Goal: Task Accomplishment & Management: Manage account settings

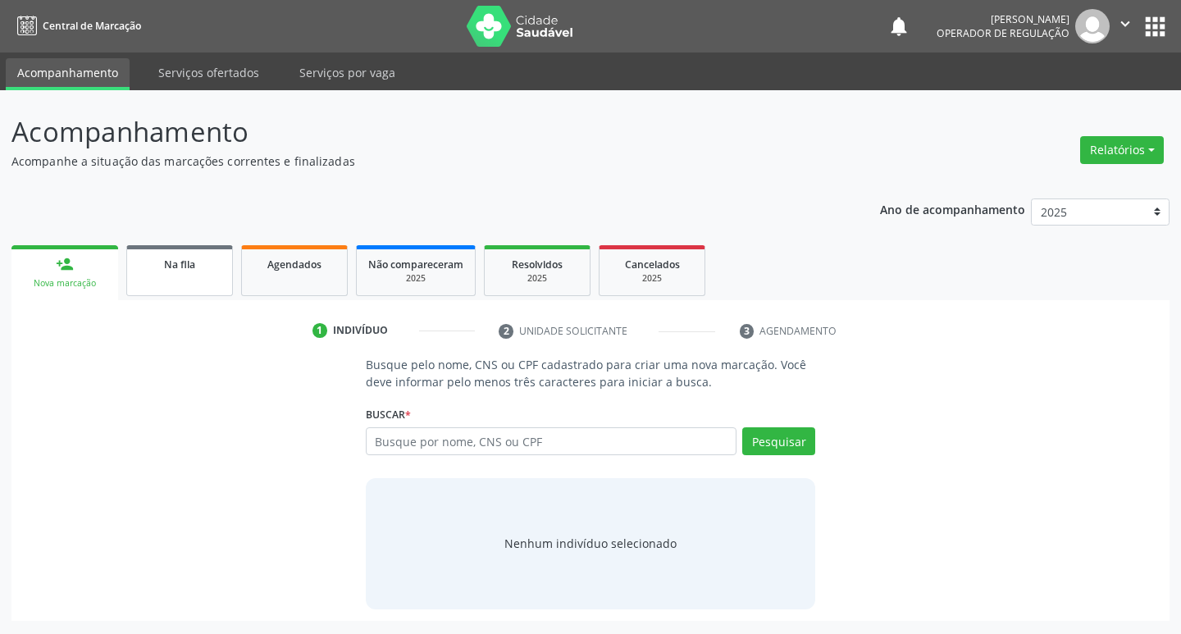
click at [177, 277] on link "Na fila" at bounding box center [179, 270] width 107 height 51
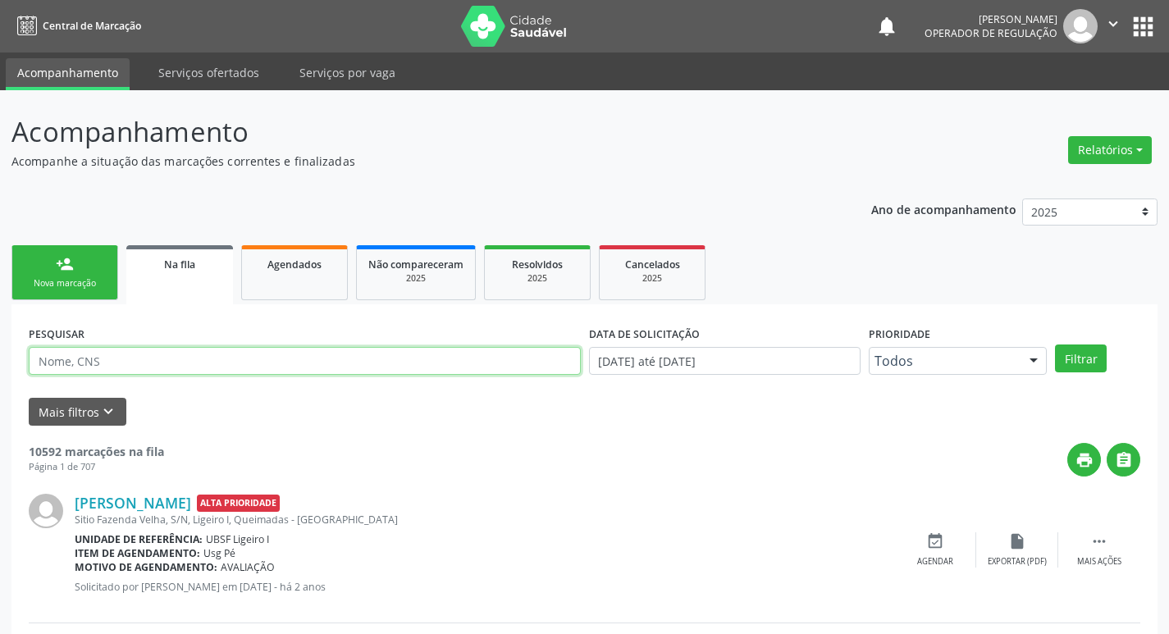
click at [172, 362] on input "text" at bounding box center [305, 361] width 552 height 28
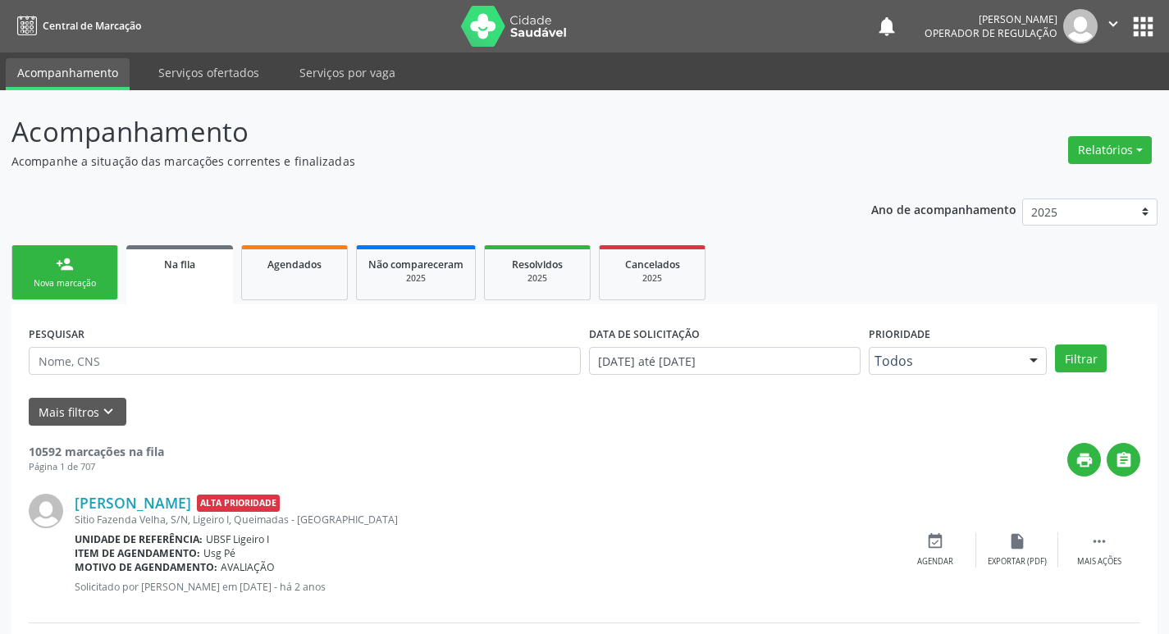
click at [90, 277] on div "Nova marcação" at bounding box center [65, 283] width 82 height 12
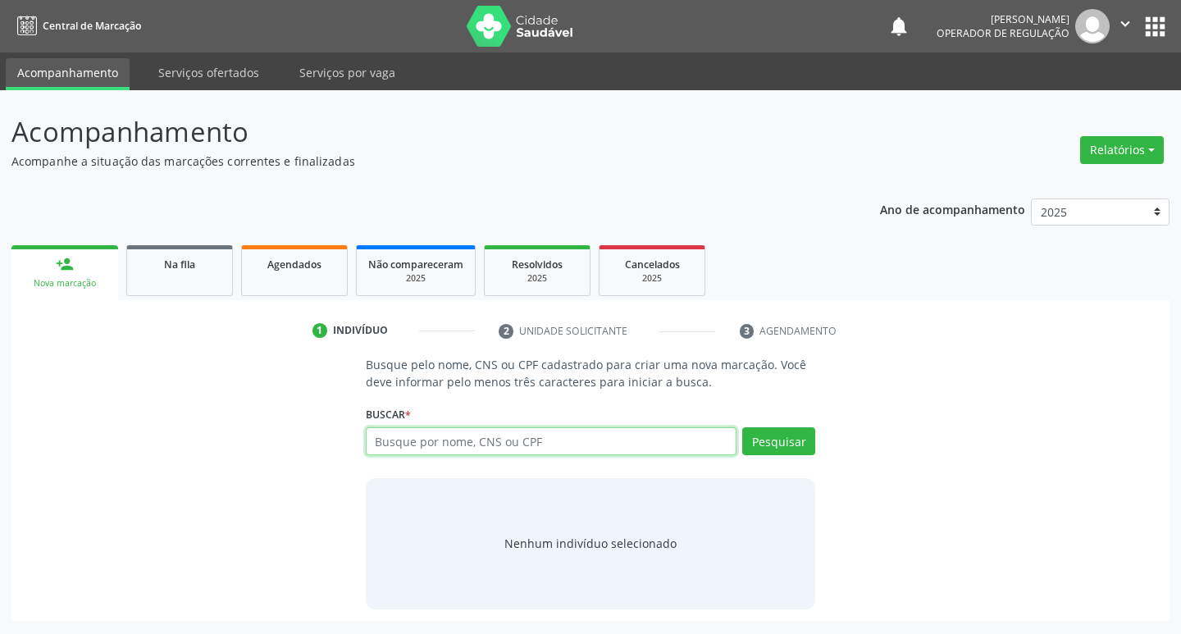
click at [417, 443] on input "text" at bounding box center [552, 441] width 372 height 28
type input "10716329492"
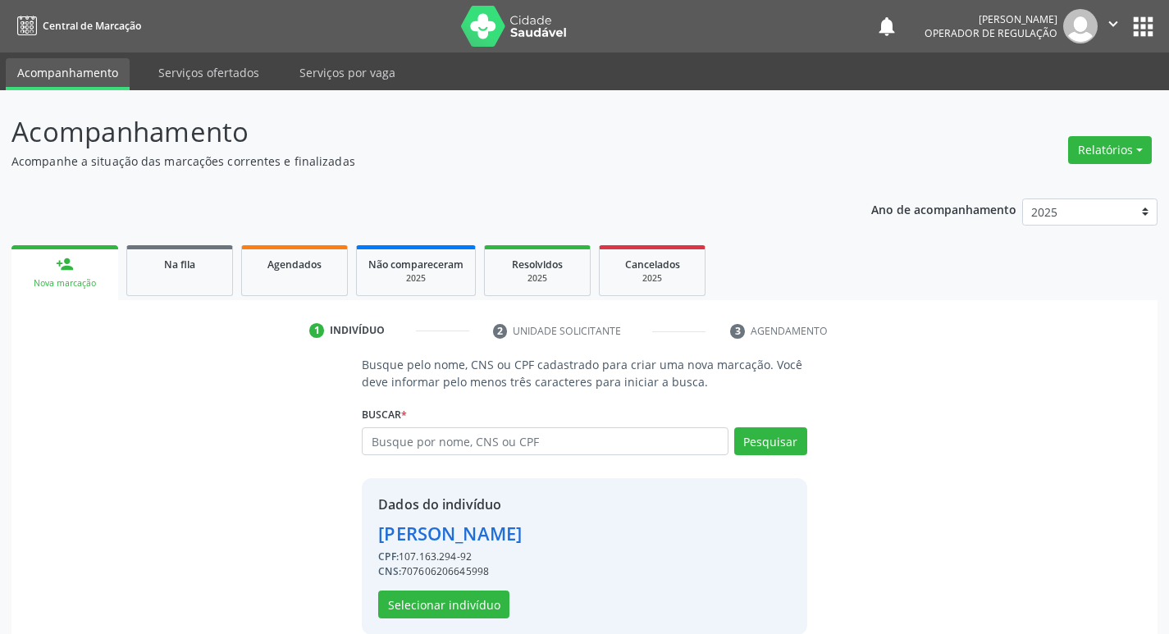
scroll to position [24, 0]
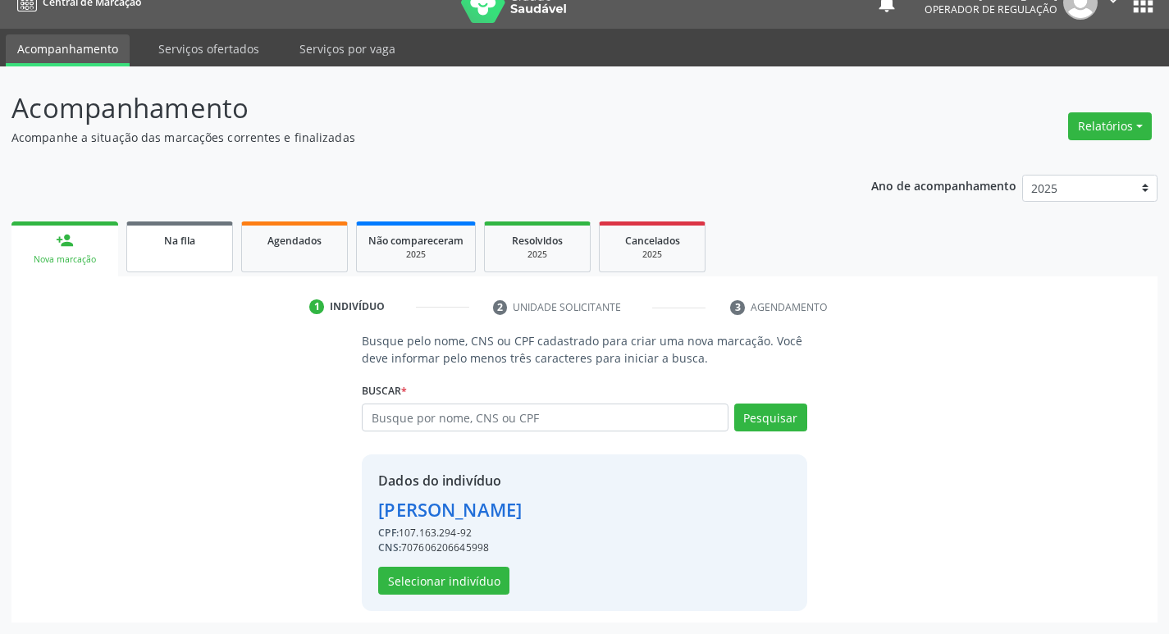
click at [173, 258] on link "Na fila" at bounding box center [179, 247] width 107 height 51
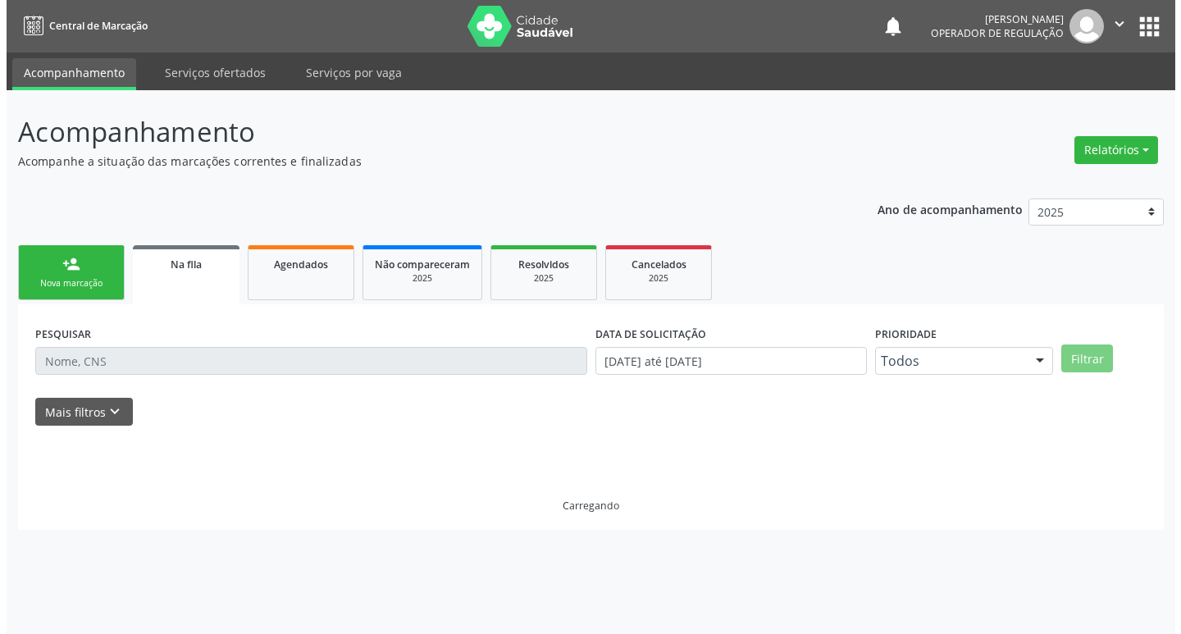
scroll to position [0, 0]
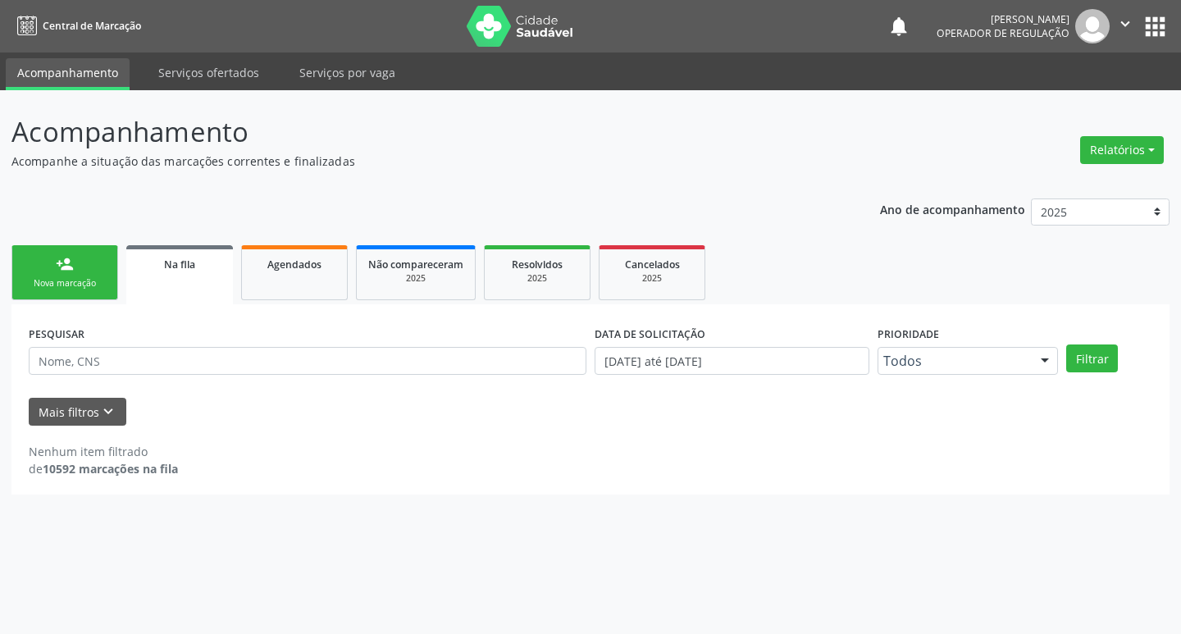
click at [184, 290] on link "Na fila" at bounding box center [179, 274] width 107 height 59
click at [180, 267] on span "Na fila" at bounding box center [179, 265] width 31 height 14
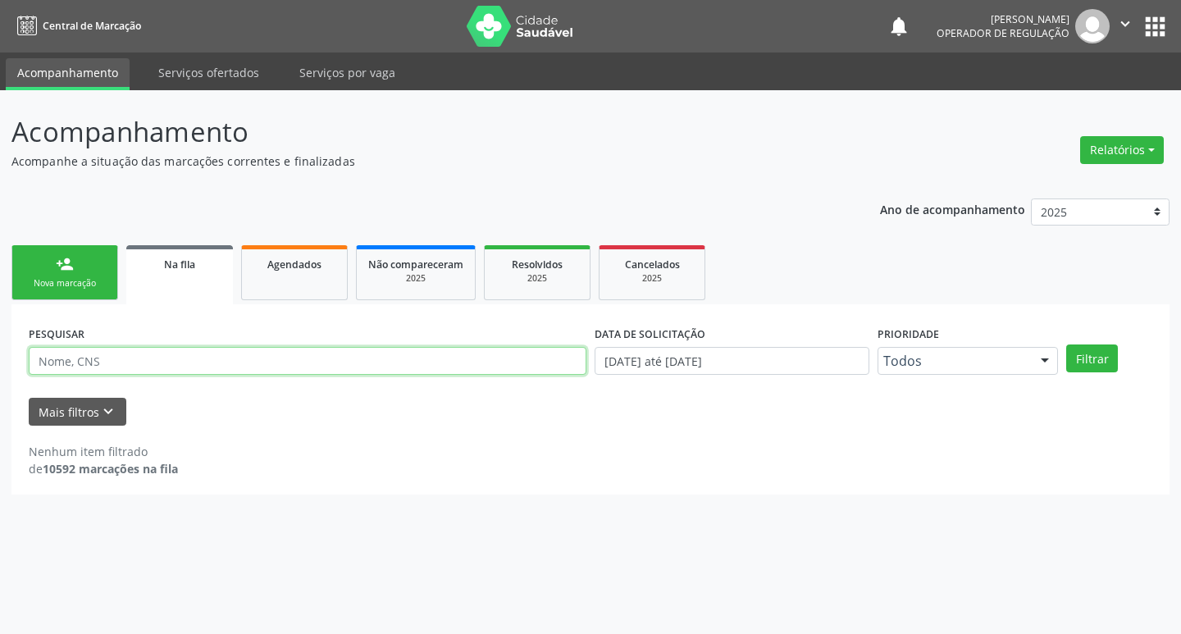
click at [117, 363] on input "text" at bounding box center [308, 361] width 558 height 28
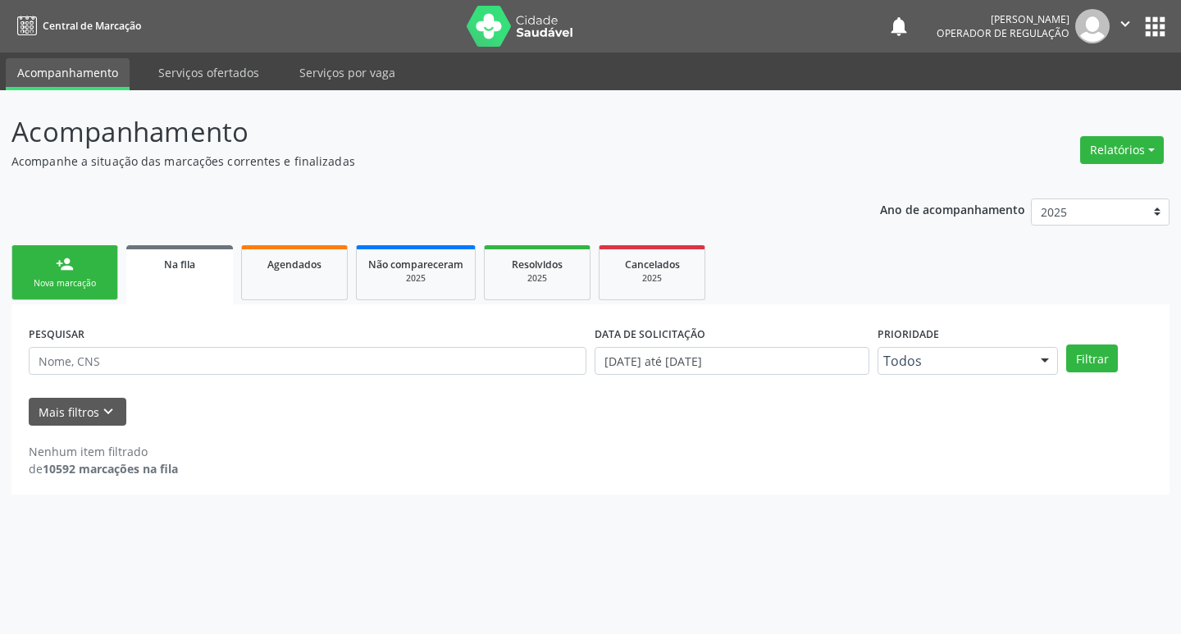
click at [94, 259] on link "person_add Nova marcação" at bounding box center [64, 272] width 107 height 55
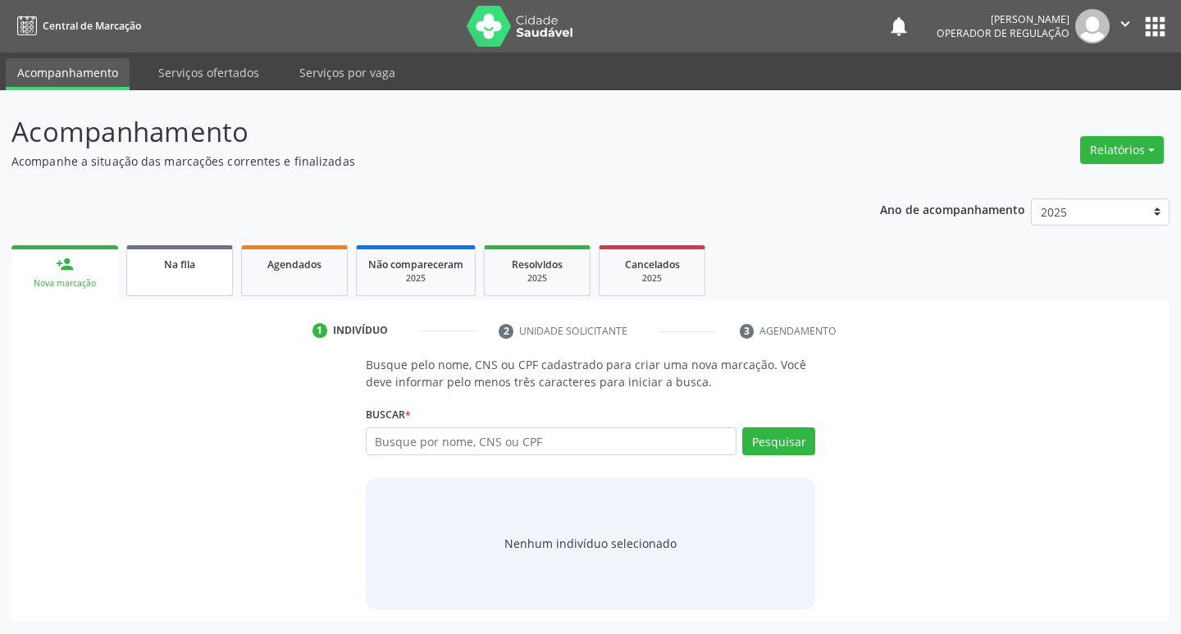
click at [162, 281] on link "Na fila" at bounding box center [179, 270] width 107 height 51
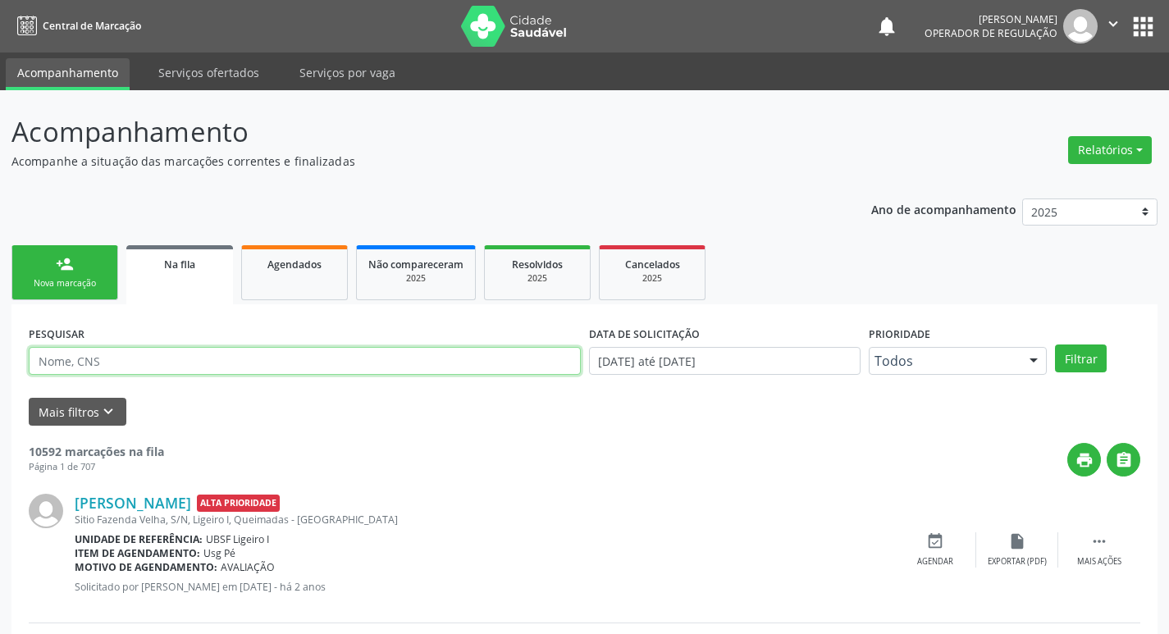
click at [155, 359] on input "text" at bounding box center [305, 361] width 552 height 28
type input "700001045377109"
click at [1055, 345] on button "Filtrar" at bounding box center [1081, 359] width 52 height 28
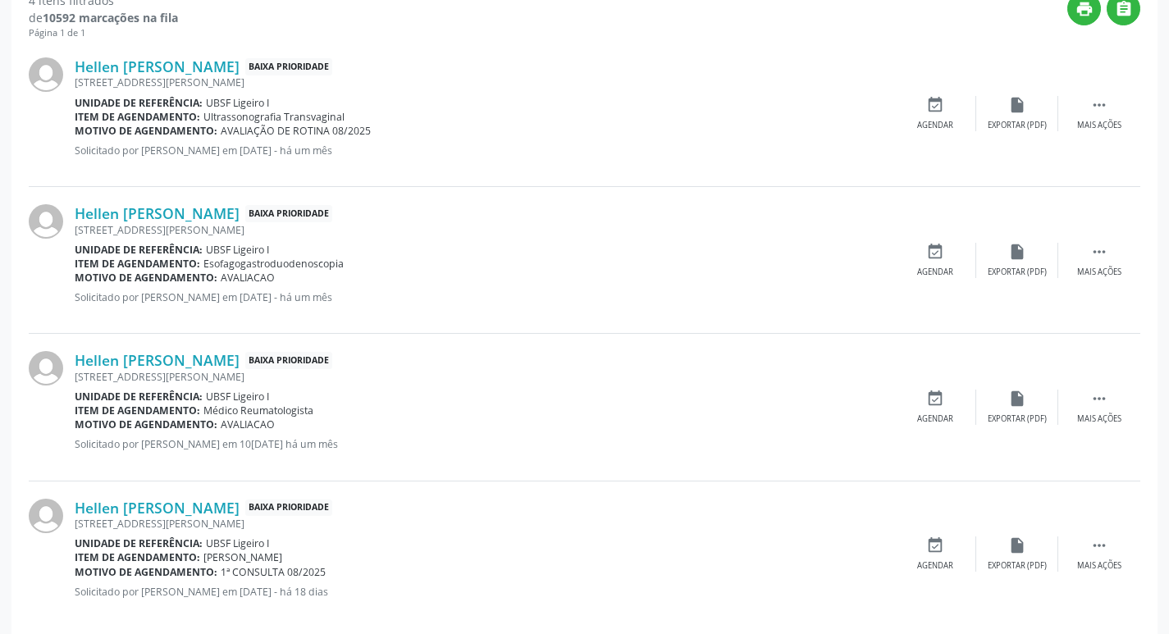
scroll to position [473, 0]
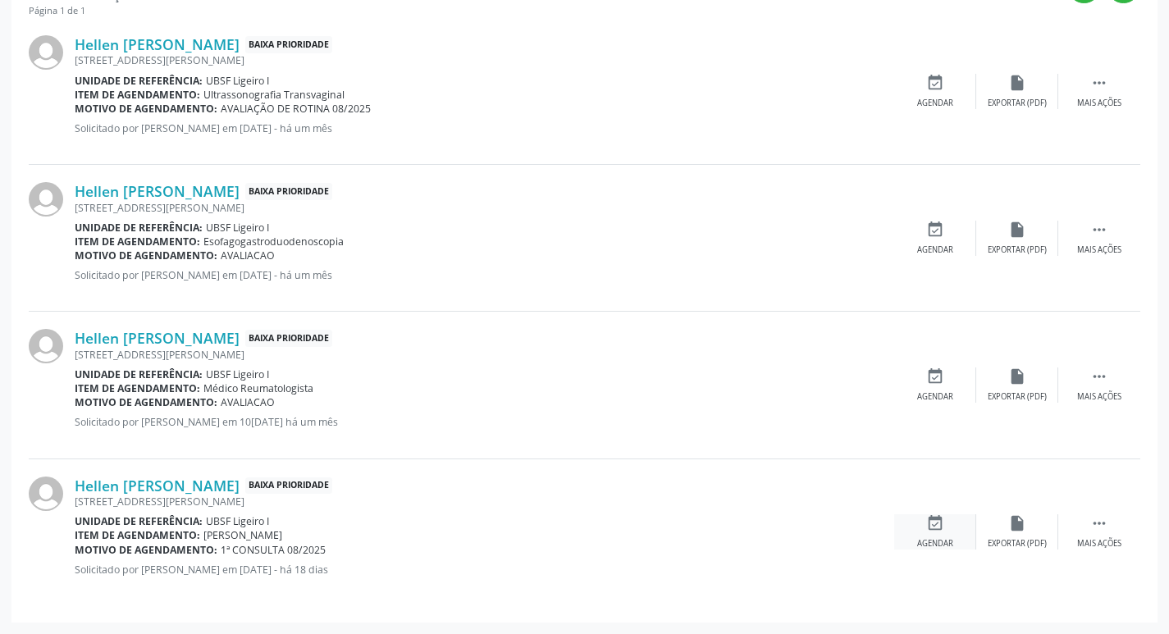
click at [944, 523] on icon "event_available" at bounding box center [935, 523] width 18 height 18
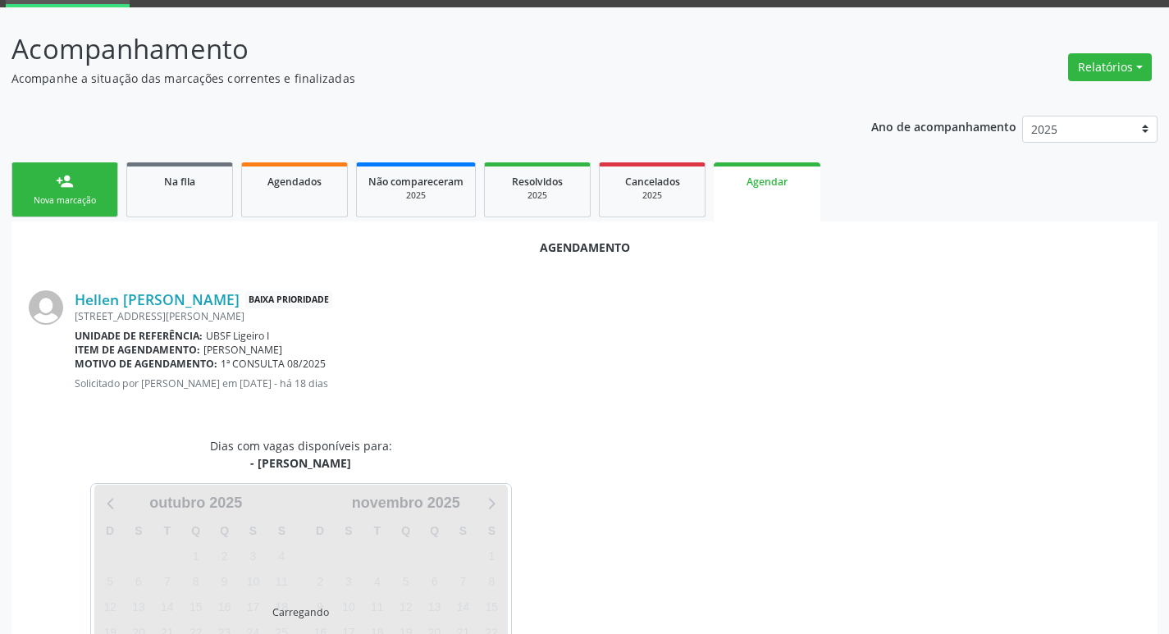
scroll to position [181, 0]
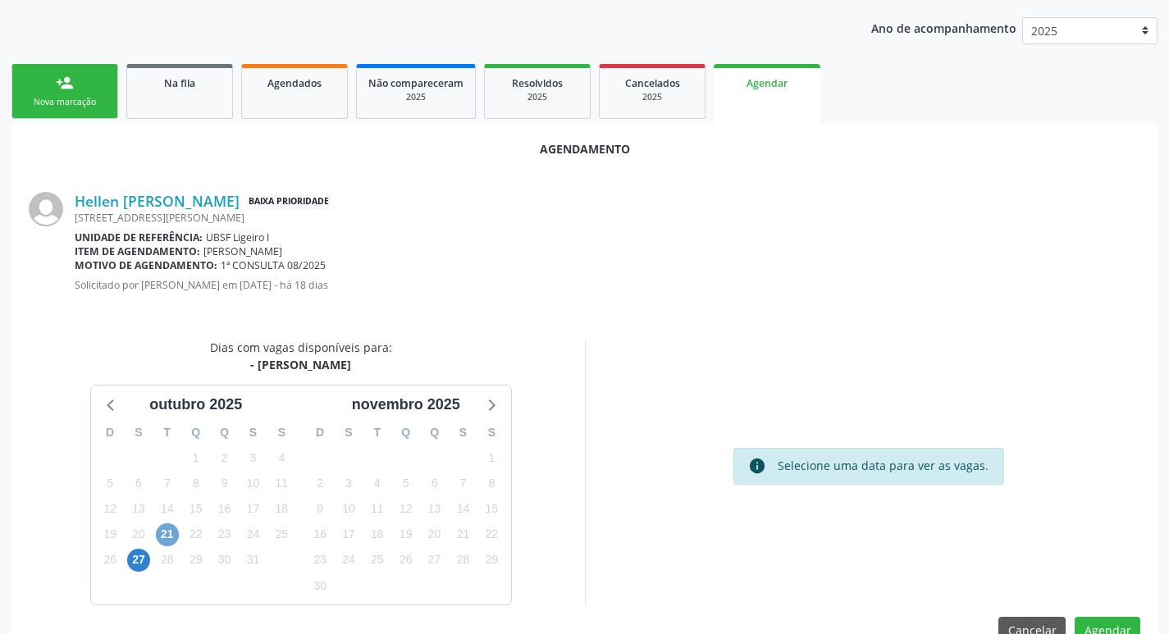
click at [178, 537] on span "21" at bounding box center [167, 534] width 23 height 23
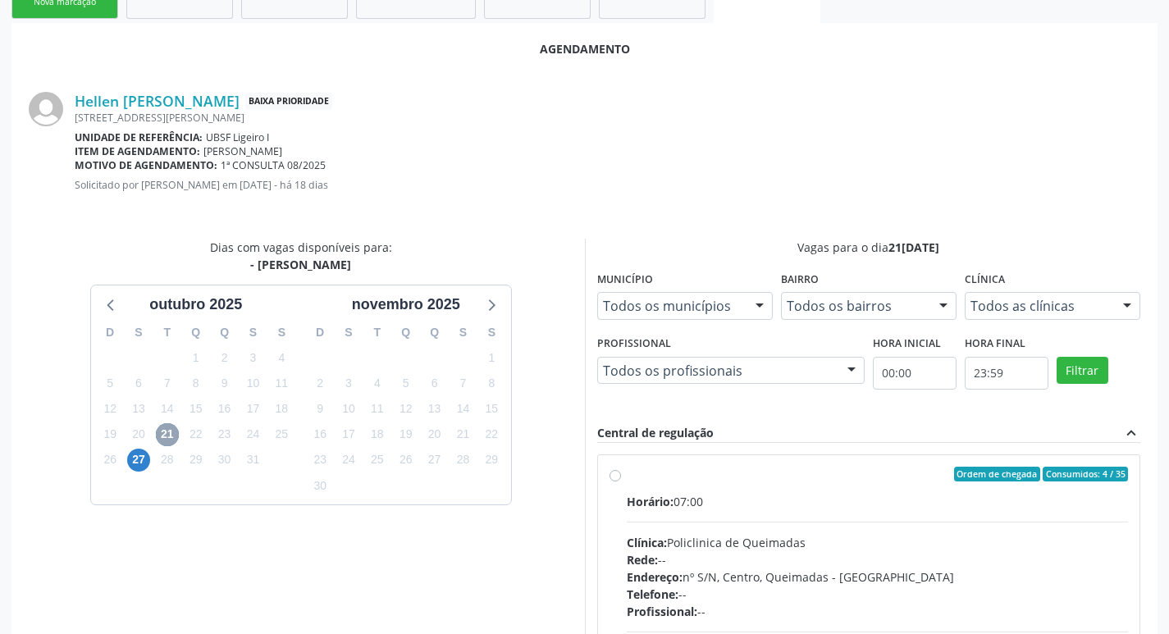
scroll to position [457, 0]
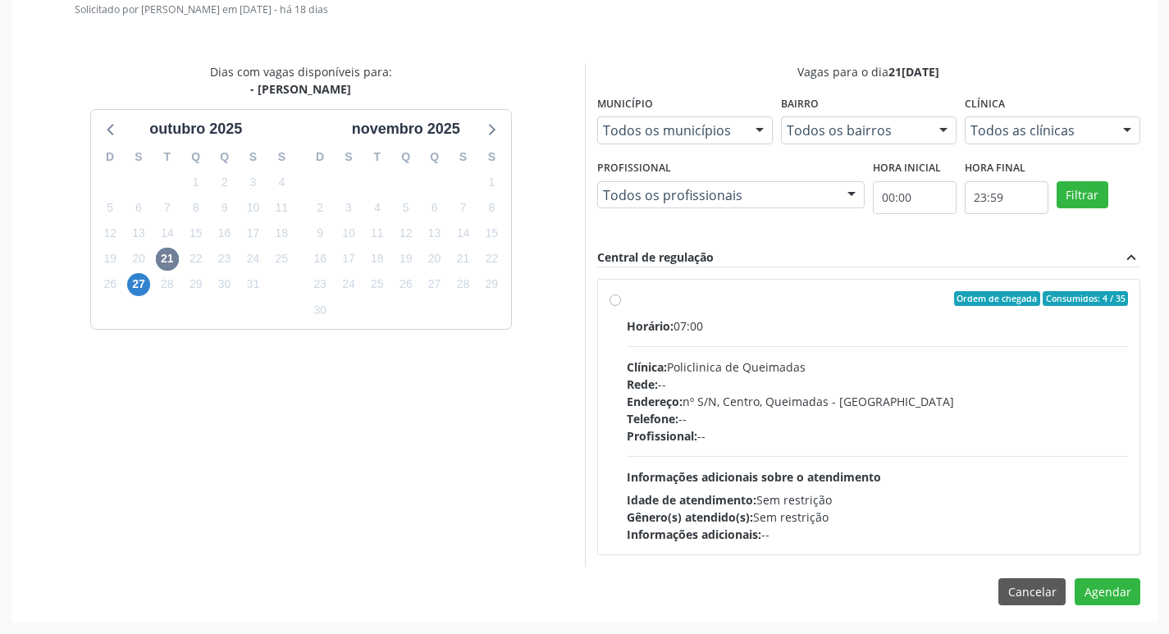
click at [878, 355] on div "Horário: 07:00 Clínica: Policlinica de Queimadas Rede: -- Endereço: nº S/N, Cen…" at bounding box center [878, 431] width 502 height 226
click at [621, 306] on input "Ordem de chegada Consumidos: 4 / 35 Horário: 07:00 Clínica: Policlinica de Quei…" at bounding box center [615, 298] width 11 height 15
radio input "true"
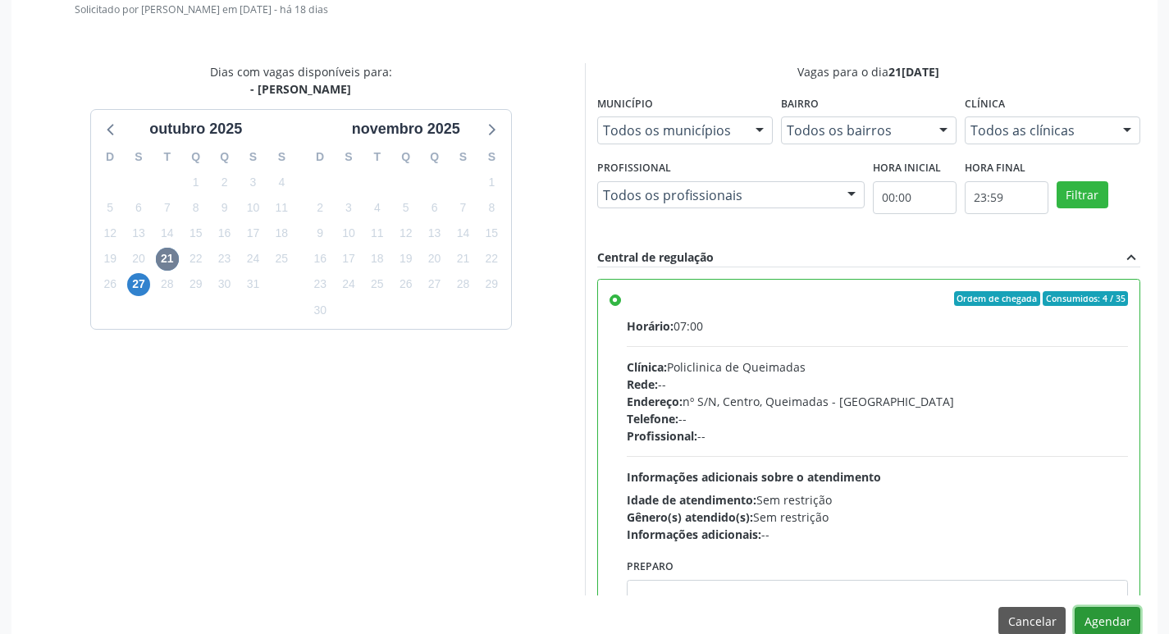
click at [1107, 612] on button "Agendar" at bounding box center [1108, 621] width 66 height 28
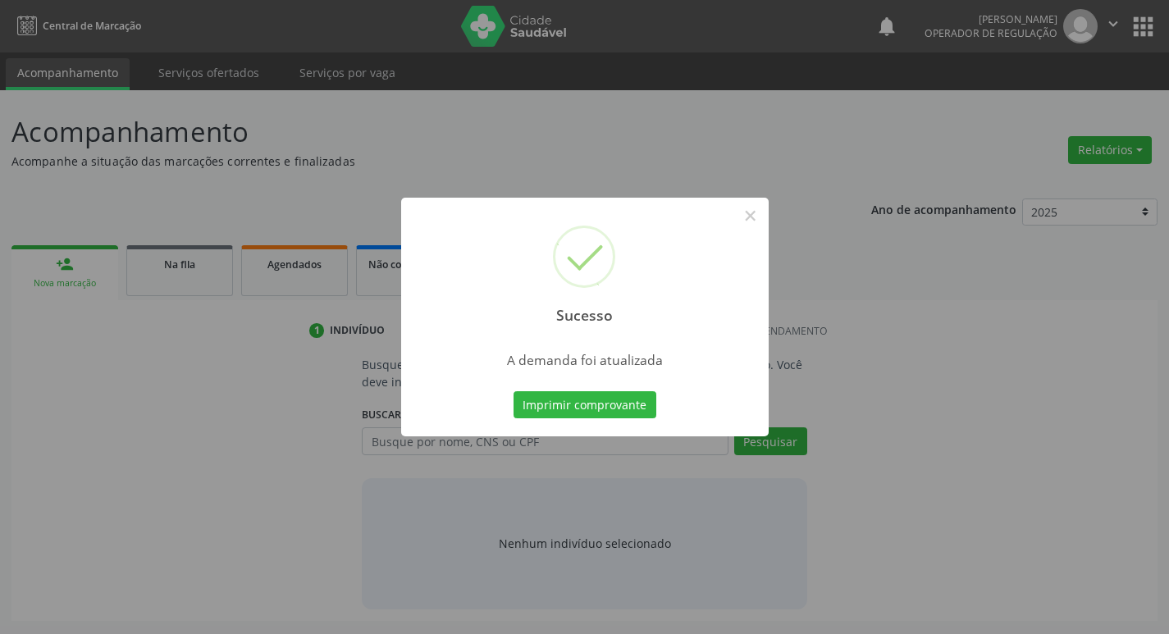
scroll to position [0, 0]
click at [575, 401] on button "Imprimir comprovante" at bounding box center [590, 405] width 143 height 28
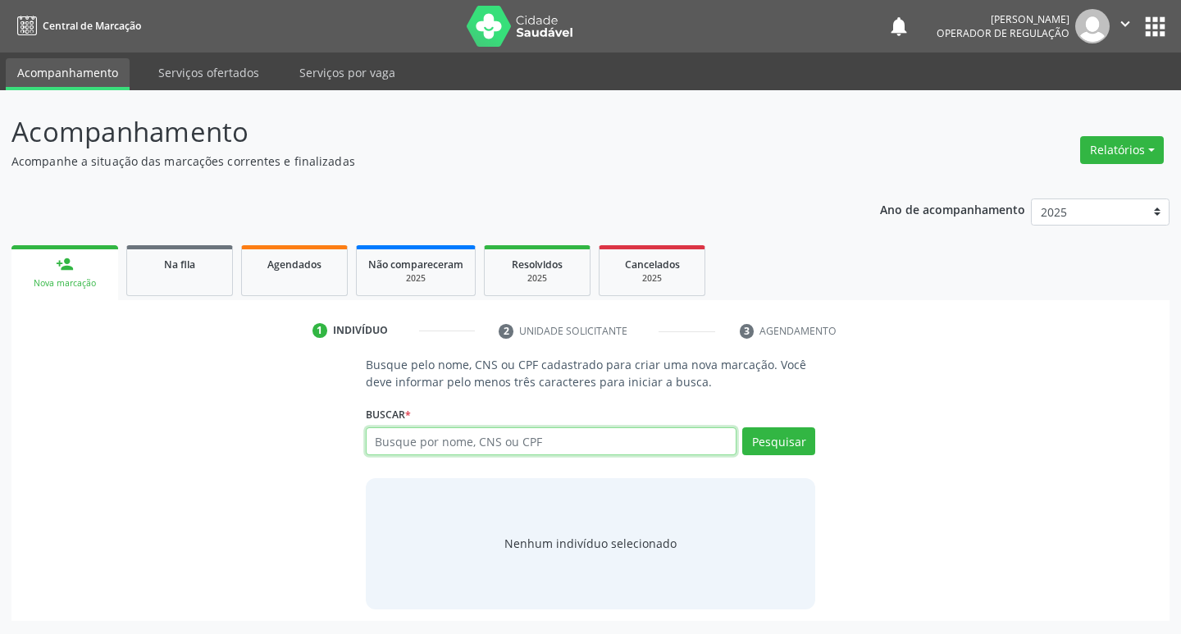
drag, startPoint x: 439, startPoint y: 444, endPoint x: 436, endPoint y: 429, distance: 15.0
click at [438, 438] on input "text" at bounding box center [552, 441] width 372 height 28
type input "7020"
click at [126, 267] on ul "person_add Nova marcação Na fila Agendados Não compareceram 2025 Resolvidos 202…" at bounding box center [590, 270] width 1159 height 59
click at [140, 267] on div "Na fila" at bounding box center [180, 263] width 82 height 17
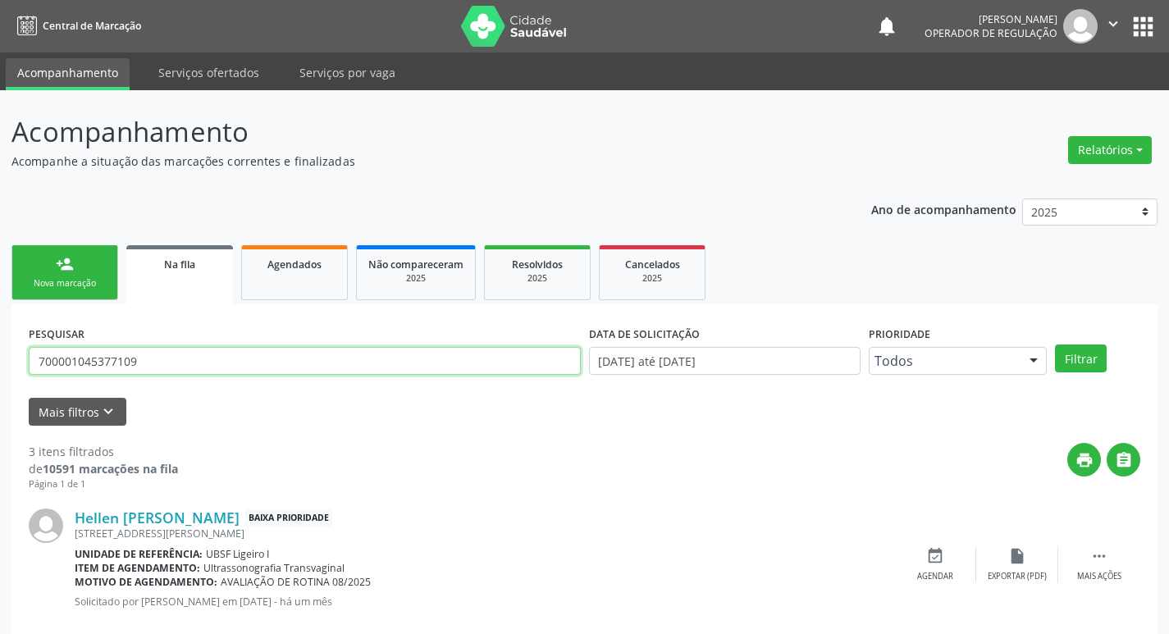
click at [130, 361] on input "700001045377109" at bounding box center [305, 361] width 552 height 28
type input "700002982163505"
click at [1055, 345] on button "Filtrar" at bounding box center [1081, 359] width 52 height 28
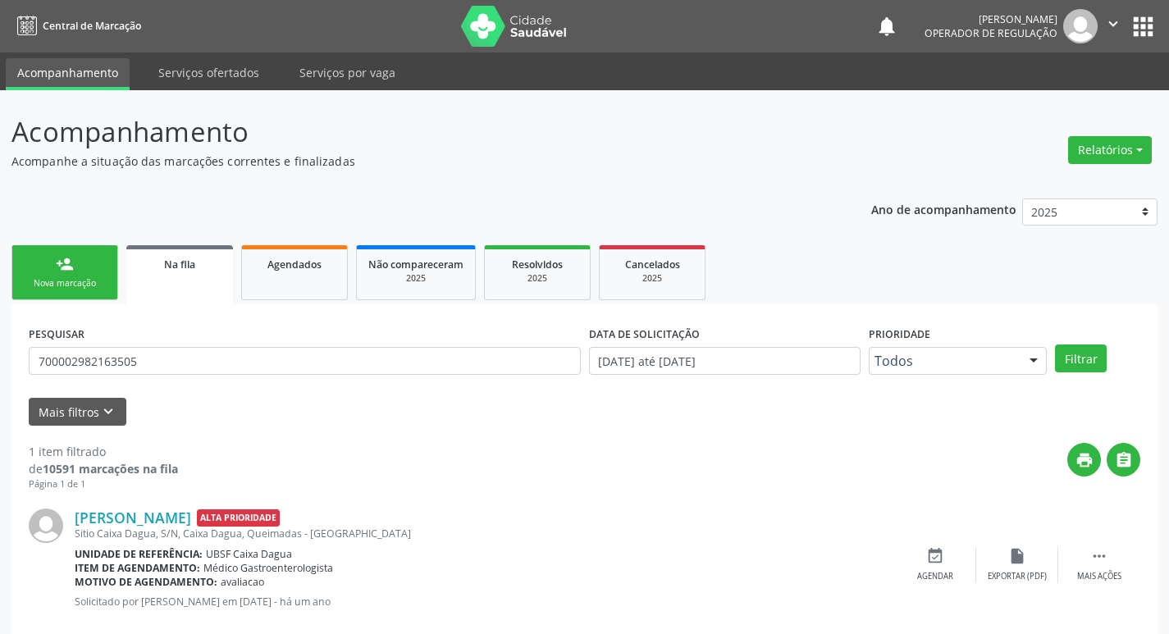
scroll to position [32, 0]
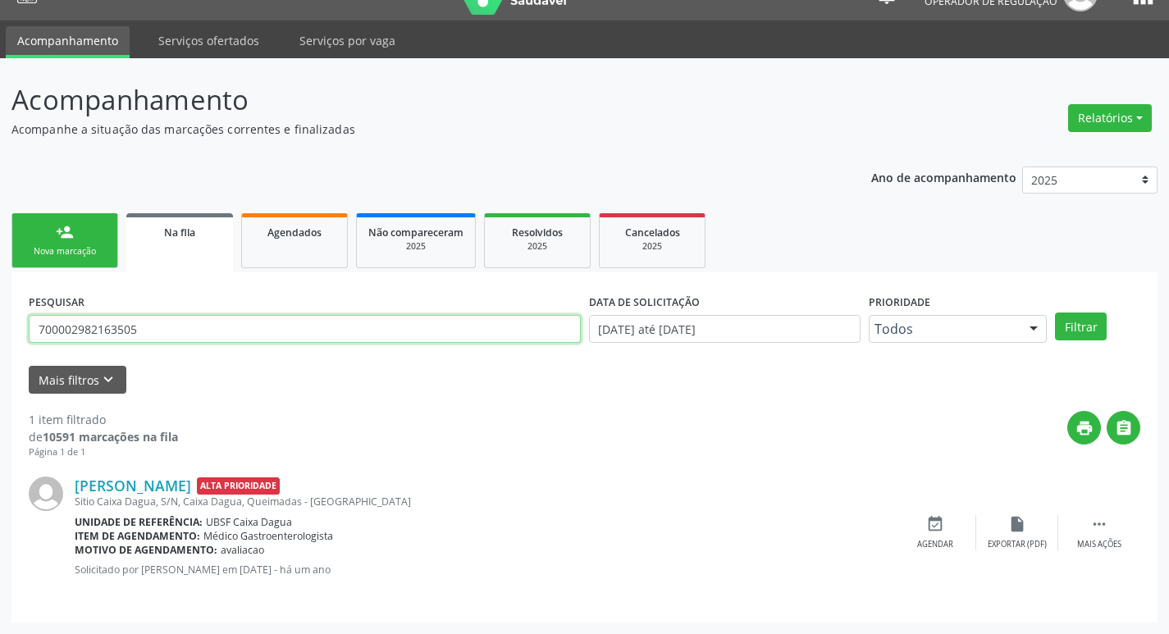
click at [160, 325] on input "700002982163505" at bounding box center [305, 329] width 552 height 28
click at [81, 248] on div "Nova marcação" at bounding box center [65, 251] width 82 height 12
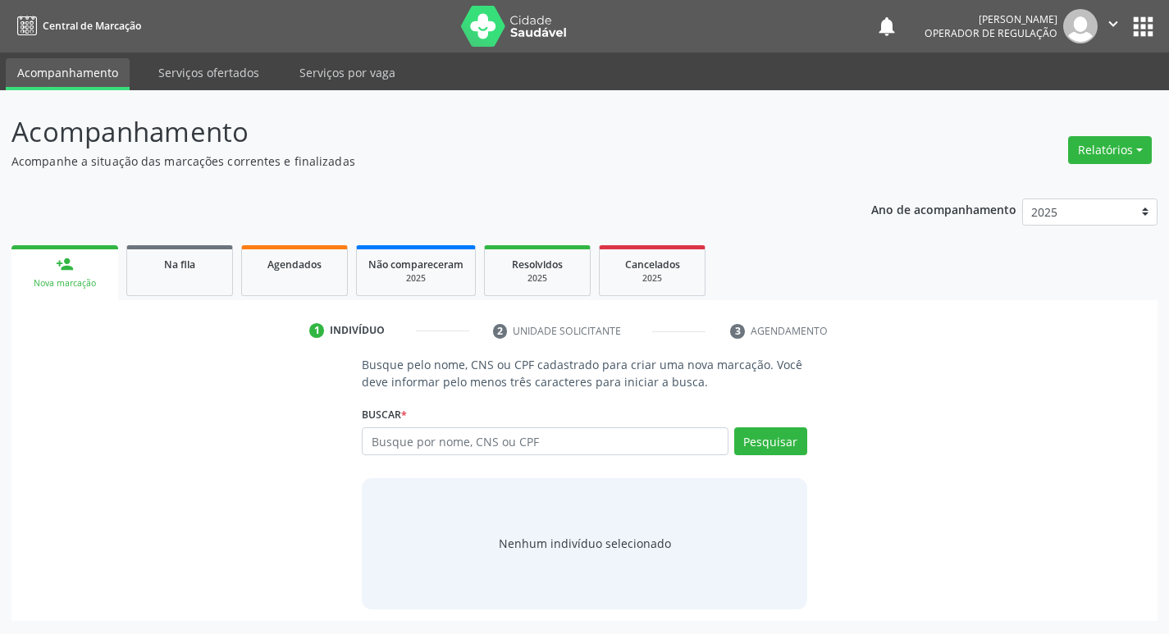
scroll to position [0, 0]
click at [414, 451] on input "text" at bounding box center [552, 441] width 372 height 28
paste input "700002982163505"
type input "700002982163505"
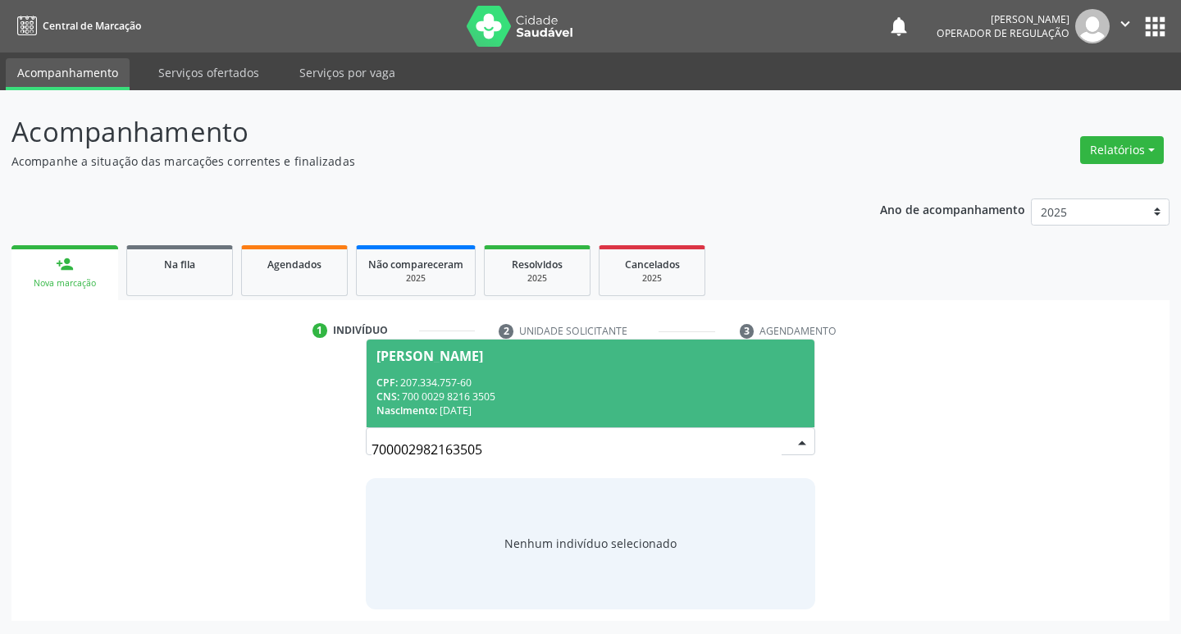
click at [468, 376] on div "CPF: 207.334.757-60" at bounding box center [591, 383] width 429 height 14
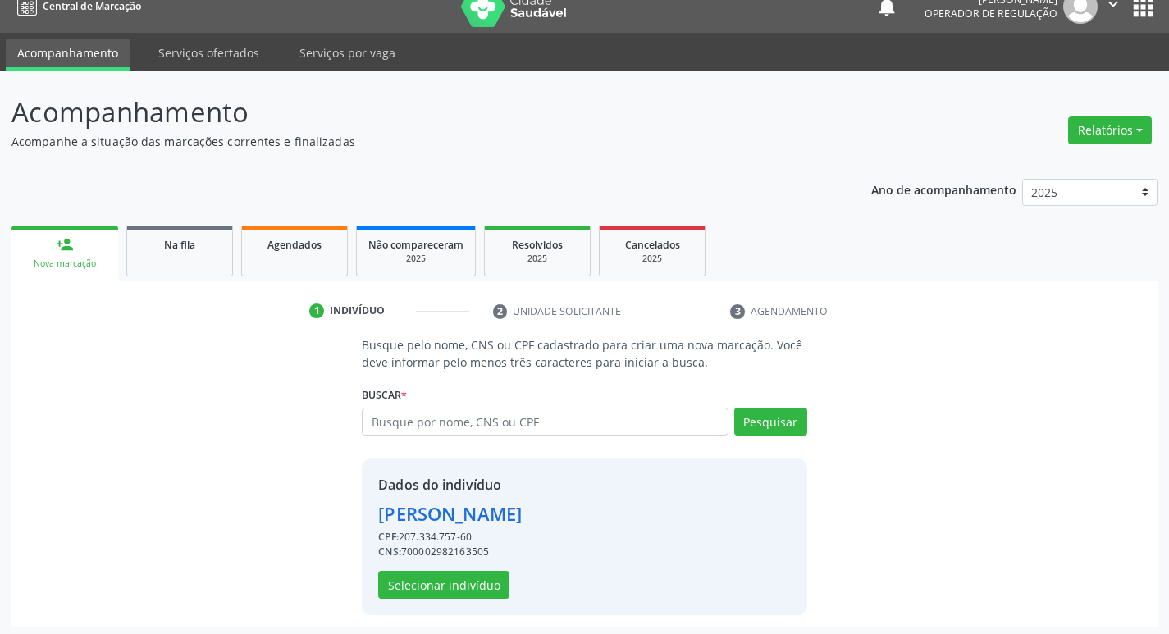
scroll to position [24, 0]
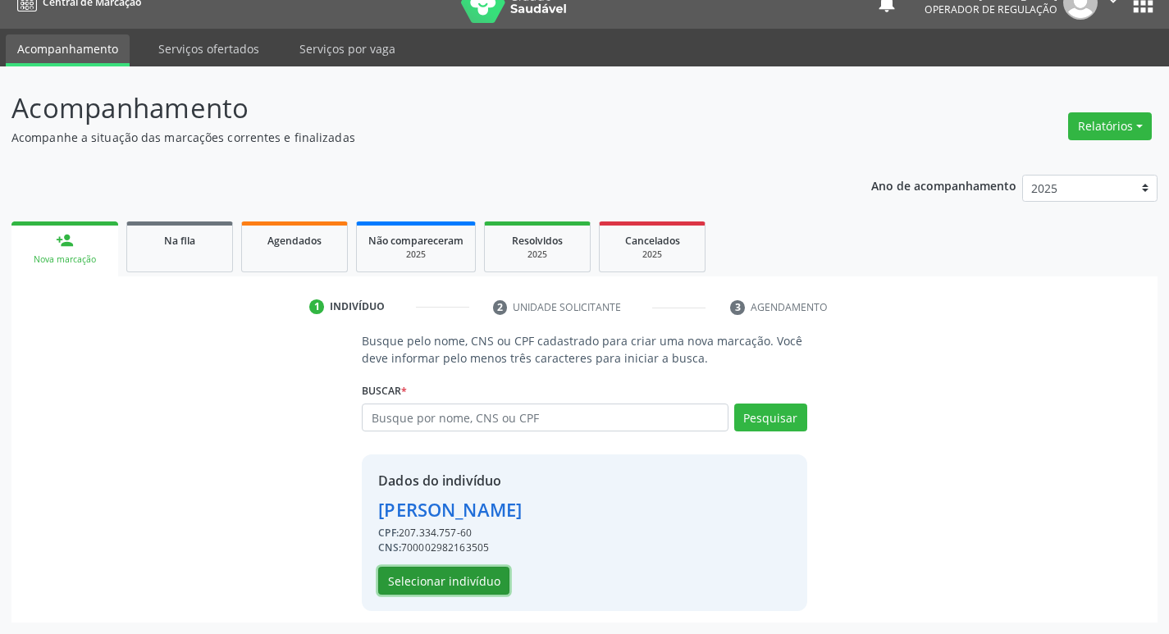
click at [452, 586] on button "Selecionar indivíduo" at bounding box center [443, 581] width 131 height 28
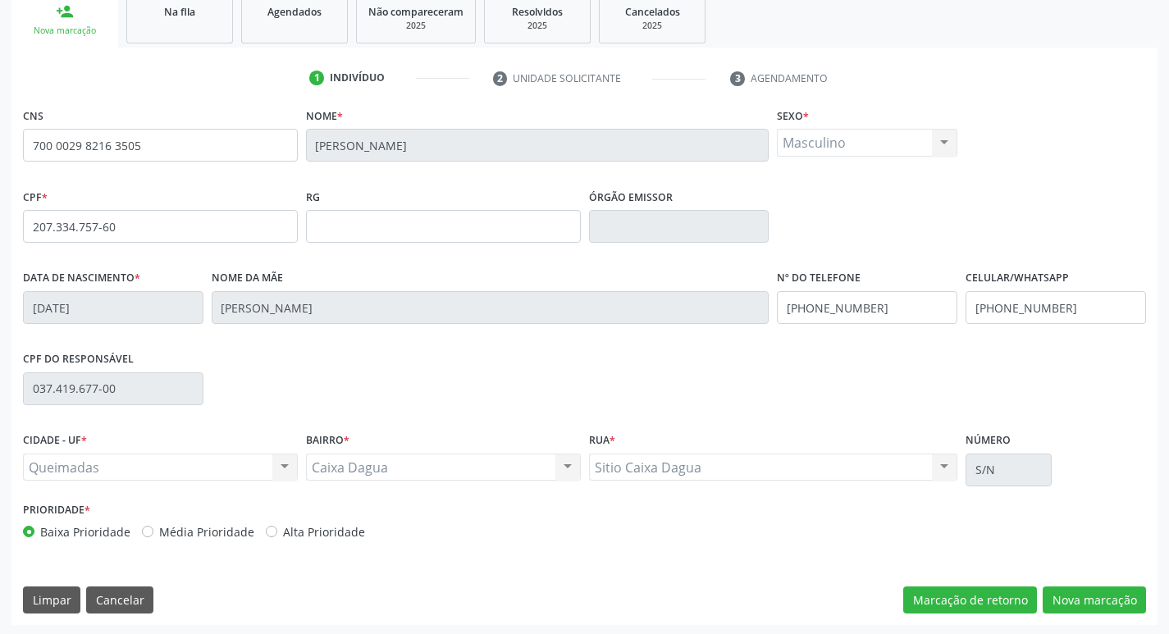
scroll to position [255, 0]
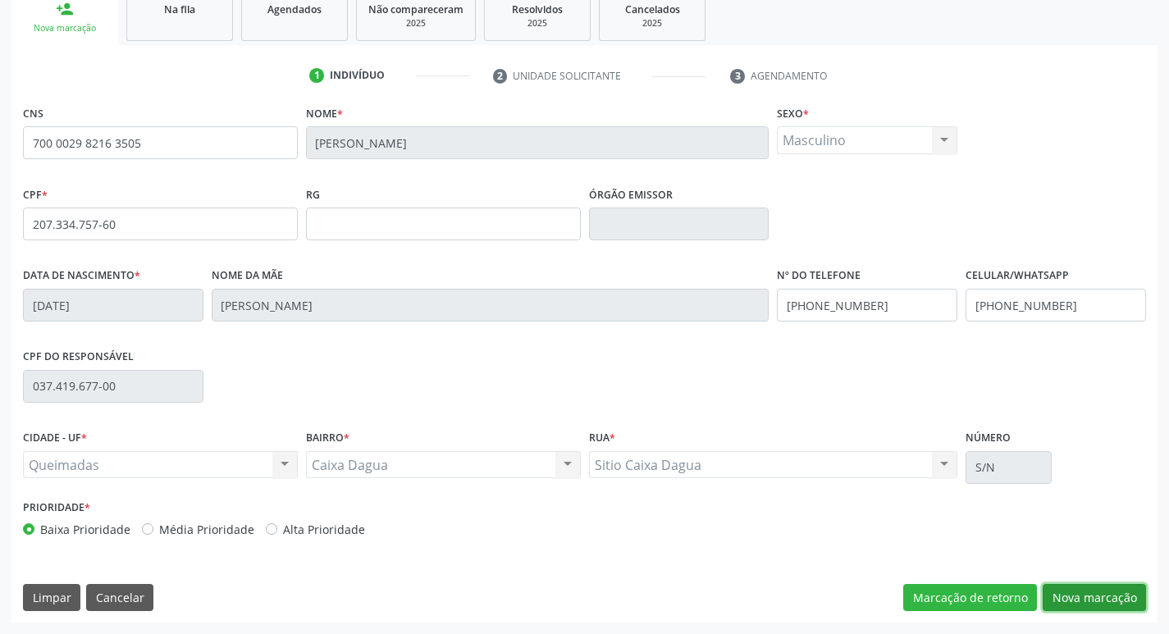
click at [1079, 597] on button "Nova marcação" at bounding box center [1094, 598] width 103 height 28
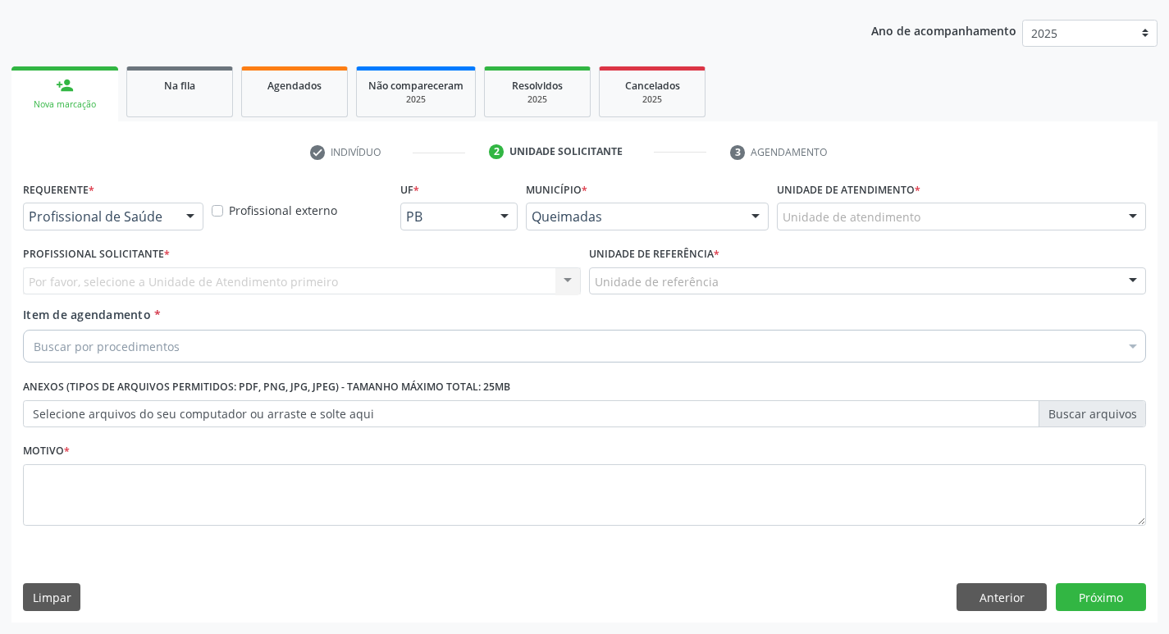
click at [96, 226] on div "Profissional de Saúde" at bounding box center [113, 217] width 181 height 28
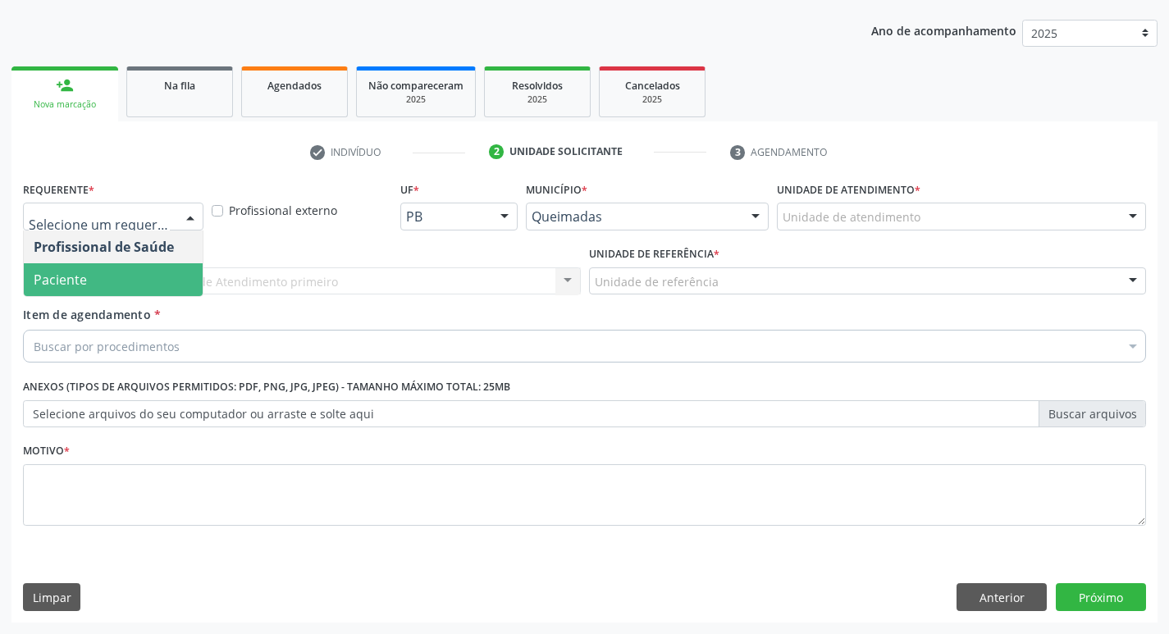
click at [84, 272] on span "Paciente" at bounding box center [60, 280] width 53 height 18
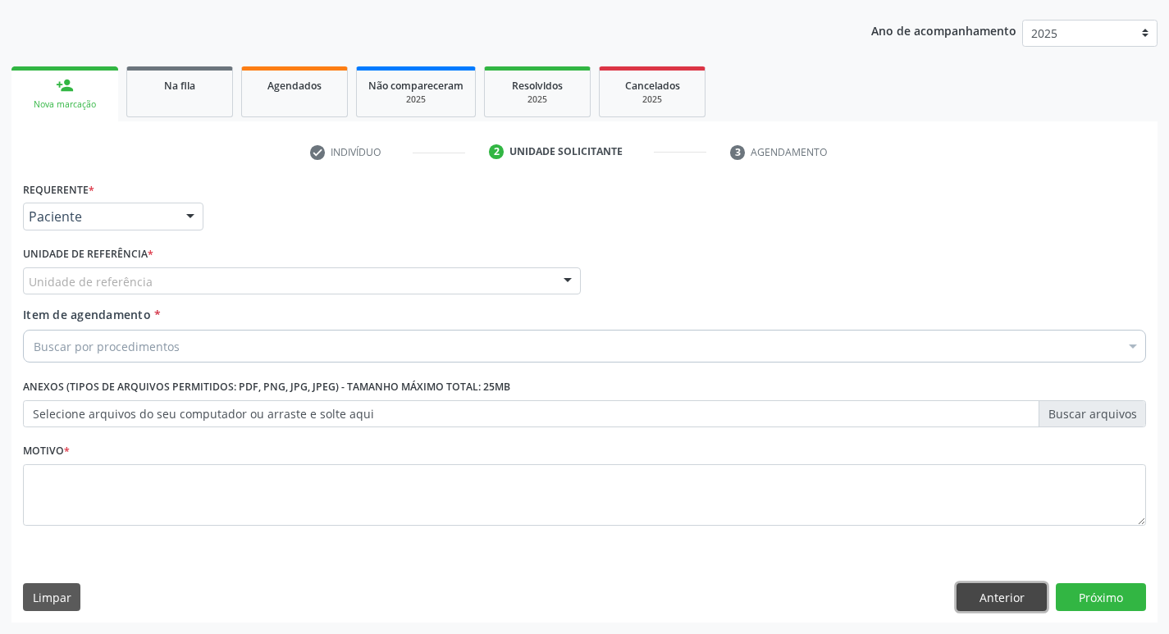
click at [1008, 596] on button "Anterior" at bounding box center [1002, 597] width 90 height 28
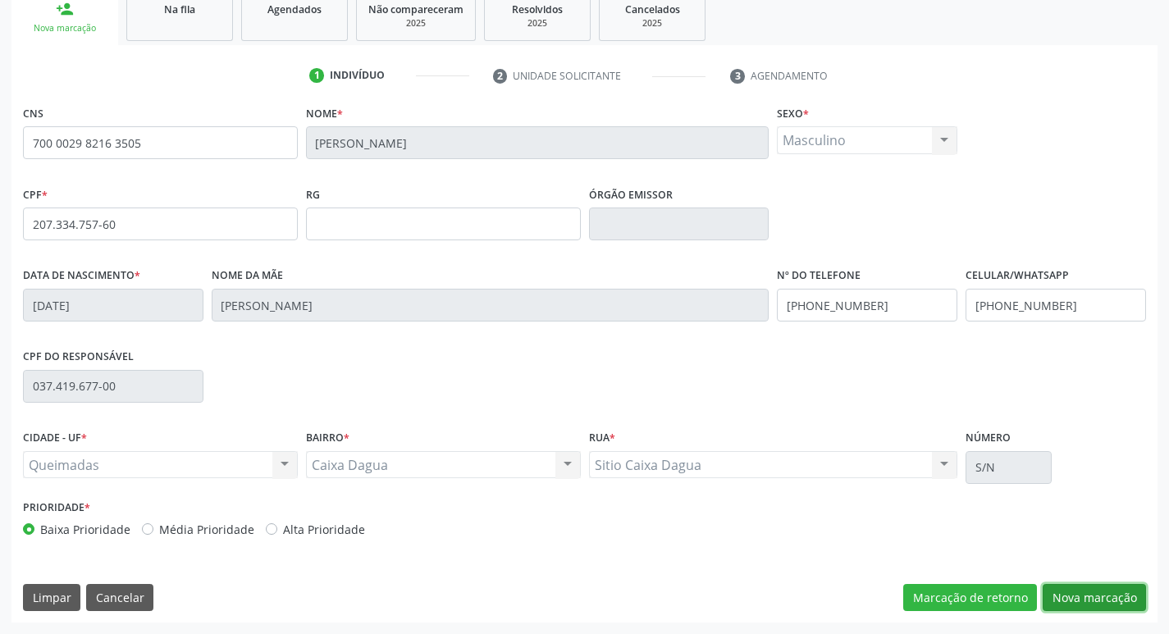
click at [1087, 596] on button "Nova marcação" at bounding box center [1094, 598] width 103 height 28
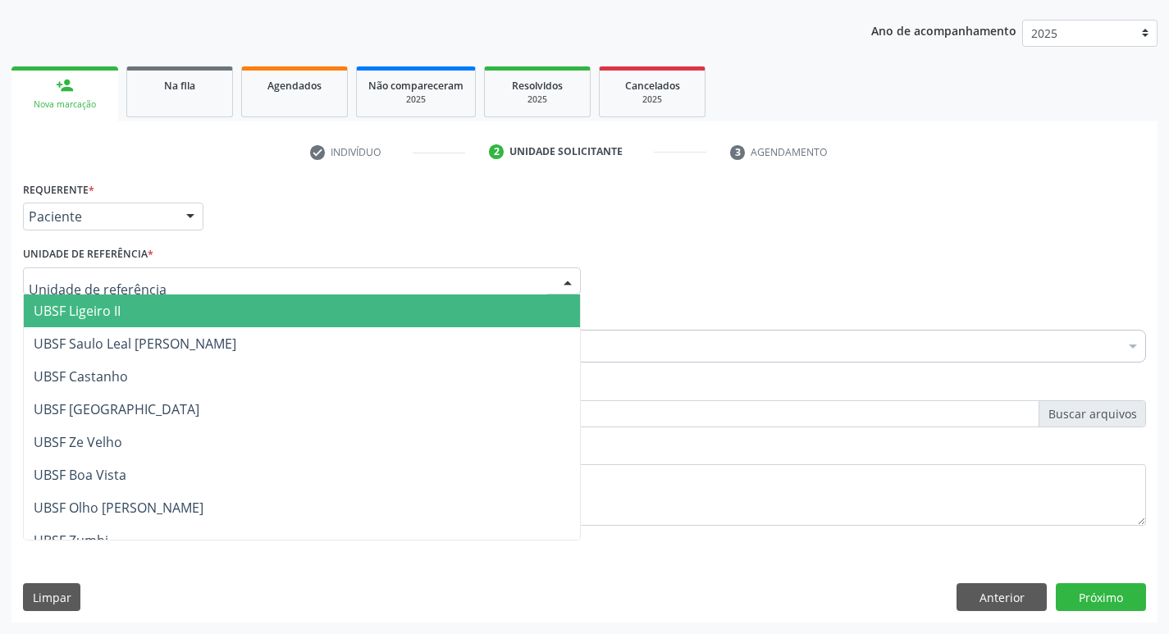
click at [183, 292] on div at bounding box center [302, 281] width 558 height 28
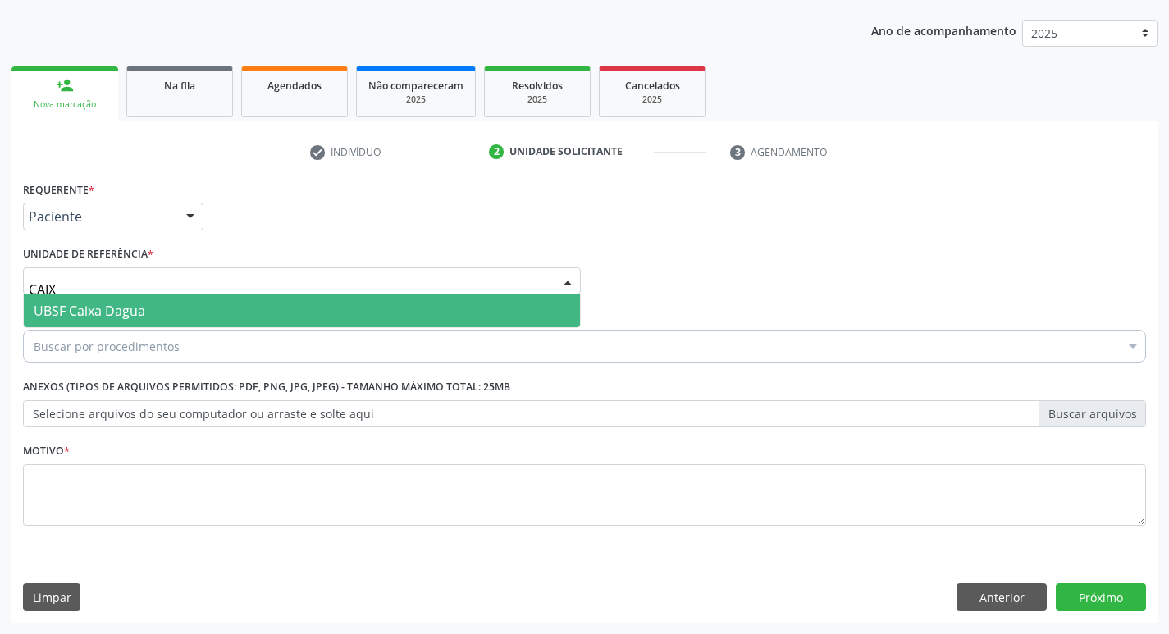
type input "CAIXA"
click at [194, 302] on span "UBSF Caixa Dagua" at bounding box center [302, 311] width 556 height 33
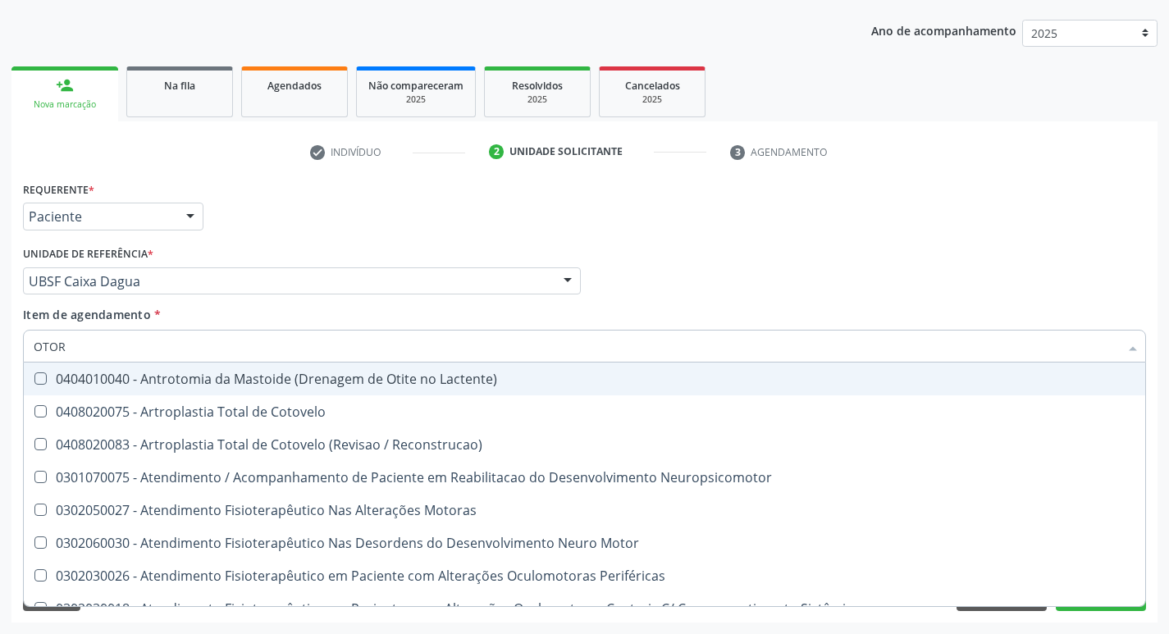
type input "OTORR"
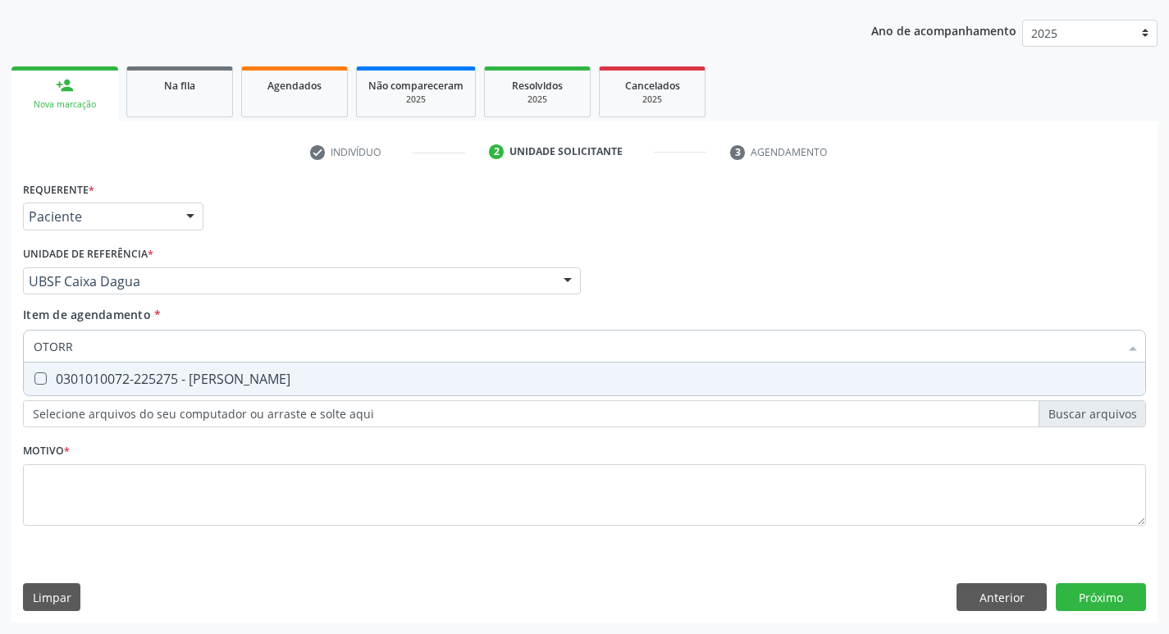
click at [156, 380] on div "0301010072-225275 - [PERSON_NAME]" at bounding box center [585, 378] width 1102 height 13
checkbox Otorrinolaringologista "true"
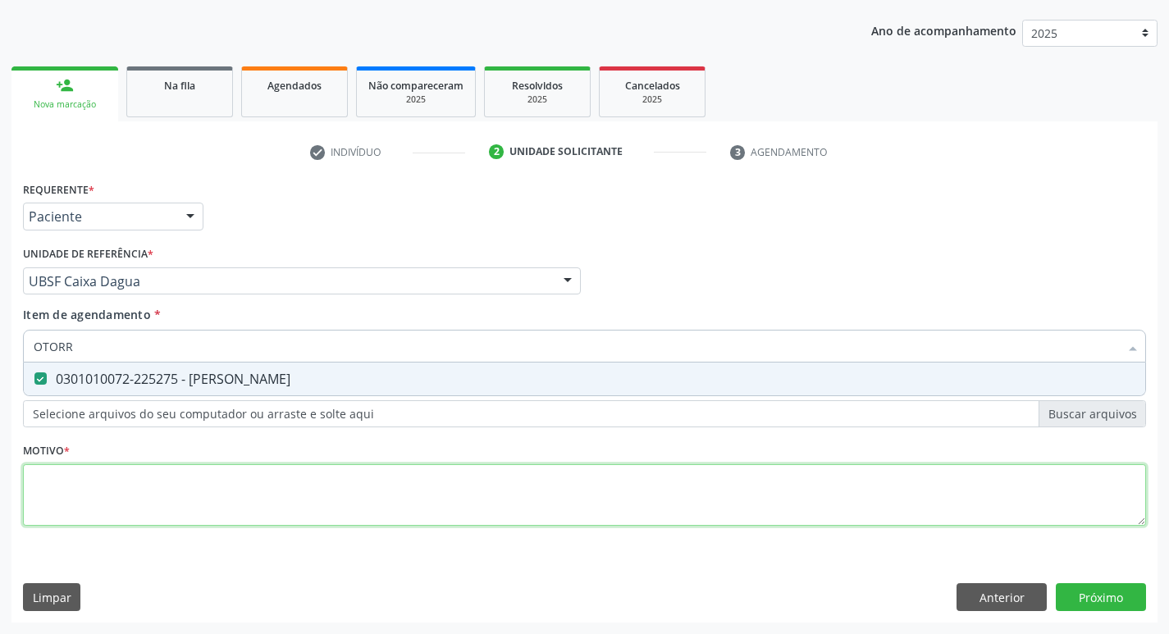
click at [88, 485] on div "Requerente * Paciente Profissional de Saúde Paciente Nenhum resultado encontrad…" at bounding box center [584, 363] width 1123 height 372
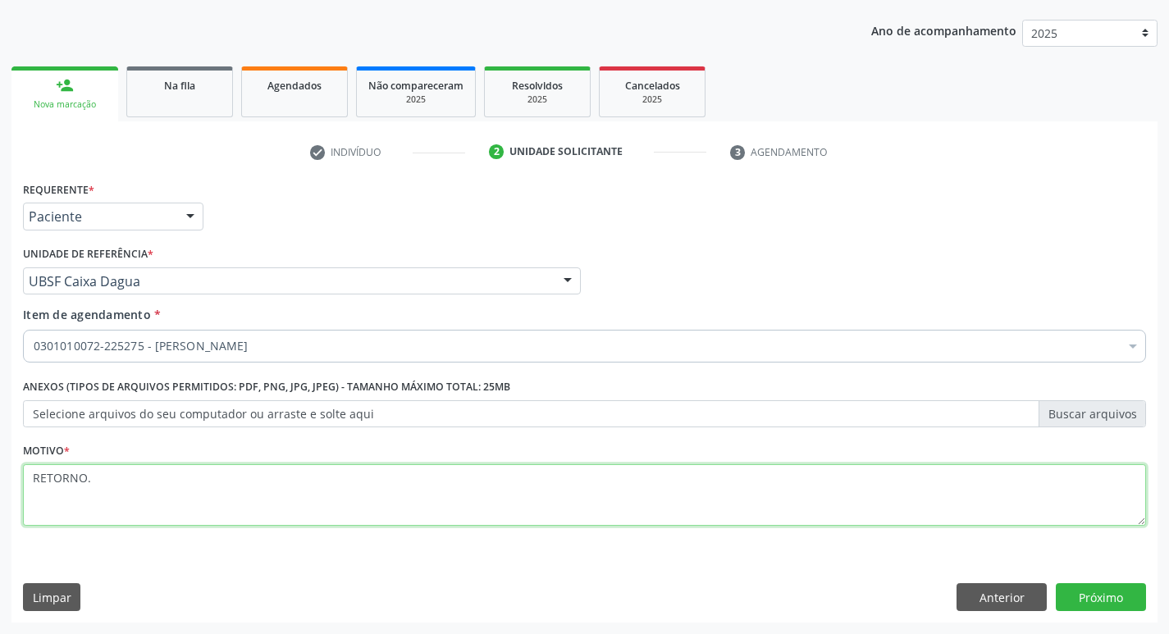
type textarea "RETORNO."
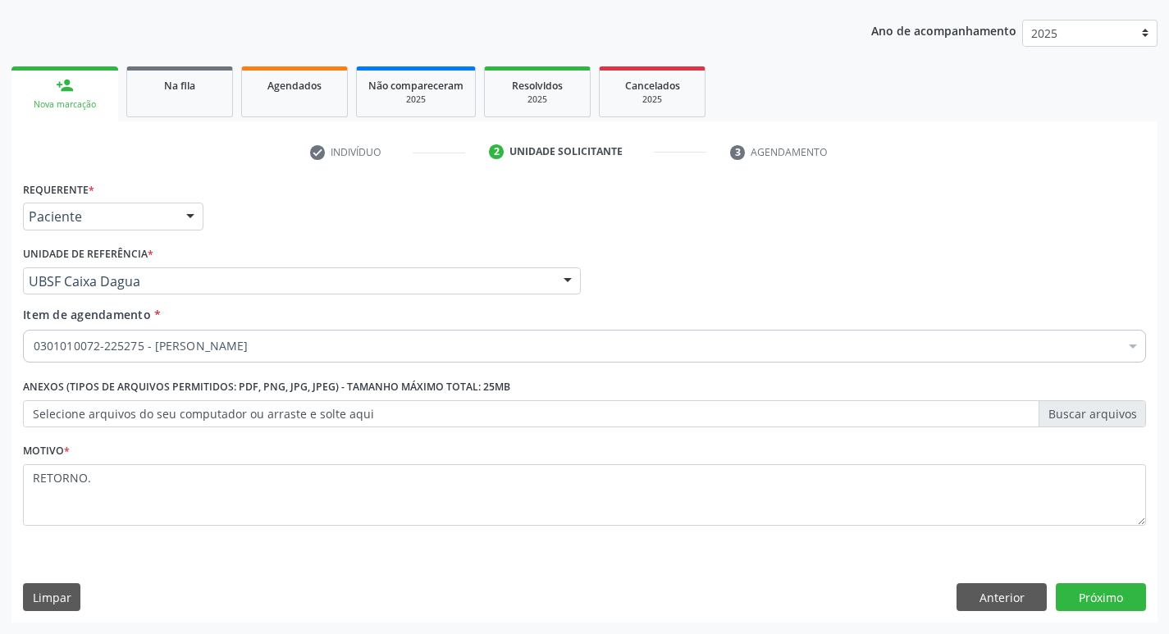
click at [1106, 581] on div "Requerente * Paciente Profissional de Saúde Paciente Nenhum resultado encontrad…" at bounding box center [584, 400] width 1146 height 446
click at [1111, 592] on button "Próximo" at bounding box center [1101, 597] width 90 height 28
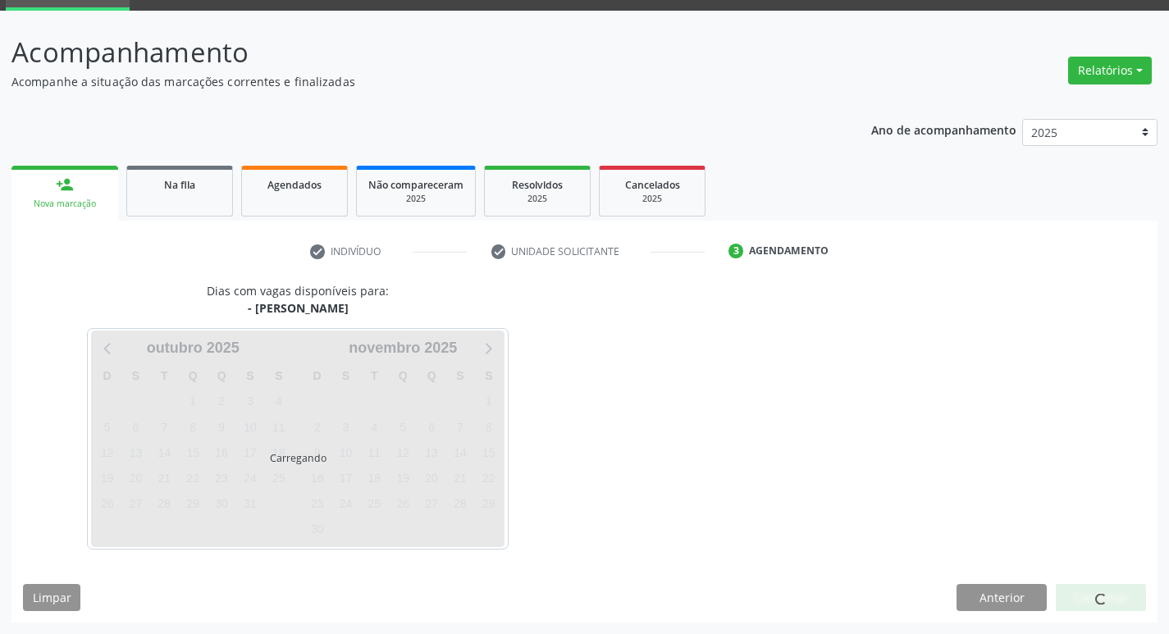
scroll to position [80, 0]
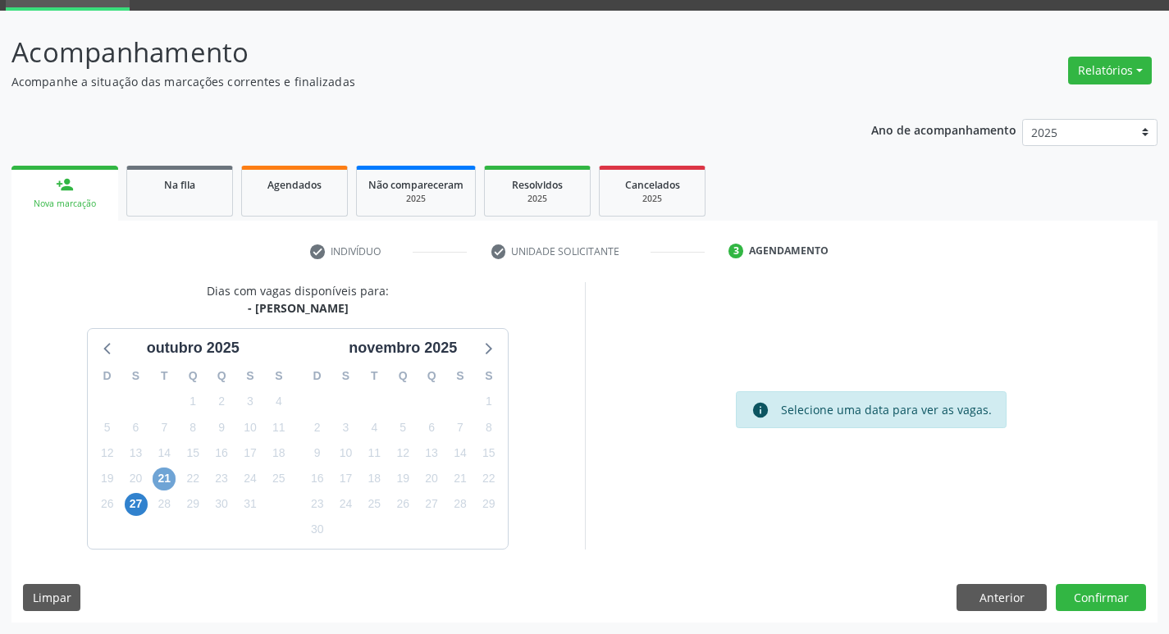
click at [162, 477] on span "21" at bounding box center [164, 479] width 23 height 23
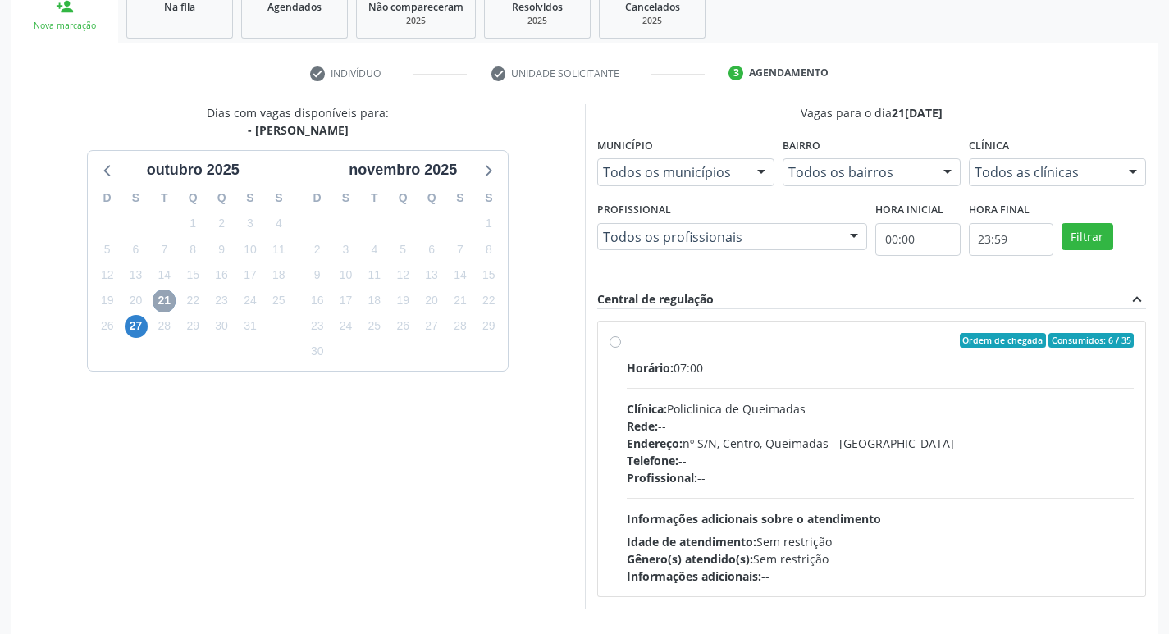
scroll to position [317, 0]
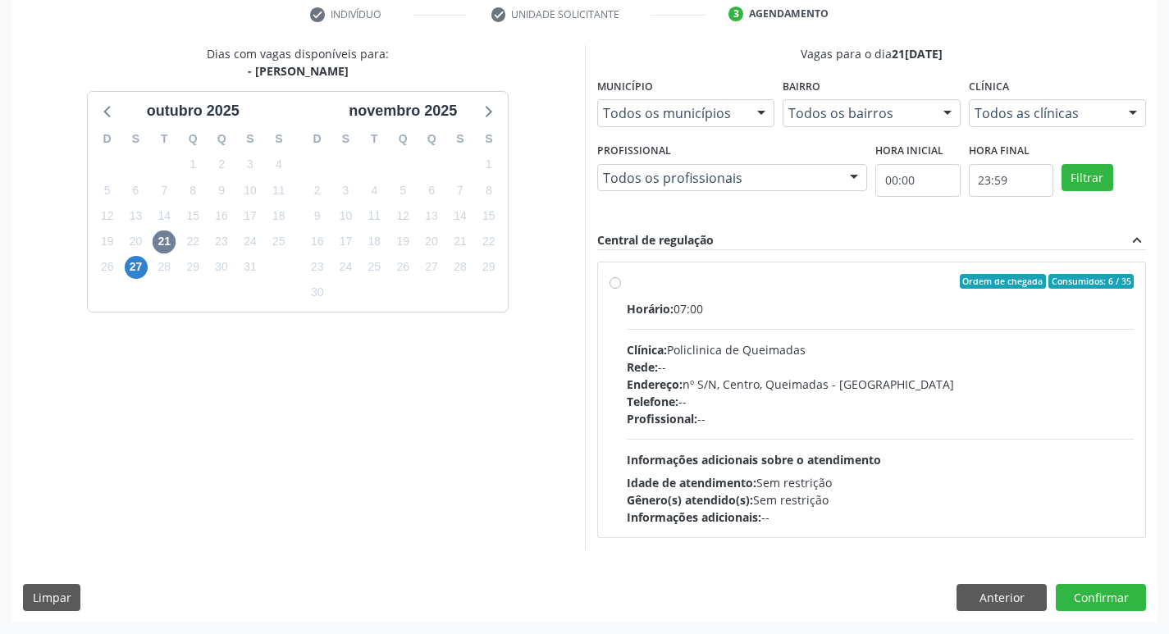
click at [910, 391] on div "Endereço: nº S/N, Centro, Queimadas - PB" at bounding box center [881, 384] width 508 height 17
click at [621, 289] on input "Ordem de chegada Consumidos: 6 / 35 Horário: 07:00 Clínica: Policlinica de Quei…" at bounding box center [615, 281] width 11 height 15
radio input "true"
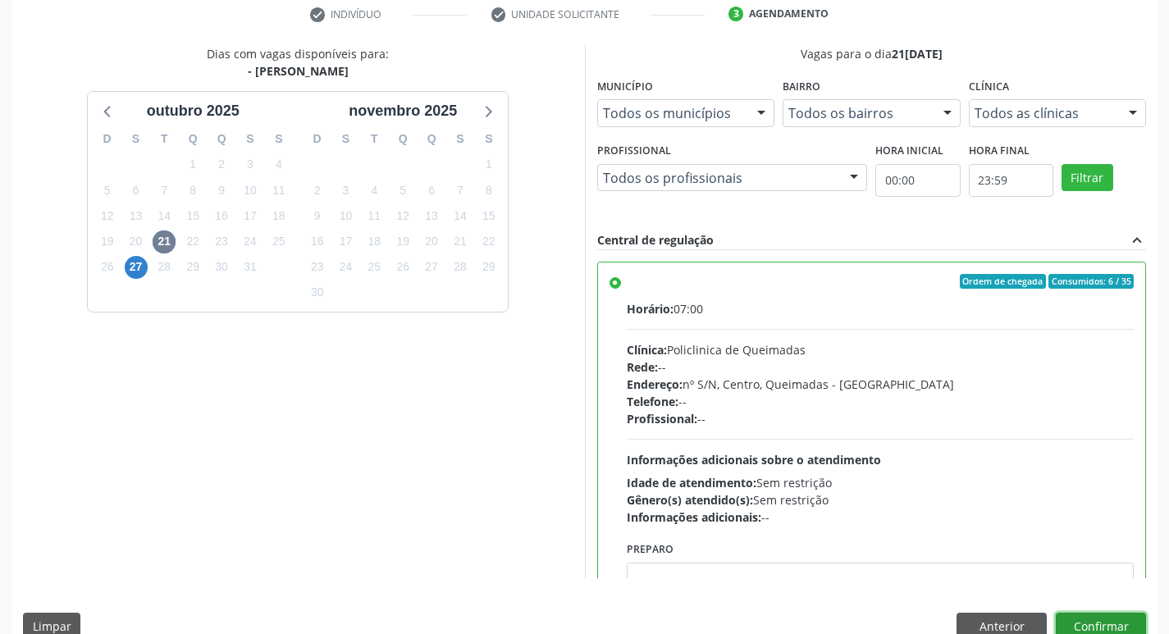
click at [1096, 616] on button "Confirmar" at bounding box center [1101, 627] width 90 height 28
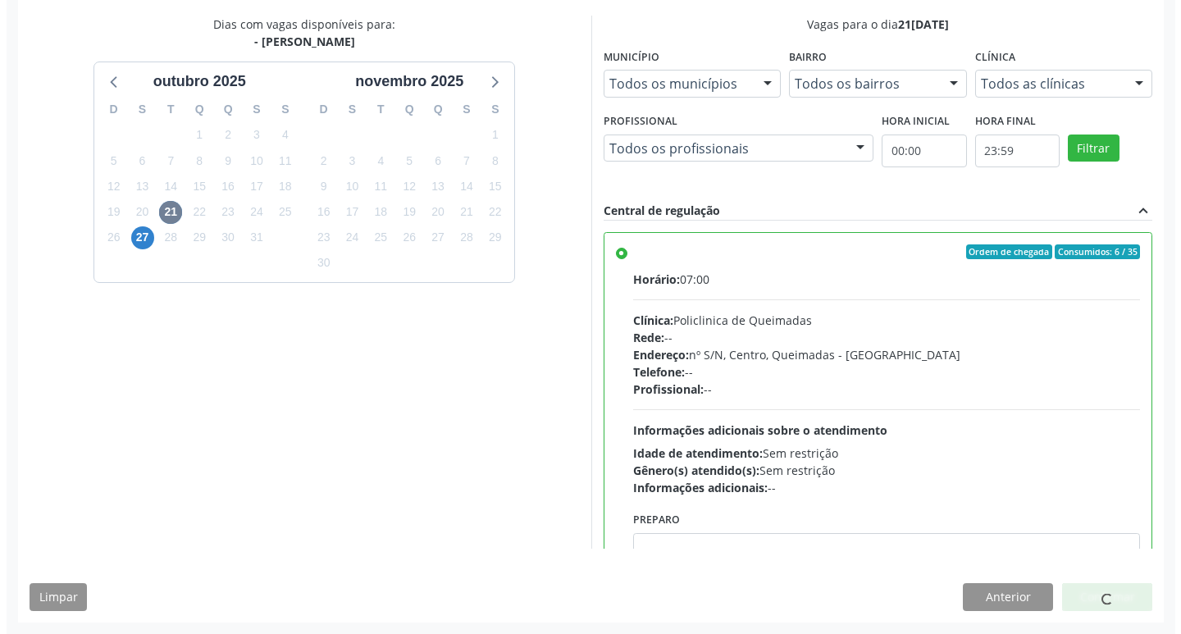
scroll to position [0, 0]
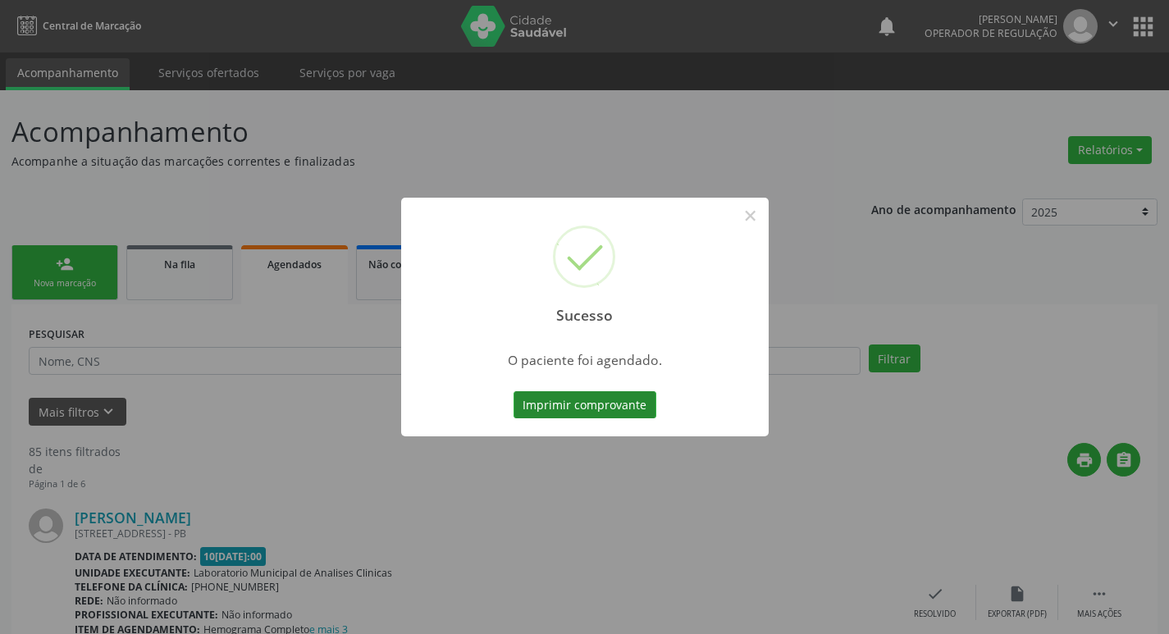
click at [581, 396] on button "Imprimir comprovante" at bounding box center [585, 405] width 143 height 28
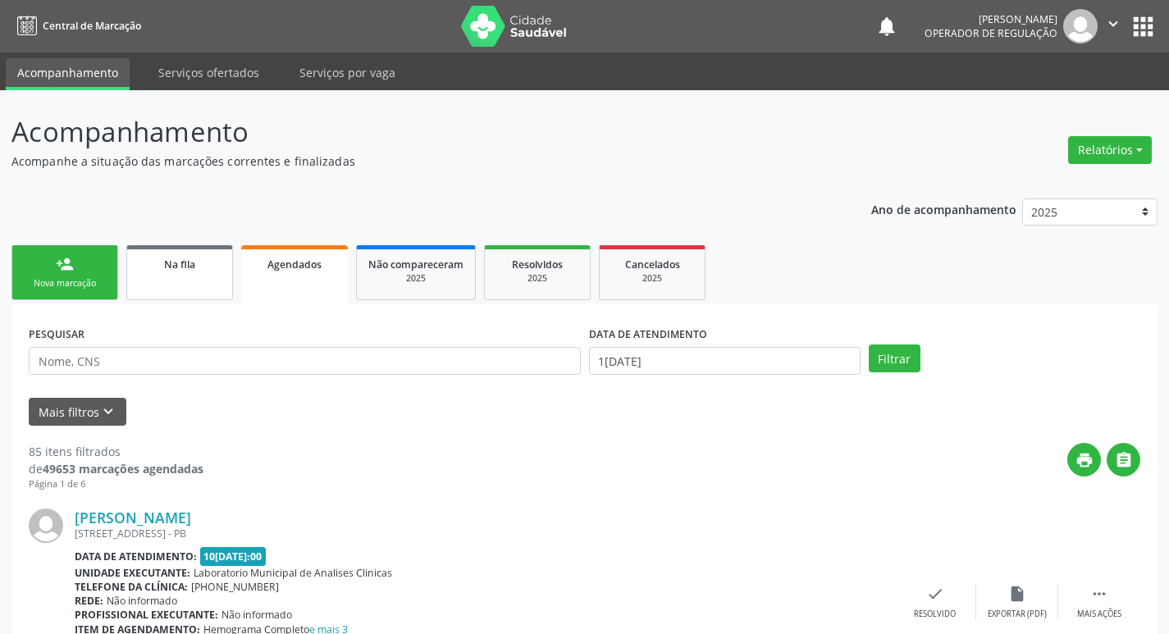
click at [171, 282] on link "Na fila" at bounding box center [179, 272] width 107 height 55
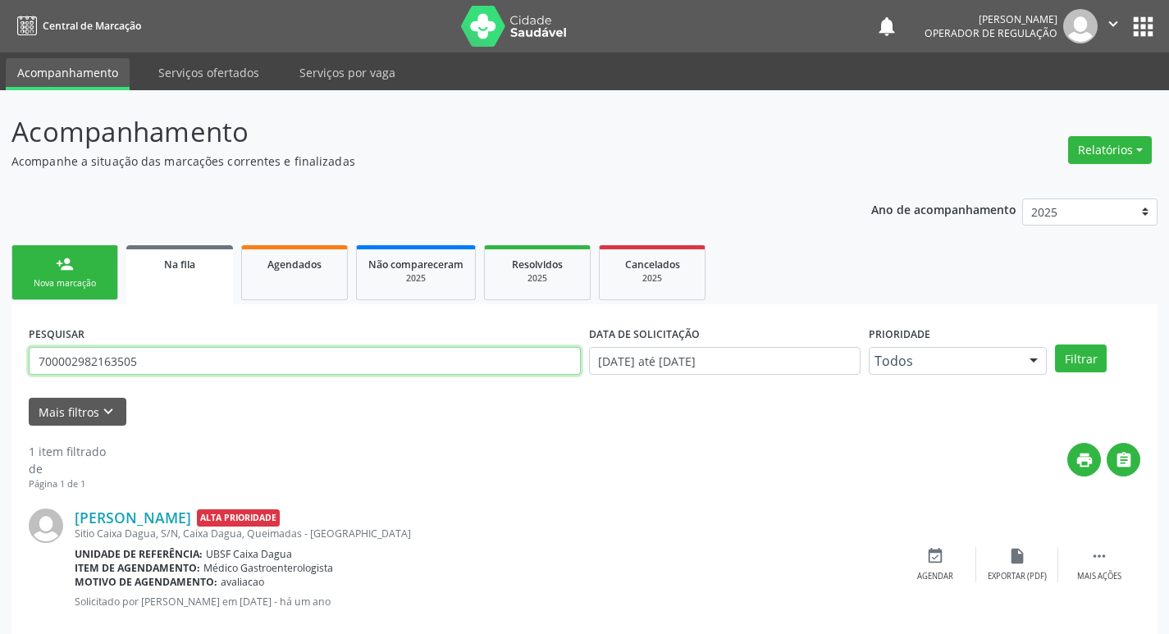
click at [163, 359] on input "700002982163505" at bounding box center [305, 361] width 552 height 28
type input "704608117581320"
click at [1055, 345] on button "Filtrar" at bounding box center [1081, 359] width 52 height 28
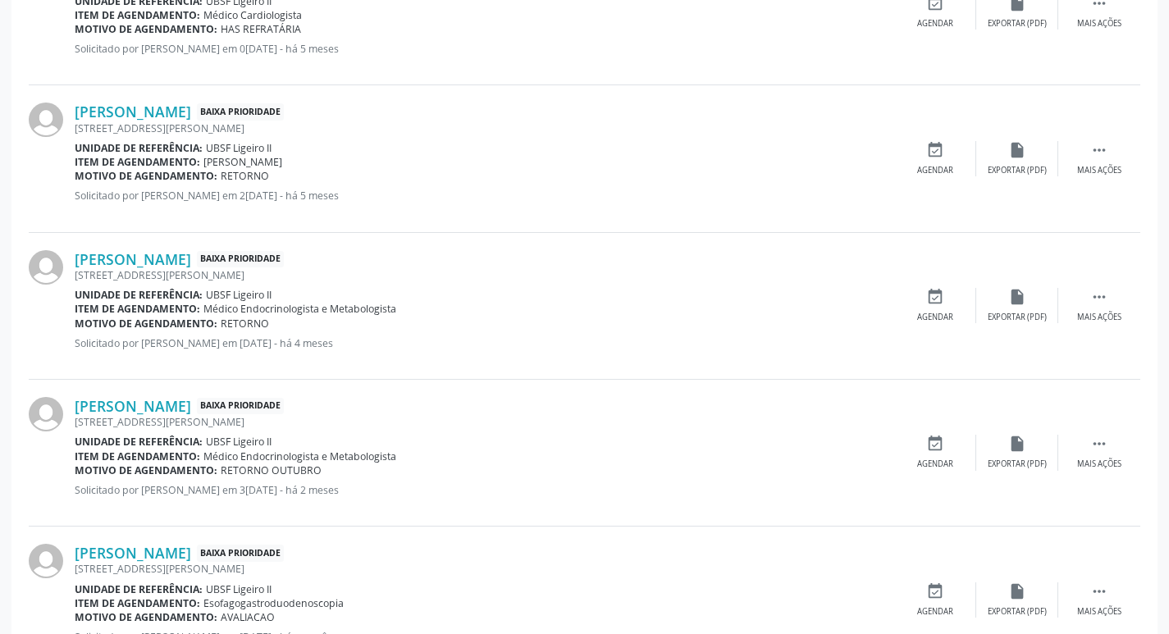
scroll to position [668, 0]
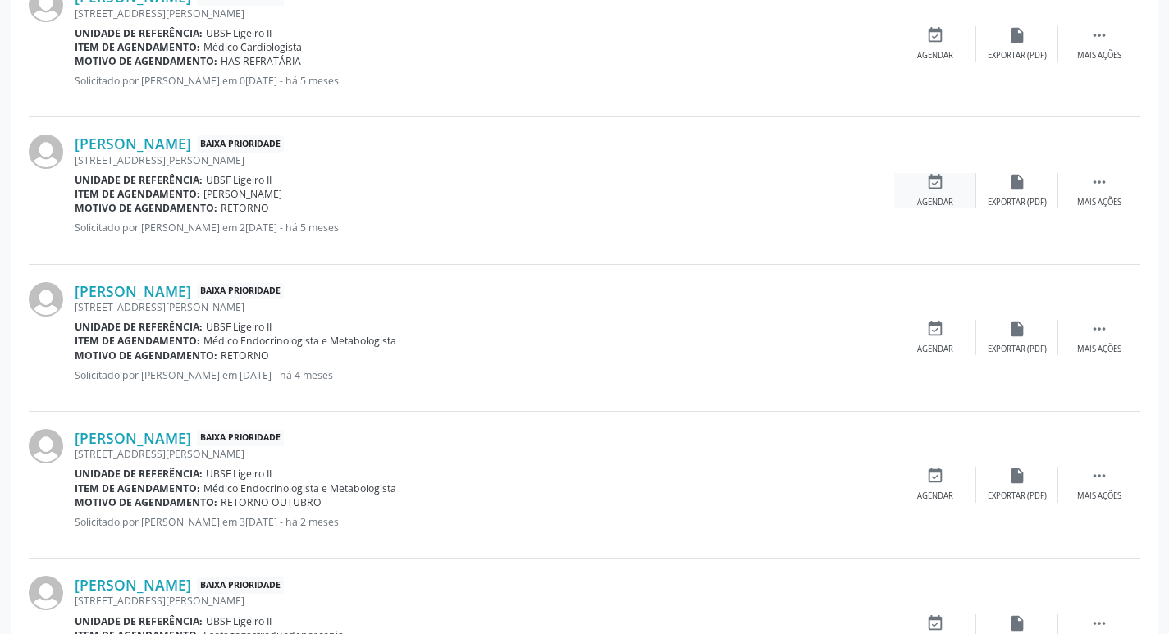
click at [942, 179] on icon "event_available" at bounding box center [935, 182] width 18 height 18
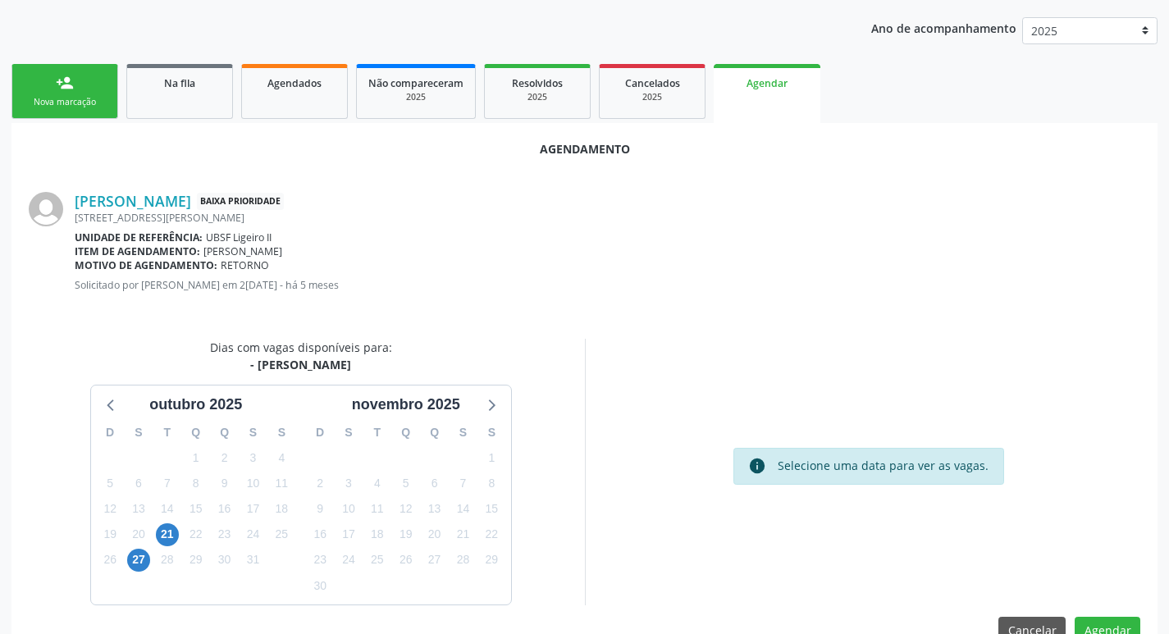
scroll to position [220, 0]
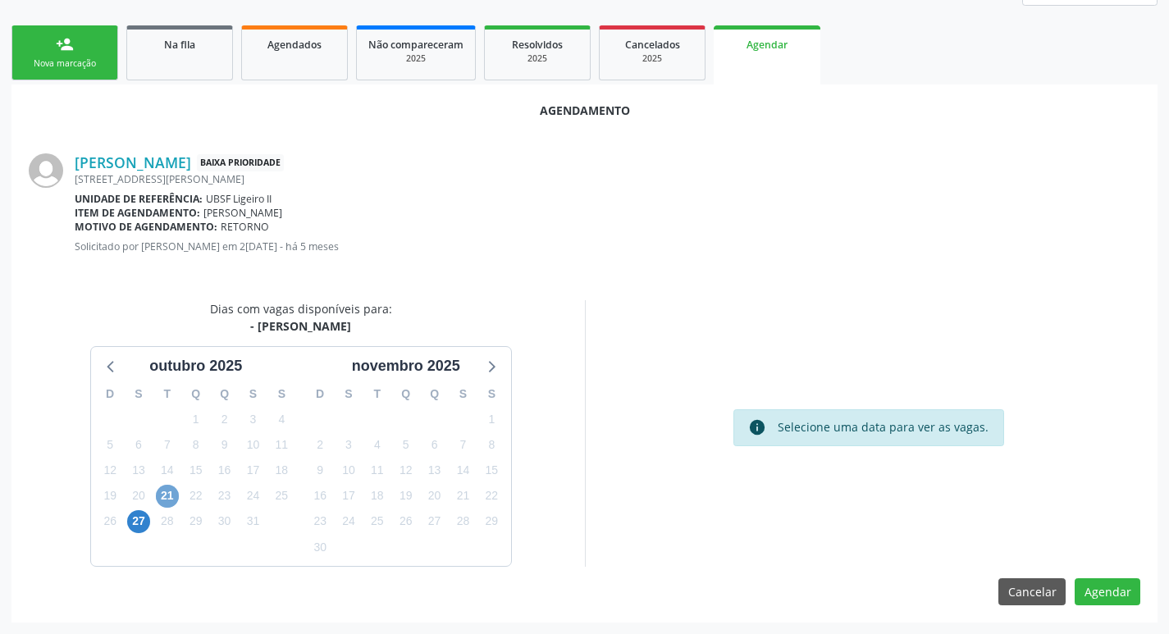
click at [167, 502] on span "21" at bounding box center [167, 496] width 23 height 23
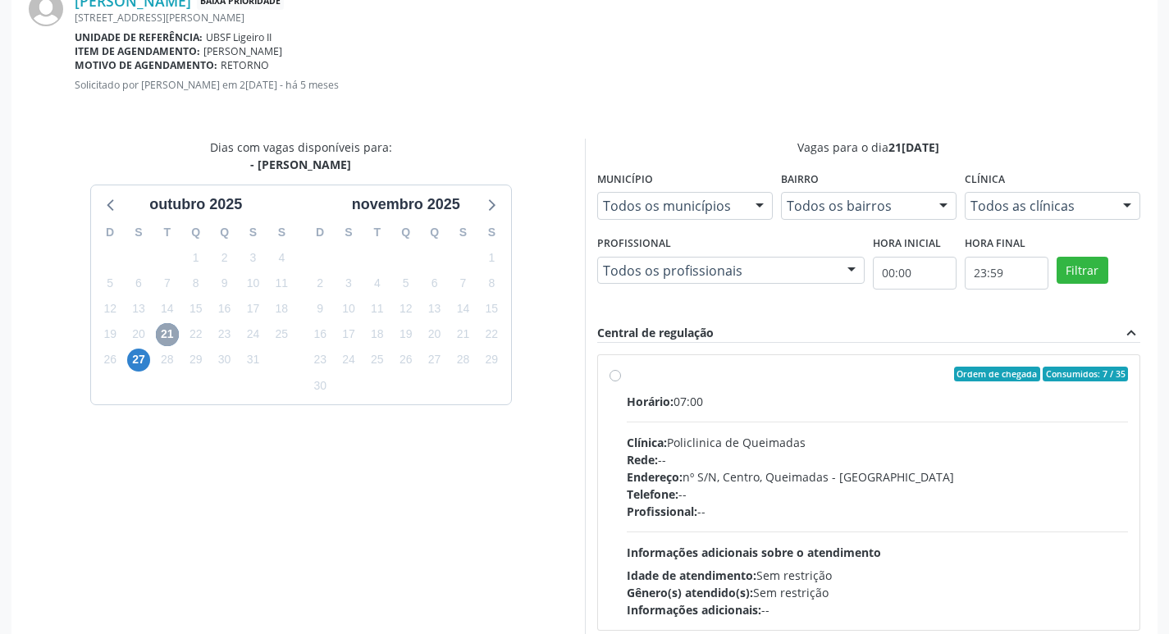
scroll to position [457, 0]
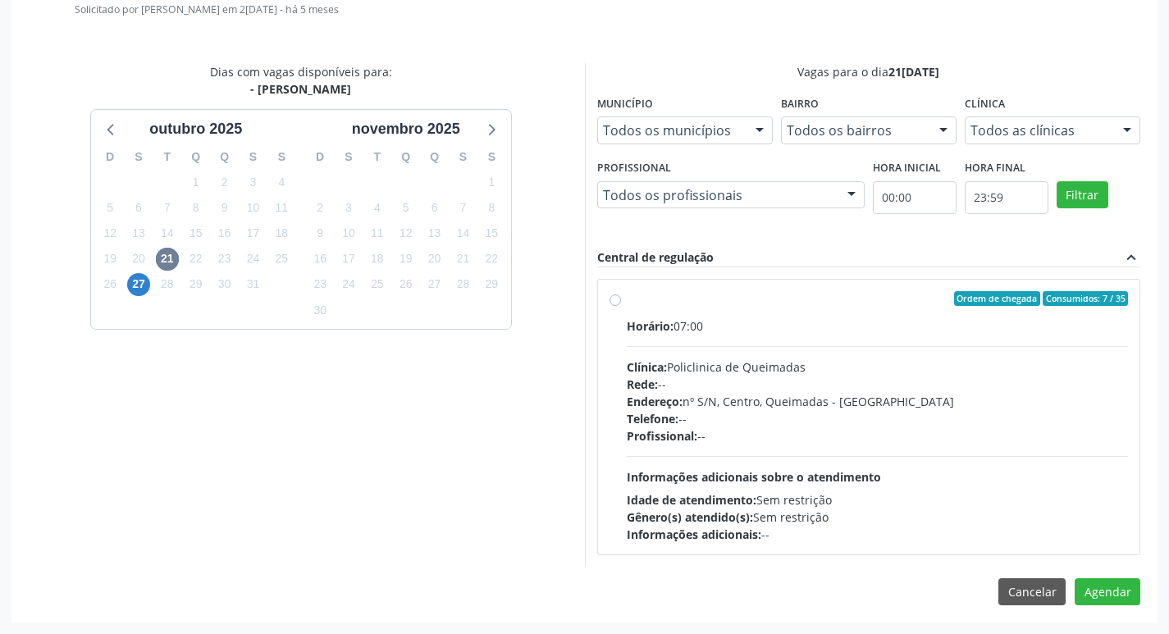
click at [833, 413] on div "Telefone: --" at bounding box center [878, 418] width 502 height 17
click at [621, 306] on input "Ordem de chegada Consumidos: 7 / 35 Horário: 07:00 Clínica: Policlinica de Quei…" at bounding box center [615, 298] width 11 height 15
radio input "true"
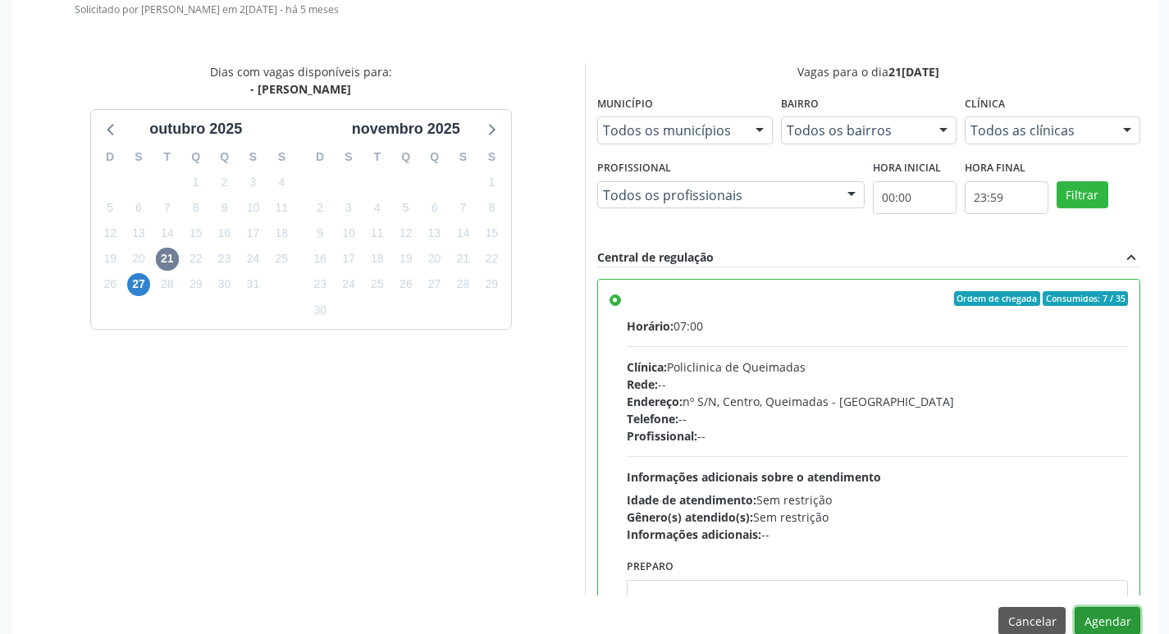
click at [1118, 627] on button "Agendar" at bounding box center [1108, 621] width 66 height 28
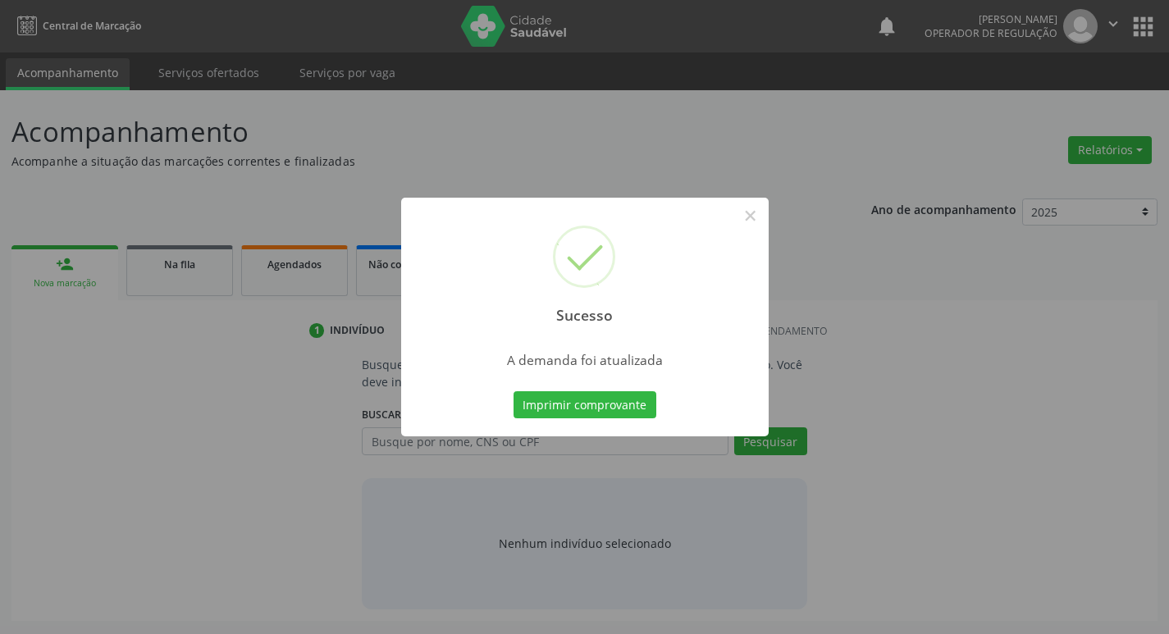
scroll to position [0, 0]
click at [619, 401] on button "Imprimir comprovante" at bounding box center [590, 405] width 143 height 28
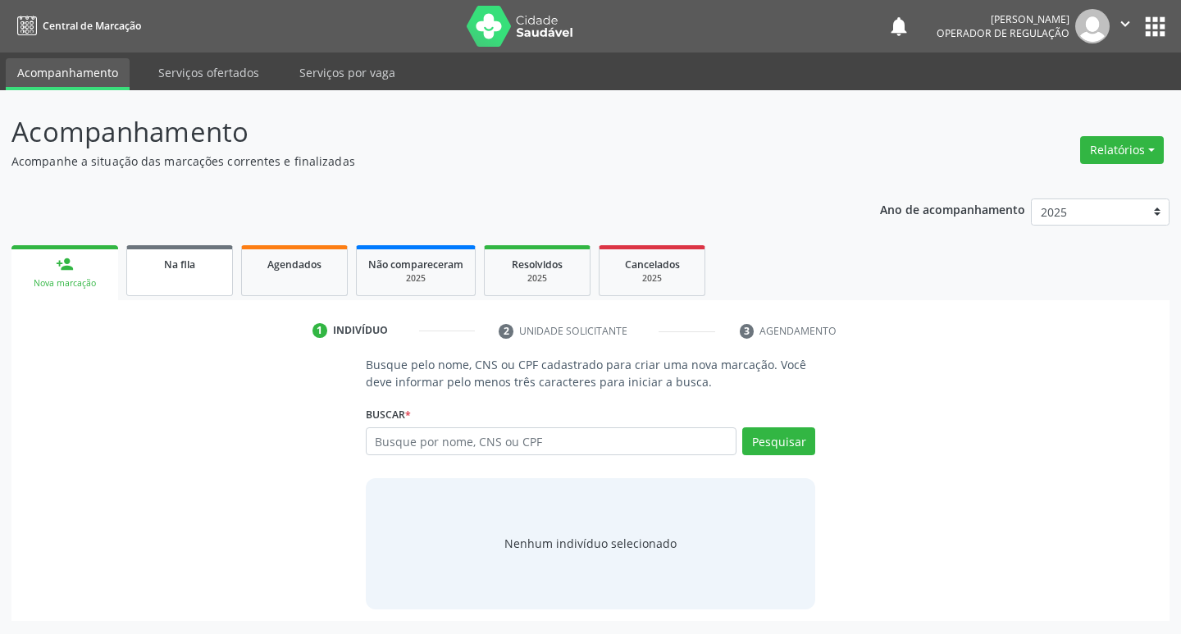
click at [154, 257] on div "Na fila" at bounding box center [180, 263] width 82 height 17
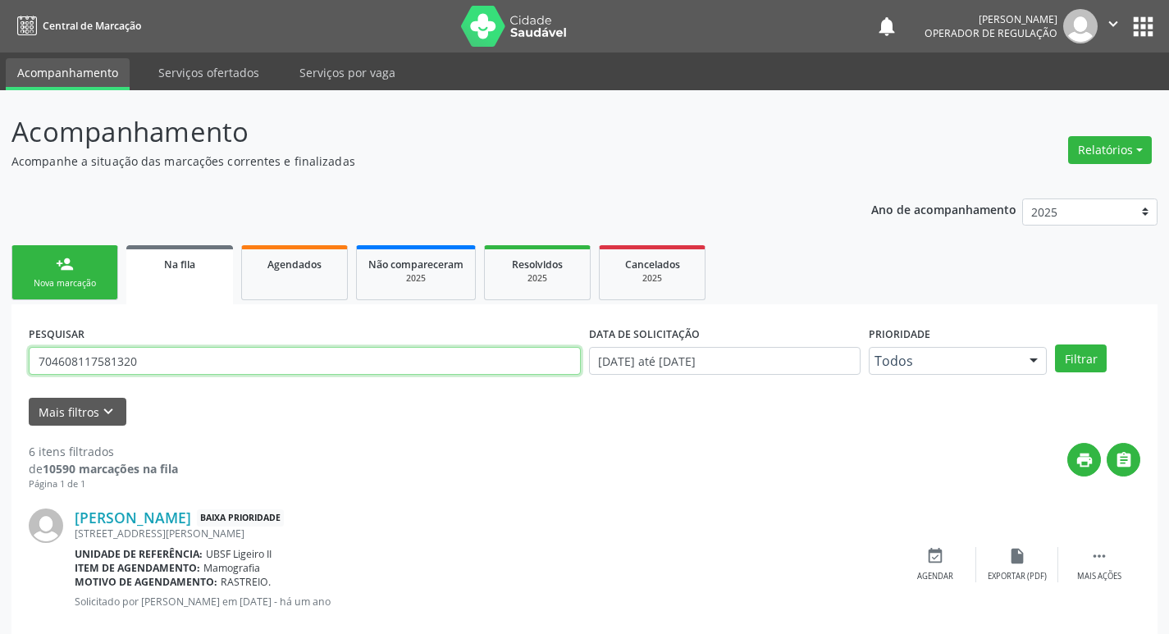
click at [158, 359] on input "704608117581320" at bounding box center [305, 361] width 552 height 28
type input "704803016062240"
click at [1055, 345] on button "Filtrar" at bounding box center [1081, 359] width 52 height 28
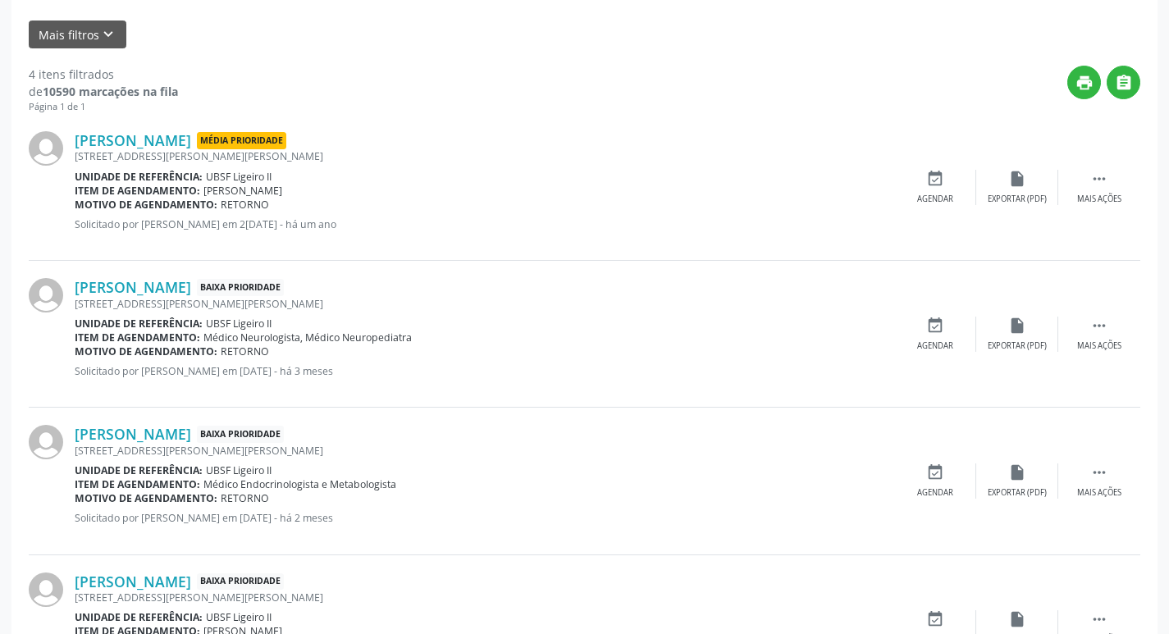
scroll to position [145, 0]
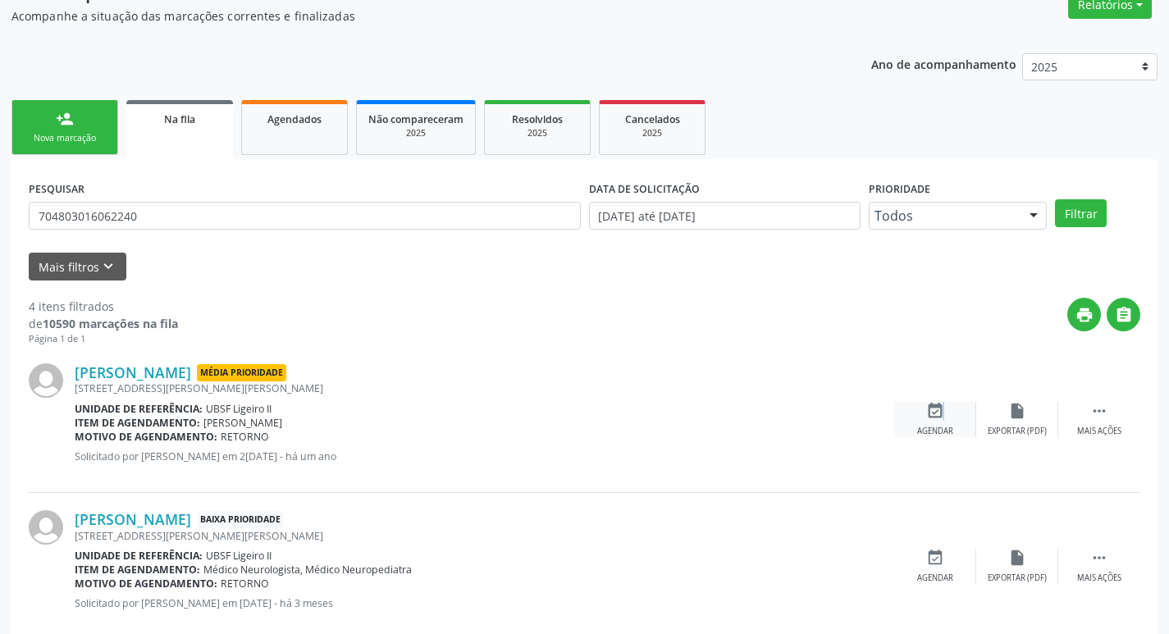
click at [939, 404] on icon "event_available" at bounding box center [935, 411] width 18 height 18
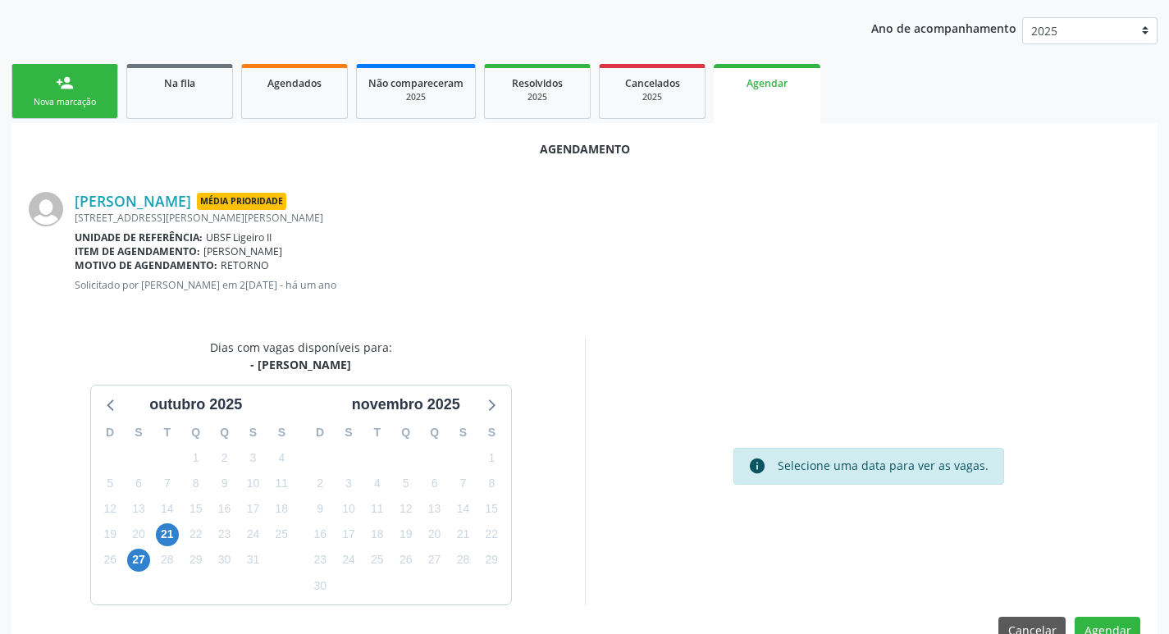
scroll to position [220, 0]
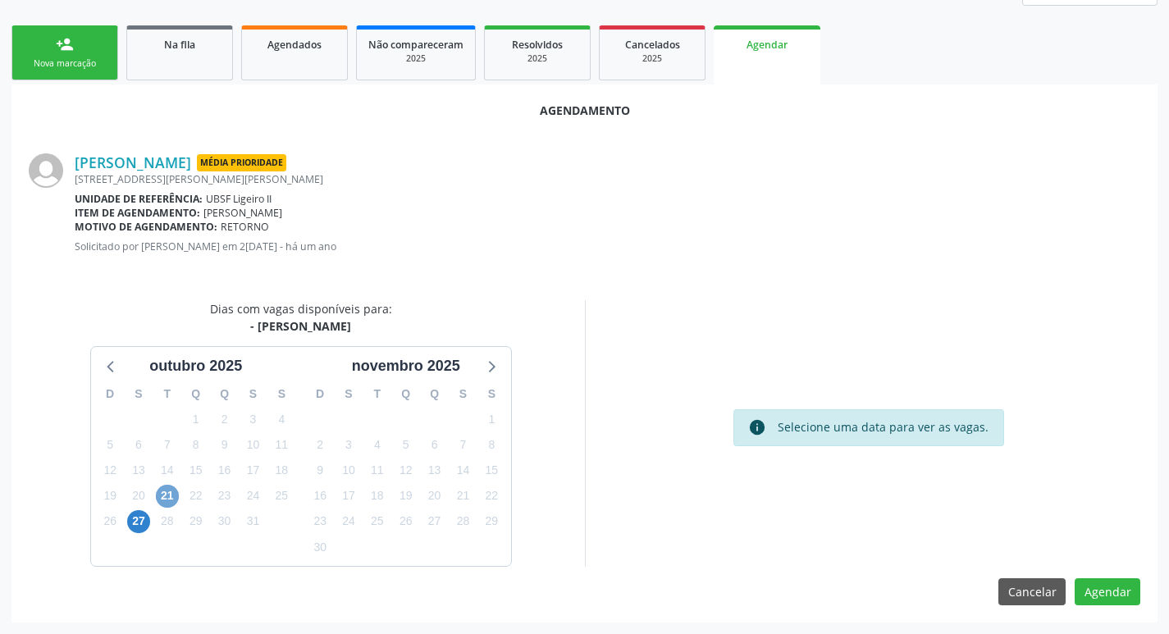
click at [171, 502] on span "21" at bounding box center [167, 496] width 23 height 23
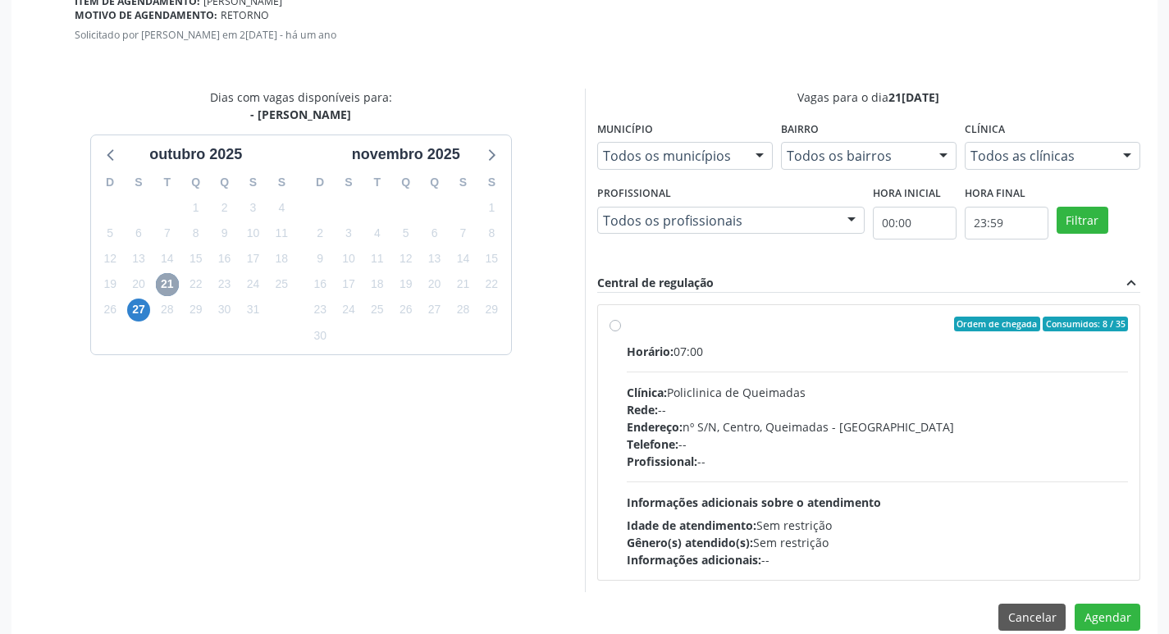
scroll to position [457, 0]
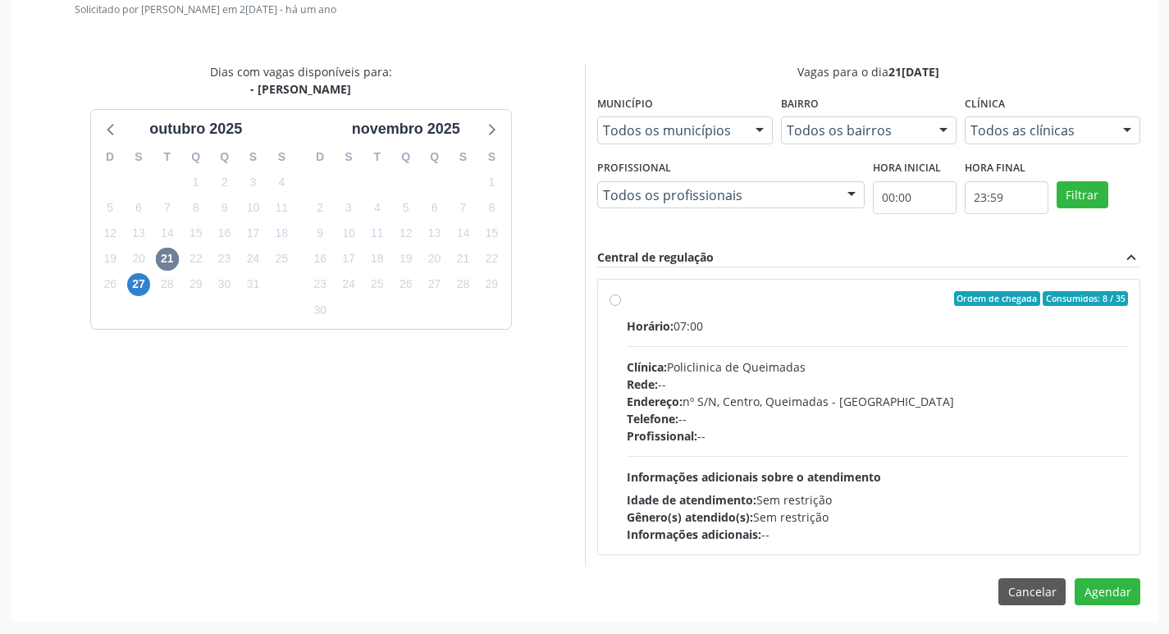
click at [713, 316] on label "Ordem de chegada Consumidos: 8 / 35 Horário: 07:00 Clínica: Policlinica de Quei…" at bounding box center [878, 417] width 502 height 252
click at [621, 306] on input "Ordem de chegada Consumidos: 8 / 35 Horário: 07:00 Clínica: Policlinica de Quei…" at bounding box center [615, 298] width 11 height 15
radio input "true"
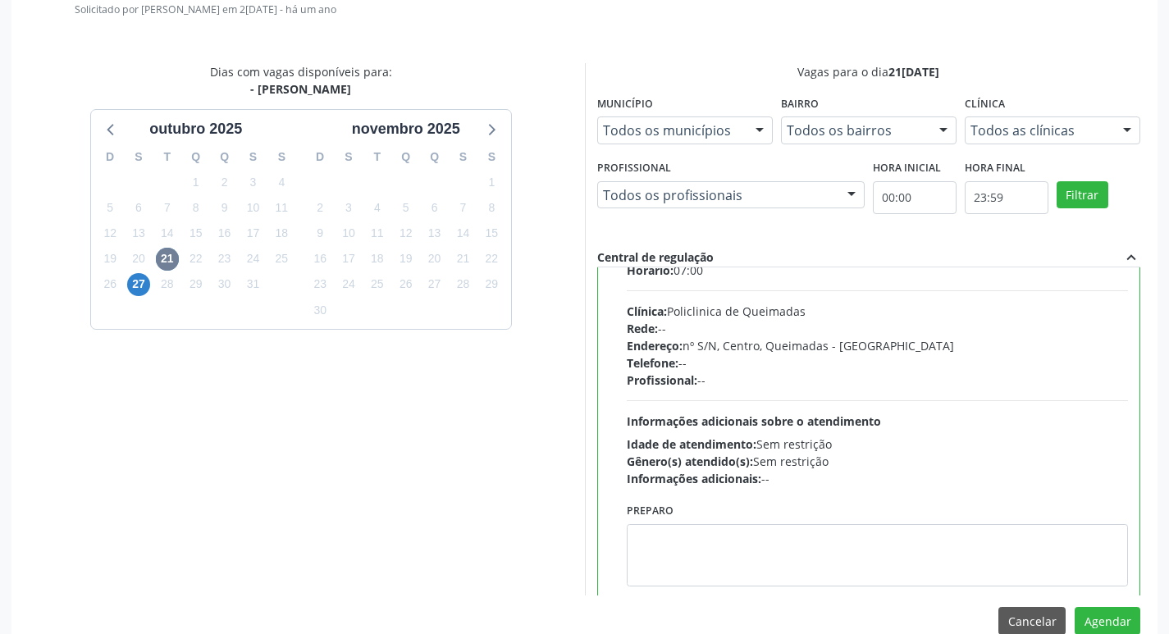
scroll to position [81, 0]
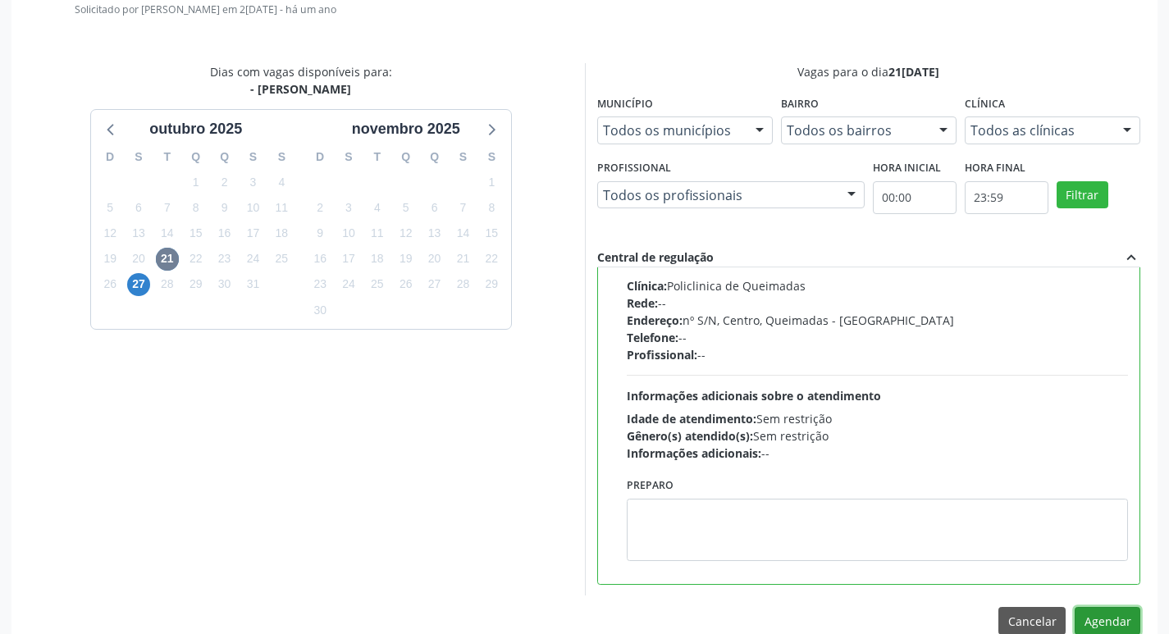
click at [1116, 615] on button "Agendar" at bounding box center [1108, 621] width 66 height 28
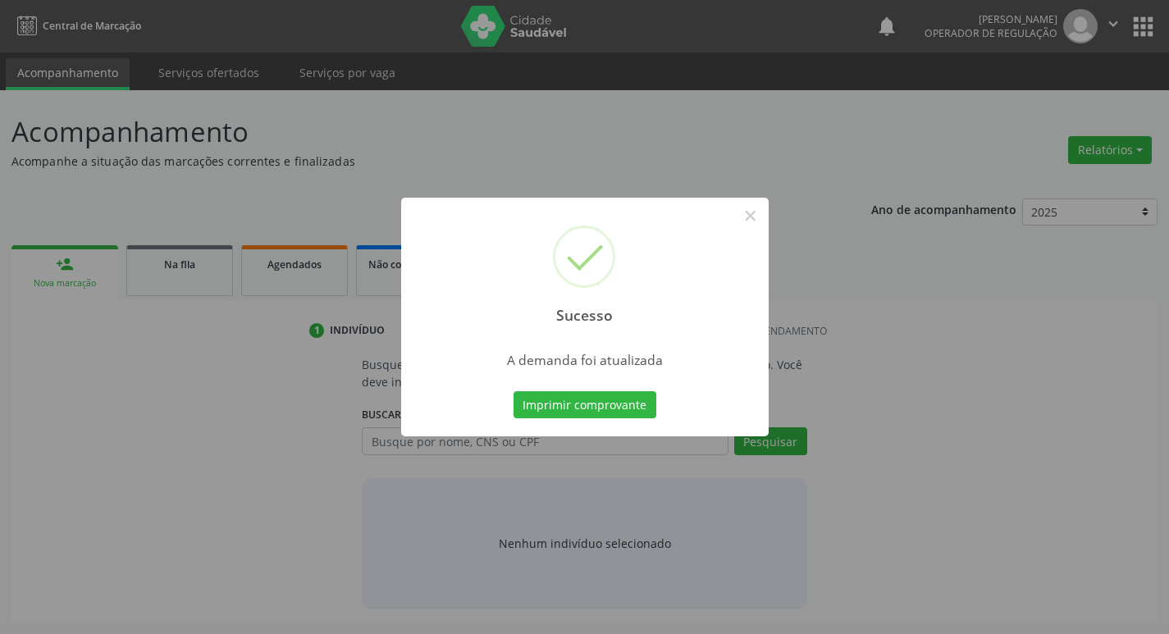
scroll to position [0, 0]
click at [566, 409] on button "Imprimir comprovante" at bounding box center [590, 405] width 143 height 28
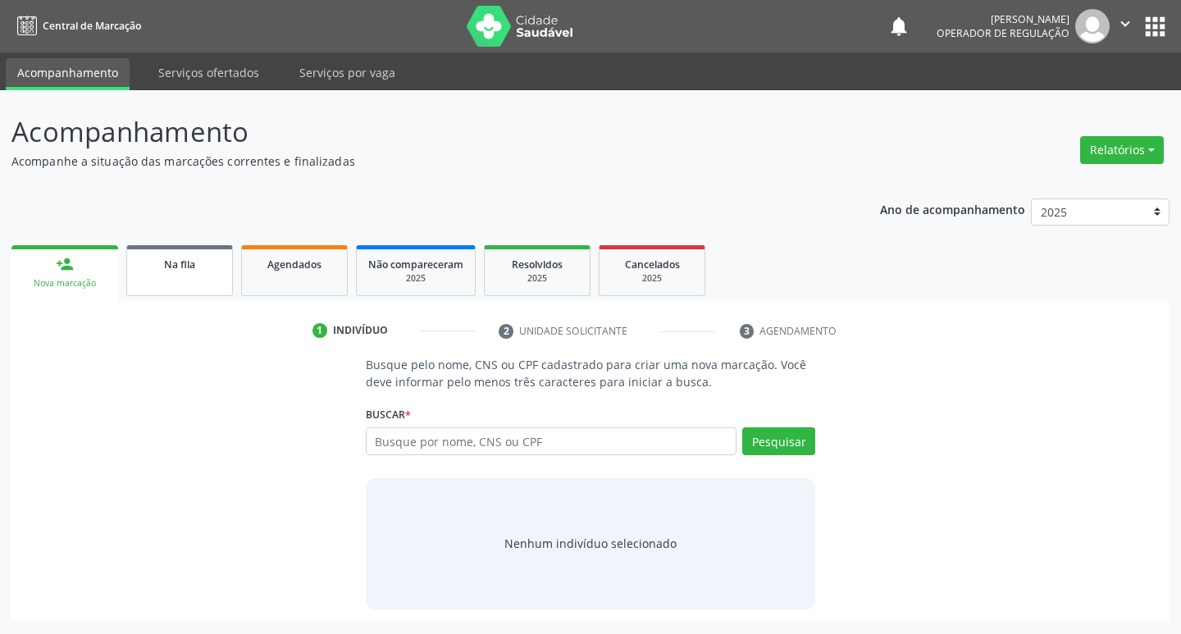
click at [164, 285] on link "Na fila" at bounding box center [179, 270] width 107 height 51
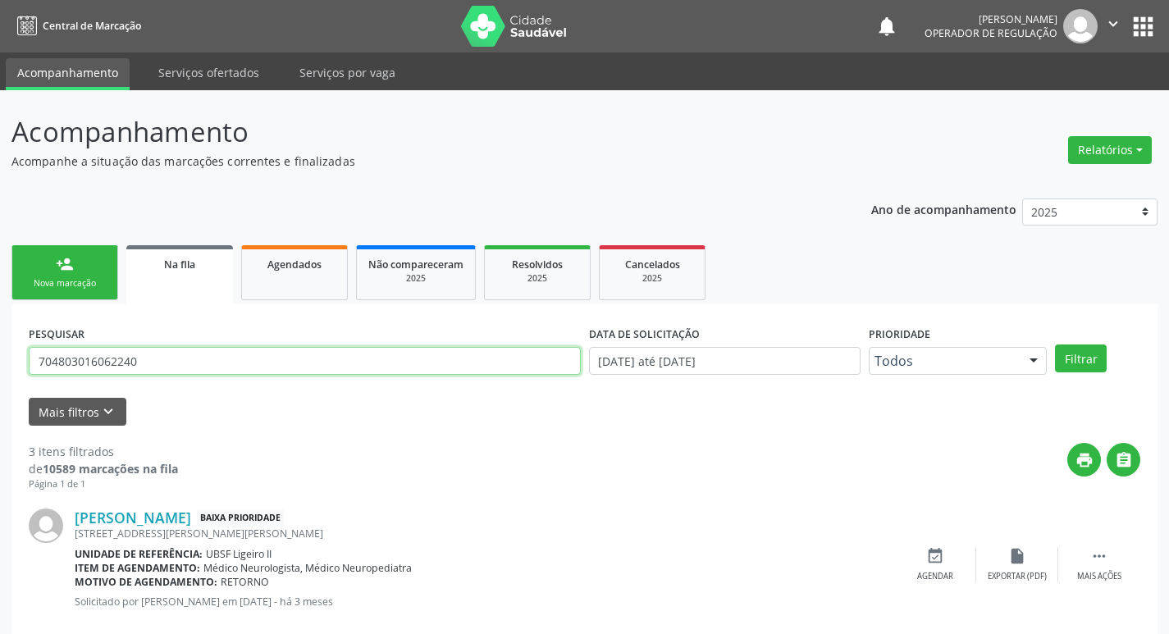
click at [168, 349] on input "704803016062240" at bounding box center [305, 361] width 552 height 28
type input "700601443366861"
click at [1055, 345] on button "Filtrar" at bounding box center [1081, 359] width 52 height 28
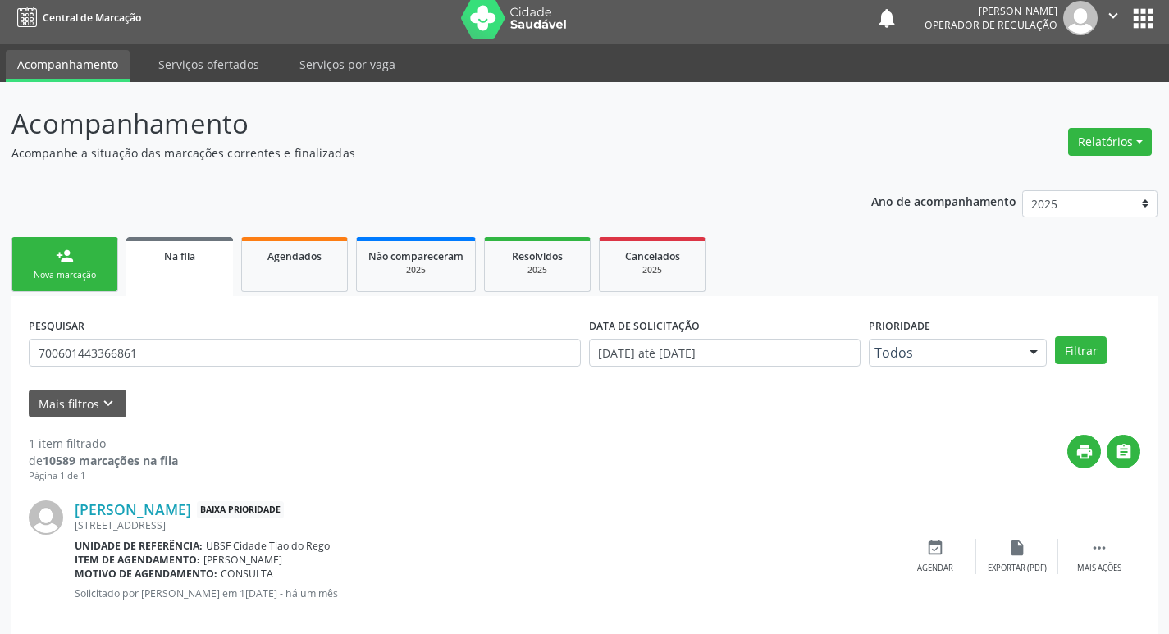
scroll to position [32, 0]
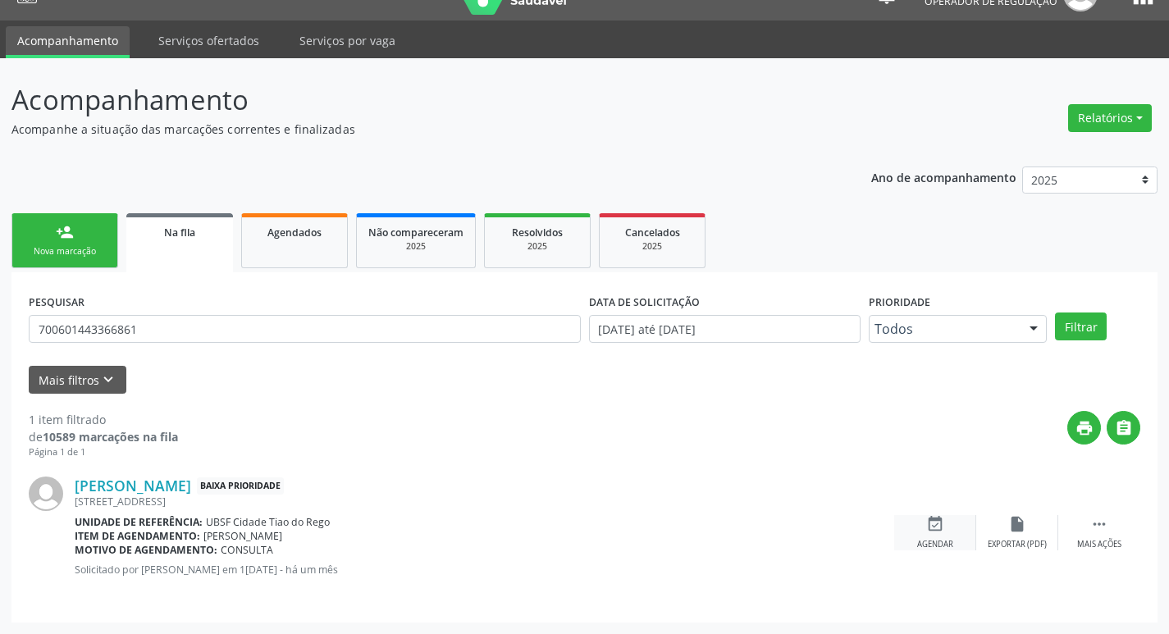
click at [946, 542] on div "Agendar" at bounding box center [935, 544] width 36 height 11
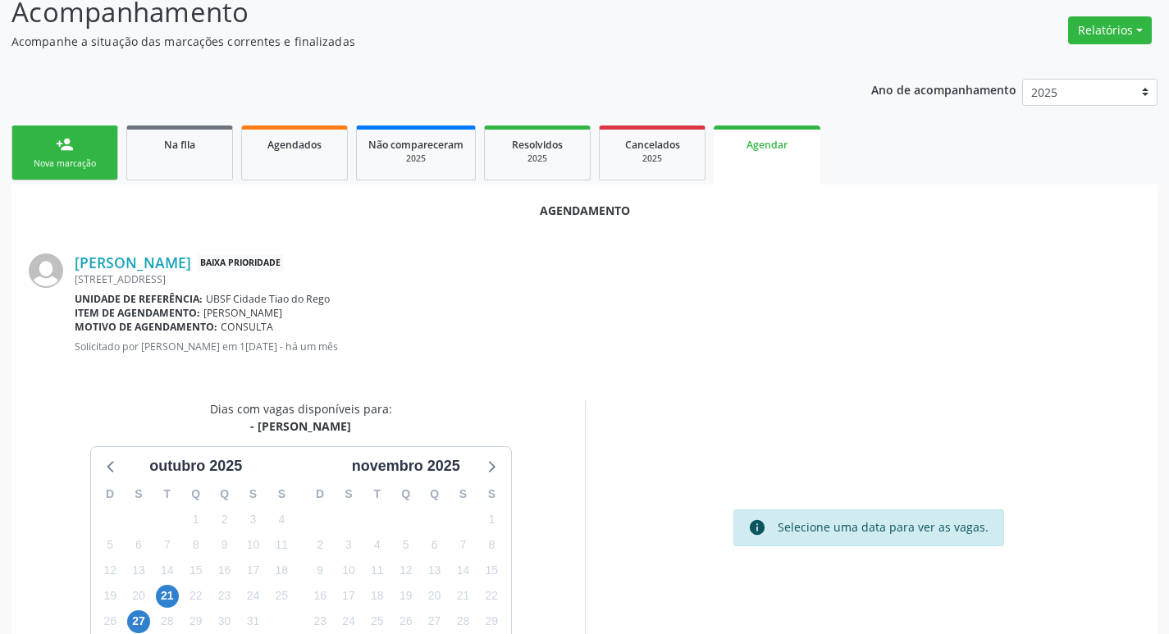
scroll to position [220, 0]
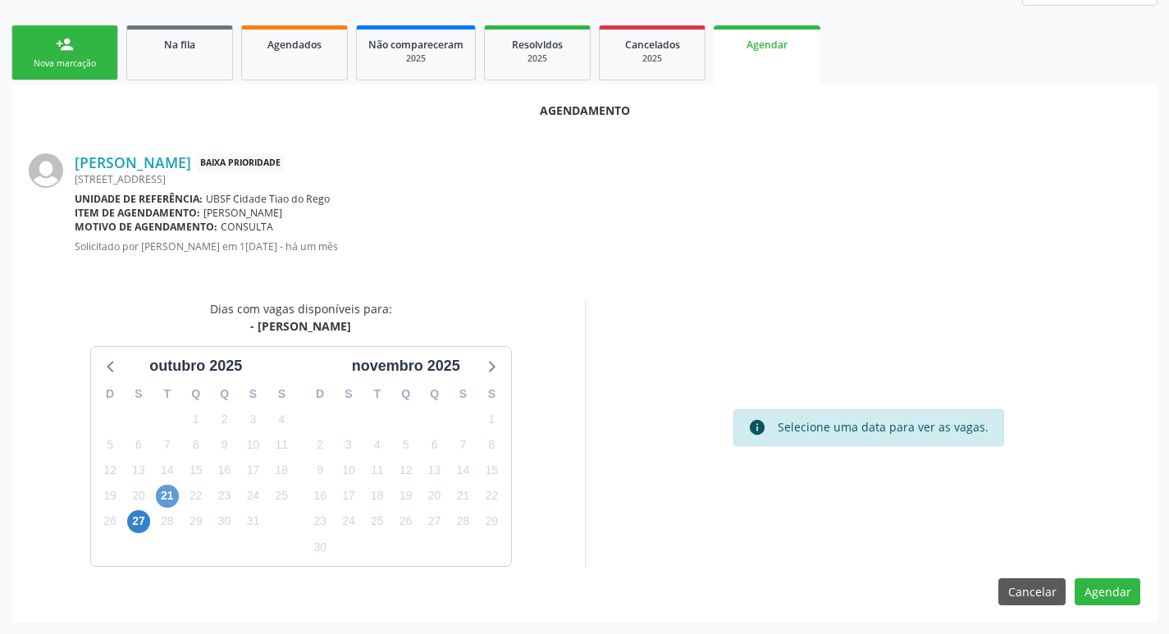
click at [179, 496] on div "21" at bounding box center [167, 495] width 29 height 25
click at [172, 499] on span "21" at bounding box center [167, 496] width 23 height 23
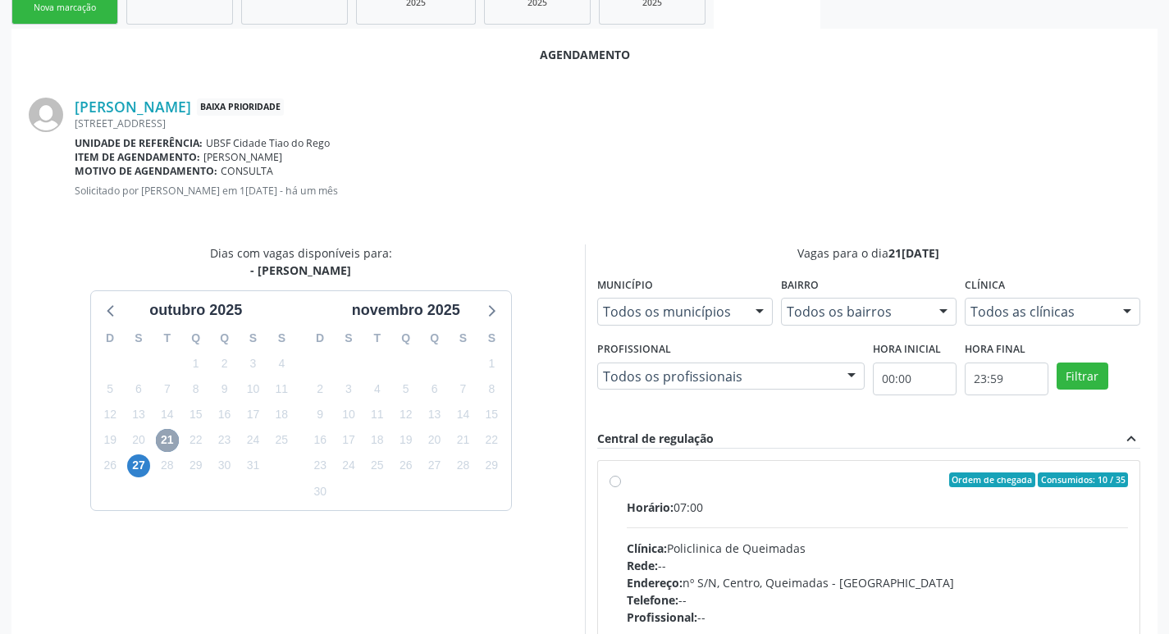
scroll to position [457, 0]
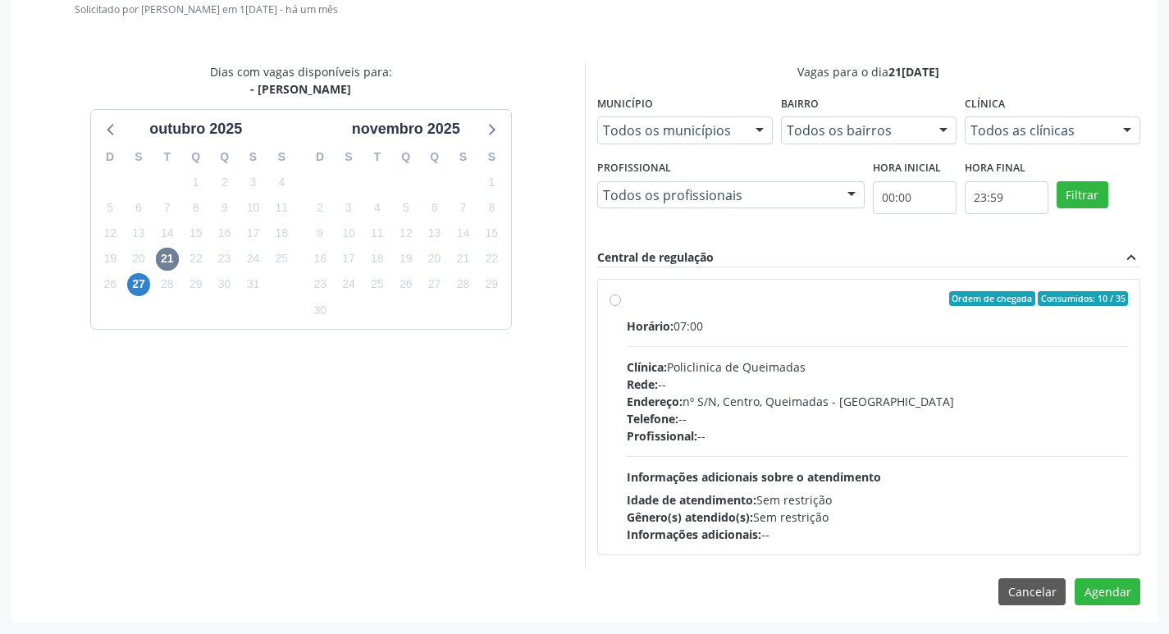
click at [1068, 318] on div "Horário: 07:00" at bounding box center [878, 326] width 502 height 17
click at [621, 306] on input "Ordem de chegada Consumidos: 10 / 35 Horário: 07:00 Clínica: Policlinica de Que…" at bounding box center [615, 298] width 11 height 15
radio input "true"
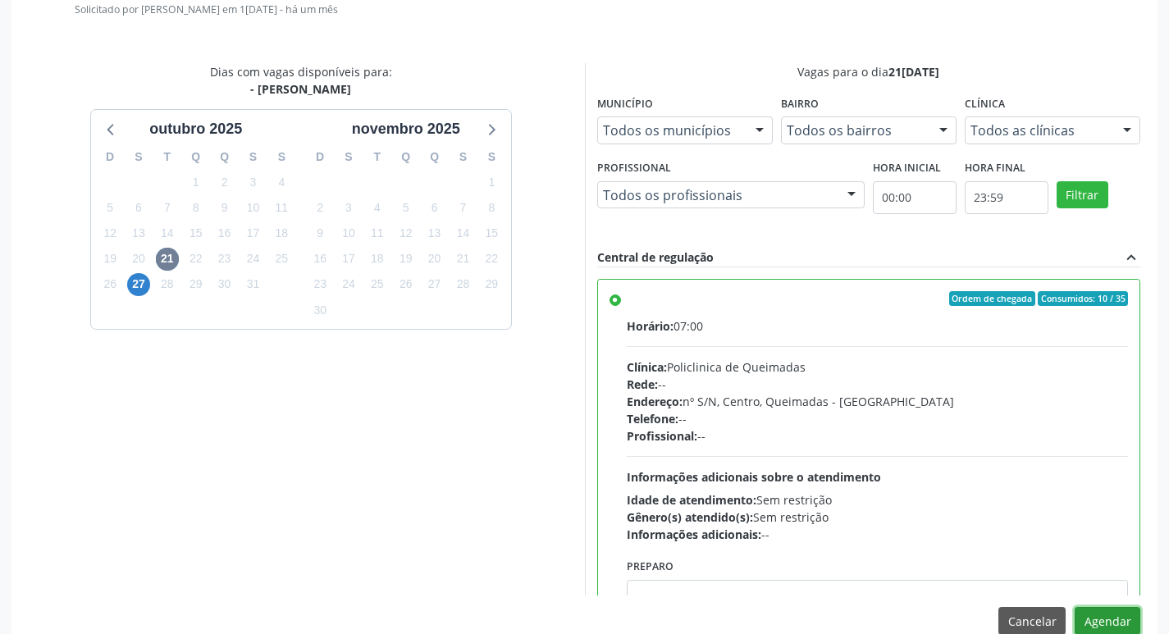
click at [1108, 620] on button "Agendar" at bounding box center [1108, 621] width 66 height 28
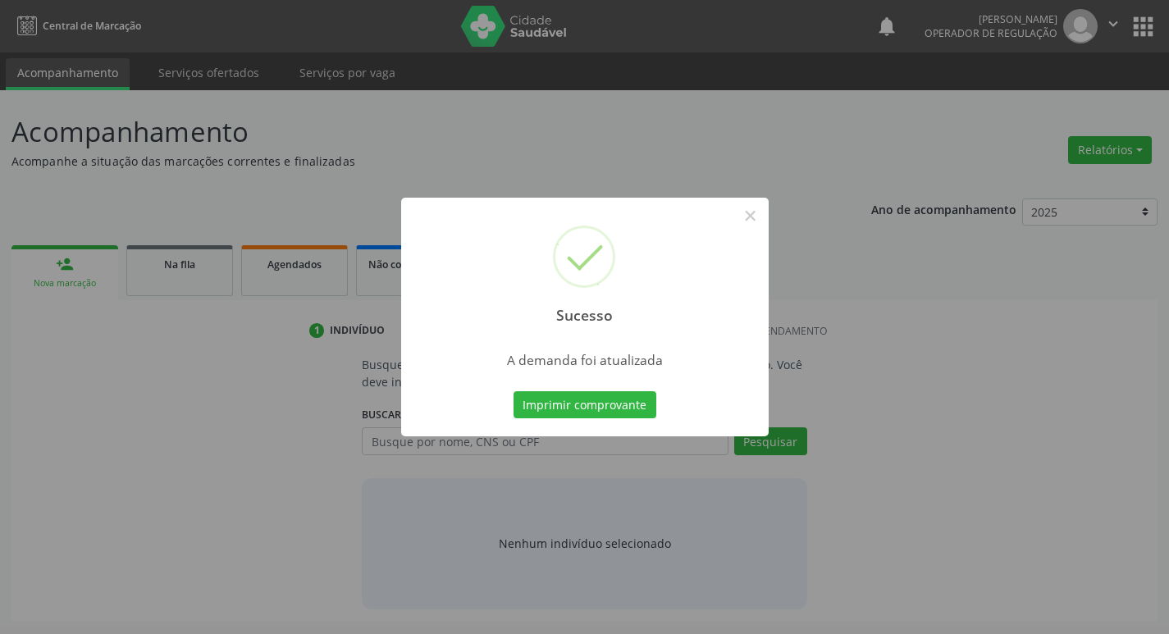
scroll to position [0, 0]
click at [574, 404] on button "Imprimir comprovante" at bounding box center [590, 405] width 143 height 28
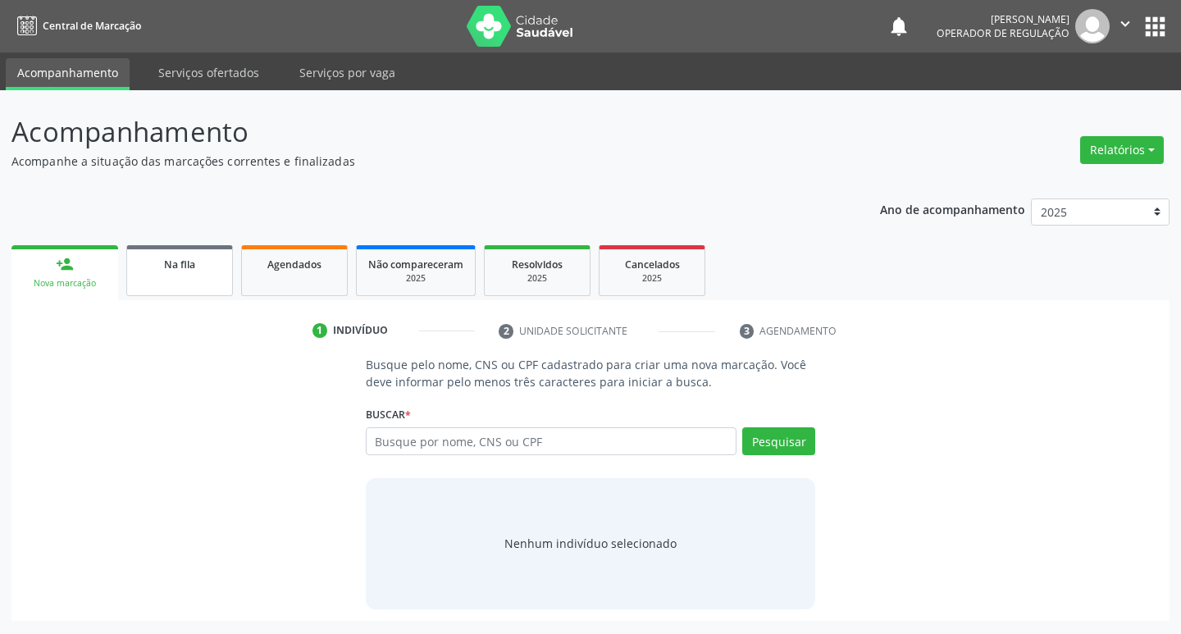
click at [194, 287] on link "Na fila" at bounding box center [179, 270] width 107 height 51
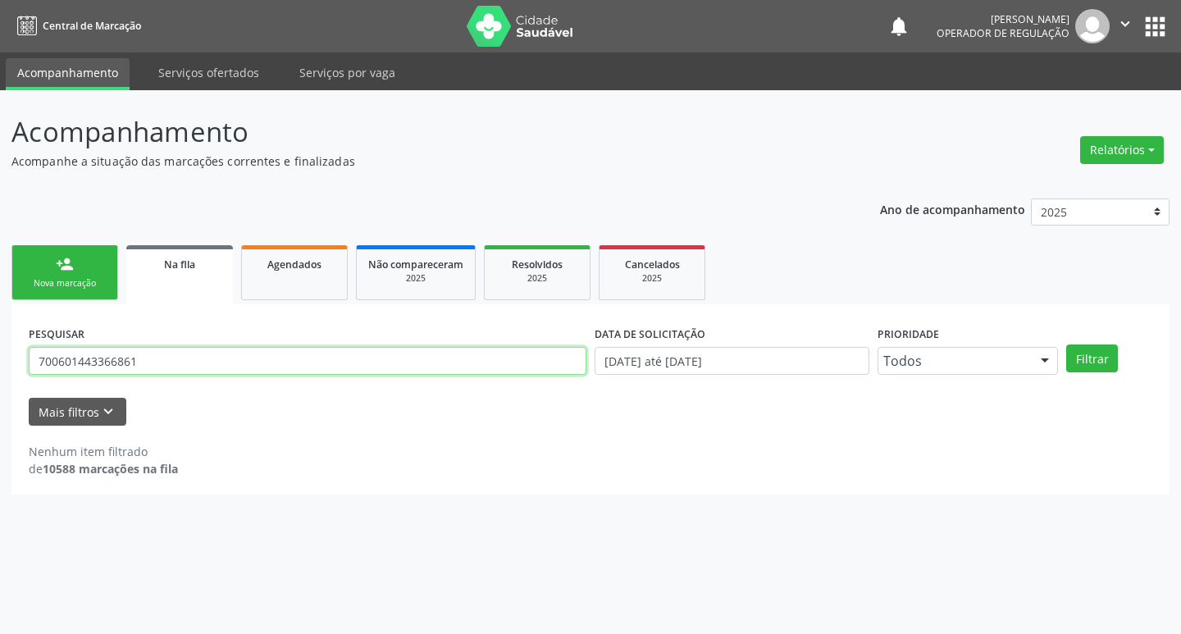
click at [148, 368] on input "700601443366861" at bounding box center [308, 361] width 558 height 28
click at [1067, 345] on button "Filtrar" at bounding box center [1093, 359] width 52 height 28
click at [261, 349] on input "705001810298852" at bounding box center [308, 361] width 558 height 28
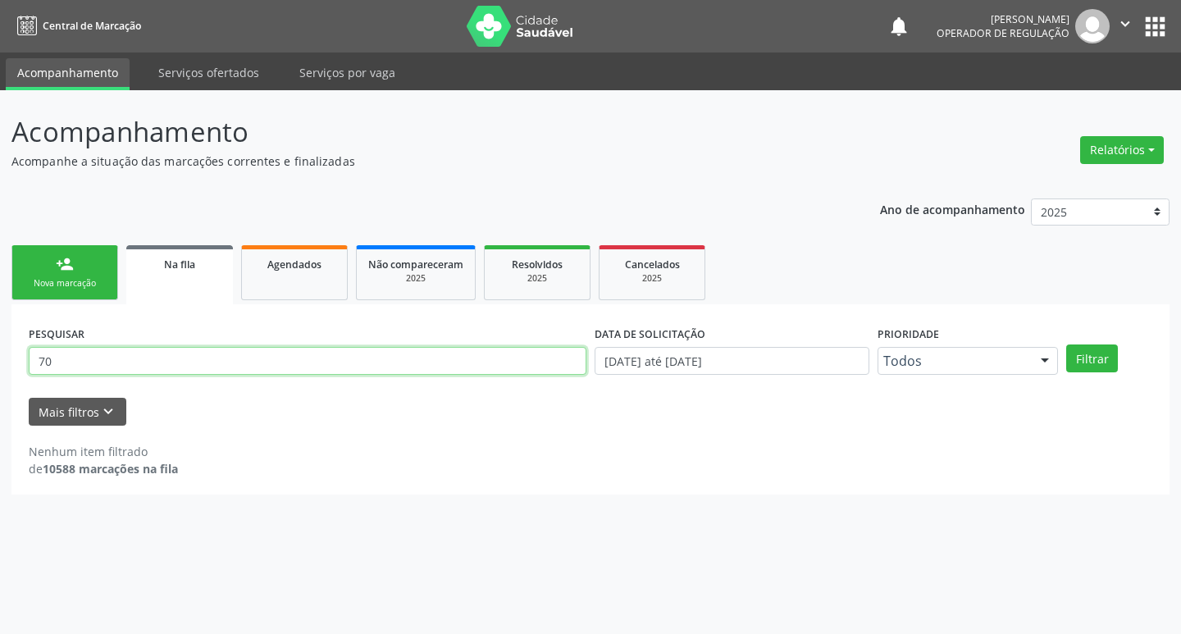
type input "7"
type input "705001810298852"
click at [1067, 345] on button "Filtrar" at bounding box center [1093, 359] width 52 height 28
click at [176, 354] on input "705001810298852" at bounding box center [308, 361] width 558 height 28
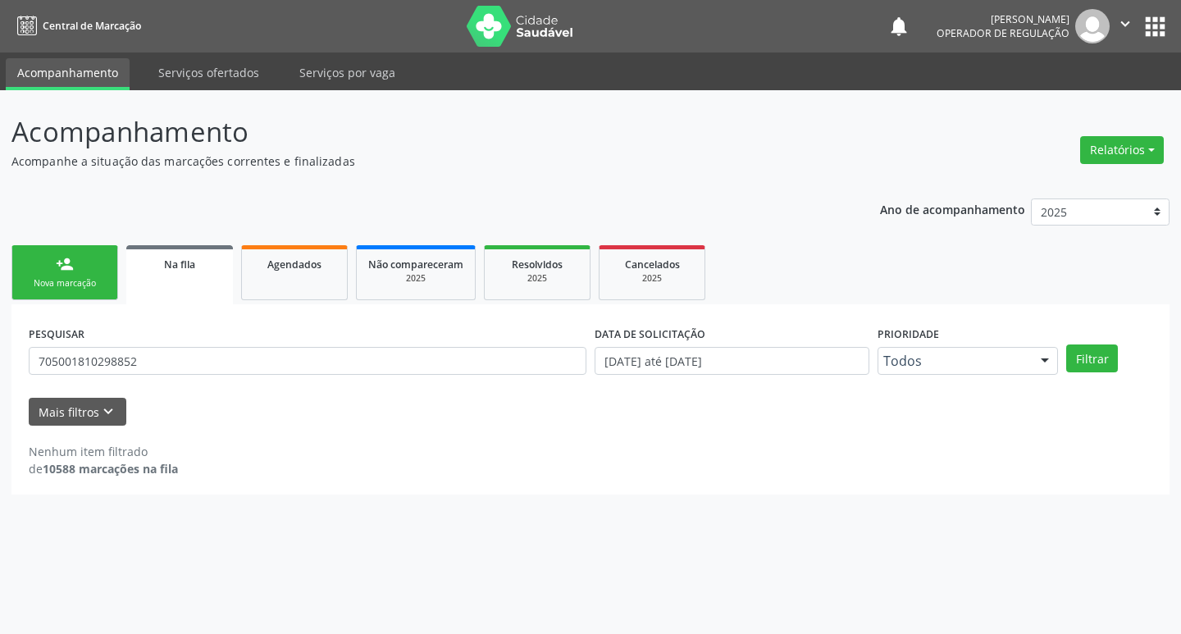
click at [85, 269] on link "person_add Nova marcação" at bounding box center [64, 272] width 107 height 55
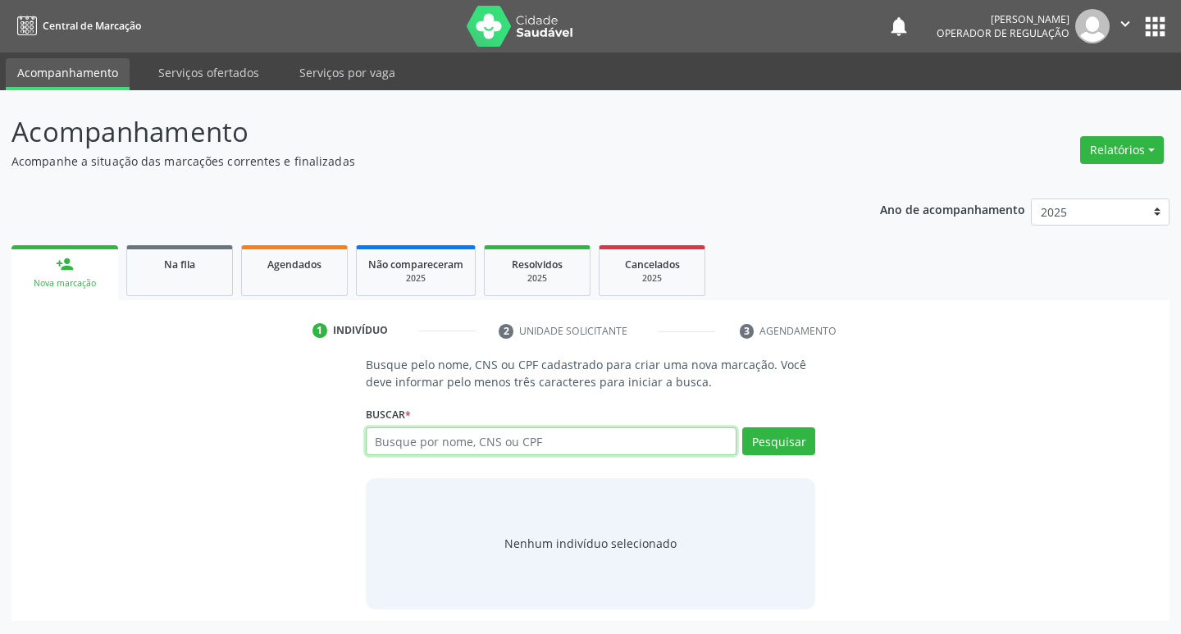
click at [432, 441] on input "text" at bounding box center [552, 441] width 372 height 28
paste input "705001810298852"
type input "705001810298852"
click at [747, 447] on button "Pesquisar" at bounding box center [779, 441] width 73 height 28
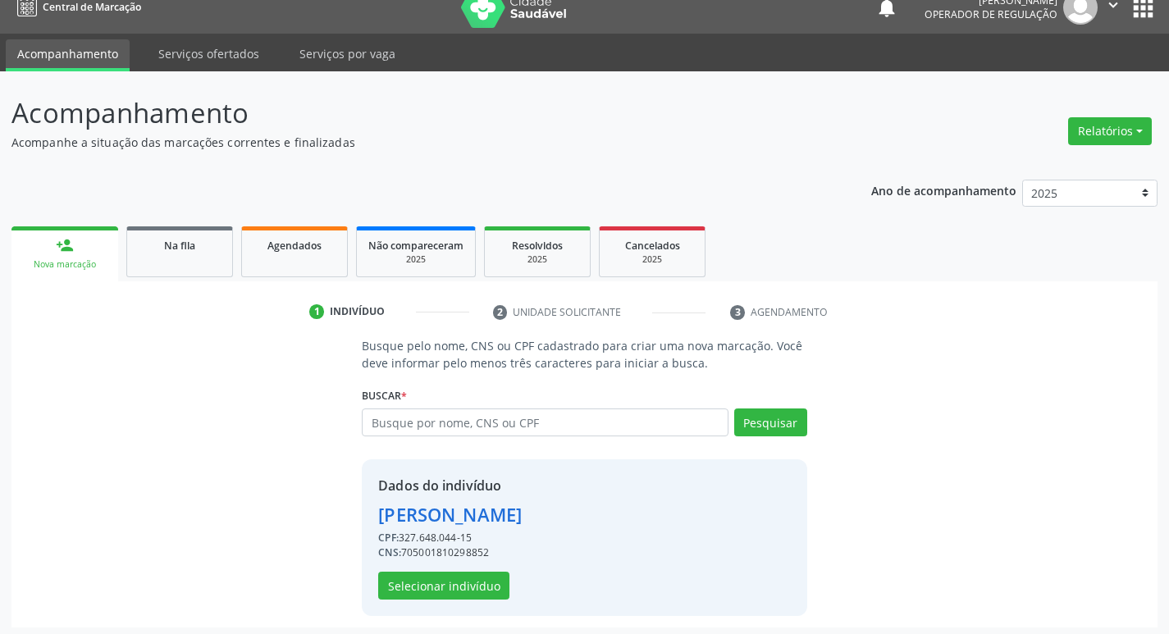
scroll to position [24, 0]
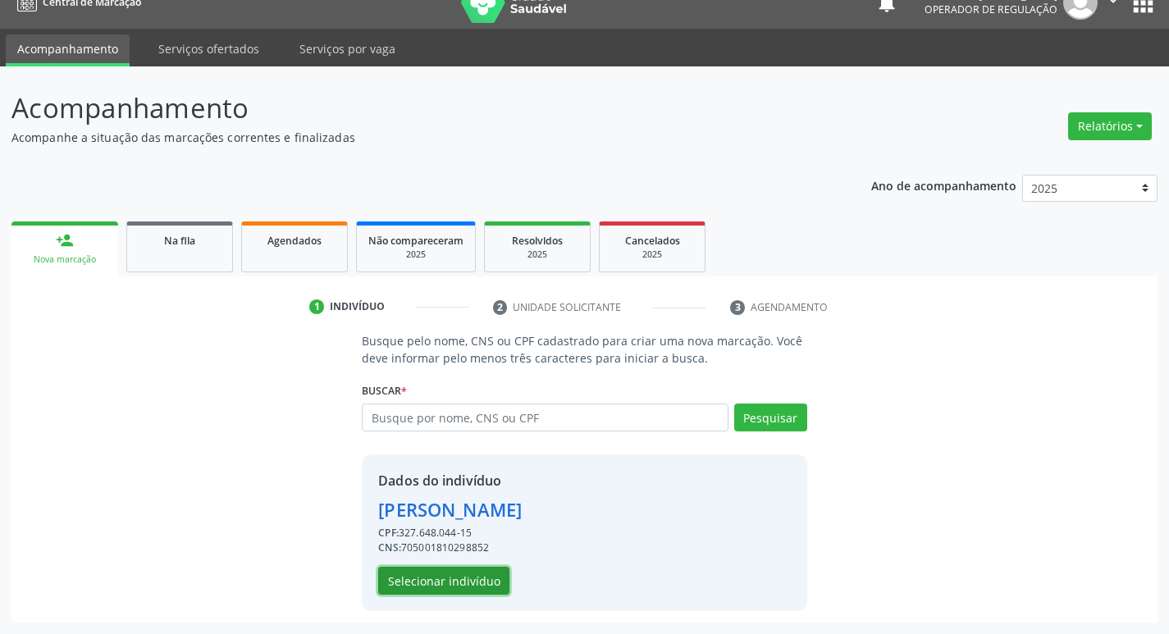
click at [479, 567] on button "Selecionar indivíduo" at bounding box center [443, 581] width 131 height 28
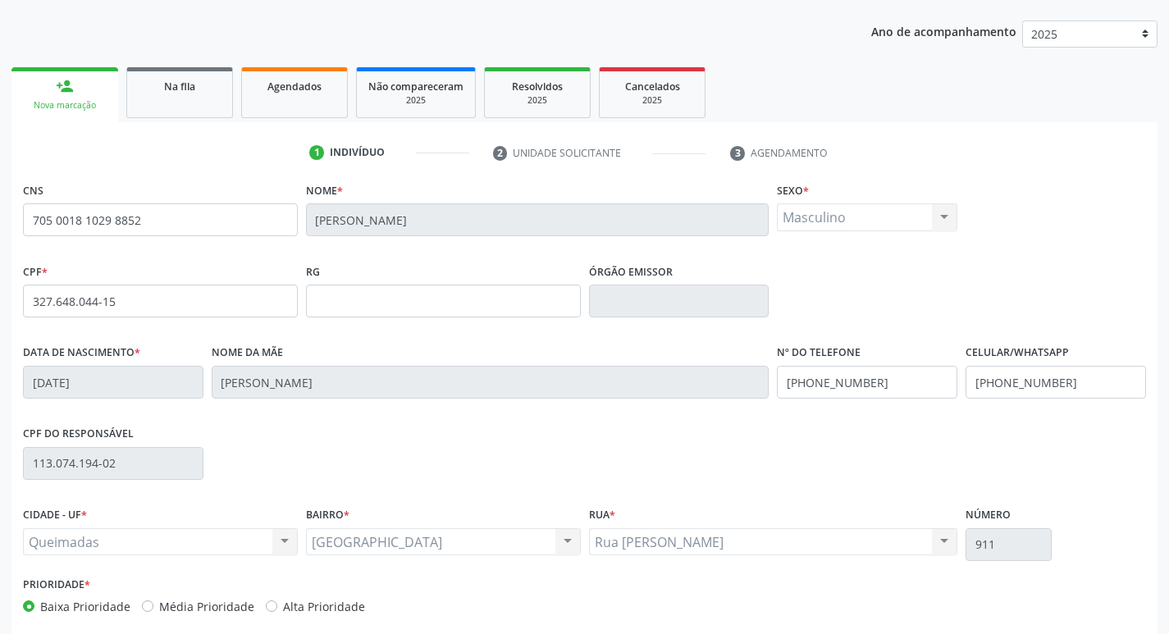
scroll to position [255, 0]
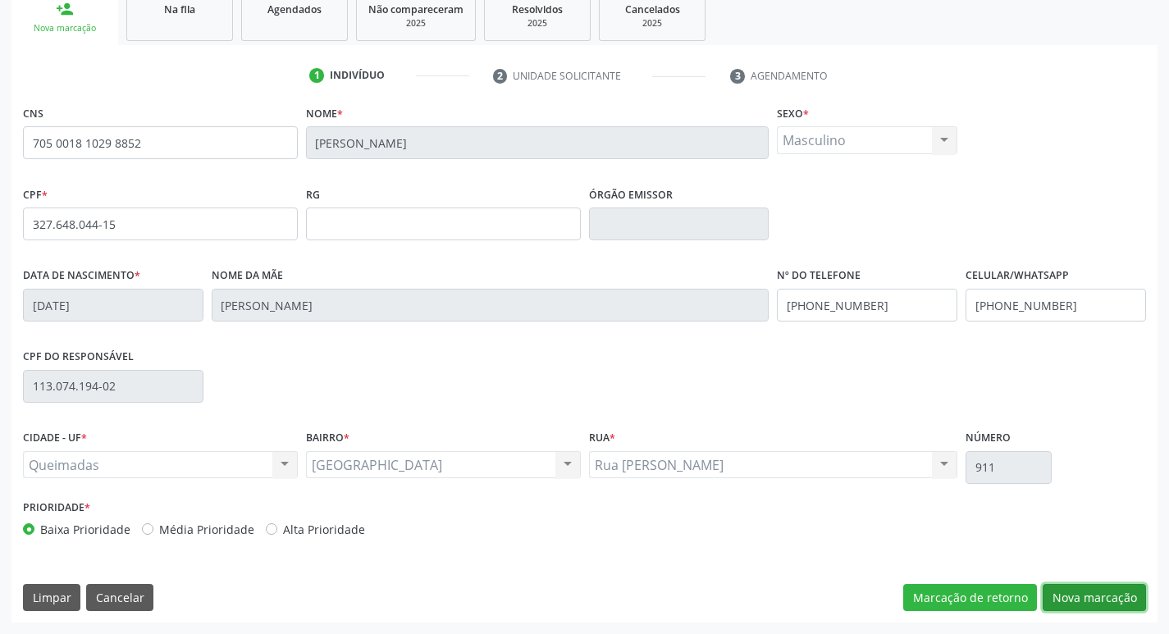
click at [1085, 597] on button "Nova marcação" at bounding box center [1094, 598] width 103 height 28
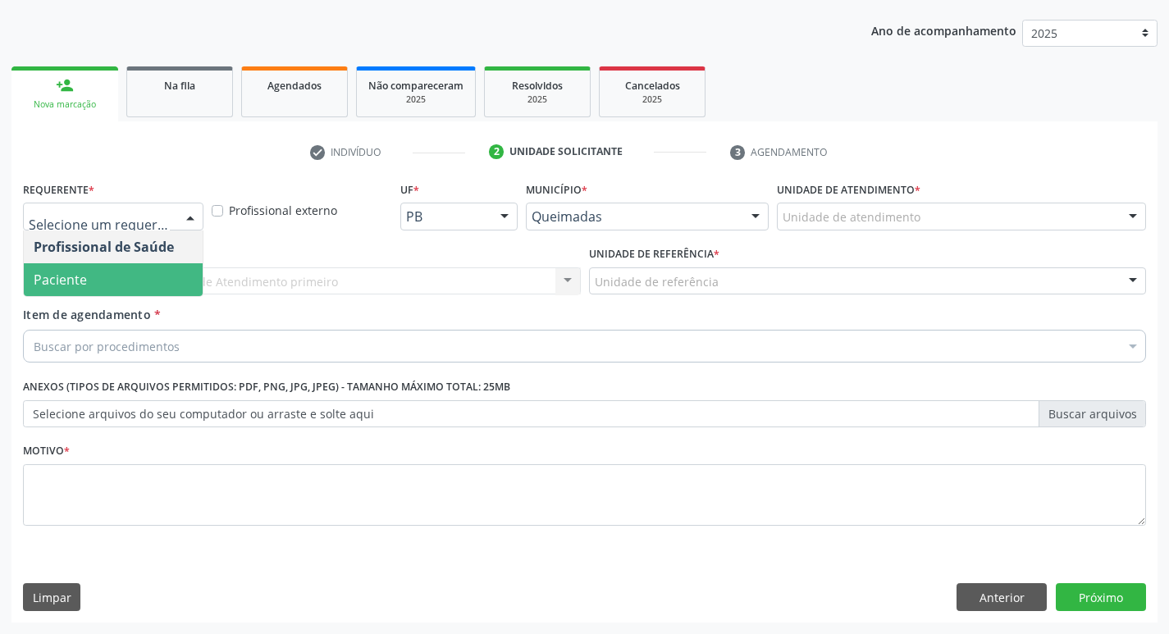
click at [139, 276] on span "Paciente" at bounding box center [113, 279] width 179 height 33
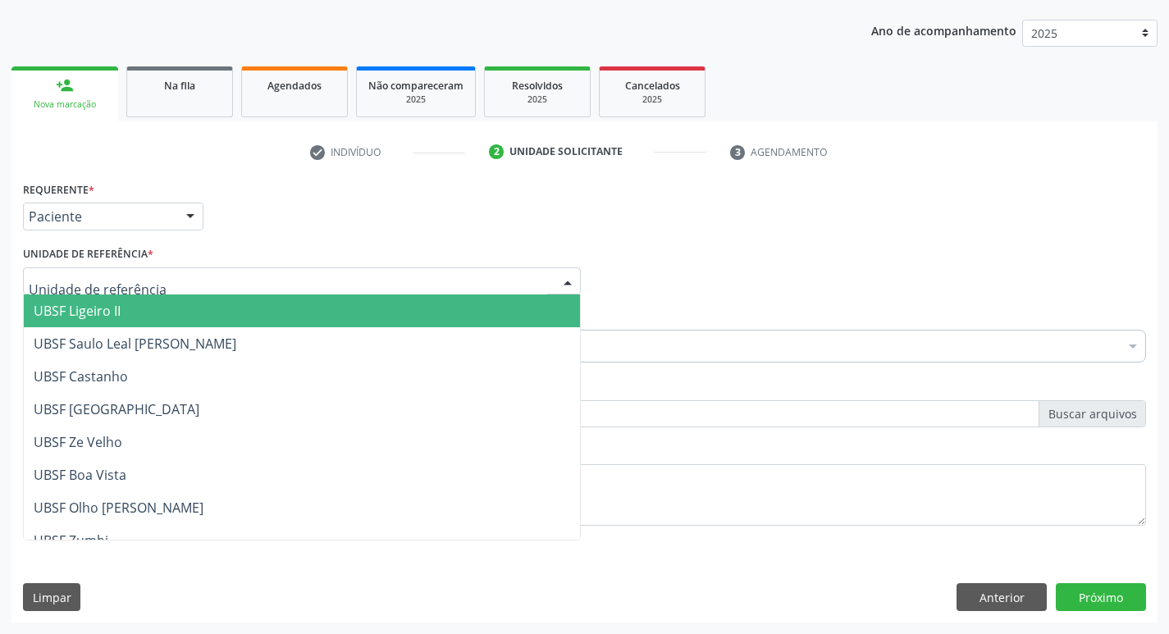
click at [124, 295] on div "UBSF Ligeiro II UBSF Saulo Leal Ernesto de Melo UBSF Castanho UBSF Baixa Verde …" at bounding box center [302, 281] width 558 height 28
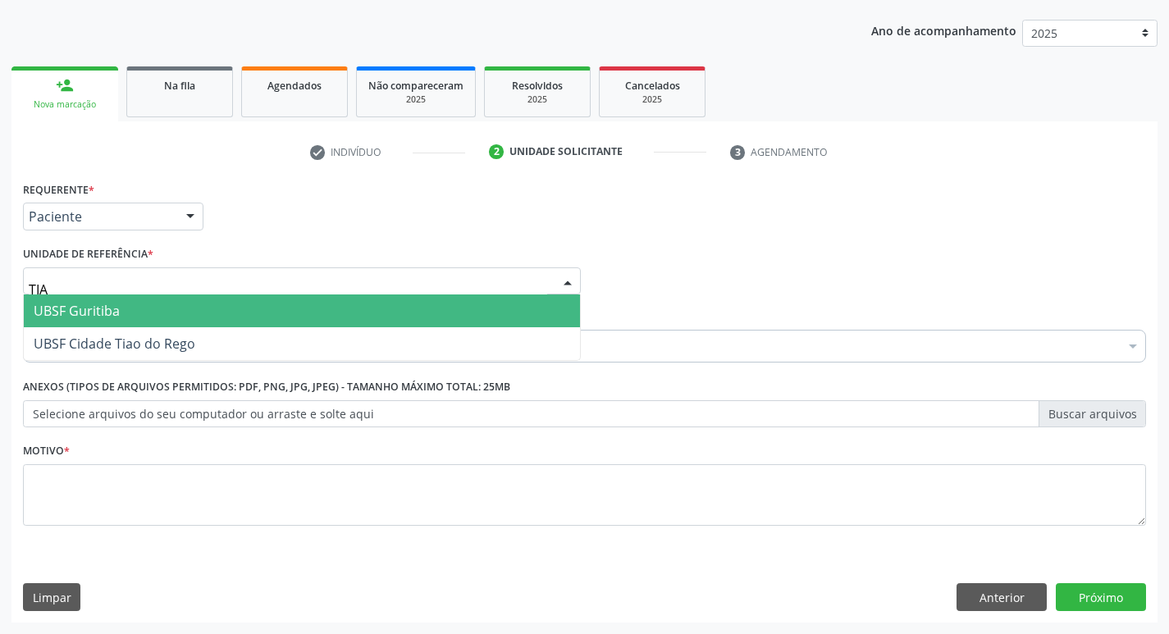
type input "TIAO"
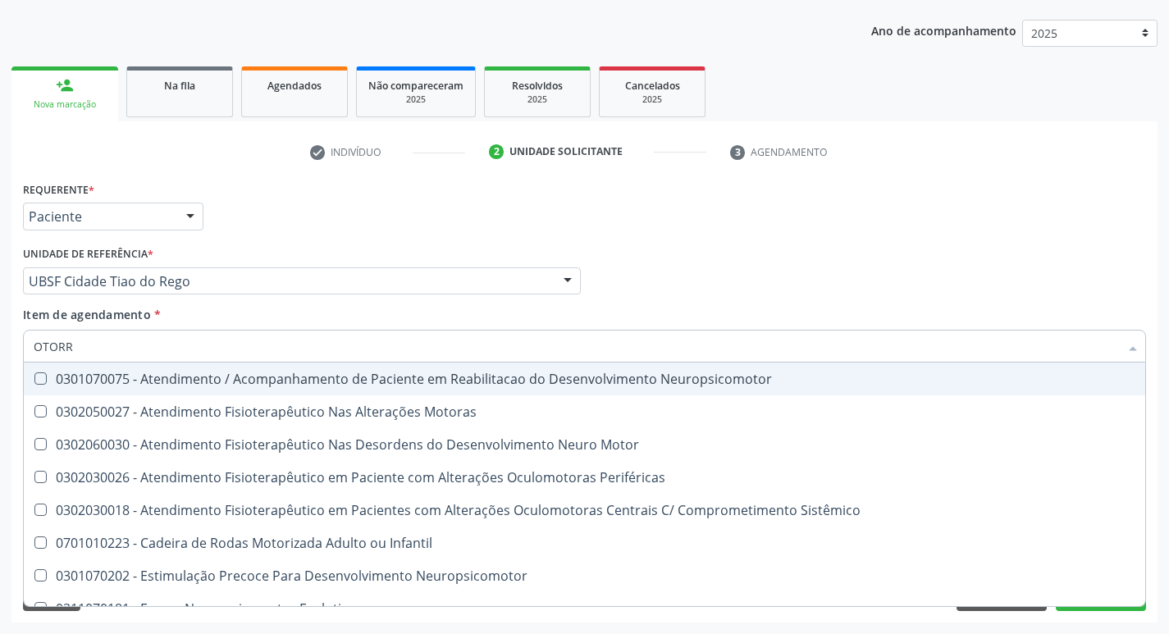
type input "OTORRI"
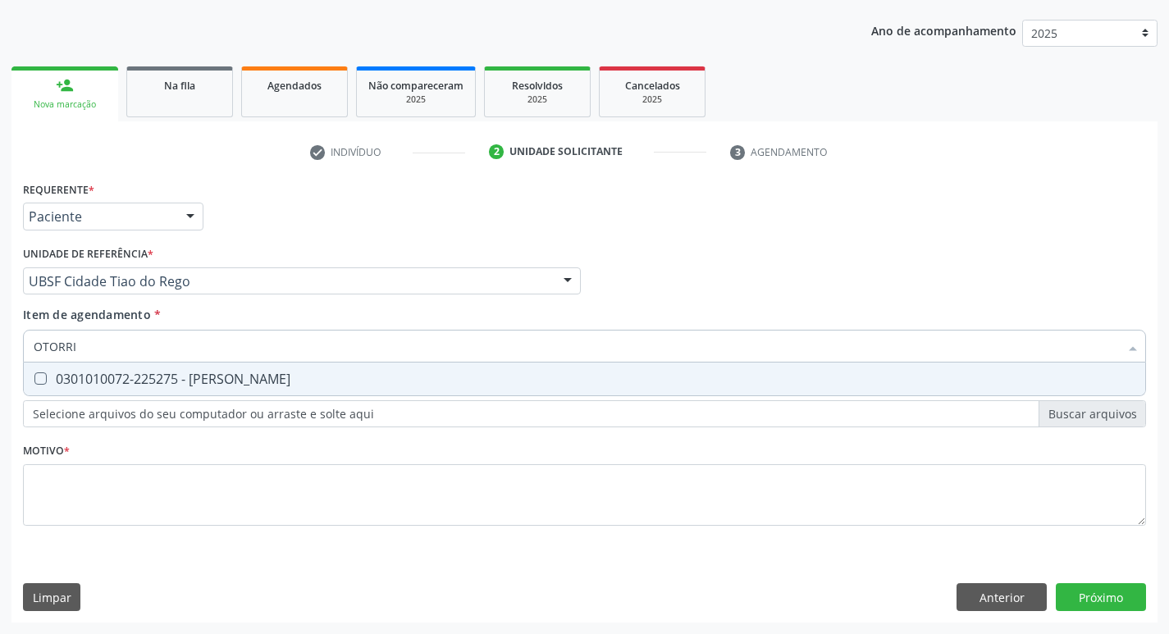
click at [130, 377] on div "0301010072-225275 - Médico Otorrinolaringologista" at bounding box center [585, 378] width 1102 height 13
checkbox Otorrinolaringologista "true"
click at [108, 532] on div "Requerente * Paciente Profissional de Saúde Paciente Nenhum resultado encontrad…" at bounding box center [584, 363] width 1123 height 372
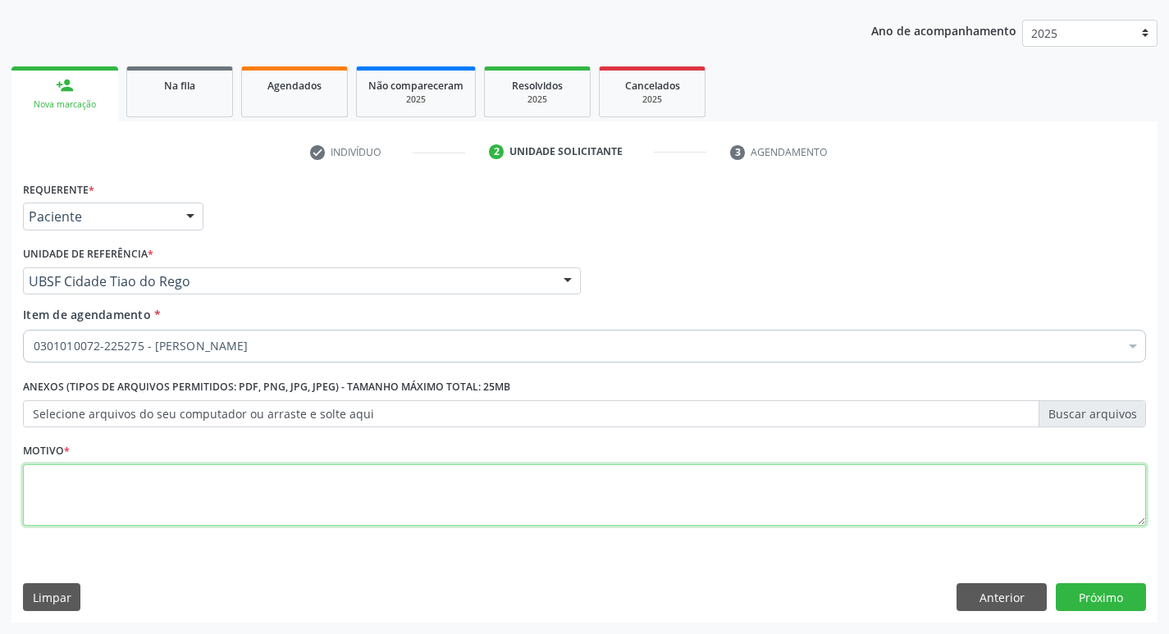
click at [109, 508] on textarea at bounding box center [584, 495] width 1123 height 62
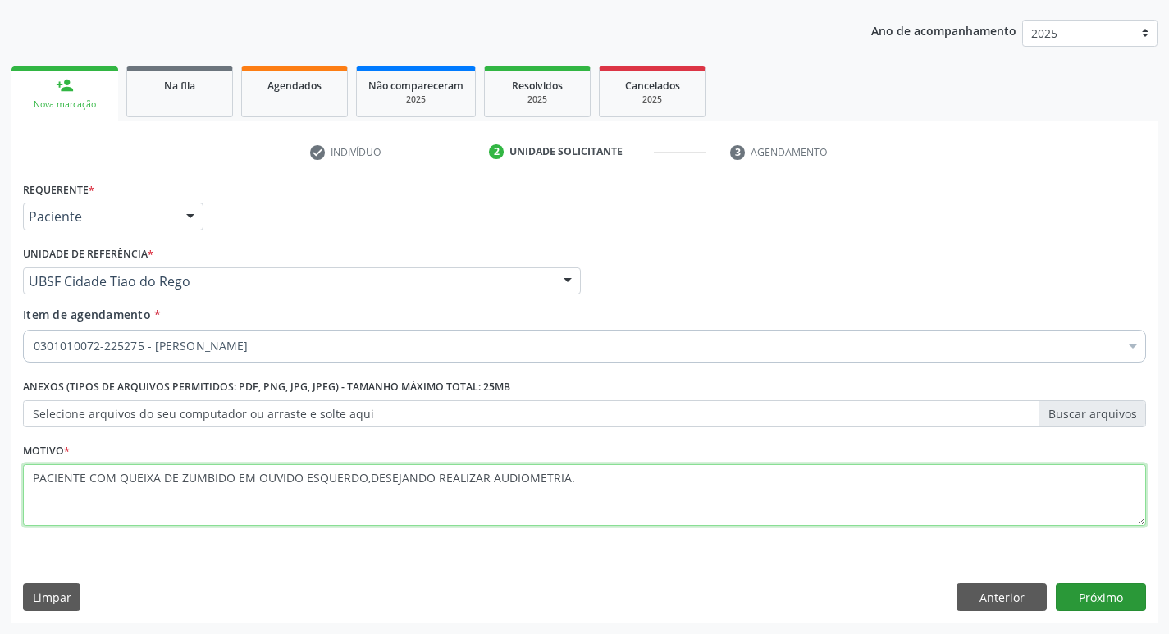
type textarea "PACIENTE COM QUEIXA DE ZUMBIDO EM OUVIDO ESQUERDO,DESEJANDO REALIZAR AUDIOMETRI…"
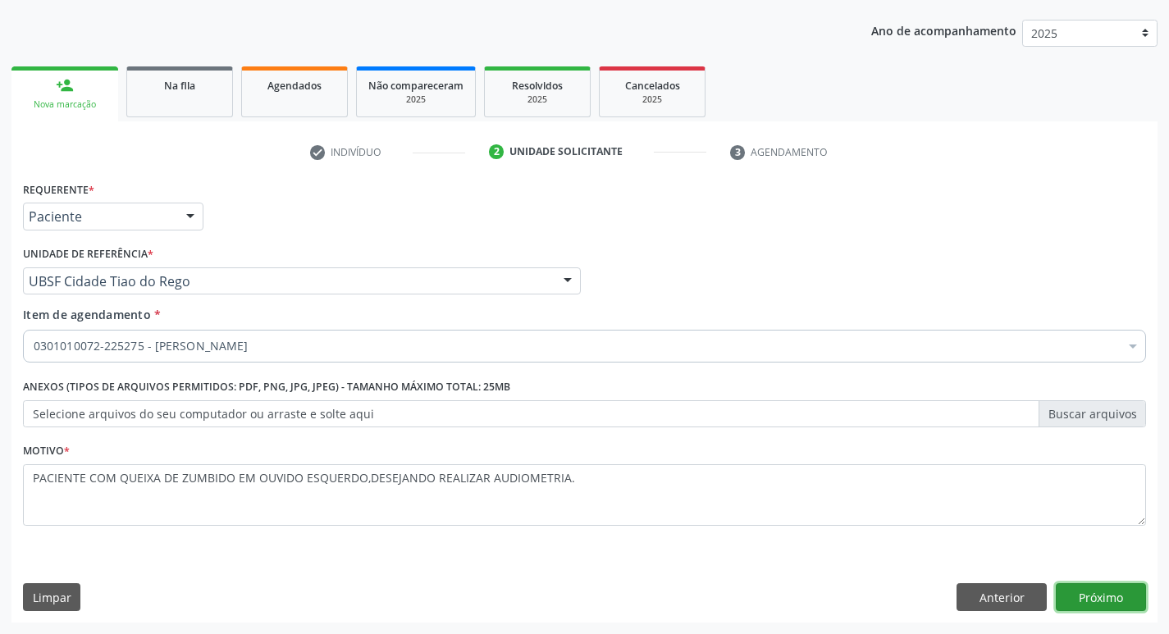
click at [1103, 591] on button "Próximo" at bounding box center [1101, 597] width 90 height 28
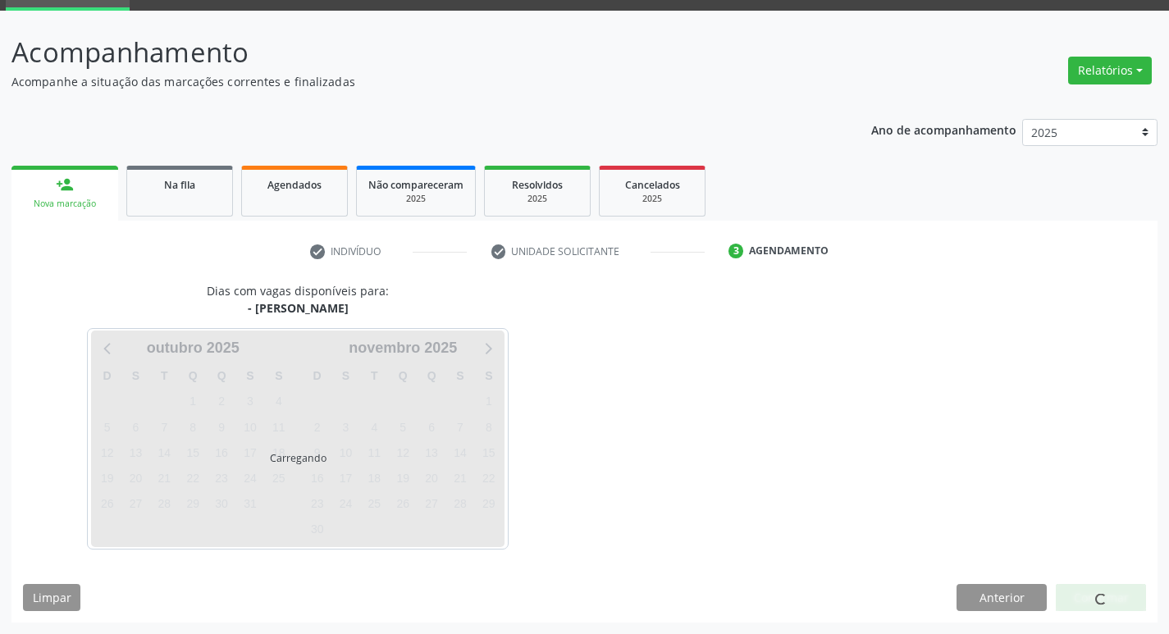
scroll to position [80, 0]
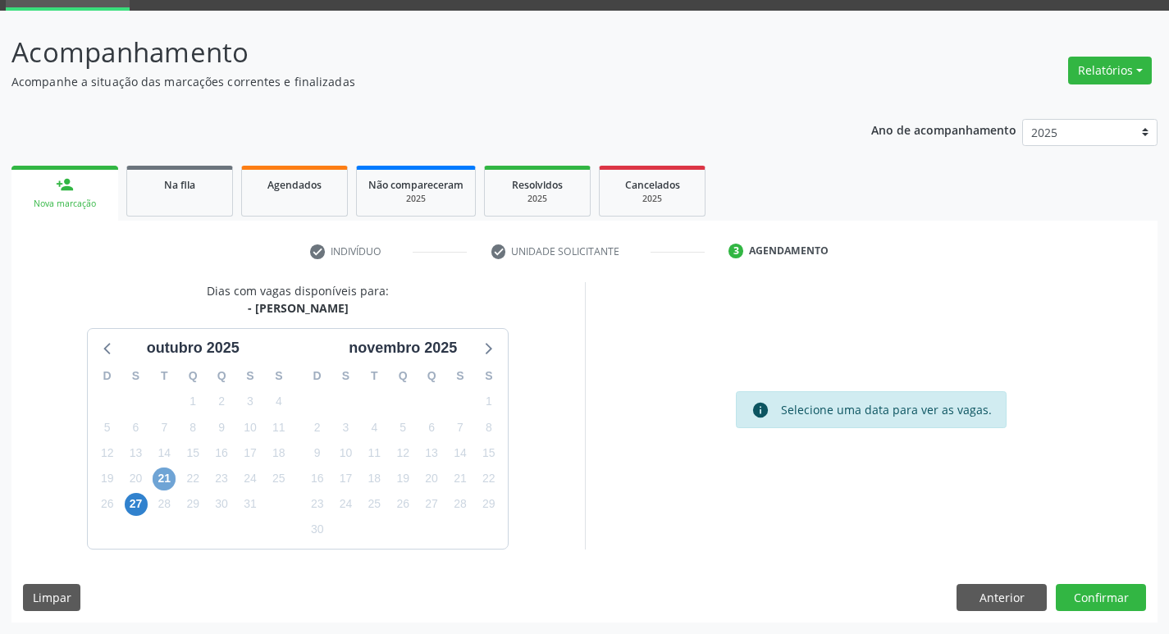
click at [167, 478] on span "21" at bounding box center [164, 479] width 23 height 23
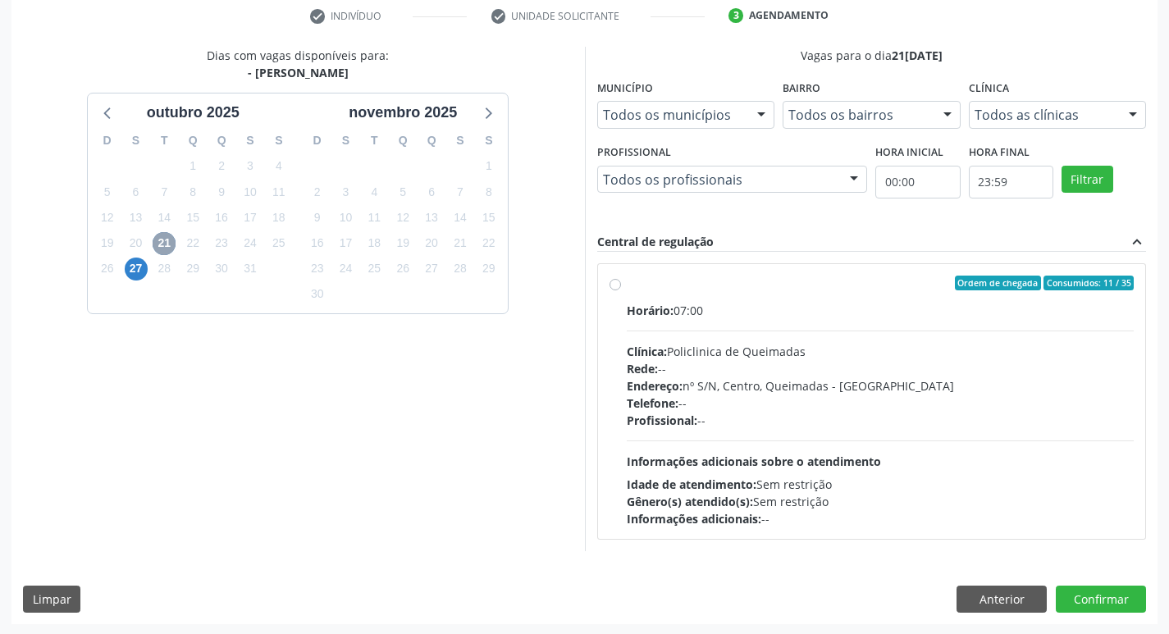
scroll to position [317, 0]
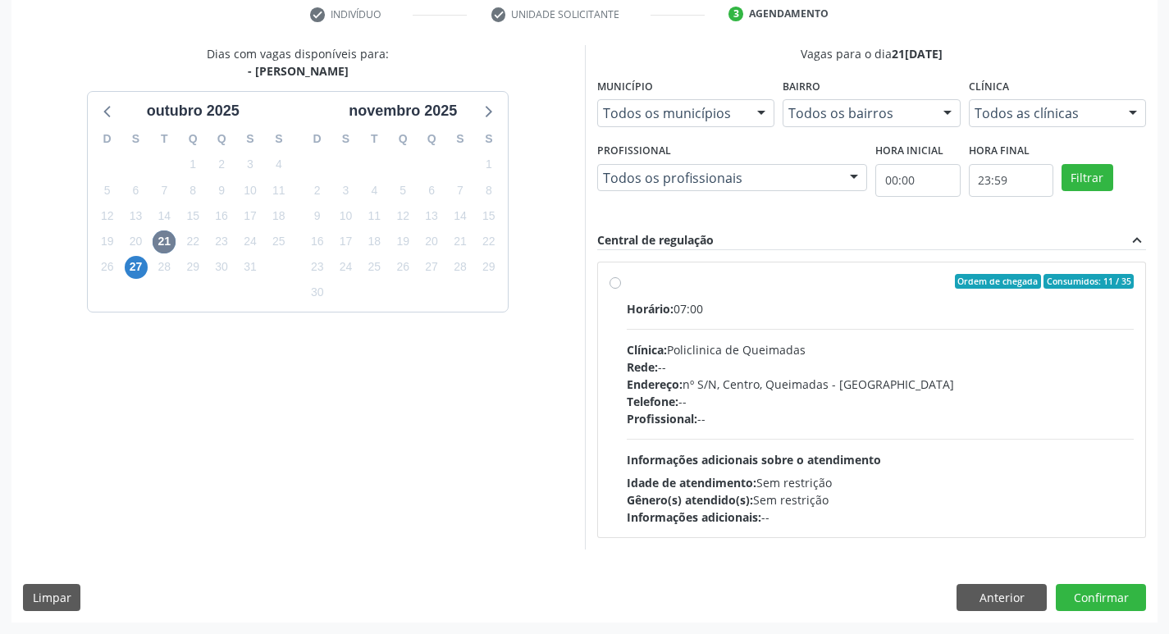
click at [813, 322] on div "Horário: 07:00 Clínica: Policlinica de Queimadas Rede: -- Endereço: nº S/N, Cen…" at bounding box center [881, 413] width 508 height 226
click at [621, 289] on input "Ordem de chegada Consumidos: 11 / 35 Horário: 07:00 Clínica: Policlinica de Que…" at bounding box center [615, 281] width 11 height 15
radio input "true"
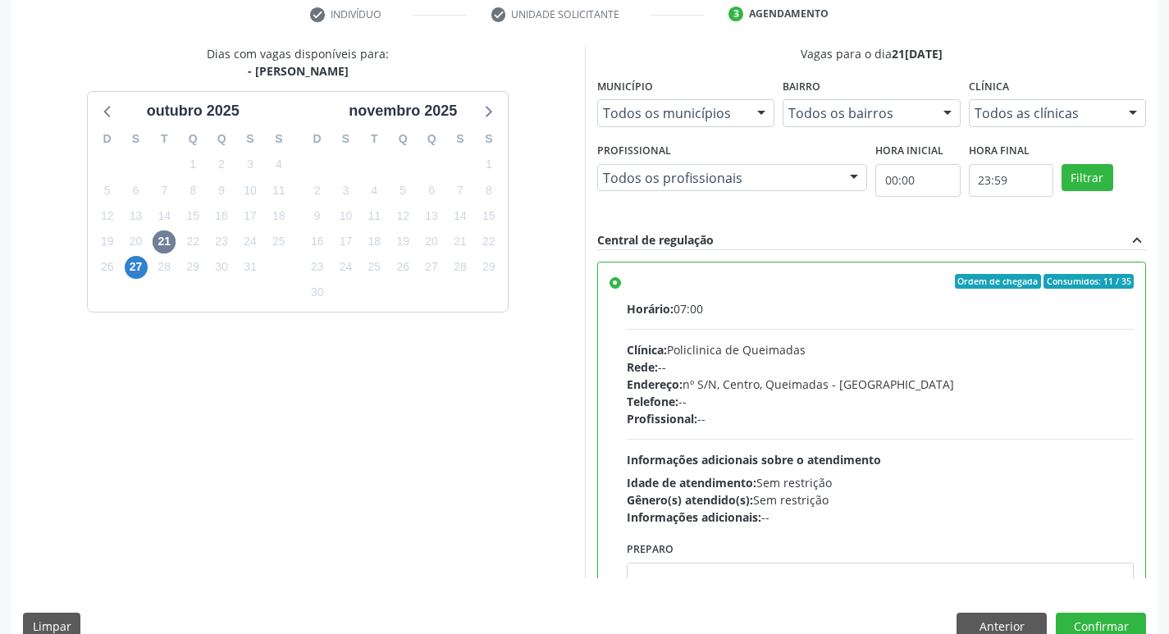
click at [1101, 612] on div "Dias com vagas disponíveis para: - Médico Otorrinolaringologista outubro 2025 D…" at bounding box center [584, 348] width 1146 height 606
click at [1099, 622] on button "Confirmar" at bounding box center [1101, 627] width 90 height 28
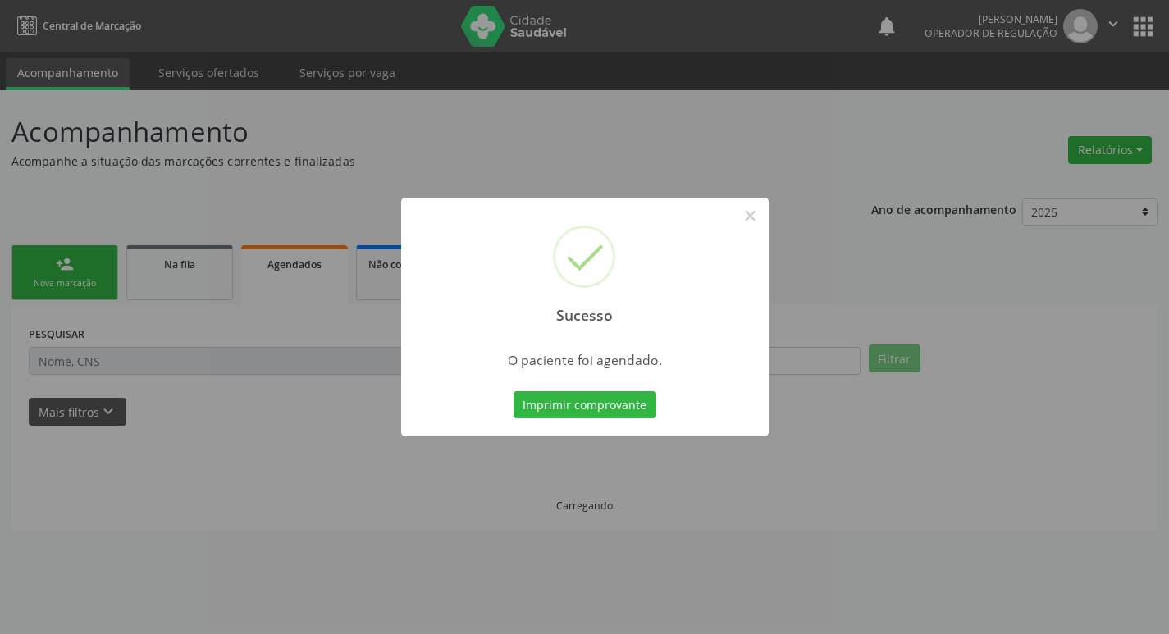
scroll to position [0, 0]
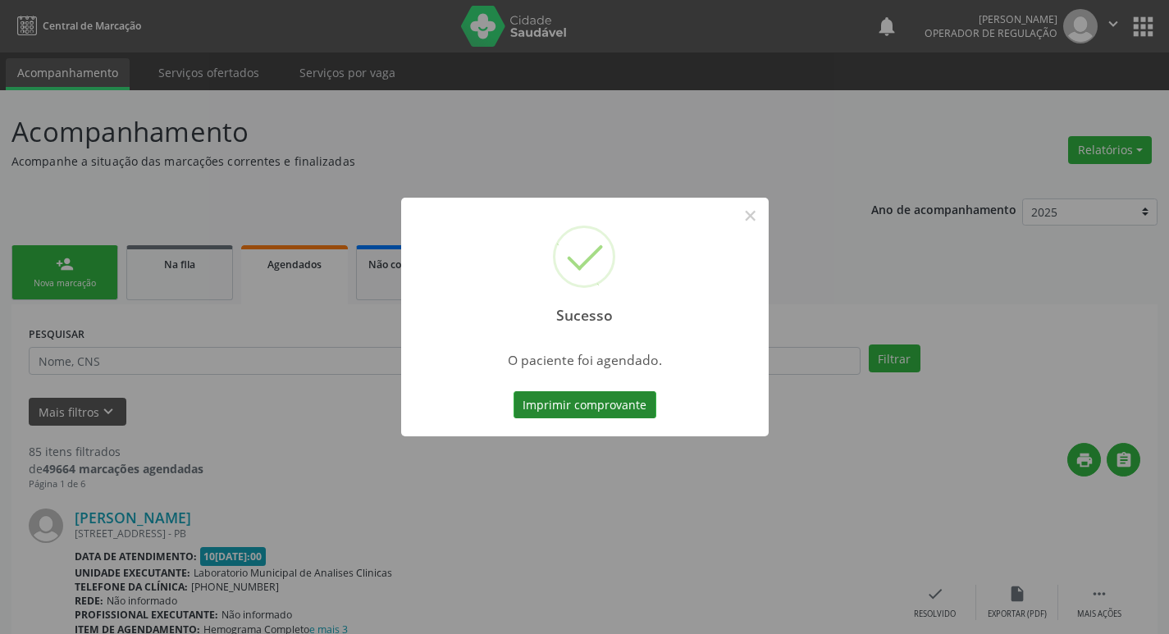
click at [629, 404] on button "Imprimir comprovante" at bounding box center [585, 405] width 143 height 28
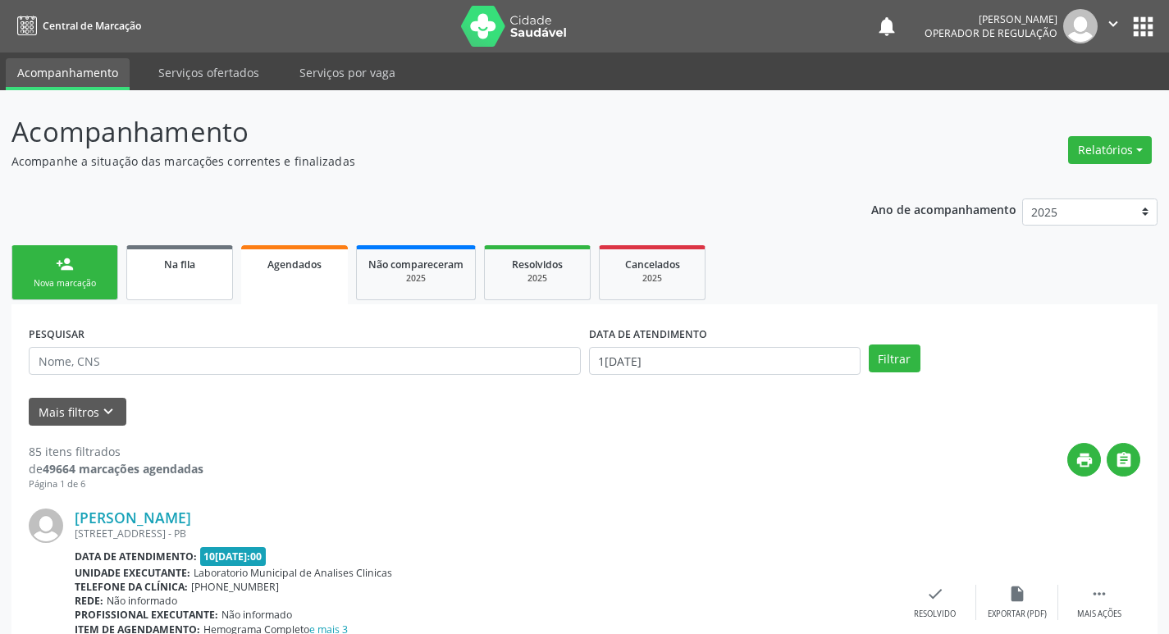
click at [195, 276] on link "Na fila" at bounding box center [179, 272] width 107 height 55
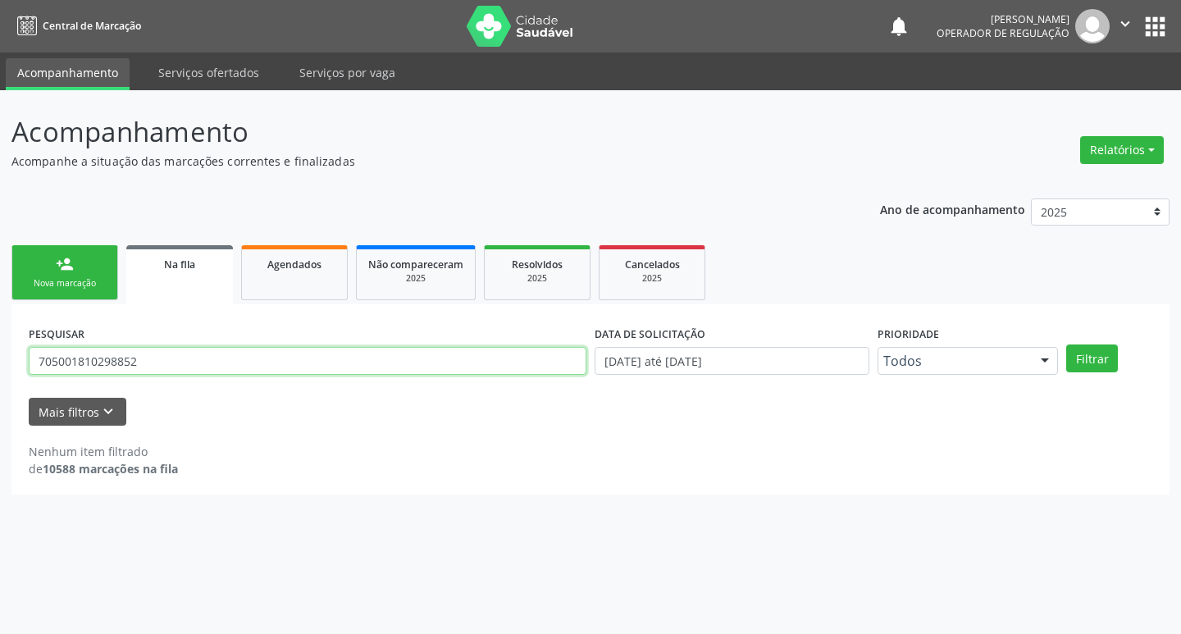
click at [199, 355] on input "705001810298852" at bounding box center [308, 361] width 558 height 28
type input "705005620813857"
click at [1067, 345] on button "Filtrar" at bounding box center [1093, 359] width 52 height 28
click at [246, 358] on input "705005620813857" at bounding box center [308, 361] width 558 height 28
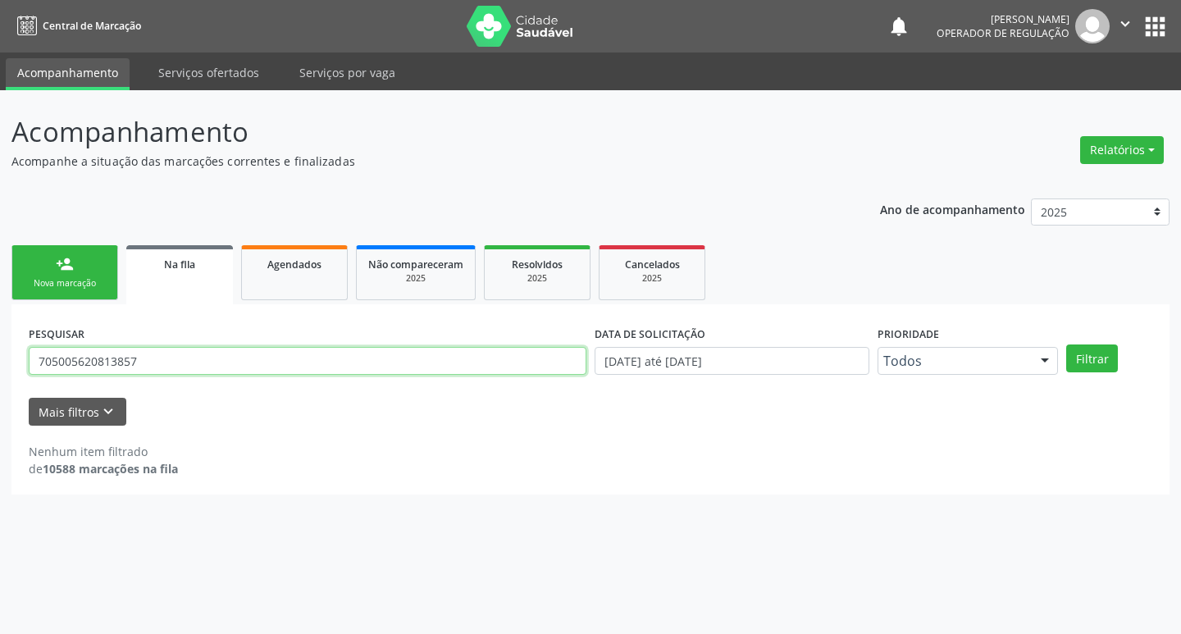
click at [246, 358] on input "705005620813857" at bounding box center [308, 361] width 558 height 28
type input "705005620813857"
click at [1067, 345] on button "Filtrar" at bounding box center [1093, 359] width 52 height 28
click at [161, 368] on input "705005620813857" at bounding box center [308, 361] width 558 height 28
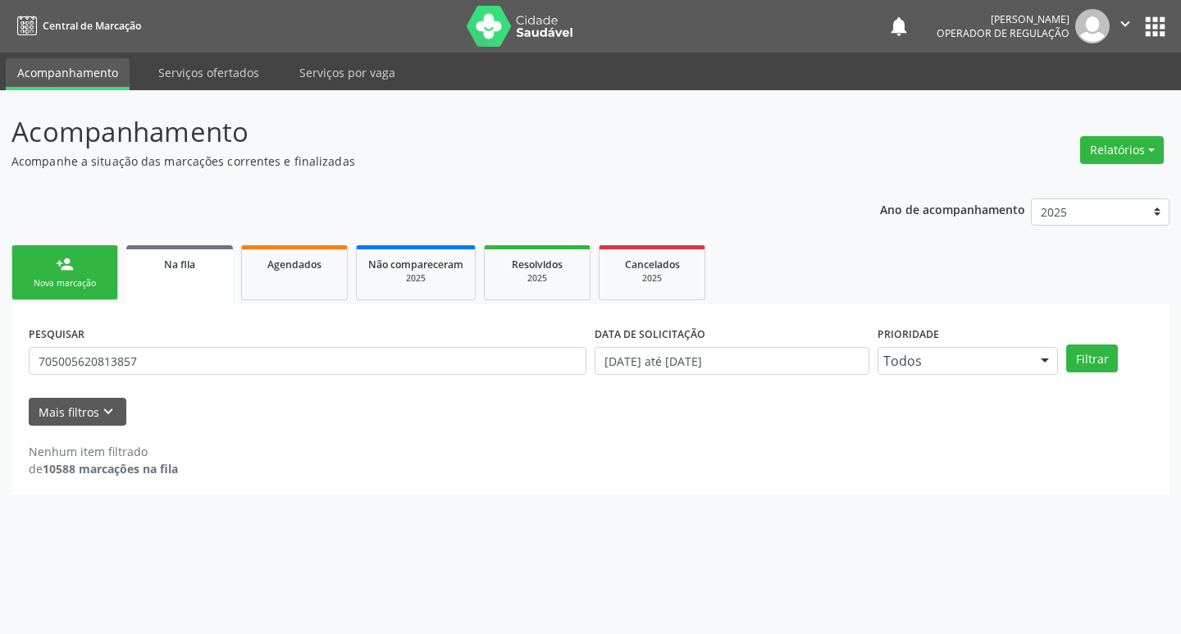
click at [65, 279] on div "Nova marcação" at bounding box center [65, 283] width 82 height 12
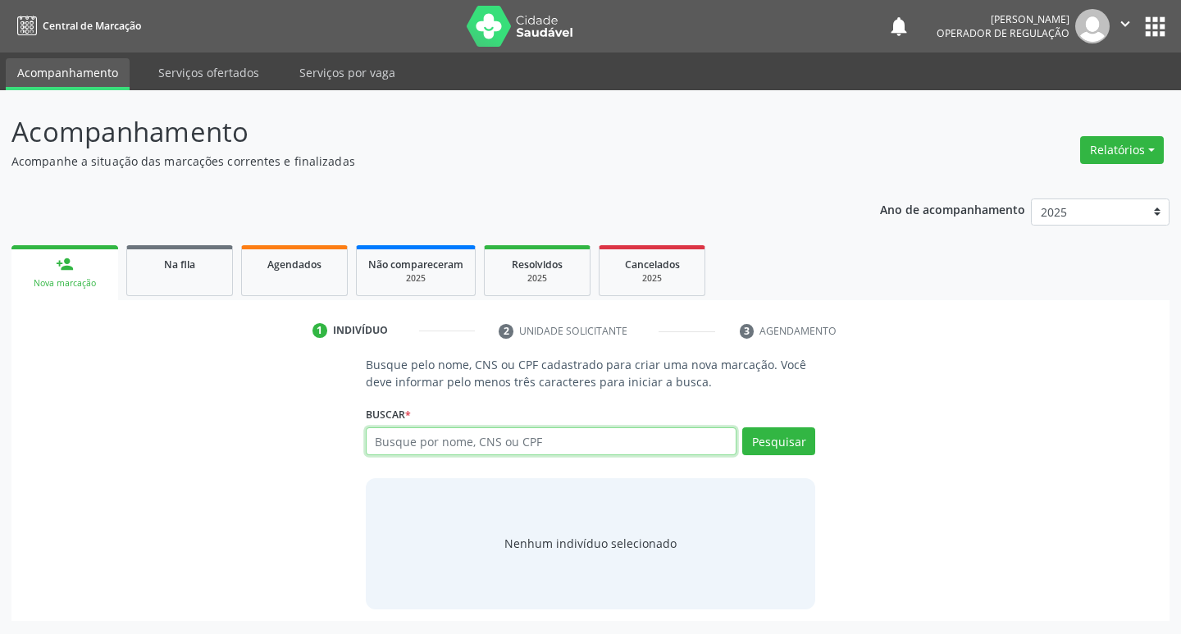
click at [616, 441] on input "text" at bounding box center [552, 441] width 372 height 28
paste input "705005620813857"
type input "705005620813857"
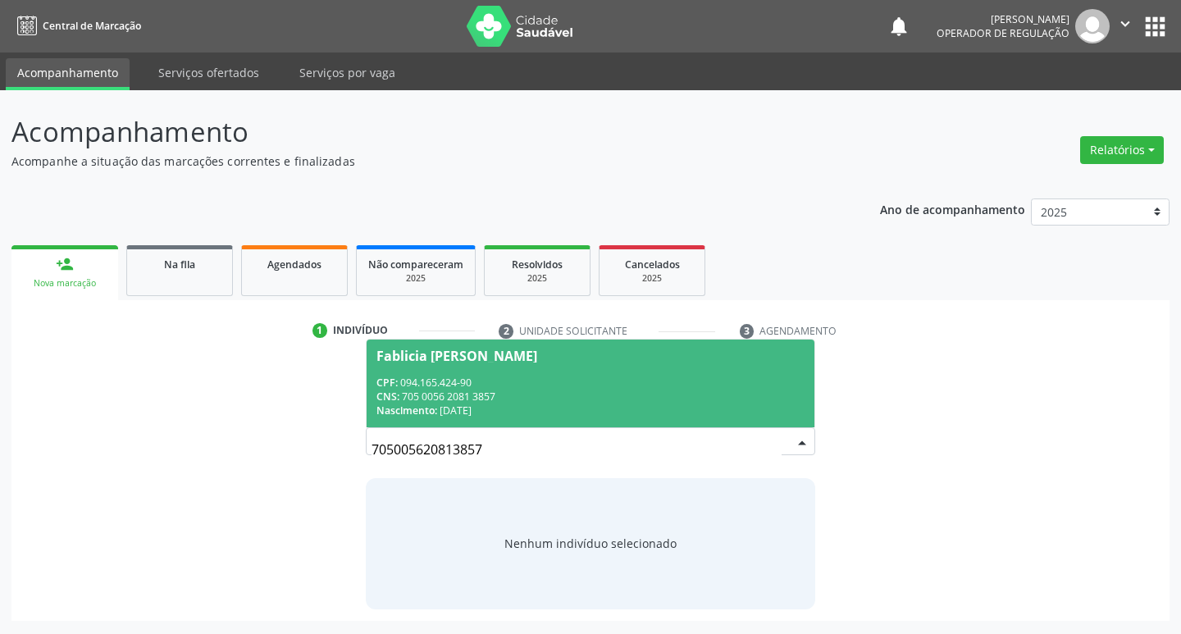
click at [686, 391] on div "CNS: 705 0056 2081 3857" at bounding box center [591, 397] width 429 height 14
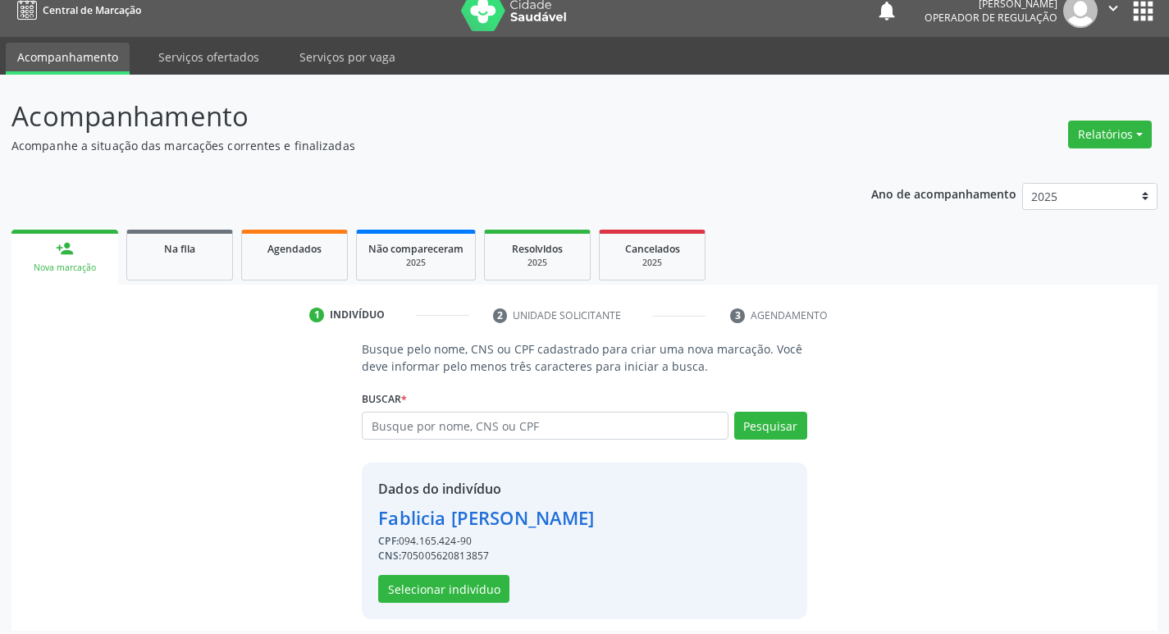
scroll to position [24, 0]
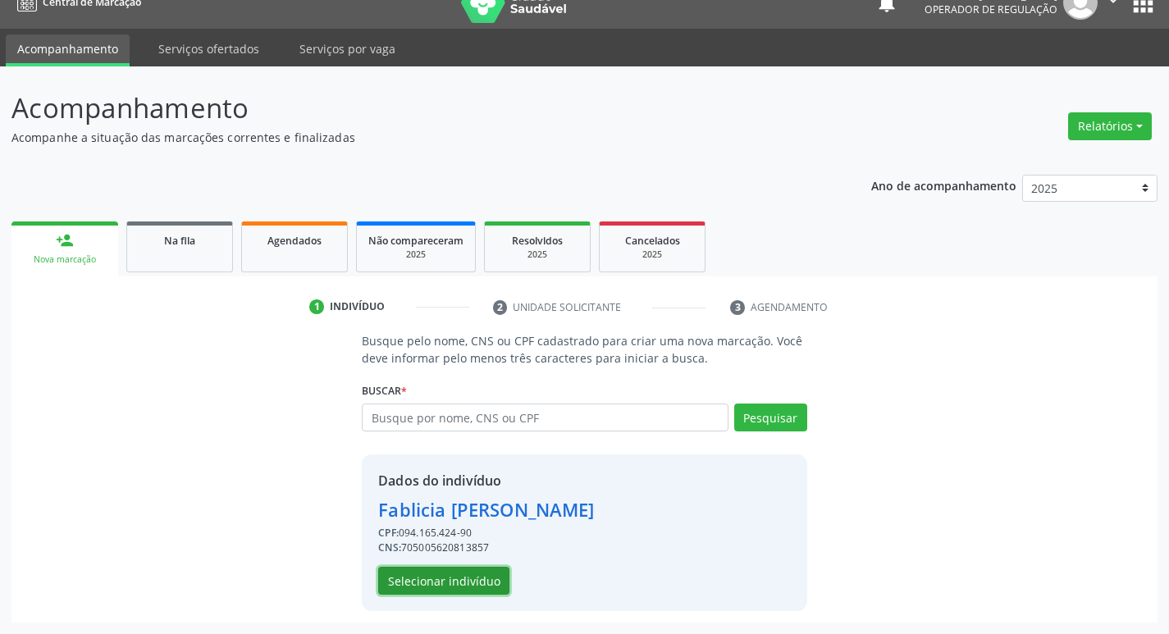
click at [471, 581] on button "Selecionar indivíduo" at bounding box center [443, 581] width 131 height 28
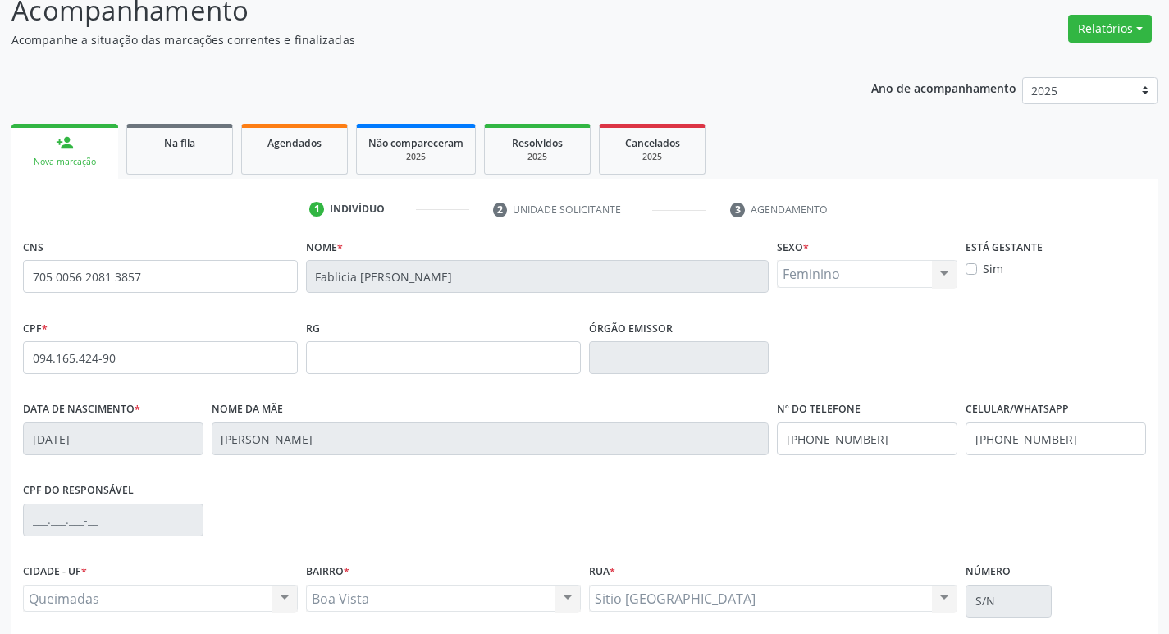
scroll to position [255, 0]
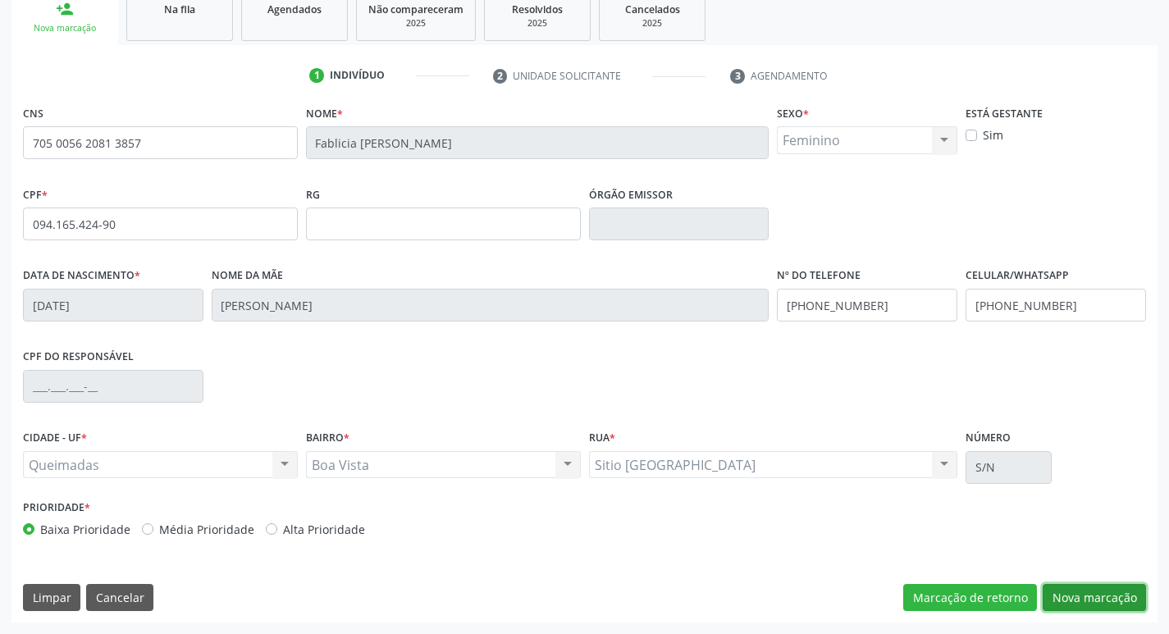
click at [1104, 602] on button "Nova marcação" at bounding box center [1094, 598] width 103 height 28
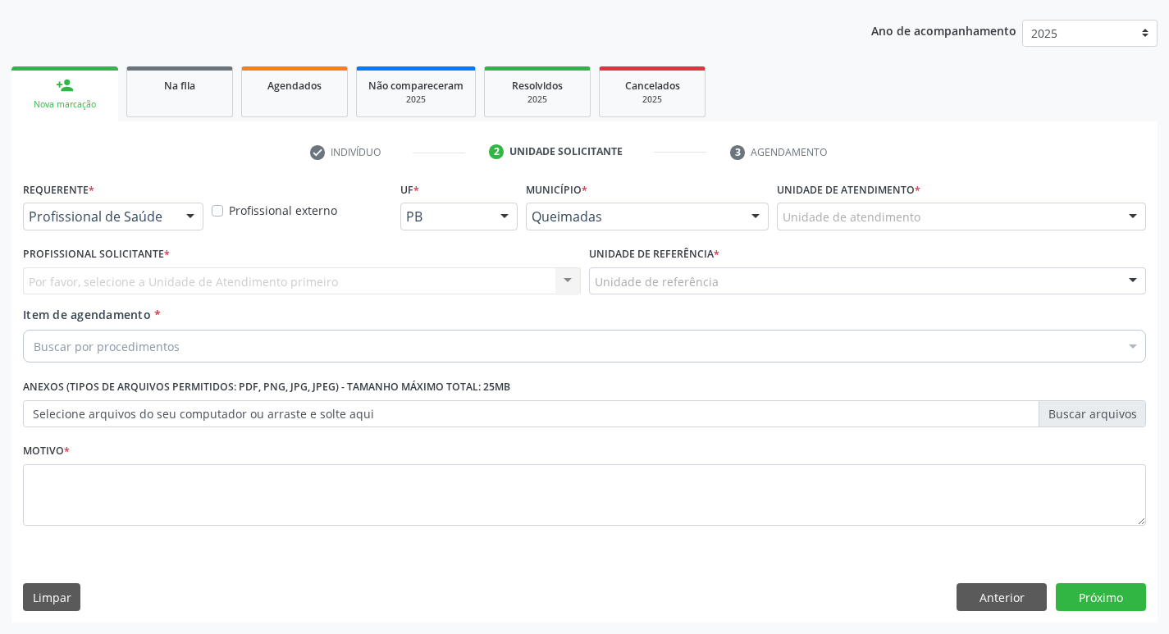
scroll to position [179, 0]
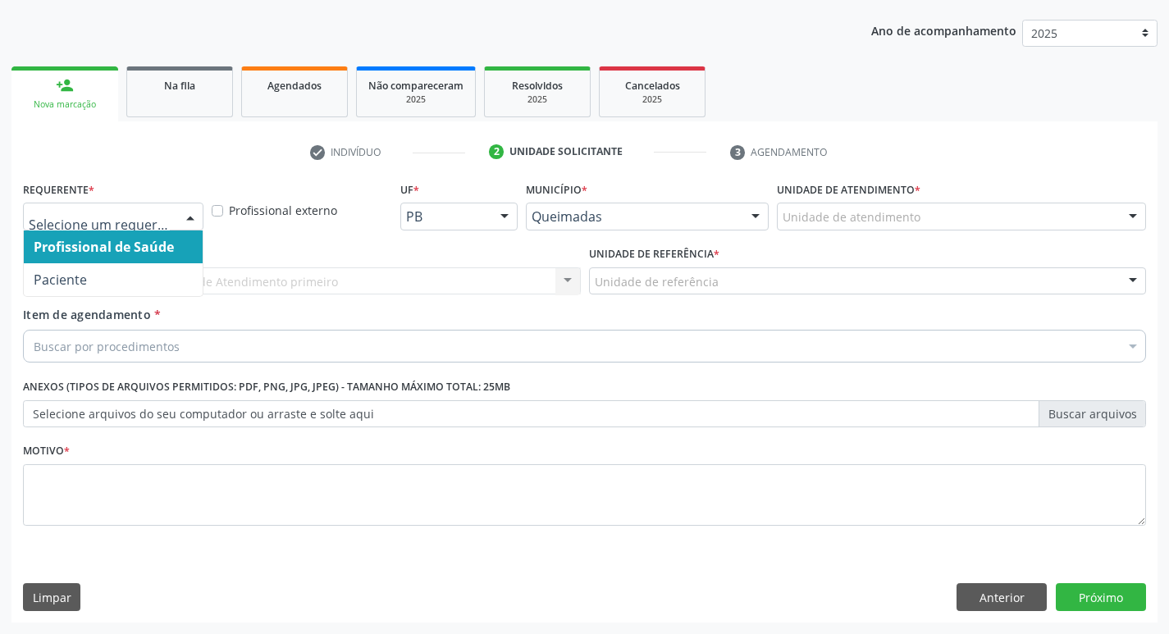
drag, startPoint x: 164, startPoint y: 221, endPoint x: 136, endPoint y: 269, distance: 55.9
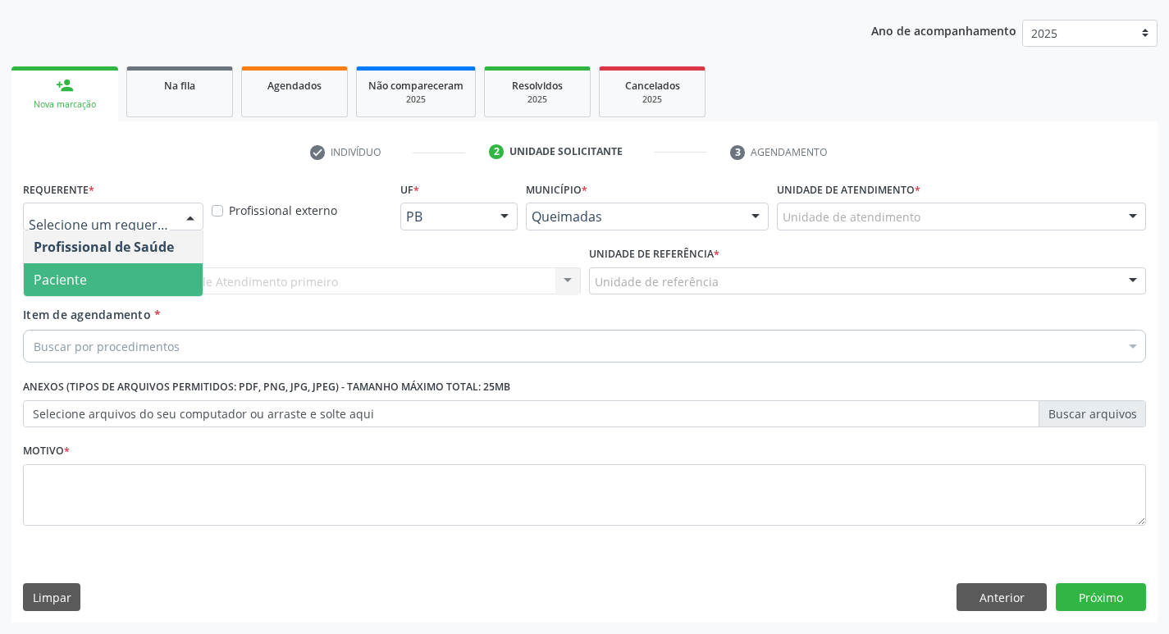
click at [130, 281] on span "Paciente" at bounding box center [113, 279] width 179 height 33
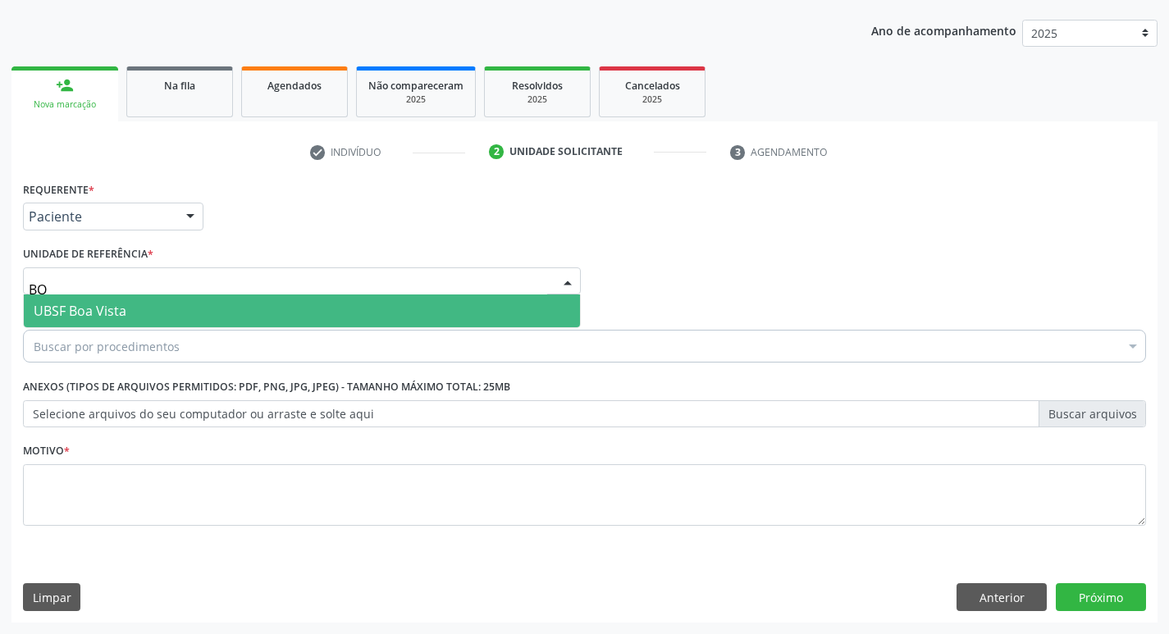
type input "BOA"
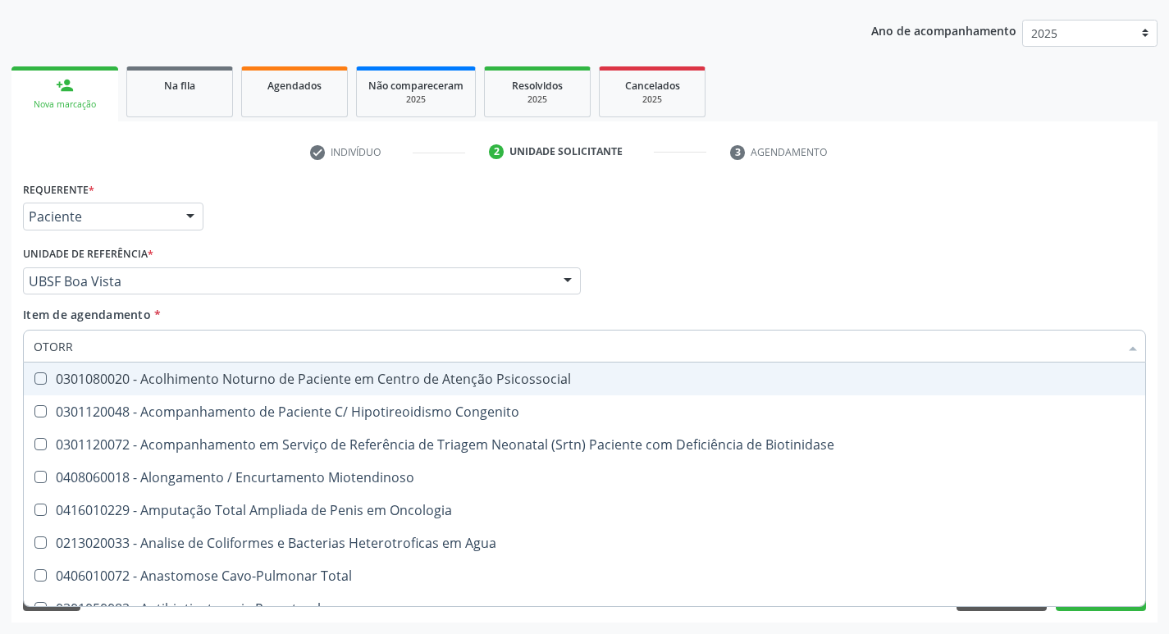
type input "OTORRI"
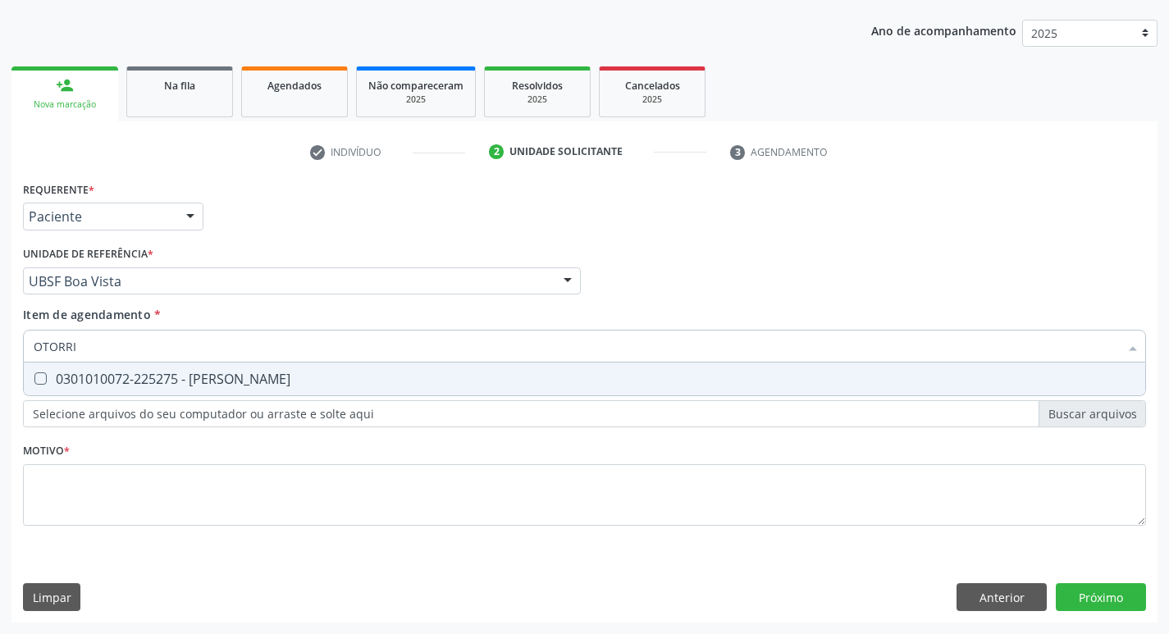
click at [117, 382] on div "0301010072-225275 - Médico Otorrinolaringologista" at bounding box center [585, 378] width 1102 height 13
checkbox Otorrinolaringologista "true"
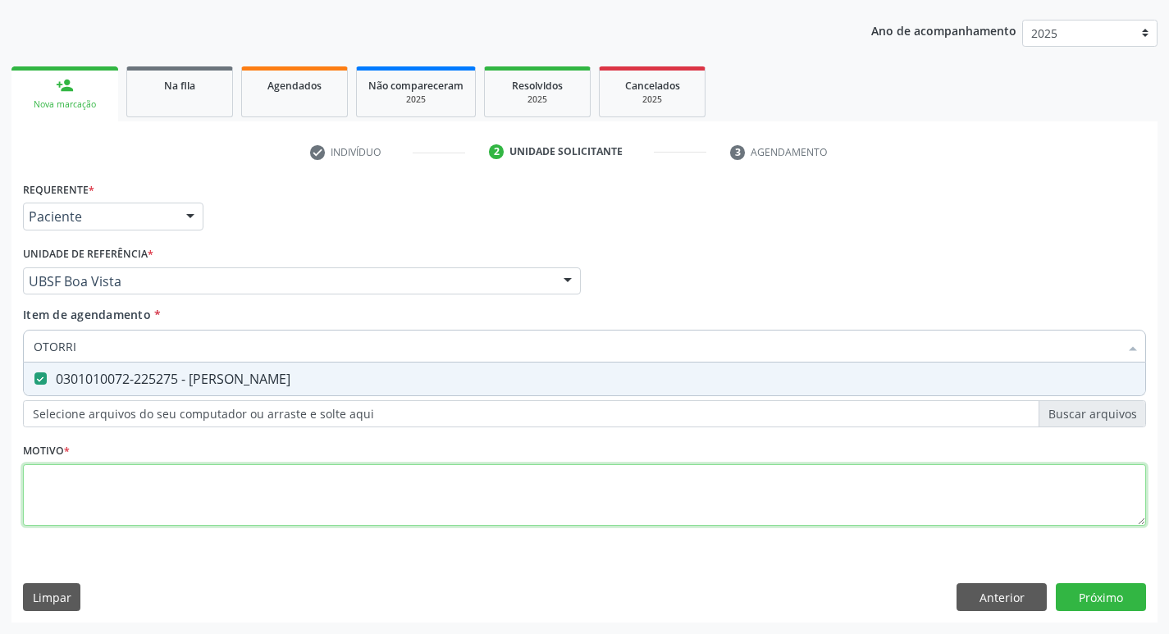
click at [74, 488] on div "Requerente * Paciente Profissional de Saúde Paciente Nenhum resultado encontrad…" at bounding box center [584, 363] width 1123 height 372
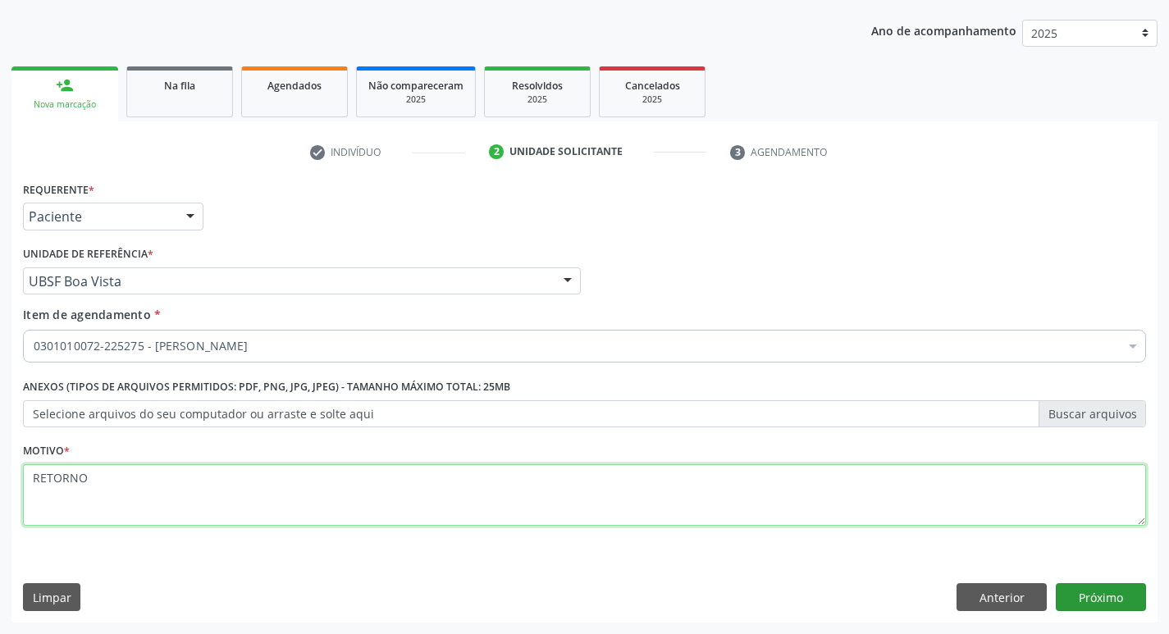
type textarea "RETORNO"
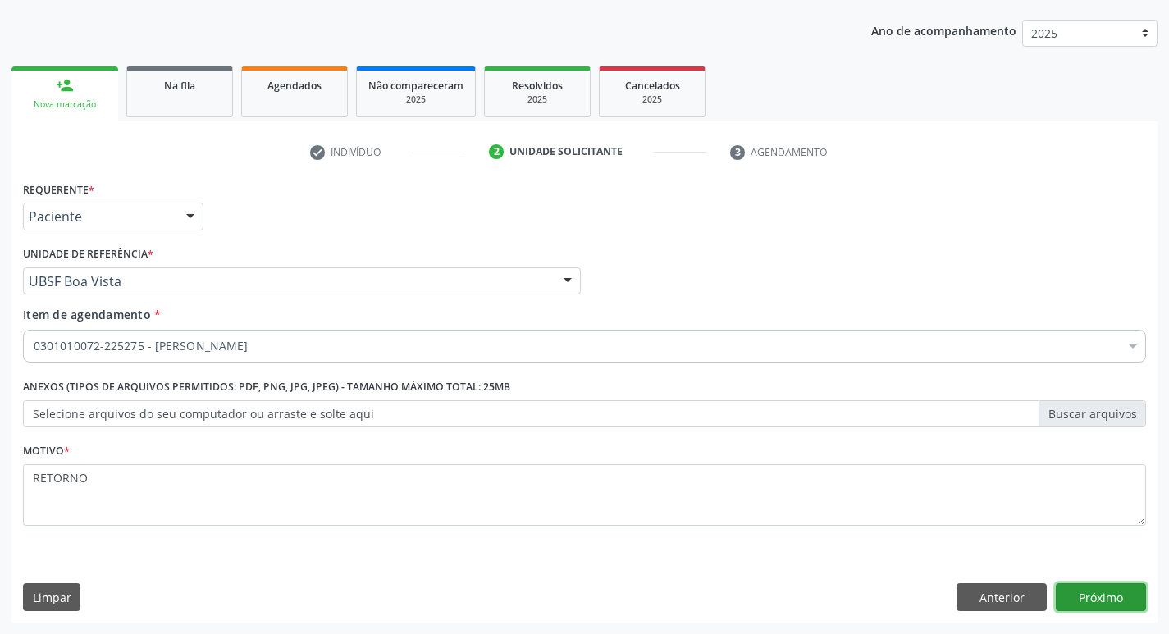
click at [1087, 596] on button "Próximo" at bounding box center [1101, 597] width 90 height 28
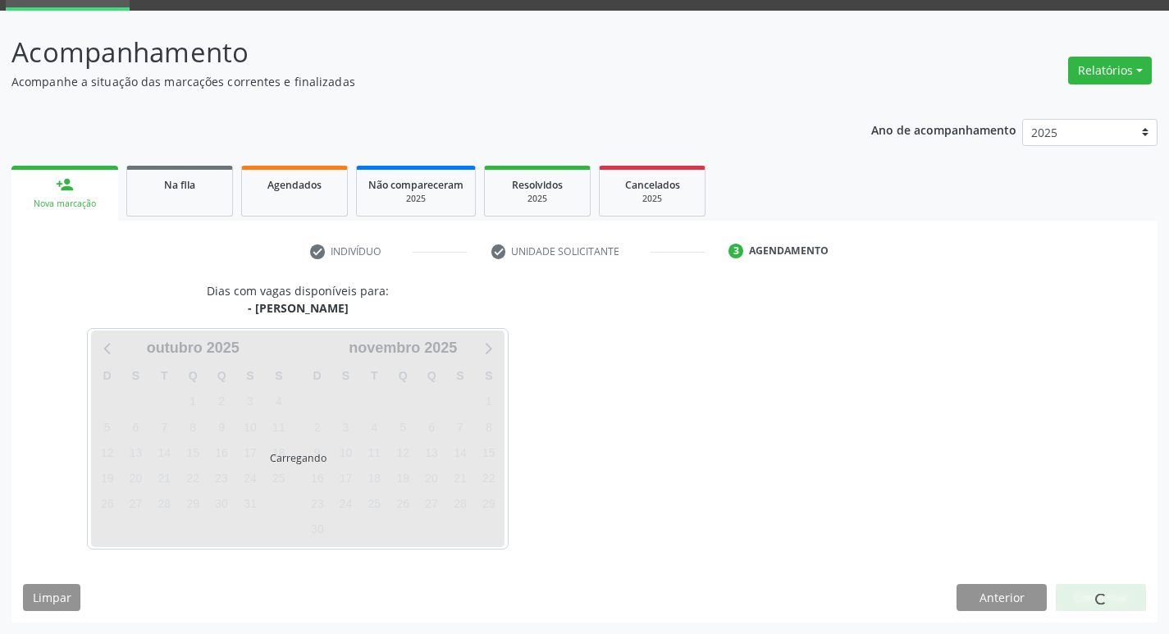
scroll to position [80, 0]
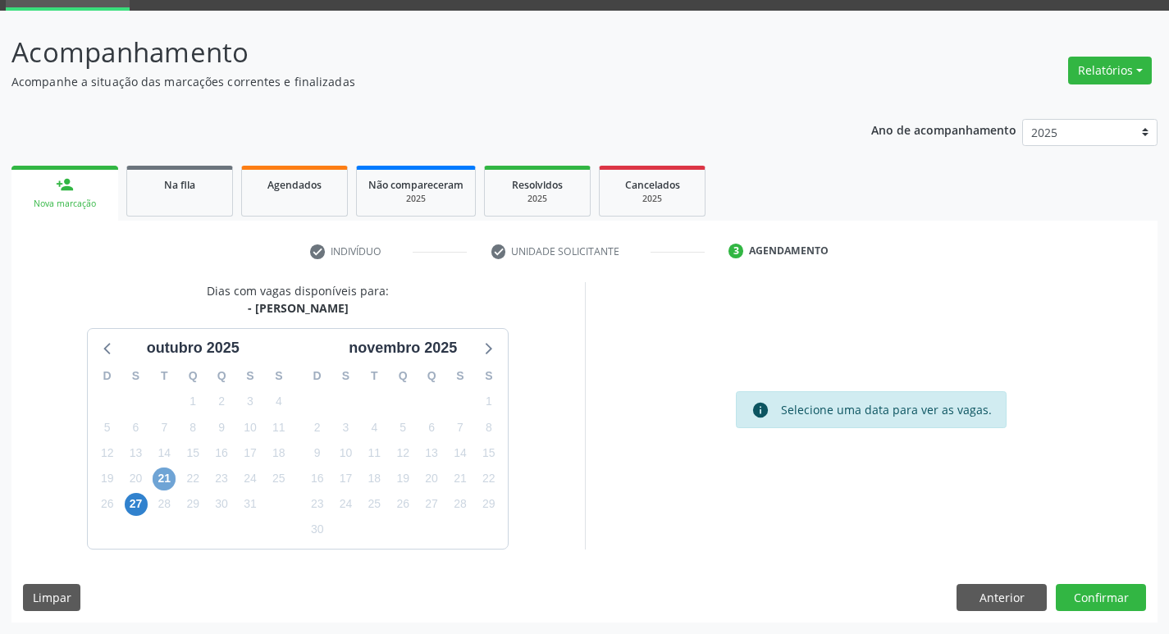
click at [156, 478] on span "21" at bounding box center [164, 479] width 23 height 23
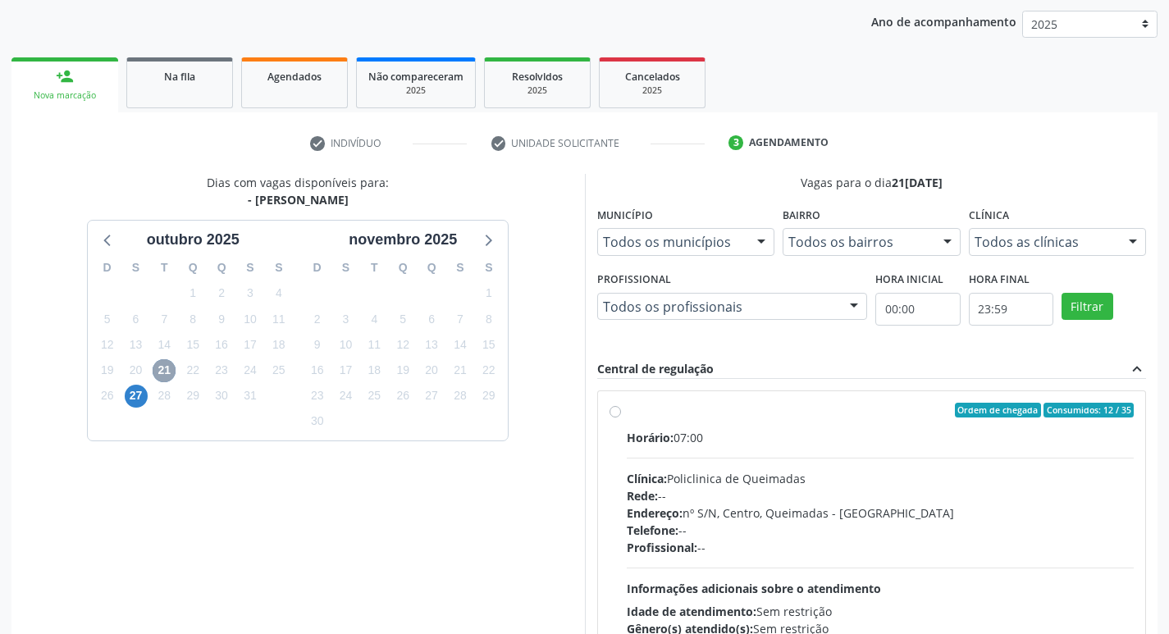
scroll to position [317, 0]
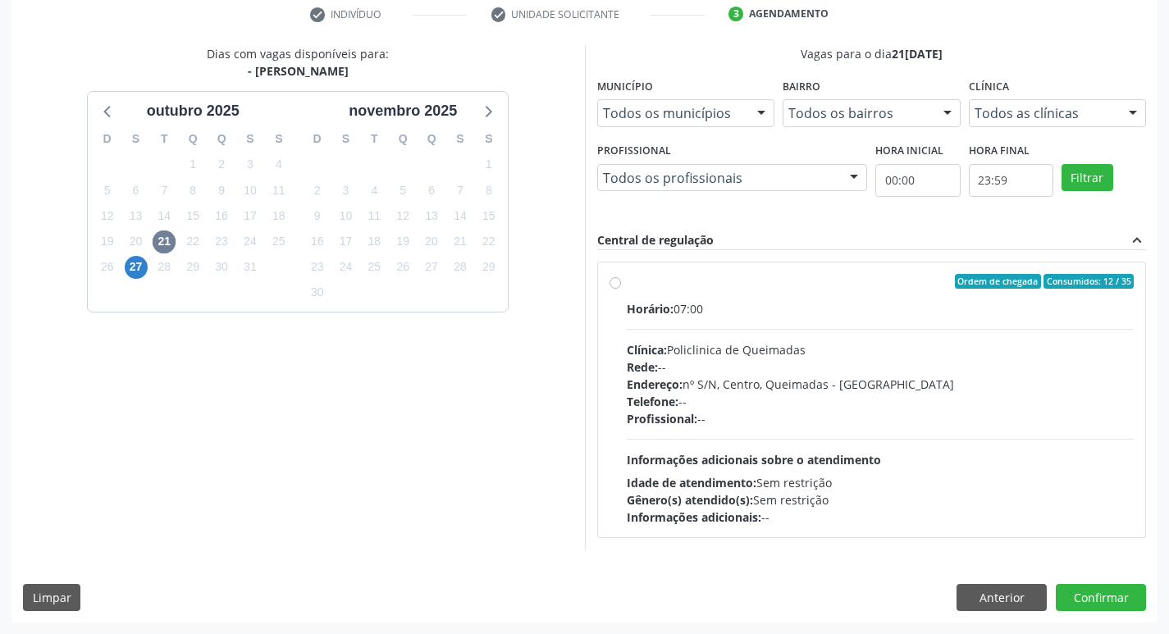
click at [947, 378] on div "Endereço: nº S/N, Centro, Queimadas - PB" at bounding box center [881, 384] width 508 height 17
click at [621, 289] on input "Ordem de chegada Consumidos: 12 / 35 Horário: 07:00 Clínica: Policlinica de Que…" at bounding box center [615, 281] width 11 height 15
radio input "true"
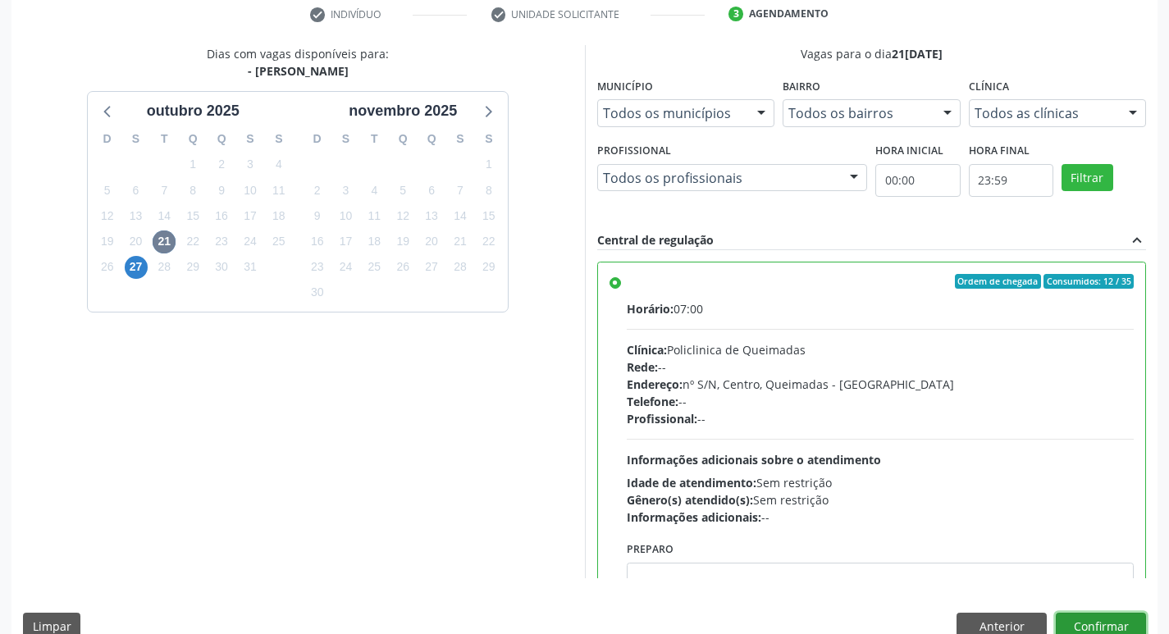
click at [1114, 616] on button "Confirmar" at bounding box center [1101, 627] width 90 height 28
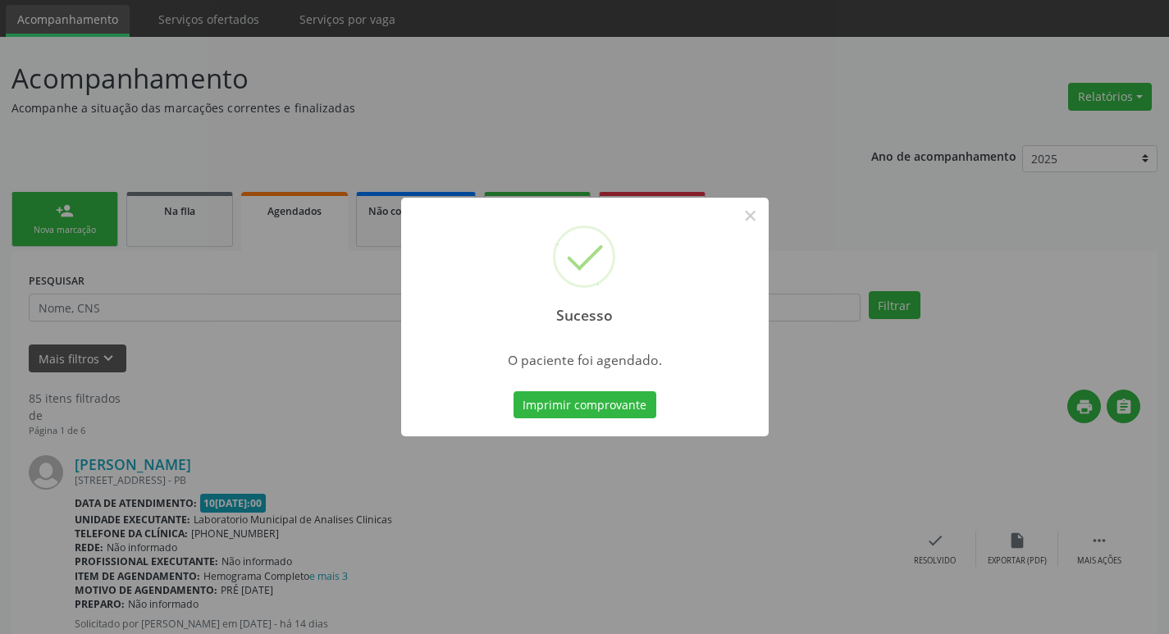
scroll to position [82, 0]
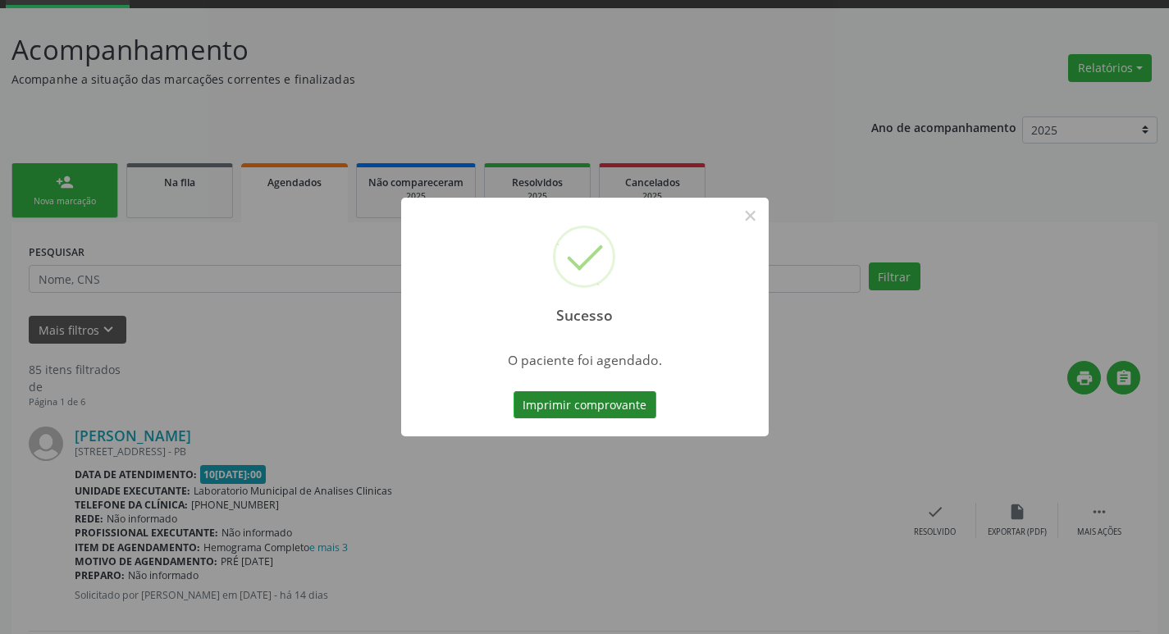
click at [568, 395] on button "Imprimir comprovante" at bounding box center [585, 405] width 143 height 28
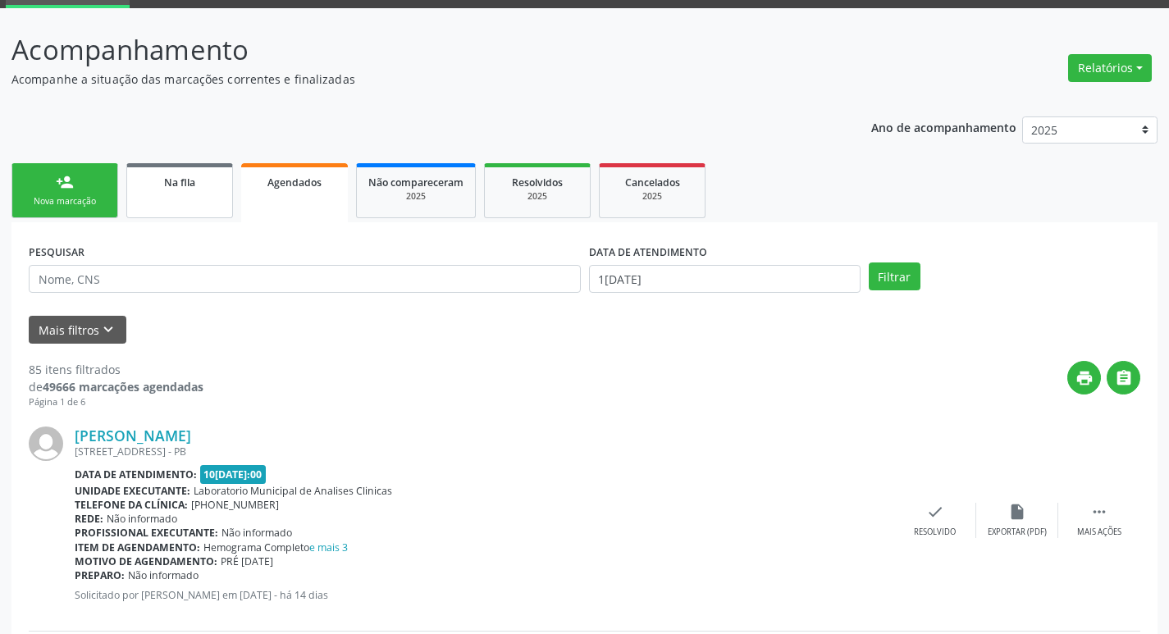
click at [146, 194] on link "Na fila" at bounding box center [179, 190] width 107 height 55
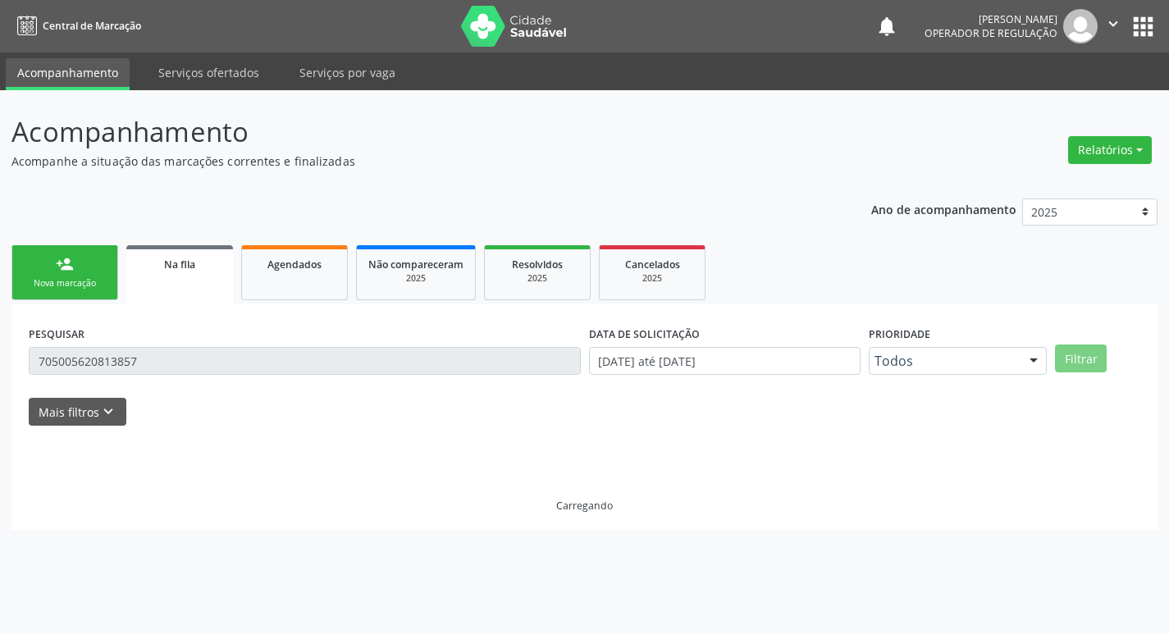
scroll to position [0, 0]
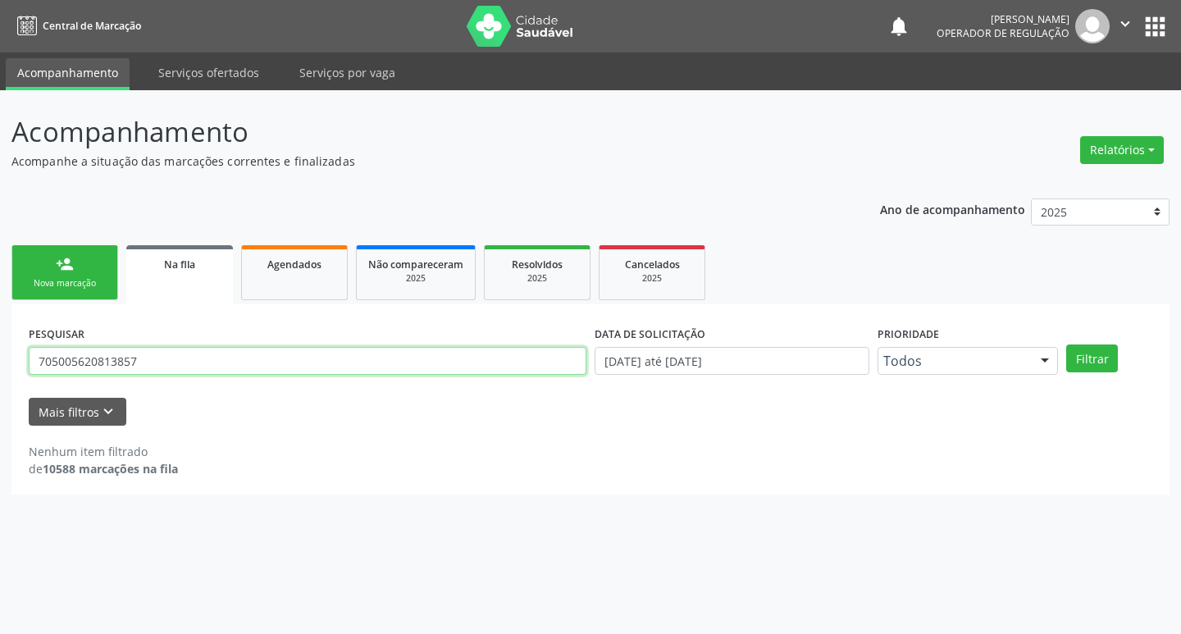
click at [149, 356] on input "705005620813857" at bounding box center [308, 361] width 558 height 28
type input "704202748675385"
click at [1067, 345] on button "Filtrar" at bounding box center [1093, 359] width 52 height 28
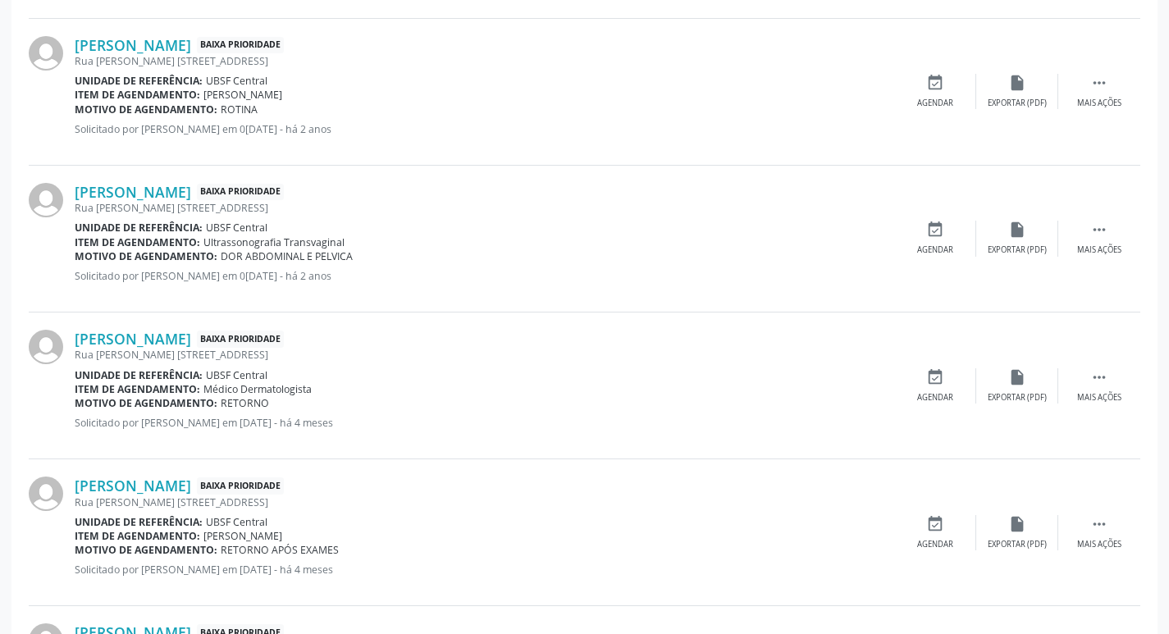
scroll to position [1062, 0]
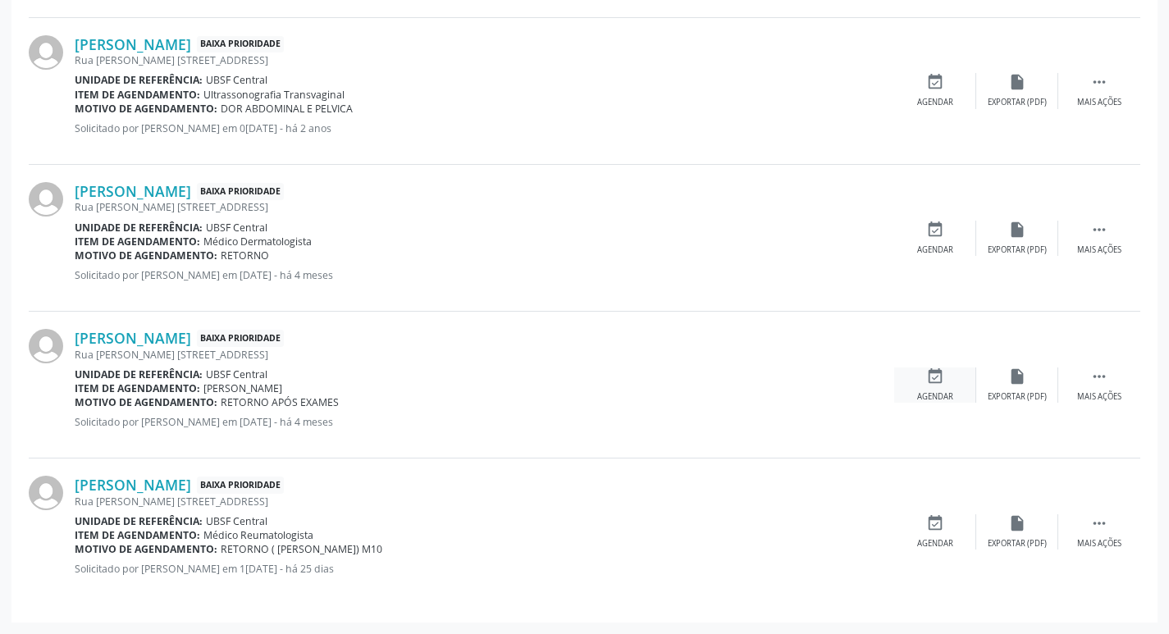
click at [948, 374] on div "event_available Agendar" at bounding box center [935, 385] width 82 height 35
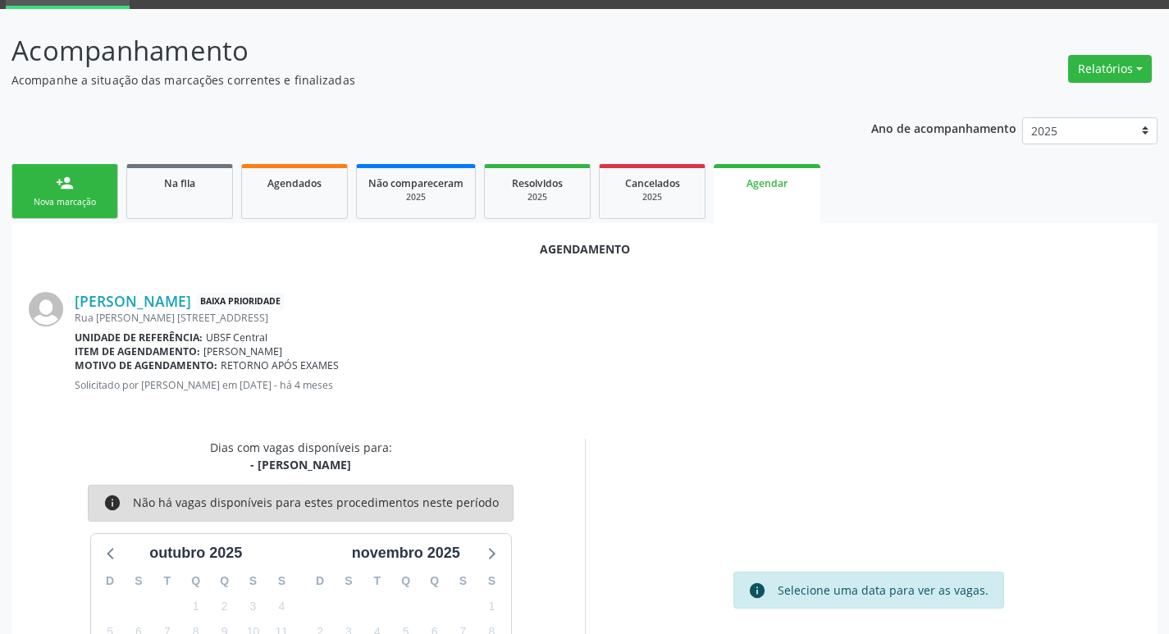
scroll to position [181, 0]
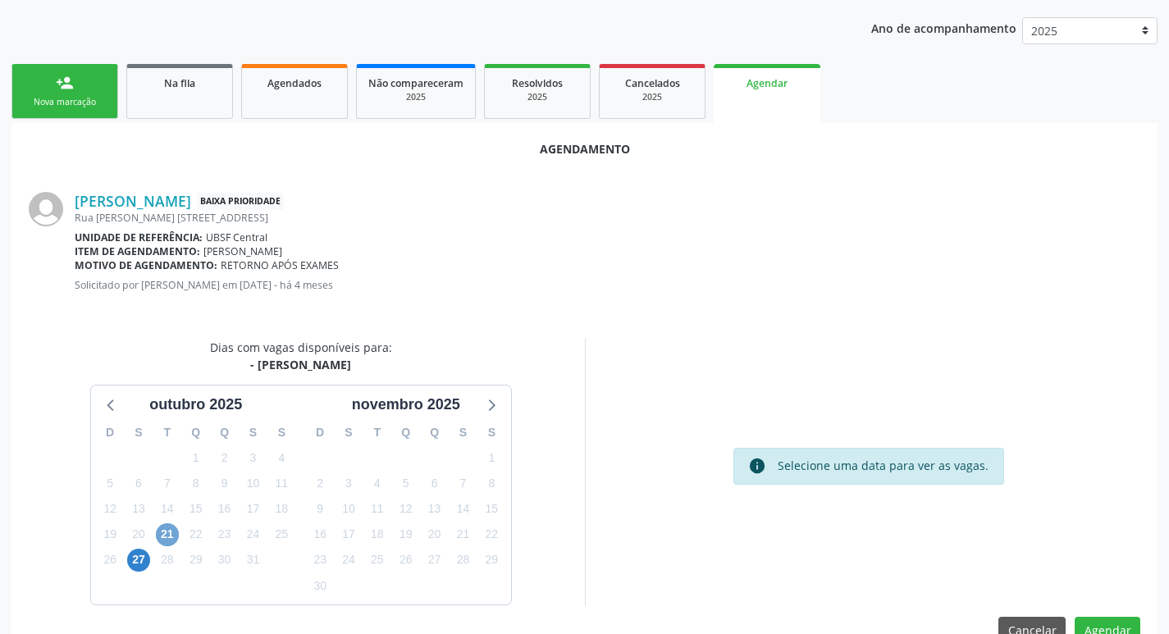
click at [167, 528] on span "21" at bounding box center [167, 534] width 23 height 23
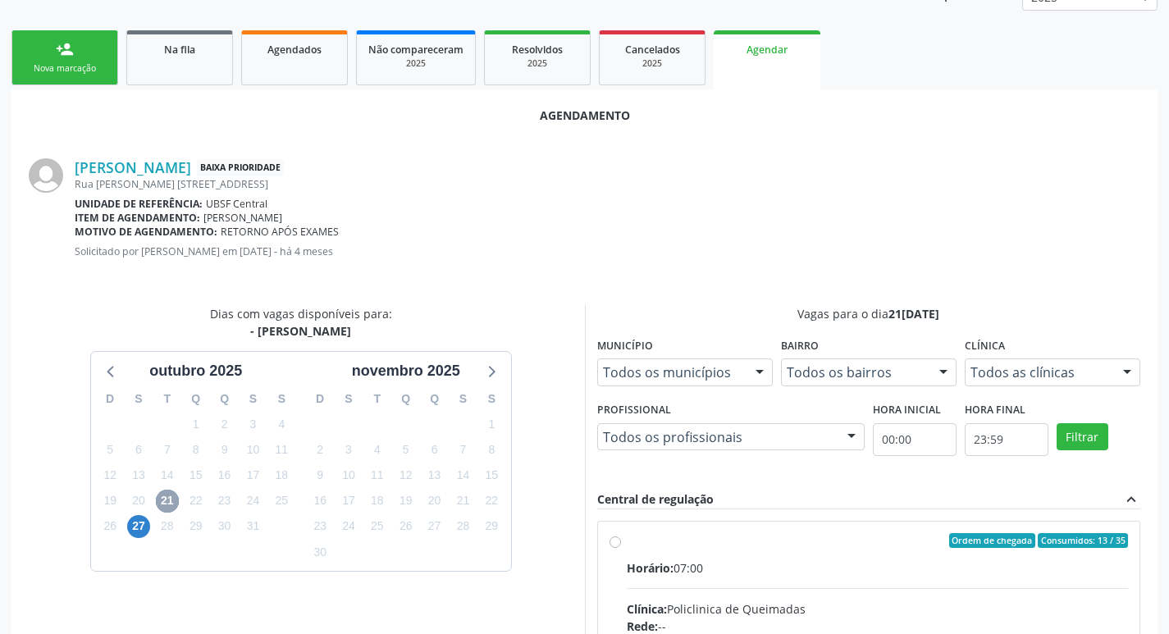
scroll to position [220, 0]
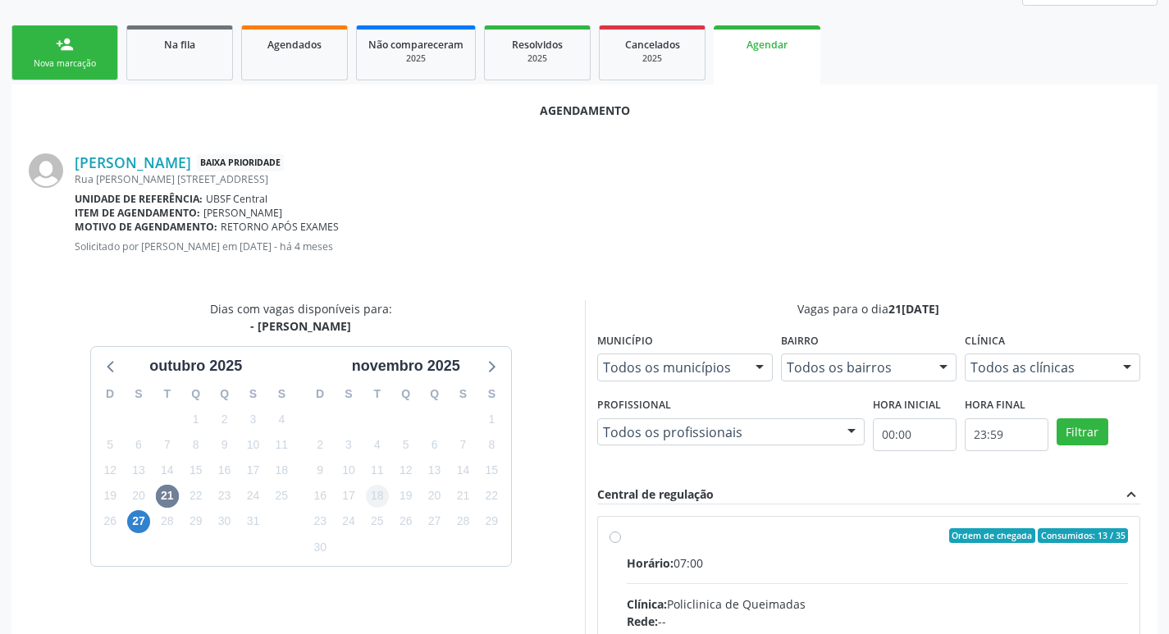
drag, startPoint x: 837, startPoint y: 552, endPoint x: 378, endPoint y: 503, distance: 461.3
click at [621, 543] on input "Ordem de chegada Consumidos: 13 / 35 Horário: 07:00 Clínica: Policlinica de Que…" at bounding box center [615, 535] width 11 height 15
radio input "true"
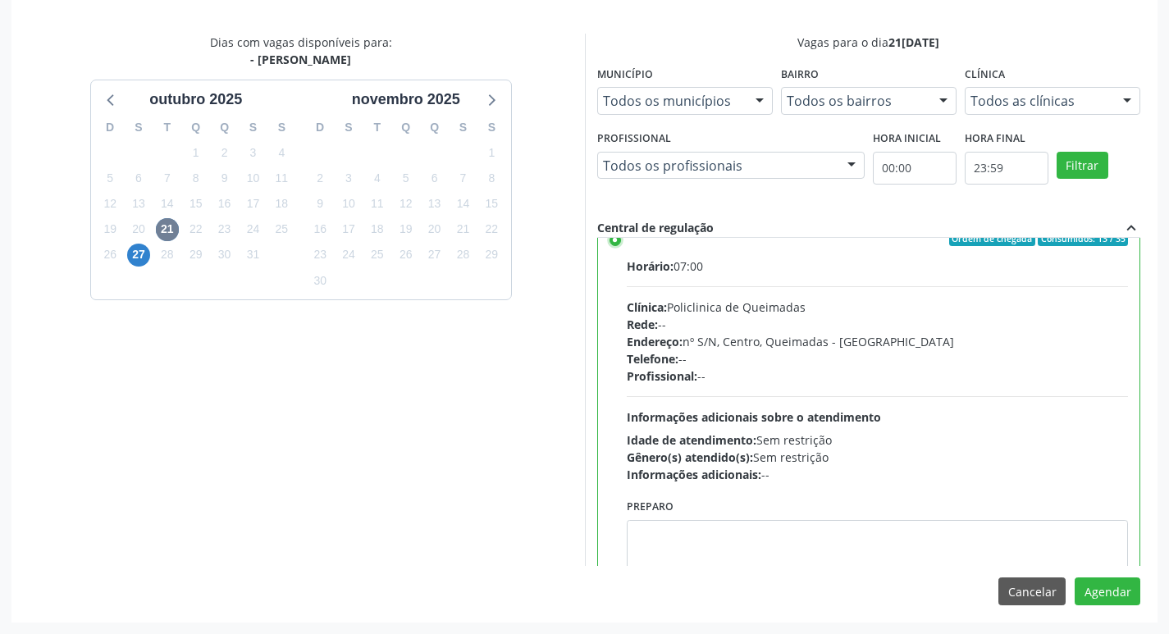
scroll to position [81, 0]
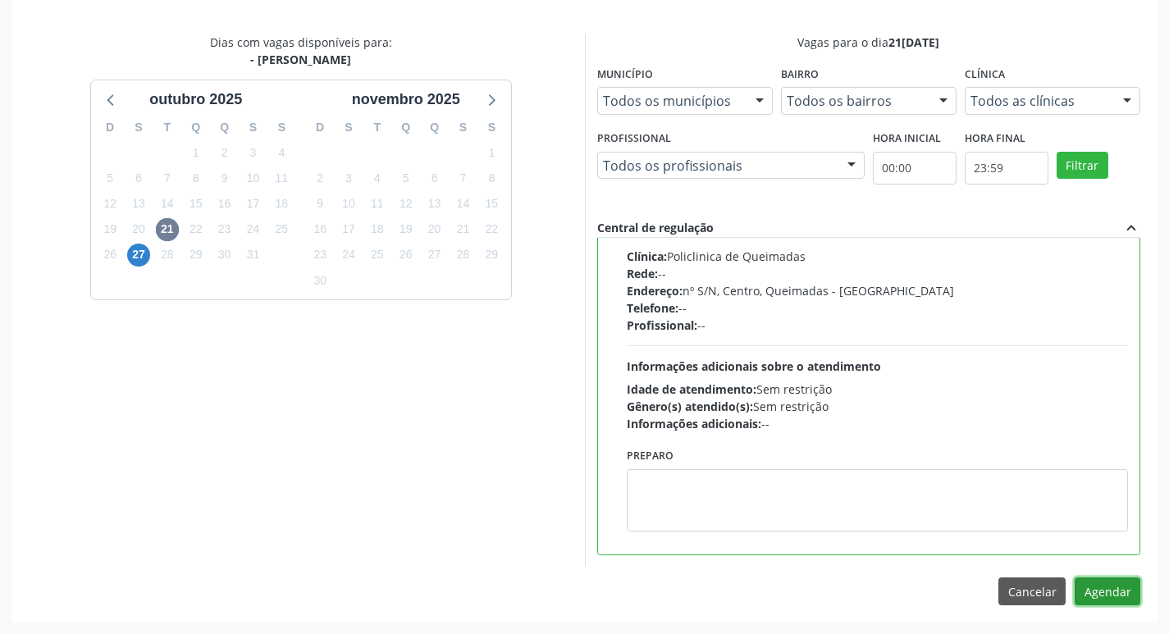
click at [1090, 592] on button "Agendar" at bounding box center [1108, 592] width 66 height 28
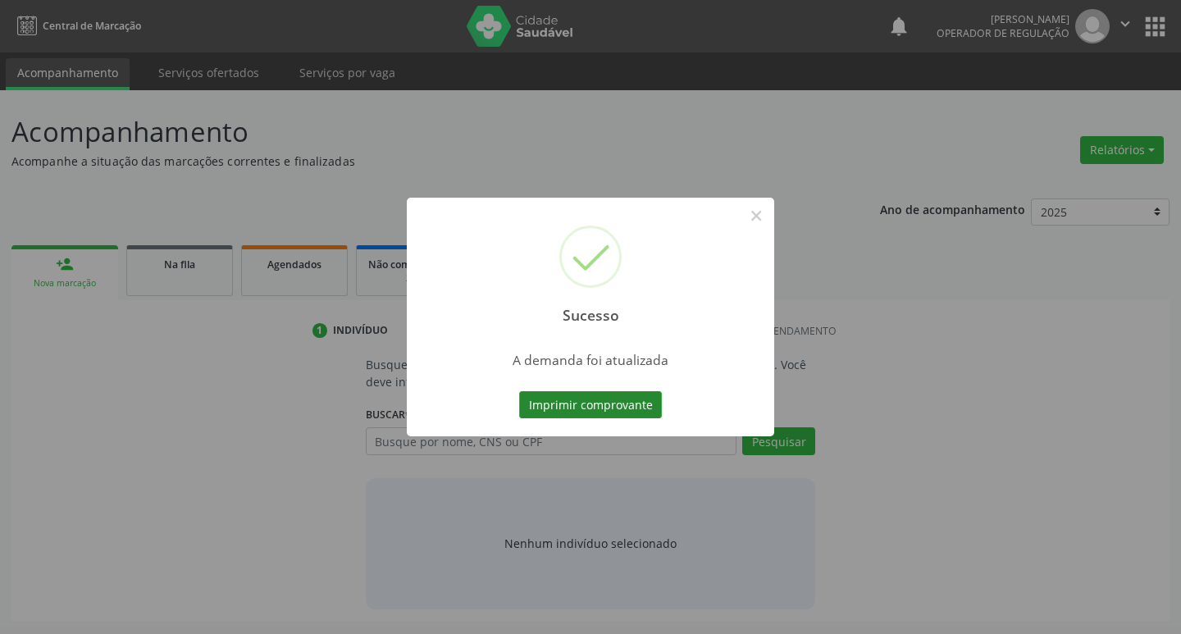
click at [625, 400] on button "Imprimir comprovante" at bounding box center [590, 405] width 143 height 28
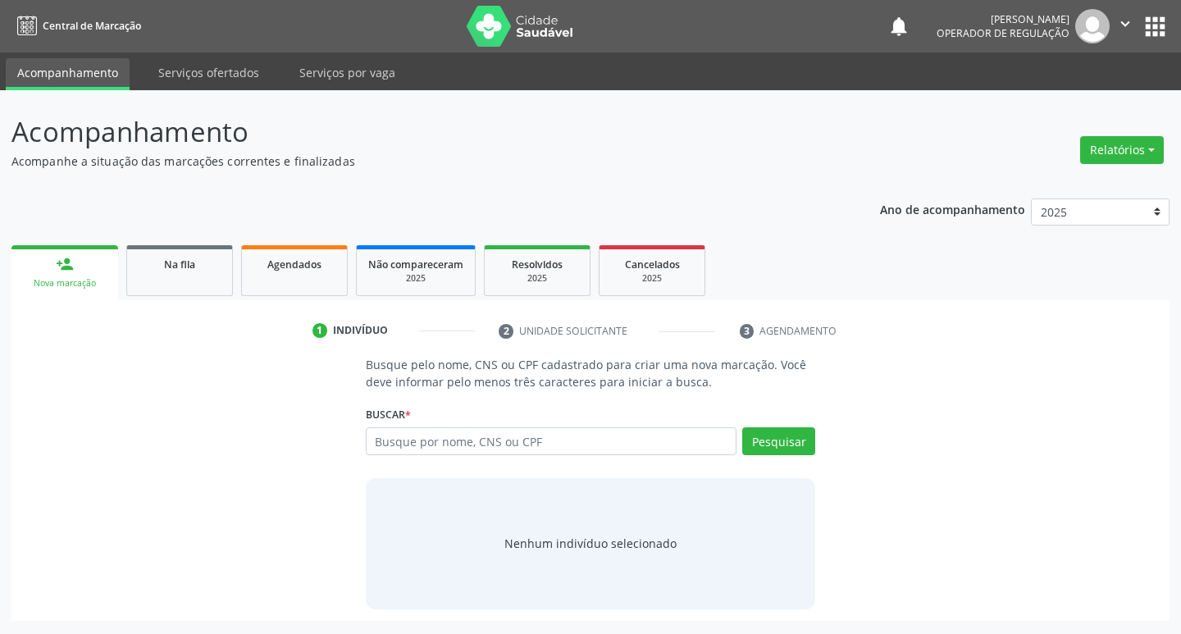
click at [169, 244] on ul "person_add Nova marcação Na fila Agendados Não compareceram 2025 Resolvidos 202…" at bounding box center [590, 270] width 1159 height 59
click at [168, 250] on link "Na fila" at bounding box center [179, 270] width 107 height 51
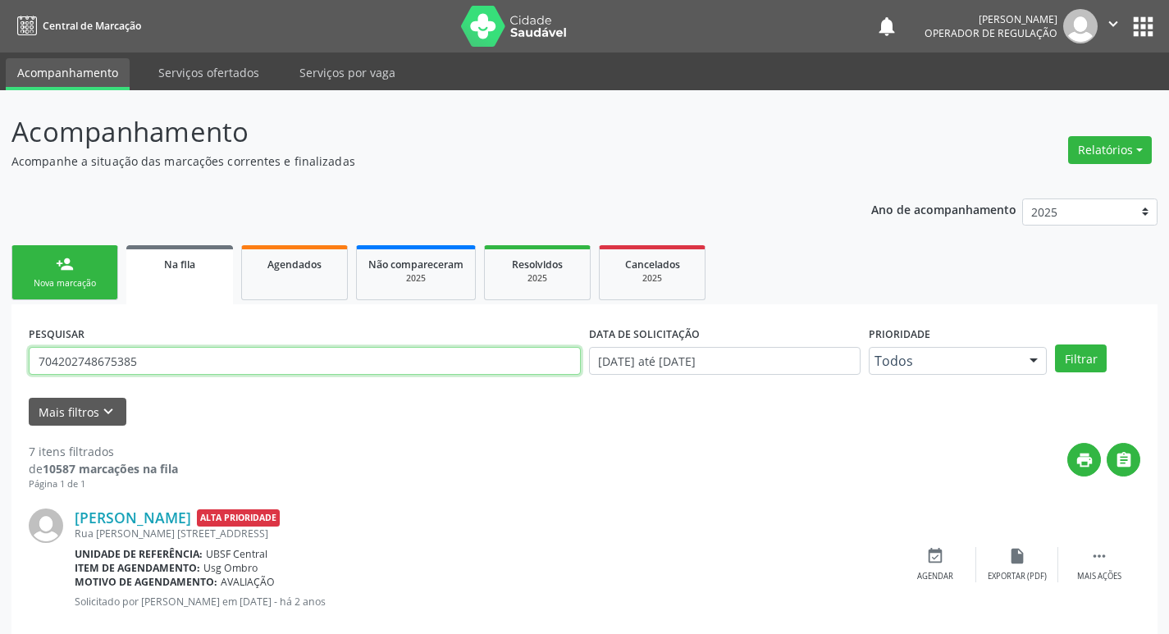
click at [167, 350] on input "704202748675385" at bounding box center [305, 361] width 552 height 28
type input "700107908225717"
click at [1055, 345] on button "Filtrar" at bounding box center [1081, 359] width 52 height 28
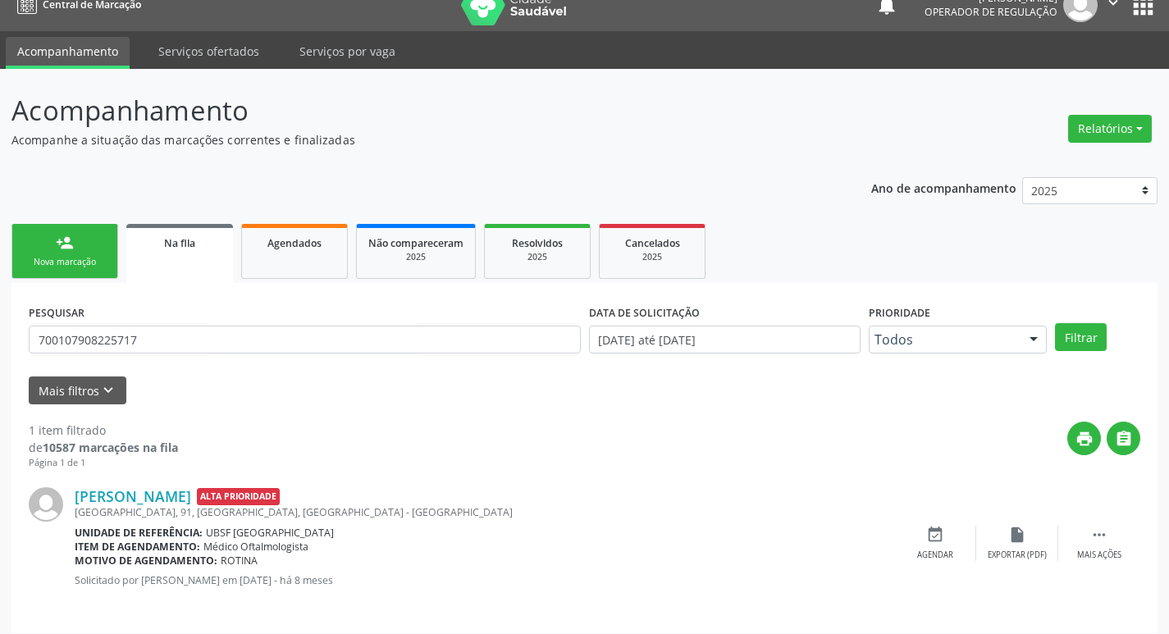
scroll to position [32, 0]
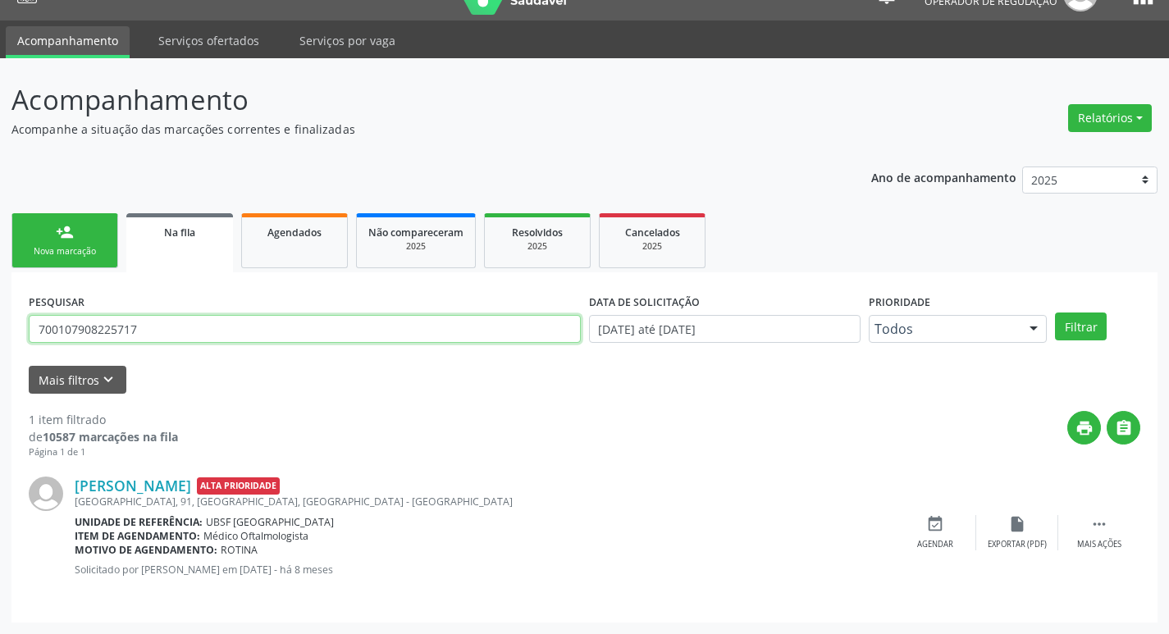
click at [149, 330] on input "700107908225717" at bounding box center [305, 329] width 552 height 28
click at [69, 250] on div "Nova marcação" at bounding box center [65, 251] width 82 height 12
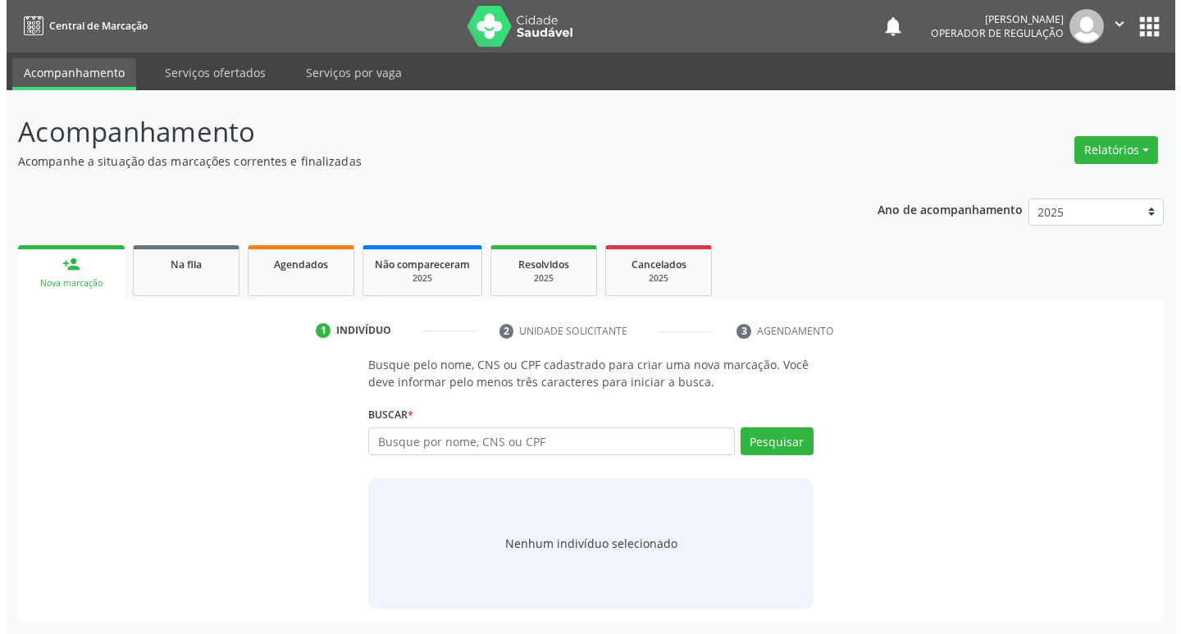
scroll to position [0, 0]
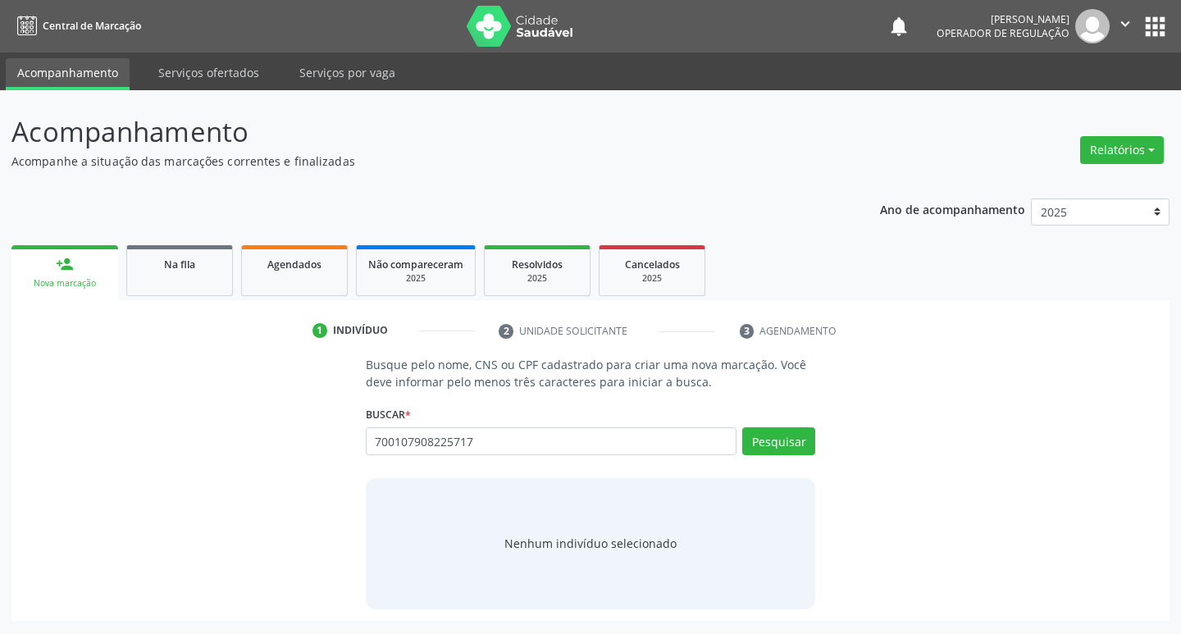
type input "700107908225717"
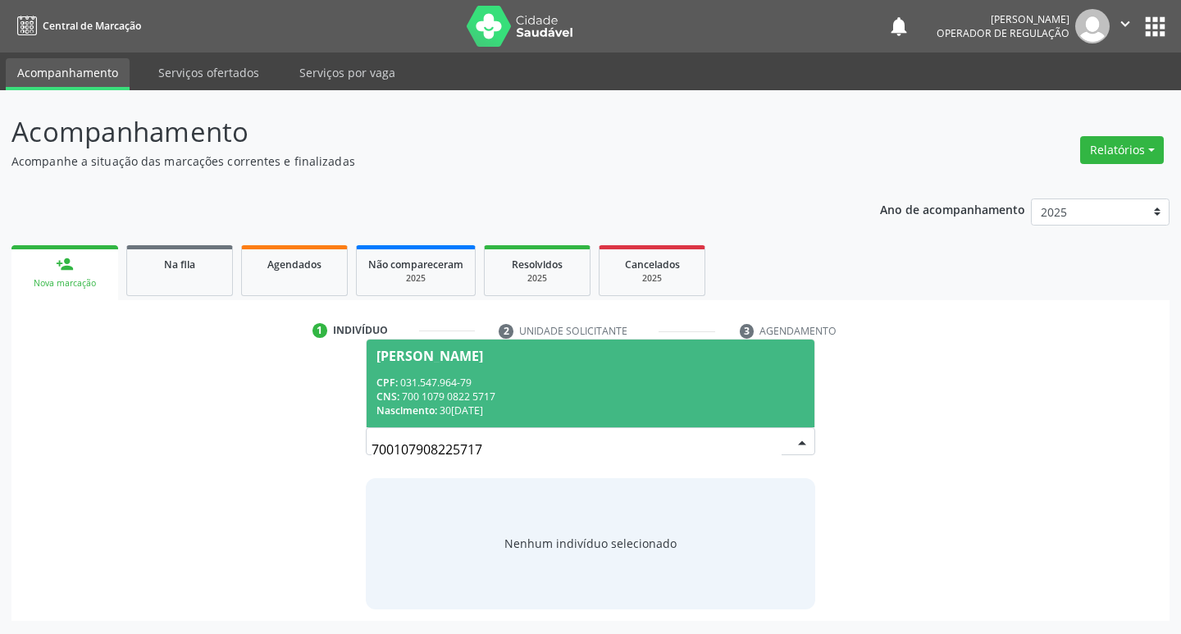
click at [487, 376] on div "CPF: 031.547.964-79" at bounding box center [591, 383] width 429 height 14
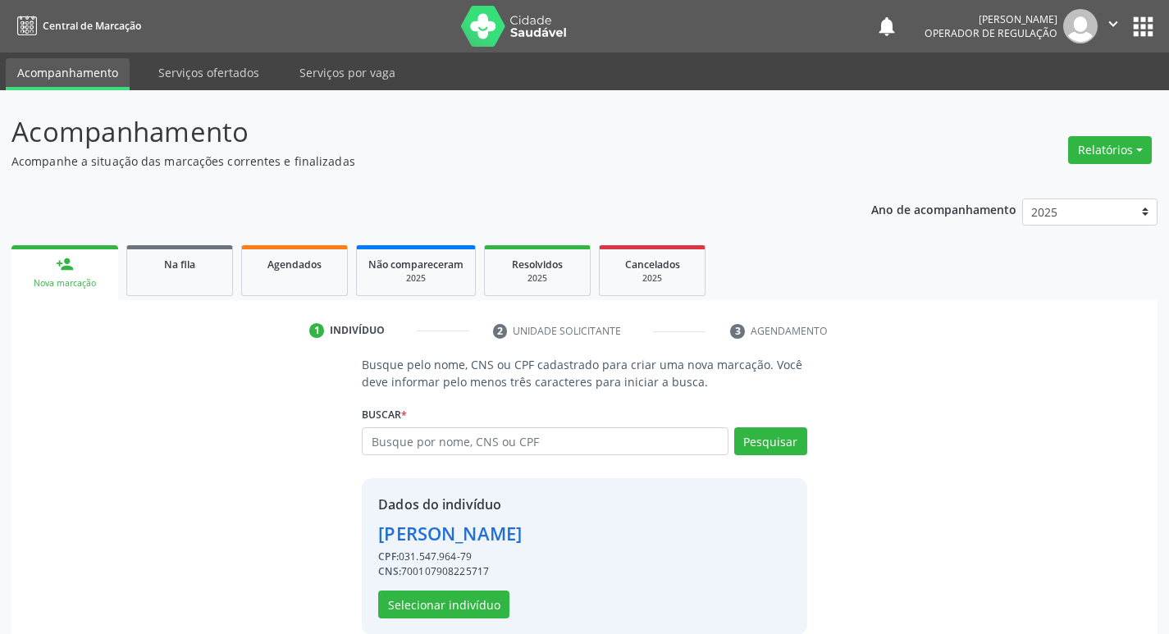
scroll to position [24, 0]
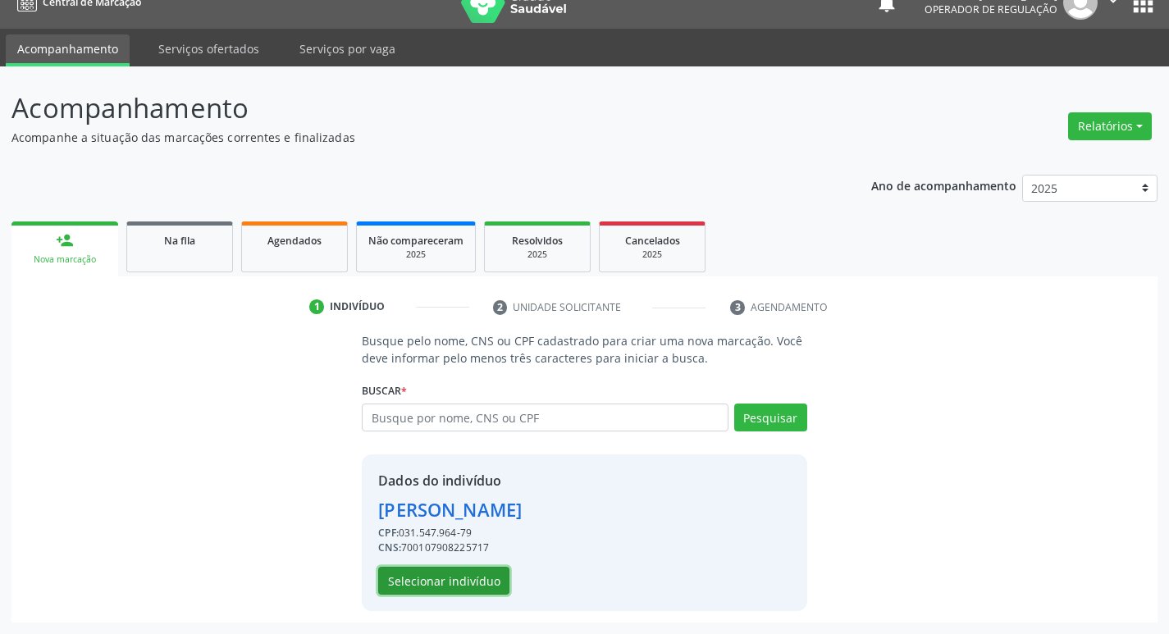
click at [467, 579] on button "Selecionar indivíduo" at bounding box center [443, 581] width 131 height 28
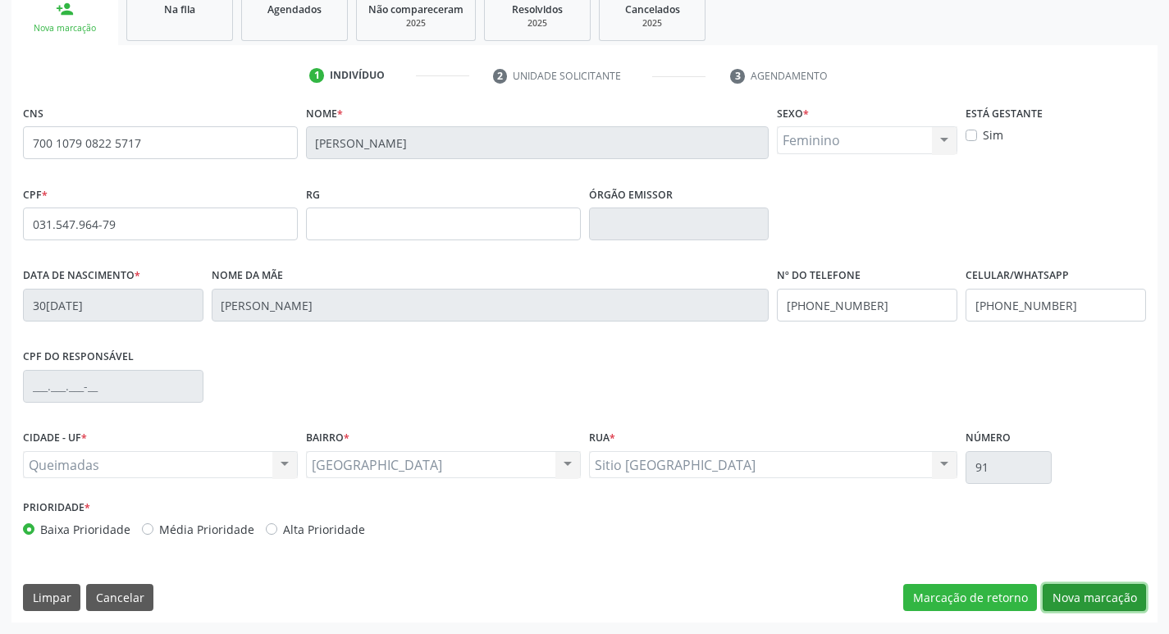
drag, startPoint x: 1102, startPoint y: 592, endPoint x: 935, endPoint y: 597, distance: 167.4
click at [1101, 592] on button "Nova marcação" at bounding box center [1094, 598] width 103 height 28
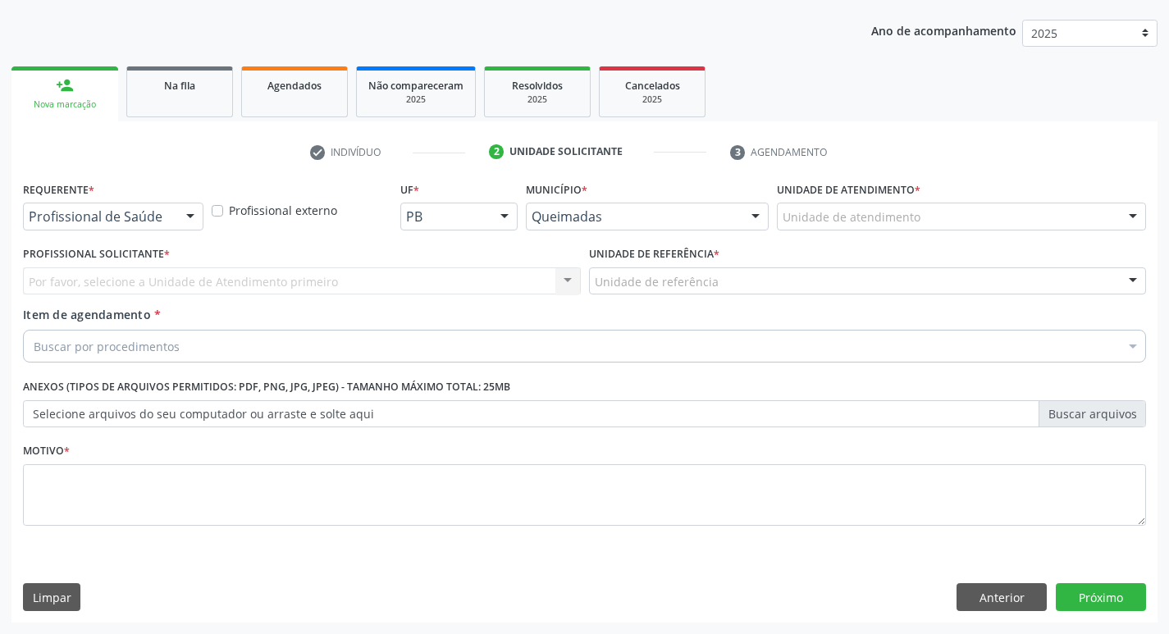
click at [130, 241] on div "Requerente * Profissional de Saúde Profissional de Saúde Paciente Nenhum result…" at bounding box center [584, 363] width 1123 height 372
click at [134, 228] on div at bounding box center [113, 217] width 181 height 28
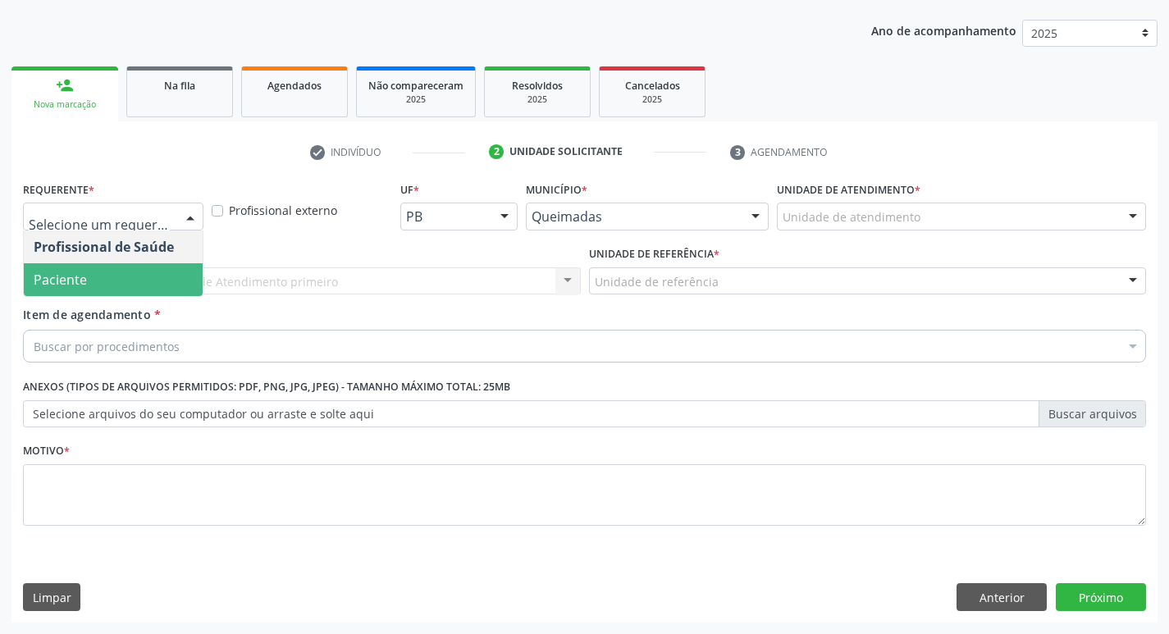
click at [122, 276] on span "Paciente" at bounding box center [113, 279] width 179 height 33
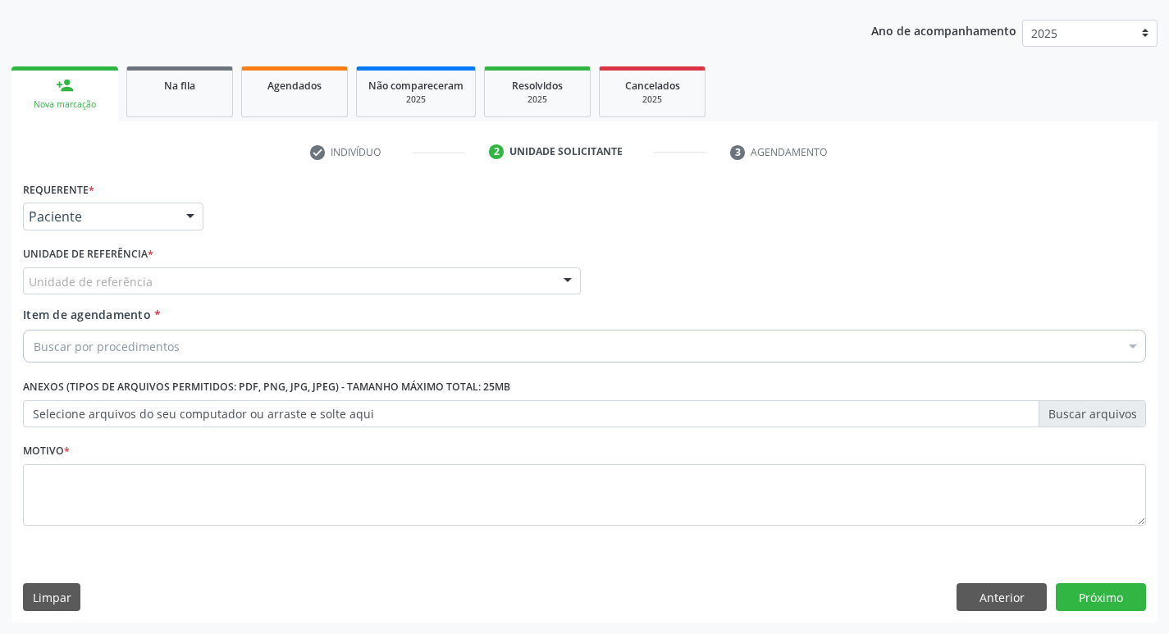
click at [121, 279] on div "Requerente * Paciente Profissional de Saúde Paciente Nenhum resultado encontrad…" at bounding box center [584, 363] width 1123 height 372
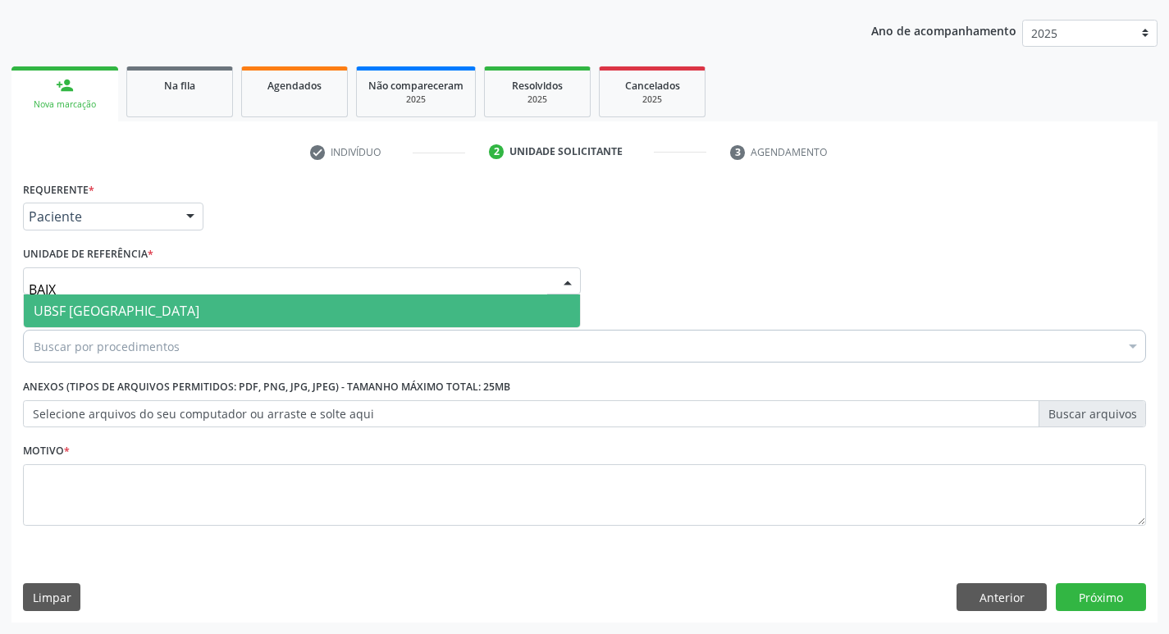
type input "BAIXA"
click at [117, 315] on span "UBSF [GEOGRAPHIC_DATA]" at bounding box center [117, 311] width 166 height 18
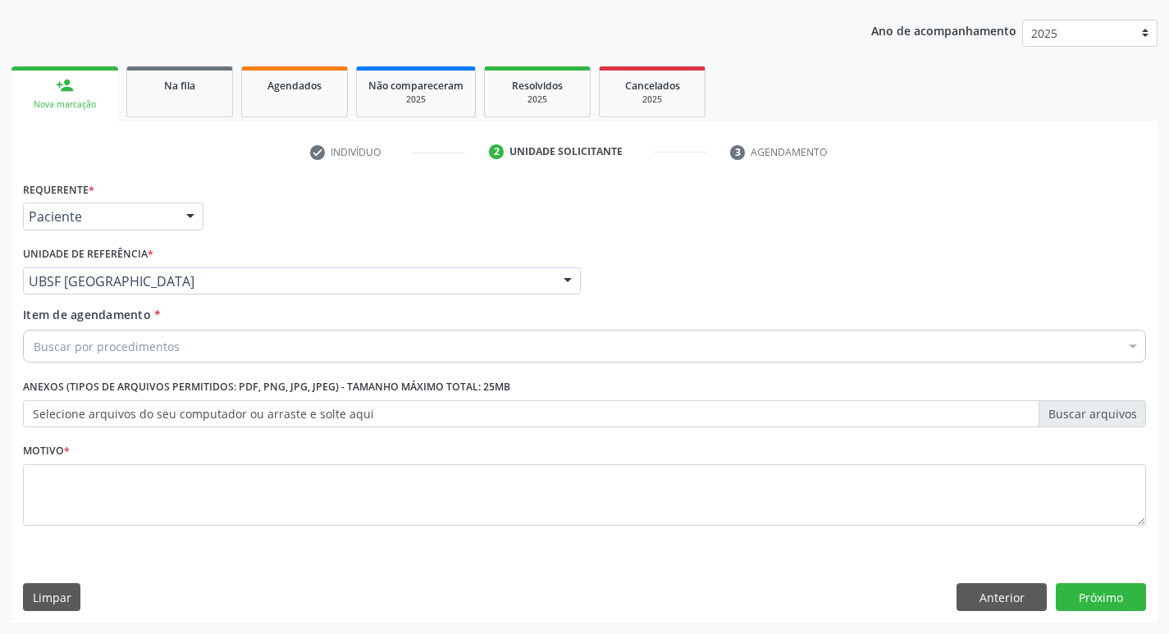
click at [98, 359] on div "Buscar por procedimentos" at bounding box center [584, 346] width 1123 height 33
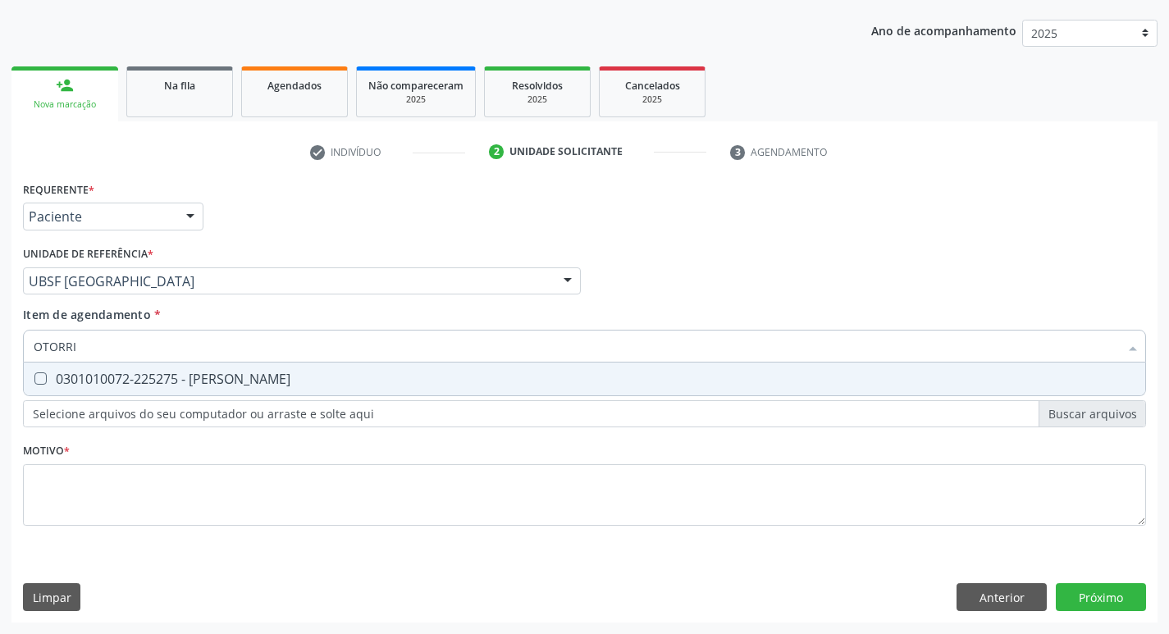
type input "OTORRIN"
click at [102, 382] on div "0301010072-225275 - [PERSON_NAME]" at bounding box center [585, 378] width 1102 height 13
checkbox Otorrinolaringologista "true"
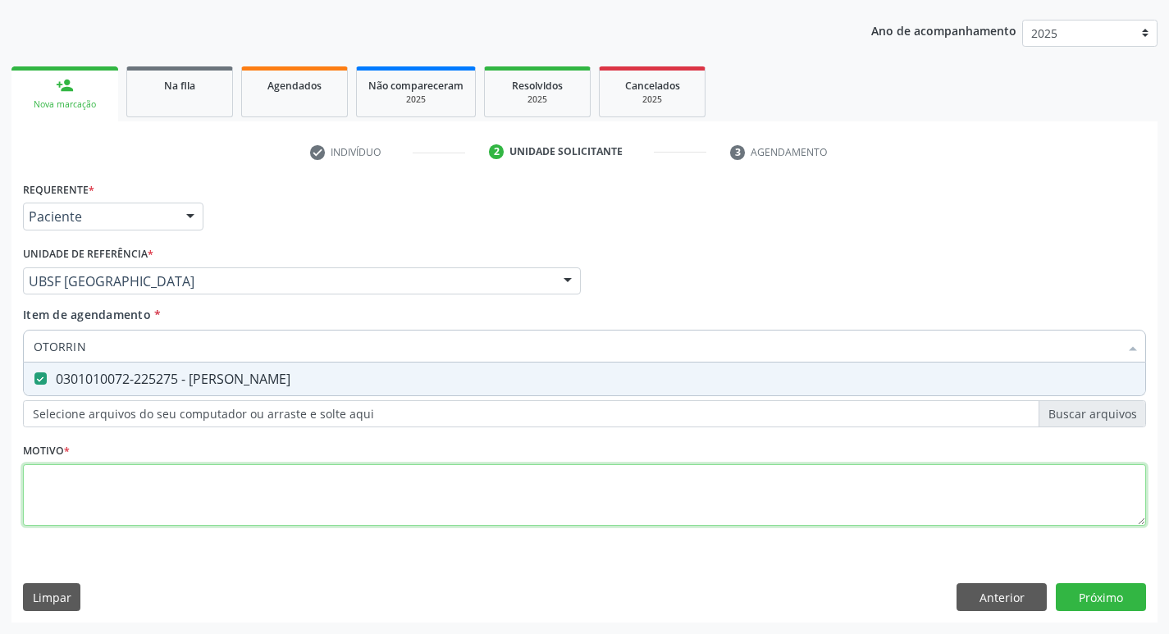
click at [65, 494] on div "Requerente * Paciente Profissional de Saúde Paciente Nenhum resultado encontrad…" at bounding box center [584, 363] width 1123 height 372
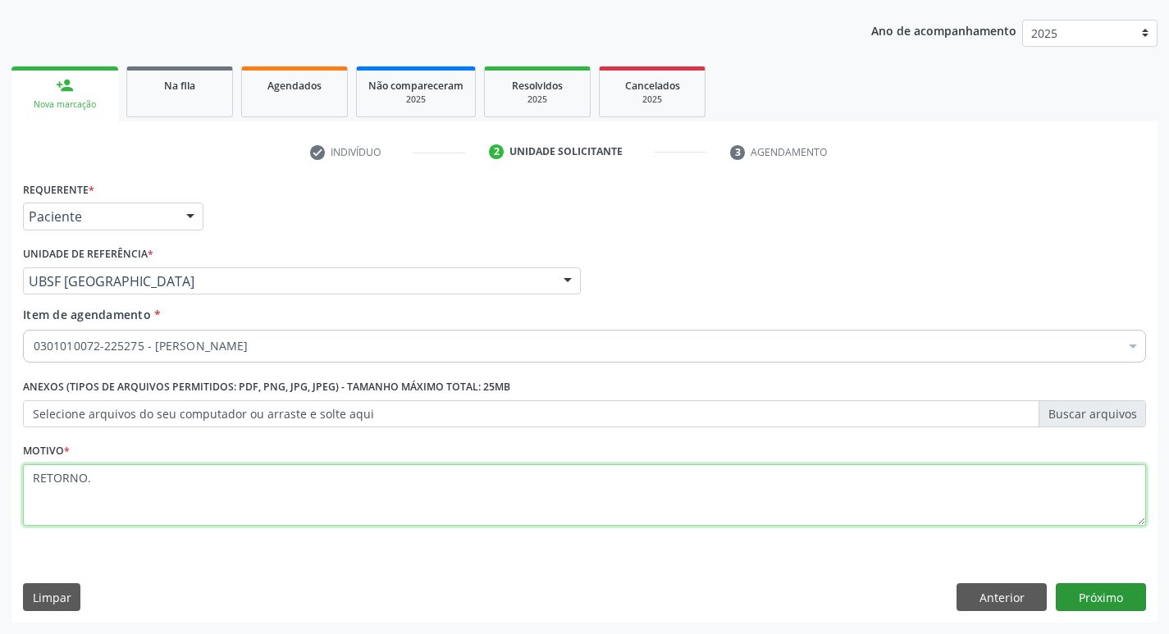
type textarea "RETORNO."
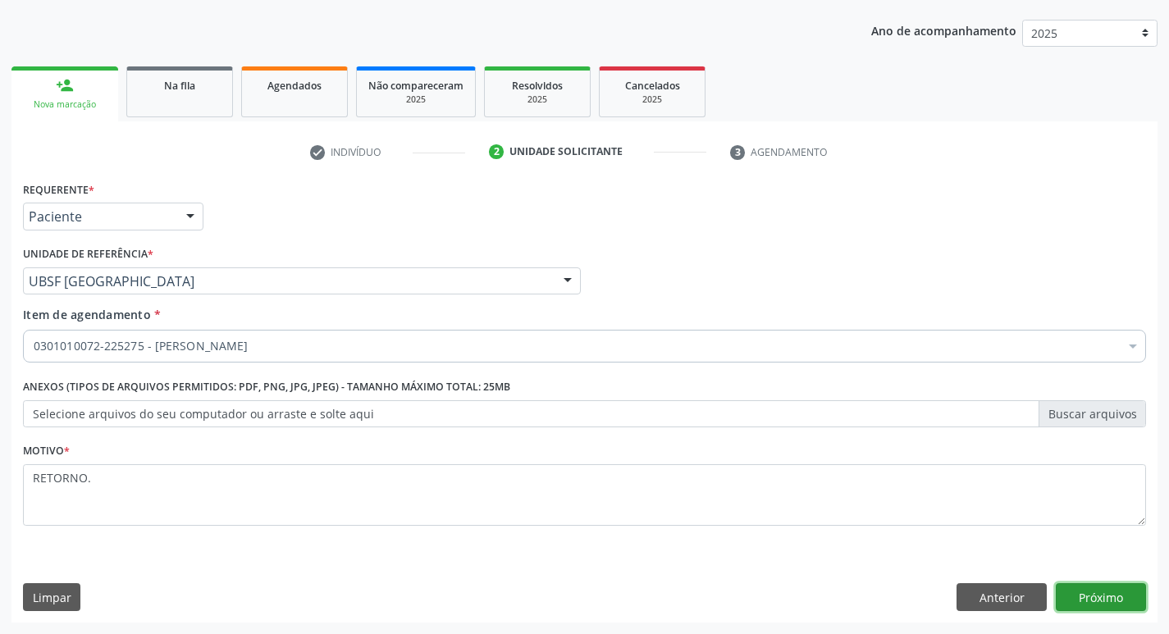
click at [1125, 591] on button "Próximo" at bounding box center [1101, 597] width 90 height 28
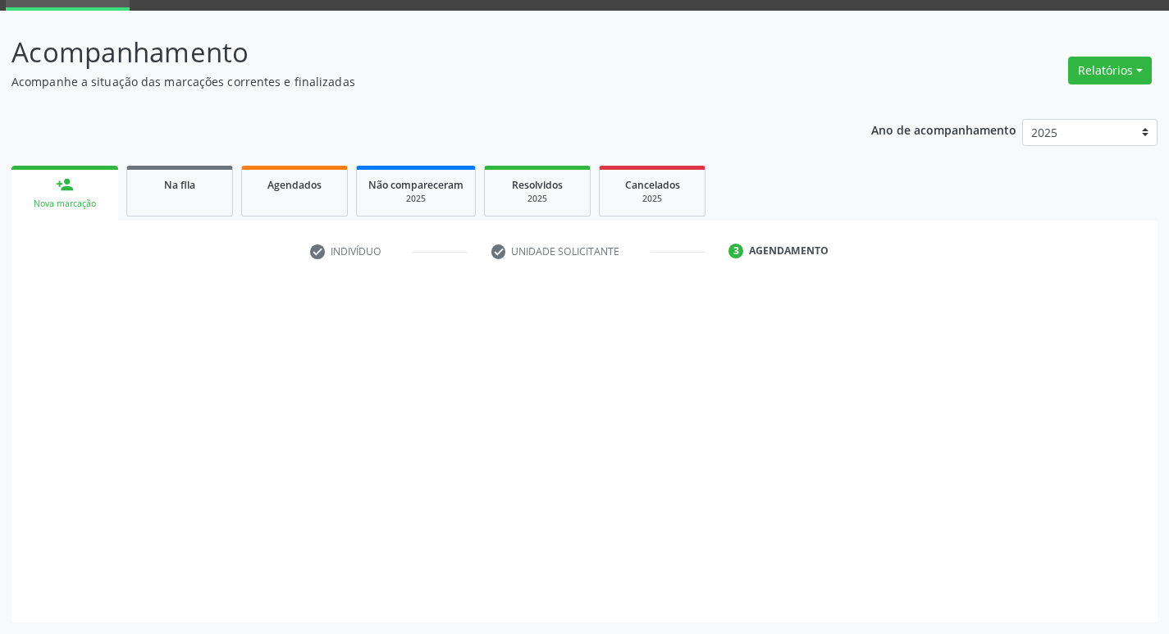
scroll to position [80, 0]
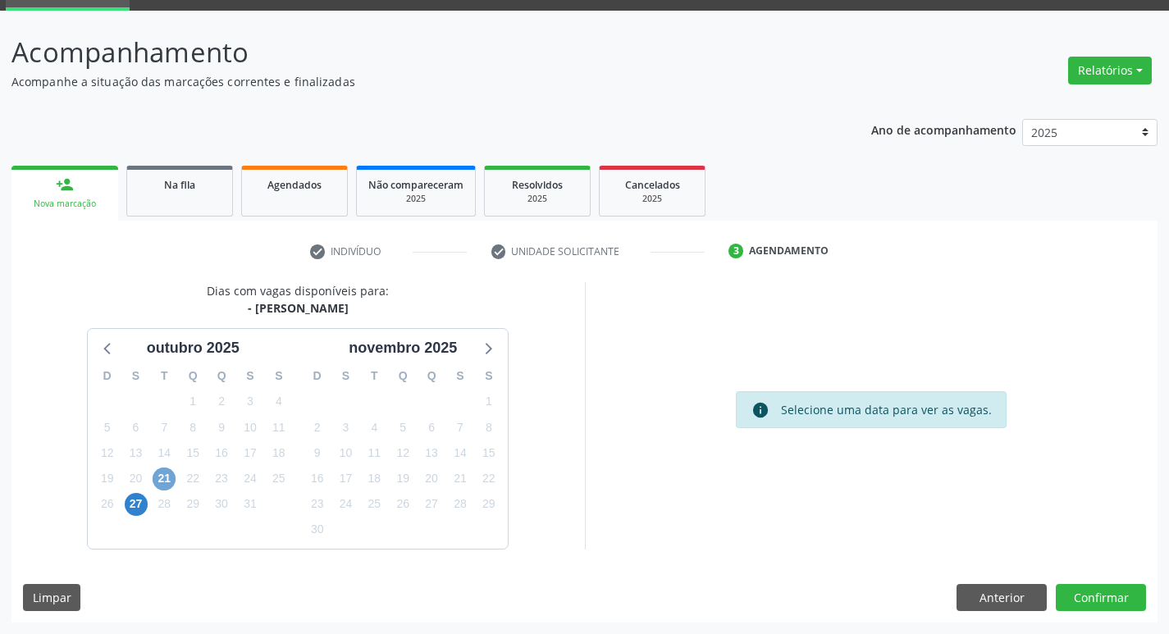
click at [165, 478] on span "21" at bounding box center [164, 479] width 23 height 23
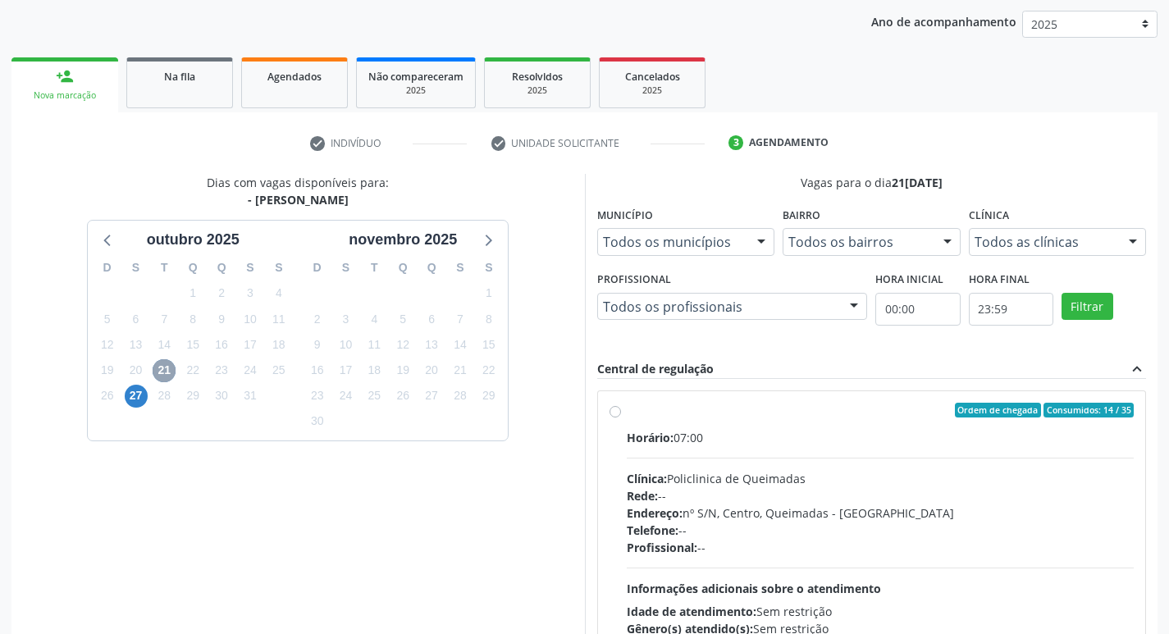
scroll to position [317, 0]
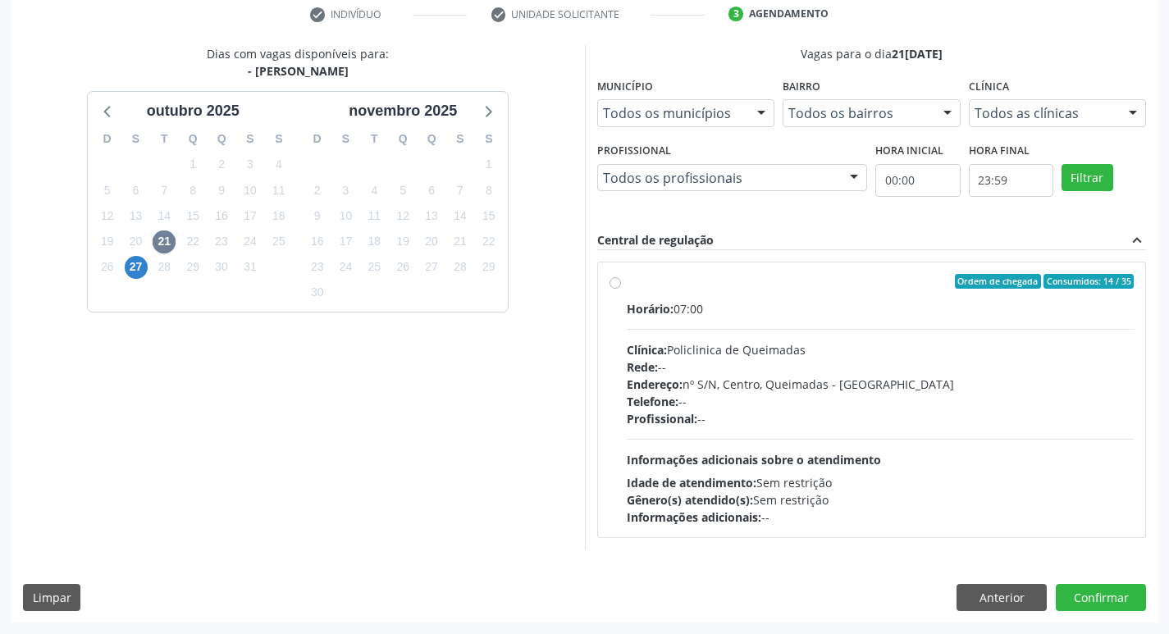
click at [848, 371] on div "Rede: --" at bounding box center [881, 367] width 508 height 17
click at [621, 289] on input "Ordem de chegada Consumidos: 14 / 35 Horário: 07:00 Clínica: Policlinica de Que…" at bounding box center [615, 281] width 11 height 15
radio input "true"
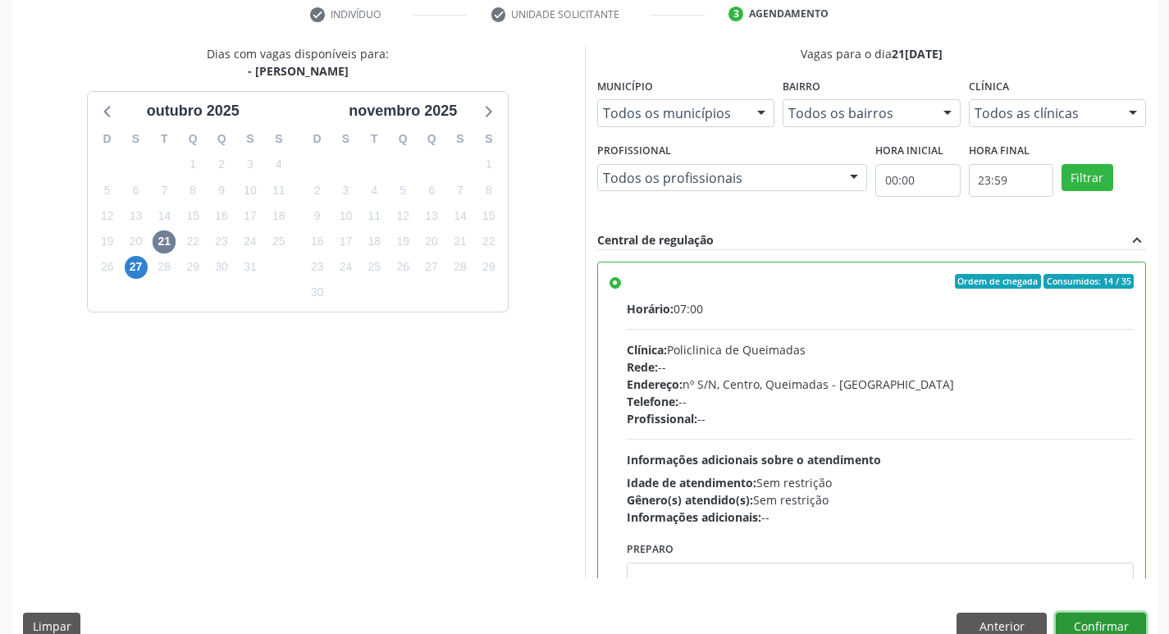
click at [1074, 617] on button "Confirmar" at bounding box center [1101, 627] width 90 height 28
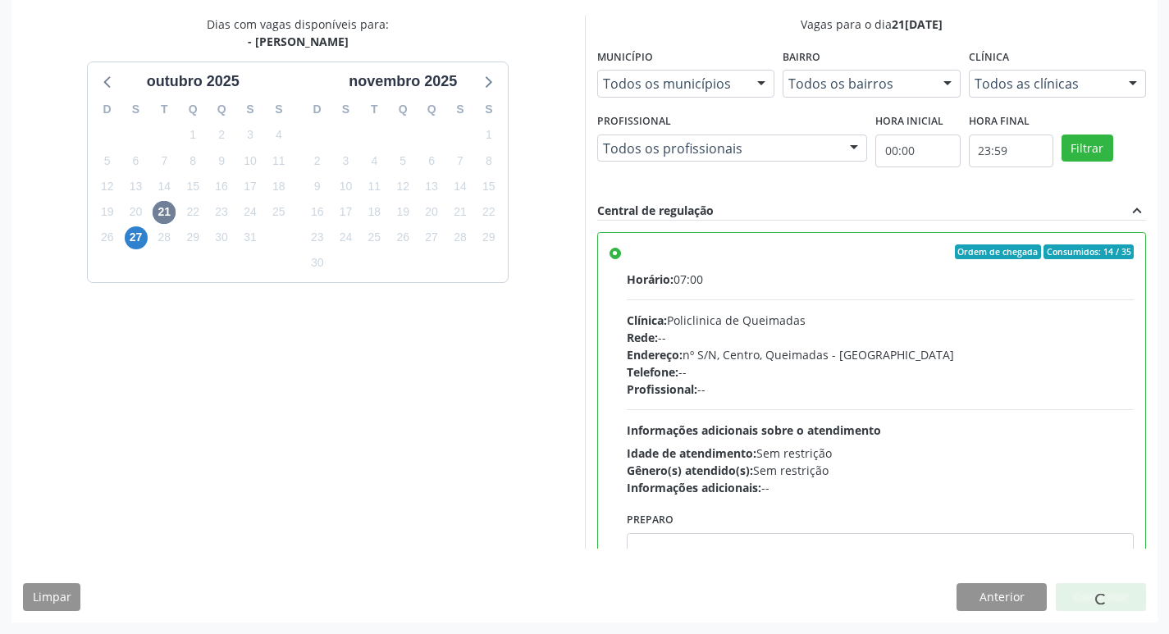
scroll to position [0, 0]
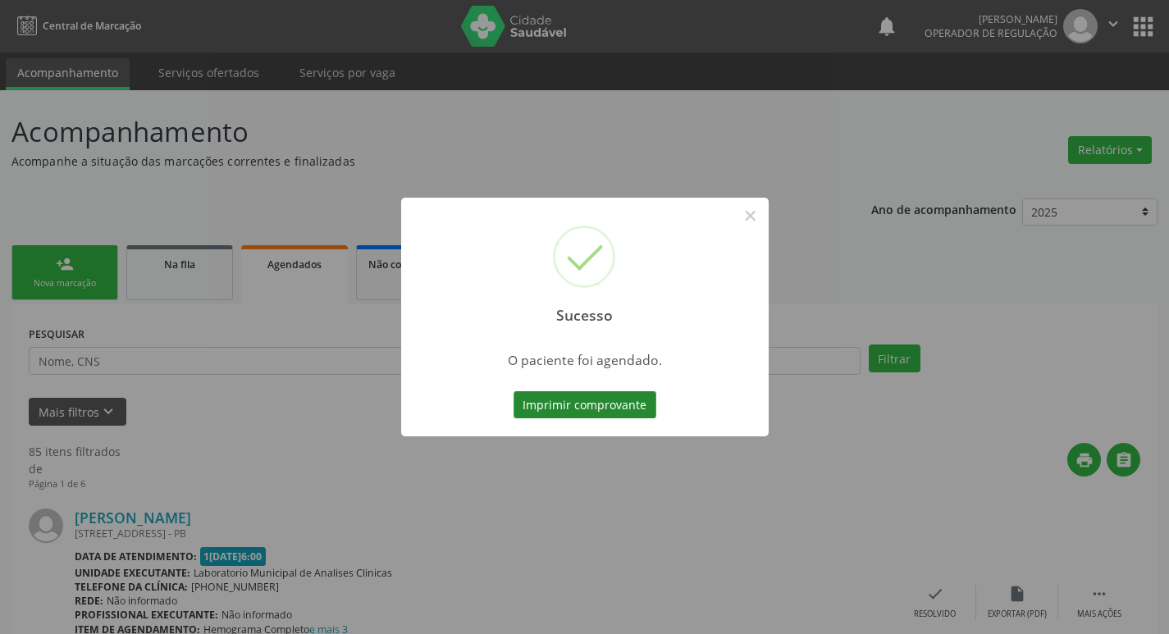
click at [561, 399] on button "Imprimir comprovante" at bounding box center [585, 405] width 143 height 28
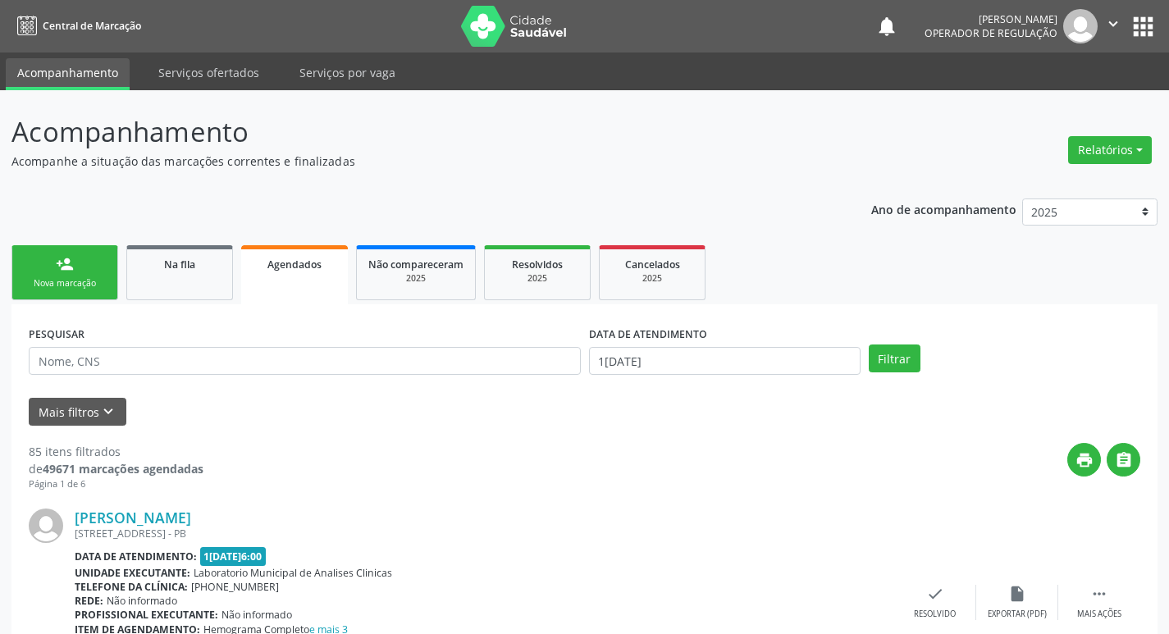
click at [106, 271] on link "person_add Nova marcação" at bounding box center [64, 272] width 107 height 55
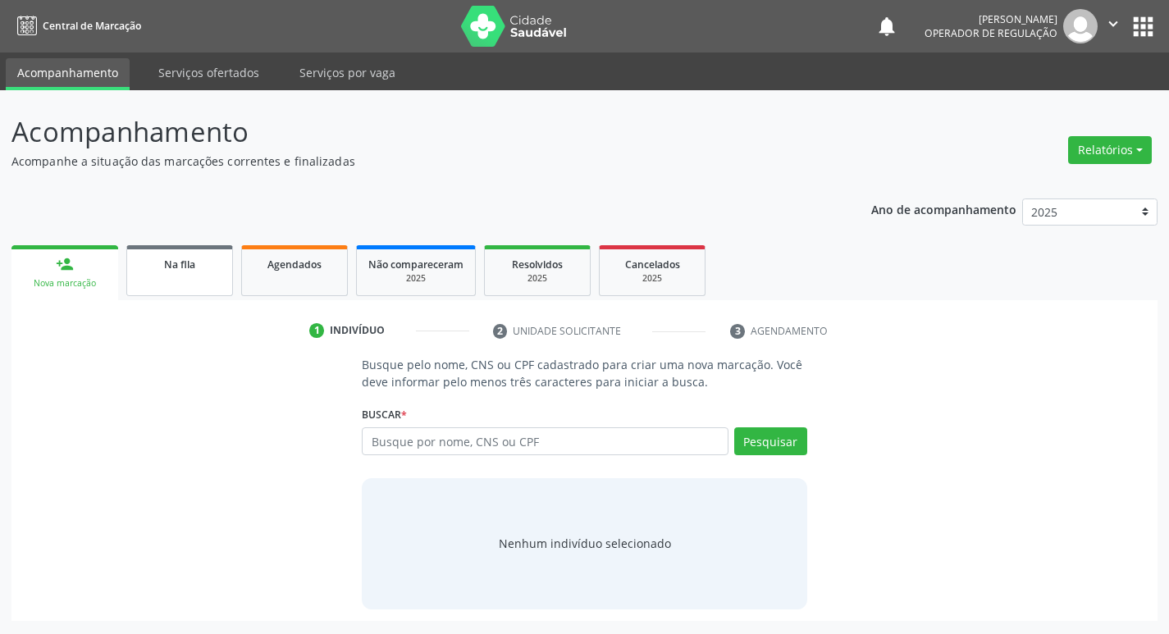
drag, startPoint x: 206, startPoint y: 281, endPoint x: 203, endPoint y: 302, distance: 20.8
click at [207, 281] on link "Na fila" at bounding box center [179, 270] width 107 height 51
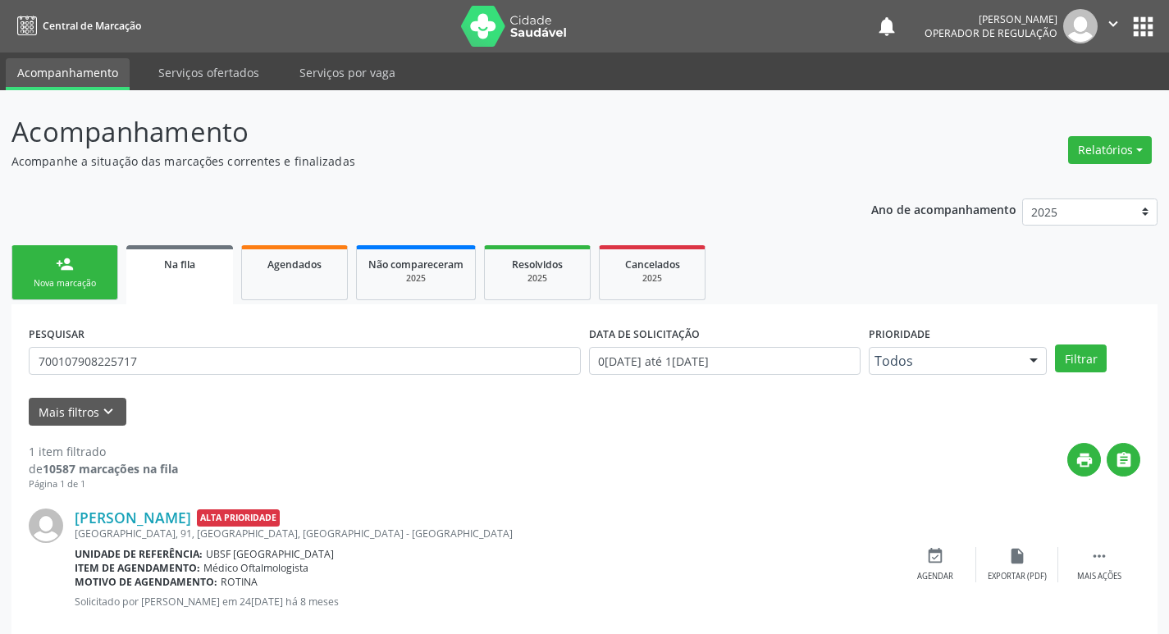
click at [198, 381] on div "PESQUISAR 700107908225717" at bounding box center [305, 354] width 560 height 64
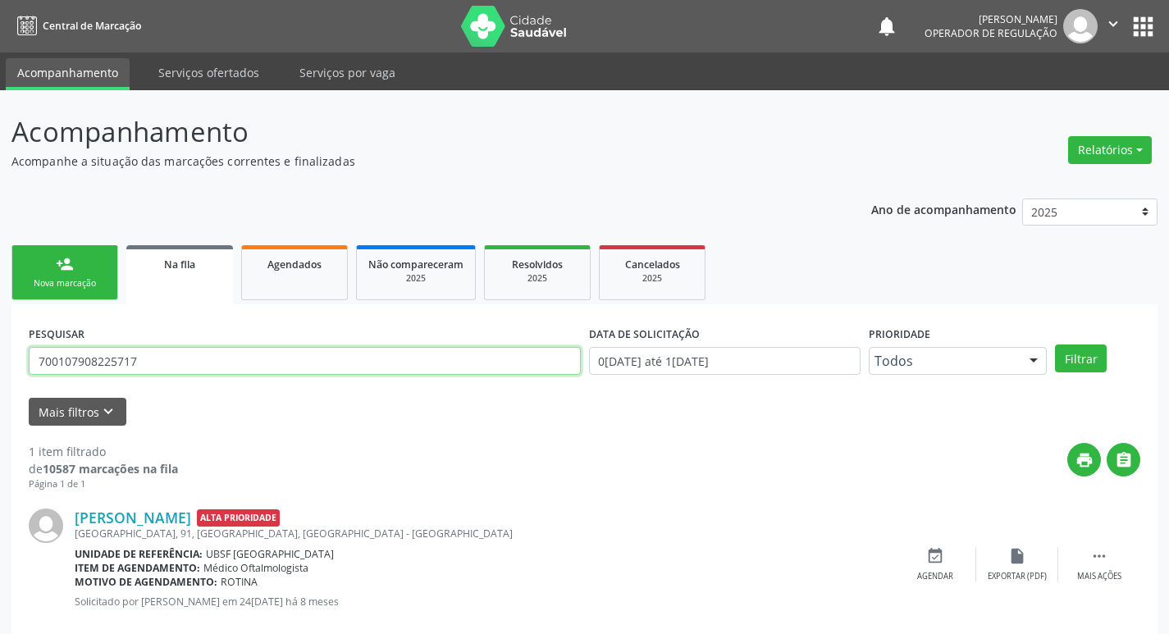
click at [192, 367] on input "700107908225717" at bounding box center [305, 361] width 552 height 28
click at [191, 366] on input "700107908225717" at bounding box center [305, 361] width 552 height 28
click at [190, 366] on input "700107908225717" at bounding box center [305, 361] width 552 height 28
type input "700508970515356"
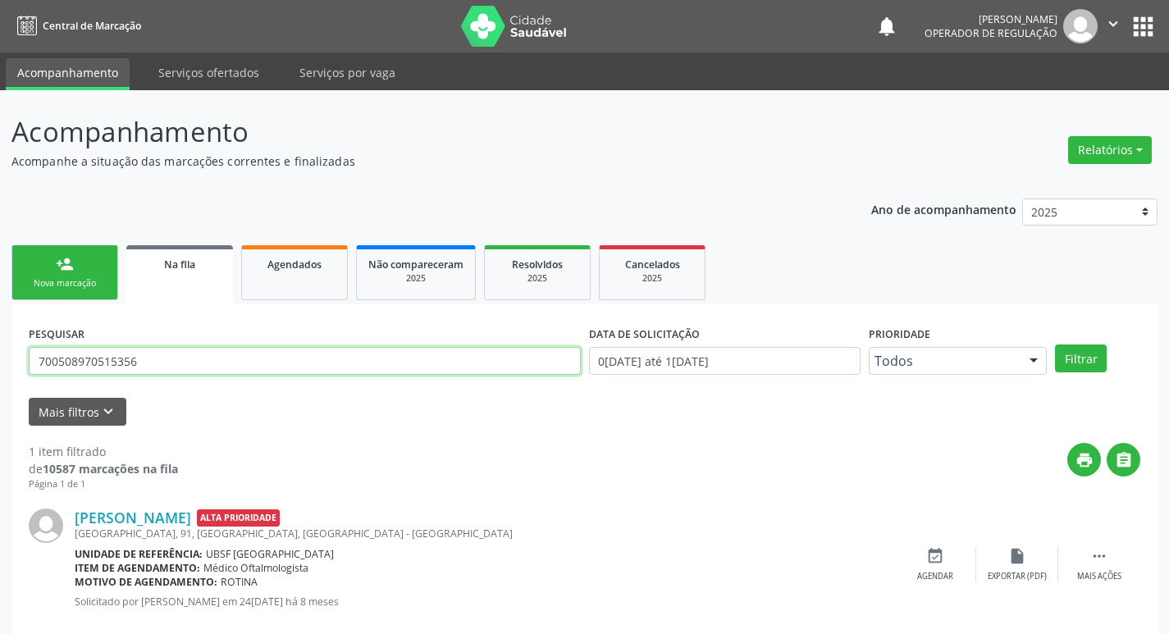
click at [1055, 345] on button "Filtrar" at bounding box center [1081, 359] width 52 height 28
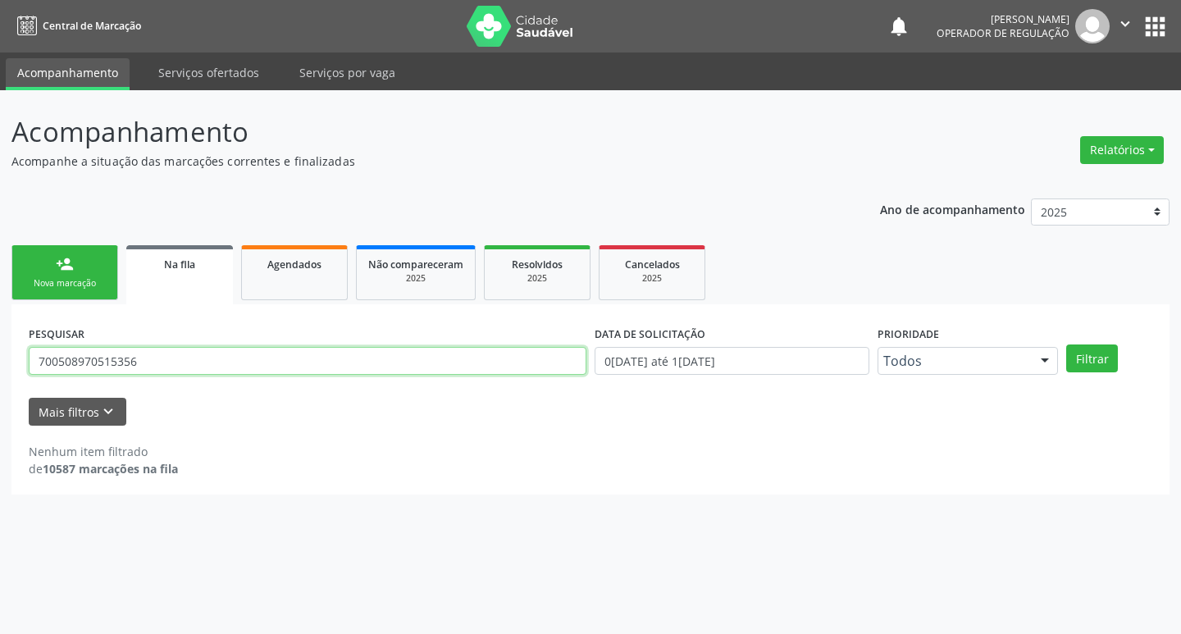
click at [177, 363] on input "700508970515356" at bounding box center [308, 361] width 558 height 28
type input "14248432439"
click at [1067, 345] on button "Filtrar" at bounding box center [1093, 359] width 52 height 28
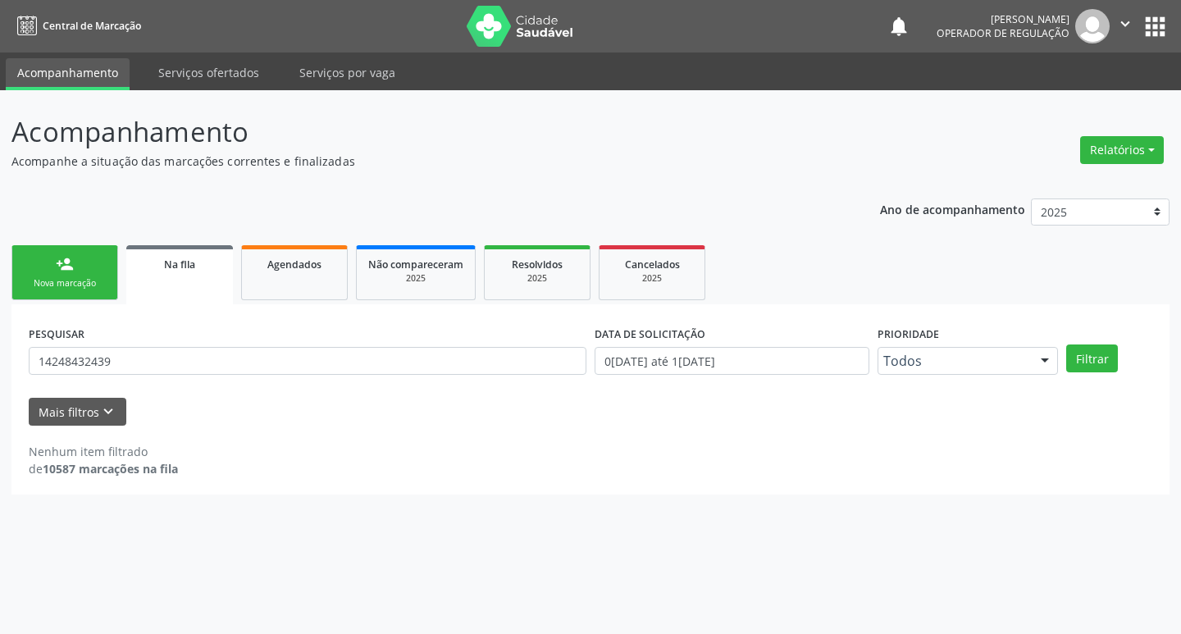
click at [96, 269] on link "person_add Nova marcação" at bounding box center [64, 272] width 107 height 55
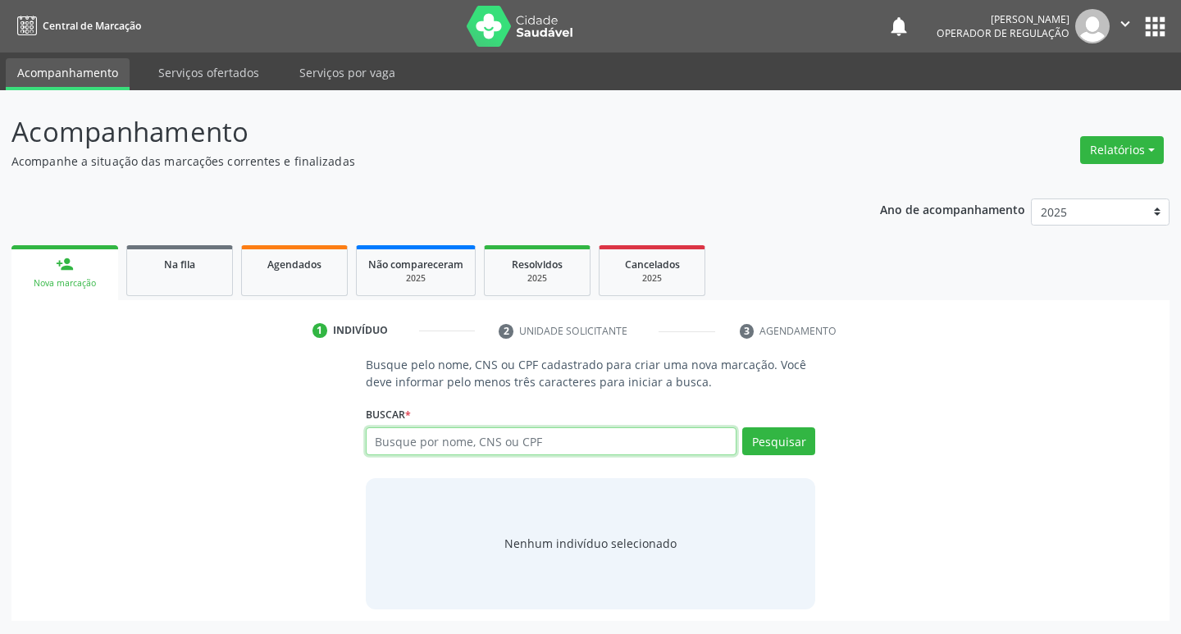
click at [506, 446] on input "text" at bounding box center [552, 441] width 372 height 28
type input "700508970515356"
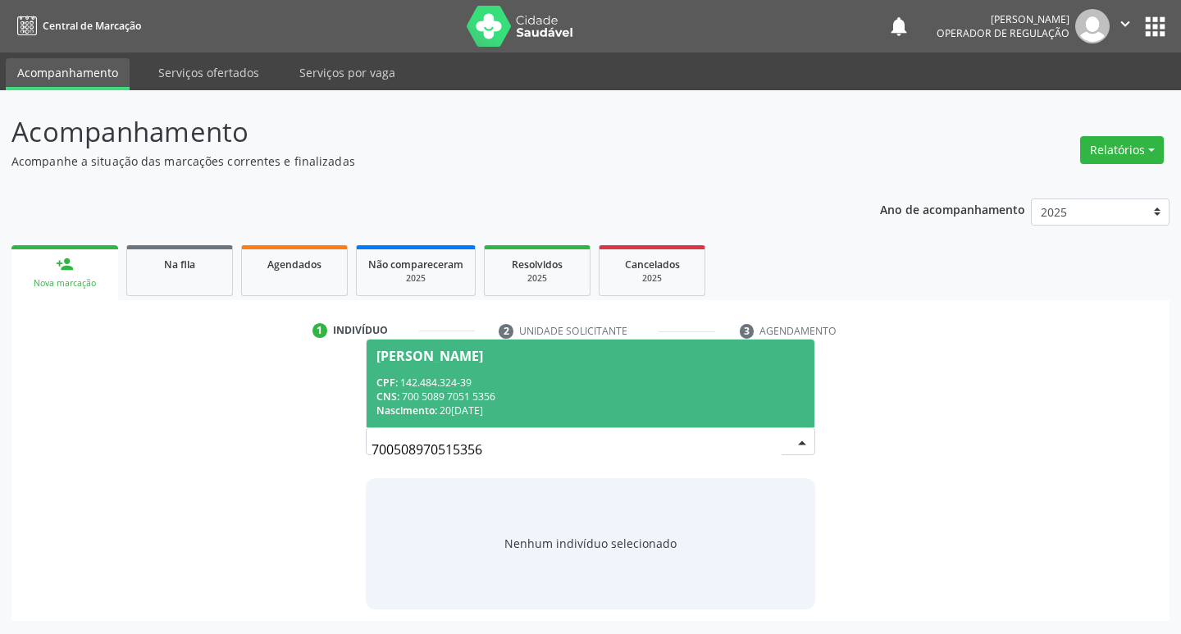
click at [528, 386] on div "CPF: 142.484.324-39" at bounding box center [591, 383] width 429 height 14
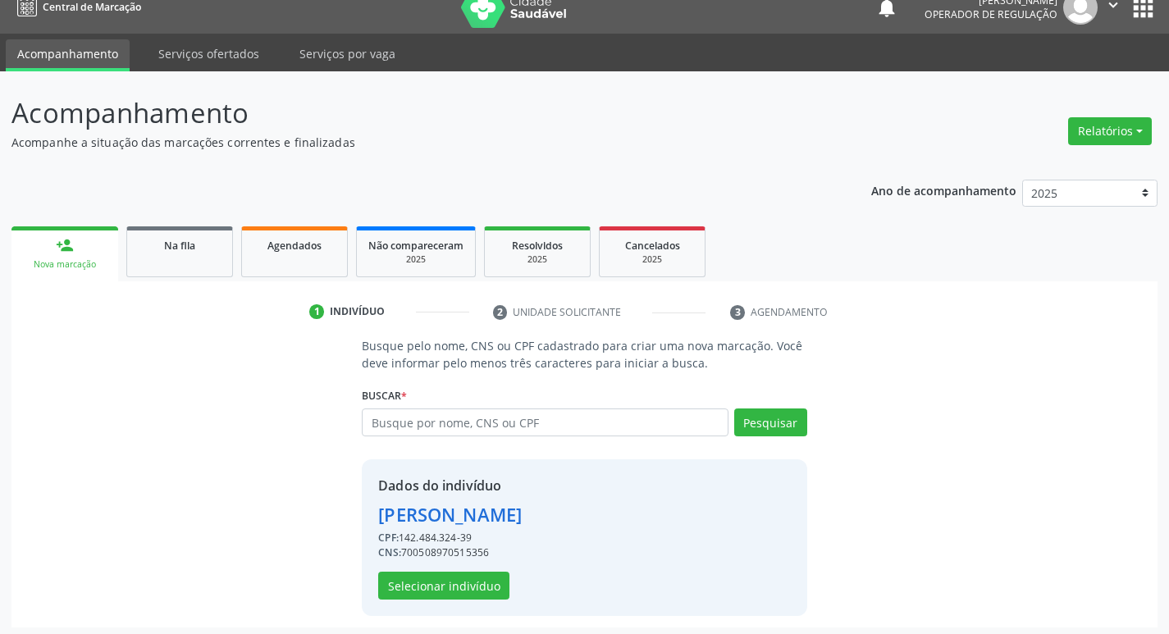
scroll to position [24, 0]
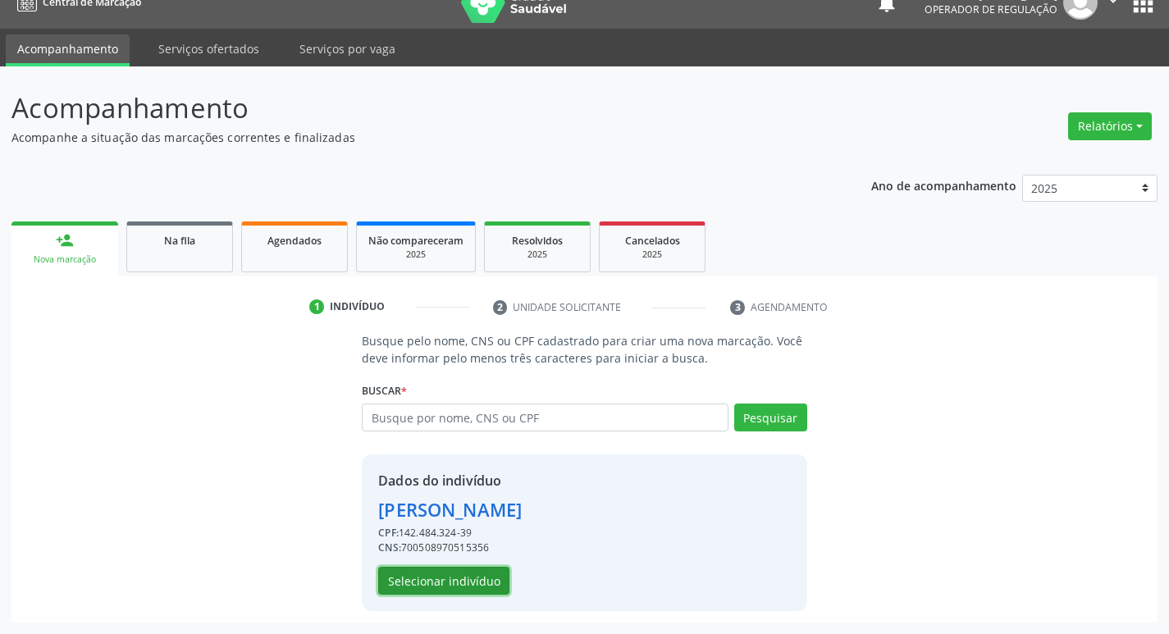
click at [413, 583] on button "Selecionar indivíduo" at bounding box center [443, 581] width 131 height 28
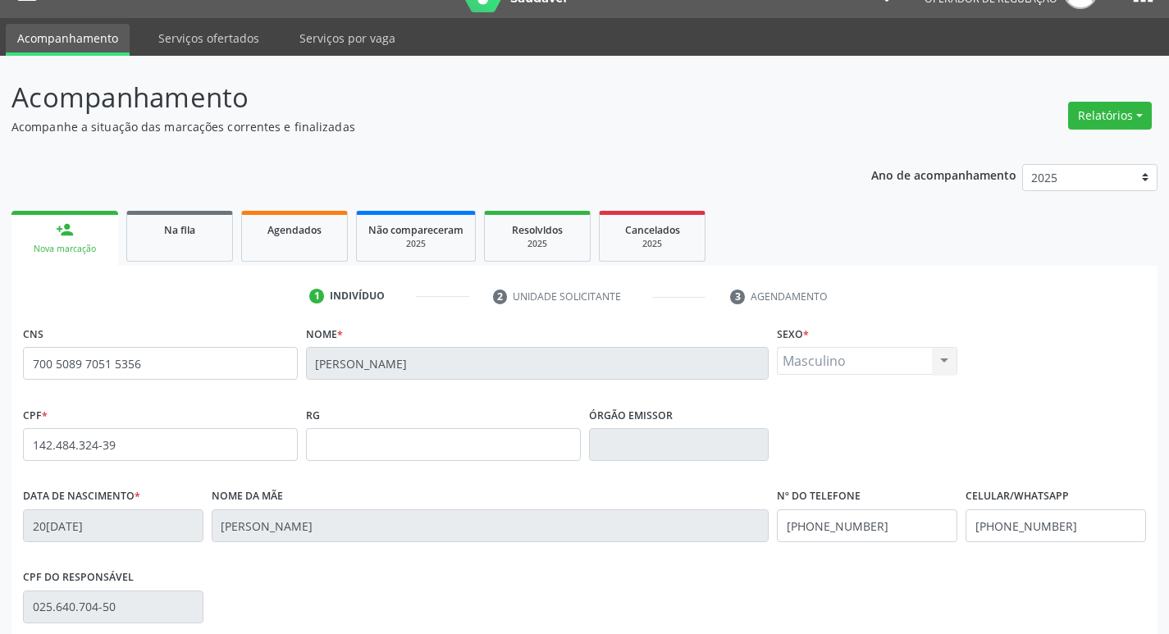
scroll to position [255, 0]
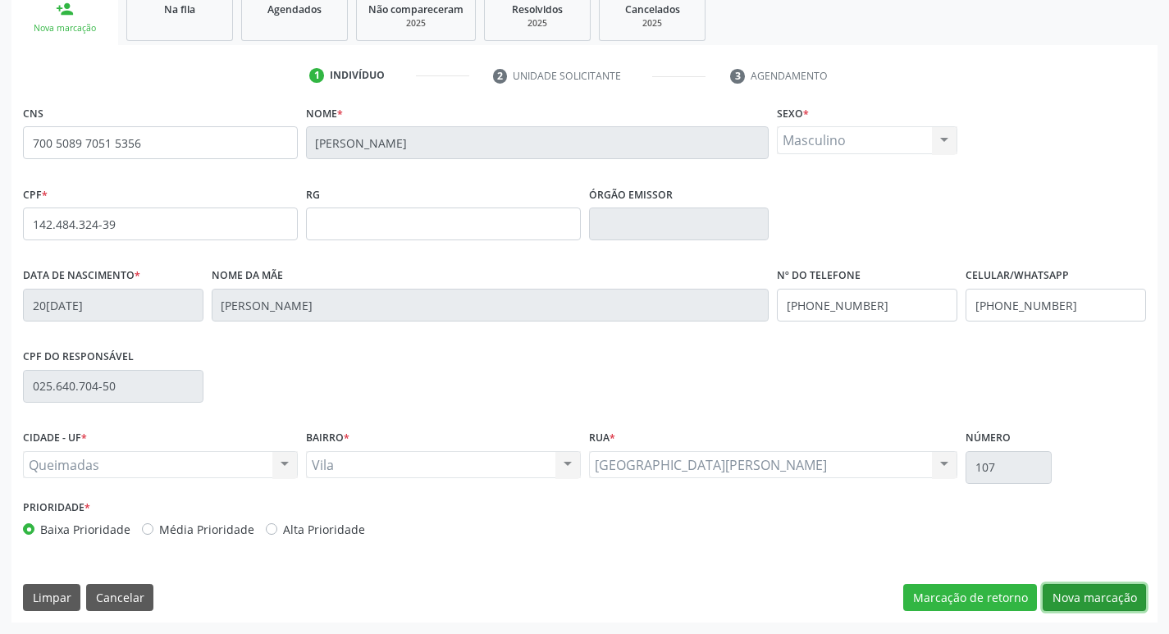
drag, startPoint x: 1098, startPoint y: 597, endPoint x: 1058, endPoint y: 600, distance: 40.3
click at [1097, 597] on button "Nova marcação" at bounding box center [1094, 598] width 103 height 28
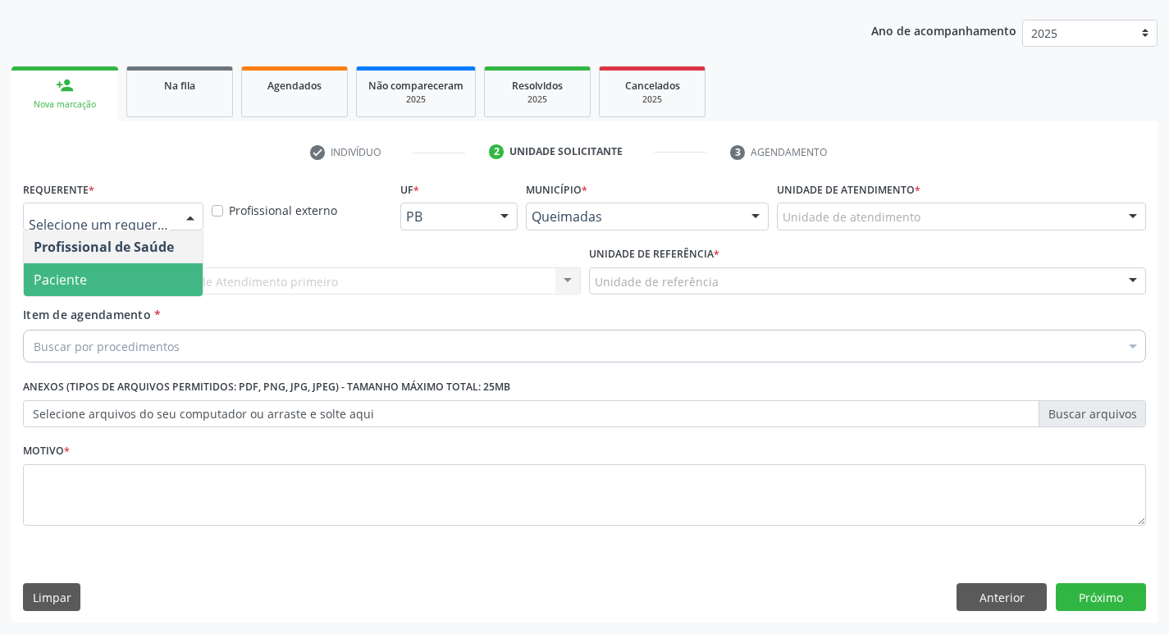
click at [140, 289] on span "Paciente" at bounding box center [113, 279] width 179 height 33
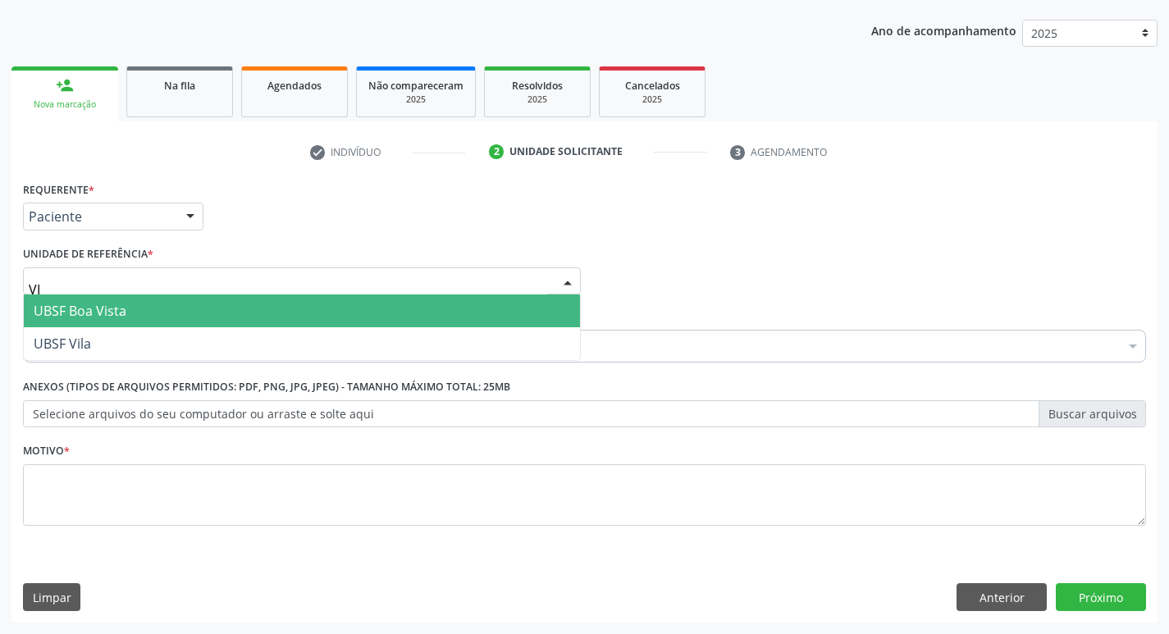
type input "VIL"
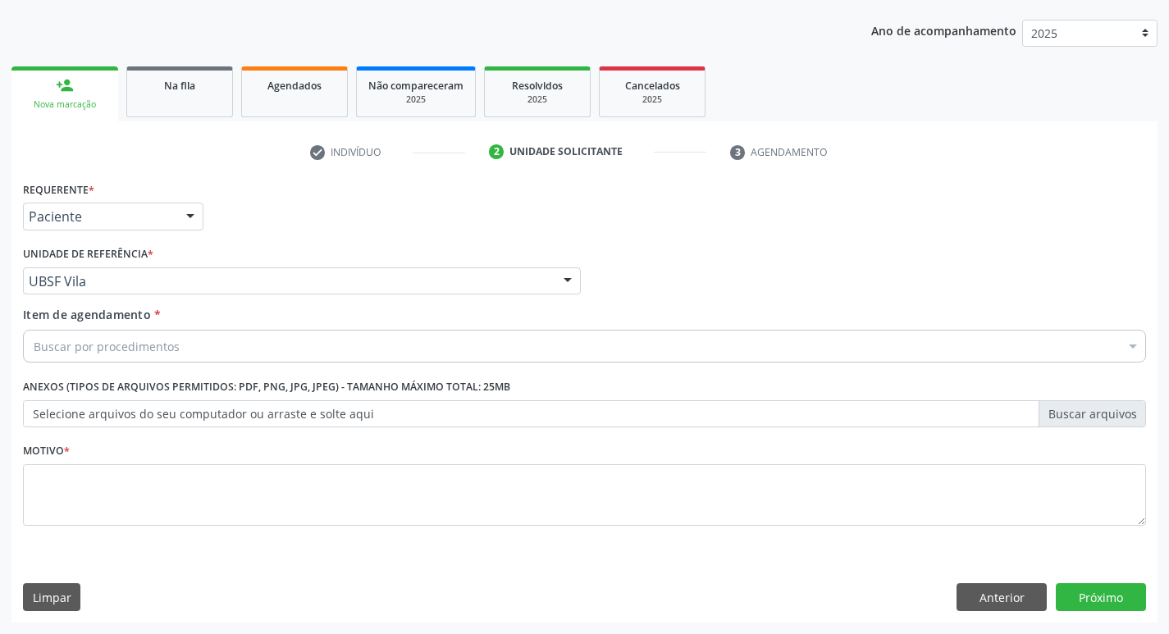
click at [184, 336] on div "Buscar por procedimentos" at bounding box center [584, 346] width 1123 height 33
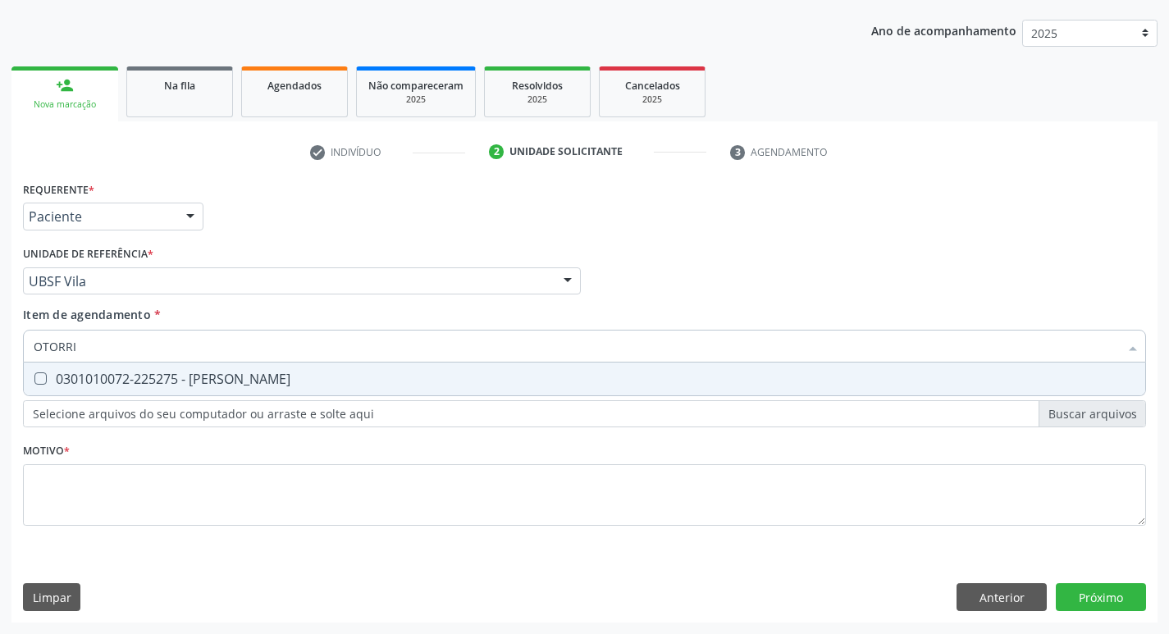
type input "OTORRIN"
click at [200, 385] on div "0301010072-225275 - [PERSON_NAME]" at bounding box center [585, 378] width 1102 height 13
checkbox Otorrinolaringologista "true"
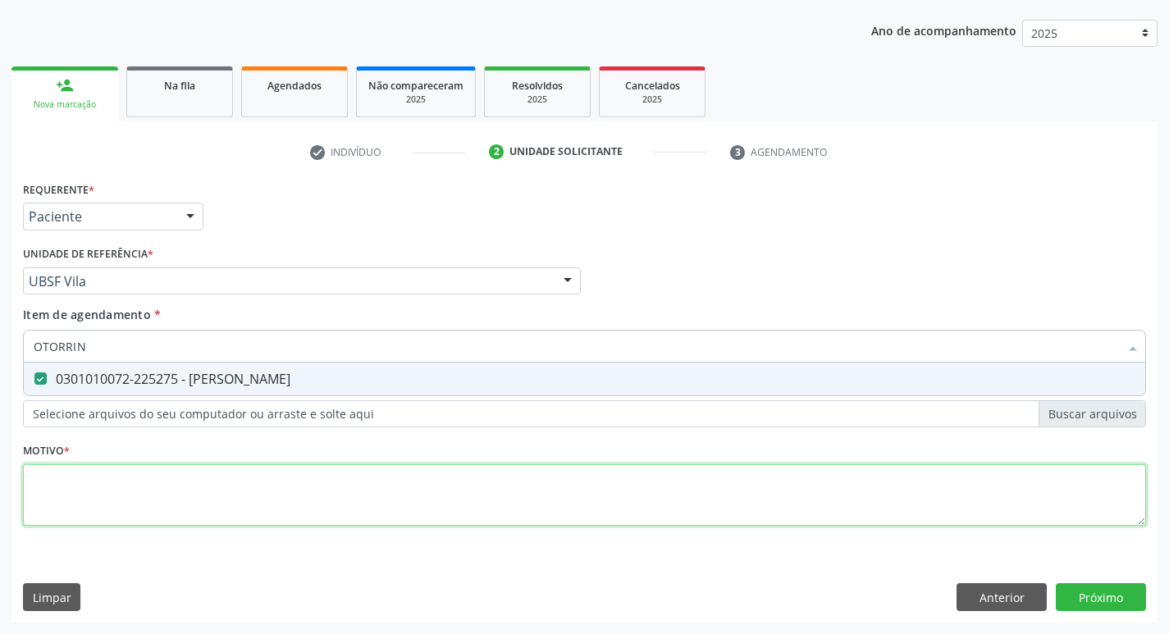
click at [162, 493] on div "Requerente * Paciente Profissional de Saúde Paciente Nenhum resultado encontrad…" at bounding box center [584, 363] width 1123 height 372
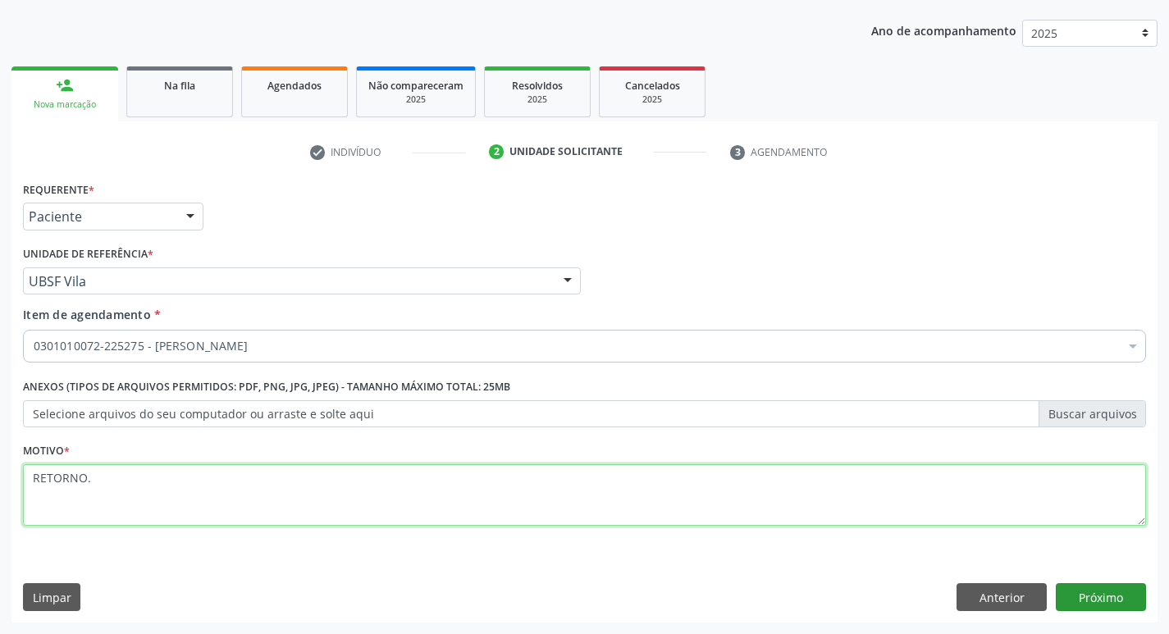
type textarea "RETORNO."
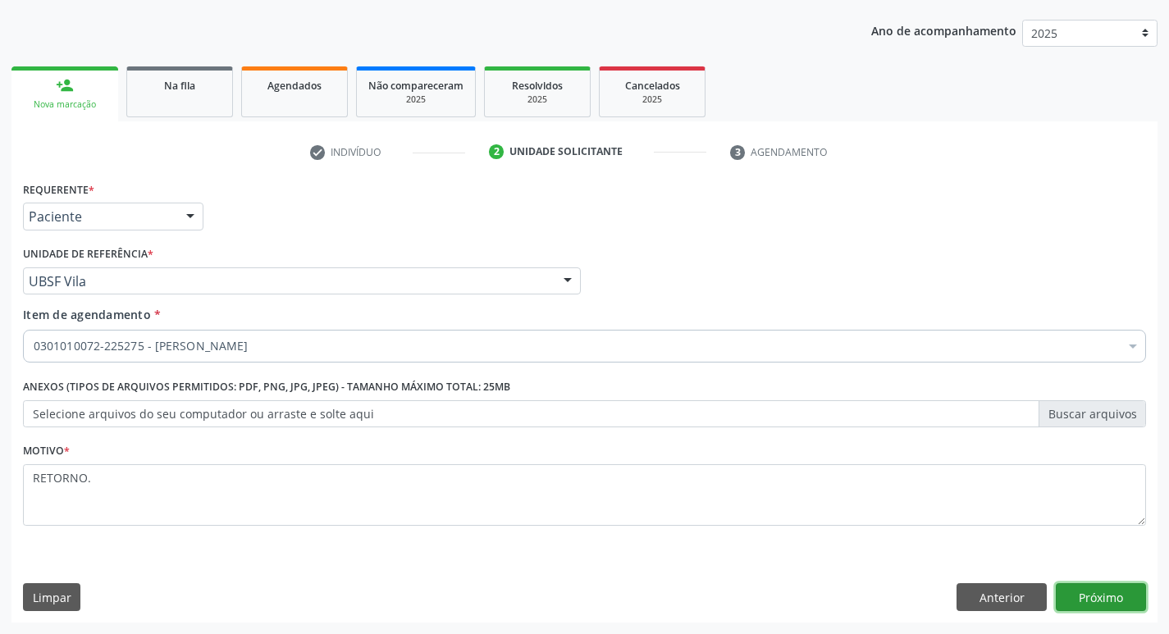
click at [1115, 596] on button "Próximo" at bounding box center [1101, 597] width 90 height 28
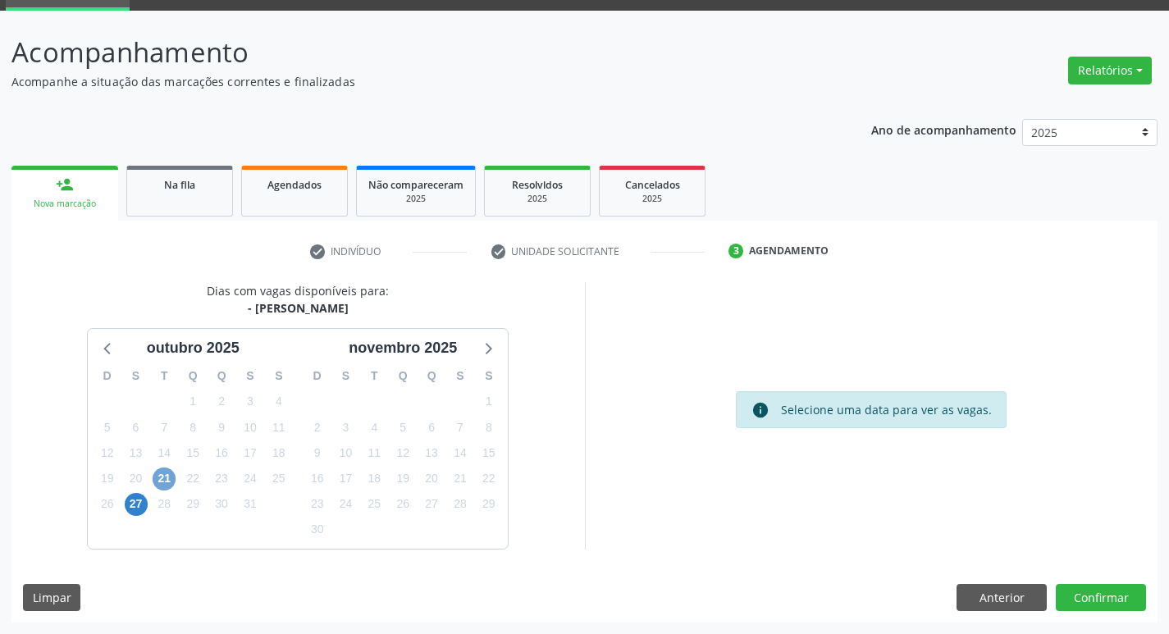
click at [171, 476] on span "21" at bounding box center [164, 479] width 23 height 23
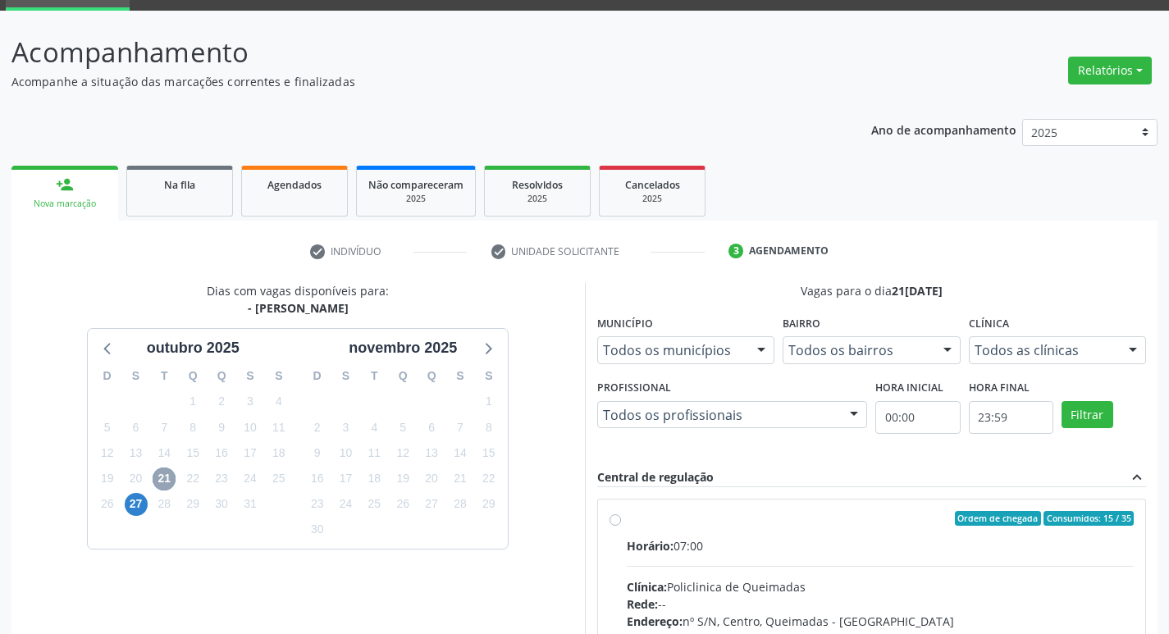
scroll to position [317, 0]
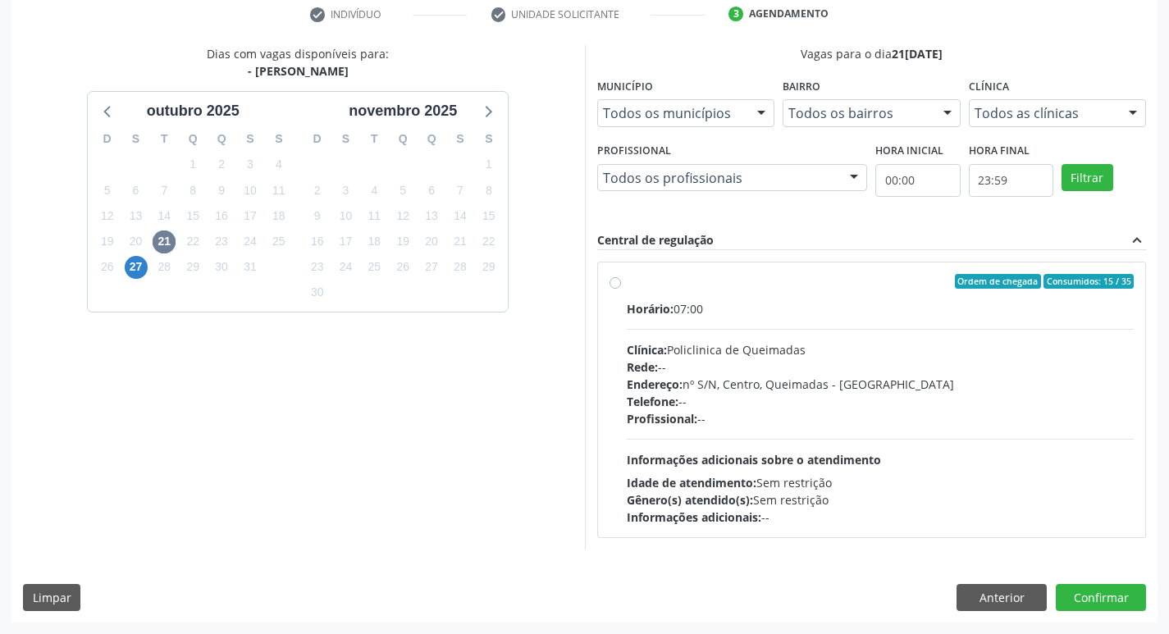
click at [920, 295] on label "Ordem de chegada Consumidos: 15 / 35 Horário: 07:00 Clínica: Policlinica de Que…" at bounding box center [881, 400] width 508 height 252
click at [621, 289] on input "Ordem de chegada Consumidos: 15 / 35 Horário: 07:00 Clínica: Policlinica de Que…" at bounding box center [615, 281] width 11 height 15
radio input "true"
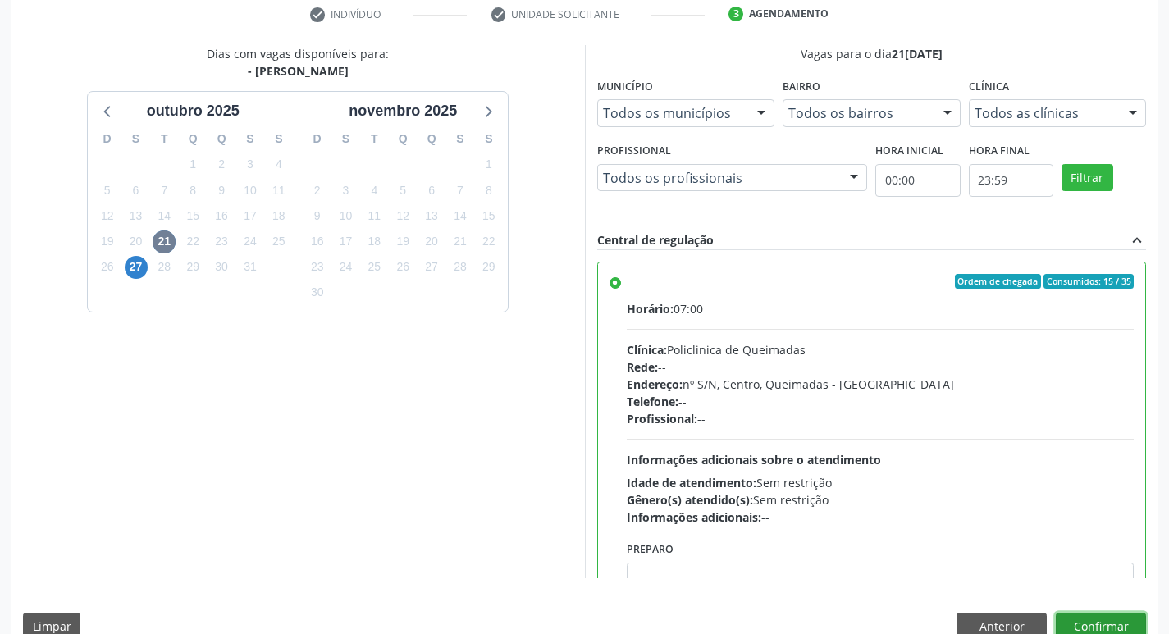
click at [1093, 619] on button "Confirmar" at bounding box center [1101, 627] width 90 height 28
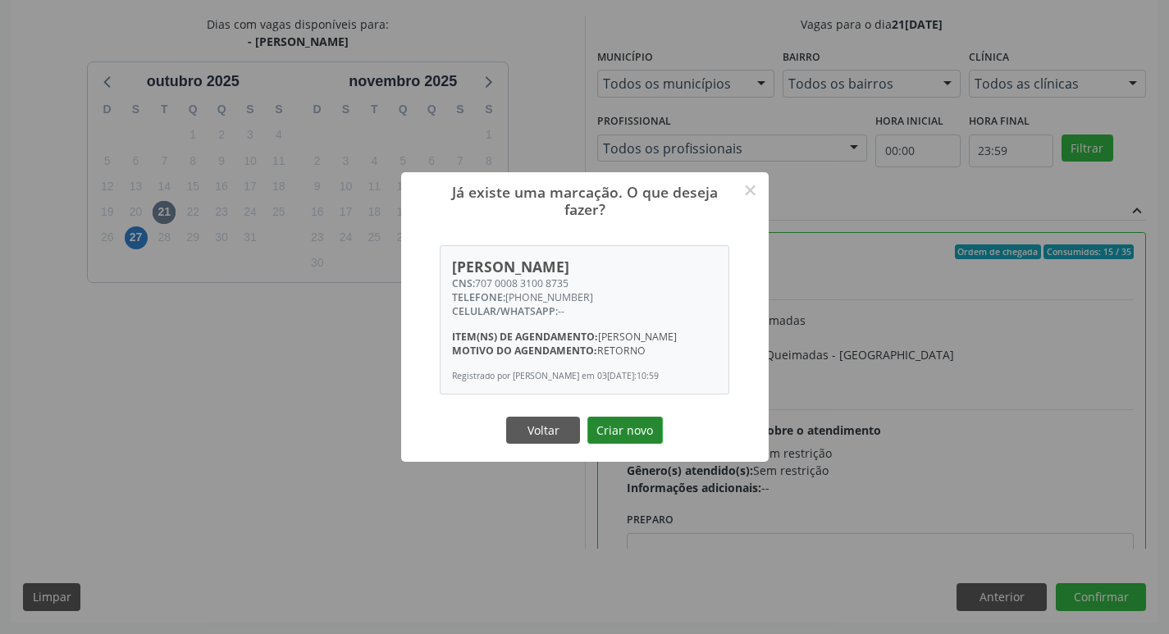
click at [638, 439] on button "Criar novo" at bounding box center [624, 431] width 75 height 28
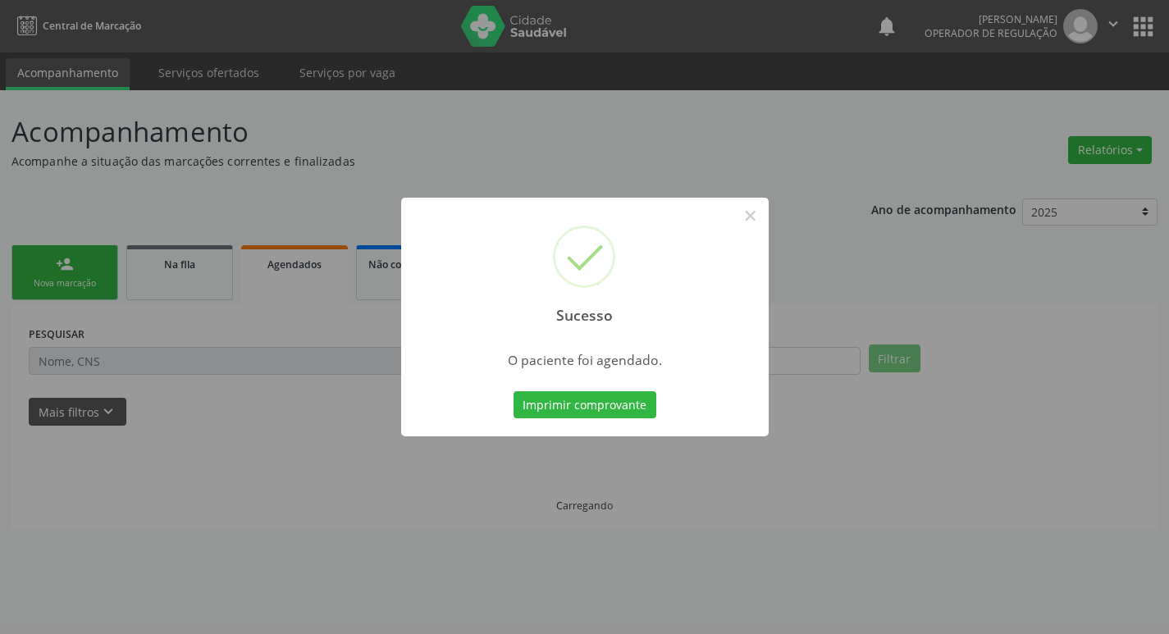
scroll to position [0, 0]
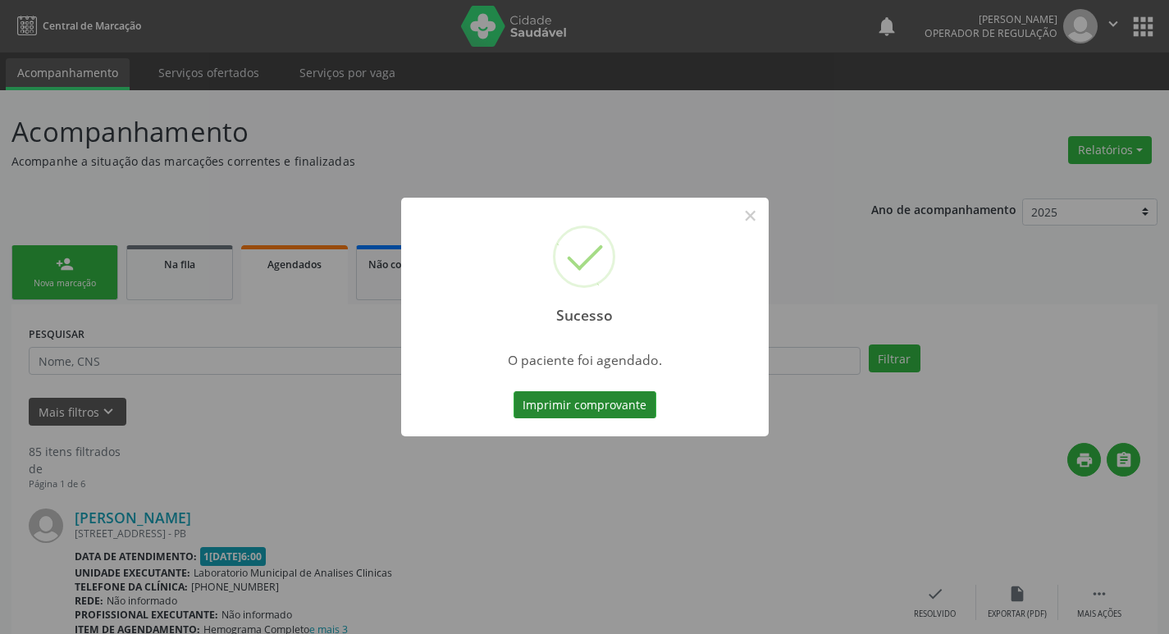
click at [606, 396] on button "Imprimir comprovante" at bounding box center [585, 405] width 143 height 28
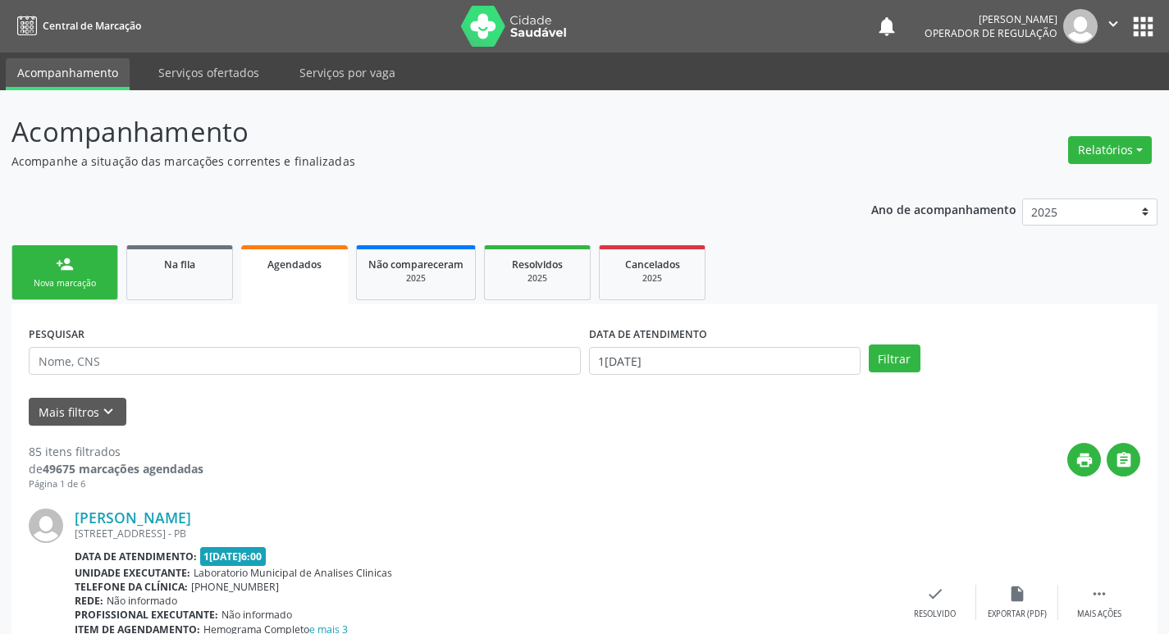
drag, startPoint x: 179, startPoint y: 241, endPoint x: 181, endPoint y: 314, distance: 73.0
click at [181, 295] on link "Na fila" at bounding box center [179, 272] width 107 height 55
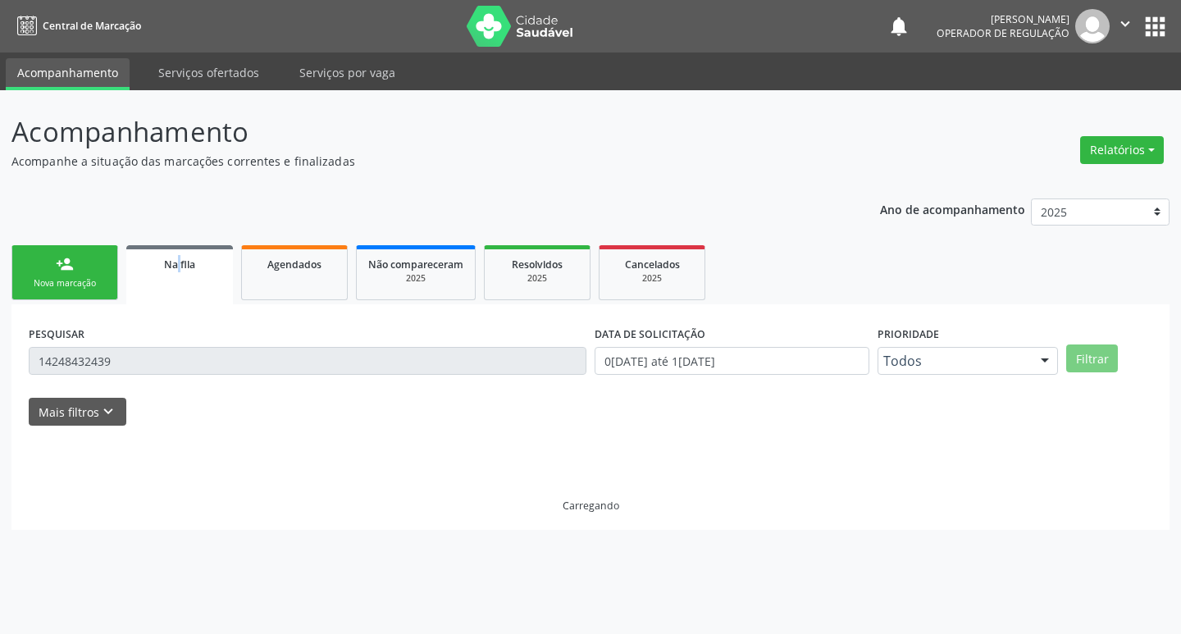
click at [187, 246] on link "Na fila" at bounding box center [179, 274] width 107 height 59
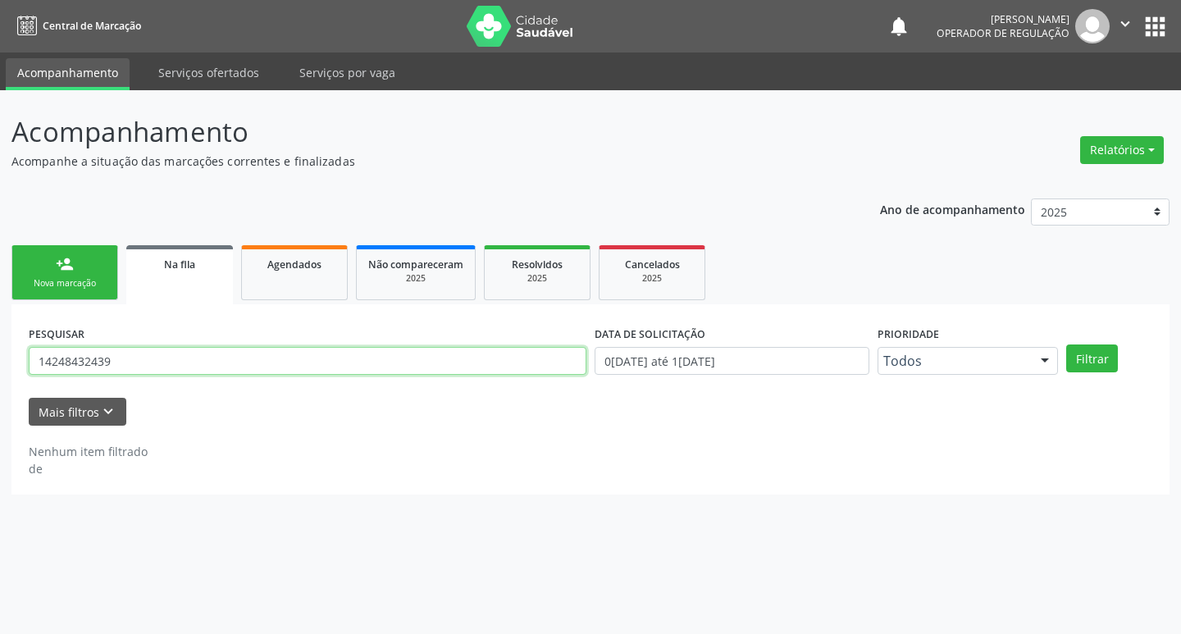
click at [138, 375] on div "PESQUISAR 14248432439" at bounding box center [308, 354] width 566 height 64
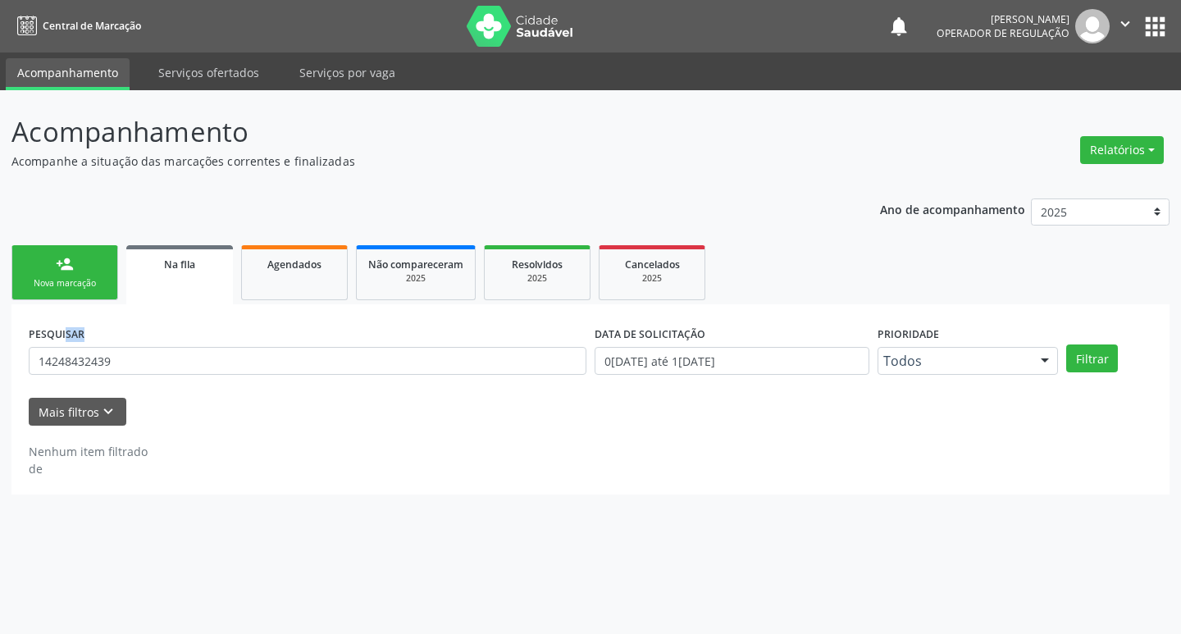
click at [138, 375] on div "PESQUISAR 14248432439" at bounding box center [308, 354] width 566 height 64
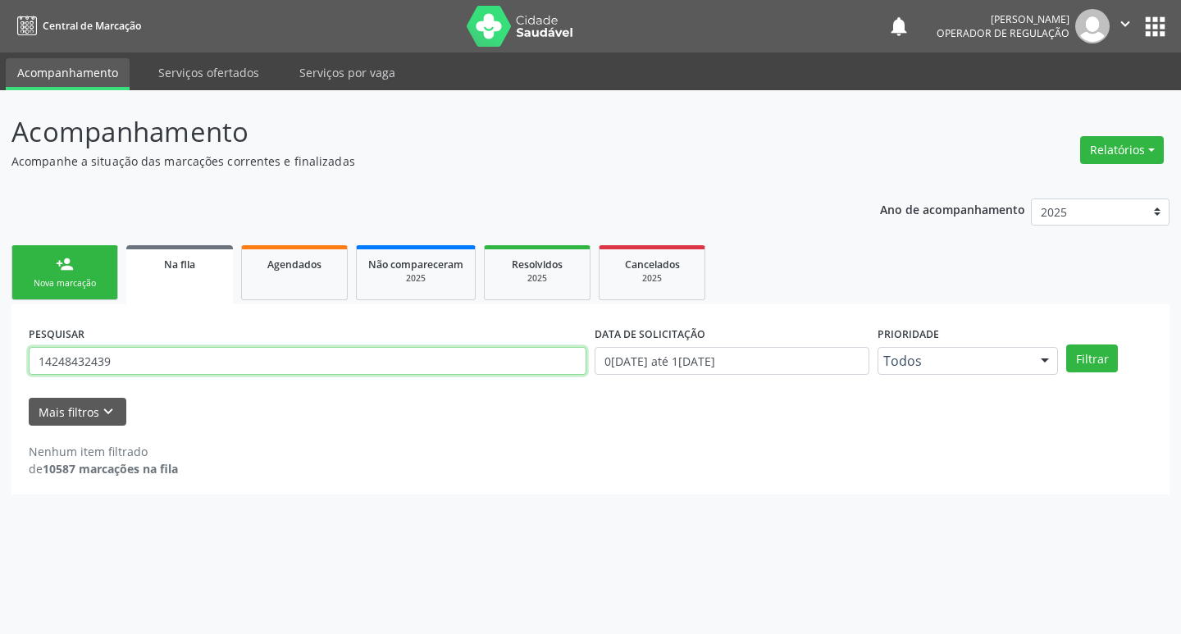
click at [144, 359] on input "14248432439" at bounding box center [308, 361] width 558 height 28
type input "703607085549436"
click at [1067, 345] on button "Filtrar" at bounding box center [1093, 359] width 52 height 28
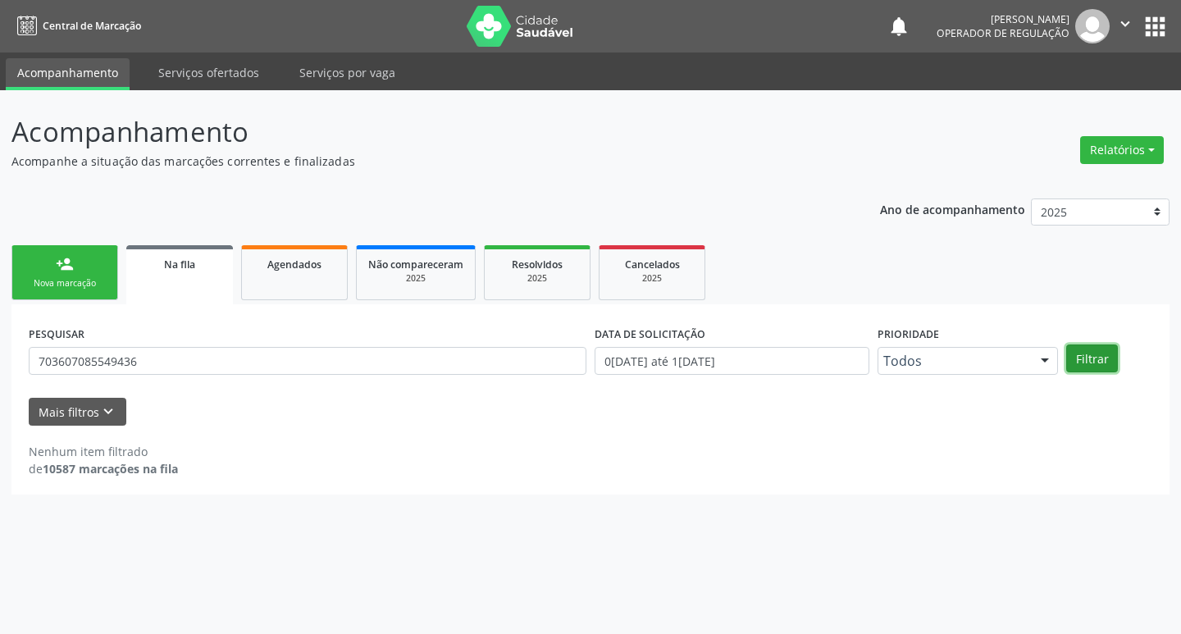
click at [1099, 368] on button "Filtrar" at bounding box center [1093, 359] width 52 height 28
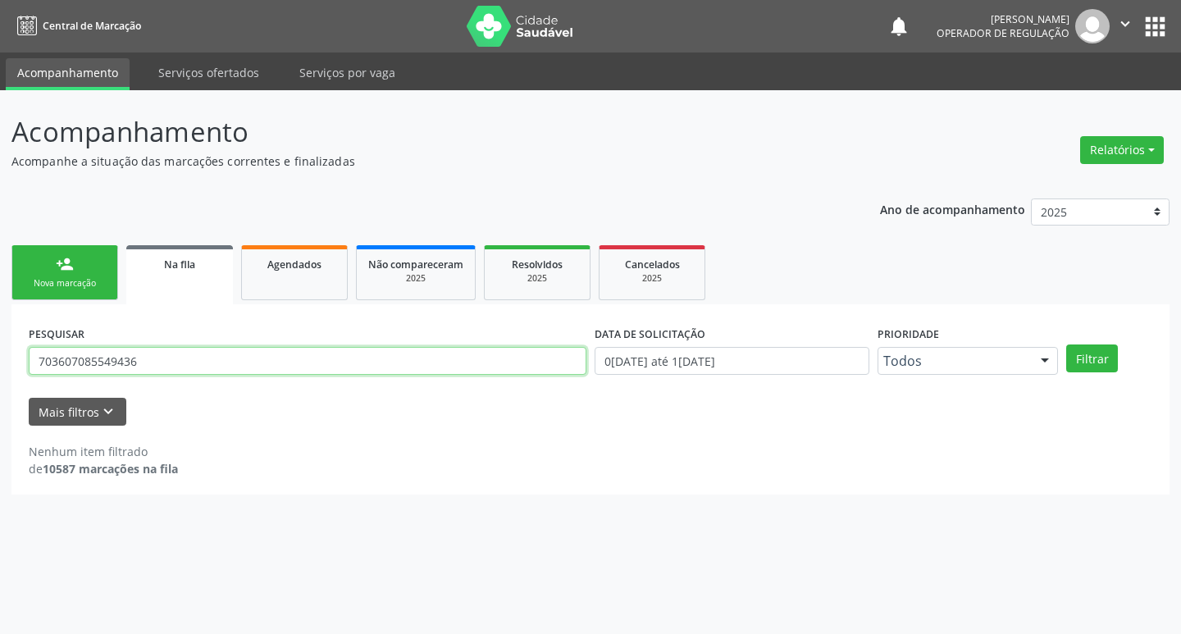
click at [167, 358] on input "703607085549436" at bounding box center [308, 361] width 558 height 28
type input "703607085549436"
click at [1067, 345] on button "Filtrar" at bounding box center [1093, 359] width 52 height 28
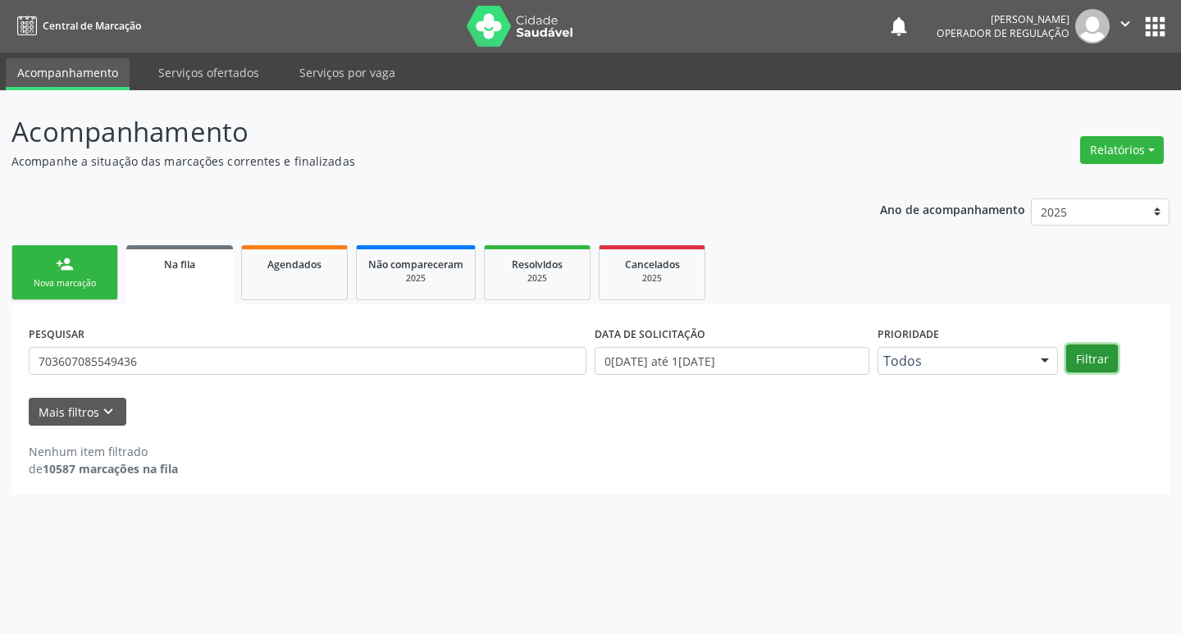
click at [1113, 358] on button "Filtrar" at bounding box center [1093, 359] width 52 height 28
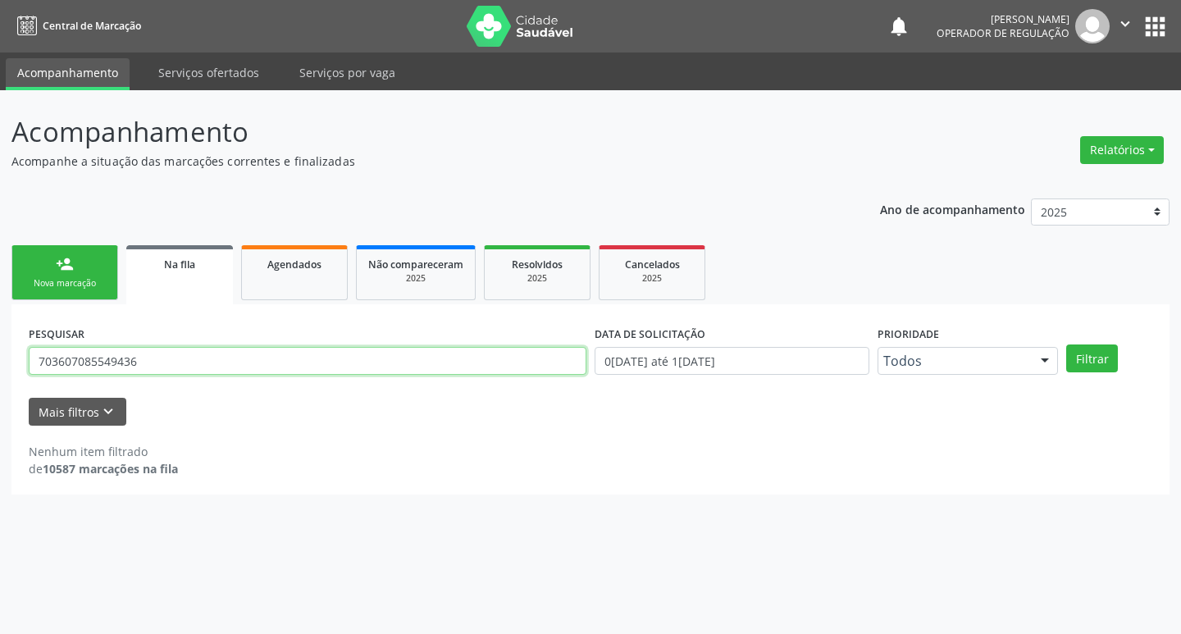
click at [188, 354] on input "703607085549436" at bounding box center [308, 361] width 558 height 28
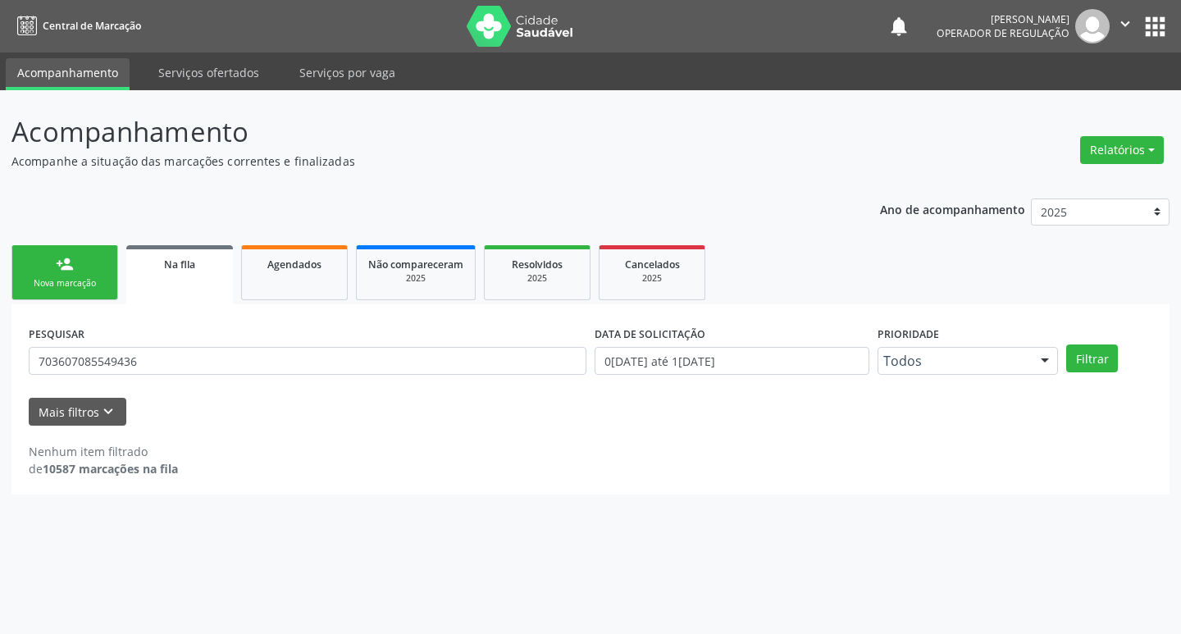
click at [58, 267] on div "person_add" at bounding box center [65, 264] width 18 height 18
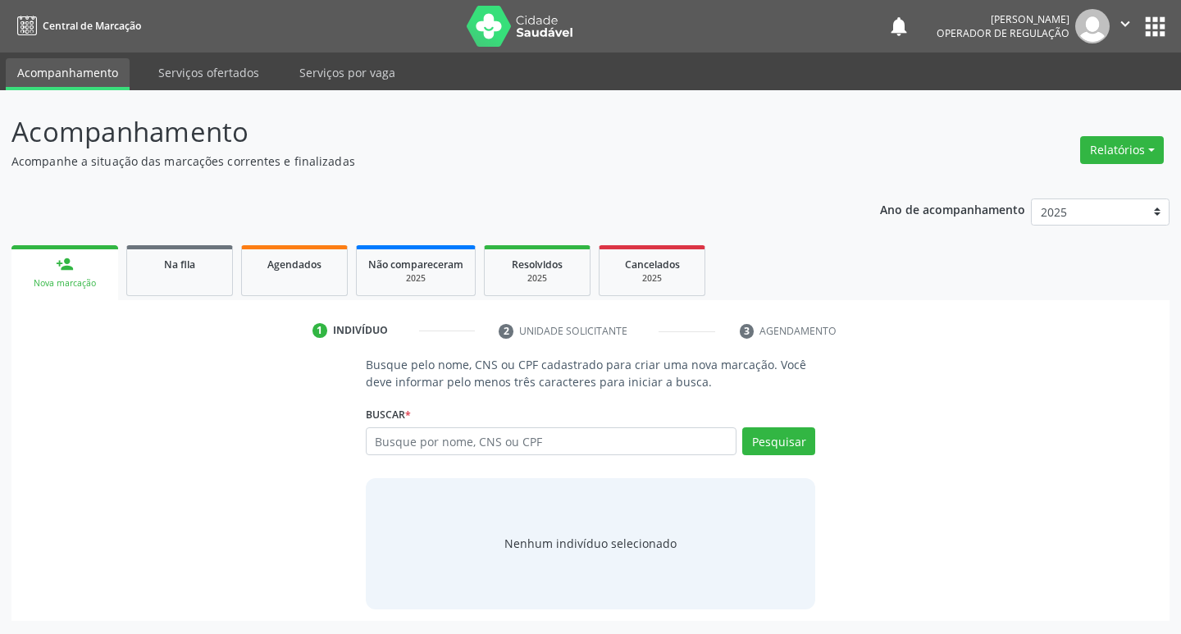
click at [78, 276] on link "person_add Nova marcação" at bounding box center [64, 272] width 107 height 55
click at [480, 423] on div "Buscar * Busque por nome, CNS ou CPF Nenhum resultado encontrado para: " " Digi…" at bounding box center [591, 434] width 450 height 64
click at [487, 450] on input "text" at bounding box center [552, 441] width 372 height 28
paste input "703607085549436"
type input "703607085549436"
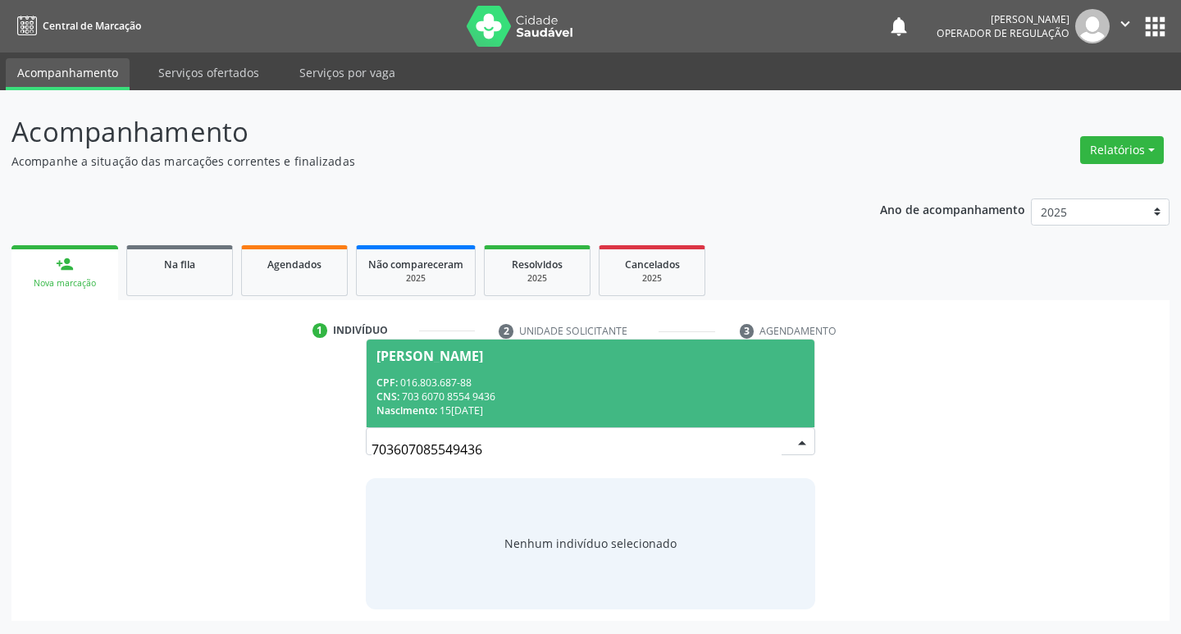
click at [483, 361] on div "Faustina Leandro de Souza Teófilo" at bounding box center [430, 356] width 107 height 13
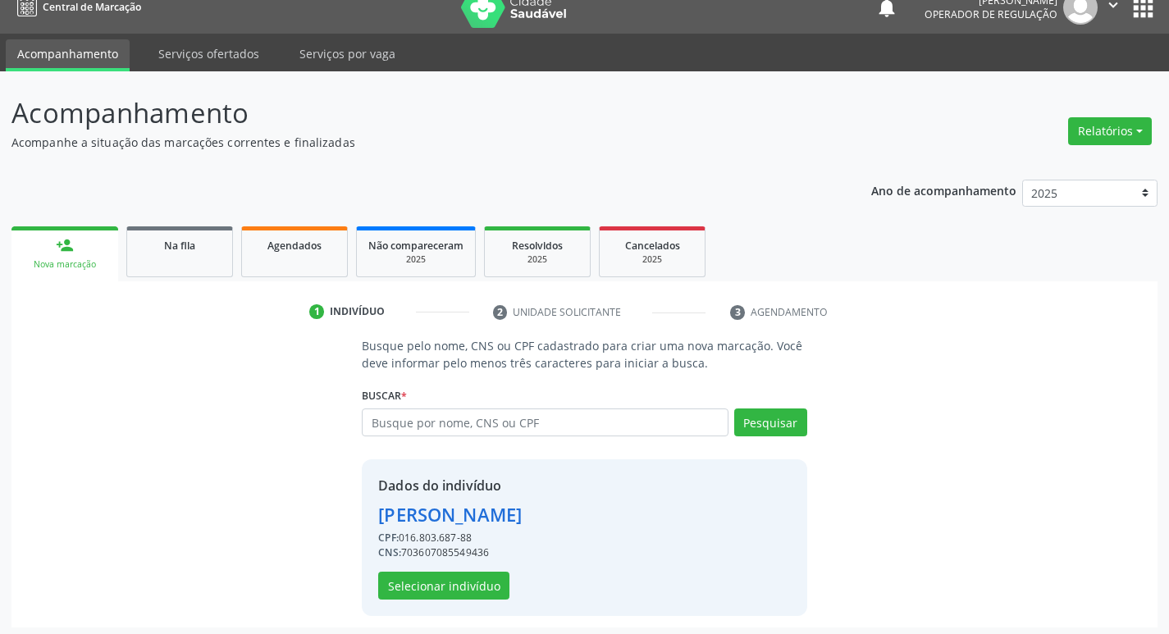
scroll to position [24, 0]
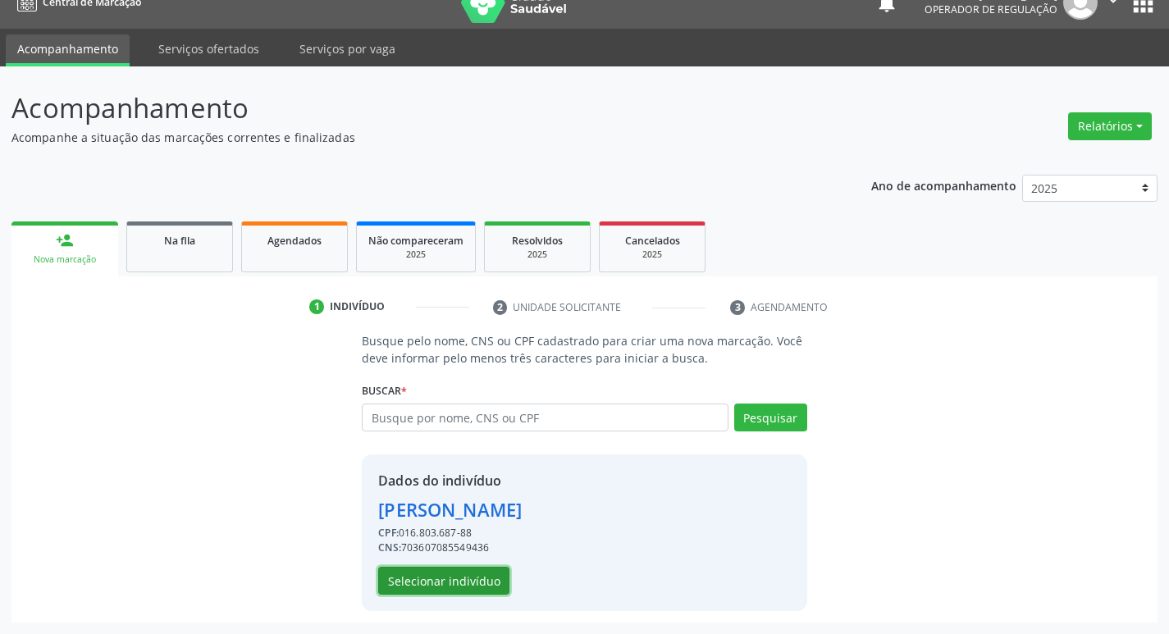
click at [468, 589] on button "Selecionar indivíduo" at bounding box center [443, 581] width 131 height 28
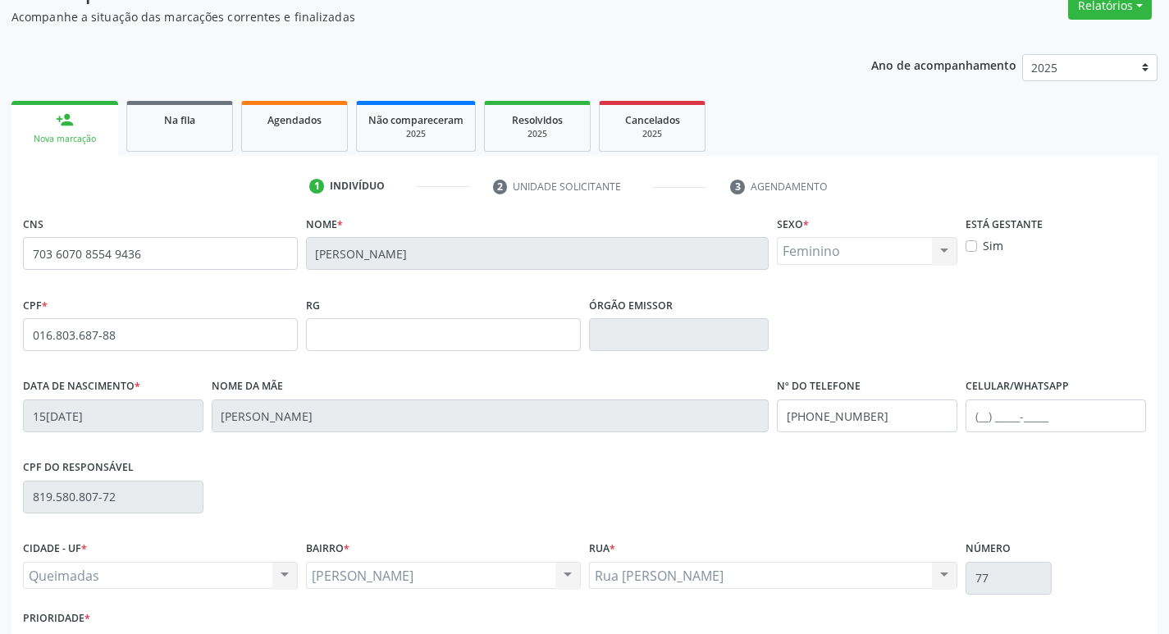
scroll to position [255, 0]
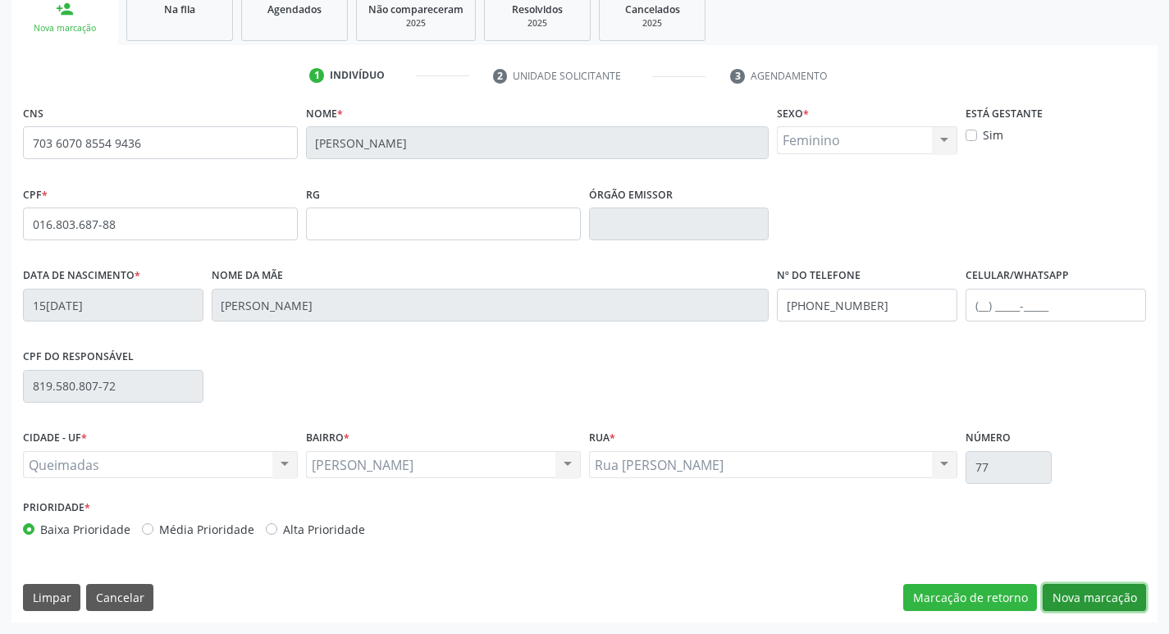
click at [1092, 600] on button "Nova marcação" at bounding box center [1094, 598] width 103 height 28
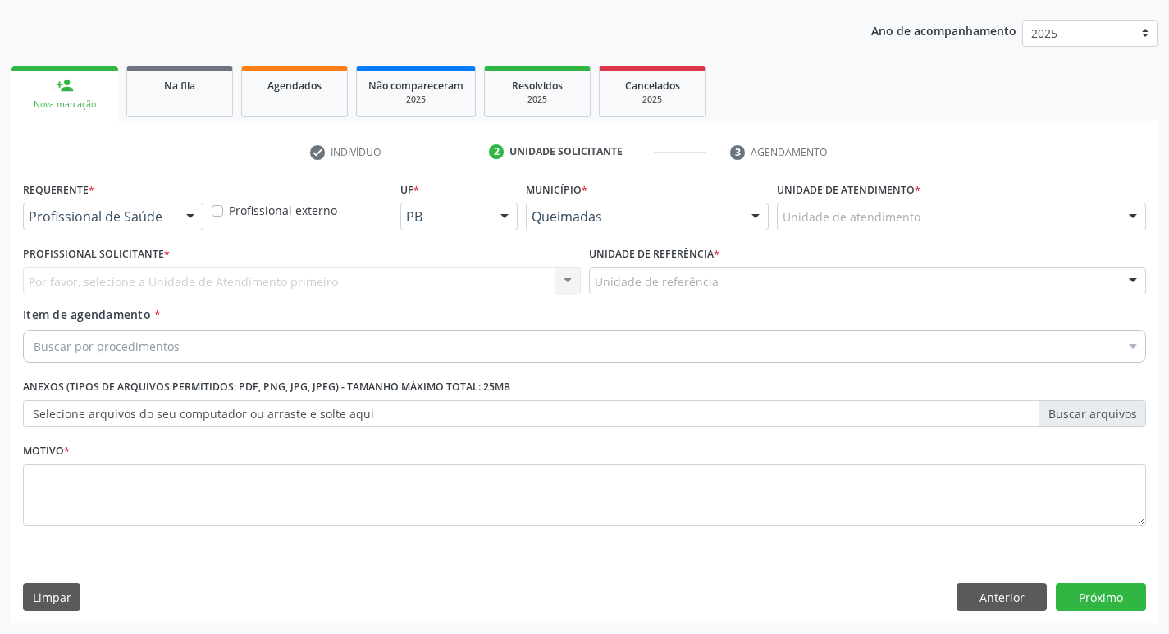
scroll to position [179, 0]
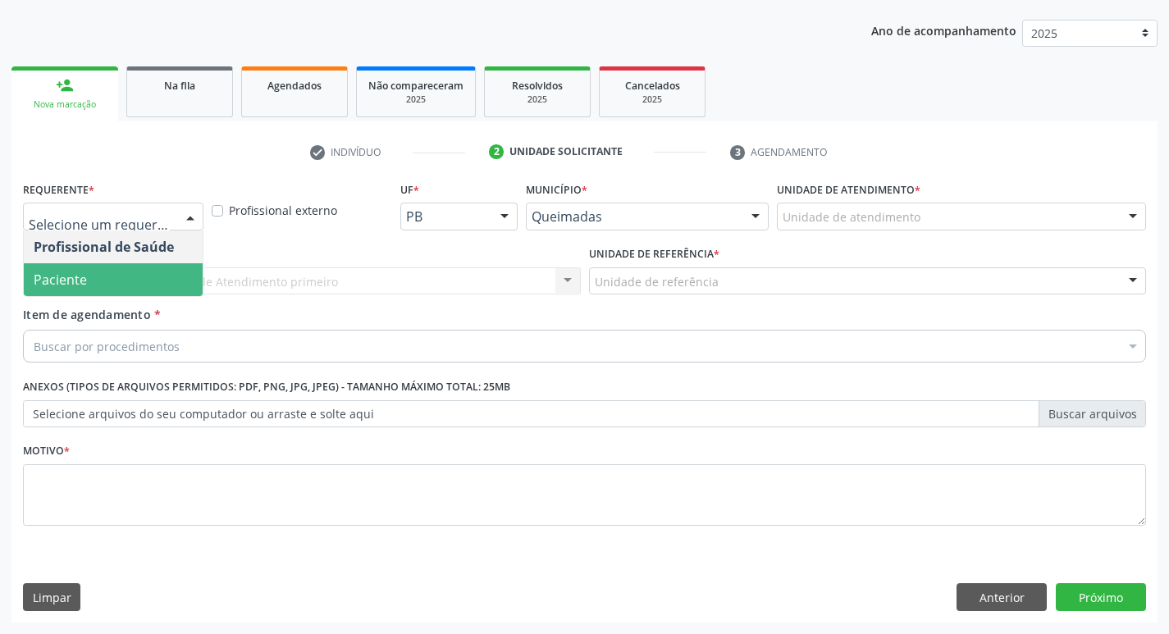
click at [139, 278] on span "Paciente" at bounding box center [113, 279] width 179 height 33
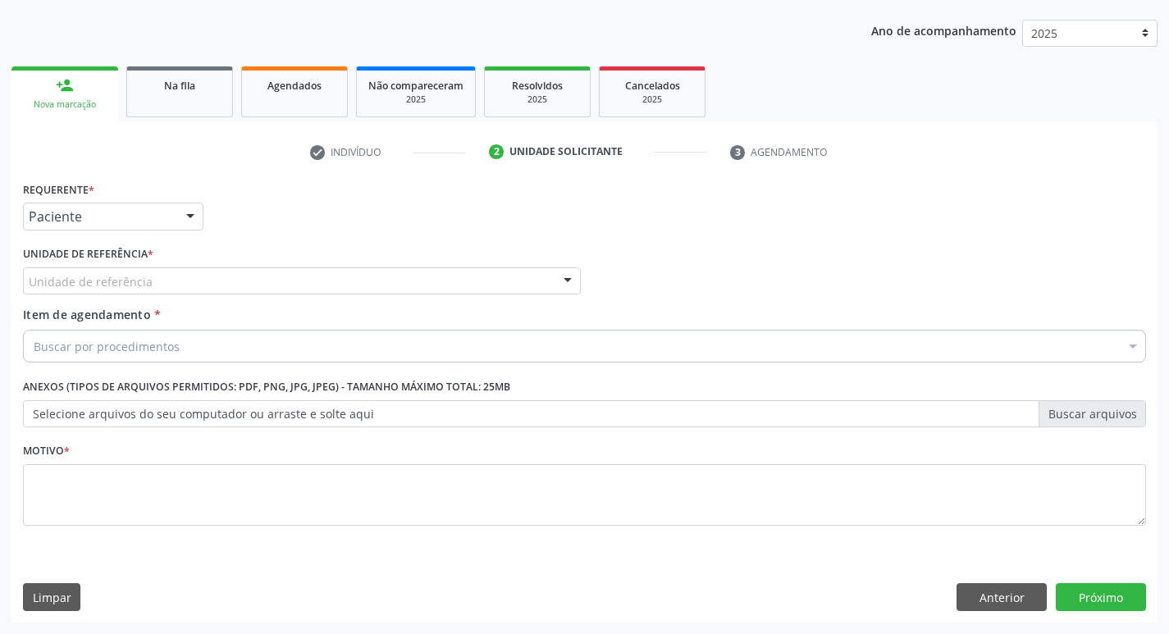
click at [187, 283] on div "Unidade de referência" at bounding box center [302, 281] width 558 height 28
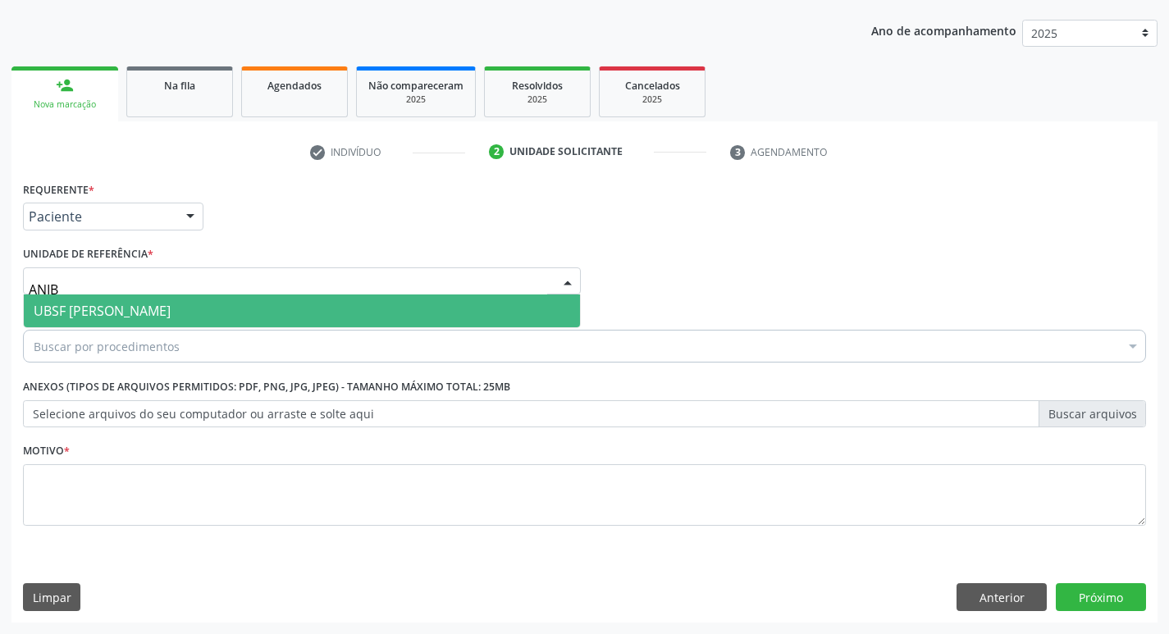
type input "ANIBA"
click at [204, 309] on span "UBSF [PERSON_NAME]" at bounding box center [302, 311] width 556 height 33
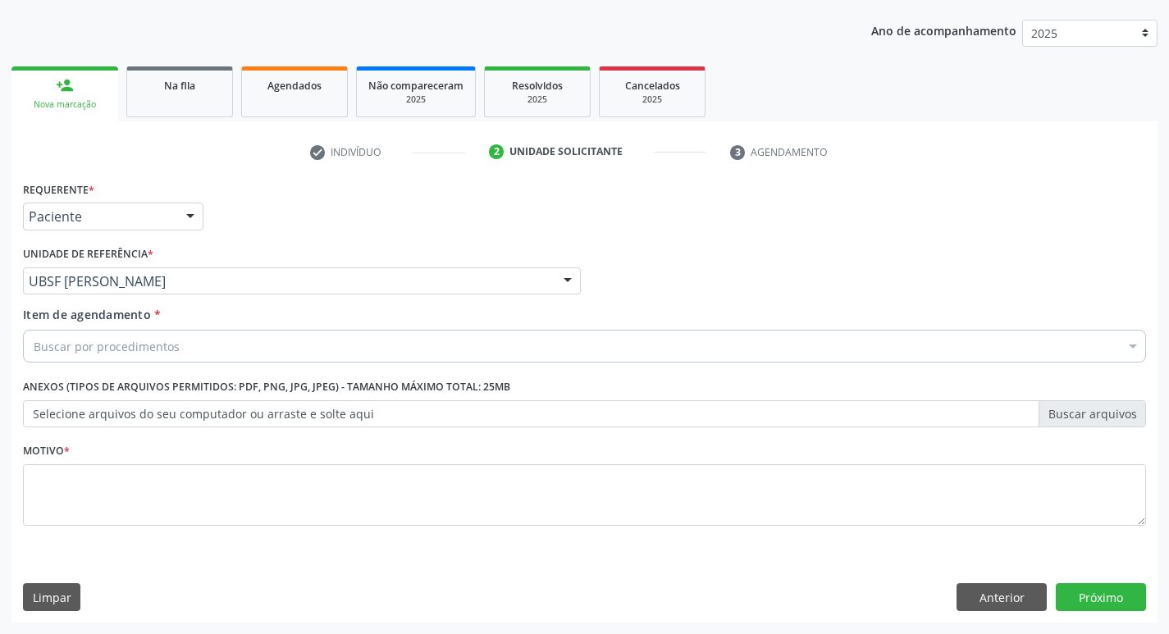
click at [181, 348] on div "Buscar por procedimentos" at bounding box center [584, 346] width 1123 height 33
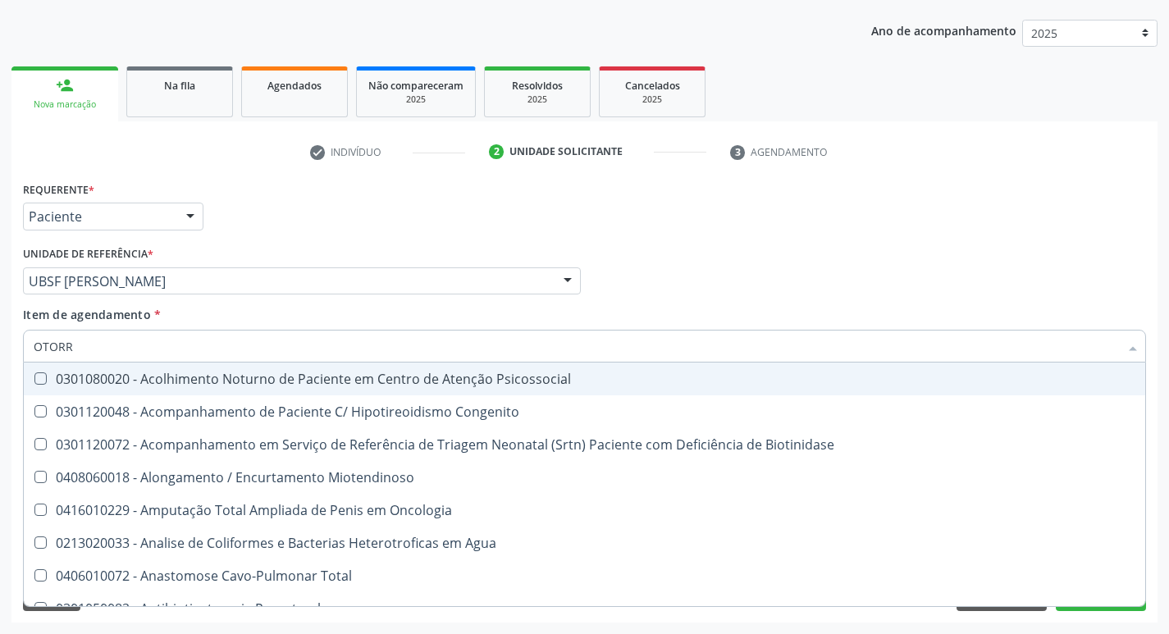
type input "OTORRI"
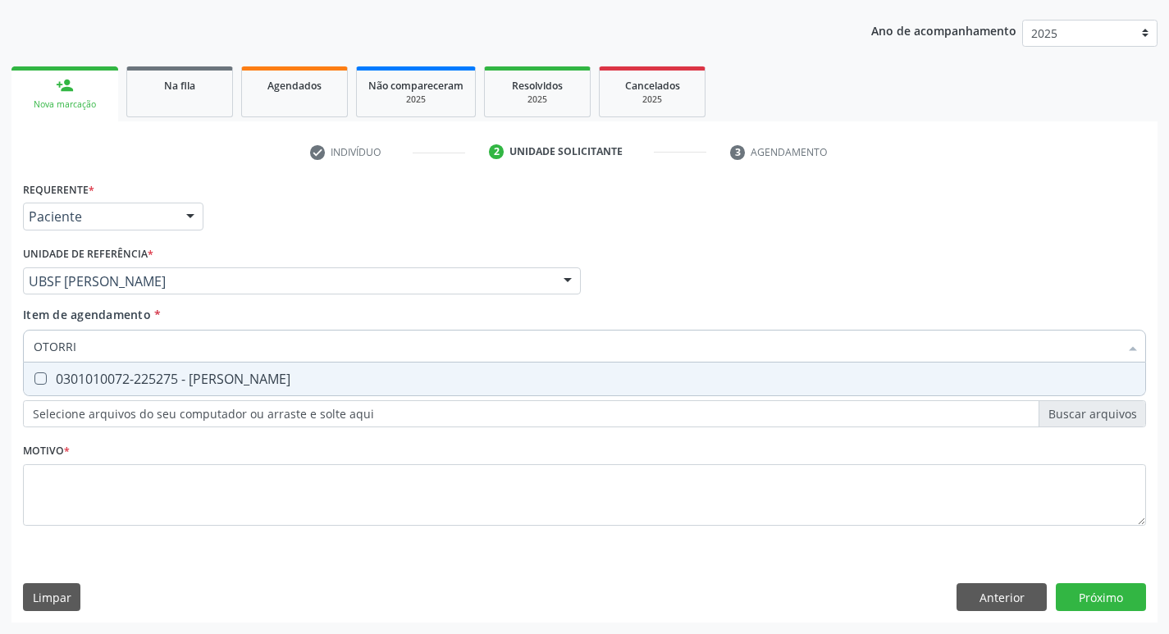
click at [185, 378] on div "0301010072-225275 - Médico Otorrinolaringologista" at bounding box center [585, 378] width 1102 height 13
checkbox Otorrinolaringologista "true"
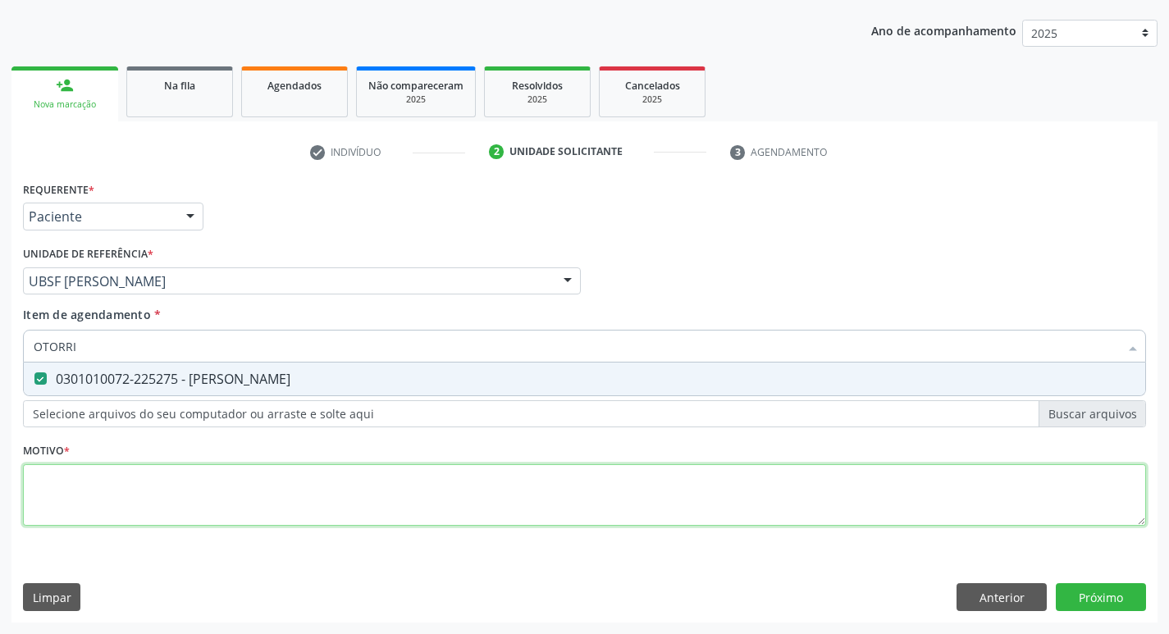
click at [84, 484] on div "Requerente * Paciente Profissional de Saúde Paciente Nenhum resultado encontrad…" at bounding box center [584, 363] width 1123 height 372
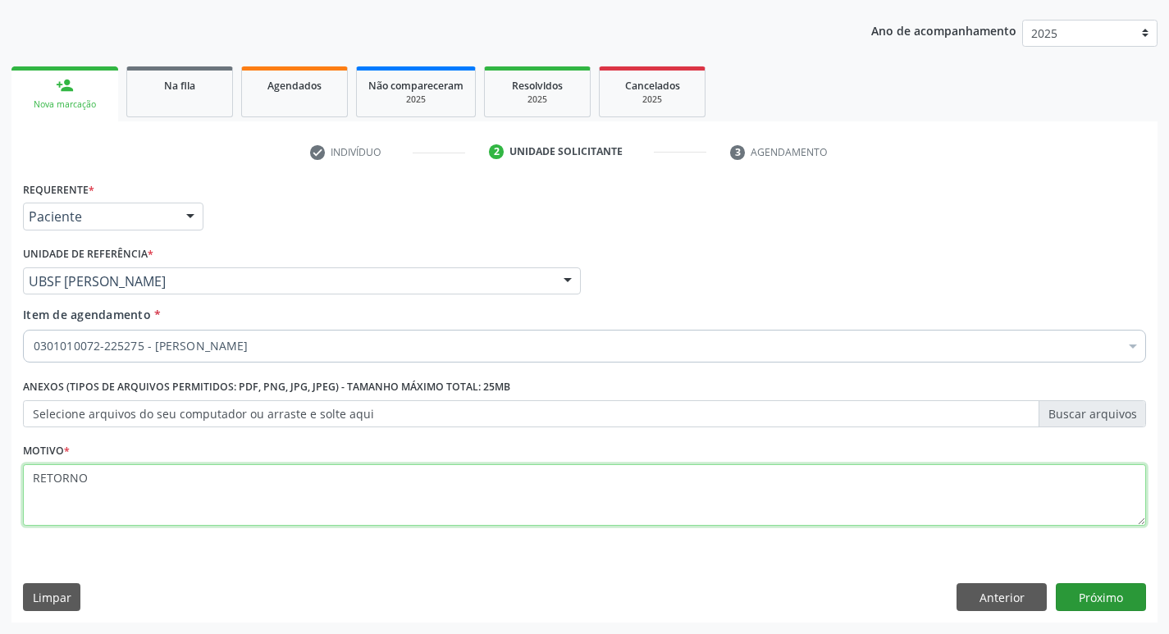
type textarea "RETORNO"
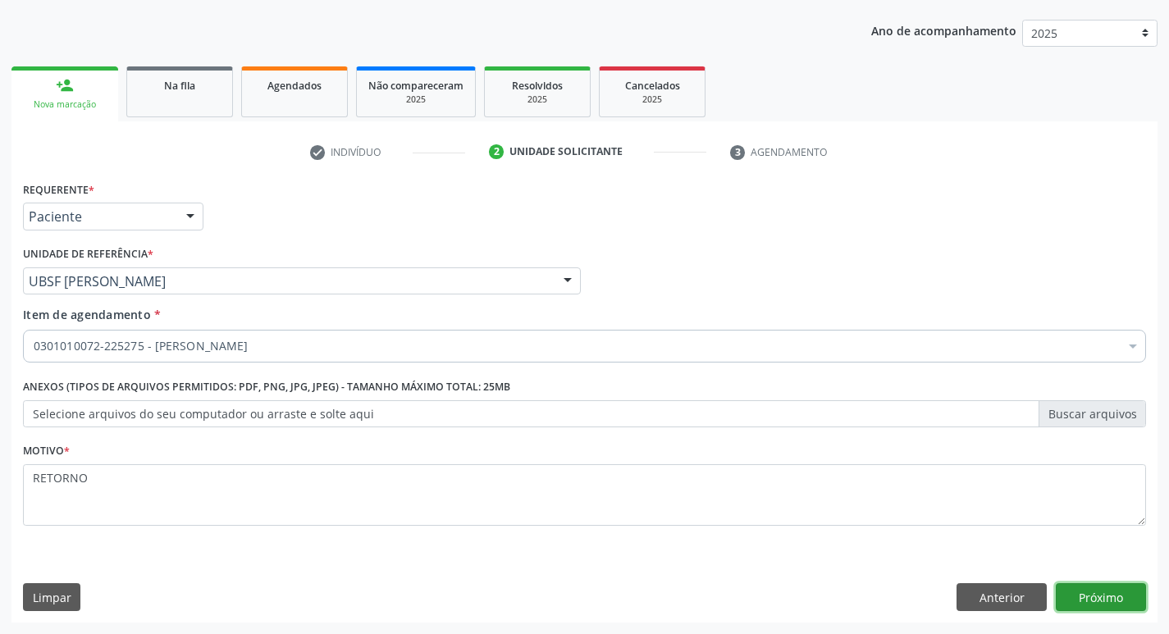
click at [1107, 601] on button "Próximo" at bounding box center [1101, 597] width 90 height 28
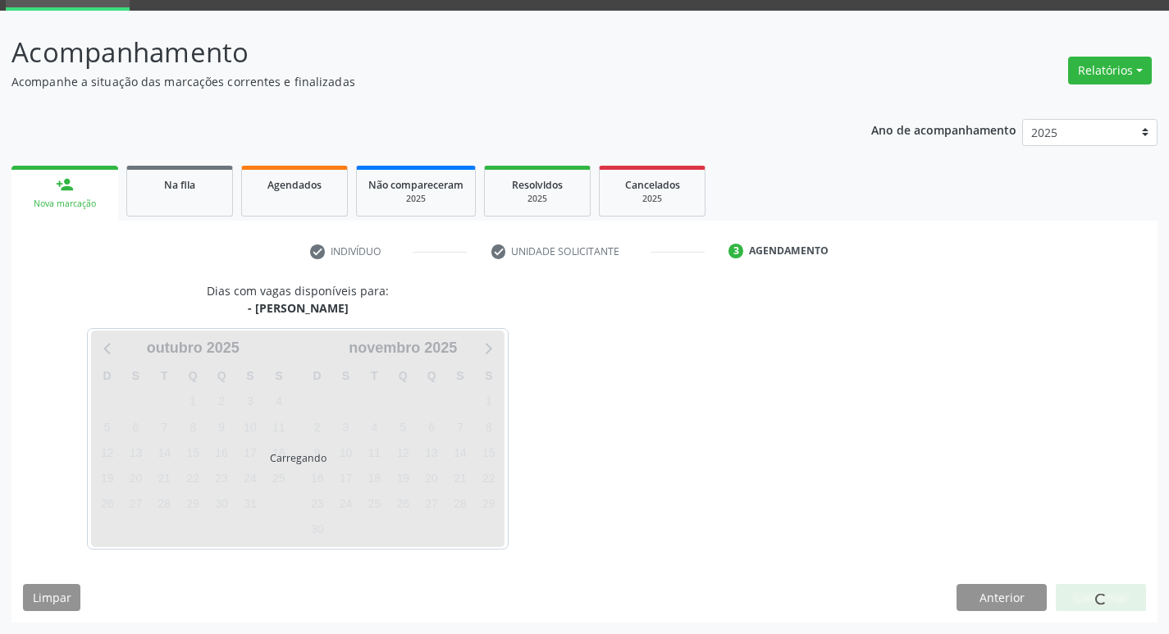
scroll to position [80, 0]
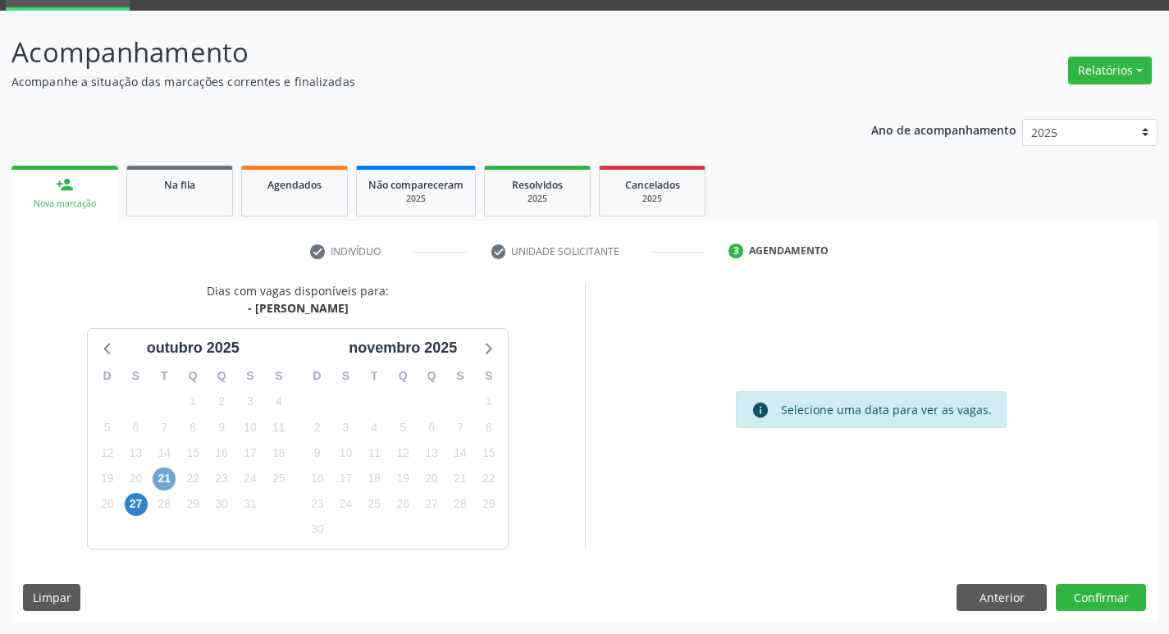
click at [159, 483] on span "21" at bounding box center [164, 479] width 23 height 23
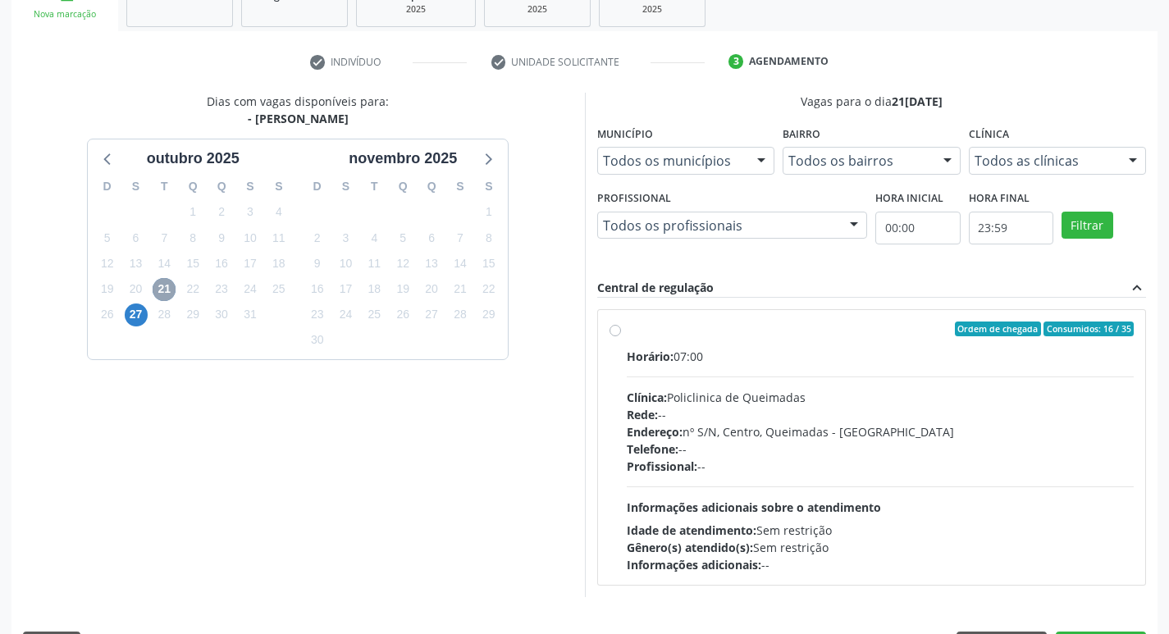
scroll to position [317, 0]
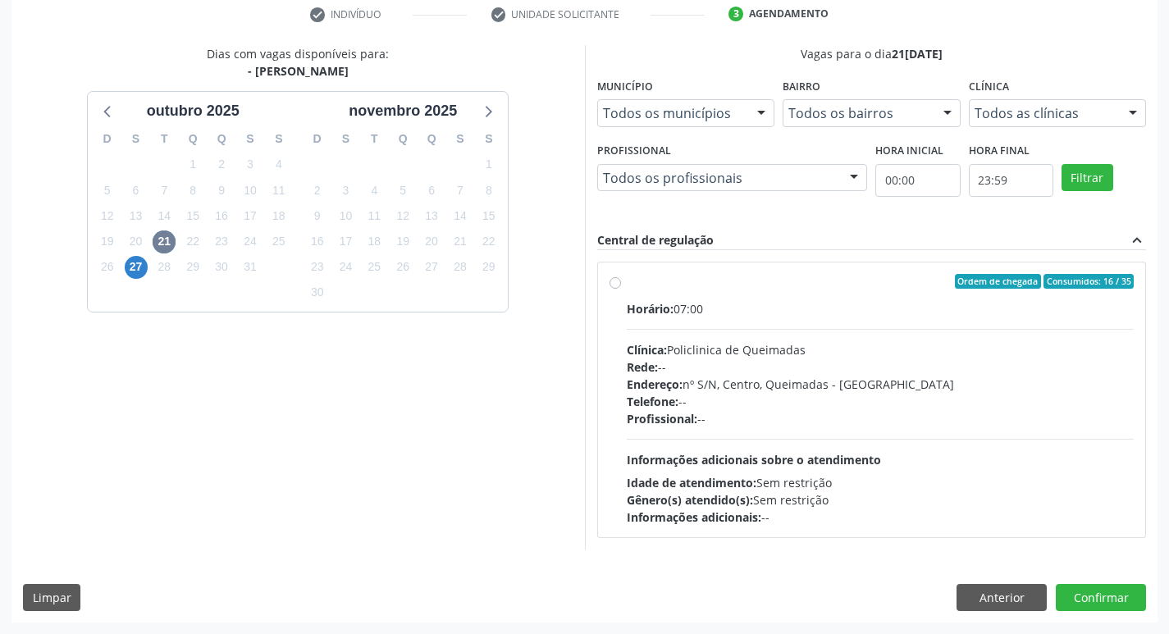
click at [764, 286] on div "Ordem de chegada Consumidos: 16 / 35" at bounding box center [881, 281] width 508 height 15
click at [621, 286] on input "Ordem de chegada Consumidos: 16 / 35 Horário: 07:00 Clínica: Policlinica de Que…" at bounding box center [615, 281] width 11 height 15
radio input "true"
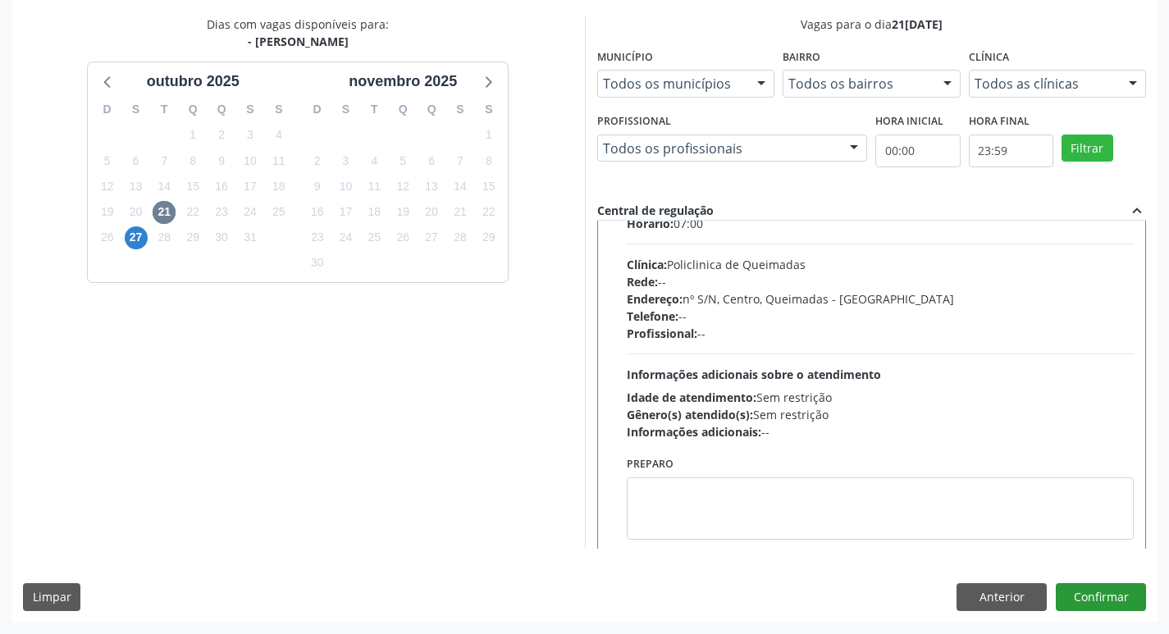
scroll to position [81, 0]
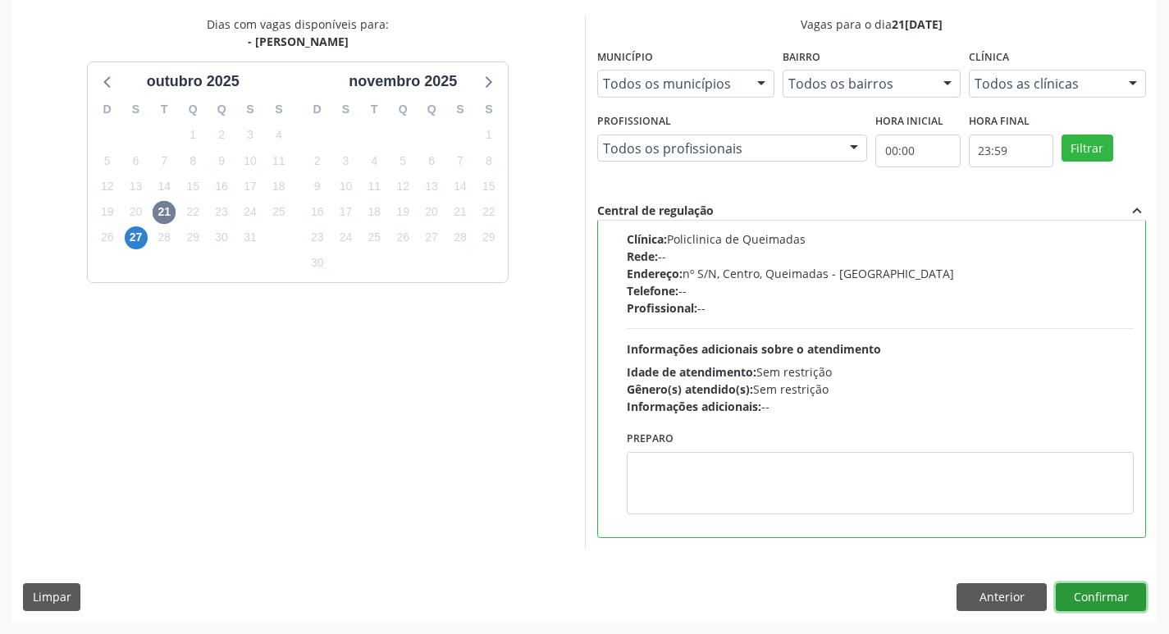
click at [1123, 596] on button "Confirmar" at bounding box center [1101, 597] width 90 height 28
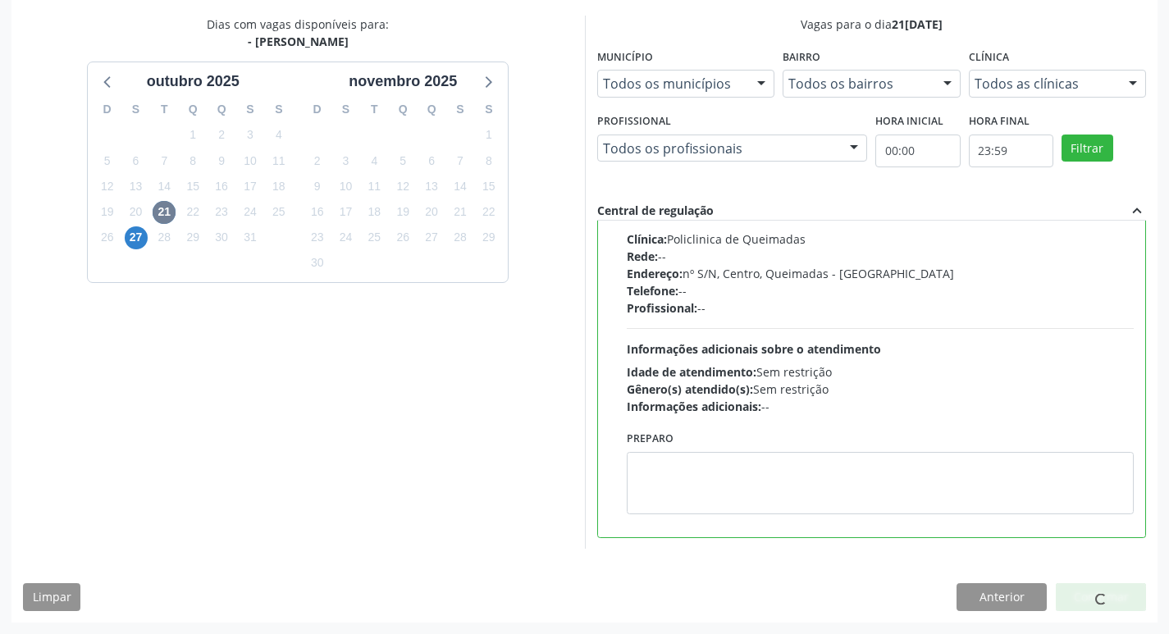
scroll to position [0, 0]
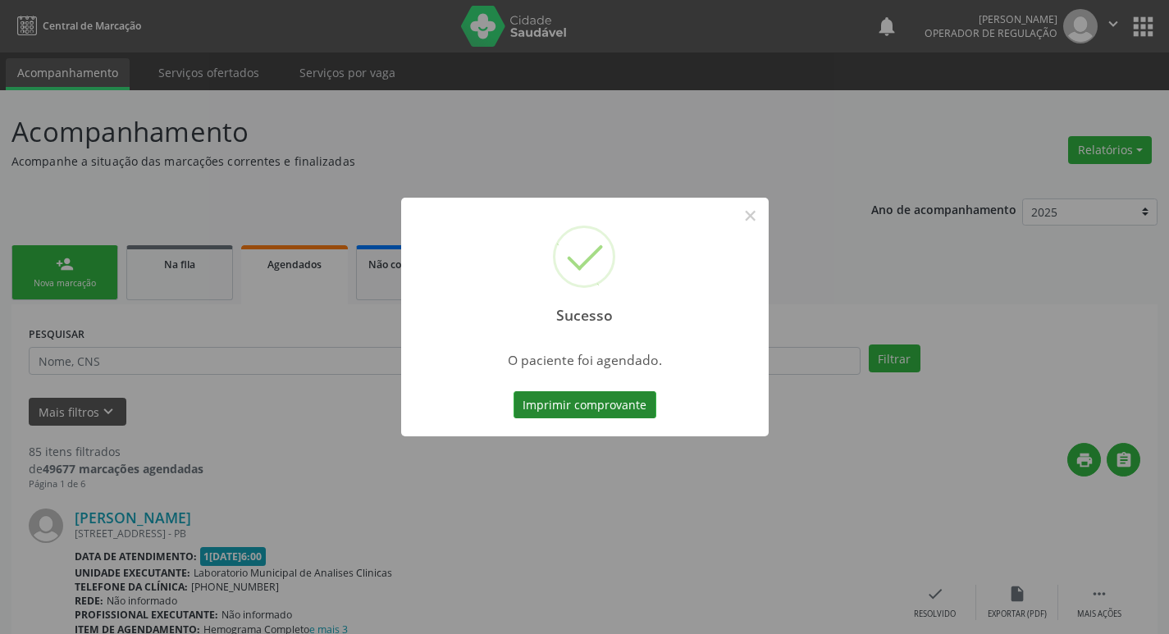
click at [618, 404] on button "Imprimir comprovante" at bounding box center [585, 405] width 143 height 28
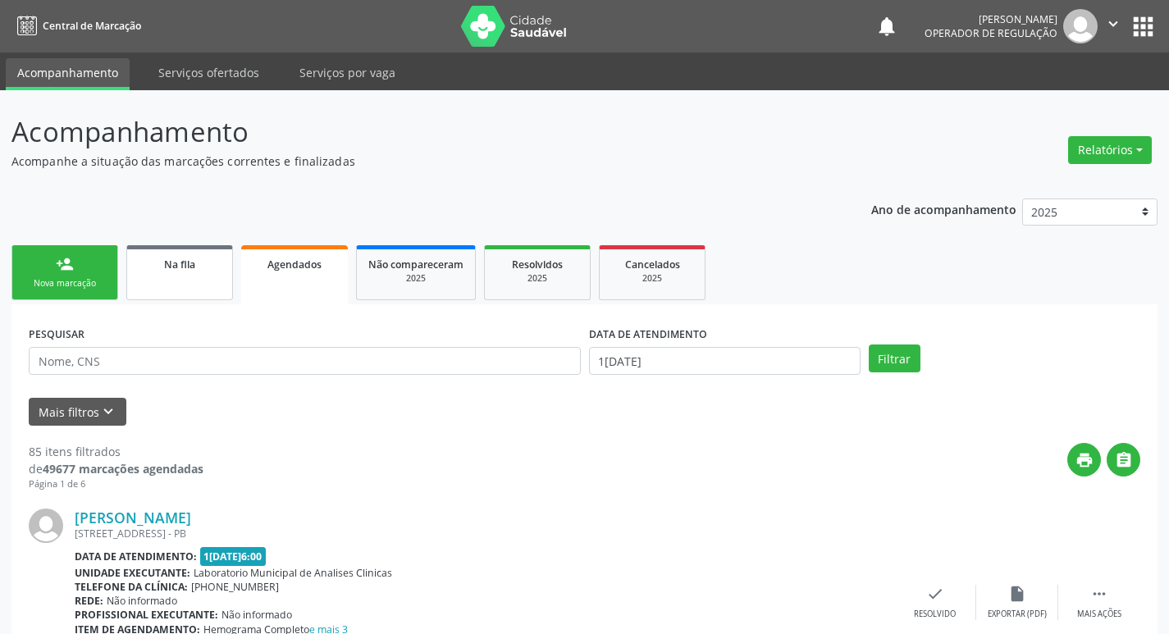
click at [171, 272] on link "Na fila" at bounding box center [179, 272] width 107 height 55
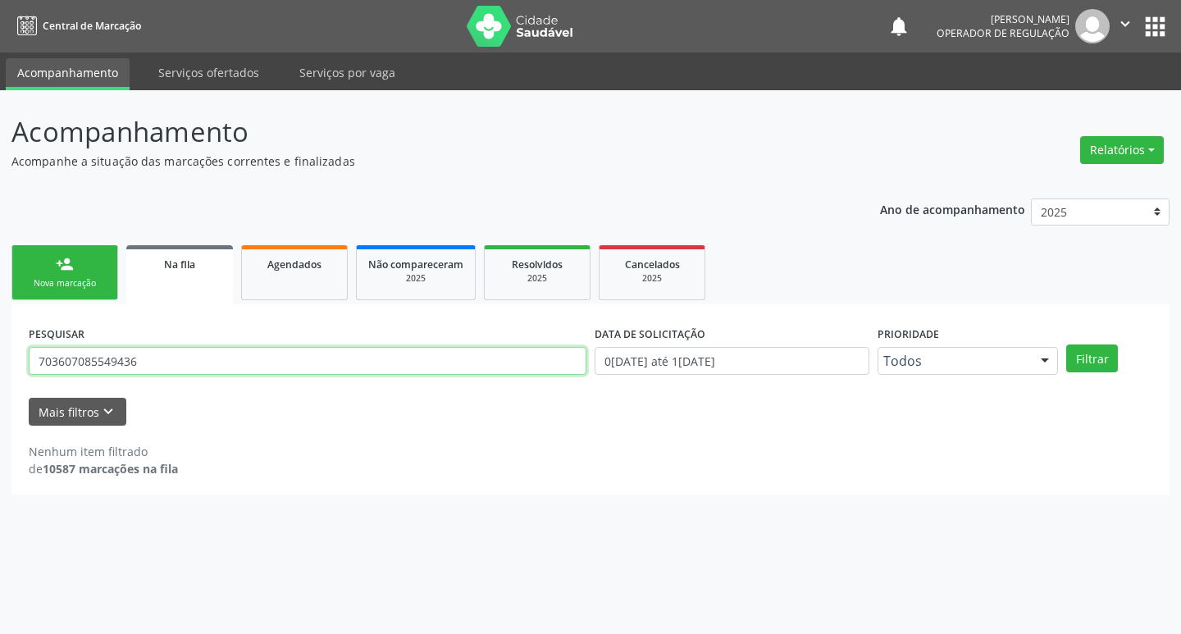
click at [181, 362] on input "703607085549436" at bounding box center [308, 361] width 558 height 28
click at [181, 363] on input "703607085549436" at bounding box center [308, 361] width 558 height 28
type input "706207599169662"
drag, startPoint x: 250, startPoint y: 363, endPoint x: 25, endPoint y: 369, distance: 224.9
click at [21, 377] on div "PESQUISAR 706207599169662 DATA DE SOLICITAÇÃO 01/01/2021 até 10/10/2025 Priorid…" at bounding box center [590, 399] width 1159 height 190
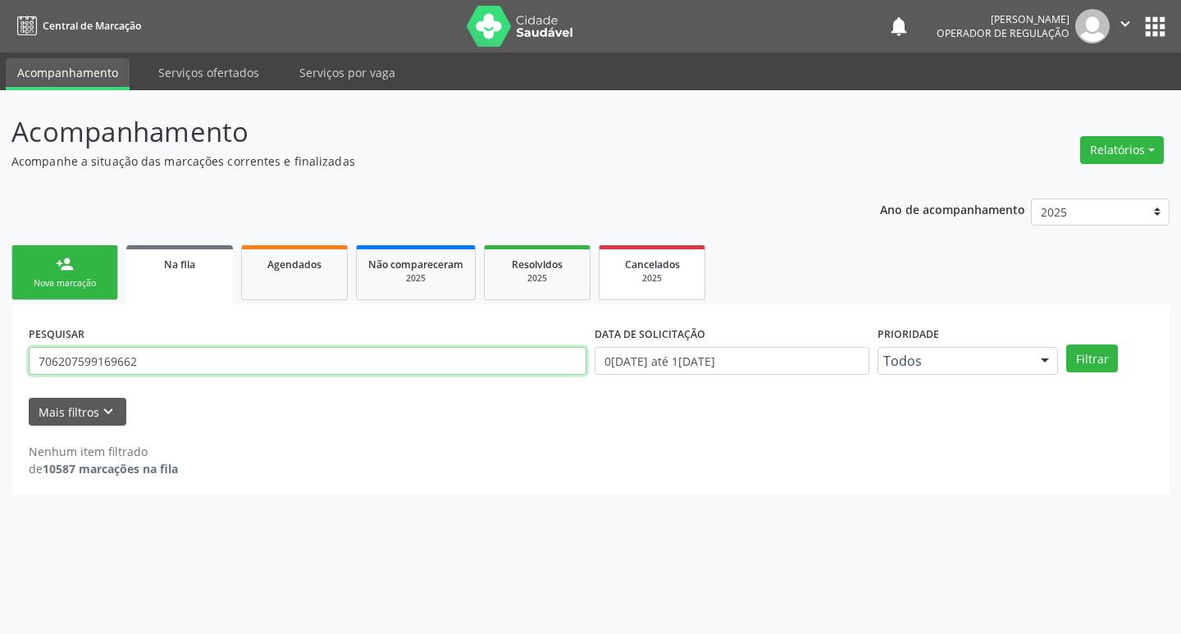
type input "706207599169662"
click at [1067, 345] on button "Filtrar" at bounding box center [1093, 359] width 52 height 28
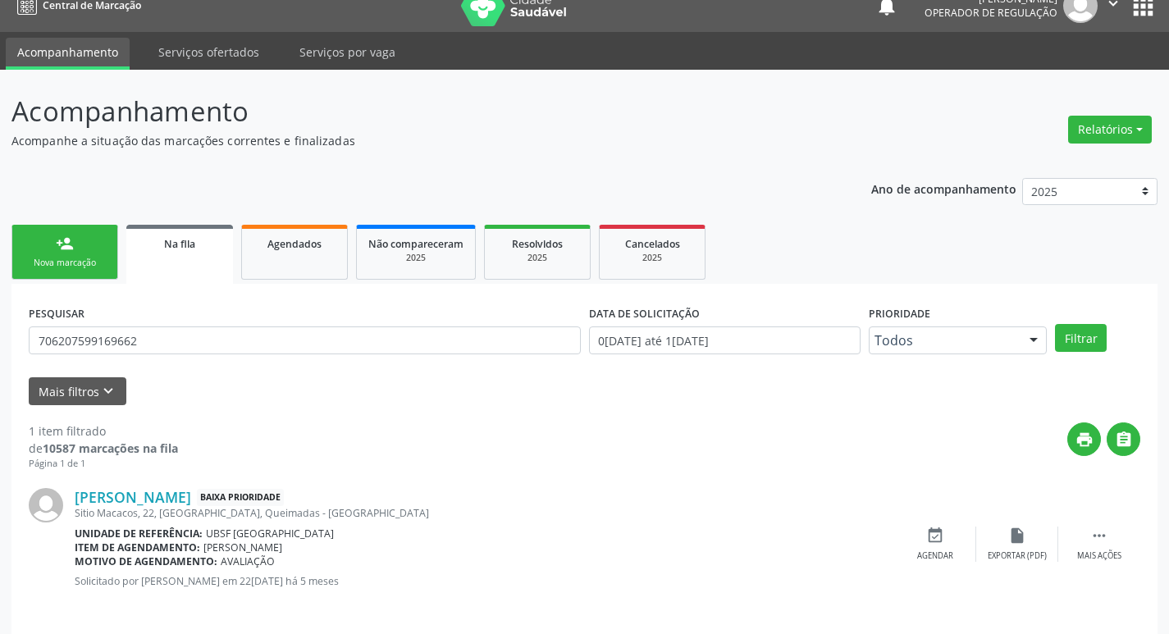
scroll to position [32, 0]
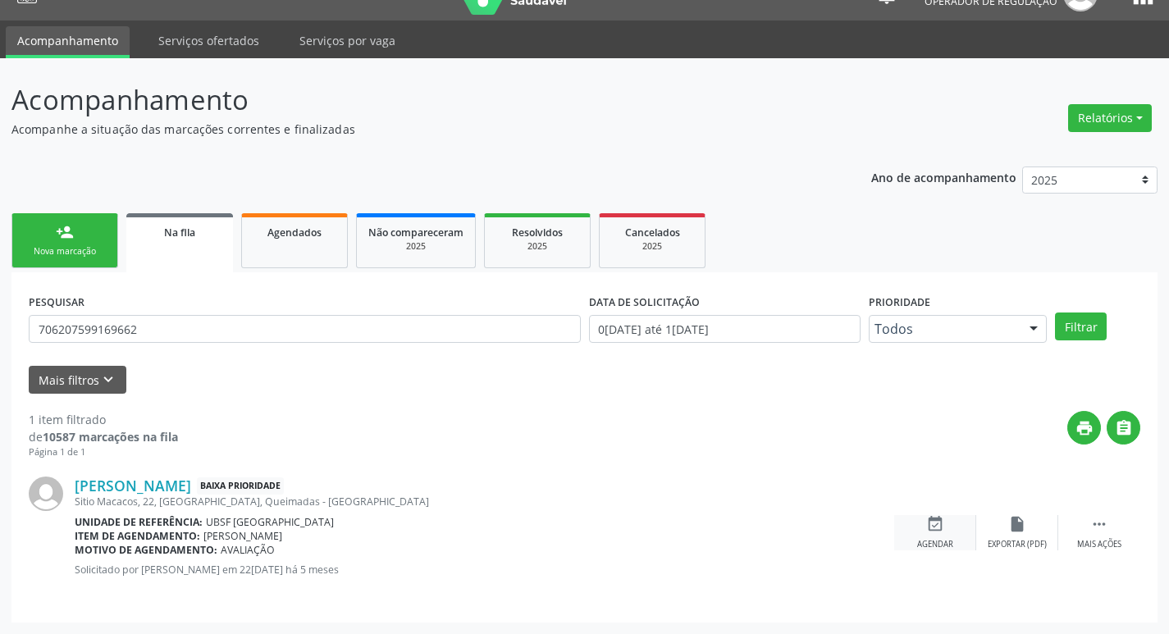
click at [942, 530] on icon "event_available" at bounding box center [935, 524] width 18 height 18
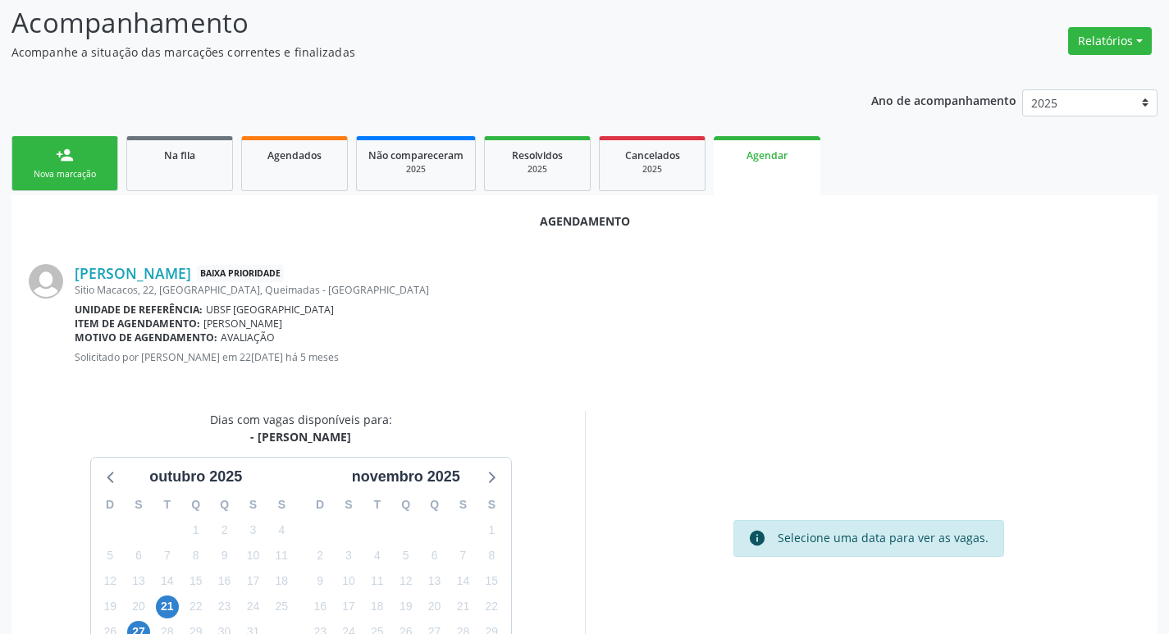
scroll to position [220, 0]
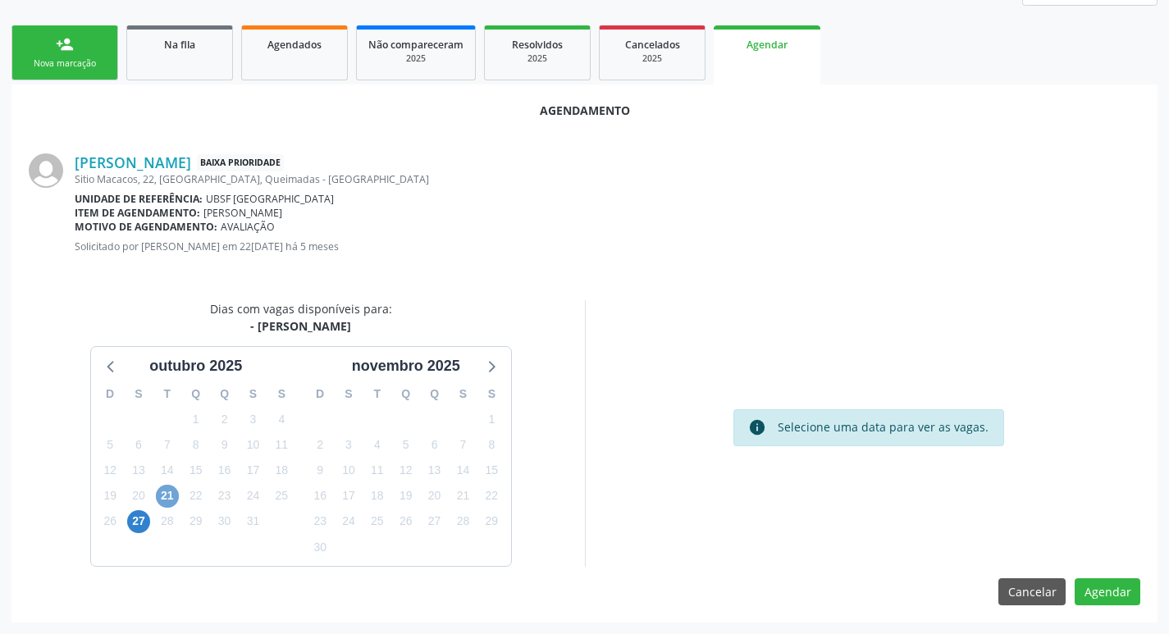
click at [167, 490] on span "21" at bounding box center [167, 496] width 23 height 23
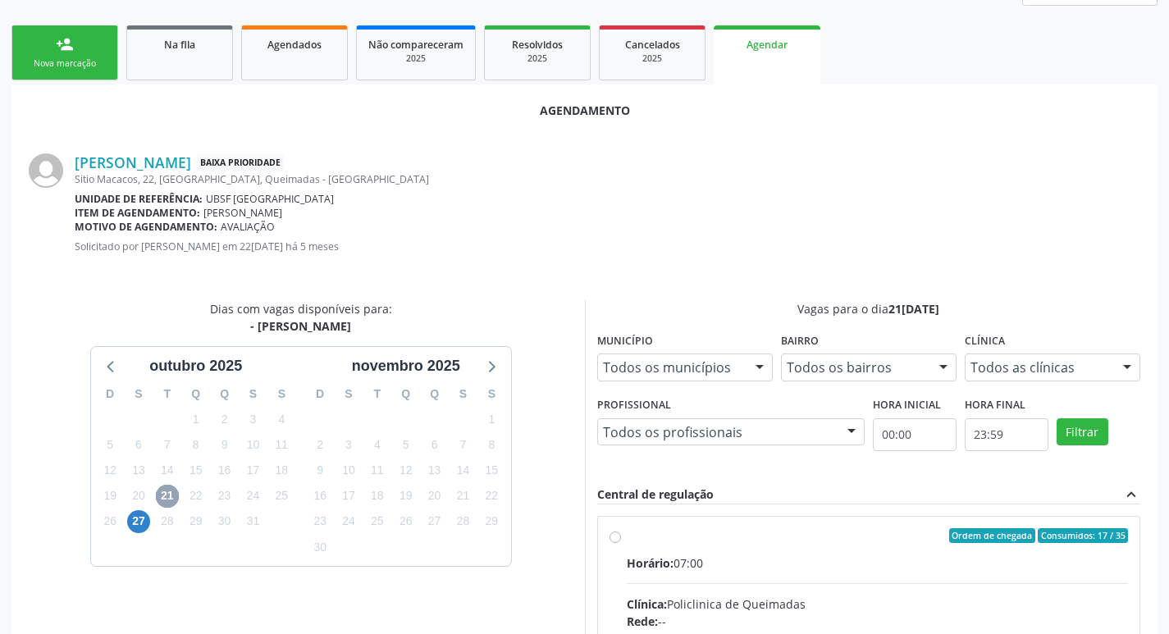
scroll to position [457, 0]
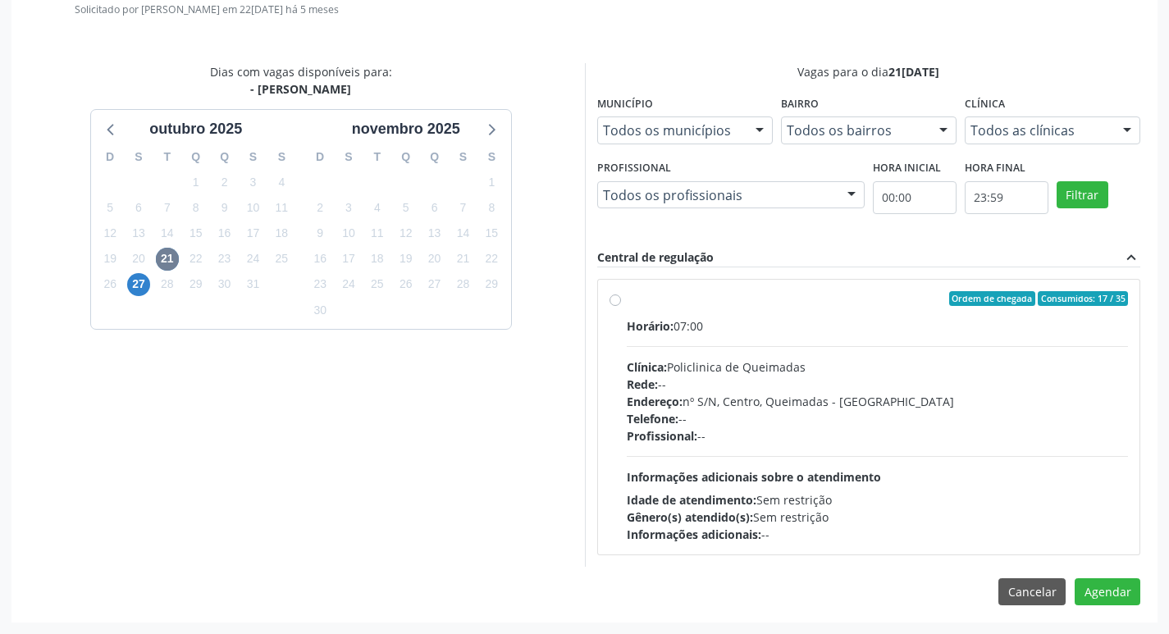
click at [916, 325] on div "Horário: 07:00" at bounding box center [878, 326] width 502 height 17
click at [621, 306] on input "Ordem de chegada Consumidos: 17 / 35 Horário: 07:00 Clínica: Policlinica de Que…" at bounding box center [615, 298] width 11 height 15
radio input "true"
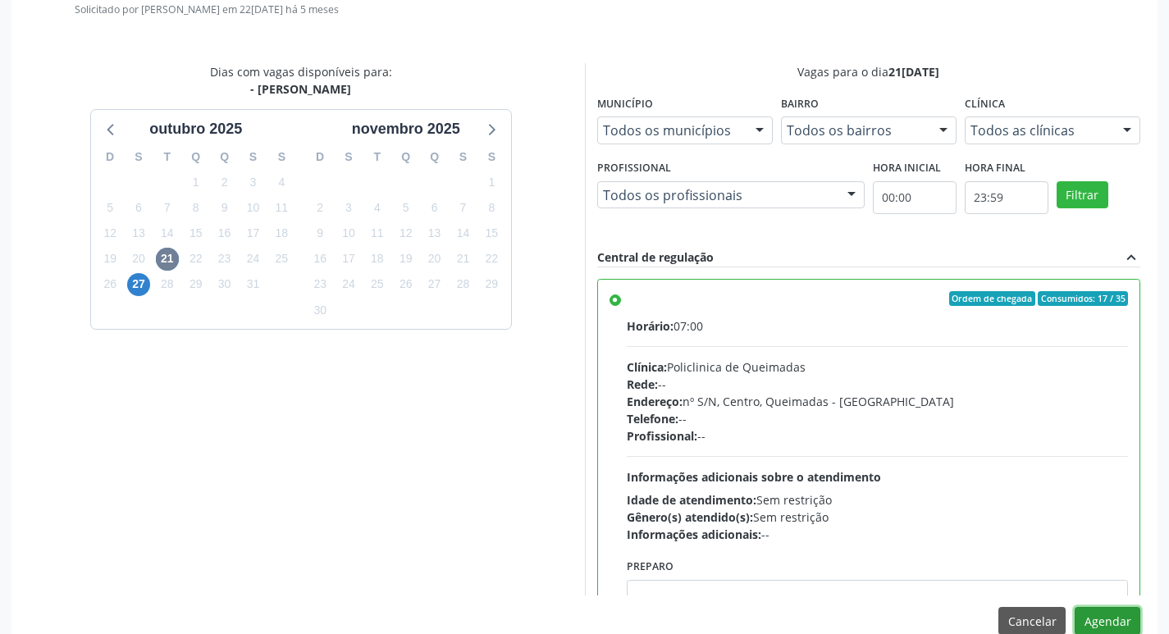
click at [1113, 621] on button "Agendar" at bounding box center [1108, 621] width 66 height 28
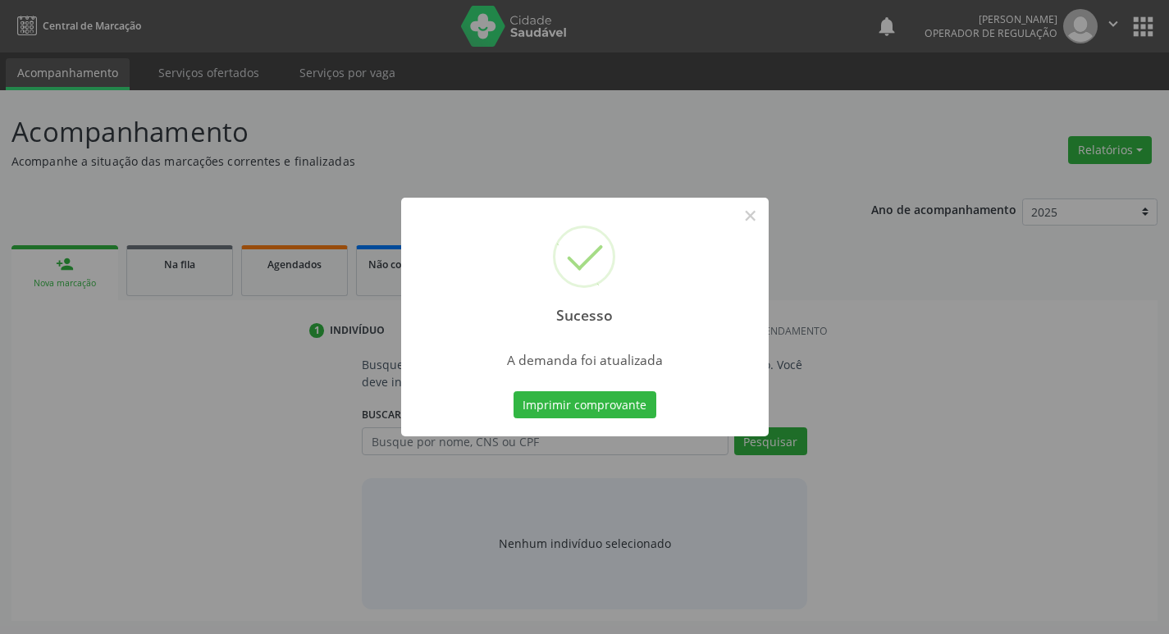
scroll to position [0, 0]
click at [630, 414] on button "Imprimir comprovante" at bounding box center [590, 405] width 143 height 28
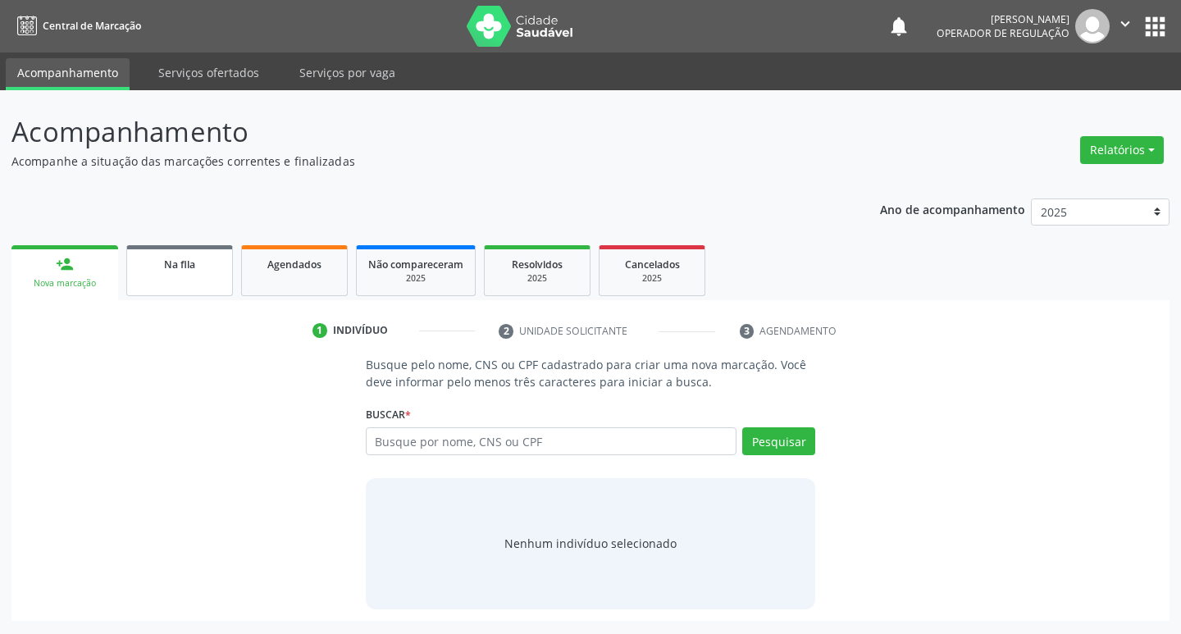
click at [174, 257] on div "Na fila" at bounding box center [180, 263] width 82 height 17
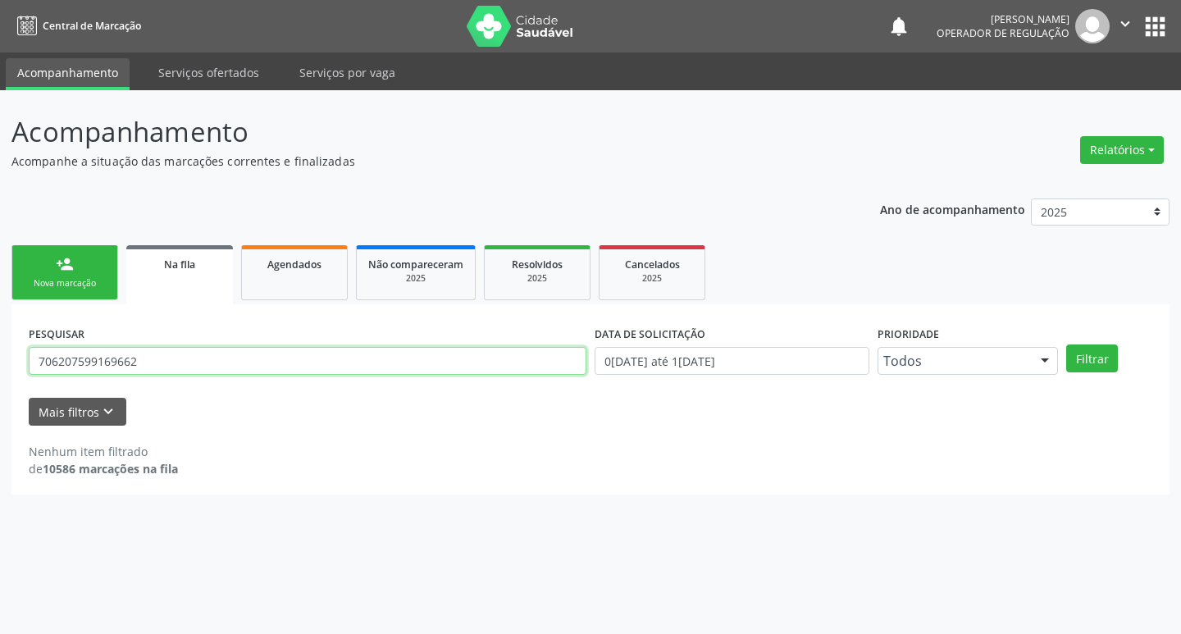
click at [194, 358] on input "706207599169662" at bounding box center [308, 361] width 558 height 28
type input "702806152674860"
click at [1067, 345] on button "Filtrar" at bounding box center [1093, 359] width 52 height 28
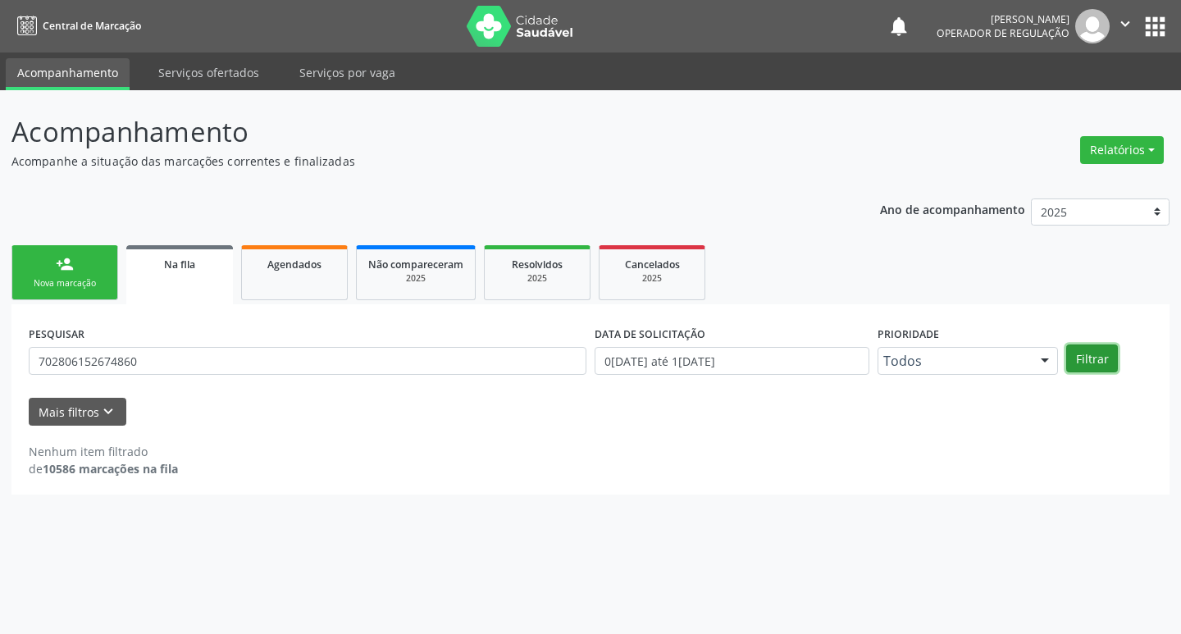
click at [1113, 366] on button "Filtrar" at bounding box center [1093, 359] width 52 height 28
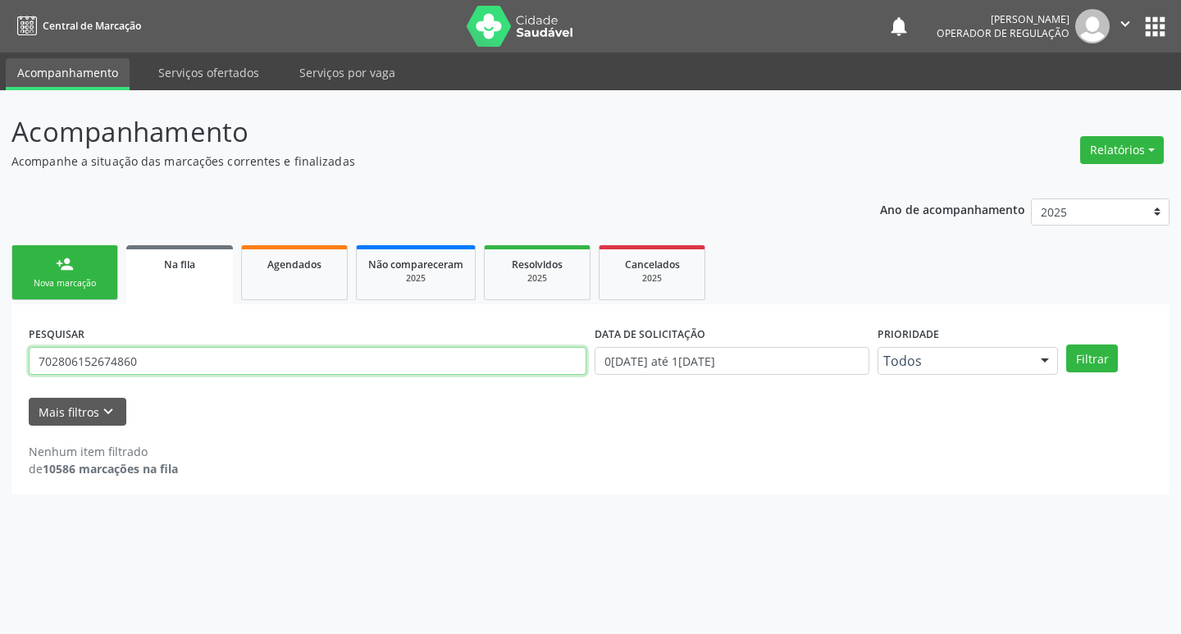
click at [164, 361] on input "702806152674860" at bounding box center [308, 361] width 558 height 28
type input "702806152674860"
click at [1067, 345] on button "Filtrar" at bounding box center [1093, 359] width 52 height 28
click at [158, 354] on input "702806152674860" at bounding box center [308, 361] width 558 height 28
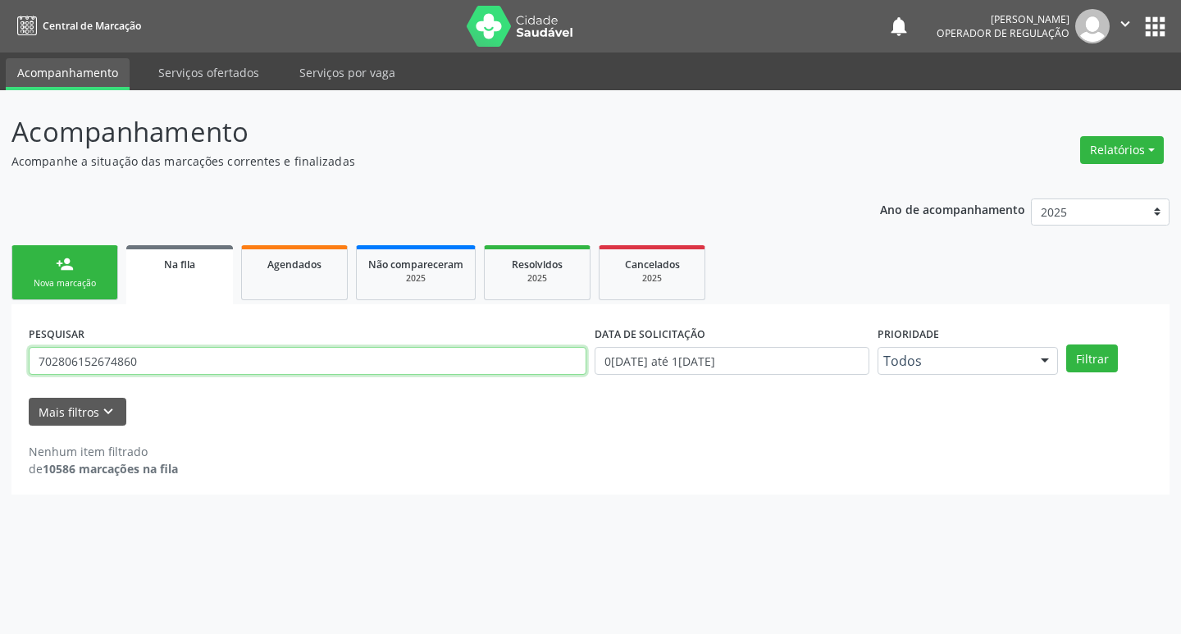
click at [158, 354] on input "702806152674860" at bounding box center [308, 361] width 558 height 28
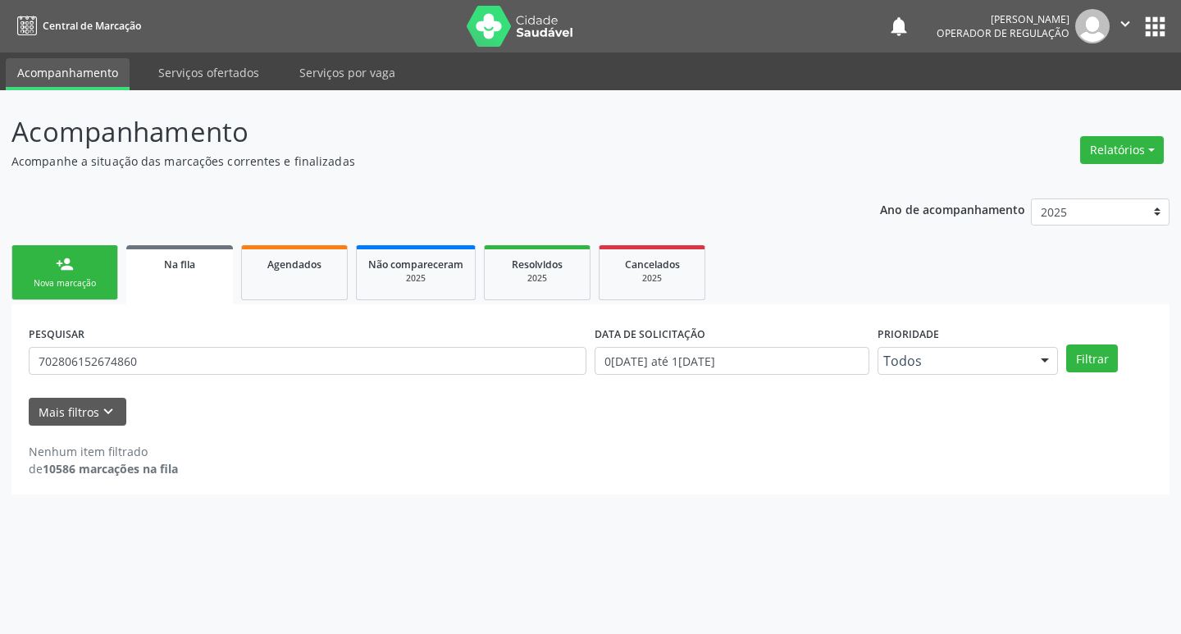
click at [83, 275] on link "person_add Nova marcação" at bounding box center [64, 272] width 107 height 55
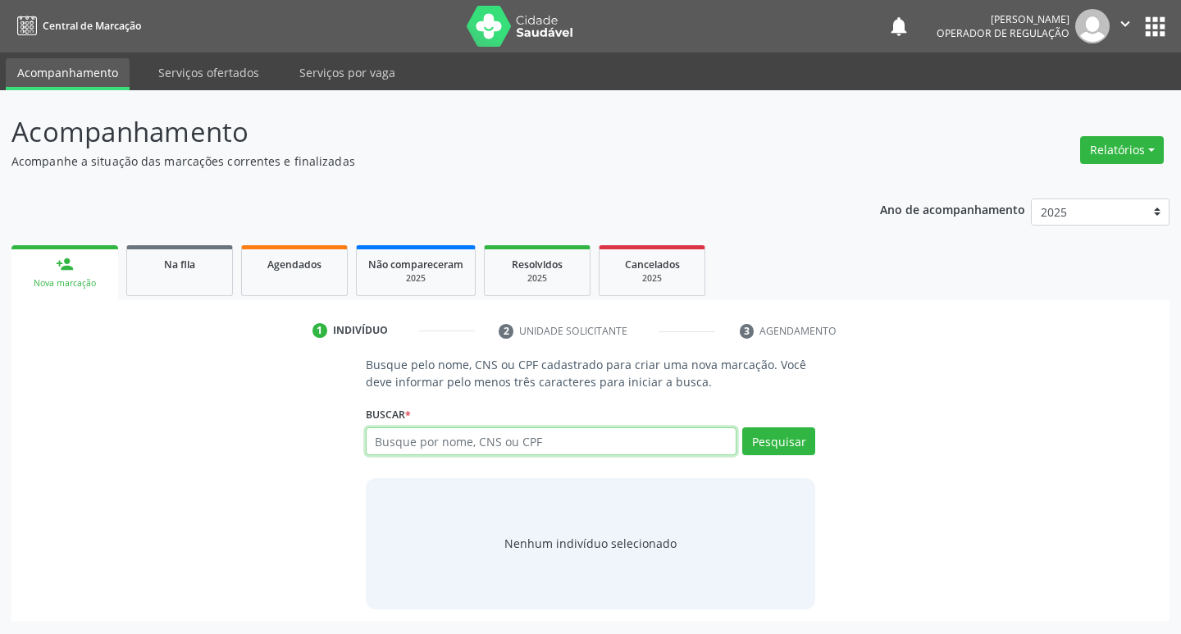
click at [468, 446] on input "text" at bounding box center [552, 441] width 372 height 28
paste input "702806152674860"
type input "702806152674860"
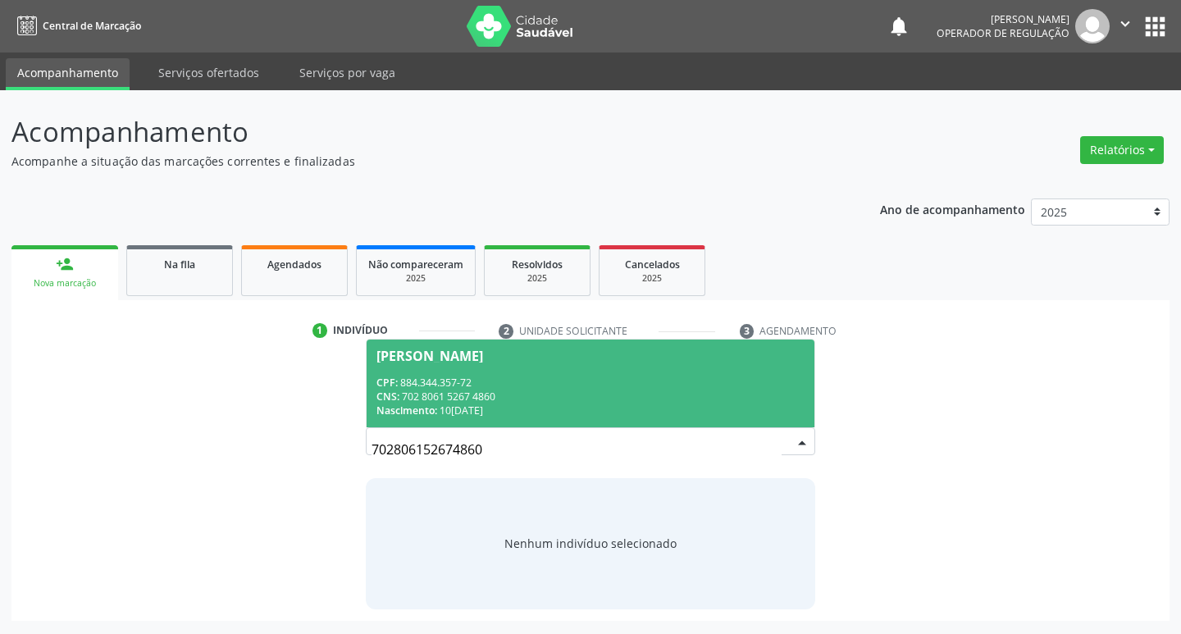
click at [431, 387] on div "CPF: 884.344.357-72" at bounding box center [591, 383] width 429 height 14
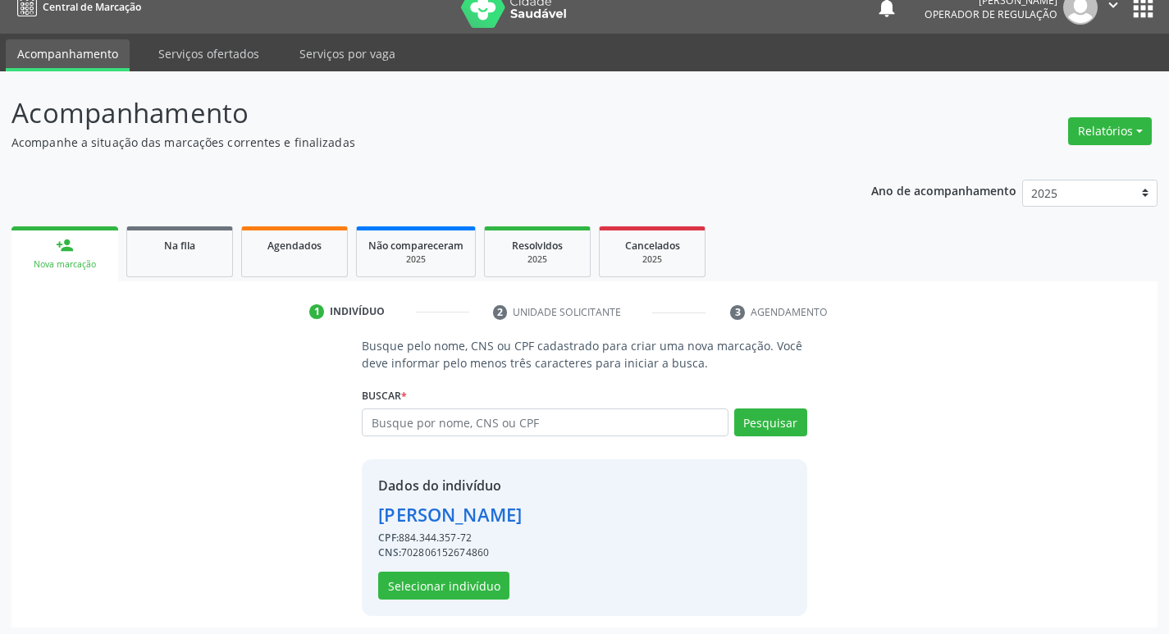
scroll to position [24, 0]
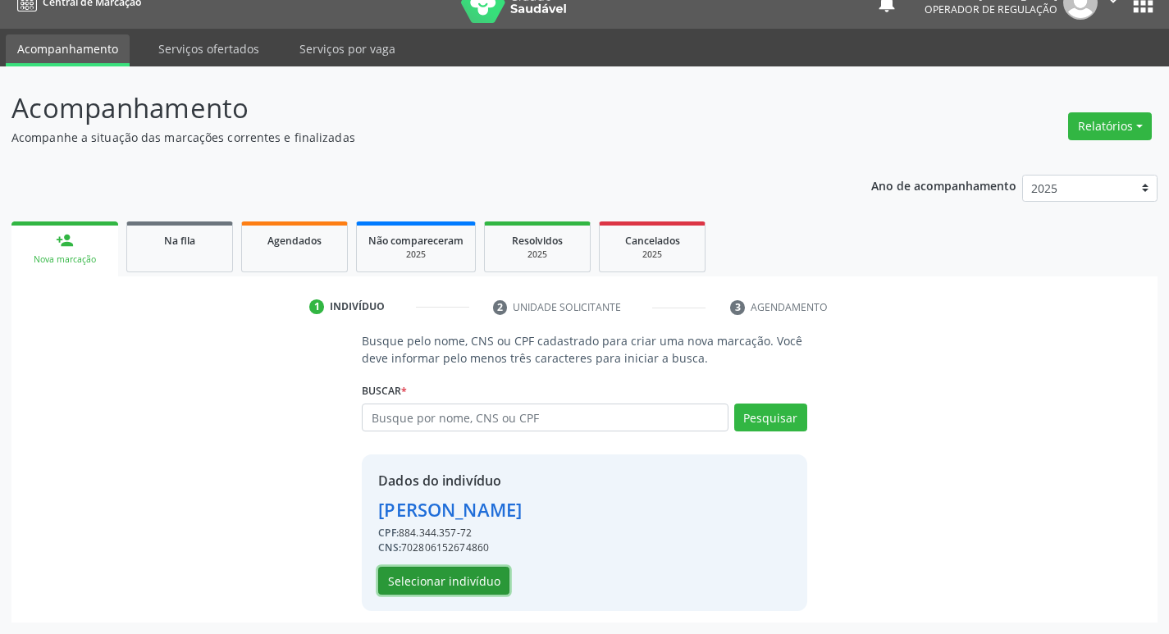
click at [446, 580] on button "Selecionar indivíduo" at bounding box center [443, 581] width 131 height 28
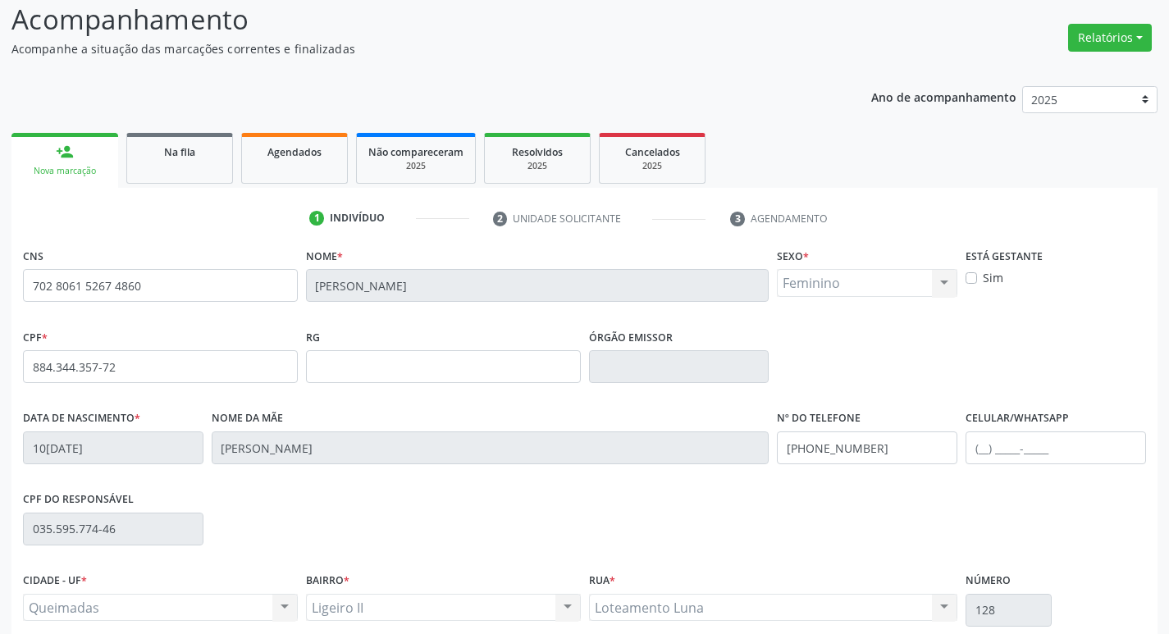
scroll to position [255, 0]
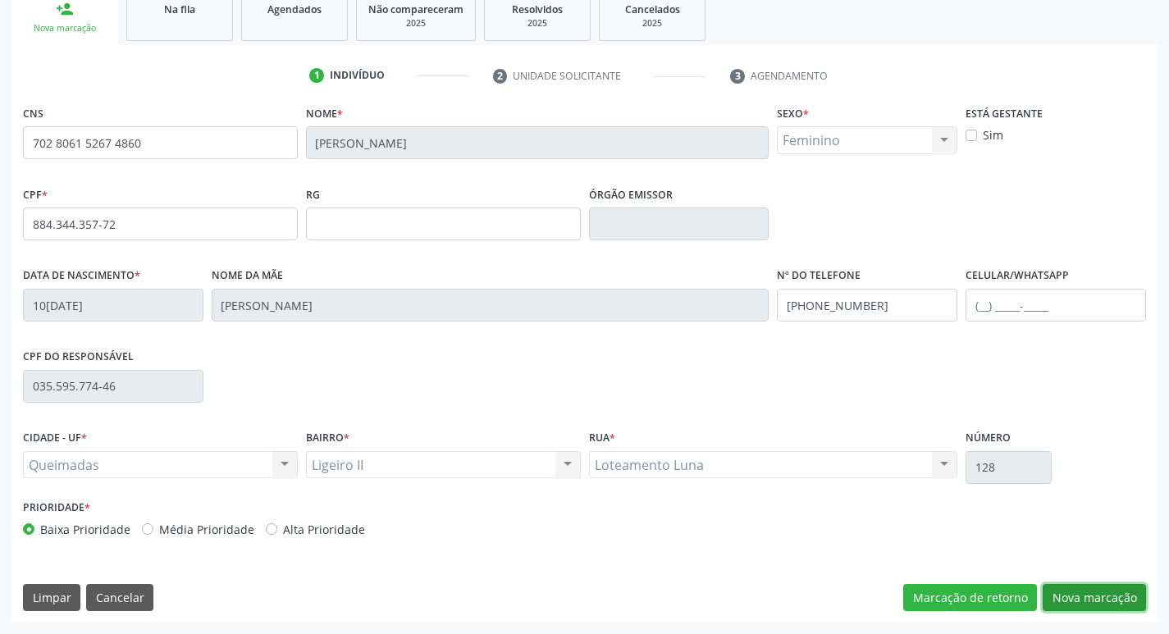
drag, startPoint x: 1099, startPoint y: 592, endPoint x: 976, endPoint y: 574, distance: 124.4
click at [1099, 593] on button "Nova marcação" at bounding box center [1094, 598] width 103 height 28
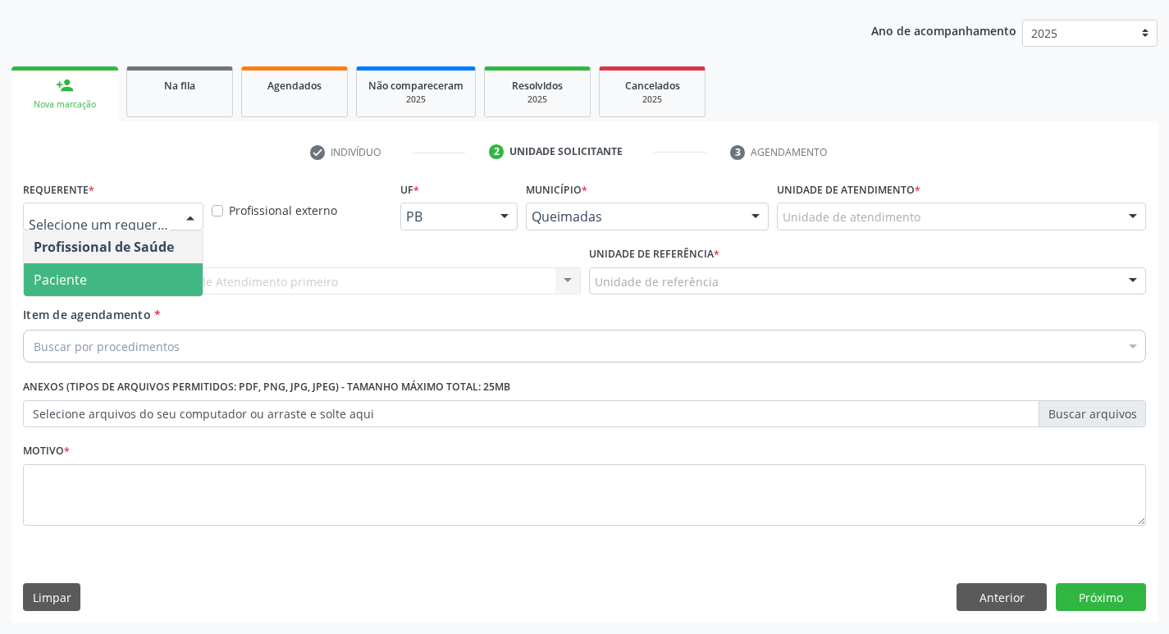
click at [113, 274] on span "Paciente" at bounding box center [113, 279] width 179 height 33
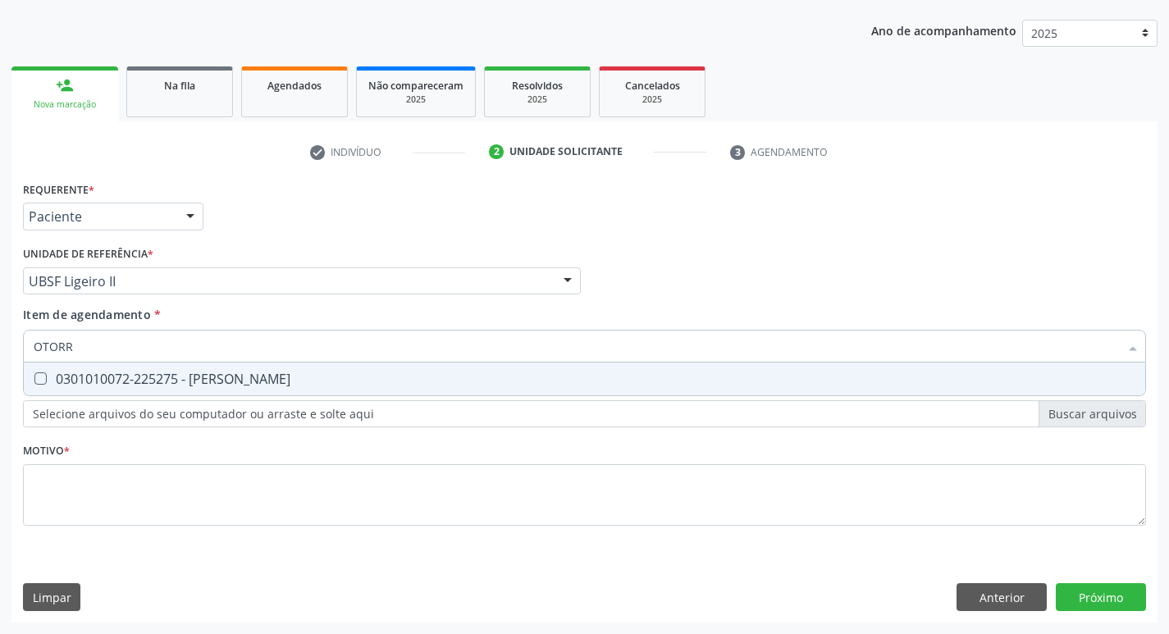
type input "OTORRI"
click at [98, 375] on div "0301010072-225275 - Médico Otorrinolaringologista" at bounding box center [585, 378] width 1102 height 13
checkbox Otorrinolaringologista "true"
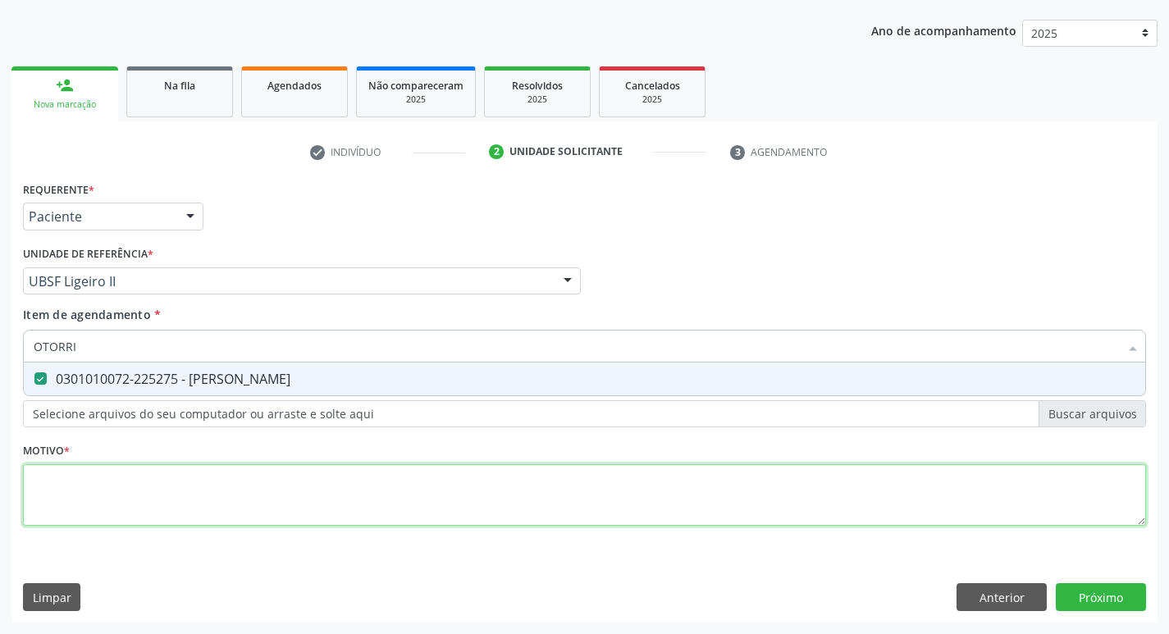
click at [54, 505] on div "Requerente * Paciente Profissional de Saúde Paciente Nenhum resultado encontrad…" at bounding box center [584, 363] width 1123 height 372
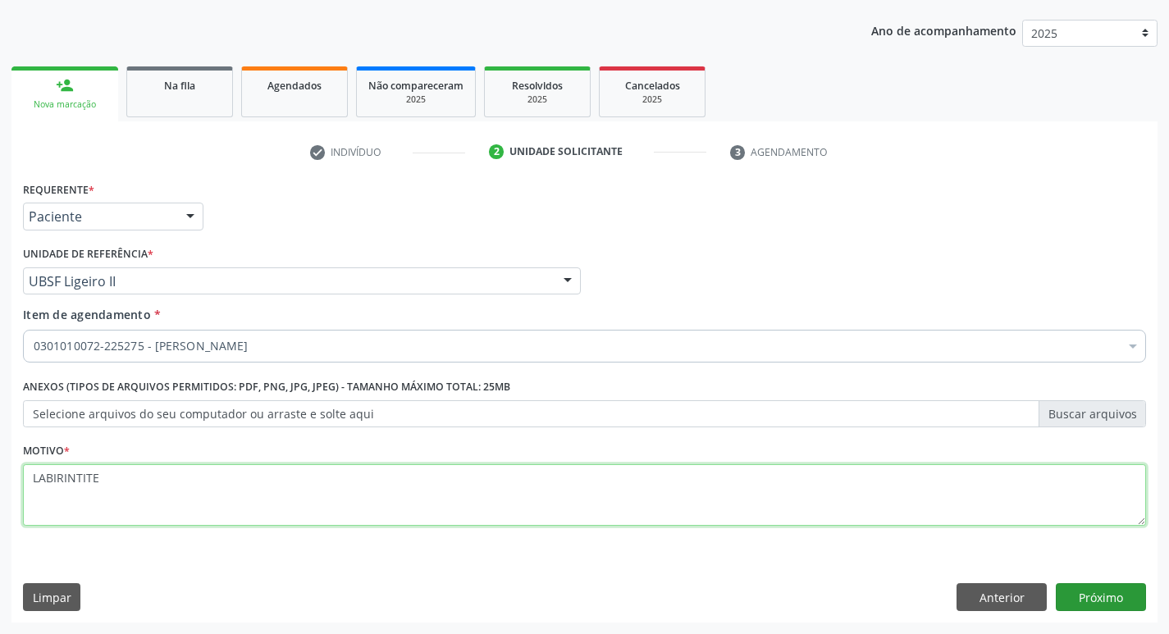
type textarea "LABIRINTITE"
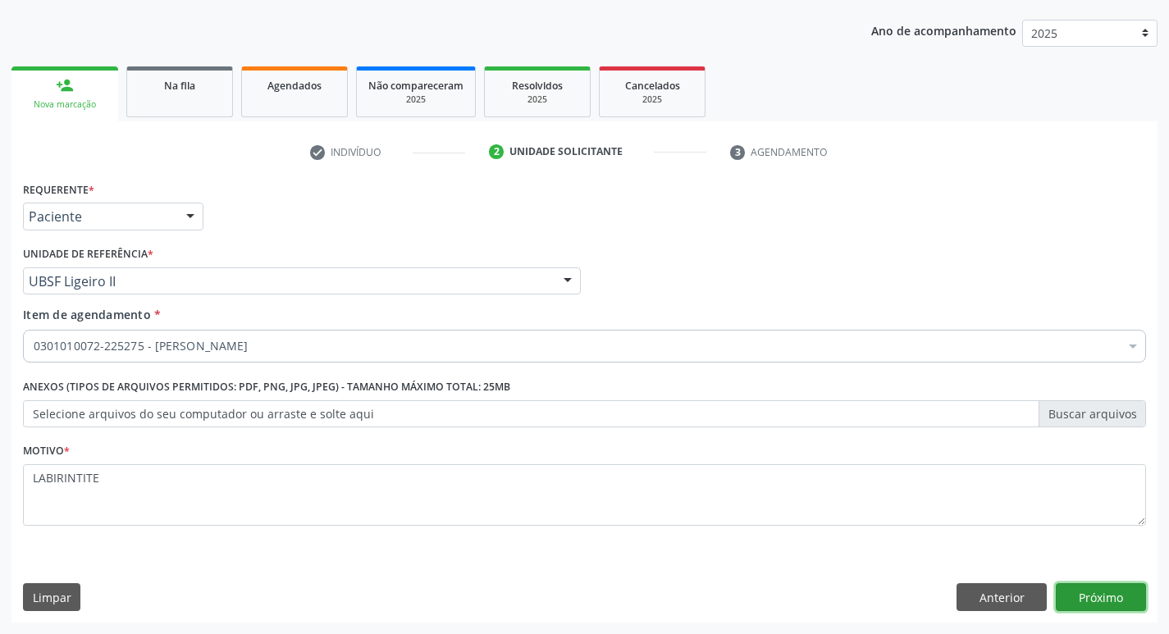
click at [1101, 590] on button "Próximo" at bounding box center [1101, 597] width 90 height 28
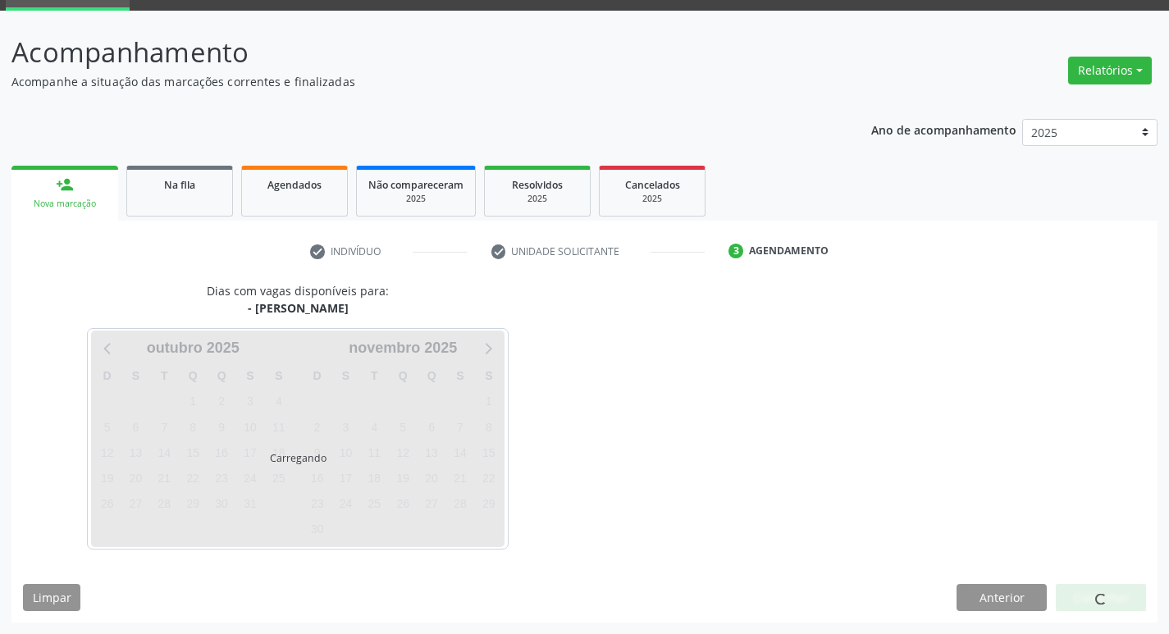
scroll to position [80, 0]
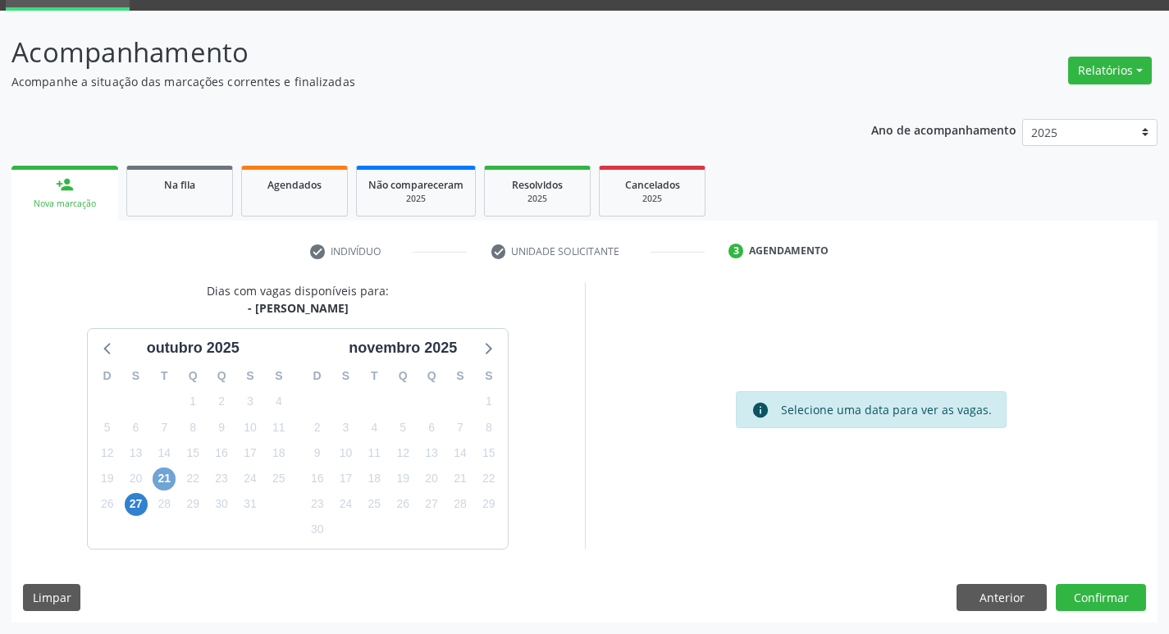
click at [166, 482] on span "21" at bounding box center [164, 479] width 23 height 23
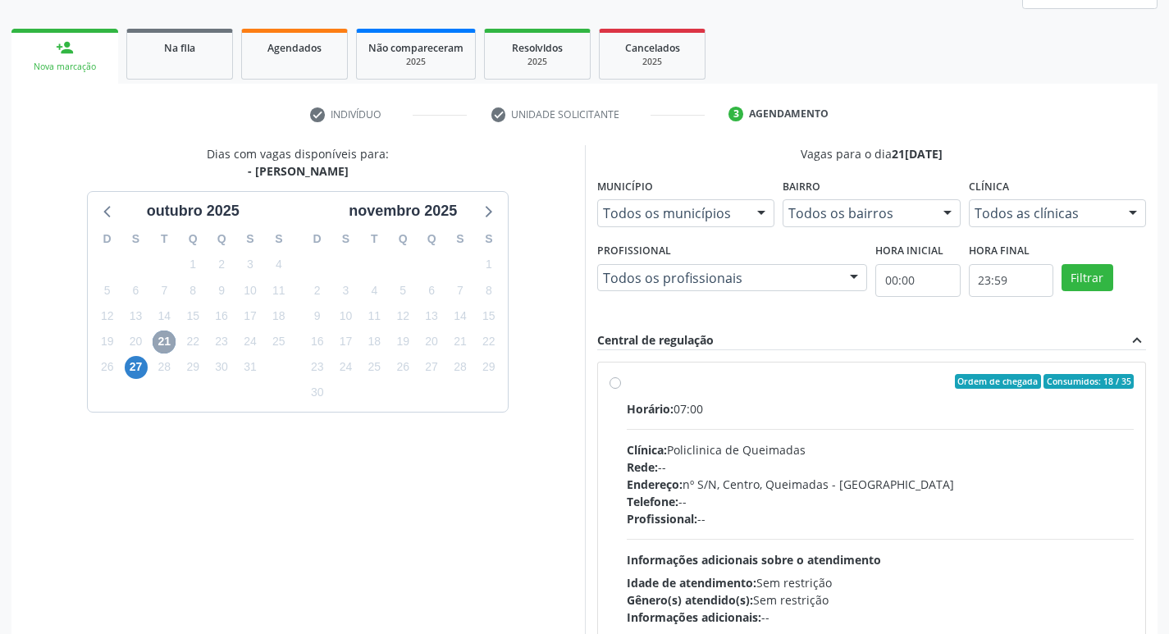
scroll to position [317, 0]
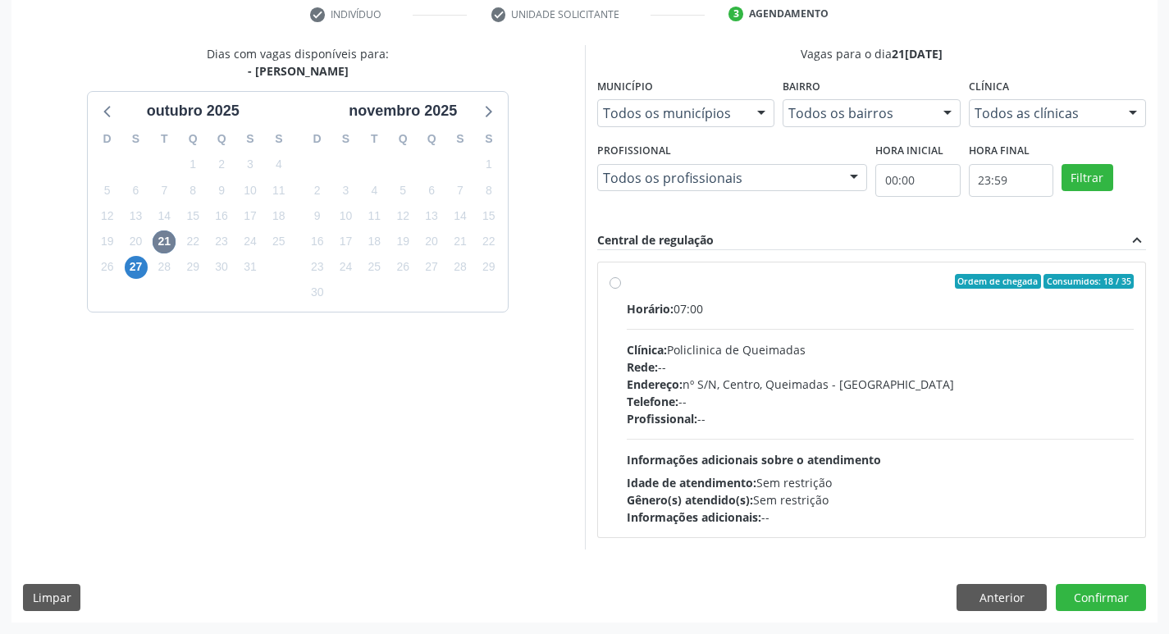
click at [1059, 266] on div "Ordem de chegada Consumidos: 18 / 35 Horário: 07:00 Clínica: Policlinica de Que…" at bounding box center [872, 400] width 548 height 275
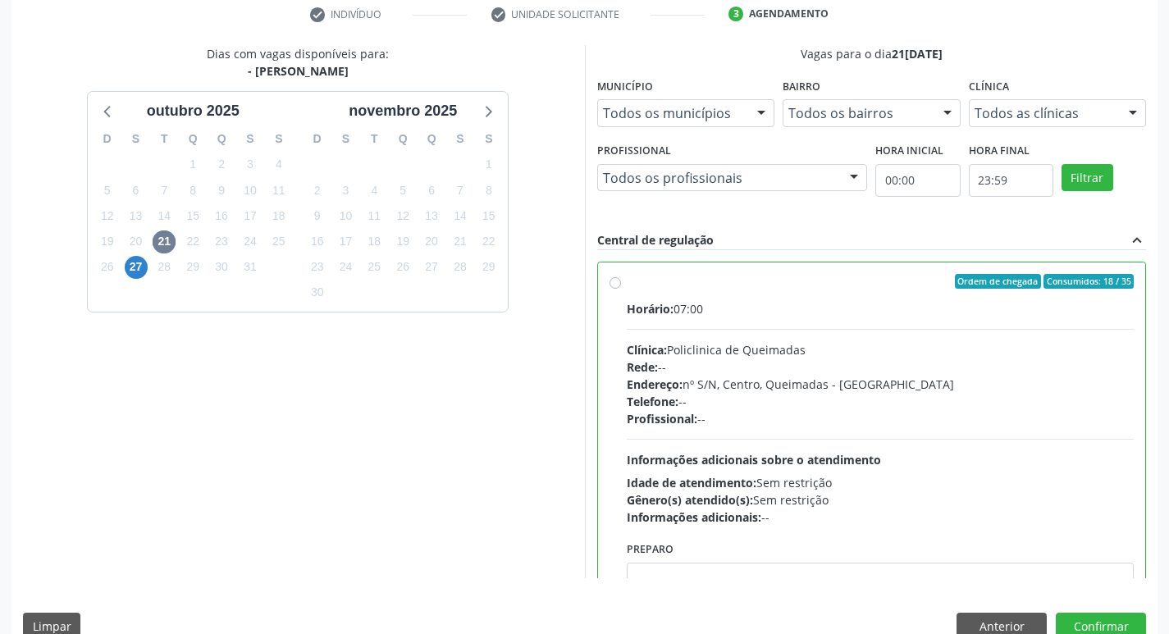
radio input "true"
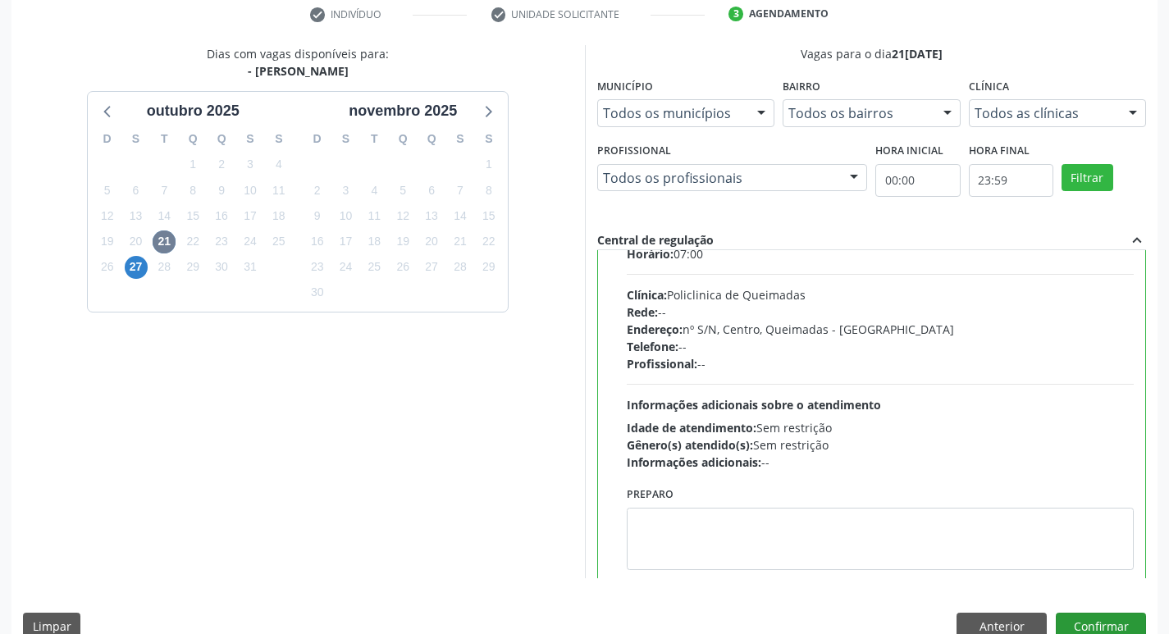
scroll to position [81, 0]
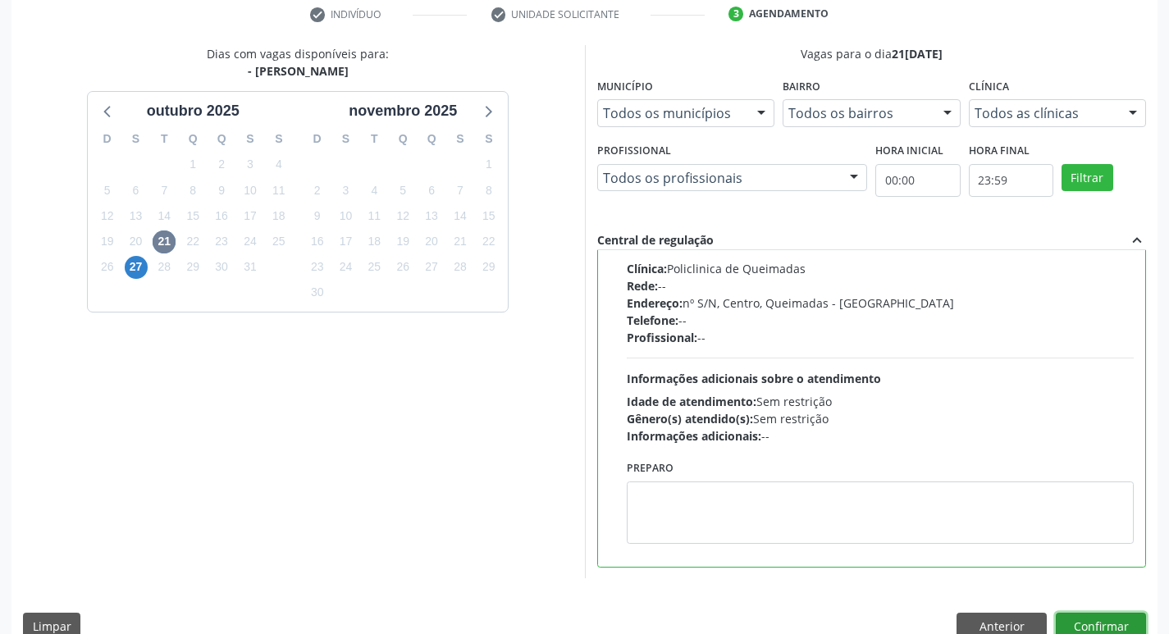
click at [1081, 615] on button "Confirmar" at bounding box center [1101, 627] width 90 height 28
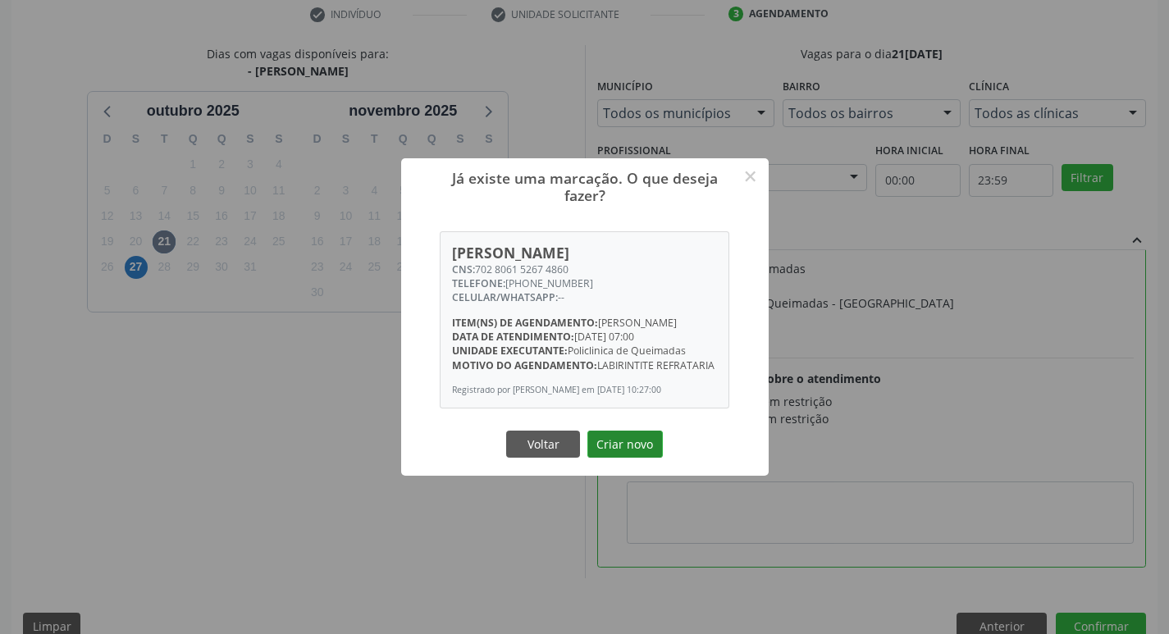
click at [634, 459] on button "Criar novo" at bounding box center [624, 445] width 75 height 28
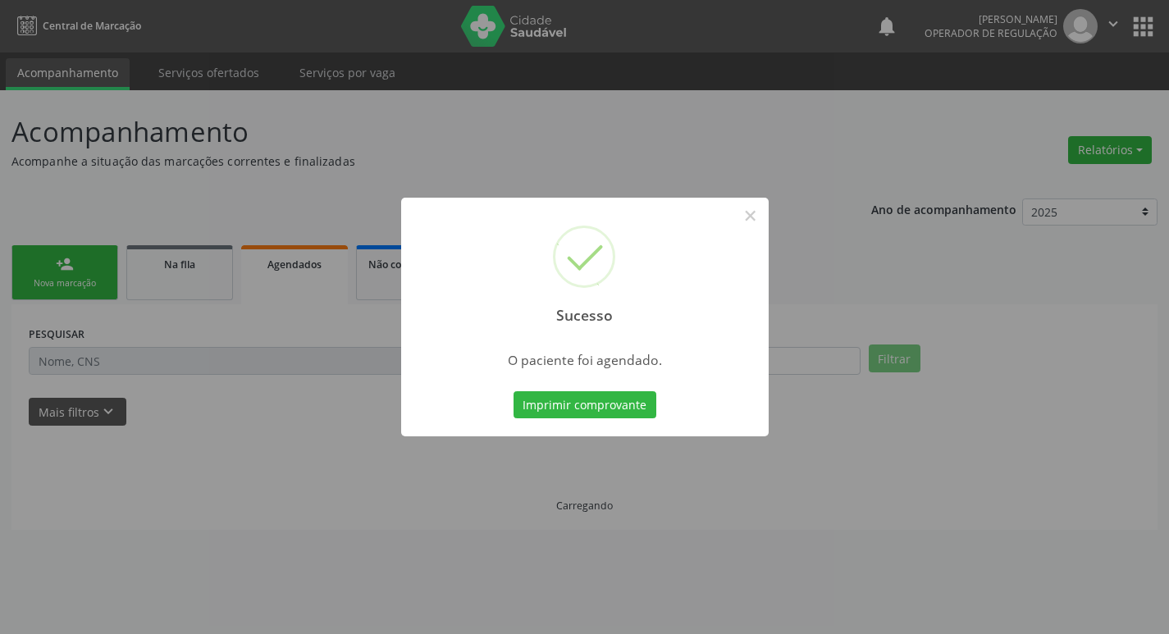
scroll to position [0, 0]
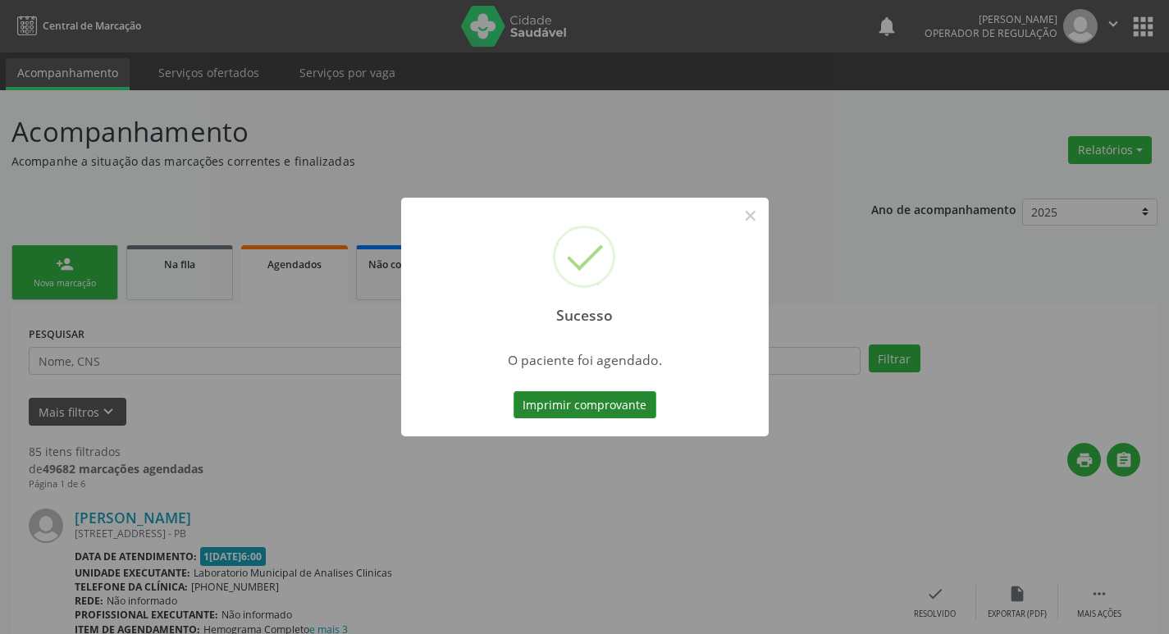
click at [605, 391] on button "Imprimir comprovante" at bounding box center [585, 405] width 143 height 28
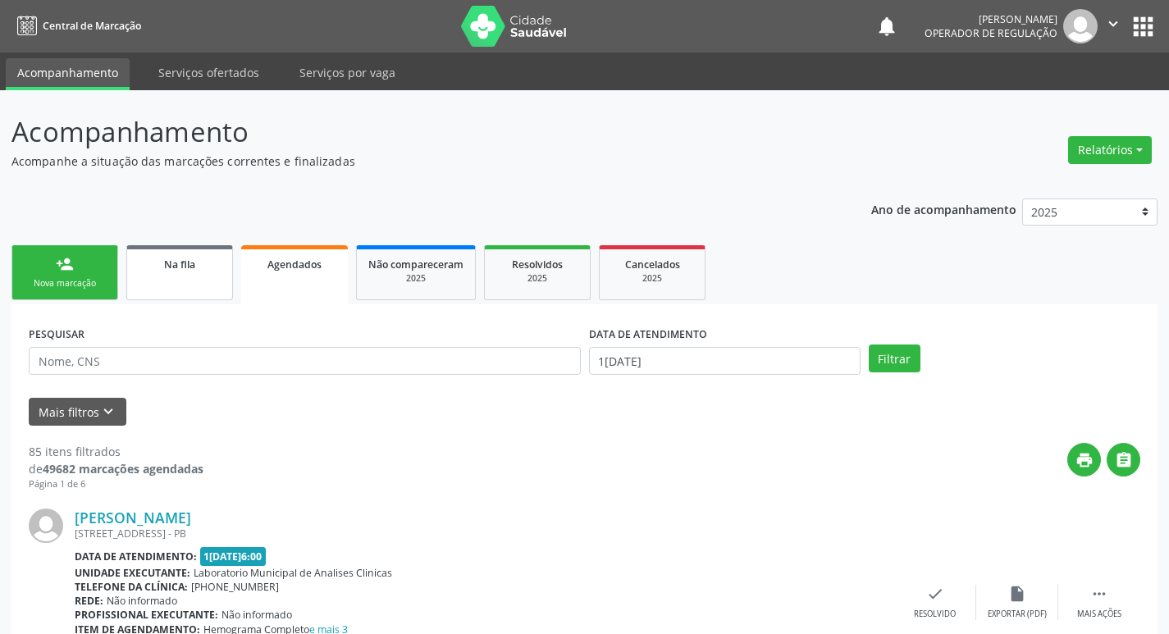
click at [209, 284] on link "Na fila" at bounding box center [179, 272] width 107 height 55
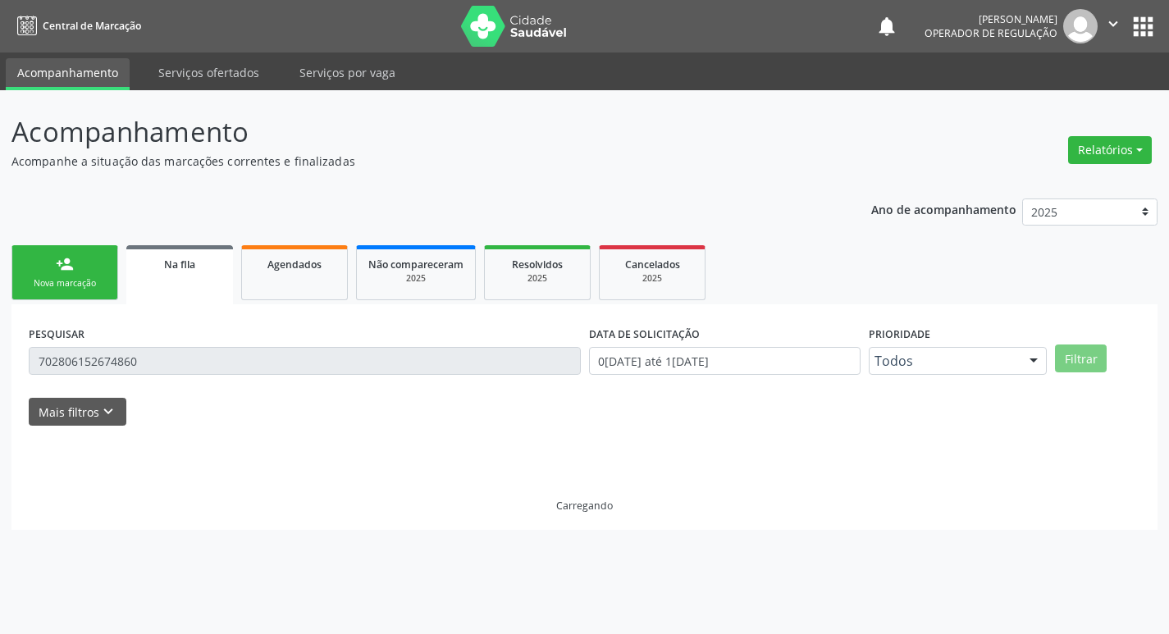
click at [214, 357] on input "702806152674860" at bounding box center [305, 361] width 552 height 28
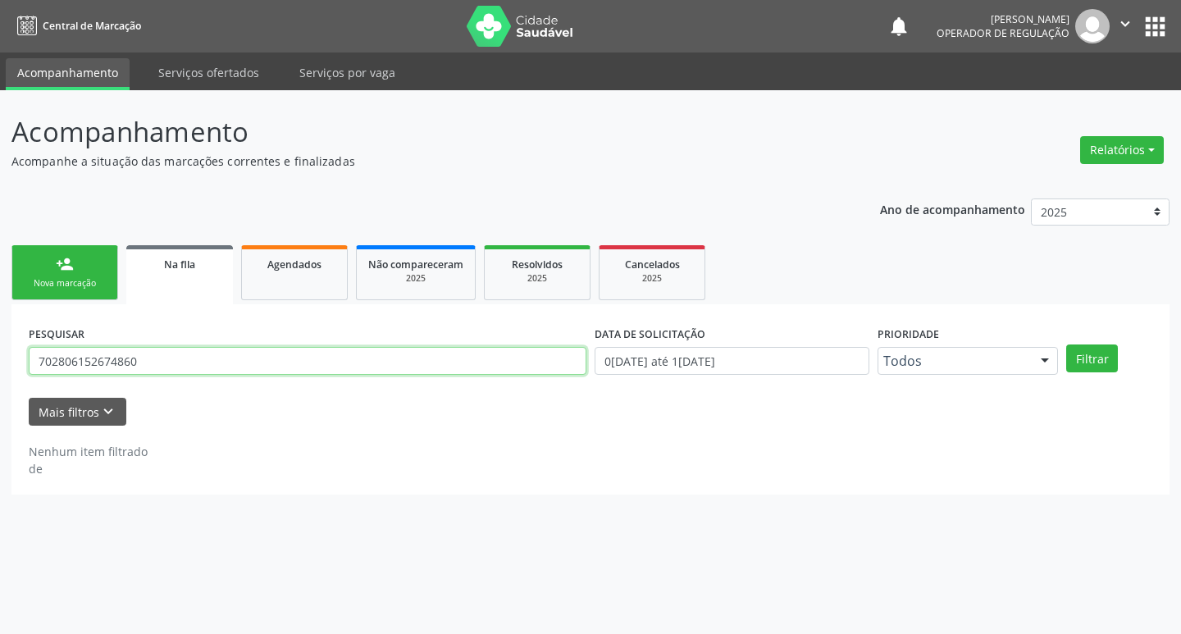
click at [214, 357] on input "702806152674860" at bounding box center [308, 361] width 558 height 28
type input "708800701535310"
click at [1067, 345] on button "Filtrar" at bounding box center [1093, 359] width 52 height 28
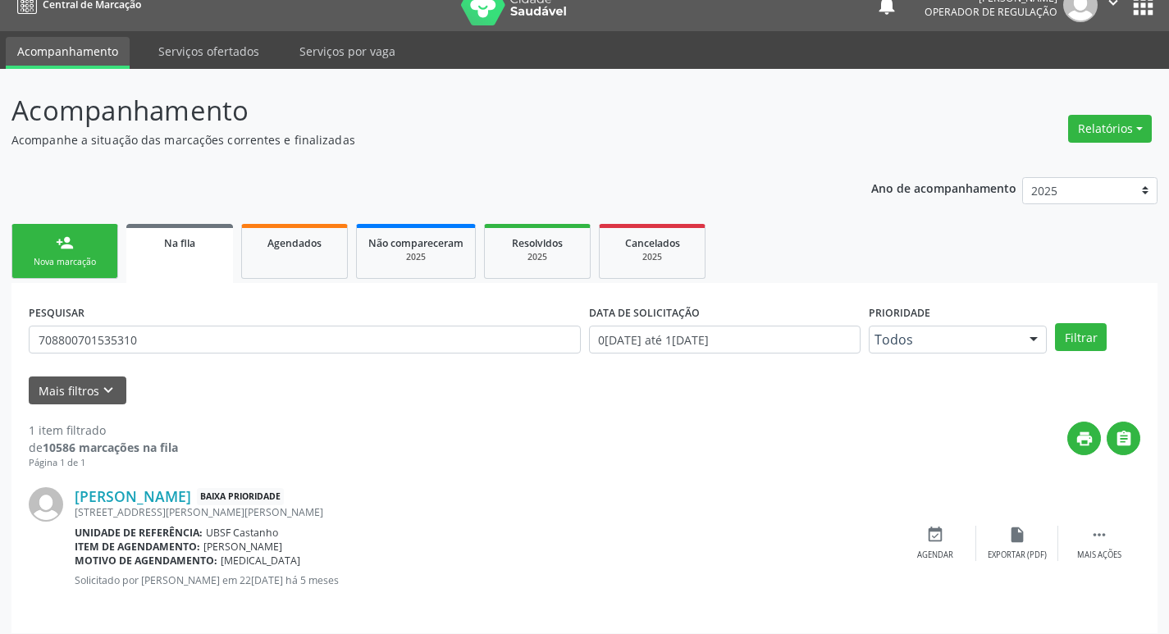
scroll to position [32, 0]
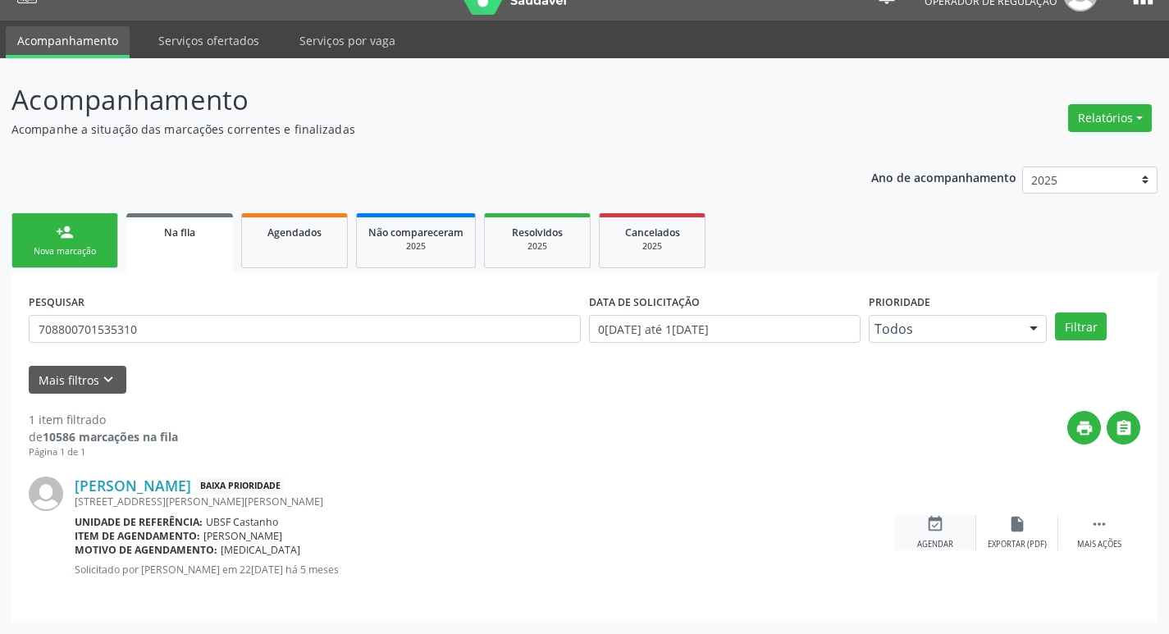
click at [947, 543] on div "Agendar" at bounding box center [935, 544] width 36 height 11
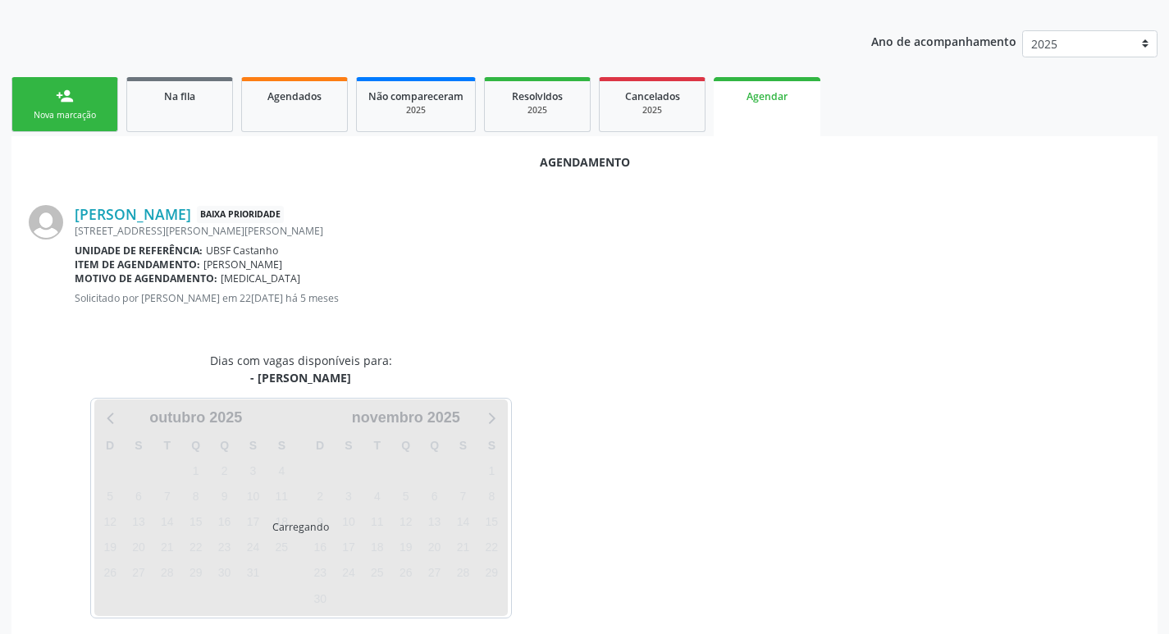
scroll to position [181, 0]
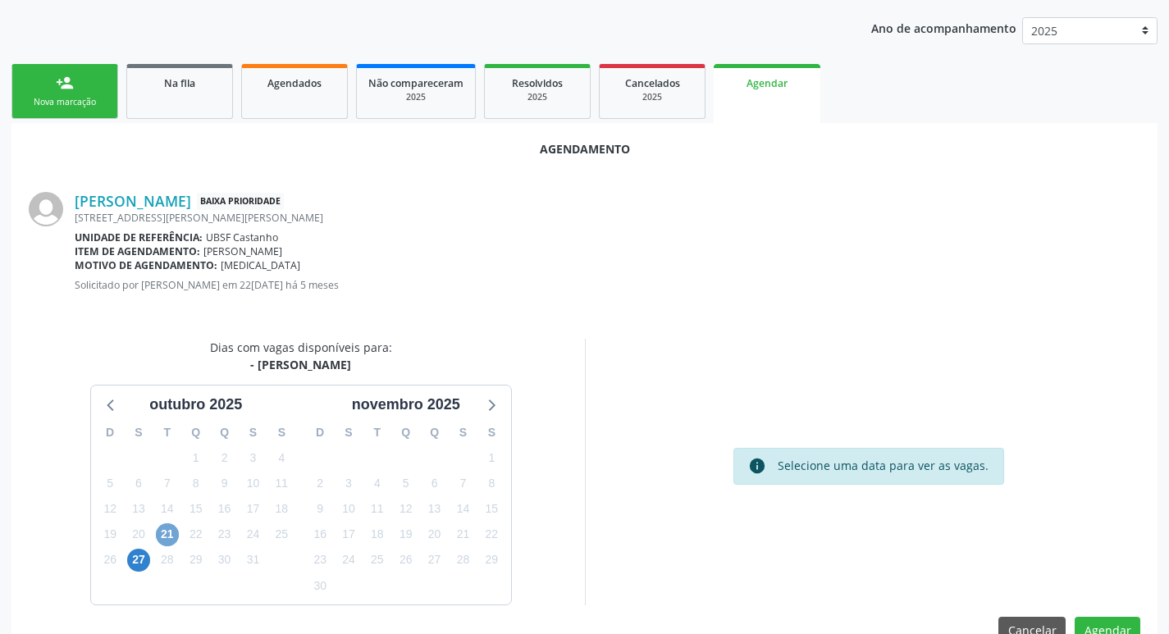
click at [168, 532] on span "21" at bounding box center [167, 534] width 23 height 23
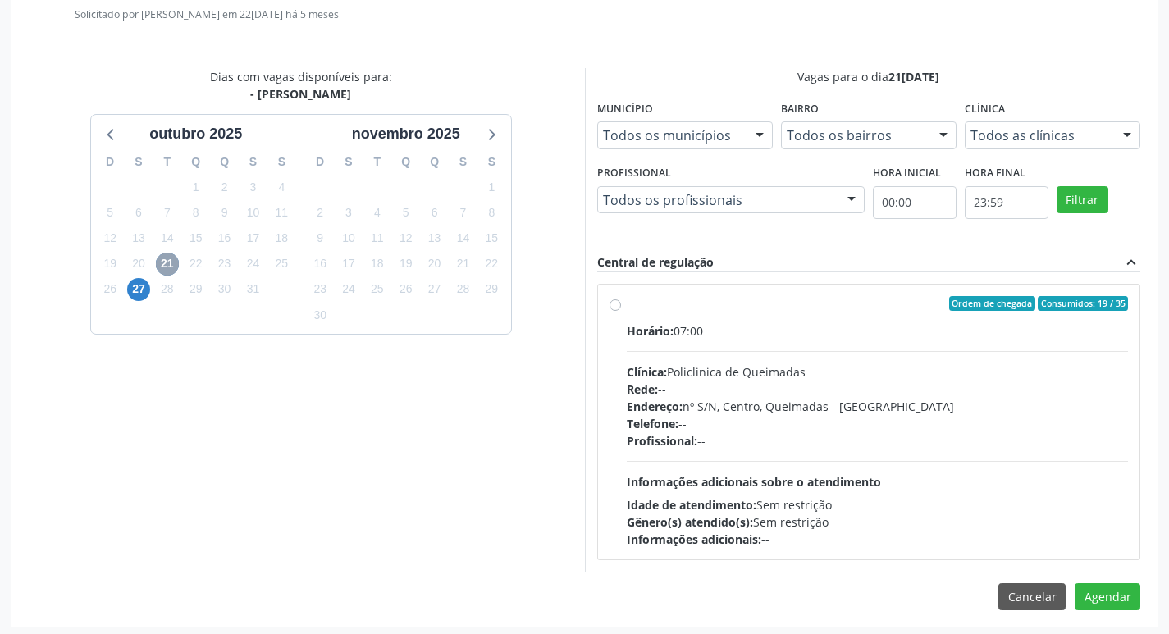
scroll to position [457, 0]
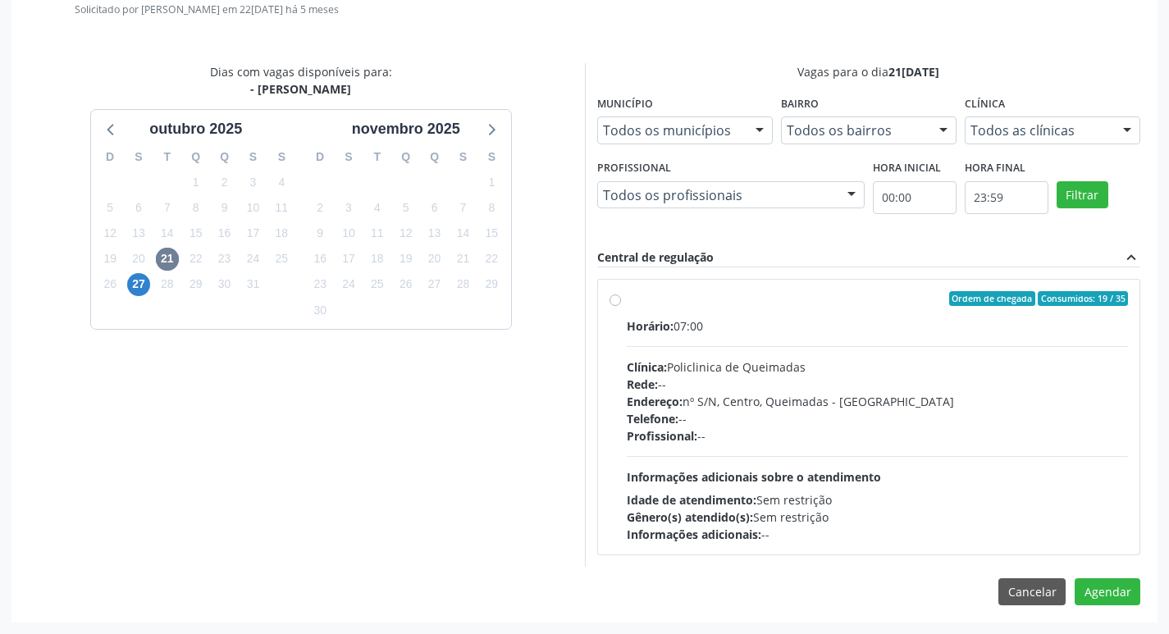
click at [799, 333] on div "Horário: 07:00" at bounding box center [878, 326] width 502 height 17
click at [621, 306] on input "Ordem de chegada Consumidos: 19 / 35 Horário: 07:00 Clínica: Policlinica de Que…" at bounding box center [615, 298] width 11 height 15
radio input "true"
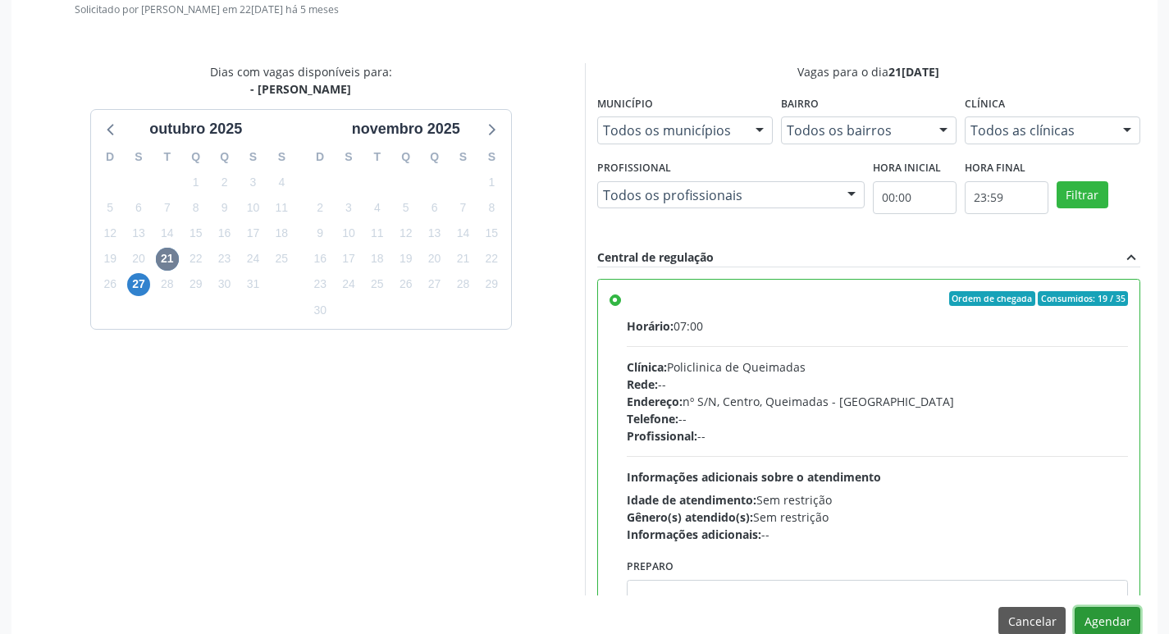
click at [1117, 615] on button "Agendar" at bounding box center [1108, 621] width 66 height 28
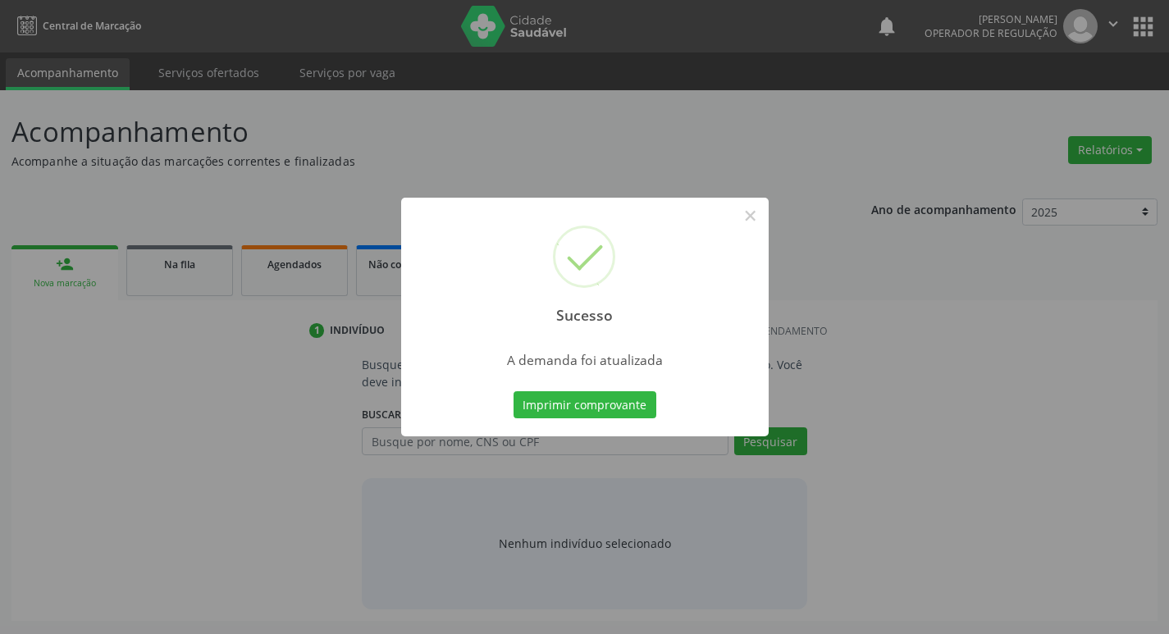
scroll to position [0, 0]
click at [570, 404] on button "Imprimir comprovante" at bounding box center [590, 405] width 143 height 28
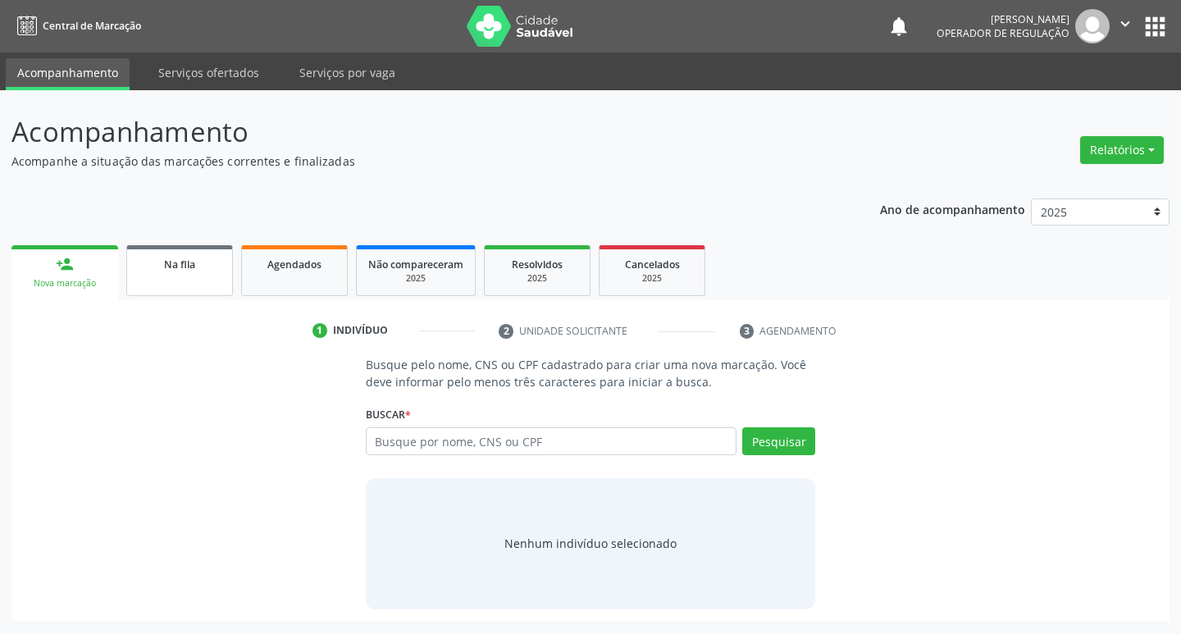
click at [181, 252] on link "Na fila" at bounding box center [179, 270] width 107 height 51
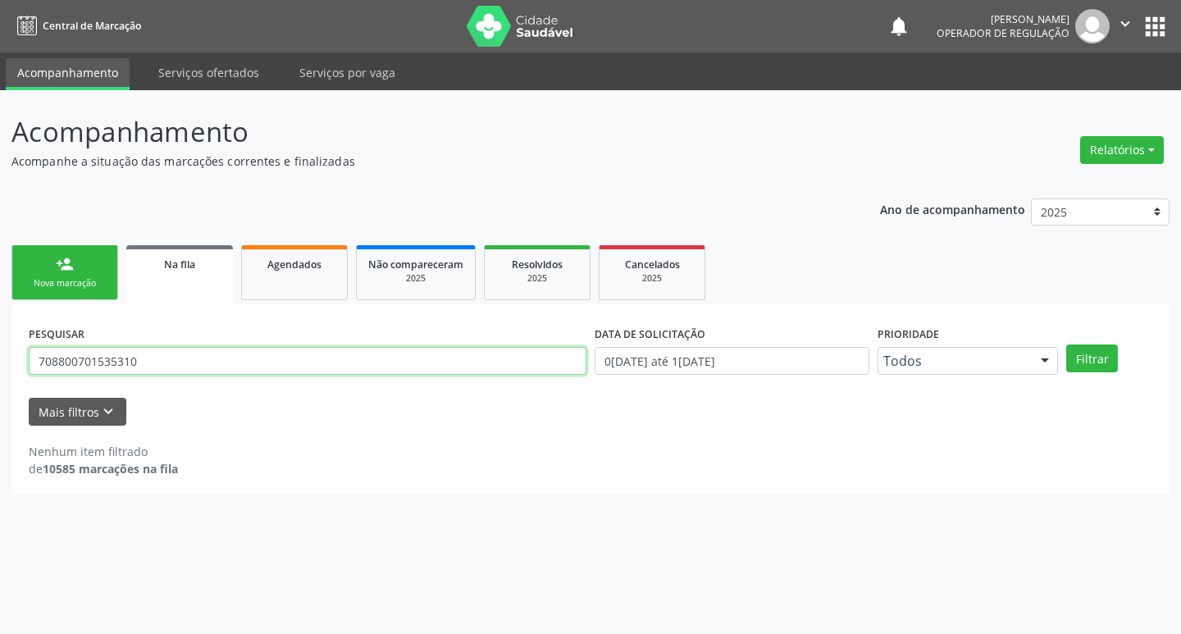
click at [240, 364] on input "708800701535310" at bounding box center [308, 361] width 558 height 28
type input "700808952034780"
click at [1067, 345] on button "Filtrar" at bounding box center [1093, 359] width 52 height 28
click at [246, 364] on input "700808952034780" at bounding box center [308, 361] width 558 height 28
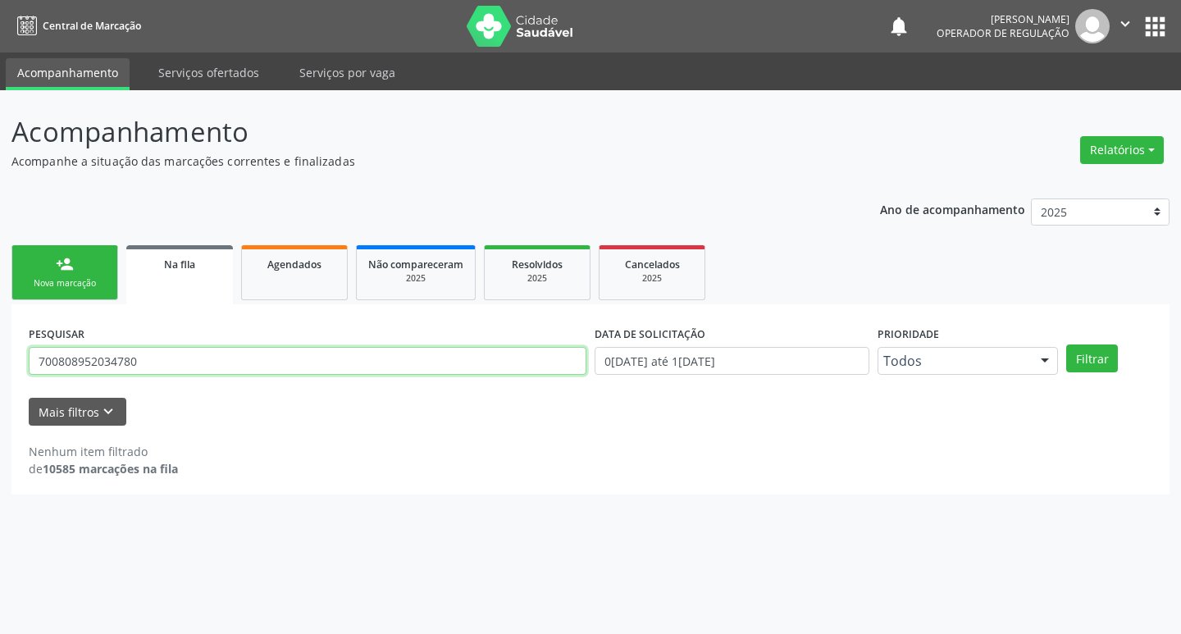
click at [246, 364] on input "700808952034780" at bounding box center [308, 361] width 558 height 28
click at [246, 364] on input "text" at bounding box center [308, 361] width 558 height 28
type input "700808952034780"
click at [1067, 345] on button "Filtrar" at bounding box center [1093, 359] width 52 height 28
click at [253, 372] on input "700808952034780" at bounding box center [308, 361] width 558 height 28
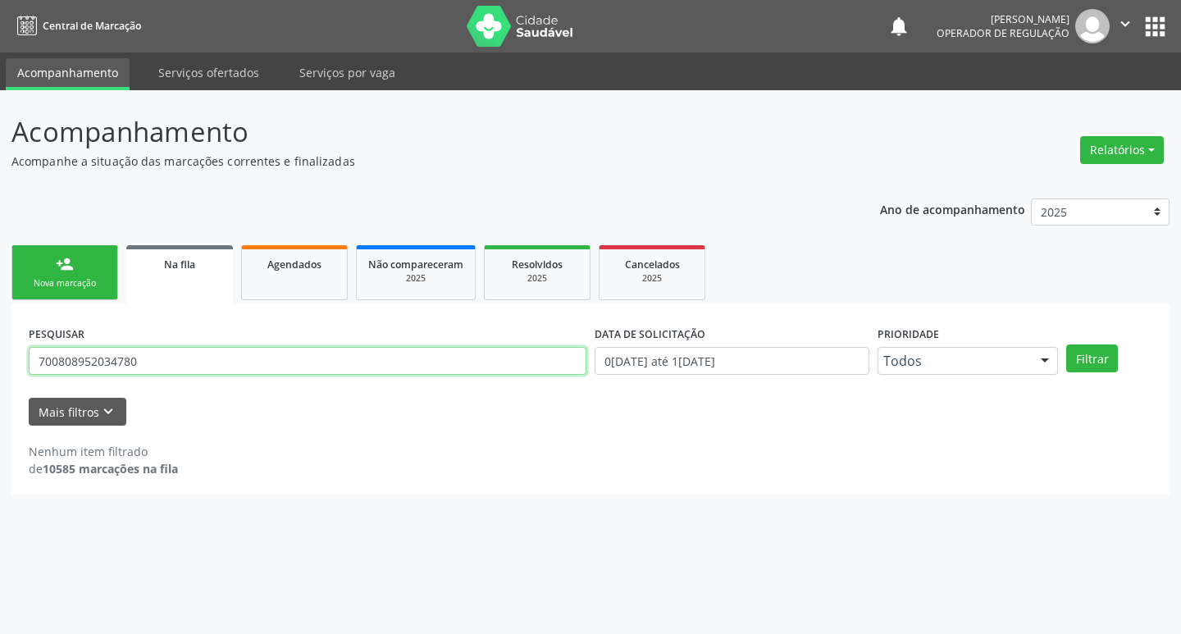
click at [251, 371] on input "700808952034780" at bounding box center [308, 361] width 558 height 28
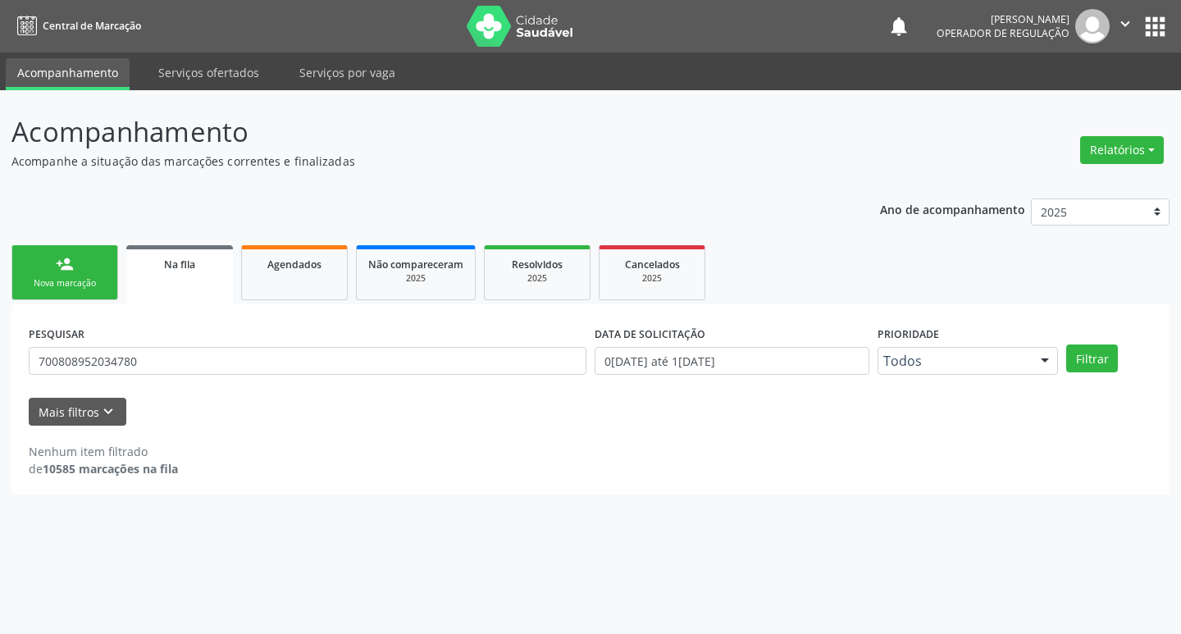
click at [85, 265] on link "person_add Nova marcação" at bounding box center [64, 272] width 107 height 55
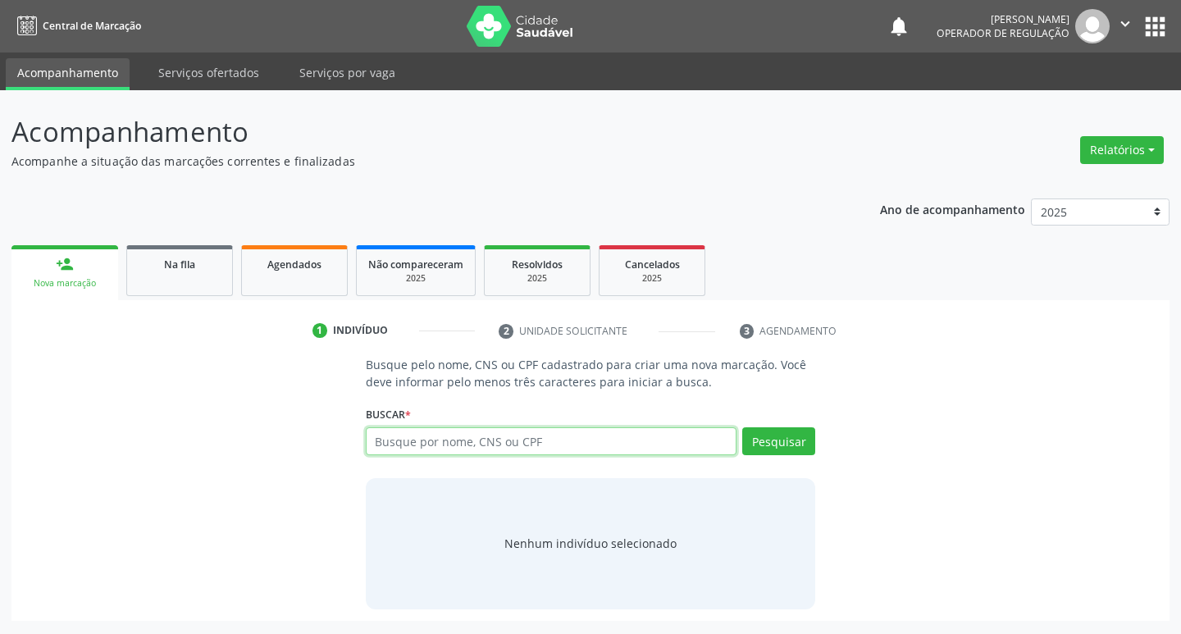
click at [422, 454] on input "text" at bounding box center [552, 441] width 372 height 28
paste input "700808952034780"
type input "700808952034780"
click at [768, 440] on button "Pesquisar" at bounding box center [779, 441] width 73 height 28
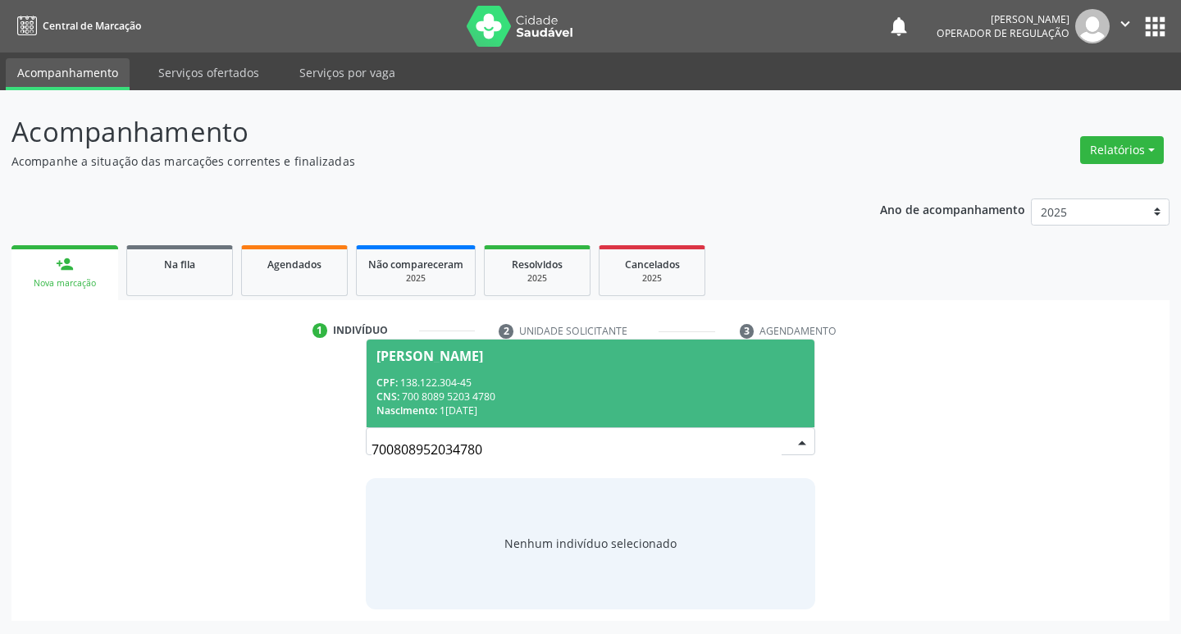
click at [458, 381] on div "CPF: 138.122.304-45" at bounding box center [591, 383] width 429 height 14
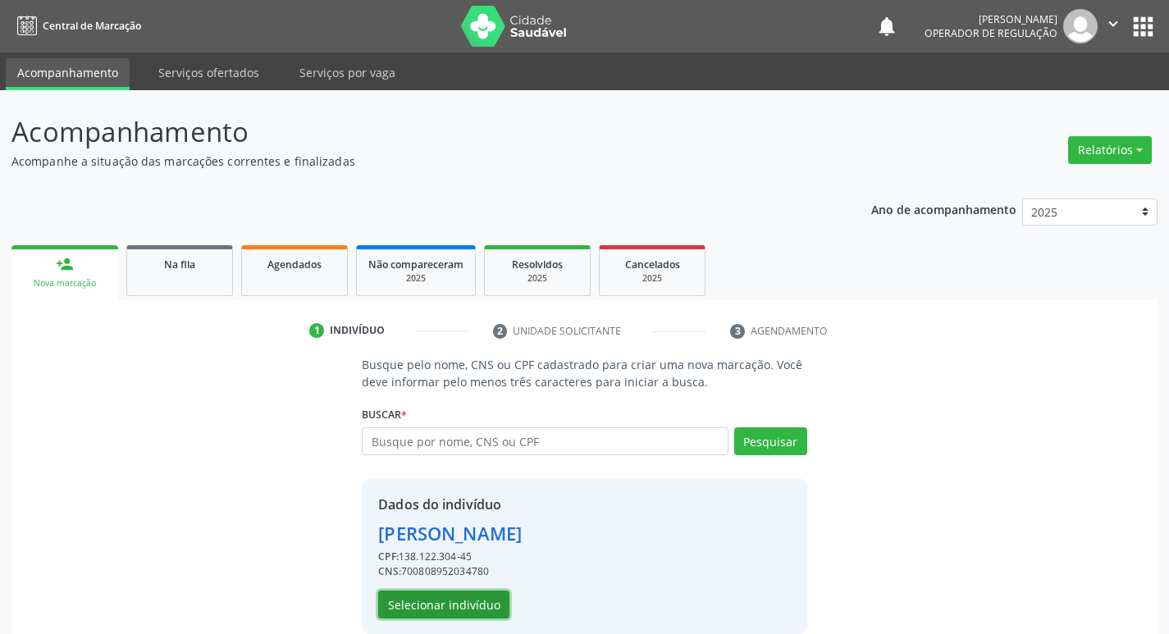
click at [416, 600] on button "Selecionar indivíduo" at bounding box center [443, 605] width 131 height 28
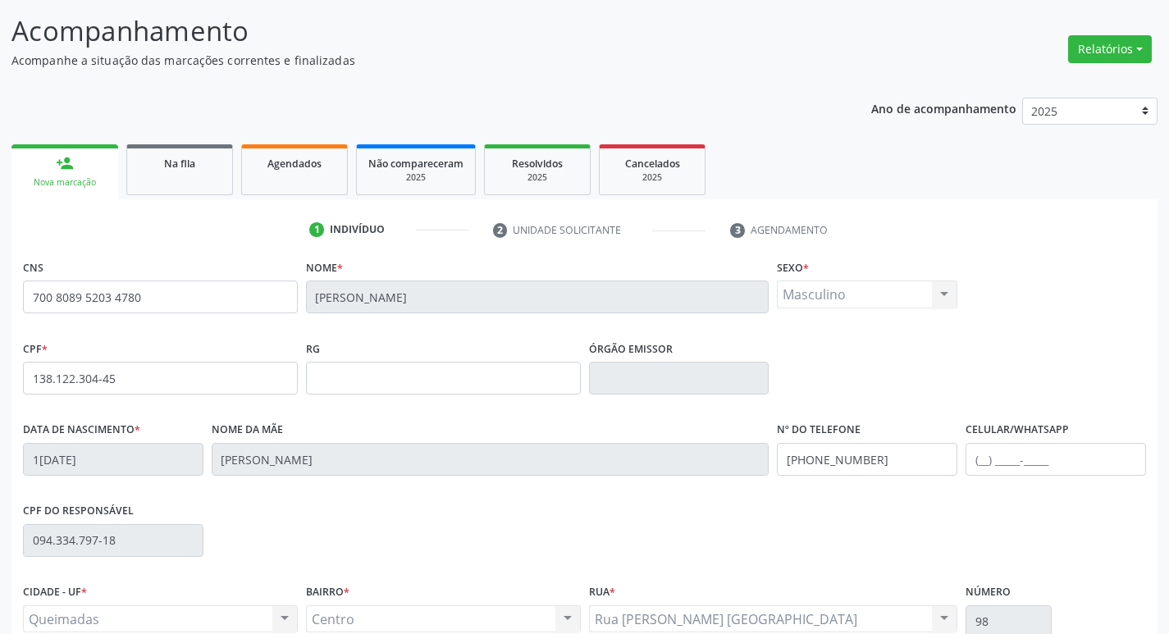
scroll to position [255, 0]
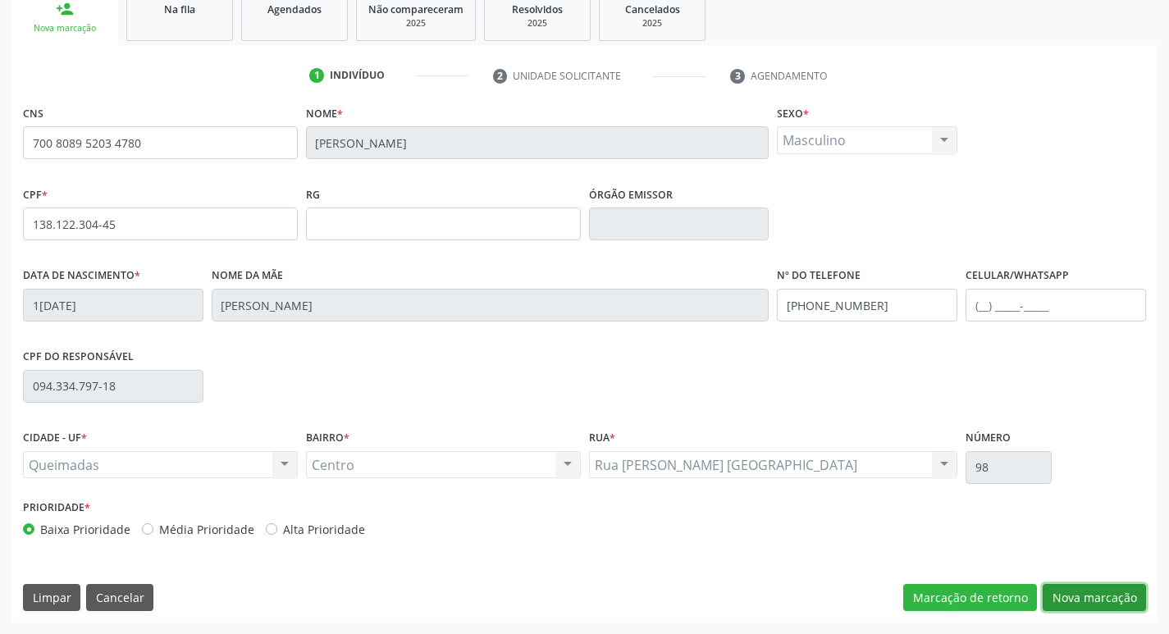
click at [1059, 591] on button "Nova marcação" at bounding box center [1094, 598] width 103 height 28
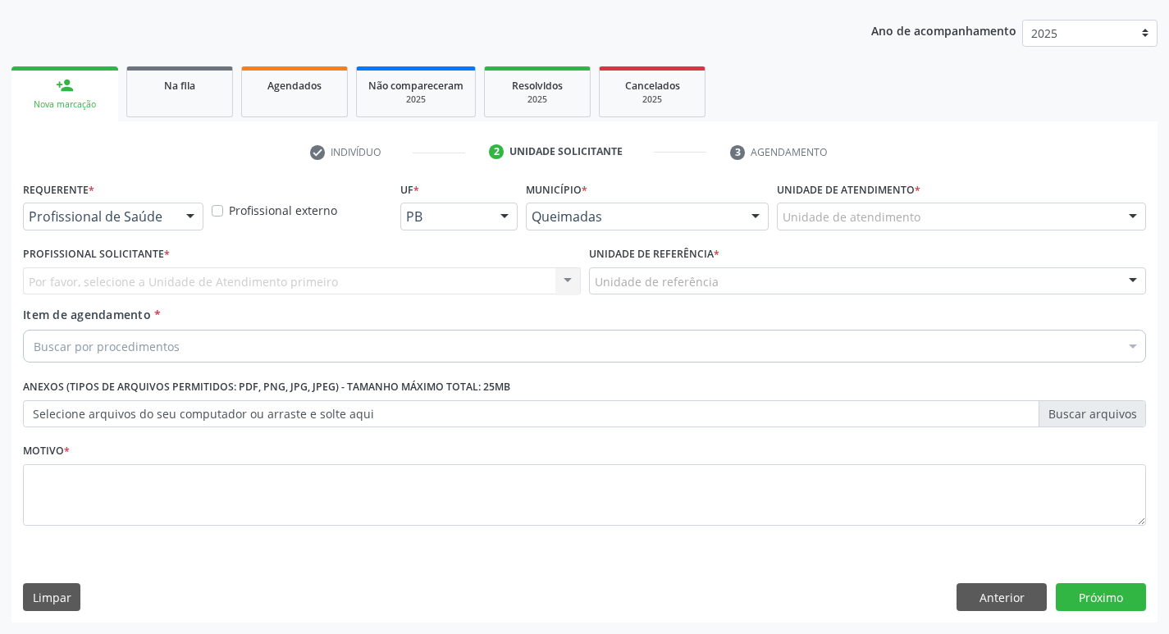
scroll to position [179, 0]
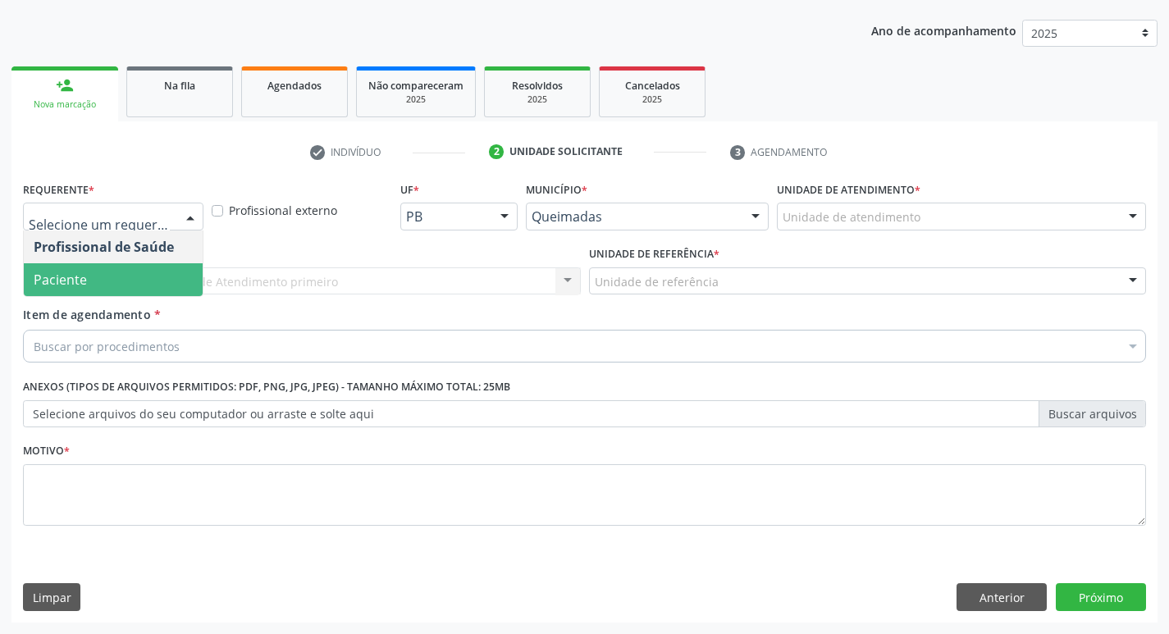
click at [56, 295] on span "Paciente" at bounding box center [113, 279] width 179 height 33
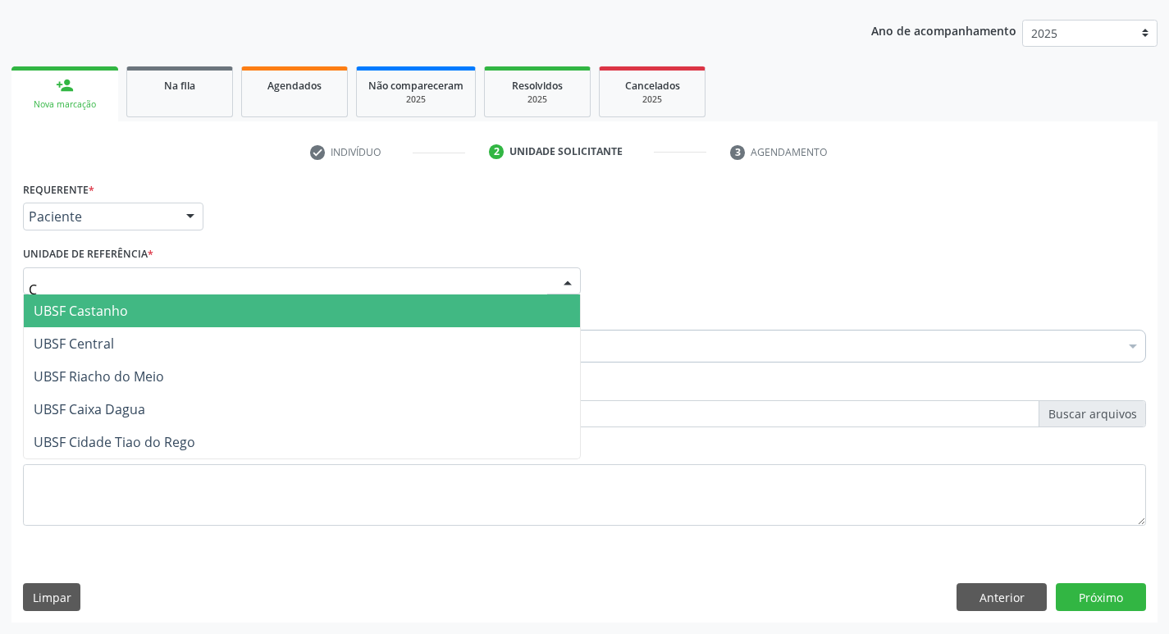
type input "CE"
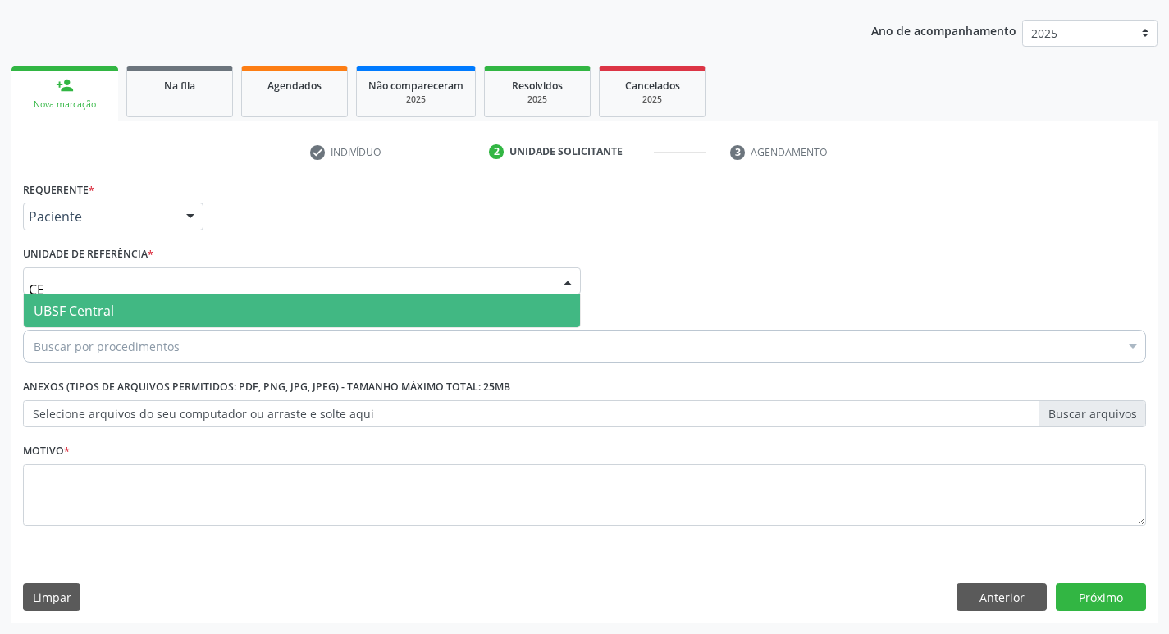
click at [76, 313] on span "UBSF Central" at bounding box center [74, 311] width 80 height 18
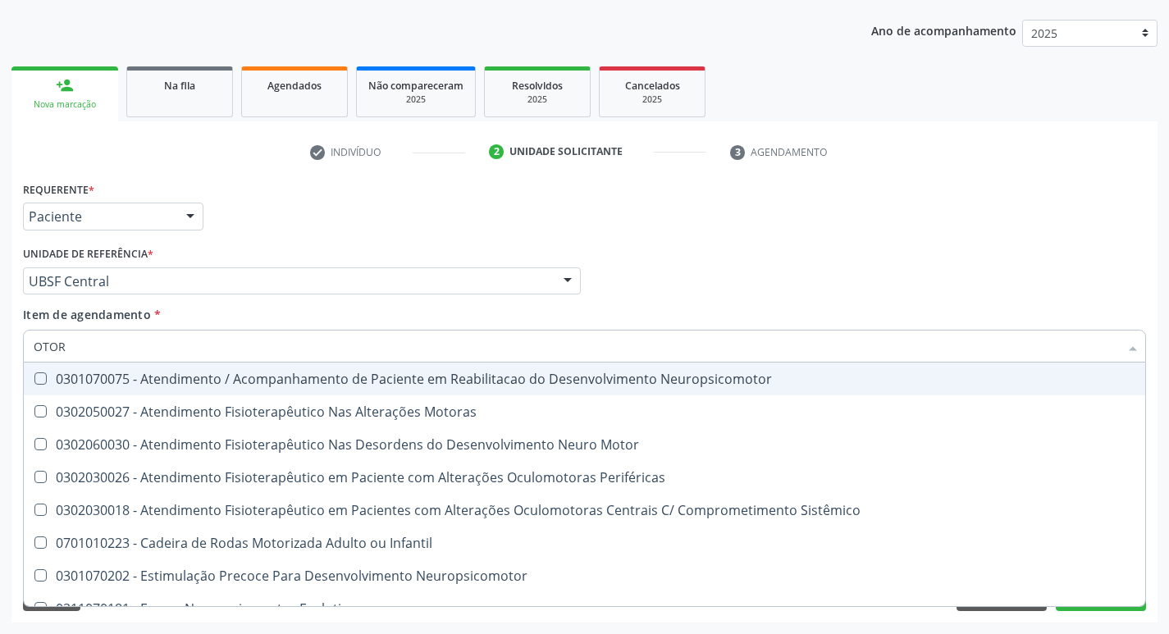
type input "OTORR"
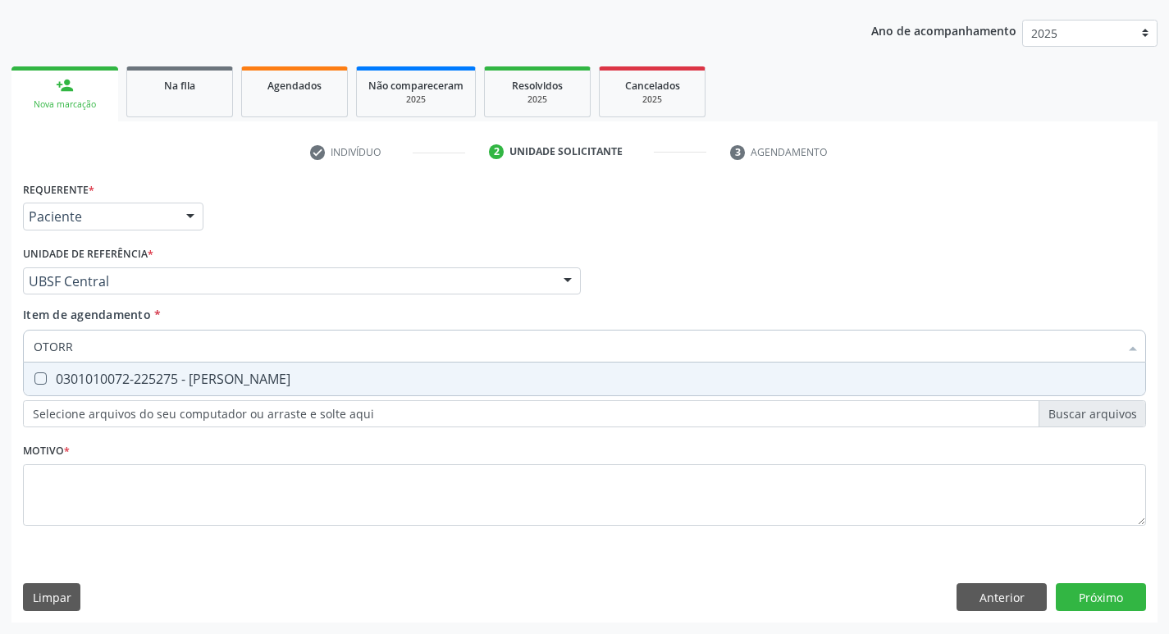
click at [111, 369] on span "0301010072-225275 - Médico Otorrinolaringologista" at bounding box center [585, 379] width 1122 height 33
checkbox Otorrinolaringologista "true"
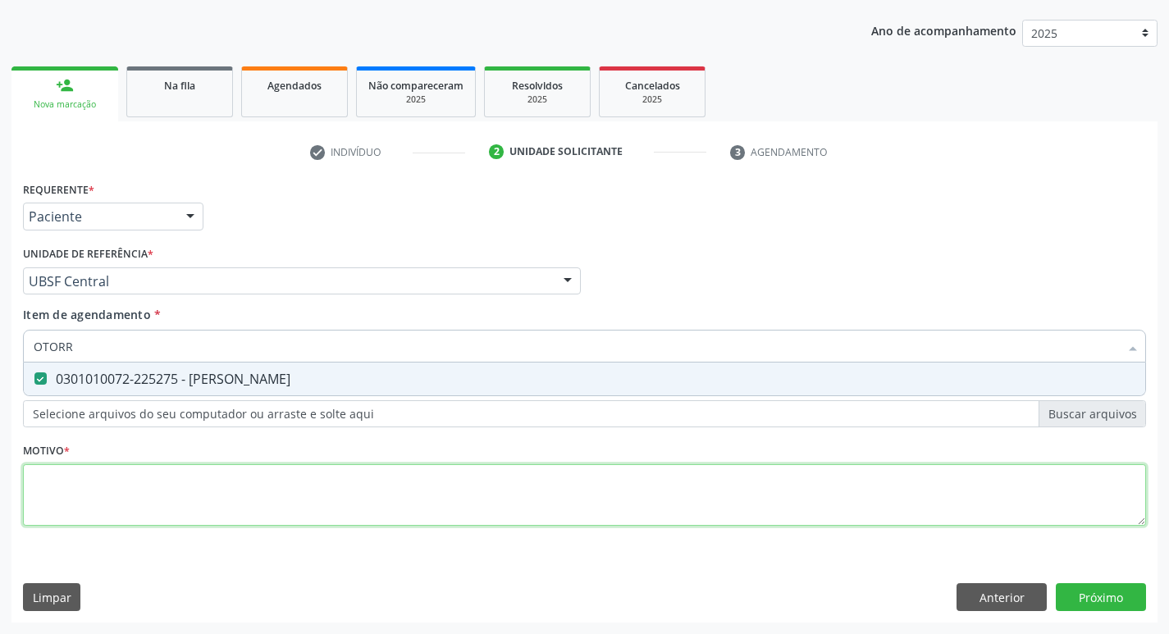
click at [183, 500] on div "Requerente * Paciente Profissional de Saúde Paciente Nenhum resultado encontrad…" at bounding box center [584, 363] width 1123 height 372
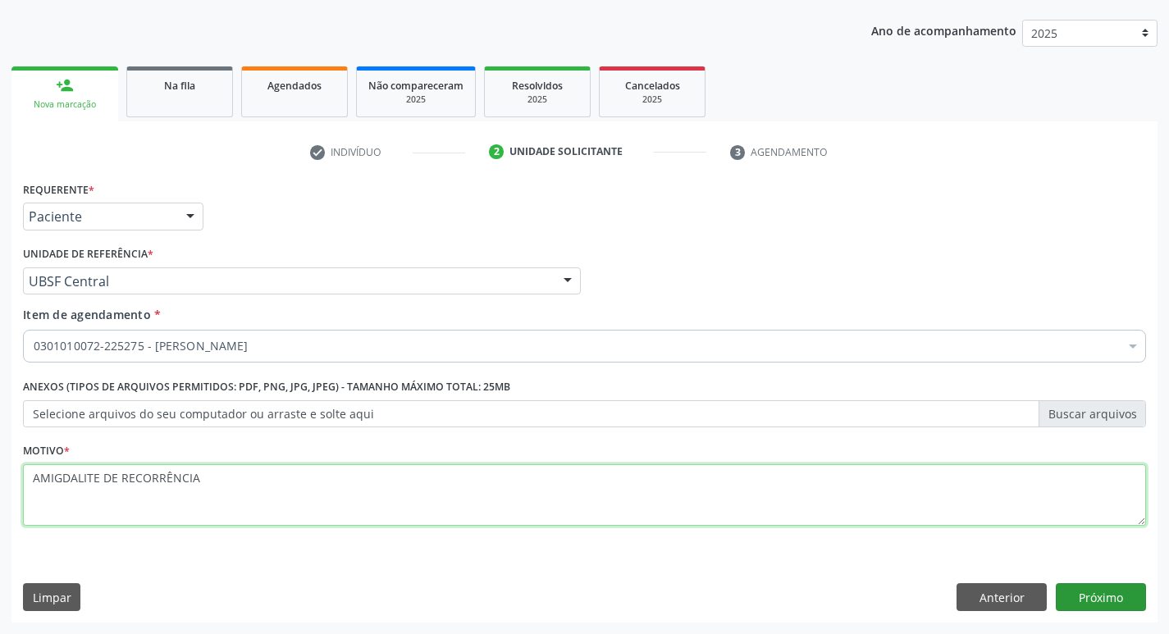
type textarea "AMIGDALITE DE RECORRÊNCIA"
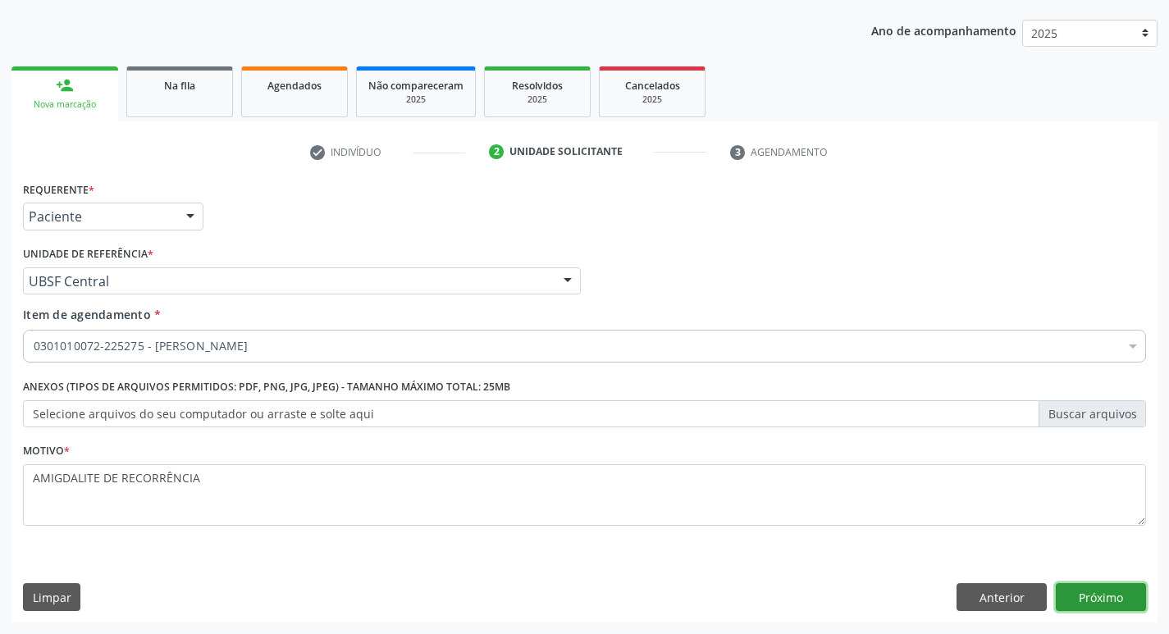
click at [1085, 599] on button "Próximo" at bounding box center [1101, 597] width 90 height 28
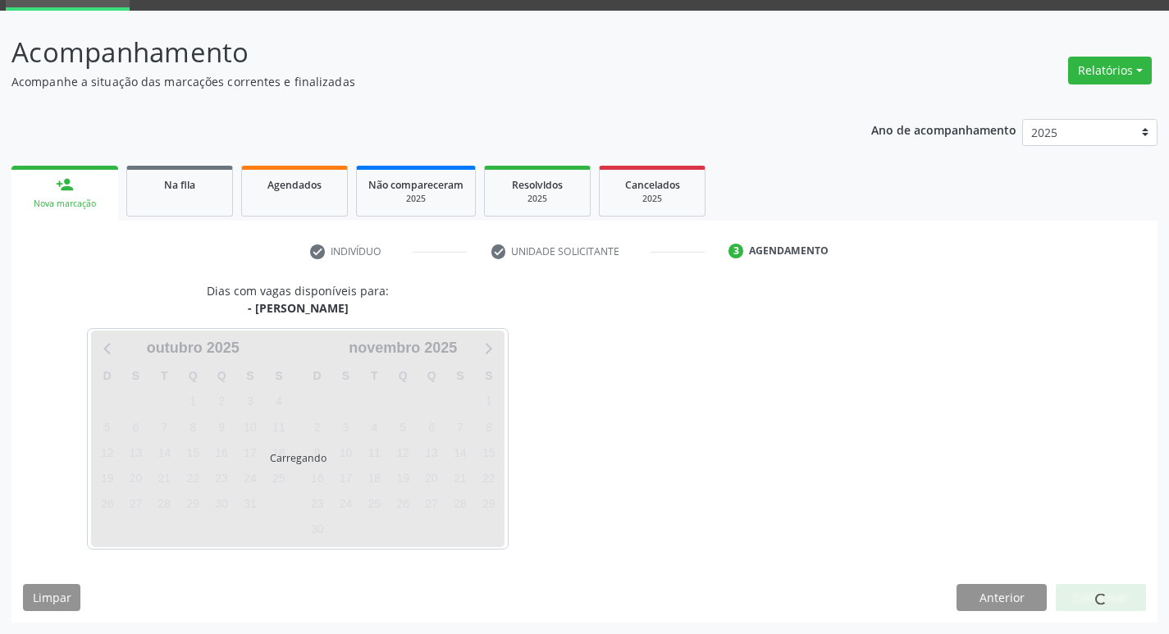
scroll to position [80, 0]
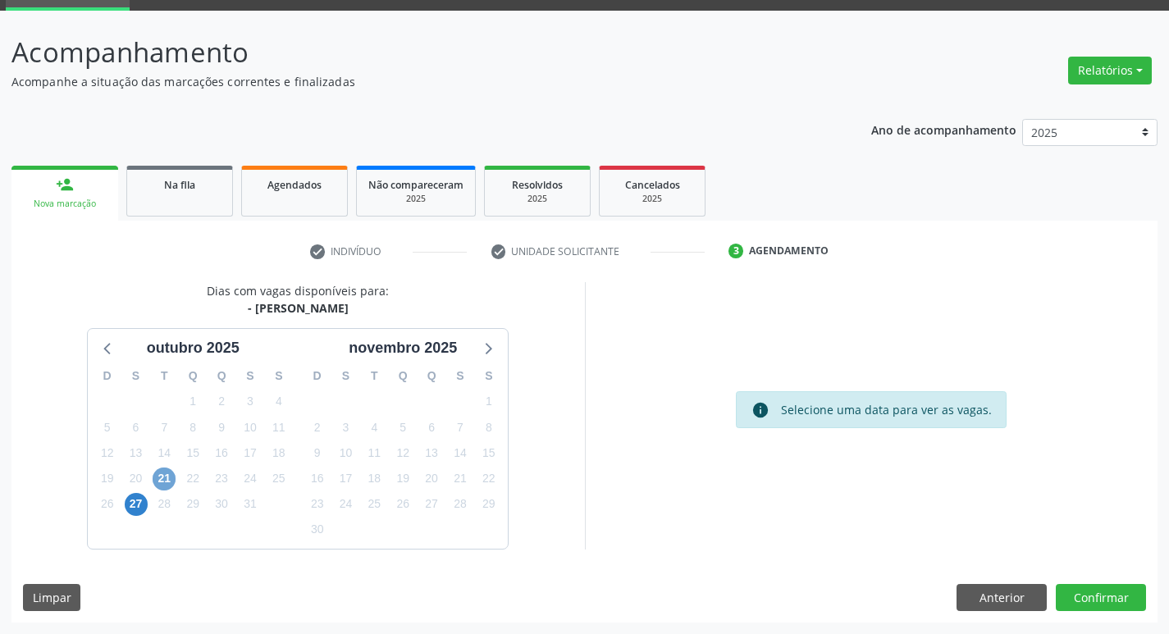
click at [168, 484] on span "21" at bounding box center [164, 479] width 23 height 23
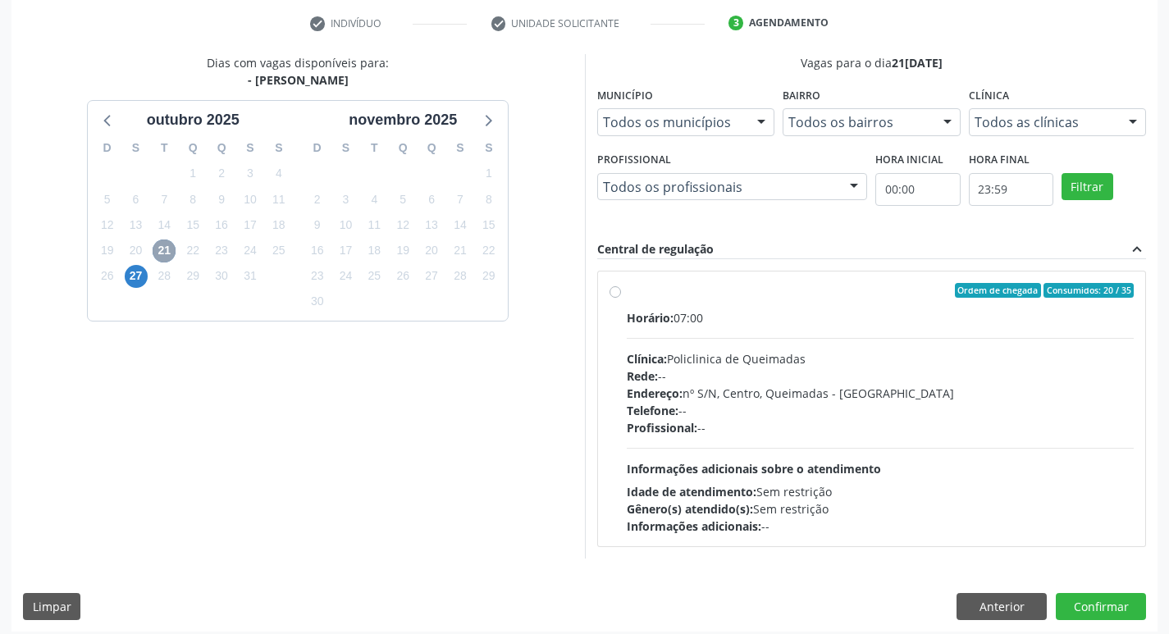
scroll to position [317, 0]
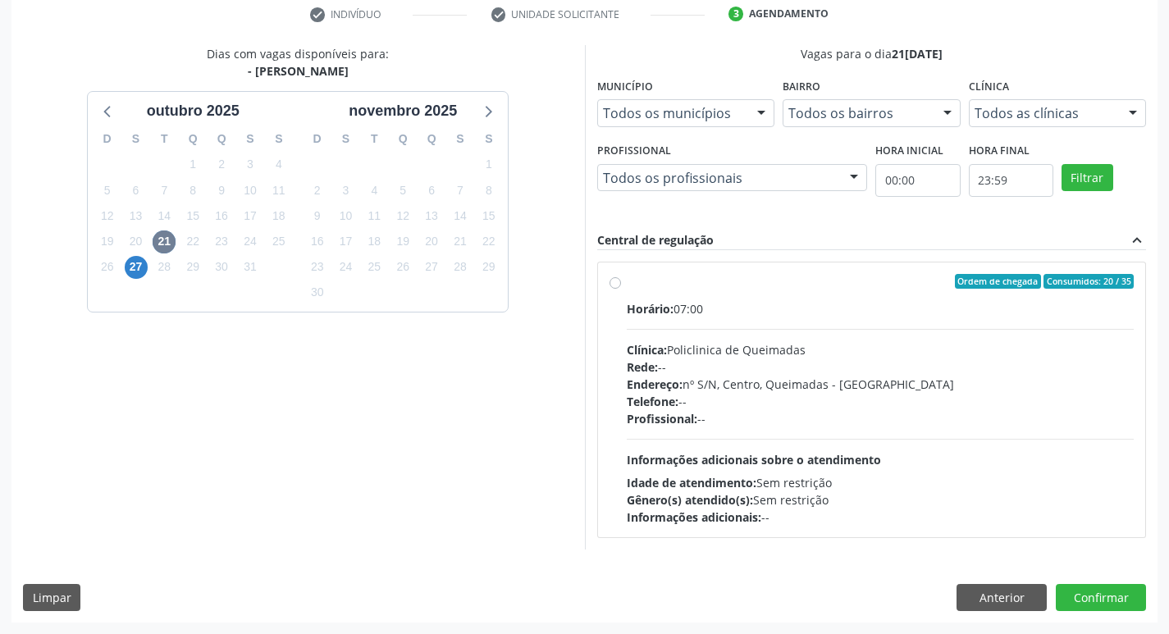
click at [1005, 316] on div "Horário: 07:00" at bounding box center [881, 308] width 508 height 17
click at [621, 289] on input "Ordem de chegada Consumidos: 20 / 35 Horário: 07:00 Clínica: Policlinica de Que…" at bounding box center [615, 281] width 11 height 15
radio input "true"
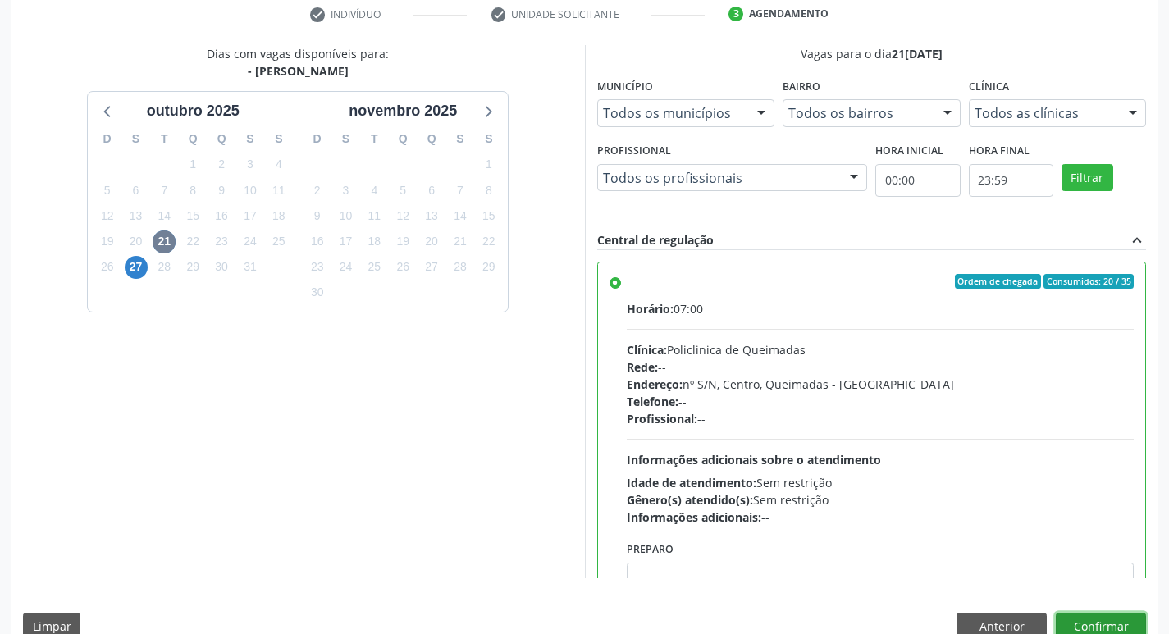
click at [1090, 619] on button "Confirmar" at bounding box center [1101, 627] width 90 height 28
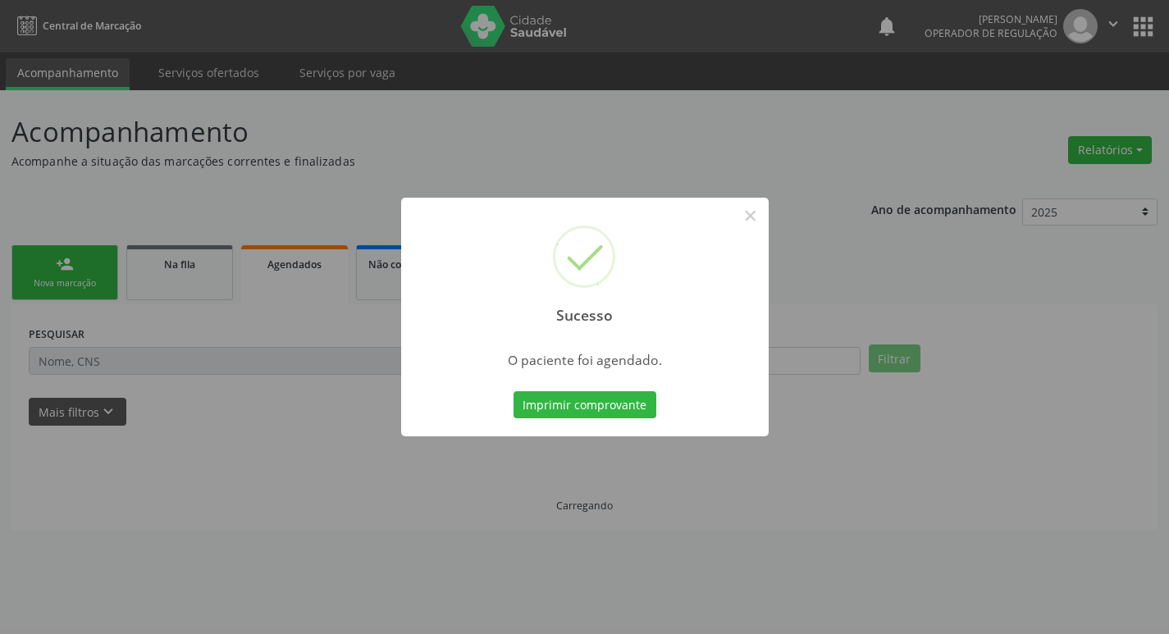
scroll to position [0, 0]
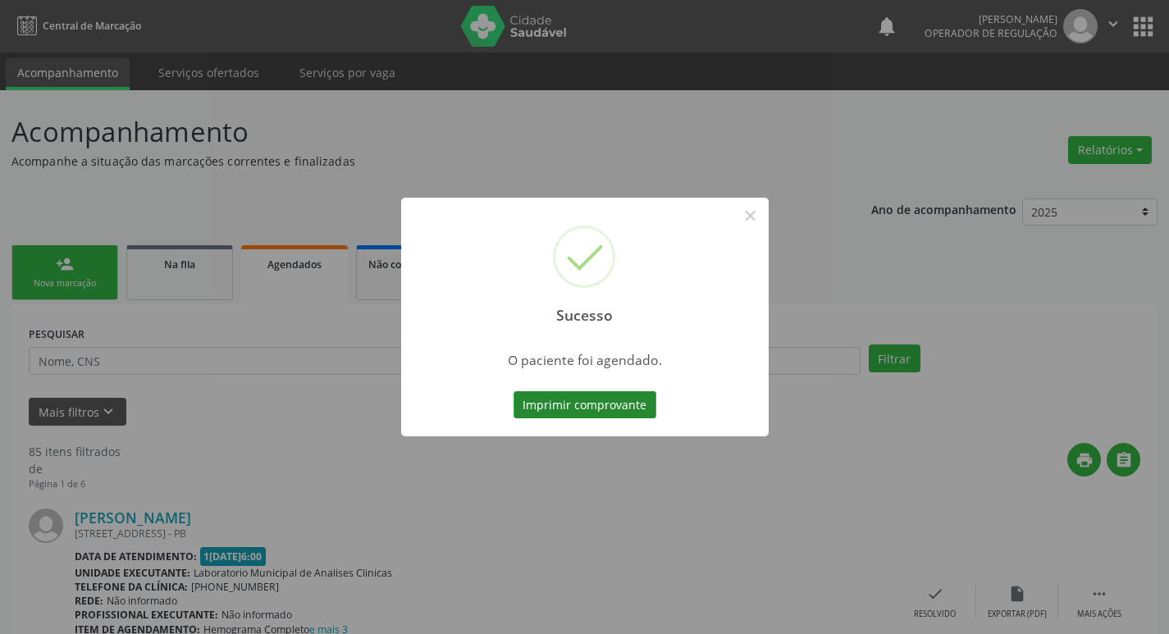
click at [588, 403] on button "Imprimir comprovante" at bounding box center [585, 405] width 143 height 28
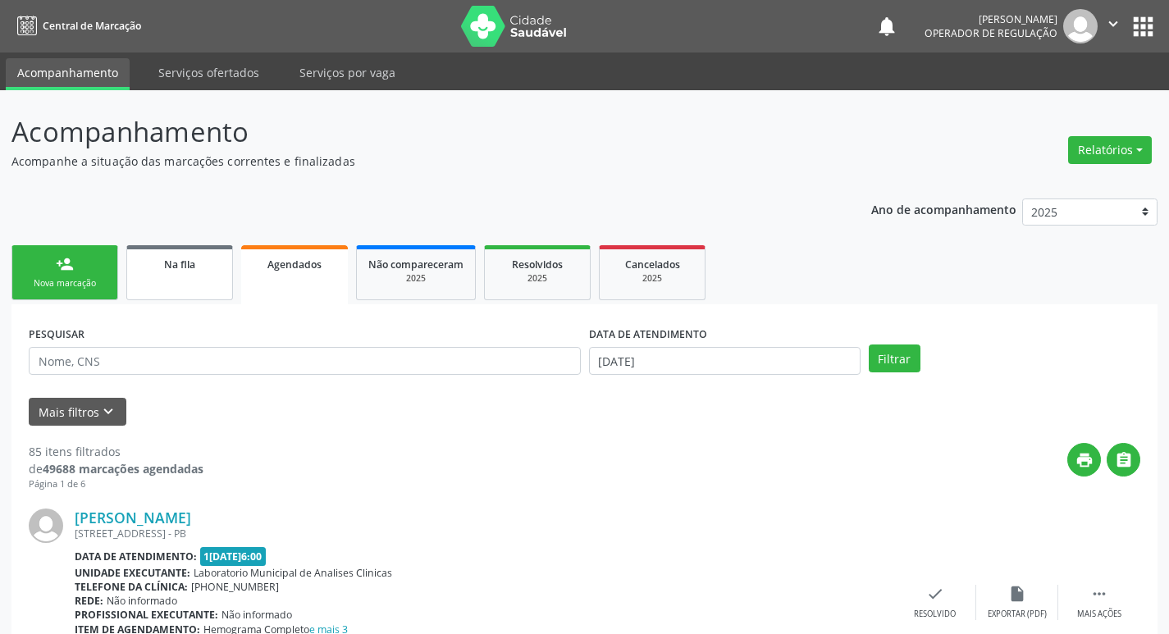
click at [195, 270] on span "Na fila" at bounding box center [179, 265] width 31 height 14
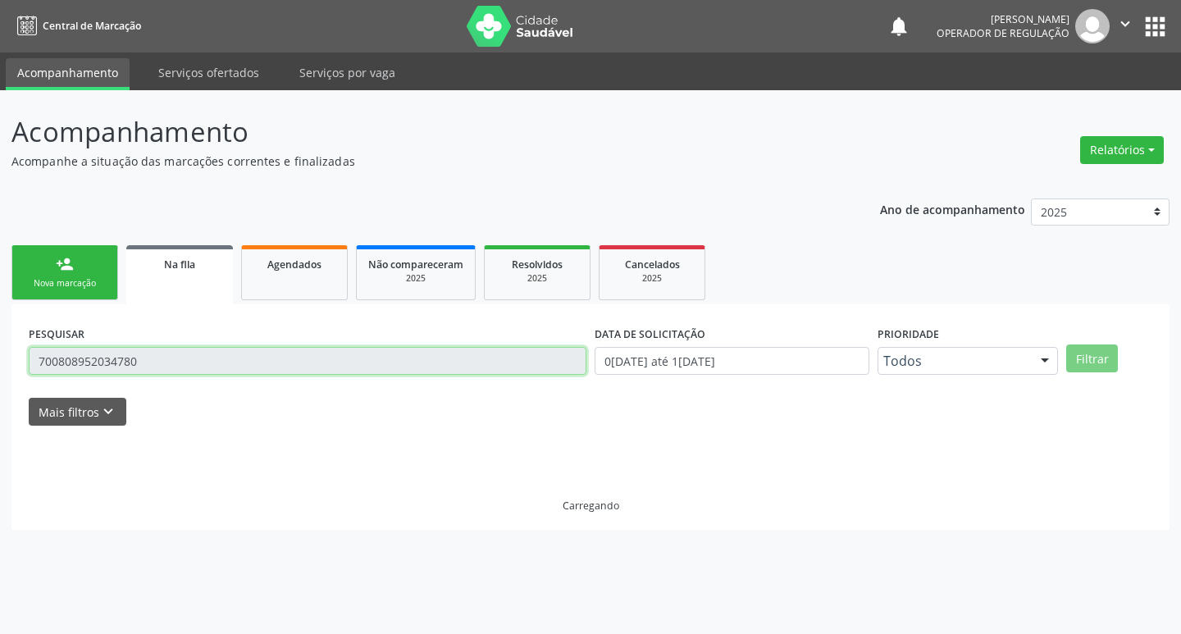
click at [194, 357] on input "700808952034780" at bounding box center [308, 361] width 558 height 28
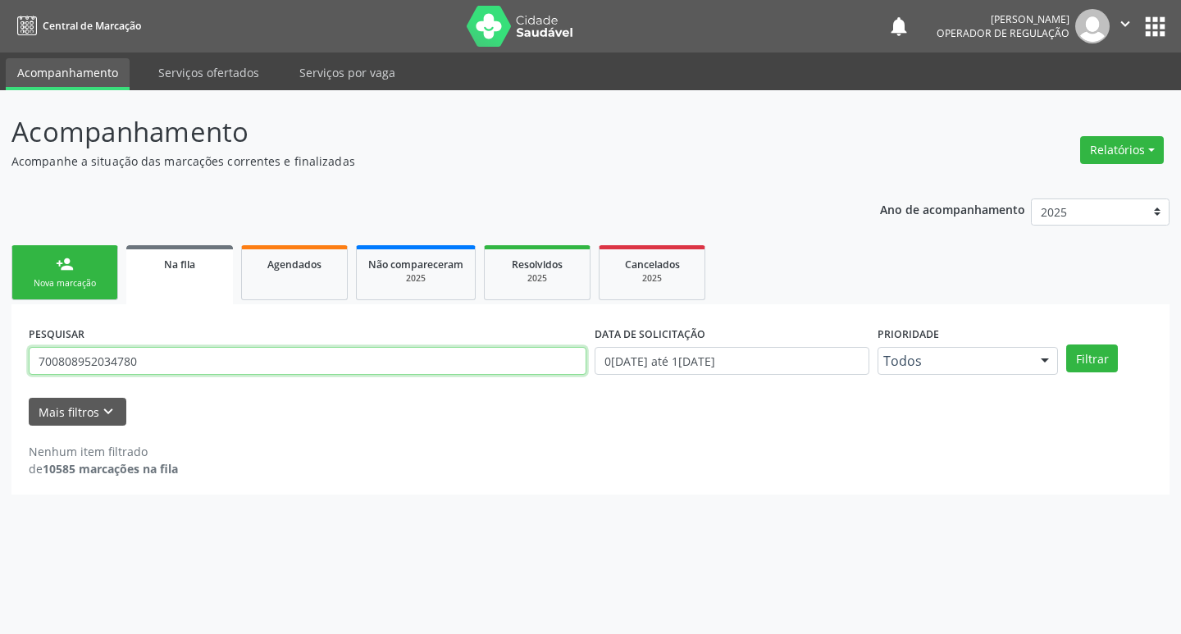
click at [194, 357] on input "700808952034780" at bounding box center [308, 361] width 558 height 28
type input "707500223248190"
click at [1067, 345] on button "Filtrar" at bounding box center [1093, 359] width 52 height 28
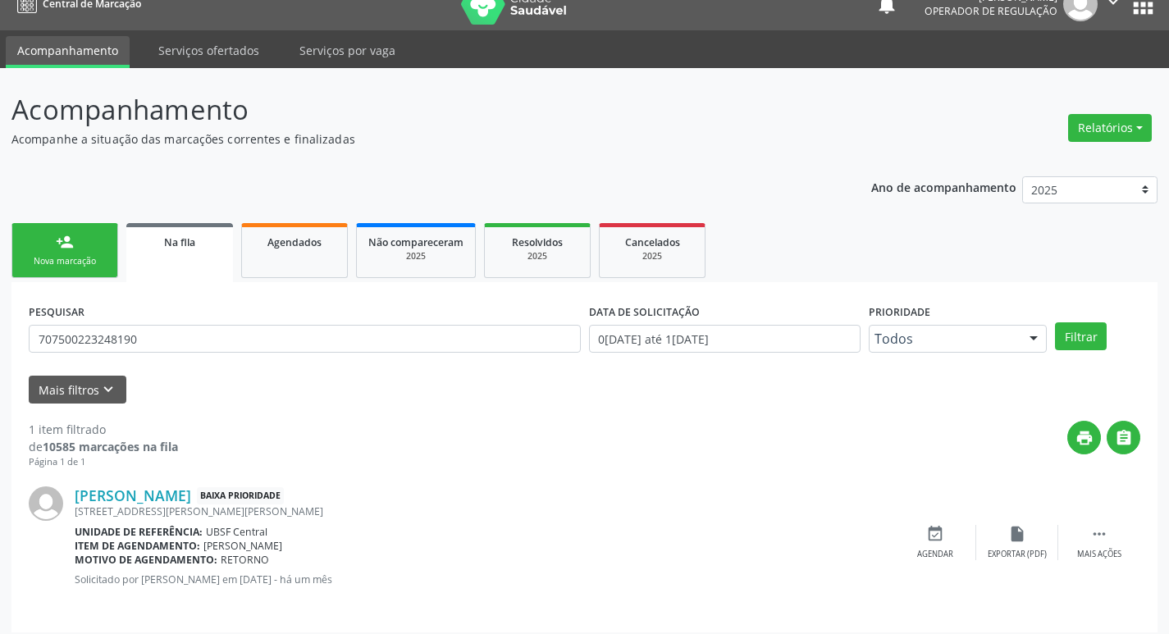
scroll to position [32, 0]
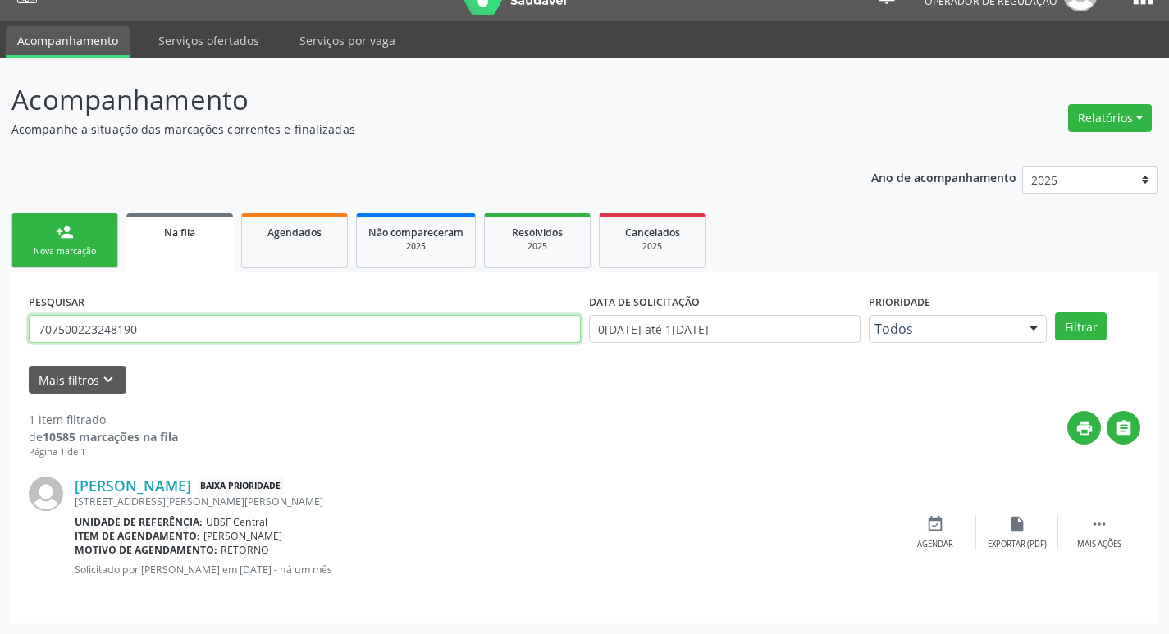
click at [147, 328] on input "707500223248190" at bounding box center [305, 329] width 552 height 28
click at [57, 231] on div "person_add" at bounding box center [65, 232] width 18 height 18
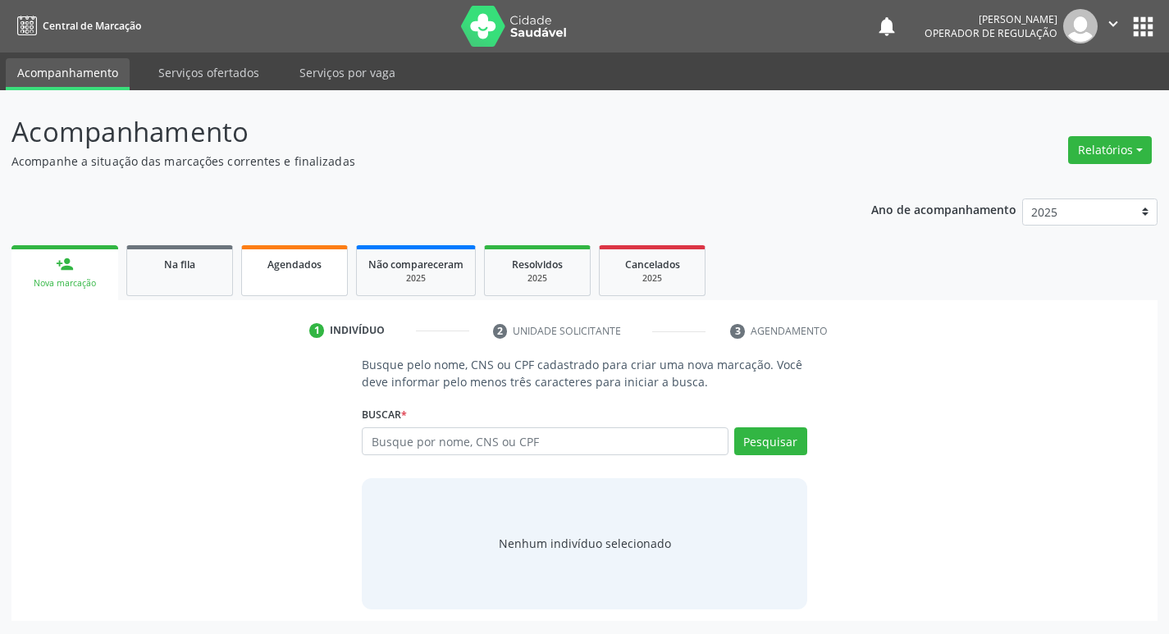
scroll to position [0, 0]
click at [424, 429] on input "text" at bounding box center [552, 441] width 372 height 28
paste input "707500223248190"
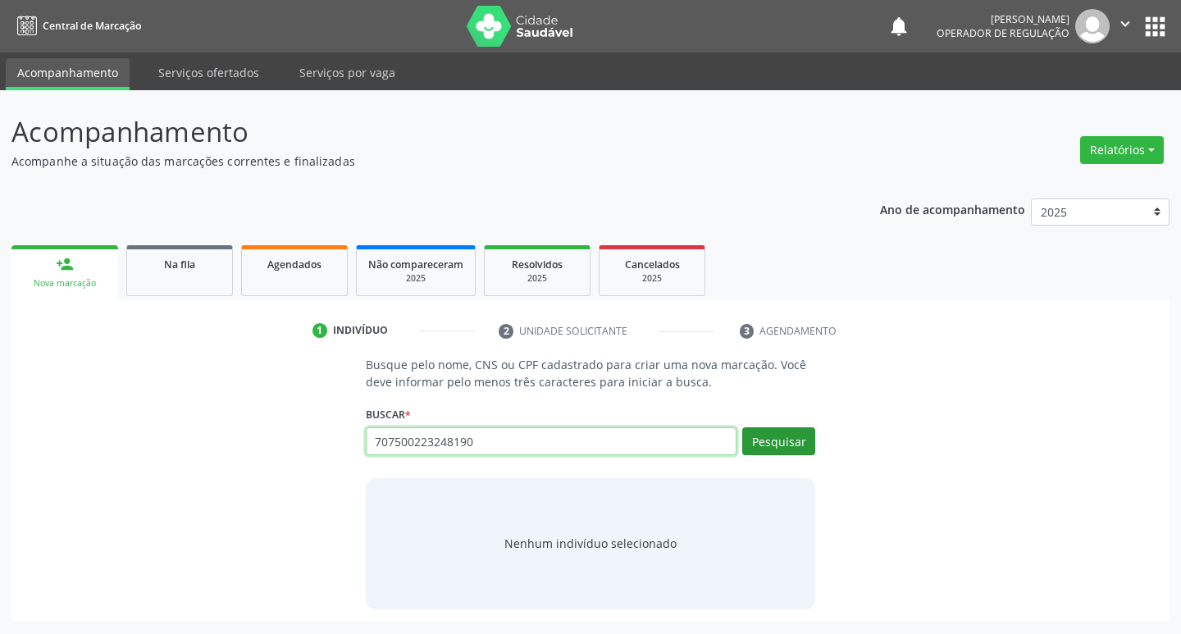
type input "707500223248190"
click at [749, 439] on button "Pesquisar" at bounding box center [779, 441] width 73 height 28
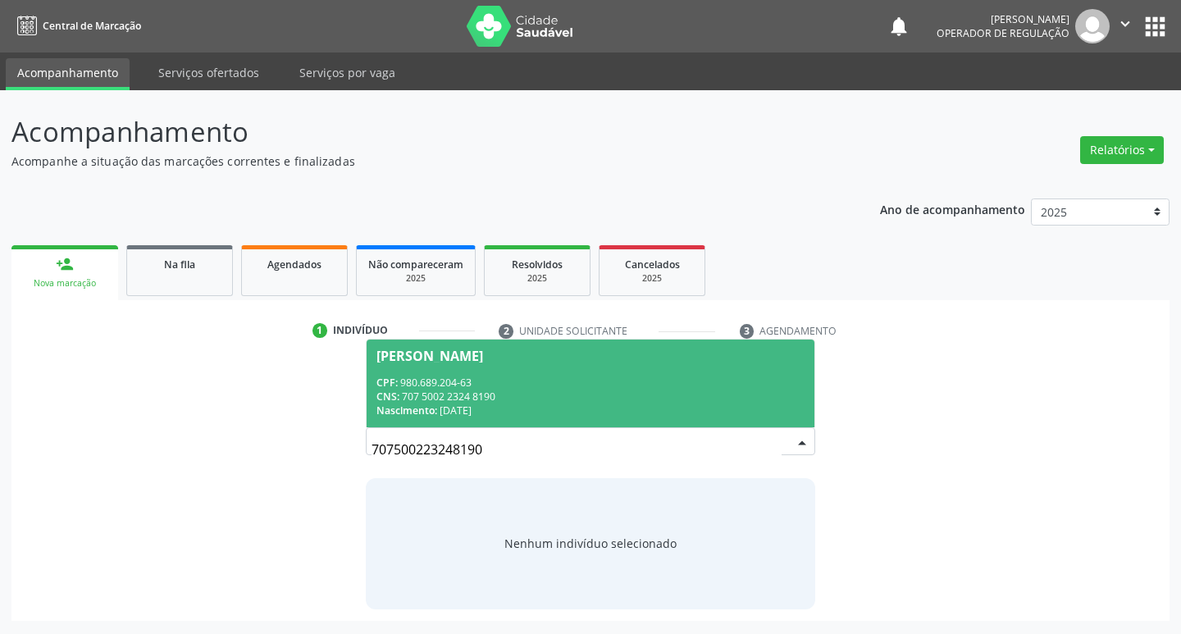
click at [473, 377] on div "CPF: 980.689.204-63" at bounding box center [591, 383] width 429 height 14
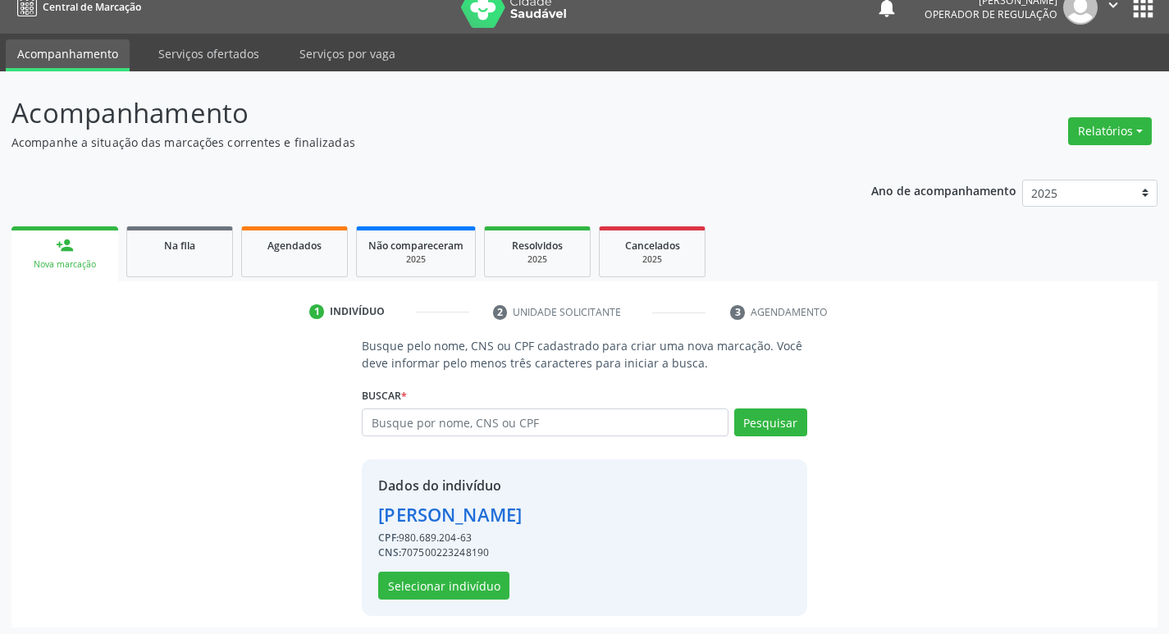
scroll to position [24, 0]
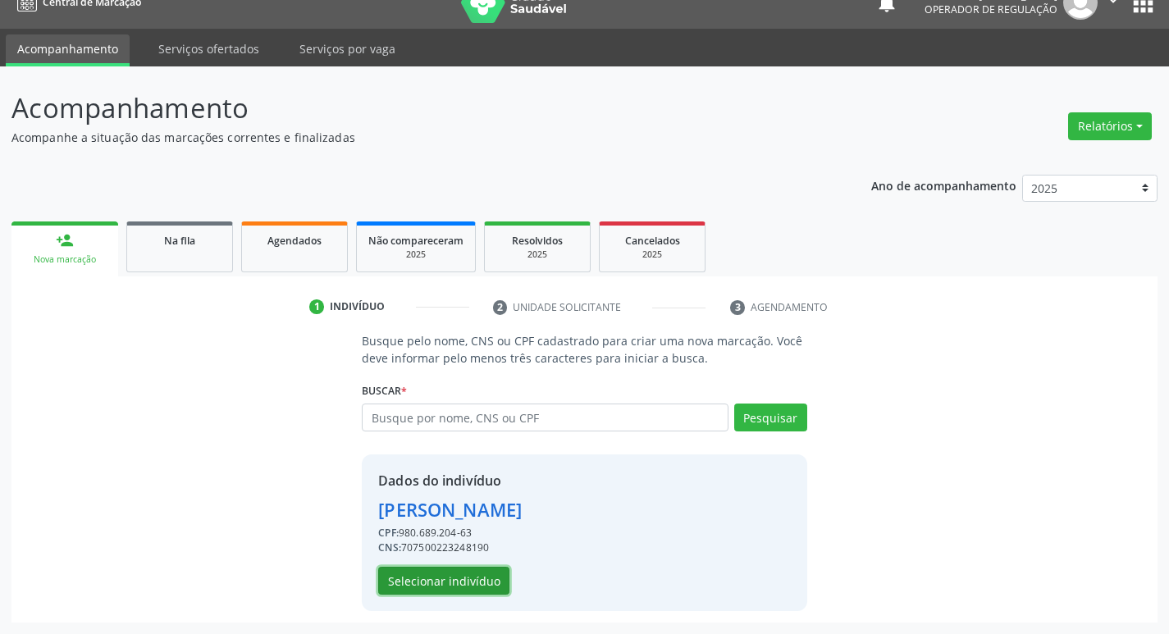
click at [420, 583] on button "Selecionar indivíduo" at bounding box center [443, 581] width 131 height 28
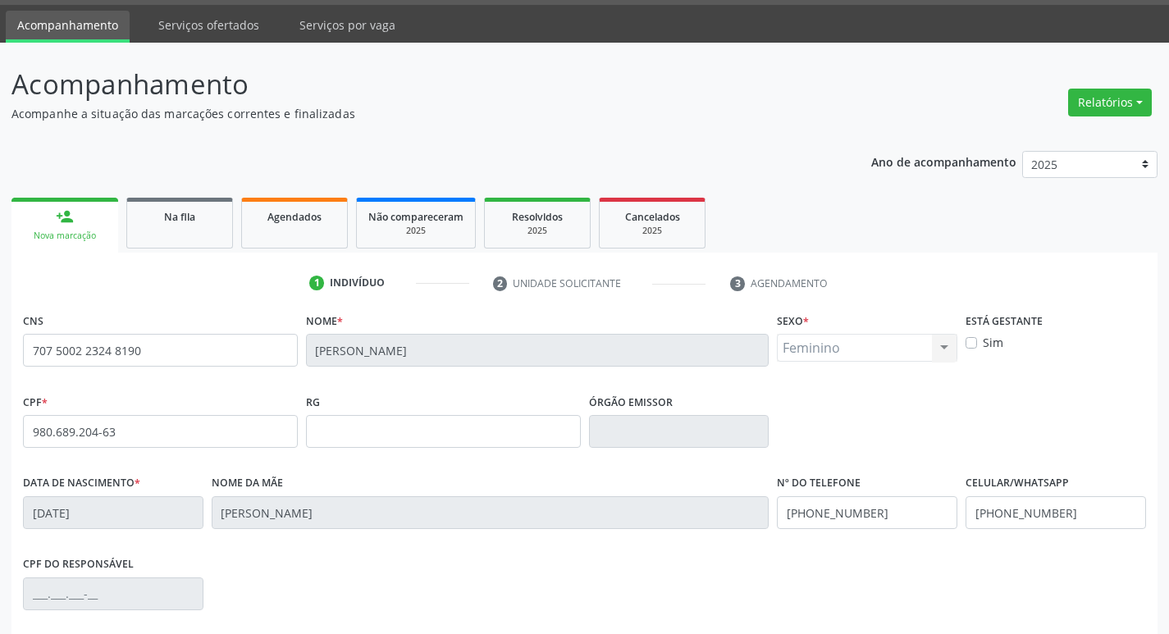
scroll to position [255, 0]
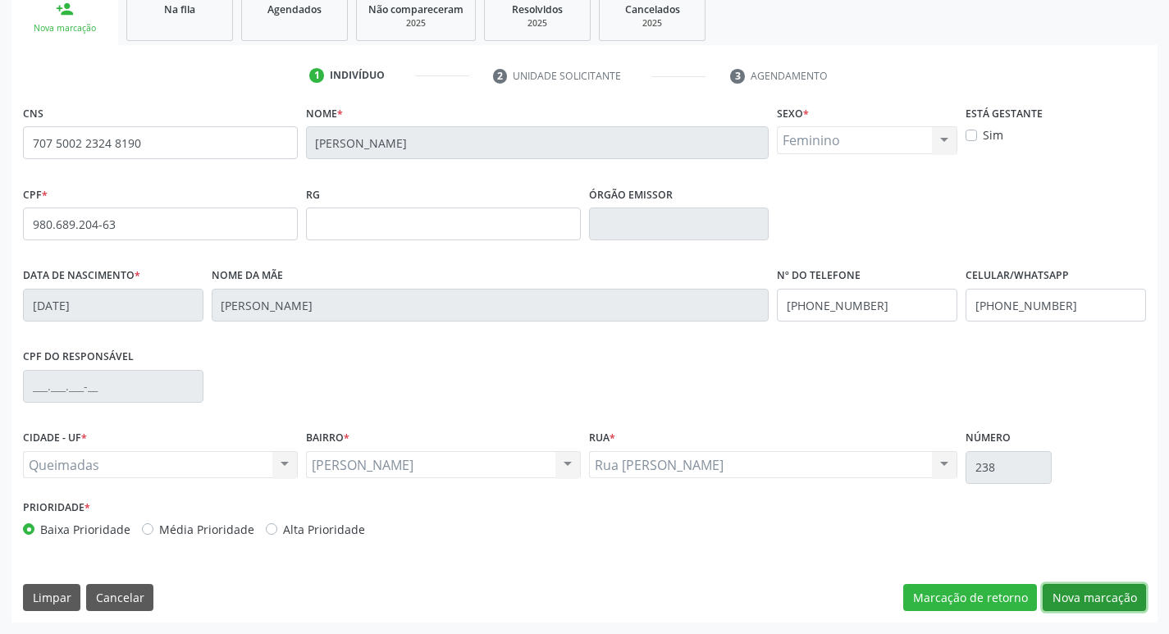
click at [1069, 597] on button "Nova marcação" at bounding box center [1094, 598] width 103 height 28
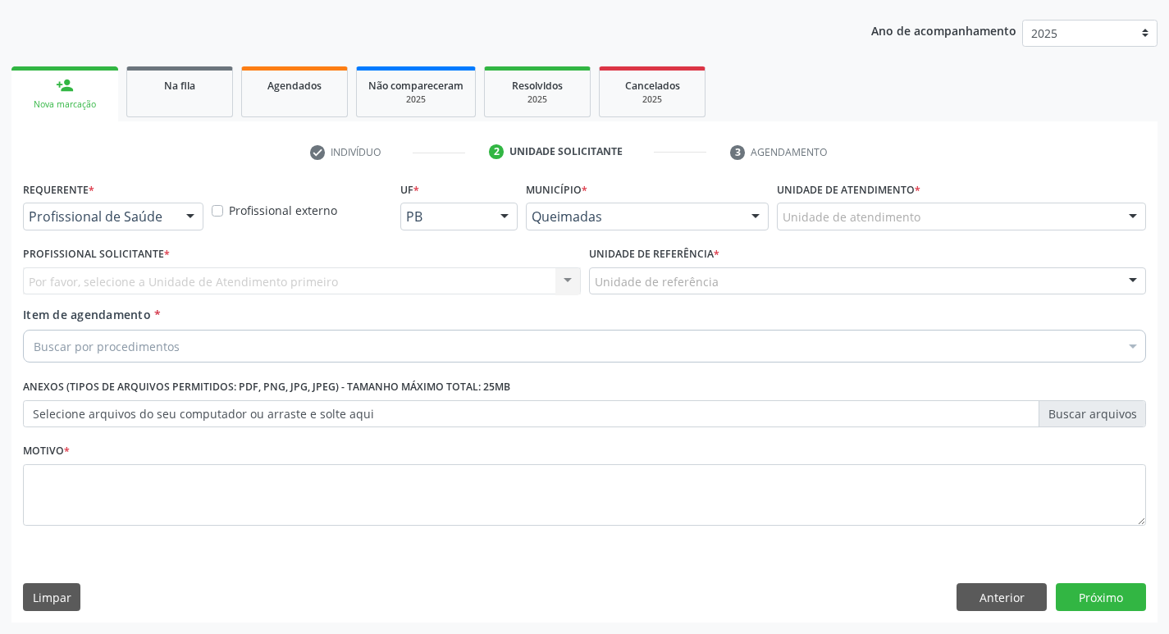
scroll to position [179, 0]
click at [983, 596] on button "Anterior" at bounding box center [1002, 597] width 90 height 28
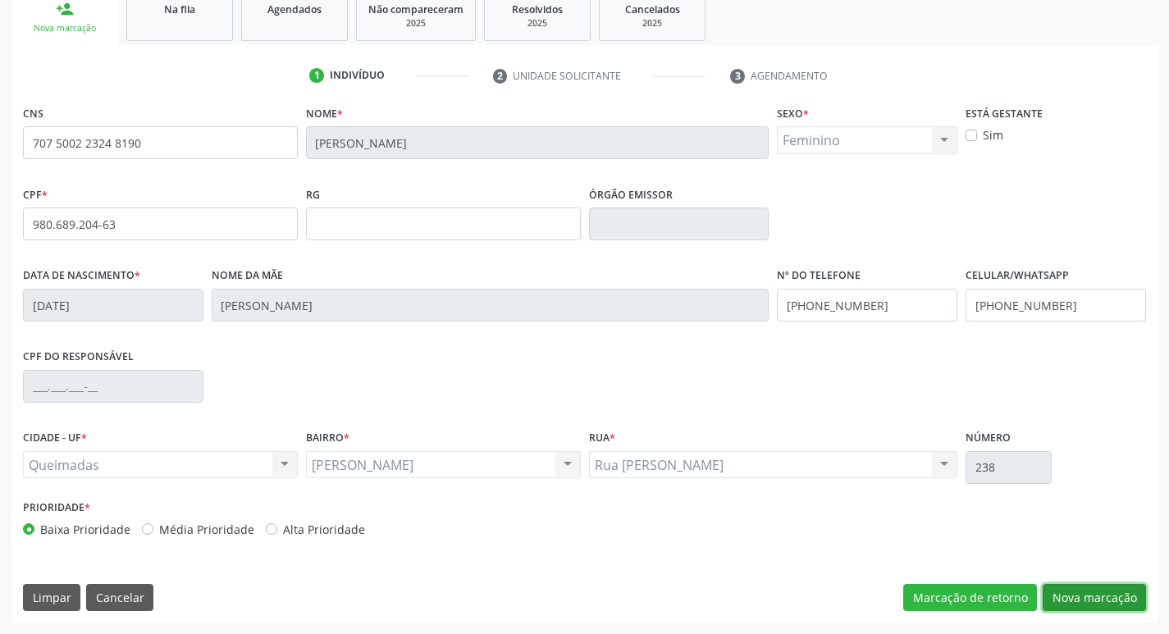
click at [1071, 599] on button "Nova marcação" at bounding box center [1094, 598] width 103 height 28
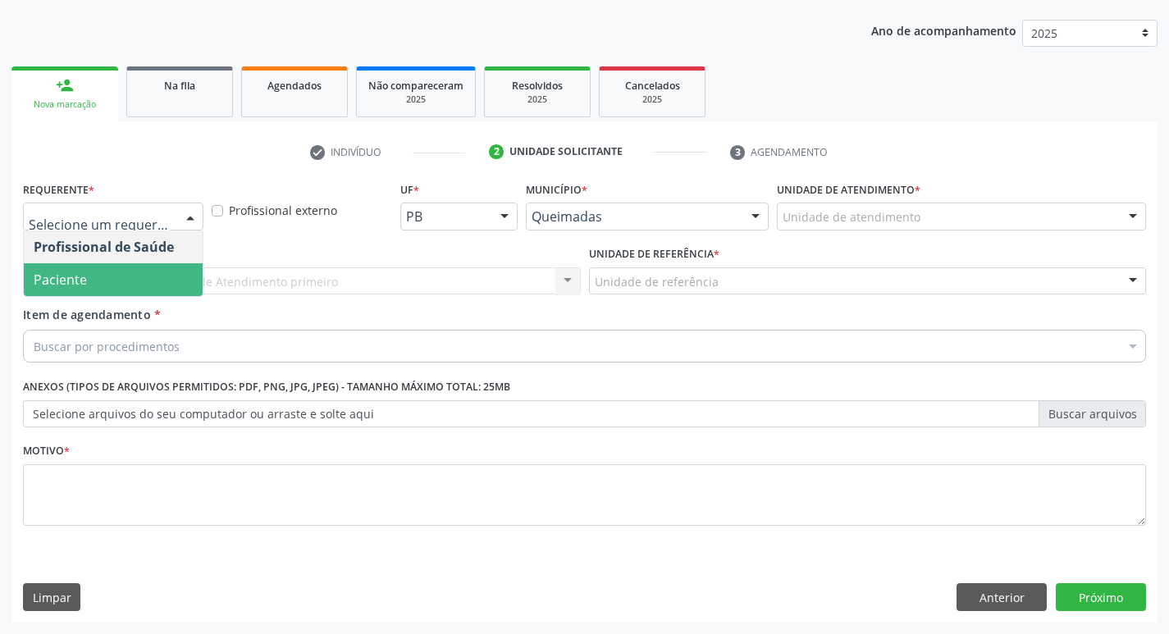
click at [74, 290] on span "Paciente" at bounding box center [113, 279] width 179 height 33
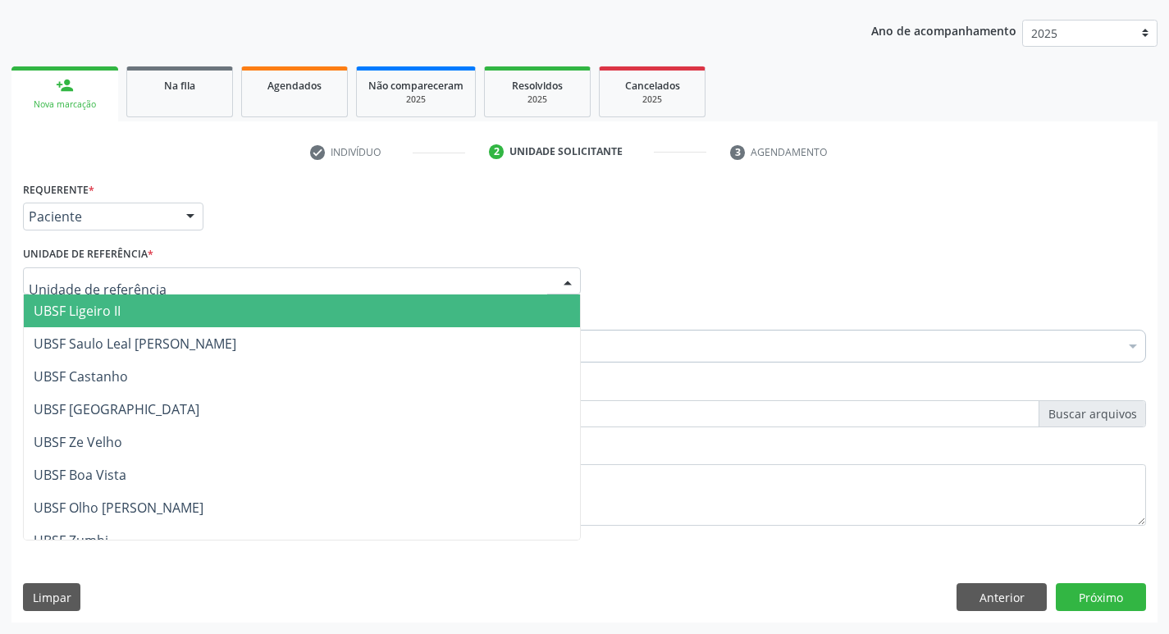
click at [77, 272] on div at bounding box center [302, 281] width 558 height 28
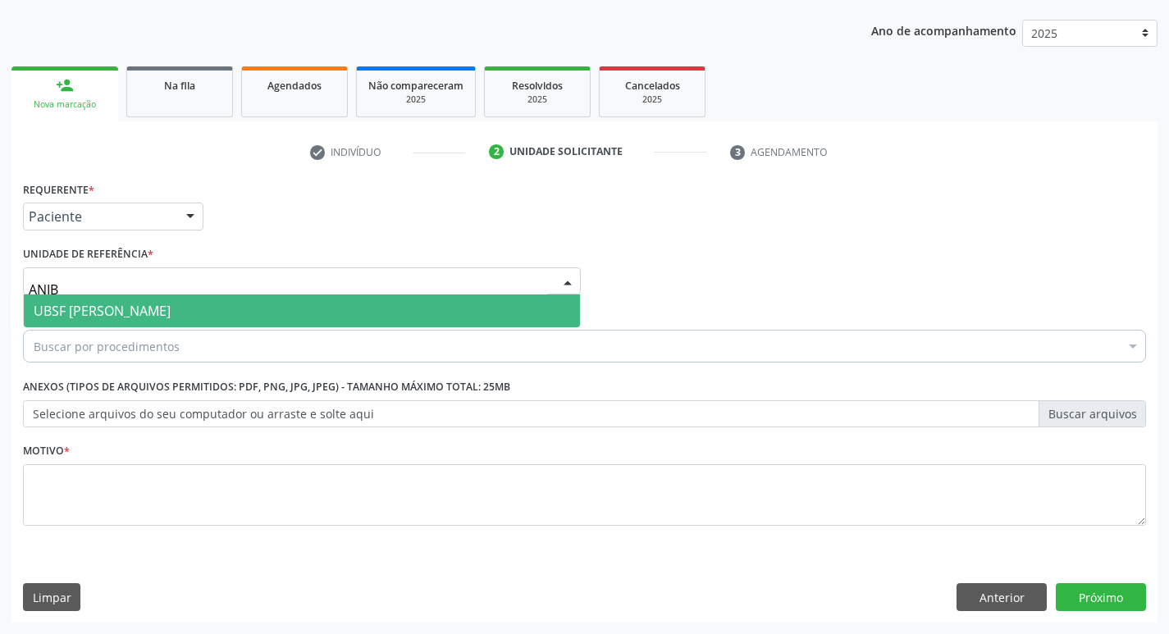
type input "ANIBA"
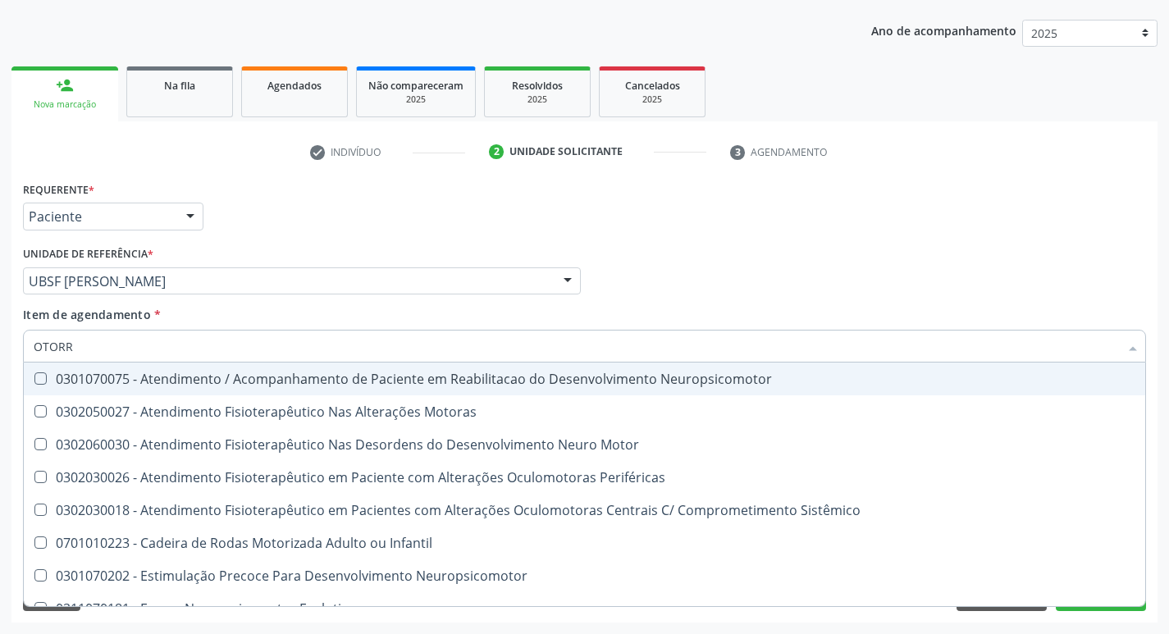
type input "OTORRI"
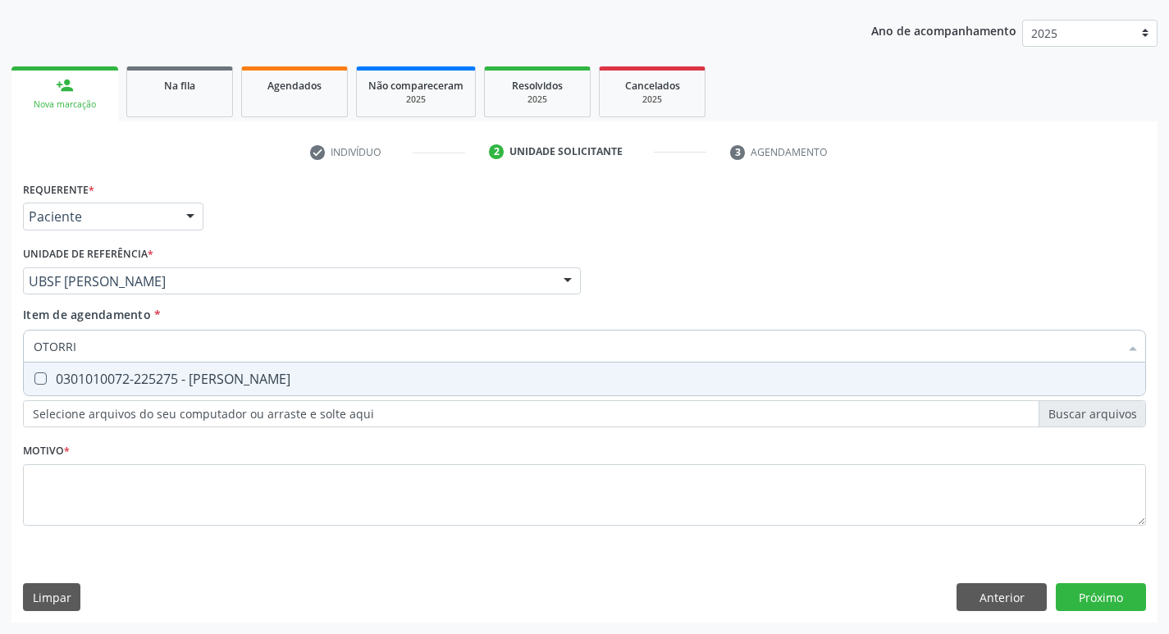
click at [89, 374] on div "0301010072-225275 - [PERSON_NAME]" at bounding box center [585, 378] width 1102 height 13
checkbox Otorrinolaringologista "true"
click at [120, 529] on div "Requerente * Paciente Profissional de Saúde Paciente Nenhum resultado encontrad…" at bounding box center [584, 363] width 1123 height 372
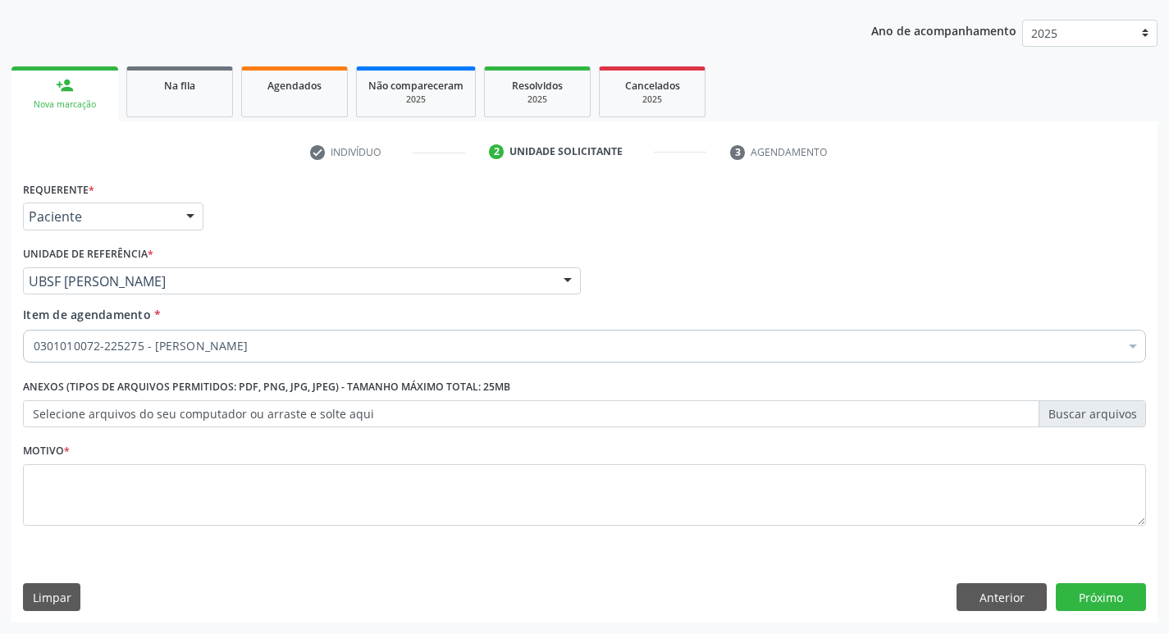
click at [130, 500] on li "Não selecionados" at bounding box center [672, 504] width 1297 height 43
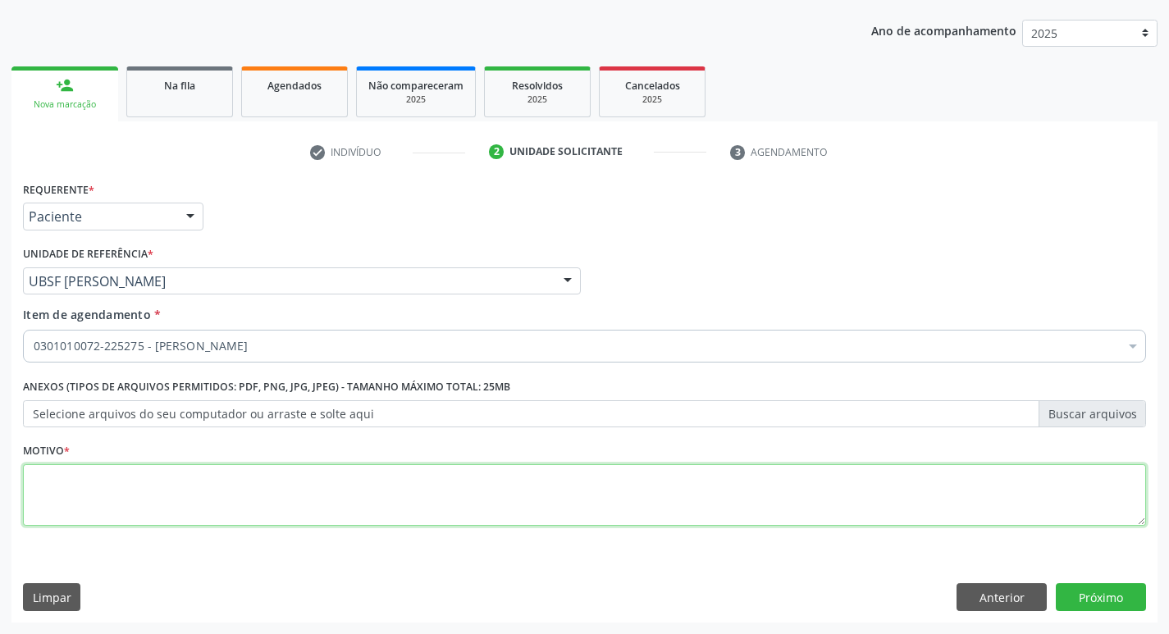
click at [133, 501] on textarea at bounding box center [584, 495] width 1123 height 62
type textarea "DIMINUIÇÃO DA ACUIDADE AUDITIVA"
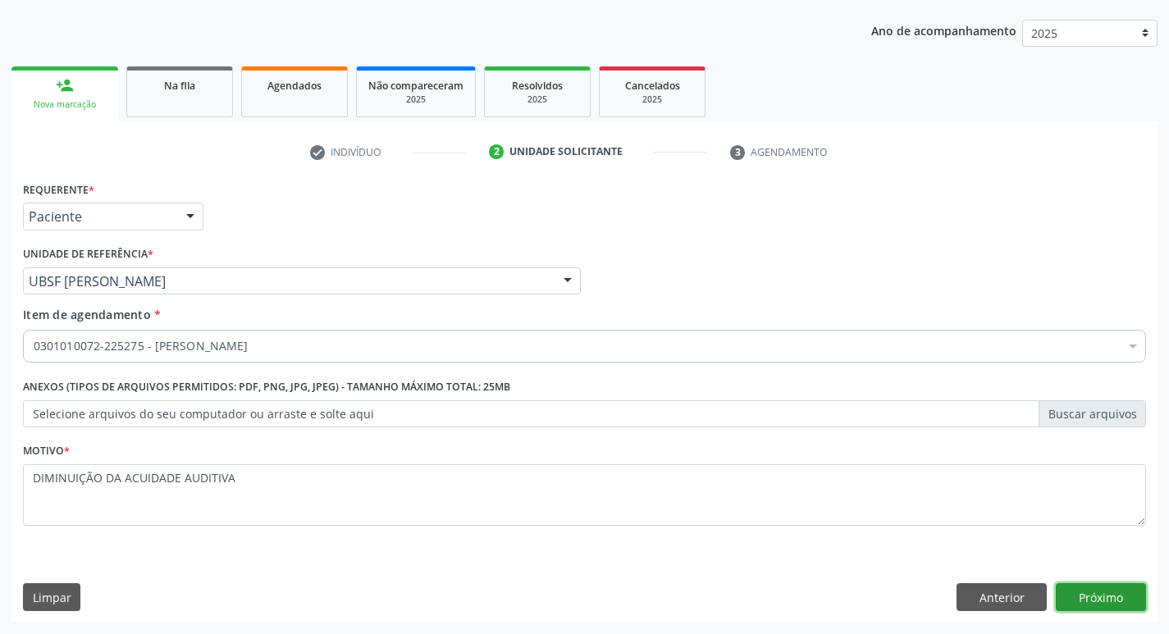
click at [1084, 590] on button "Próximo" at bounding box center [1101, 597] width 90 height 28
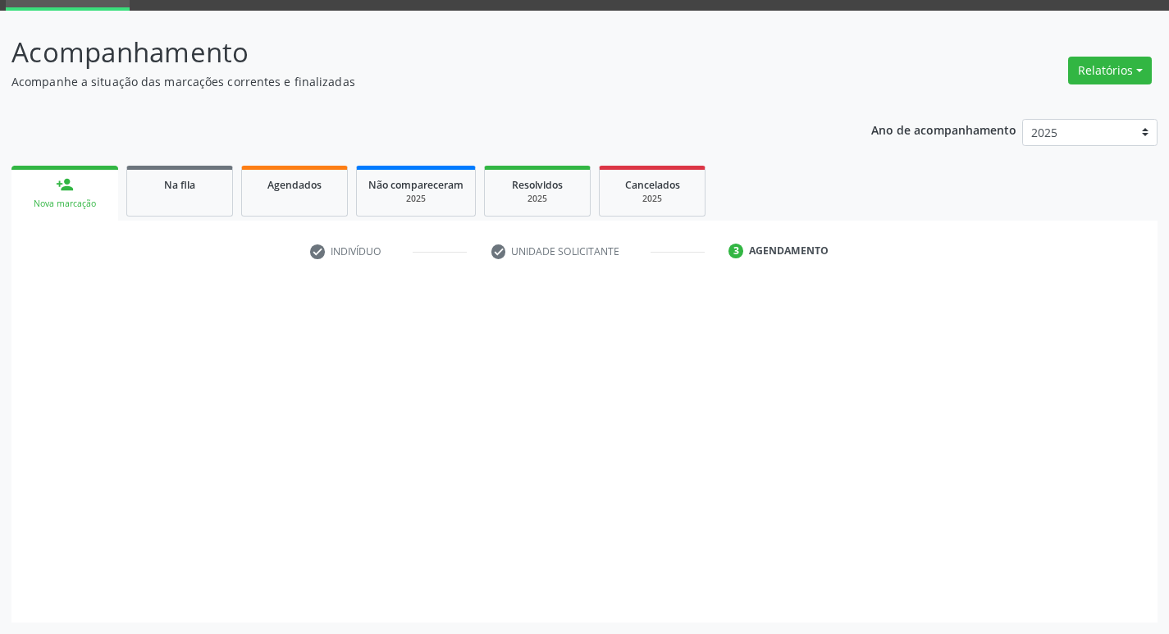
scroll to position [80, 0]
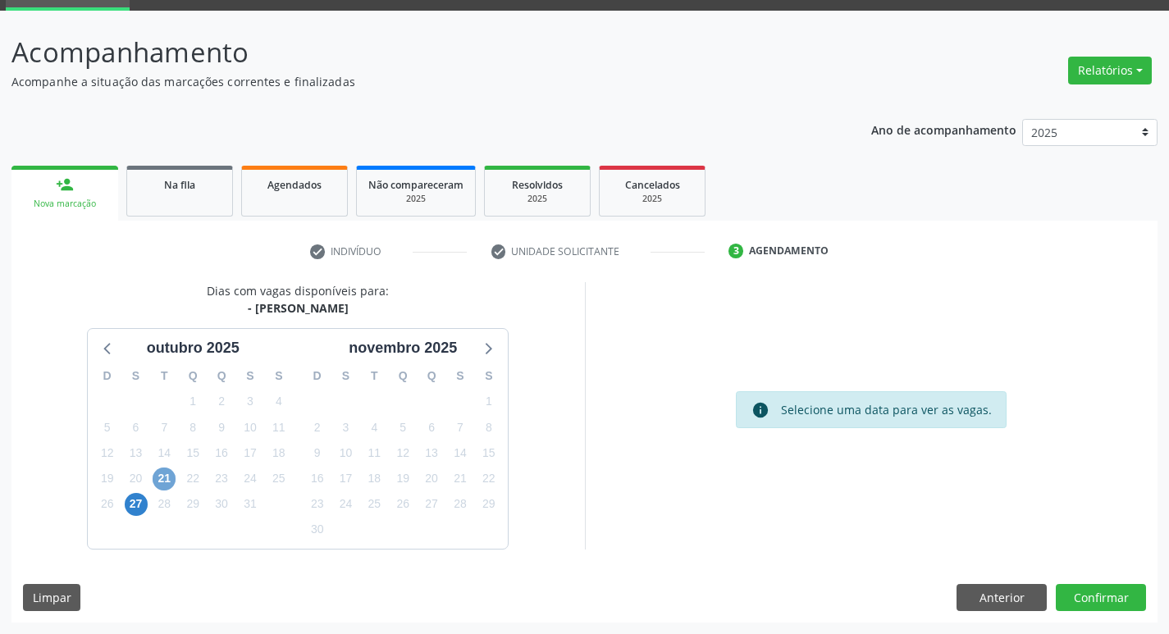
click at [158, 470] on span "21" at bounding box center [164, 479] width 23 height 23
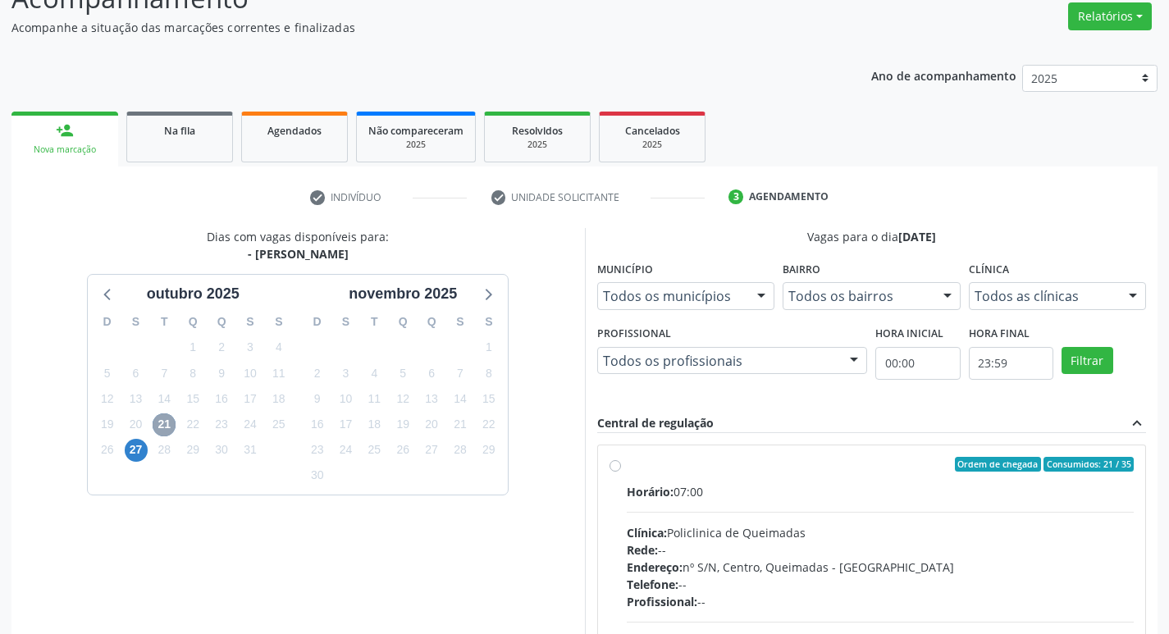
scroll to position [244, 0]
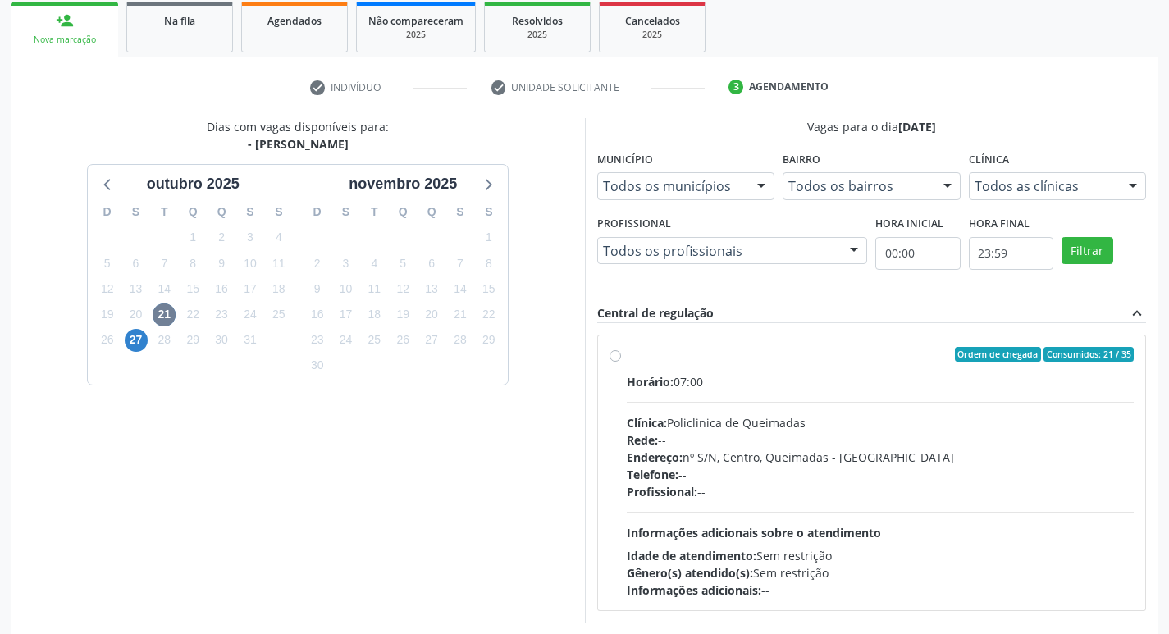
click at [798, 405] on div "Horário: 07:00 Clínica: Policlinica de Queimadas Rede: -- Endereço: nº S/N, Cen…" at bounding box center [881, 486] width 508 height 226
click at [621, 362] on input "Ordem de chegada Consumidos: 21 / 35 Horário: 07:00 Clínica: Policlinica de Que…" at bounding box center [615, 354] width 11 height 15
radio input "true"
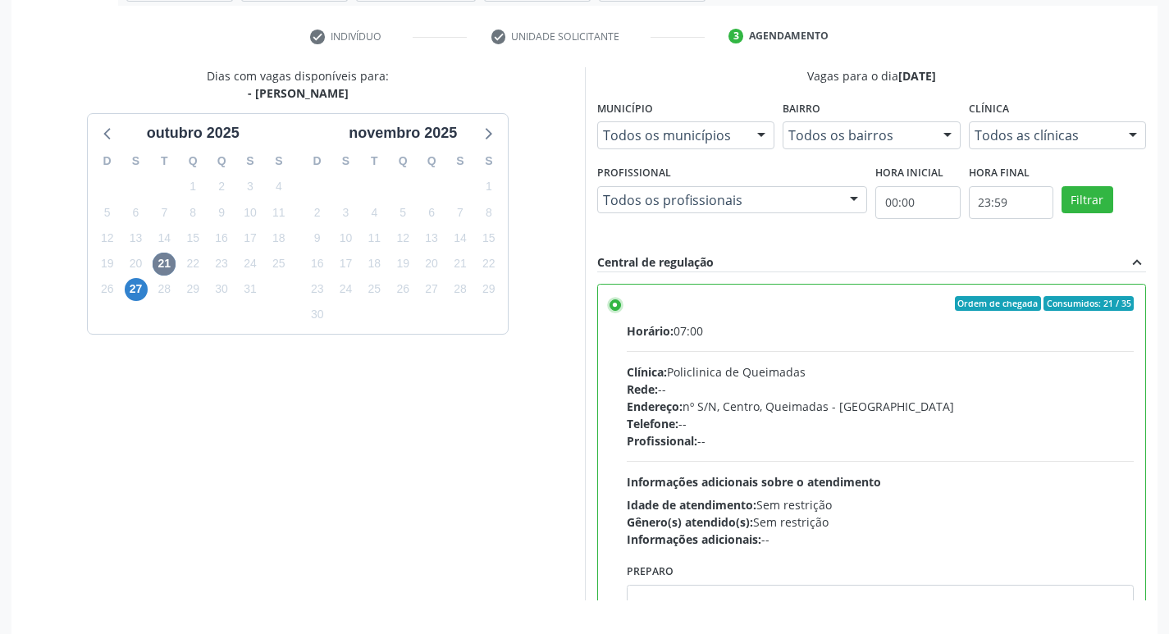
scroll to position [346, 0]
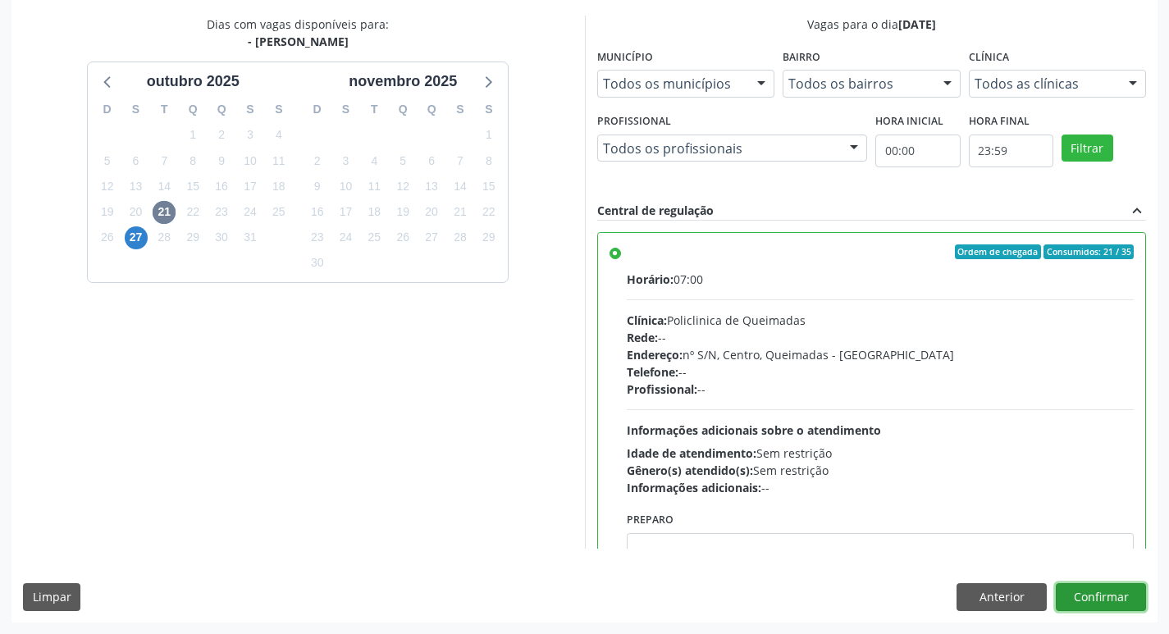
click at [1090, 598] on button "Confirmar" at bounding box center [1101, 597] width 90 height 28
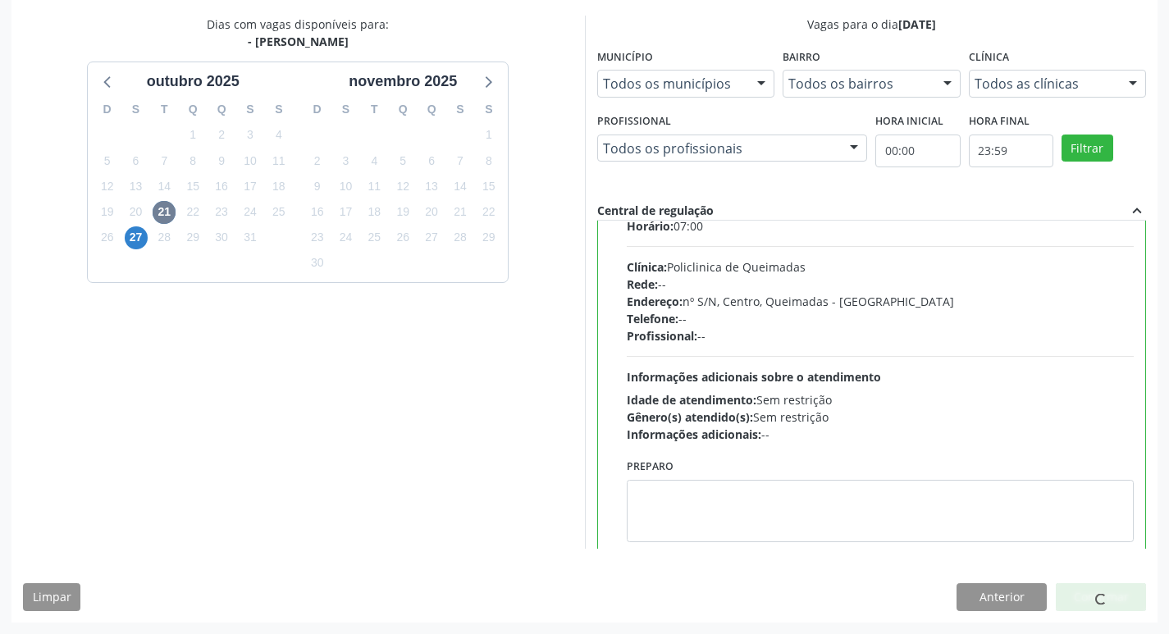
scroll to position [81, 0]
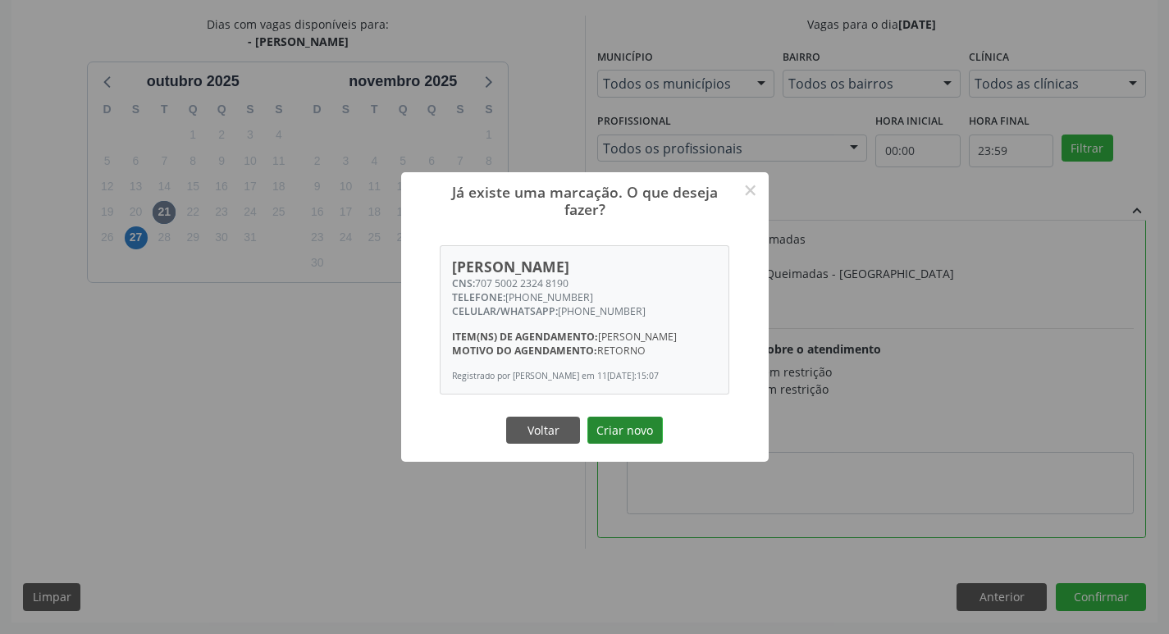
click at [636, 444] on button "Criar novo" at bounding box center [624, 431] width 75 height 28
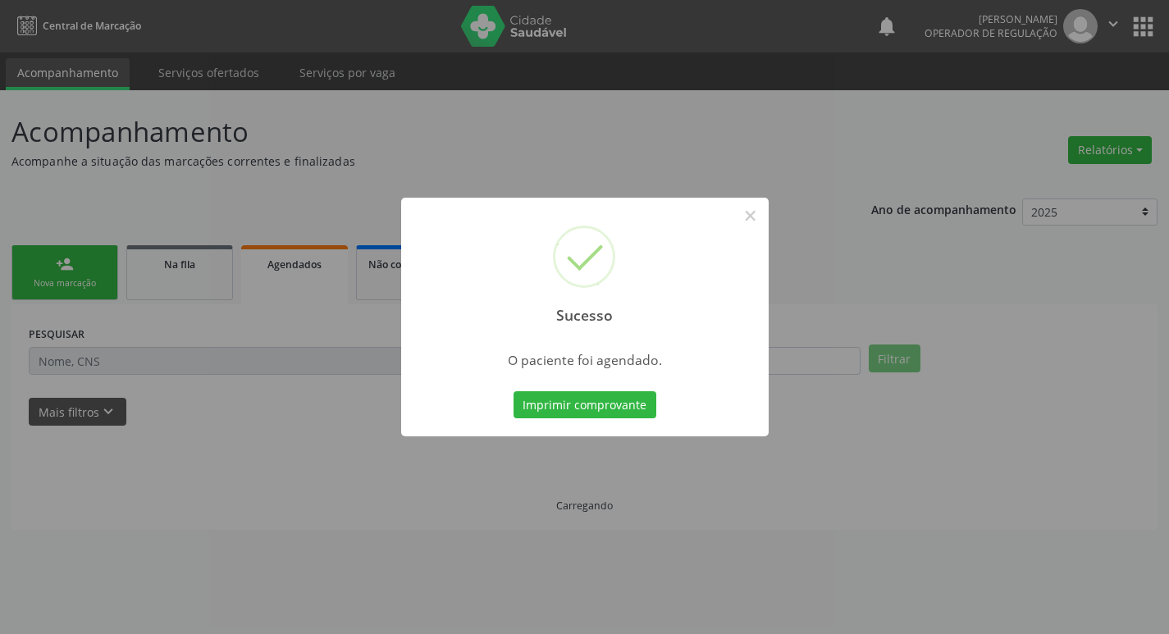
scroll to position [0, 0]
click at [652, 398] on button "Imprimir comprovante" at bounding box center [590, 405] width 143 height 28
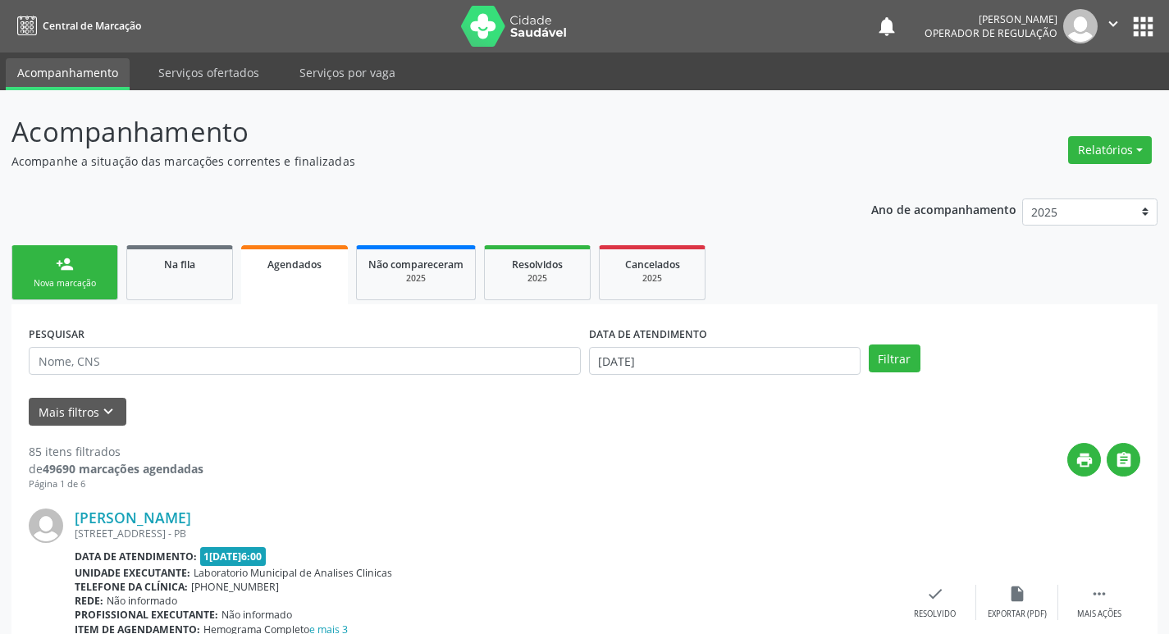
click at [160, 322] on div "PESQUISAR" at bounding box center [305, 354] width 560 height 64
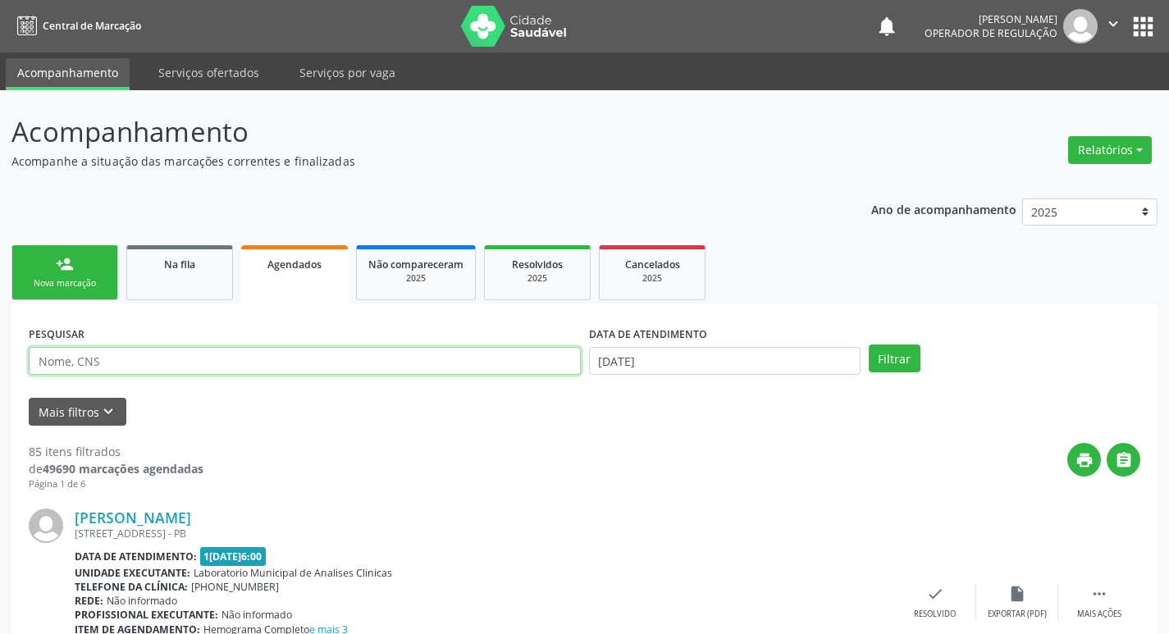
click at [133, 370] on input "text" at bounding box center [305, 361] width 552 height 28
type input "704204236878580"
click at [869, 345] on button "Filtrar" at bounding box center [895, 359] width 52 height 28
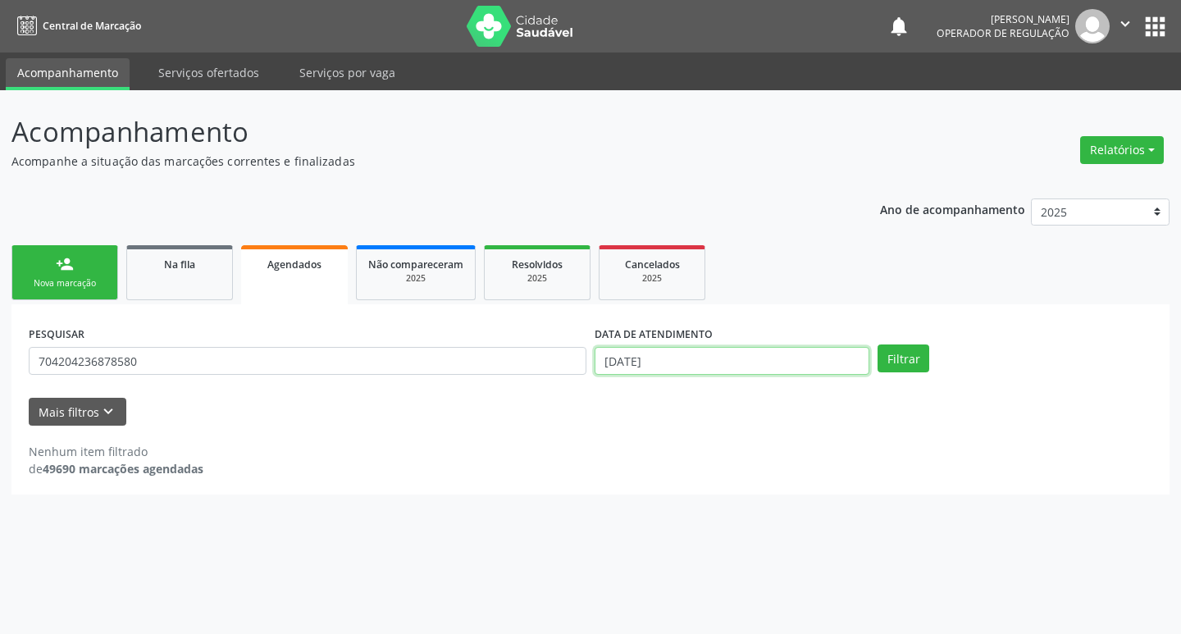
click at [673, 359] on input "1[DATE]" at bounding box center [732, 361] width 275 height 28
click at [897, 362] on button "Filtrar" at bounding box center [904, 359] width 52 height 28
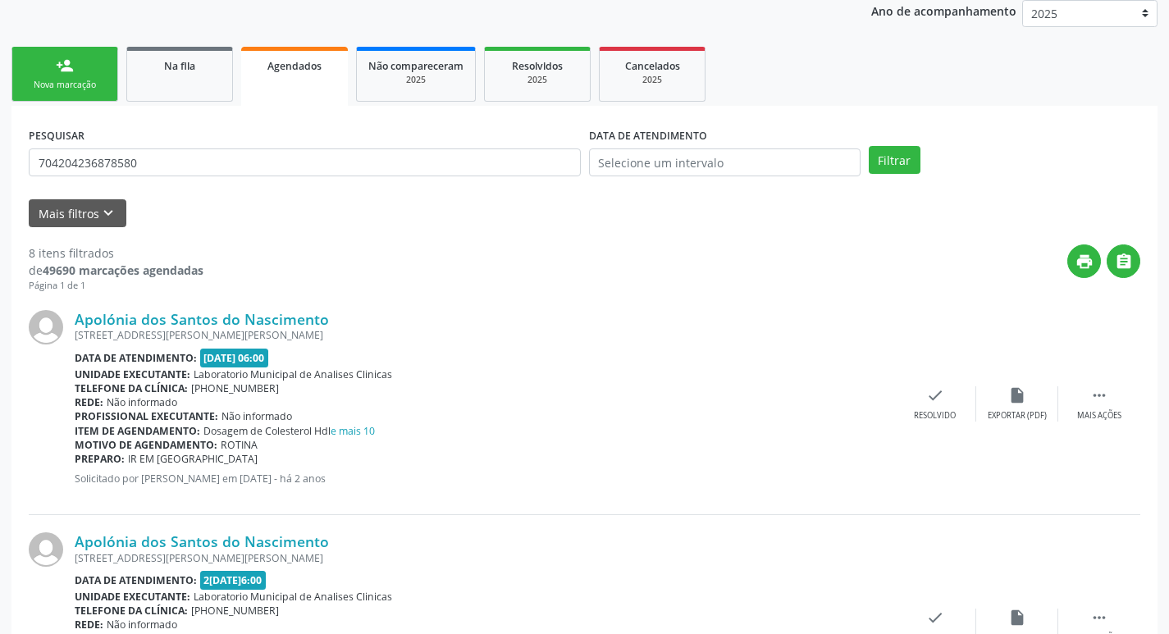
scroll to position [188, 0]
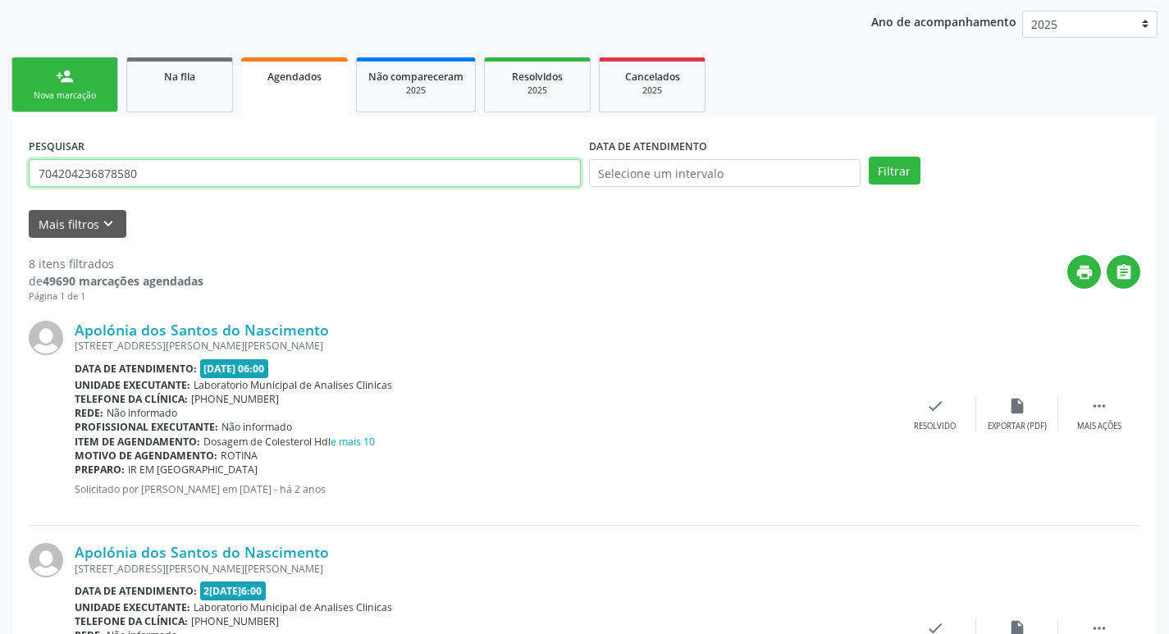
click at [190, 180] on input "704204236878580" at bounding box center [305, 173] width 552 height 28
click at [190, 179] on input "704204236878580" at bounding box center [305, 173] width 552 height 28
drag, startPoint x: 219, startPoint y: 91, endPoint x: 195, endPoint y: 188, distance: 99.7
click at [219, 90] on link "Na fila" at bounding box center [179, 84] width 107 height 55
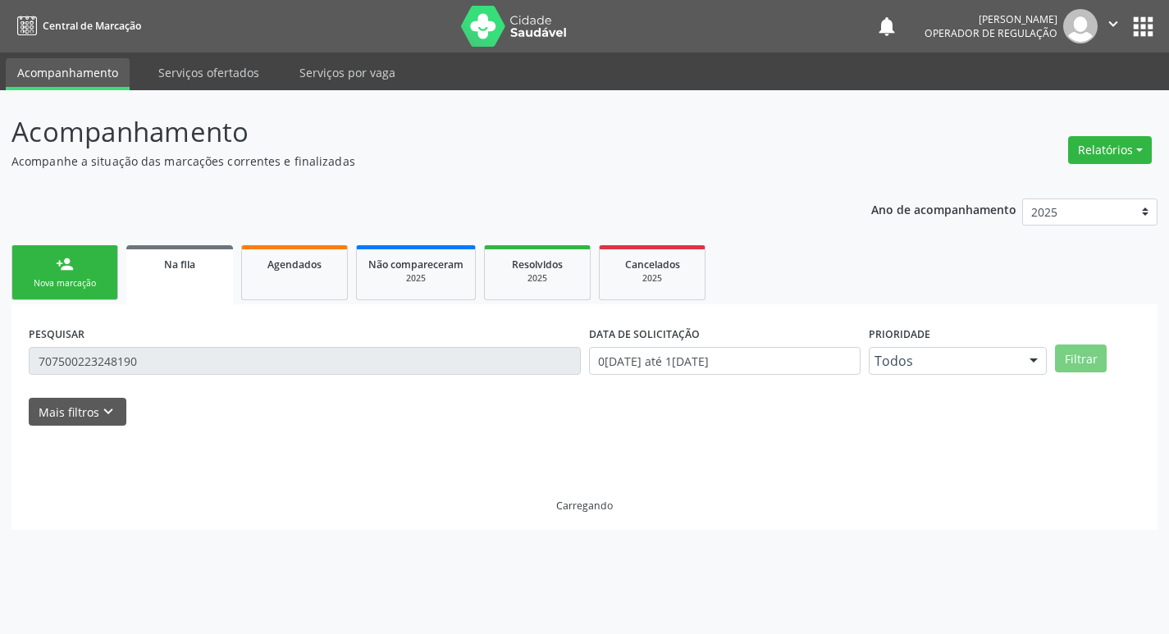
scroll to position [0, 0]
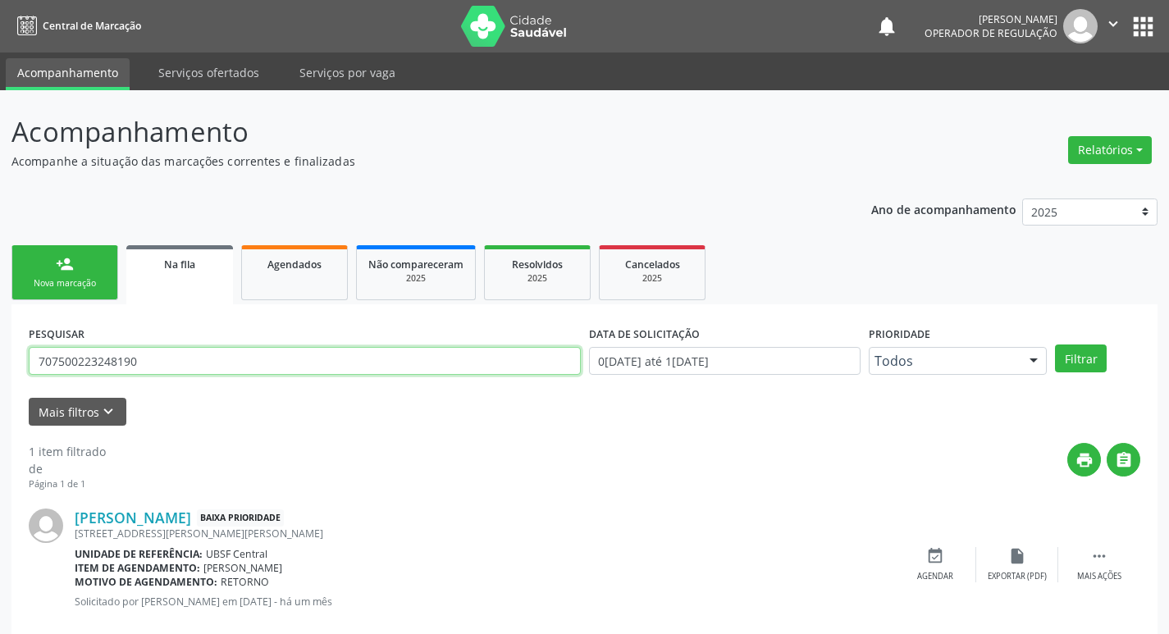
click at [162, 359] on input "707500223248190" at bounding box center [305, 361] width 552 height 28
paste input "704204236878580"
type input "704204236878580"
click at [1055, 345] on button "Filtrar" at bounding box center [1081, 359] width 52 height 28
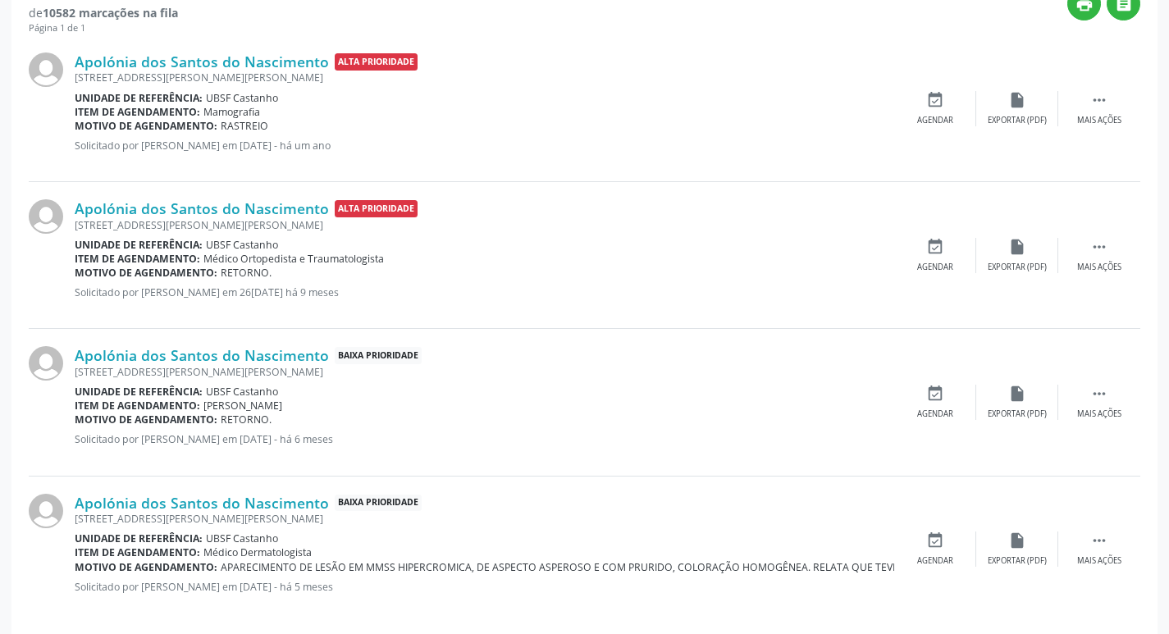
scroll to position [473, 0]
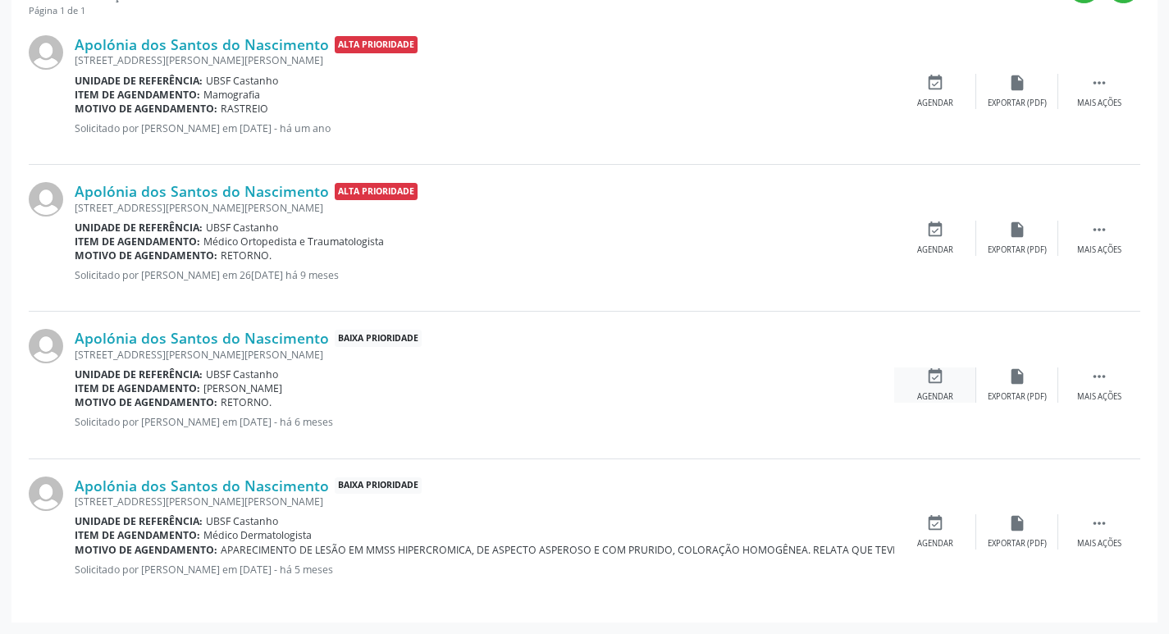
click at [940, 387] on div "event_available Agendar" at bounding box center [935, 385] width 82 height 35
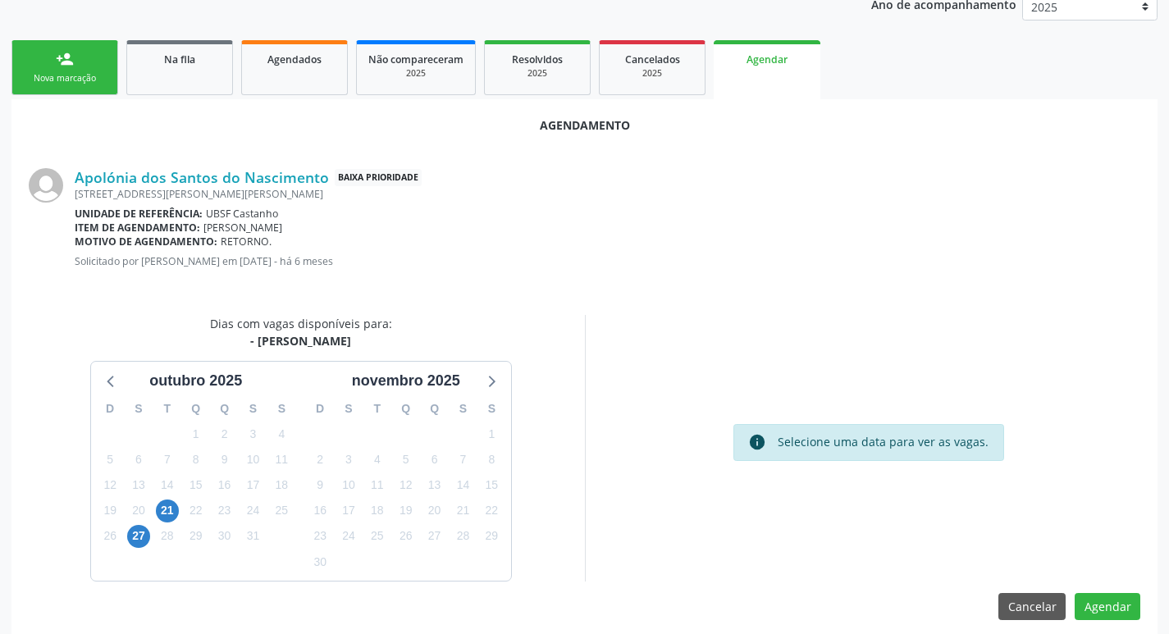
scroll to position [220, 0]
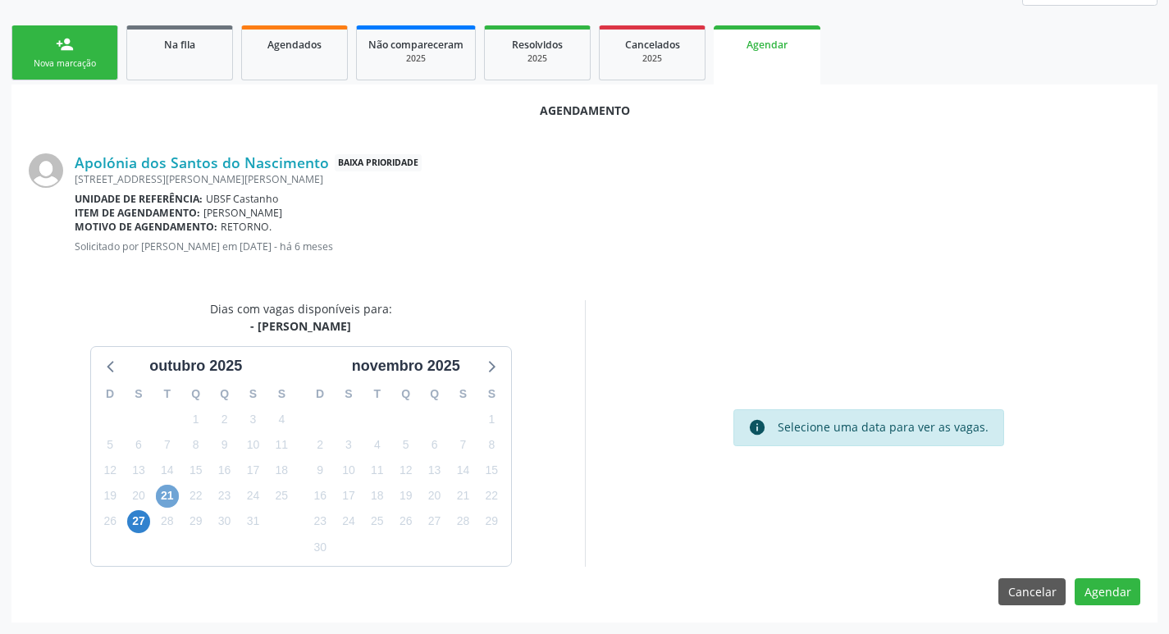
click at [178, 491] on span "21" at bounding box center [167, 496] width 23 height 23
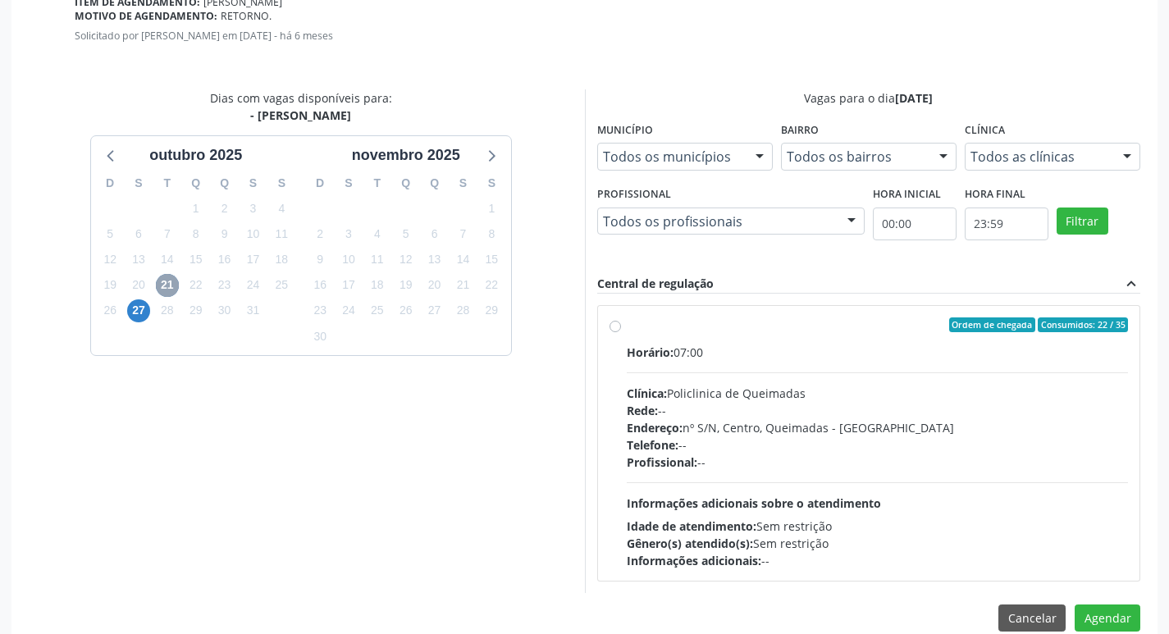
scroll to position [457, 0]
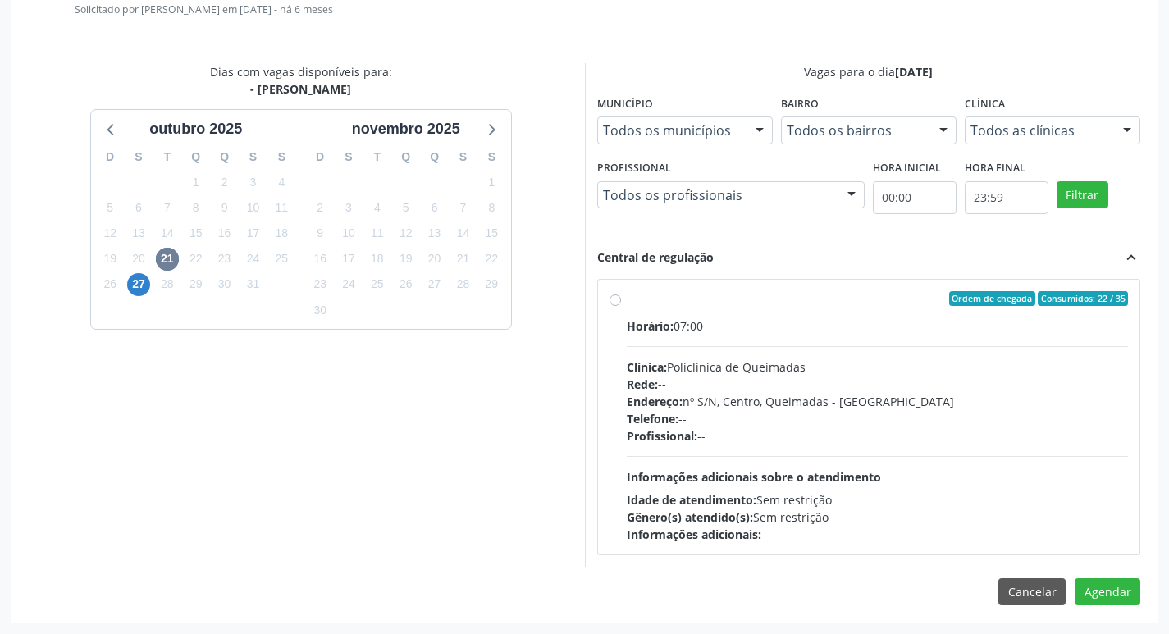
click at [892, 343] on div "Horário: 07:00 Clínica: Policlinica de Queimadas Rede: -- Endereço: nº S/N, Cen…" at bounding box center [878, 431] width 502 height 226
click at [621, 306] on input "Ordem de chegada Consumidos: 22 / 35 Horário: 07:00 Clínica: Policlinica de Que…" at bounding box center [615, 298] width 11 height 15
radio input "true"
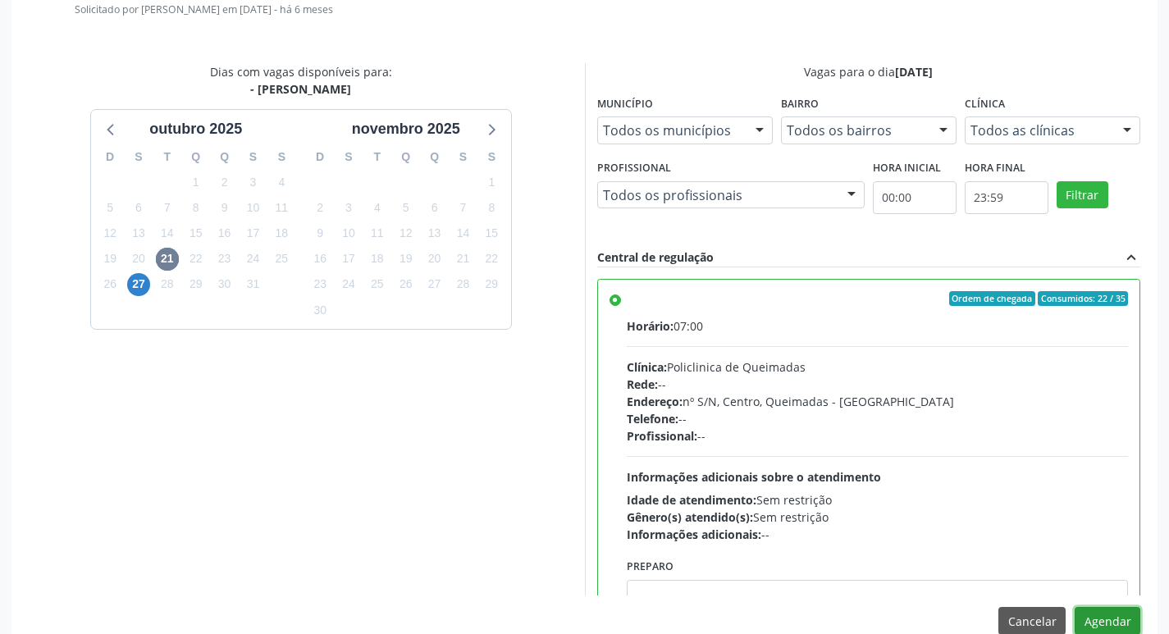
click at [1093, 625] on button "Agendar" at bounding box center [1108, 621] width 66 height 28
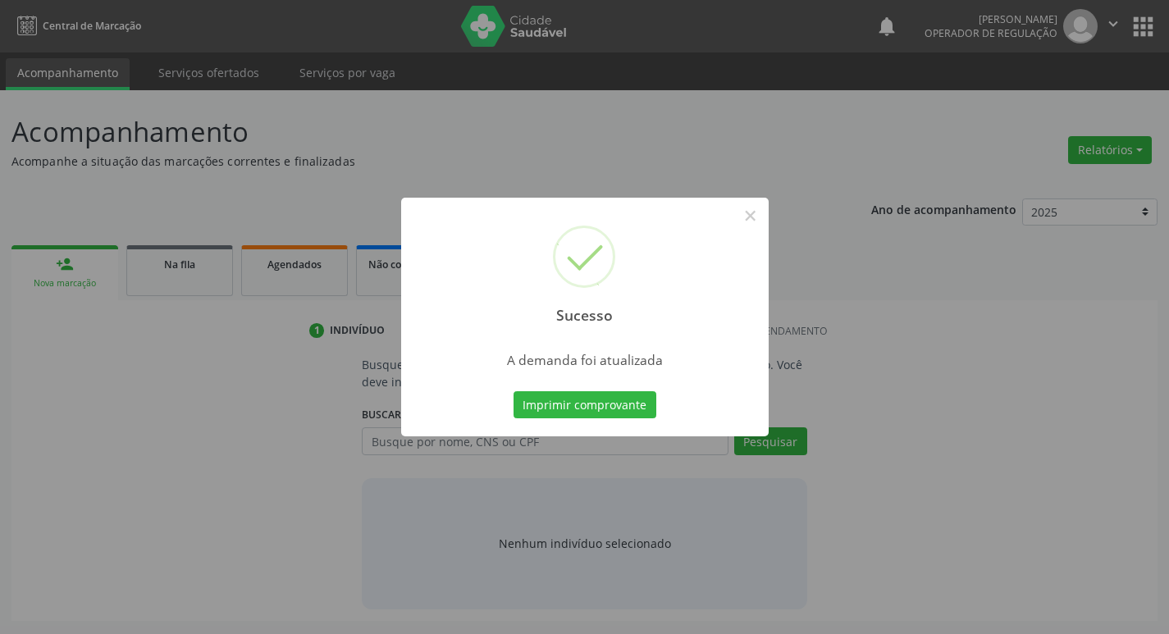
scroll to position [0, 0]
click at [573, 405] on button "Imprimir comprovante" at bounding box center [590, 405] width 143 height 28
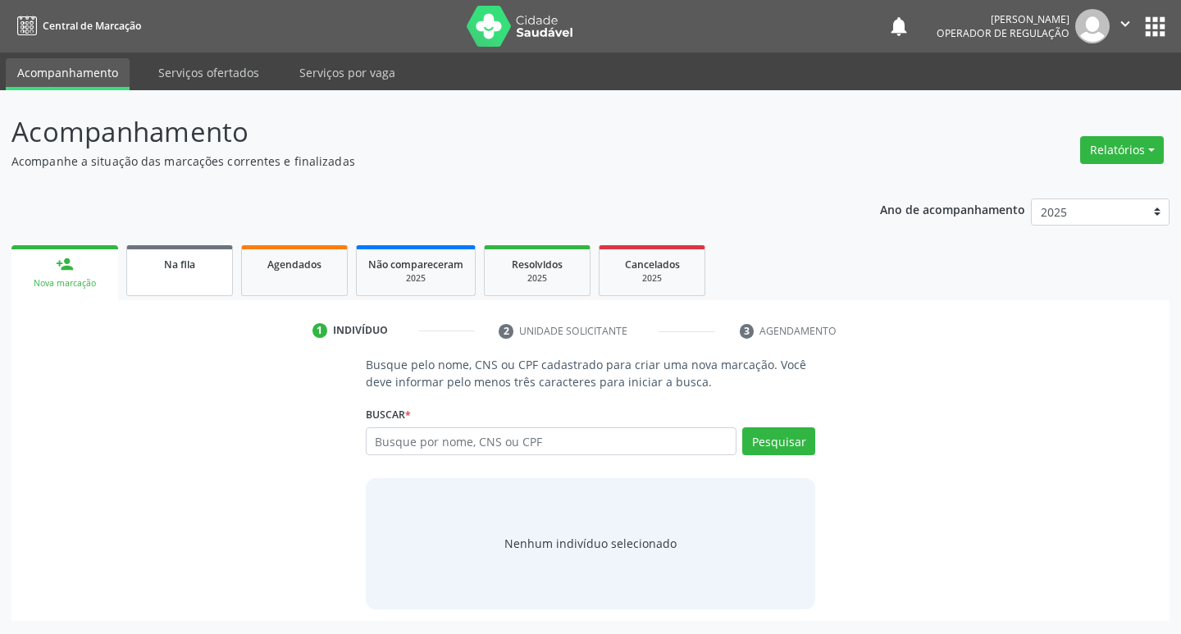
click at [223, 275] on link "Na fila" at bounding box center [179, 270] width 107 height 51
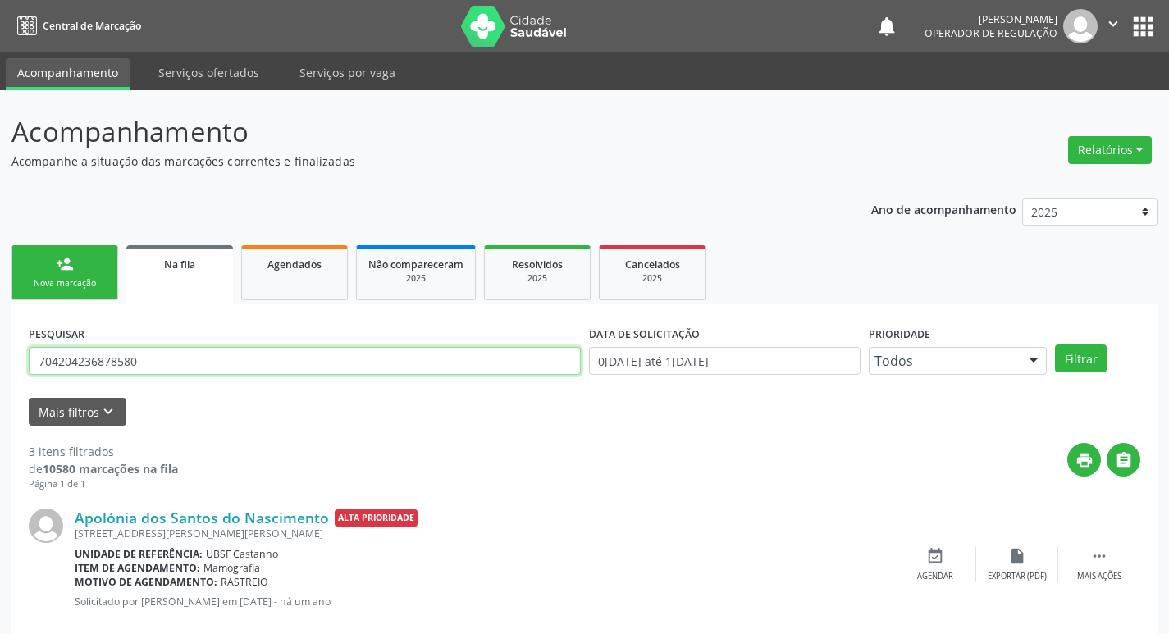
click at [203, 362] on input "704204236878580" at bounding box center [305, 361] width 552 height 28
click at [203, 363] on input "704204236878580" at bounding box center [305, 361] width 552 height 28
type input "705102312136540"
click at [1055, 345] on button "Filtrar" at bounding box center [1081, 359] width 52 height 28
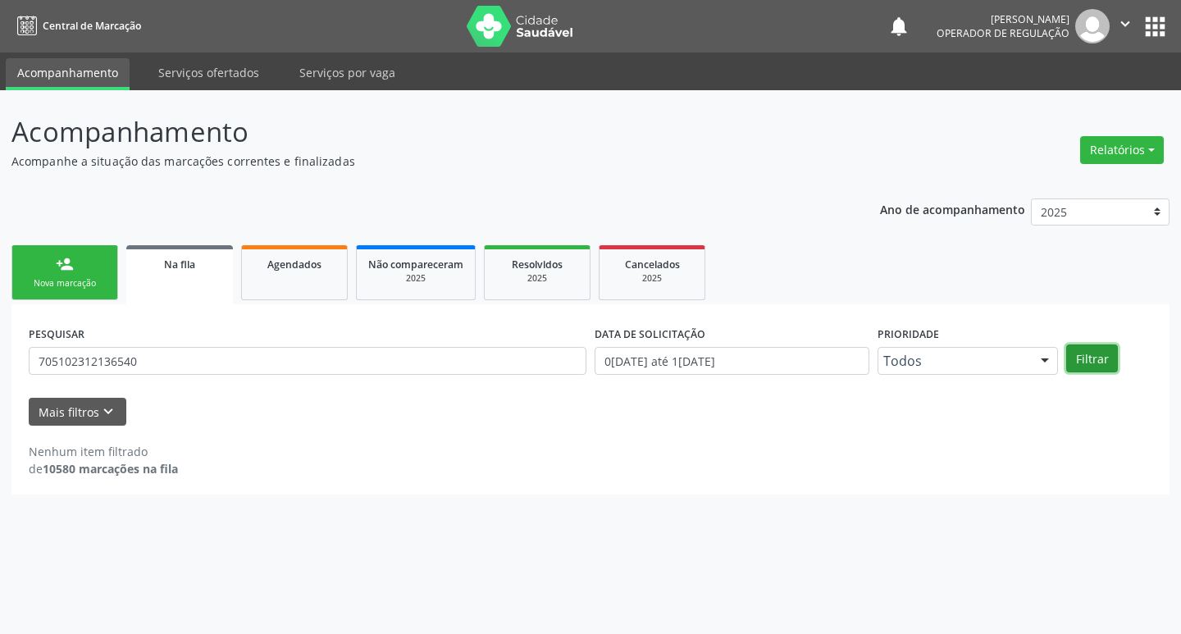
click at [1105, 357] on button "Filtrar" at bounding box center [1093, 359] width 52 height 28
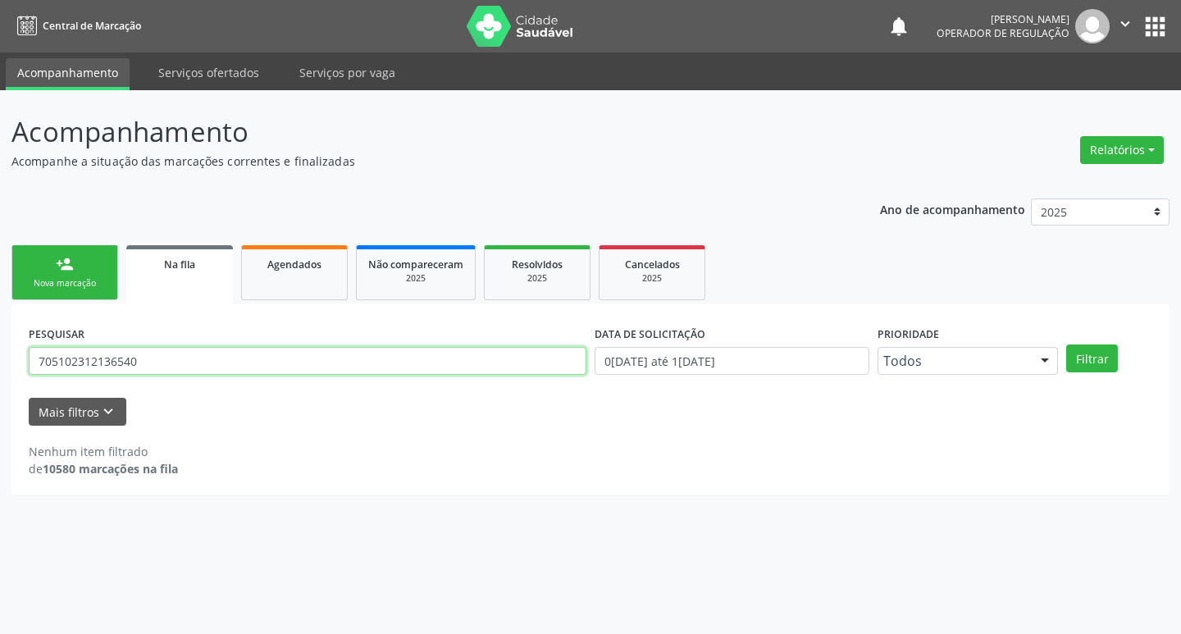
click at [196, 359] on input "705102312136540" at bounding box center [308, 361] width 558 height 28
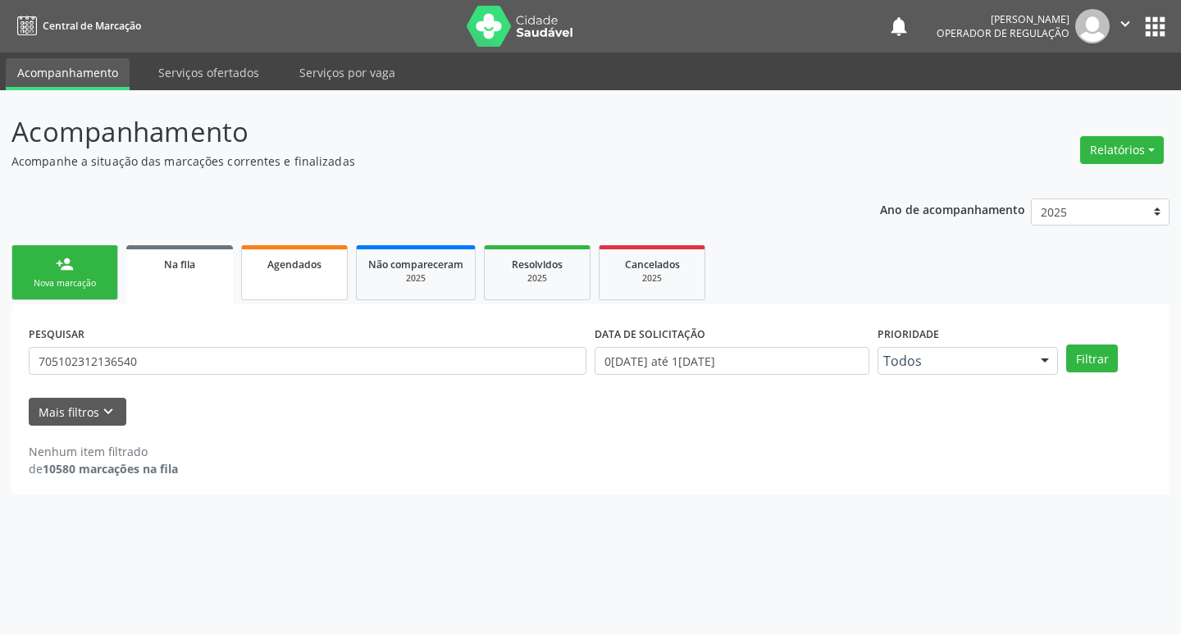
click at [271, 274] on link "Agendados" at bounding box center [294, 272] width 107 height 55
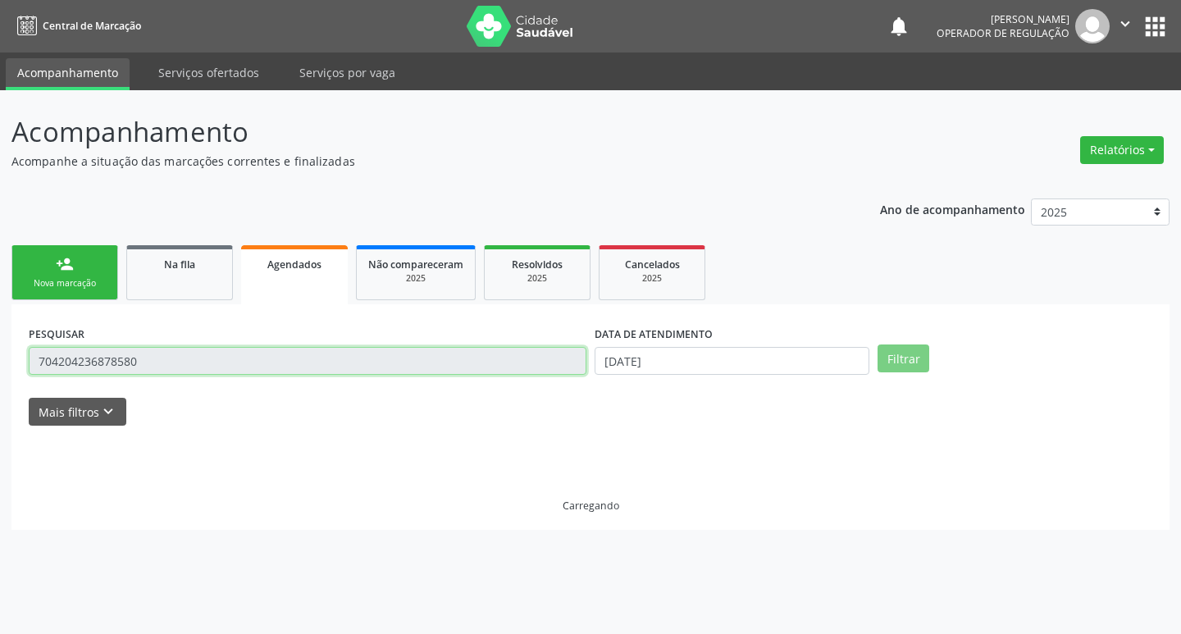
click at [231, 360] on input "704204236878580" at bounding box center [308, 361] width 558 height 28
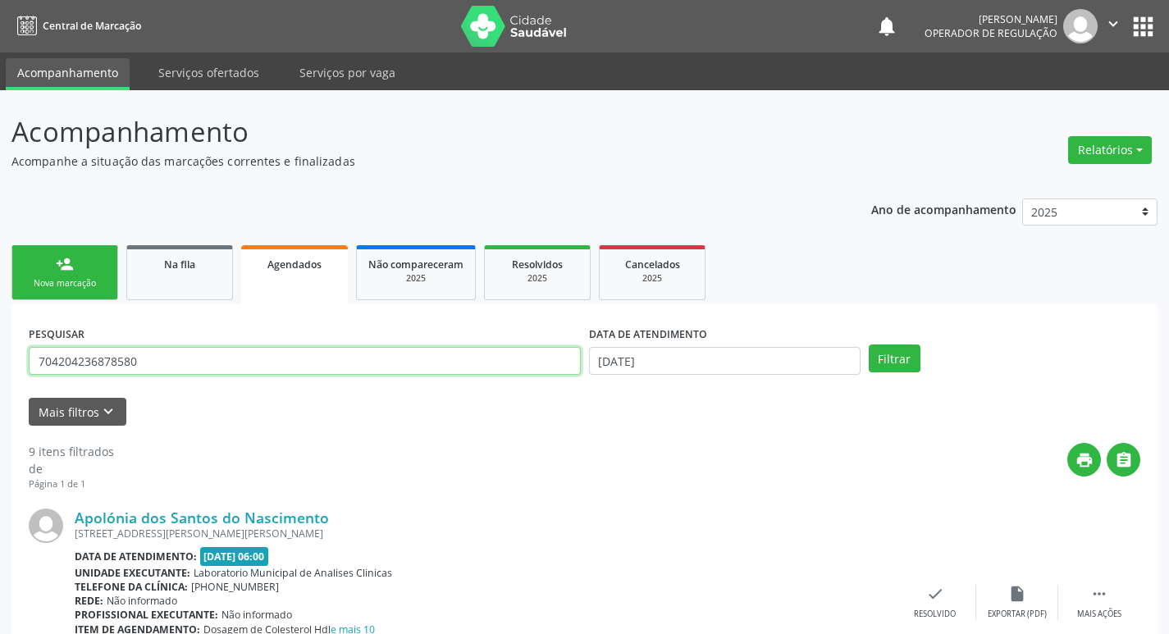
click at [226, 361] on input "704204236878580" at bounding box center [305, 361] width 552 height 28
paste input "705102312136540"
type input "705102312136540"
click at [869, 345] on button "Filtrar" at bounding box center [895, 359] width 52 height 28
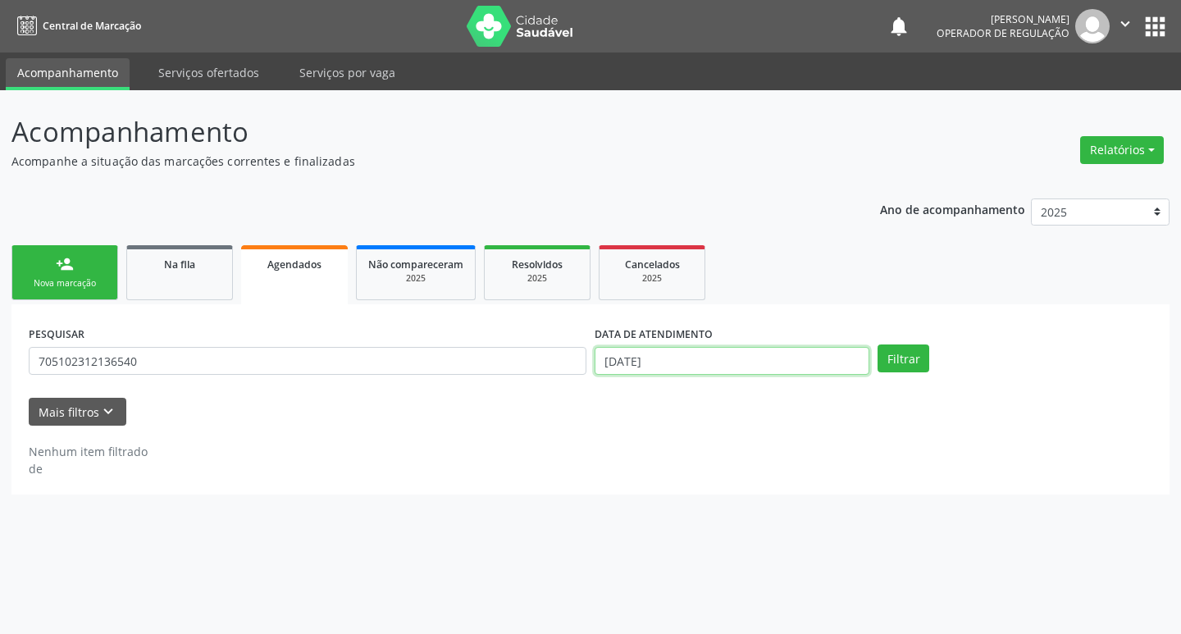
click at [781, 368] on input "1[DATE]" at bounding box center [732, 361] width 275 height 28
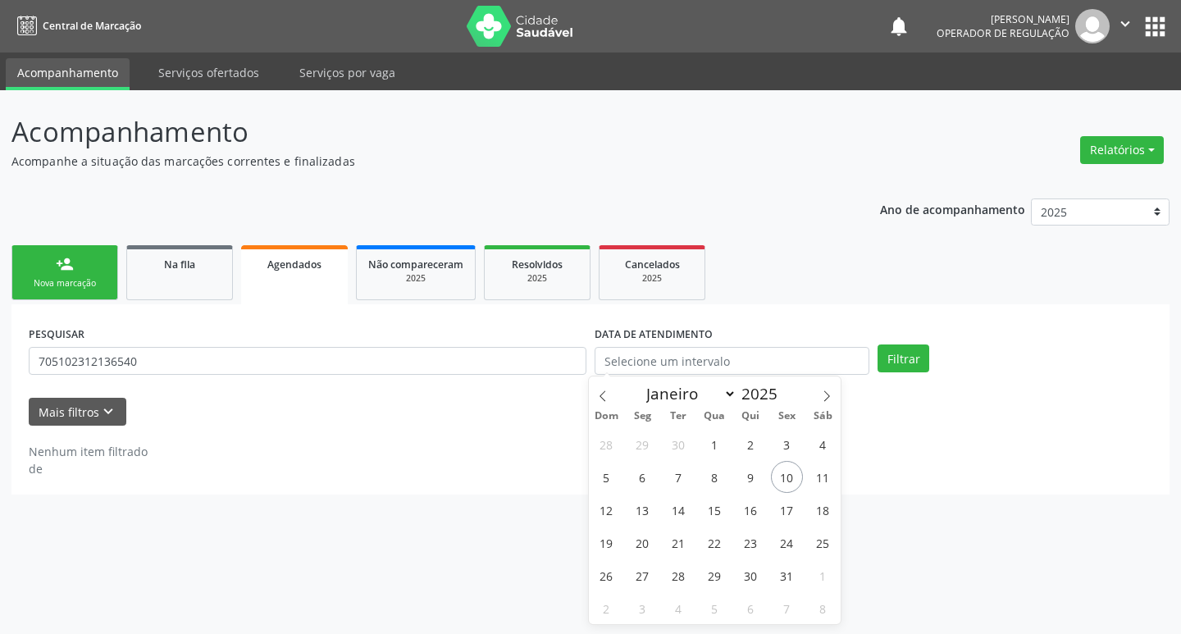
click at [859, 380] on div "DATA DE ATENDIMENTO" at bounding box center [732, 354] width 283 height 64
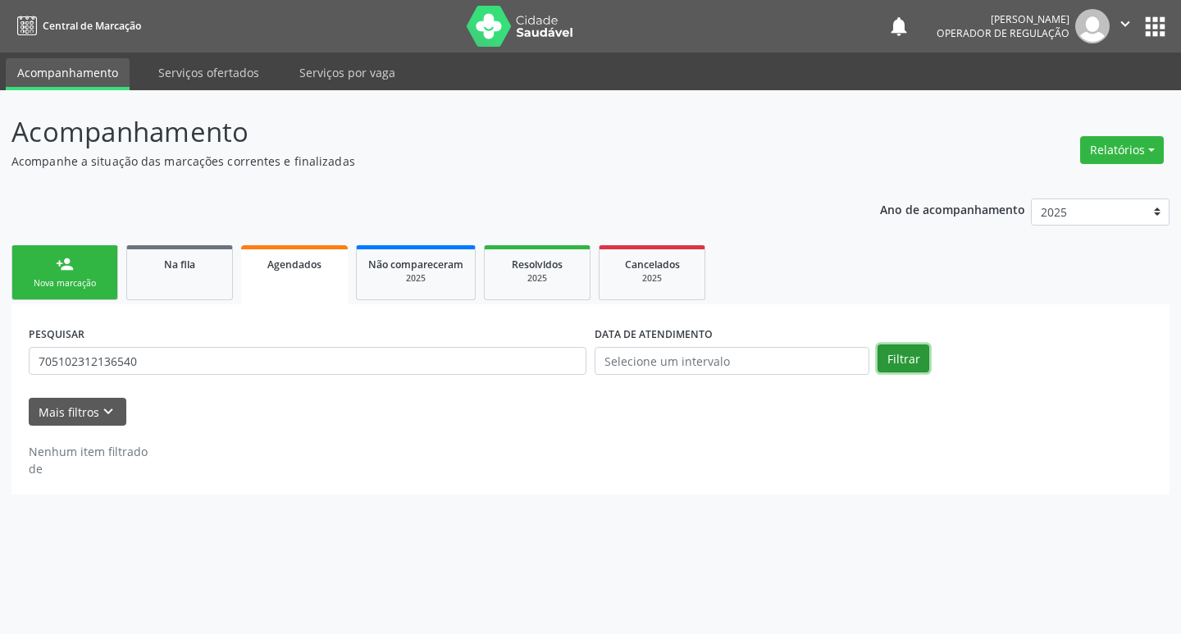
click at [910, 360] on button "Filtrar" at bounding box center [904, 359] width 52 height 28
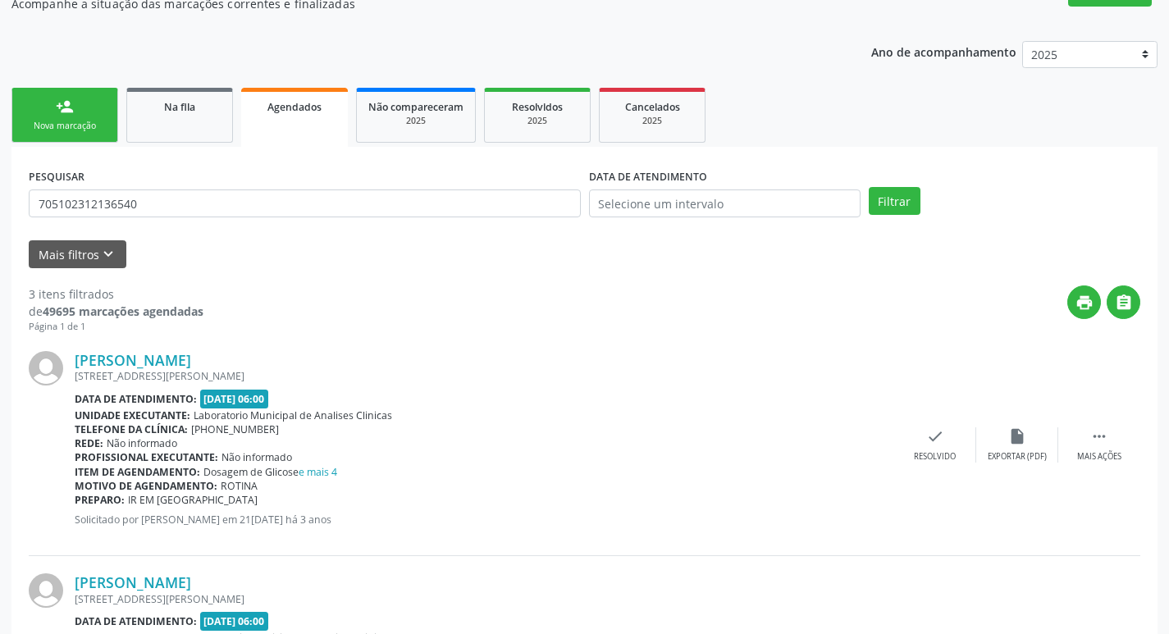
scroll to position [157, 0]
click at [85, 120] on link "person_add Nova marcação" at bounding box center [64, 116] width 107 height 55
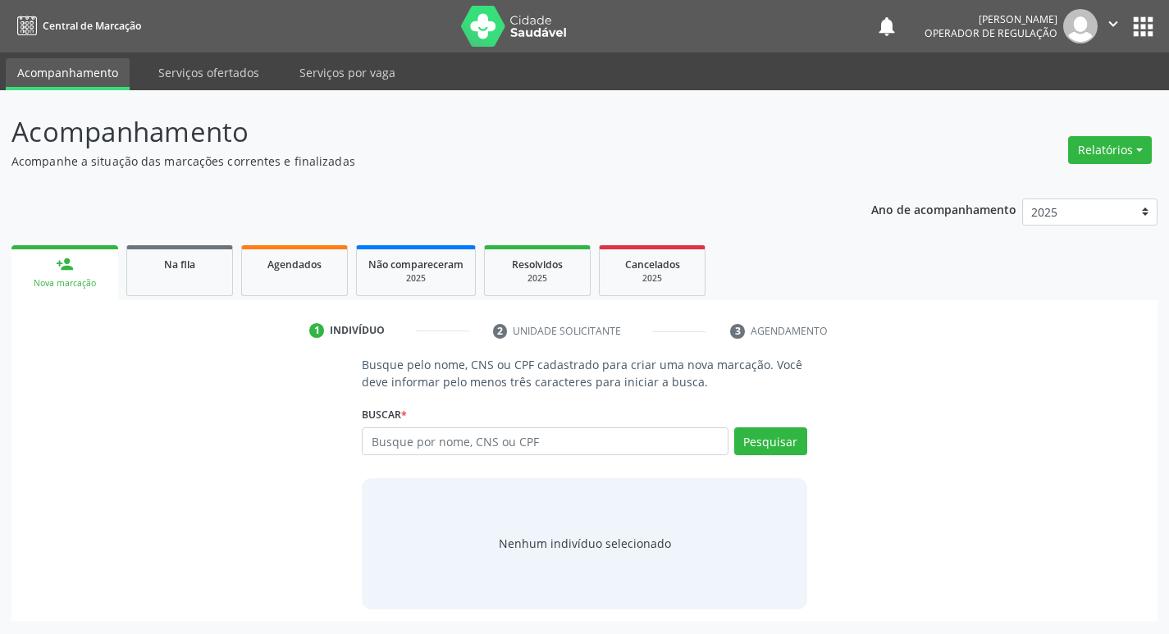
scroll to position [0, 0]
click at [464, 446] on input "text" at bounding box center [552, 441] width 372 height 28
paste input "705102312136540"
type input "705102312136540"
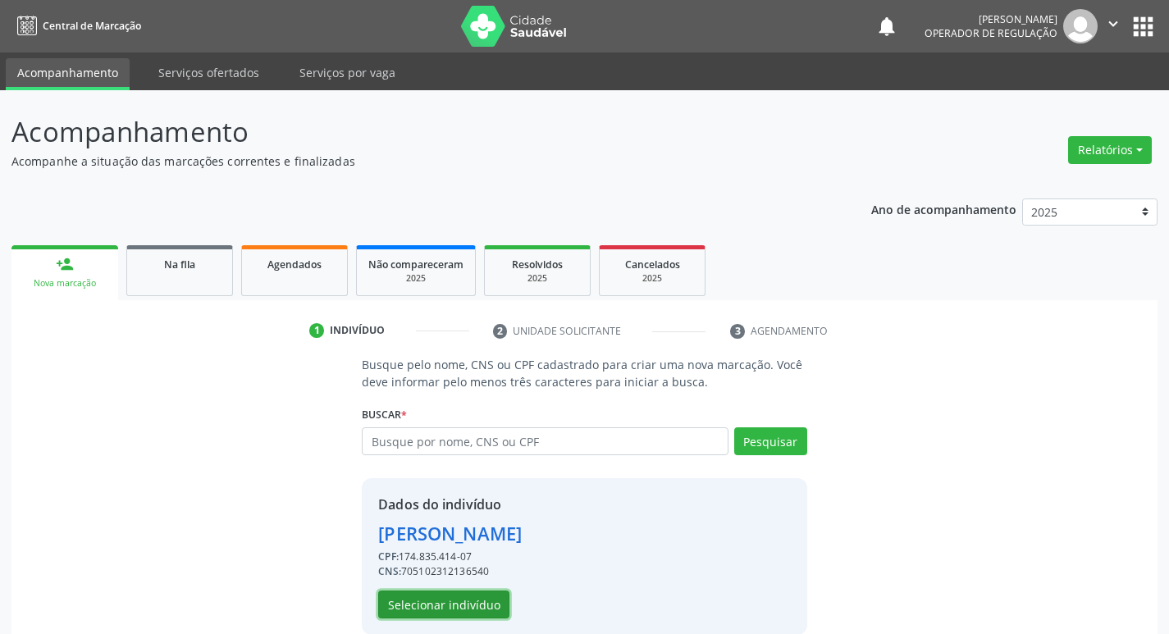
click at [446, 594] on button "Selecionar indivíduo" at bounding box center [443, 605] width 131 height 28
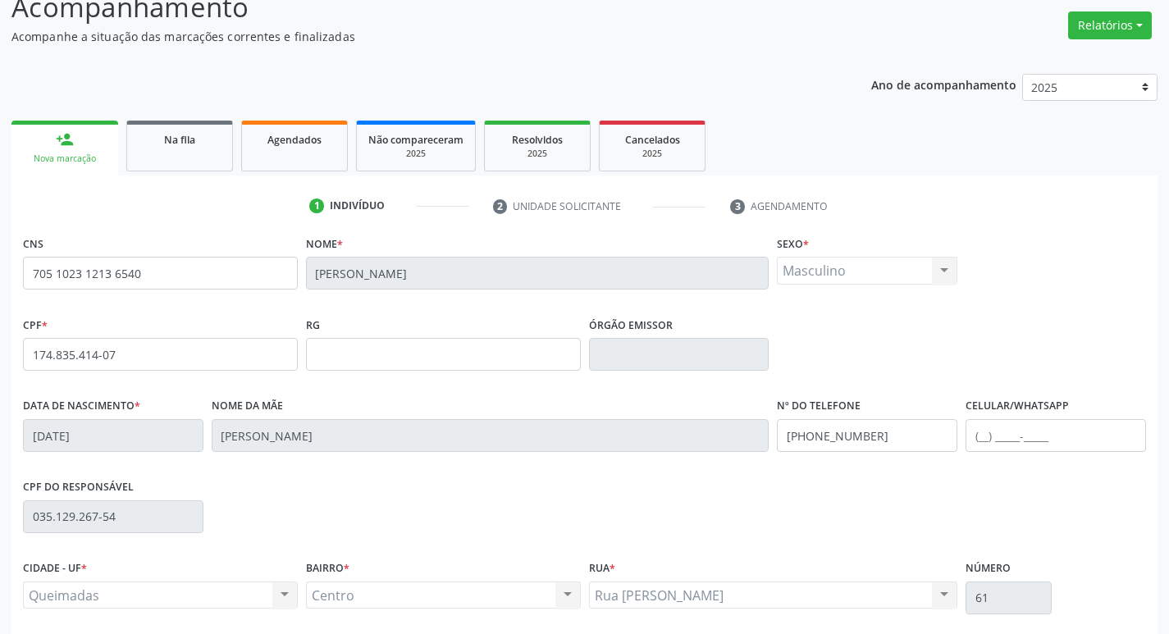
scroll to position [255, 0]
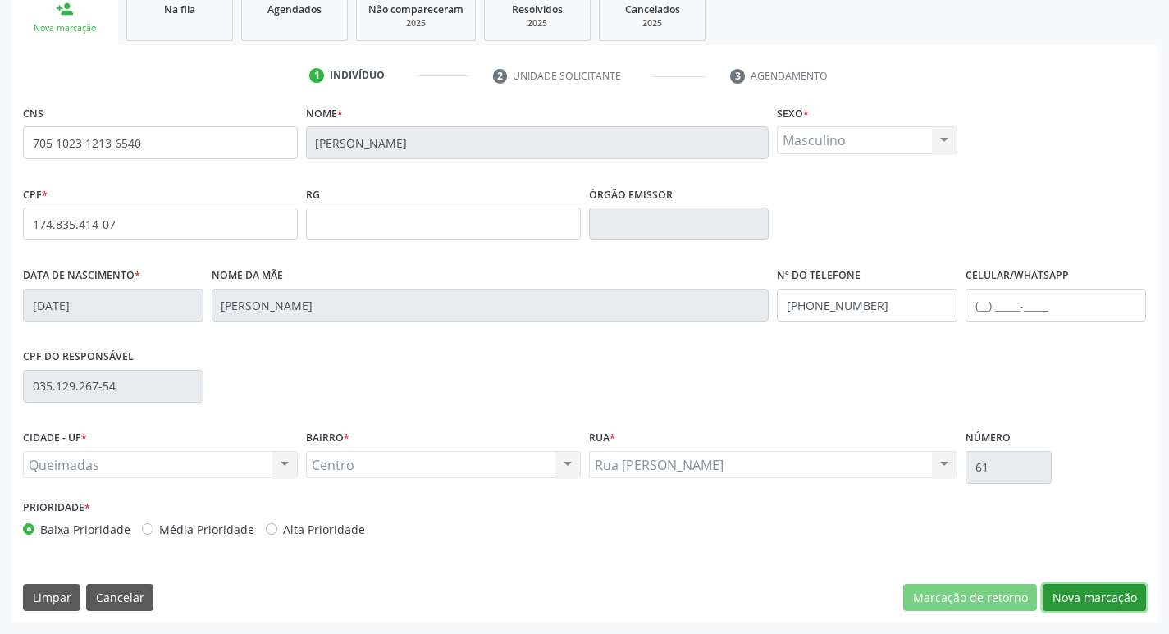
click at [1094, 592] on button "Nova marcação" at bounding box center [1094, 598] width 103 height 28
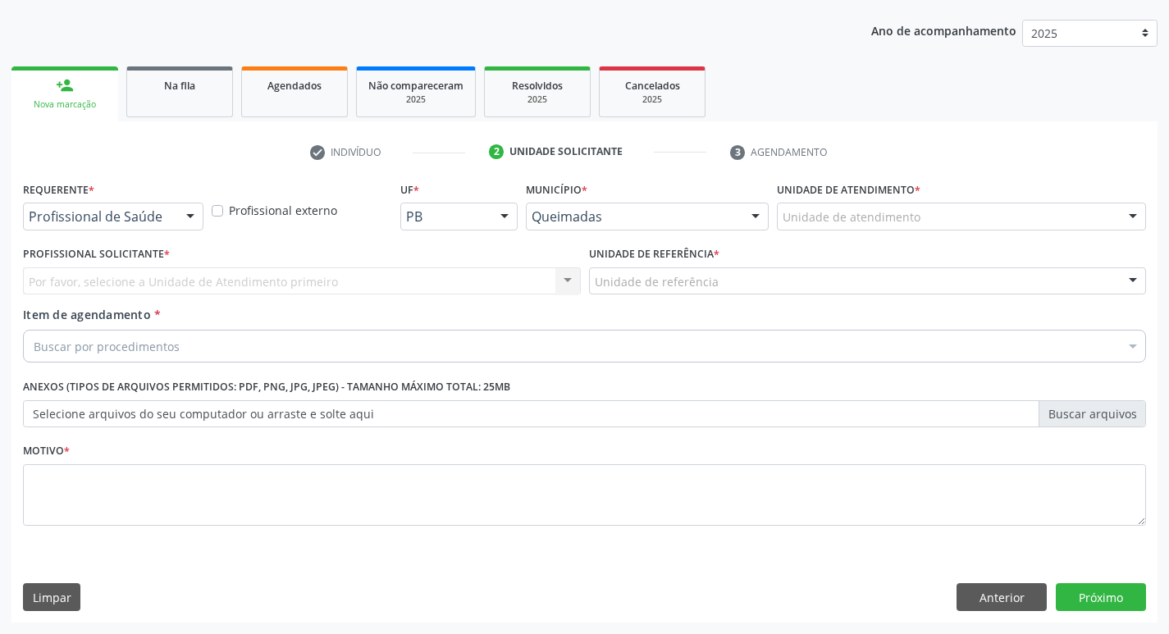
scroll to position [179, 0]
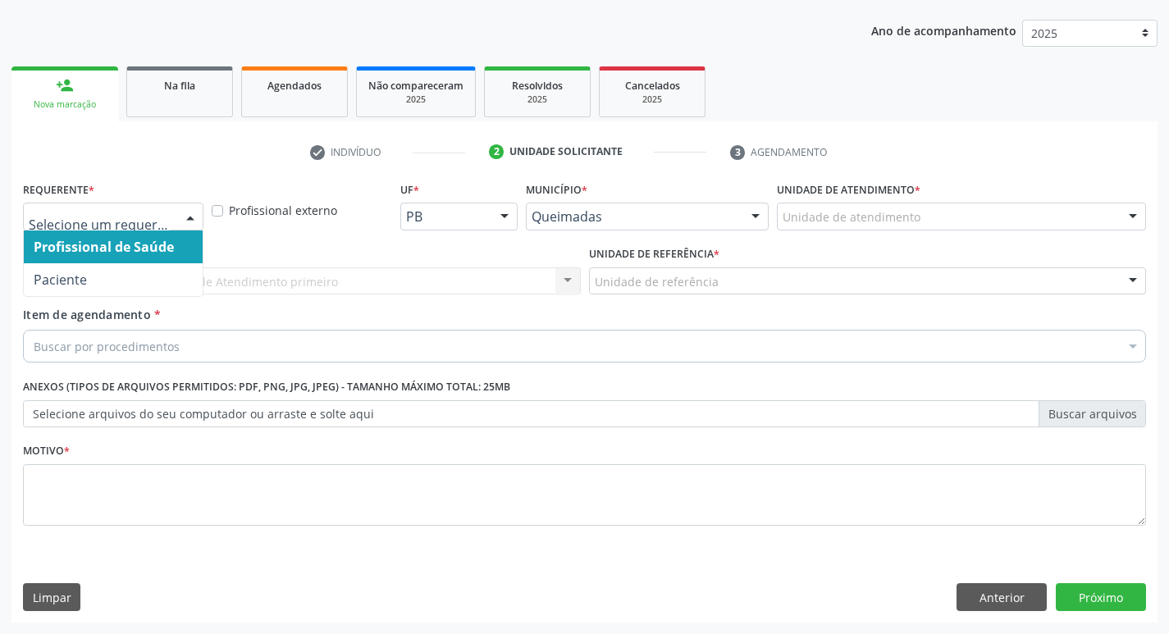
click at [107, 207] on div at bounding box center [113, 217] width 181 height 28
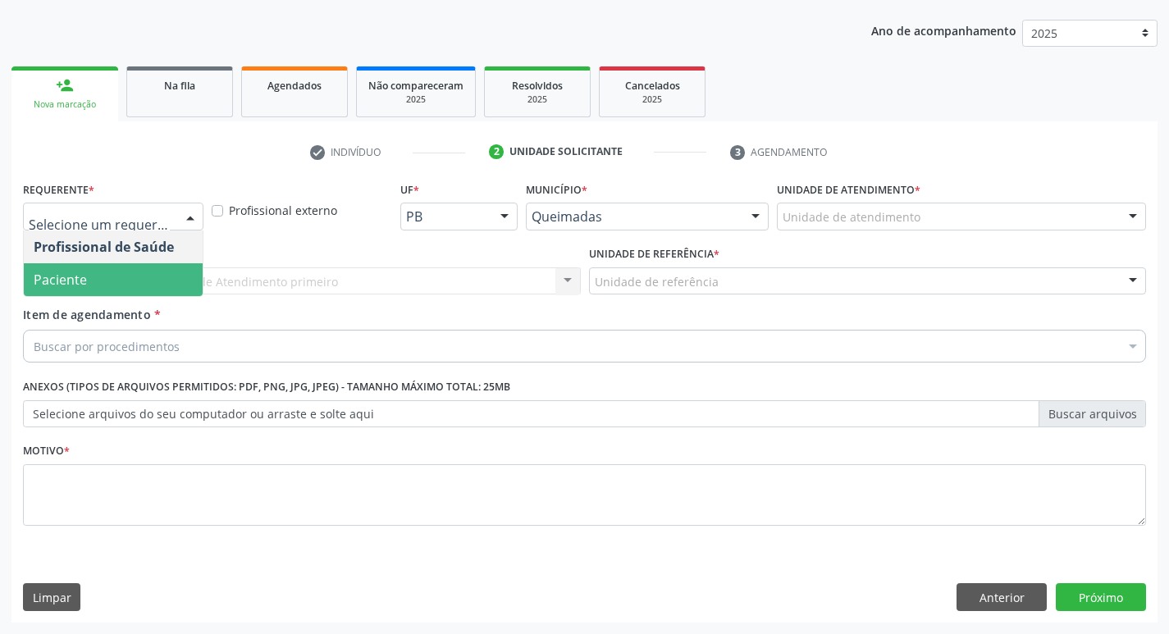
click at [89, 292] on span "Paciente" at bounding box center [113, 279] width 179 height 33
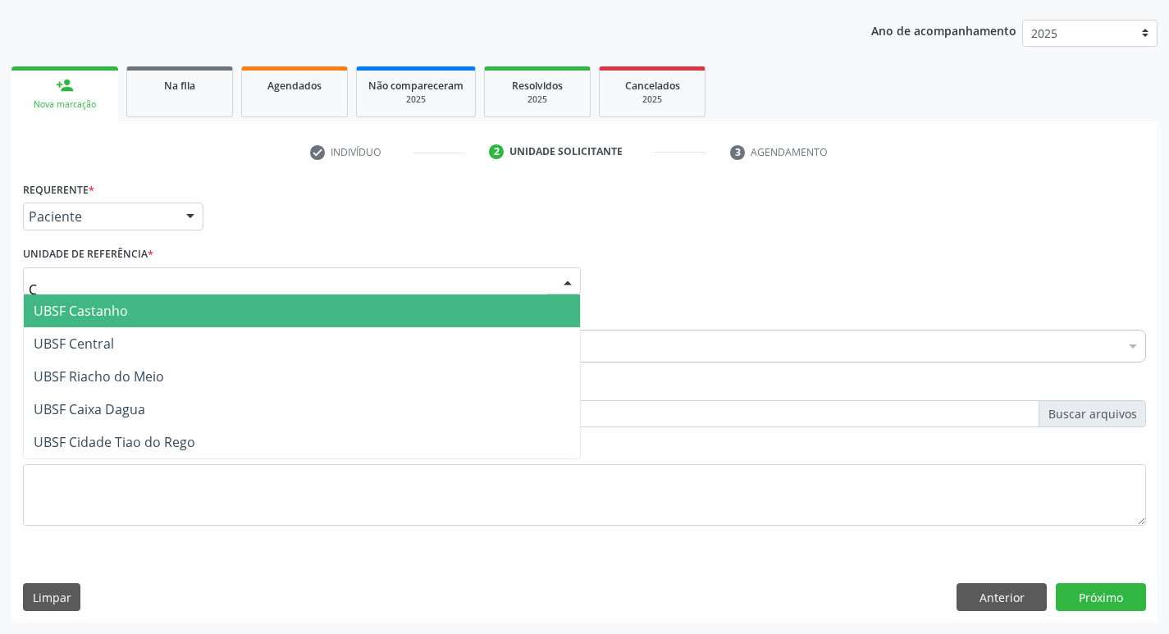
type input "CE"
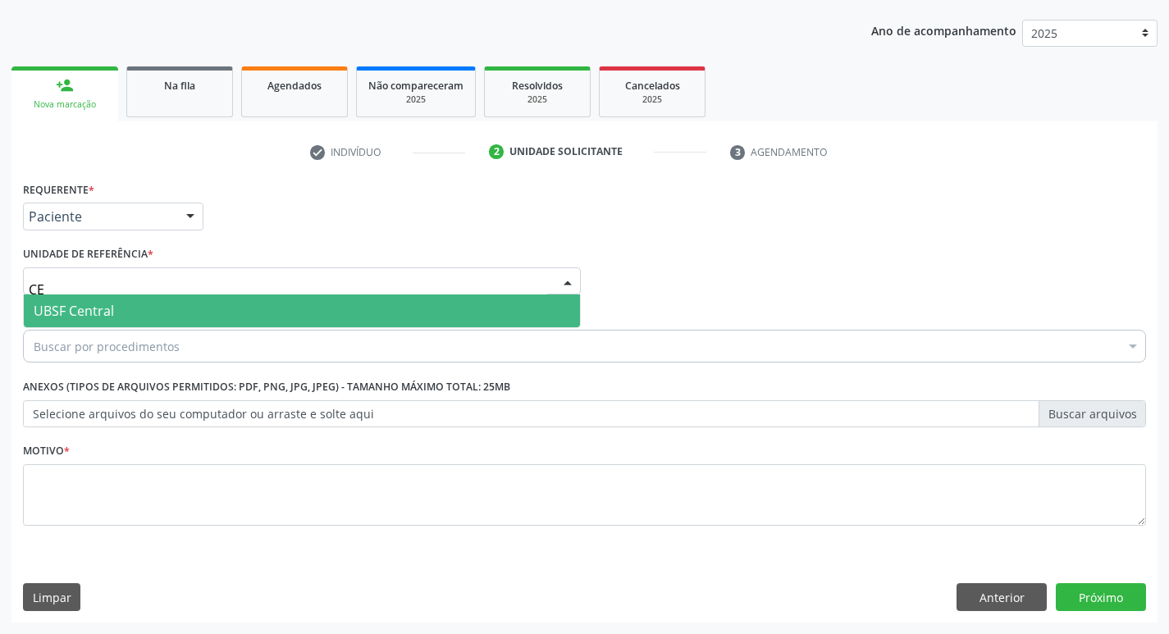
click at [93, 299] on span "UBSF Central" at bounding box center [302, 311] width 556 height 33
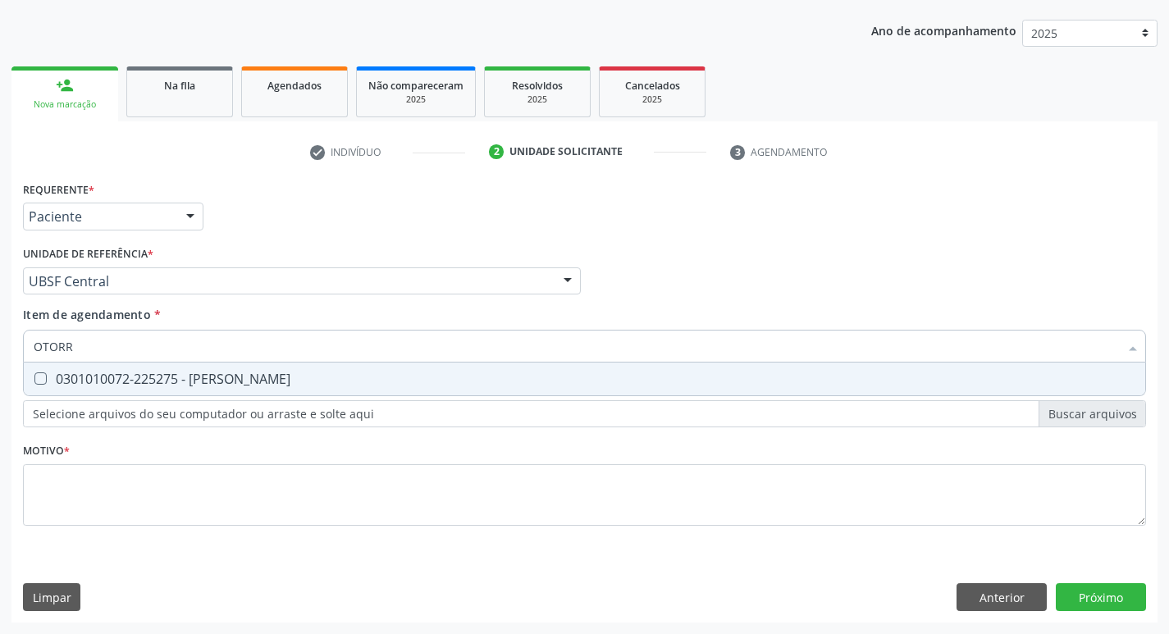
type input "OTORRI"
click at [107, 379] on div "0301010072-225275 - [PERSON_NAME]" at bounding box center [585, 378] width 1102 height 13
checkbox Otorrinolaringologista "true"
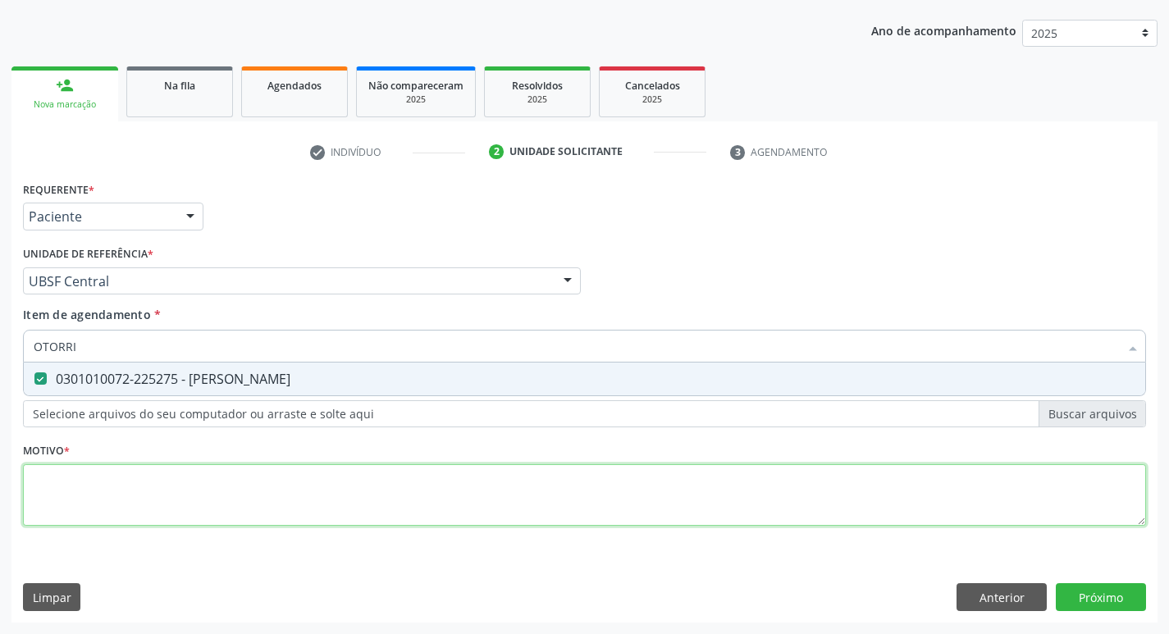
click at [77, 482] on div "Requerente * Paciente Profissional de Saúde Paciente Nenhum resultado encontrad…" at bounding box center [584, 363] width 1123 height 372
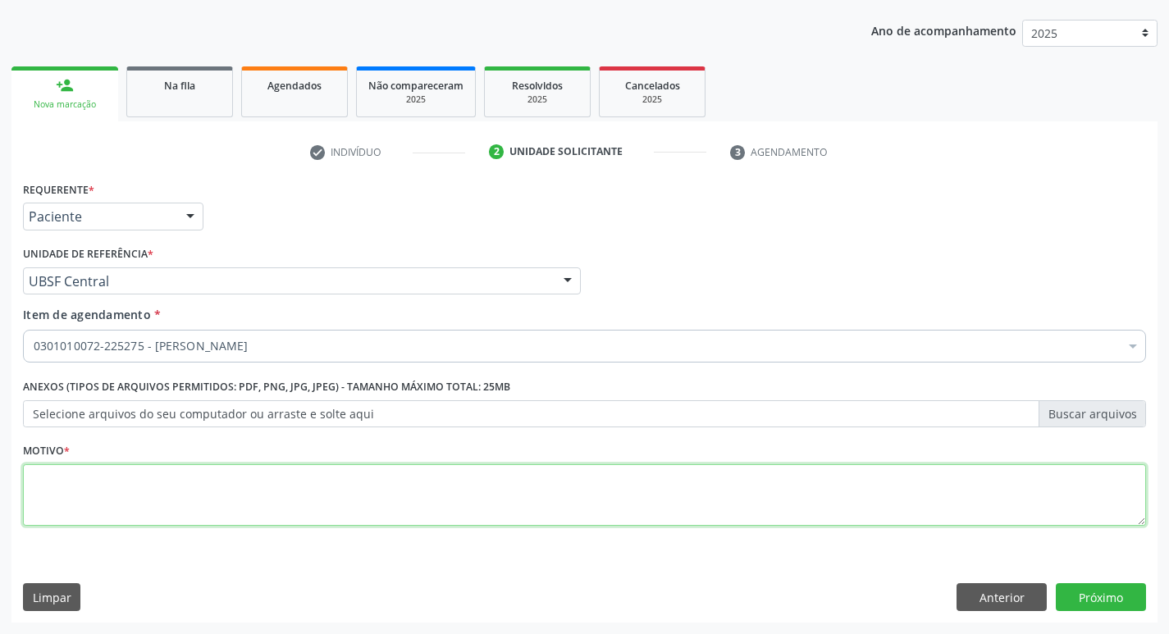
type textarea "E"
type textarea "RETORNO."
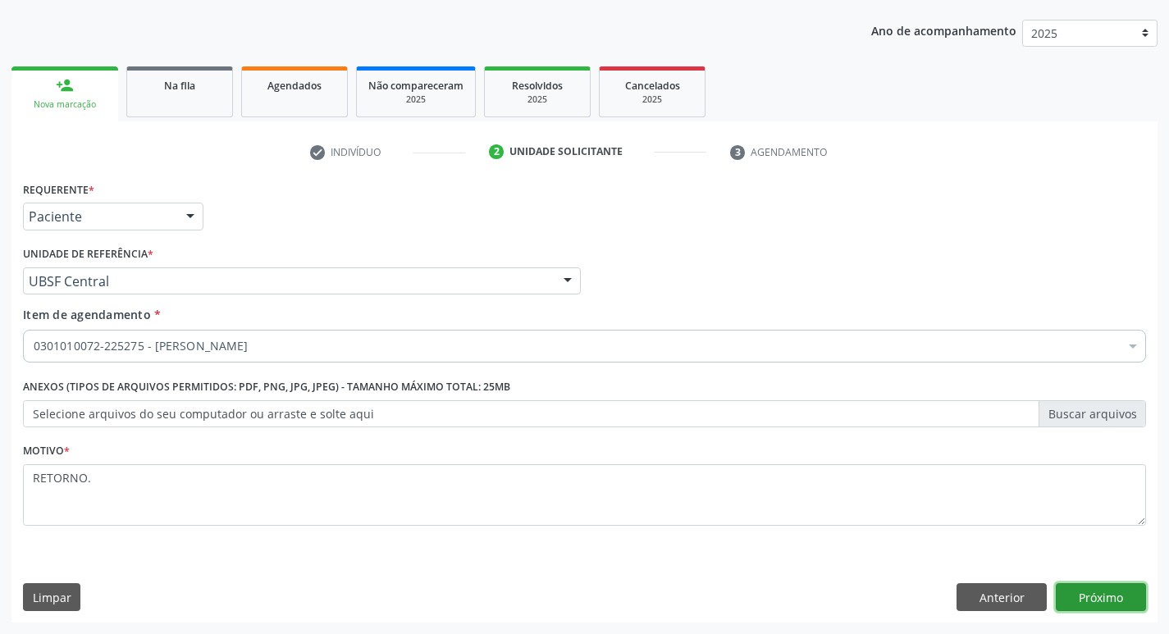
click at [1114, 598] on button "Próximo" at bounding box center [1101, 597] width 90 height 28
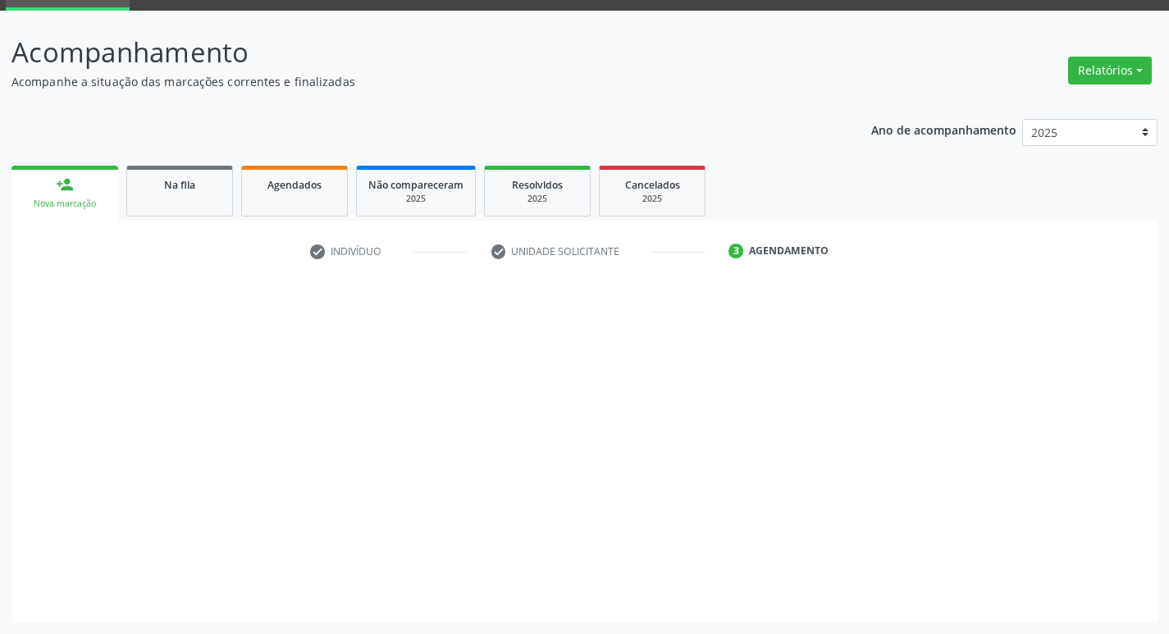
scroll to position [80, 0]
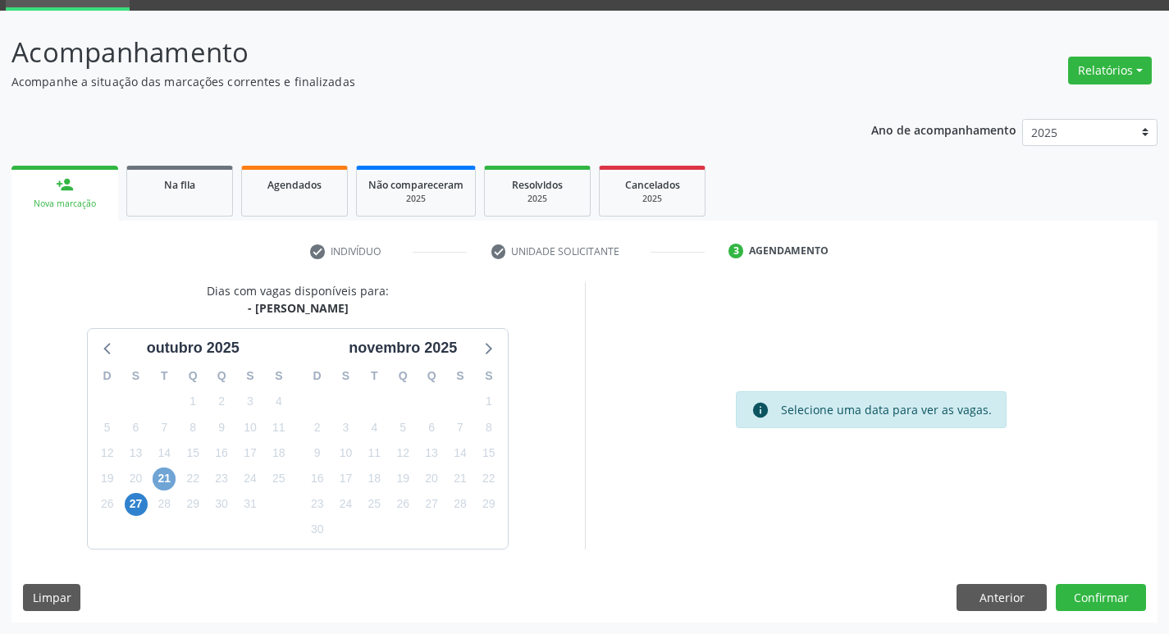
click at [168, 480] on span "21" at bounding box center [164, 479] width 23 height 23
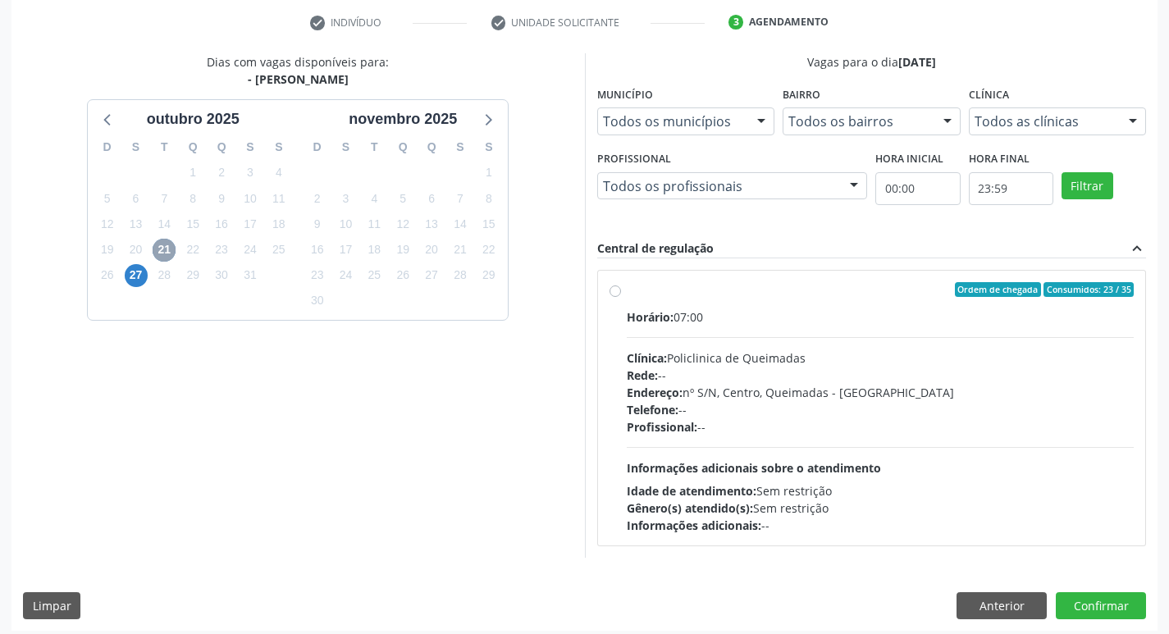
scroll to position [317, 0]
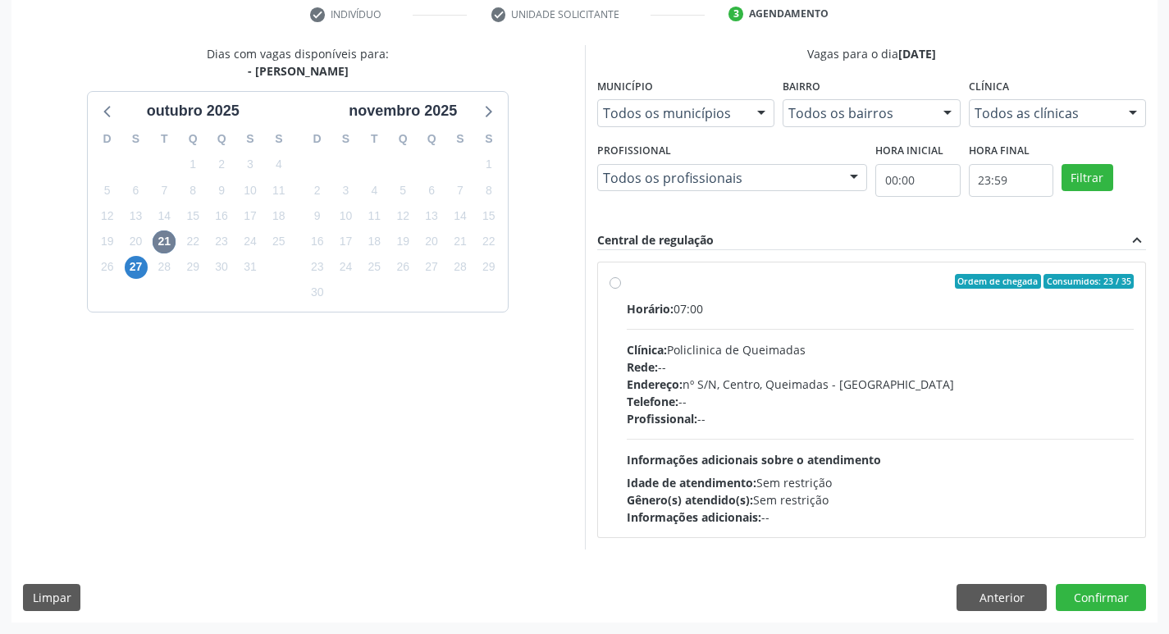
click at [998, 386] on div "Endereço: nº S/N, Centro, Queimadas - PB" at bounding box center [881, 384] width 508 height 17
click at [621, 289] on input "Ordem de chegada Consumidos: 23 / 35 Horário: 07:00 Clínica: Policlinica de Que…" at bounding box center [615, 281] width 11 height 15
radio input "true"
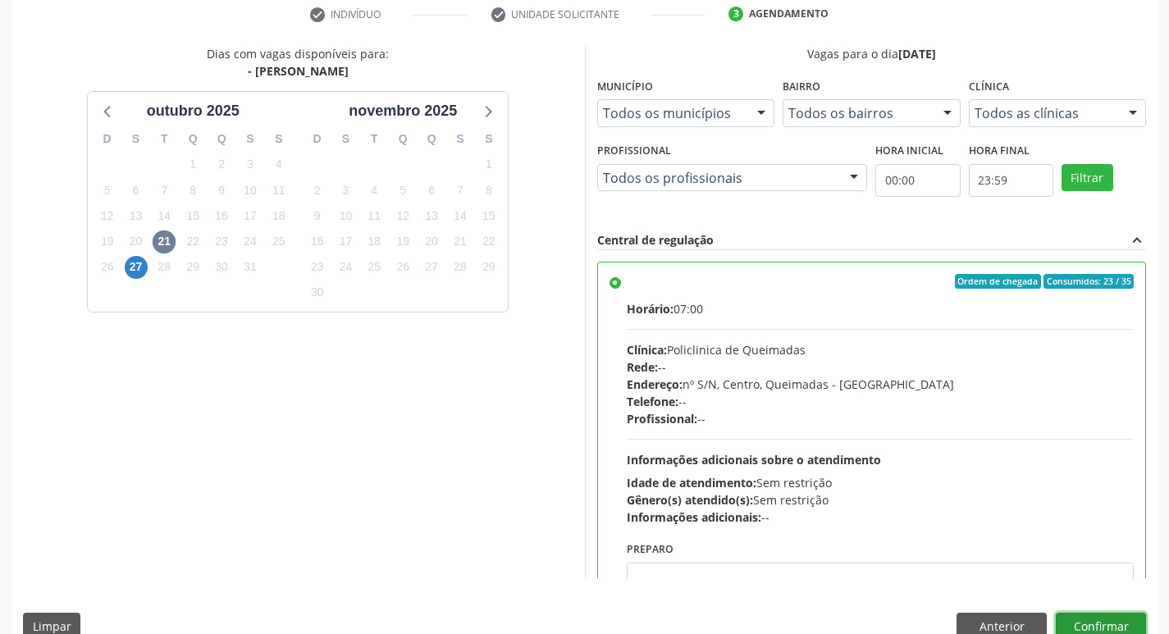
click at [1108, 616] on button "Confirmar" at bounding box center [1101, 627] width 90 height 28
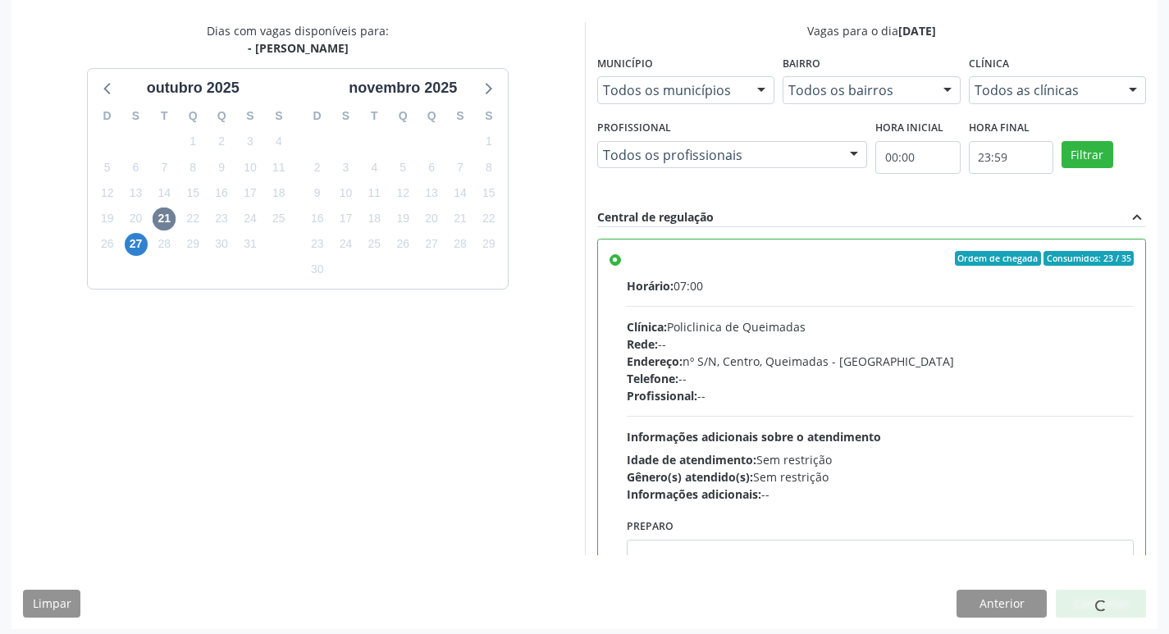
scroll to position [346, 0]
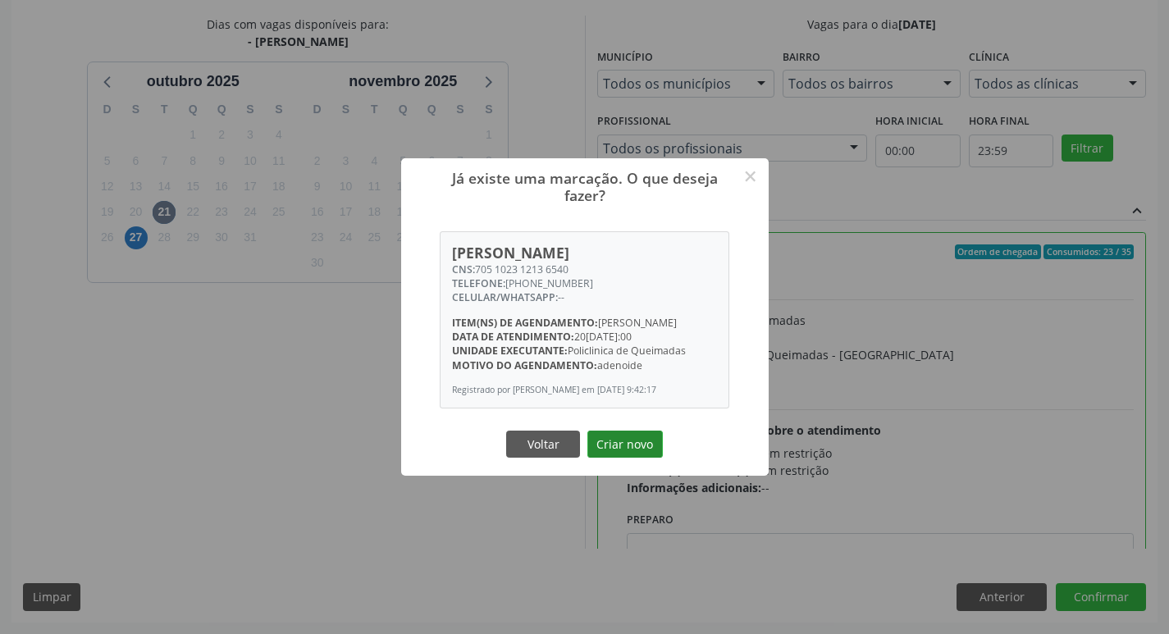
click at [602, 457] on button "Criar novo" at bounding box center [624, 445] width 75 height 28
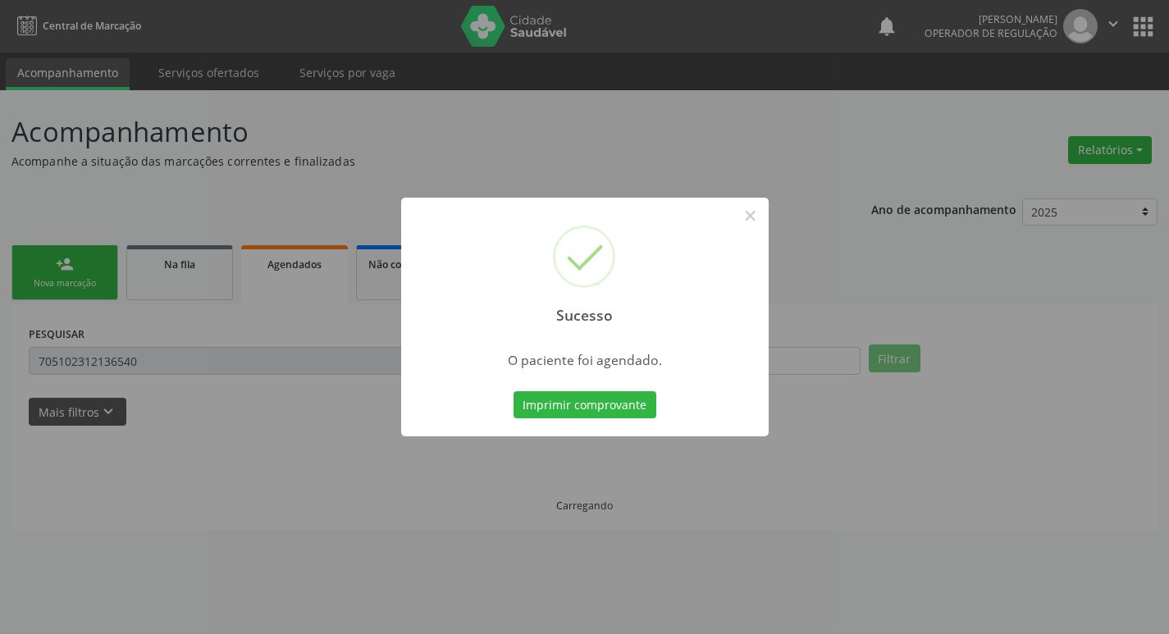
scroll to position [0, 0]
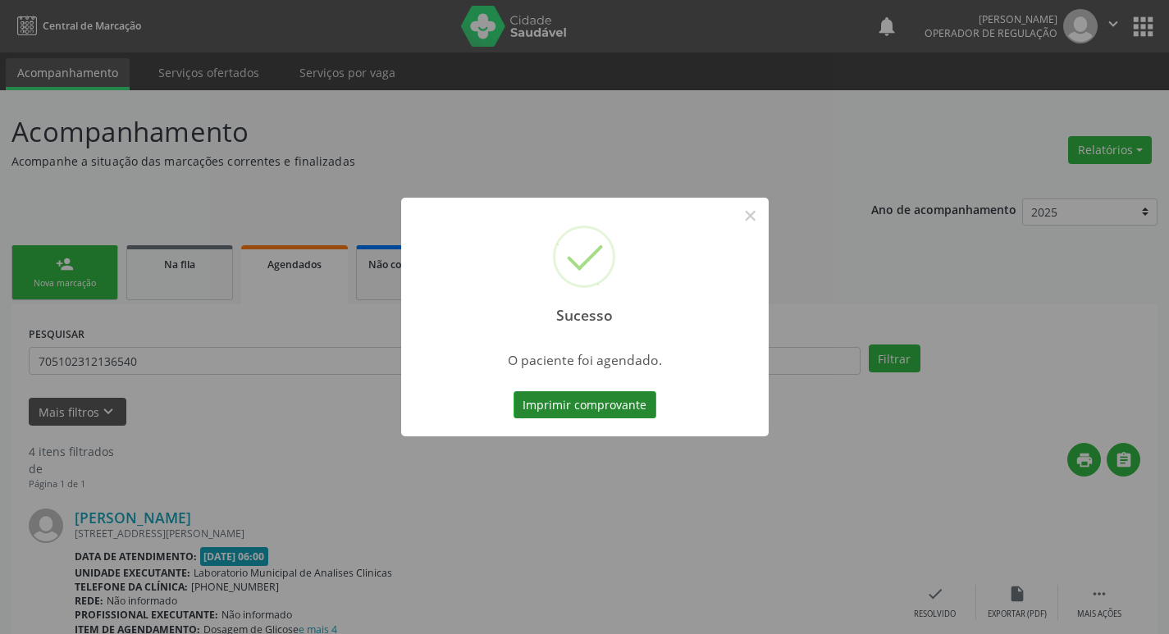
click at [601, 403] on button "Imprimir comprovante" at bounding box center [585, 405] width 143 height 28
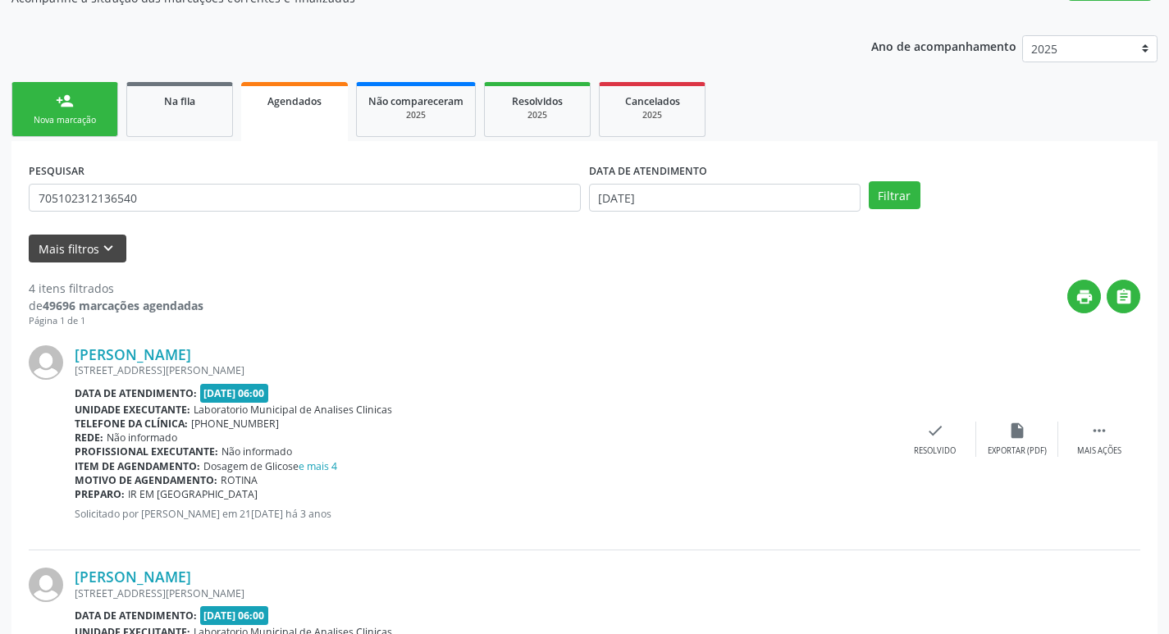
scroll to position [164, 0]
click at [88, 117] on div "Nova marcação" at bounding box center [65, 119] width 82 height 12
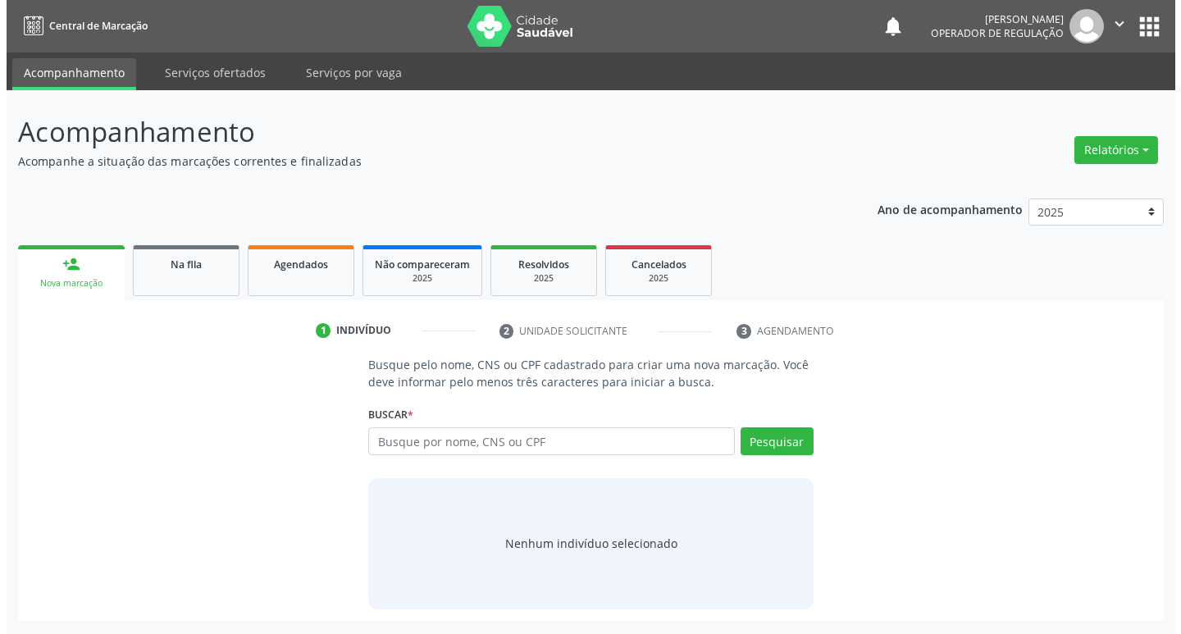
scroll to position [0, 0]
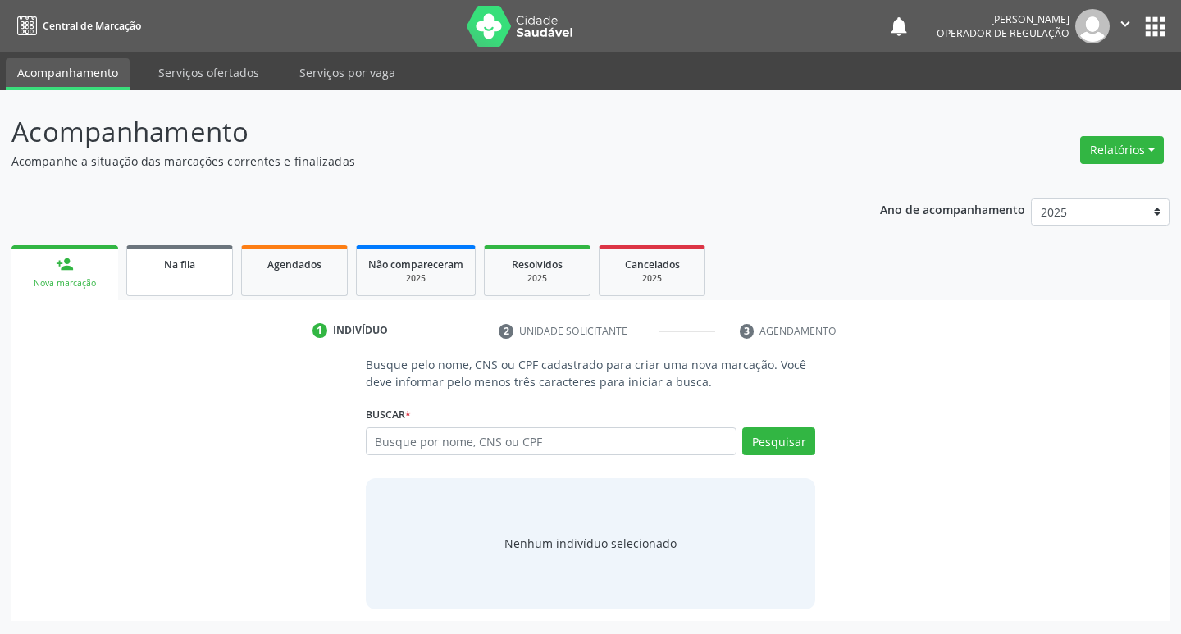
click at [209, 247] on link "Na fila" at bounding box center [179, 270] width 107 height 51
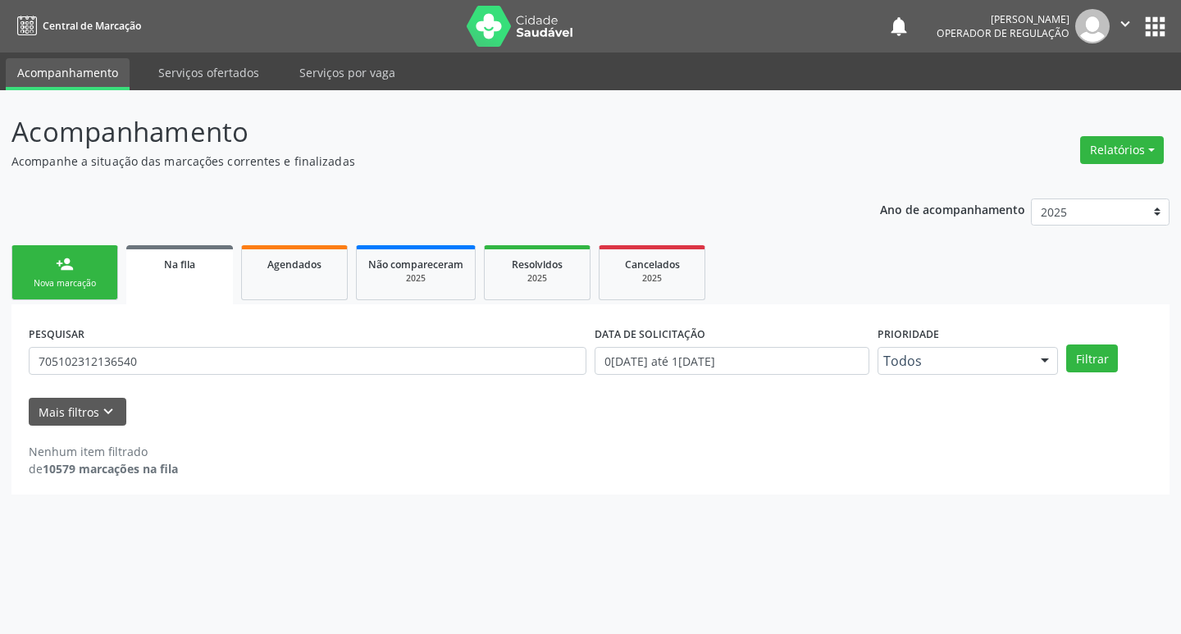
click at [179, 339] on div "PESQUISAR 705102312136540" at bounding box center [308, 354] width 566 height 64
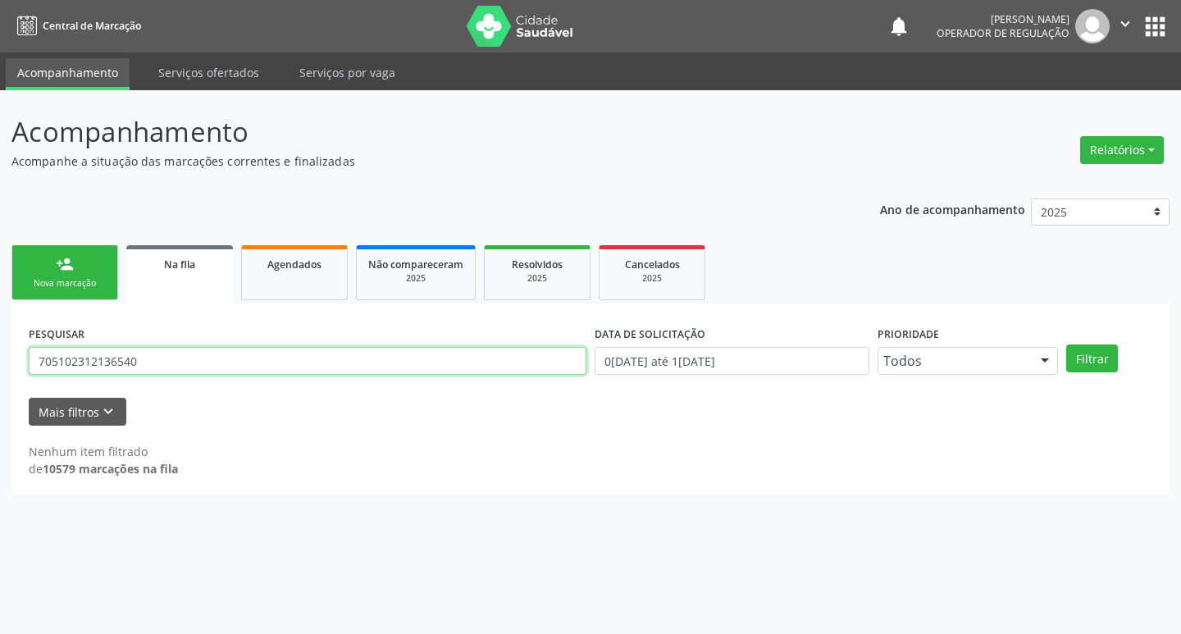
click at [180, 369] on input "705102312136540" at bounding box center [308, 361] width 558 height 28
click at [180, 370] on input "705102312136540" at bounding box center [308, 361] width 558 height 28
click at [180, 370] on input "7089087" at bounding box center [308, 361] width 558 height 28
type input "7089087"
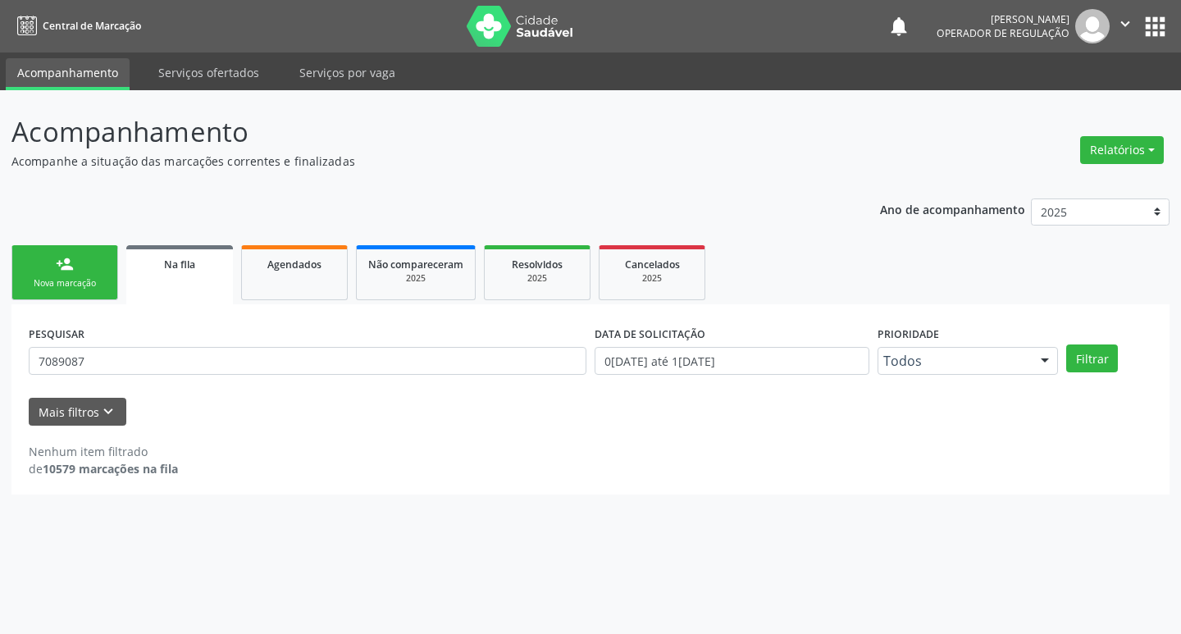
click at [185, 334] on div "PESQUISAR 7089087" at bounding box center [308, 354] width 566 height 64
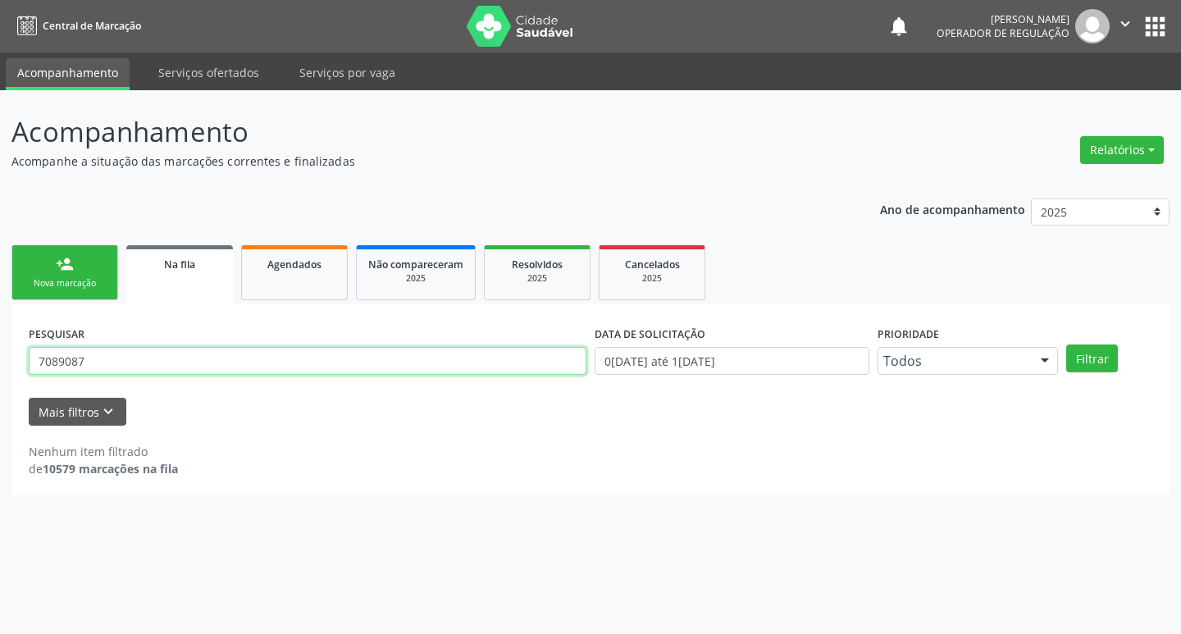
click at [149, 365] on input "7089087" at bounding box center [308, 361] width 558 height 28
type input "708908776209514"
click at [1067, 345] on button "Filtrar" at bounding box center [1093, 359] width 52 height 28
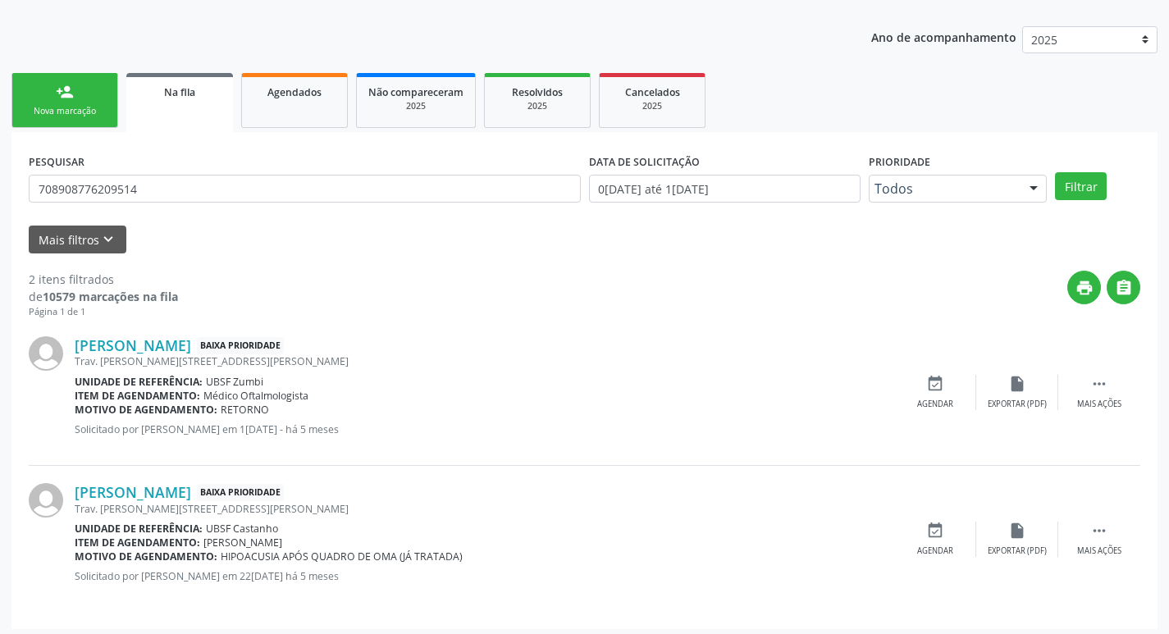
scroll to position [179, 0]
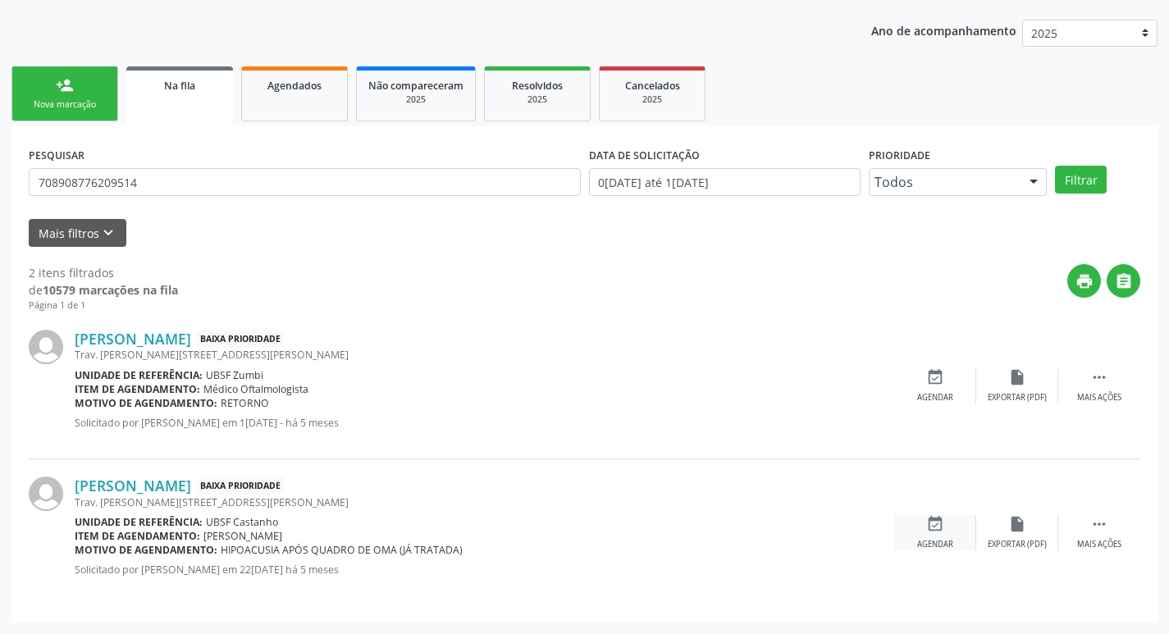
click at [953, 535] on div "event_available Agendar" at bounding box center [935, 532] width 82 height 35
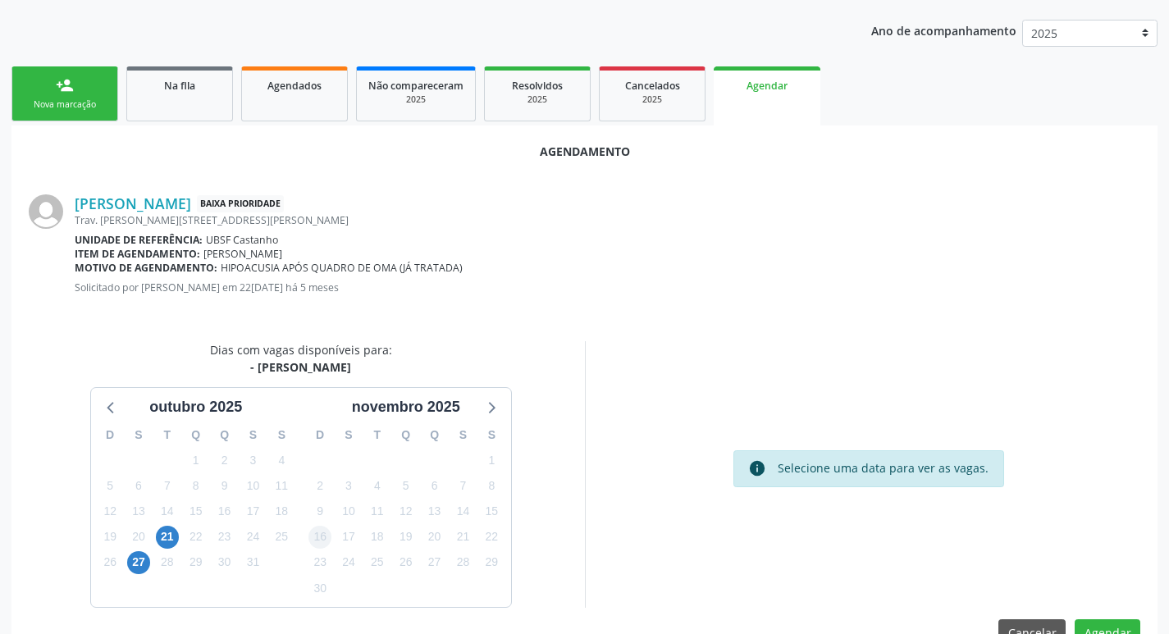
scroll to position [220, 0]
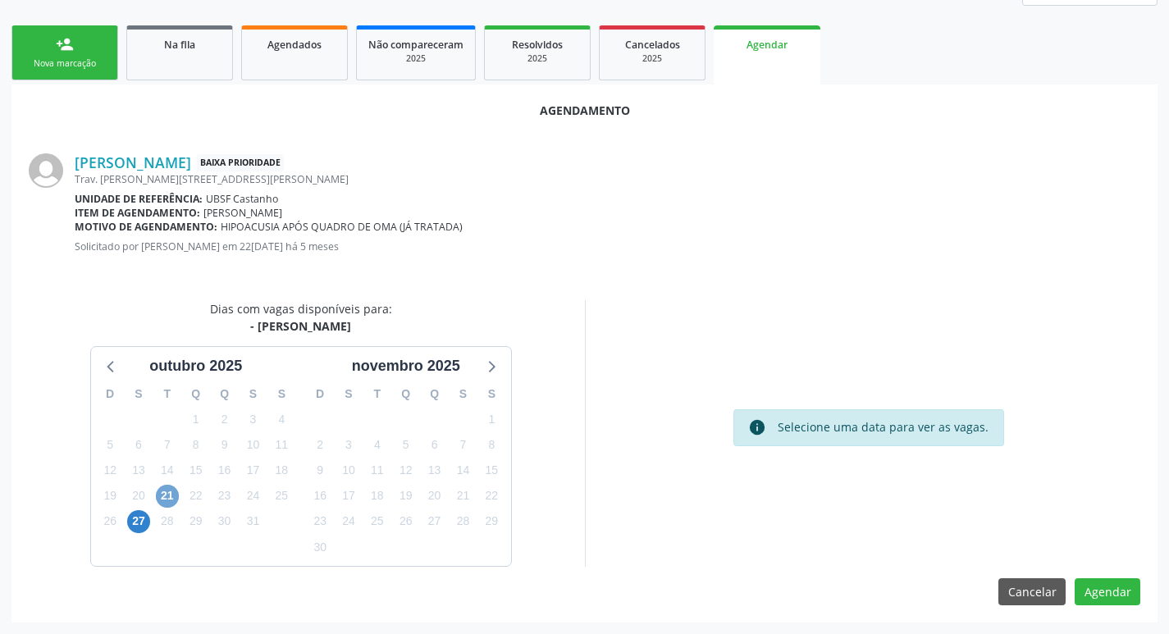
click at [161, 494] on span "21" at bounding box center [167, 496] width 23 height 23
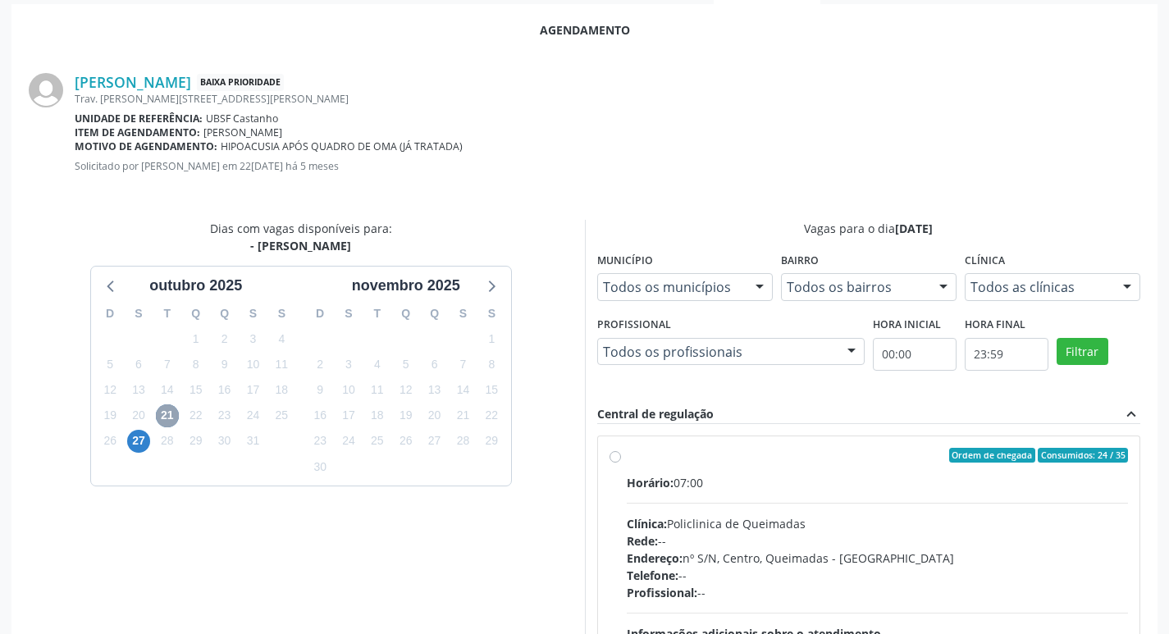
scroll to position [457, 0]
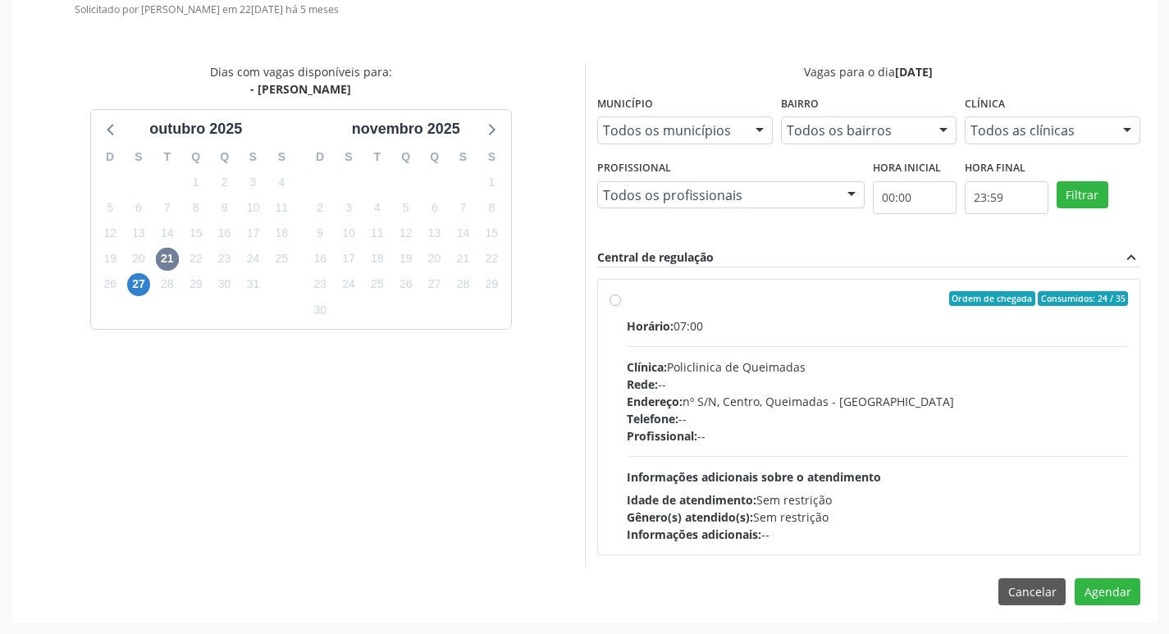
click at [906, 361] on div "Clínica: Policlinica de Queimadas" at bounding box center [878, 367] width 502 height 17
click at [621, 306] on input "Ordem de chegada Consumidos: 24 / 35 Horário: 07:00 Clínica: Policlinica de Que…" at bounding box center [615, 298] width 11 height 15
radio input "true"
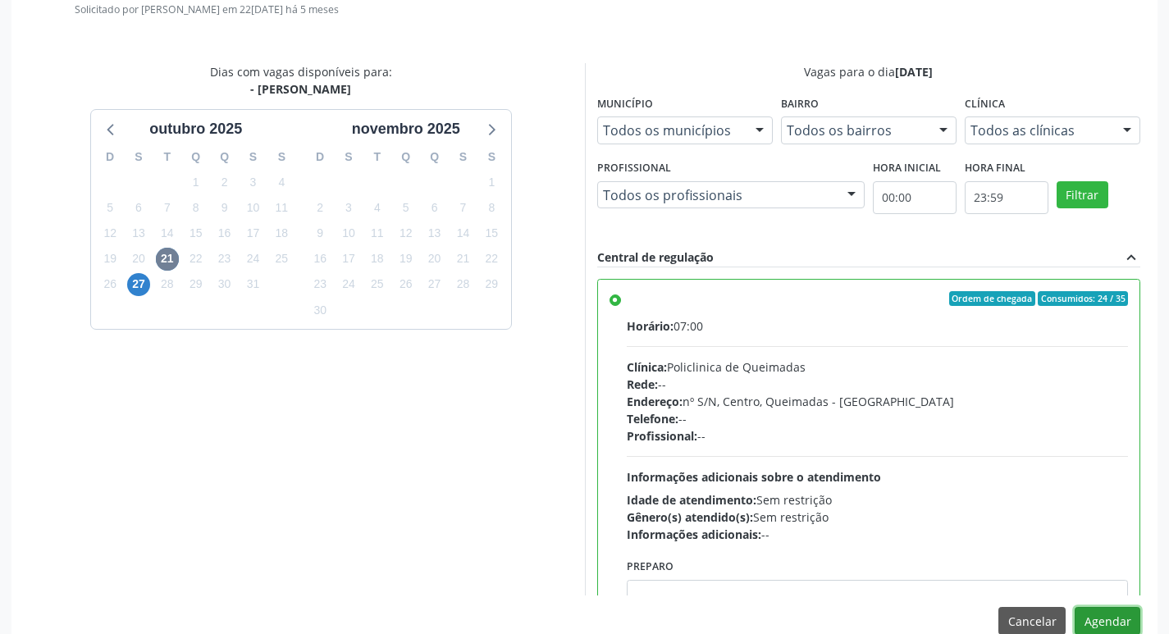
click at [1114, 618] on button "Agendar" at bounding box center [1108, 621] width 66 height 28
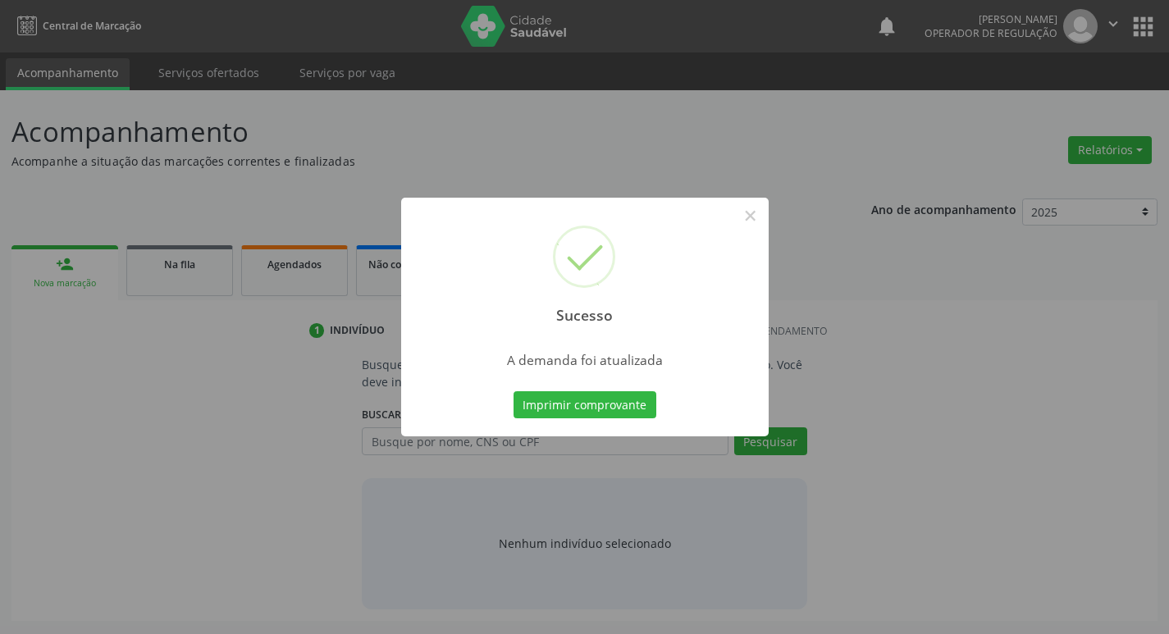
scroll to position [0, 0]
click at [613, 410] on button "Imprimir comprovante" at bounding box center [590, 405] width 143 height 28
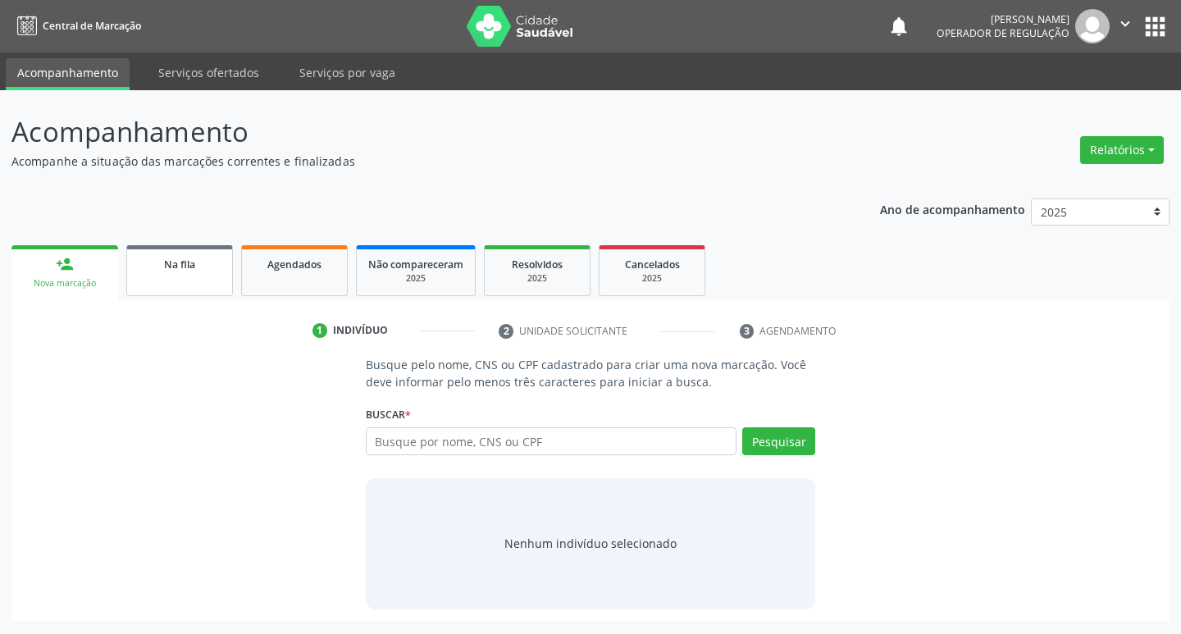
click at [190, 265] on span "Na fila" at bounding box center [179, 265] width 31 height 14
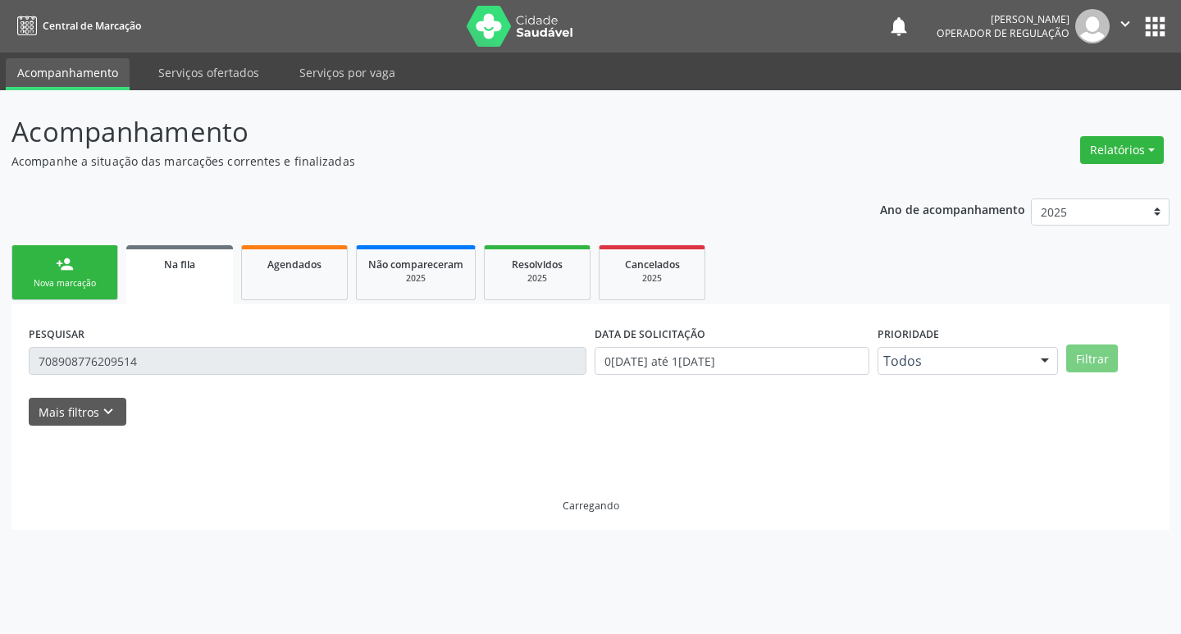
click at [322, 376] on div "PESQUISAR 708908776209514" at bounding box center [308, 354] width 566 height 64
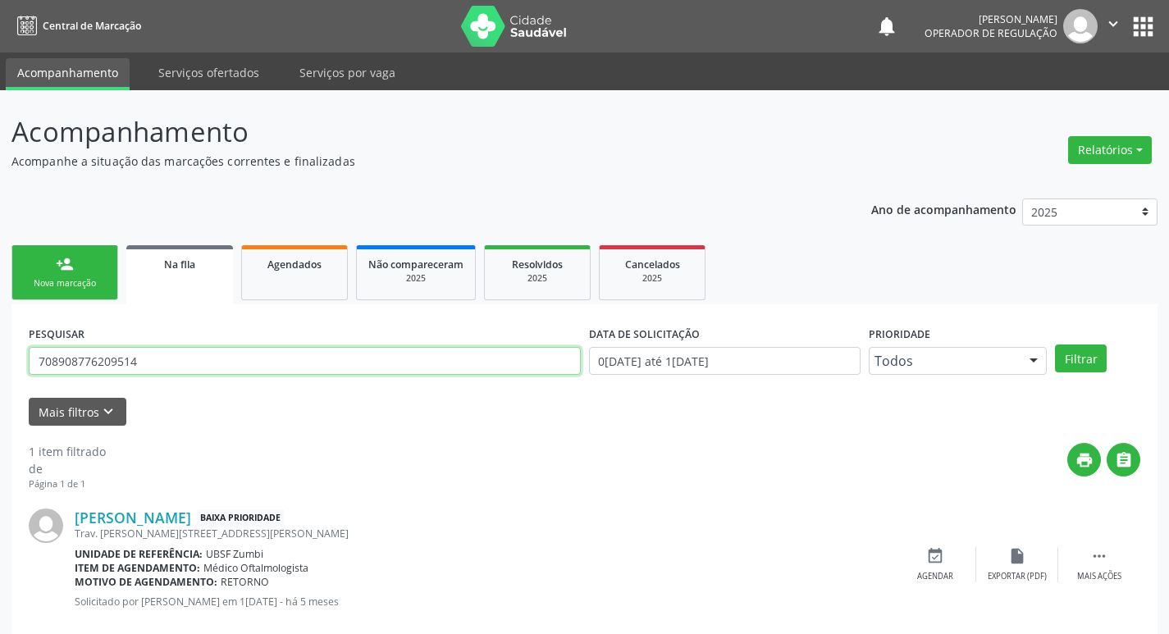
click at [320, 372] on input "708908776209514" at bounding box center [305, 361] width 552 height 28
type input "700600452126761"
click at [1055, 345] on button "Filtrar" at bounding box center [1081, 359] width 52 height 28
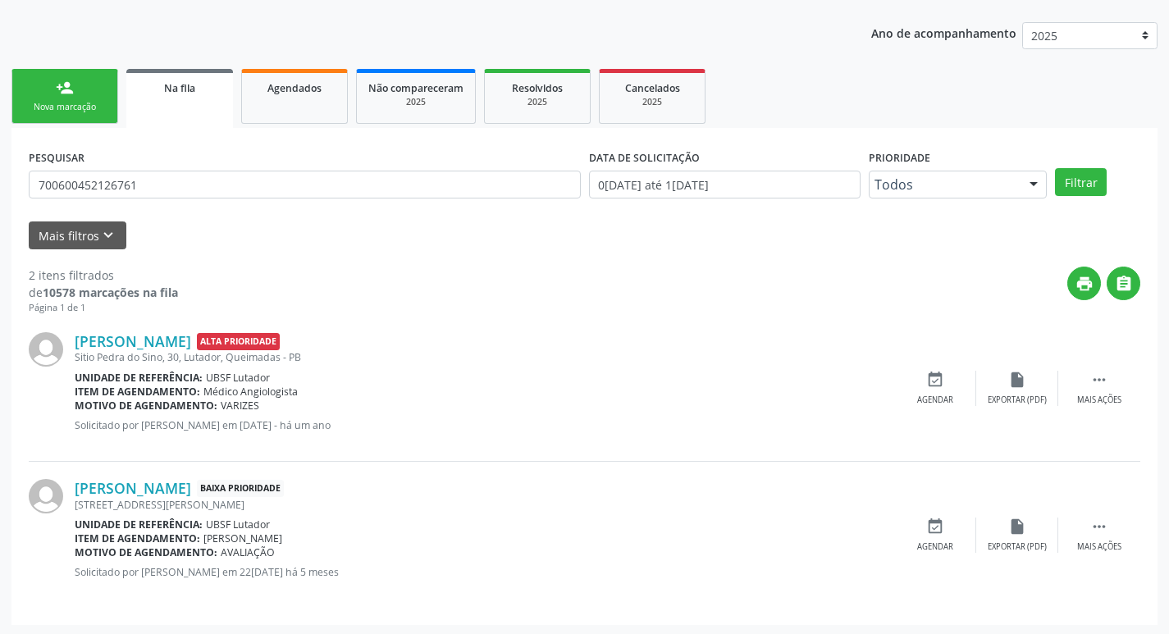
scroll to position [179, 0]
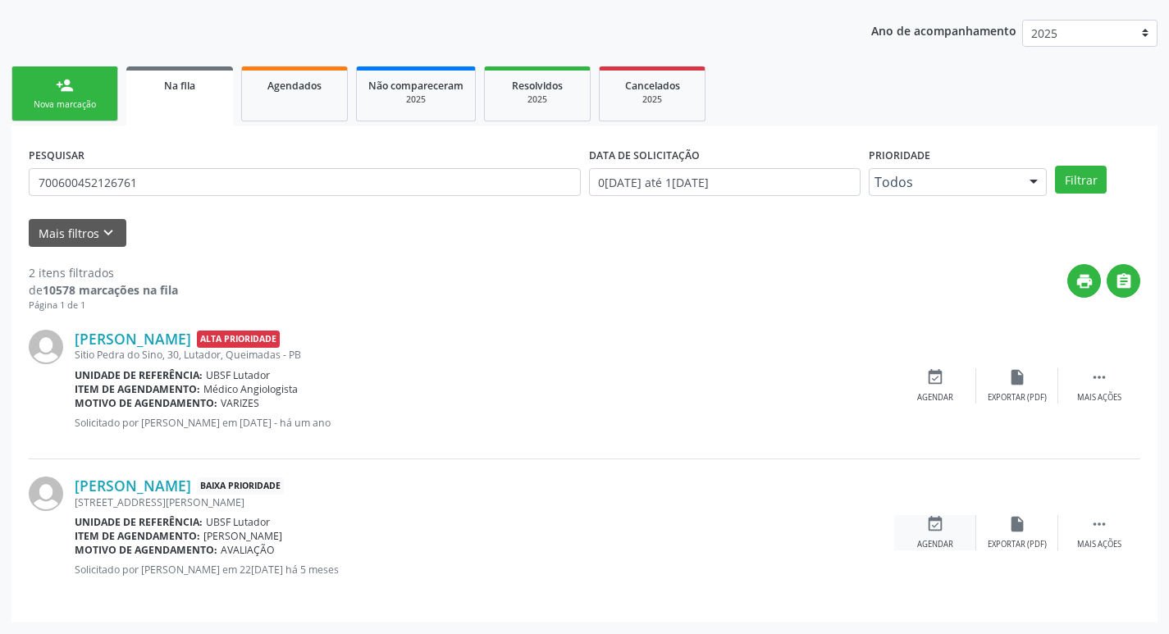
click at [926, 524] on icon "event_available" at bounding box center [935, 524] width 18 height 18
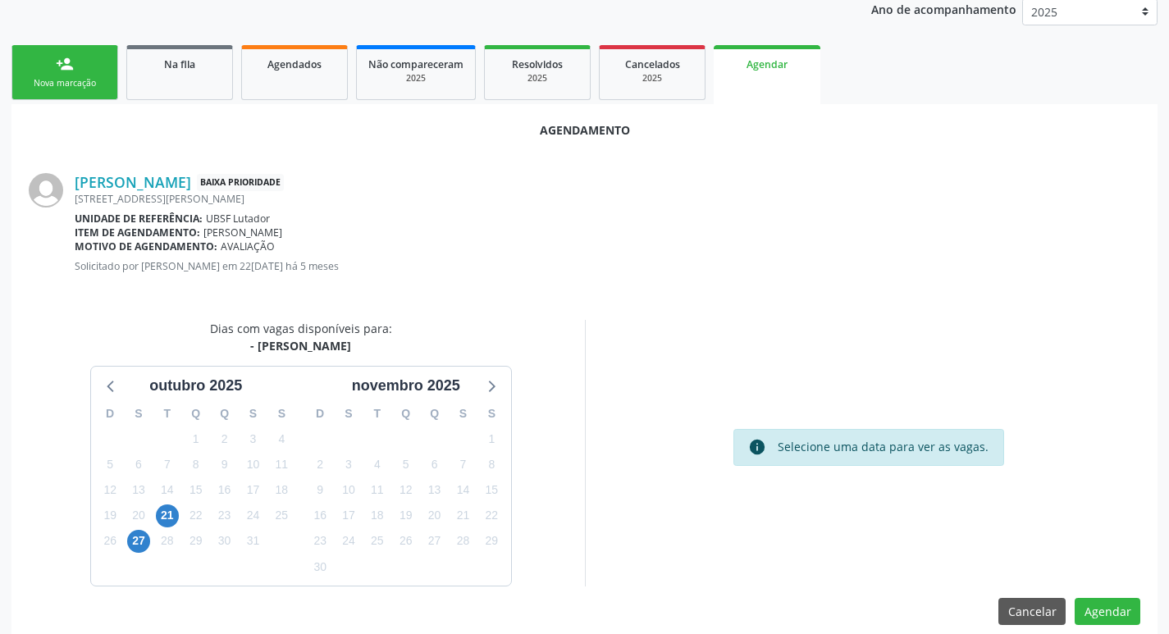
scroll to position [220, 0]
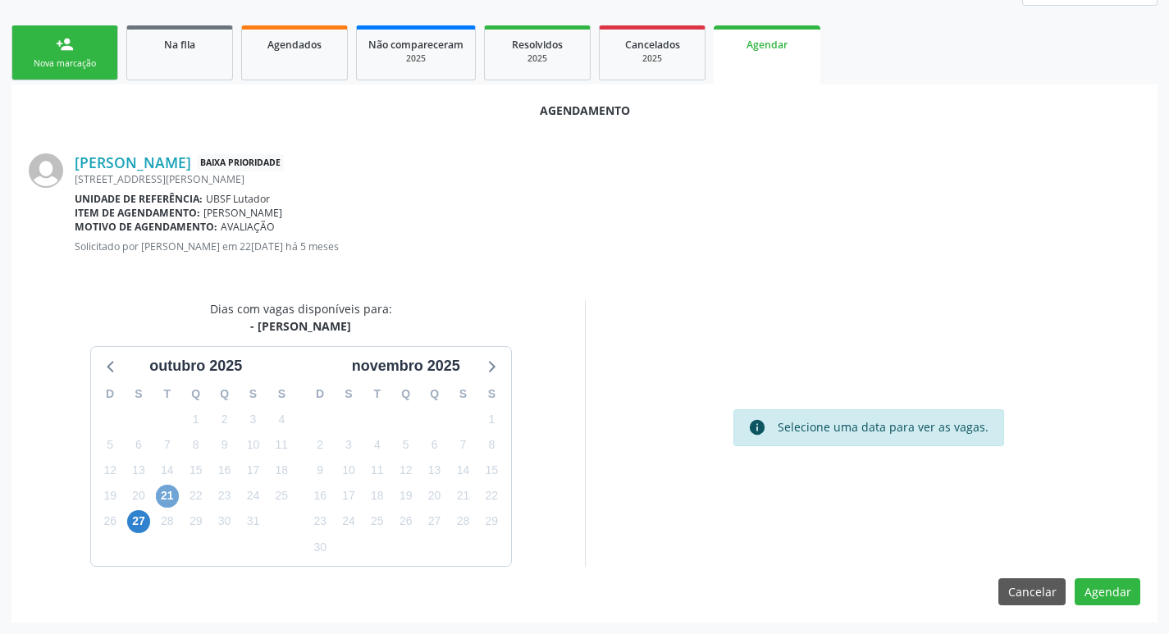
click at [171, 497] on span "21" at bounding box center [167, 496] width 23 height 23
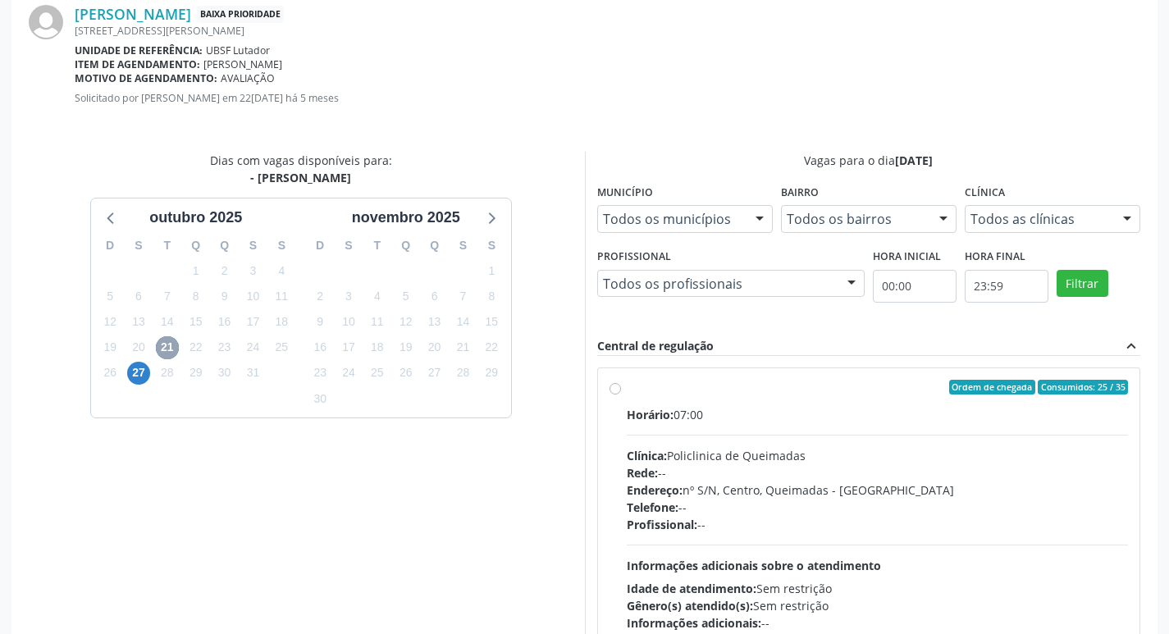
scroll to position [457, 0]
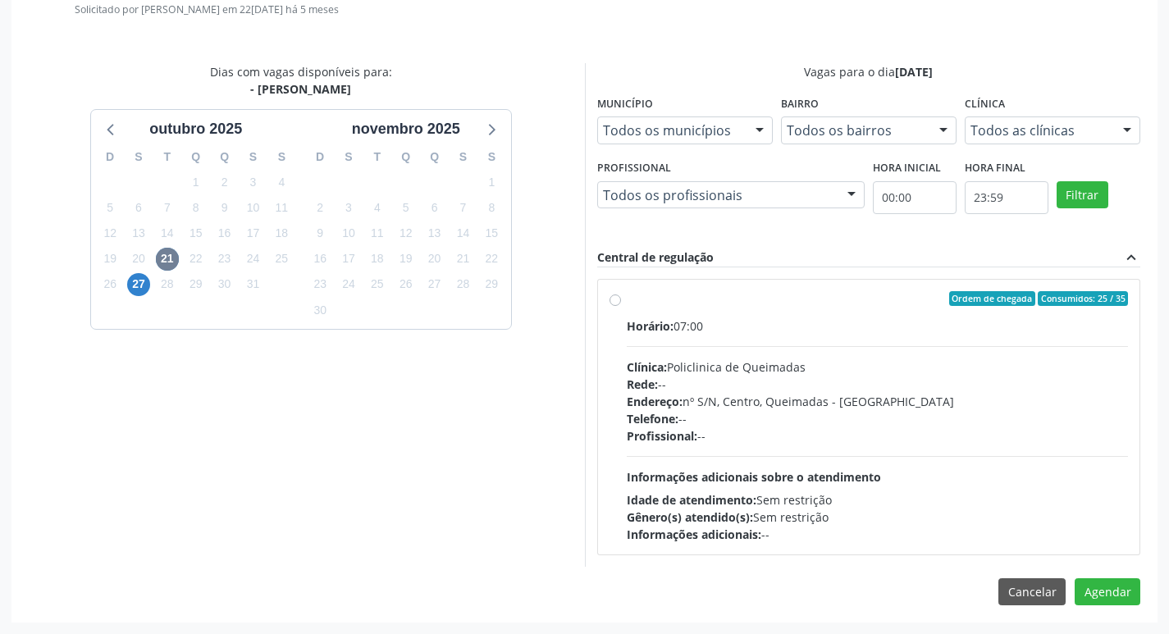
click at [985, 426] on div "Telefone: --" at bounding box center [878, 418] width 502 height 17
click at [621, 306] on input "Ordem de chegada Consumidos: 25 / 35 Horário: 07:00 Clínica: Policlinica de Que…" at bounding box center [615, 298] width 11 height 15
radio input "true"
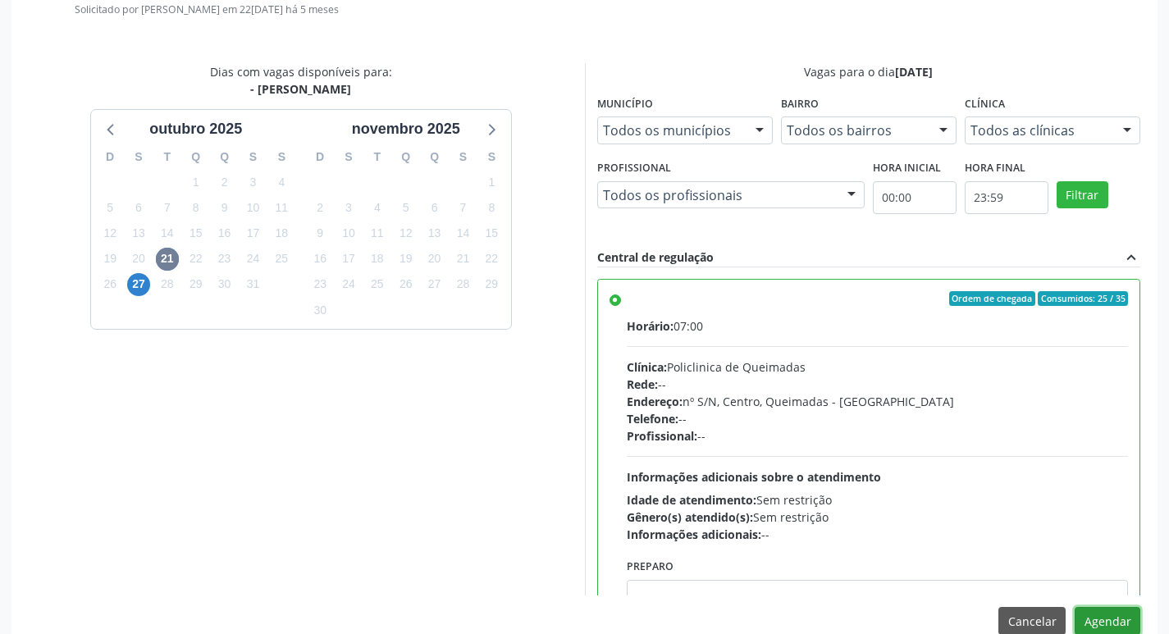
click at [1114, 617] on button "Agendar" at bounding box center [1108, 621] width 66 height 28
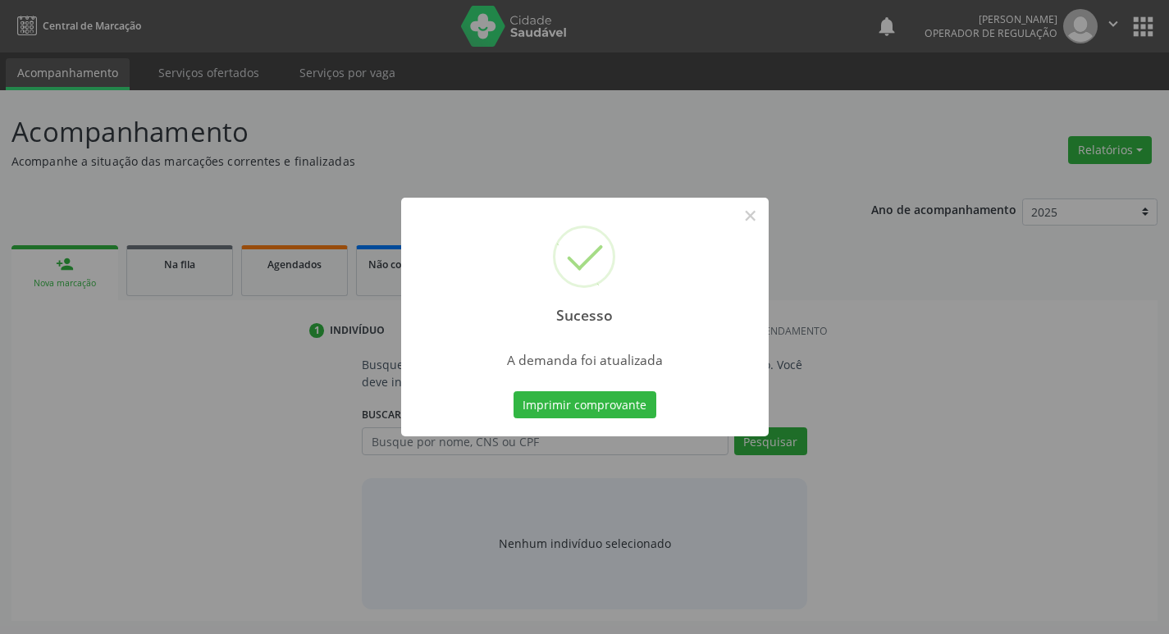
scroll to position [0, 0]
click at [642, 401] on button "Imprimir comprovante" at bounding box center [590, 405] width 143 height 28
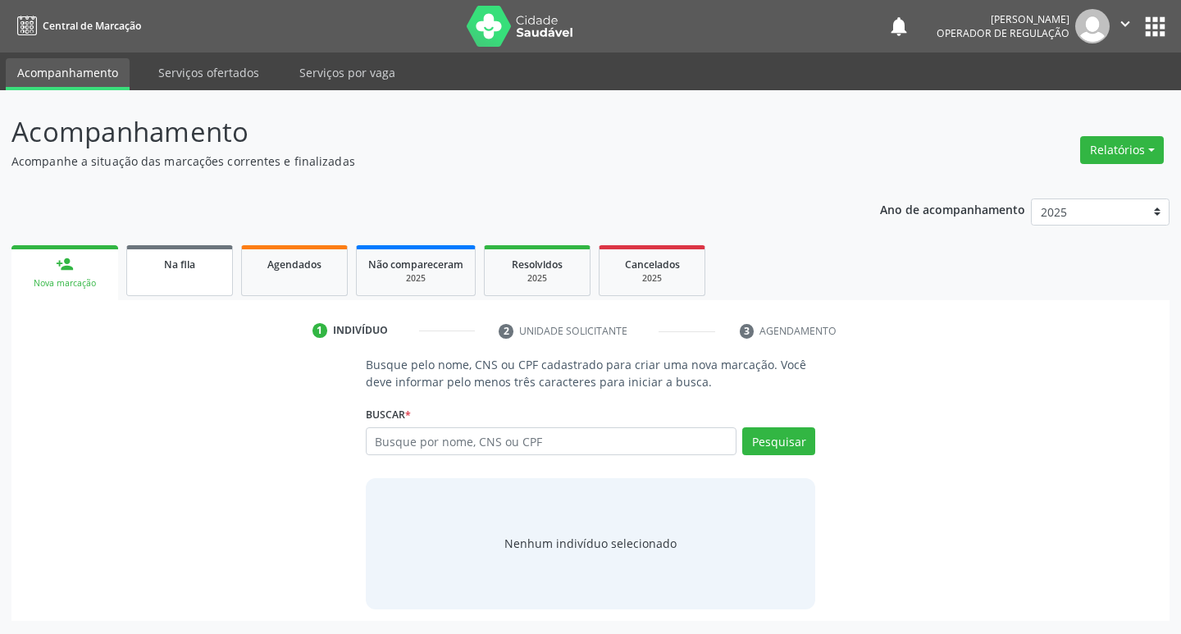
click at [162, 276] on link "Na fila" at bounding box center [179, 270] width 107 height 51
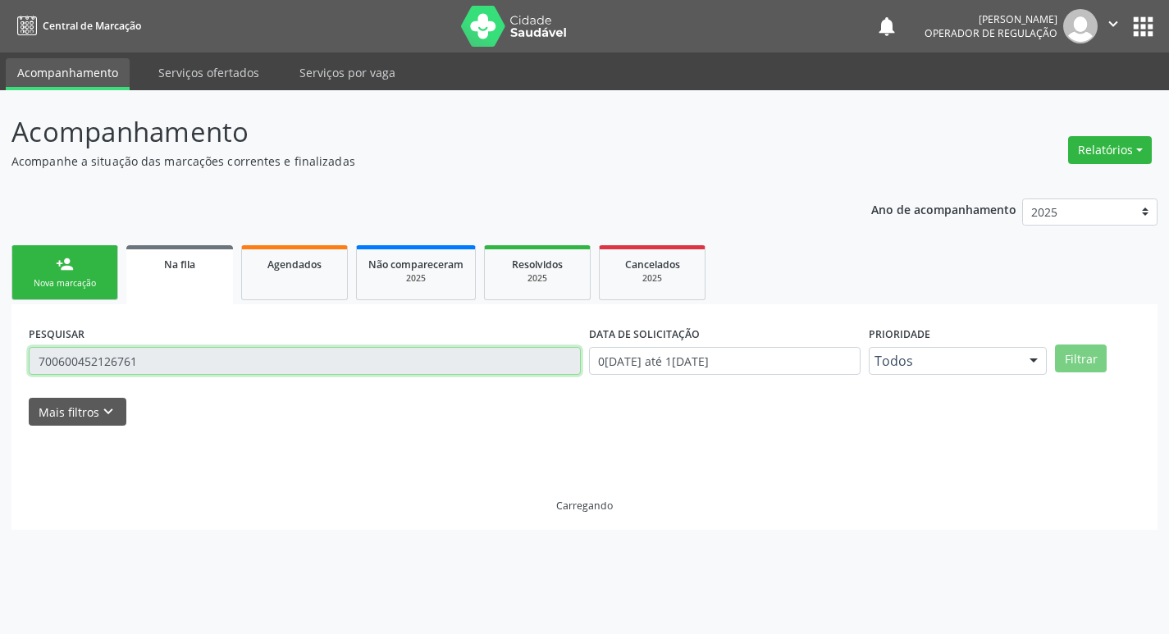
click at [243, 367] on input "700600452126761" at bounding box center [305, 361] width 552 height 28
click at [243, 368] on input "700600452126761" at bounding box center [305, 361] width 552 height 28
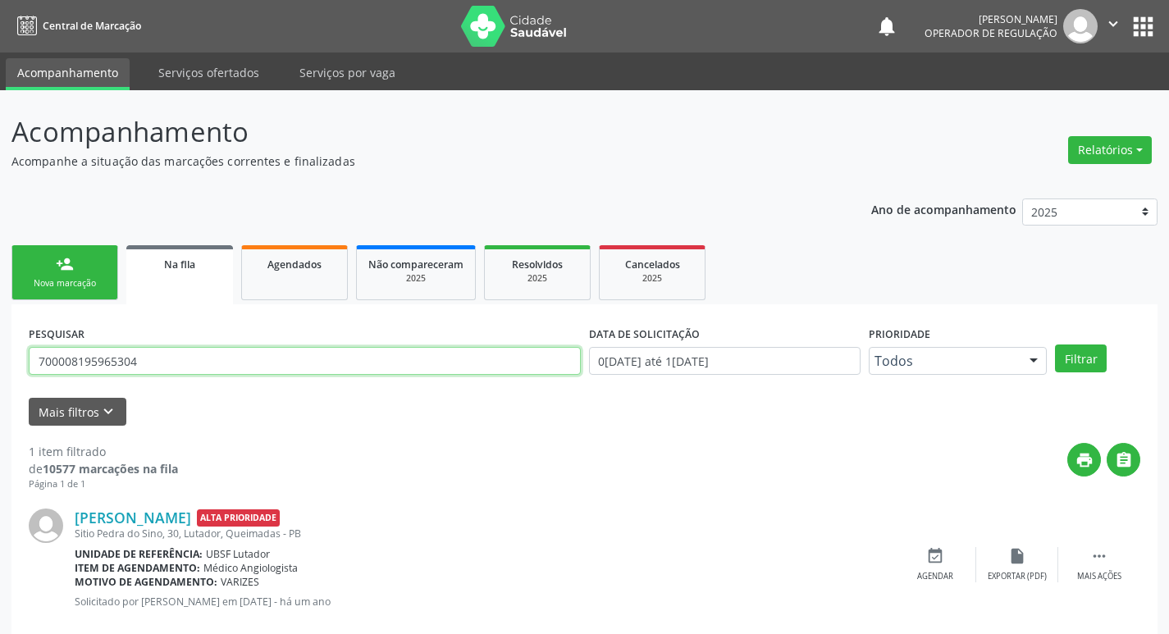
type input "700008195965304"
click at [1055, 345] on button "Filtrar" at bounding box center [1081, 359] width 52 height 28
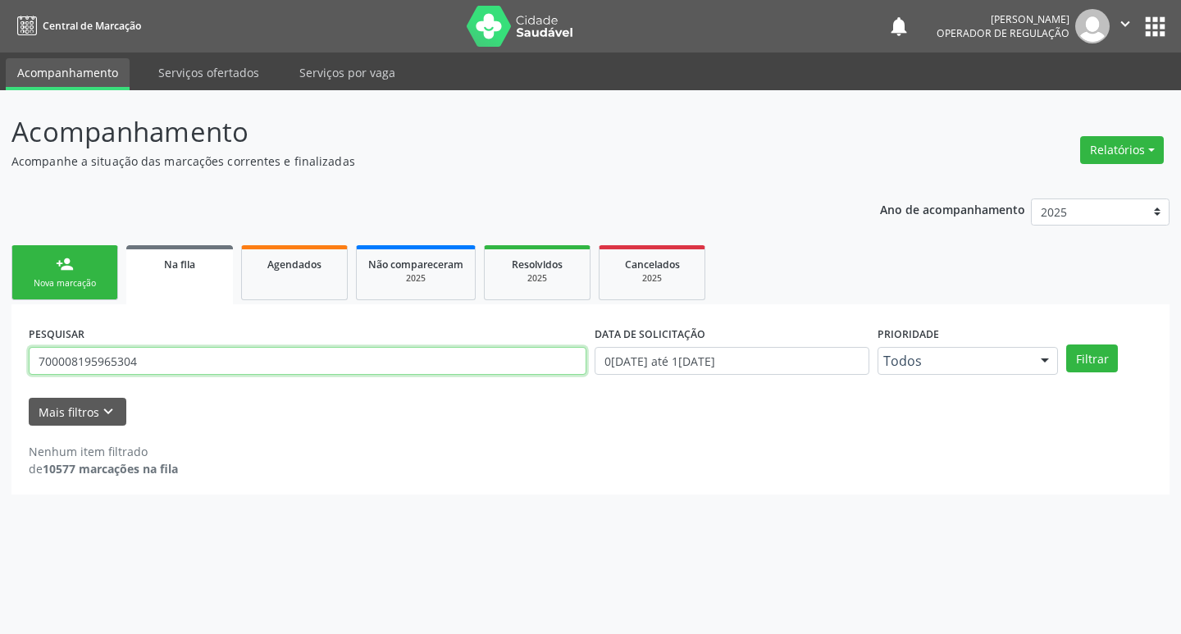
click at [243, 368] on input "700008195965304" at bounding box center [308, 361] width 558 height 28
click at [239, 354] on input "700008195965304" at bounding box center [308, 361] width 558 height 28
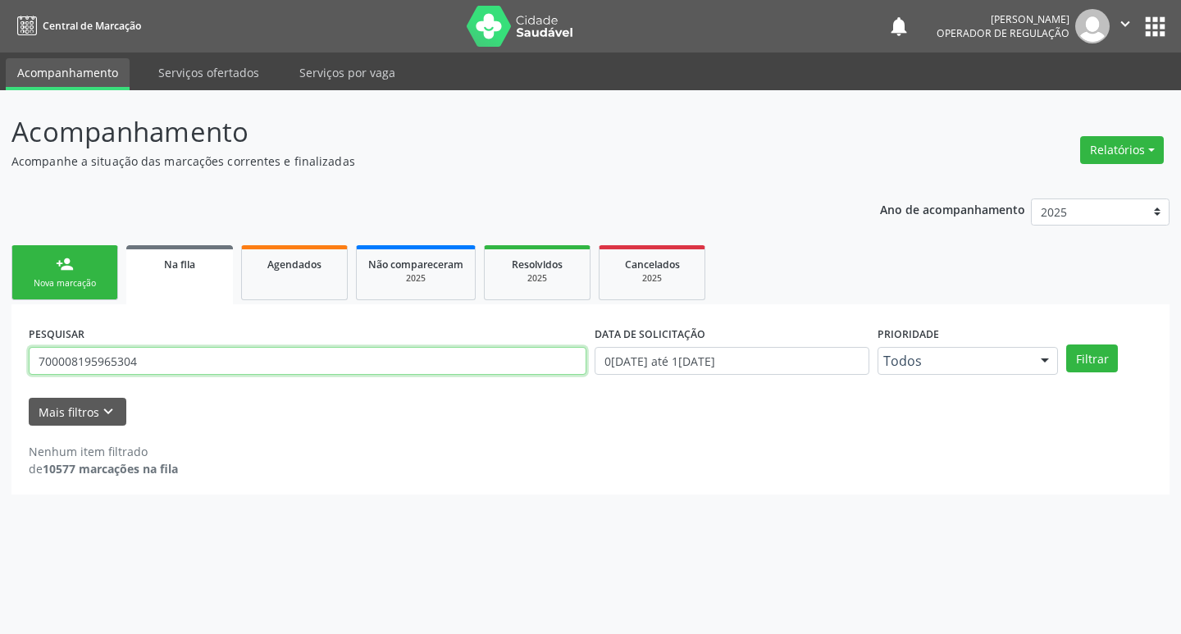
click at [239, 354] on input "700008195965304" at bounding box center [308, 361] width 558 height 28
type input "700008195965304"
click at [1067, 345] on button "Filtrar" at bounding box center [1093, 359] width 52 height 28
click at [191, 367] on input "700008195965304" at bounding box center [308, 361] width 558 height 28
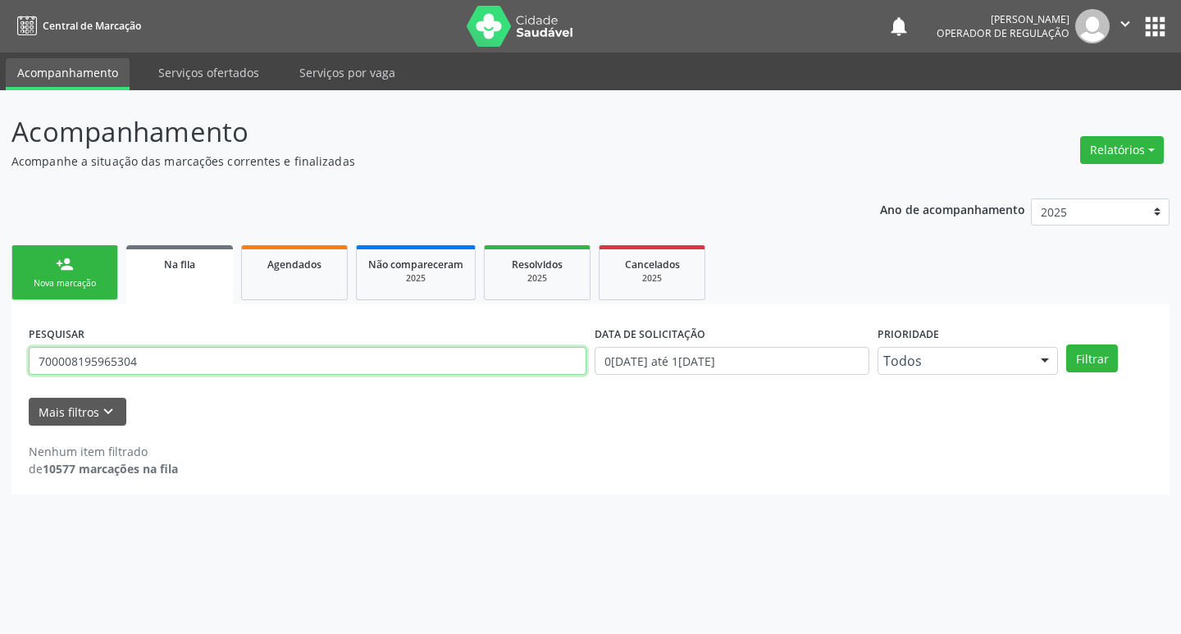
click at [191, 367] on input "700008195965304" at bounding box center [308, 361] width 558 height 28
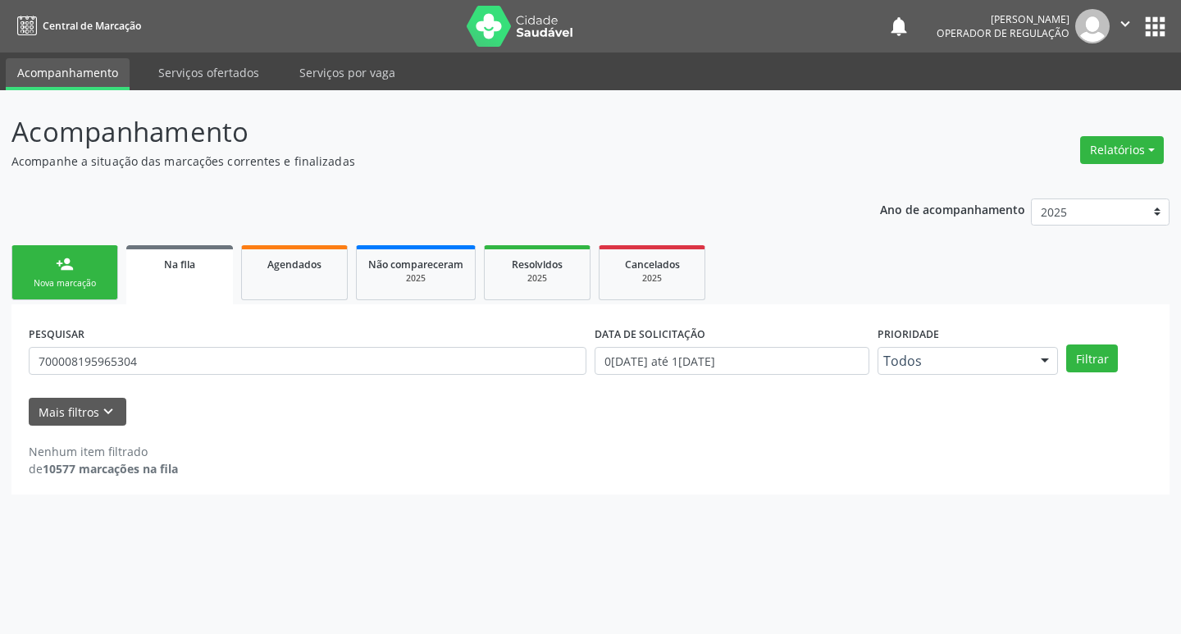
click at [39, 255] on link "person_add Nova marcação" at bounding box center [64, 272] width 107 height 55
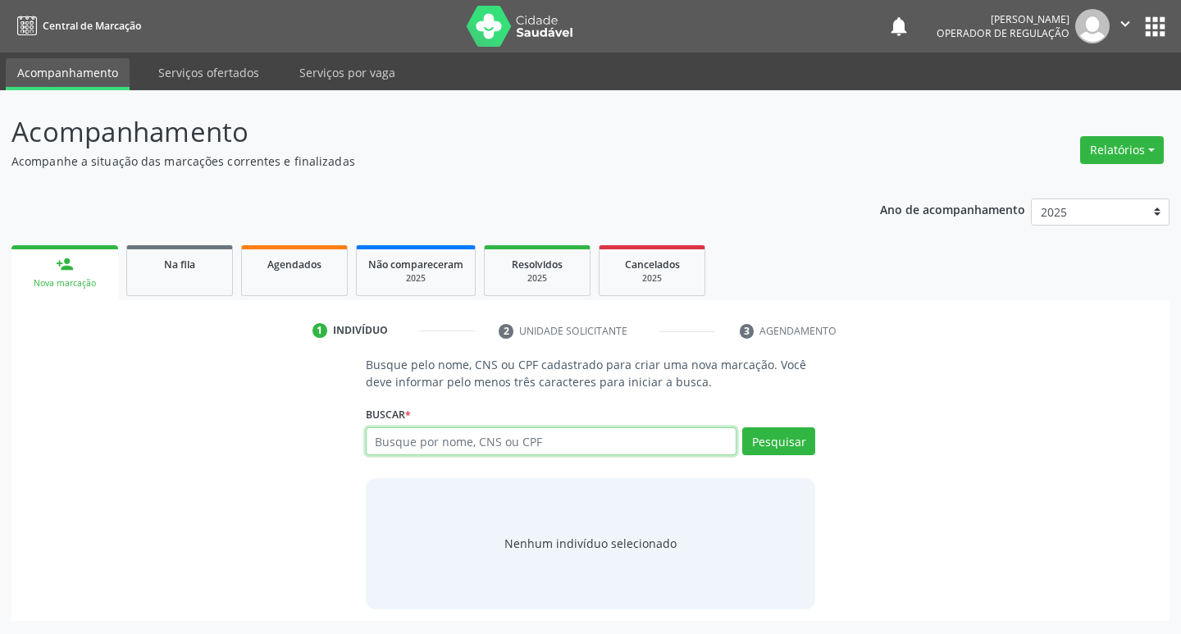
drag, startPoint x: 452, startPoint y: 447, endPoint x: 436, endPoint y: 446, distance: 16.4
click at [451, 446] on input "text" at bounding box center [552, 441] width 372 height 28
paste input "700008195965304"
type input "700008195965304"
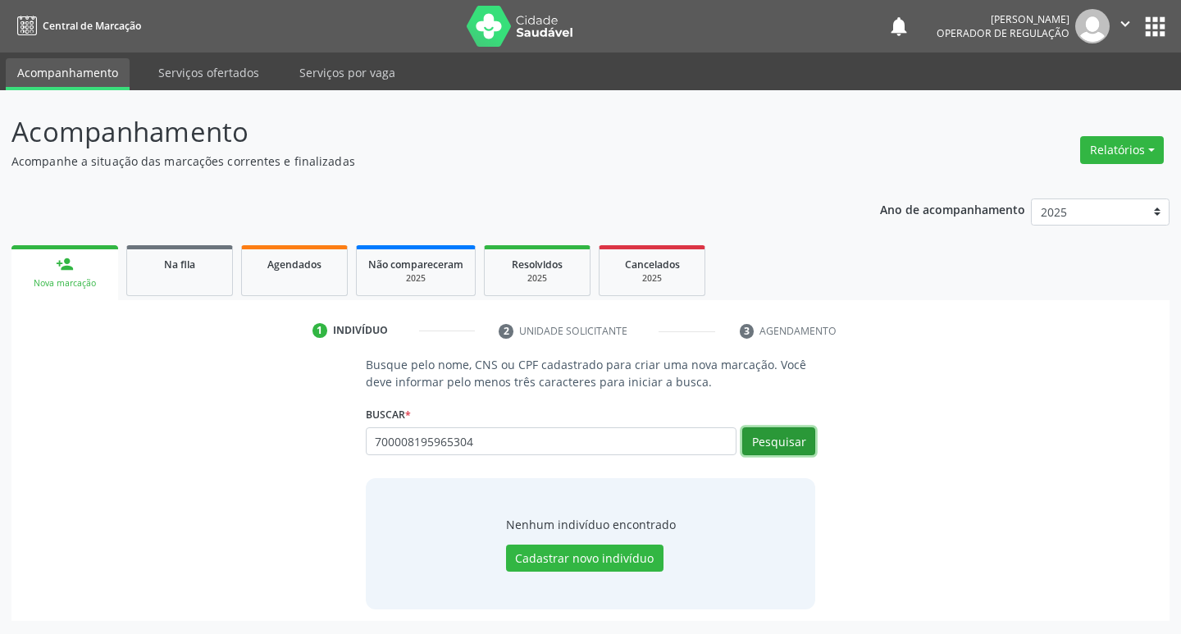
click at [771, 444] on button "Pesquisar" at bounding box center [779, 441] width 73 height 28
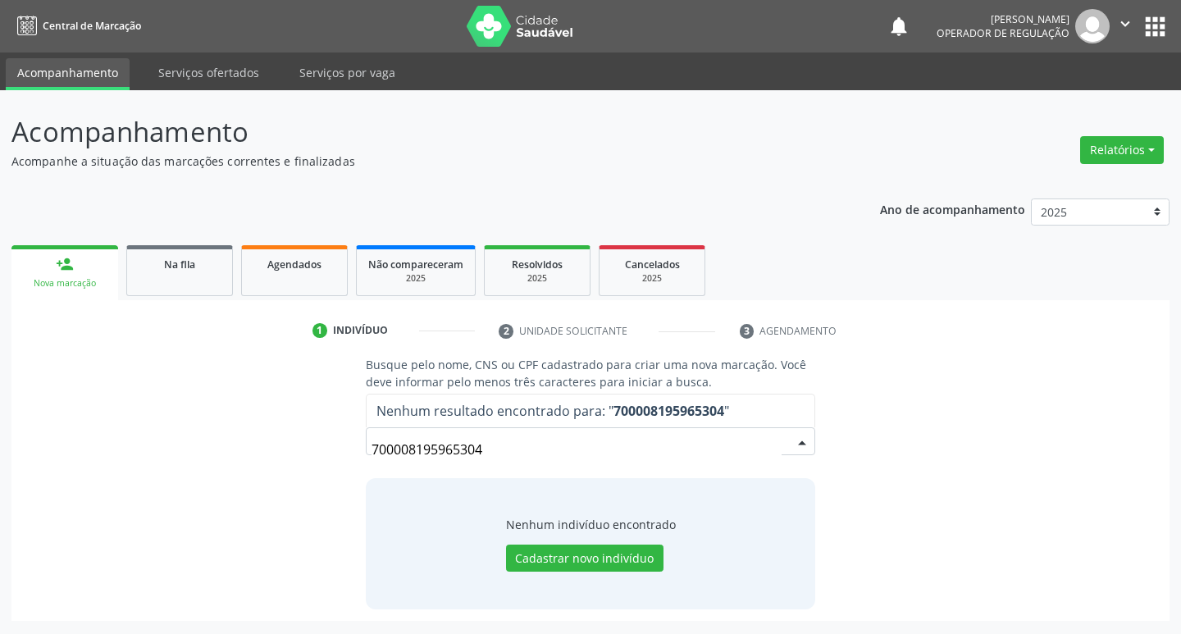
click at [568, 458] on input "700008195965304" at bounding box center [577, 449] width 411 height 33
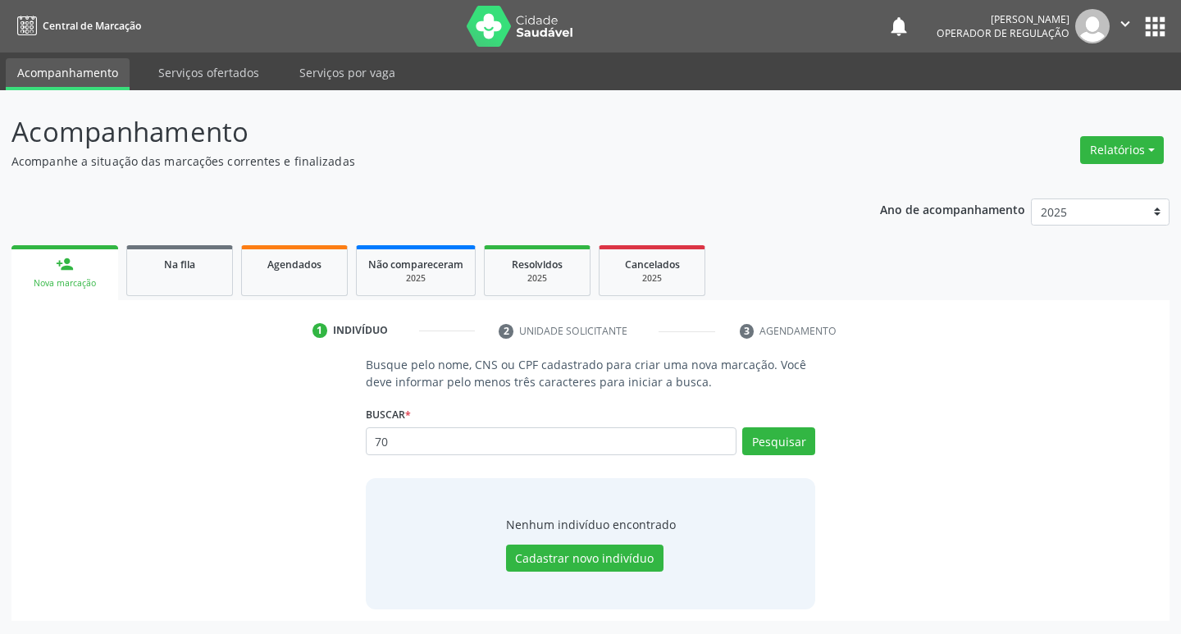
type input "7"
click at [190, 253] on link "Na fila" at bounding box center [179, 270] width 107 height 51
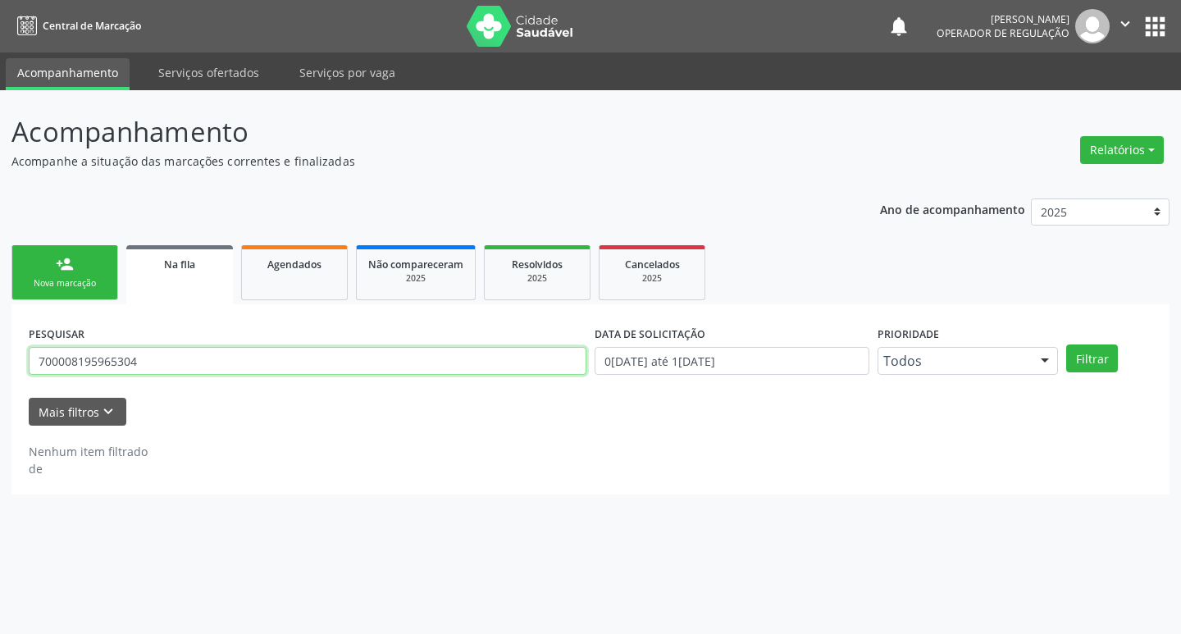
click at [213, 360] on input "700008195965304" at bounding box center [308, 361] width 558 height 28
type input "700008195965304"
click at [1067, 345] on button "Filtrar" at bounding box center [1093, 359] width 52 height 28
click at [262, 365] on input "700008195965304" at bounding box center [308, 361] width 558 height 28
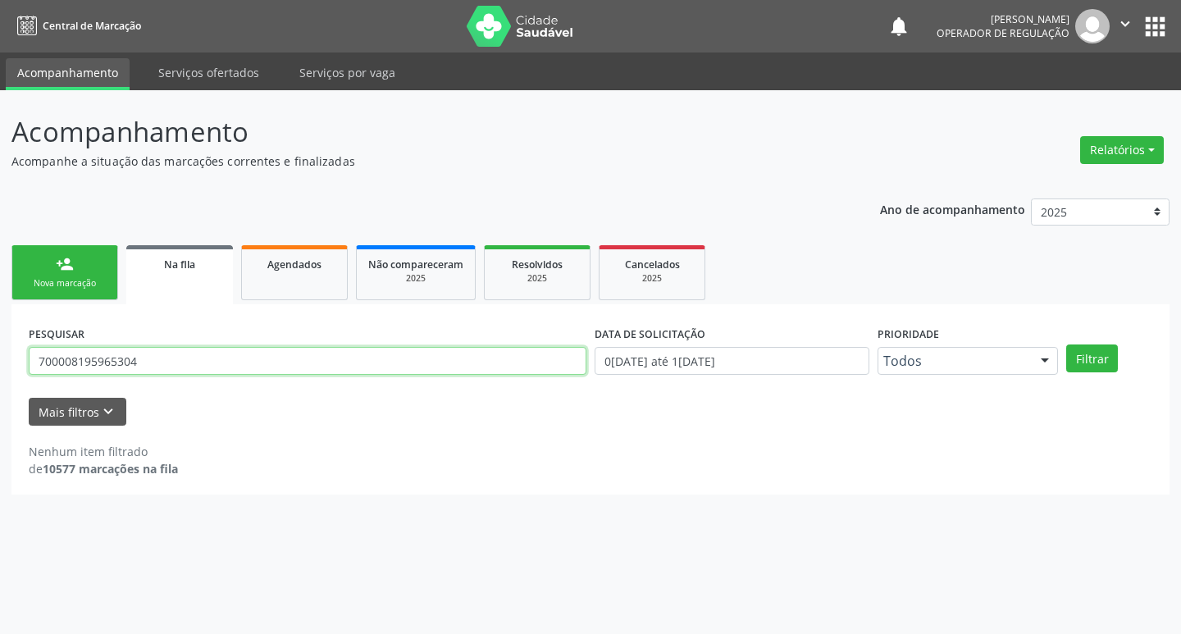
click at [260, 363] on input "700008195965304" at bounding box center [308, 361] width 558 height 28
click at [251, 358] on input "700008195965304" at bounding box center [308, 361] width 558 height 28
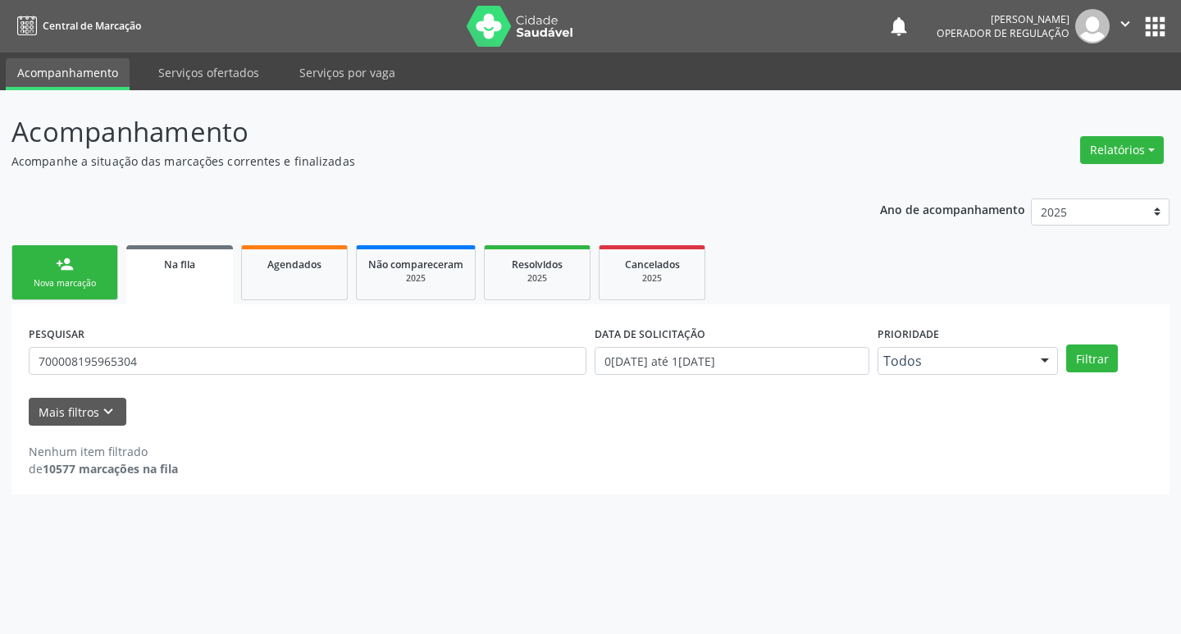
click at [46, 275] on link "person_add Nova marcação" at bounding box center [64, 272] width 107 height 55
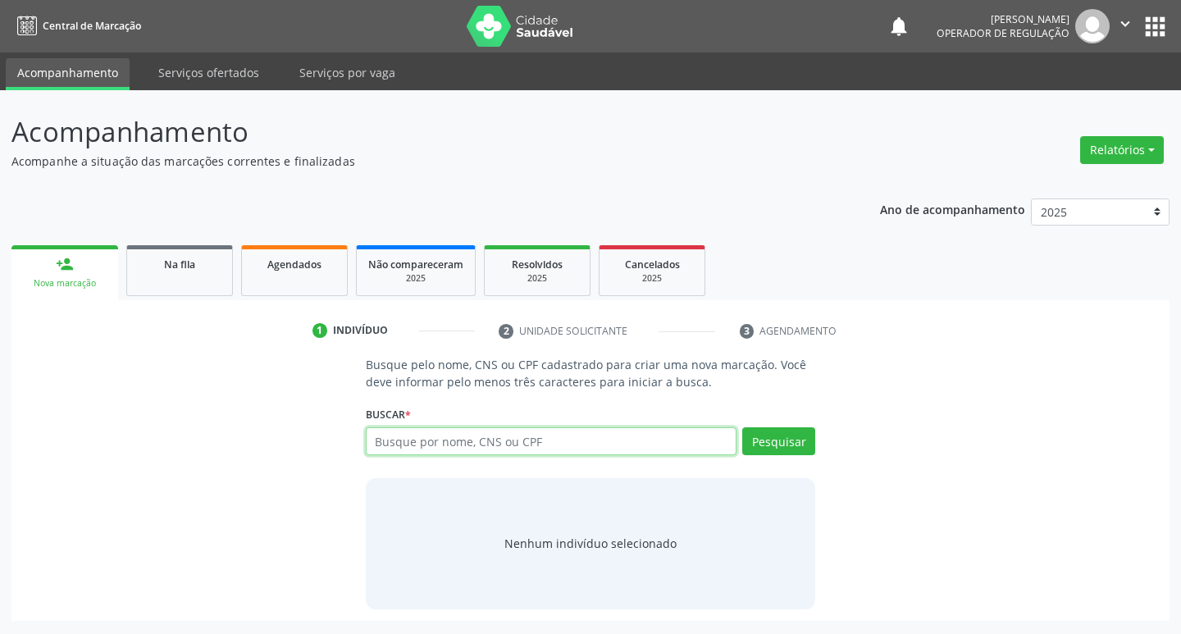
click at [500, 451] on input "text" at bounding box center [552, 441] width 372 height 28
paste input "700008195965304"
type input "700008195965304"
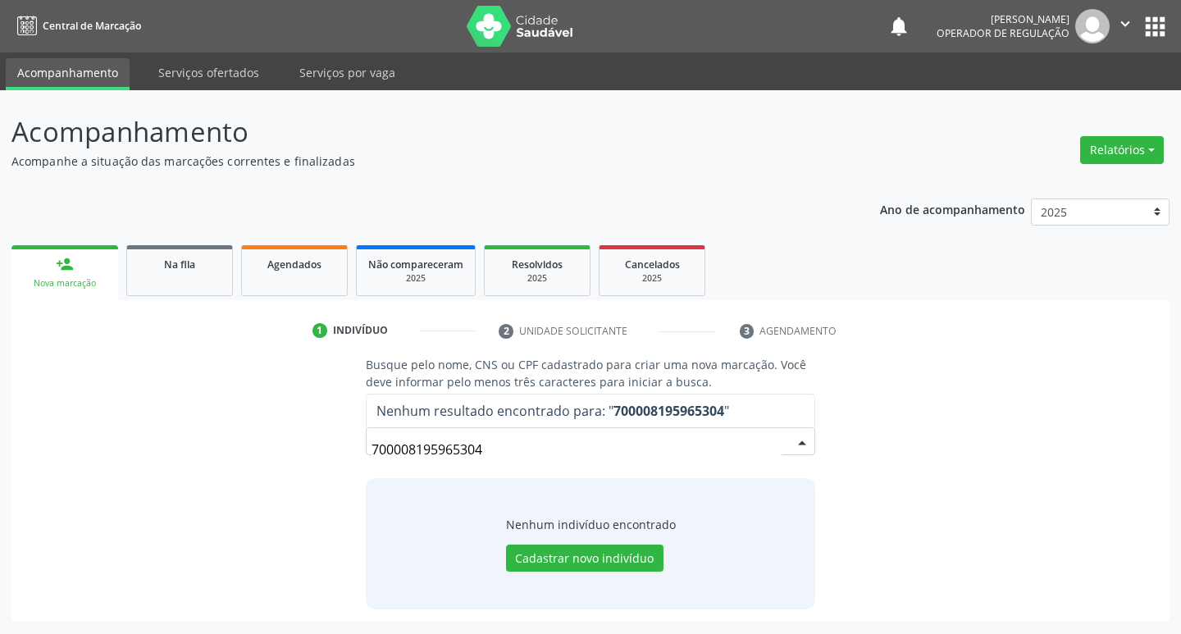
drag, startPoint x: 482, startPoint y: 457, endPoint x: 84, endPoint y: 478, distance: 398.5
click at [84, 478] on div "Busque pelo nome, CNS ou CPF cadastrado para criar uma nova marcação. Você deve…" at bounding box center [591, 482] width 1136 height 253
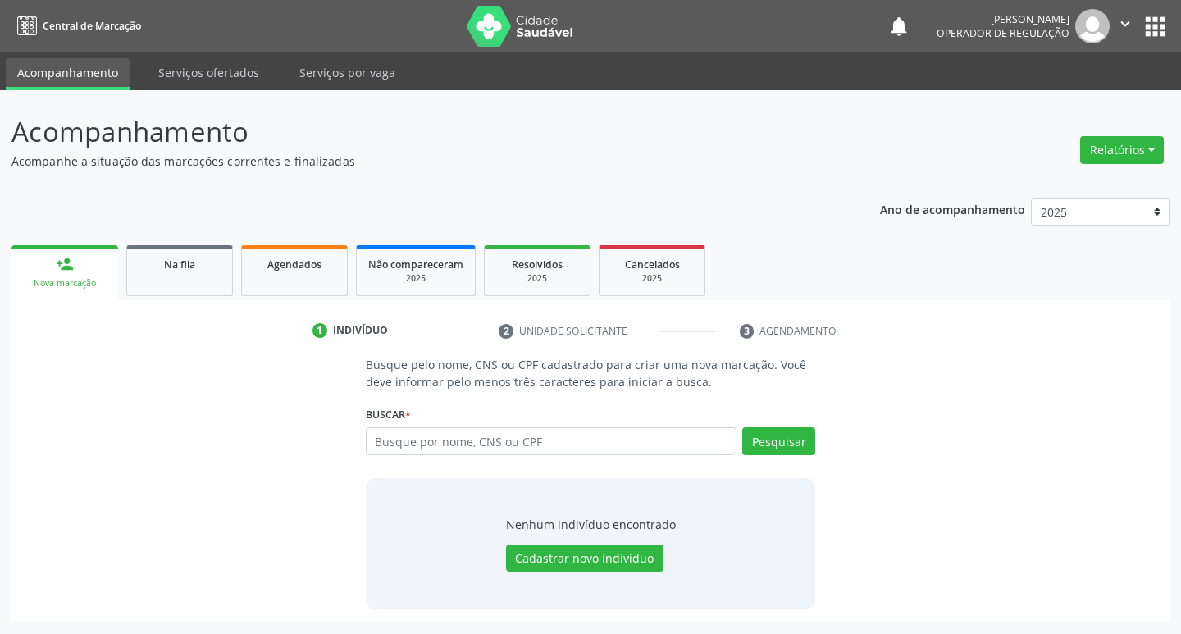
type input "7"
type input "14532284465"
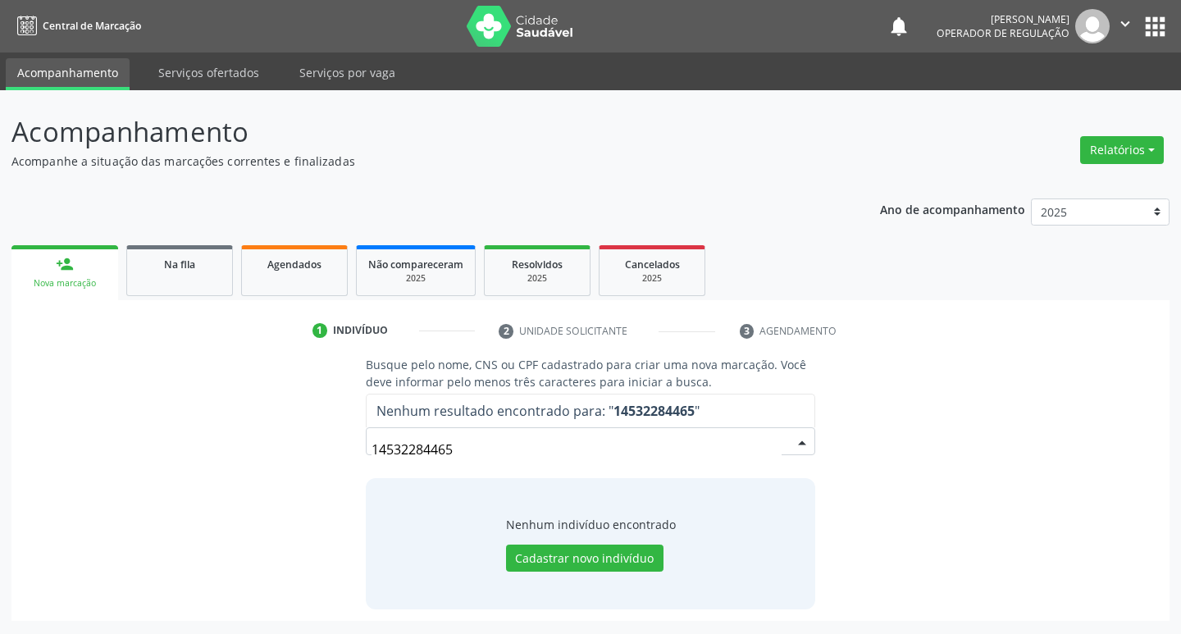
click at [493, 459] on input "14532284465" at bounding box center [577, 449] width 411 height 33
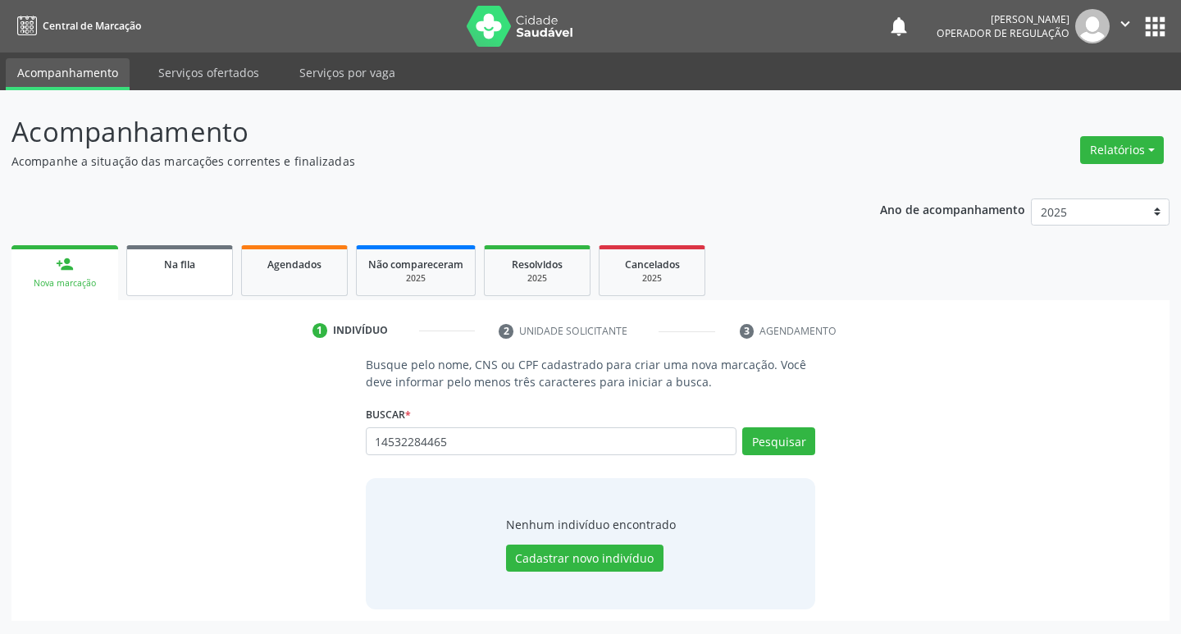
click at [206, 265] on div "Na fila" at bounding box center [180, 263] width 82 height 17
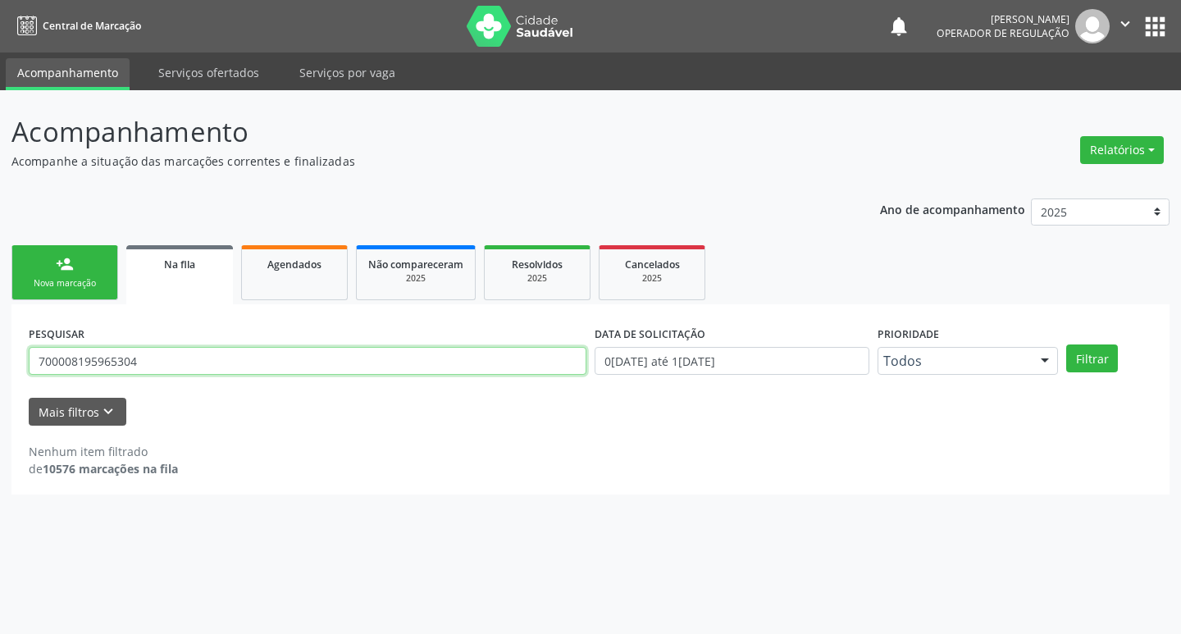
click at [292, 370] on input "700008195965304" at bounding box center [308, 361] width 558 height 28
paste input "14532284465"
click at [1067, 345] on button "Filtrar" at bounding box center [1093, 359] width 52 height 28
click at [292, 370] on input "1453228446547" at bounding box center [308, 361] width 558 height 28
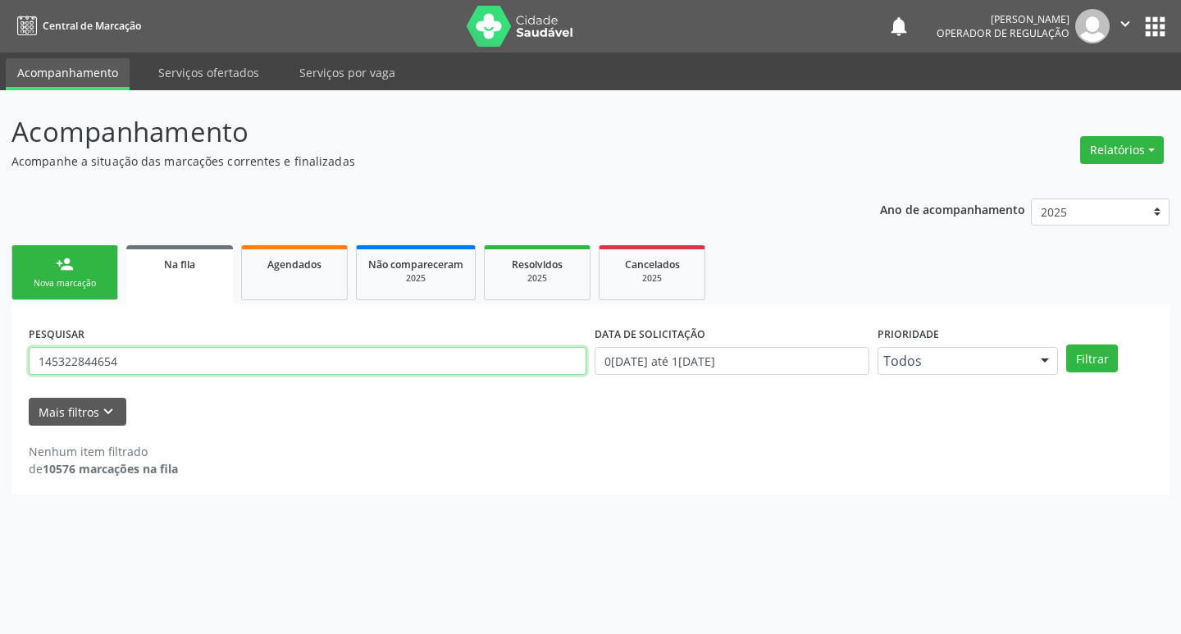
type input "145322844654"
click at [1067, 345] on button "Filtrar" at bounding box center [1093, 359] width 52 height 28
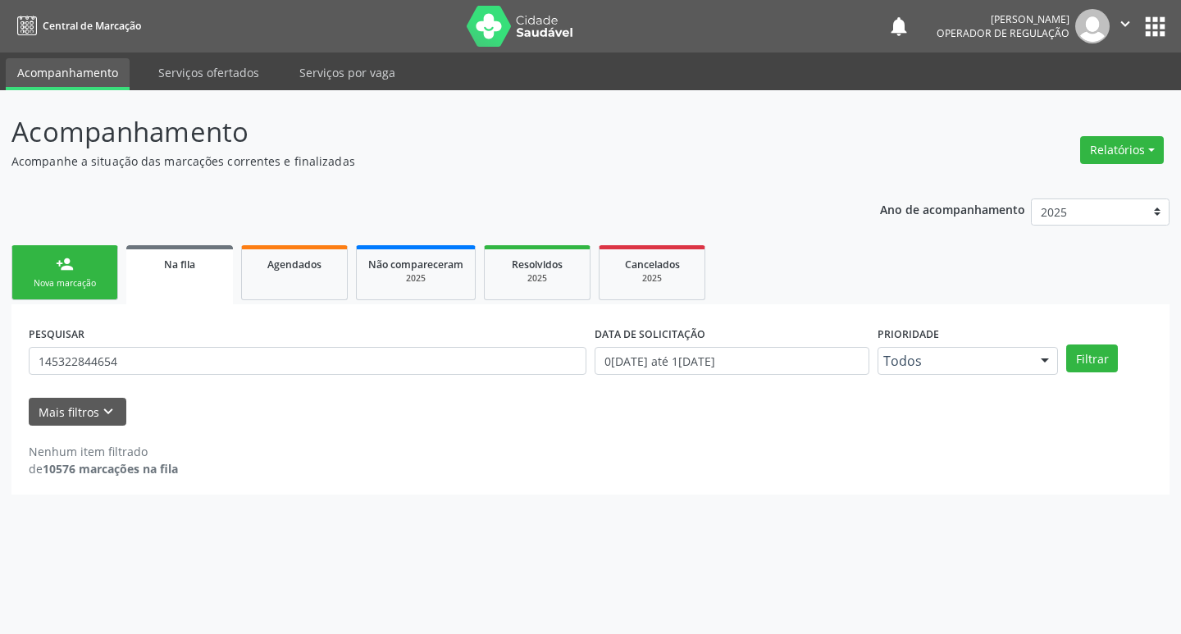
click at [66, 304] on div "PESQUISAR 145322844654 DATA DE SOLICITAÇÃO 01/01/2021 até 10/10/2025 Prioridade…" at bounding box center [590, 399] width 1159 height 190
click at [68, 285] on div "Nova marcação" at bounding box center [65, 283] width 82 height 12
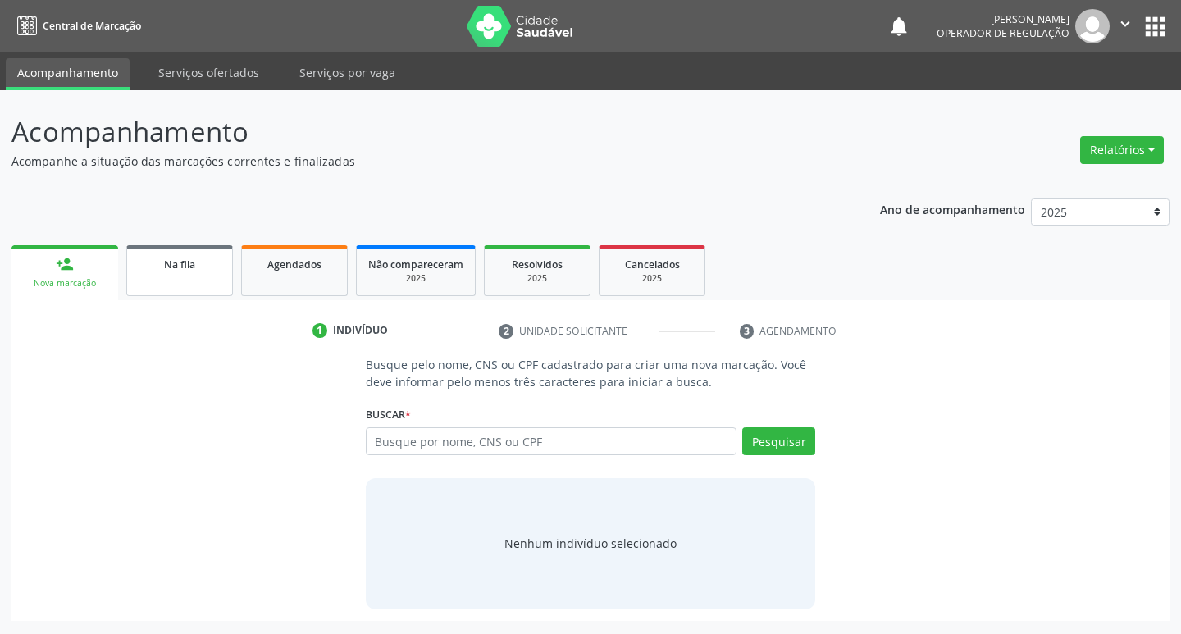
click at [147, 279] on link "Na fila" at bounding box center [179, 270] width 107 height 51
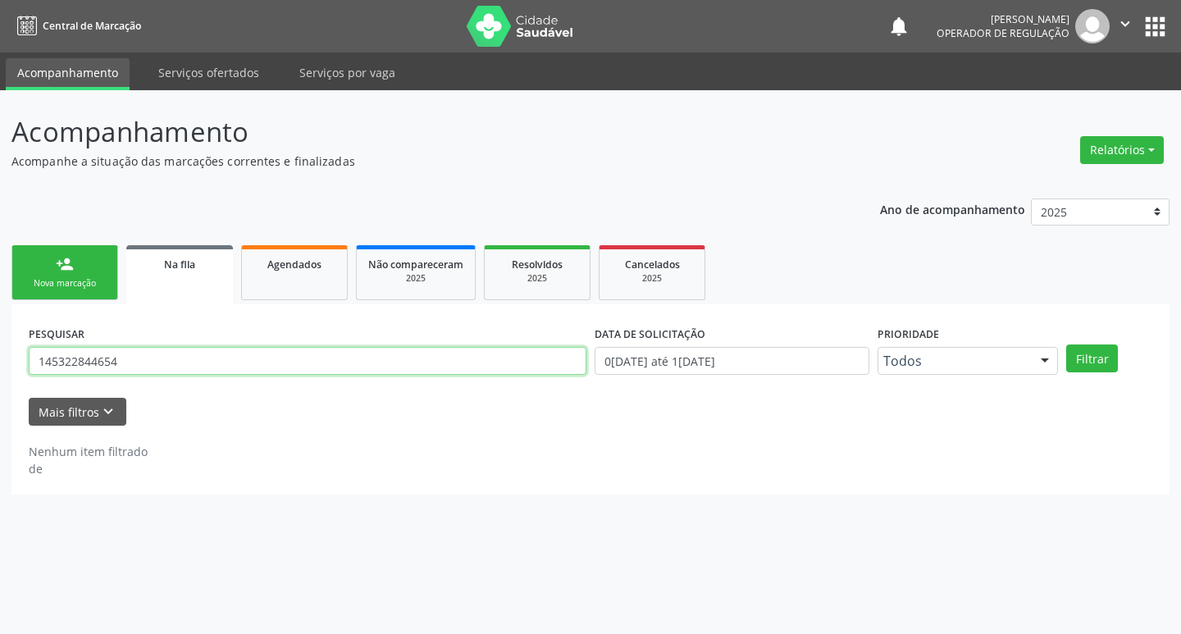
click at [171, 368] on input "145322844654" at bounding box center [308, 361] width 558 height 28
type input "15668651401"
click at [1067, 345] on button "Filtrar" at bounding box center [1093, 359] width 52 height 28
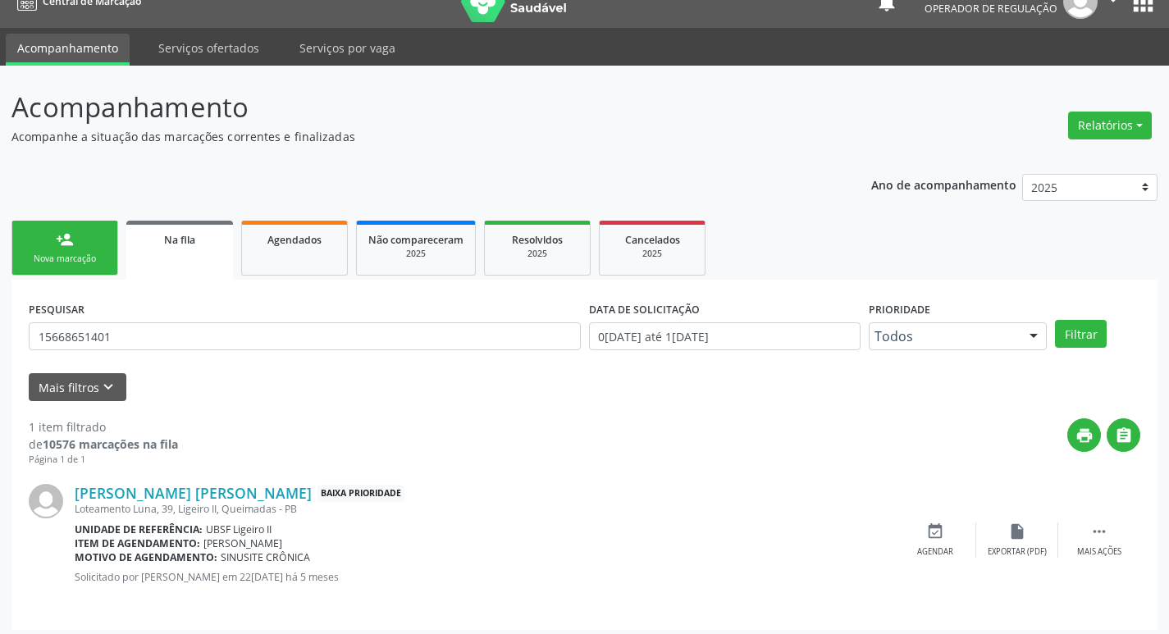
scroll to position [32, 0]
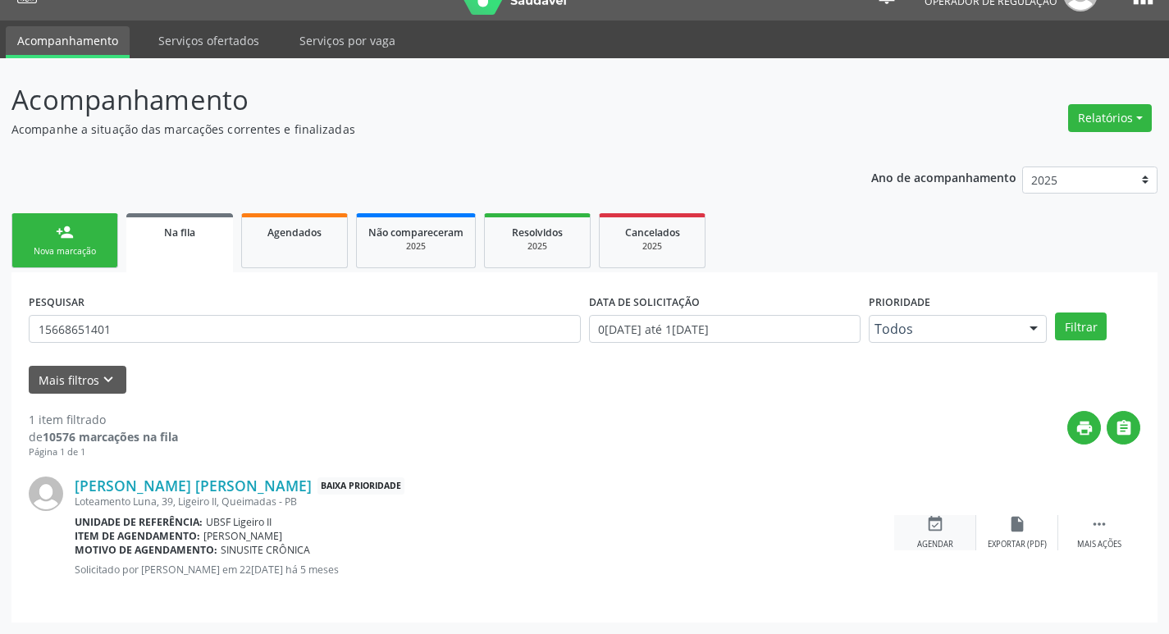
click at [945, 535] on div "event_available Agendar" at bounding box center [935, 532] width 82 height 35
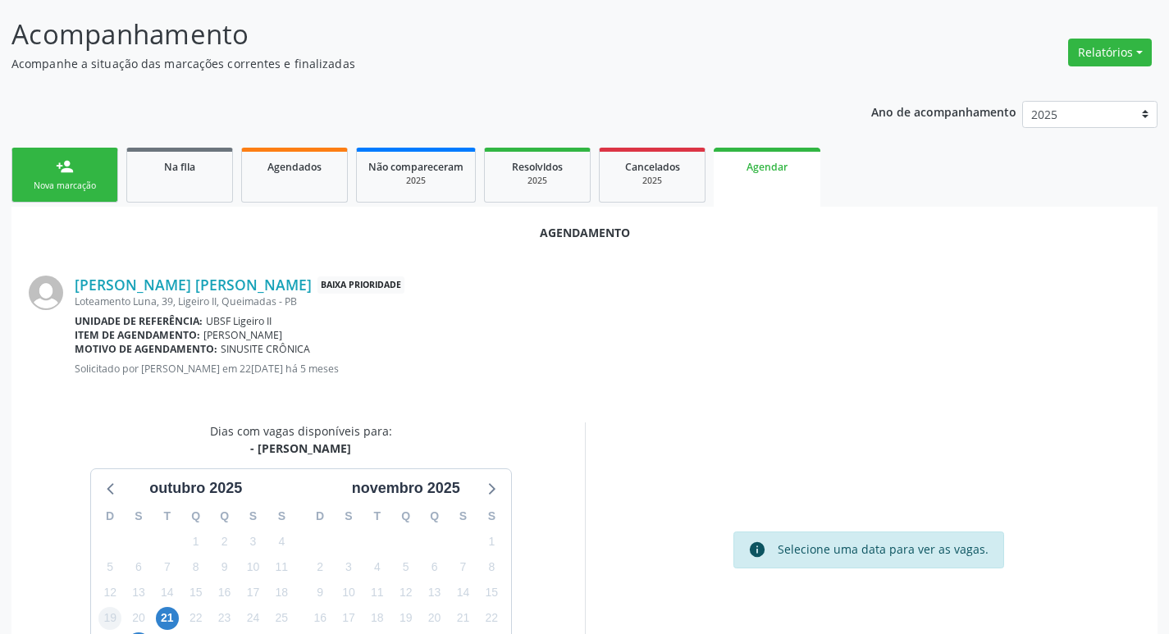
scroll to position [220, 0]
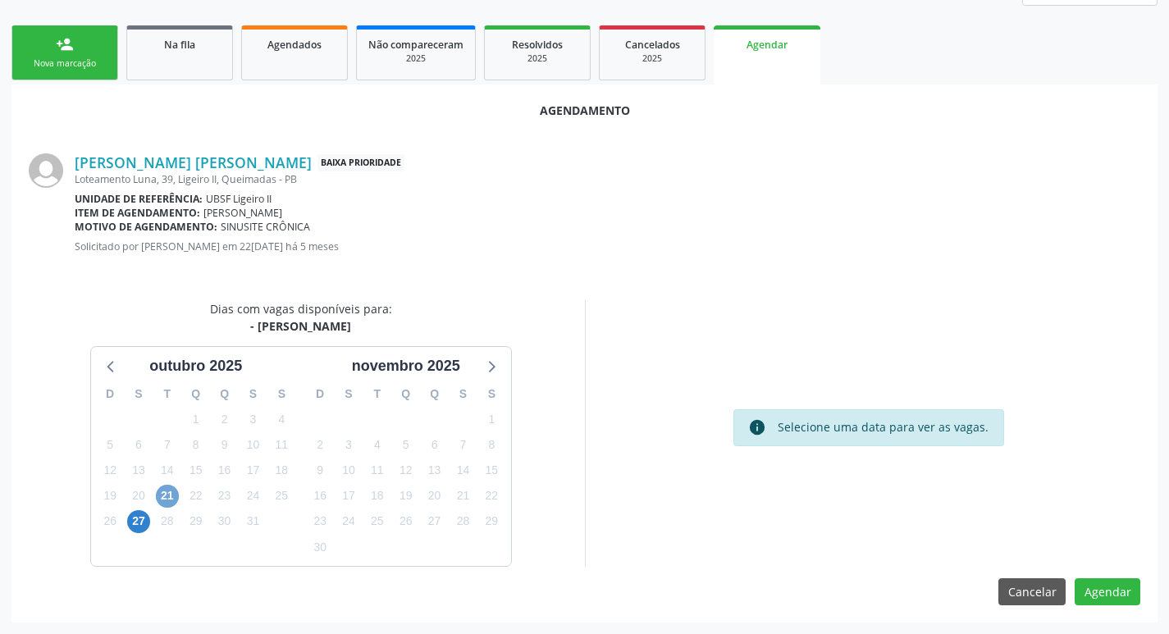
click at [173, 497] on span "21" at bounding box center [167, 496] width 23 height 23
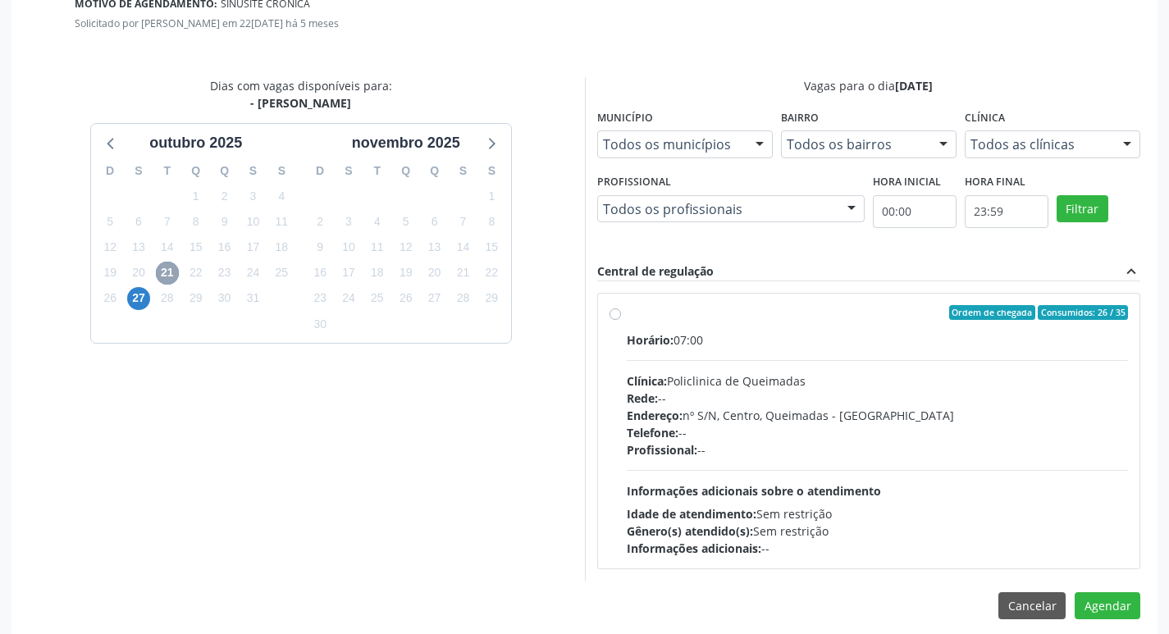
scroll to position [457, 0]
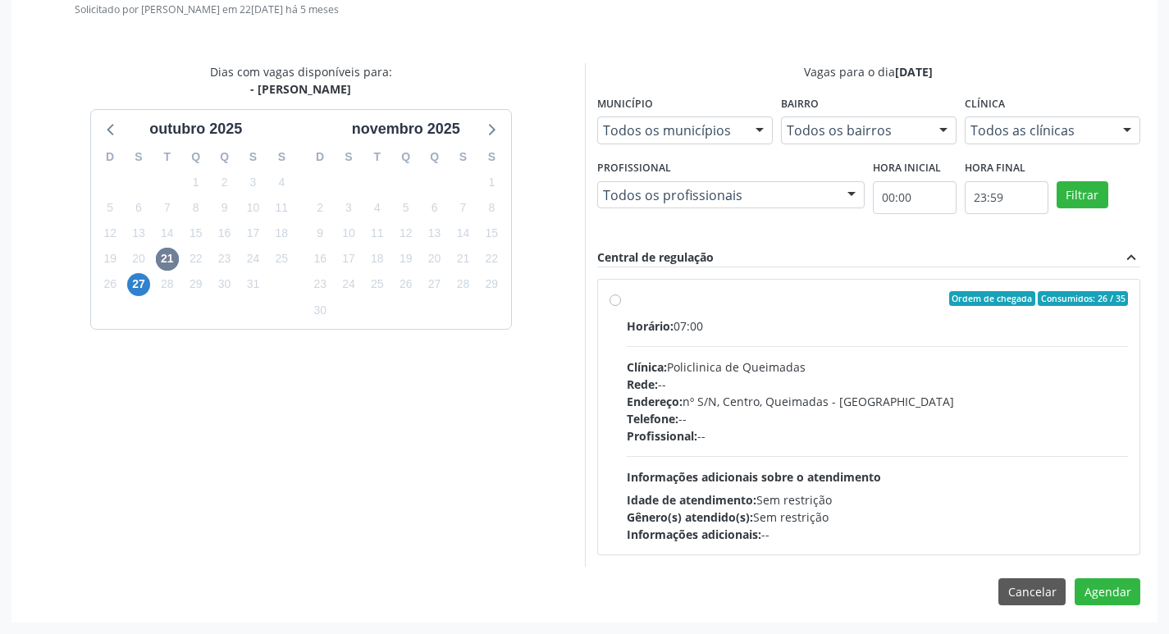
click at [916, 334] on div "Horário: 07:00" at bounding box center [878, 326] width 502 height 17
click at [621, 306] on input "Ordem de chegada Consumidos: 26 / 35 Horário: 07:00 Clínica: Policlinica de Que…" at bounding box center [615, 298] width 11 height 15
radio input "true"
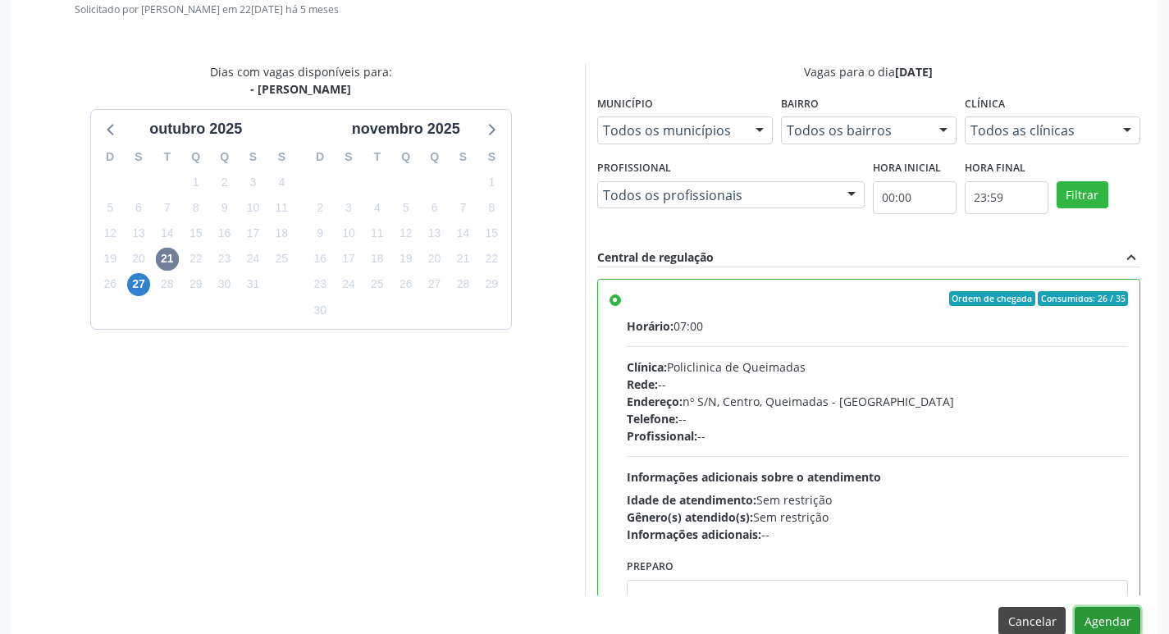
drag, startPoint x: 1105, startPoint y: 620, endPoint x: 1021, endPoint y: 620, distance: 84.5
click at [1105, 619] on button "Agendar" at bounding box center [1108, 621] width 66 height 28
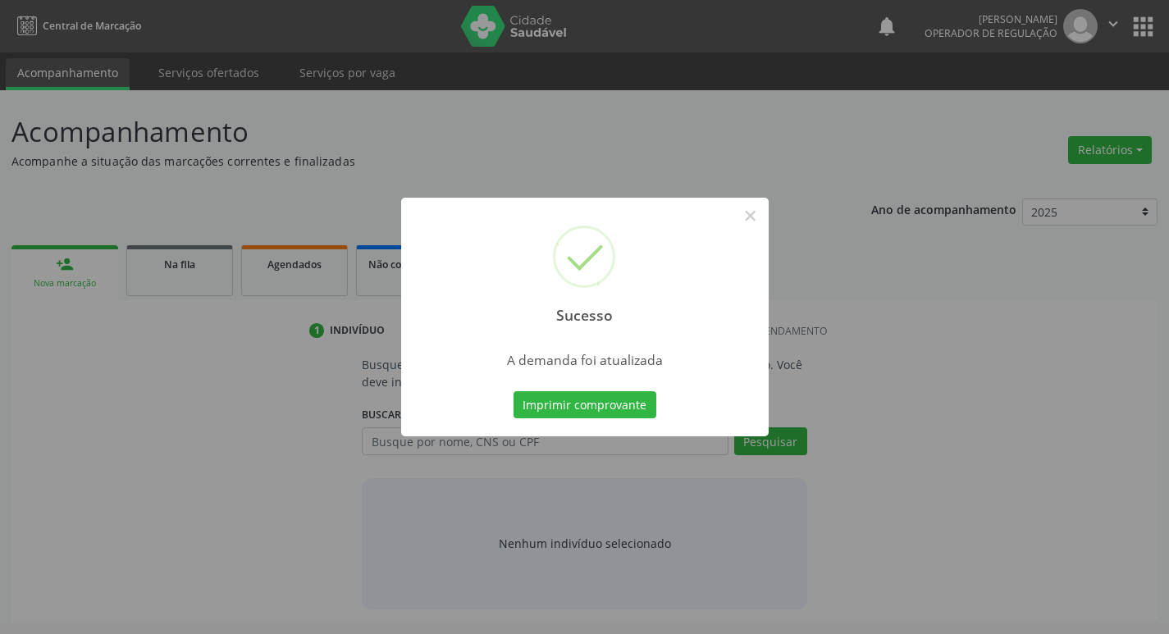
scroll to position [0, 0]
click at [596, 405] on button "Imprimir comprovante" at bounding box center [590, 405] width 143 height 28
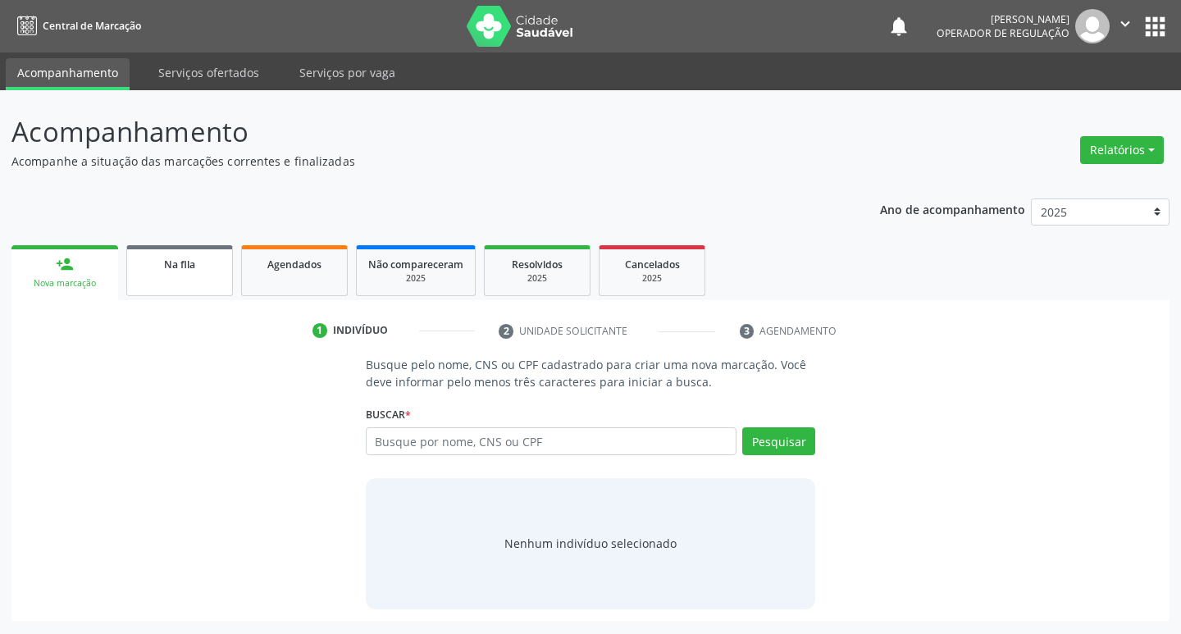
click at [192, 295] on link "Na fila" at bounding box center [179, 270] width 107 height 51
click at [203, 276] on link "Na fila" at bounding box center [179, 270] width 107 height 51
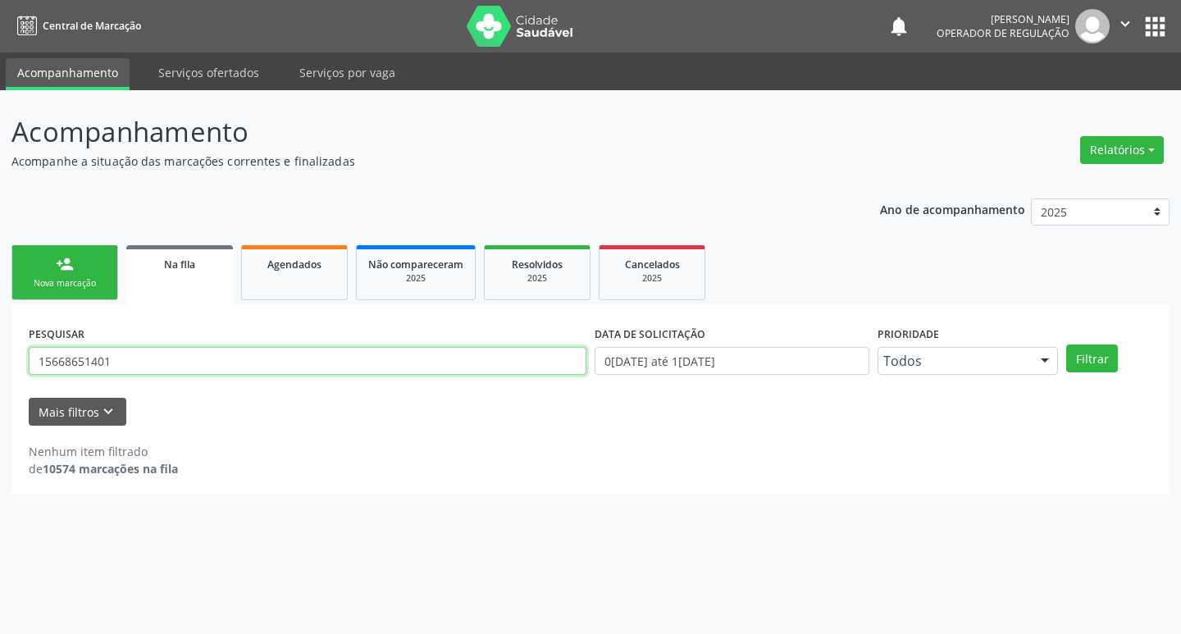
click at [294, 362] on input "15668651401" at bounding box center [308, 361] width 558 height 28
type input "707808610403712"
click at [1067, 345] on button "Filtrar" at bounding box center [1093, 359] width 52 height 28
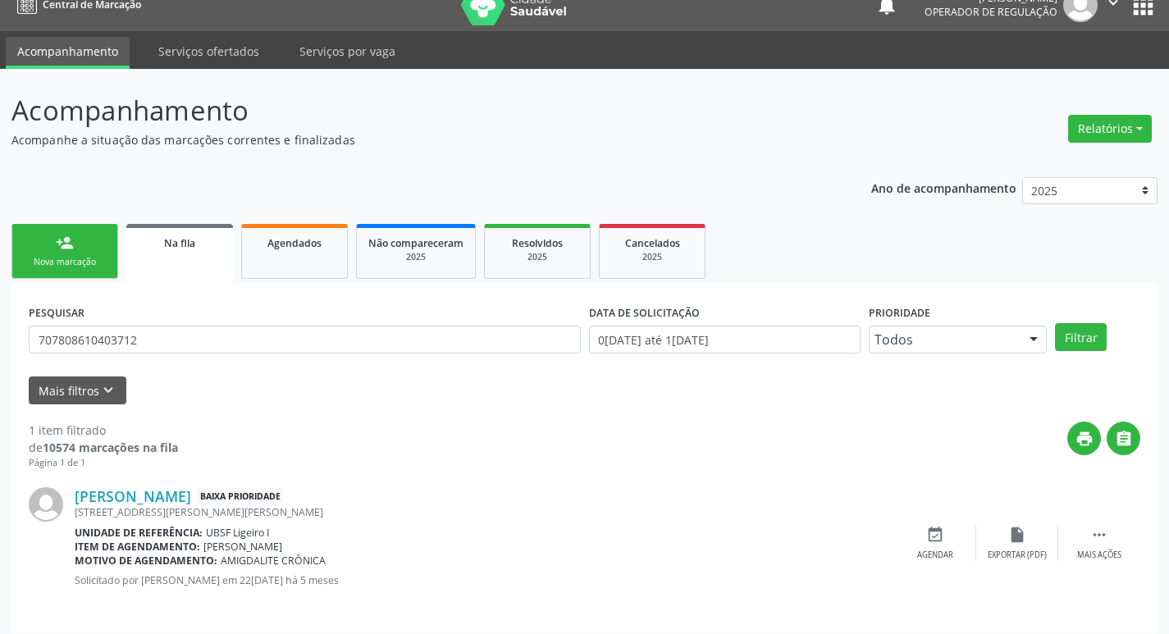
scroll to position [32, 0]
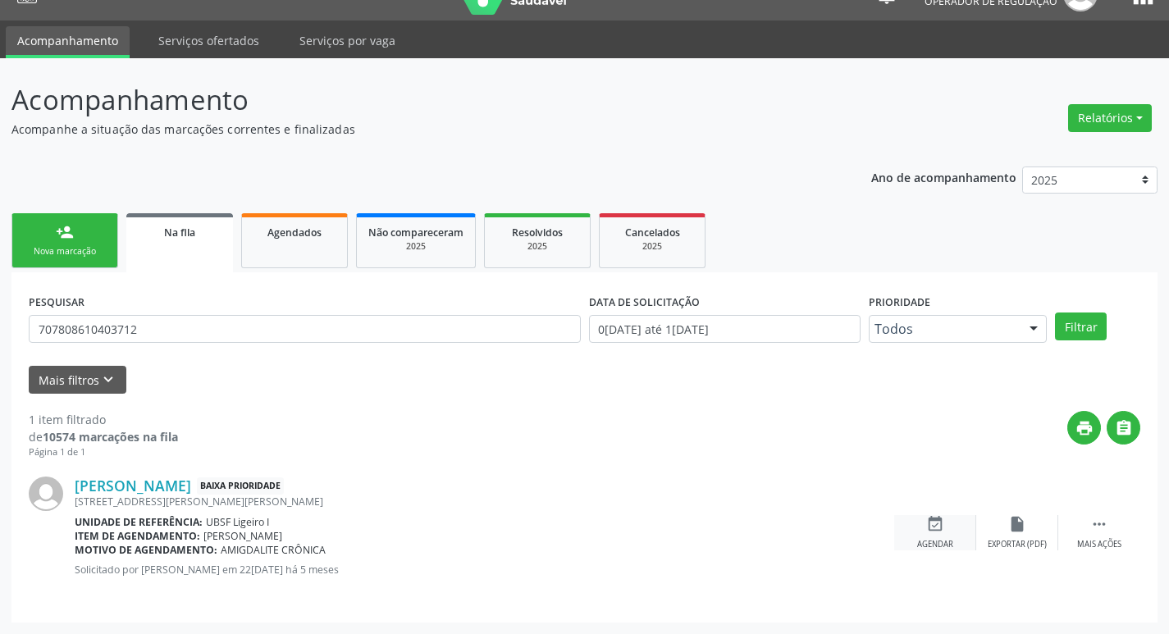
click at [930, 536] on div "event_available Agendar" at bounding box center [935, 532] width 82 height 35
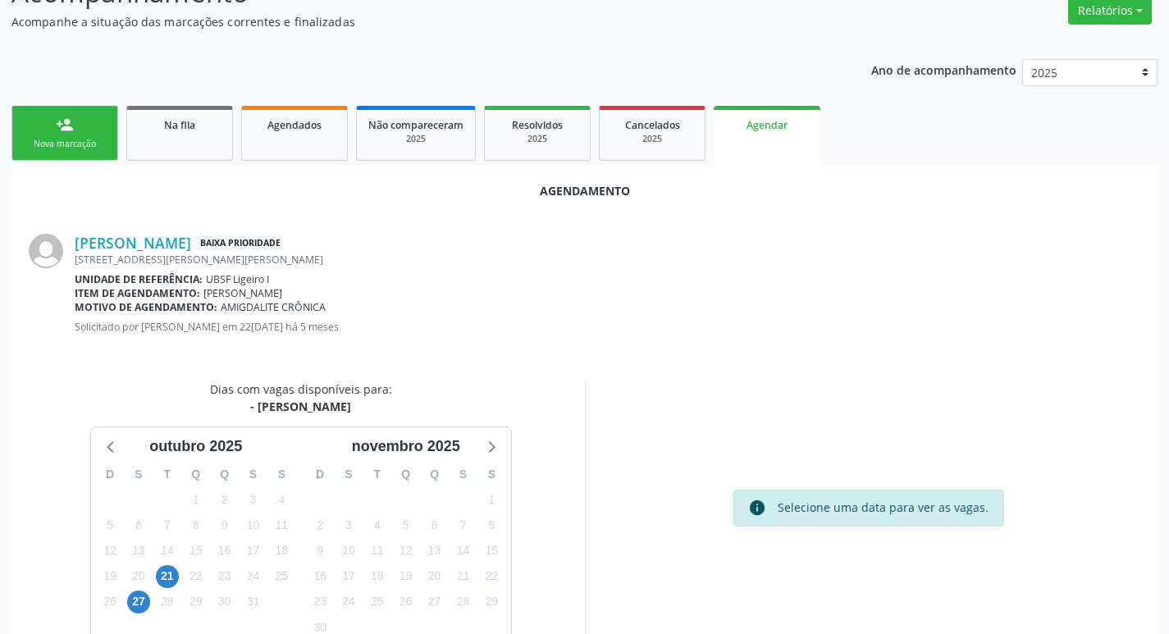
scroll to position [220, 0]
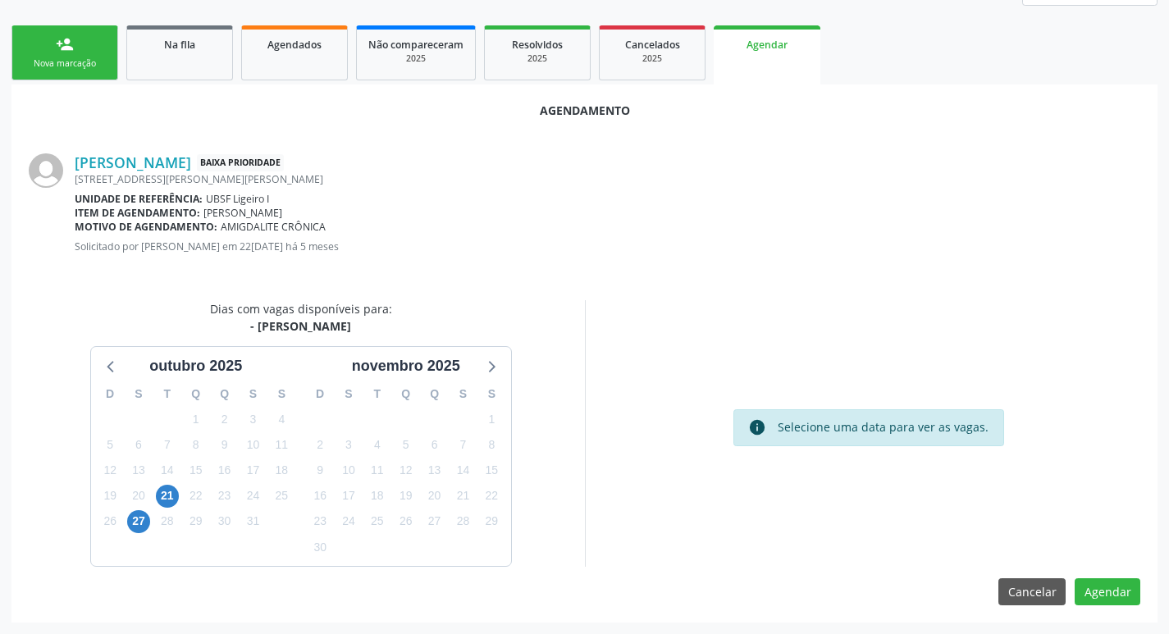
click at [179, 503] on div "21" at bounding box center [167, 495] width 29 height 25
click at [170, 502] on span "21" at bounding box center [167, 496] width 23 height 23
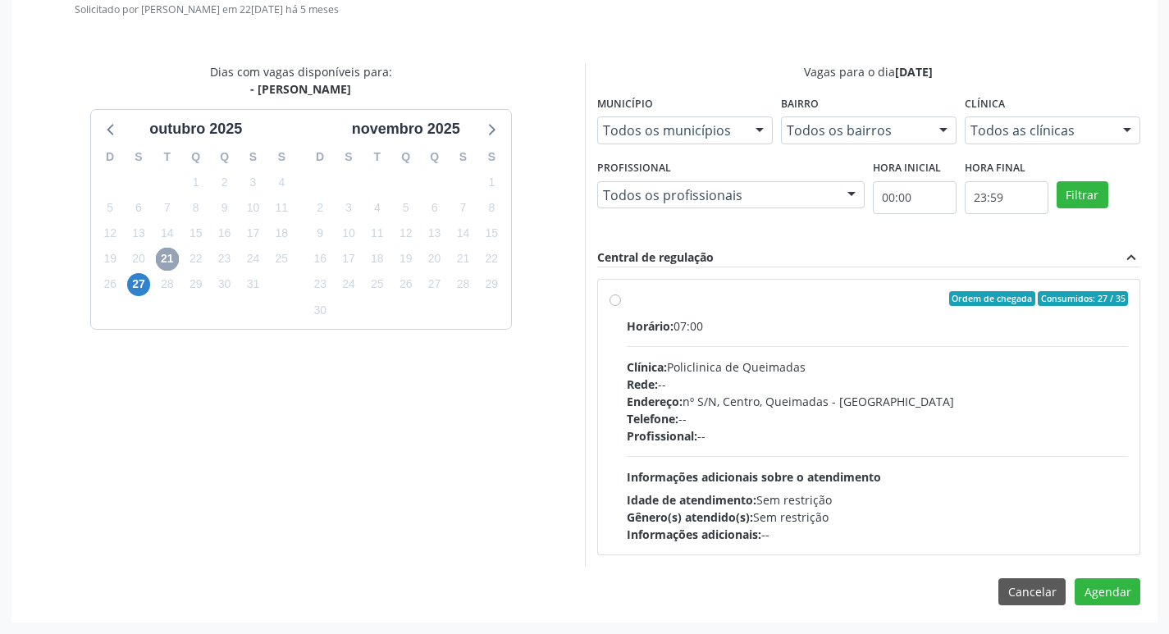
scroll to position [455, 0]
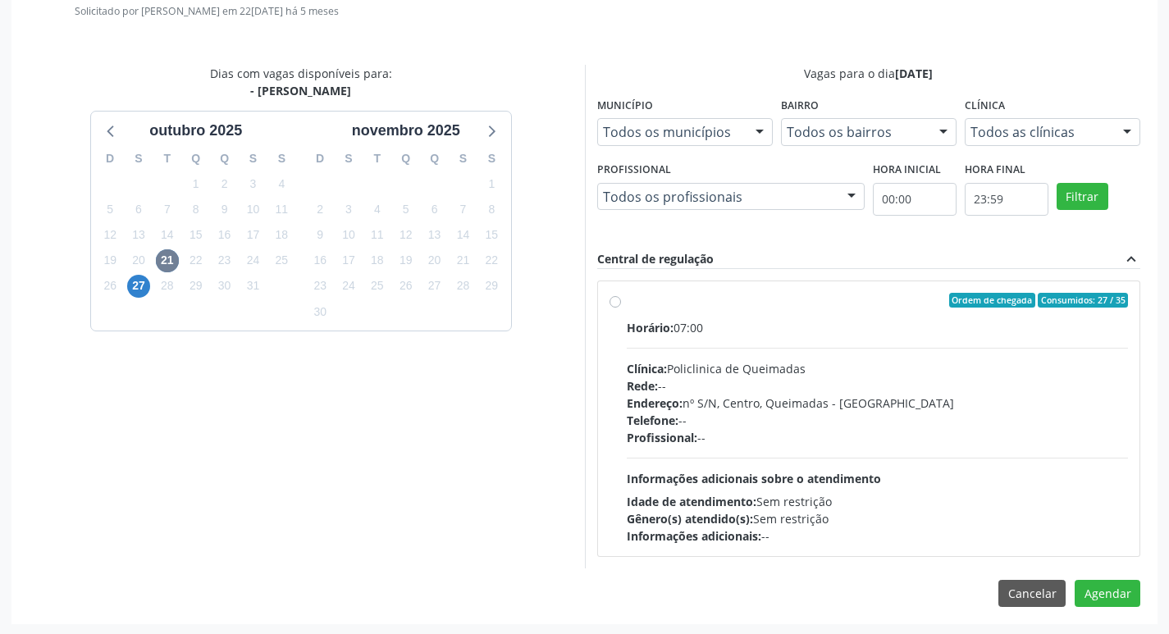
click at [1104, 331] on div "Horário: 07:00" at bounding box center [878, 327] width 502 height 17
click at [621, 308] on input "Ordem de chegada Consumidos: 27 / 35 Horário: 07:00 Clínica: Policlinica de Que…" at bounding box center [615, 300] width 11 height 15
radio input "true"
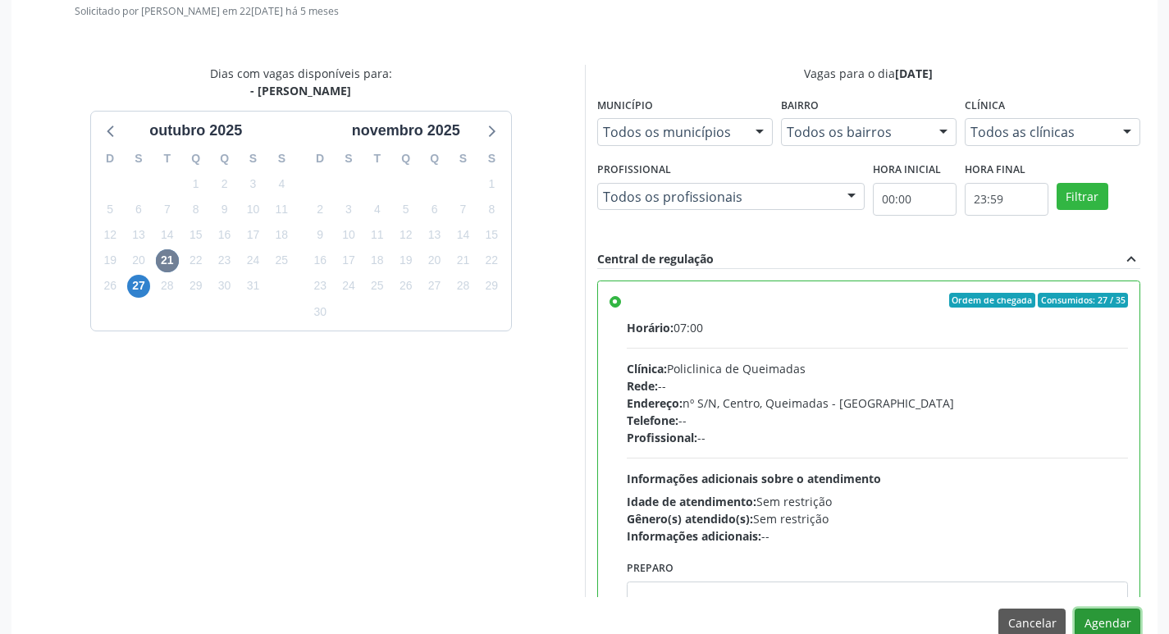
click at [1107, 618] on button "Agendar" at bounding box center [1108, 623] width 66 height 28
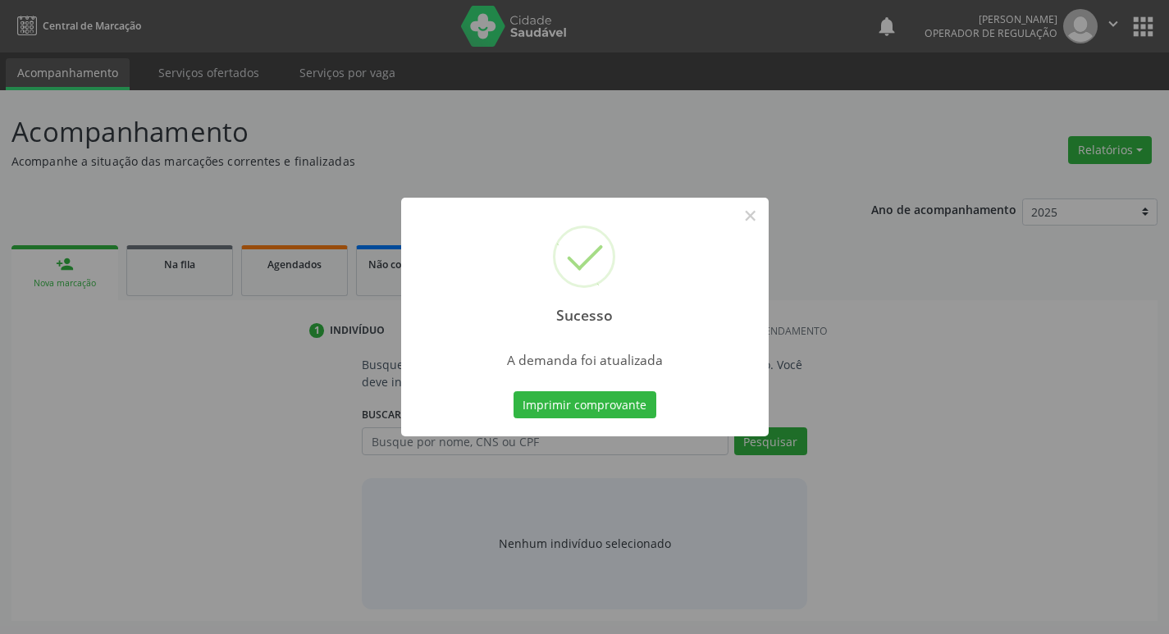
click at [528, 405] on div "Sucesso × A demanda foi atualizada Imprimir comprovante Cancel" at bounding box center [584, 317] width 1169 height 634
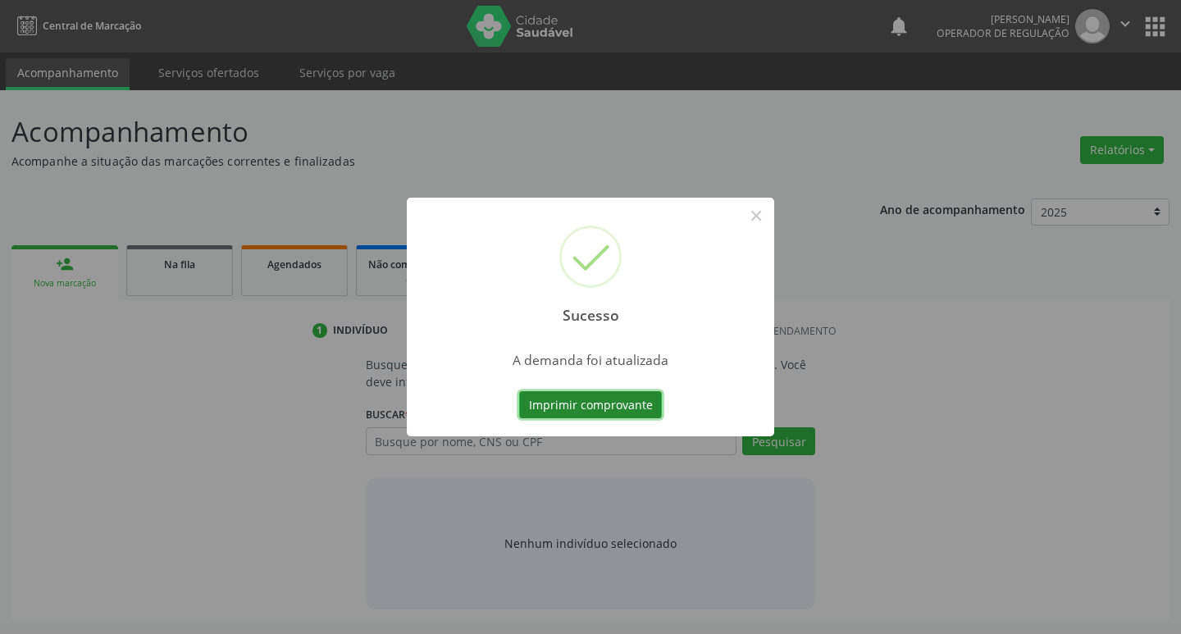
click at [532, 398] on button "Imprimir comprovante" at bounding box center [590, 405] width 143 height 28
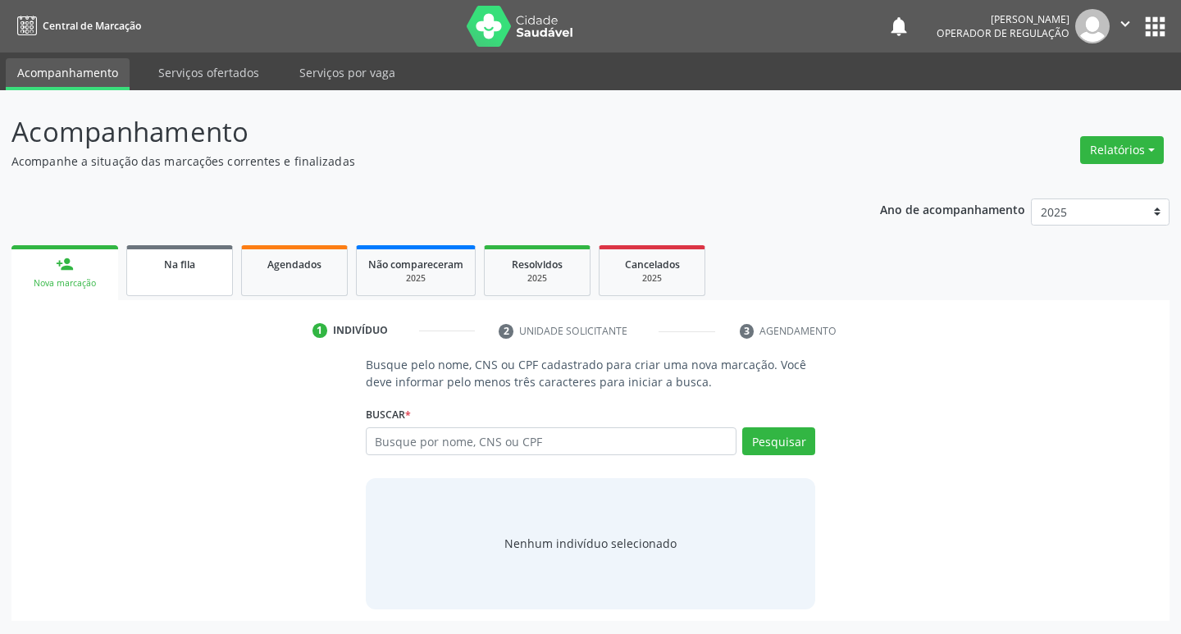
click at [185, 291] on link "Na fila" at bounding box center [179, 270] width 107 height 51
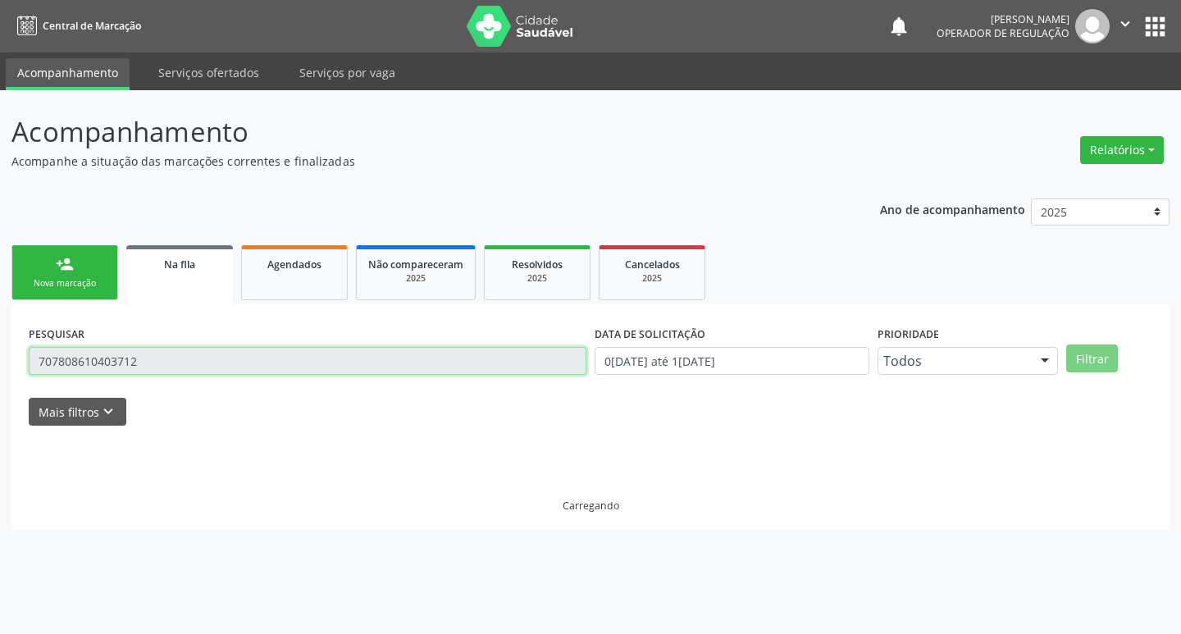
click at [258, 354] on input "707808610403712" at bounding box center [308, 361] width 558 height 28
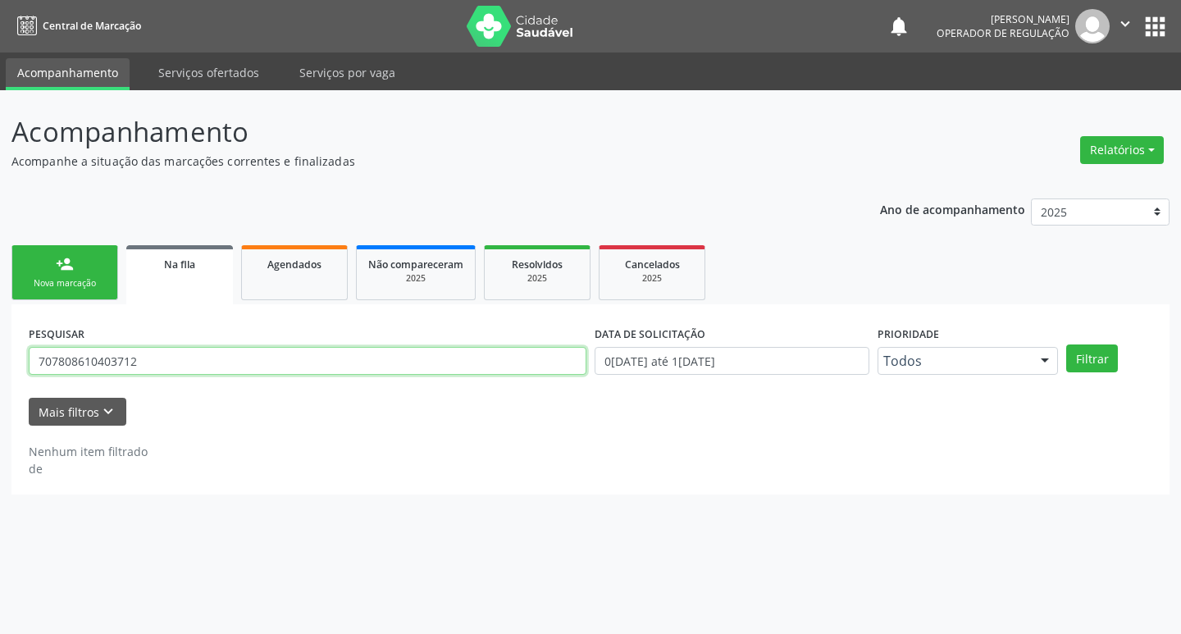
click at [258, 354] on input "707808610403712" at bounding box center [308, 361] width 558 height 28
type input "705806403996337"
click at [1067, 345] on button "Filtrar" at bounding box center [1093, 359] width 52 height 28
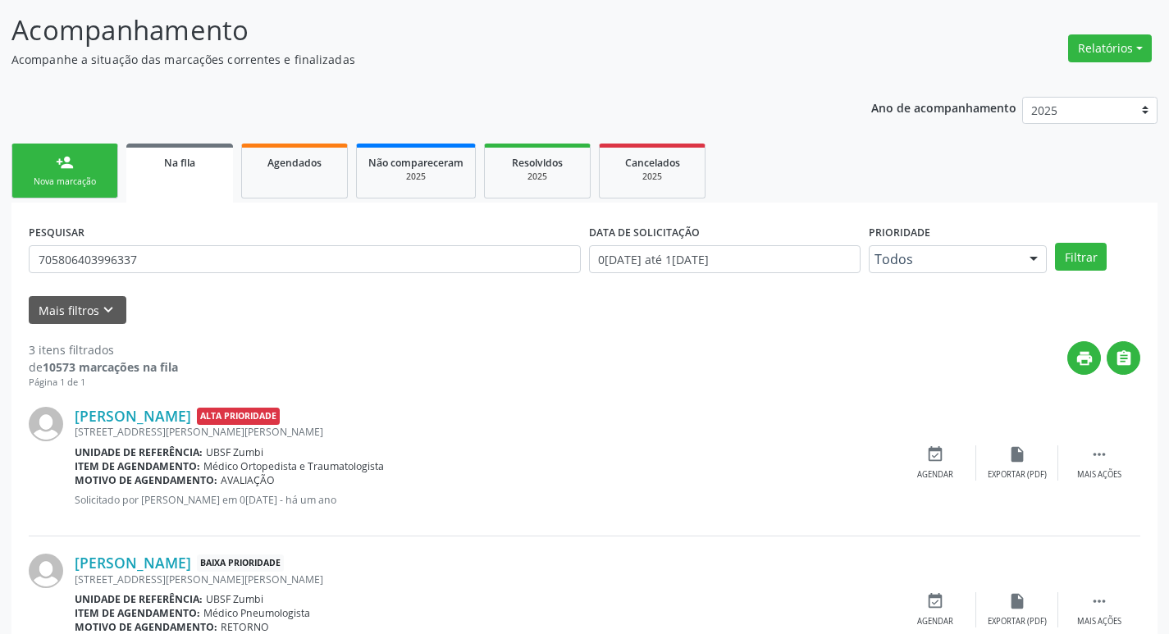
scroll to position [327, 0]
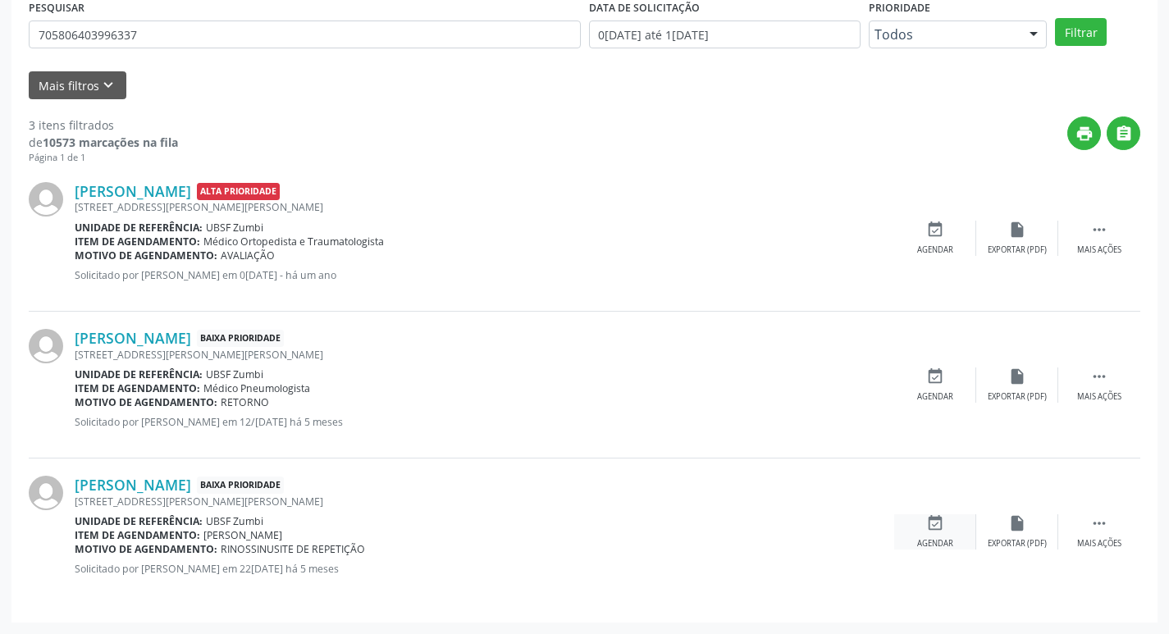
click at [938, 542] on div "Agendar" at bounding box center [935, 543] width 36 height 11
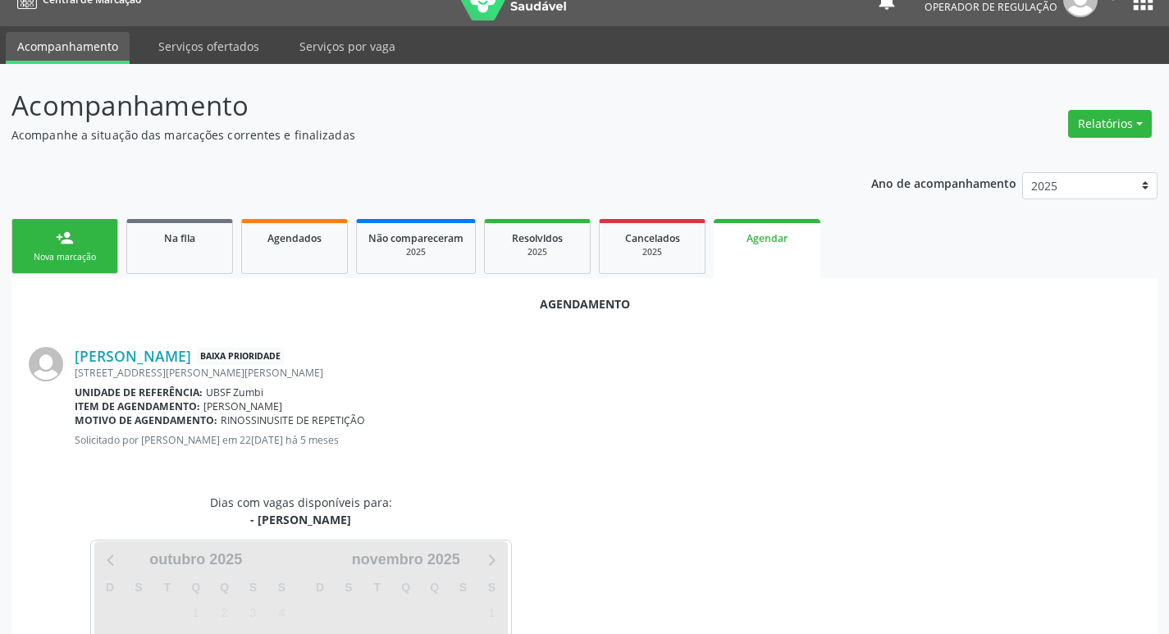
scroll to position [181, 0]
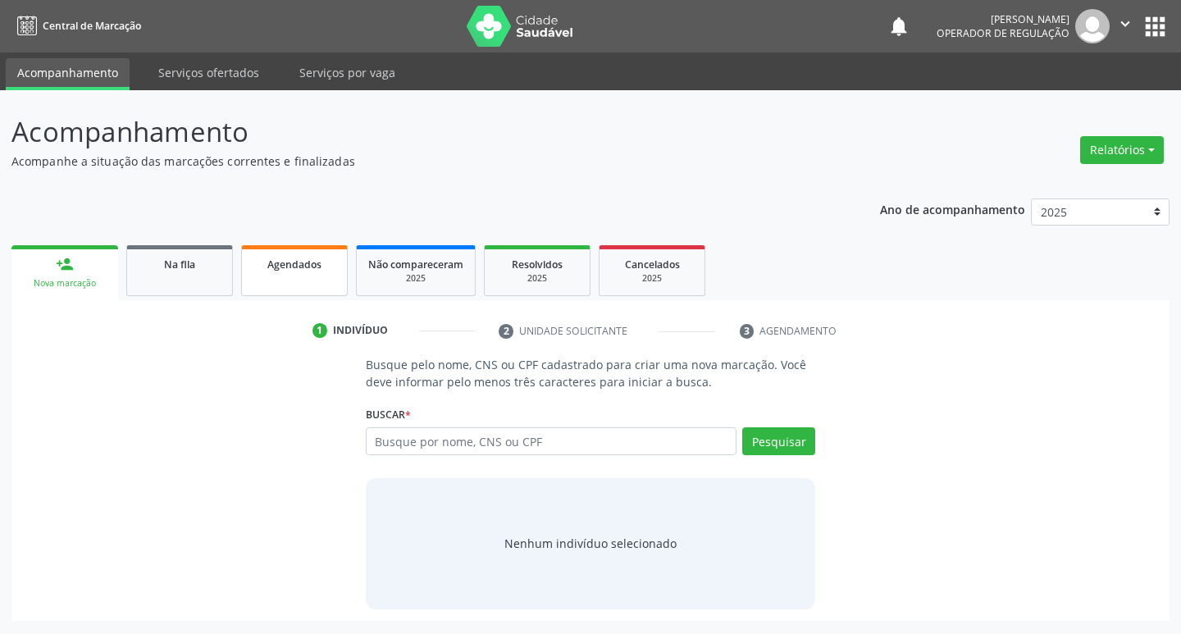
click at [289, 269] on span "Agendados" at bounding box center [294, 265] width 54 height 14
select select "9"
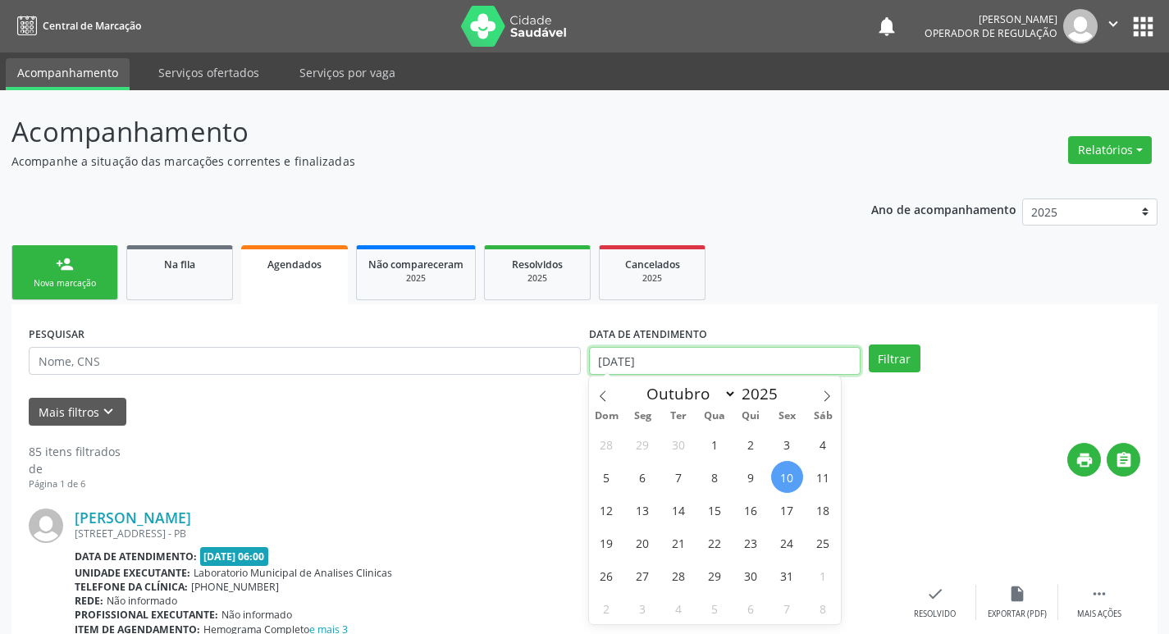
click at [777, 361] on input "1[DATE]" at bounding box center [725, 361] width 272 height 28
click at [797, 367] on input "1[DATE]" at bounding box center [725, 361] width 272 height 28
click at [802, 363] on input "1[DATE]" at bounding box center [725, 361] width 272 height 28
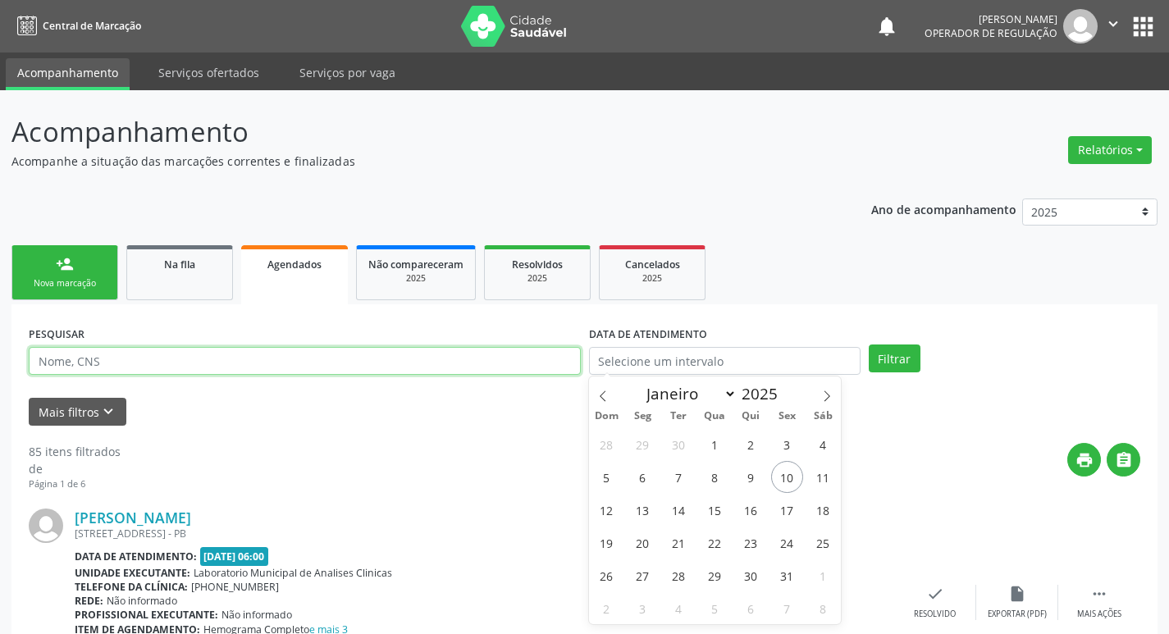
click at [446, 354] on input "text" at bounding box center [305, 361] width 552 height 28
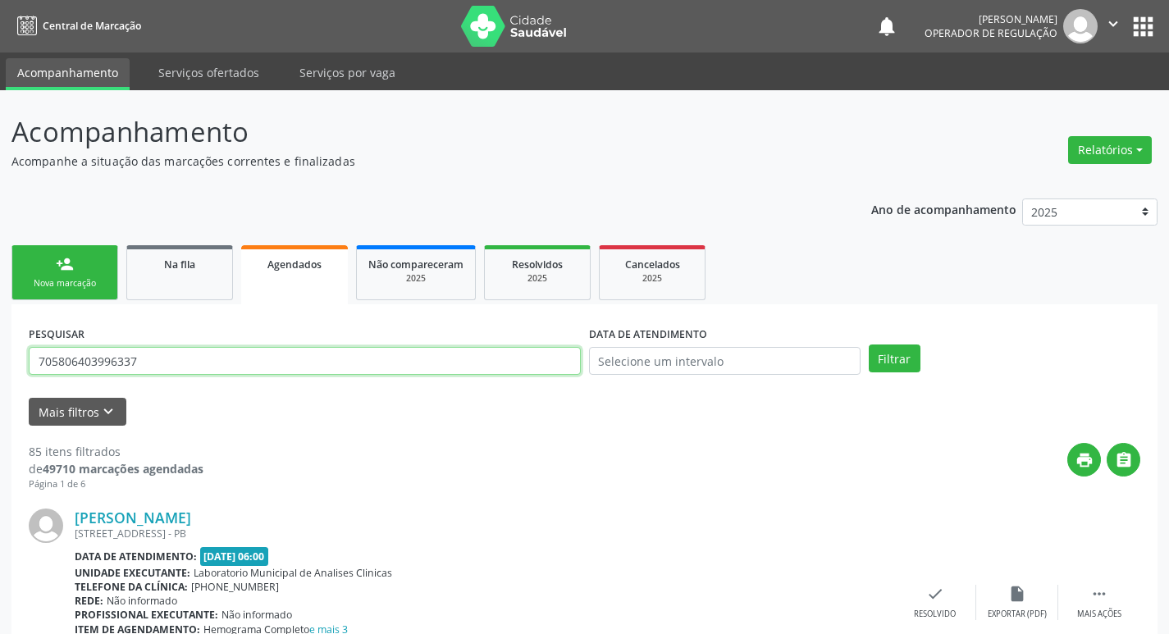
type input "705806403996337"
click at [869, 345] on button "Filtrar" at bounding box center [895, 359] width 52 height 28
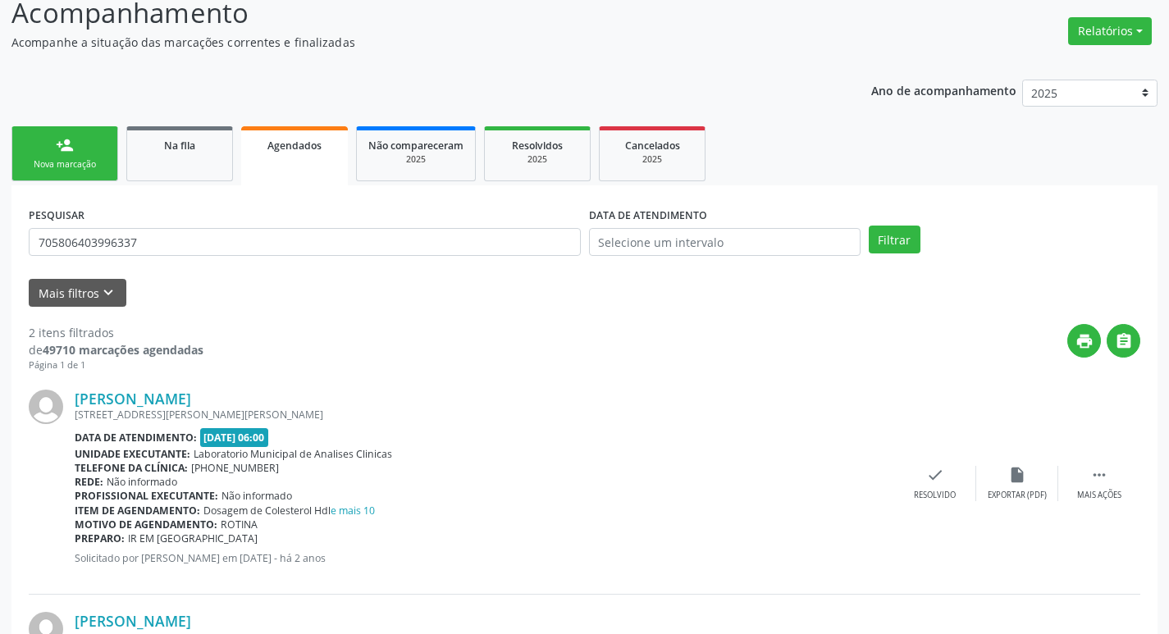
scroll to position [344, 0]
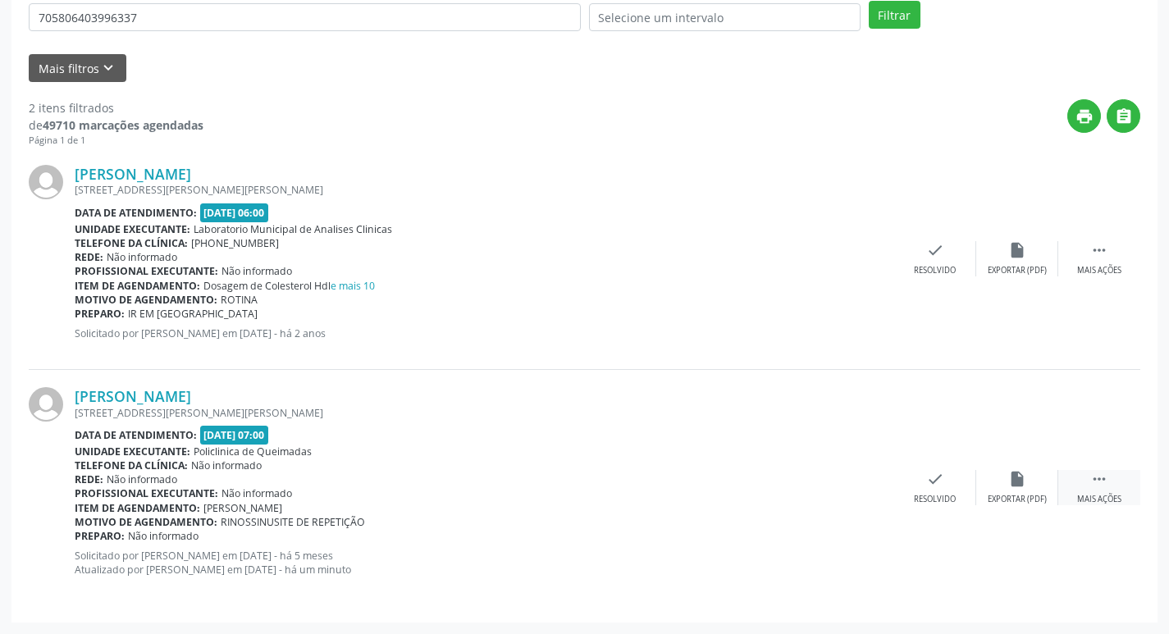
click at [1086, 478] on div " Mais ações" at bounding box center [1099, 487] width 82 height 35
click at [763, 485] on icon "print" at bounding box center [771, 479] width 18 height 18
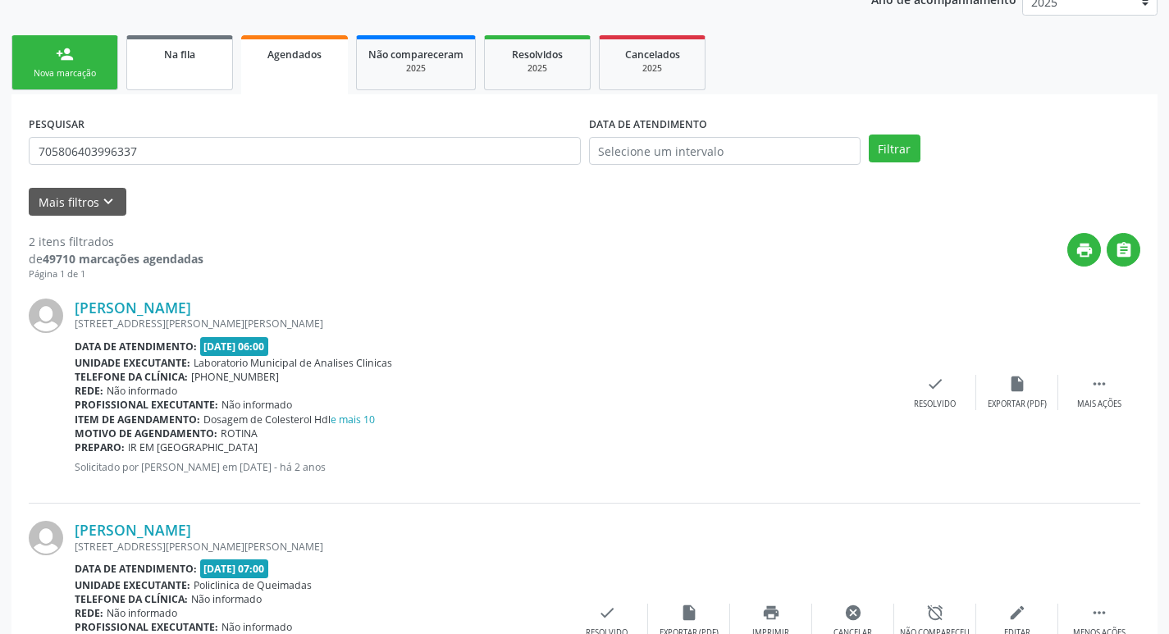
scroll to position [180, 0]
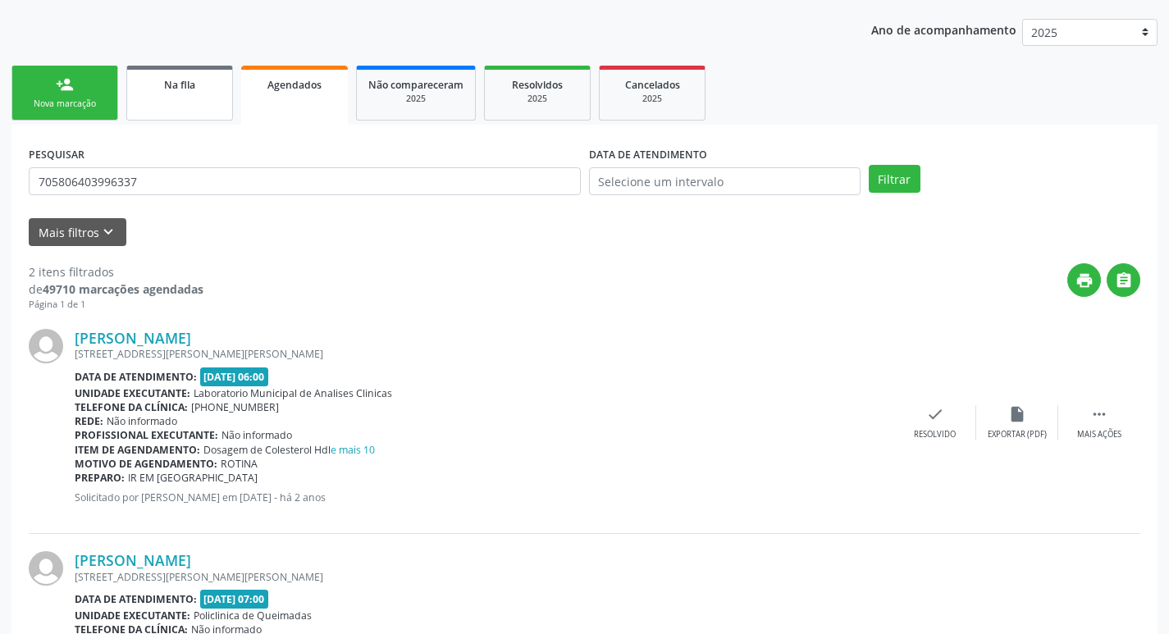
click at [155, 83] on div "Na fila" at bounding box center [180, 83] width 82 height 17
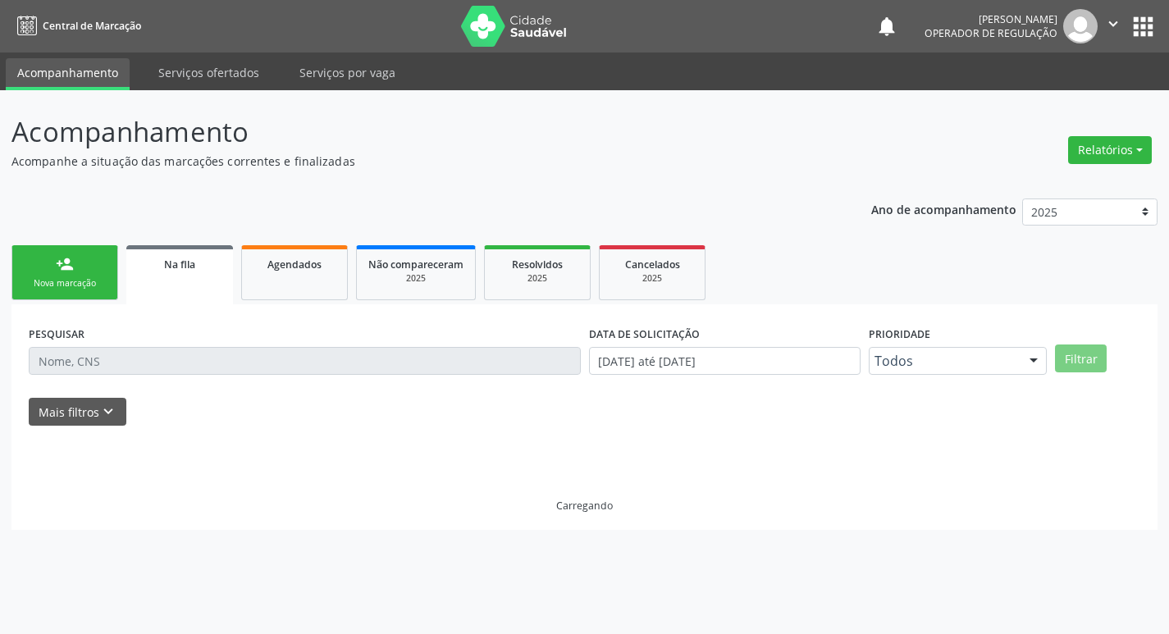
scroll to position [0, 0]
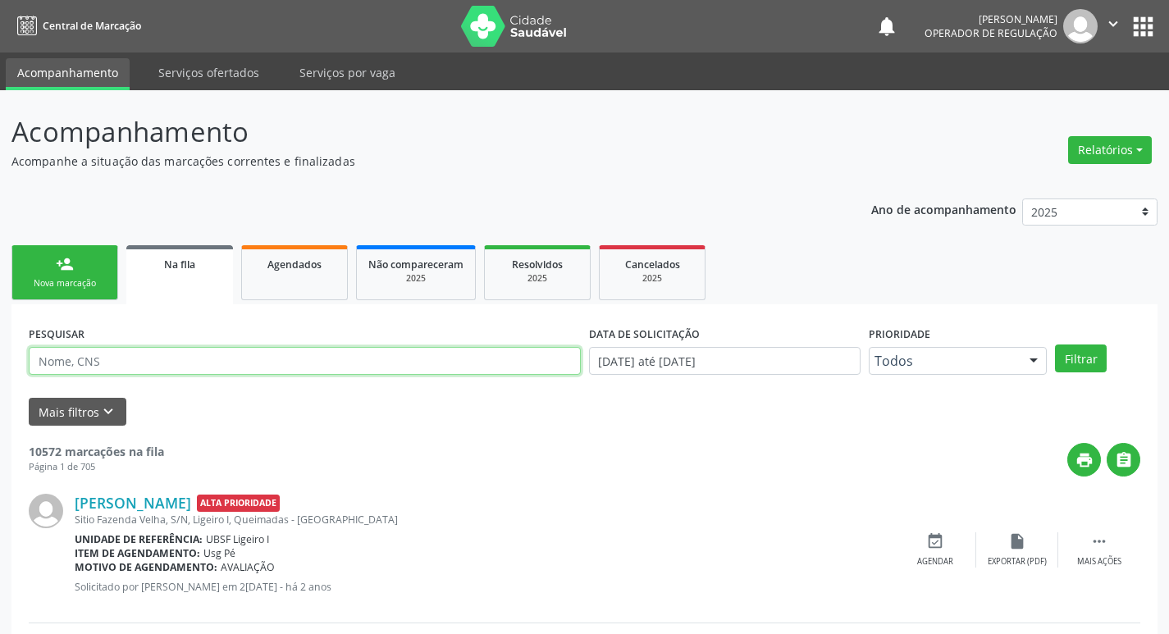
click at [186, 357] on input "text" at bounding box center [305, 361] width 552 height 28
type input "703208689594393"
click at [1055, 345] on button "Filtrar" at bounding box center [1081, 359] width 52 height 28
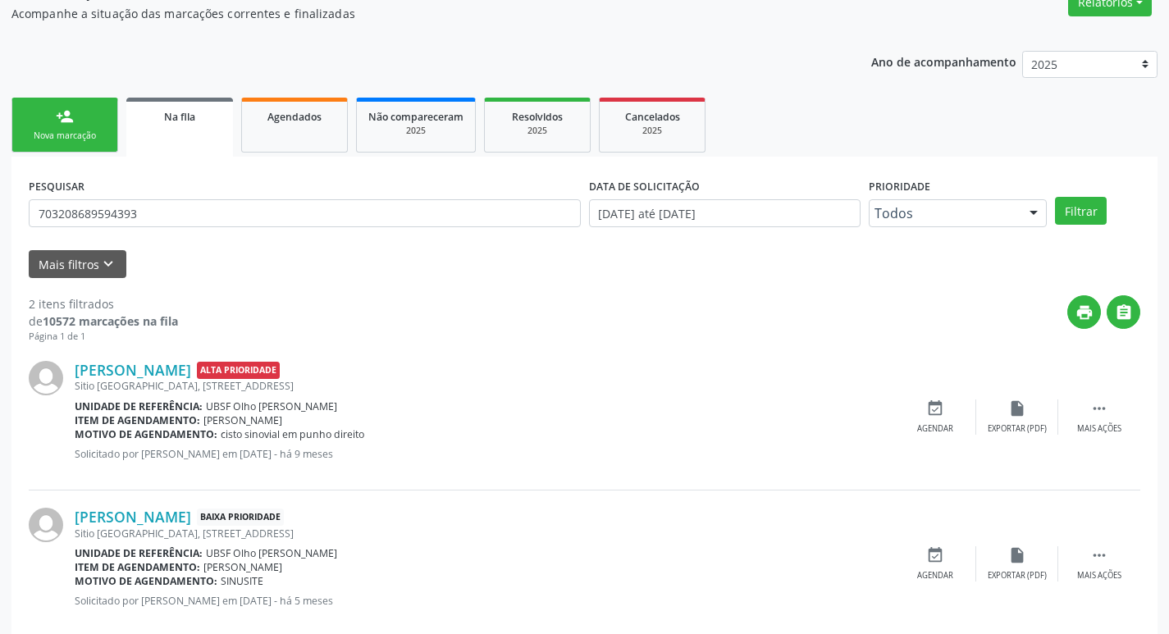
scroll to position [179, 0]
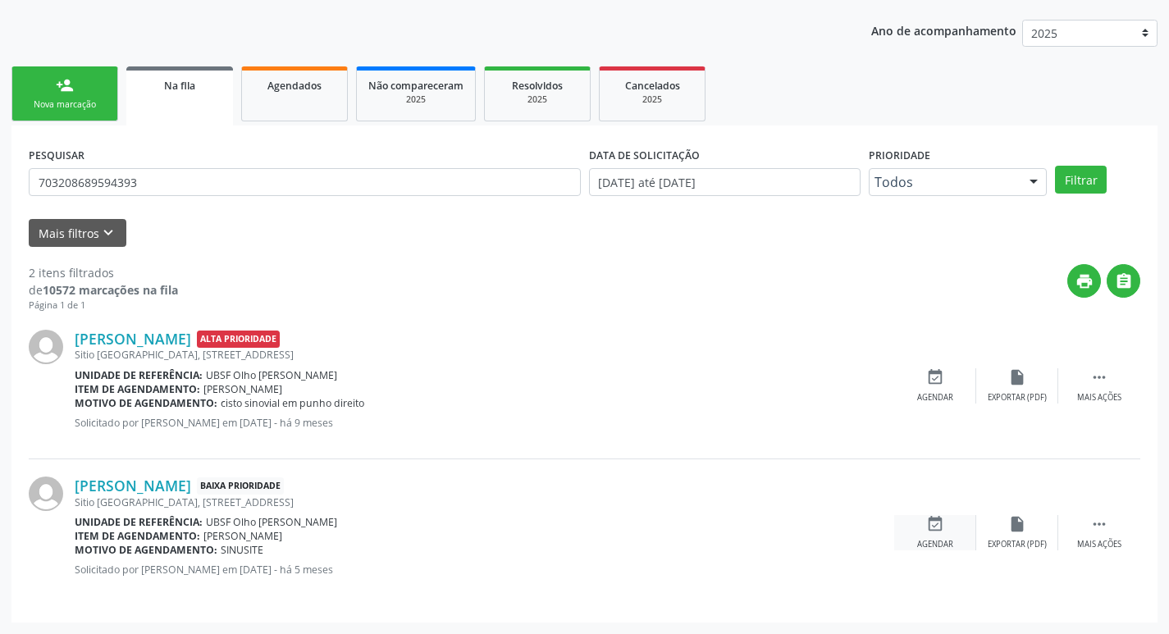
click at [941, 536] on div "event_available Agendar" at bounding box center [935, 532] width 82 height 35
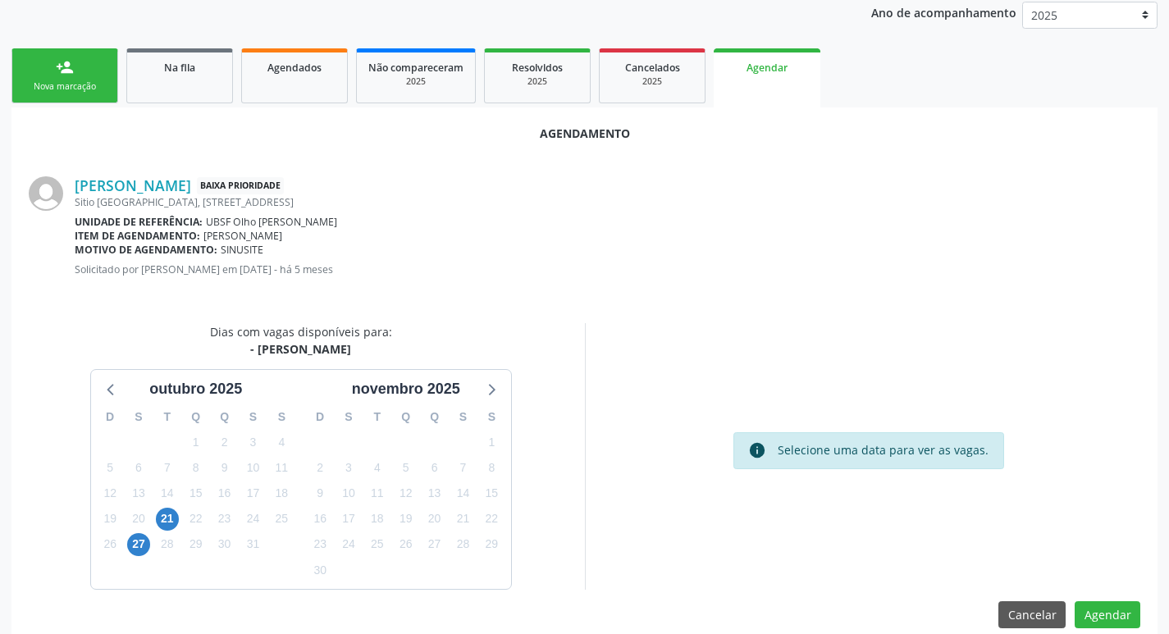
scroll to position [220, 0]
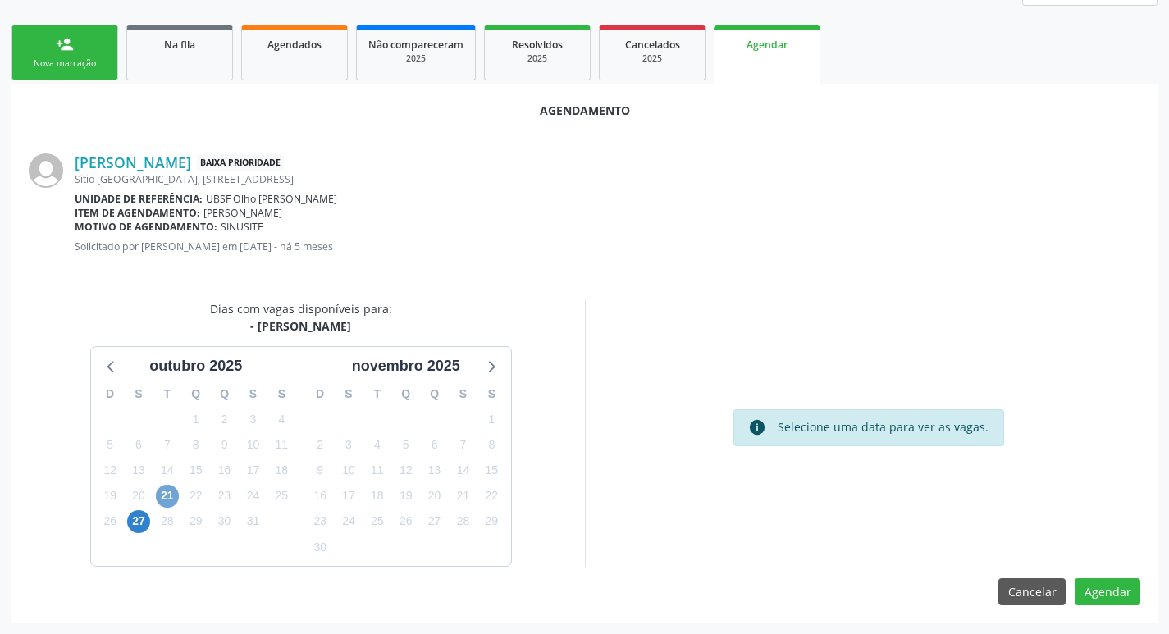
click at [176, 496] on span "21" at bounding box center [167, 496] width 23 height 23
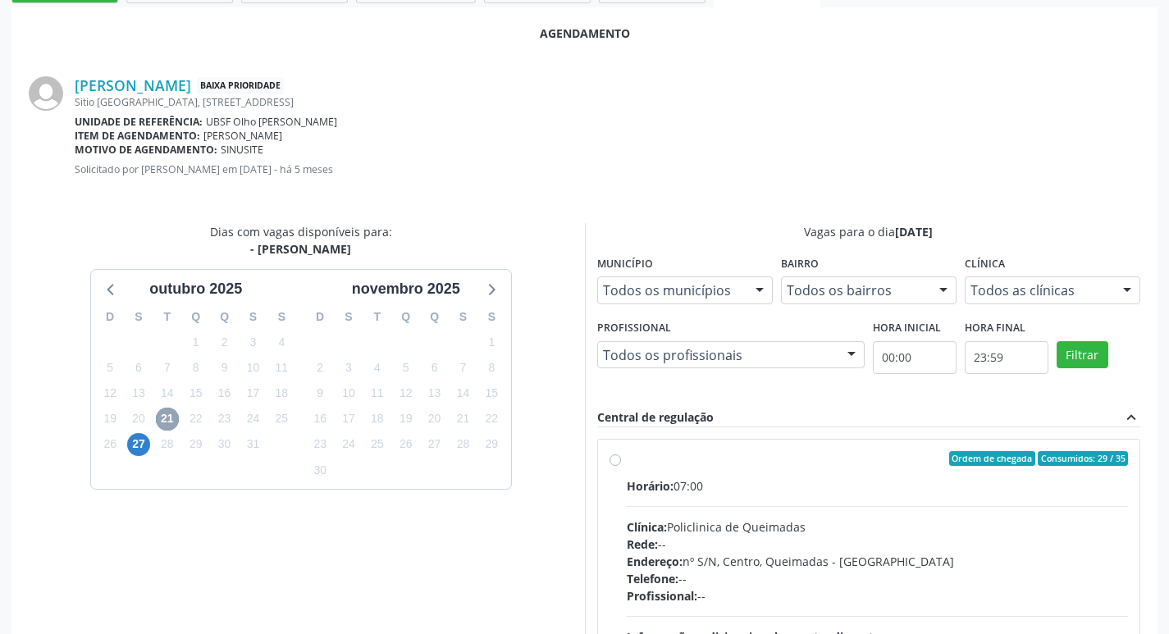
scroll to position [457, 0]
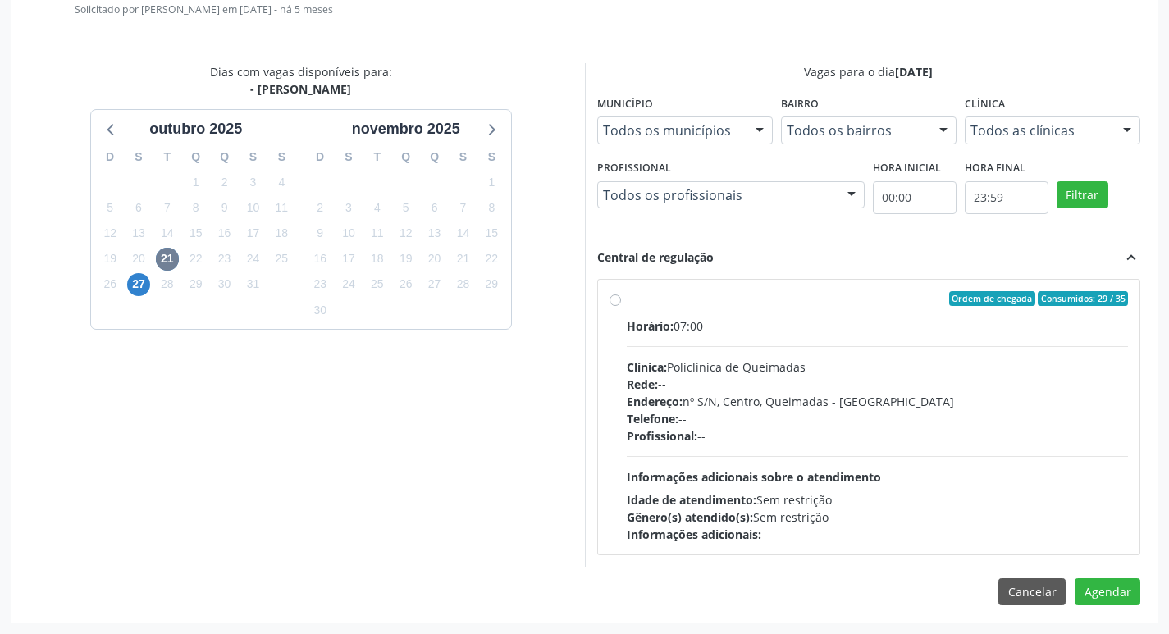
click at [862, 308] on label "Ordem de chegada Consumidos: 29 / 35 Horário: 07:00 Clínica: Policlinica de Que…" at bounding box center [878, 417] width 502 height 252
click at [621, 306] on input "Ordem de chegada Consumidos: 29 / 35 Horário: 07:00 Clínica: Policlinica de Que…" at bounding box center [615, 298] width 11 height 15
radio input "true"
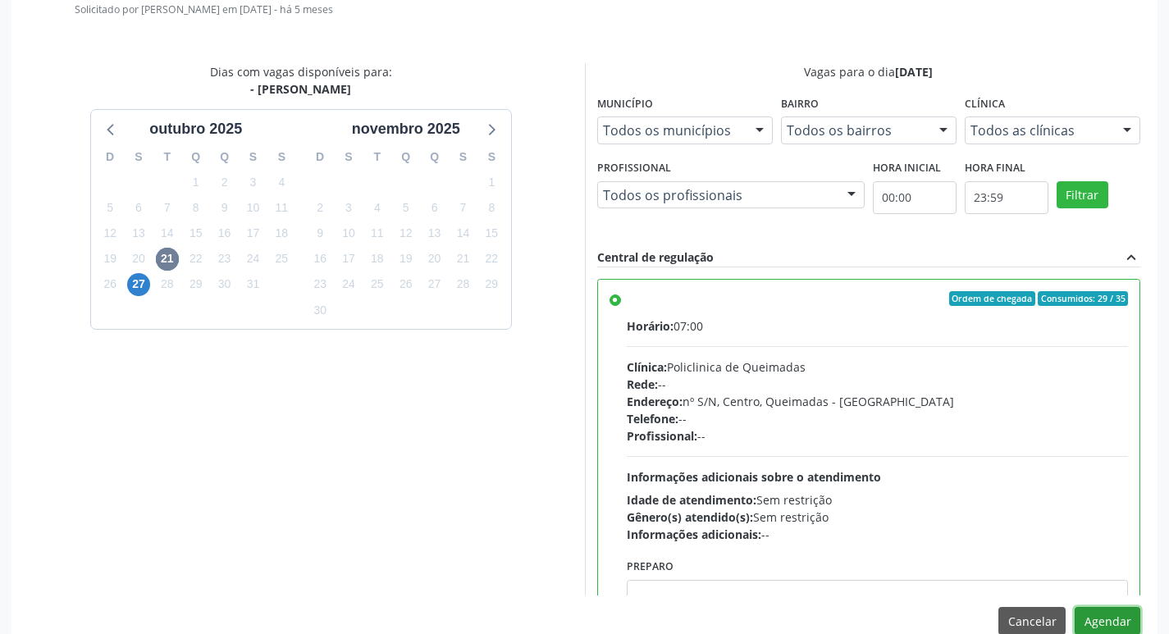
click at [1111, 618] on button "Agendar" at bounding box center [1108, 621] width 66 height 28
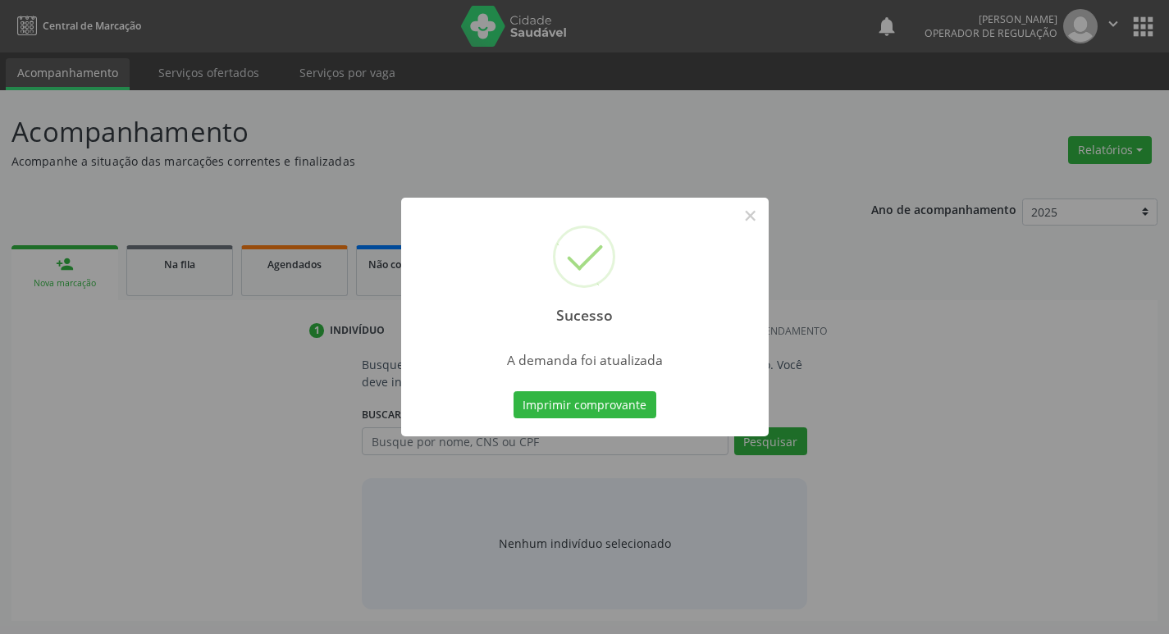
scroll to position [0, 0]
click at [619, 404] on button "Imprimir comprovante" at bounding box center [590, 405] width 143 height 28
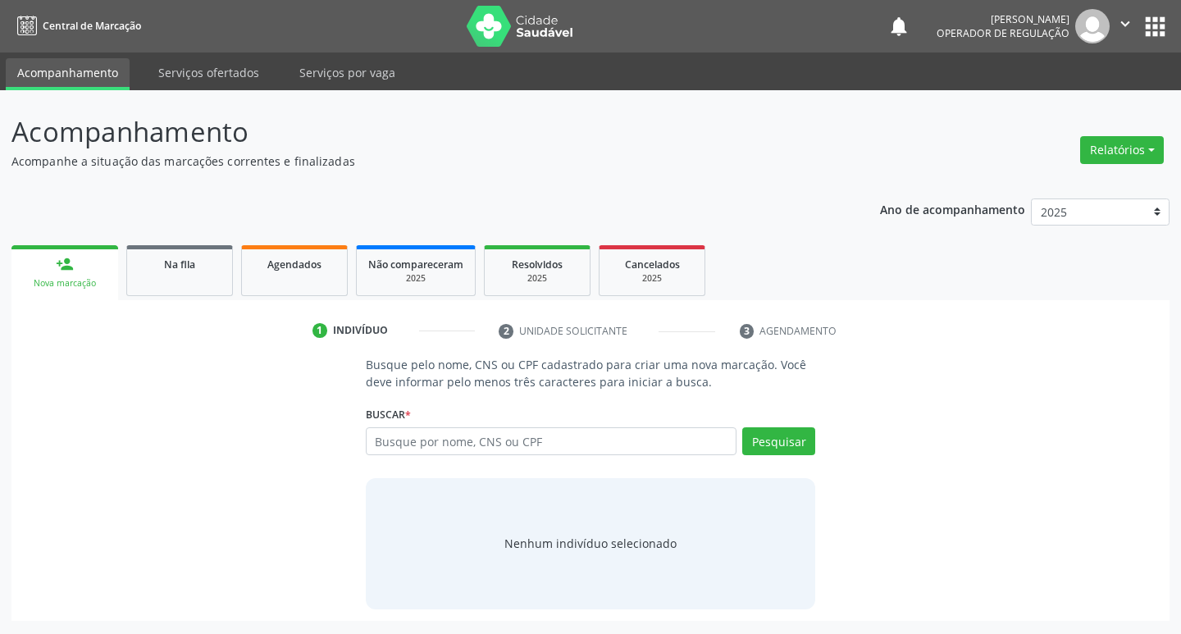
drag, startPoint x: 308, startPoint y: 160, endPoint x: 873, endPoint y: 202, distance: 566.9
click at [310, 160] on p "Acompanhe a situação das marcações correntes e finalizadas" at bounding box center [416, 161] width 811 height 17
click at [215, 276] on link "Na fila" at bounding box center [179, 270] width 107 height 51
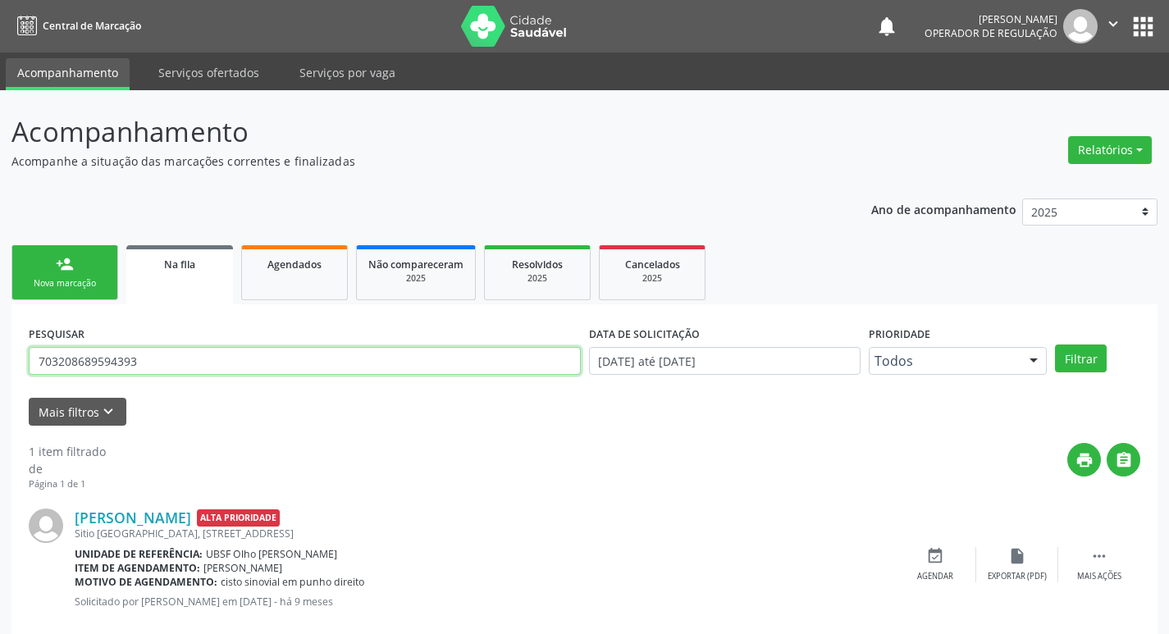
click at [227, 359] on input "703208689594393" at bounding box center [305, 361] width 552 height 28
type input "703009894462374"
click at [1055, 345] on button "Filtrar" at bounding box center [1081, 359] width 52 height 28
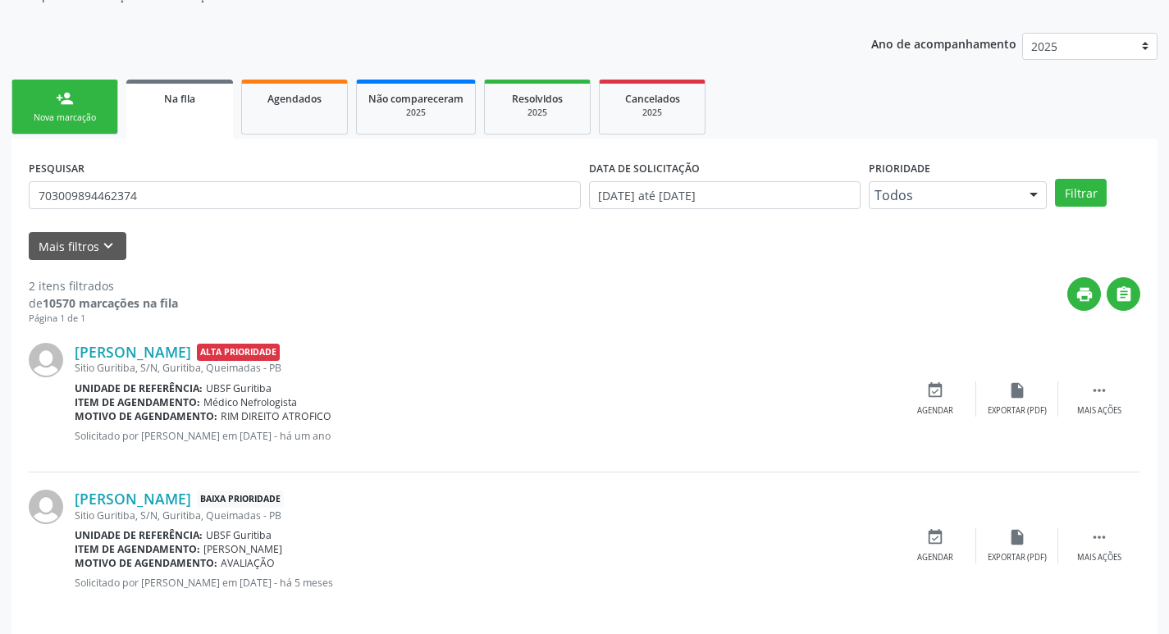
scroll to position [179, 0]
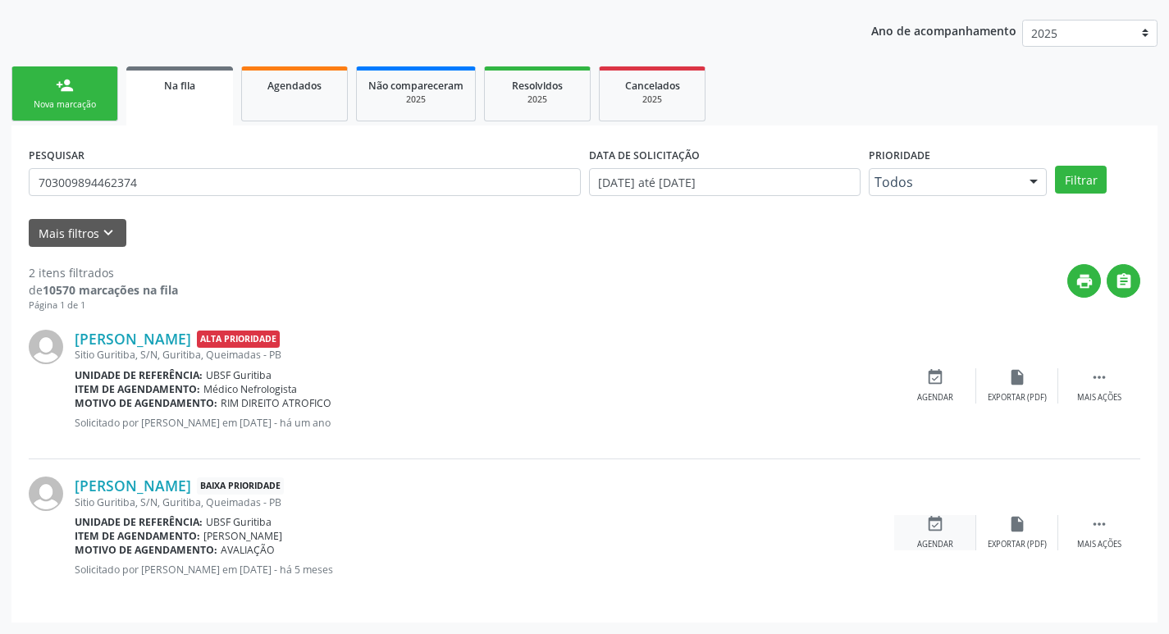
click at [937, 523] on icon "event_available" at bounding box center [935, 524] width 18 height 18
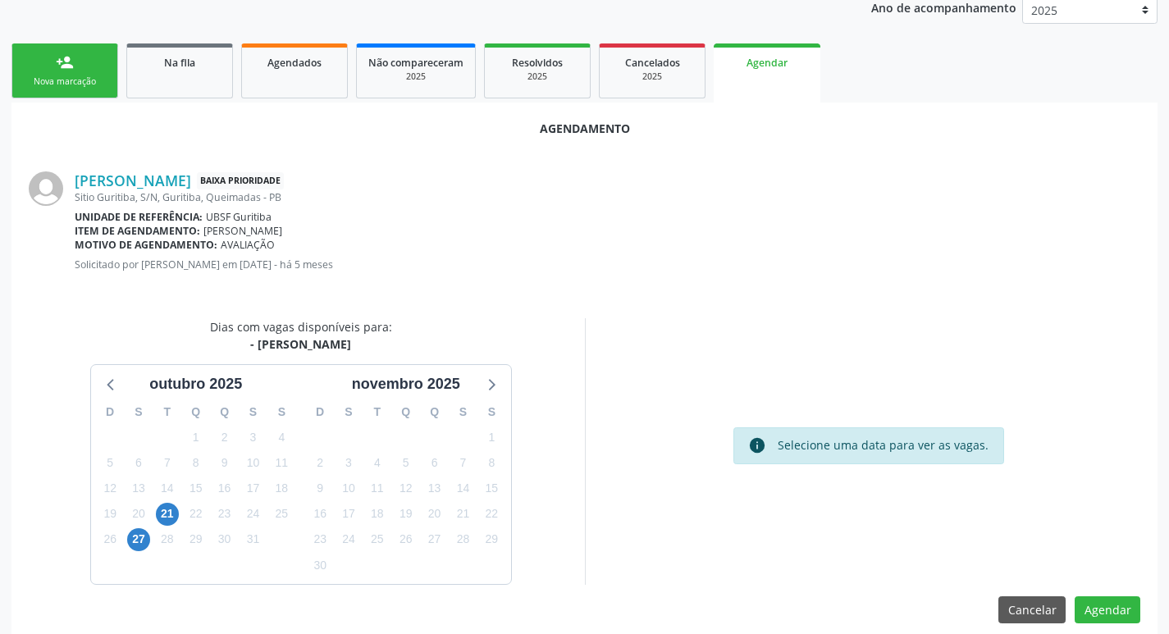
scroll to position [220, 0]
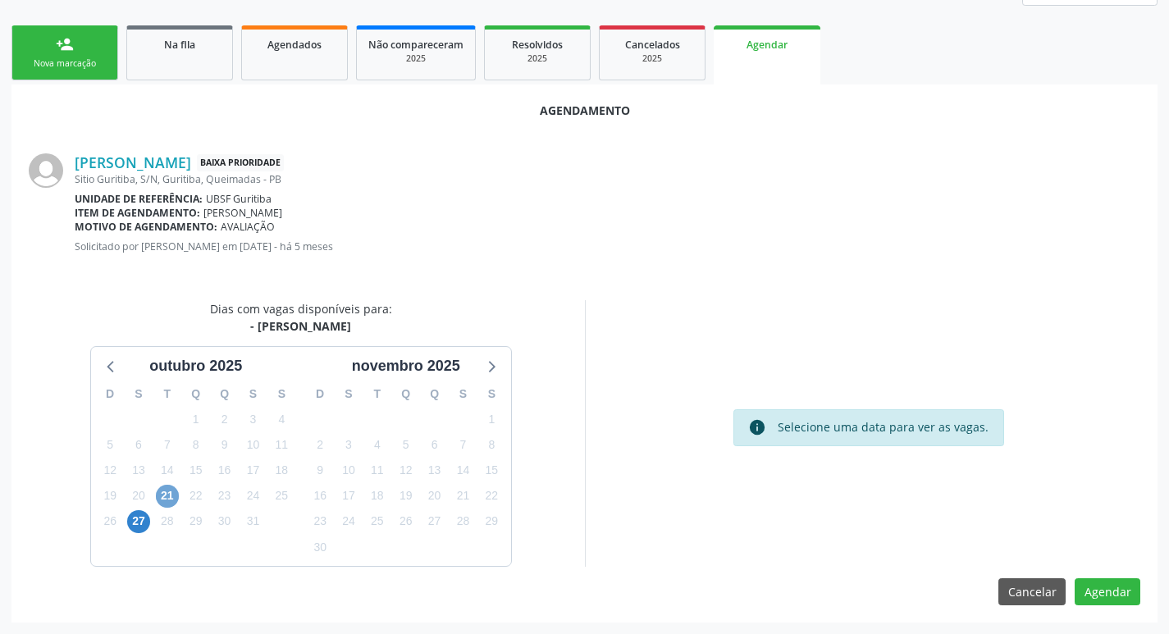
click at [168, 494] on span "21" at bounding box center [167, 496] width 23 height 23
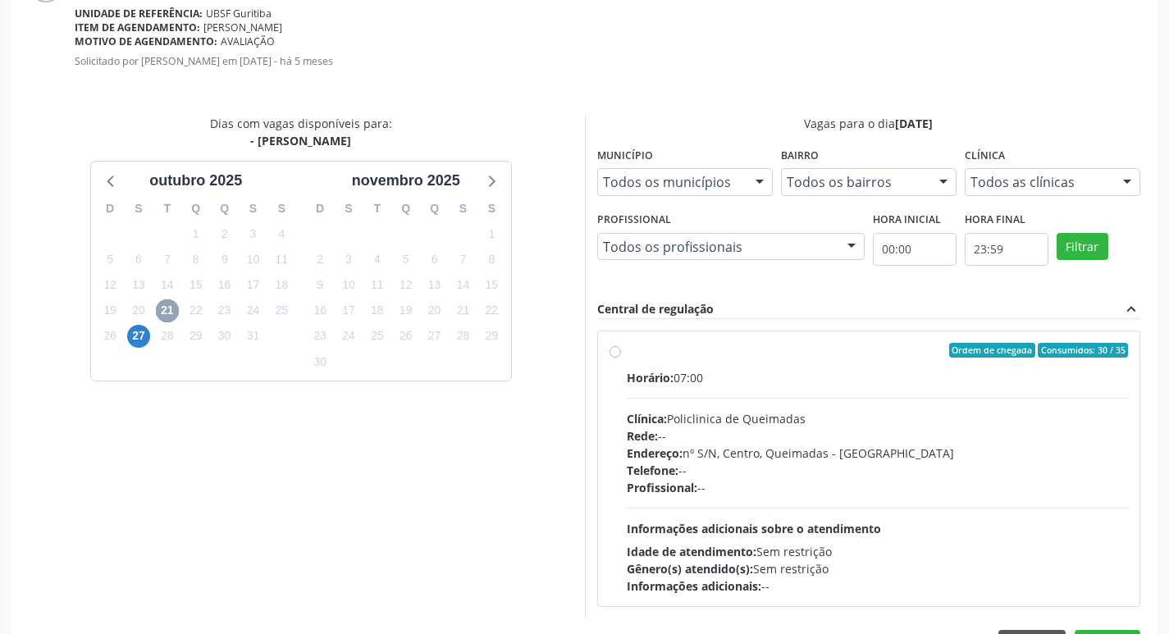
scroll to position [457, 0]
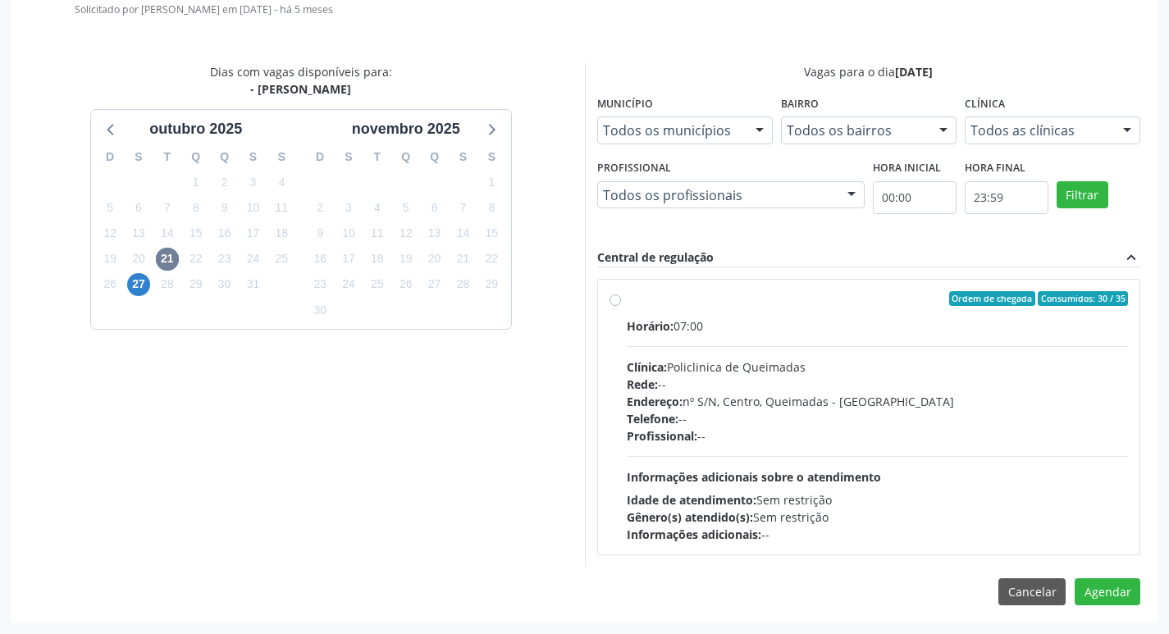
click at [882, 360] on div "Clínica: Policlinica de Queimadas" at bounding box center [878, 367] width 502 height 17
click at [621, 306] on input "Ordem de chegada Consumidos: 30 / 35 Horário: 07:00 Clínica: Policlinica de Que…" at bounding box center [615, 298] width 11 height 15
radio input "true"
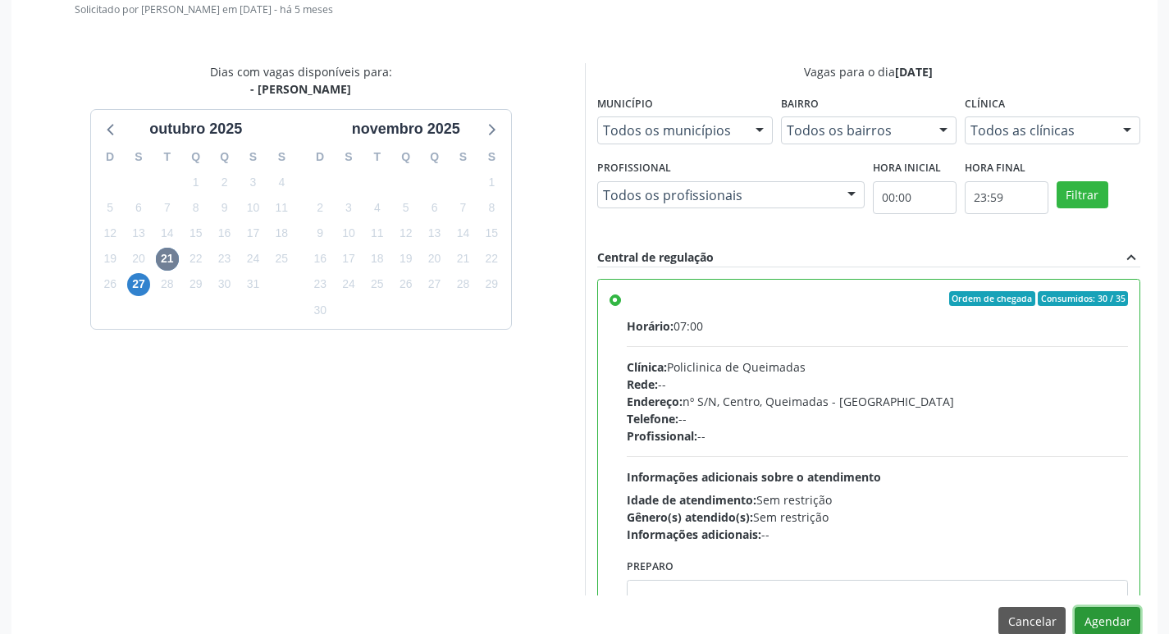
click at [1097, 618] on button "Agendar" at bounding box center [1108, 621] width 66 height 28
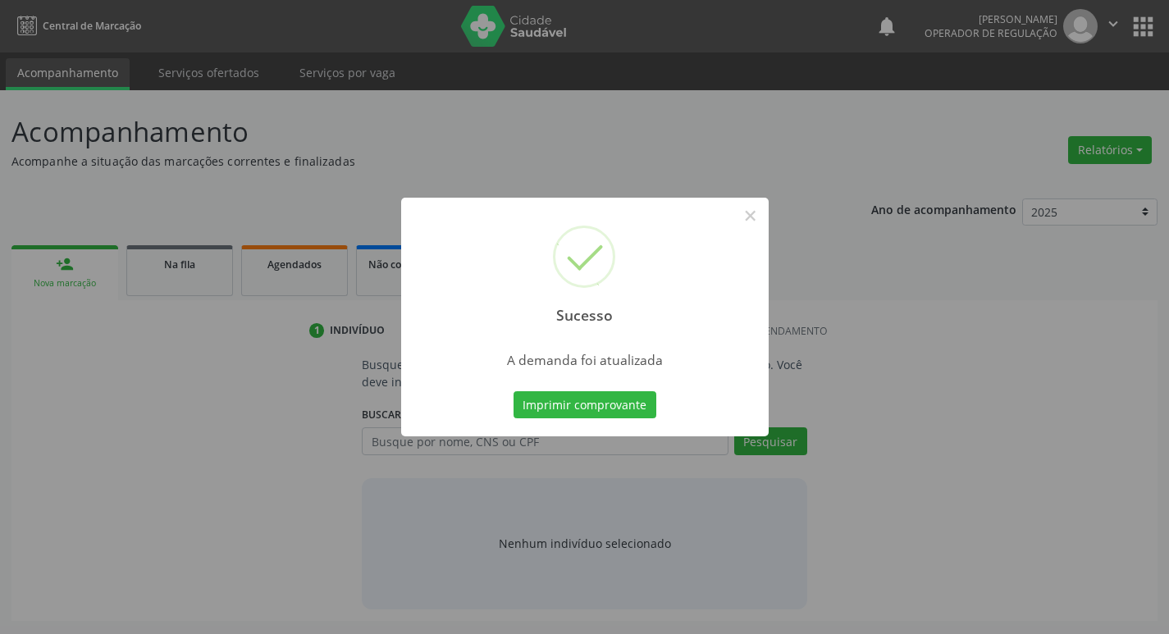
scroll to position [0, 0]
click at [606, 395] on button "Imprimir comprovante" at bounding box center [590, 405] width 143 height 28
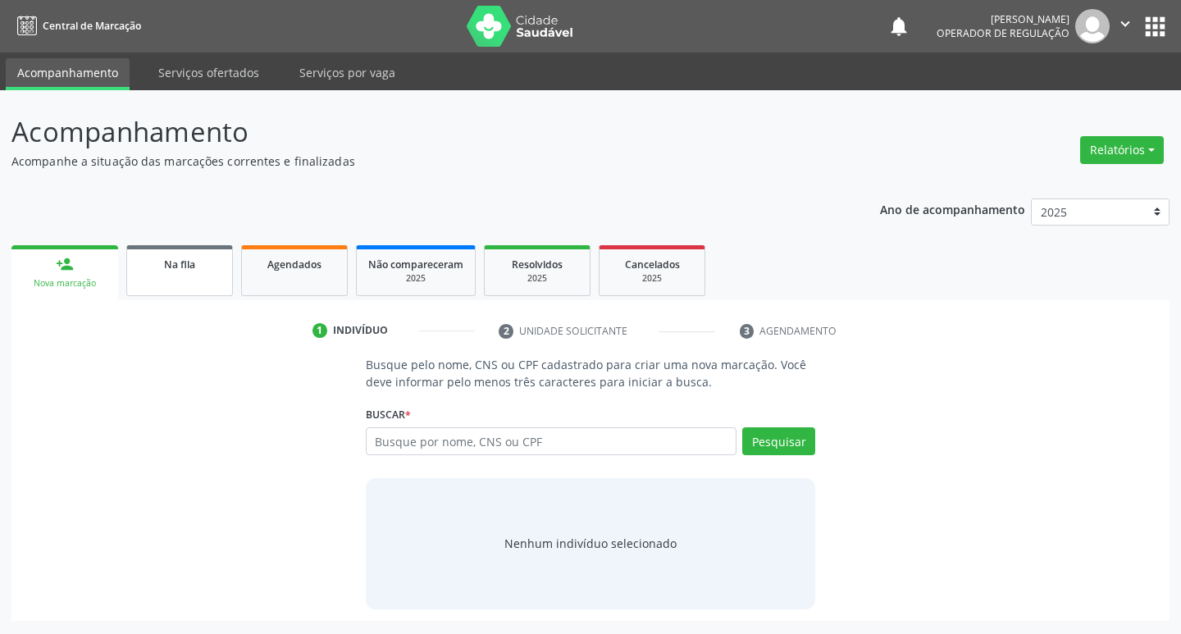
click at [171, 267] on span "Na fila" at bounding box center [179, 265] width 31 height 14
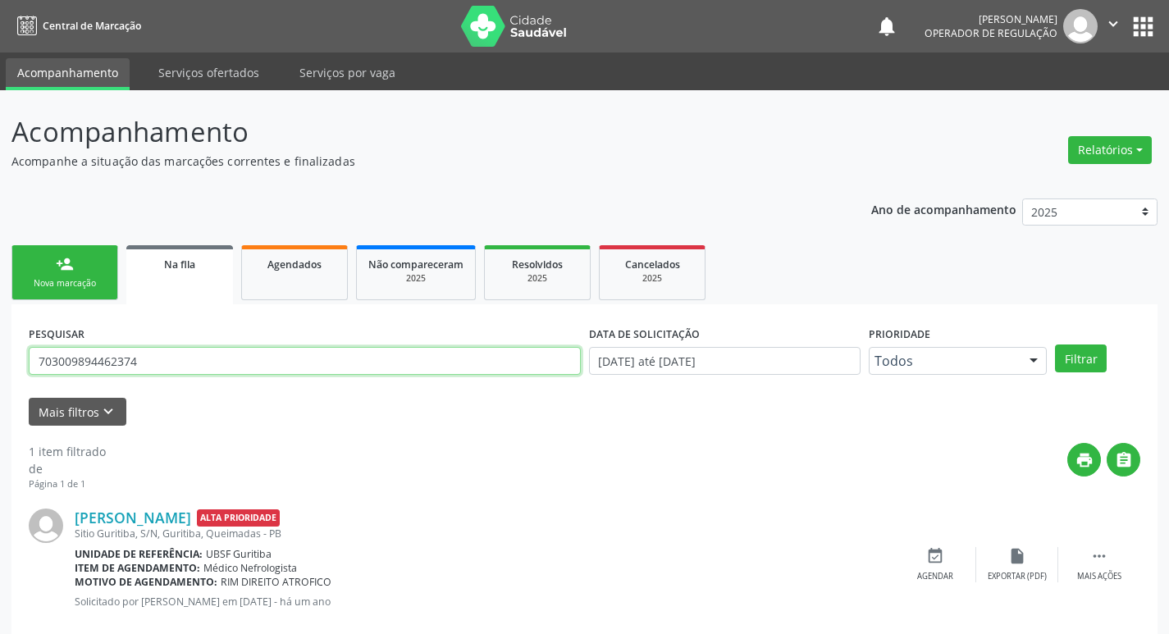
click at [207, 363] on input "703009894462374" at bounding box center [305, 361] width 552 height 28
click at [206, 362] on input "703009894462374" at bounding box center [305, 361] width 552 height 28
type input "705007618032152"
click at [1055, 345] on button "Filtrar" at bounding box center [1081, 359] width 52 height 28
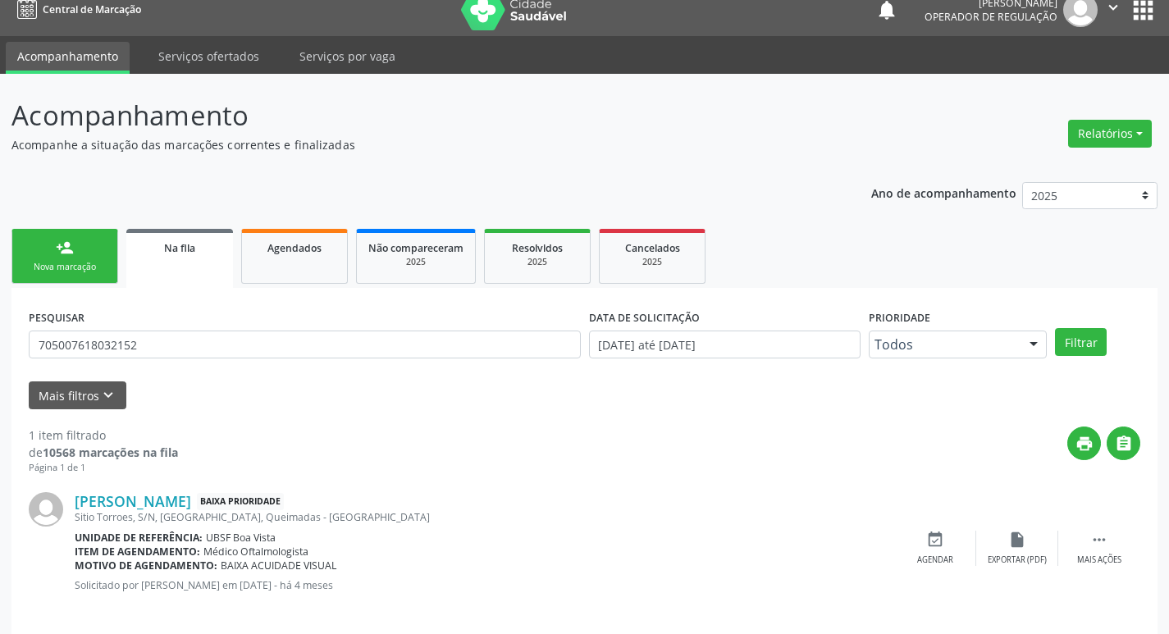
scroll to position [32, 0]
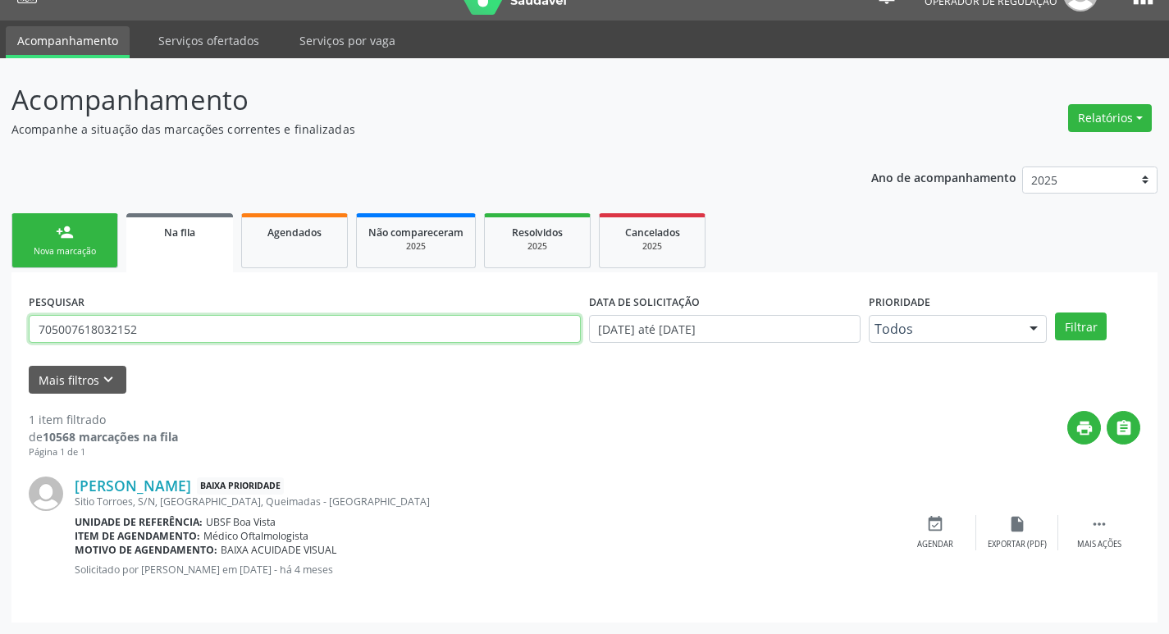
click at [136, 326] on input "705007618032152" at bounding box center [305, 329] width 552 height 28
drag, startPoint x: 92, startPoint y: 245, endPoint x: 118, endPoint y: 243, distance: 26.3
click at [92, 244] on link "person_add Nova marcação" at bounding box center [64, 240] width 107 height 55
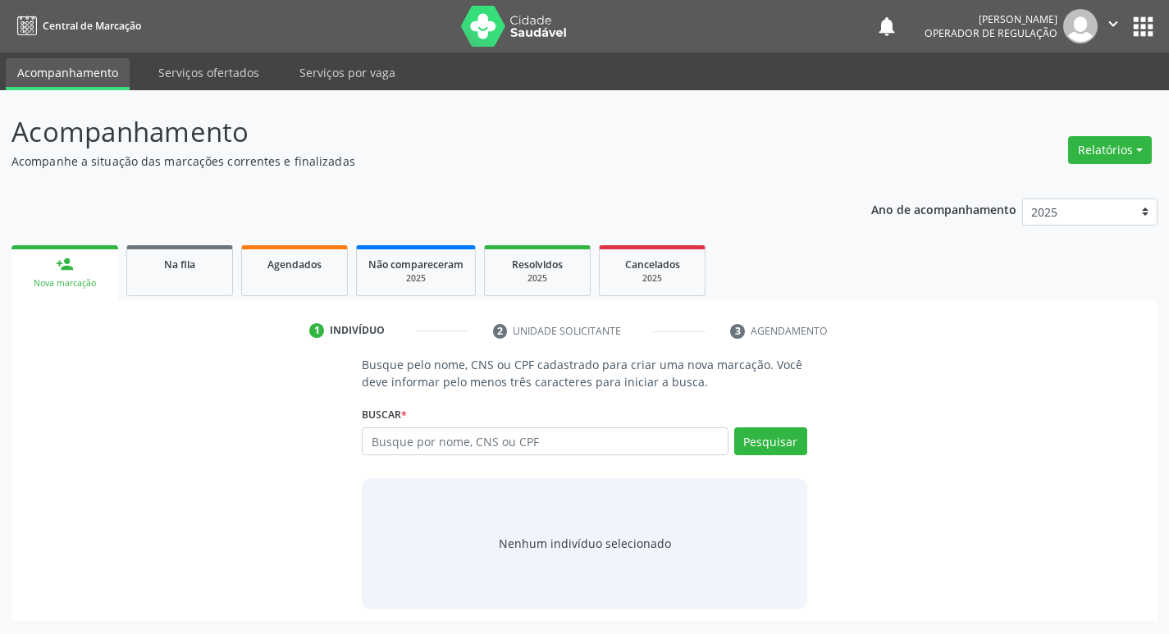
scroll to position [0, 0]
click at [478, 439] on input "text" at bounding box center [552, 441] width 372 height 28
paste input "705007618032152"
type input "705007618032152"
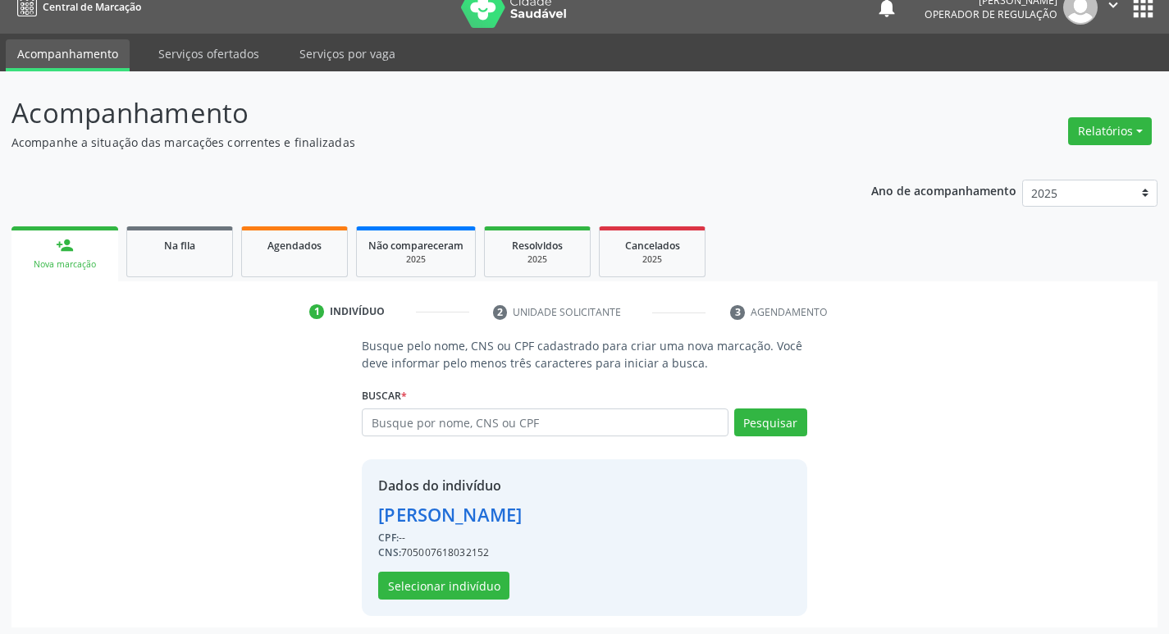
scroll to position [24, 0]
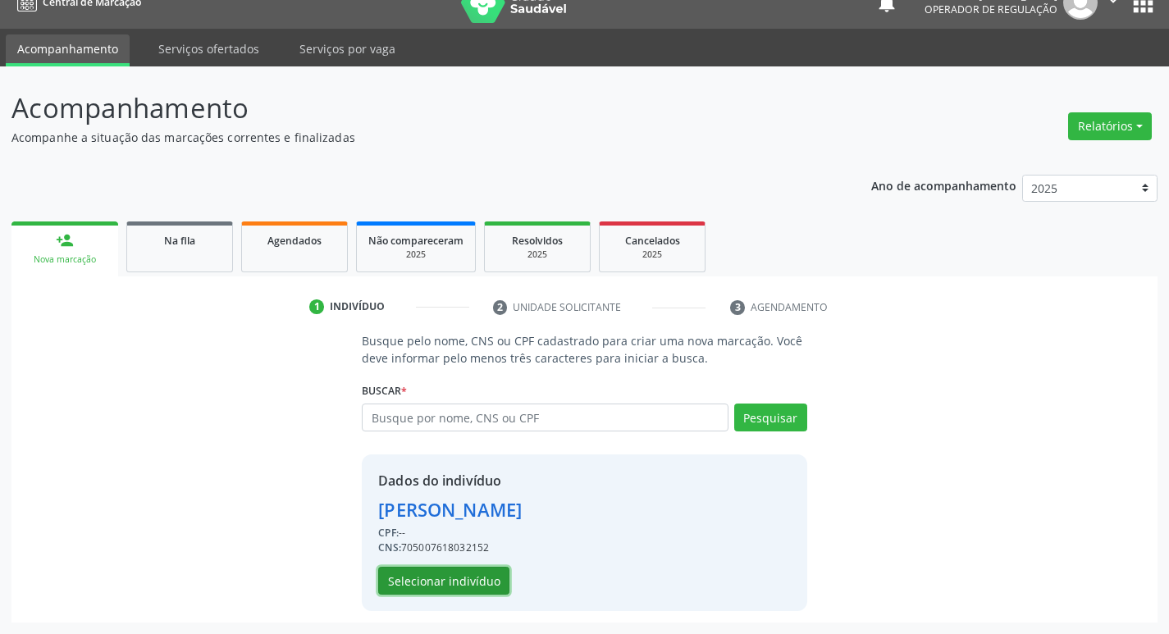
click at [444, 586] on button "Selecionar indivíduo" at bounding box center [443, 581] width 131 height 28
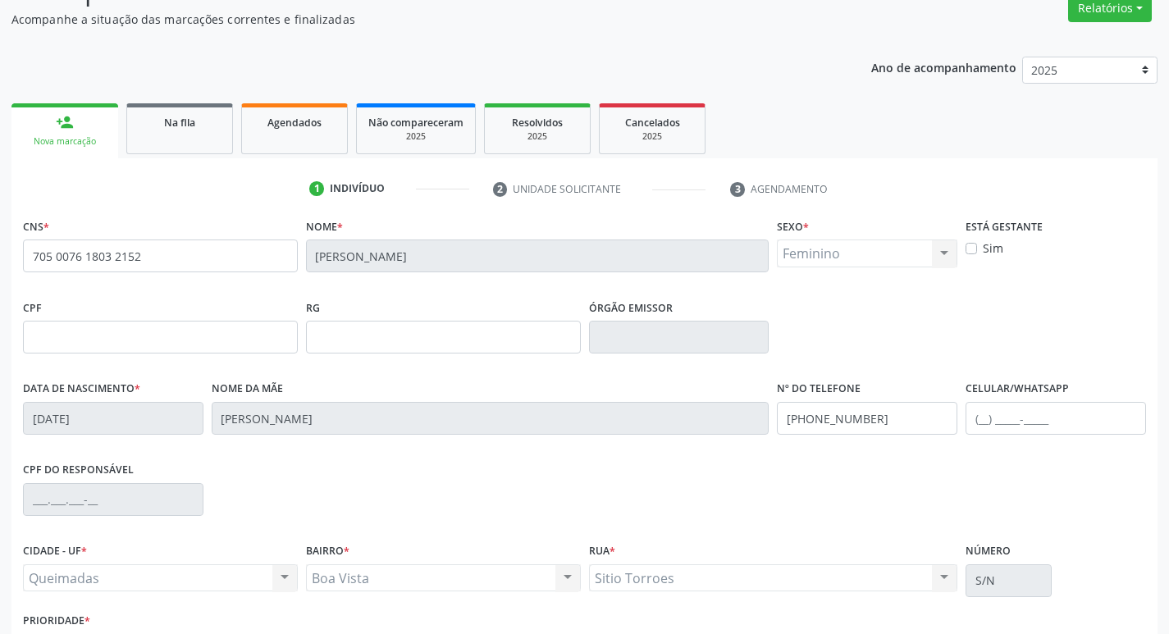
scroll to position [255, 0]
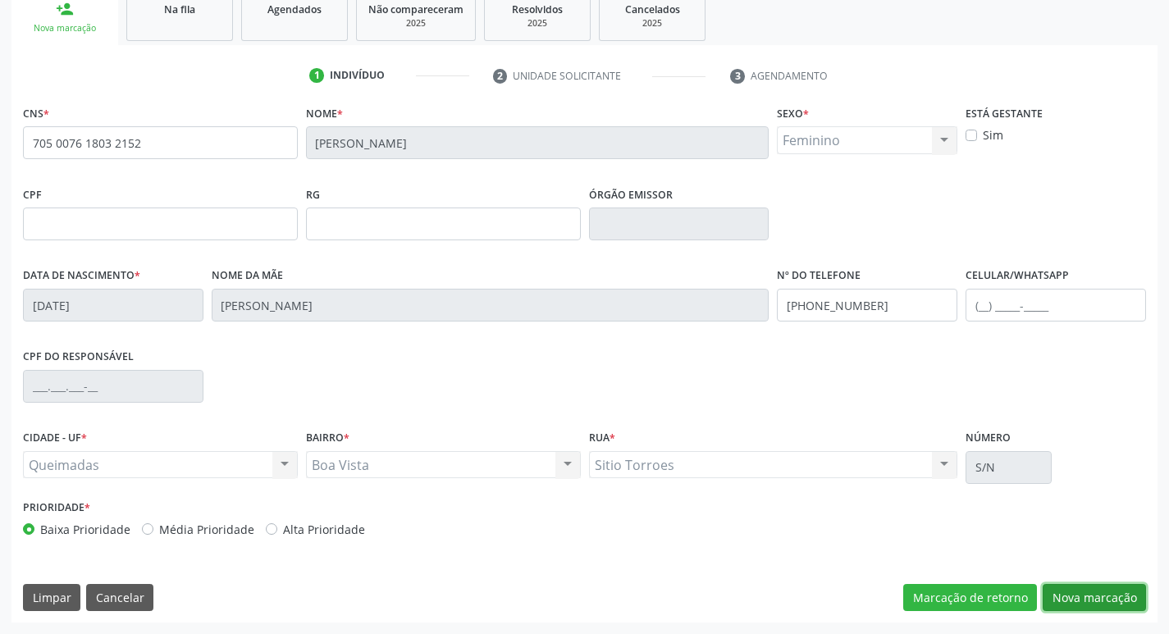
click at [1082, 595] on button "Nova marcação" at bounding box center [1094, 598] width 103 height 28
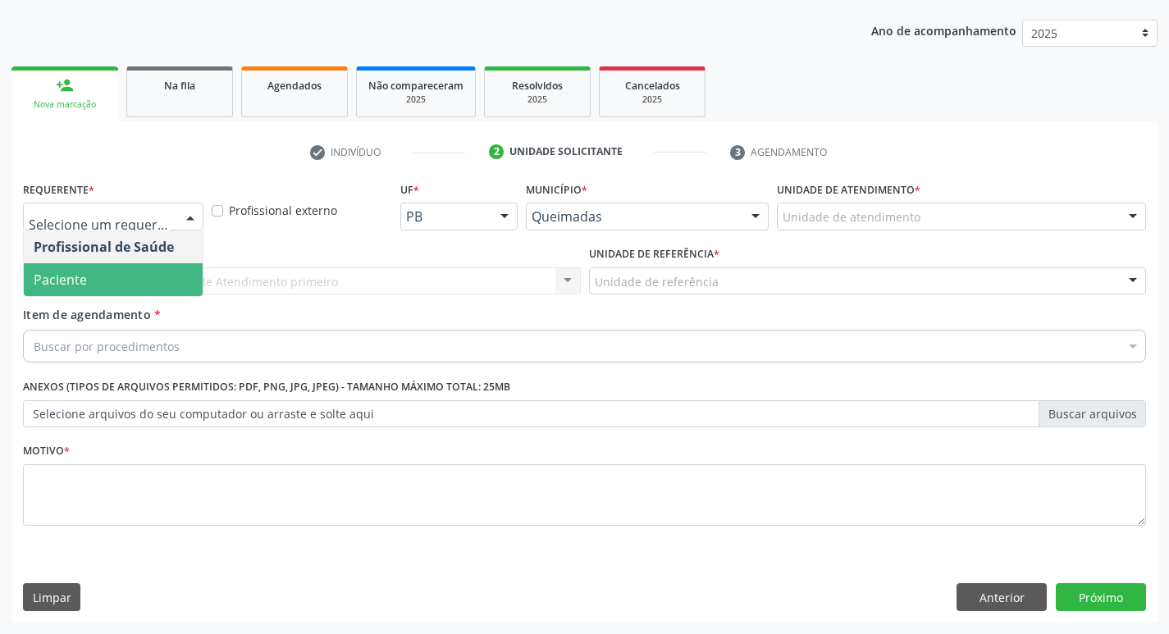
click at [121, 280] on span "Paciente" at bounding box center [113, 279] width 179 height 33
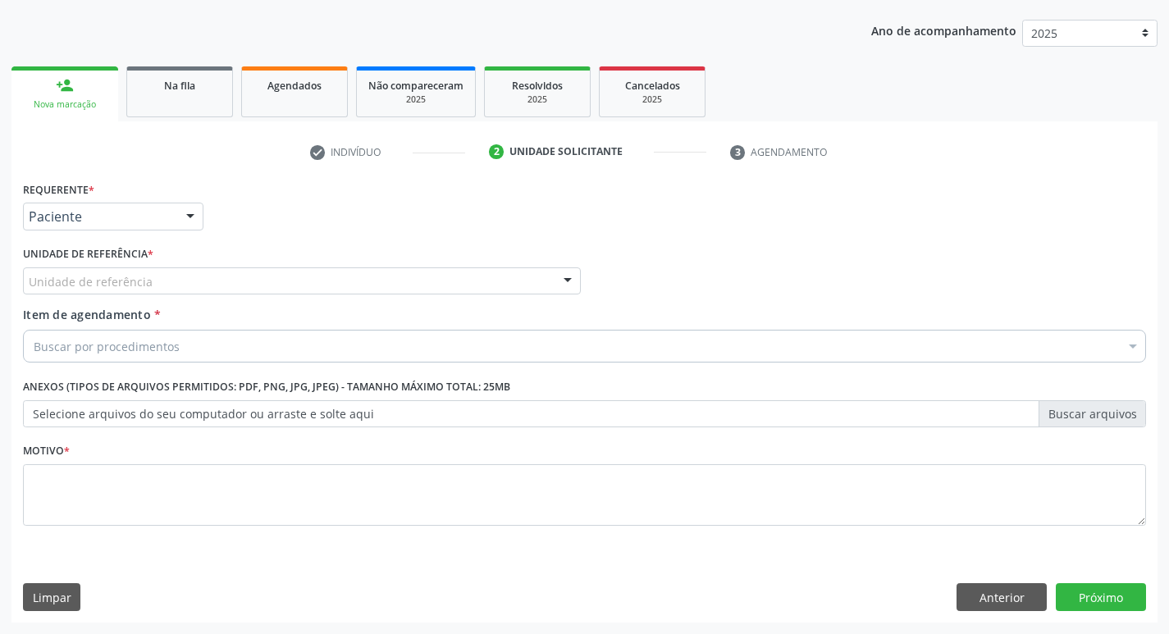
click at [124, 294] on div "Unidade de referência" at bounding box center [302, 281] width 558 height 28
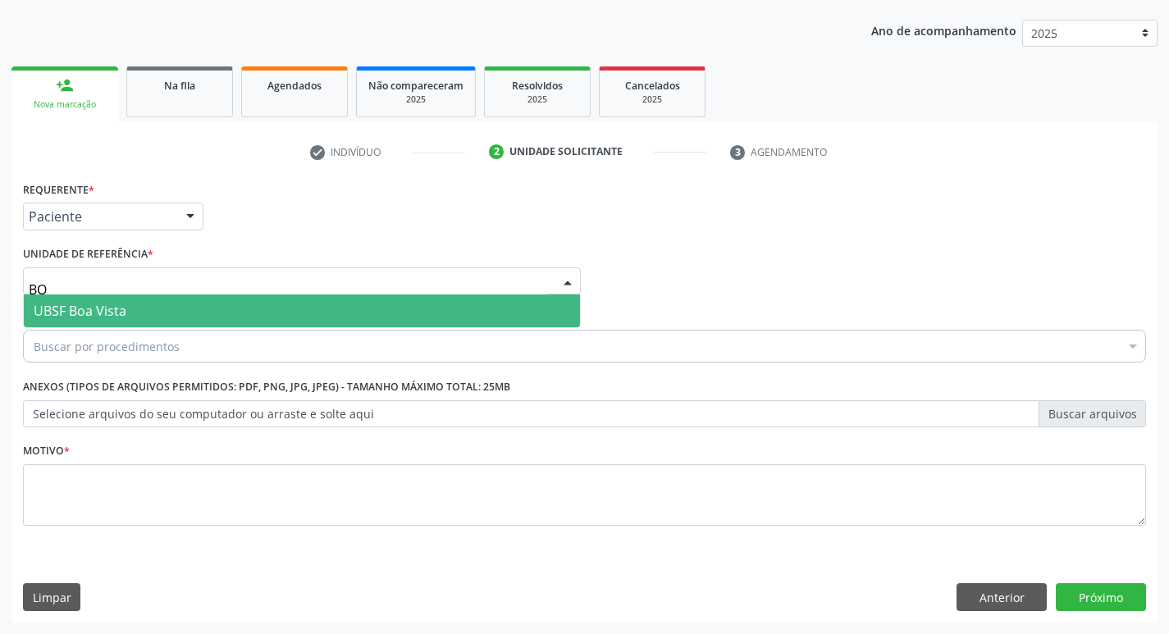
type input "BOA"
drag, startPoint x: 122, startPoint y: 308, endPoint x: 120, endPoint y: 322, distance: 14.2
click at [122, 309] on span "UBSF Boa Vista" at bounding box center [80, 311] width 93 height 18
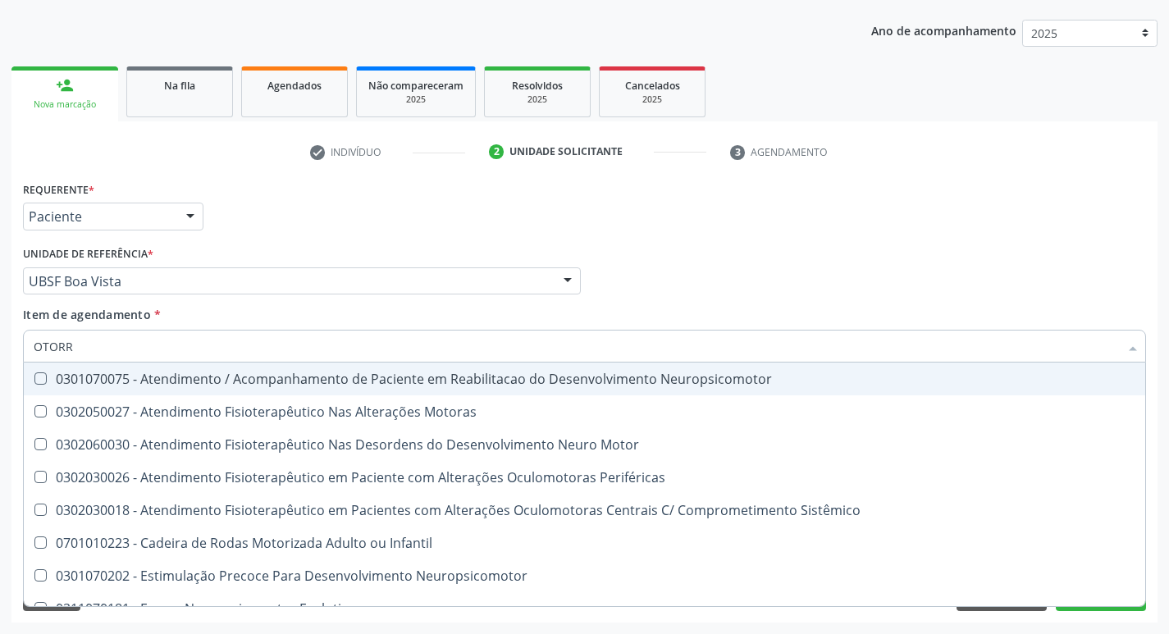
type input "OTORRI"
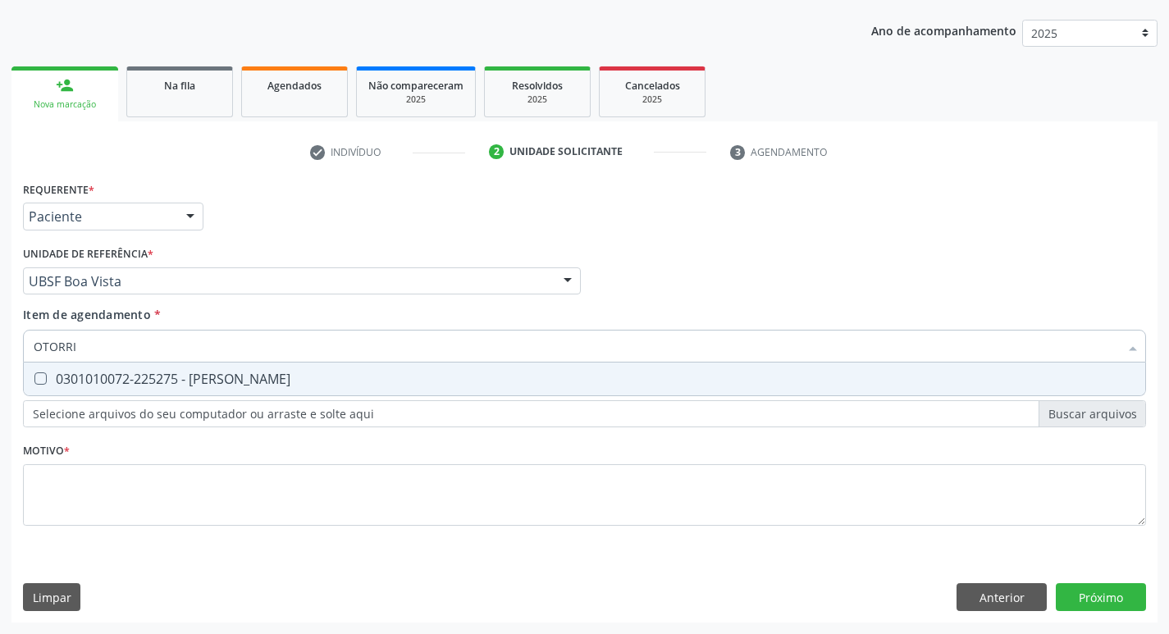
click at [117, 386] on div "0301010072-225275 - [PERSON_NAME]" at bounding box center [585, 378] width 1102 height 13
checkbox Otorrinolaringologista "true"
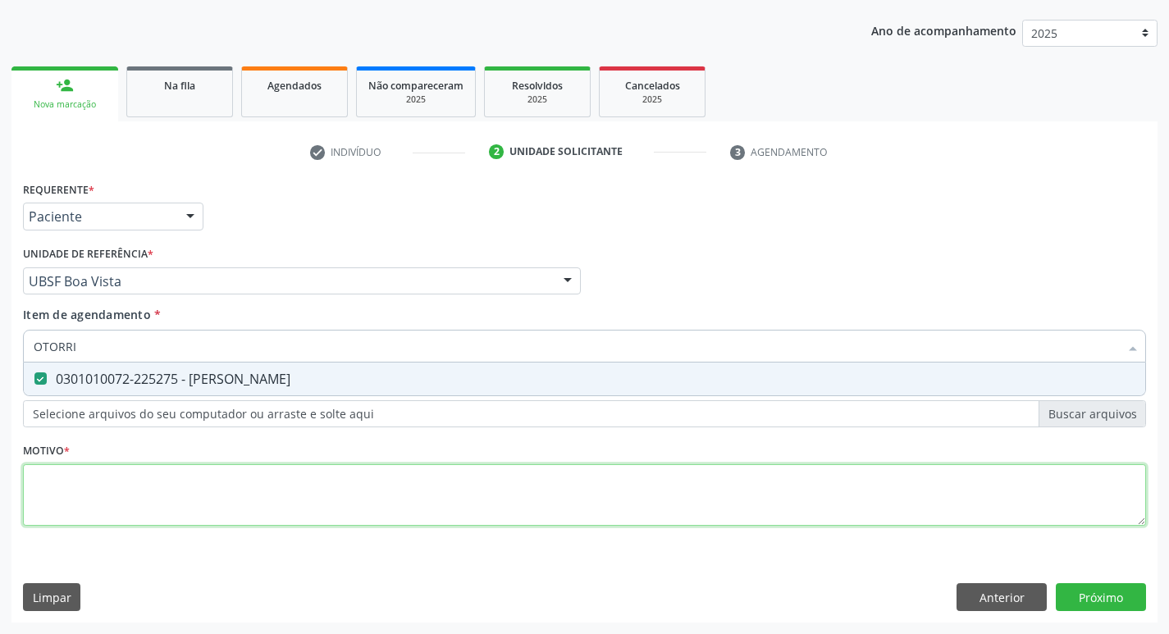
click at [109, 499] on div "Requerente * Paciente Profissional de Saúde Paciente Nenhum resultado encontrad…" at bounding box center [584, 363] width 1123 height 372
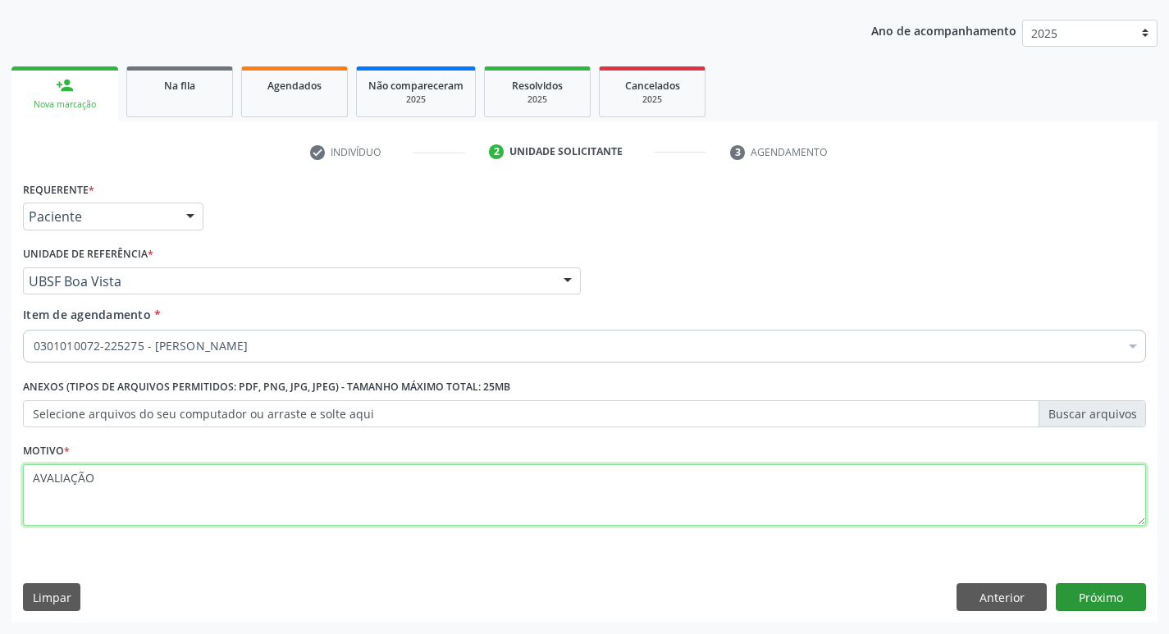
type textarea "AVALIAÇÃO"
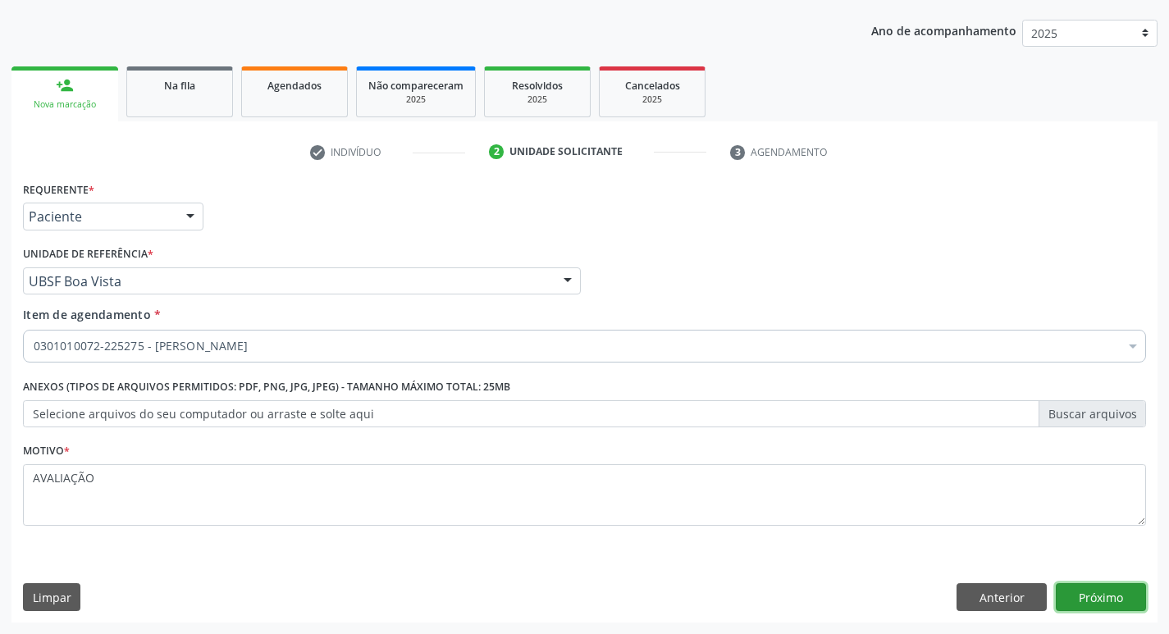
click at [1092, 587] on button "Próximo" at bounding box center [1101, 597] width 90 height 28
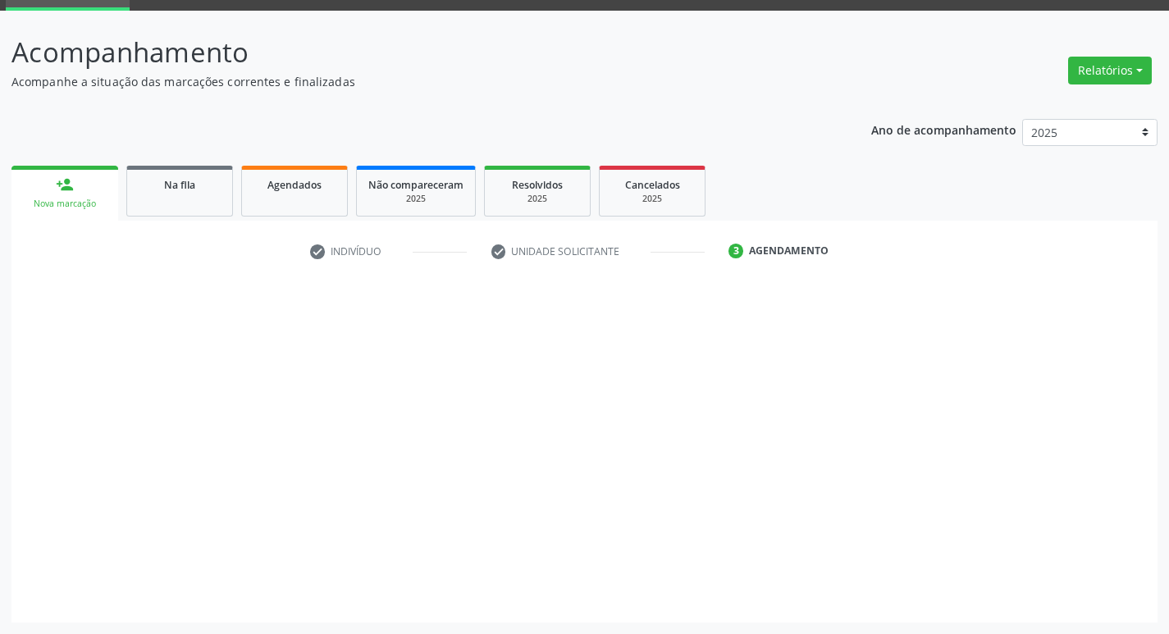
scroll to position [80, 0]
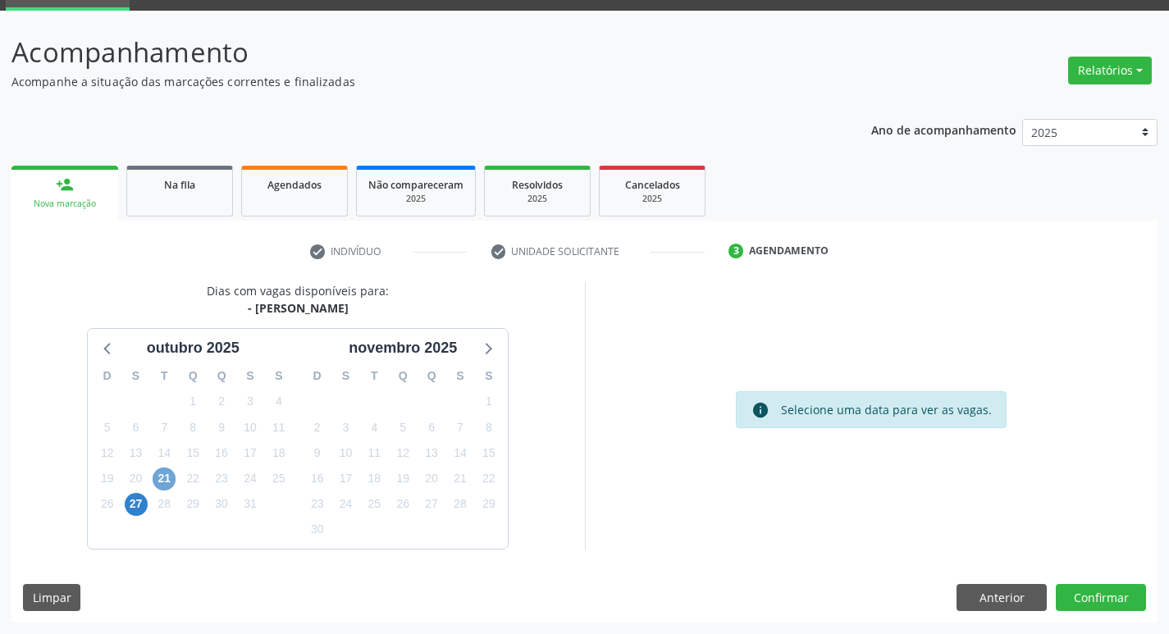
click at [171, 481] on span "21" at bounding box center [164, 479] width 23 height 23
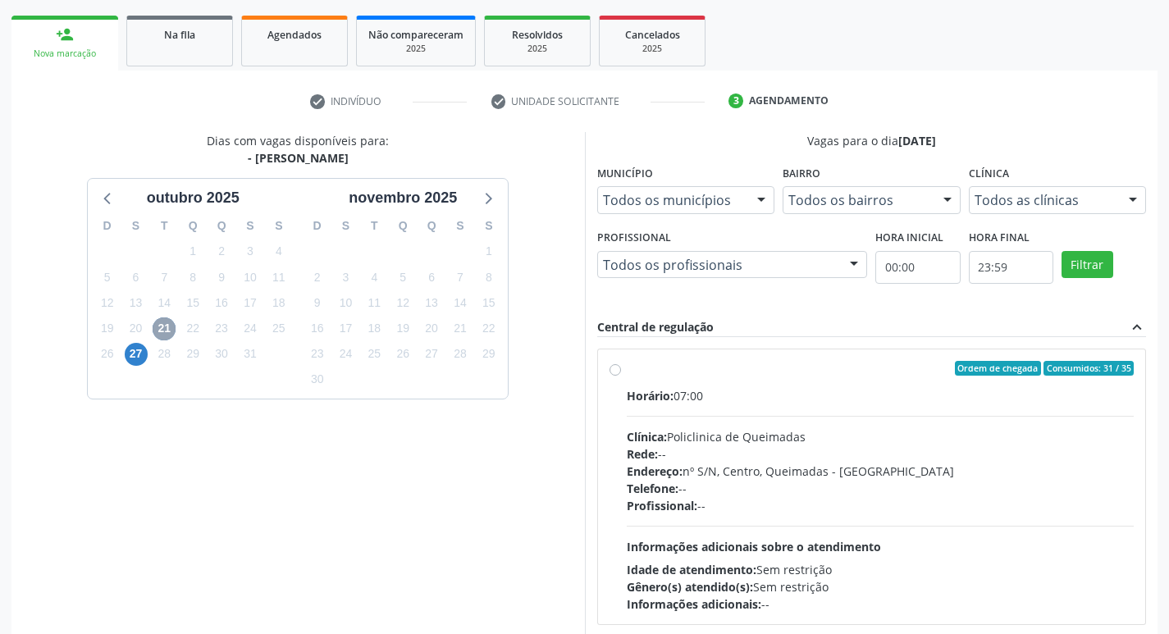
scroll to position [317, 0]
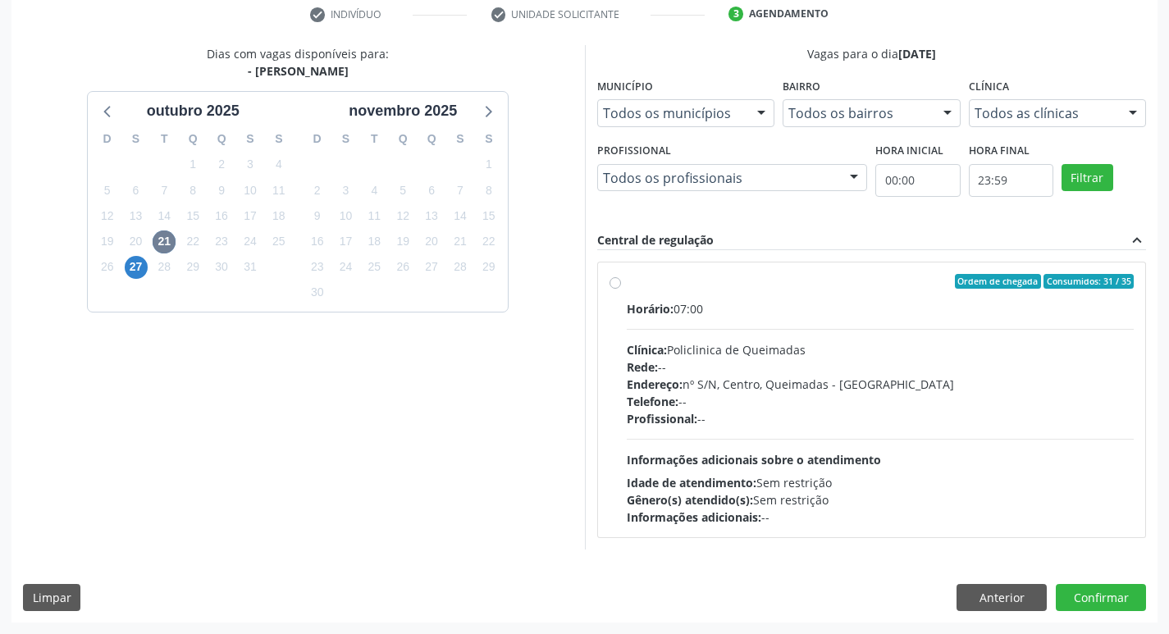
click at [937, 364] on div "Rede: --" at bounding box center [881, 367] width 508 height 17
click at [621, 289] on input "Ordem de chegada Consumidos: 31 / 35 Horário: 07:00 Clínica: Policlinica de Que…" at bounding box center [615, 281] width 11 height 15
radio input "true"
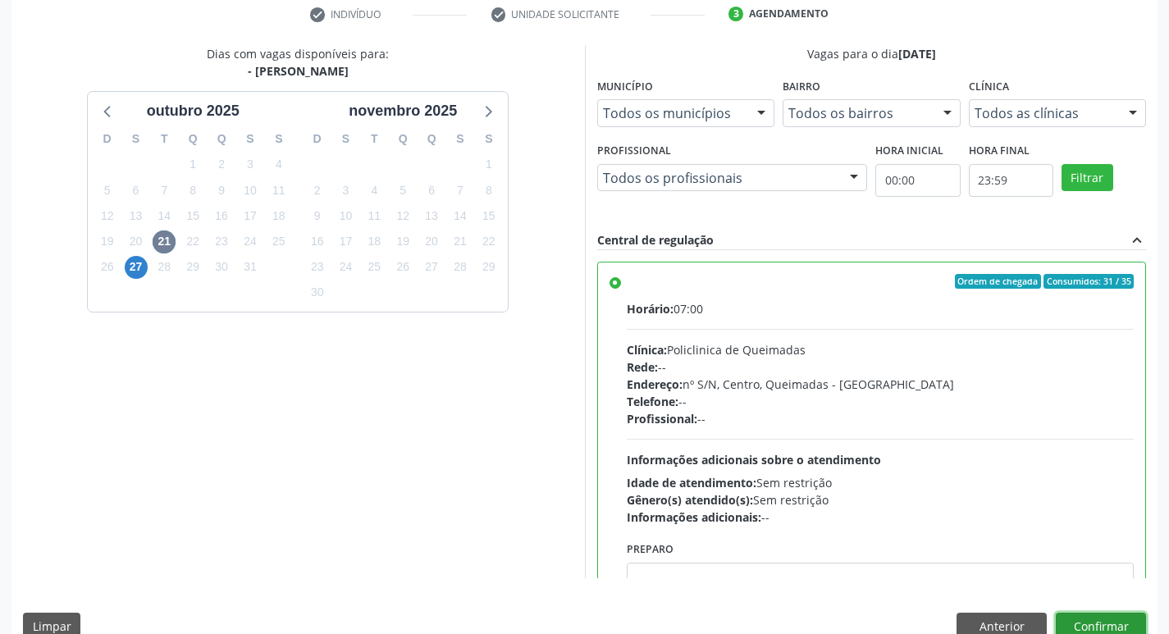
click at [1093, 631] on button "Confirmar" at bounding box center [1101, 627] width 90 height 28
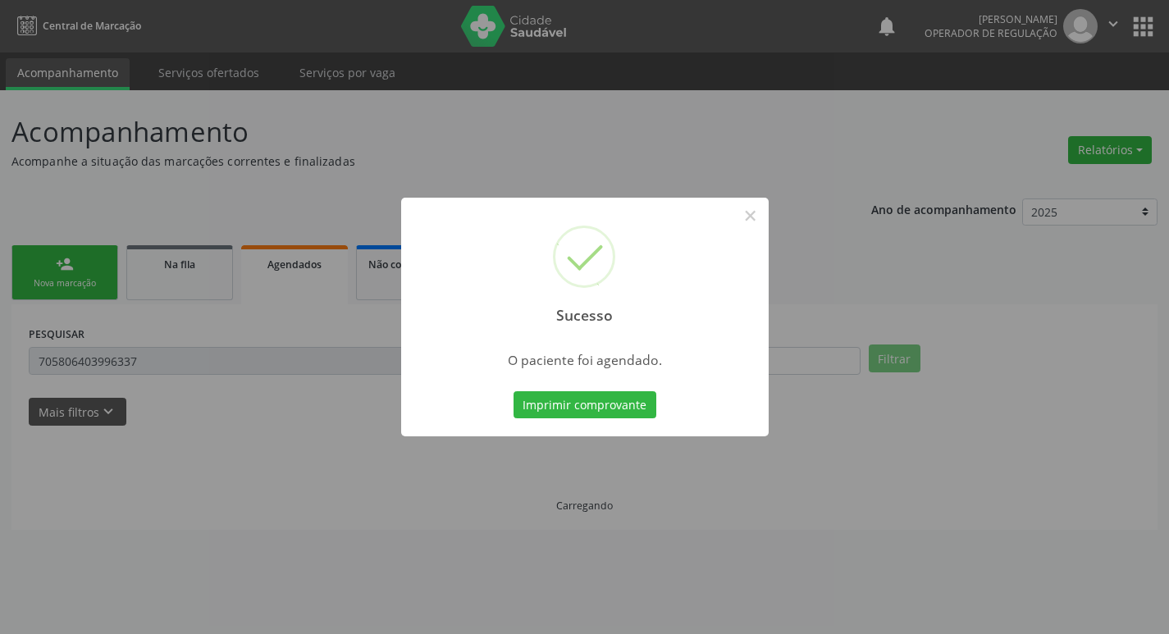
scroll to position [0, 0]
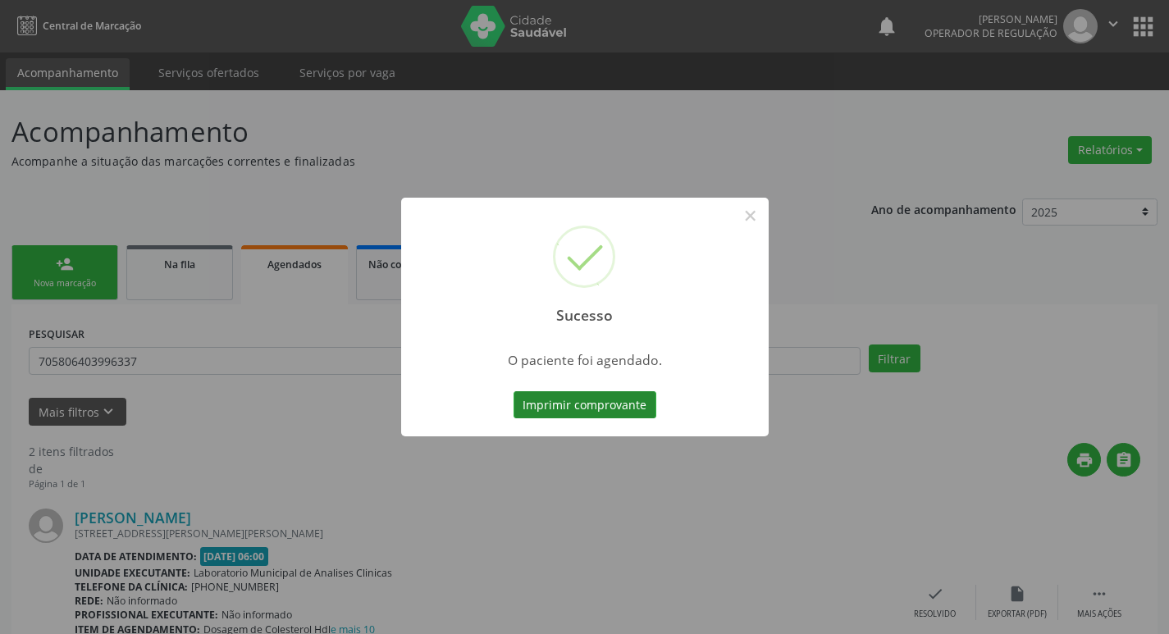
click at [547, 407] on button "Imprimir comprovante" at bounding box center [585, 405] width 143 height 28
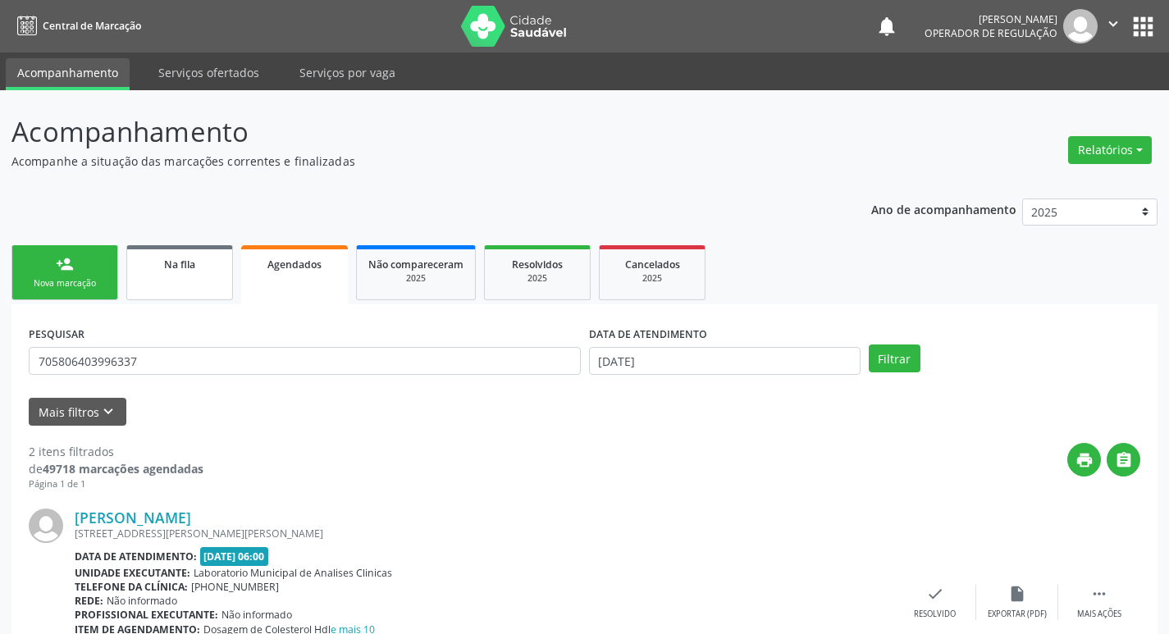
click at [176, 253] on link "Na fila" at bounding box center [179, 272] width 107 height 55
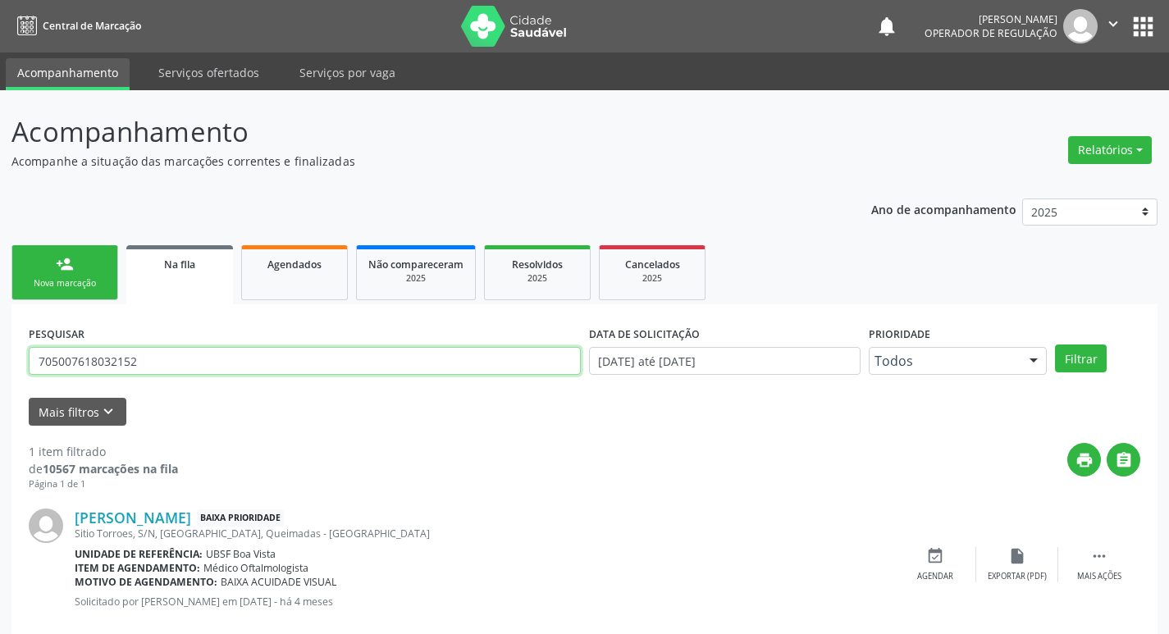
click at [185, 361] on input "705007618032152" at bounding box center [305, 361] width 552 height 28
type input "701009819471993"
click at [1055, 345] on button "Filtrar" at bounding box center [1081, 359] width 52 height 28
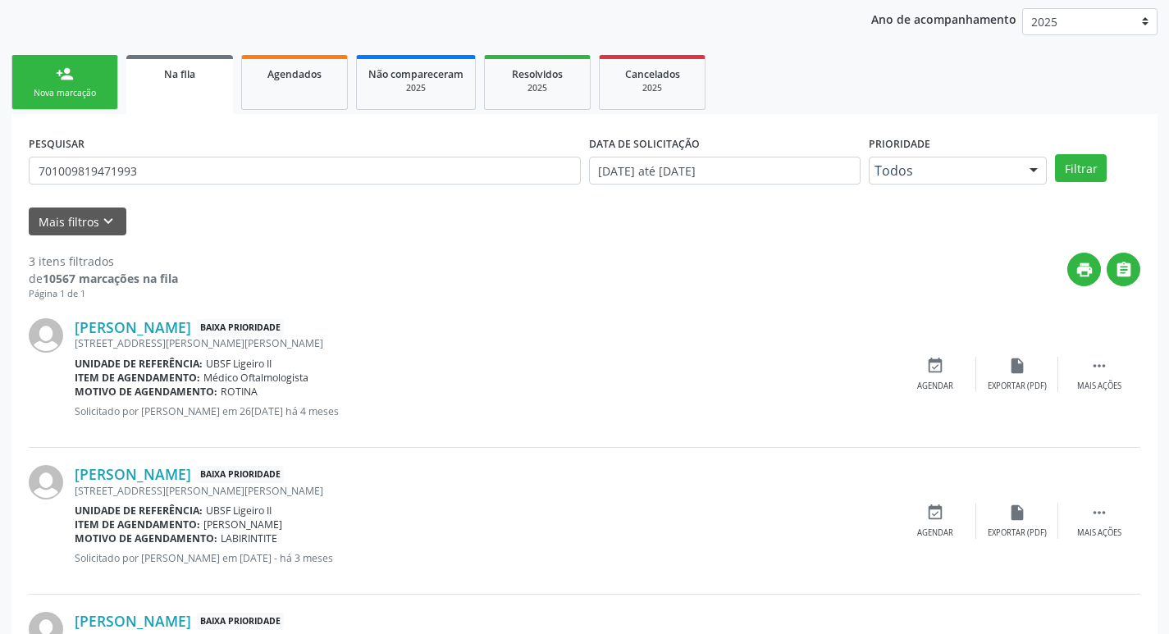
scroll to position [327, 0]
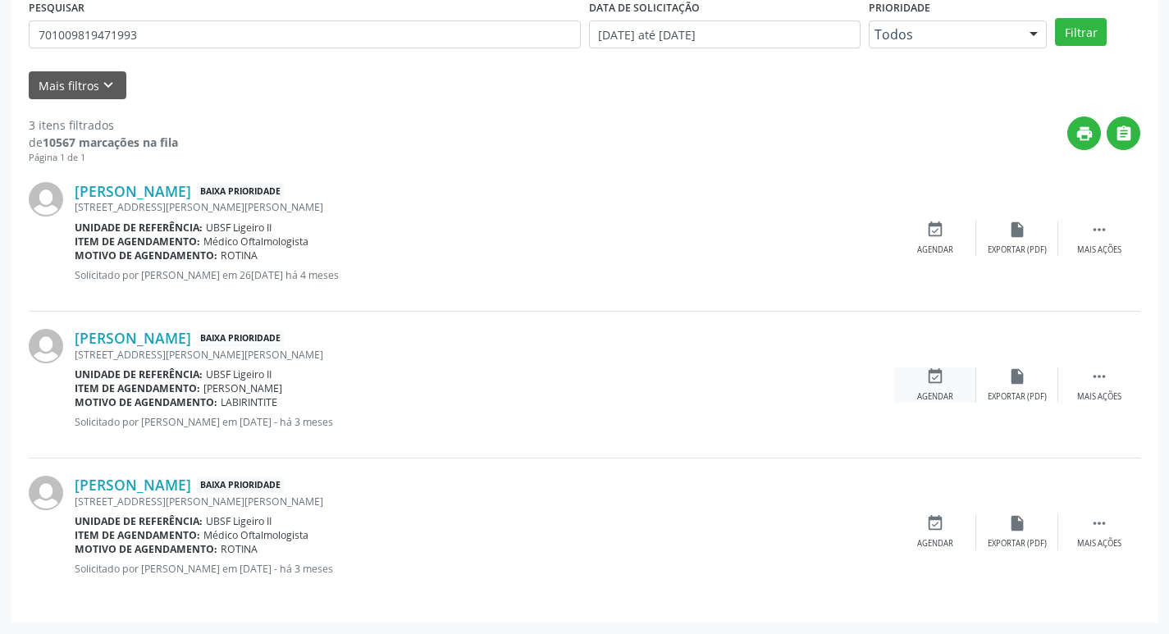
click at [935, 395] on div "Agendar" at bounding box center [935, 396] width 36 height 11
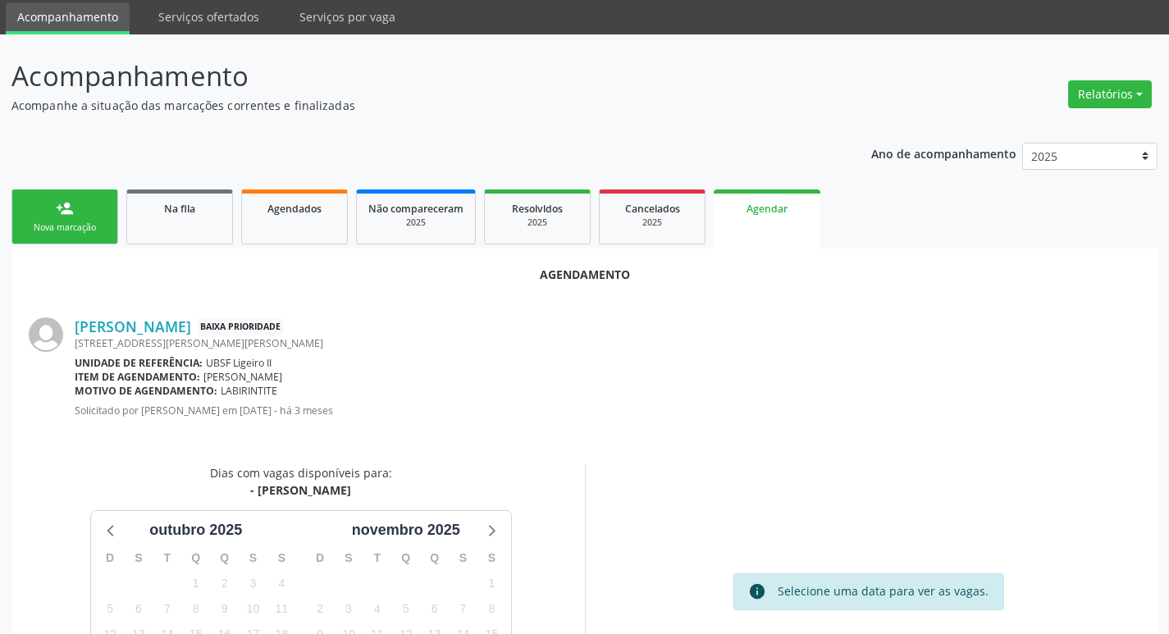
scroll to position [220, 0]
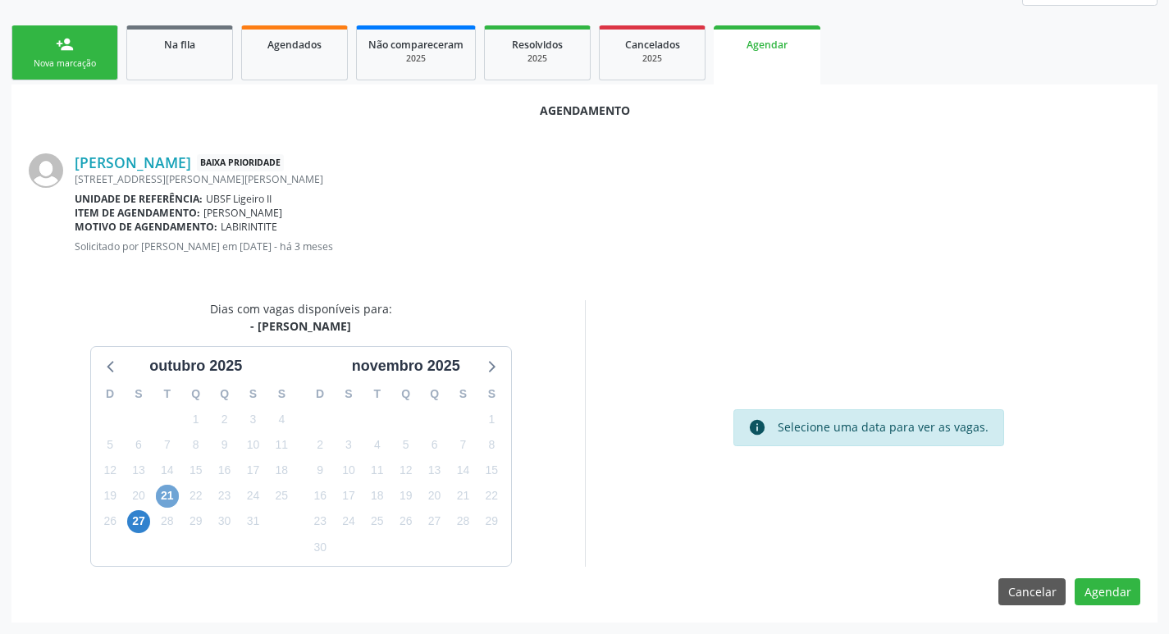
click at [169, 496] on span "21" at bounding box center [167, 496] width 23 height 23
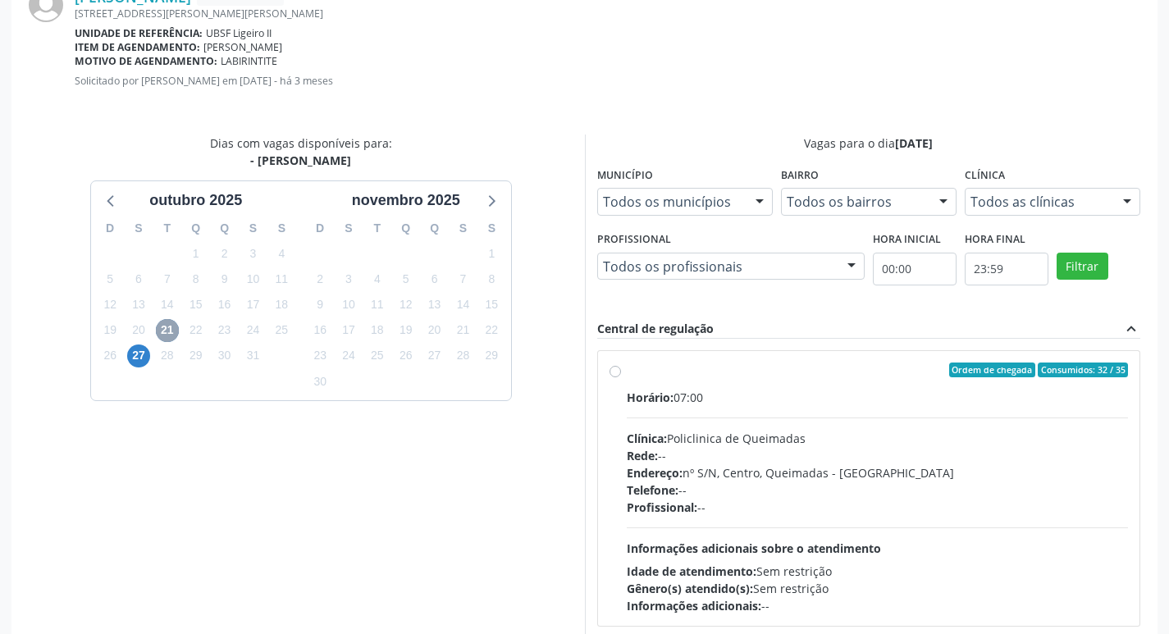
scroll to position [457, 0]
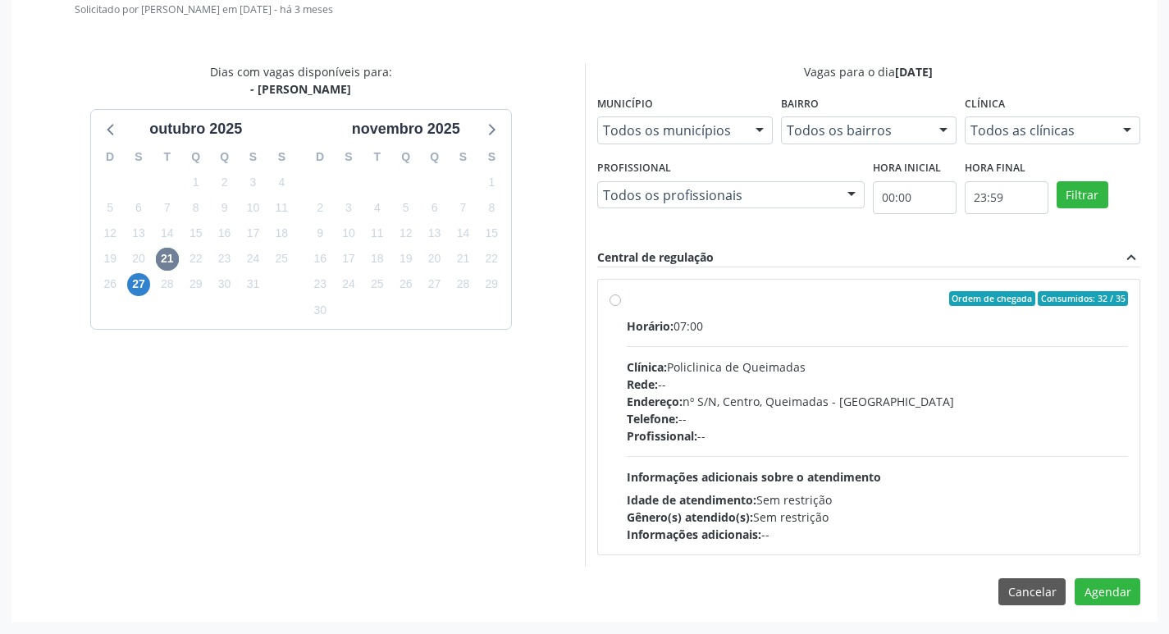
drag, startPoint x: 875, startPoint y: 351, endPoint x: 940, endPoint y: 404, distance: 83.9
click at [875, 350] on div "Horário: 07:00 Clínica: Policlinica de Queimadas Rede: -- Endereço: nº S/N, Cen…" at bounding box center [878, 431] width 502 height 226
click at [621, 306] on input "Ordem de chegada Consumidos: 32 / 35 Horário: 07:00 Clínica: Policlinica de Que…" at bounding box center [615, 298] width 11 height 15
radio input "true"
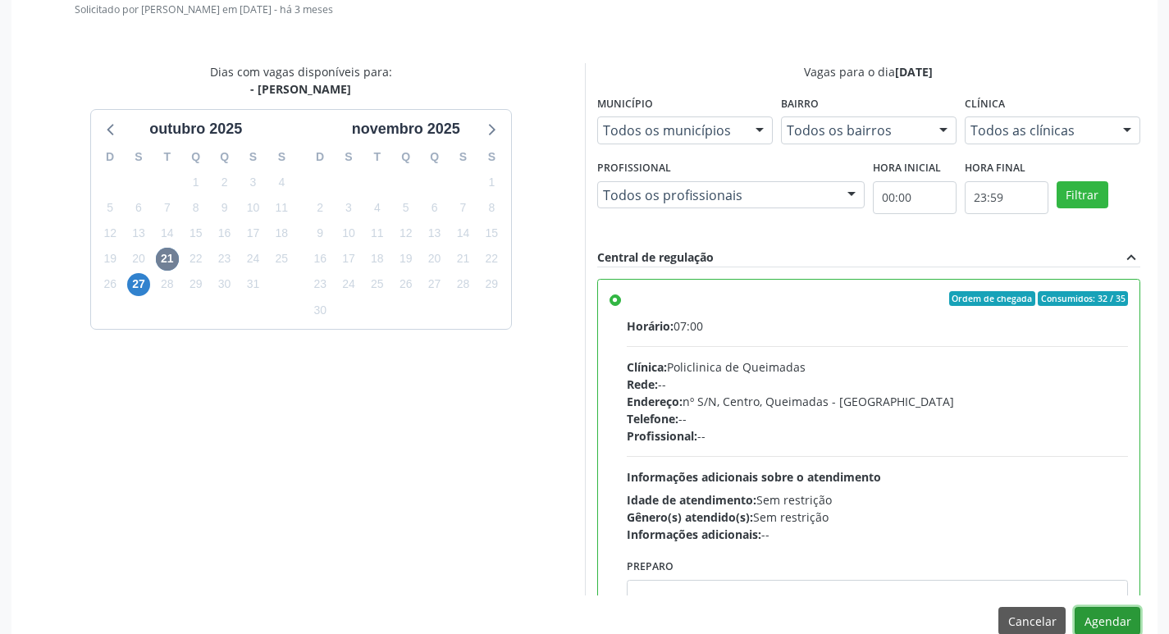
drag, startPoint x: 1112, startPoint y: 619, endPoint x: 1007, endPoint y: 621, distance: 105.0
click at [1110, 618] on button "Agendar" at bounding box center [1108, 621] width 66 height 28
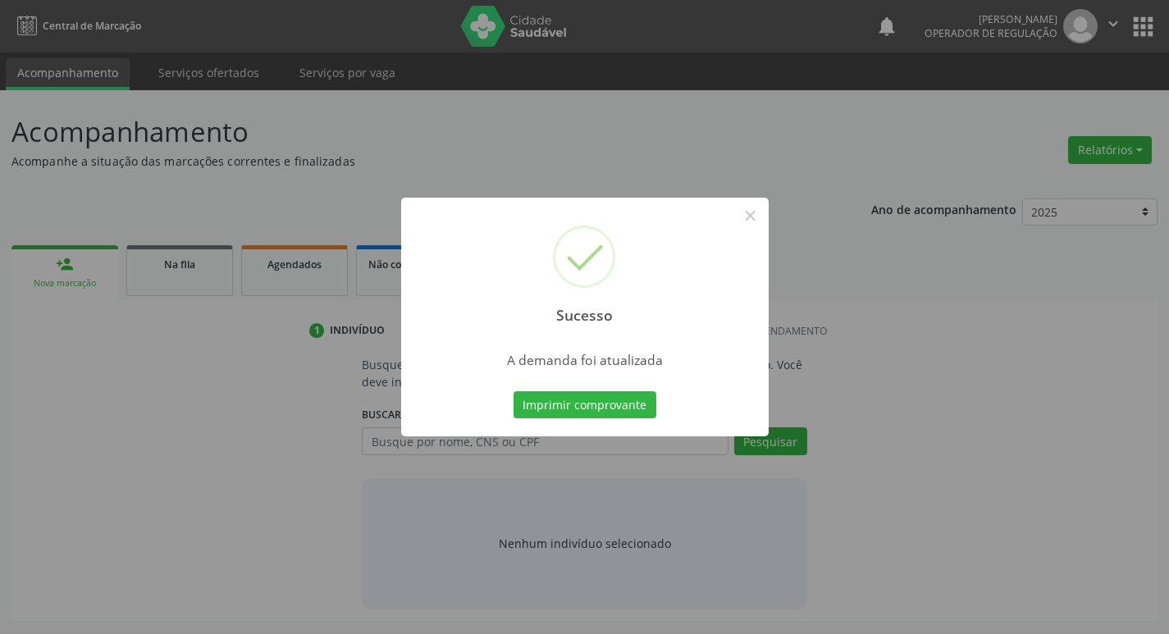
scroll to position [0, 0]
click at [609, 405] on button "Imprimir comprovante" at bounding box center [590, 405] width 143 height 28
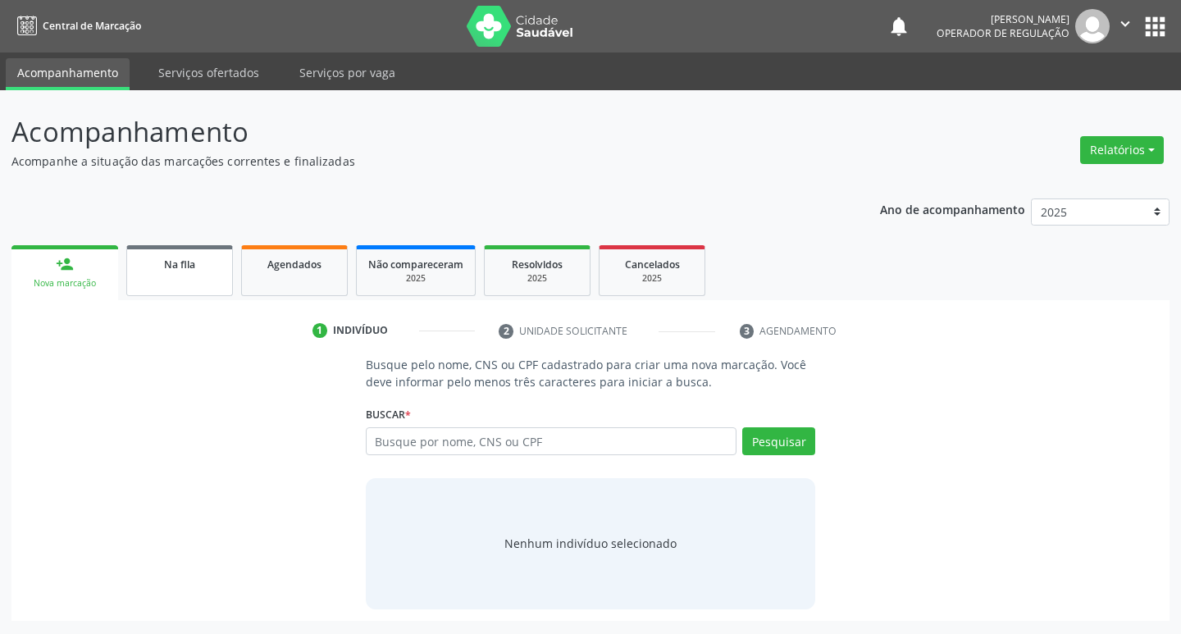
click at [203, 274] on link "Na fila" at bounding box center [179, 270] width 107 height 51
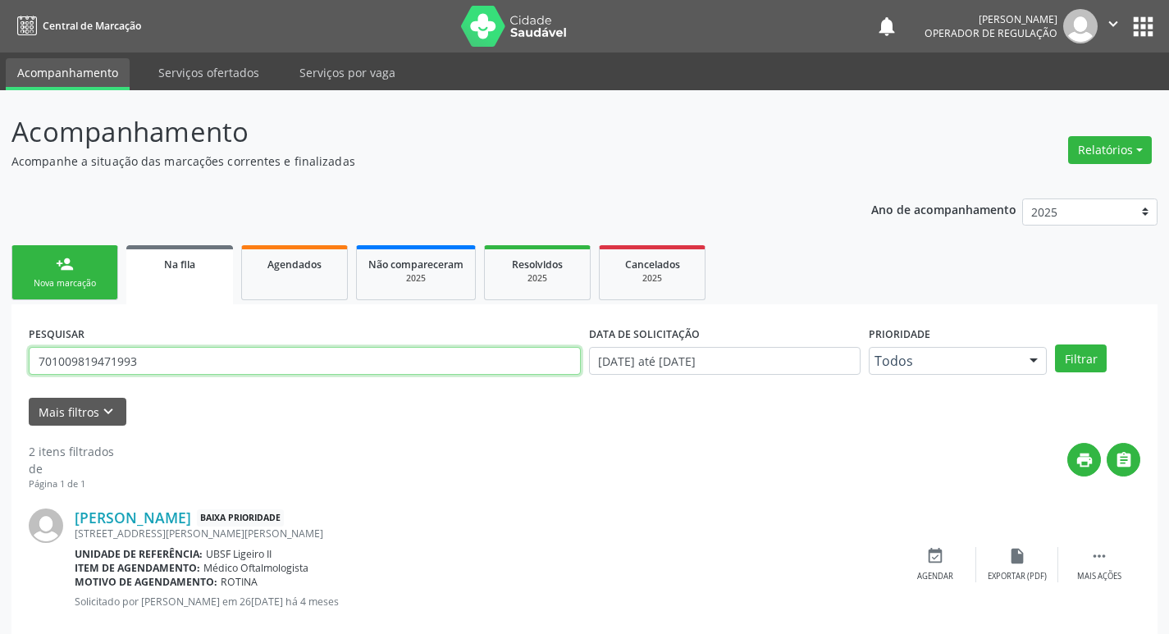
click at [189, 357] on input "701009819471993" at bounding box center [305, 361] width 552 height 28
type input "706905114001138"
click at [1055, 345] on button "Filtrar" at bounding box center [1081, 359] width 52 height 28
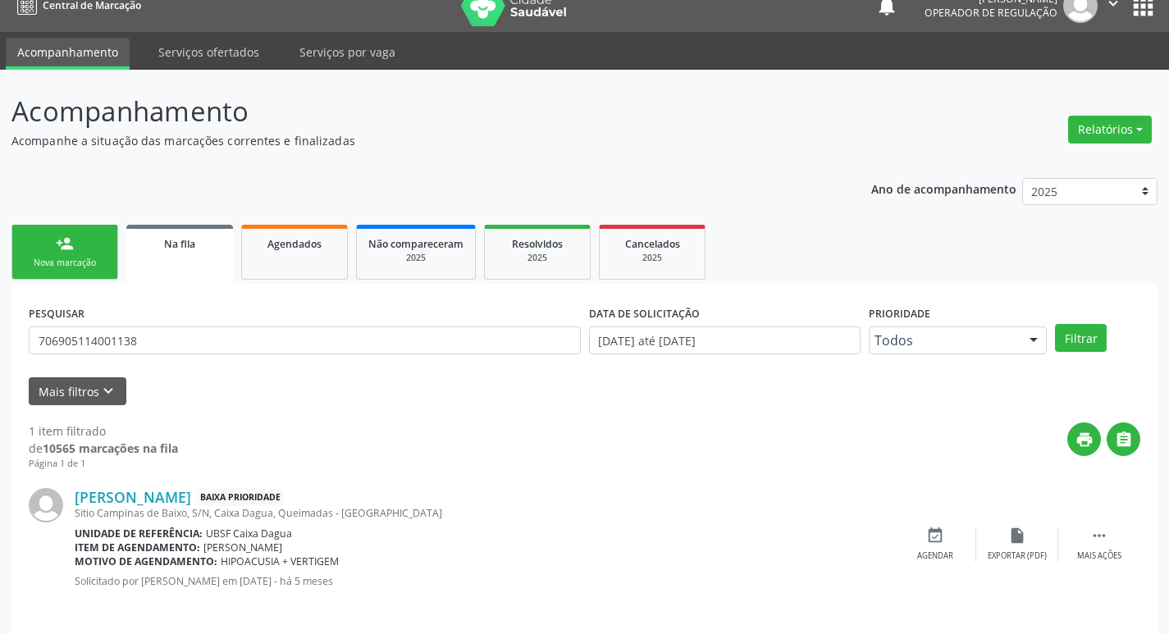
scroll to position [32, 0]
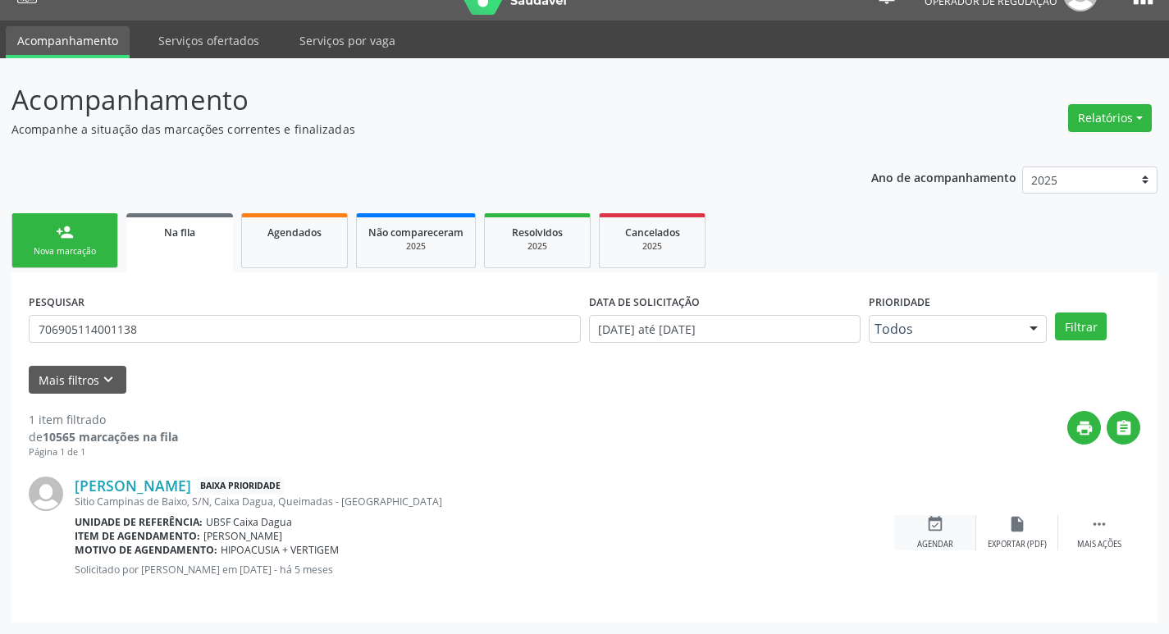
click at [962, 531] on div "event_available Agendar" at bounding box center [935, 532] width 82 height 35
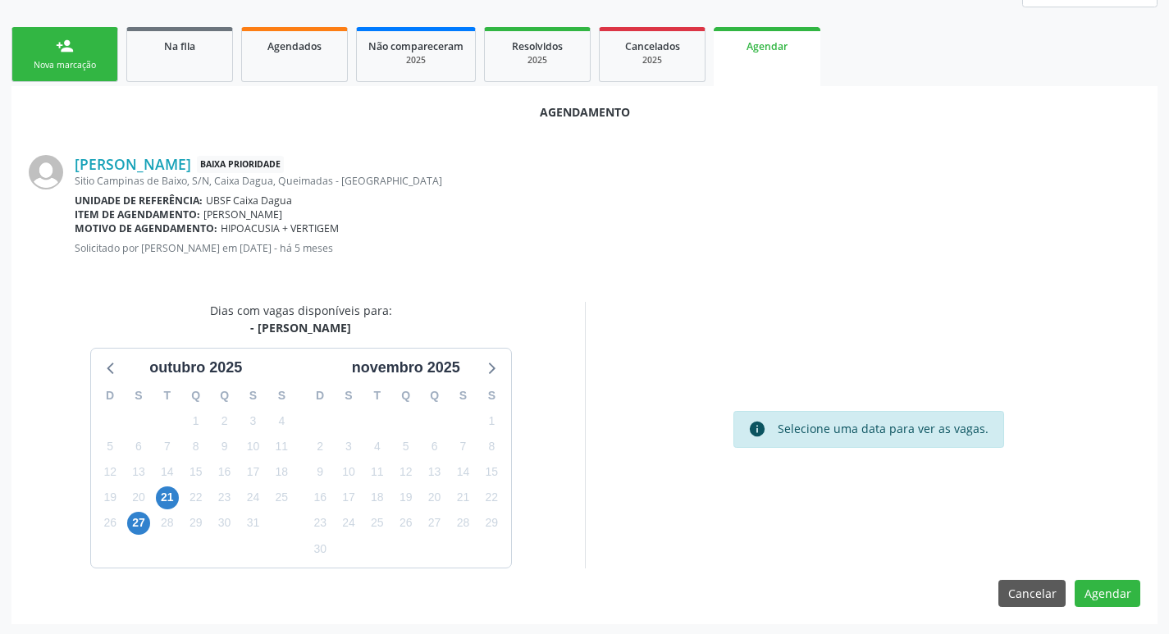
scroll to position [220, 0]
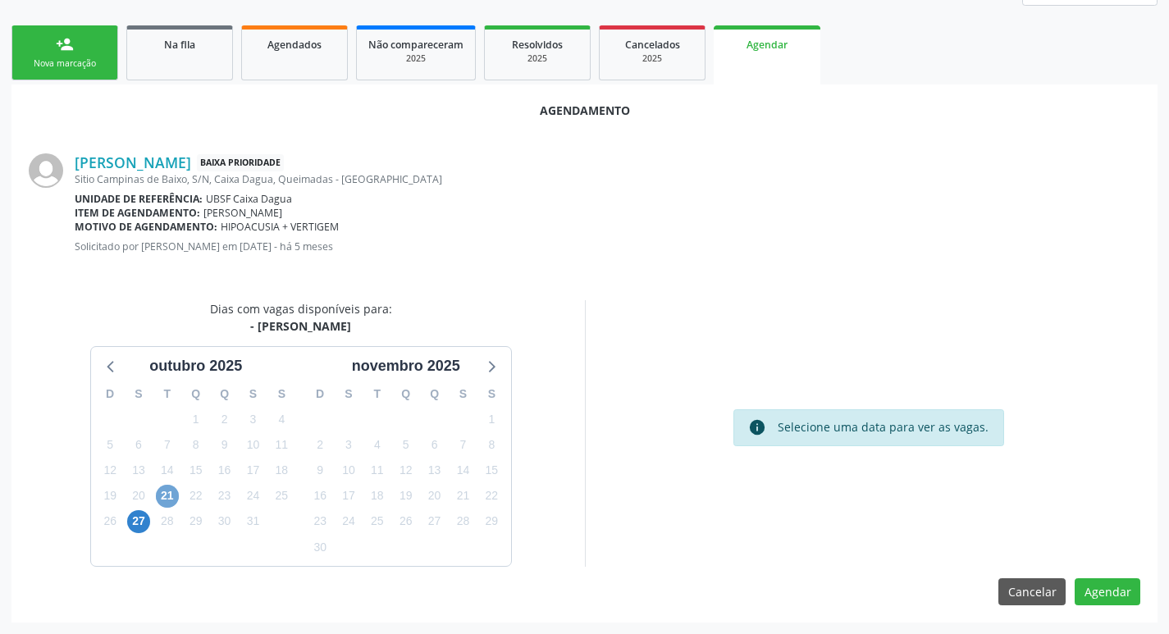
click at [159, 500] on span "21" at bounding box center [167, 496] width 23 height 23
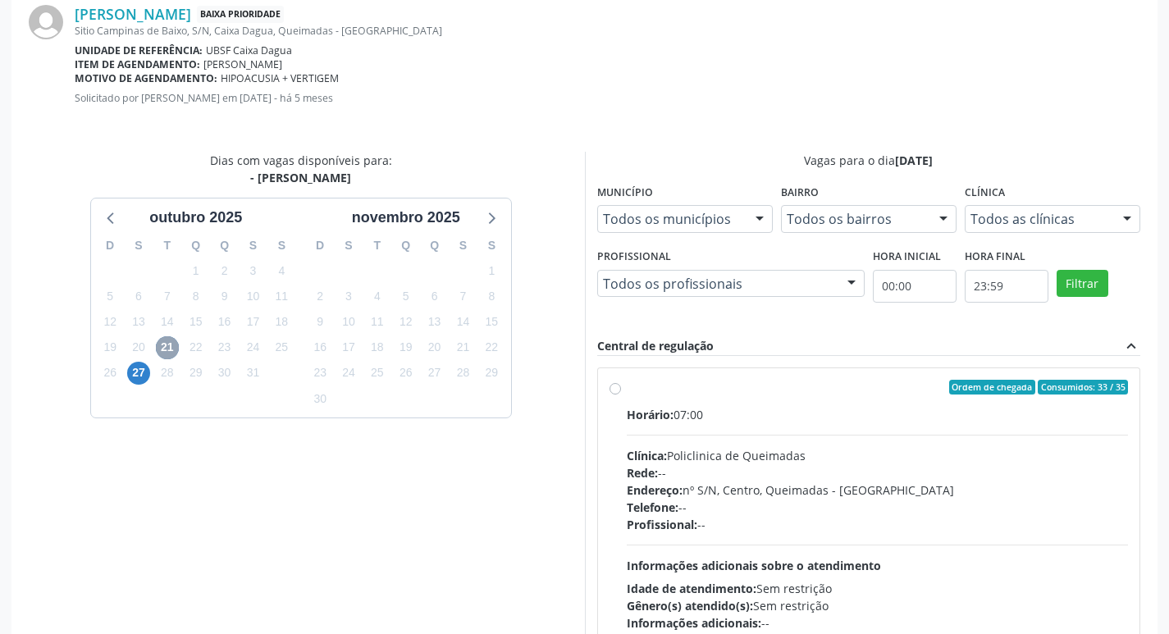
scroll to position [457, 0]
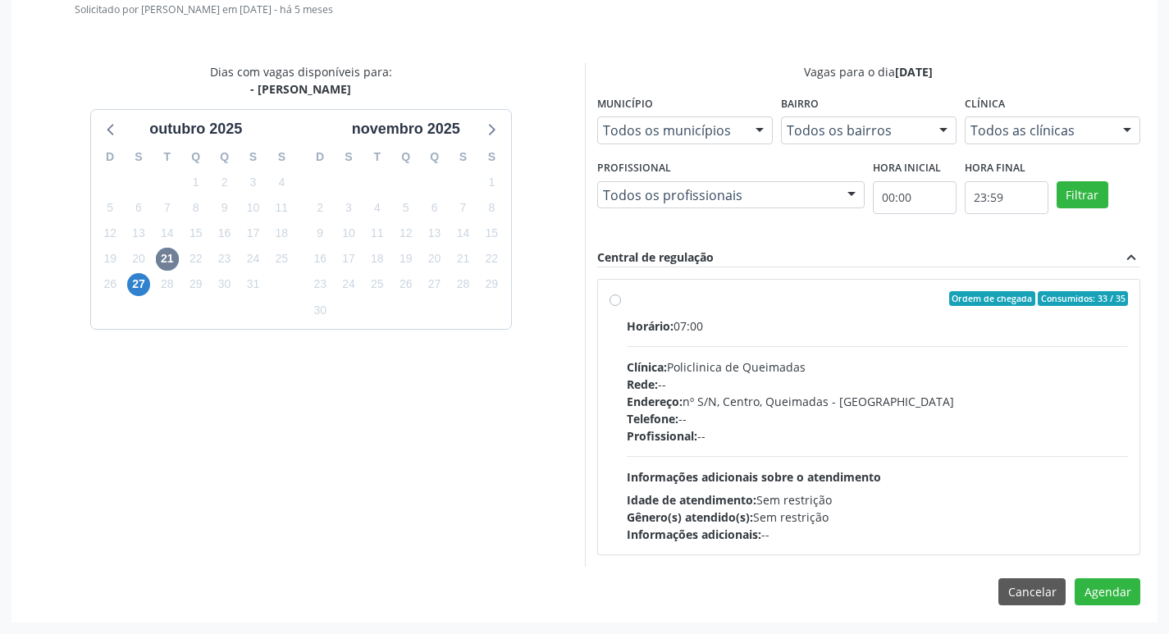
click at [771, 343] on div "Horário: 07:00 Clínica: Policlinica de Queimadas Rede: -- Endereço: nº S/N, Cen…" at bounding box center [878, 431] width 502 height 226
click at [621, 306] on input "Ordem de chegada Consumidos: 33 / 35 Horário: 07:00 Clínica: Policlinica de Que…" at bounding box center [615, 298] width 11 height 15
radio input "true"
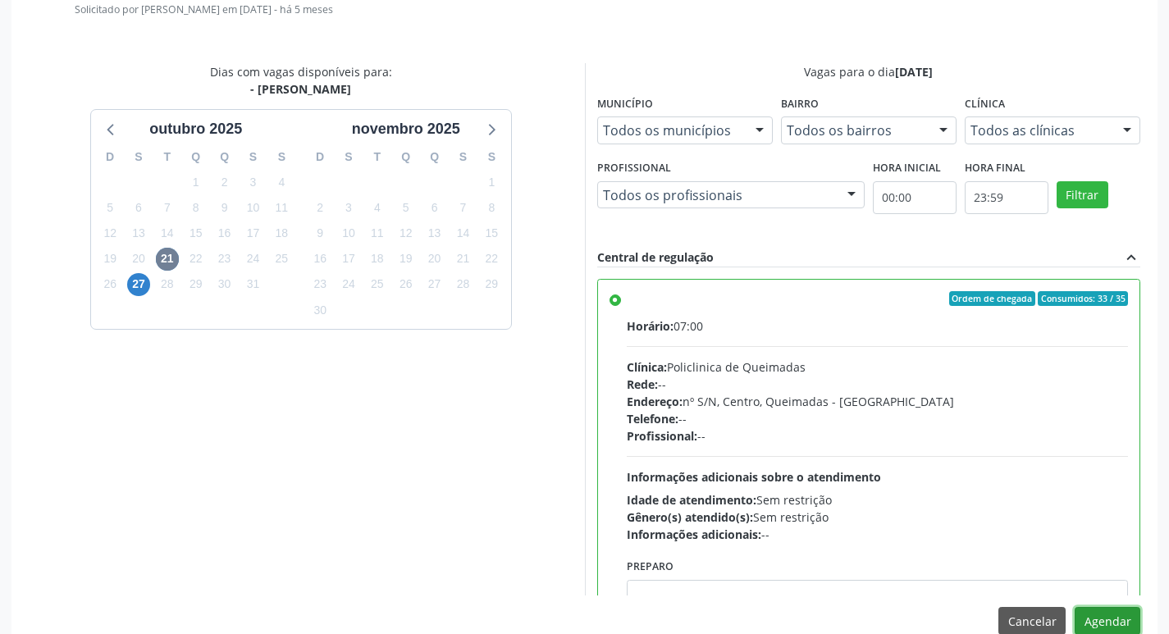
click at [1104, 615] on button "Agendar" at bounding box center [1108, 621] width 66 height 28
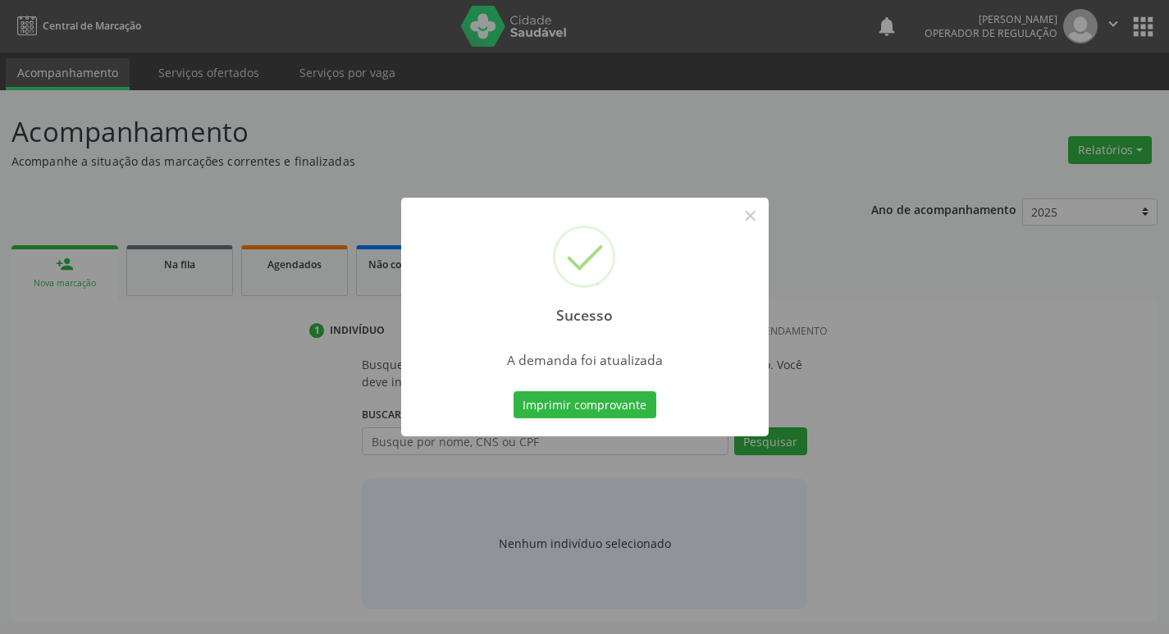
scroll to position [0, 0]
click at [562, 401] on button "Imprimir comprovante" at bounding box center [590, 405] width 143 height 28
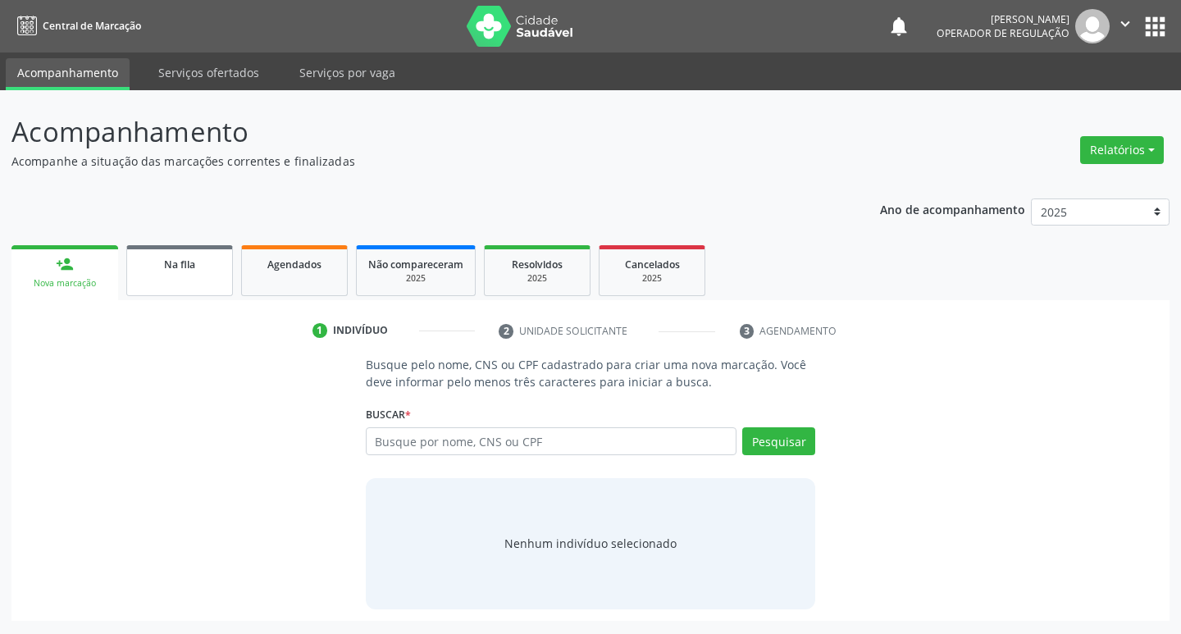
click at [164, 264] on span "Na fila" at bounding box center [179, 265] width 31 height 14
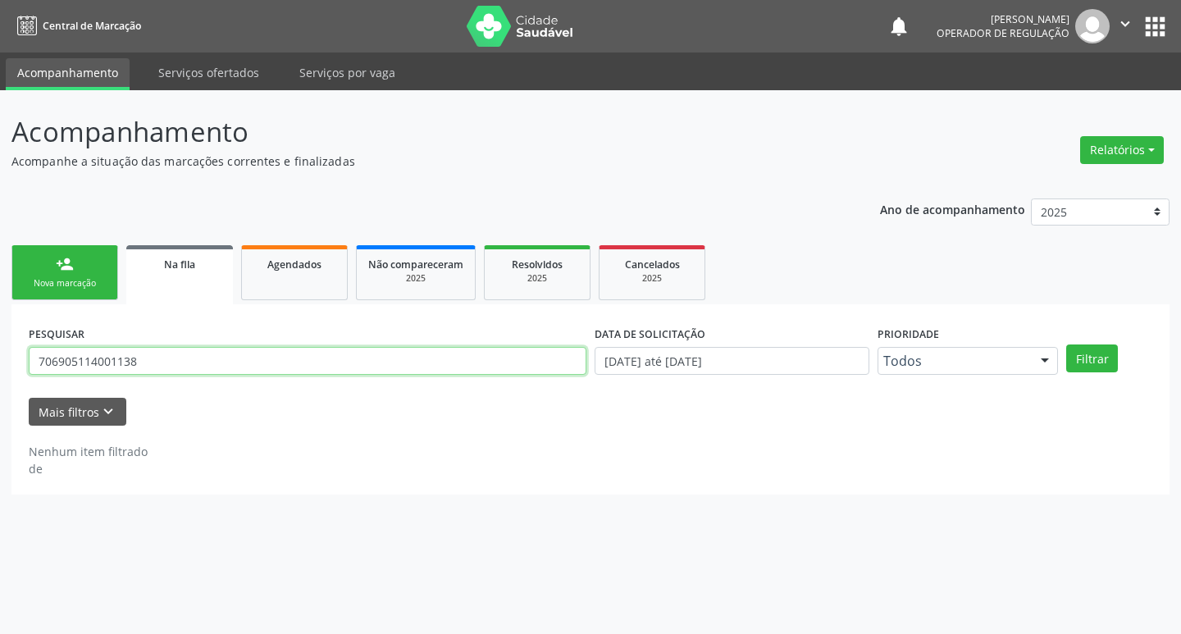
click at [233, 360] on input "706905114001138" at bounding box center [308, 361] width 558 height 28
type input "708404781661765"
click at [1067, 345] on button "Filtrar" at bounding box center [1093, 359] width 52 height 28
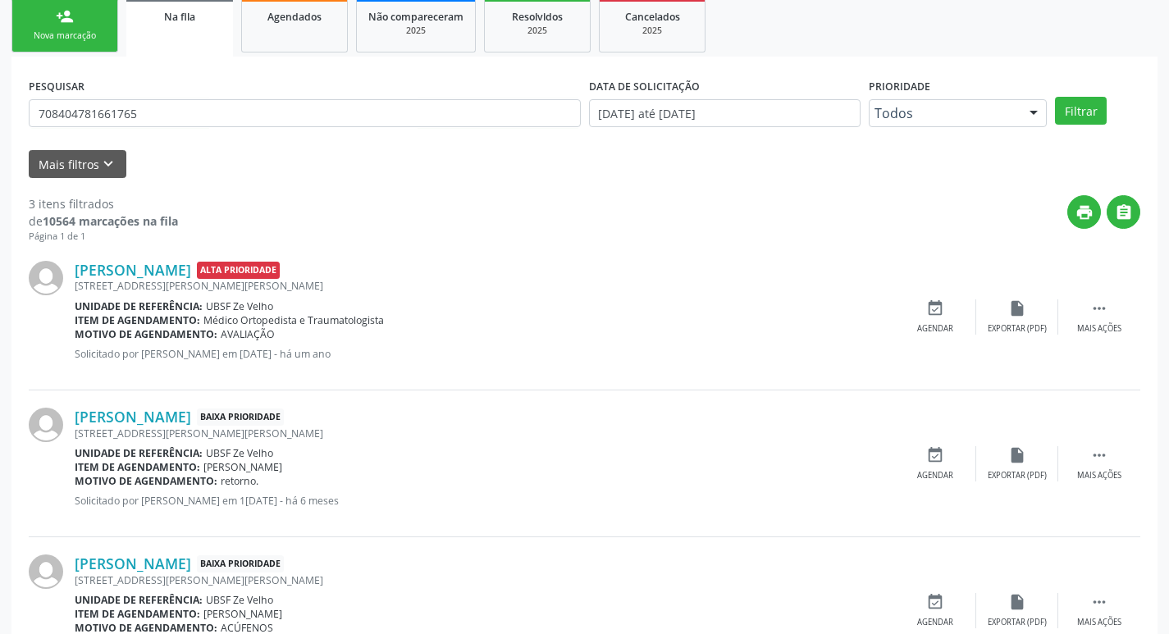
scroll to position [327, 0]
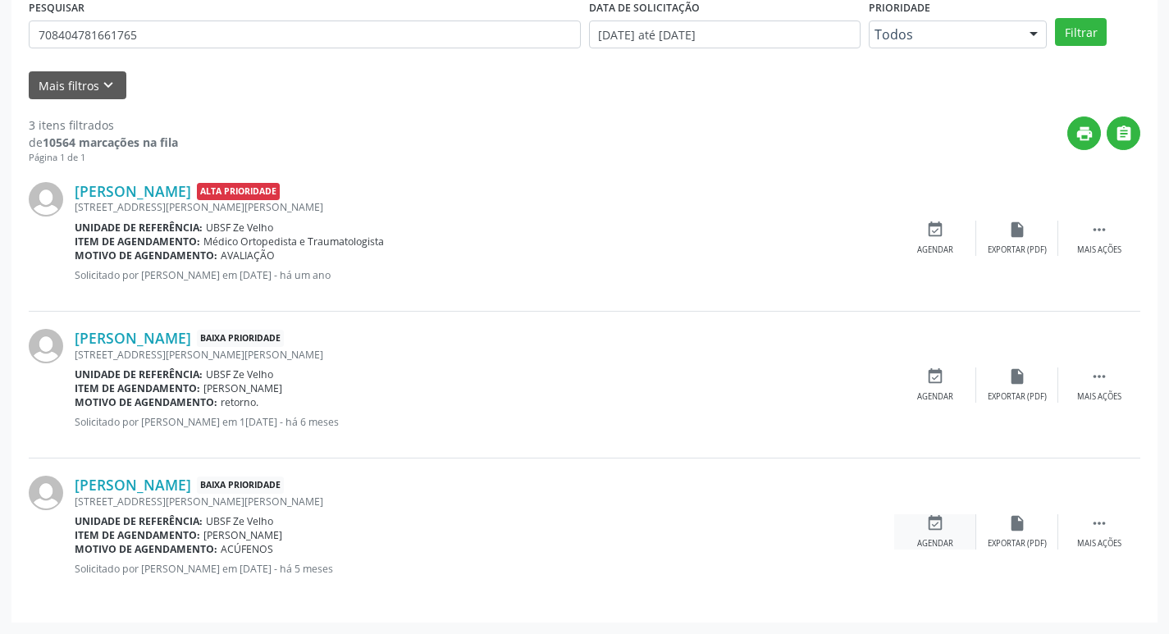
click at [935, 526] on icon "event_available" at bounding box center [935, 523] width 18 height 18
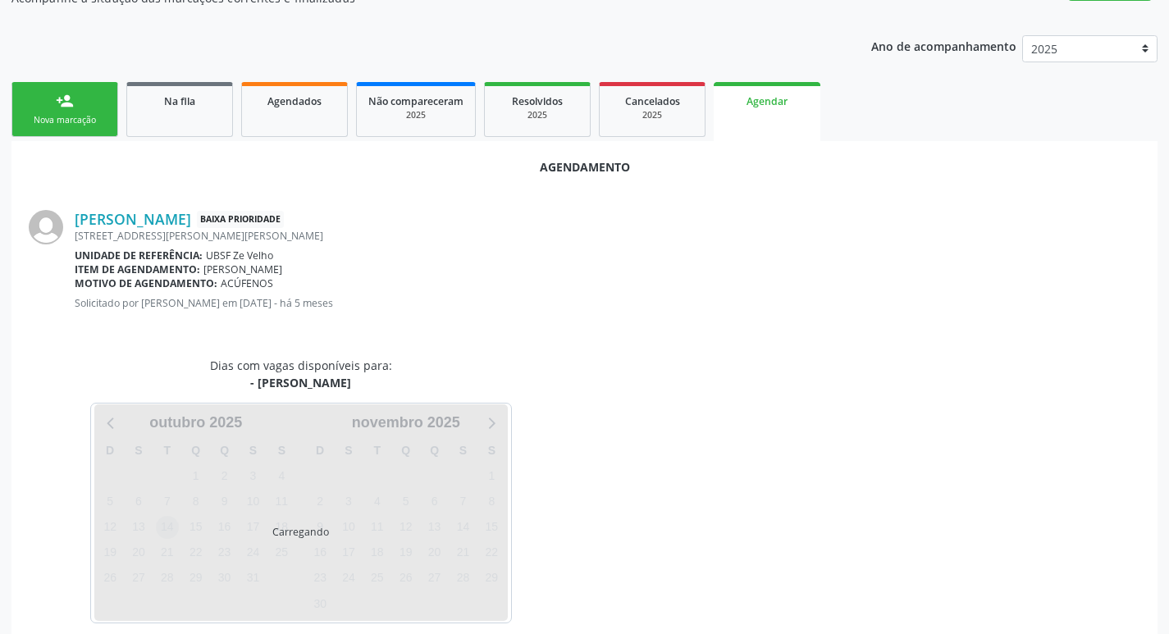
scroll to position [181, 0]
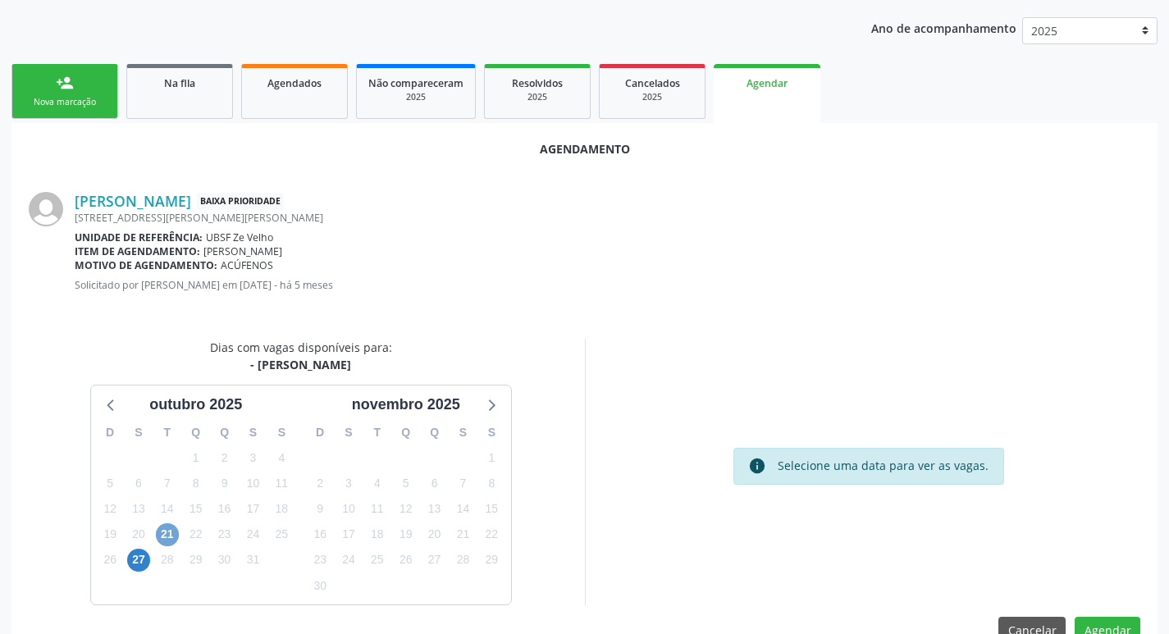
click at [176, 528] on span "21" at bounding box center [167, 534] width 23 height 23
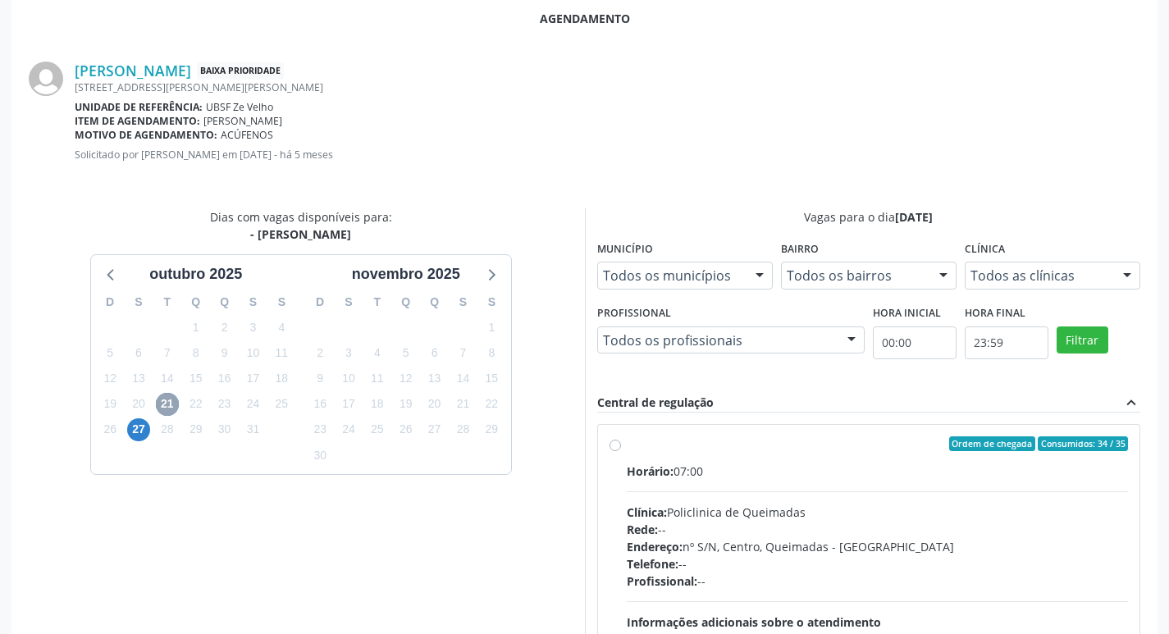
scroll to position [457, 0]
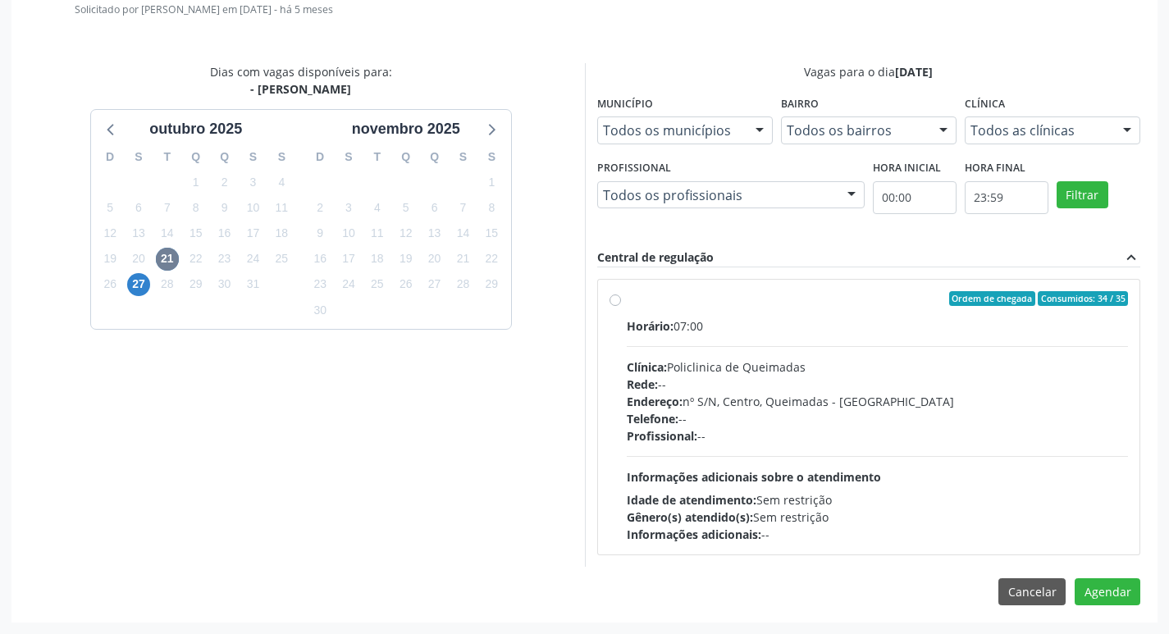
click at [860, 349] on div "Horário: 07:00 Clínica: Policlinica de Queimadas Rede: -- Endereço: nº S/N, Cen…" at bounding box center [878, 431] width 502 height 226
click at [621, 306] on input "Ordem de chegada Consumidos: 34 / 35 Horário: 07:00 Clínica: Policlinica de Que…" at bounding box center [615, 298] width 11 height 15
radio input "true"
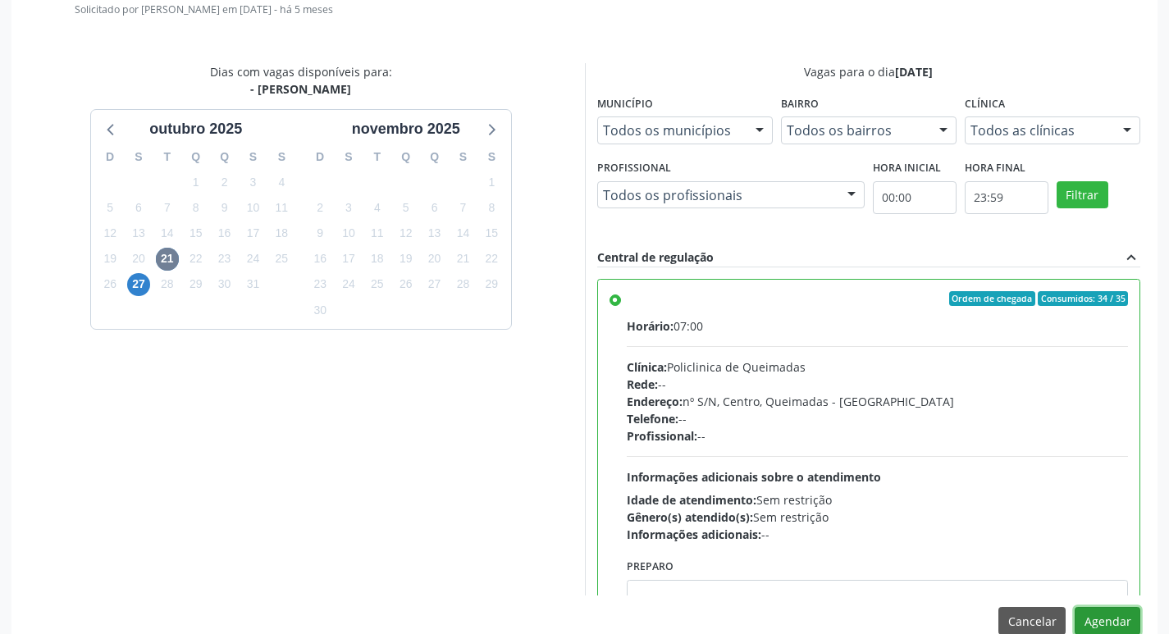
click at [1106, 622] on button "Agendar" at bounding box center [1108, 621] width 66 height 28
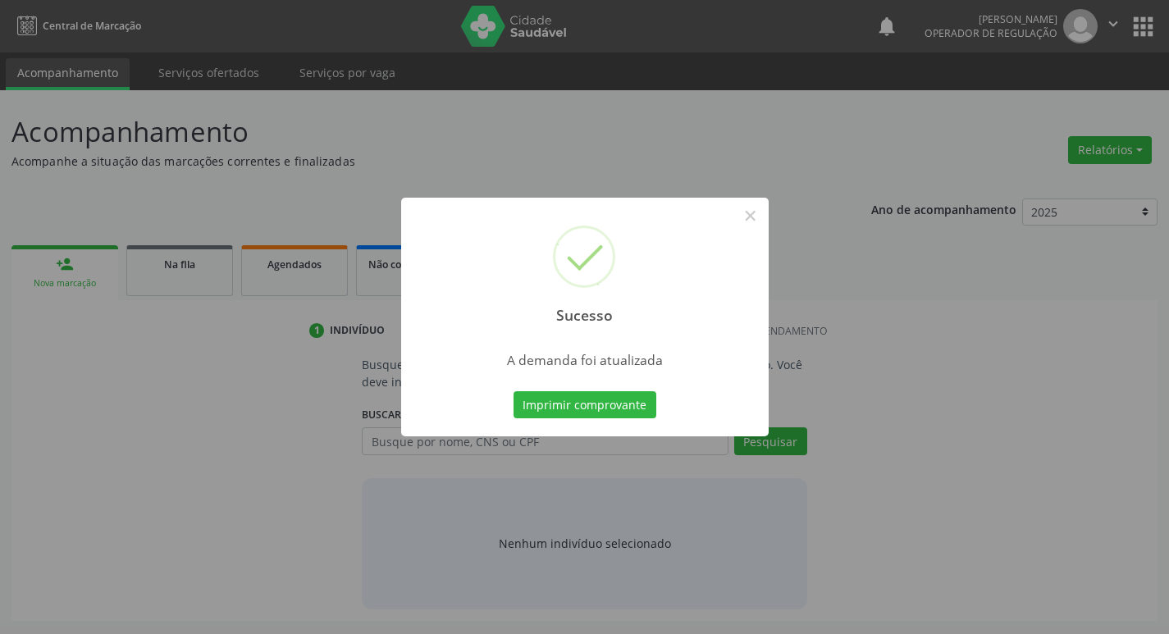
scroll to position [0, 0]
click at [631, 401] on button "Imprimir comprovante" at bounding box center [590, 405] width 143 height 28
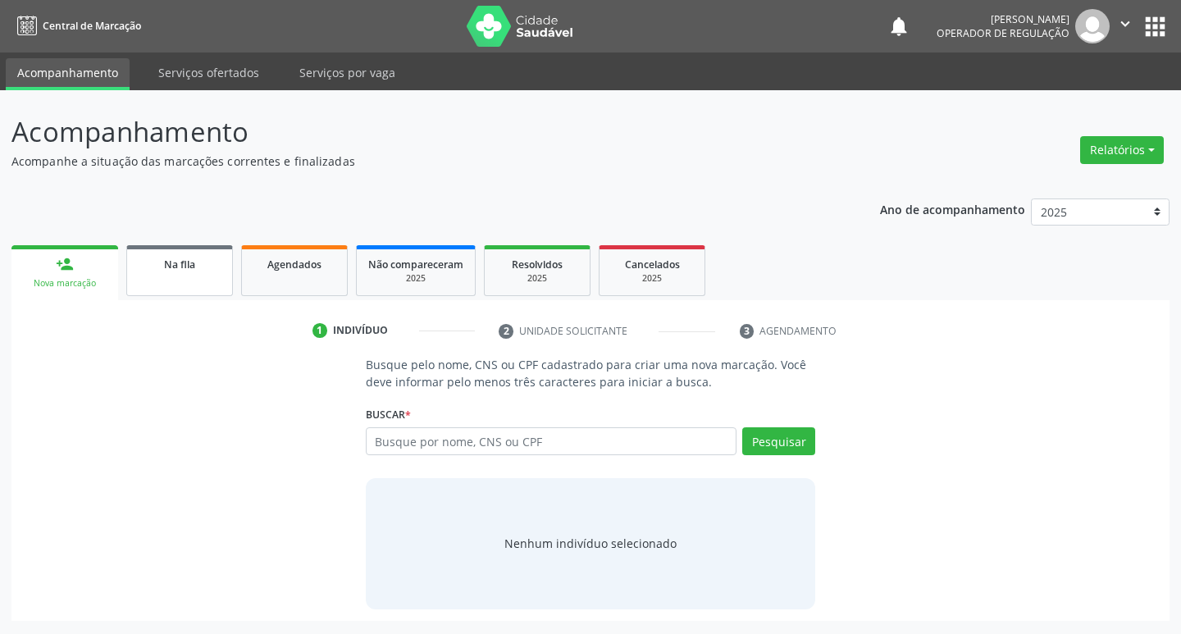
click at [171, 263] on span "Na fila" at bounding box center [179, 265] width 31 height 14
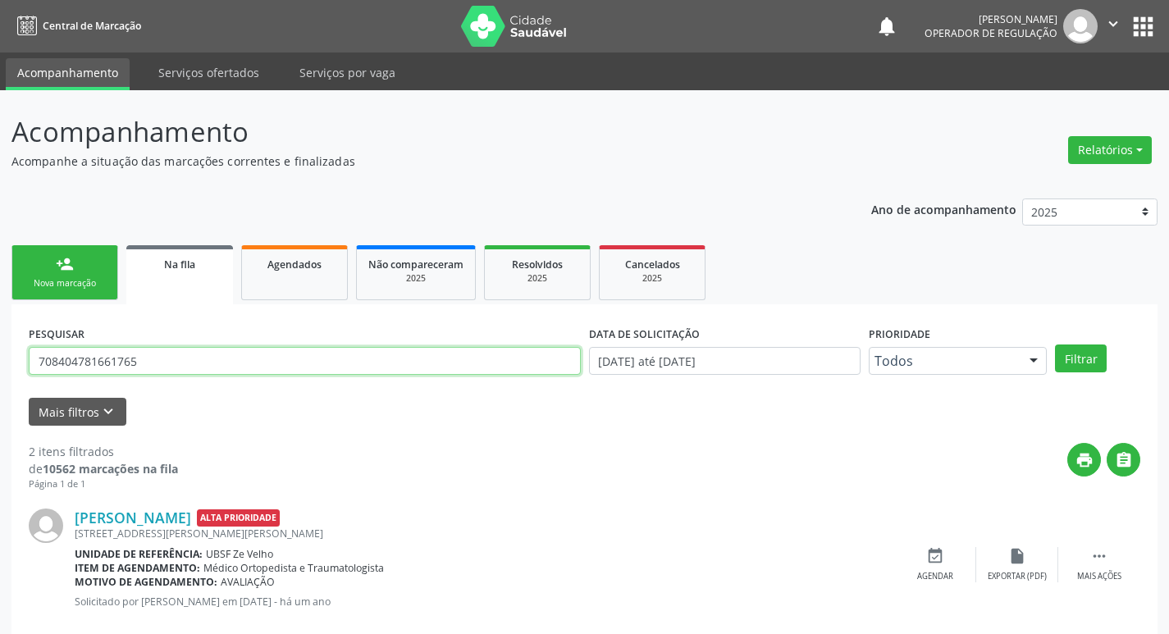
click at [299, 360] on input "708404781661765" at bounding box center [305, 361] width 552 height 28
type input "7"
type input "17496265438"
click at [1055, 345] on button "Filtrar" at bounding box center [1081, 359] width 52 height 28
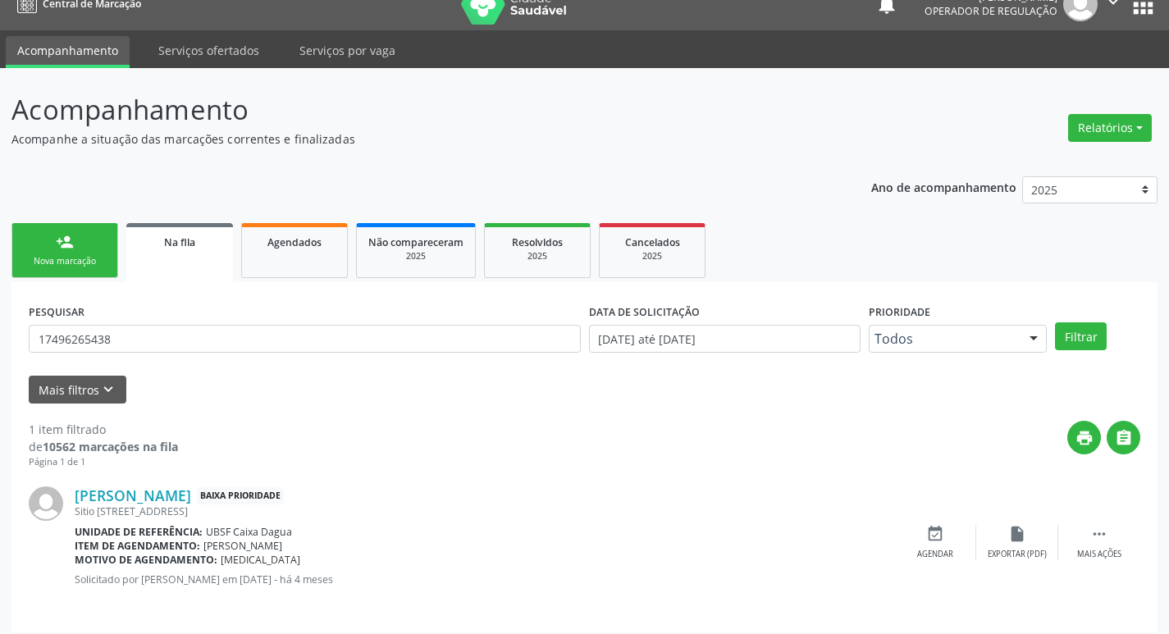
scroll to position [32, 0]
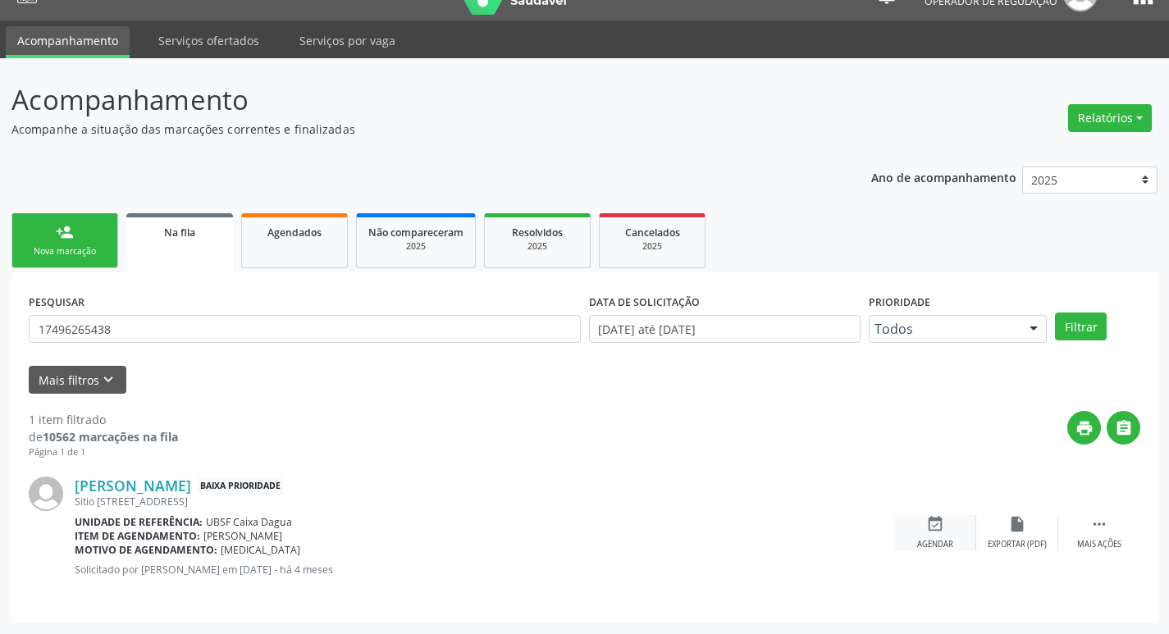
click at [919, 525] on div "event_available Agendar" at bounding box center [935, 532] width 82 height 35
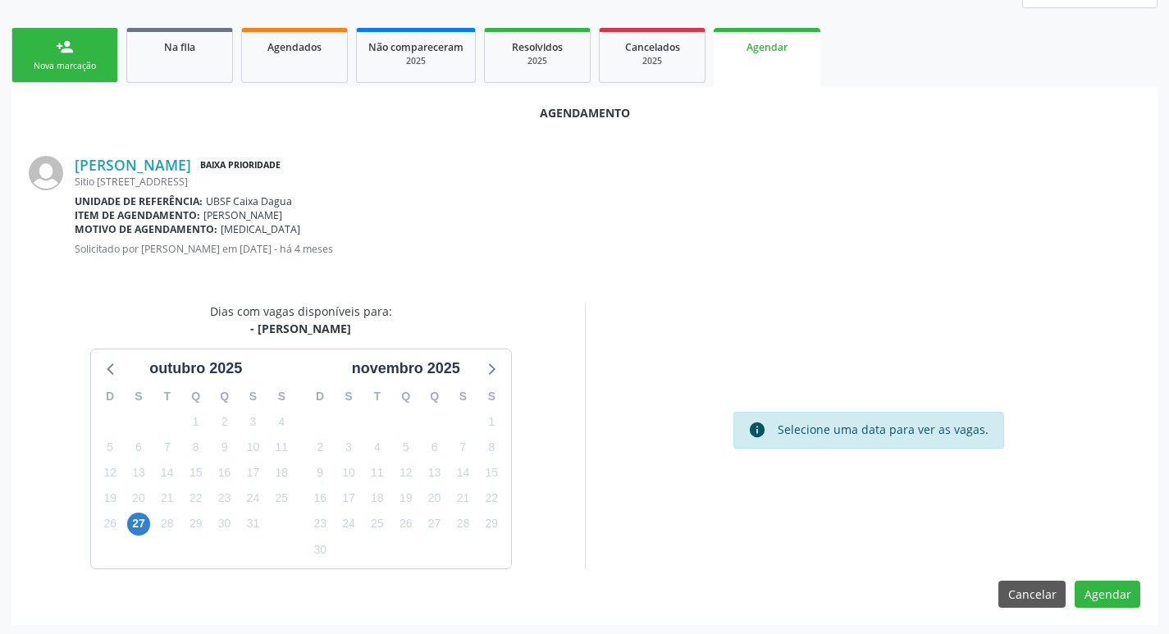
scroll to position [220, 0]
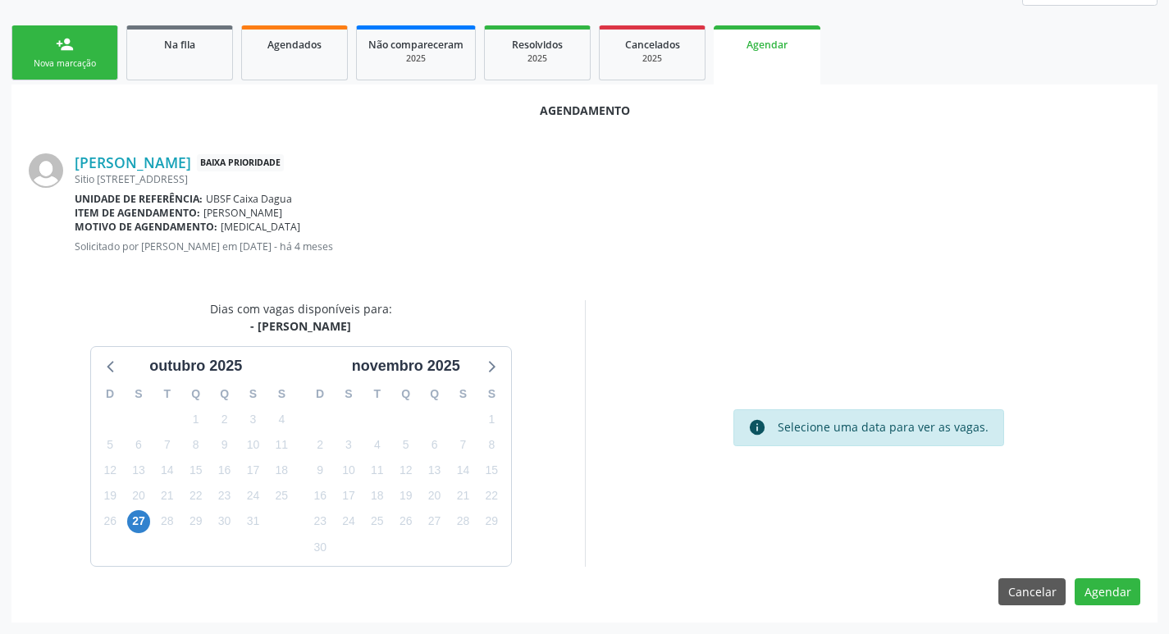
click at [74, 44] on link "person_add Nova marcação" at bounding box center [64, 52] width 107 height 55
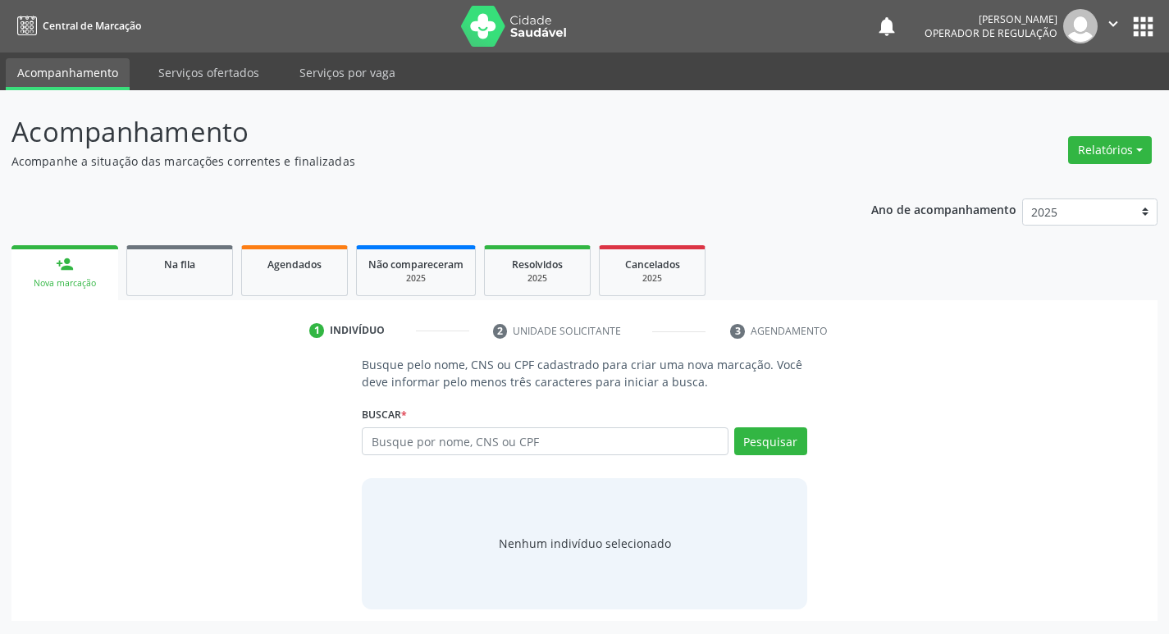
scroll to position [0, 0]
click at [191, 267] on span "Na fila" at bounding box center [179, 265] width 31 height 14
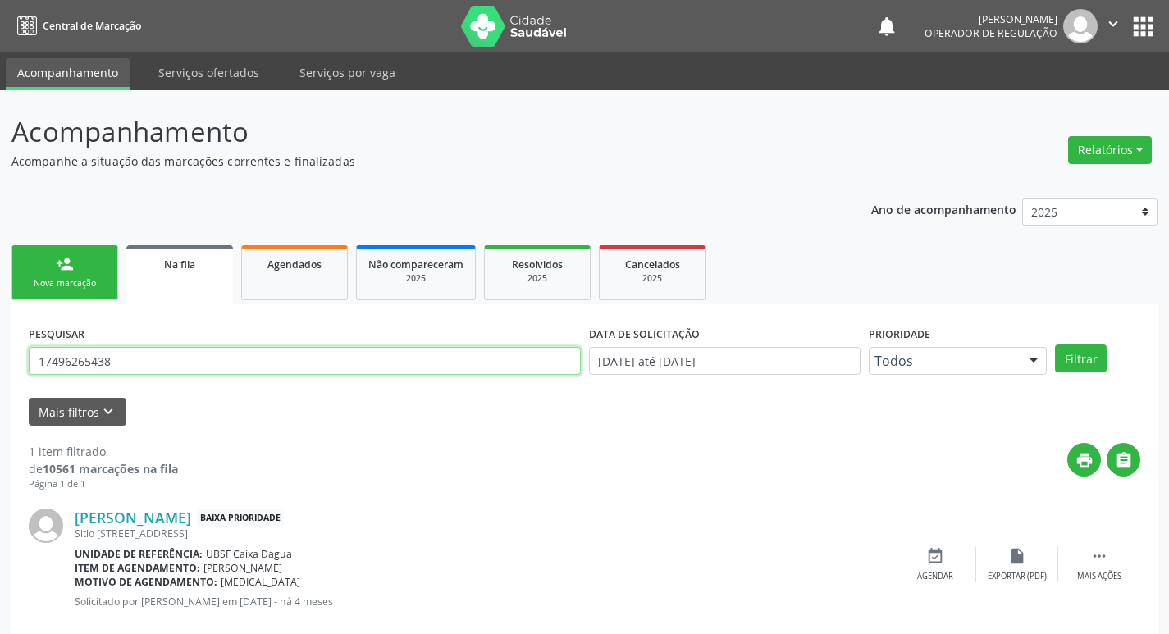
click at [170, 350] on input "17496265438" at bounding box center [305, 361] width 552 height 28
type input "702303103580310"
click at [1055, 345] on button "Filtrar" at bounding box center [1081, 359] width 52 height 28
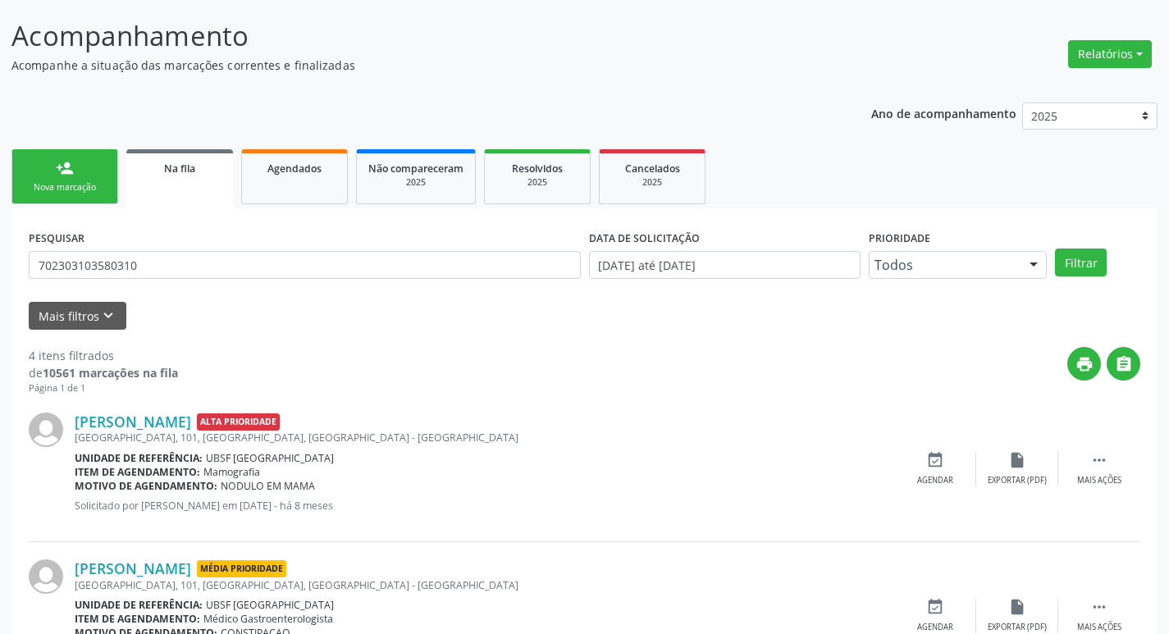
scroll to position [473, 0]
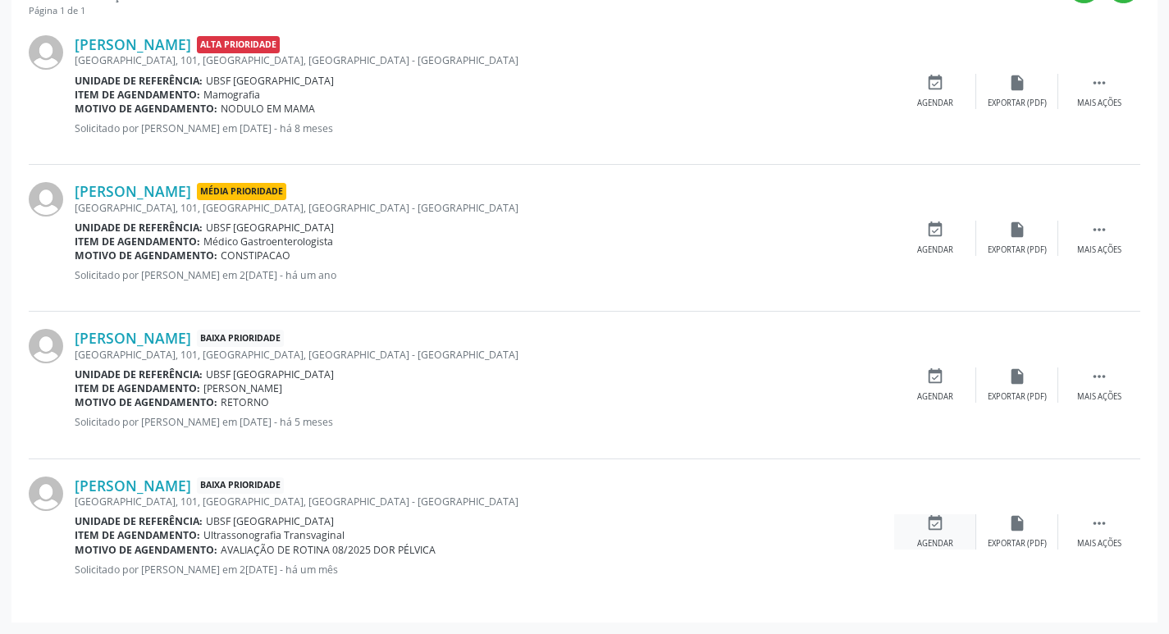
click at [935, 529] on icon "event_available" at bounding box center [935, 523] width 18 height 18
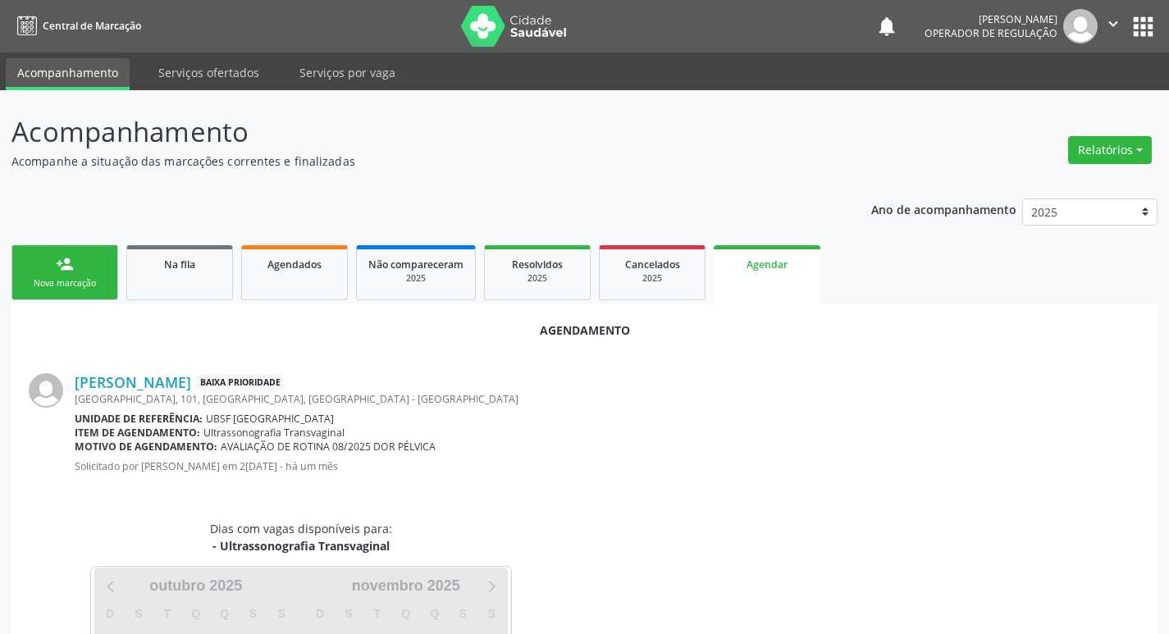
scroll to position [181, 0]
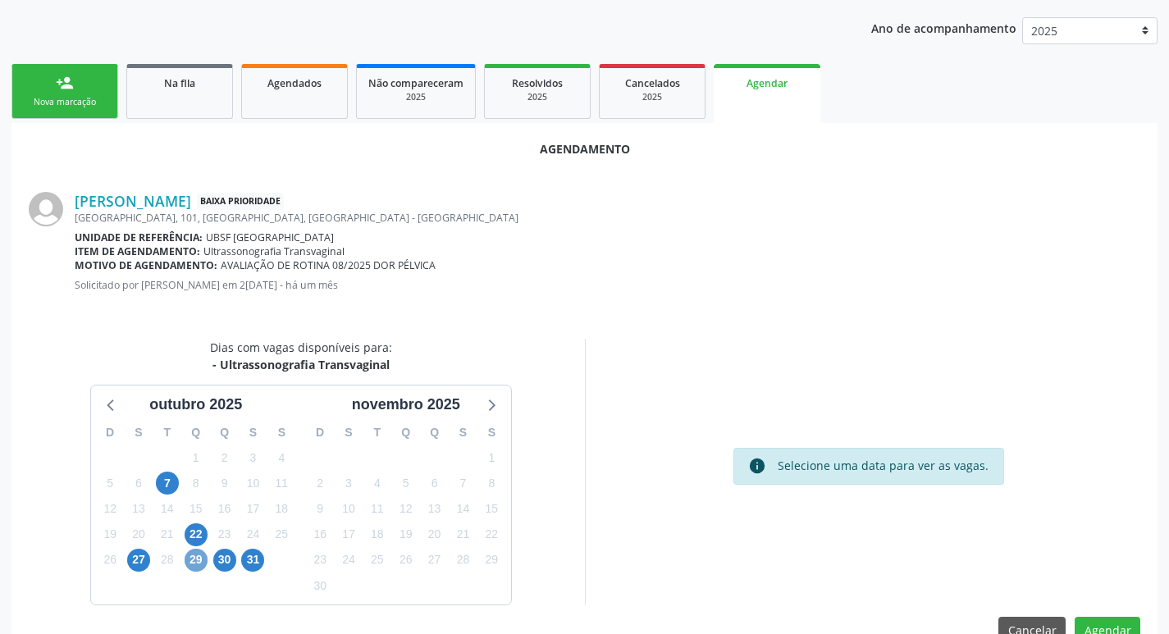
click at [193, 556] on span "29" at bounding box center [196, 560] width 23 height 23
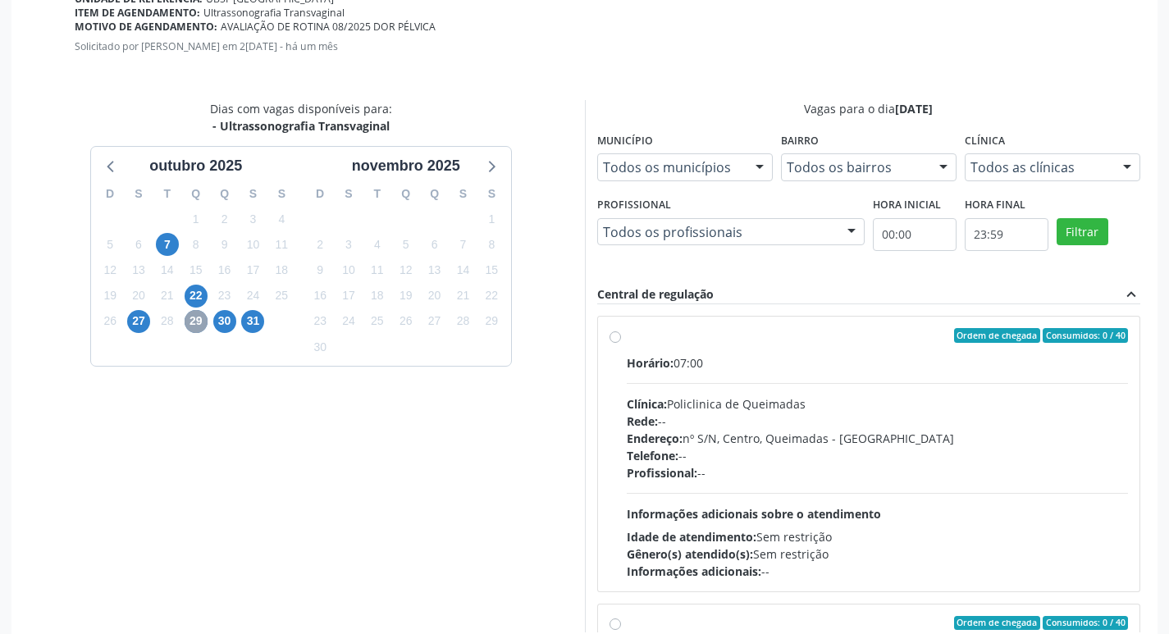
scroll to position [487, 0]
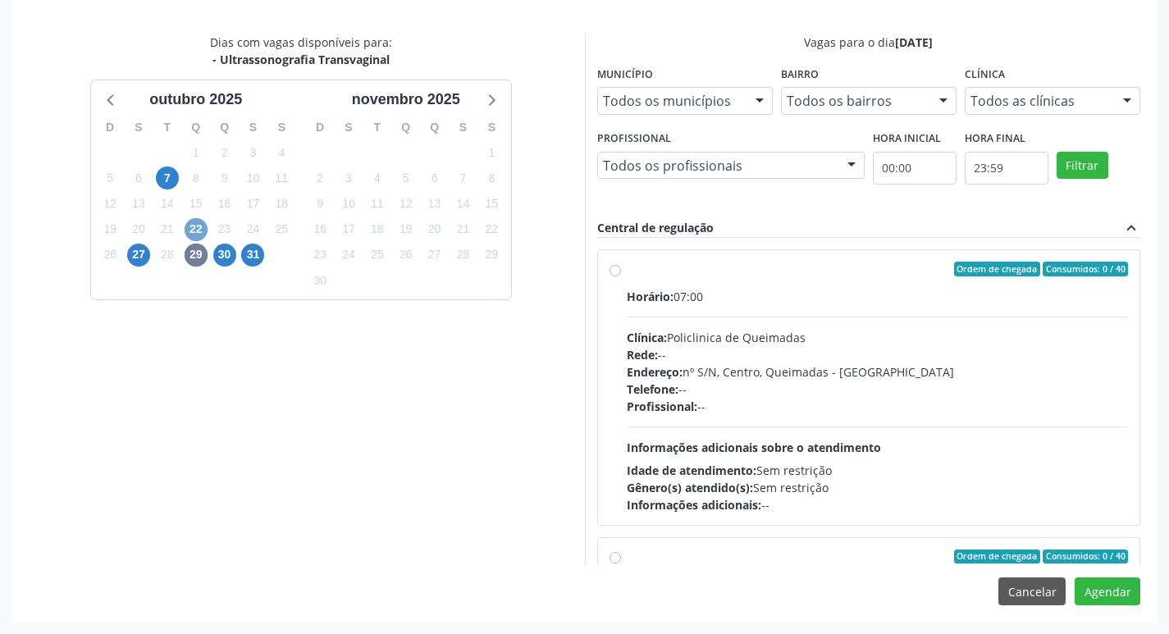
click at [190, 230] on span "22" at bounding box center [196, 229] width 23 height 23
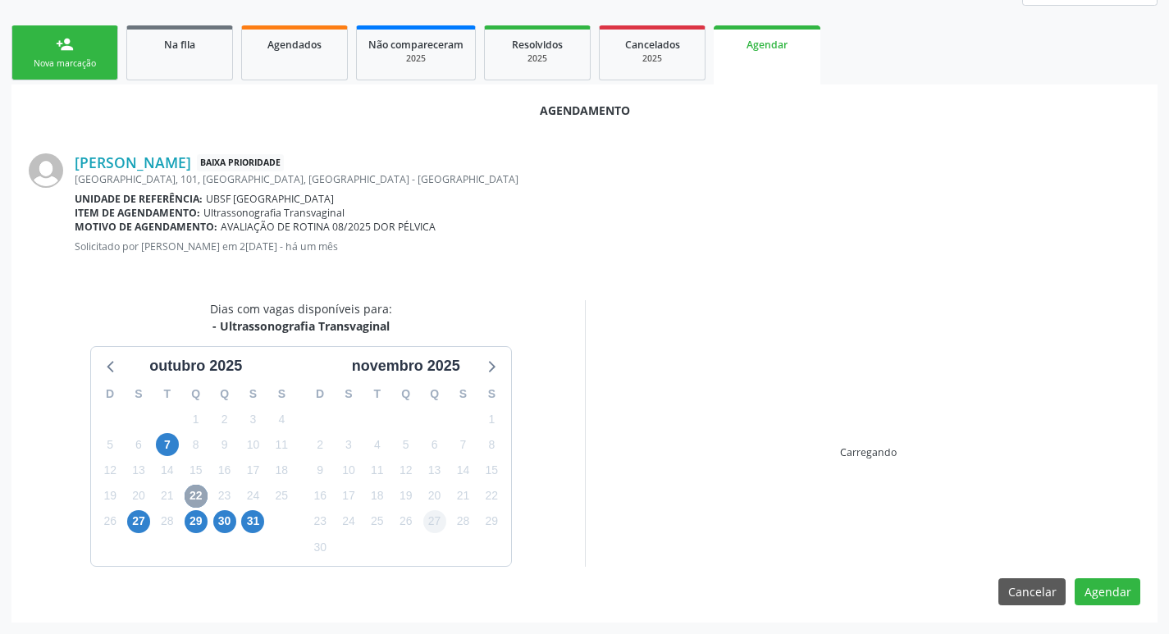
scroll to position [457, 0]
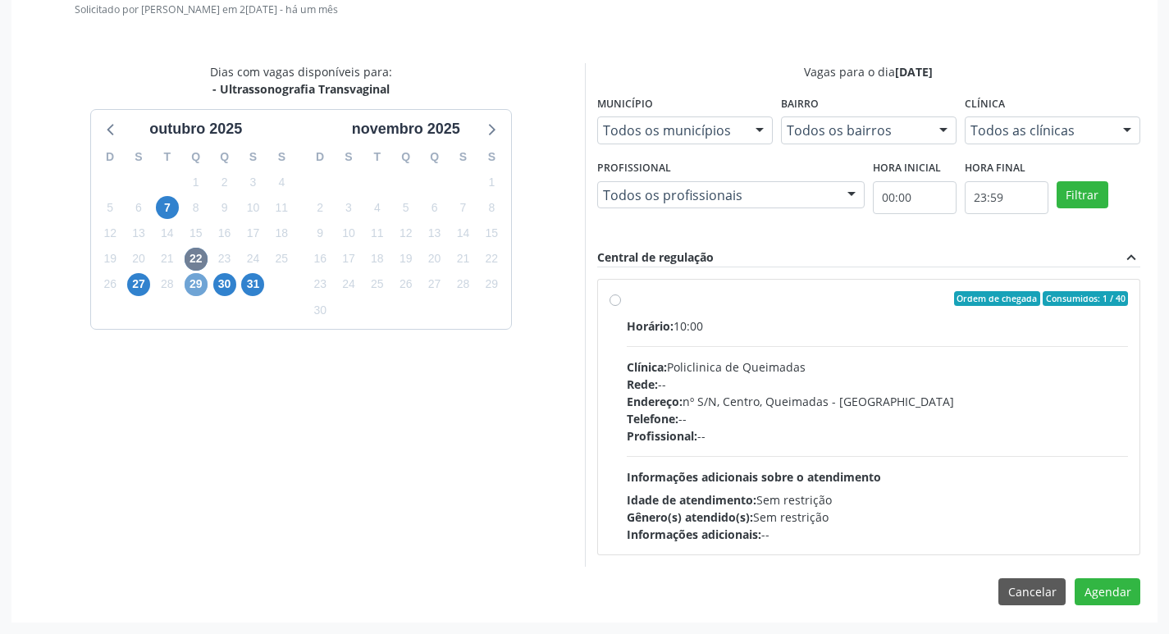
click at [202, 288] on span "29" at bounding box center [196, 284] width 23 height 23
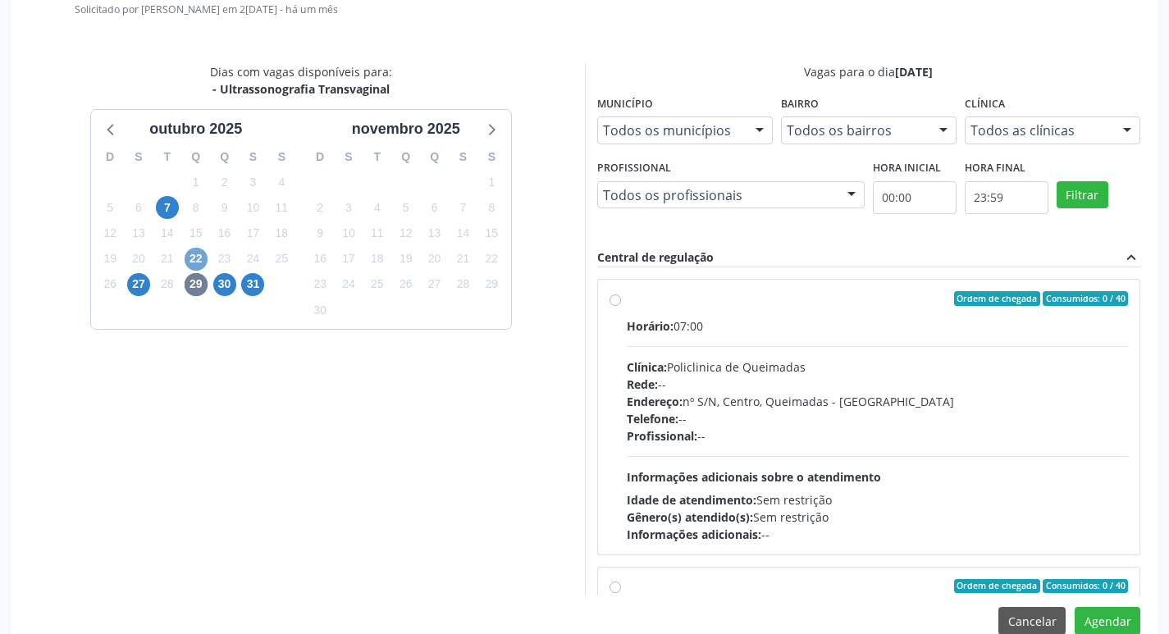
click at [200, 256] on span "22" at bounding box center [196, 259] width 23 height 23
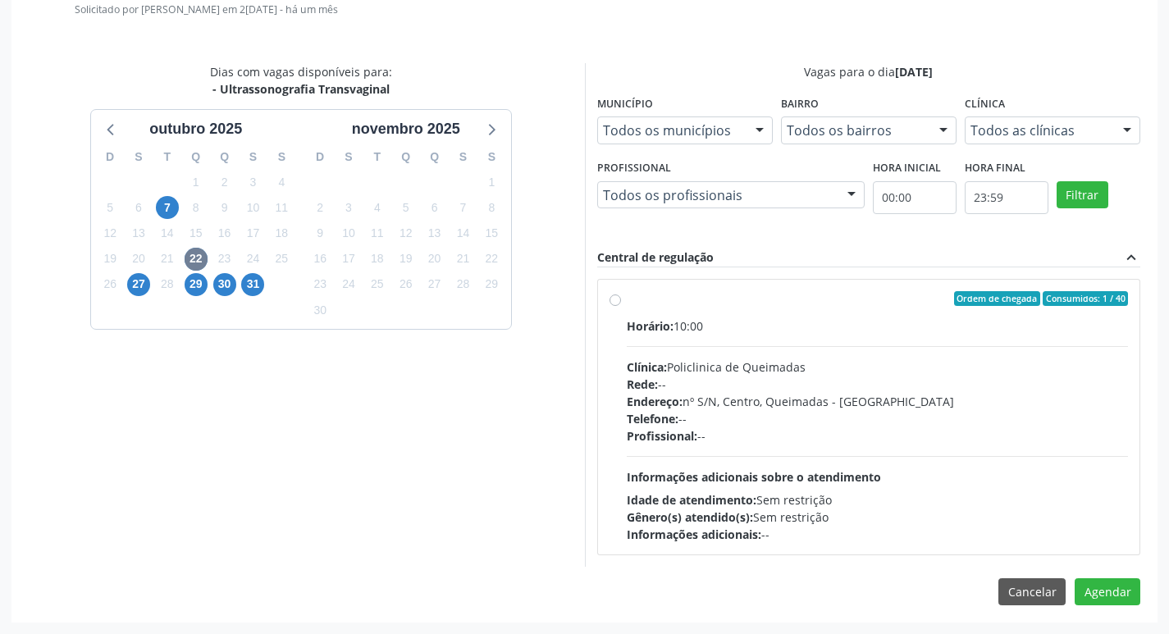
click at [921, 353] on div "Horário: 10:00 Clínica: Policlinica de Queimadas Rede: -- Endereço: nº S/N, Cen…" at bounding box center [878, 431] width 502 height 226
click at [621, 306] on input "Ordem de chegada Consumidos: 1 / 40 Horário: 10:00 Clínica: Policlinica de Quei…" at bounding box center [615, 298] width 11 height 15
radio input "true"
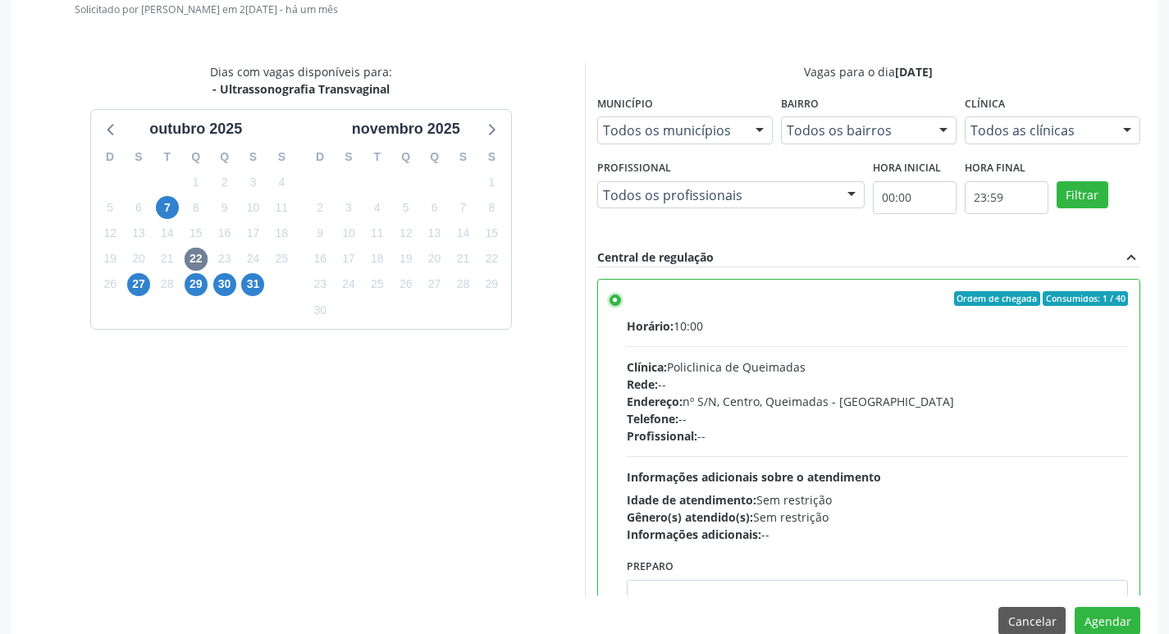
scroll to position [81, 0]
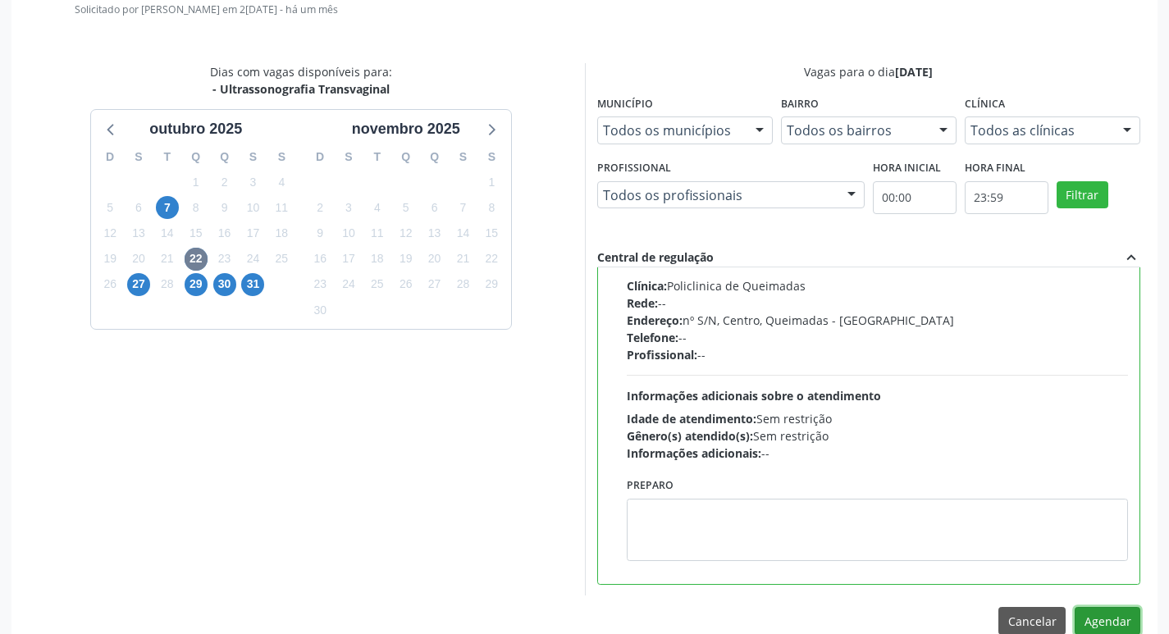
click at [1093, 617] on button "Agendar" at bounding box center [1108, 621] width 66 height 28
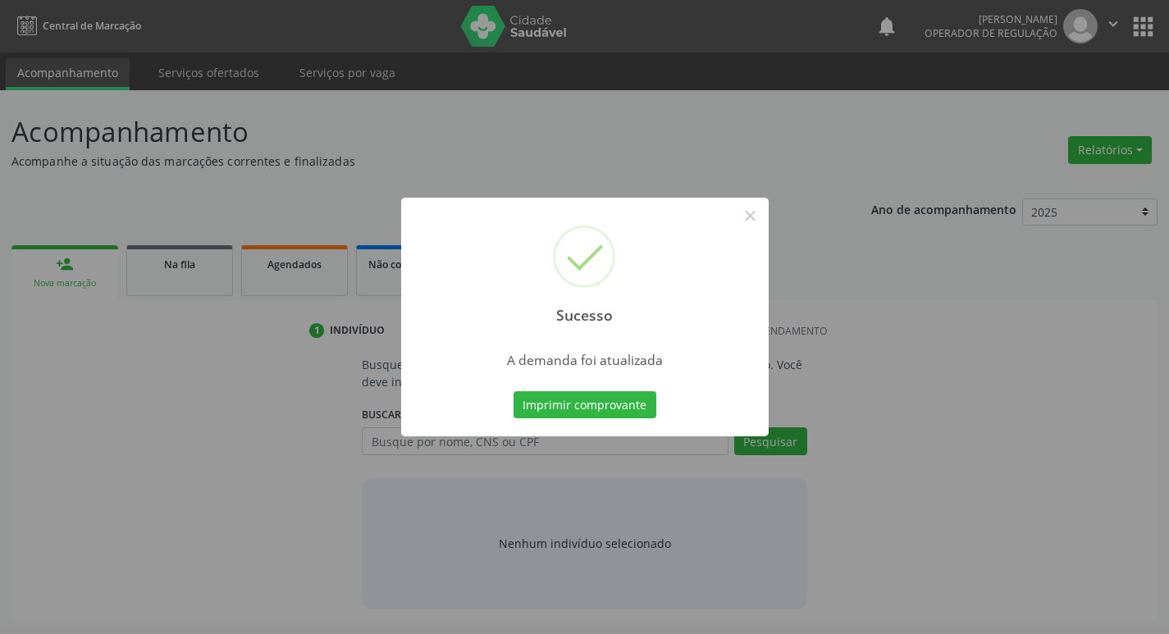
scroll to position [0, 0]
click at [602, 405] on button "Imprimir comprovante" at bounding box center [590, 405] width 143 height 28
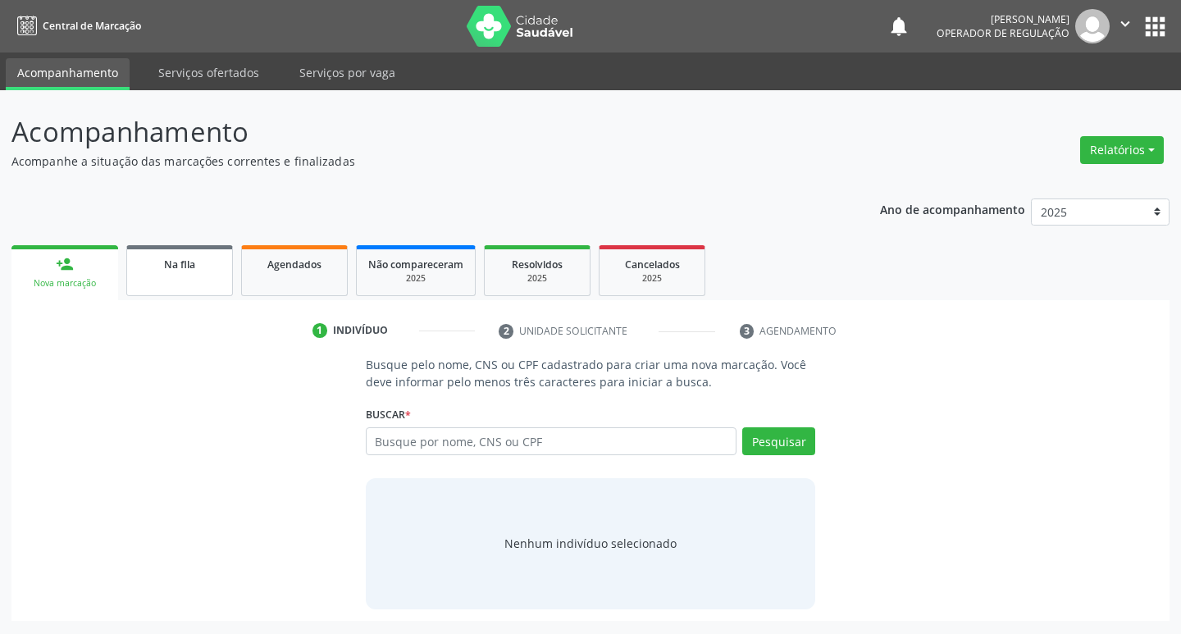
click at [162, 262] on div "Na fila" at bounding box center [180, 263] width 82 height 17
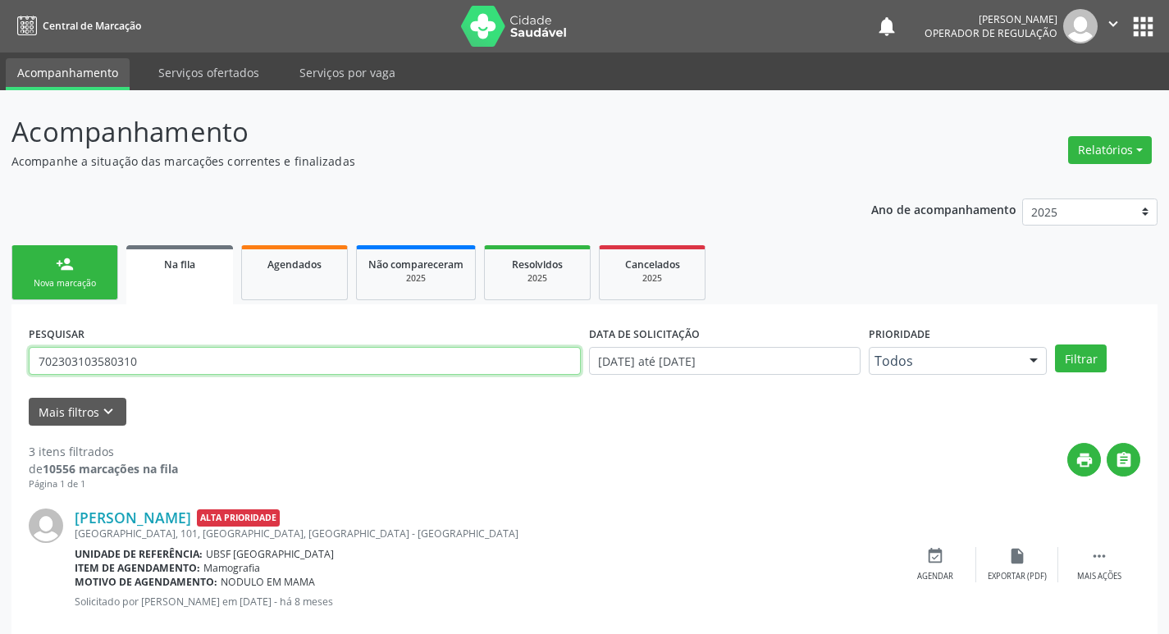
click at [179, 356] on input "702303103580310" at bounding box center [305, 361] width 552 height 28
click at [179, 356] on input "text" at bounding box center [305, 361] width 552 height 28
type input "708408710981965"
click at [1055, 345] on button "Filtrar" at bounding box center [1081, 359] width 52 height 28
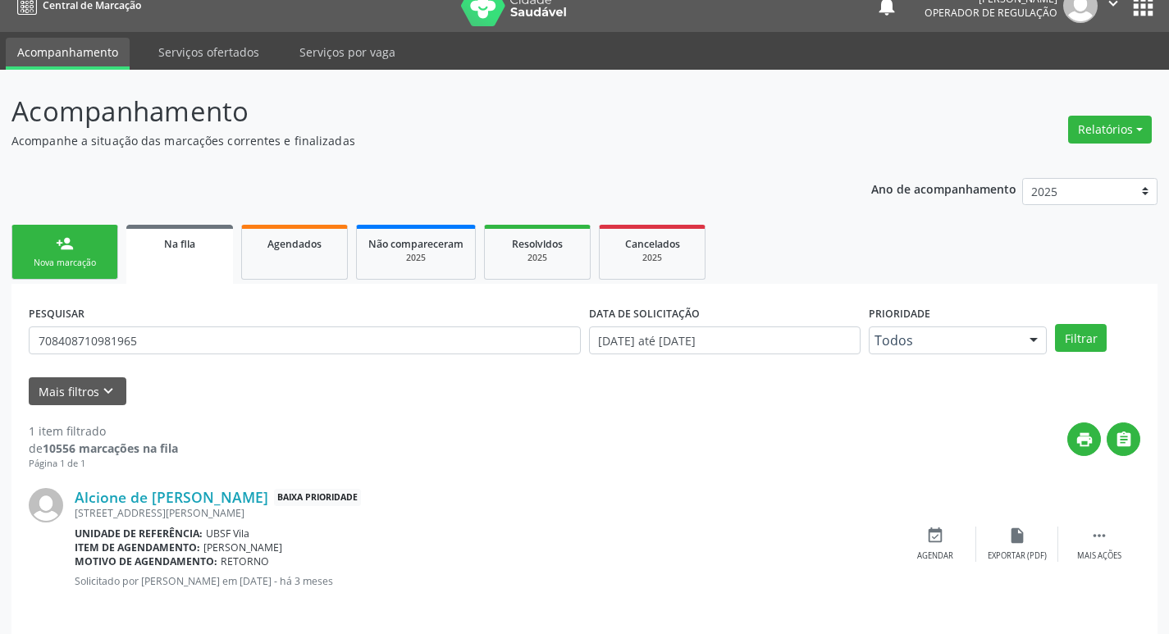
scroll to position [32, 0]
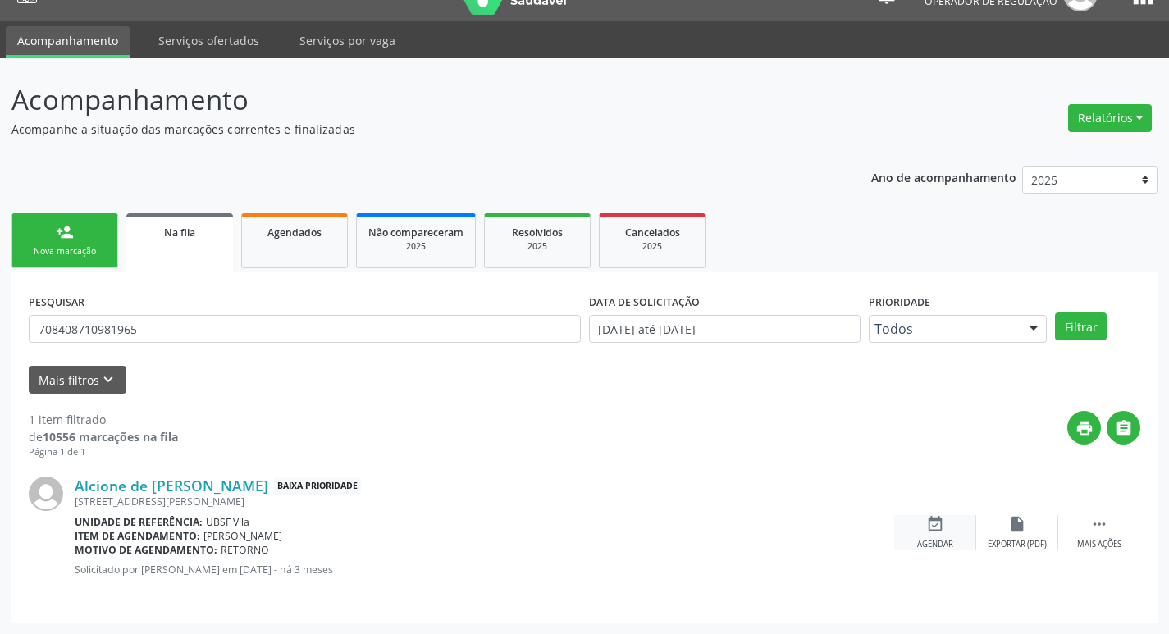
click at [948, 530] on div "event_available Agendar" at bounding box center [935, 532] width 82 height 35
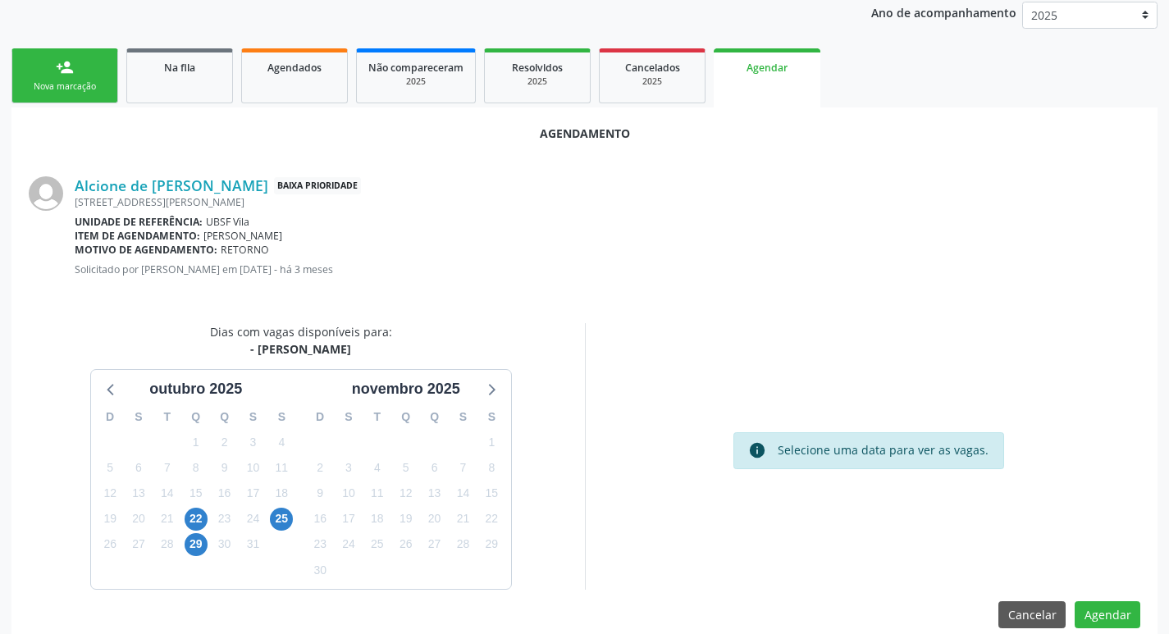
scroll to position [220, 0]
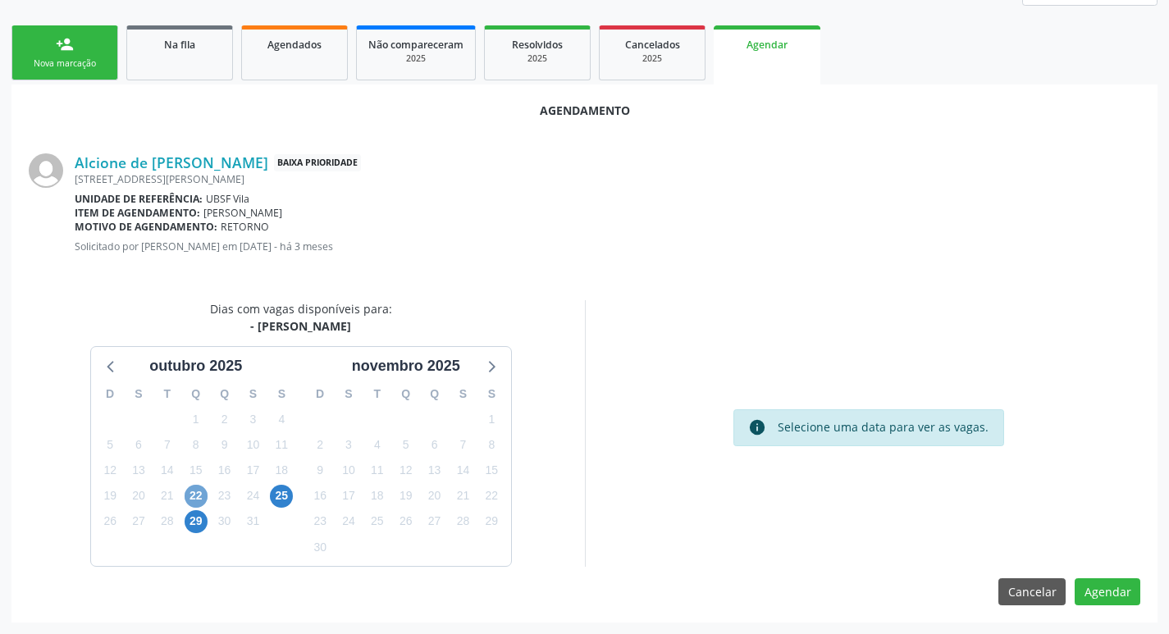
click at [202, 496] on span "22" at bounding box center [196, 496] width 23 height 23
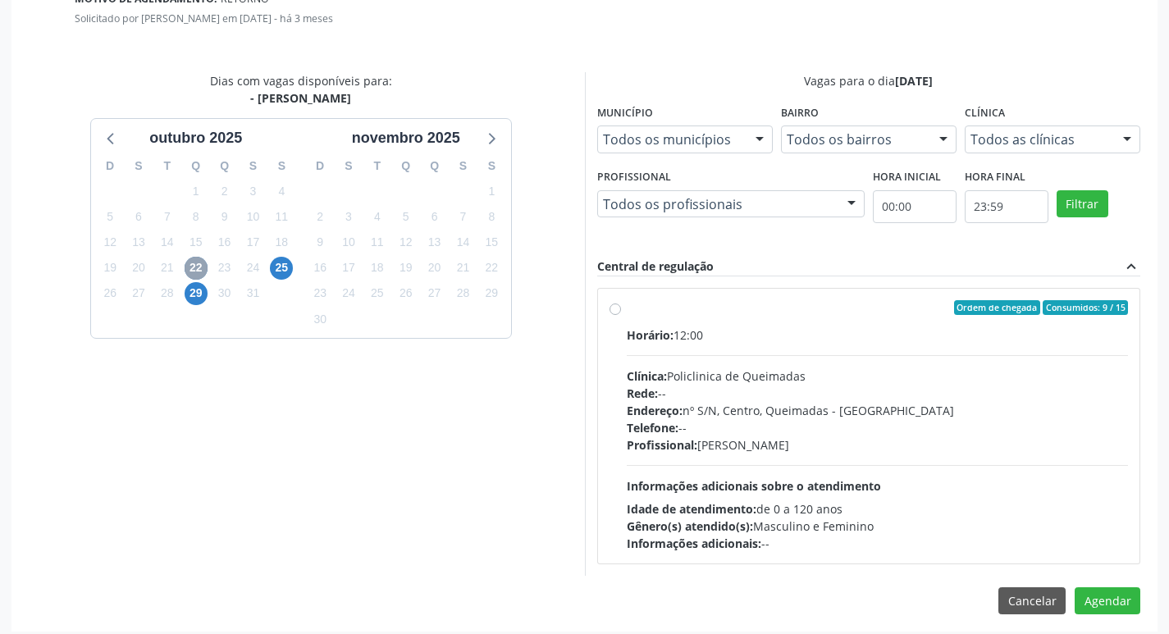
scroll to position [457, 0]
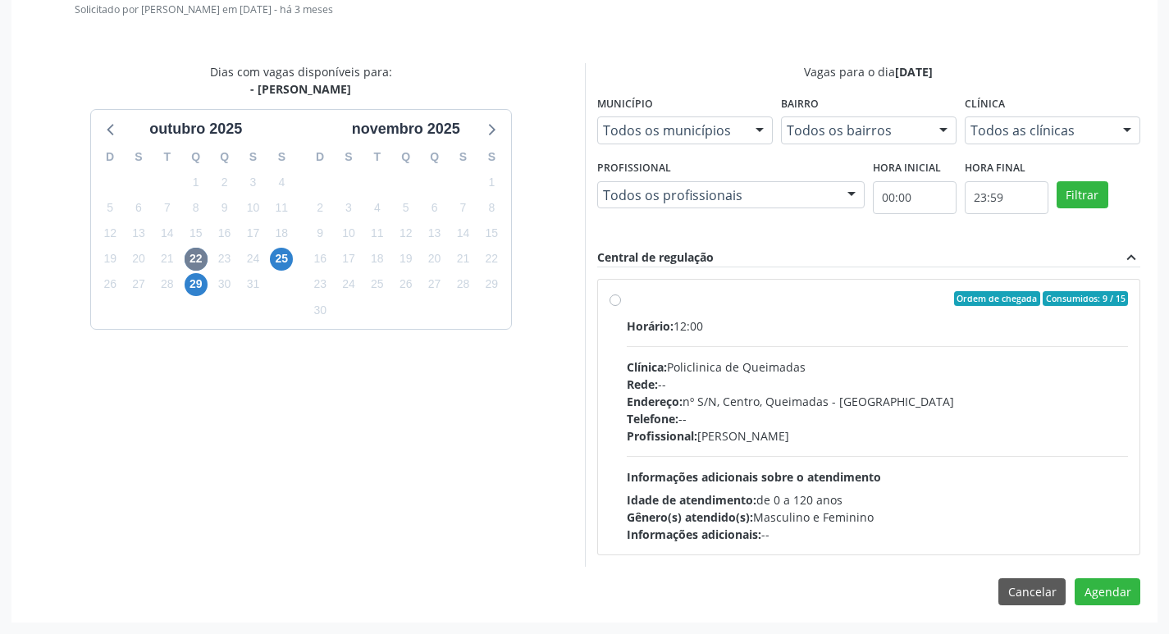
click at [844, 327] on div "Horário: 12:00" at bounding box center [878, 326] width 502 height 17
click at [621, 306] on input "Ordem de chegada Consumidos: 9 / 15 Horário: 12:00 Clínica: Policlinica de Quei…" at bounding box center [615, 298] width 11 height 15
radio input "true"
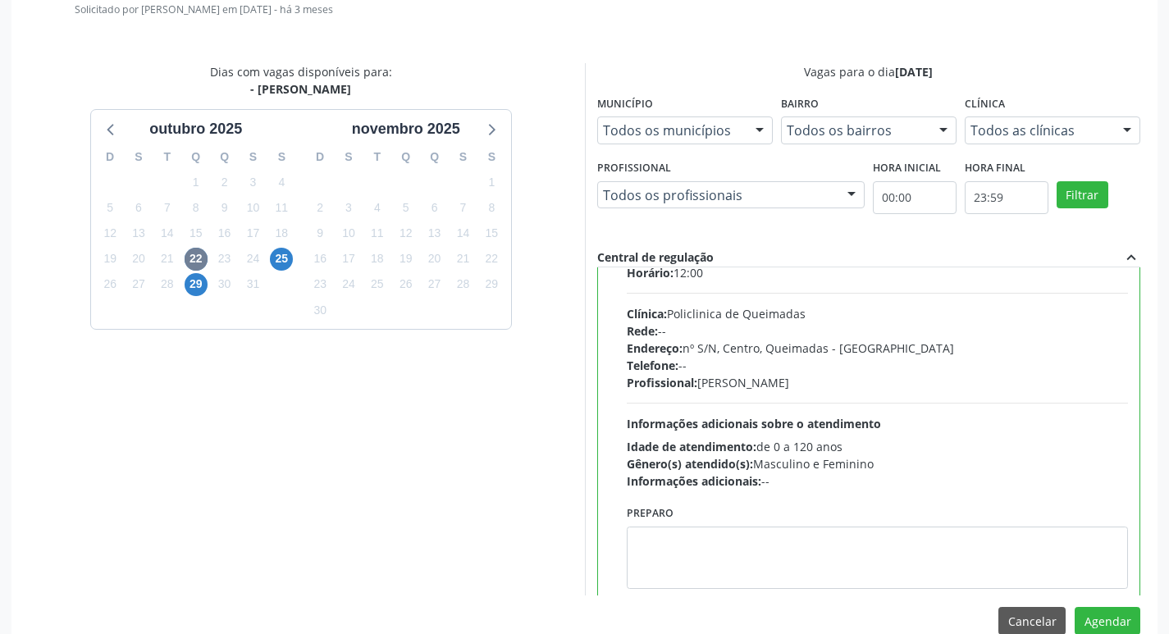
scroll to position [81, 0]
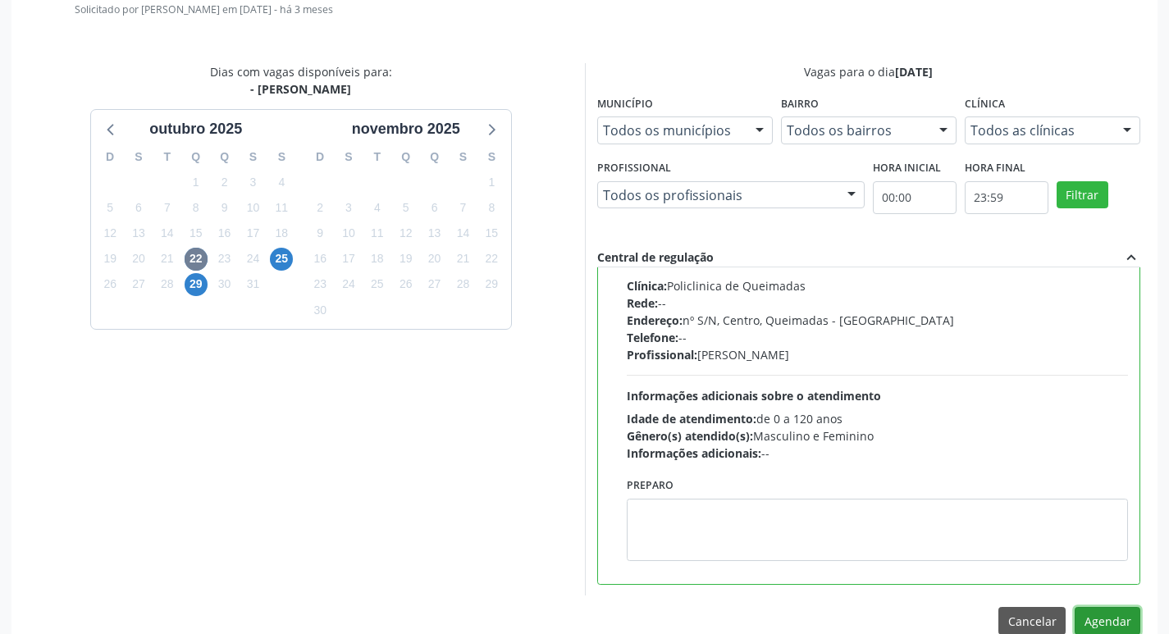
click at [1107, 619] on button "Agendar" at bounding box center [1108, 621] width 66 height 28
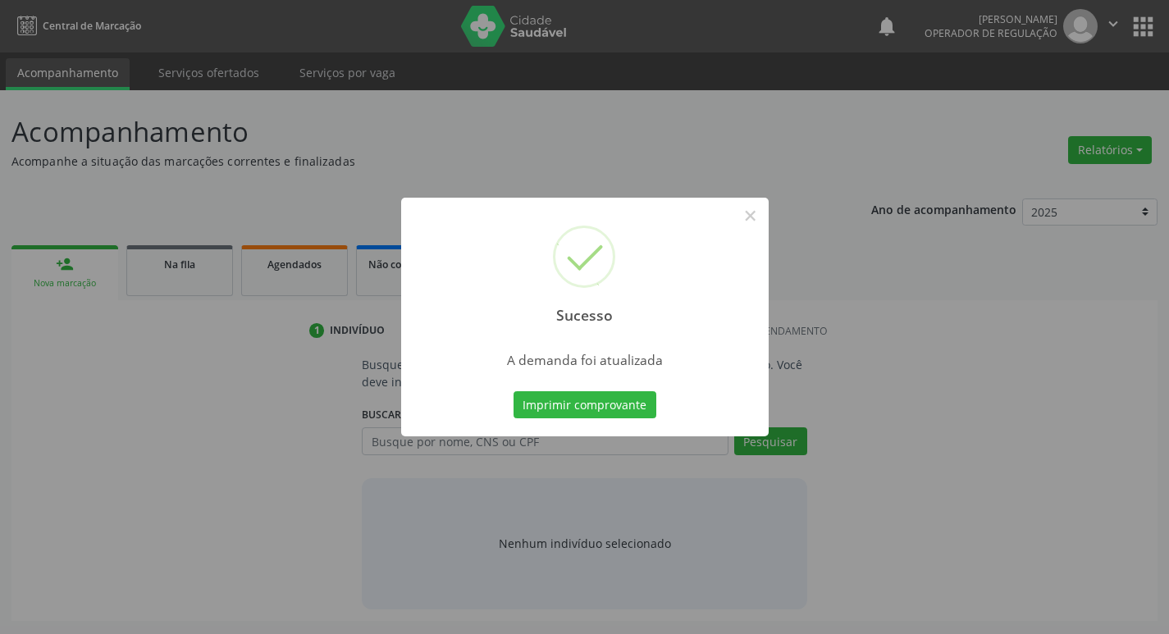
scroll to position [0, 0]
click at [641, 397] on button "Imprimir comprovante" at bounding box center [590, 405] width 143 height 28
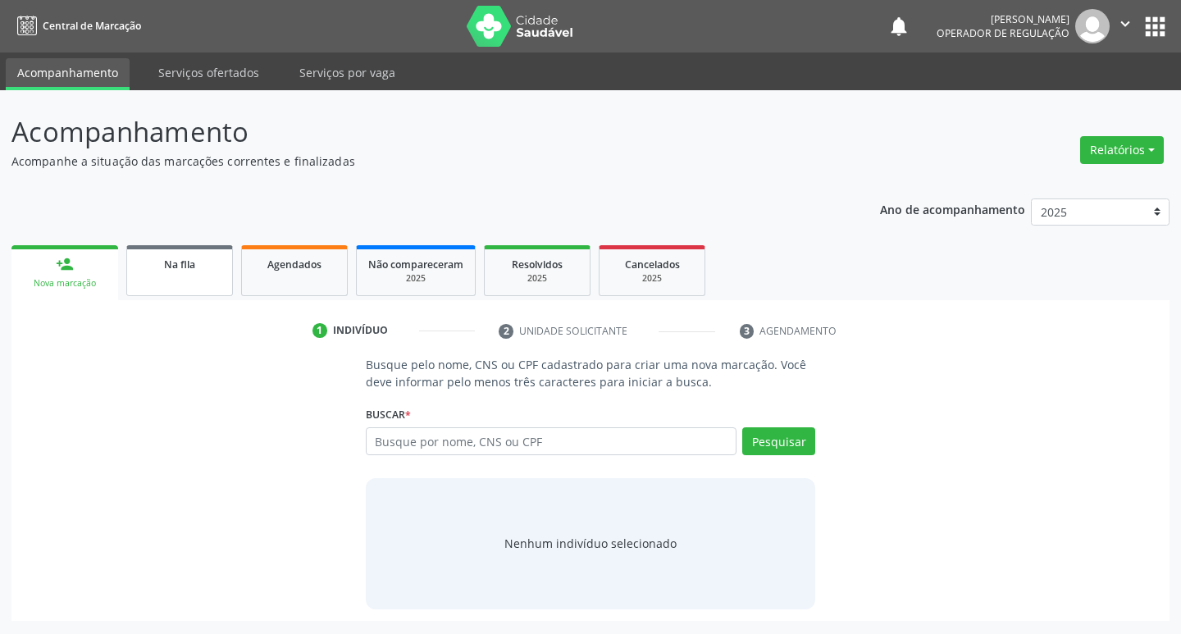
click at [185, 261] on span "Na fila" at bounding box center [179, 265] width 31 height 14
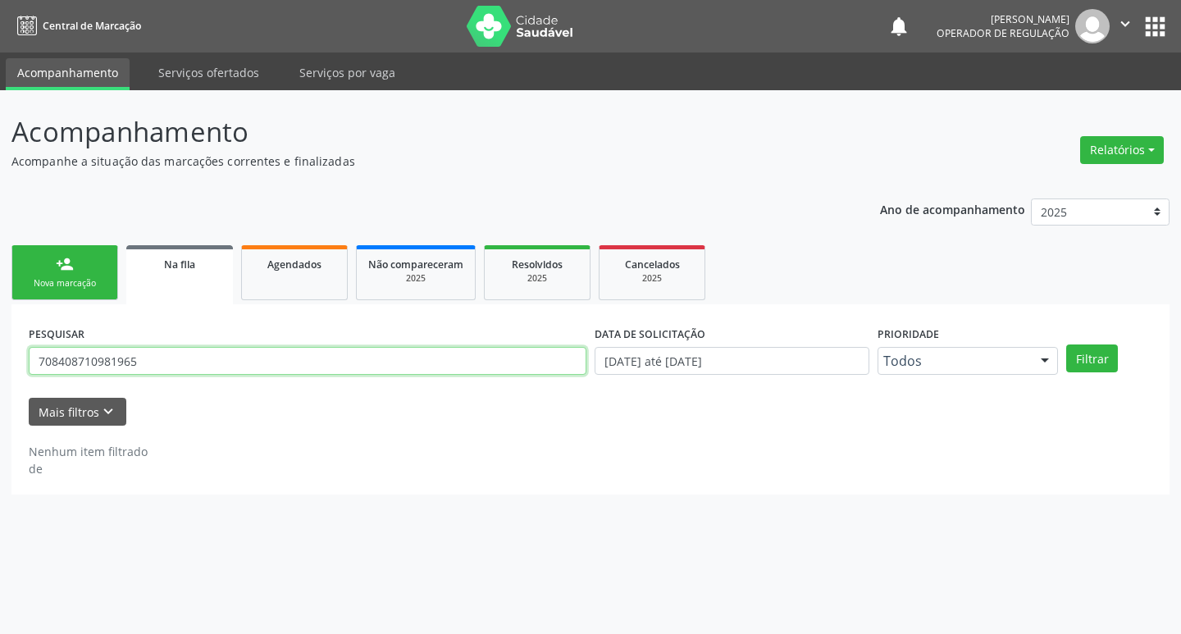
click at [228, 367] on input "708408710981965" at bounding box center [308, 361] width 558 height 28
type input "704000196589670"
click at [1067, 345] on button "Filtrar" at bounding box center [1093, 359] width 52 height 28
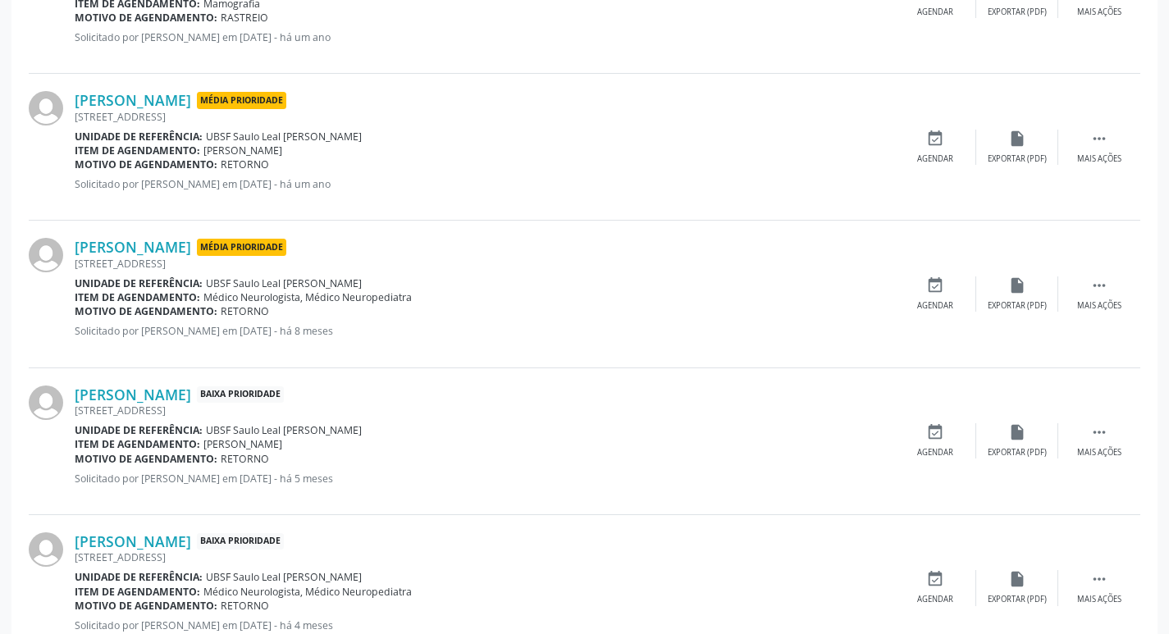
scroll to position [620, 0]
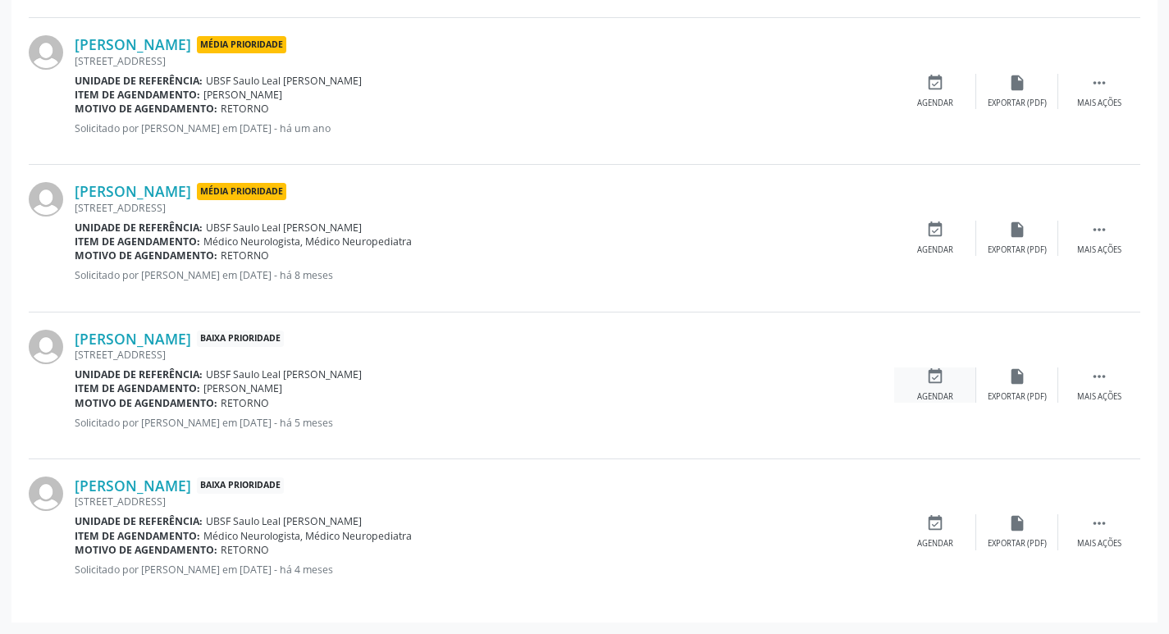
click at [933, 388] on div "event_available Agendar" at bounding box center [935, 385] width 82 height 35
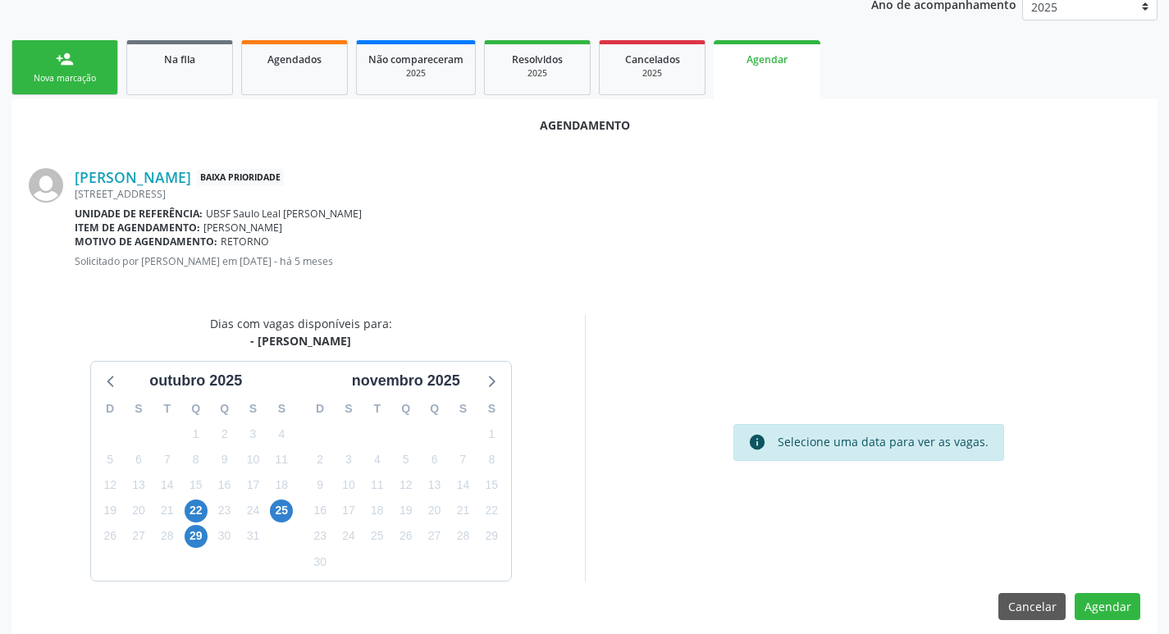
scroll to position [220, 0]
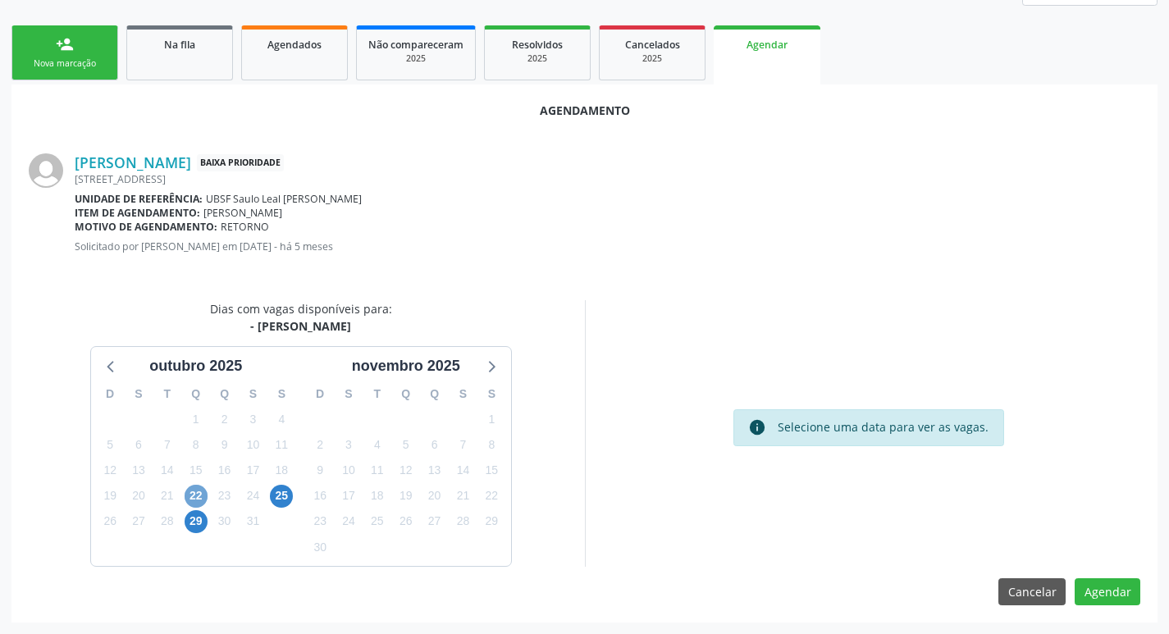
click at [204, 500] on span "22" at bounding box center [196, 496] width 23 height 23
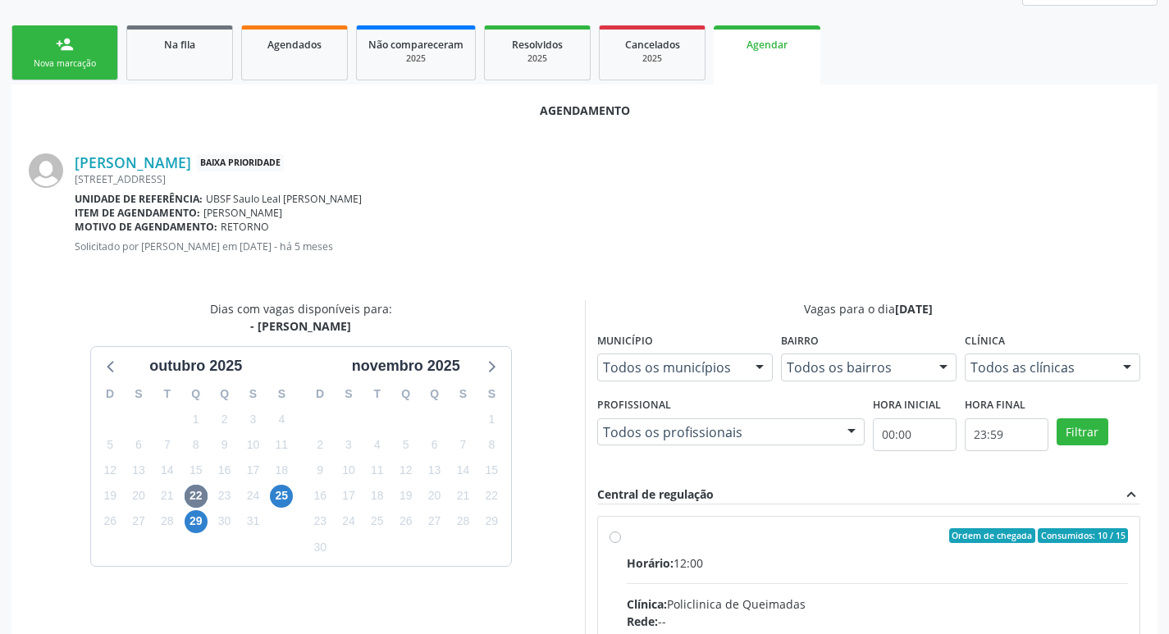
click at [870, 555] on div "Horário: 12:00" at bounding box center [878, 563] width 502 height 17
click at [621, 543] on input "Ordem de chegada Consumidos: 10 / 15 Horário: 12:00 Clínica: Policlinica de Que…" at bounding box center [615, 535] width 11 height 15
radio input "true"
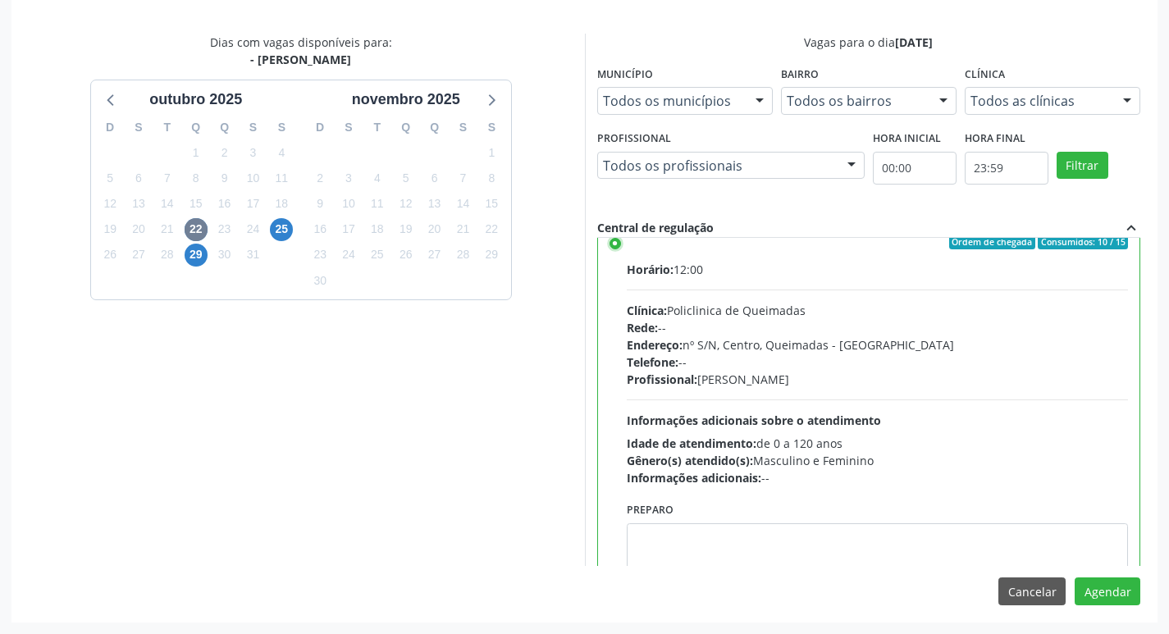
scroll to position [0, 0]
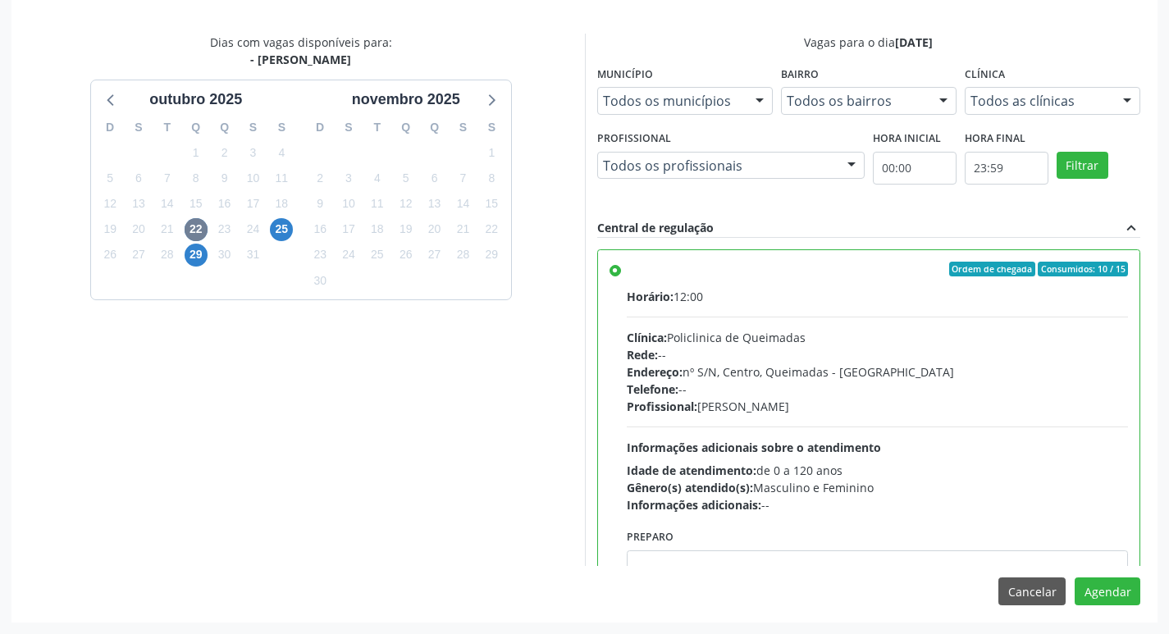
click at [1103, 606] on div "Agendamento Jacinta de Lira do Nascimento Baixa Prioridade Rua dos Trajanos, 89…" at bounding box center [584, 220] width 1146 height 804
click at [1099, 583] on button "Agendar" at bounding box center [1108, 592] width 66 height 28
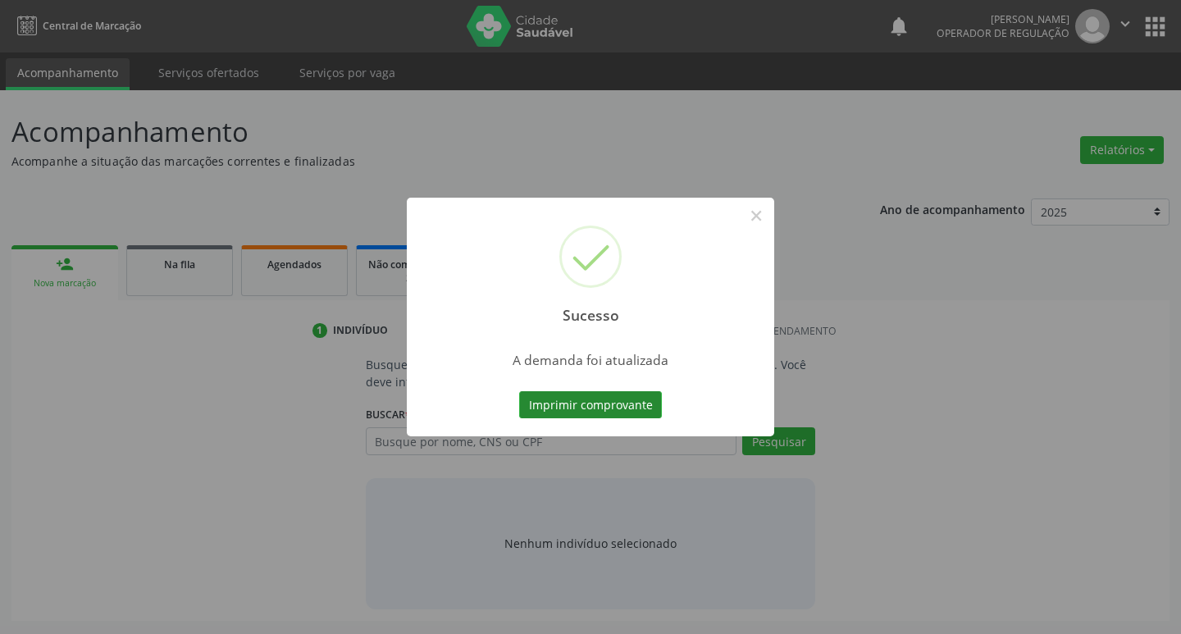
click at [548, 404] on button "Imprimir comprovante" at bounding box center [590, 405] width 143 height 28
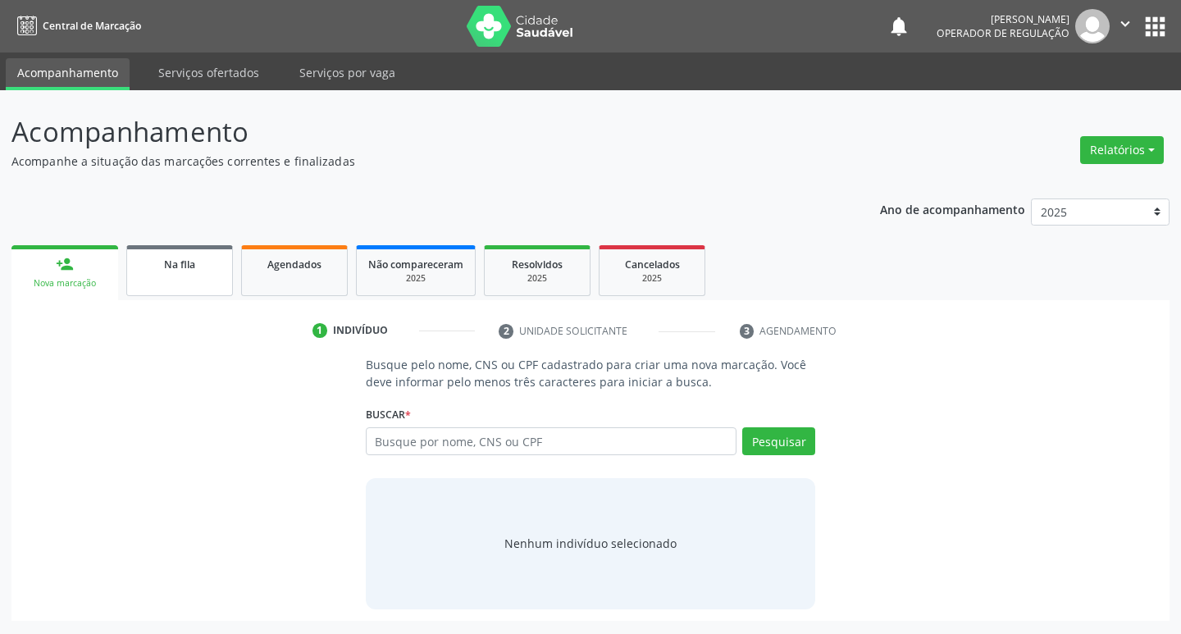
click at [185, 258] on span "Na fila" at bounding box center [179, 265] width 31 height 14
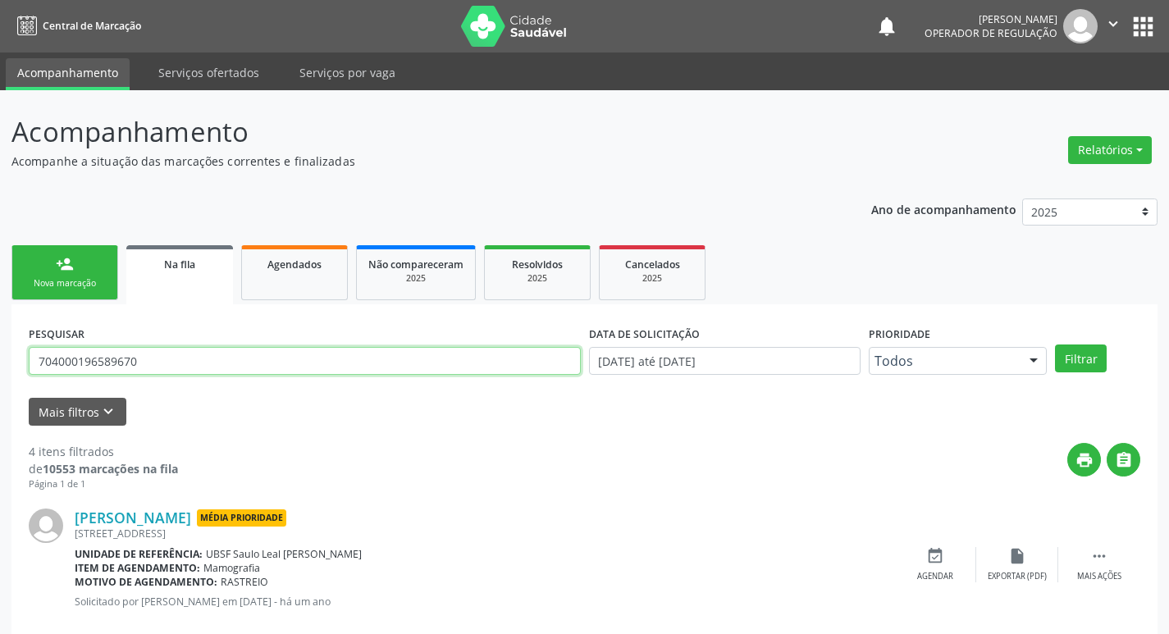
click at [173, 354] on input "704000196589670" at bounding box center [305, 361] width 552 height 28
type input "700507198681956"
click at [1055, 345] on button "Filtrar" at bounding box center [1081, 359] width 52 height 28
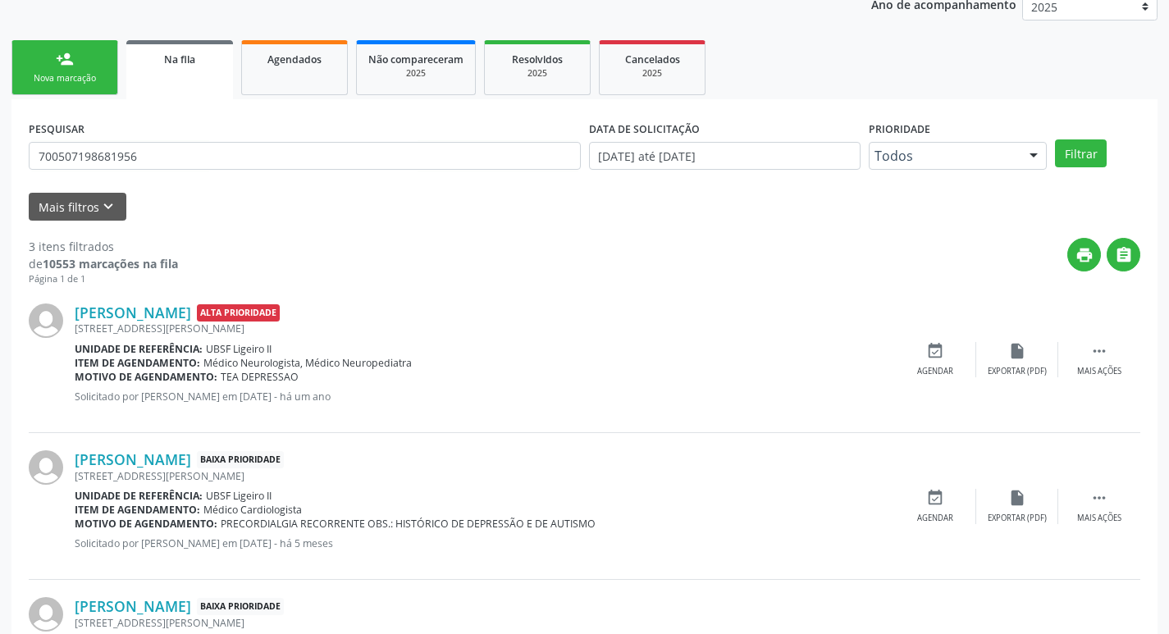
scroll to position [327, 0]
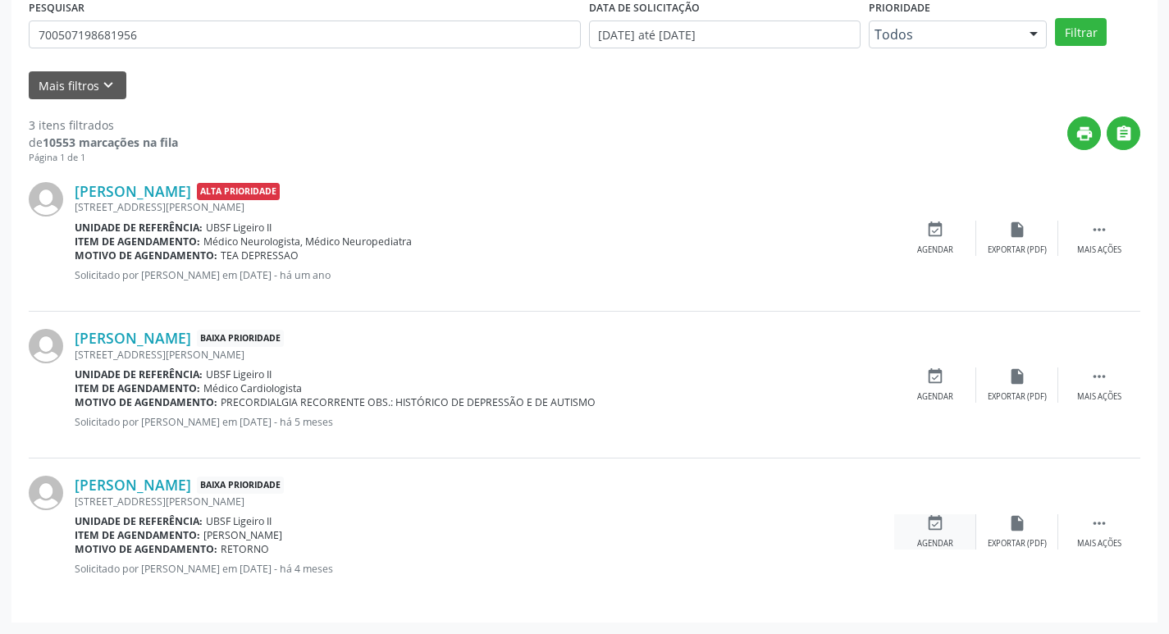
click at [938, 528] on icon "event_available" at bounding box center [935, 523] width 18 height 18
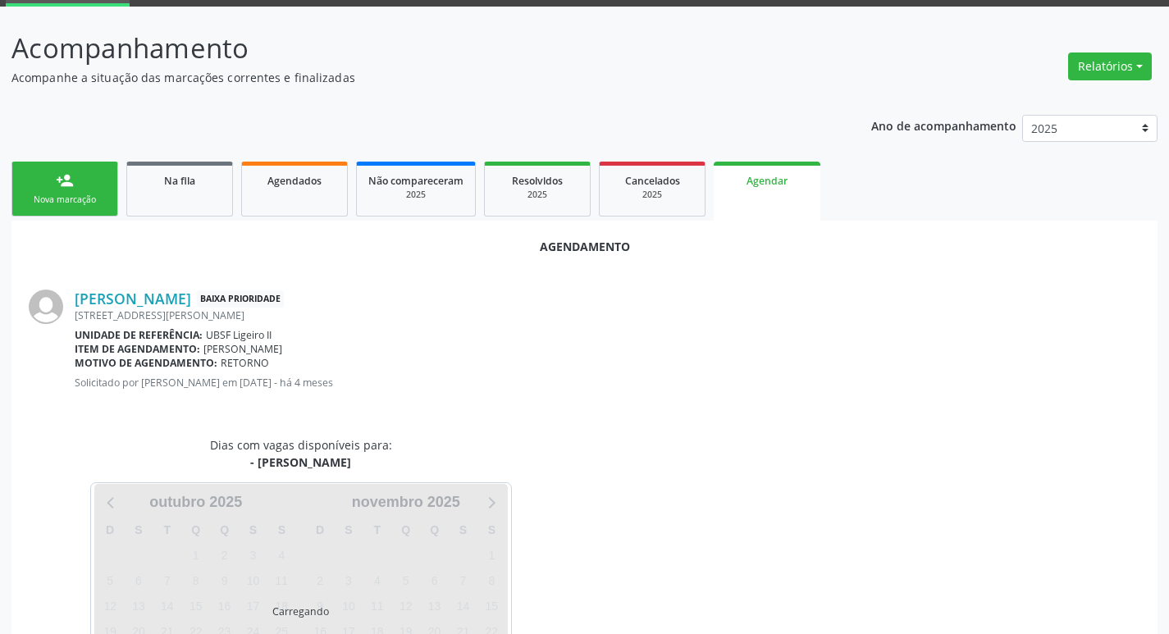
scroll to position [181, 0]
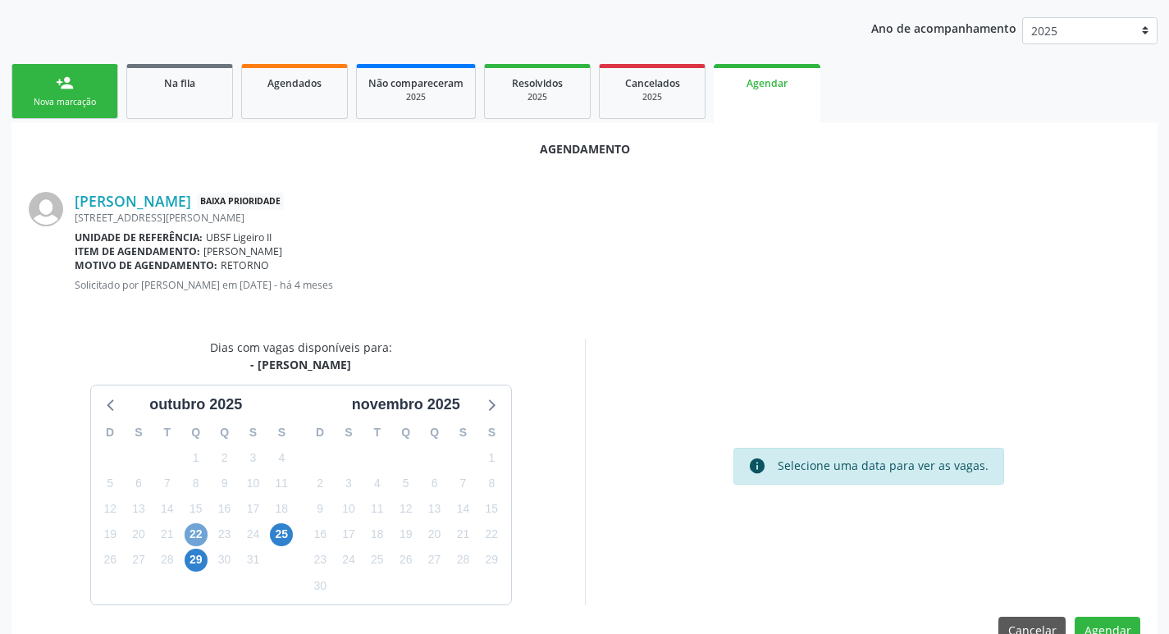
click at [196, 541] on span "22" at bounding box center [196, 534] width 23 height 23
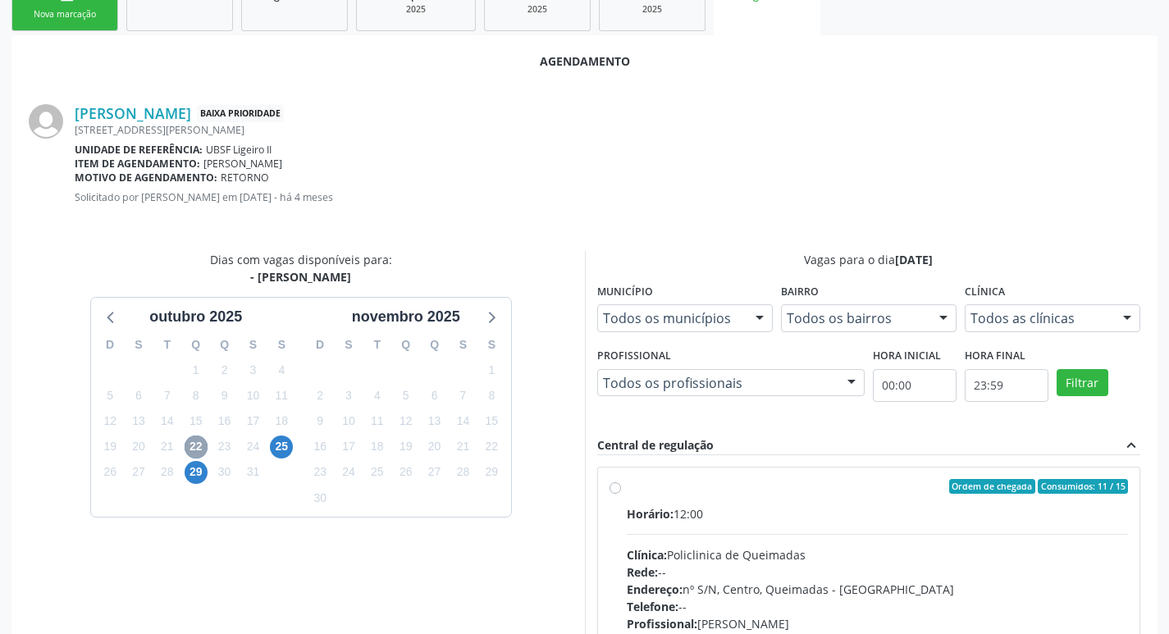
scroll to position [457, 0]
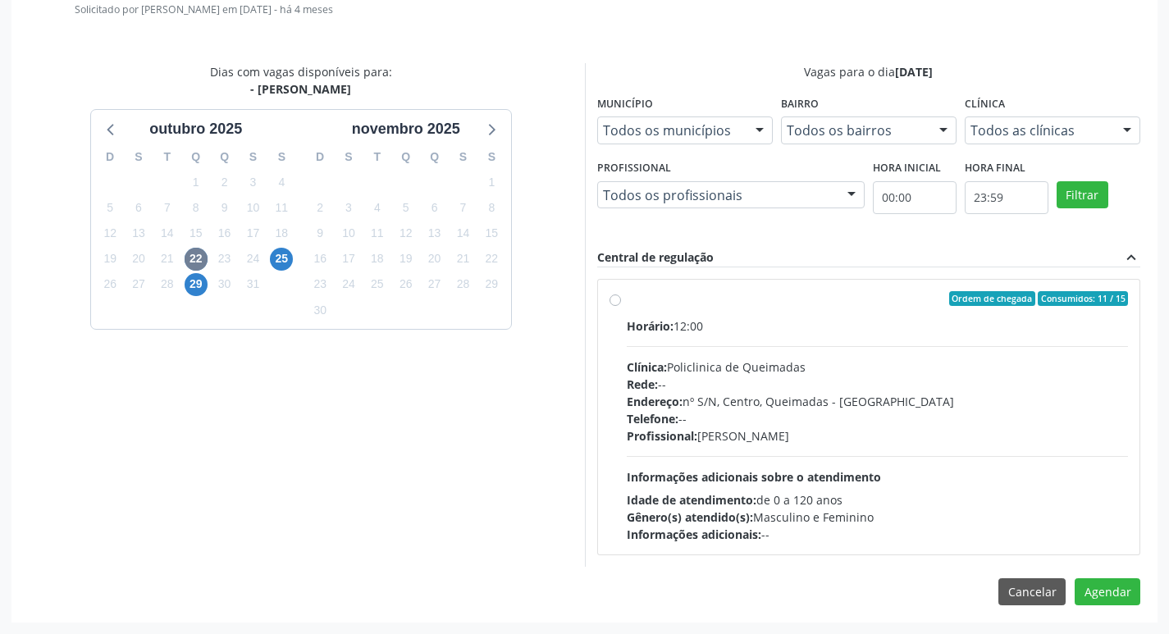
drag, startPoint x: 808, startPoint y: 353, endPoint x: 903, endPoint y: 441, distance: 129.5
click at [816, 376] on div "Horário: 12:00 Clínica: Policlinica de Queimadas Rede: -- Endereço: nº S/N, Cen…" at bounding box center [878, 431] width 502 height 226
radio input "true"
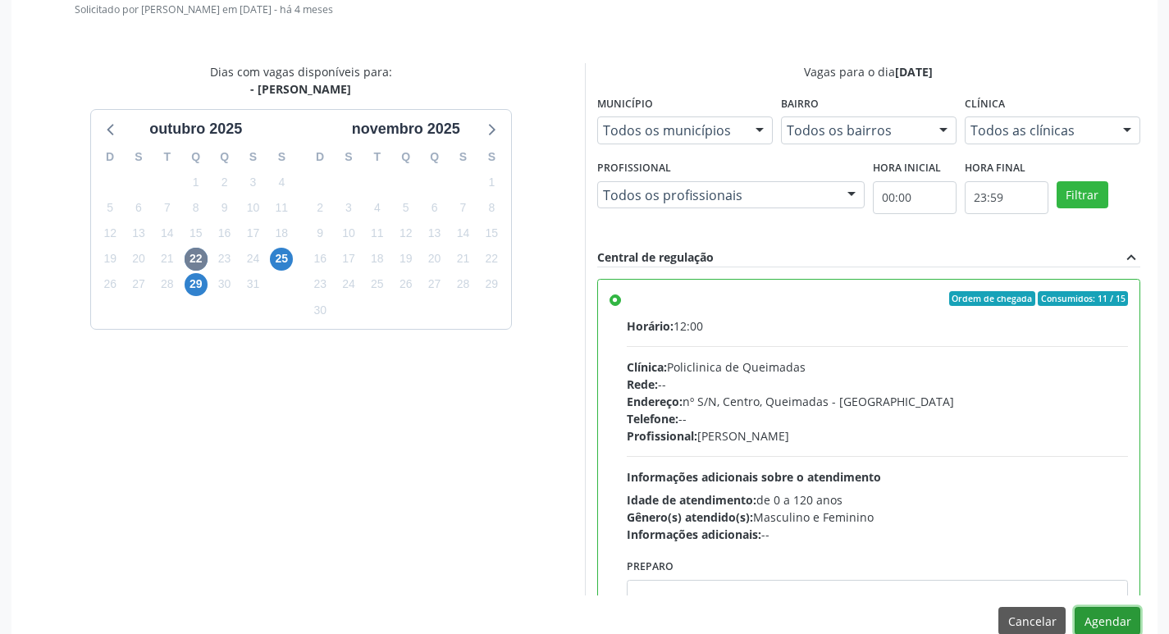
click at [1101, 619] on button "Agendar" at bounding box center [1108, 621] width 66 height 28
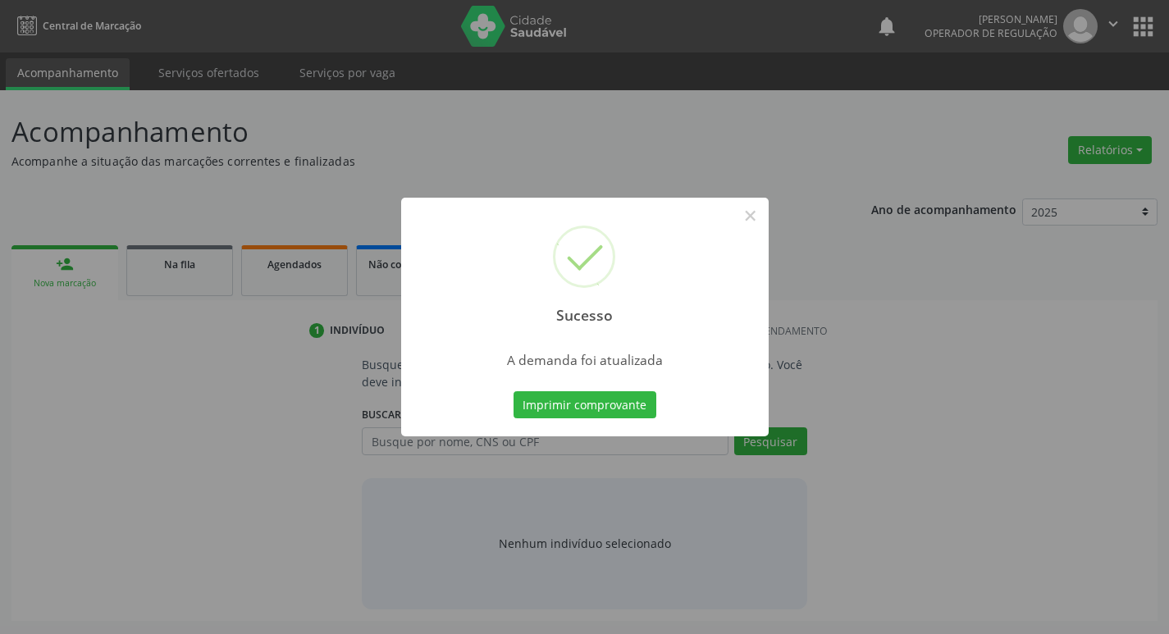
scroll to position [0, 0]
click at [632, 468] on div "Sucesso × A demanda foi atualizada Imprimir comprovante Cancel" at bounding box center [590, 317] width 1181 height 634
click at [633, 418] on button "Imprimir comprovante" at bounding box center [590, 405] width 143 height 28
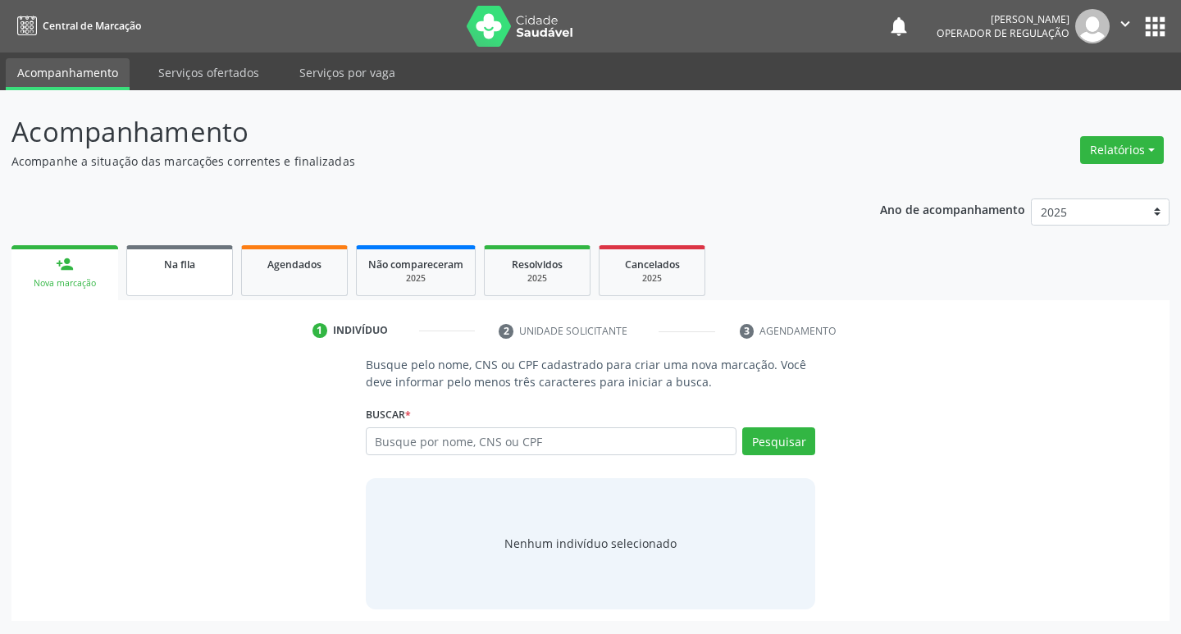
click at [181, 254] on link "Na fila" at bounding box center [179, 270] width 107 height 51
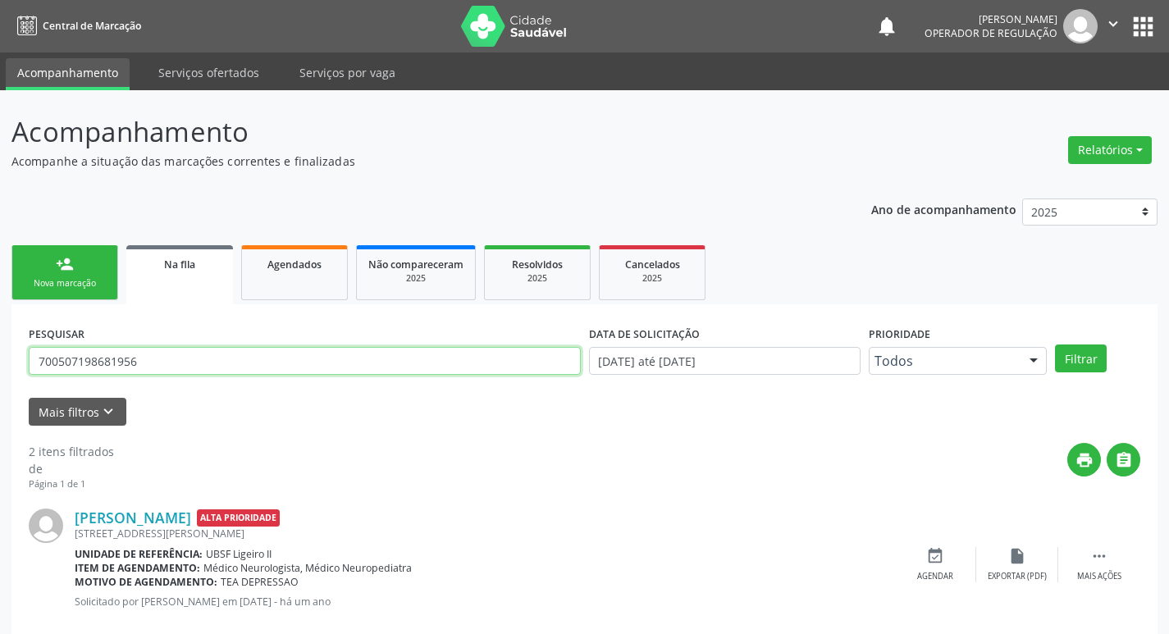
click at [213, 358] on input "700507198681956" at bounding box center [305, 361] width 552 height 28
click at [214, 357] on input "700507198681956" at bounding box center [305, 361] width 552 height 28
type input "706007372667643"
click at [1055, 345] on button "Filtrar" at bounding box center [1081, 359] width 52 height 28
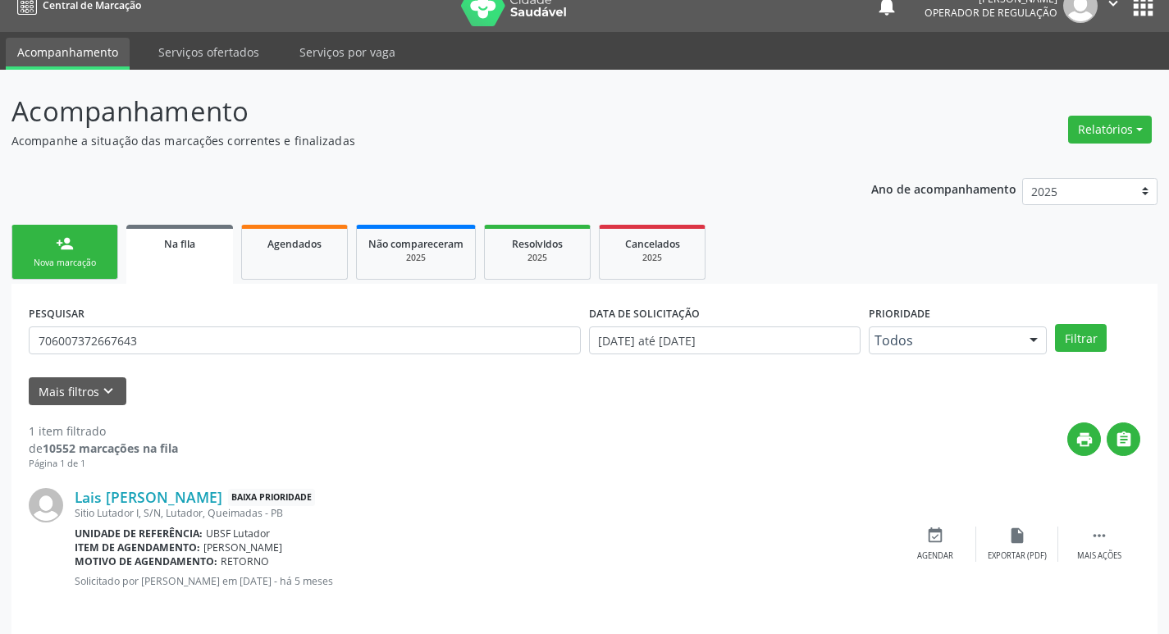
scroll to position [32, 0]
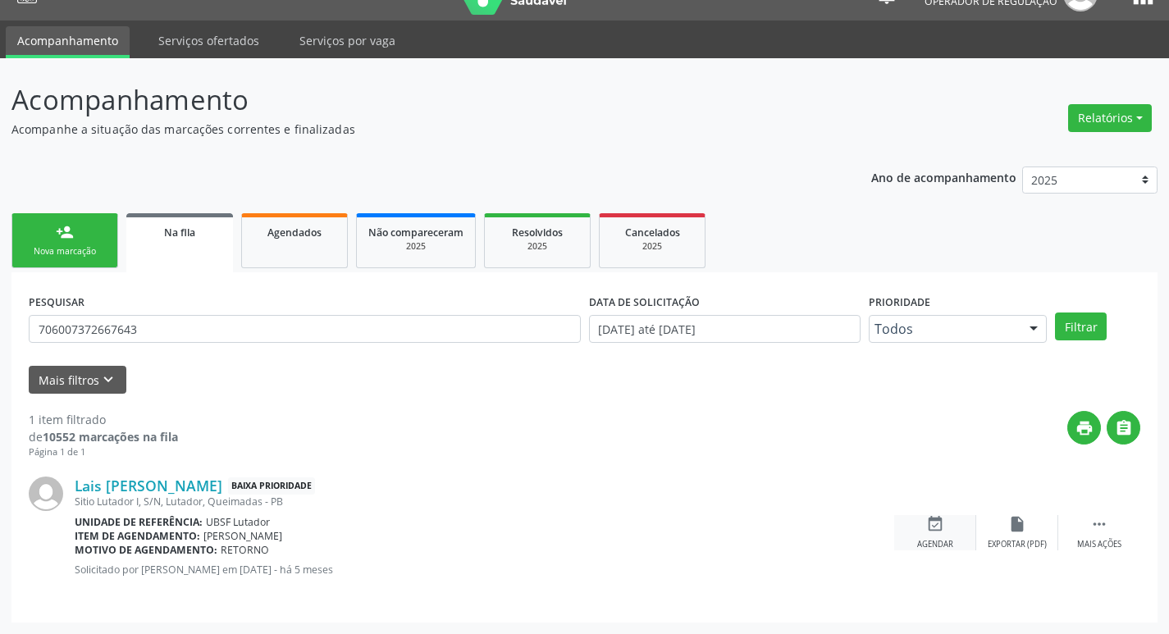
click at [937, 525] on icon "event_available" at bounding box center [935, 524] width 18 height 18
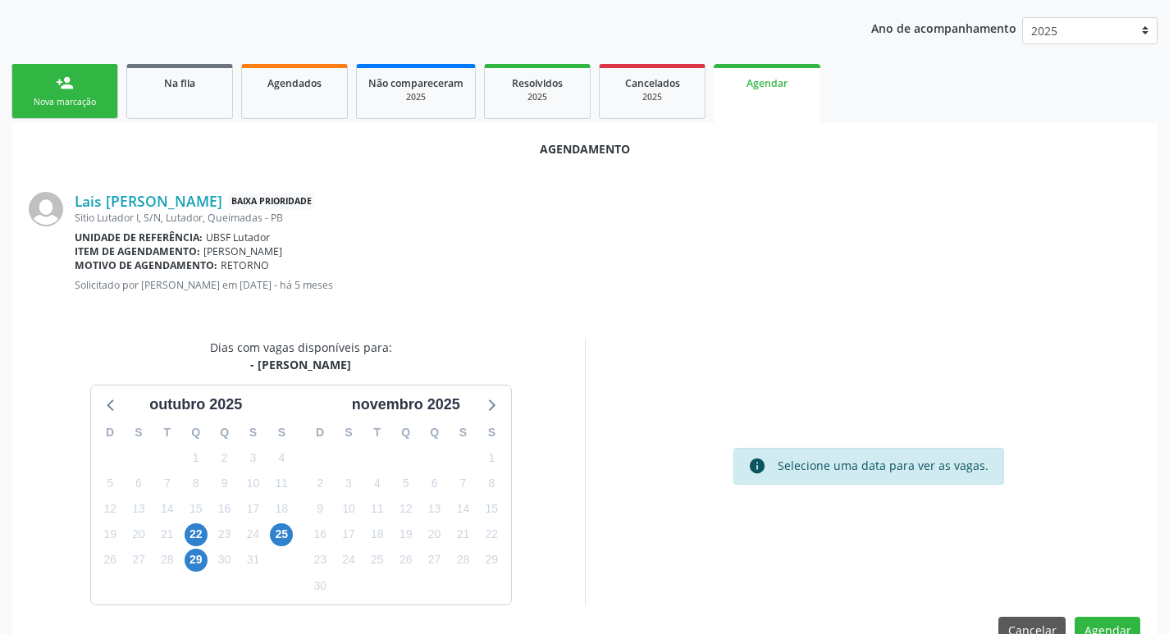
scroll to position [220, 0]
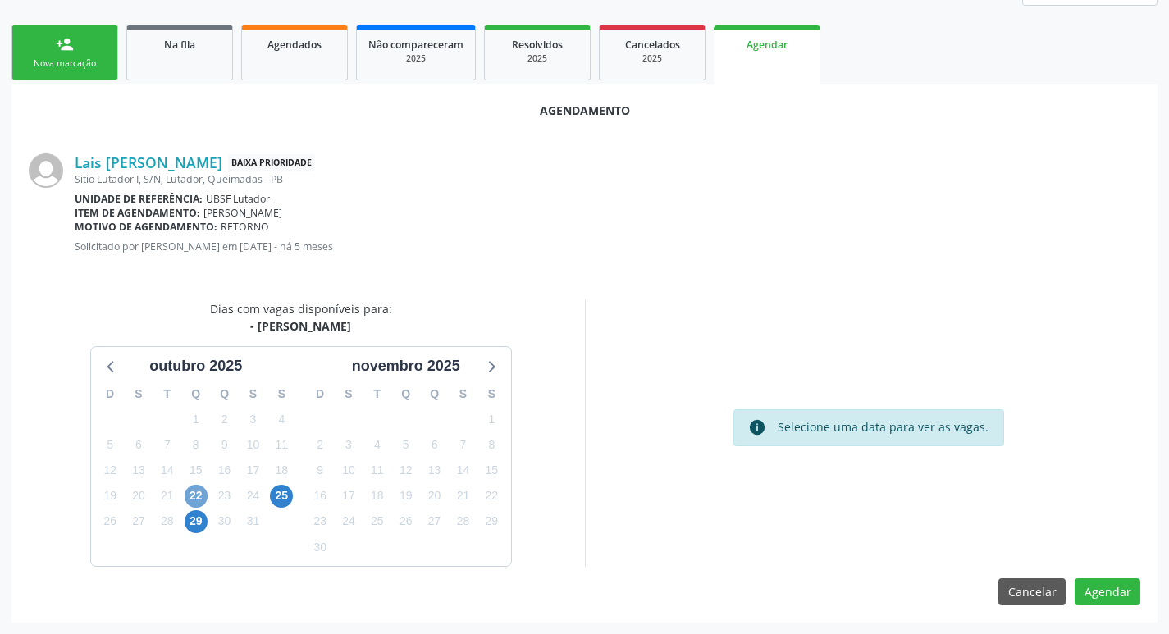
click at [205, 496] on span "22" at bounding box center [196, 496] width 23 height 23
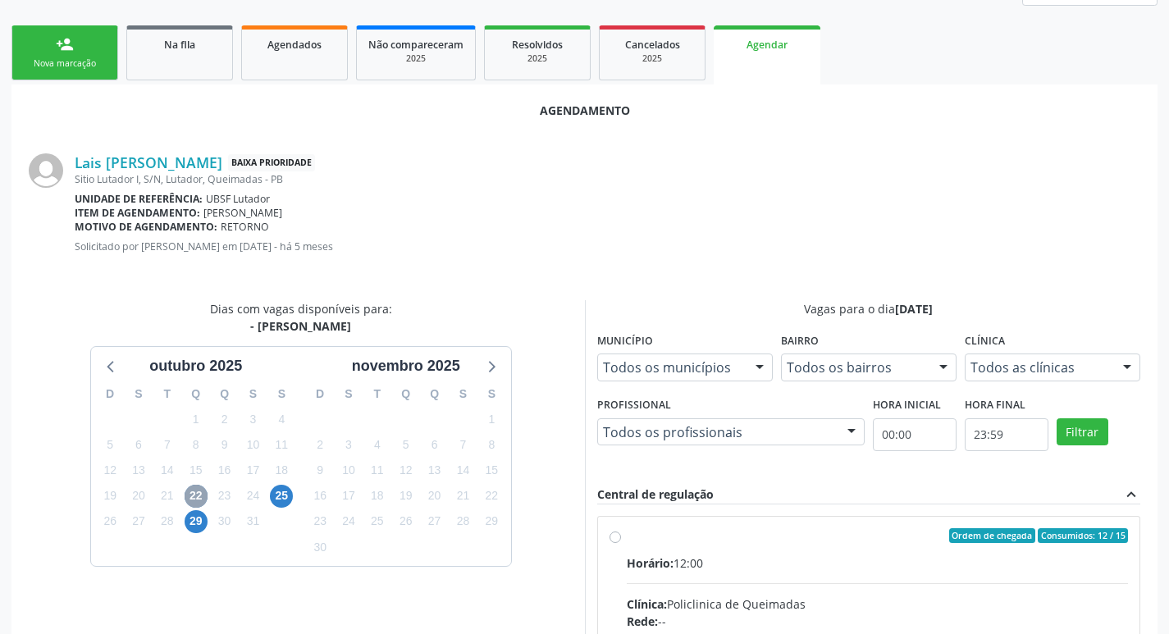
scroll to position [457, 0]
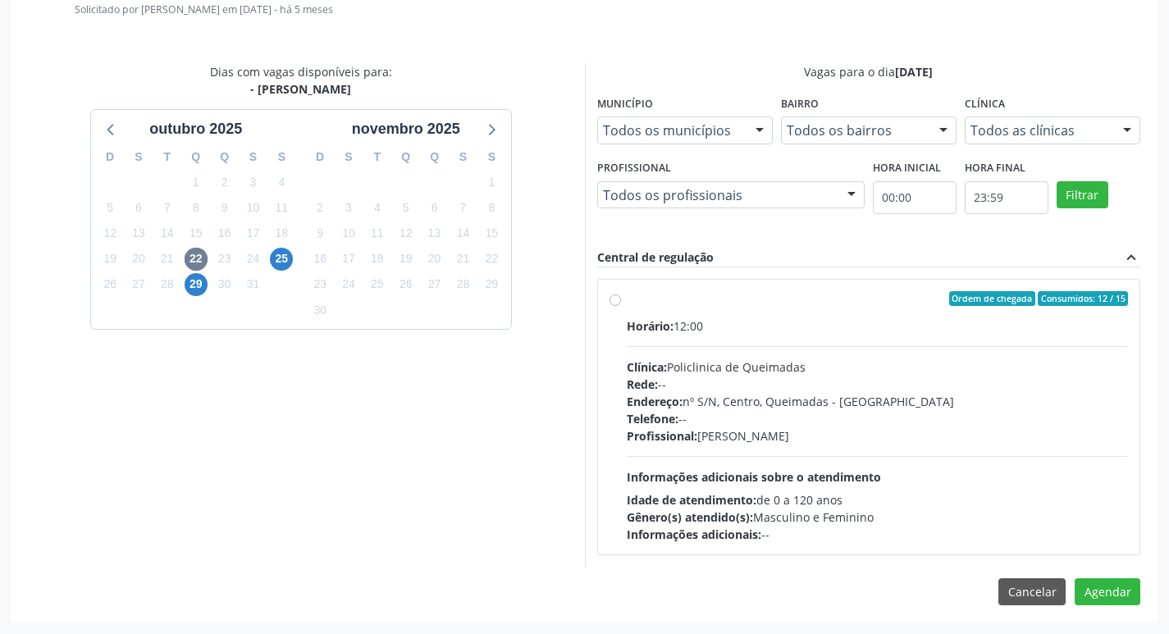
click at [883, 343] on div "Horário: 12:00 Clínica: Policlinica de Queimadas Rede: -- Endereço: nº S/N, Cen…" at bounding box center [878, 431] width 502 height 226
click at [621, 306] on input "Ordem de chegada Consumidos: 12 / 15 Horário: 12:00 Clínica: Policlinica de Que…" at bounding box center [615, 298] width 11 height 15
radio input "true"
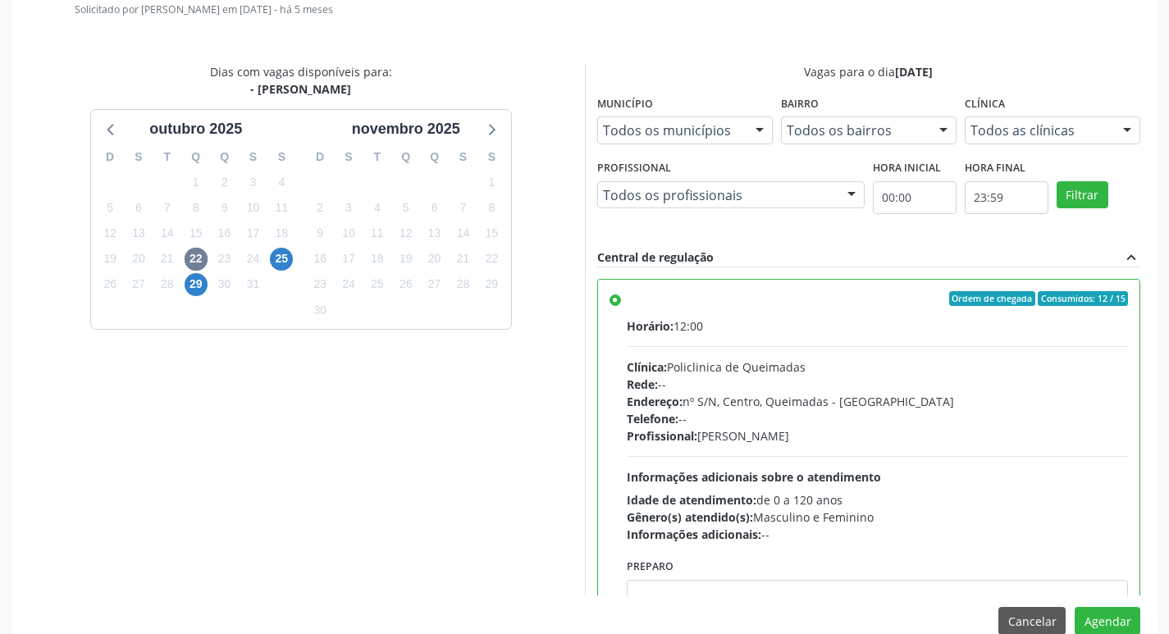
click at [883, 343] on div "Horário: 12:00 Clínica: Policlinica de Queimadas Rede: -- Endereço: nº S/N, Cen…" at bounding box center [878, 431] width 502 height 226
click at [621, 306] on input "Ordem de chegada Consumidos: 12 / 15 Horário: 12:00 Clínica: Policlinica de Que…" at bounding box center [615, 298] width 11 height 15
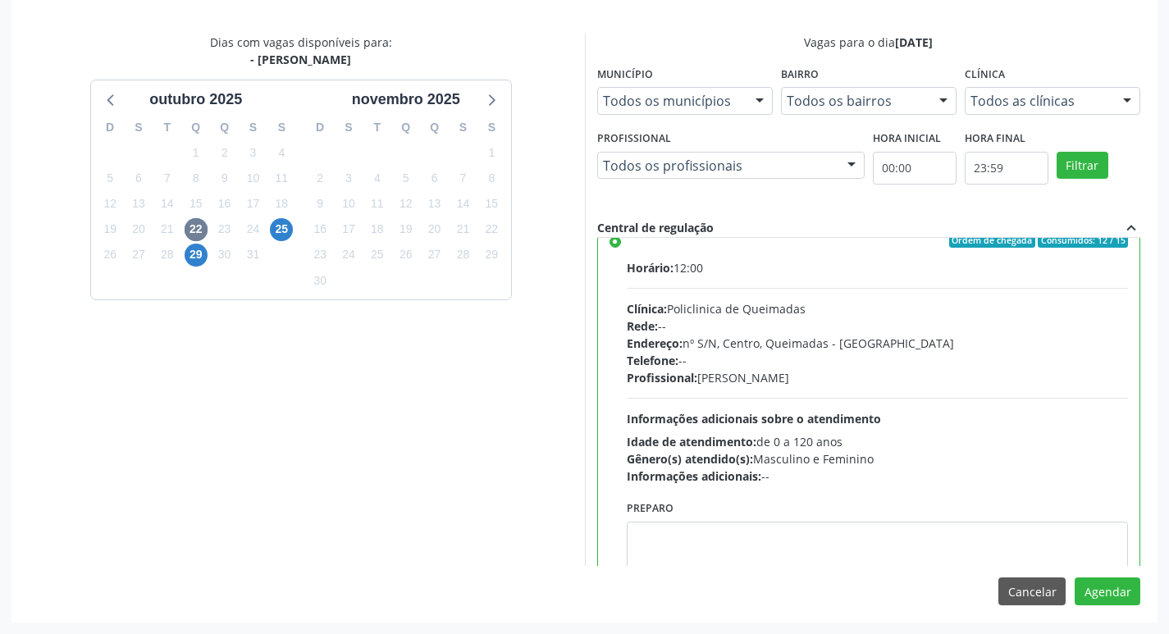
scroll to position [0, 0]
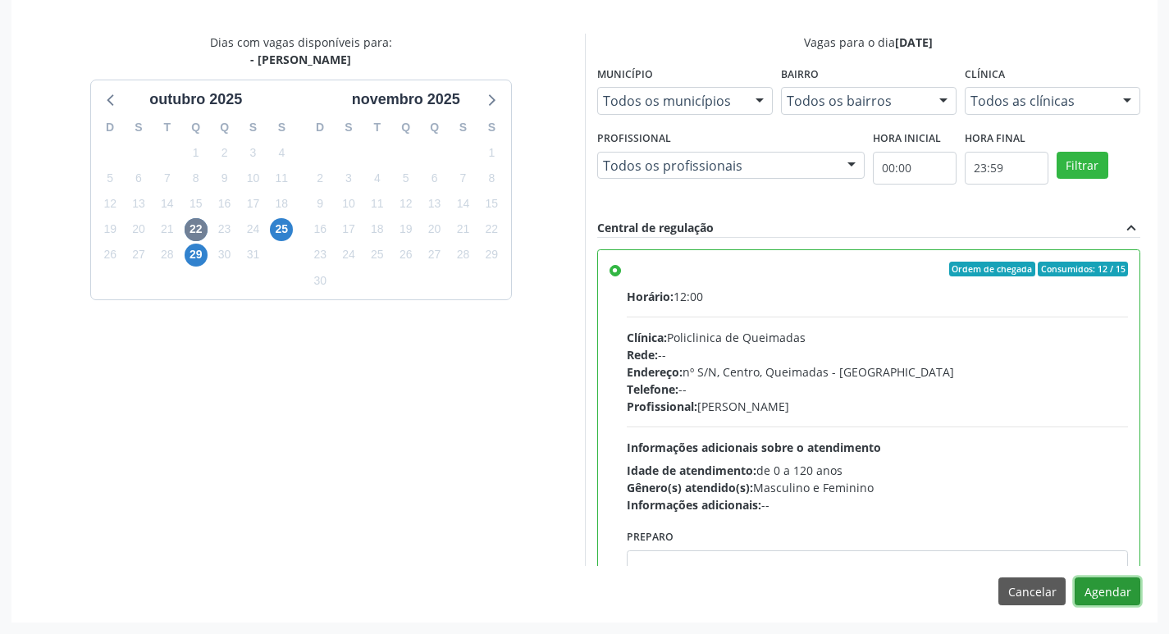
click at [1106, 582] on button "Agendar" at bounding box center [1108, 592] width 66 height 28
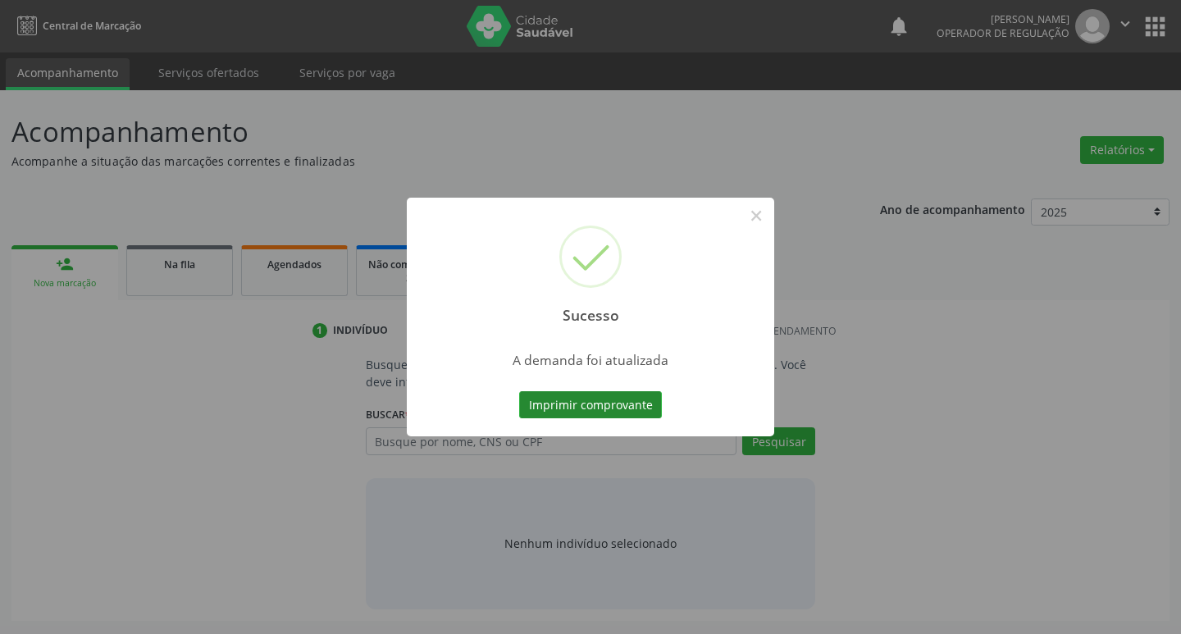
click at [555, 397] on button "Imprimir comprovante" at bounding box center [590, 405] width 143 height 28
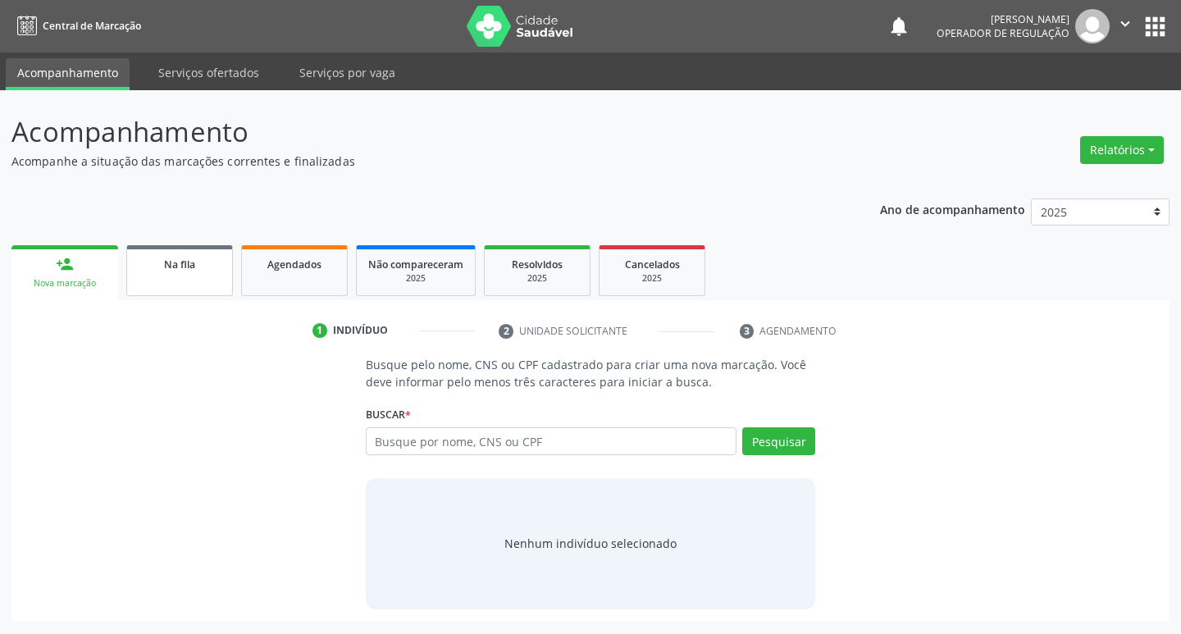
click at [158, 267] on div "Na fila" at bounding box center [180, 263] width 82 height 17
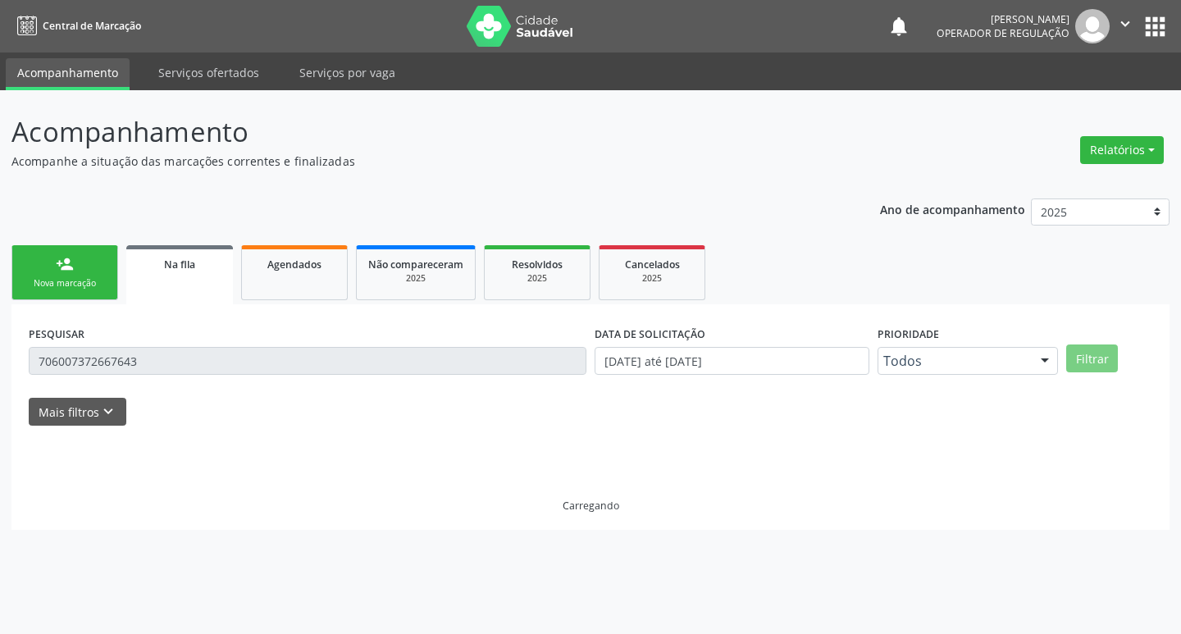
click at [204, 378] on div "PESQUISAR 706007372667643" at bounding box center [308, 354] width 566 height 64
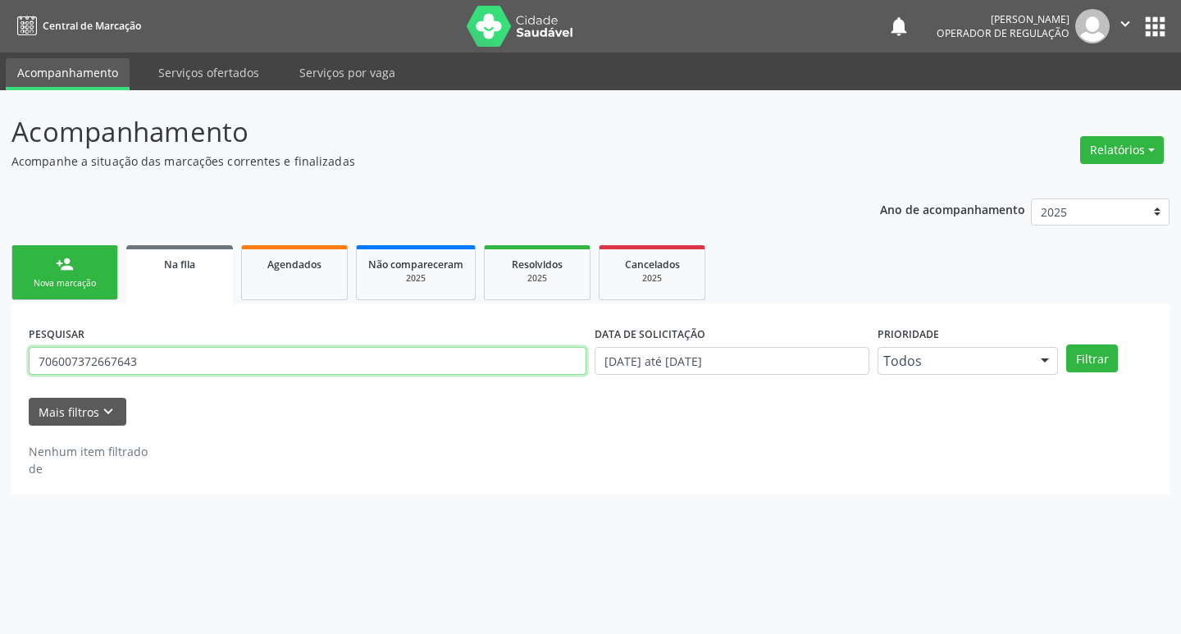
click at [195, 361] on input "706007372667643" at bounding box center [308, 361] width 558 height 28
type input "701409627324832"
click at [1067, 345] on button "Filtrar" at bounding box center [1093, 359] width 52 height 28
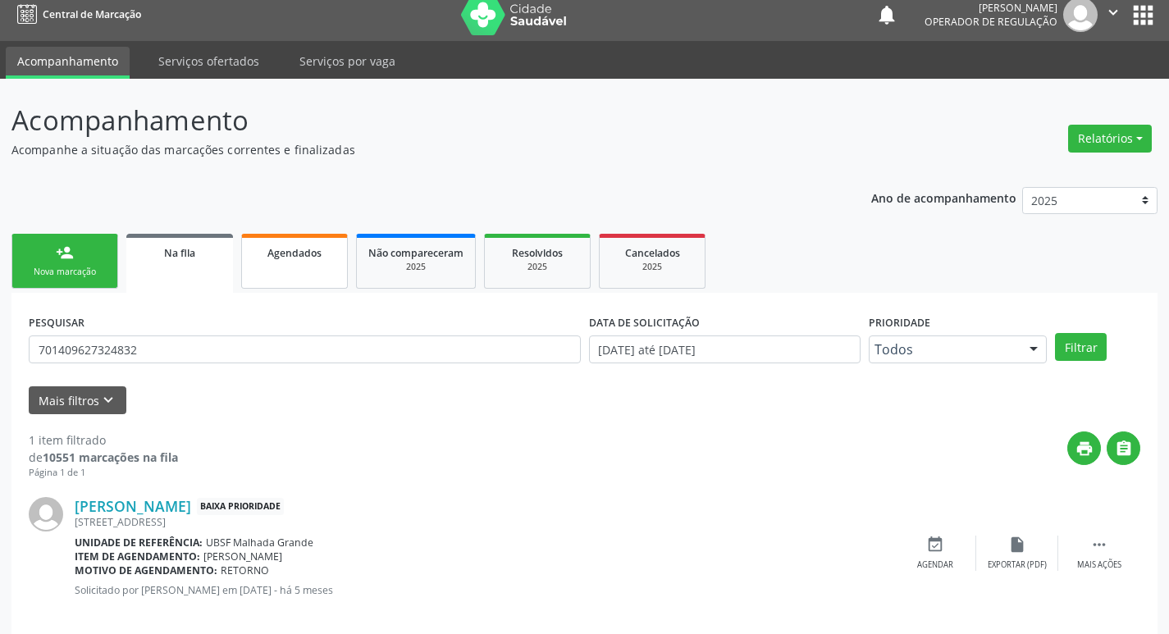
scroll to position [32, 0]
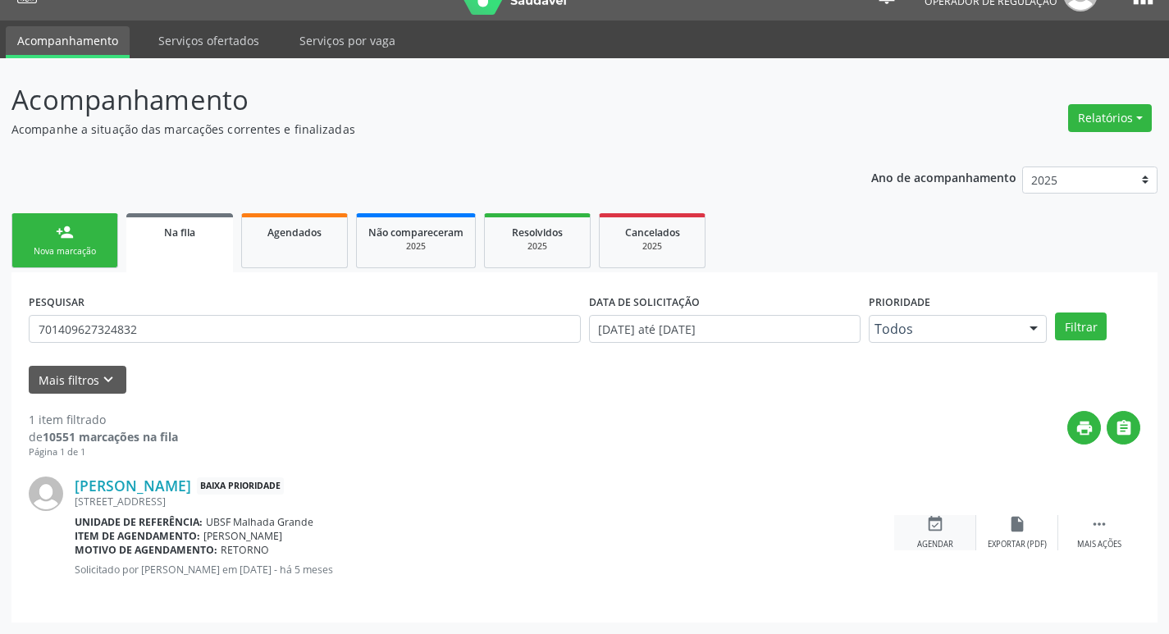
click at [953, 521] on div "event_available Agendar" at bounding box center [935, 532] width 82 height 35
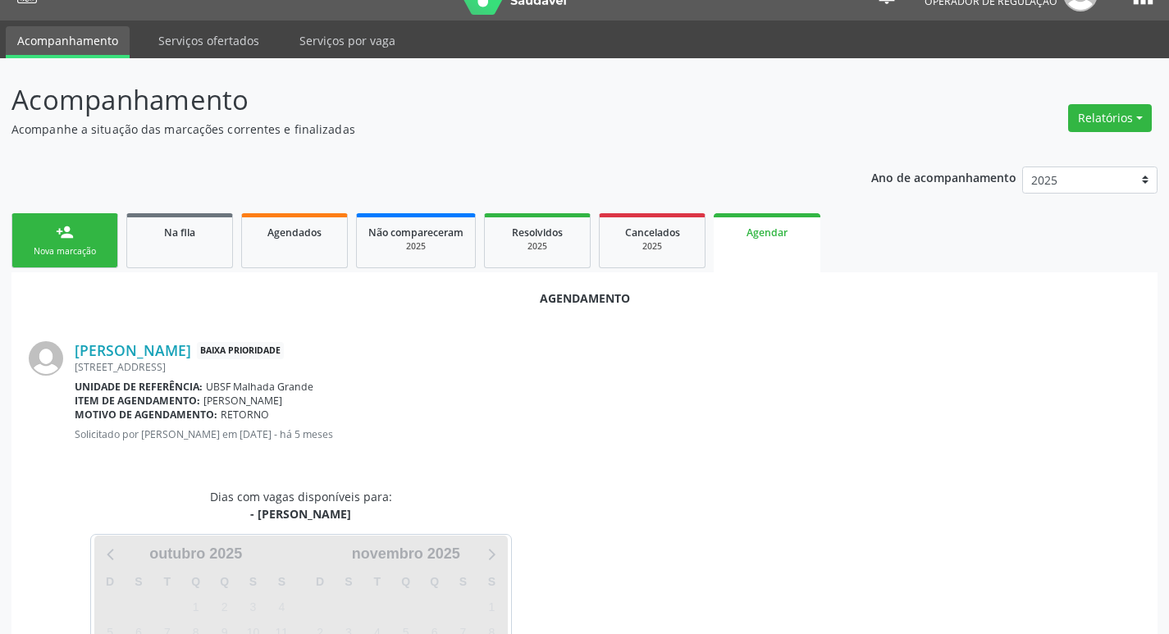
click at [942, 523] on div "Dias com vagas disponíveis para: - Médico Psiquiatra Carregando outubro 2025 D …" at bounding box center [584, 621] width 1135 height 267
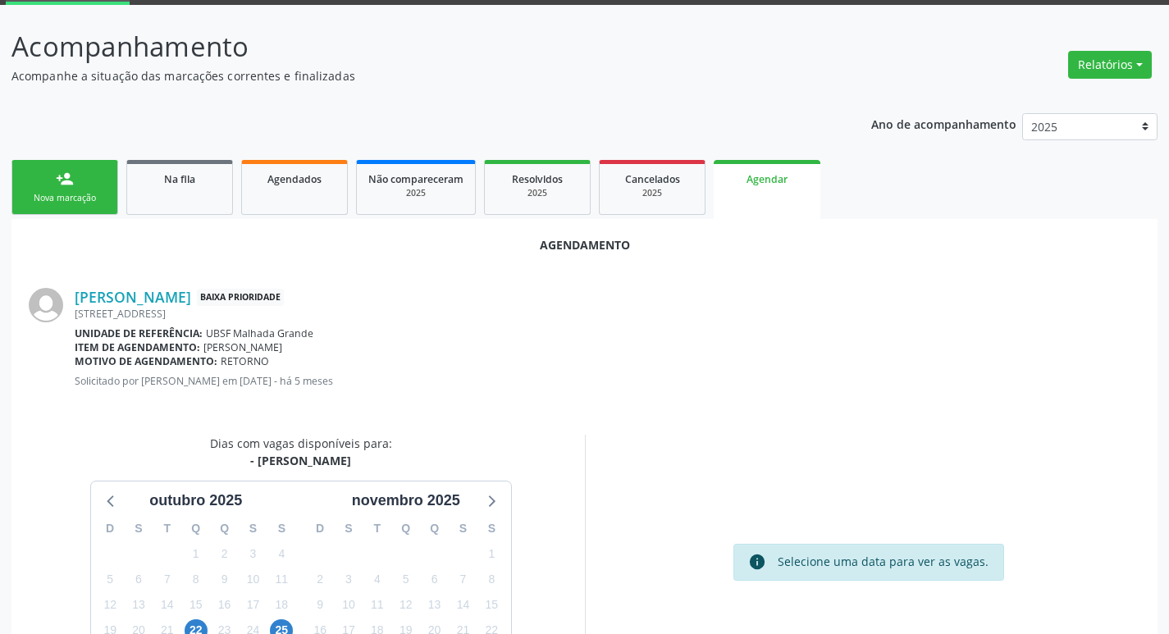
scroll to position [220, 0]
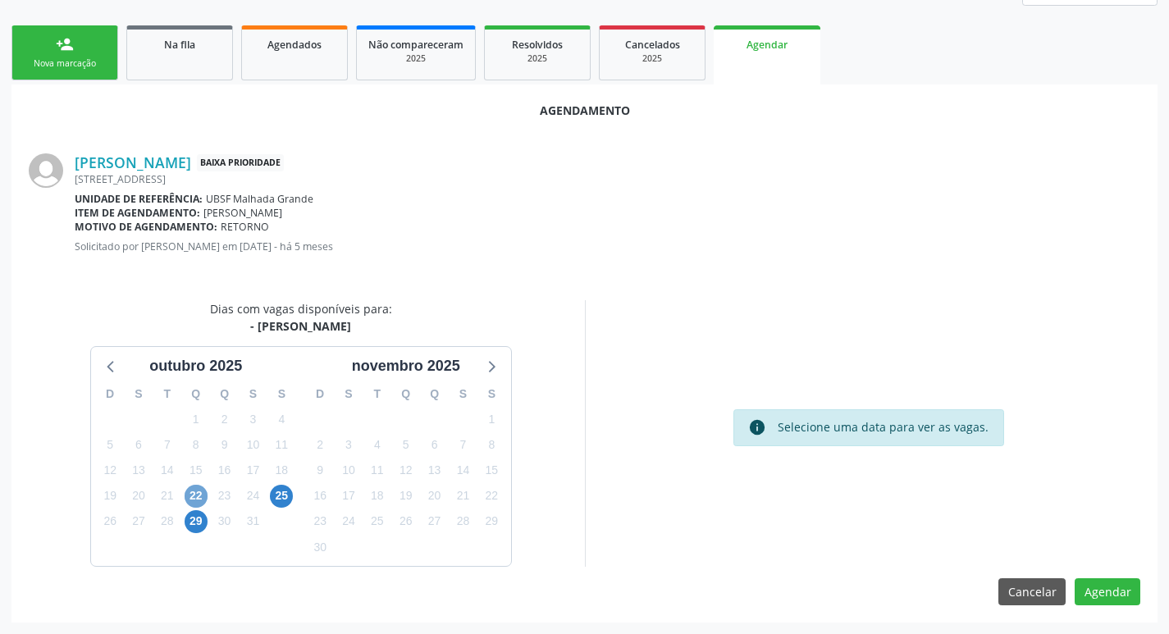
click at [190, 496] on span "22" at bounding box center [196, 496] width 23 height 23
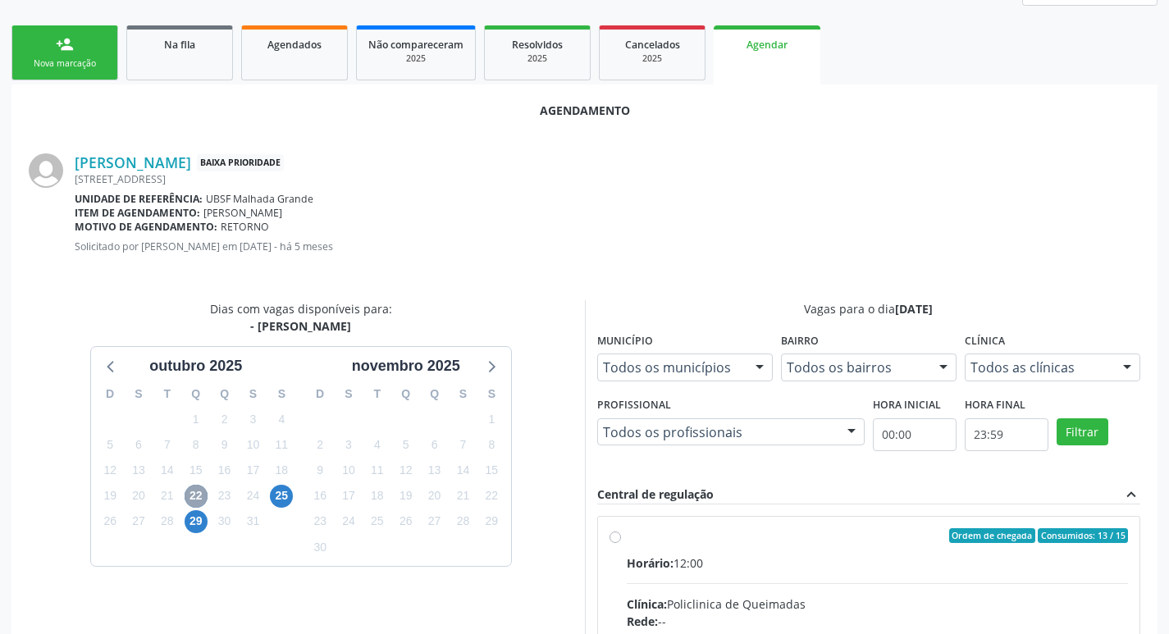
scroll to position [457, 0]
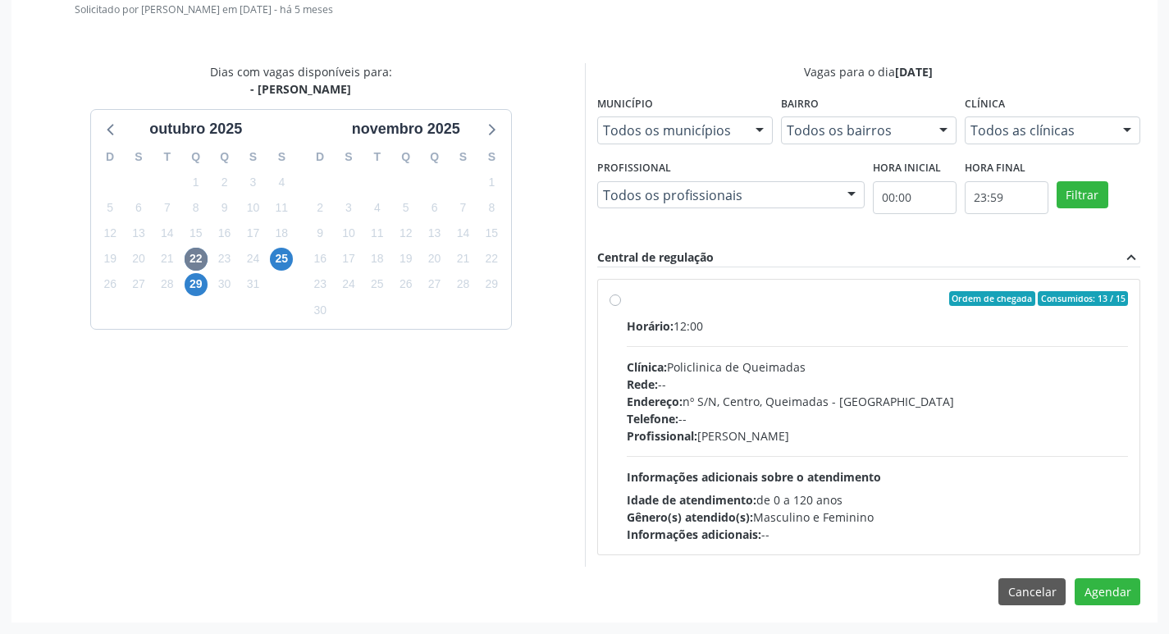
click at [857, 341] on div "Horário: 12:00 Clínica: Policlinica de Queimadas Rede: -- Endereço: nº S/N, Cen…" at bounding box center [878, 431] width 502 height 226
click at [621, 306] on input "Ordem de chegada Consumidos: 13 / 15 Horário: 12:00 Clínica: Policlinica de Que…" at bounding box center [615, 298] width 11 height 15
radio input "true"
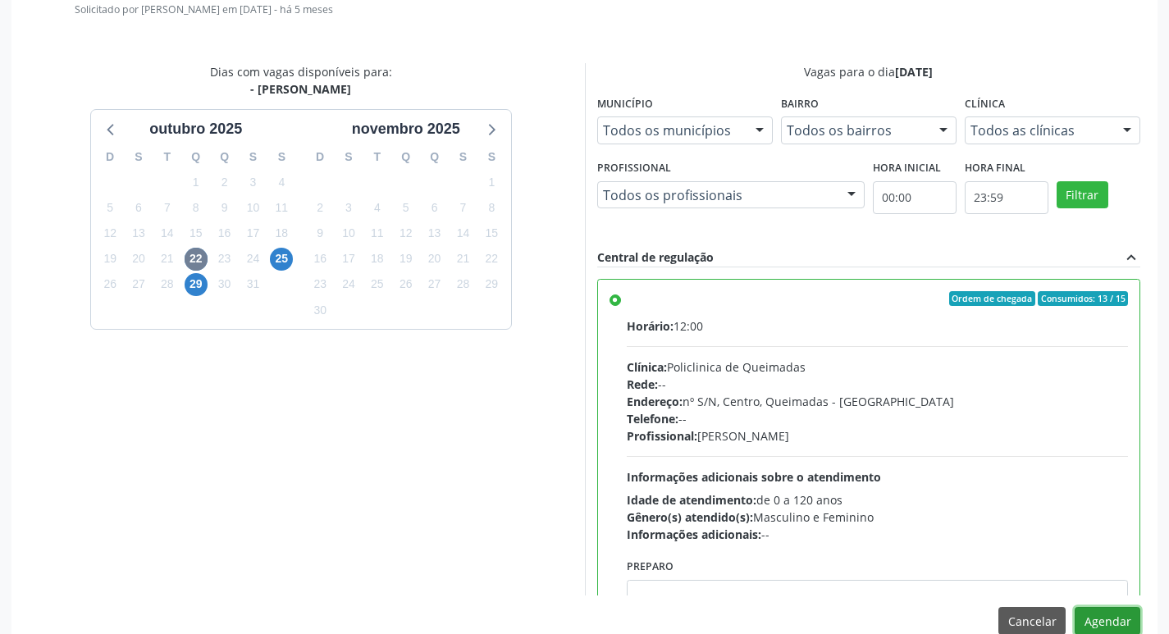
click at [1096, 622] on button "Agendar" at bounding box center [1108, 621] width 66 height 28
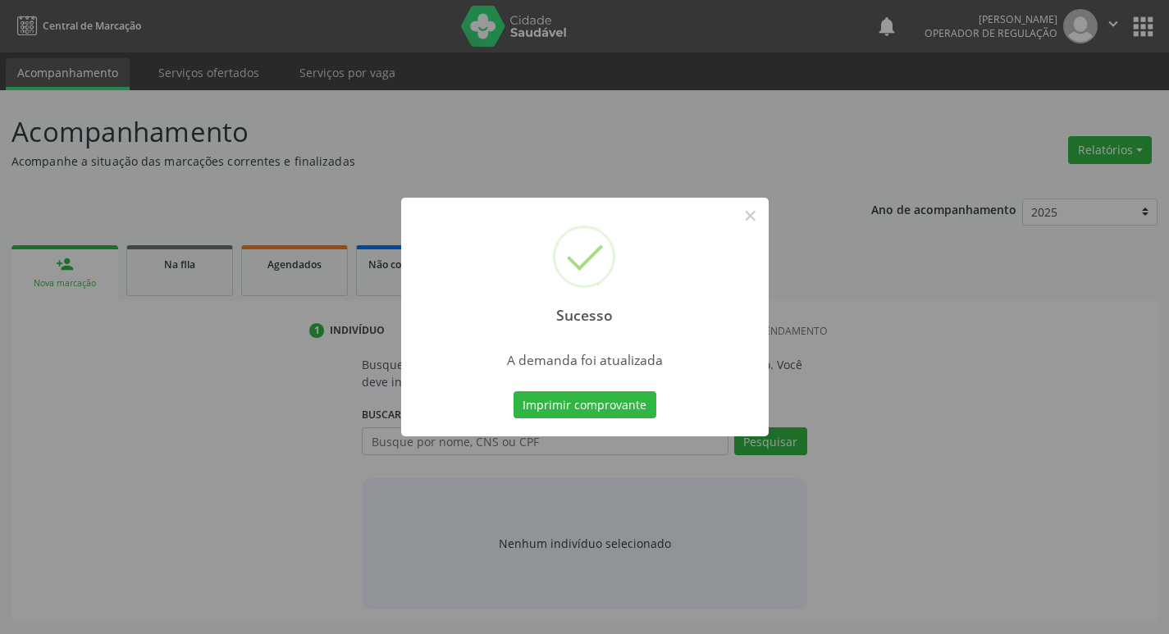
scroll to position [0, 0]
click at [638, 410] on button "Imprimir comprovante" at bounding box center [590, 405] width 143 height 28
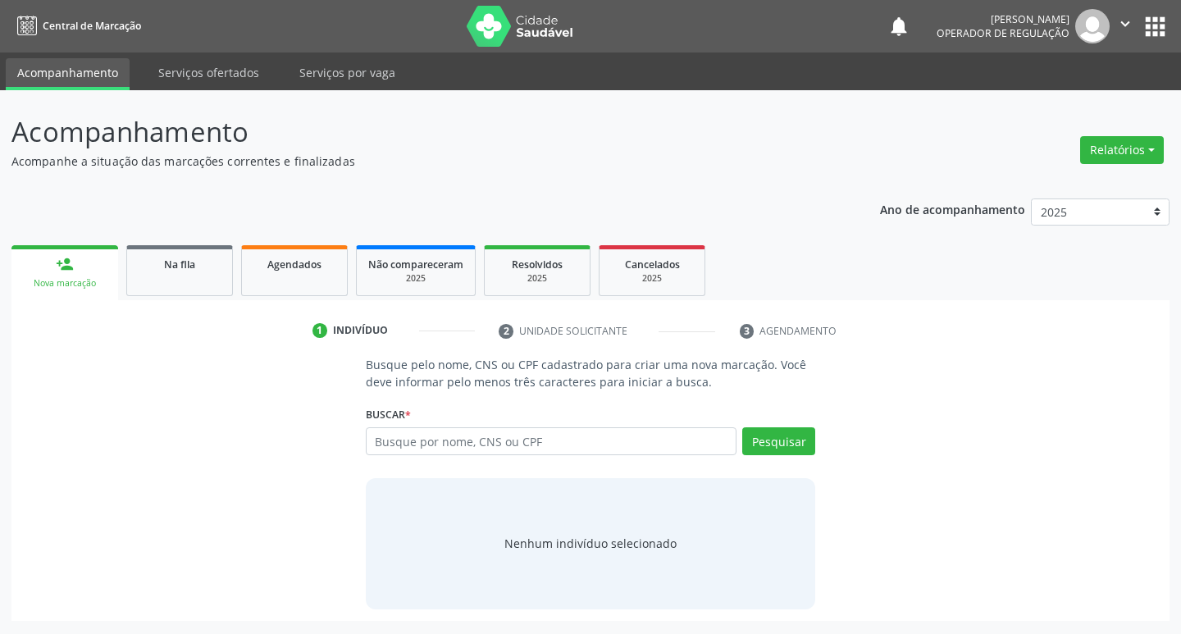
click at [189, 270] on span "Na fila" at bounding box center [179, 265] width 31 height 14
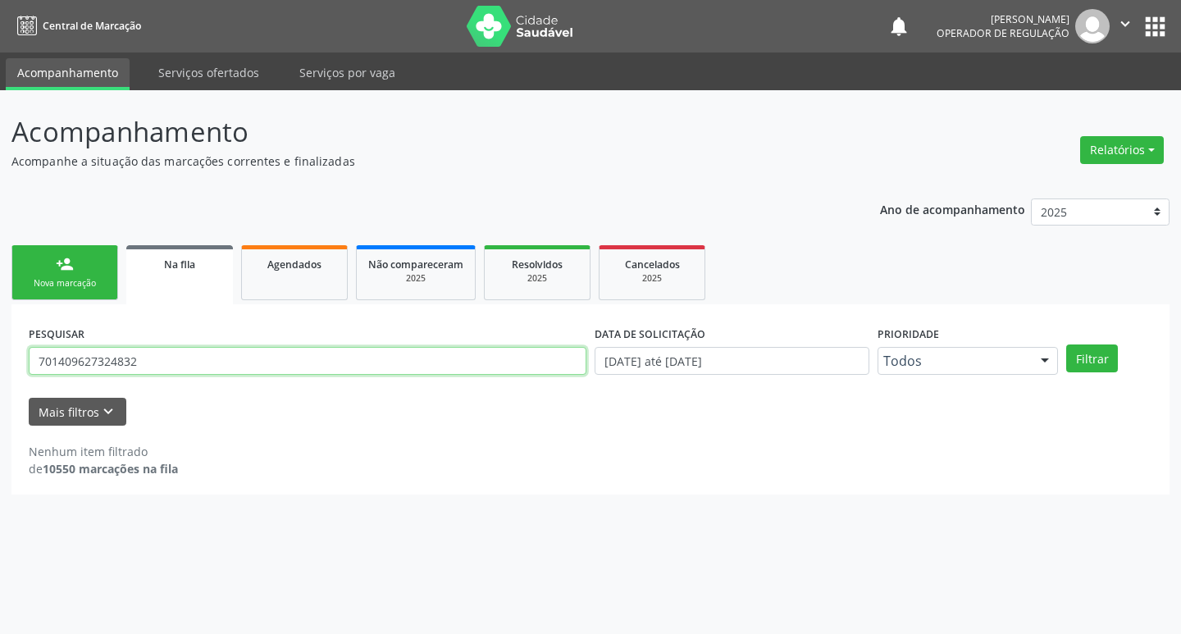
click at [174, 360] on input "701409627324832" at bounding box center [308, 361] width 558 height 28
type input "707406053675375"
click at [1067, 345] on button "Filtrar" at bounding box center [1093, 359] width 52 height 28
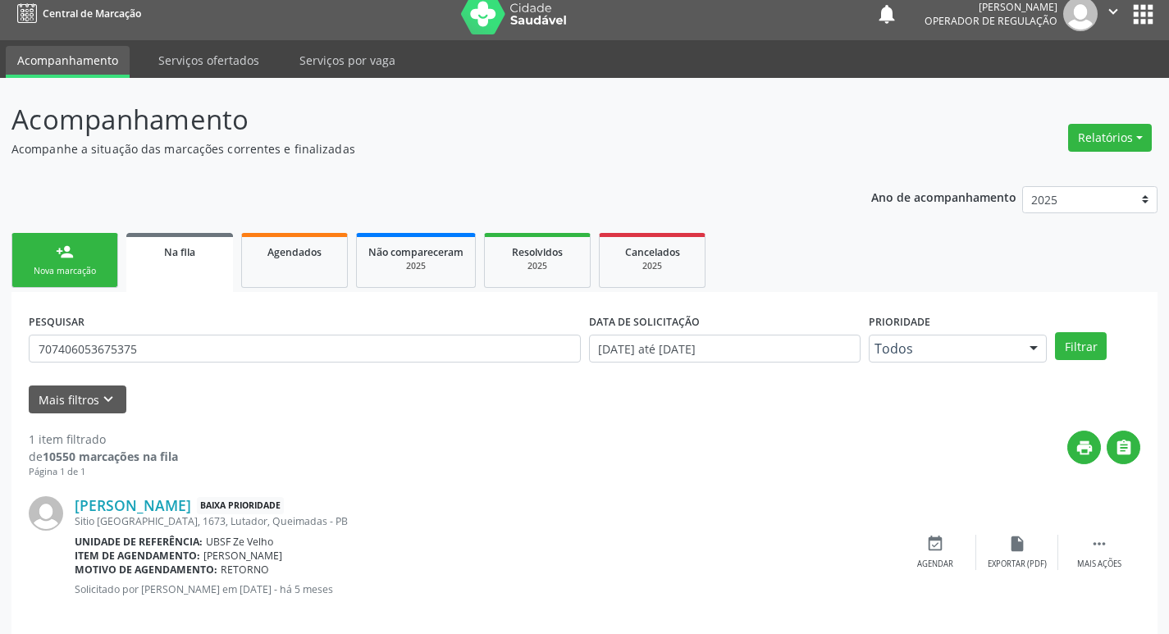
scroll to position [32, 0]
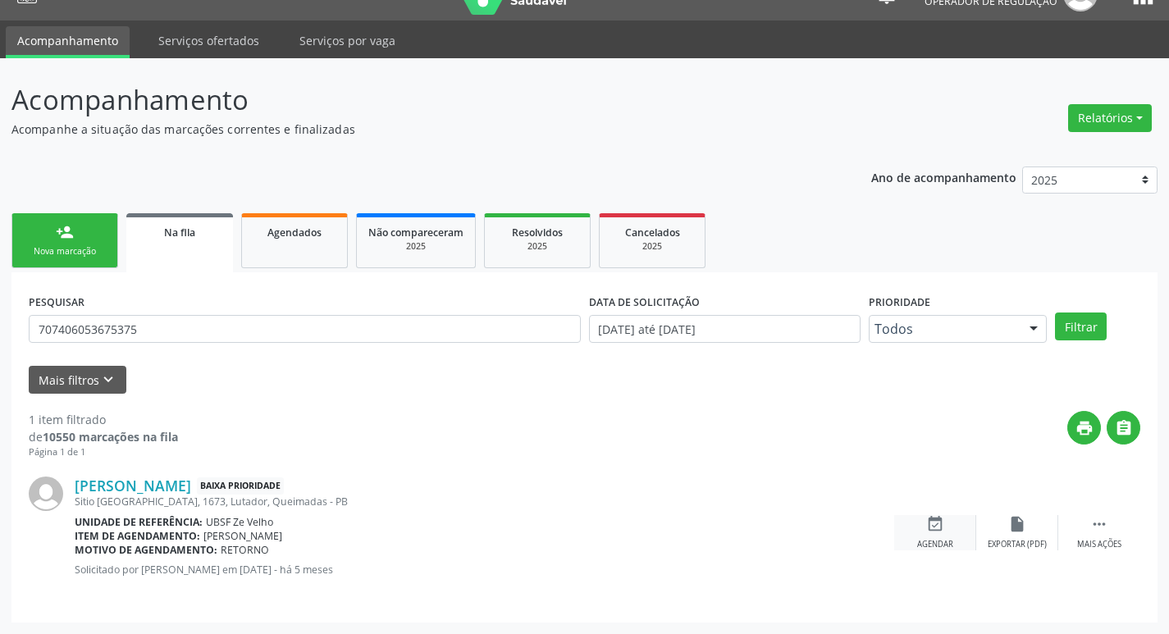
click at [926, 531] on icon "event_available" at bounding box center [935, 524] width 18 height 18
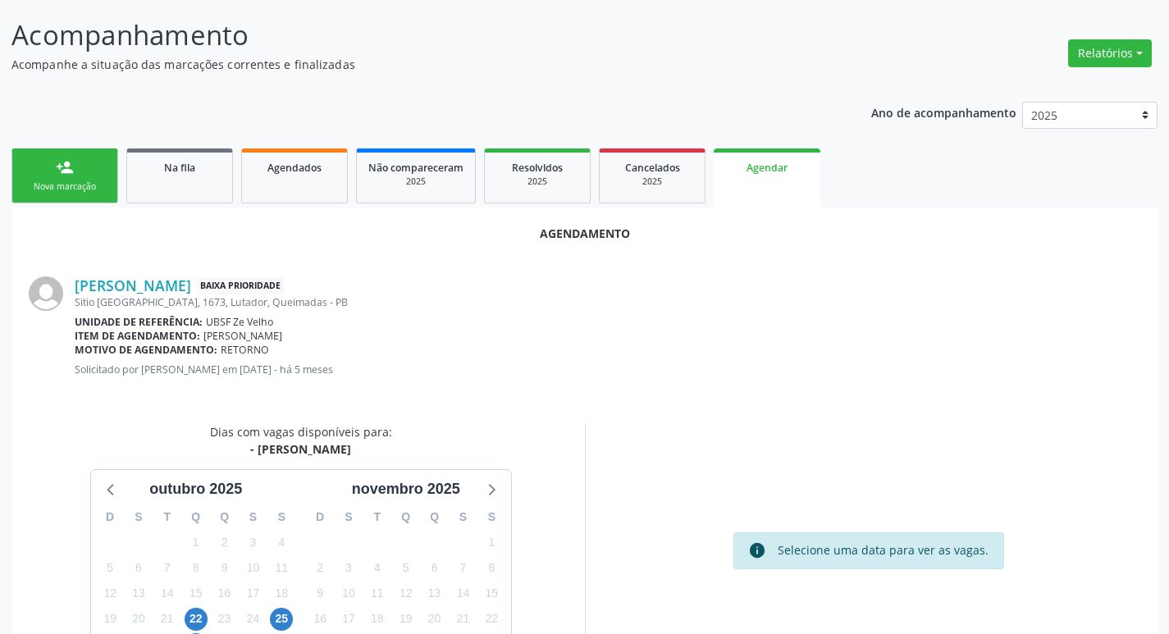
scroll to position [181, 0]
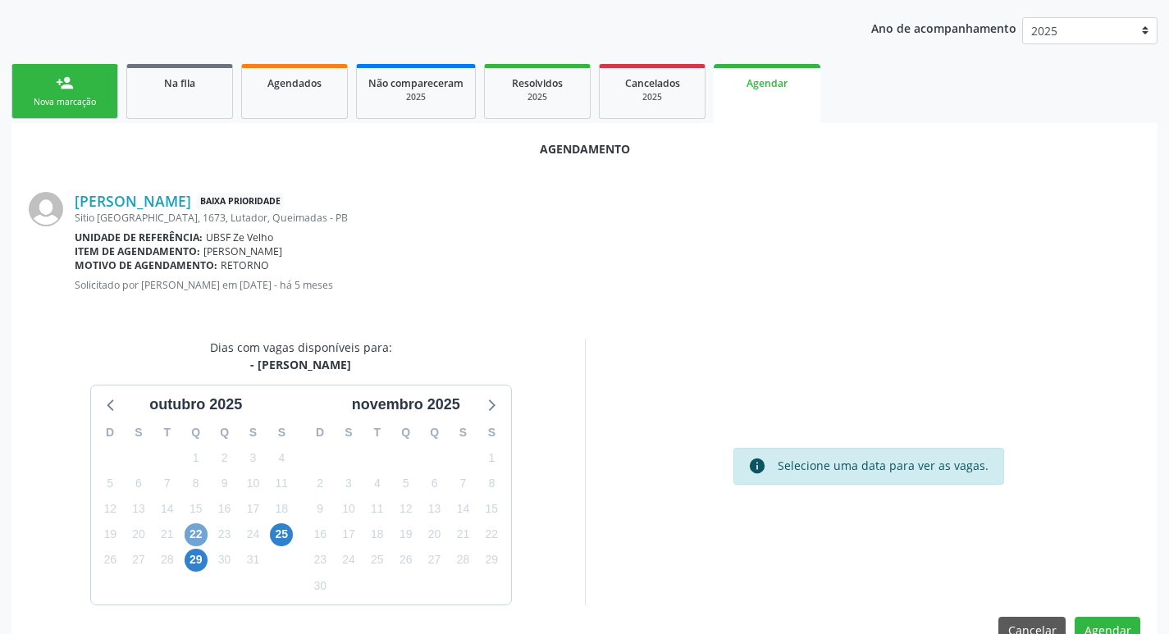
click at [199, 535] on span "22" at bounding box center [196, 534] width 23 height 23
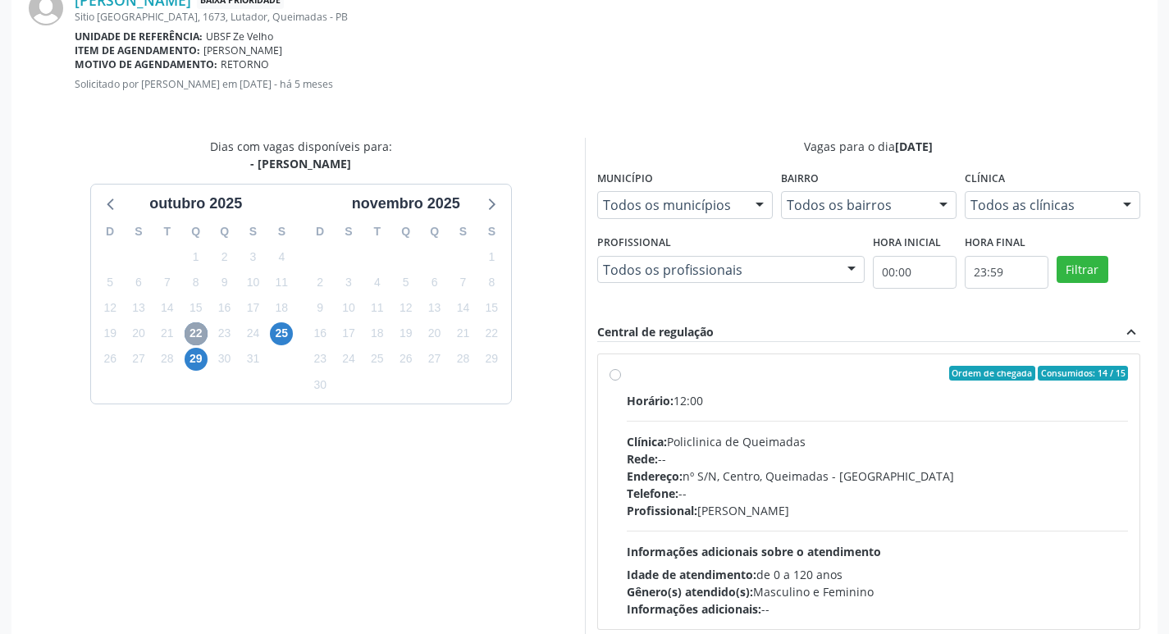
scroll to position [457, 0]
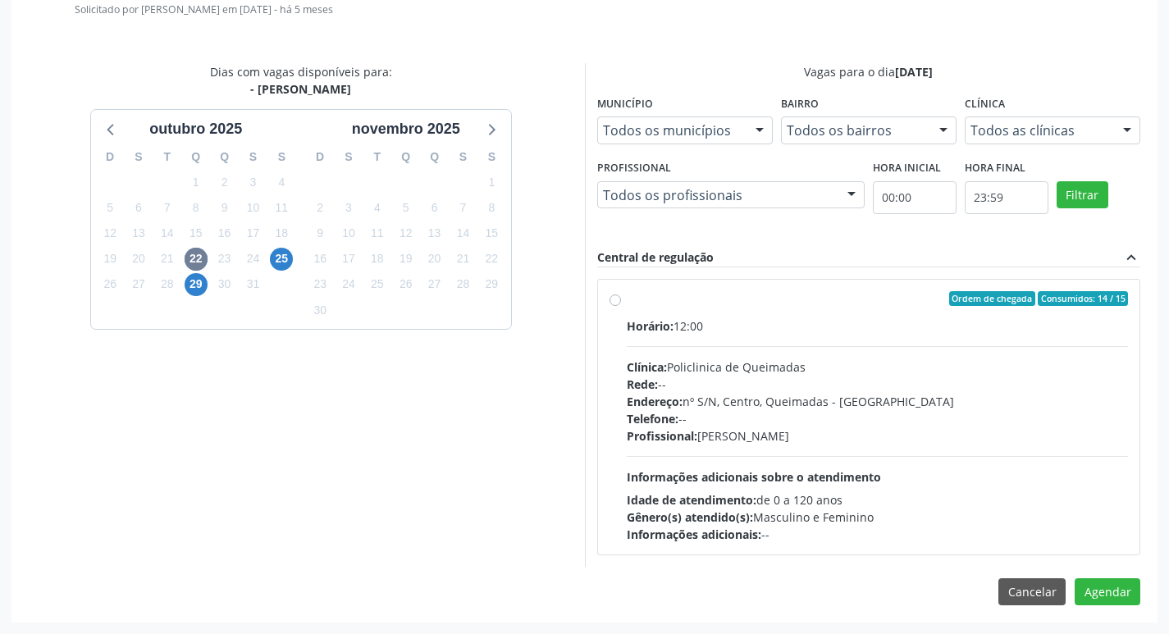
click at [888, 313] on label "Ordem de chegada Consumidos: 14 / 15 Horário: 12:00 Clínica: Policlinica de Que…" at bounding box center [878, 417] width 502 height 252
click at [621, 306] on input "Ordem de chegada Consumidos: 14 / 15 Horário: 12:00 Clínica: Policlinica de Que…" at bounding box center [615, 298] width 11 height 15
radio input "true"
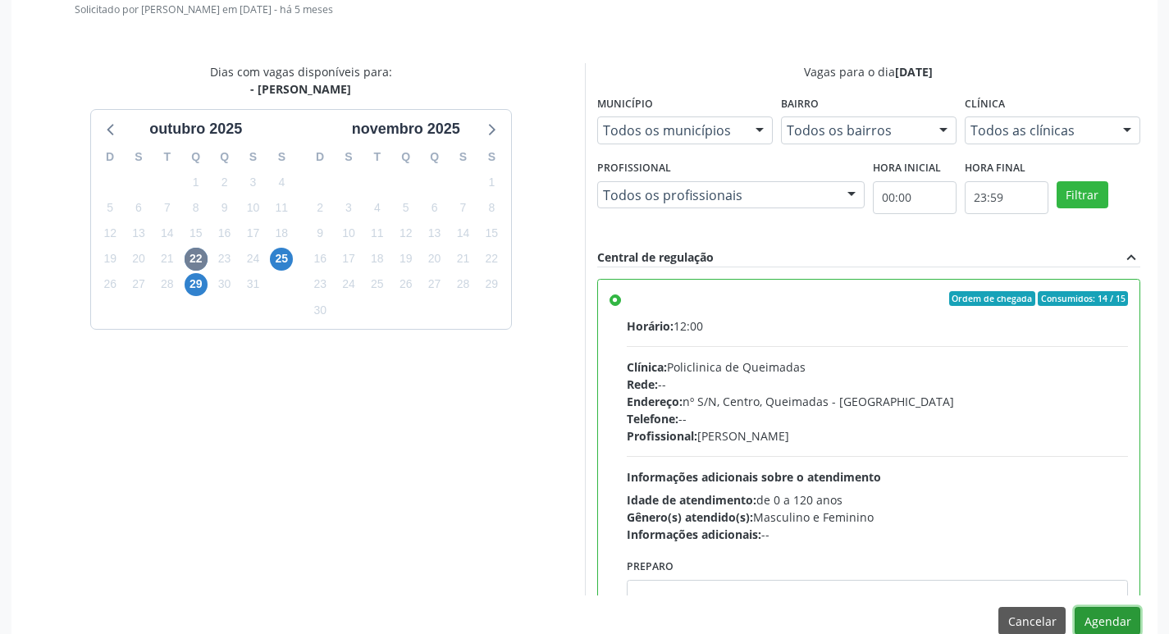
click at [1112, 631] on button "Agendar" at bounding box center [1108, 621] width 66 height 28
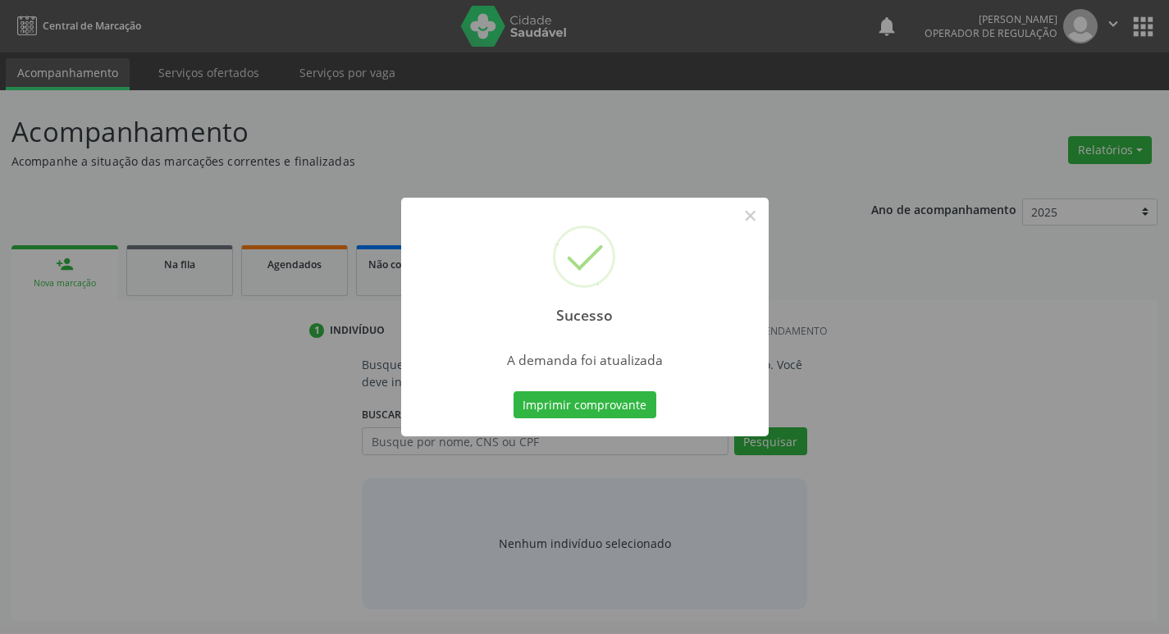
scroll to position [0, 0]
click at [615, 403] on button "Imprimir comprovante" at bounding box center [590, 405] width 143 height 28
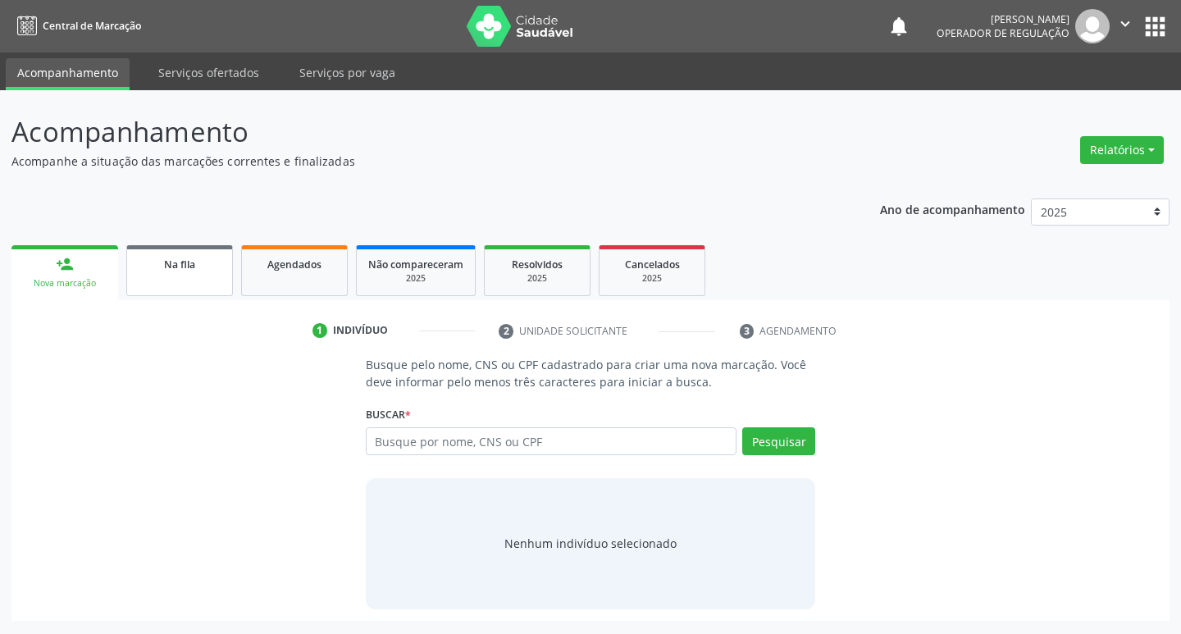
click at [210, 276] on link "Na fila" at bounding box center [179, 270] width 107 height 51
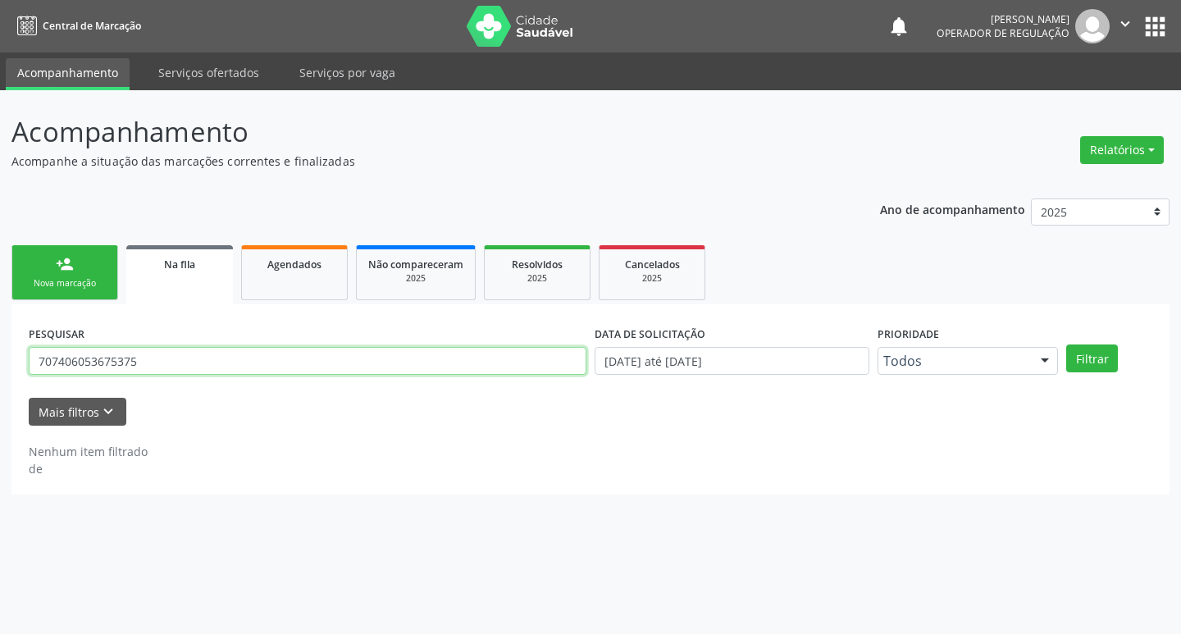
click at [263, 357] on input "707406053675375" at bounding box center [308, 361] width 558 height 28
type input "708106569883134"
click at [1067, 345] on button "Filtrar" at bounding box center [1093, 359] width 52 height 28
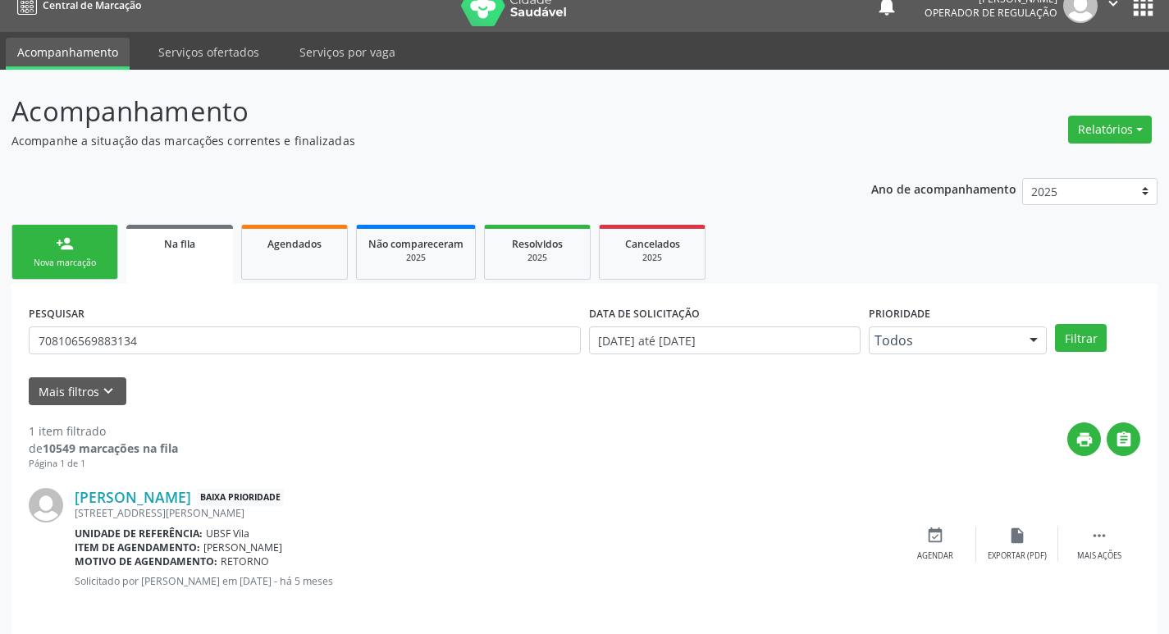
scroll to position [32, 0]
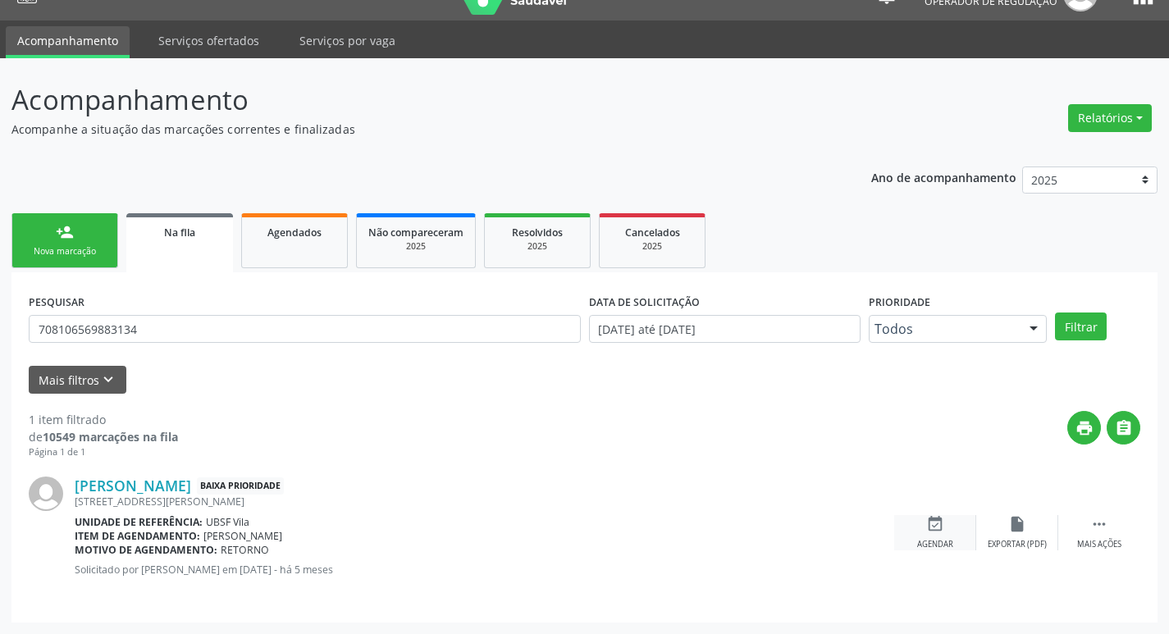
click at [948, 523] on div "event_available Agendar" at bounding box center [935, 532] width 82 height 35
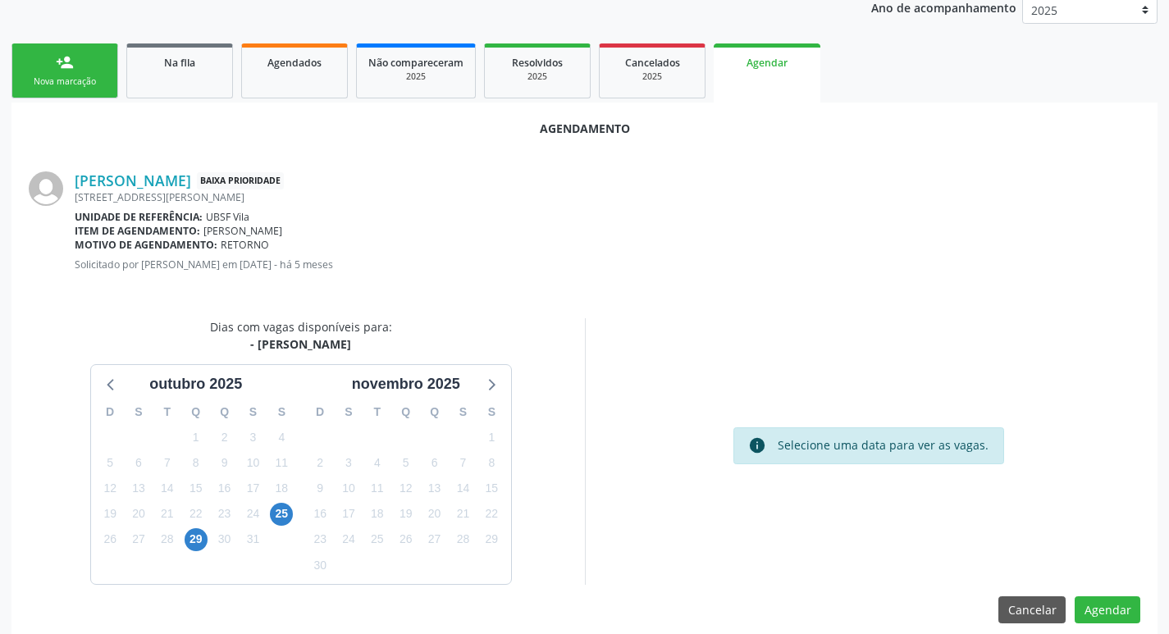
scroll to position [220, 0]
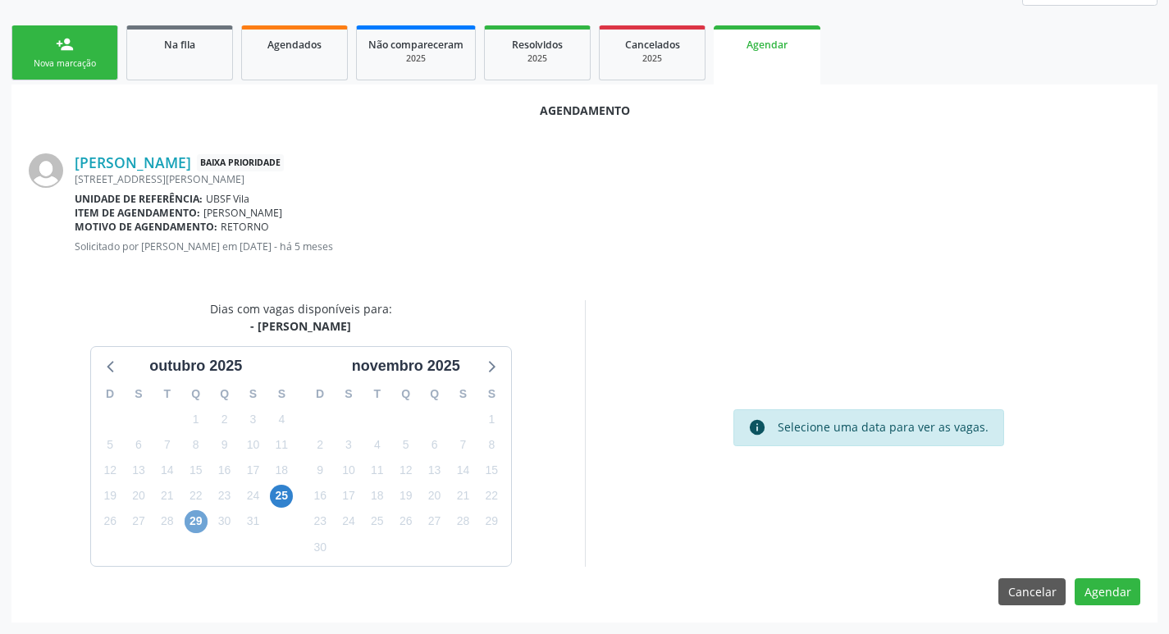
click at [202, 524] on span "29" at bounding box center [196, 521] width 23 height 23
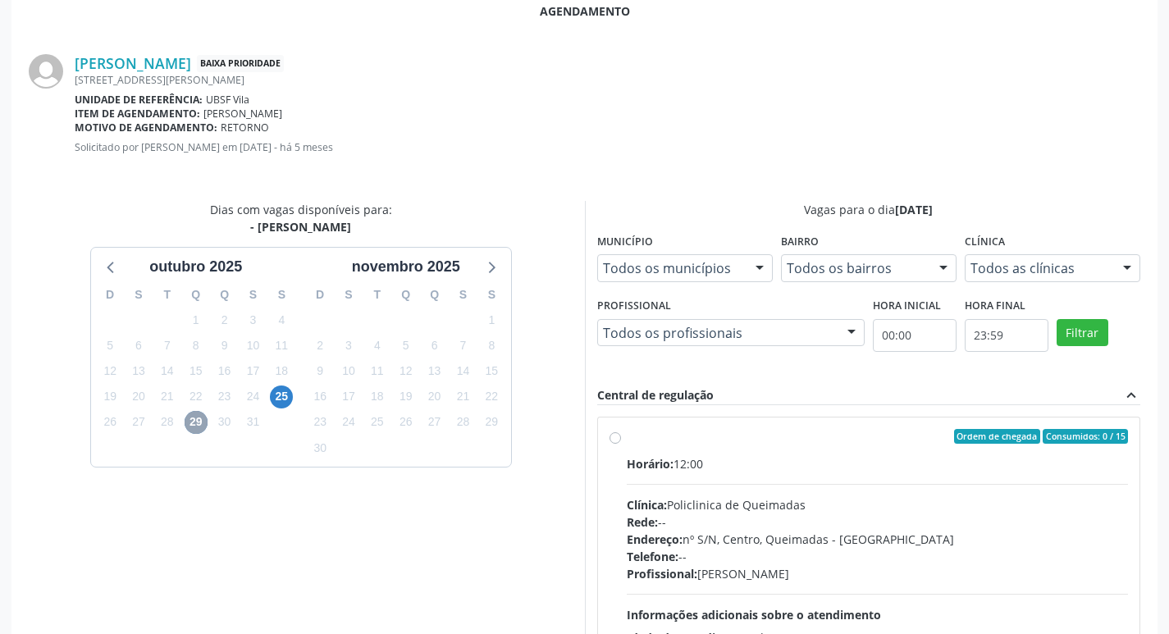
scroll to position [457, 0]
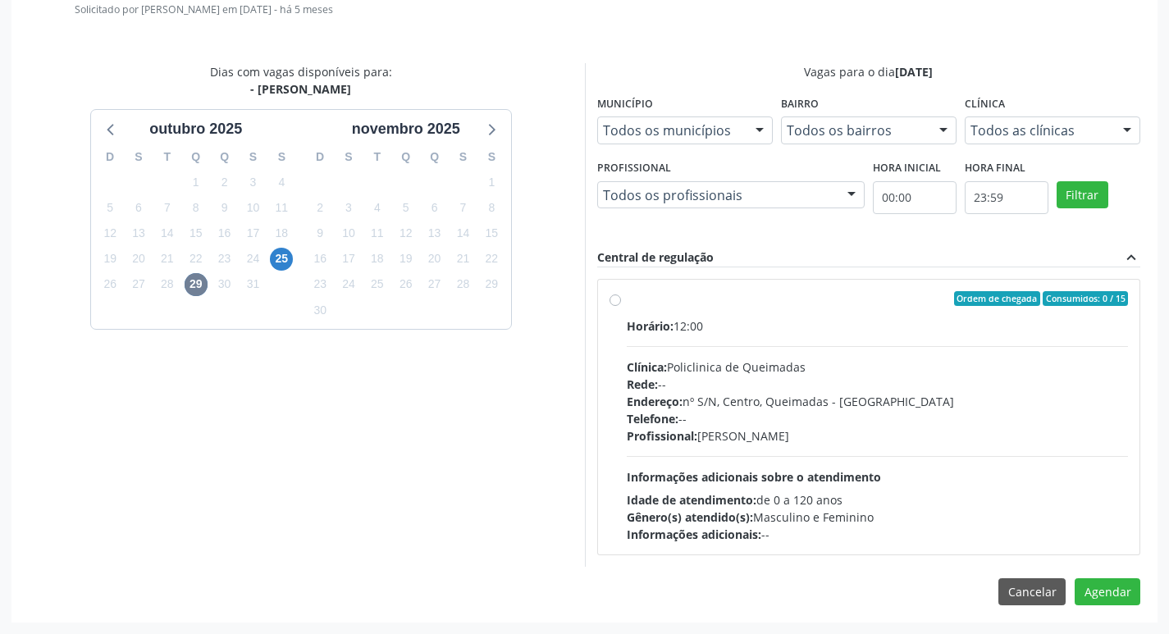
click at [966, 328] on div "Horário: 12:00" at bounding box center [878, 326] width 502 height 17
click at [621, 306] on input "Ordem de chegada Consumidos: 0 / 15 Horário: 12:00 Clínica: Policlinica de Quei…" at bounding box center [615, 298] width 11 height 15
radio input "true"
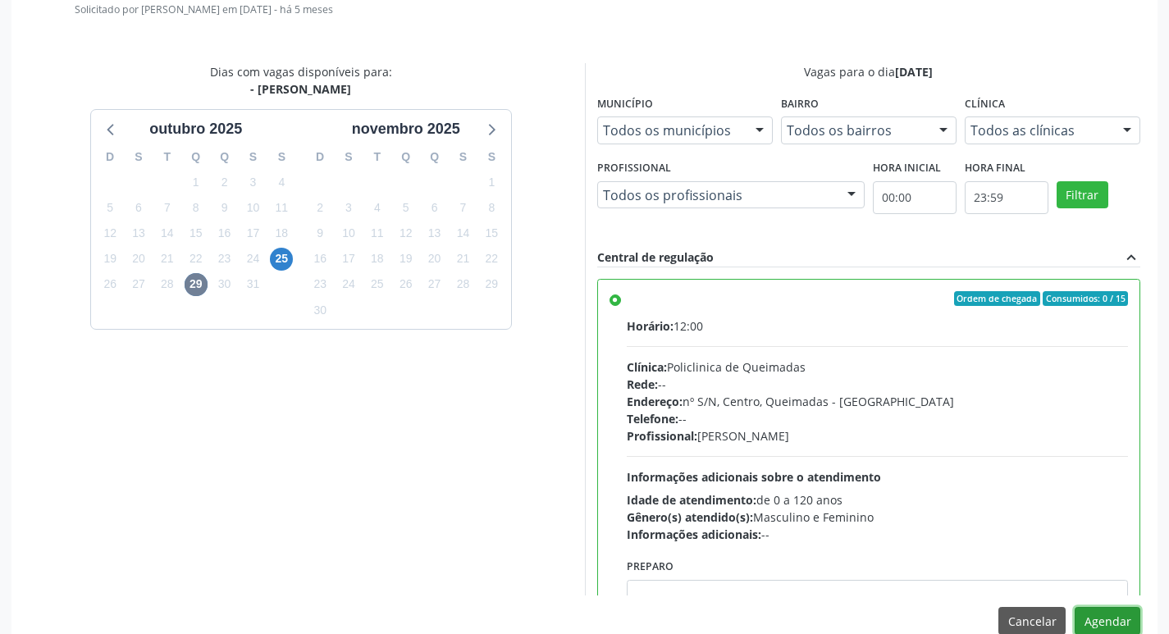
click at [1109, 628] on button "Agendar" at bounding box center [1108, 621] width 66 height 28
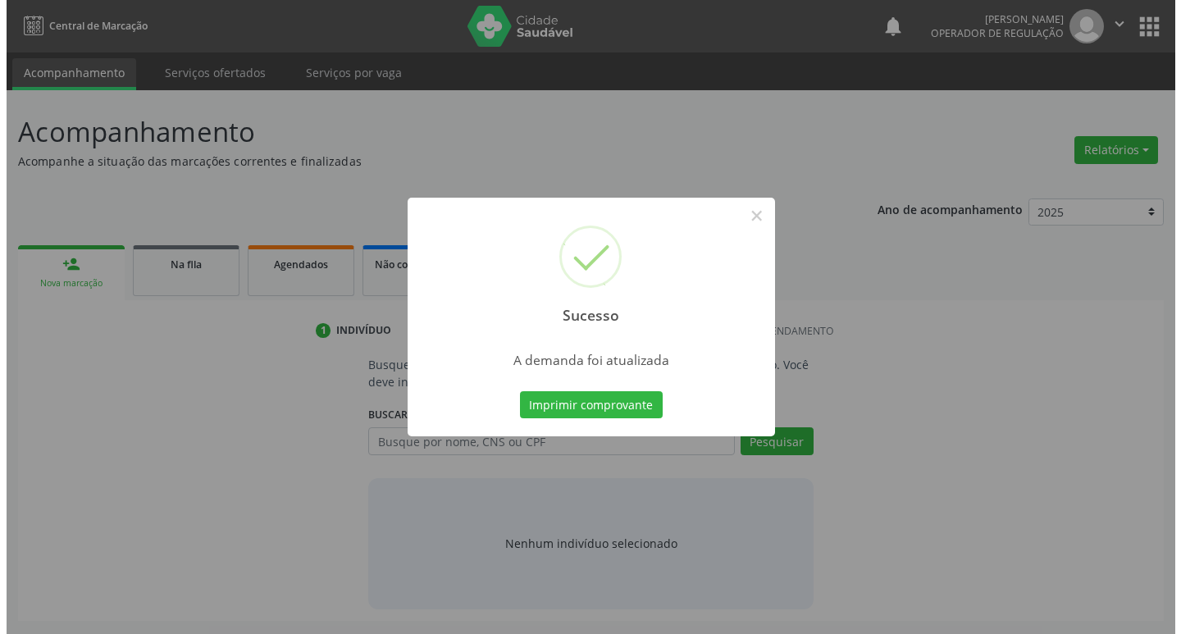
scroll to position [0, 0]
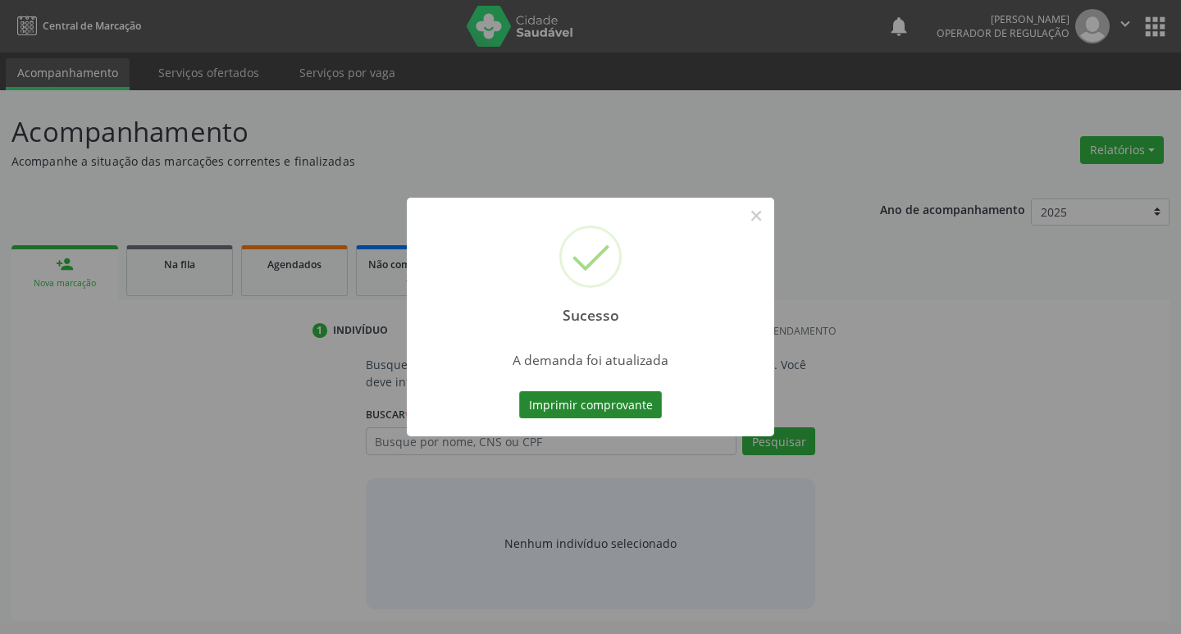
click at [557, 398] on button "Imprimir comprovante" at bounding box center [590, 405] width 143 height 28
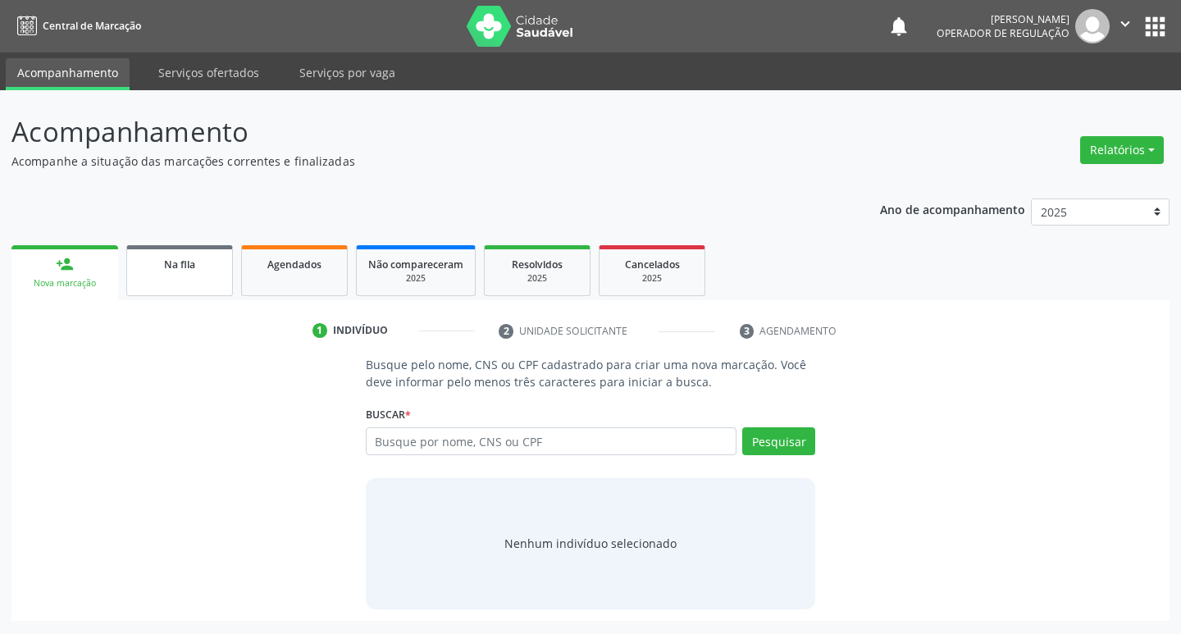
click at [197, 276] on link "Na fila" at bounding box center [179, 270] width 107 height 51
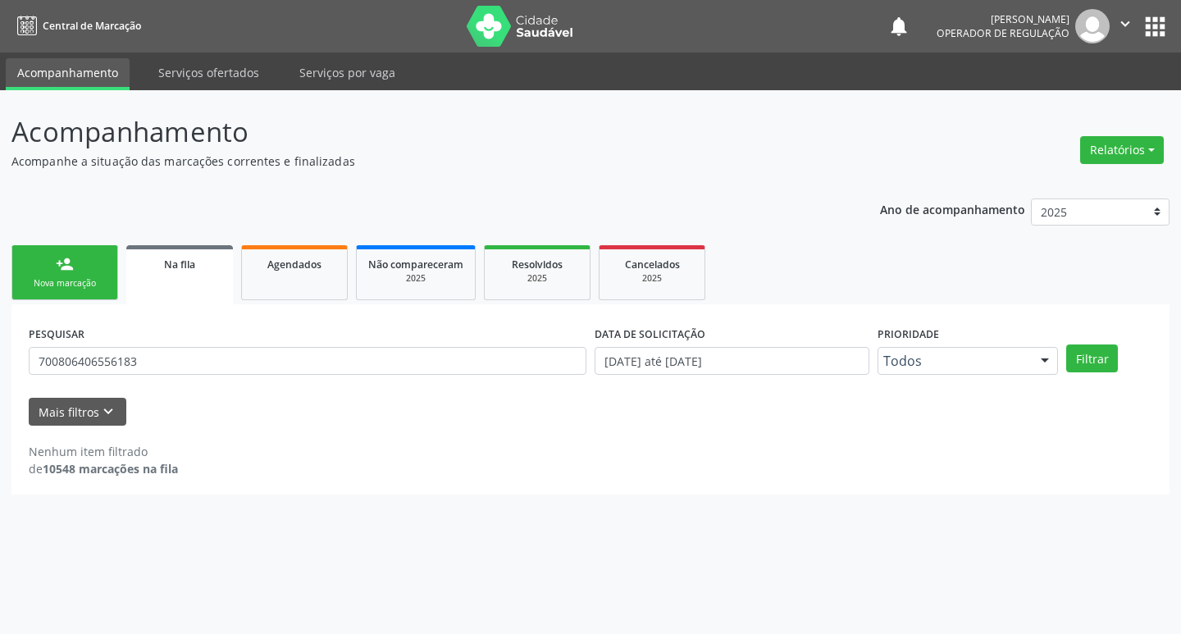
type input "700806406556183"
click at [1067, 345] on button "Filtrar" at bounding box center [1093, 359] width 52 height 28
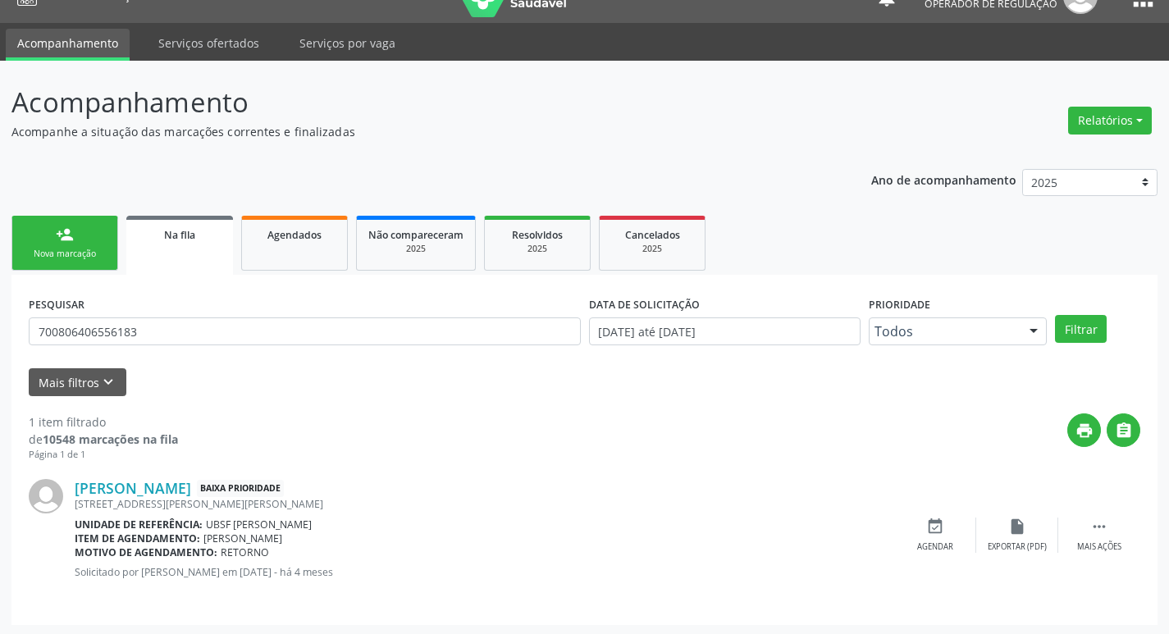
scroll to position [32, 0]
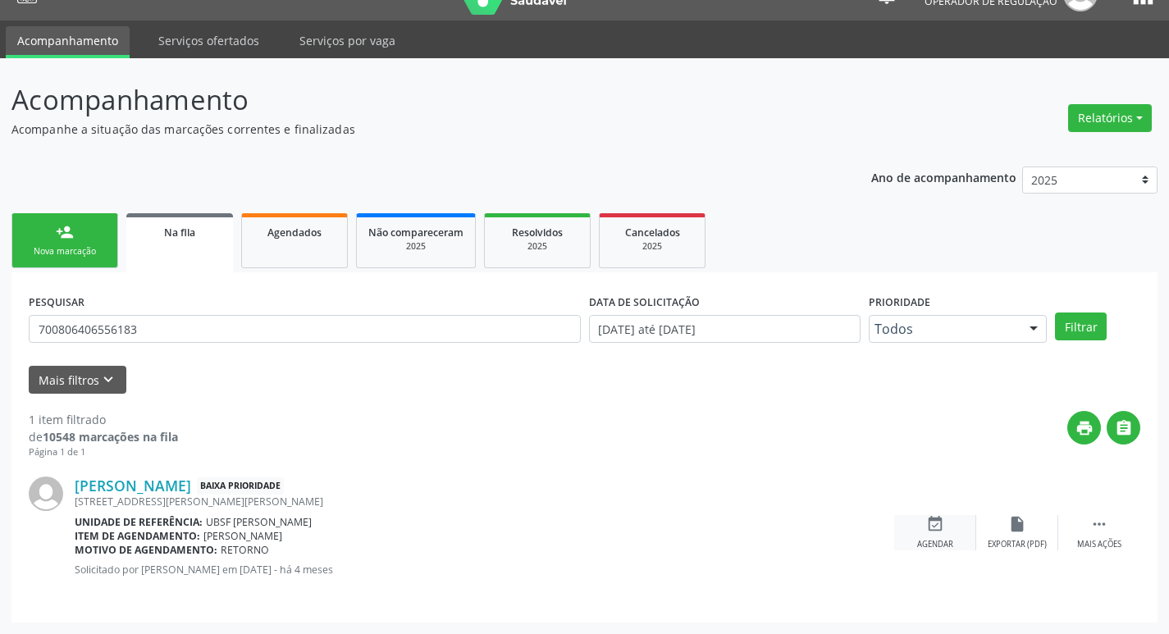
click at [920, 521] on div "event_available Agendar" at bounding box center [935, 532] width 82 height 35
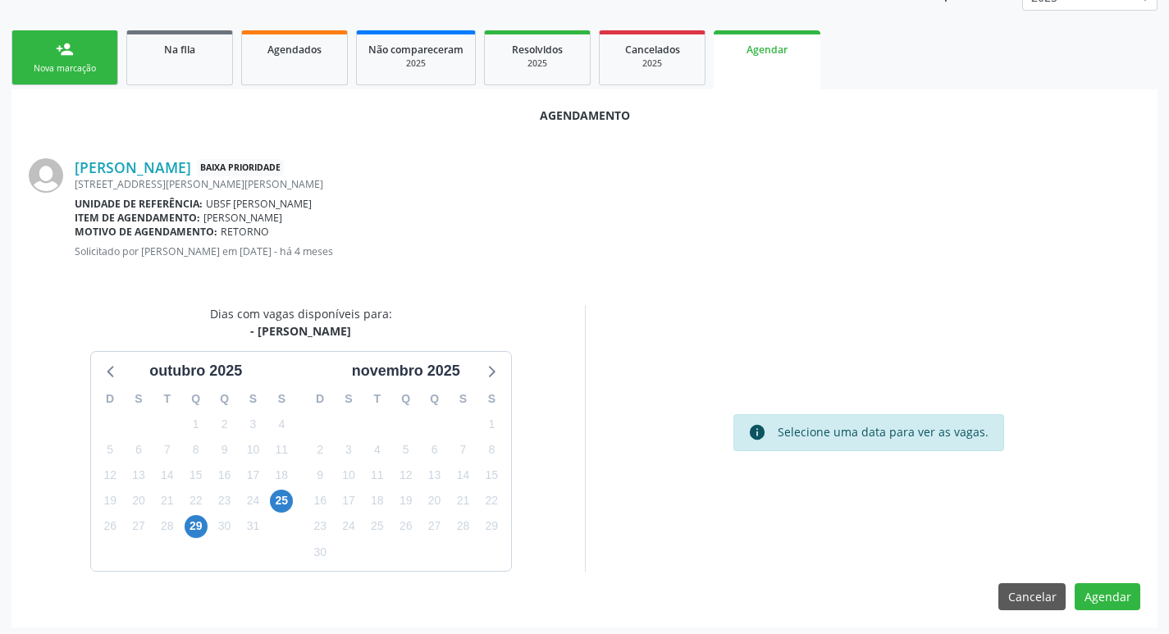
scroll to position [220, 0]
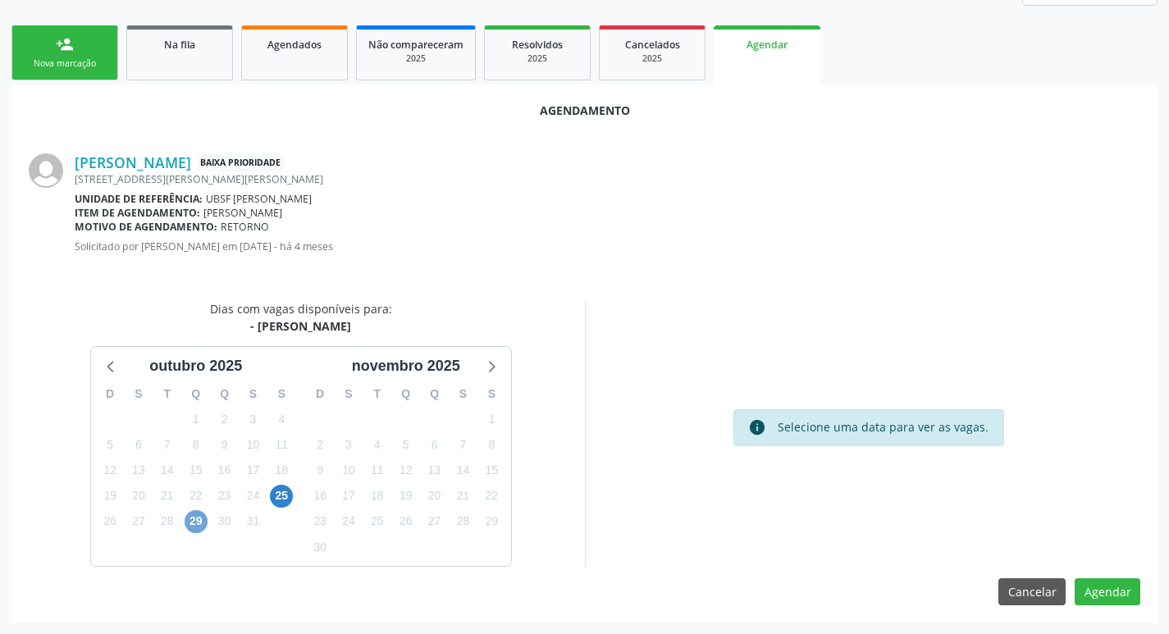
click at [193, 524] on span "29" at bounding box center [196, 521] width 23 height 23
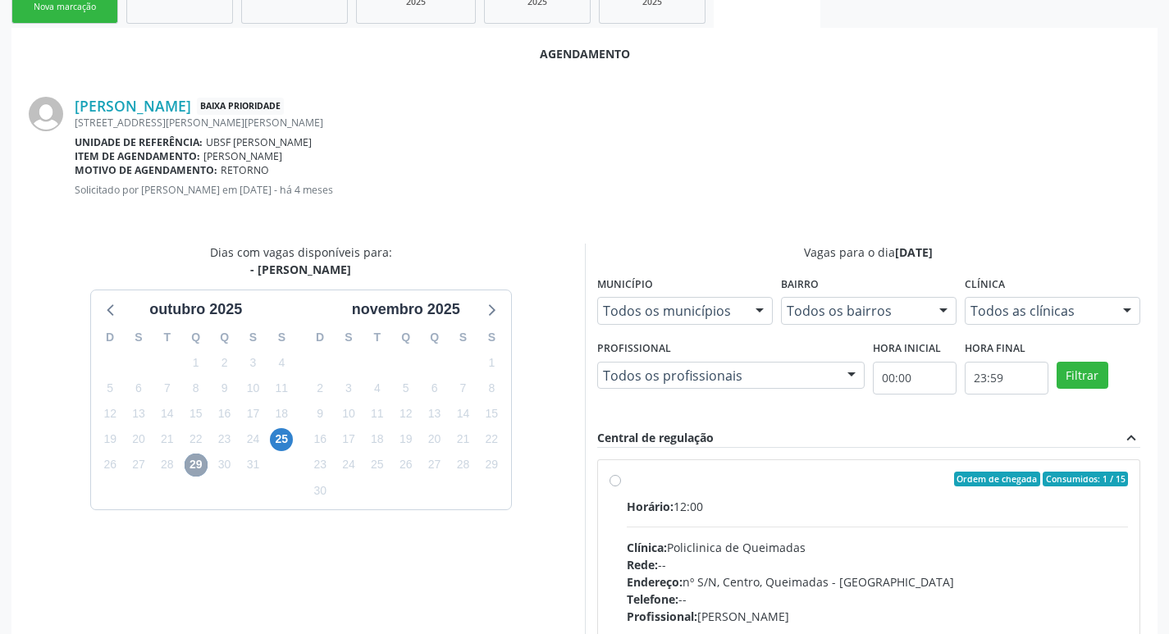
scroll to position [457, 0]
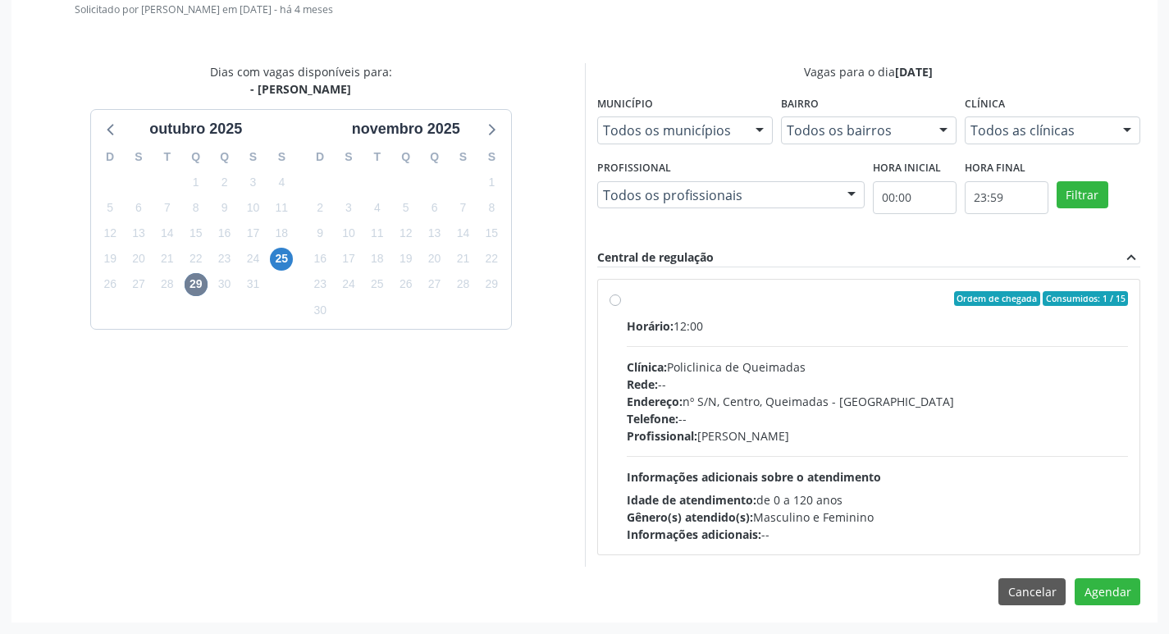
click at [912, 340] on div "Horário: 12:00 Clínica: Policlinica de Queimadas Rede: -- Endereço: nº S/N, Cen…" at bounding box center [878, 431] width 502 height 226
click at [621, 306] on input "Ordem de chegada Consumidos: 1 / 15 Horário: 12:00 Clínica: Policlinica de Quei…" at bounding box center [615, 298] width 11 height 15
radio input "true"
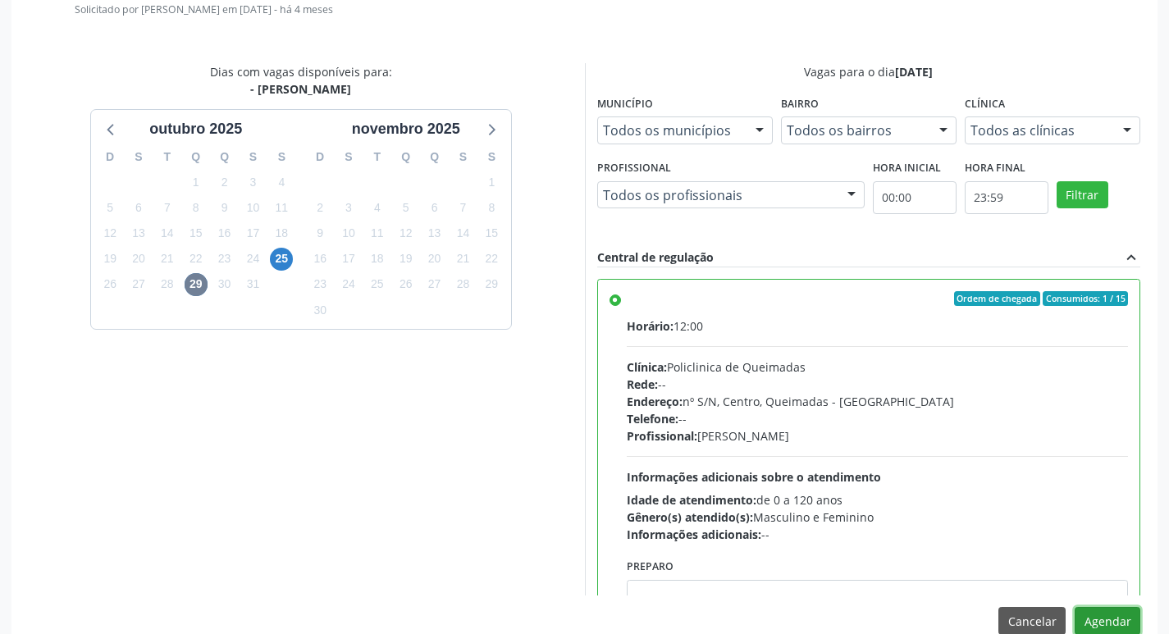
click at [1105, 624] on button "Agendar" at bounding box center [1108, 621] width 66 height 28
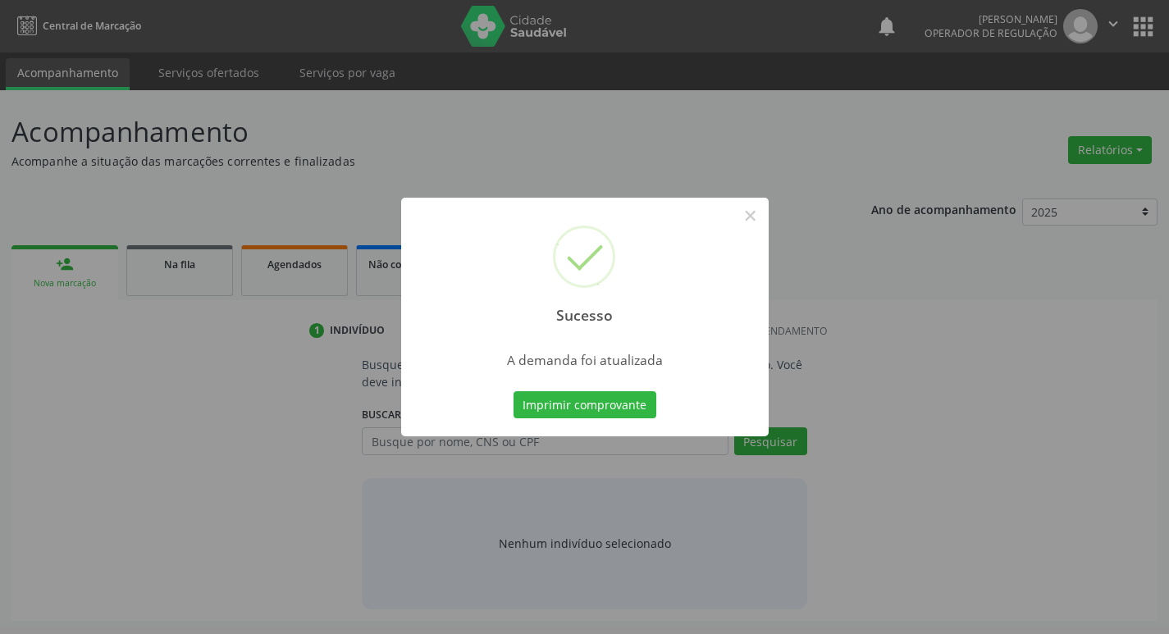
scroll to position [0, 0]
click at [606, 397] on button "Imprimir comprovante" at bounding box center [590, 405] width 143 height 28
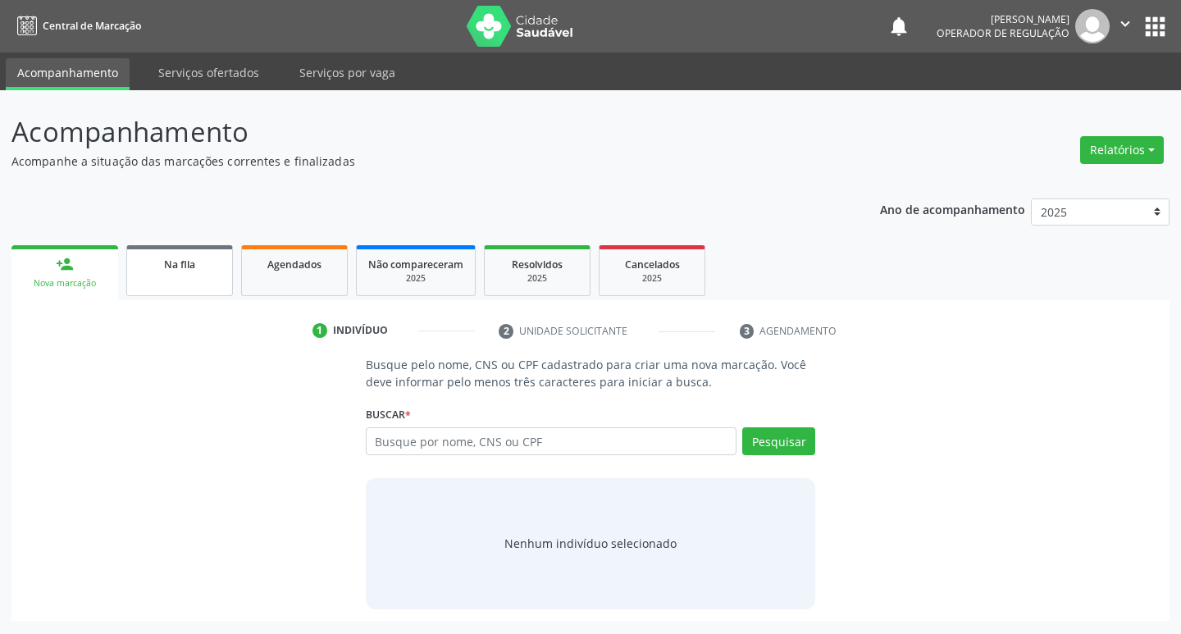
click at [162, 255] on div "Na fila" at bounding box center [180, 263] width 82 height 17
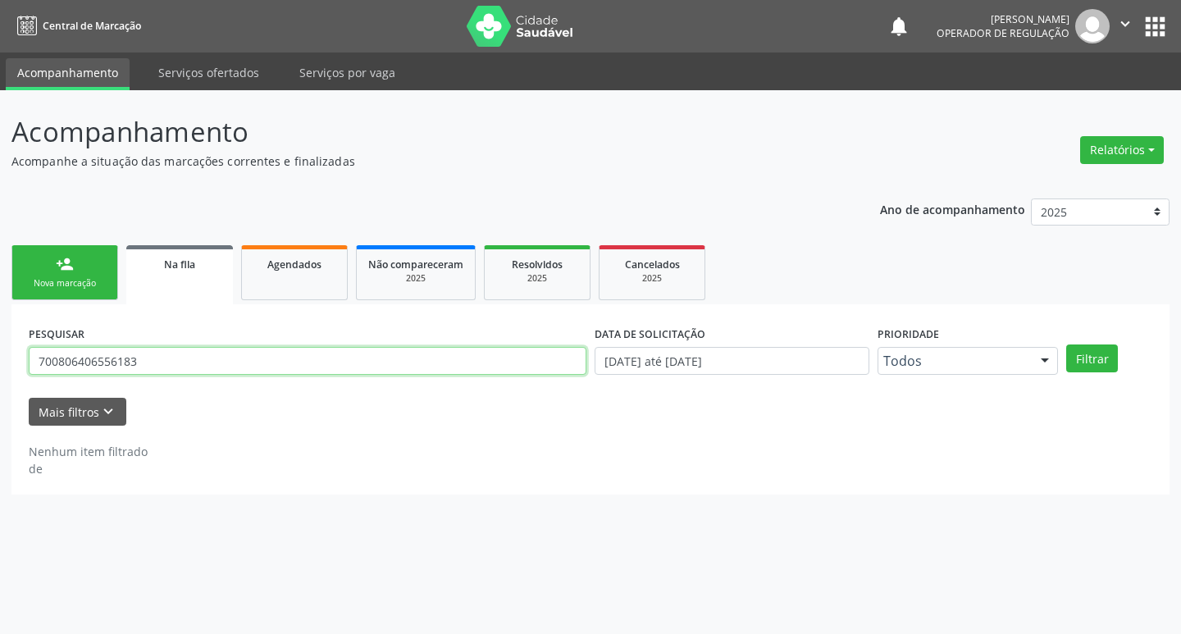
click at [276, 365] on input "700806406556183" at bounding box center [308, 361] width 558 height 28
type input "02748951450"
click at [1067, 345] on button "Filtrar" at bounding box center [1093, 359] width 52 height 28
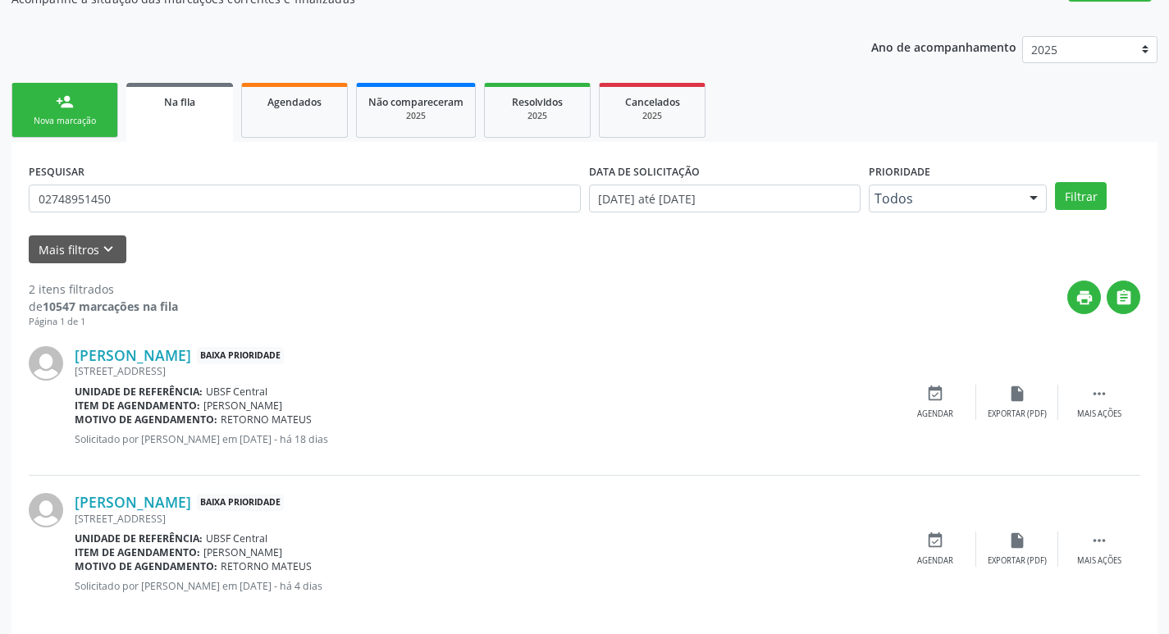
scroll to position [179, 0]
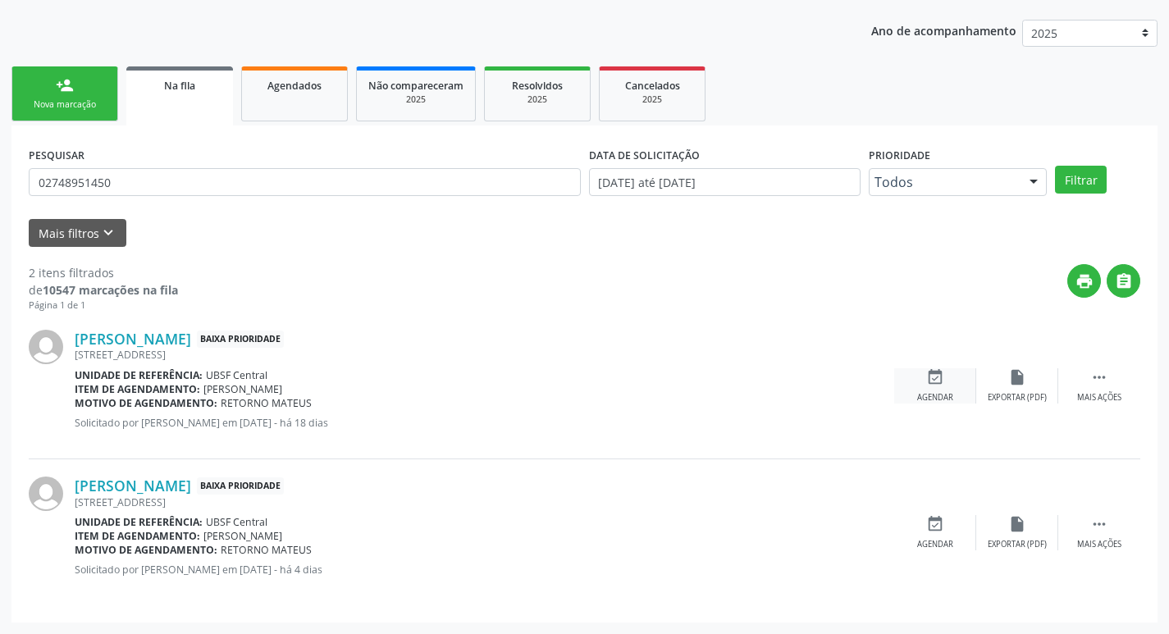
click at [971, 372] on div "event_available Agendar" at bounding box center [935, 385] width 82 height 35
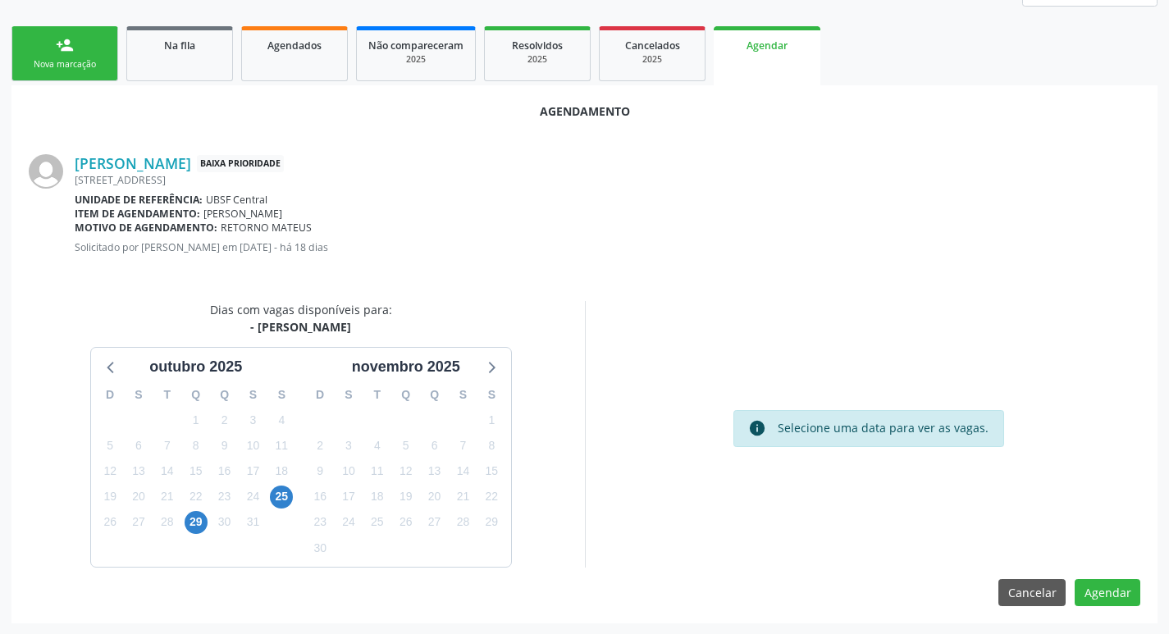
scroll to position [220, 0]
click at [200, 526] on span "29" at bounding box center [196, 521] width 23 height 23
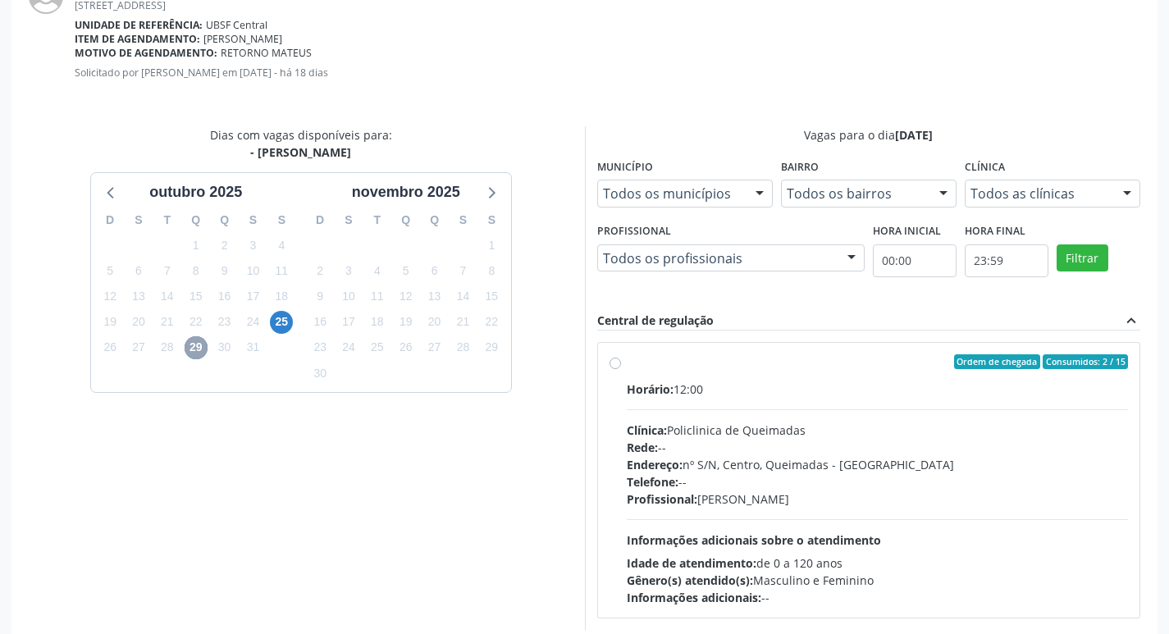
scroll to position [457, 0]
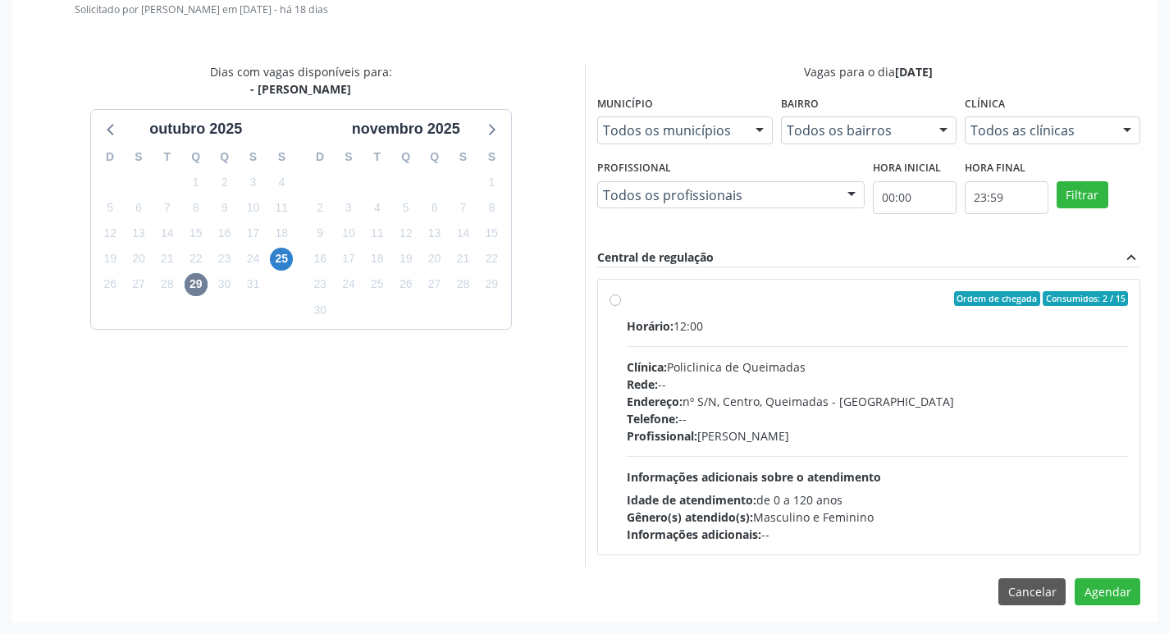
click at [880, 300] on div "Ordem de chegada Consumidos: 2 / 15" at bounding box center [878, 298] width 502 height 15
click at [621, 300] on input "Ordem de chegada Consumidos: 2 / 15 Horário: 12:00 Clínica: Policlinica de Quei…" at bounding box center [615, 298] width 11 height 15
radio input "true"
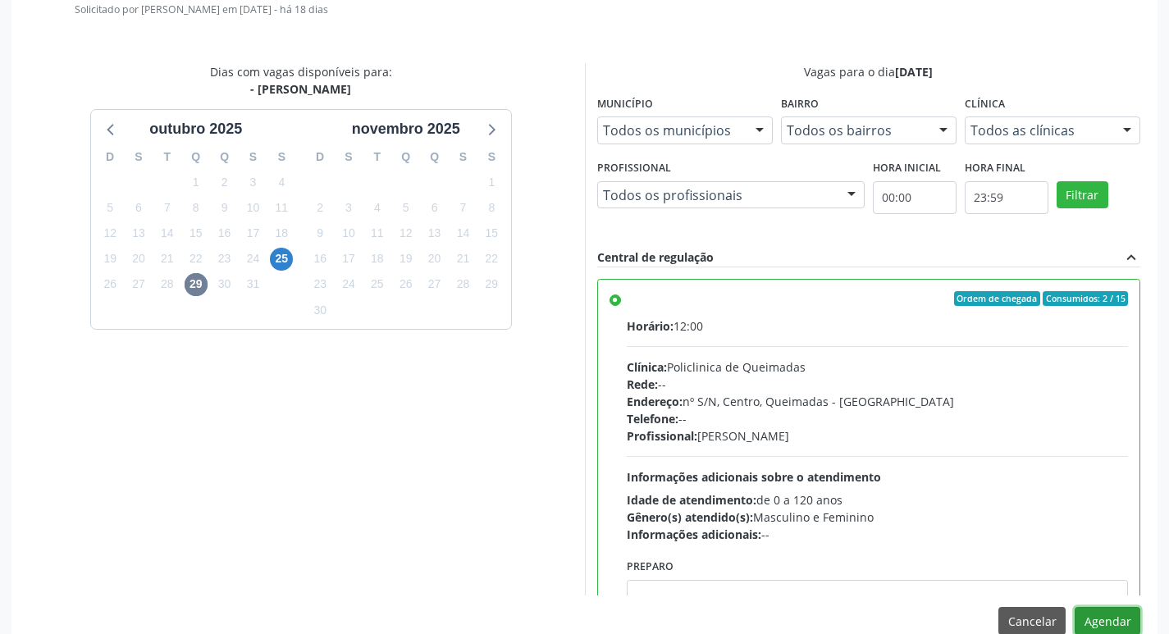
click at [1103, 610] on button "Agendar" at bounding box center [1108, 621] width 66 height 28
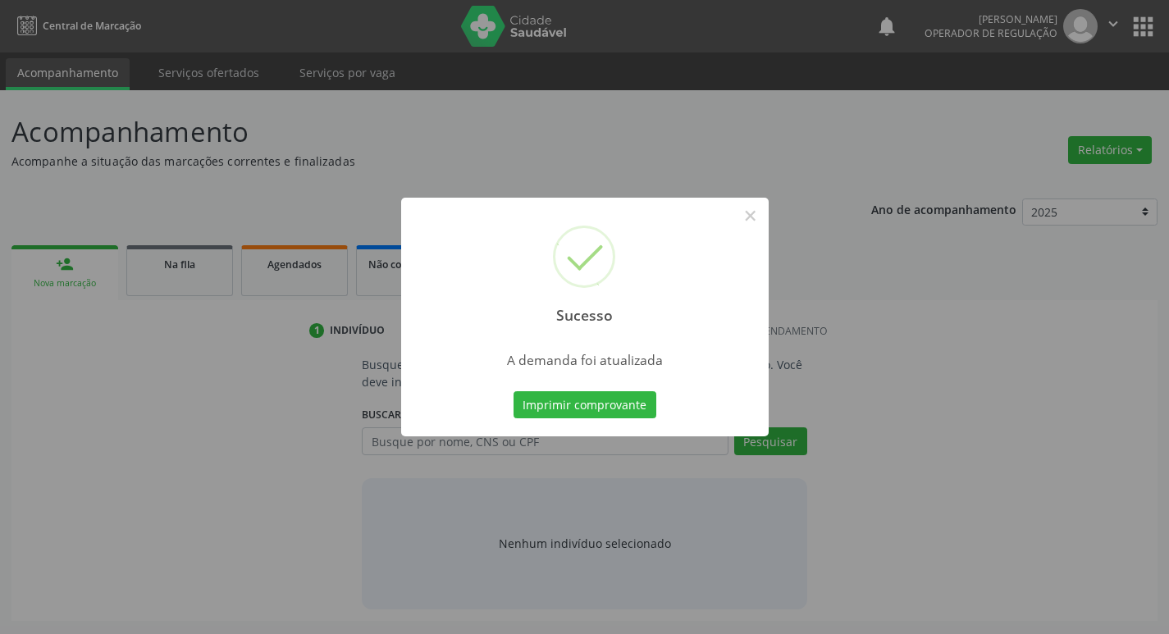
scroll to position [0, 0]
click at [524, 398] on button "Imprimir comprovante" at bounding box center [590, 405] width 143 height 28
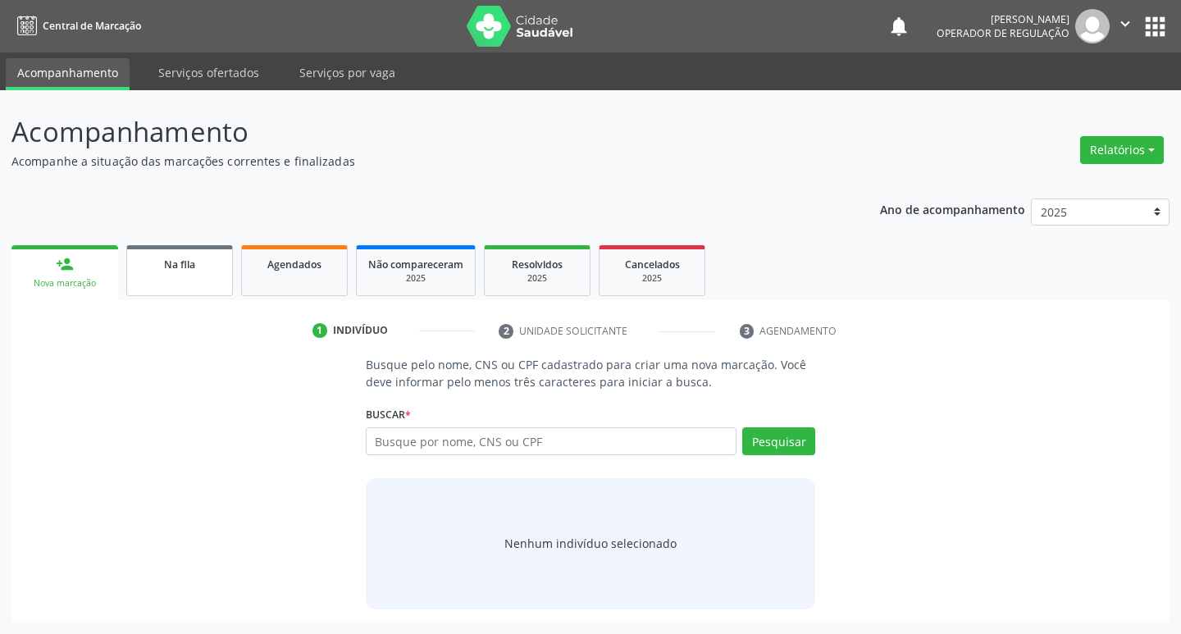
click at [160, 257] on div "Na fila" at bounding box center [180, 263] width 82 height 17
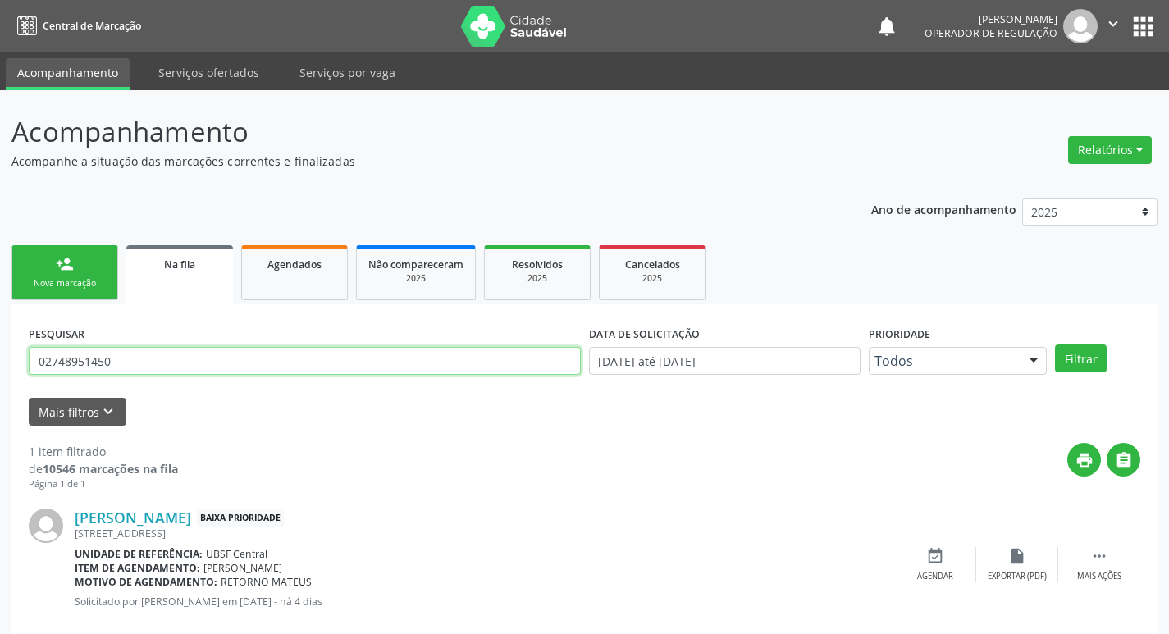
click at [247, 361] on input "02748951450" at bounding box center [305, 361] width 552 height 28
type input "705409449709590"
click at [1055, 345] on button "Filtrar" at bounding box center [1081, 359] width 52 height 28
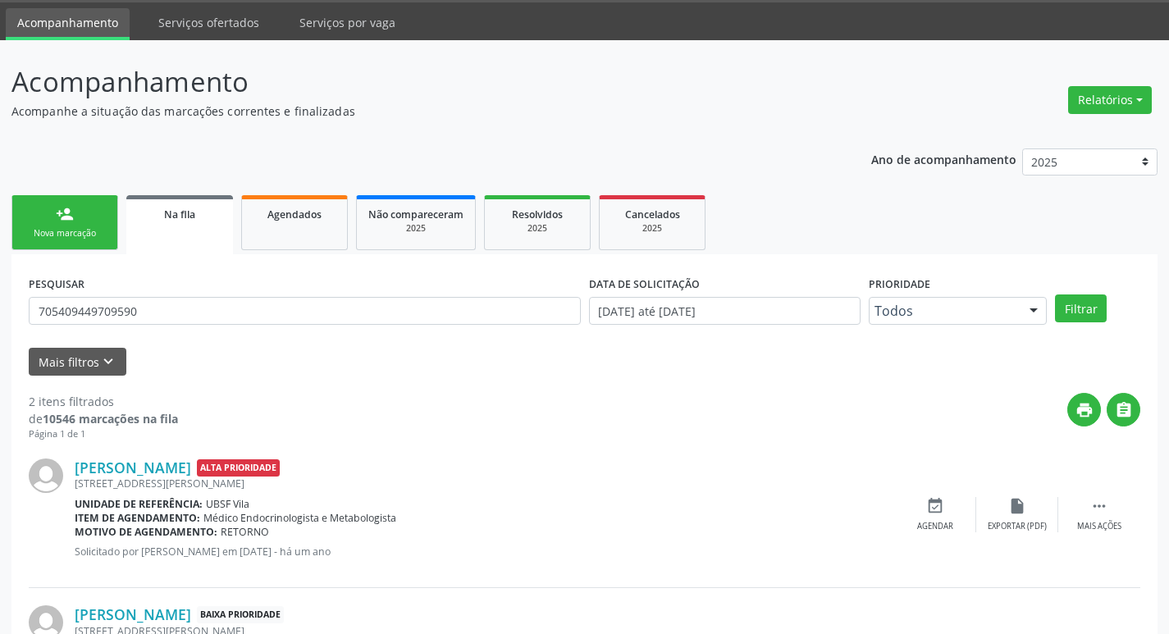
scroll to position [179, 0]
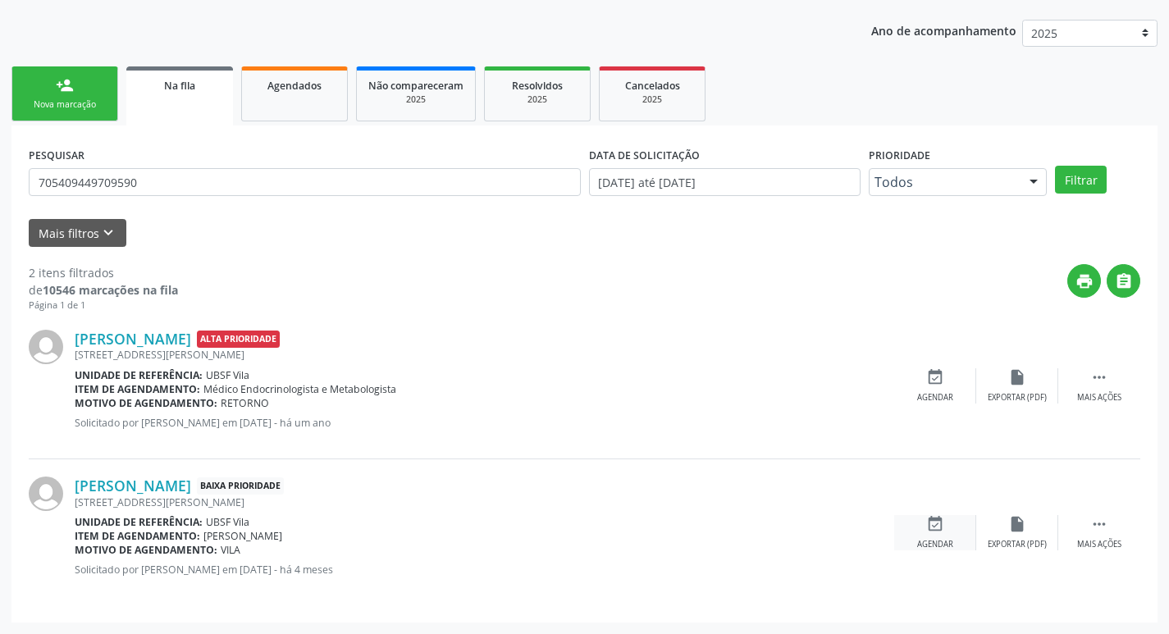
click at [956, 531] on div "event_available Agendar" at bounding box center [935, 532] width 82 height 35
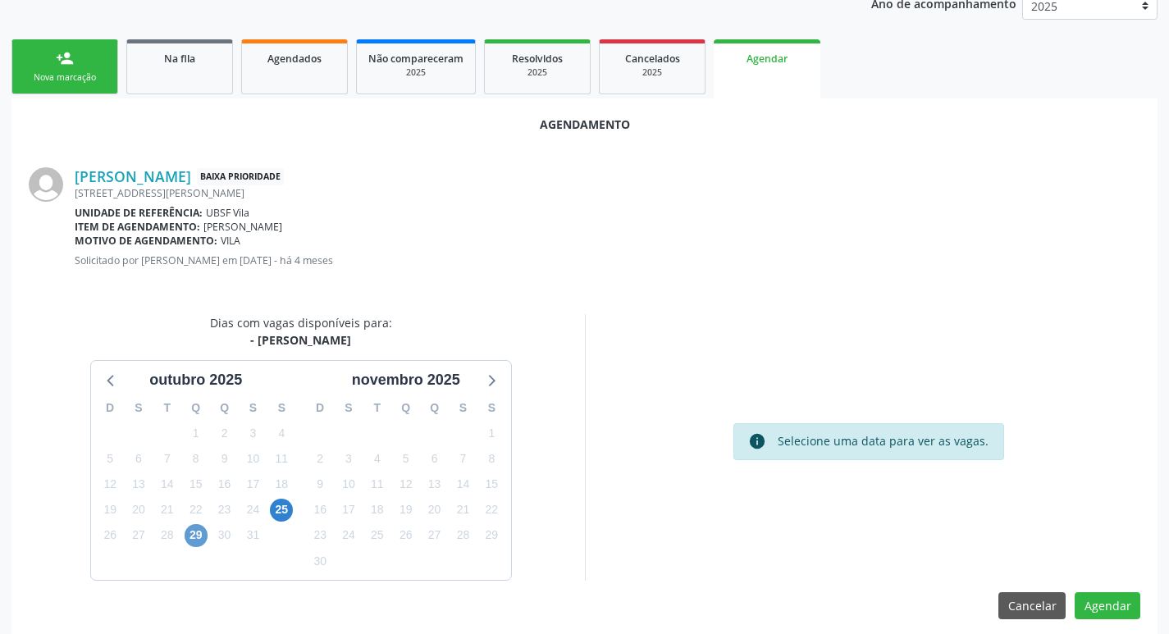
scroll to position [220, 0]
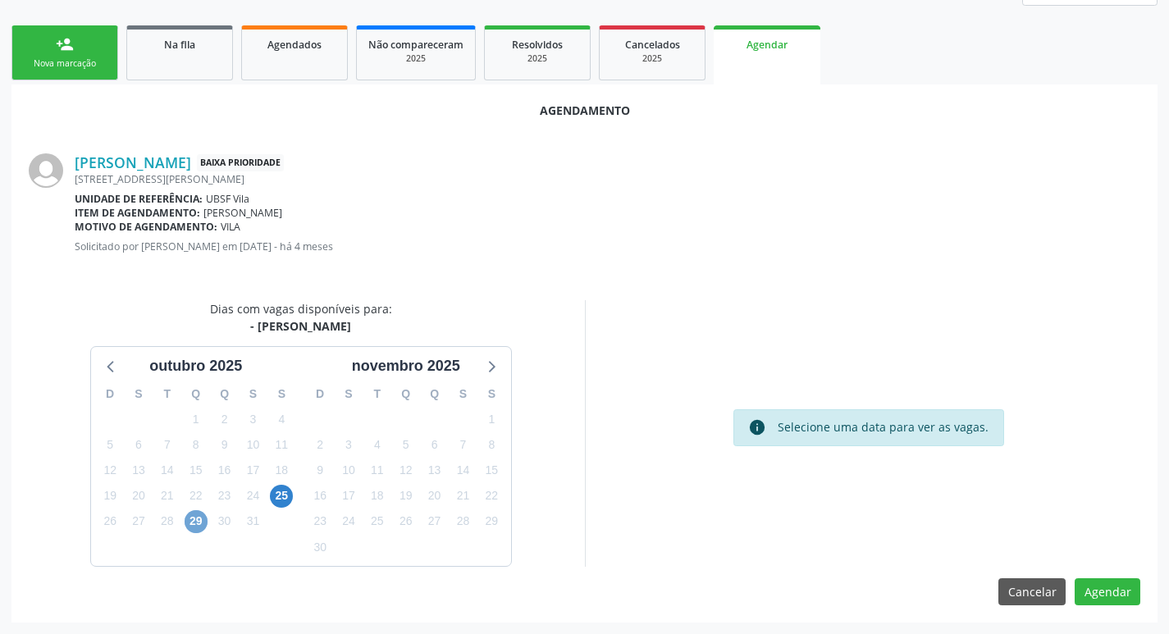
click at [201, 520] on span "29" at bounding box center [196, 521] width 23 height 23
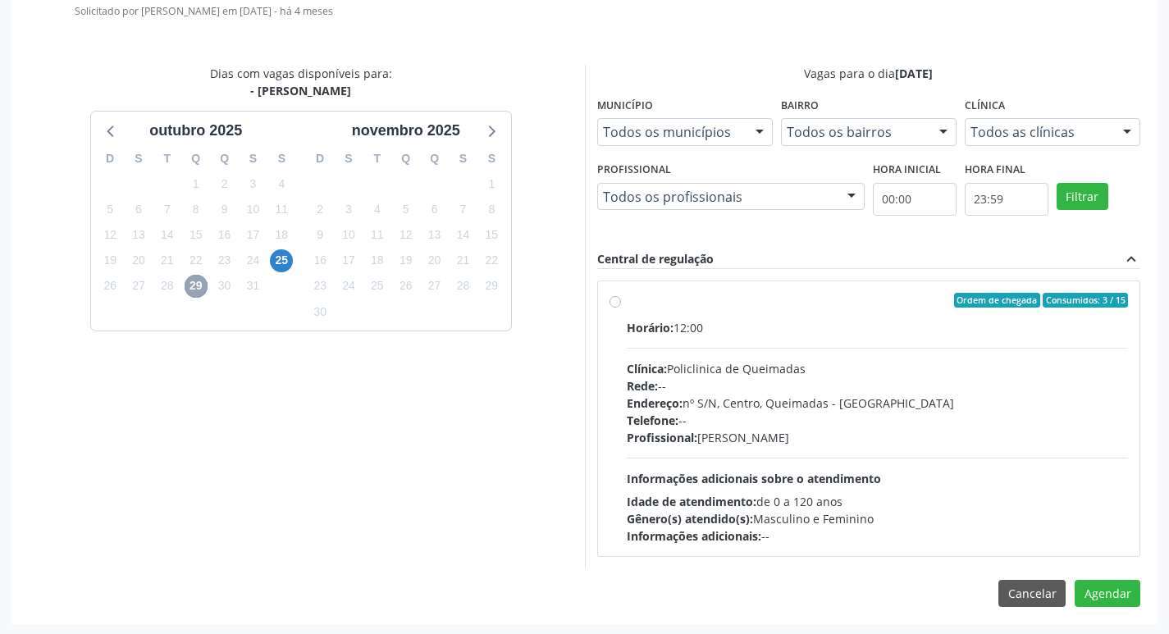
scroll to position [457, 0]
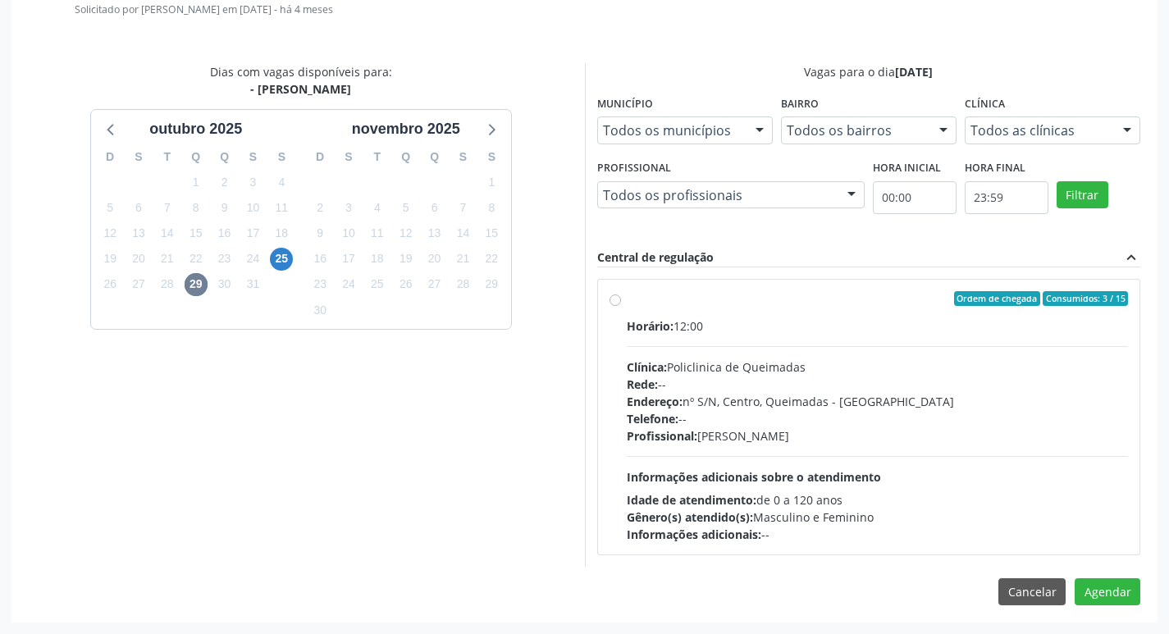
click at [960, 350] on div "Horário: 12:00 Clínica: Policlinica de Queimadas Rede: -- Endereço: nº S/N, Cen…" at bounding box center [878, 431] width 502 height 226
click at [621, 306] on input "Ordem de chegada Consumidos: 3 / 15 Horário: 12:00 Clínica: Policlinica de Quei…" at bounding box center [615, 298] width 11 height 15
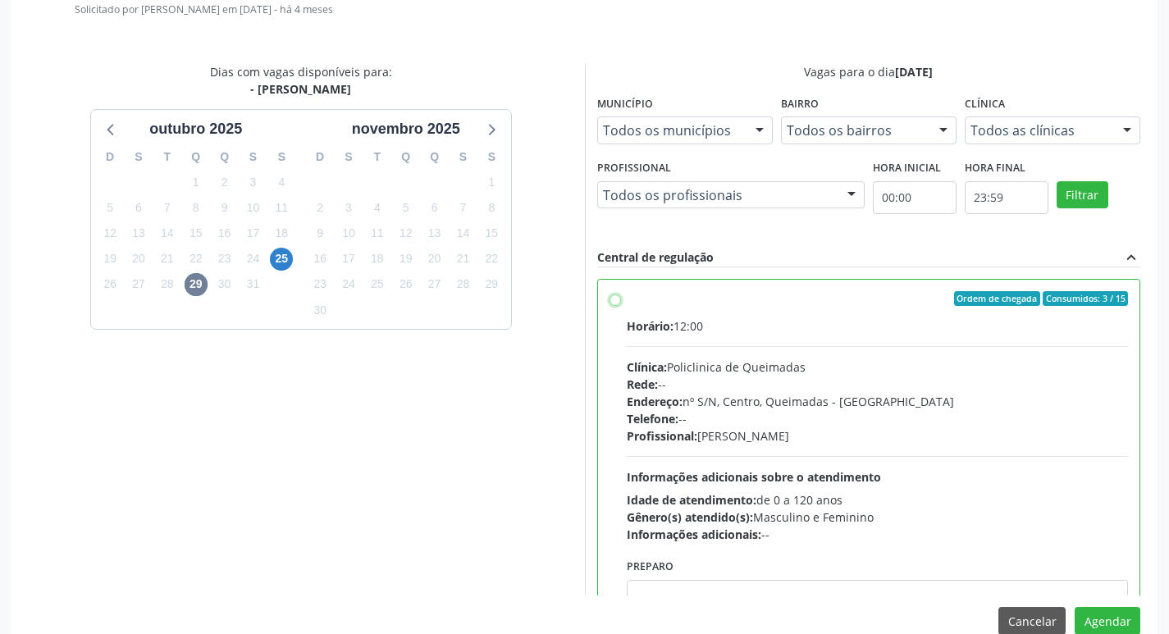
radio input "true"
click at [1112, 616] on button "Agendar" at bounding box center [1108, 621] width 66 height 28
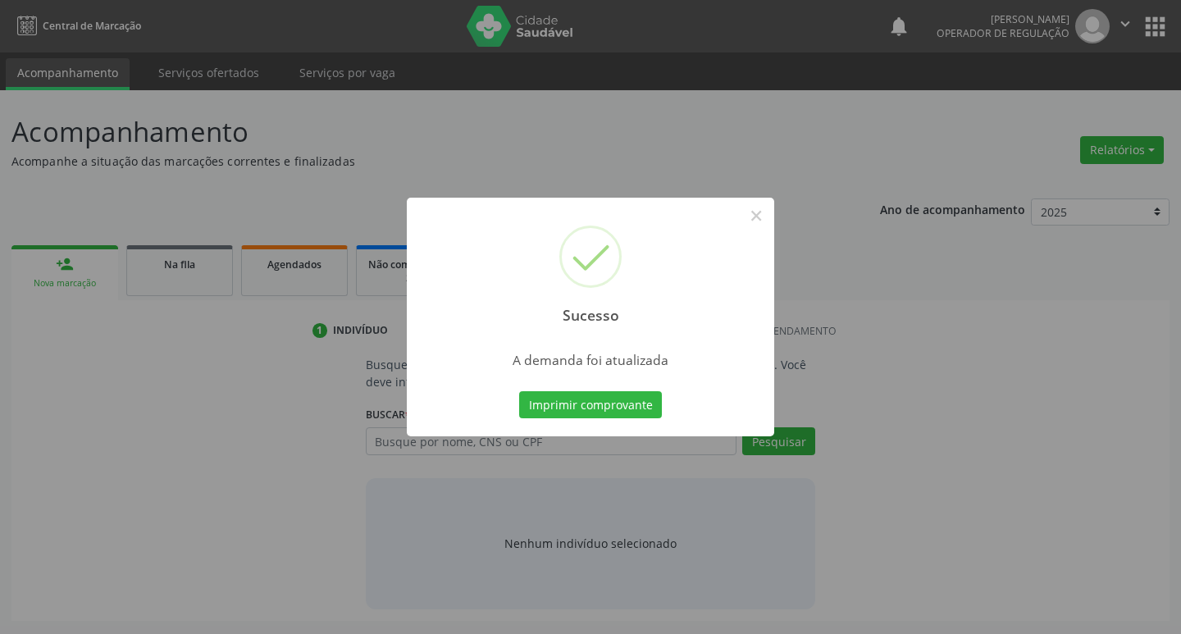
click at [610, 386] on div "Sucesso × A demanda foi atualizada Imprimir comprovante Cancel" at bounding box center [591, 318] width 368 height 240
click at [610, 400] on button "Imprimir comprovante" at bounding box center [590, 405] width 143 height 28
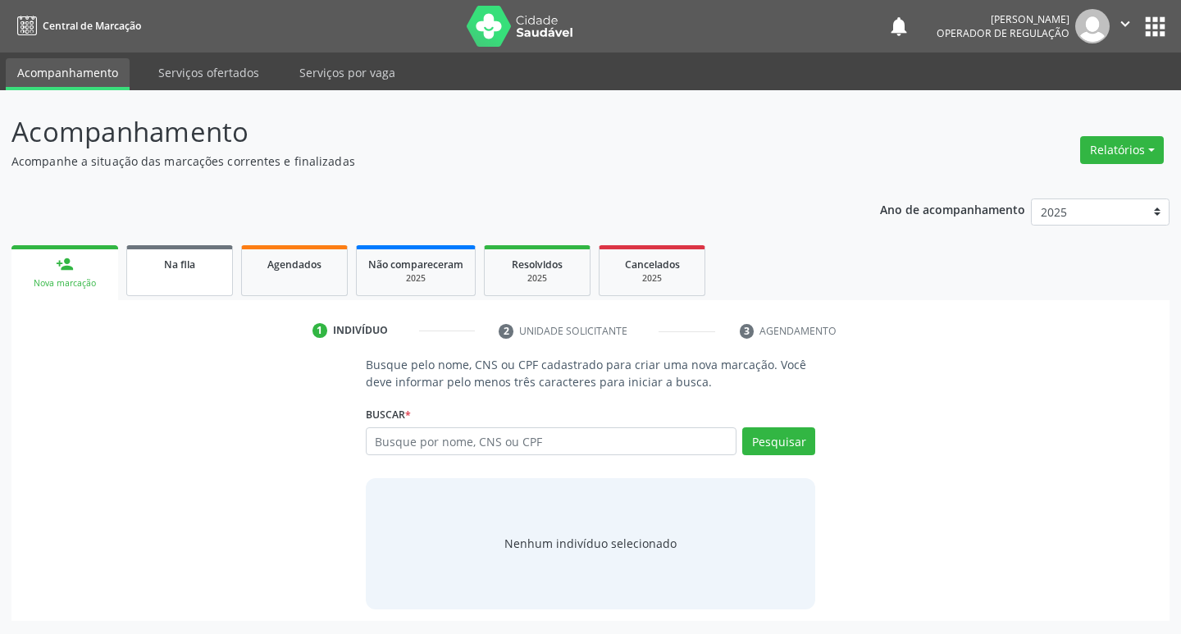
click at [194, 260] on span "Na fila" at bounding box center [179, 265] width 31 height 14
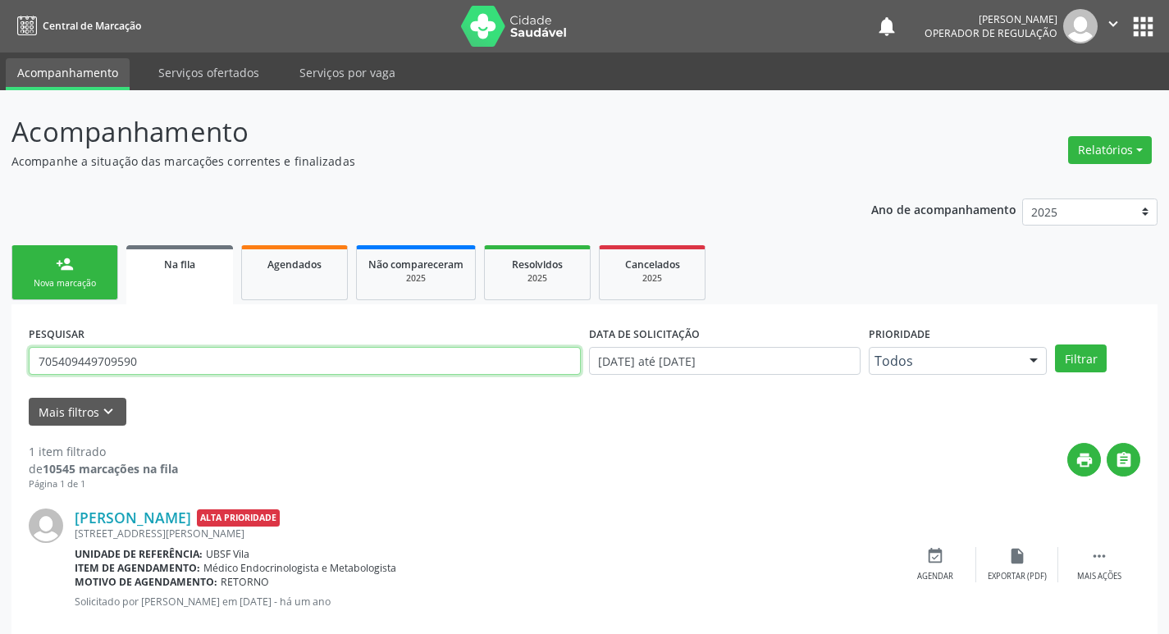
click at [129, 354] on input "705409449709590" at bounding box center [305, 361] width 552 height 28
type input "45822812813"
click at [1055, 345] on button "Filtrar" at bounding box center [1081, 359] width 52 height 28
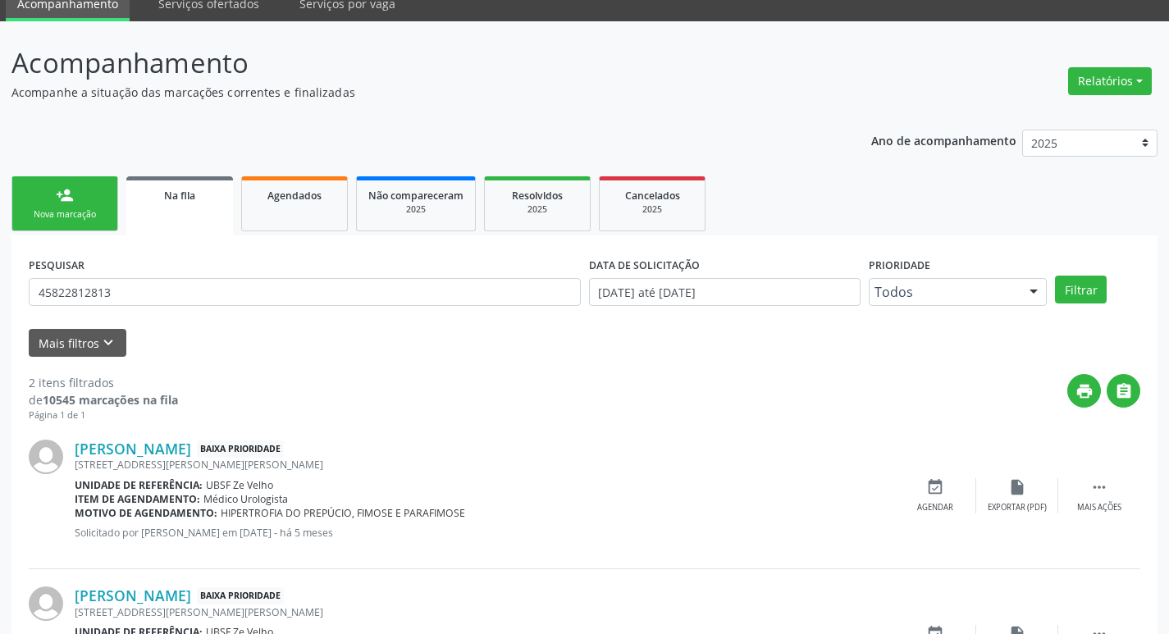
scroll to position [179, 0]
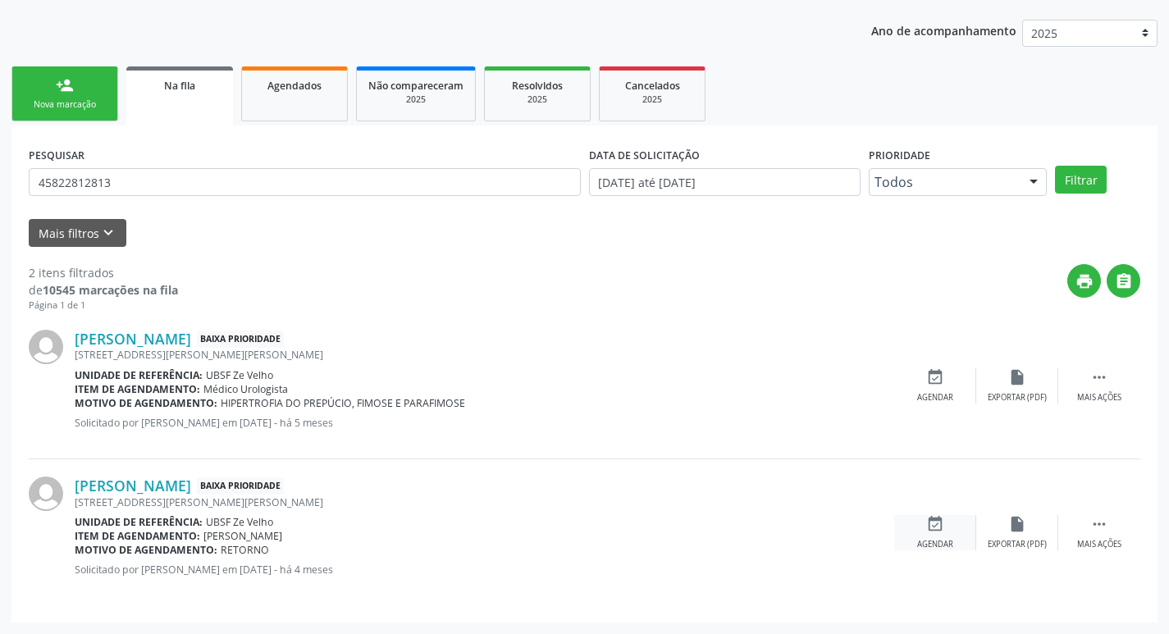
click at [949, 528] on div "event_available Agendar" at bounding box center [935, 532] width 82 height 35
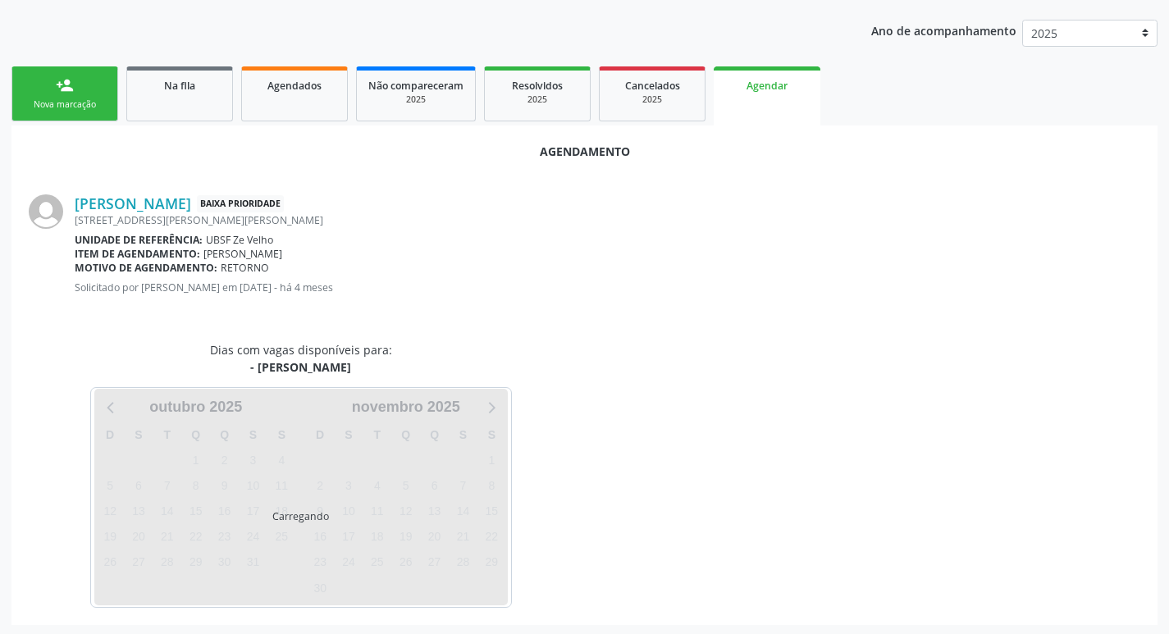
scroll to position [181, 0]
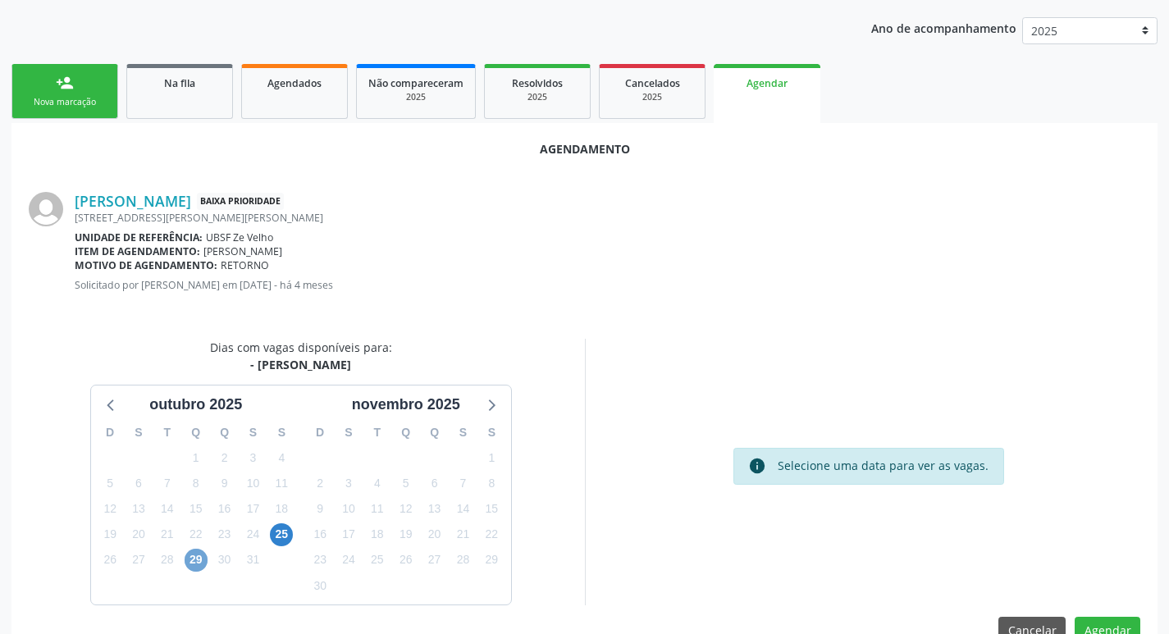
click at [193, 560] on span "29" at bounding box center [196, 560] width 23 height 23
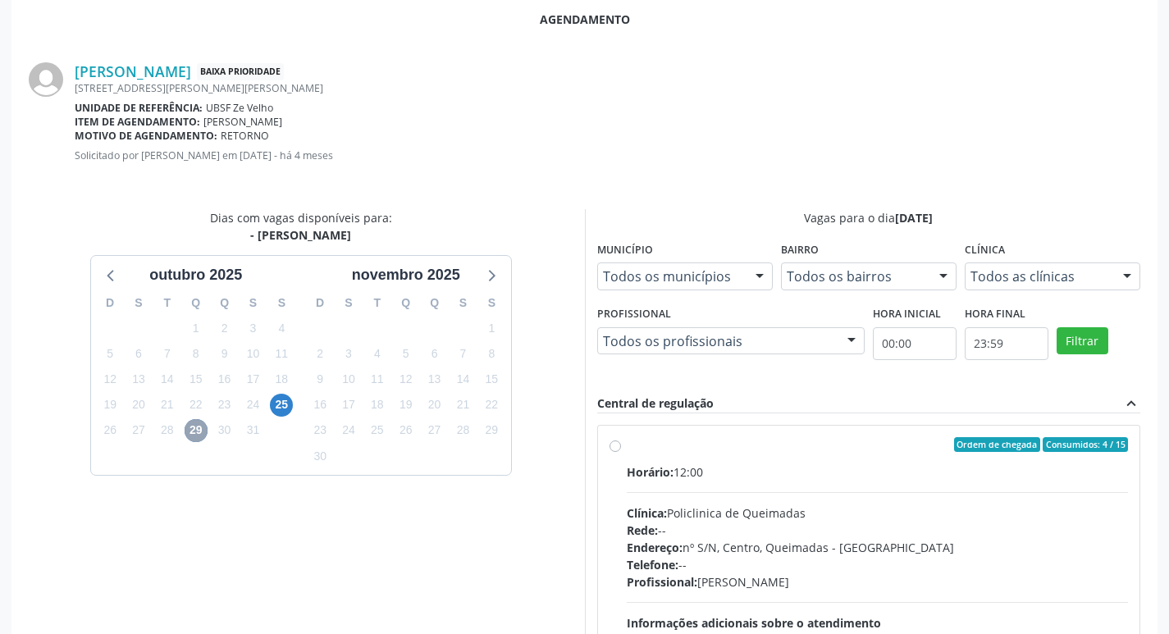
scroll to position [384, 0]
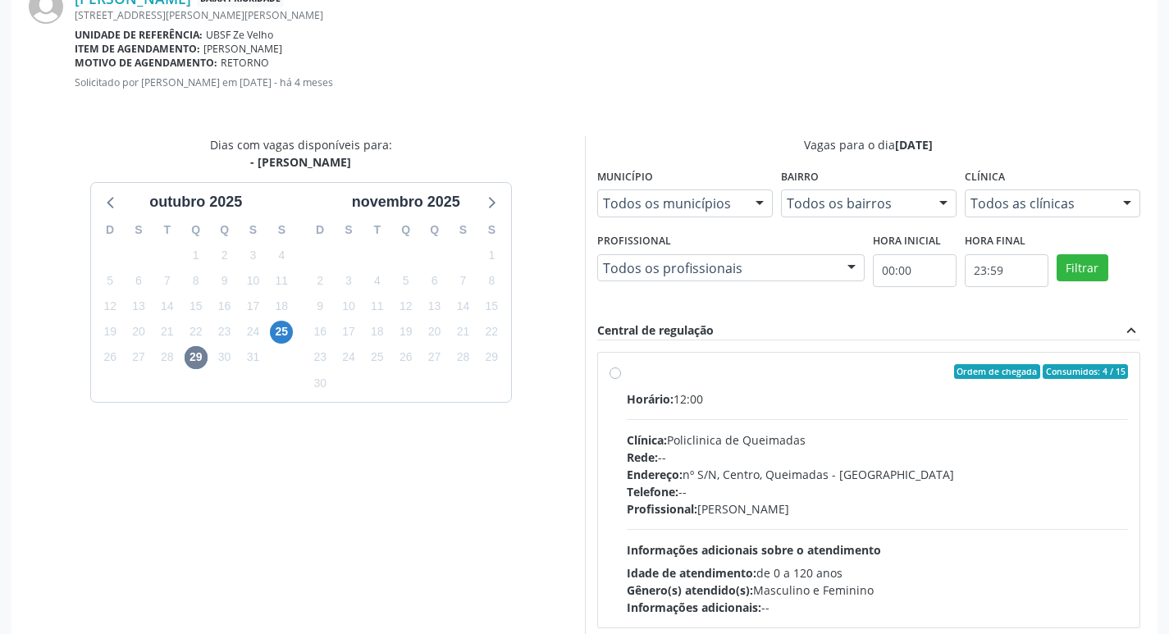
click at [958, 395] on div "Horário: 12:00" at bounding box center [878, 399] width 502 height 17
click at [621, 379] on input "Ordem de chegada Consumidos: 4 / 15 Horário: 12:00 Clínica: Policlinica de Quei…" at bounding box center [615, 371] width 11 height 15
radio input "true"
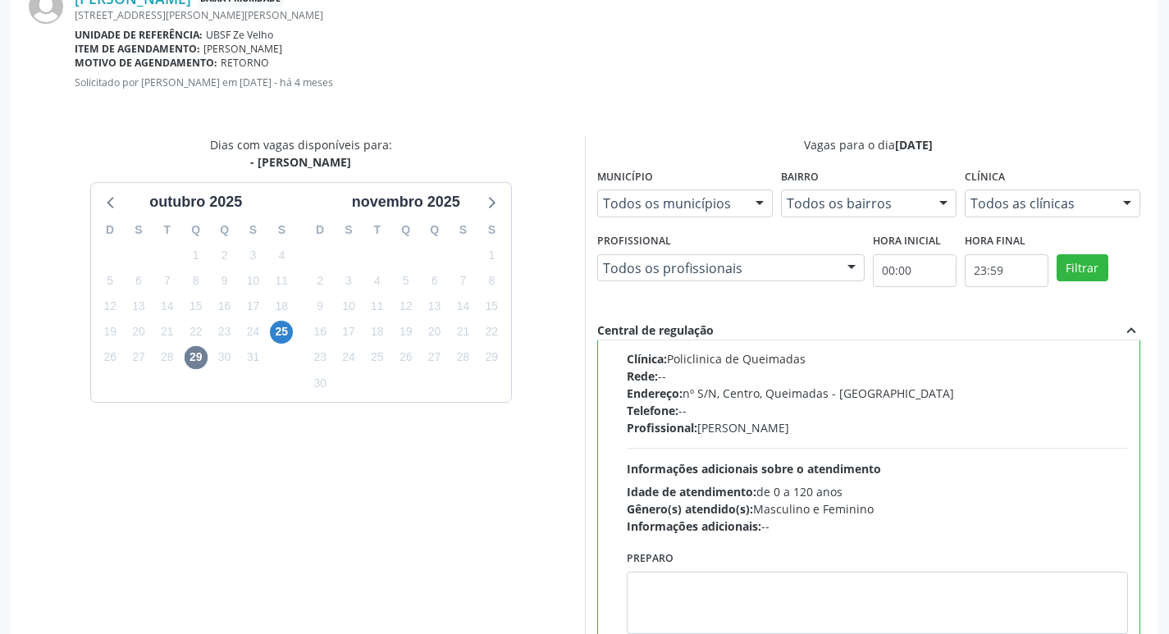
scroll to position [487, 0]
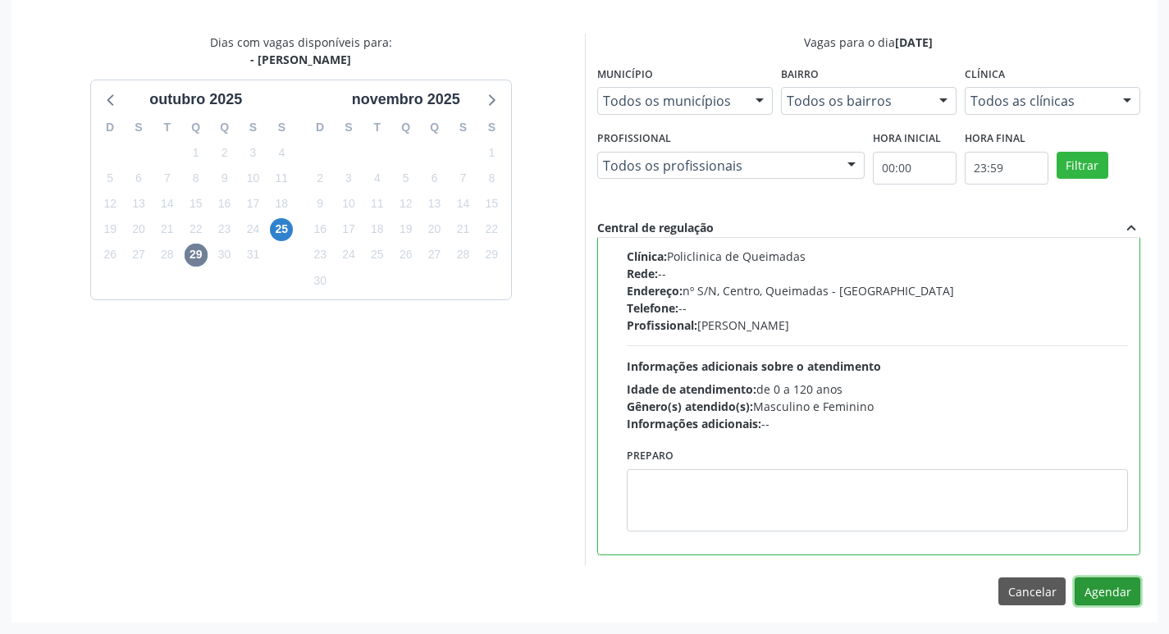
click at [1108, 582] on button "Agendar" at bounding box center [1108, 592] width 66 height 28
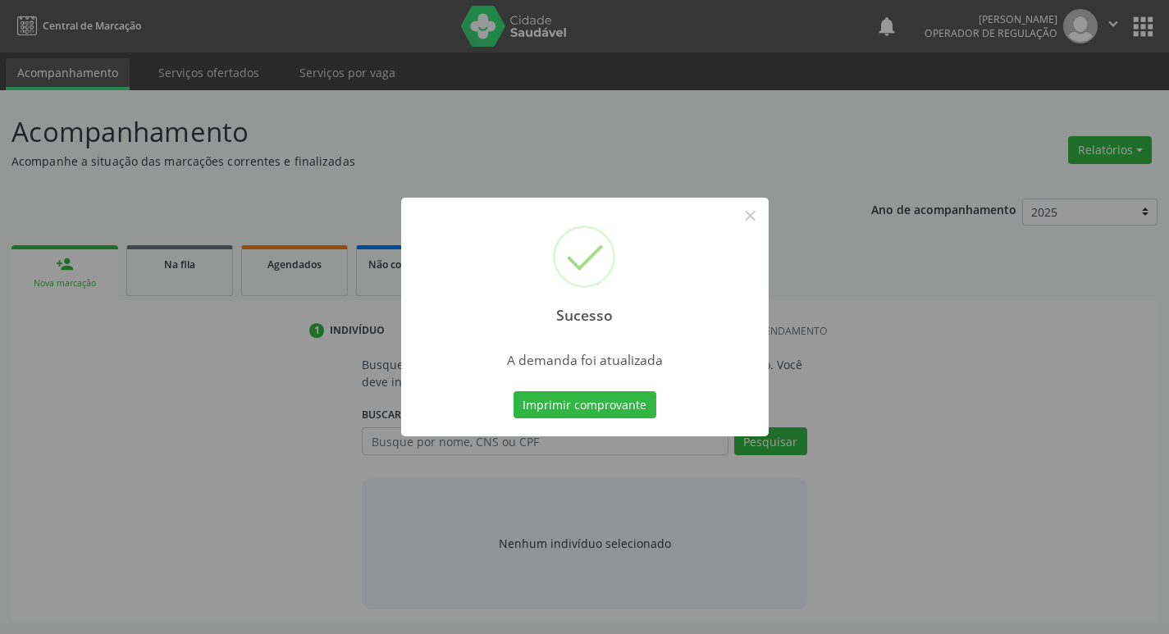
scroll to position [0, 0]
click at [570, 391] on button "Imprimir comprovante" at bounding box center [590, 405] width 143 height 28
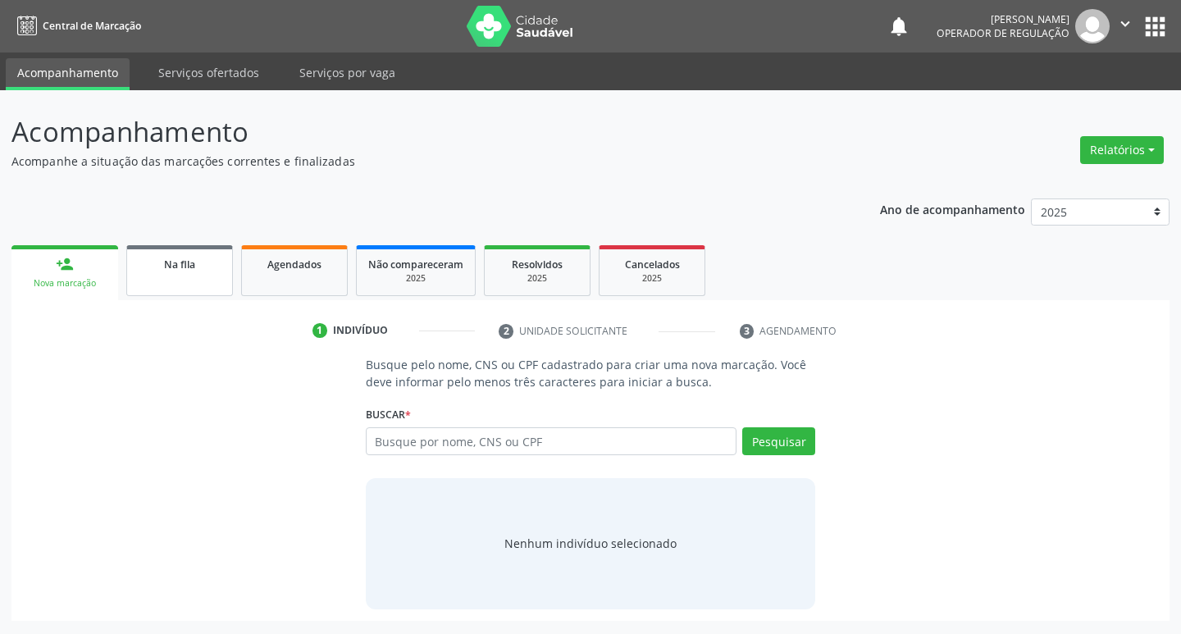
click at [212, 272] on link "Na fila" at bounding box center [179, 270] width 107 height 51
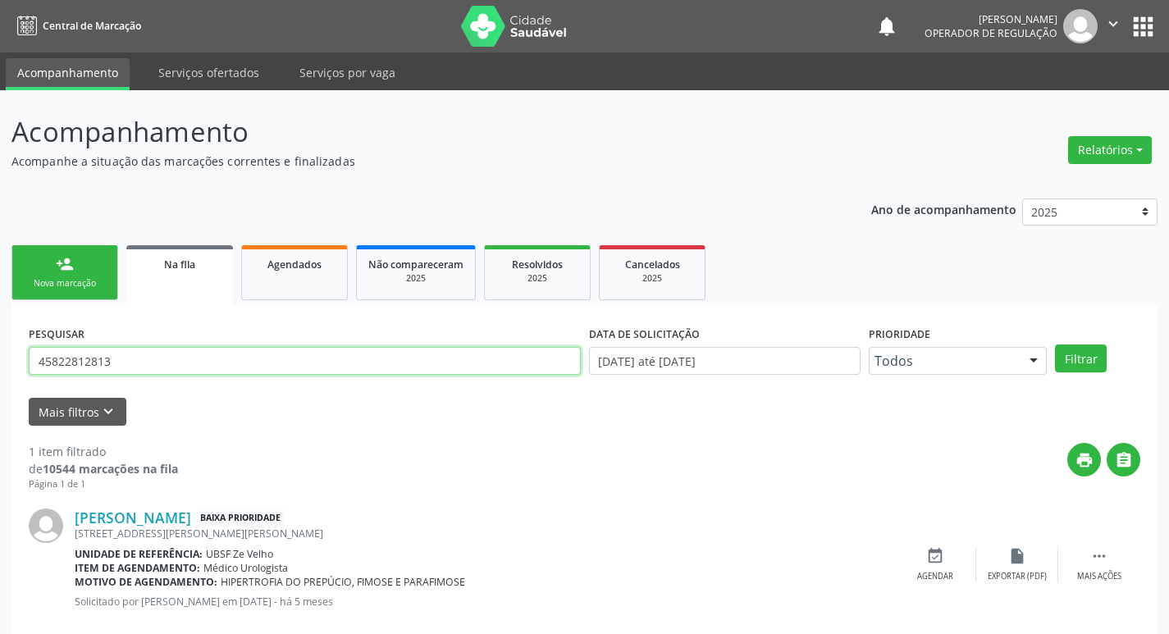
click at [243, 355] on input "45822812813" at bounding box center [305, 361] width 552 height 28
type input "702804633885360"
click at [1055, 345] on button "Filtrar" at bounding box center [1081, 359] width 52 height 28
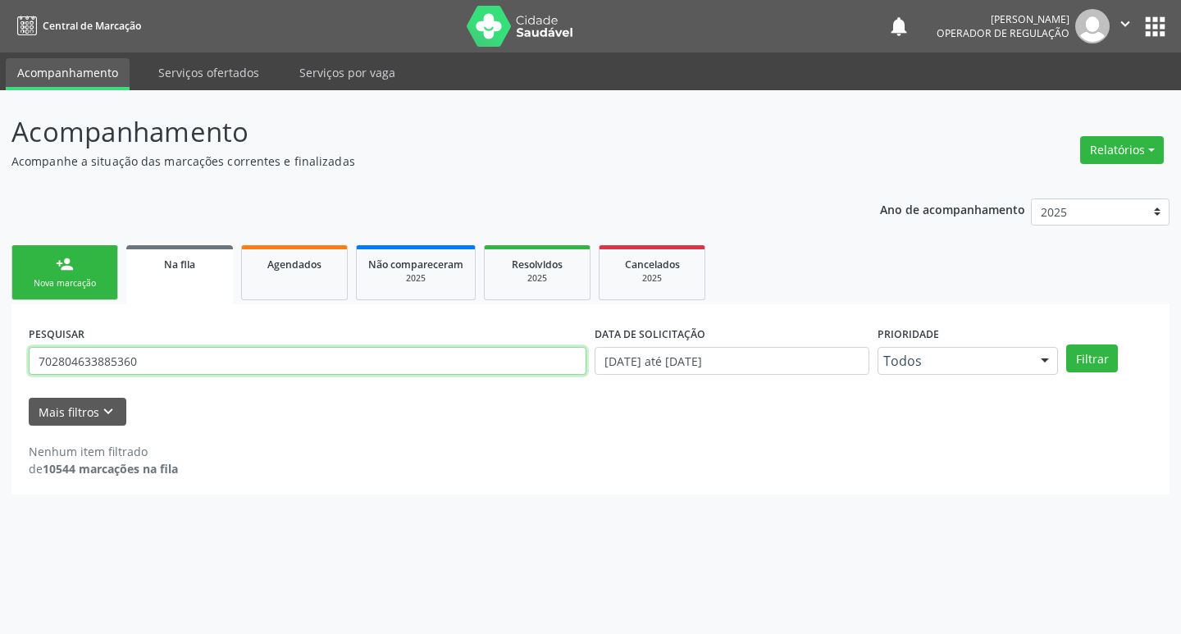
click at [243, 355] on input "702804633885360" at bounding box center [308, 361] width 558 height 28
type input "702804633885360"
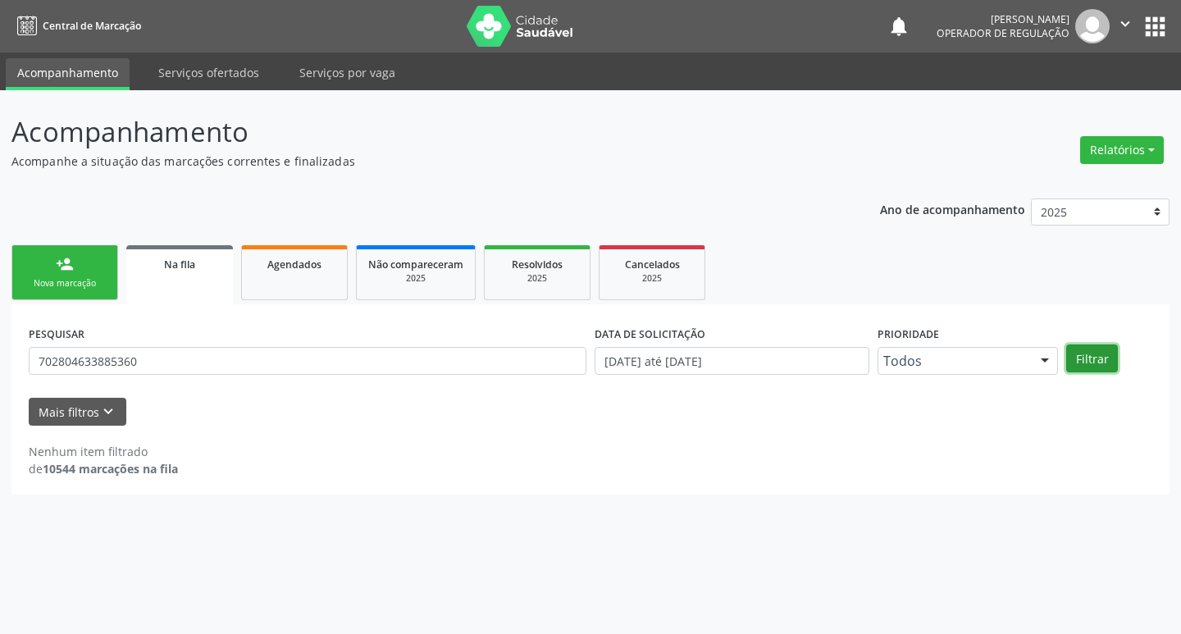
click at [1099, 360] on button "Filtrar" at bounding box center [1093, 359] width 52 height 28
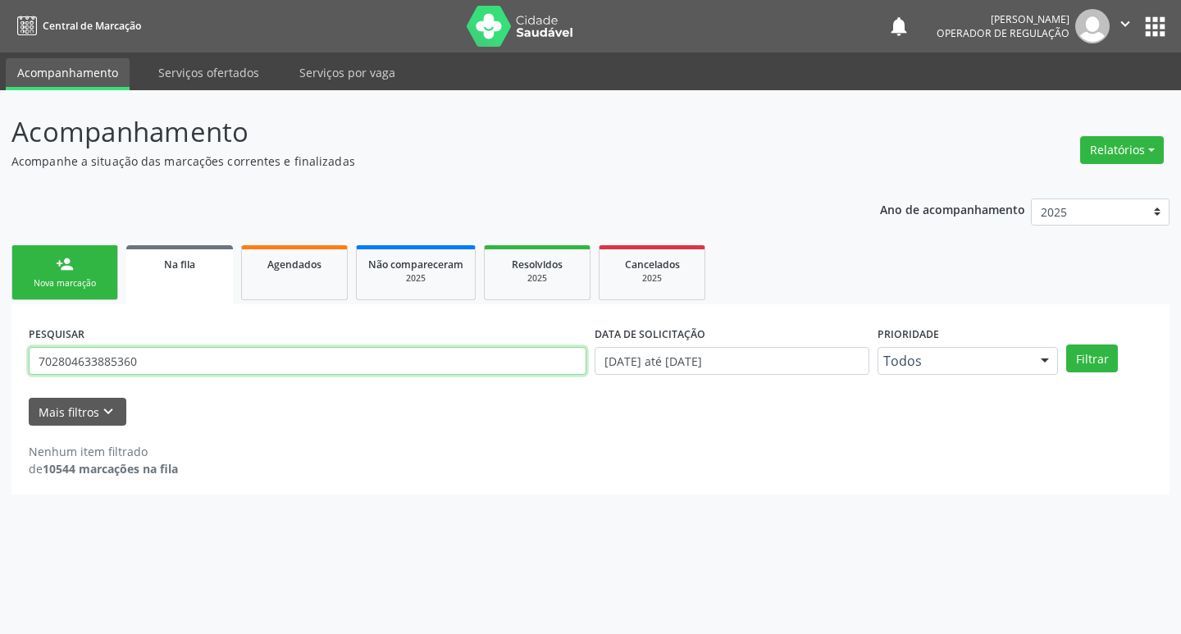
click at [160, 353] on input "702804633885360" at bounding box center [308, 361] width 558 height 28
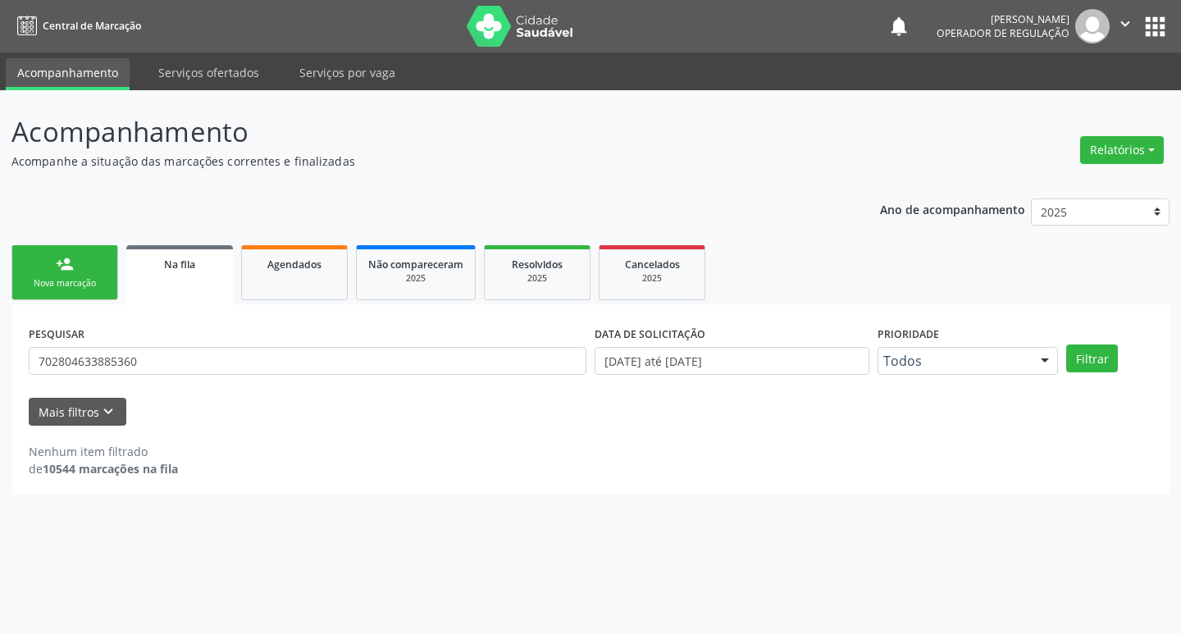
click at [85, 265] on link "person_add Nova marcação" at bounding box center [64, 272] width 107 height 55
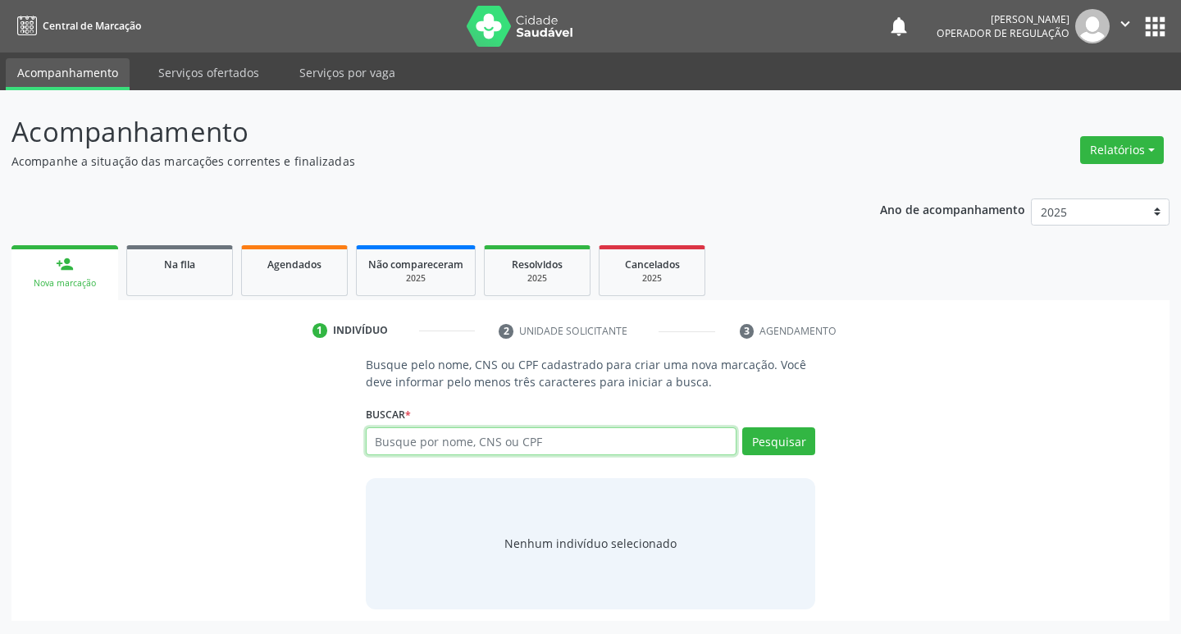
click at [424, 437] on input "text" at bounding box center [552, 441] width 372 height 28
paste input "702804633885360"
type input "702804633885360"
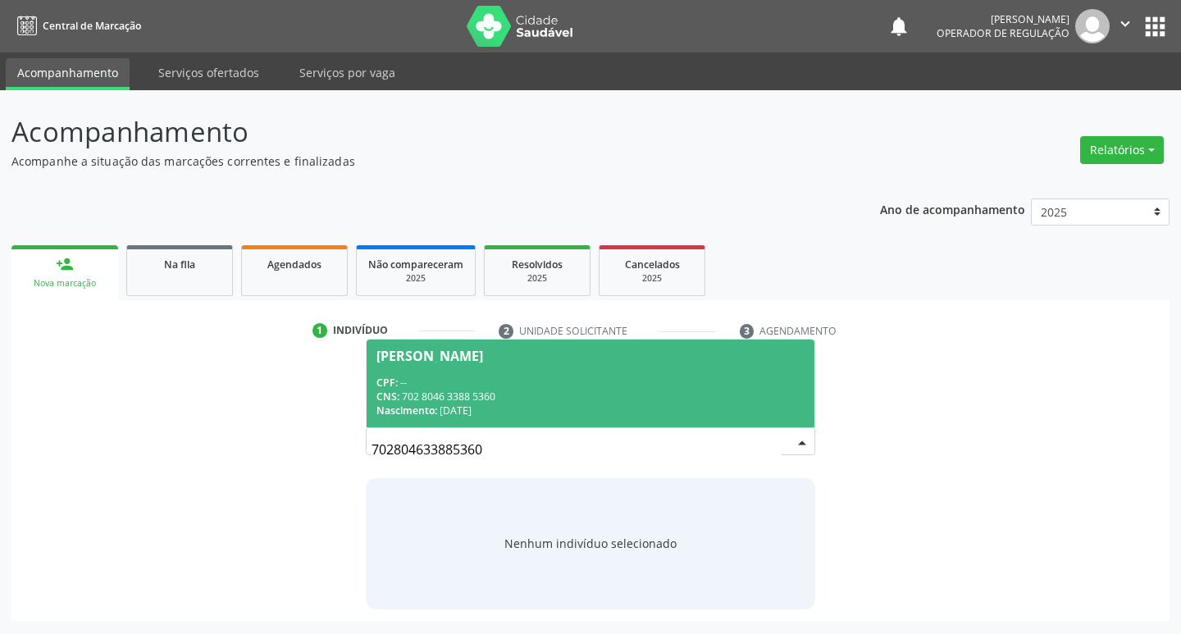
click at [537, 399] on div "CNS: 702 8046 3388 5360" at bounding box center [591, 397] width 429 height 14
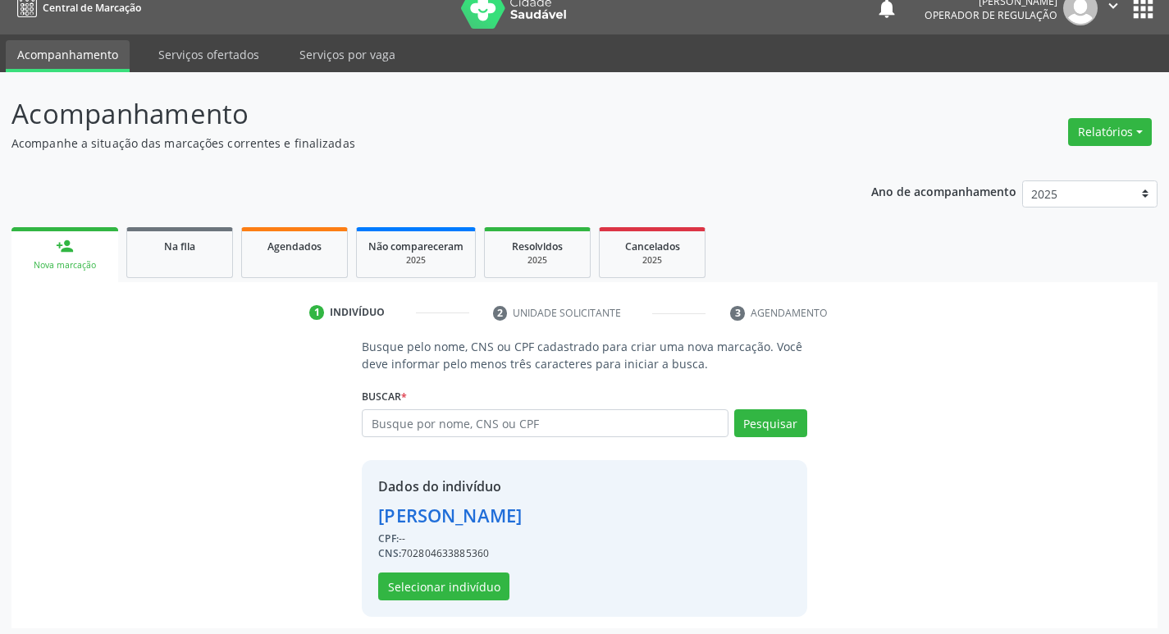
scroll to position [24, 0]
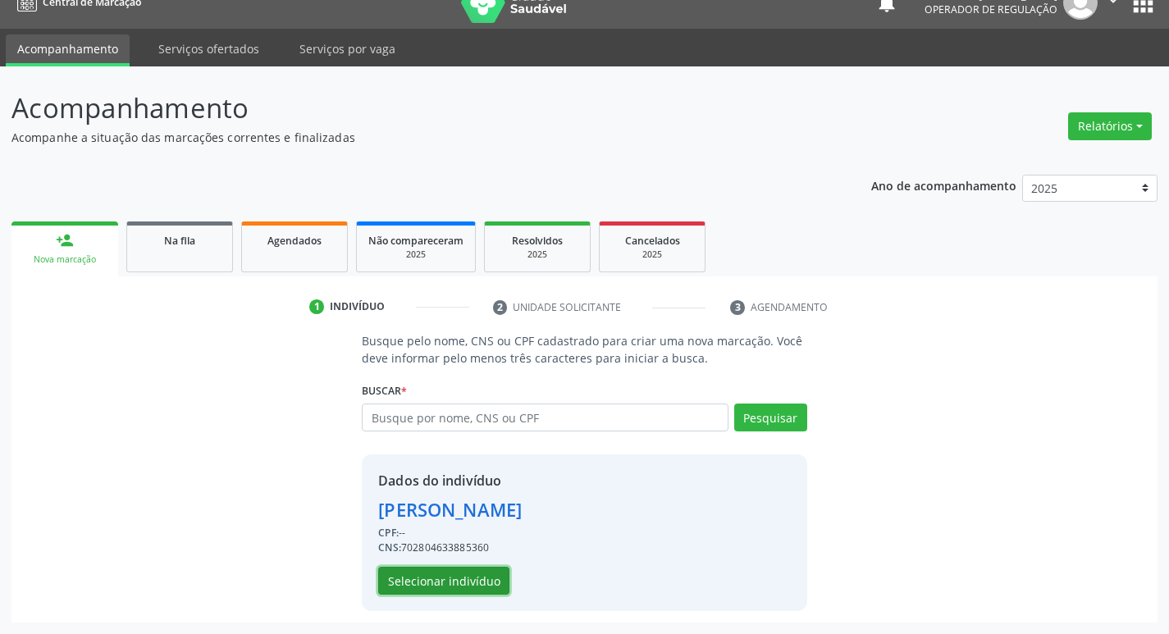
click at [409, 594] on button "Selecionar indivíduo" at bounding box center [443, 581] width 131 height 28
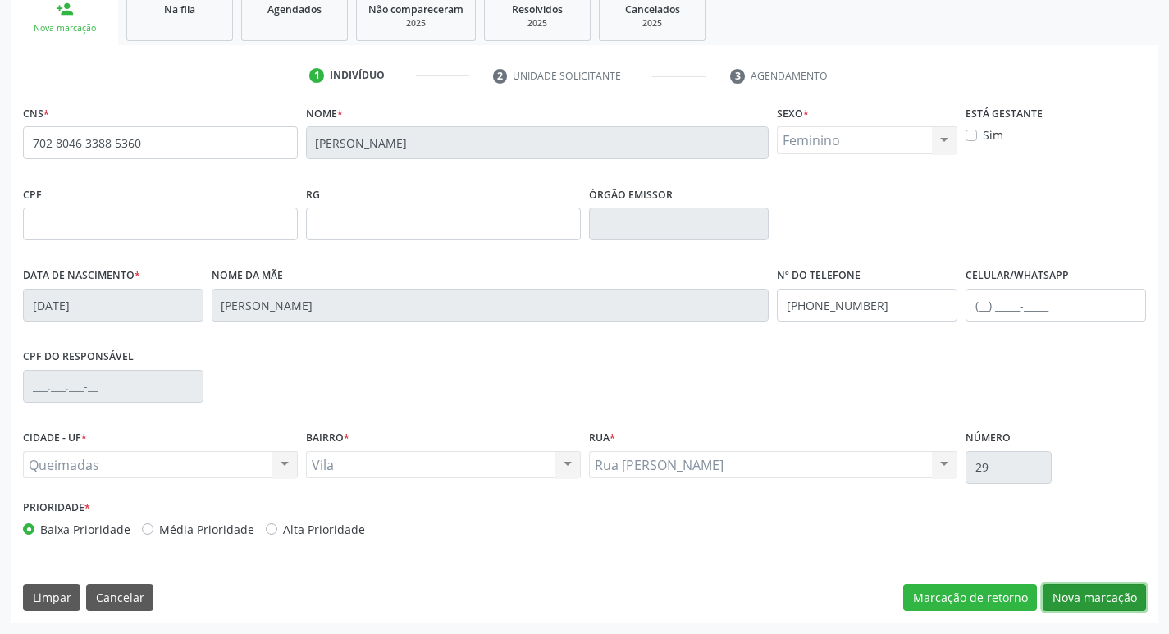
click at [1066, 594] on button "Nova marcação" at bounding box center [1094, 598] width 103 height 28
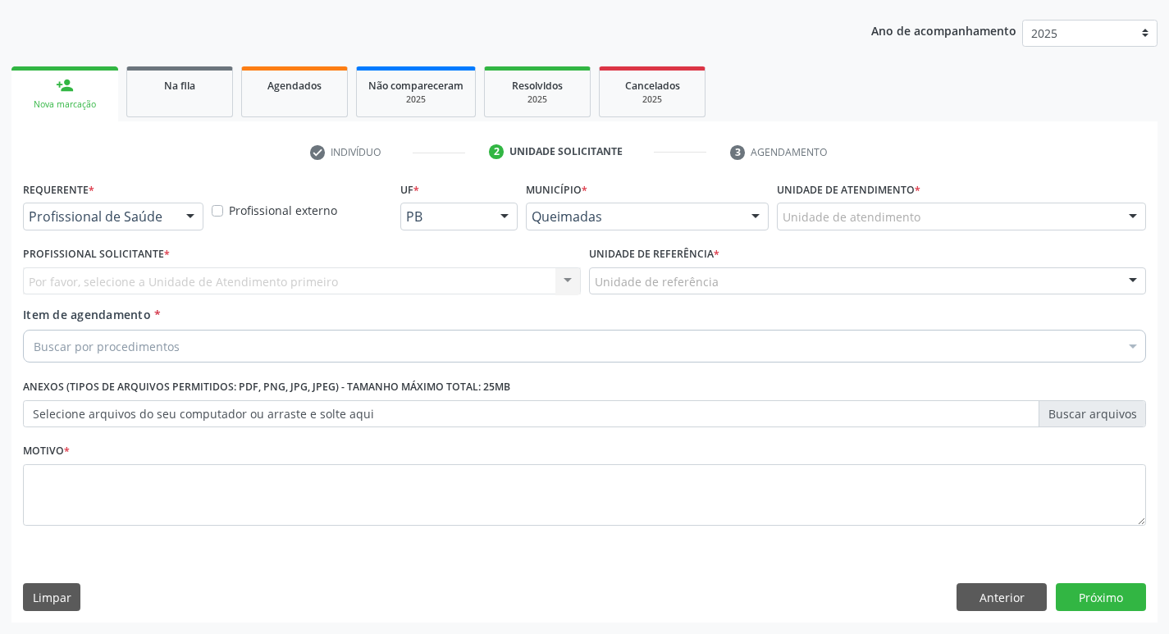
scroll to position [179, 0]
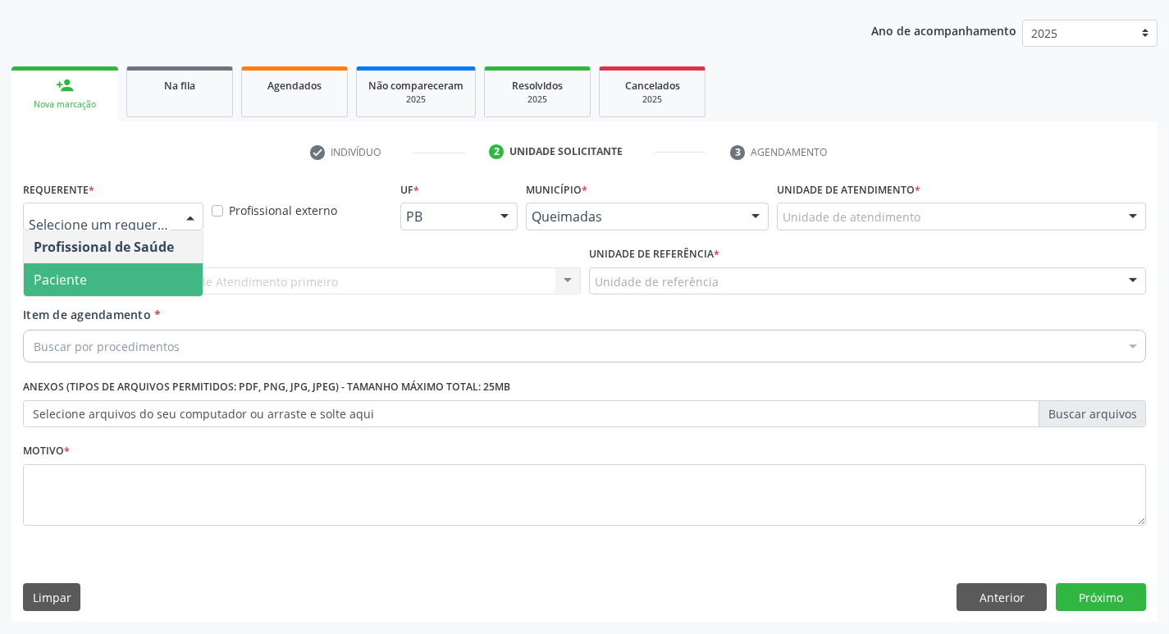
click at [89, 283] on span "Paciente" at bounding box center [113, 279] width 179 height 33
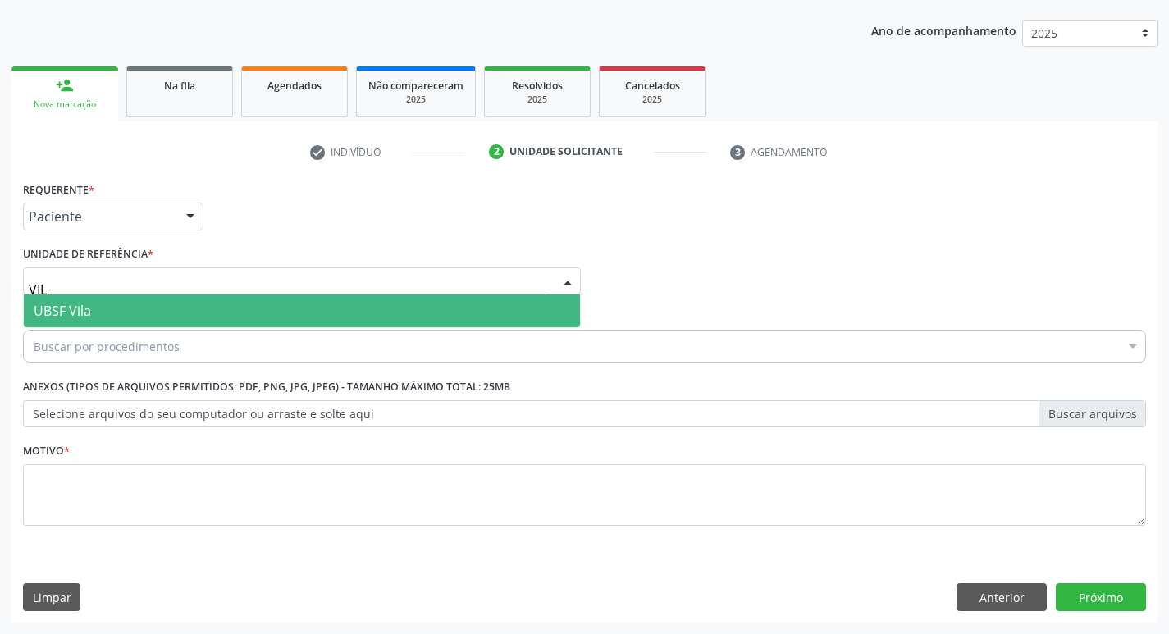
type input "VILA"
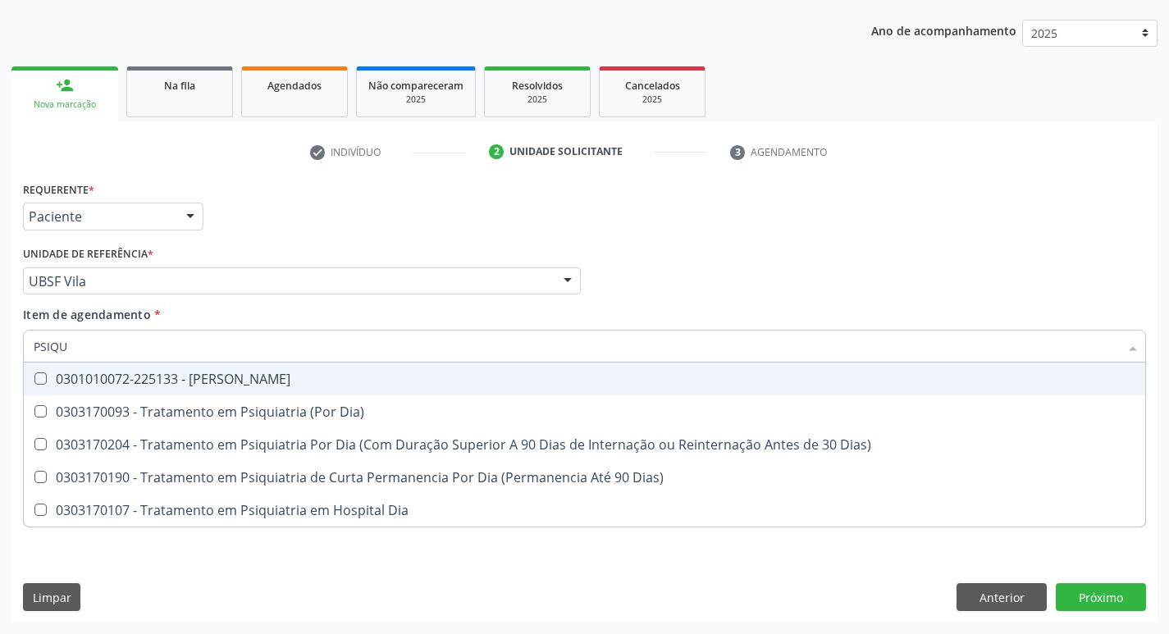
type input "PSIQUI"
click at [94, 377] on div "0301010072-225133 - [PERSON_NAME]" at bounding box center [585, 378] width 1102 height 13
checkbox Psiquiatra "true"
click at [255, 224] on div "Requerente * Paciente Profissional de Saúde Paciente Nenhum resultado encontrad…" at bounding box center [584, 209] width 1131 height 64
checkbox Dia\) "true"
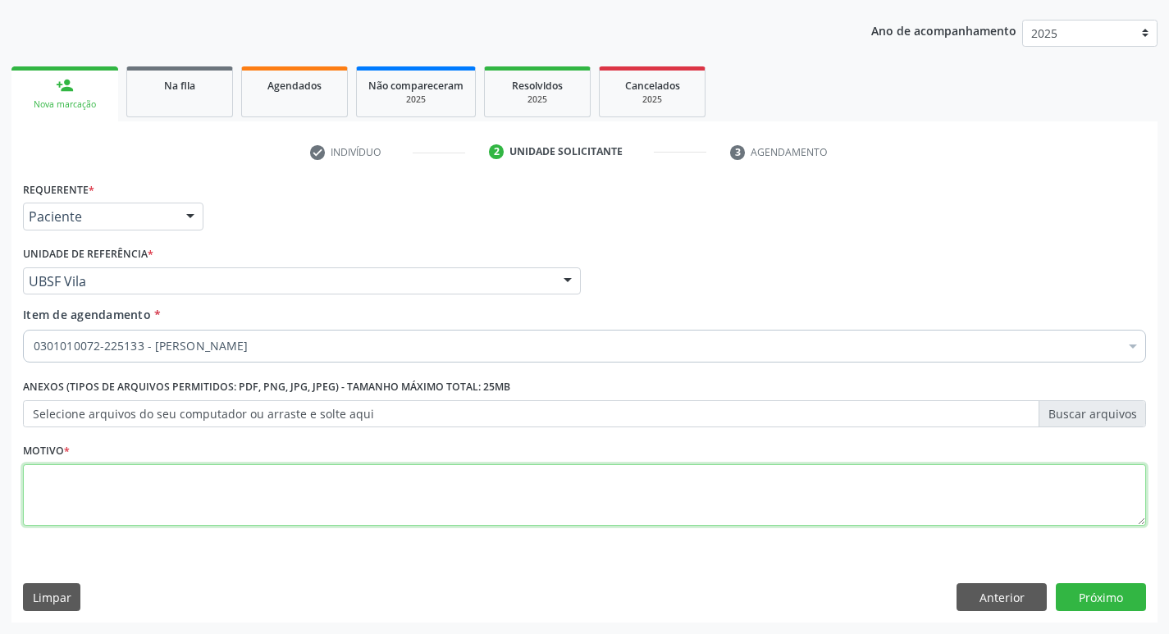
click at [85, 498] on textarea at bounding box center [584, 495] width 1123 height 62
type textarea "RETORNO"
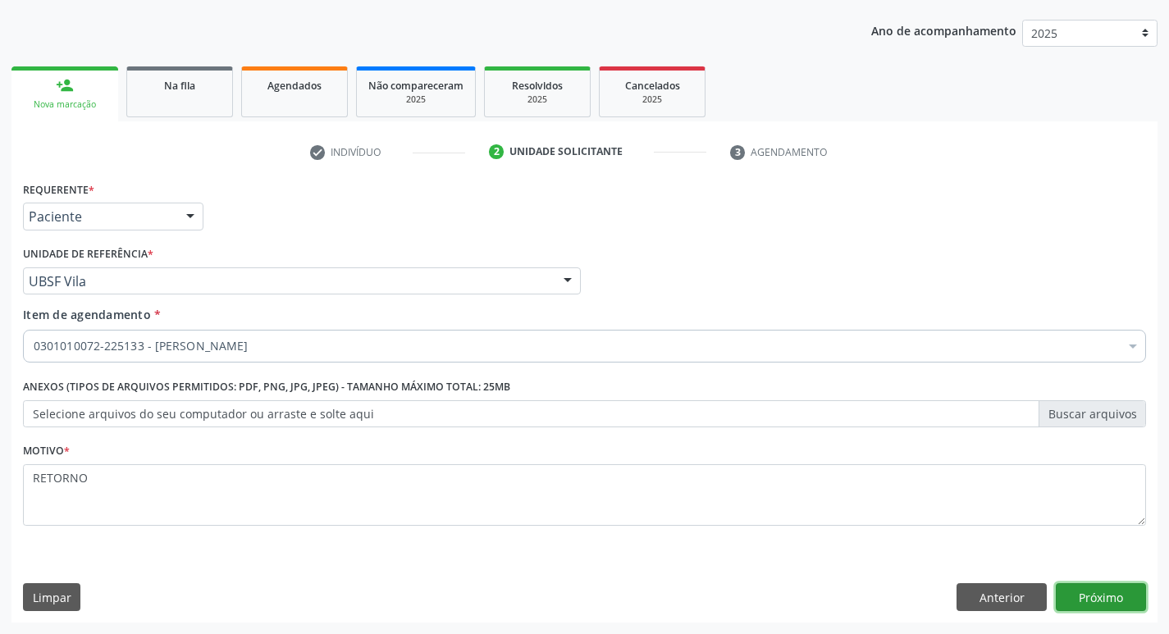
click at [1094, 590] on button "Próximo" at bounding box center [1101, 597] width 90 height 28
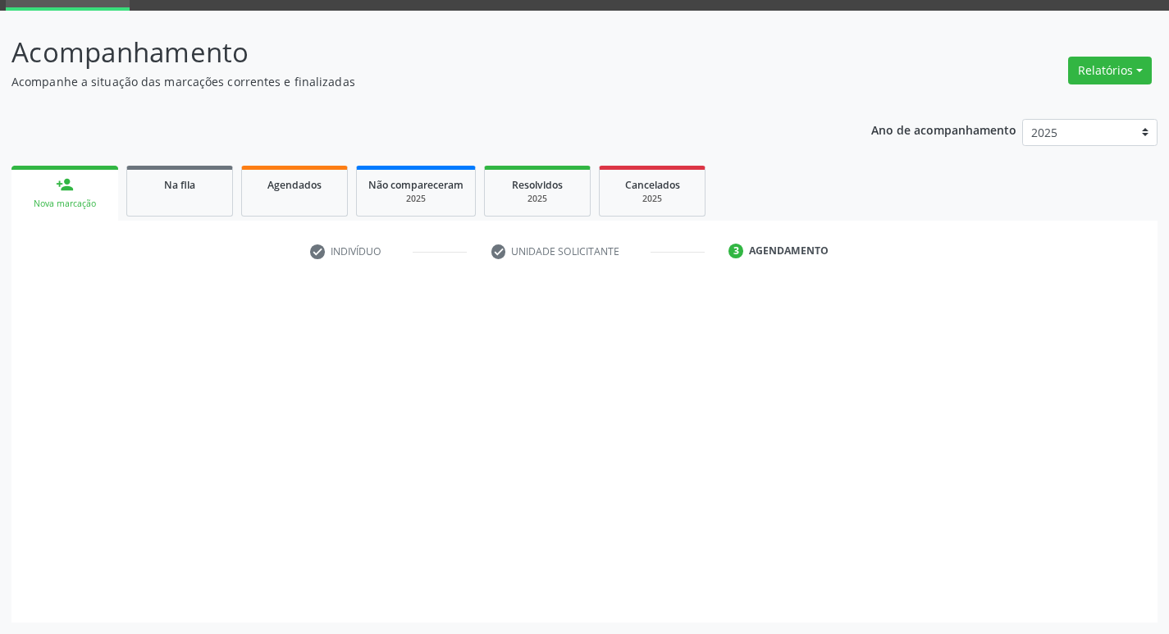
scroll to position [80, 0]
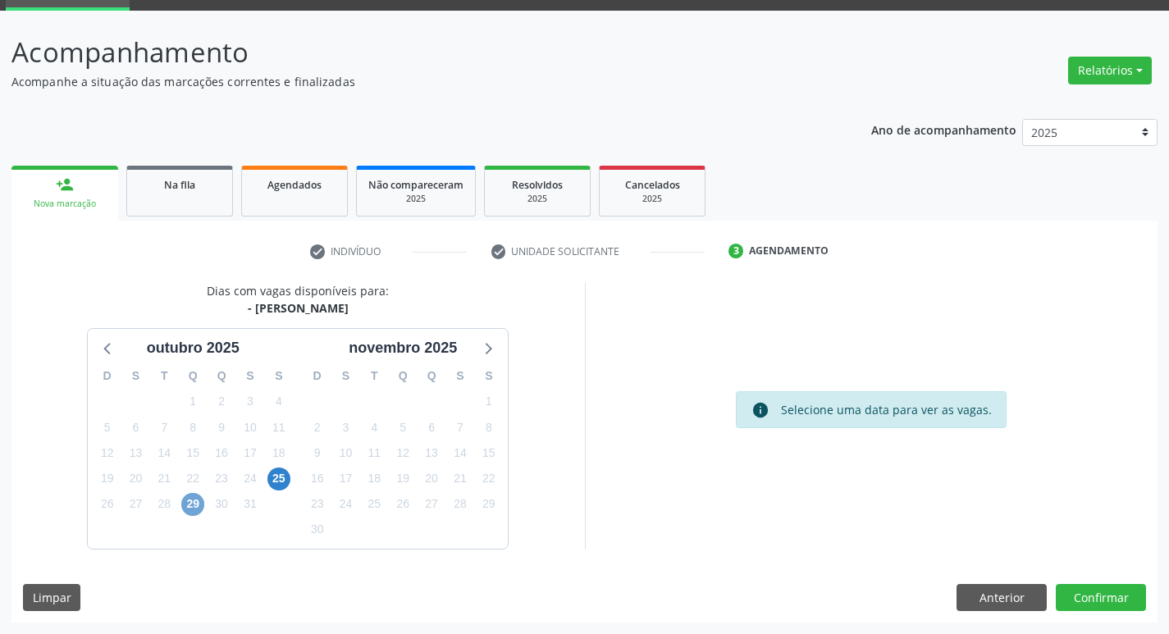
click at [192, 505] on span "29" at bounding box center [192, 504] width 23 height 23
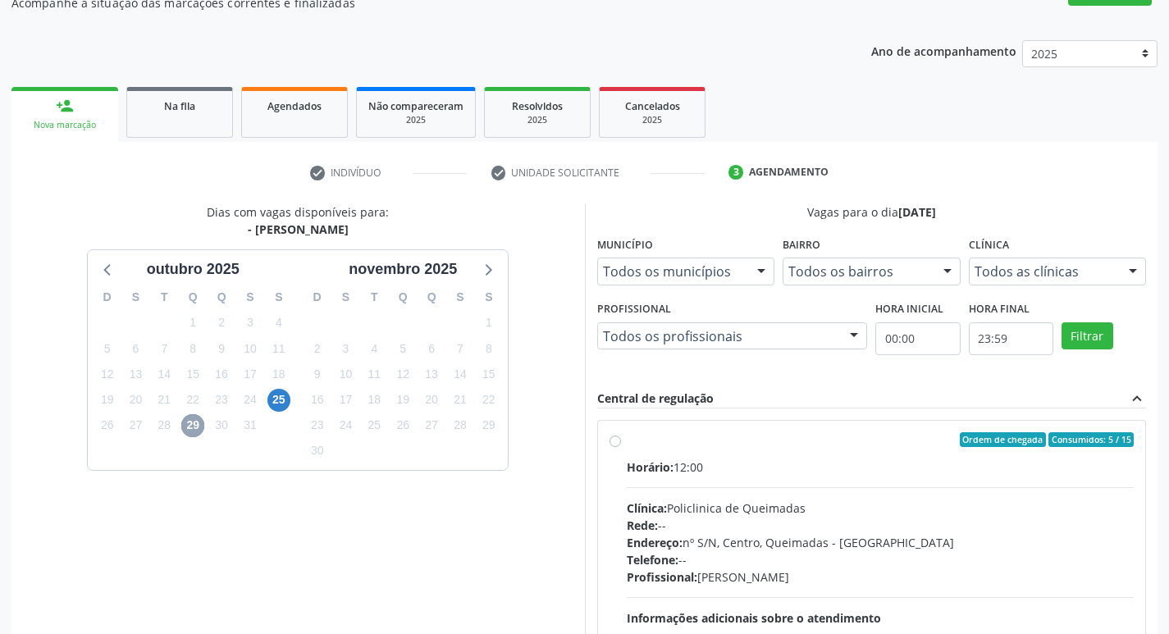
scroll to position [317, 0]
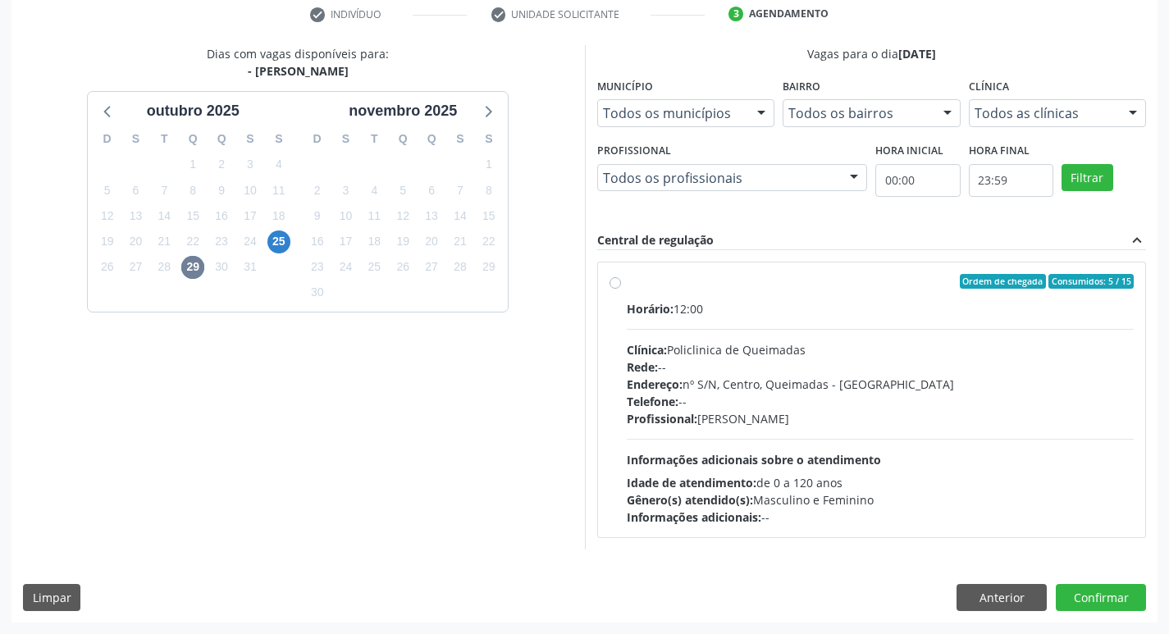
click at [784, 315] on div "Horário: 12:00" at bounding box center [881, 308] width 508 height 17
click at [621, 289] on input "Ordem de chegada Consumidos: 5 / 15 Horário: 12:00 Clínica: Policlinica de Quei…" at bounding box center [615, 281] width 11 height 15
radio input "true"
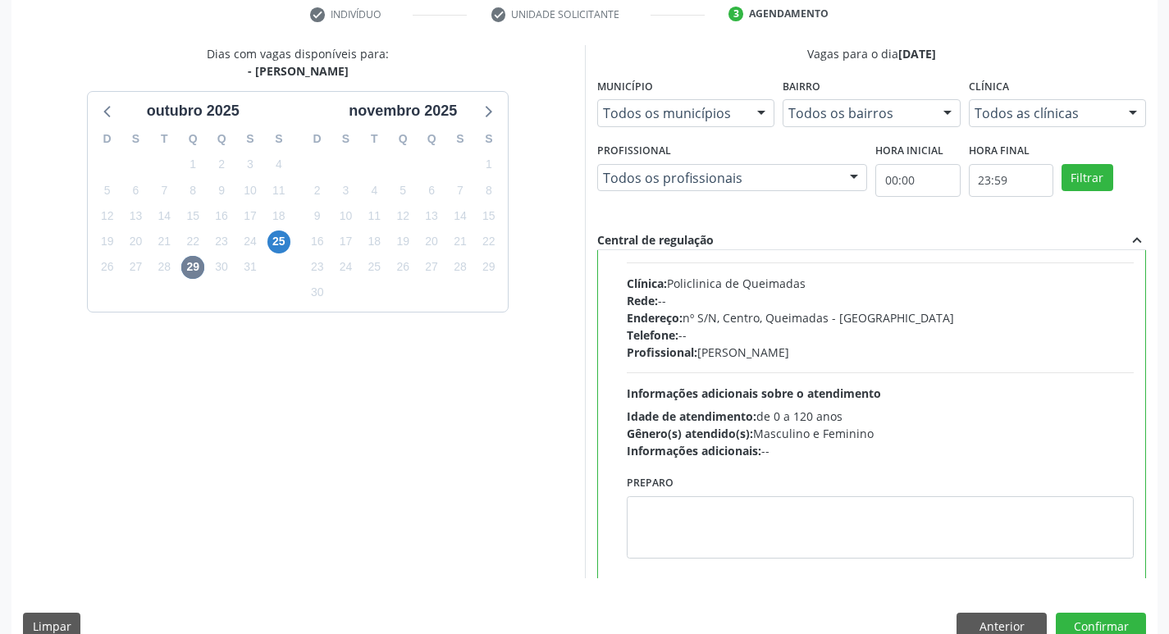
scroll to position [81, 0]
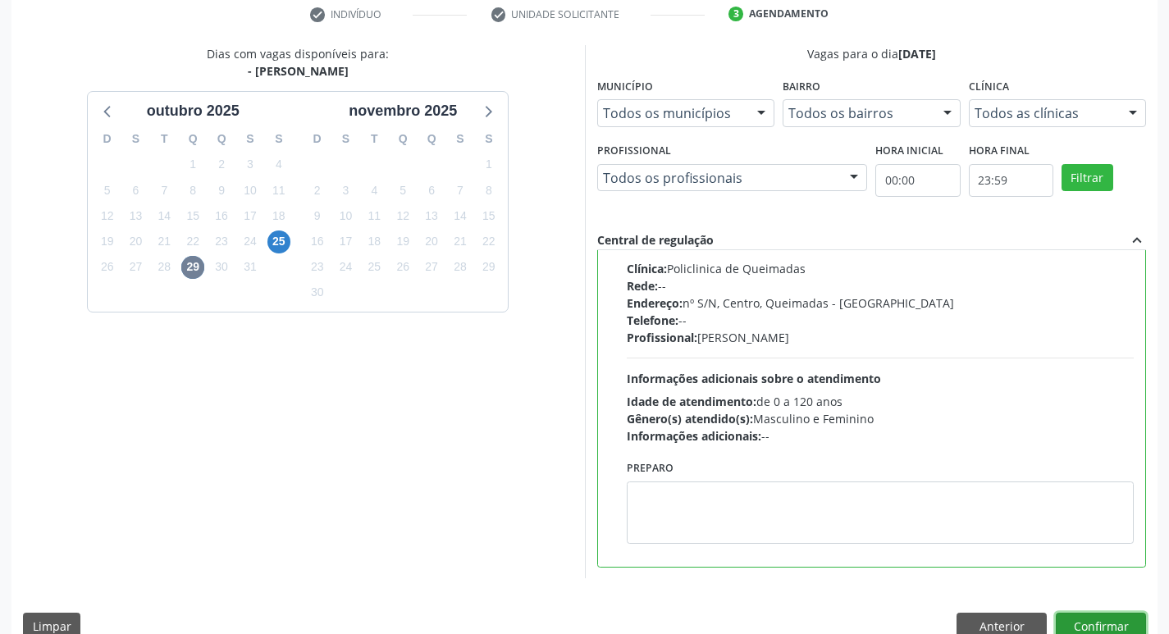
click at [1085, 624] on button "Confirmar" at bounding box center [1101, 627] width 90 height 28
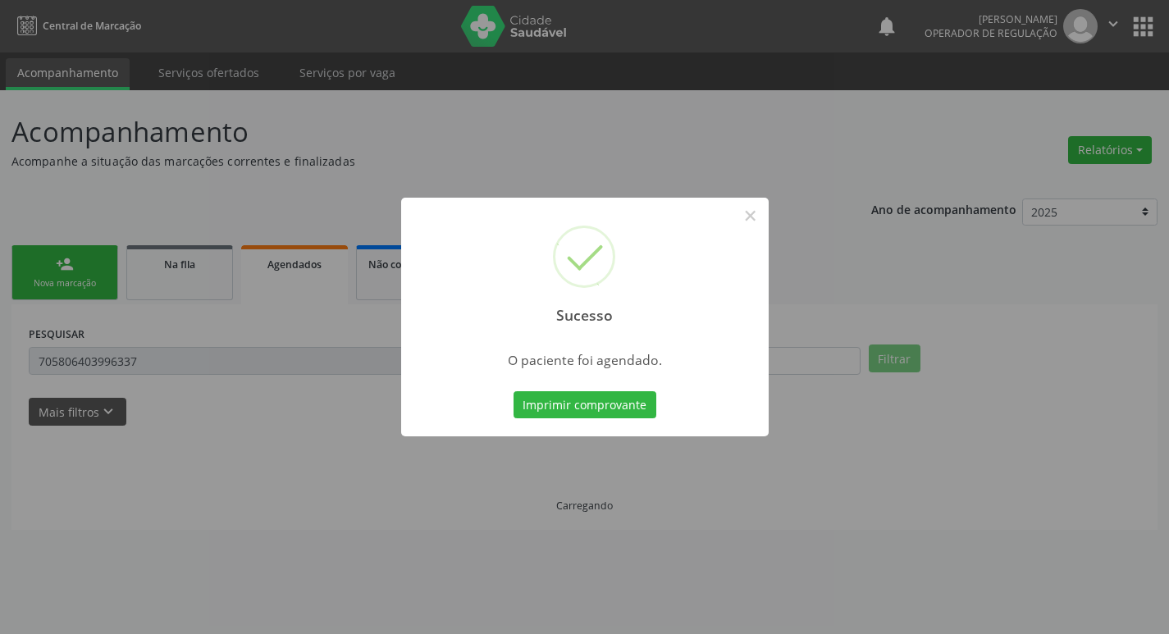
scroll to position [0, 0]
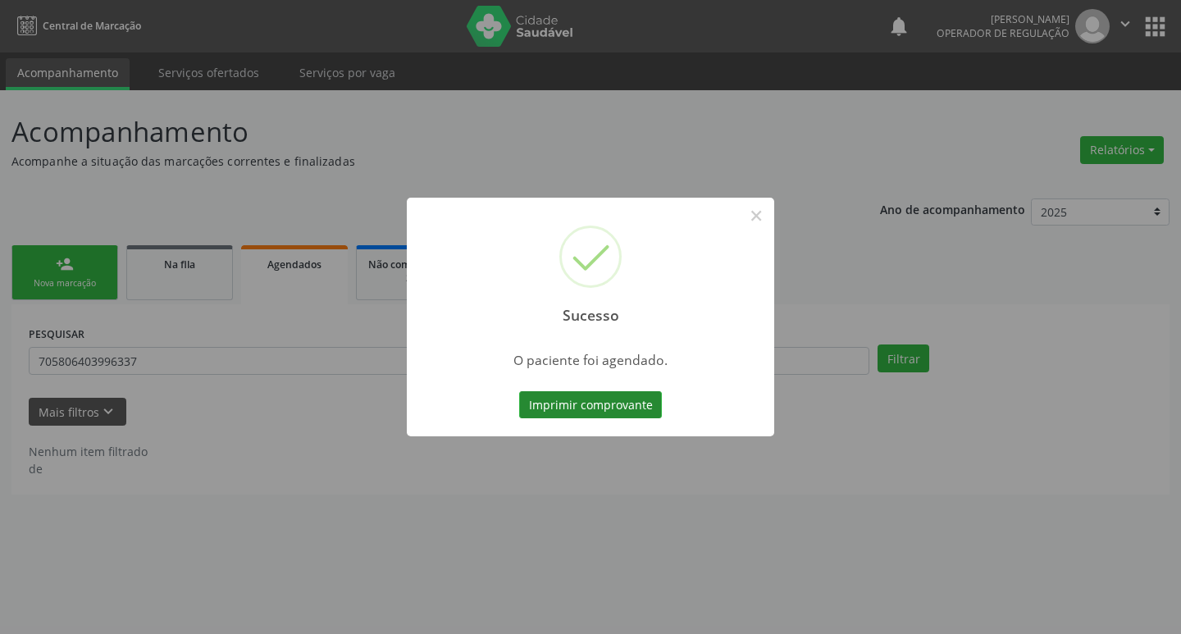
click at [565, 394] on button "Imprimir comprovante" at bounding box center [590, 405] width 143 height 28
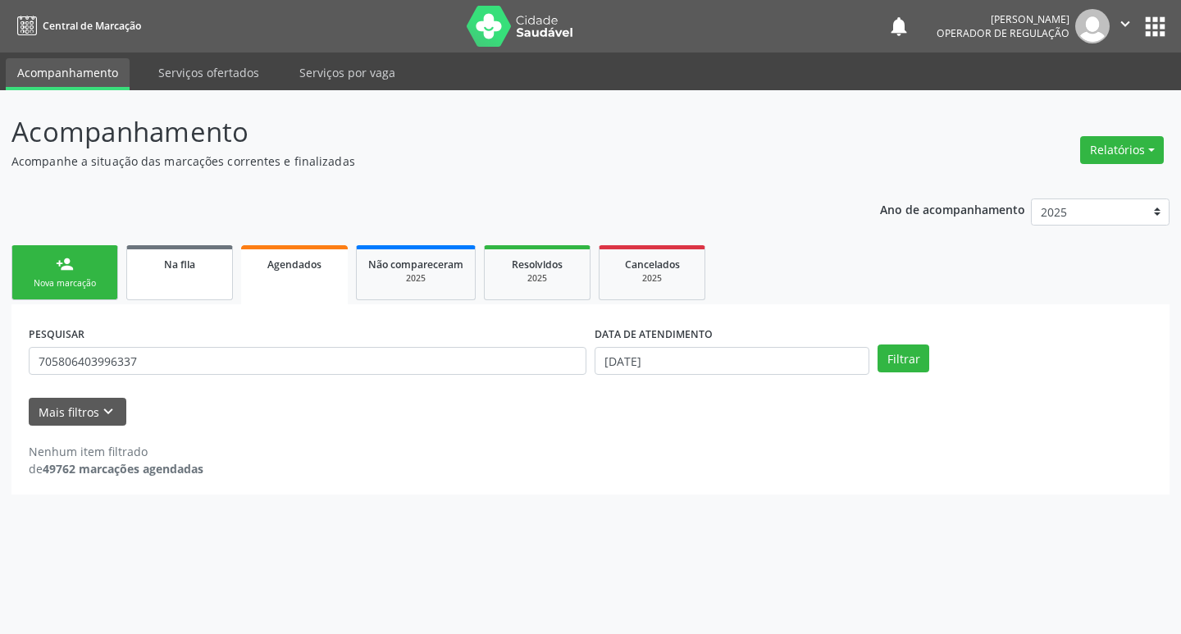
click at [173, 291] on link "Na fila" at bounding box center [179, 272] width 107 height 55
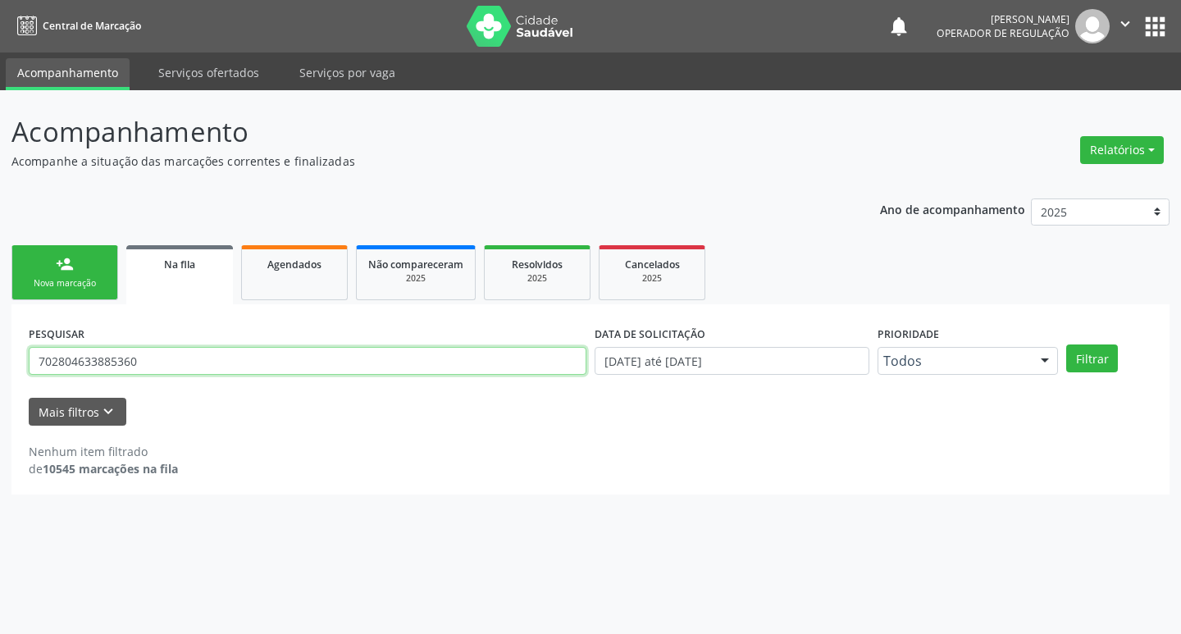
click at [204, 354] on input "702804633885360" at bounding box center [308, 361] width 558 height 28
click at [204, 354] on input "text" at bounding box center [308, 361] width 558 height 28
type input "14215828481"
click at [1067, 345] on button "Filtrar" at bounding box center [1093, 359] width 52 height 28
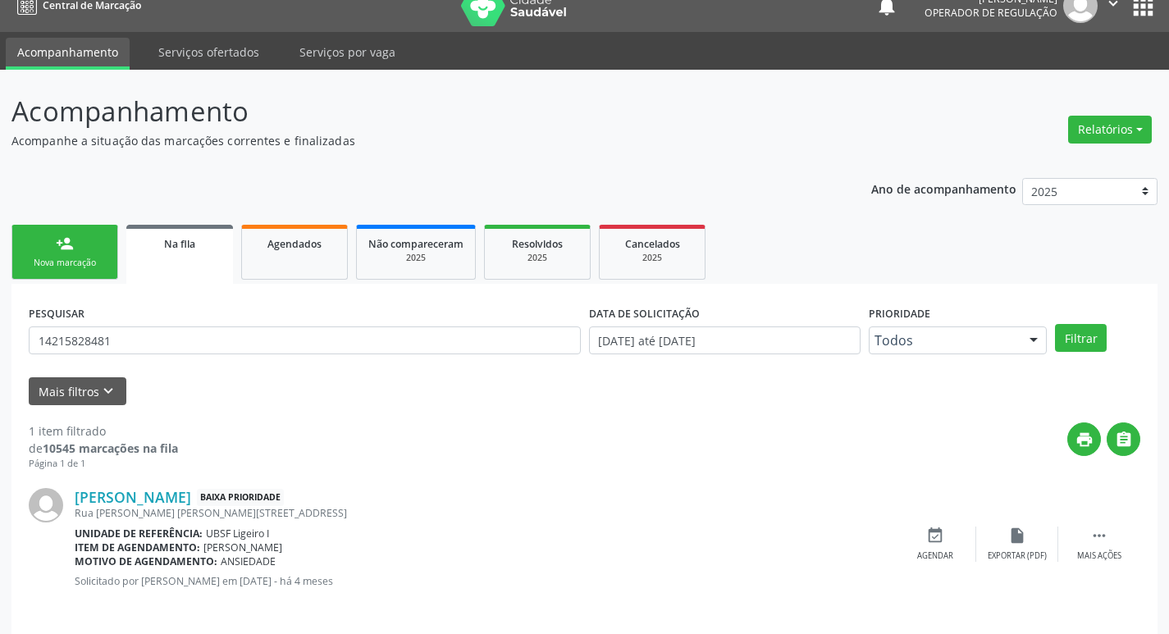
scroll to position [32, 0]
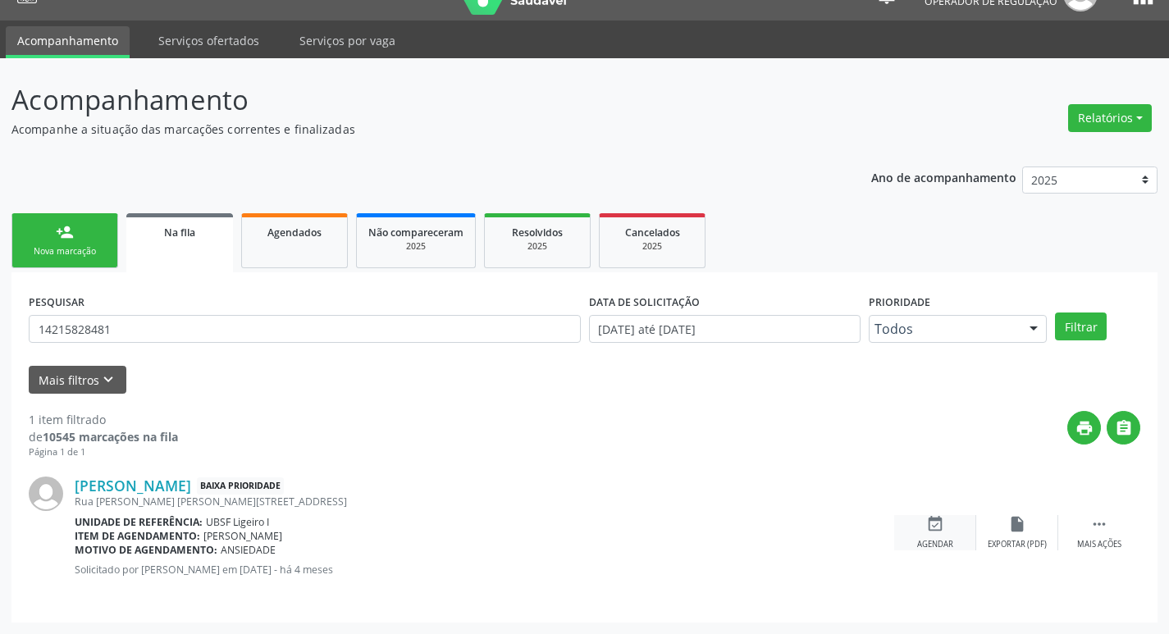
click at [945, 528] on div "event_available Agendar" at bounding box center [935, 532] width 82 height 35
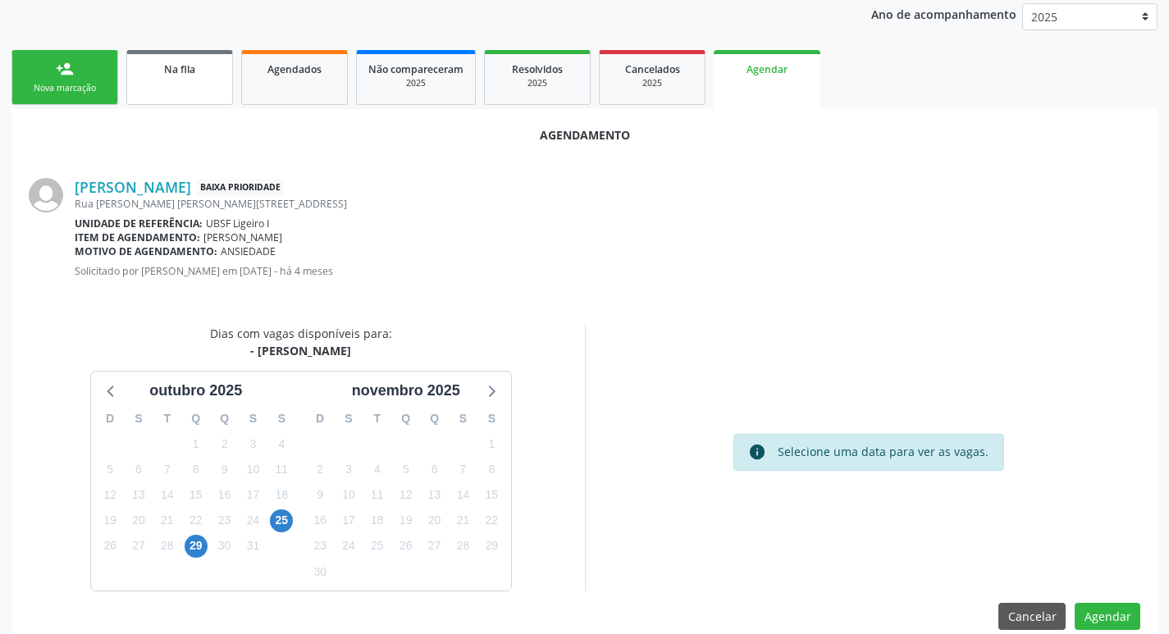
scroll to position [220, 0]
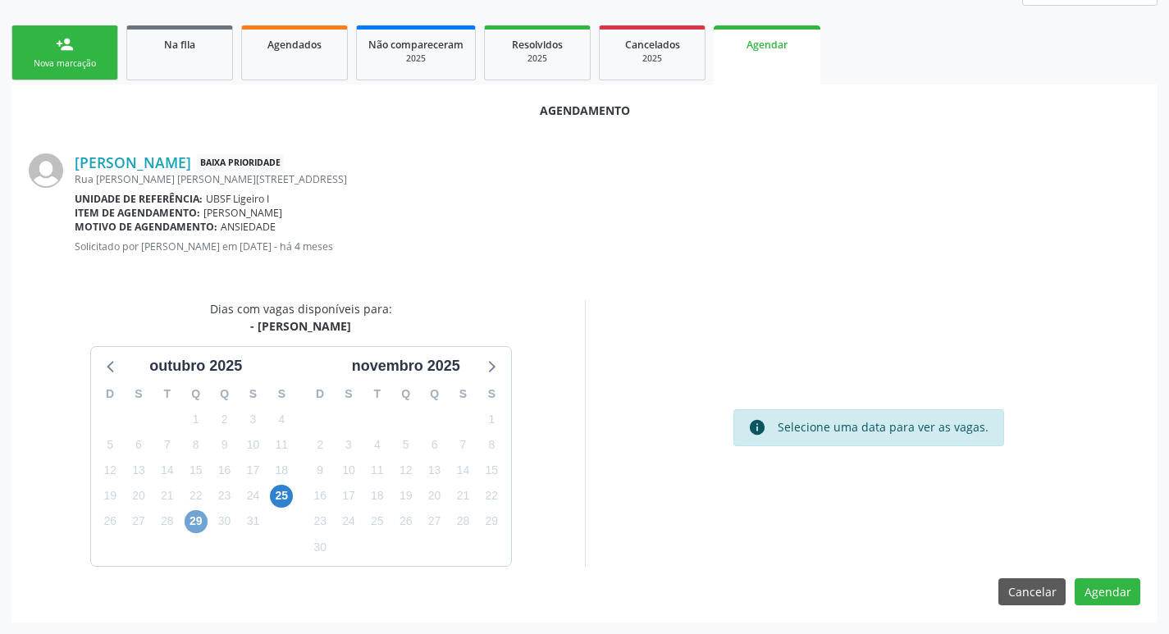
click at [190, 528] on span "29" at bounding box center [196, 521] width 23 height 23
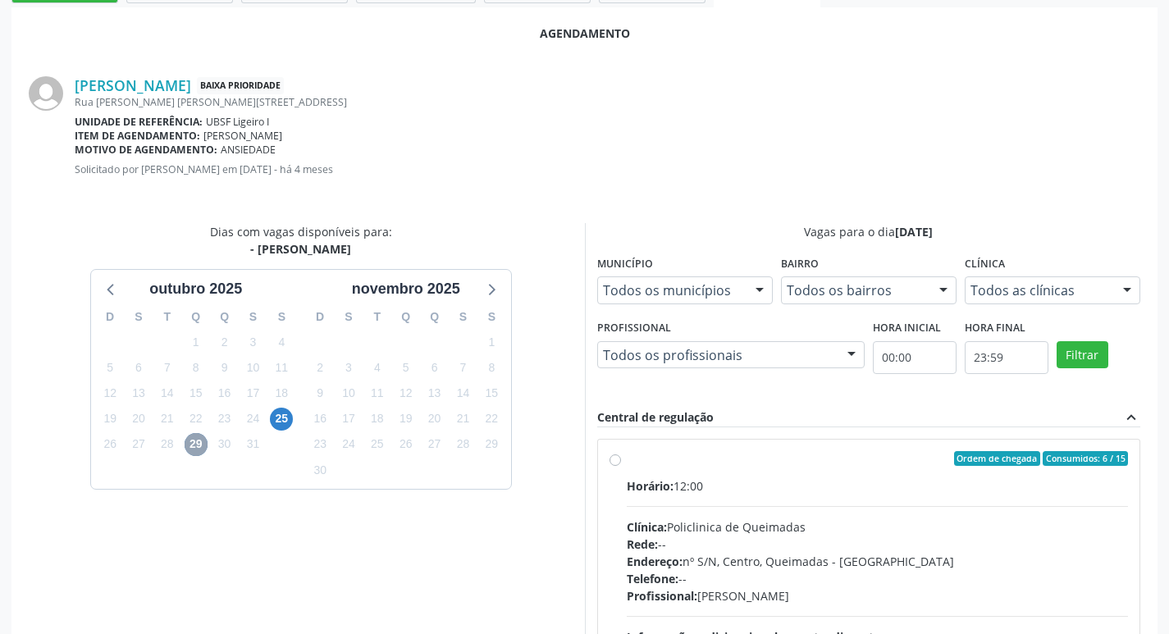
scroll to position [457, 0]
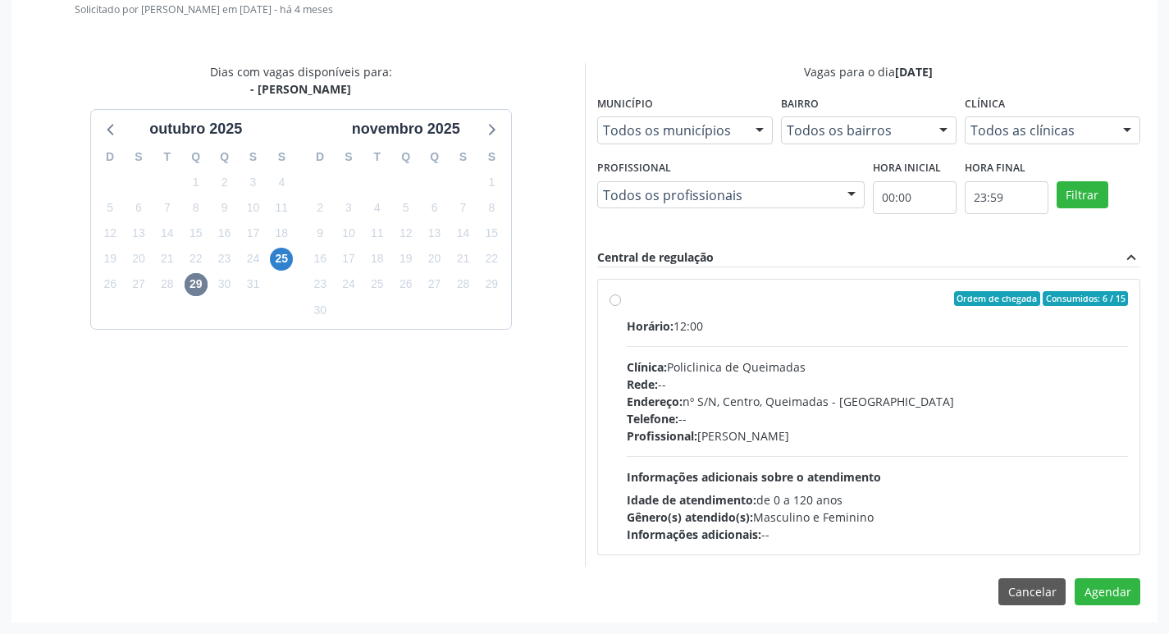
drag, startPoint x: 797, startPoint y: 331, endPoint x: 987, endPoint y: 392, distance: 199.8
click at [797, 331] on div "Horário: 12:00" at bounding box center [878, 326] width 502 height 17
click at [621, 306] on input "Ordem de chegada Consumidos: 6 / 15 Horário: 12:00 Clínica: Policlinica de Quei…" at bounding box center [615, 298] width 11 height 15
radio input "true"
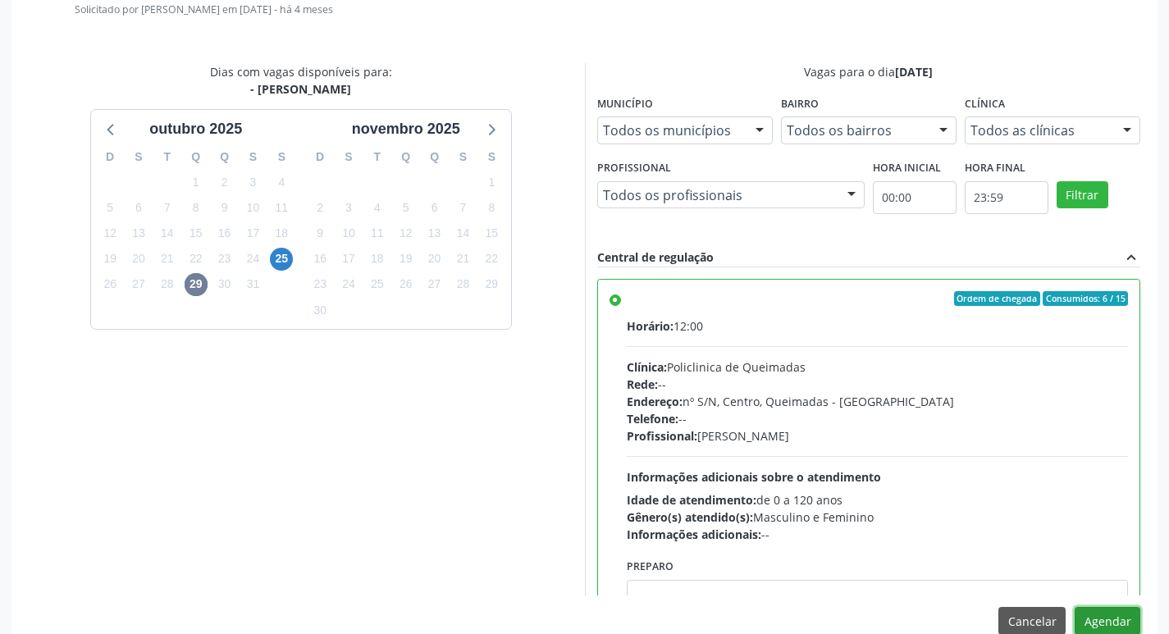
click at [1108, 615] on button "Agendar" at bounding box center [1108, 621] width 66 height 28
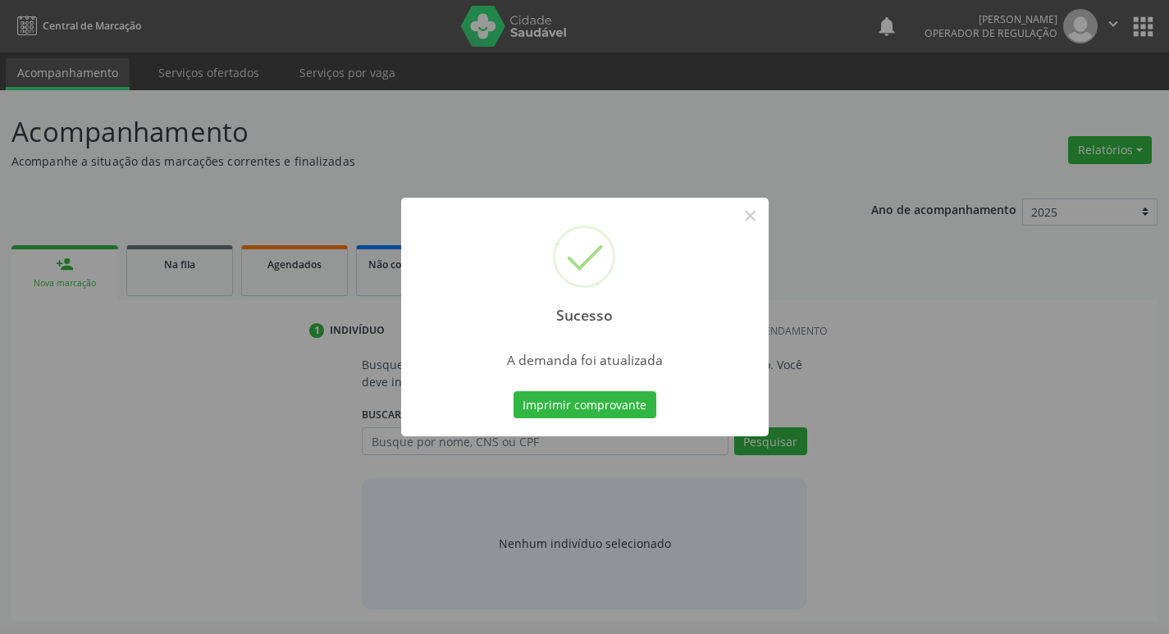
scroll to position [0, 0]
click at [588, 414] on button "Imprimir comprovante" at bounding box center [590, 405] width 143 height 28
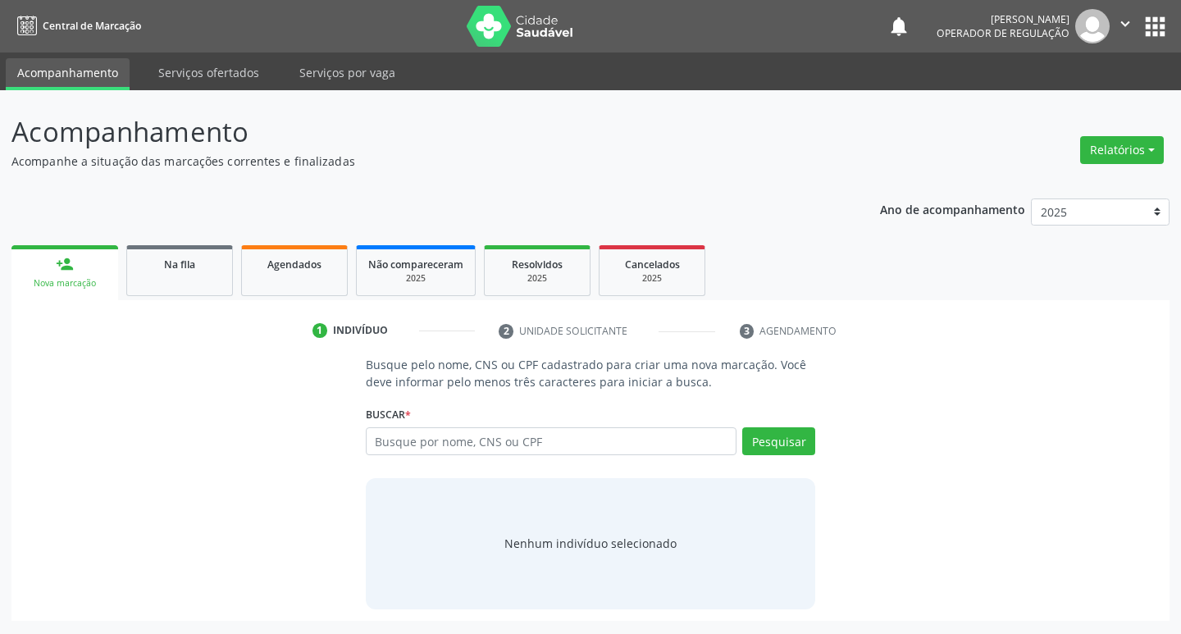
click at [166, 208] on div "Ano de acompanhamento 2025 2024 2023 2022 2021 person_add Nova marcação Na fila…" at bounding box center [590, 404] width 1159 height 434
click at [170, 252] on link "Na fila" at bounding box center [179, 270] width 107 height 51
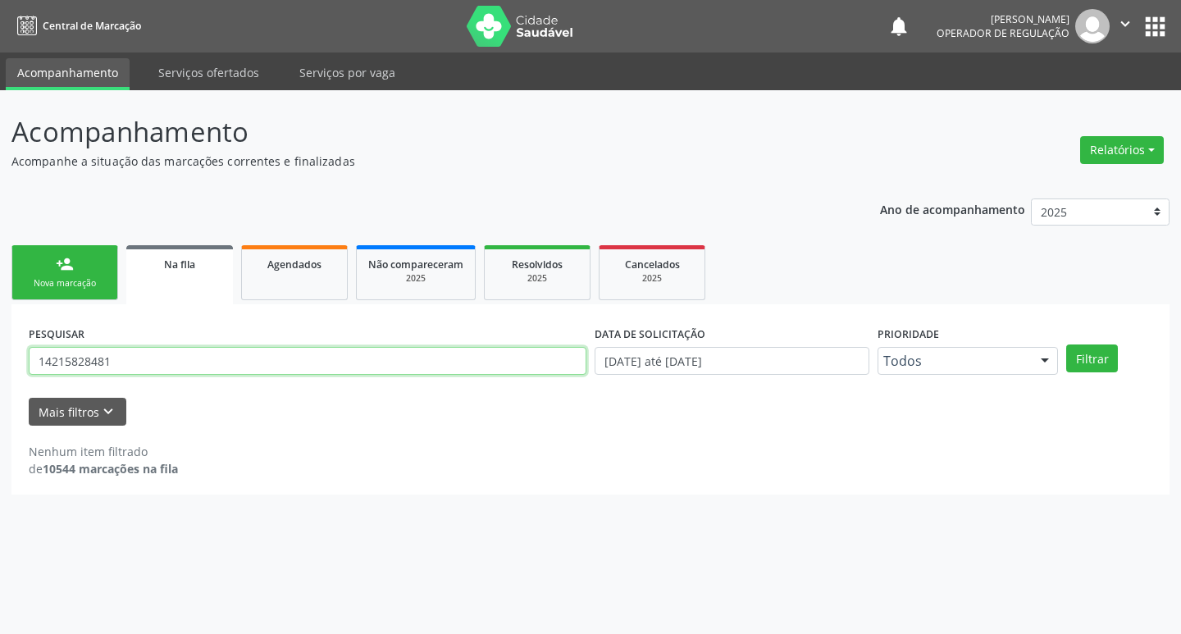
click at [213, 364] on input "14215828481" at bounding box center [308, 361] width 558 height 28
type input "703001840825072"
click at [1067, 345] on button "Filtrar" at bounding box center [1093, 359] width 52 height 28
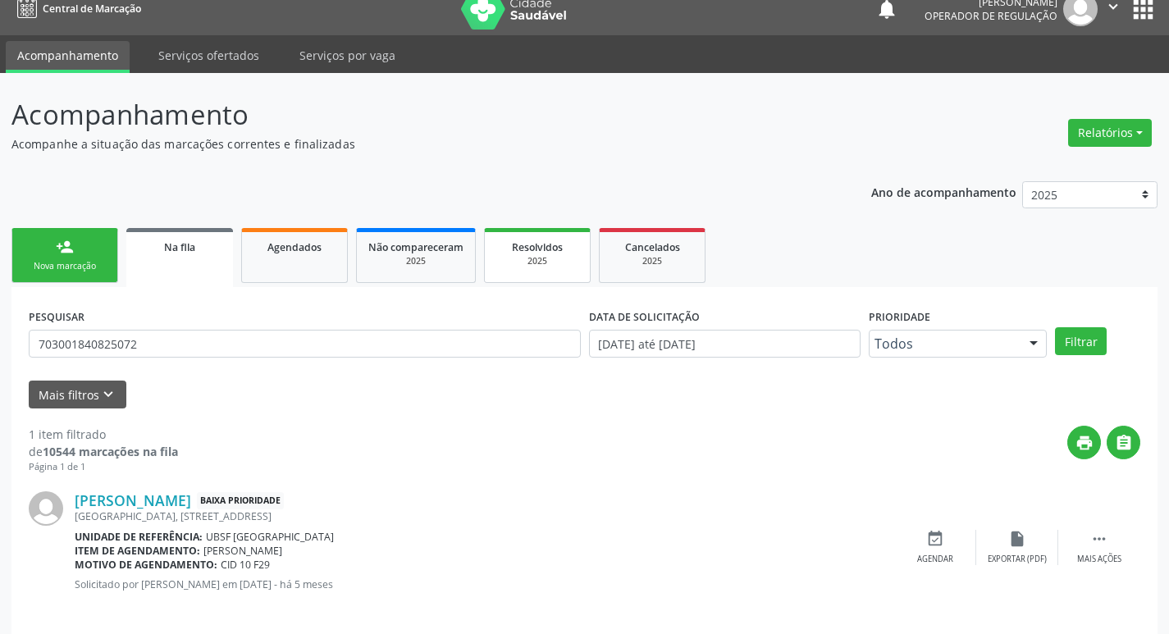
scroll to position [32, 0]
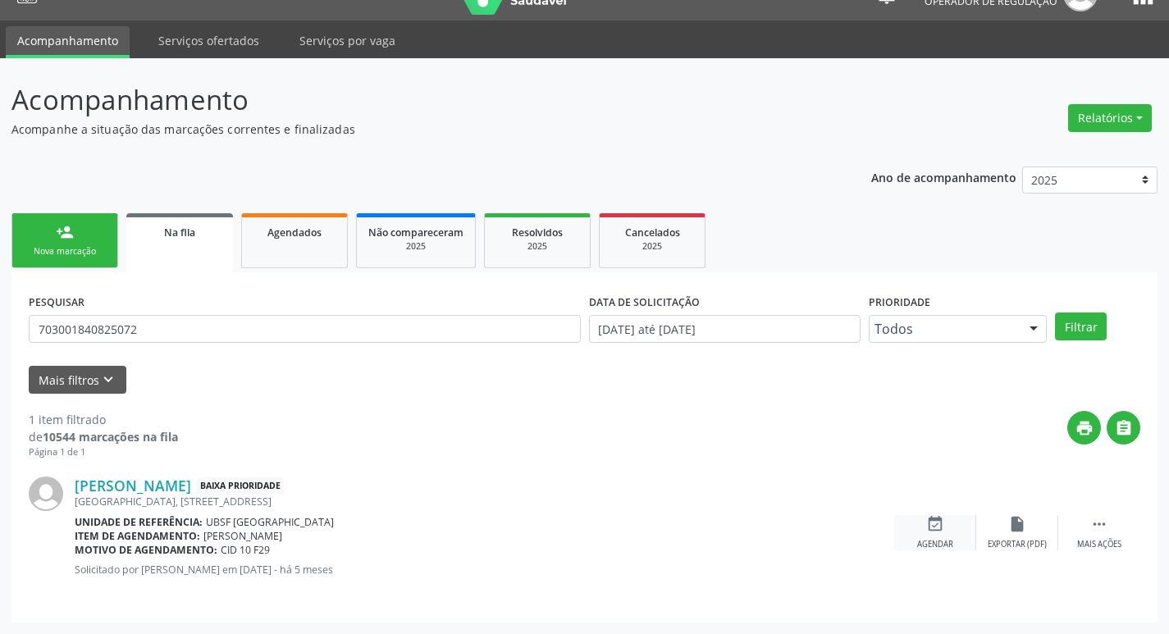
click at [947, 528] on div "event_available Agendar" at bounding box center [935, 532] width 82 height 35
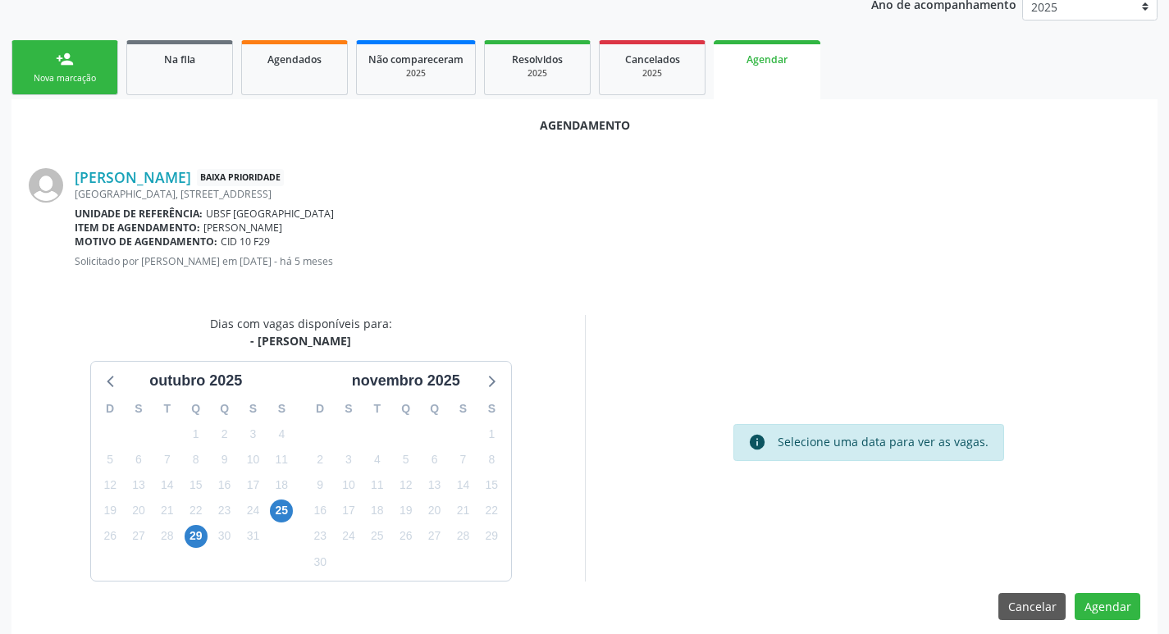
scroll to position [220, 0]
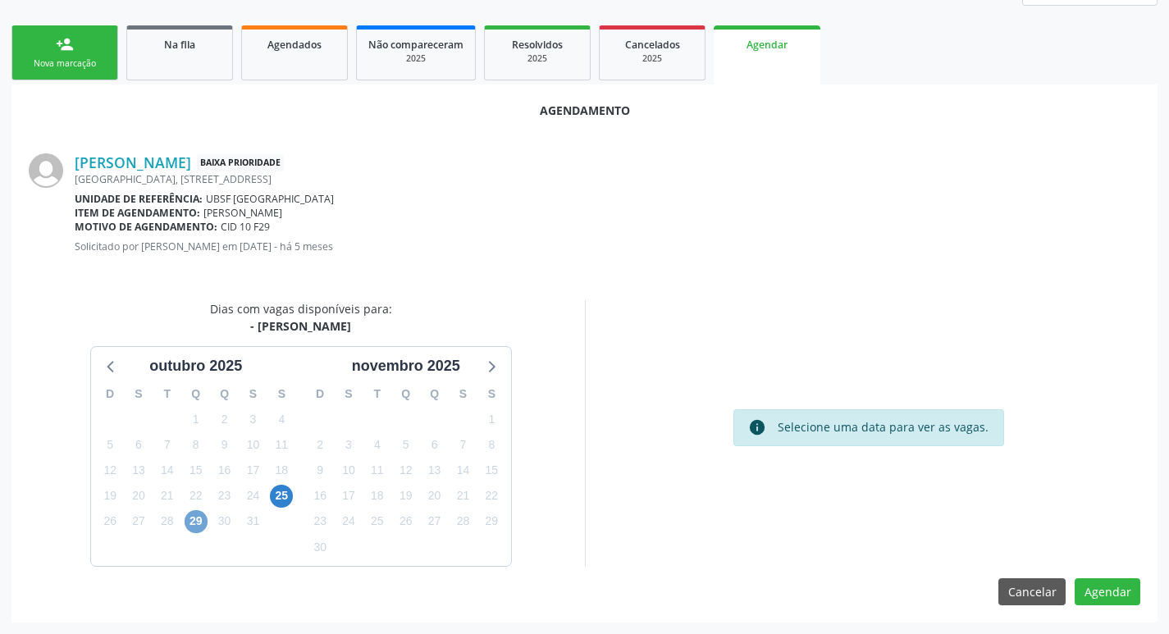
click at [199, 528] on span "29" at bounding box center [196, 521] width 23 height 23
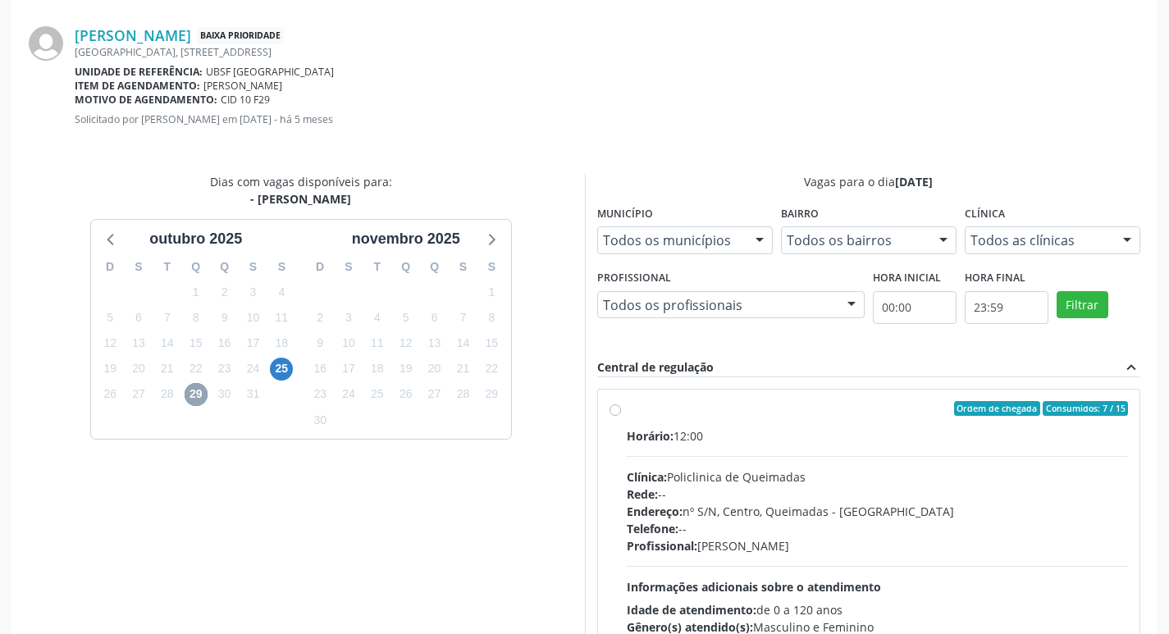
scroll to position [457, 0]
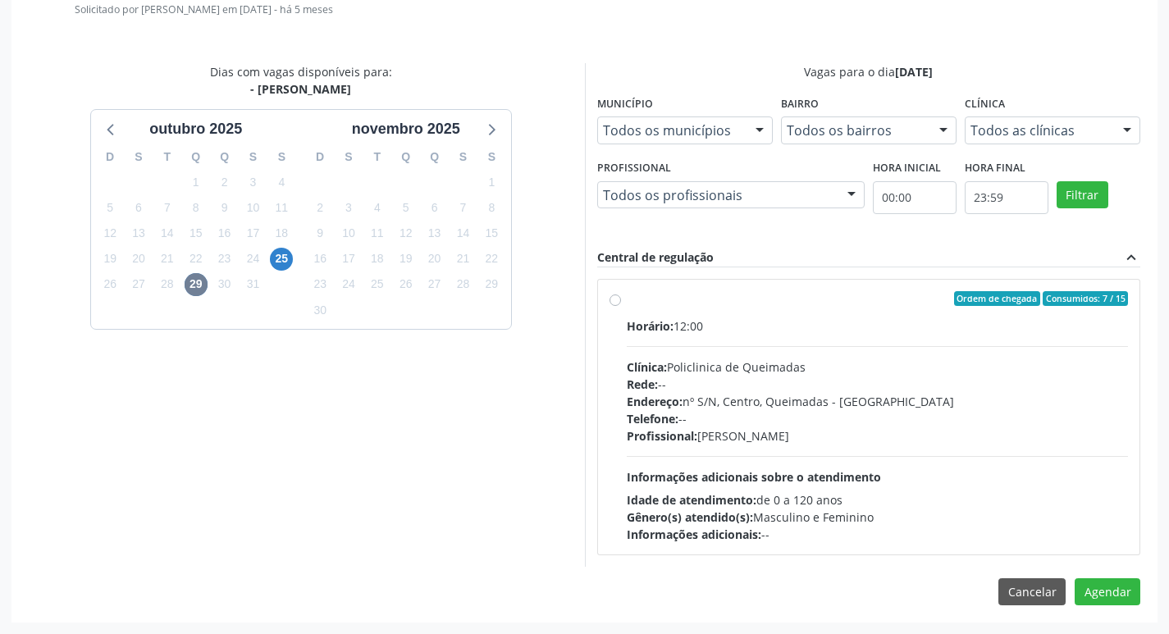
click at [795, 345] on div "Horário: 12:00 Clínica: Policlinica de Queimadas Rede: -- Endereço: nº S/N, Cen…" at bounding box center [878, 431] width 502 height 226
click at [621, 306] on input "Ordem de chegada Consumidos: 7 / 15 Horário: 12:00 Clínica: Policlinica de Quei…" at bounding box center [615, 298] width 11 height 15
radio input "true"
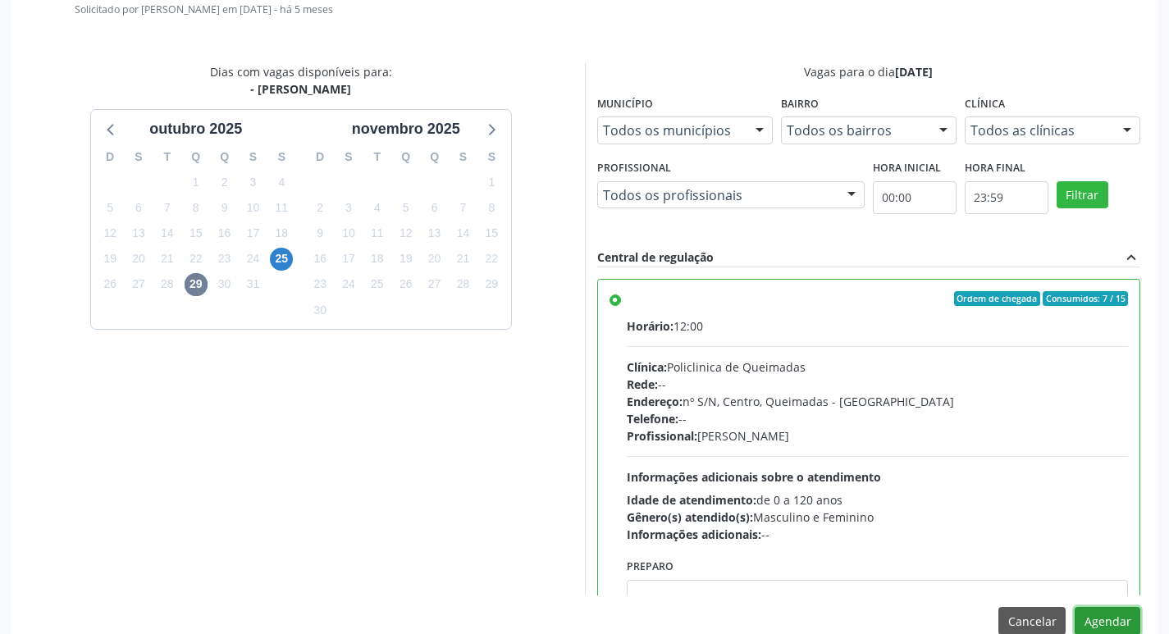
click at [1103, 620] on button "Agendar" at bounding box center [1108, 621] width 66 height 28
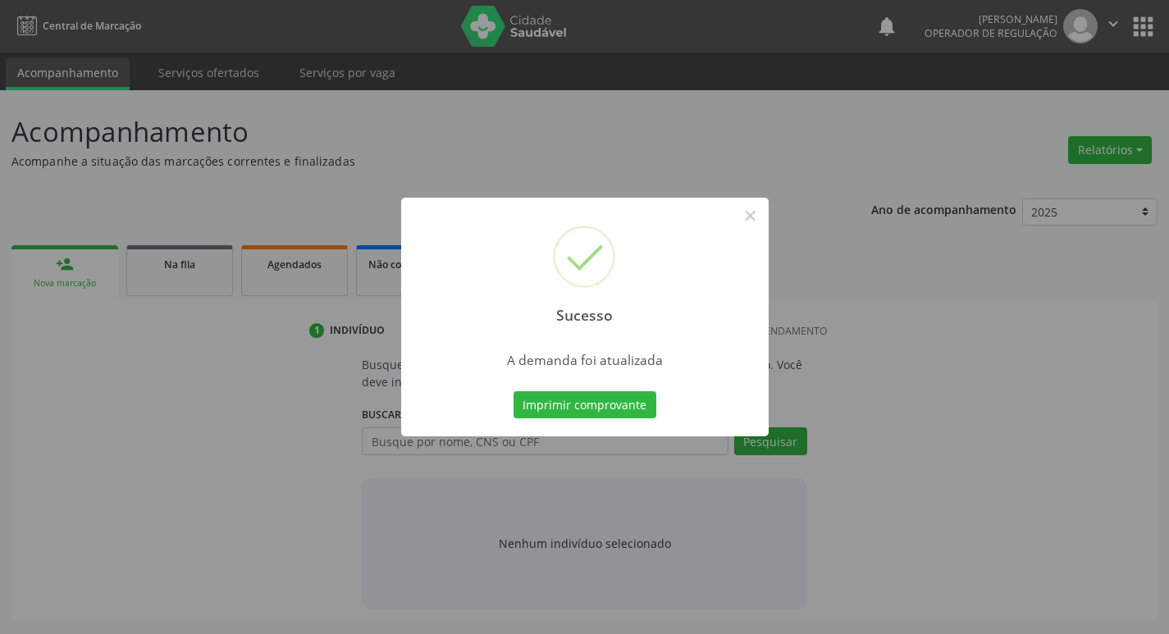
scroll to position [0, 0]
click at [645, 396] on button "Imprimir comprovante" at bounding box center [590, 405] width 143 height 28
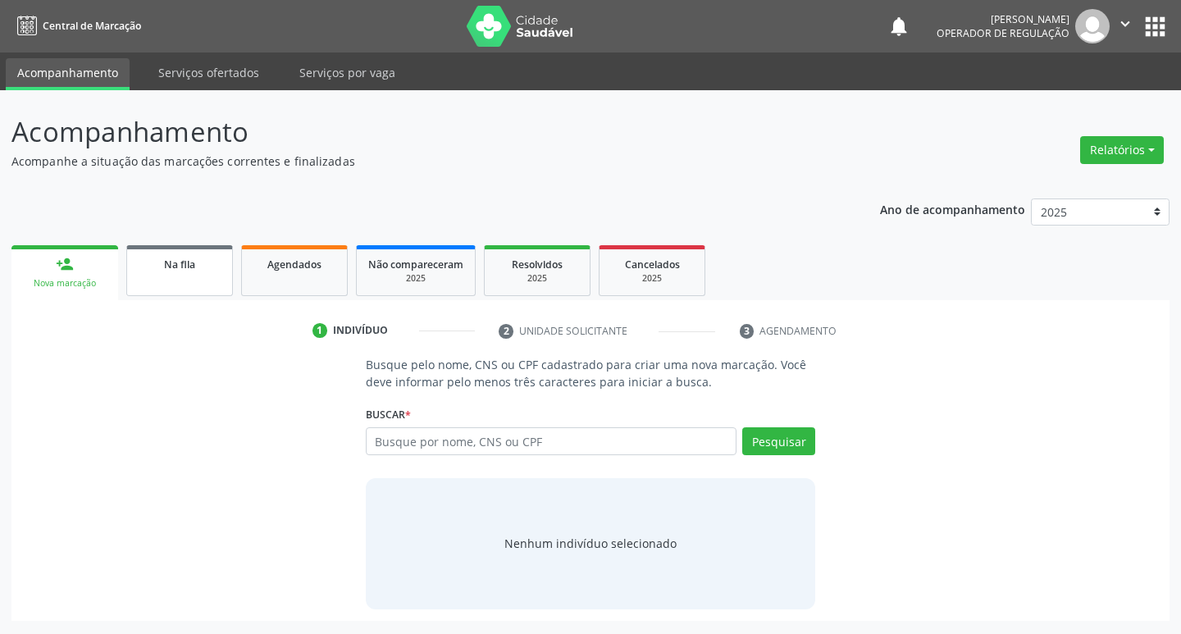
click at [200, 275] on link "Na fila" at bounding box center [179, 270] width 107 height 51
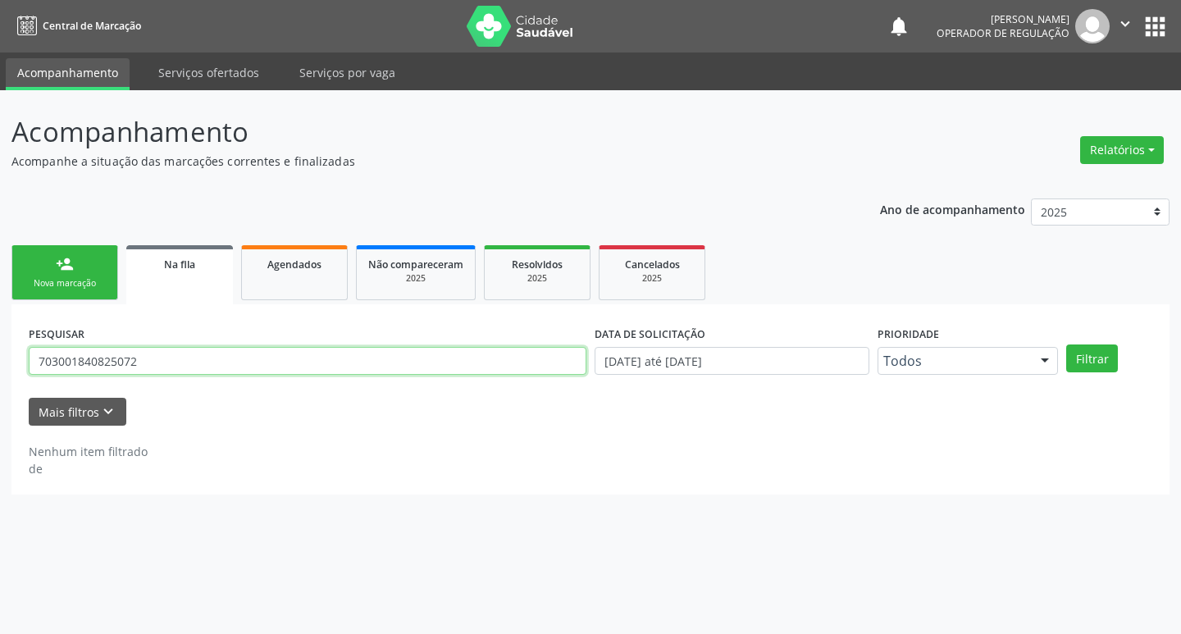
click at [197, 370] on input "703001840825072" at bounding box center [308, 361] width 558 height 28
type input "708908713596812"
click at [1067, 345] on button "Filtrar" at bounding box center [1093, 359] width 52 height 28
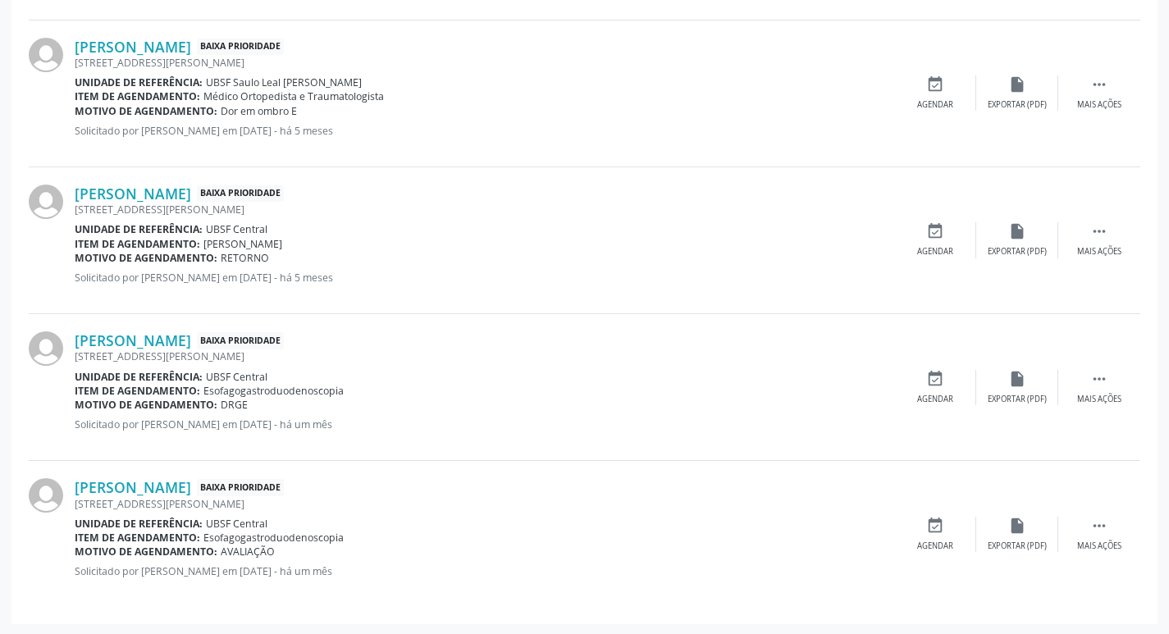
scroll to position [914, 0]
click at [944, 231] on icon "event_available" at bounding box center [935, 230] width 18 height 18
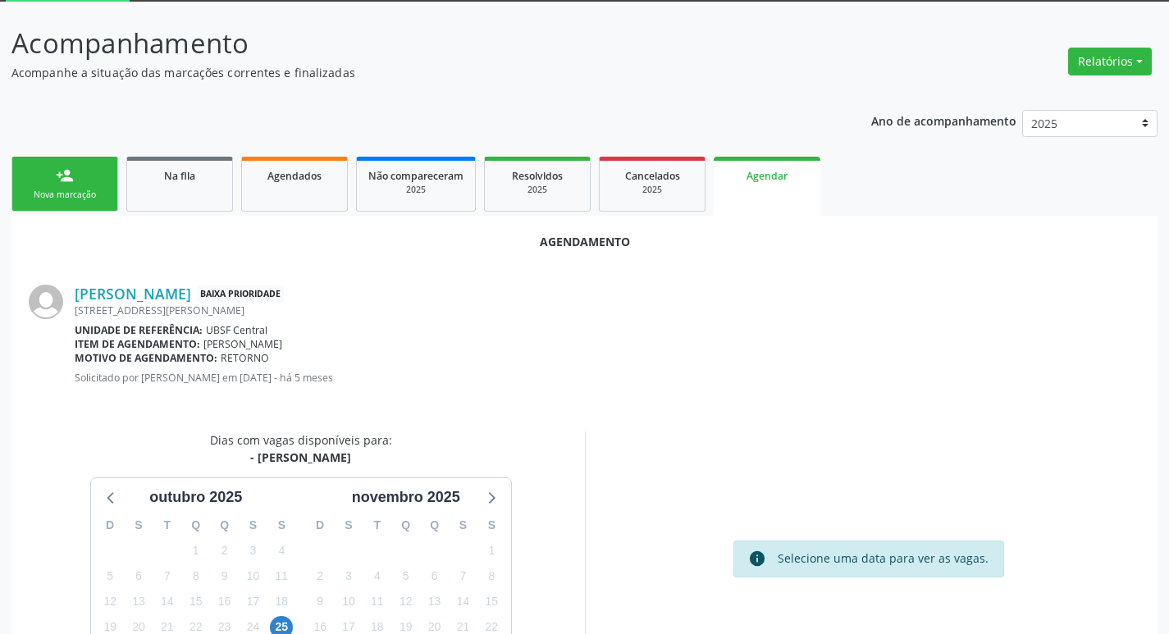
scroll to position [220, 0]
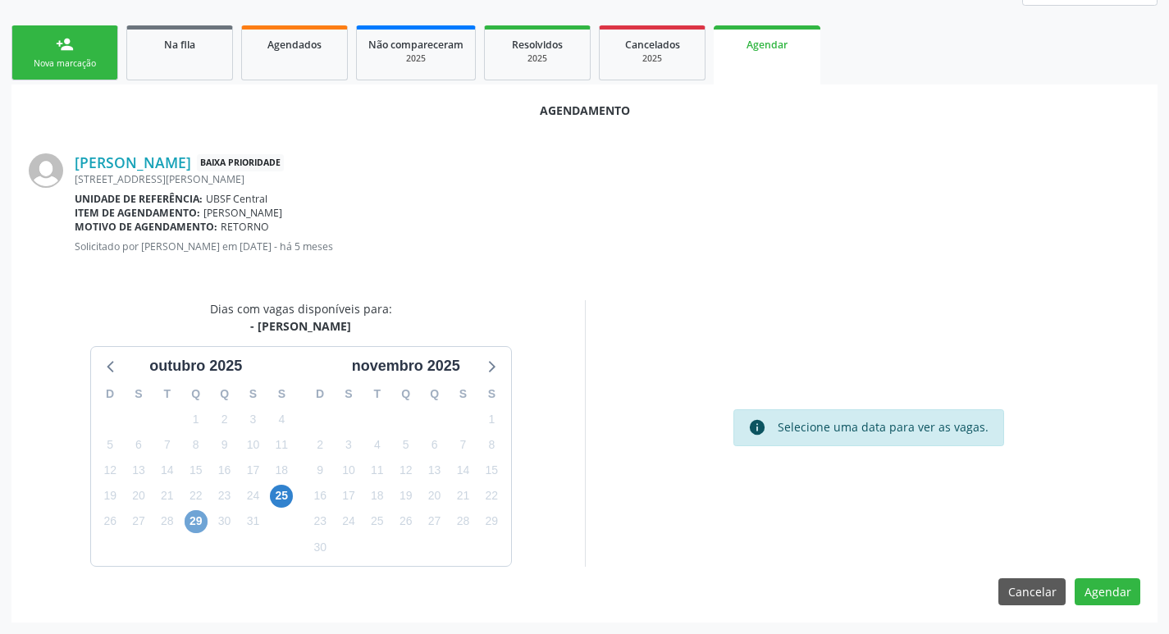
click at [200, 522] on span "29" at bounding box center [196, 521] width 23 height 23
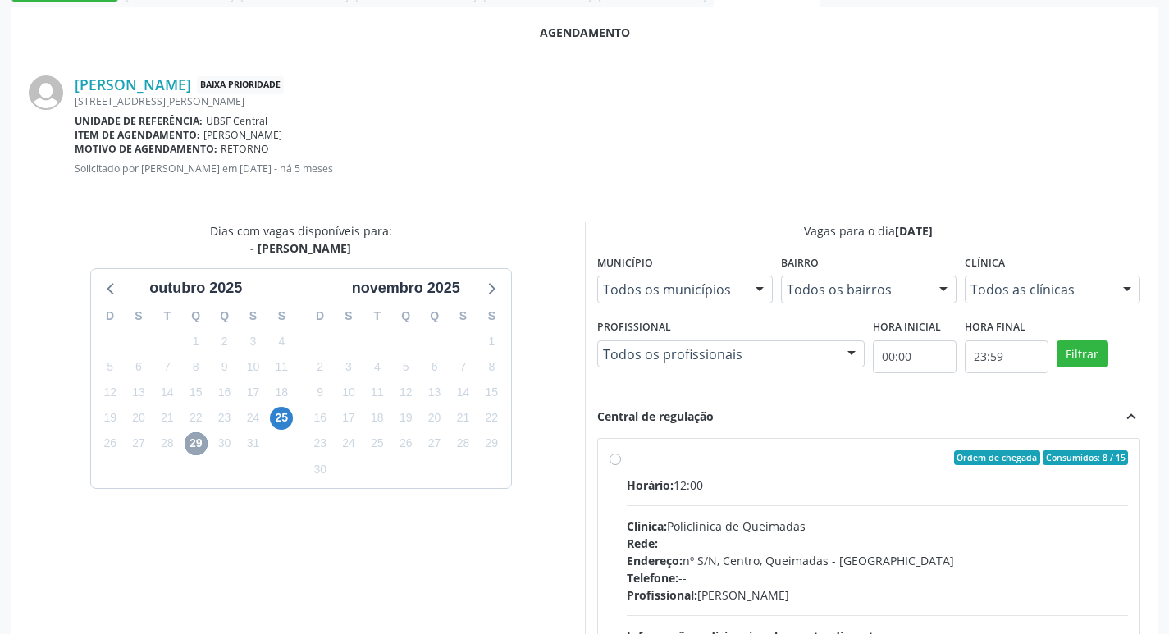
scroll to position [457, 0]
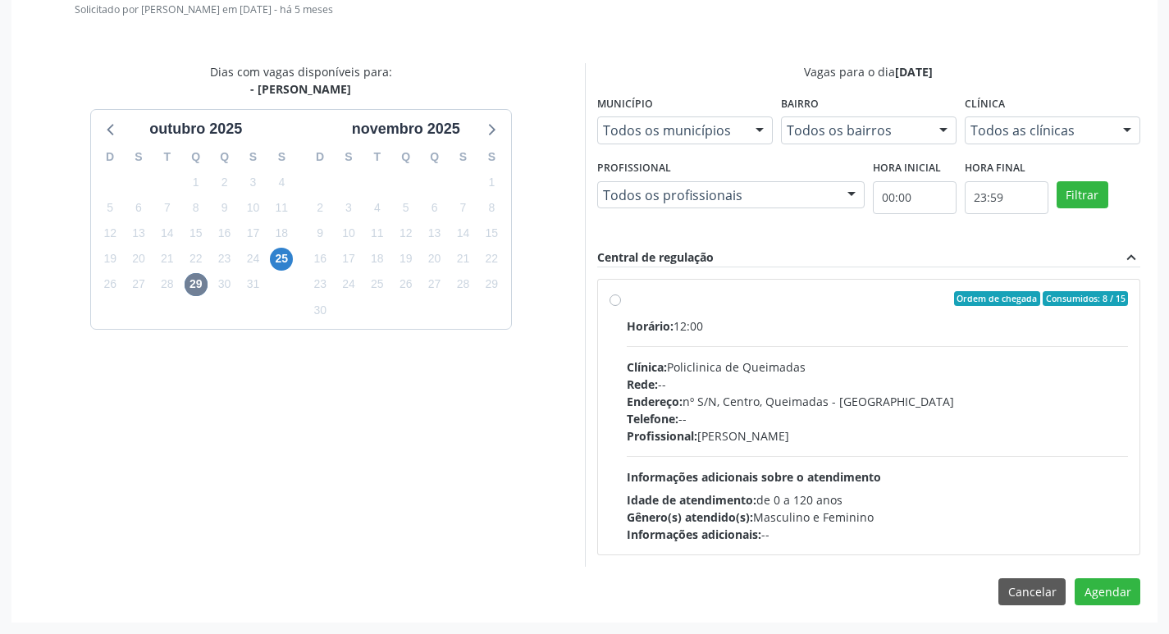
click at [938, 300] on div "Ordem de chegada Consumidos: 8 / 15" at bounding box center [878, 298] width 502 height 15
click at [621, 300] on input "Ordem de chegada Consumidos: 8 / 15 Horário: 12:00 Clínica: Policlinica de Quei…" at bounding box center [615, 298] width 11 height 15
radio input "true"
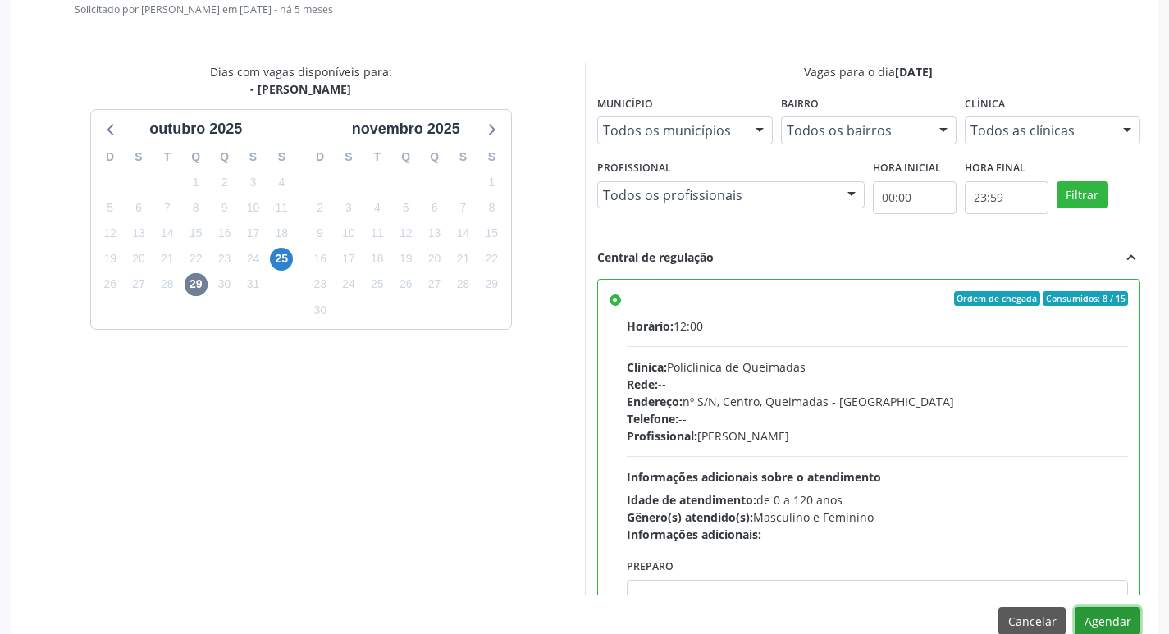
click at [1117, 620] on button "Agendar" at bounding box center [1108, 621] width 66 height 28
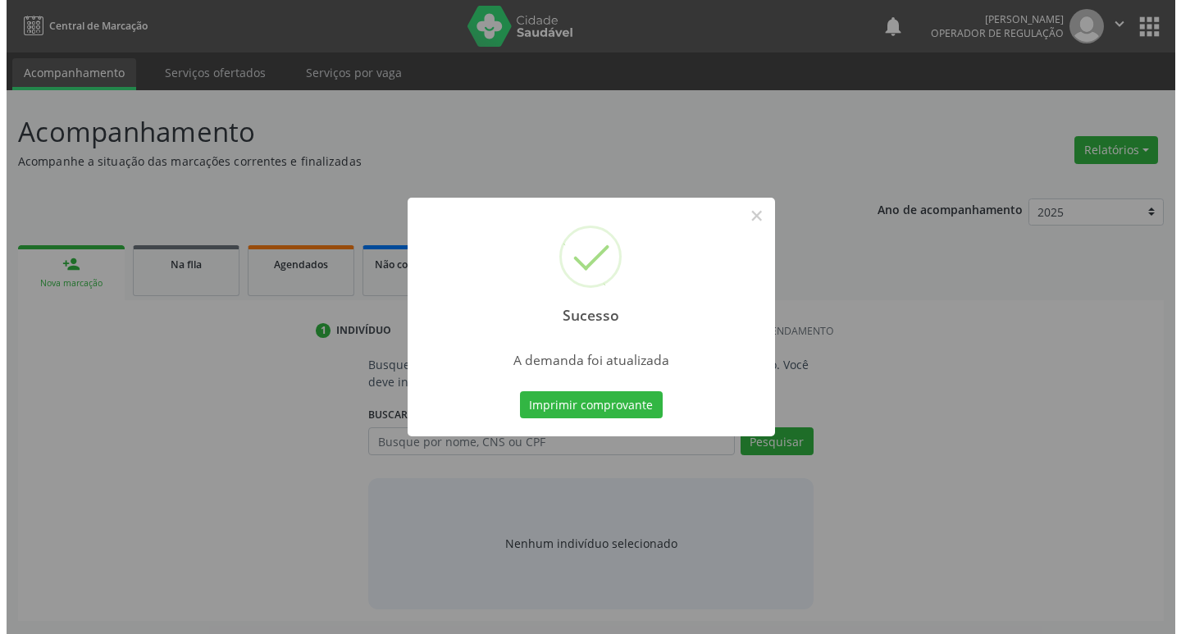
scroll to position [0, 0]
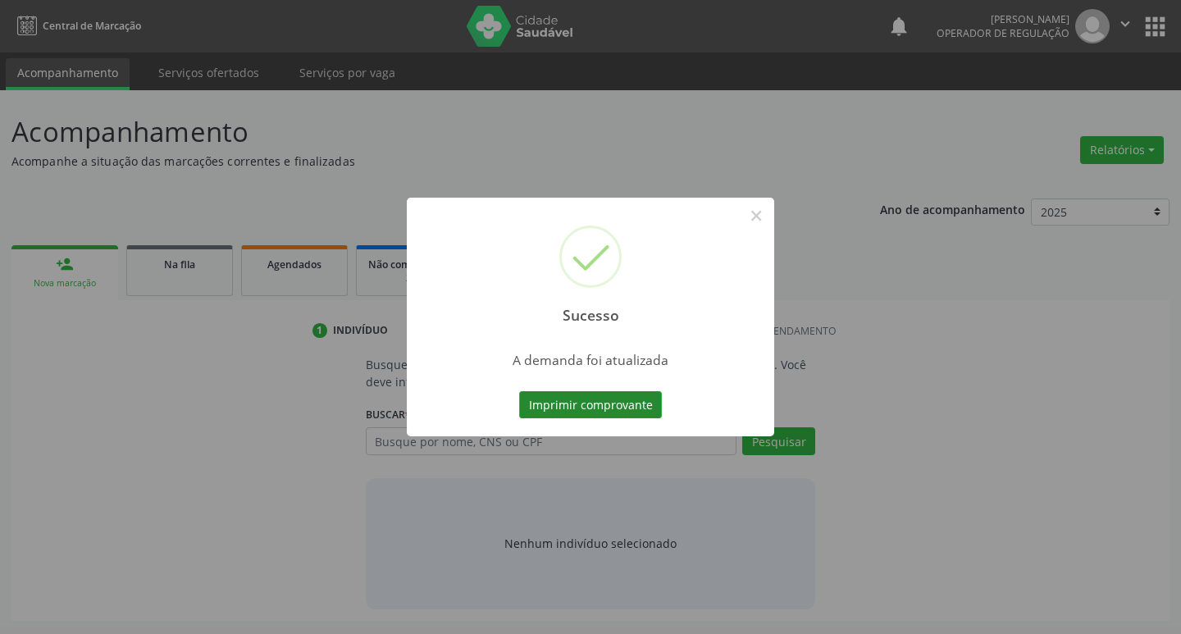
click at [558, 407] on button "Imprimir comprovante" at bounding box center [590, 405] width 143 height 28
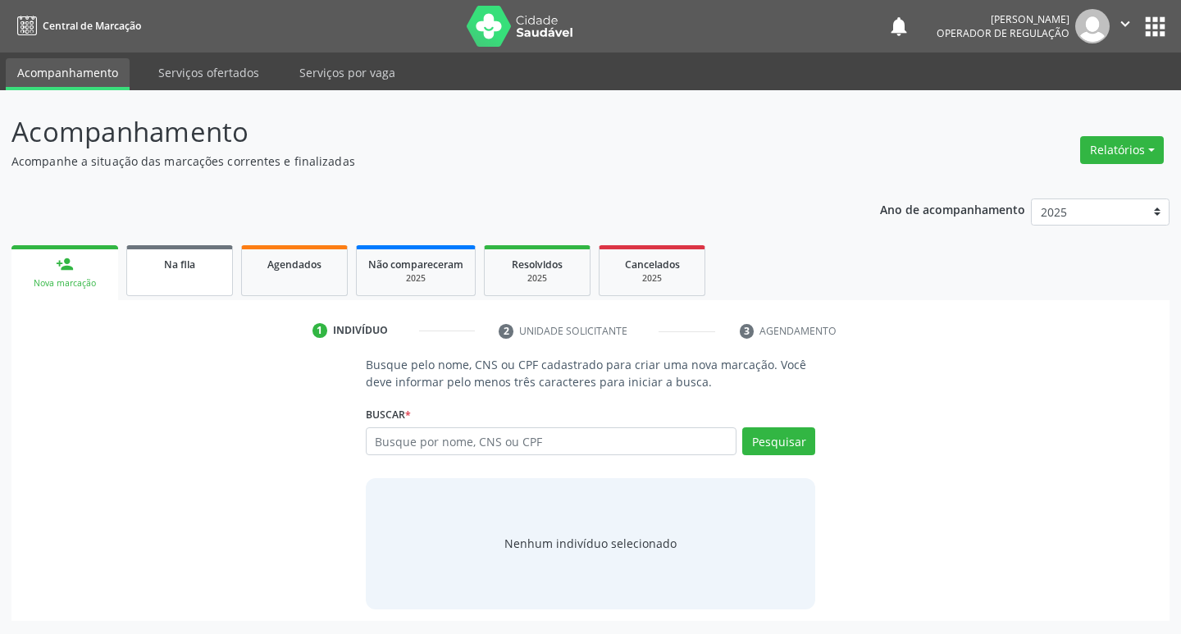
click at [192, 272] on div "Na fila" at bounding box center [180, 263] width 82 height 17
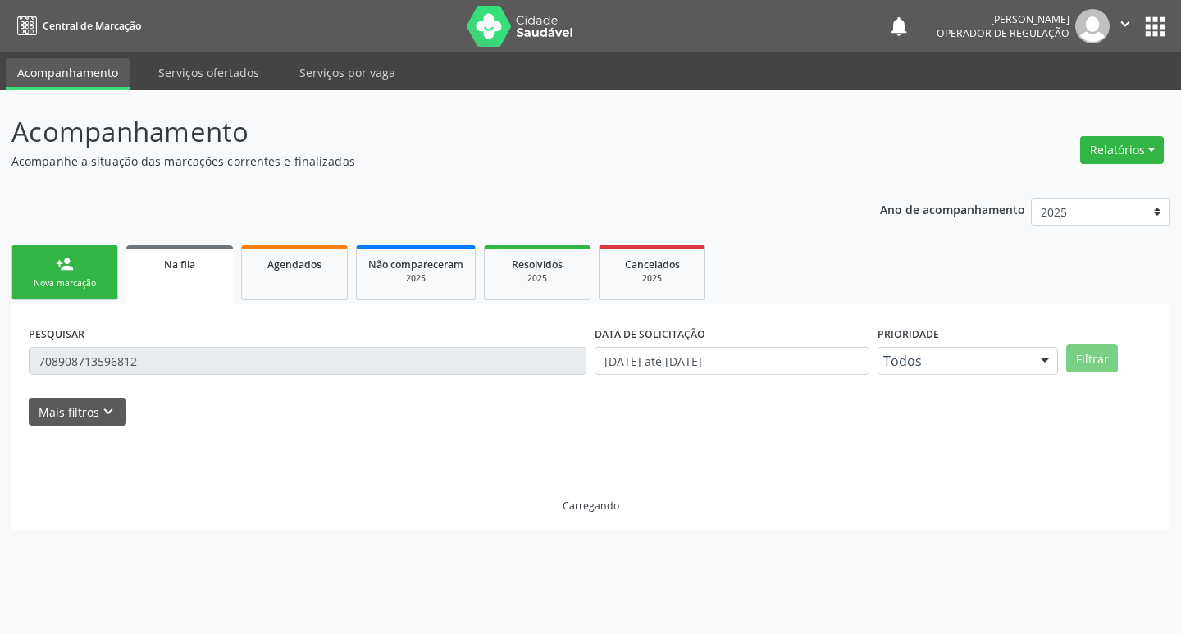
click at [259, 365] on input "708908713596812" at bounding box center [308, 361] width 558 height 28
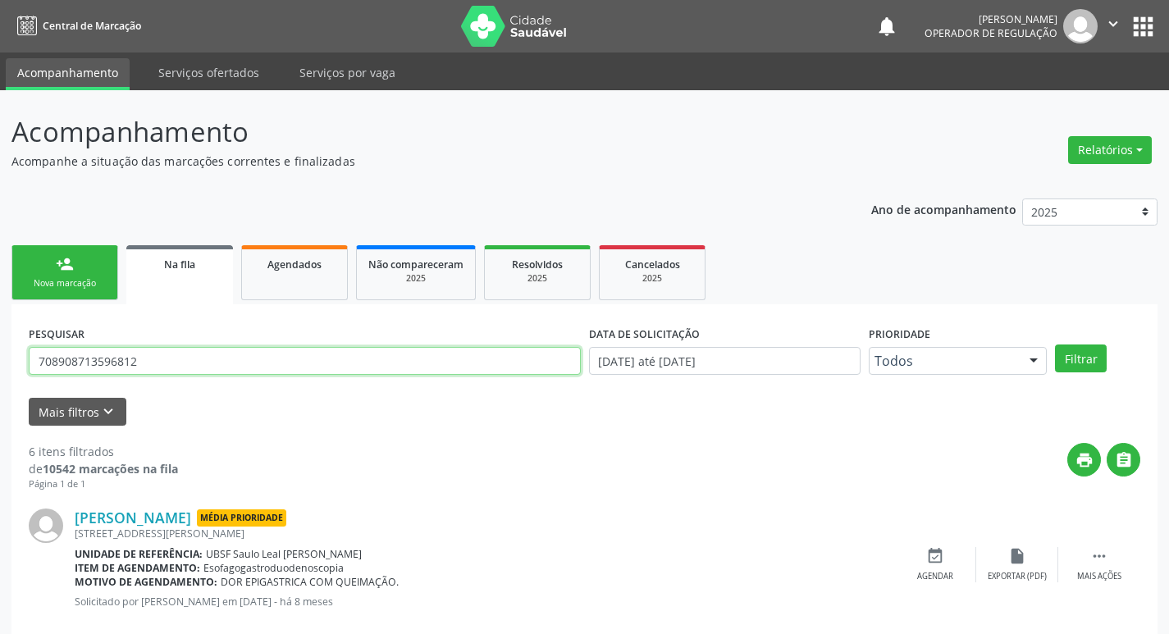
click at [259, 365] on input "708908713596812" at bounding box center [305, 361] width 552 height 28
type input "700007852965002"
click at [1055, 345] on button "Filtrar" at bounding box center [1081, 359] width 52 height 28
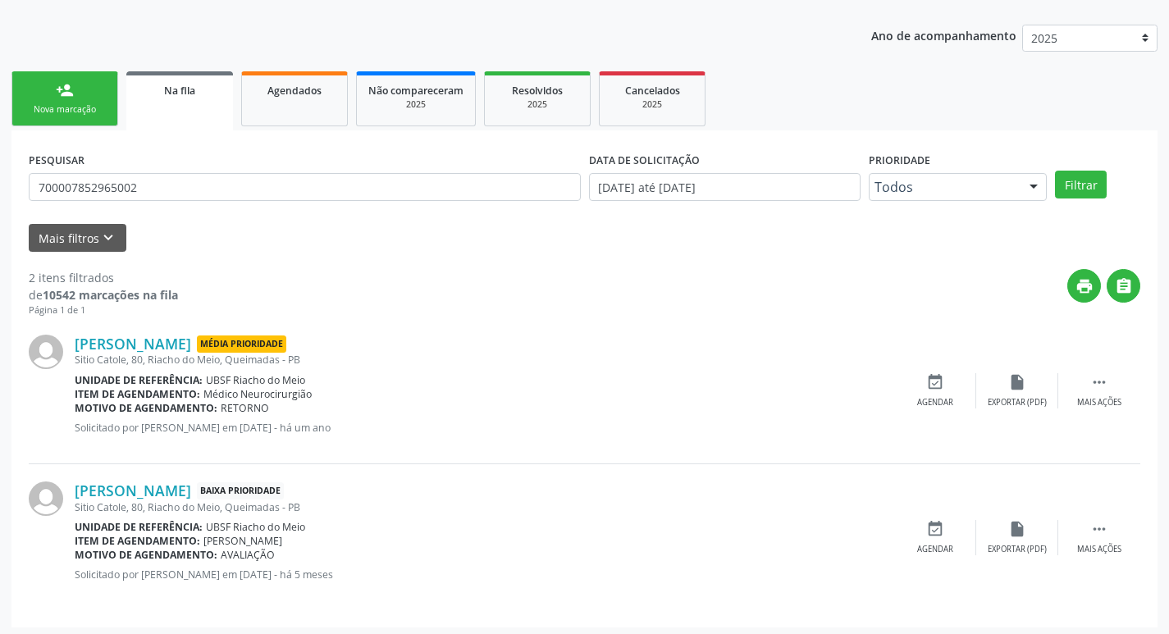
scroll to position [179, 0]
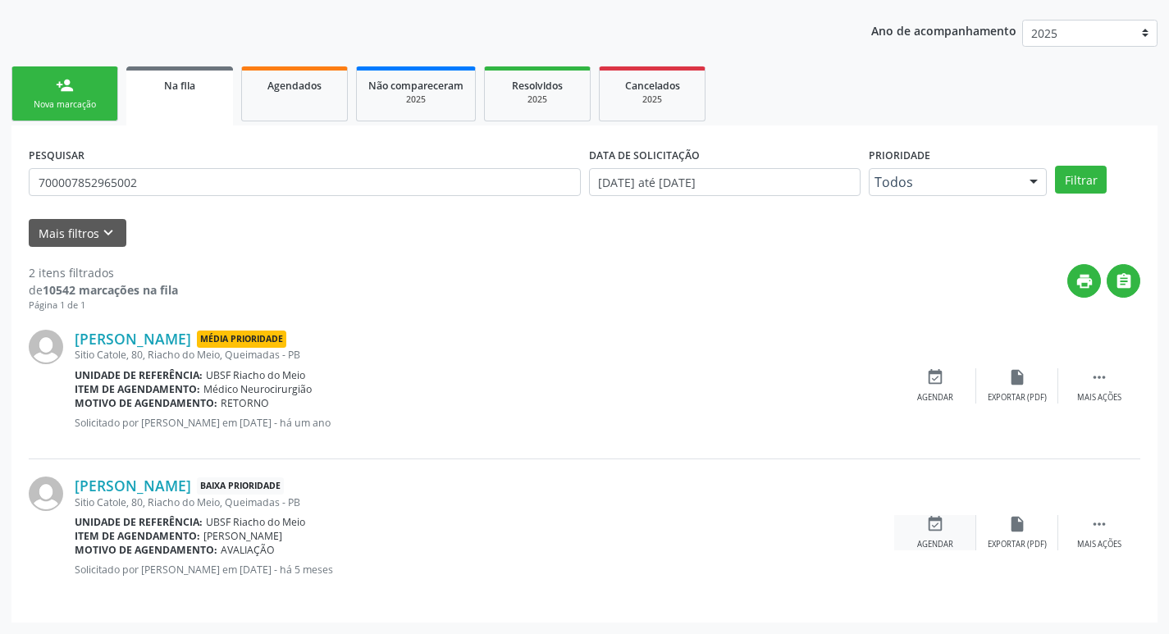
click at [928, 532] on icon "event_available" at bounding box center [935, 524] width 18 height 18
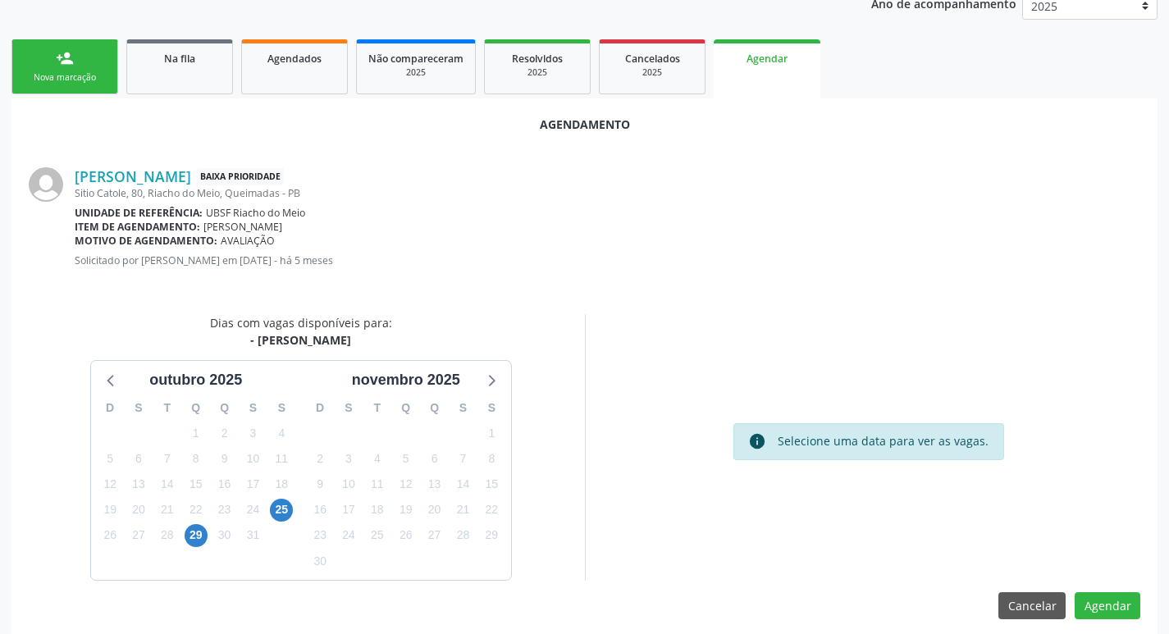
scroll to position [220, 0]
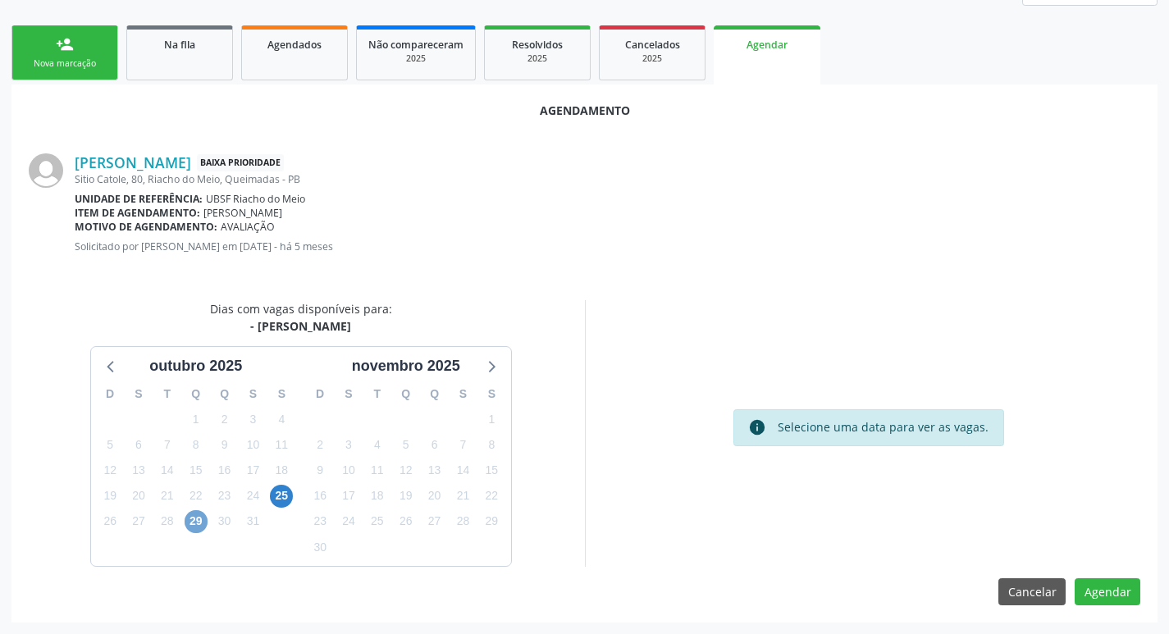
click at [203, 522] on span "29" at bounding box center [196, 521] width 23 height 23
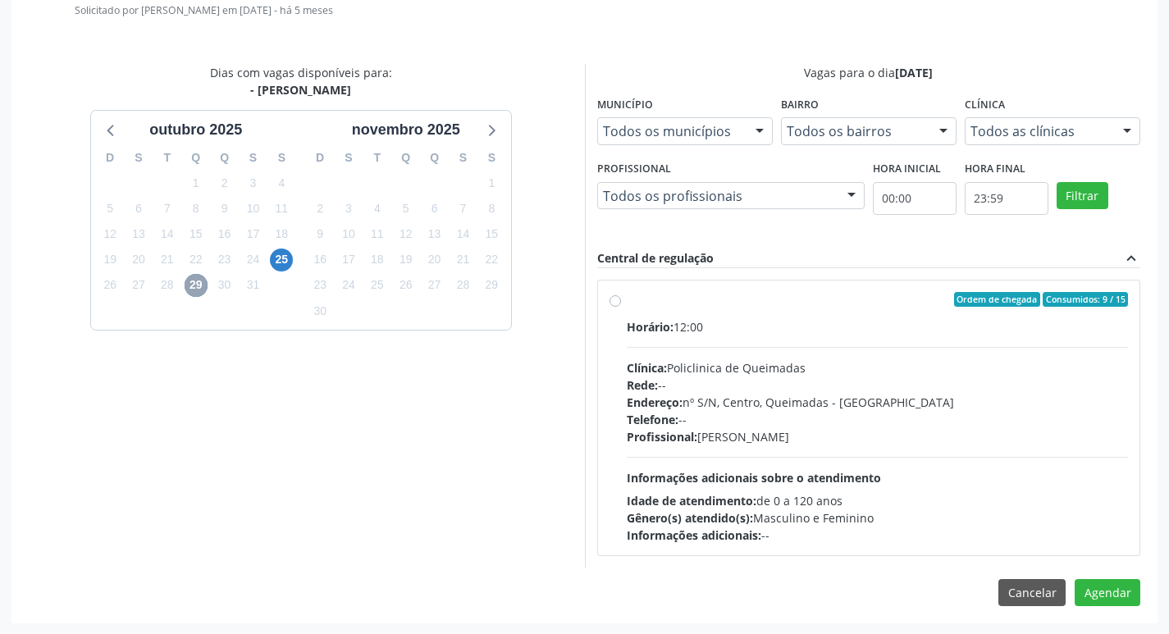
scroll to position [457, 0]
click at [275, 253] on span "25" at bounding box center [281, 259] width 23 height 23
click at [196, 285] on span "29" at bounding box center [196, 284] width 23 height 23
click at [789, 351] on div "Horário: 12:00 Clínica: Policlinica de Queimadas Rede: -- Endereço: nº S/N, Cen…" at bounding box center [878, 431] width 502 height 226
radio input "true"
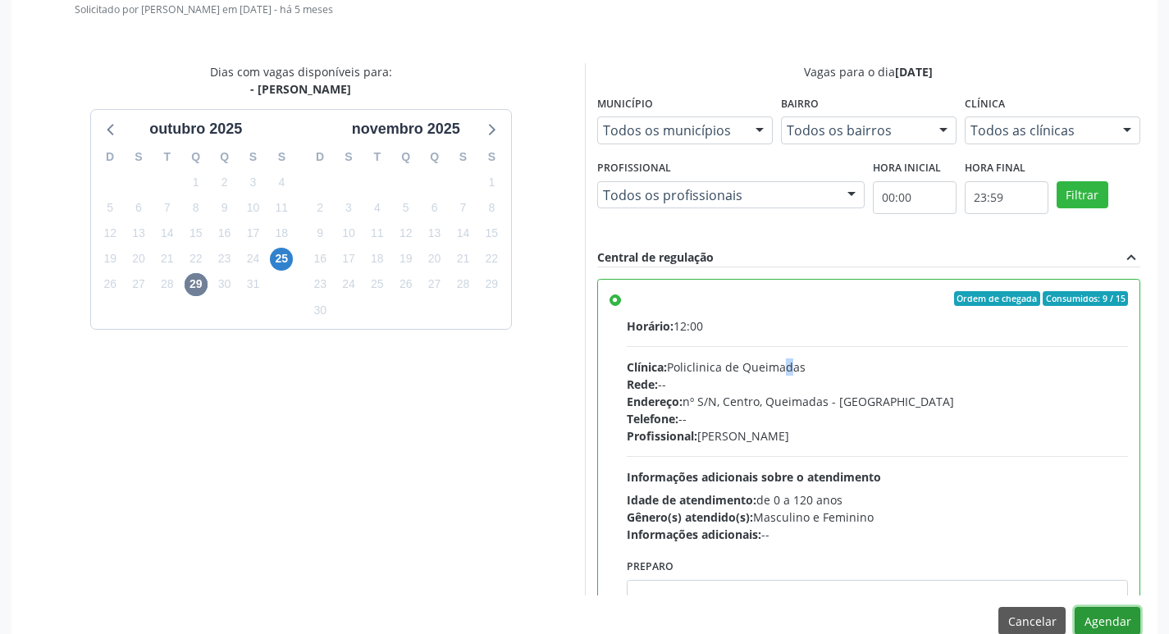
click at [1116, 619] on button "Agendar" at bounding box center [1108, 621] width 66 height 28
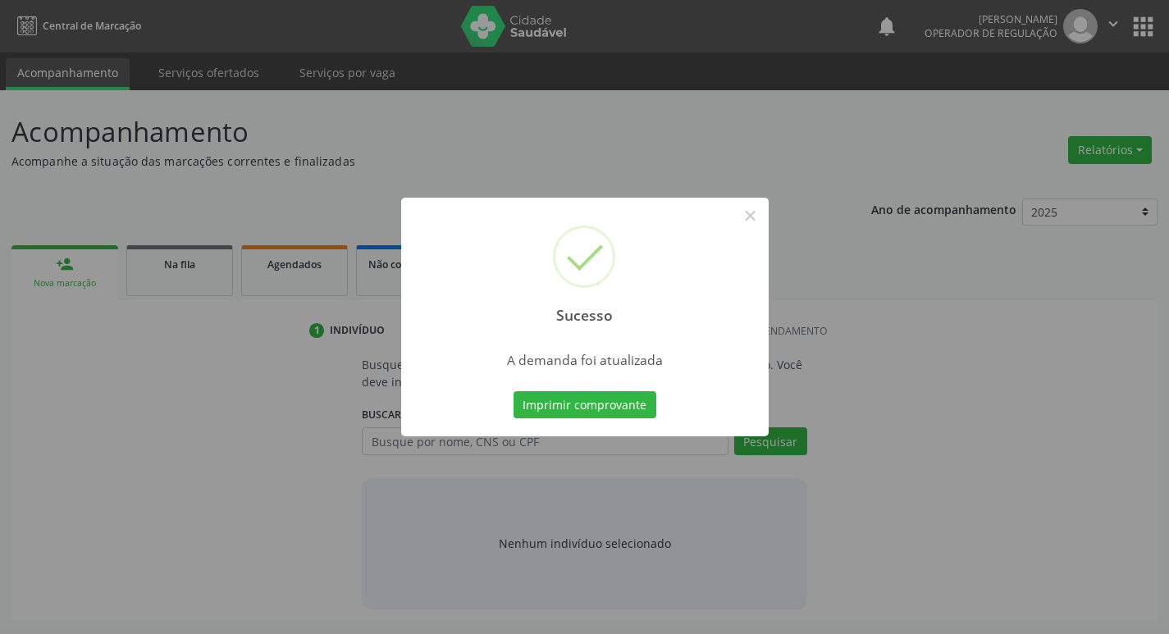
scroll to position [0, 0]
click at [615, 403] on button "Imprimir comprovante" at bounding box center [590, 405] width 143 height 28
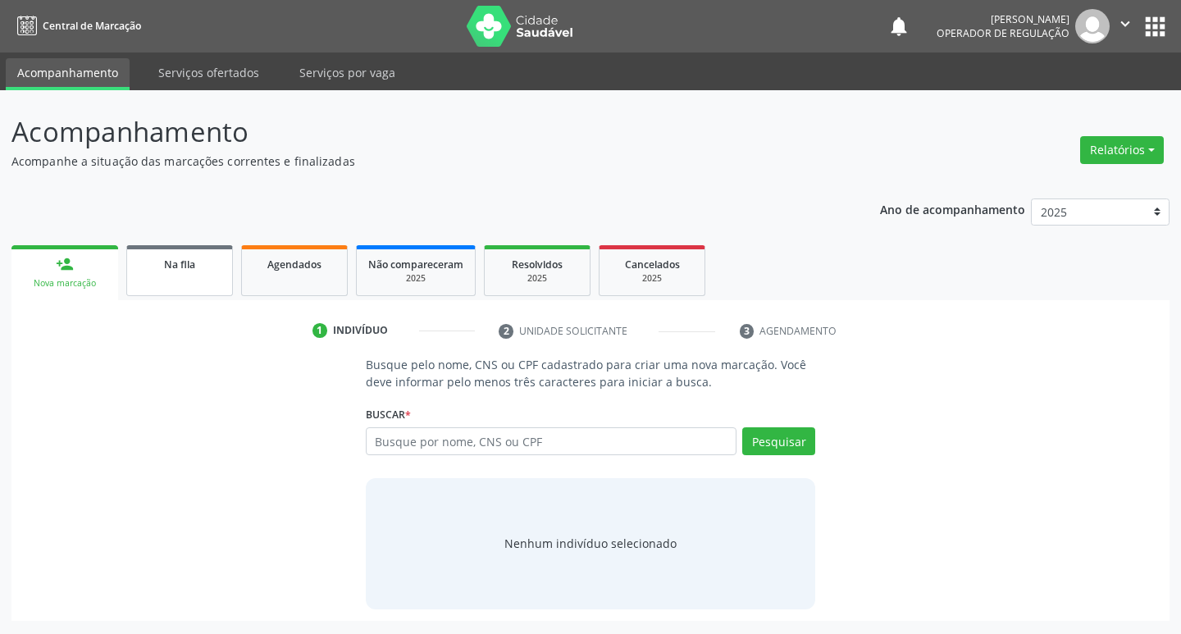
click at [203, 282] on link "Na fila" at bounding box center [179, 270] width 107 height 51
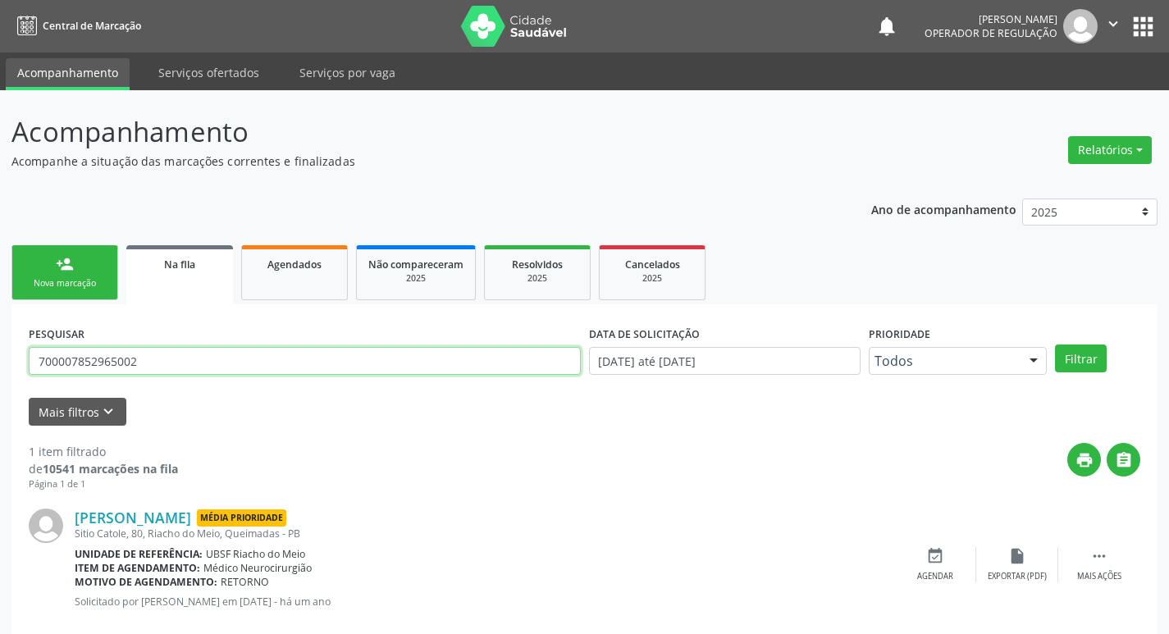
click at [368, 366] on input "700007852965002" at bounding box center [305, 361] width 552 height 28
type input "702800664892764"
click at [1055, 345] on button "Filtrar" at bounding box center [1081, 359] width 52 height 28
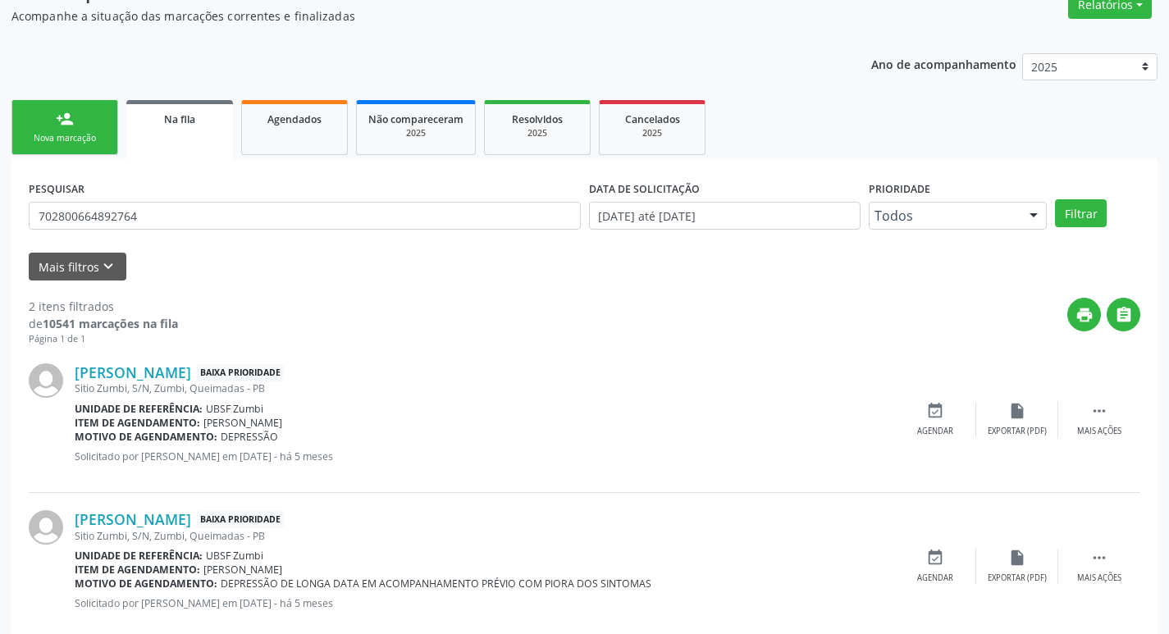
scroll to position [179, 0]
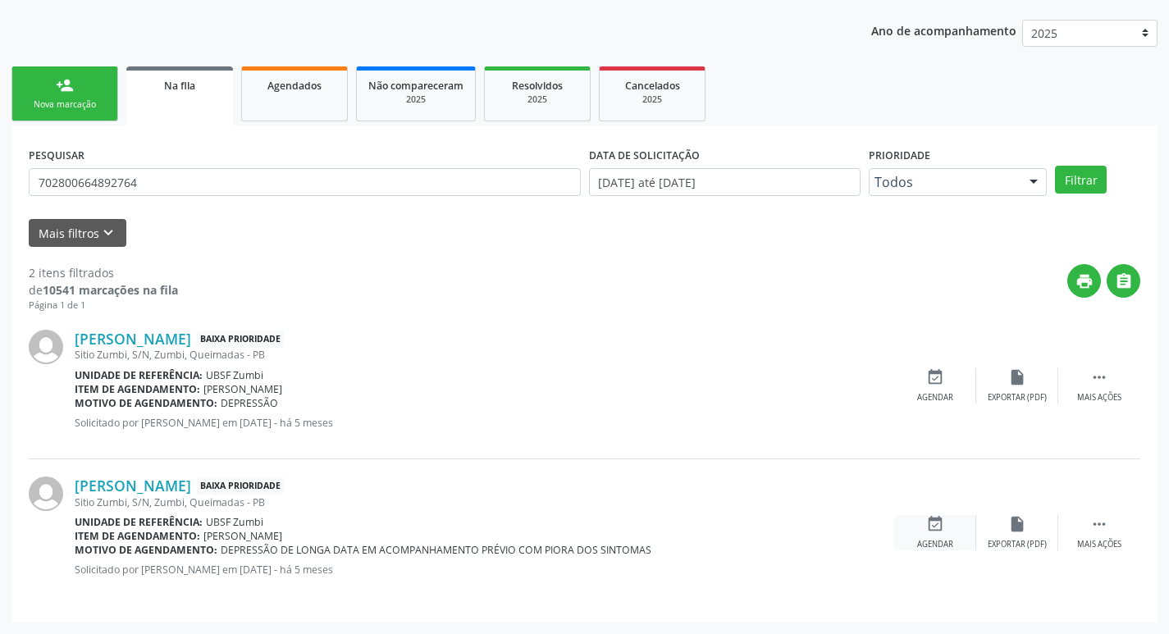
click at [937, 528] on icon "event_available" at bounding box center [935, 524] width 18 height 18
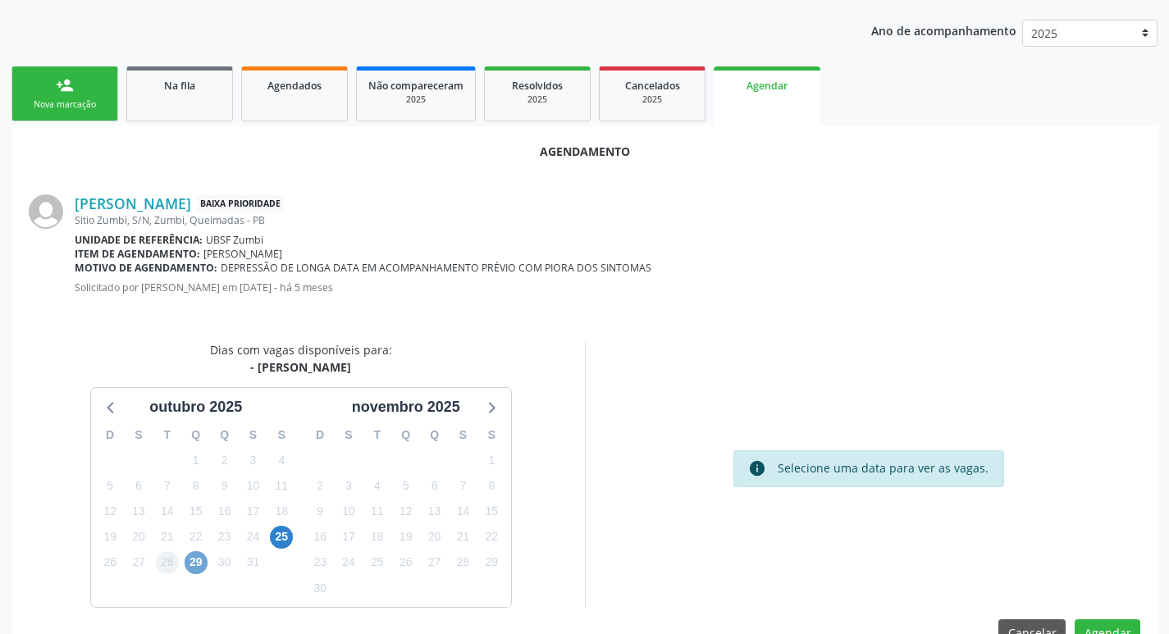
drag, startPoint x: 189, startPoint y: 562, endPoint x: 174, endPoint y: 565, distance: 15.1
click at [187, 562] on span "29" at bounding box center [196, 562] width 23 height 23
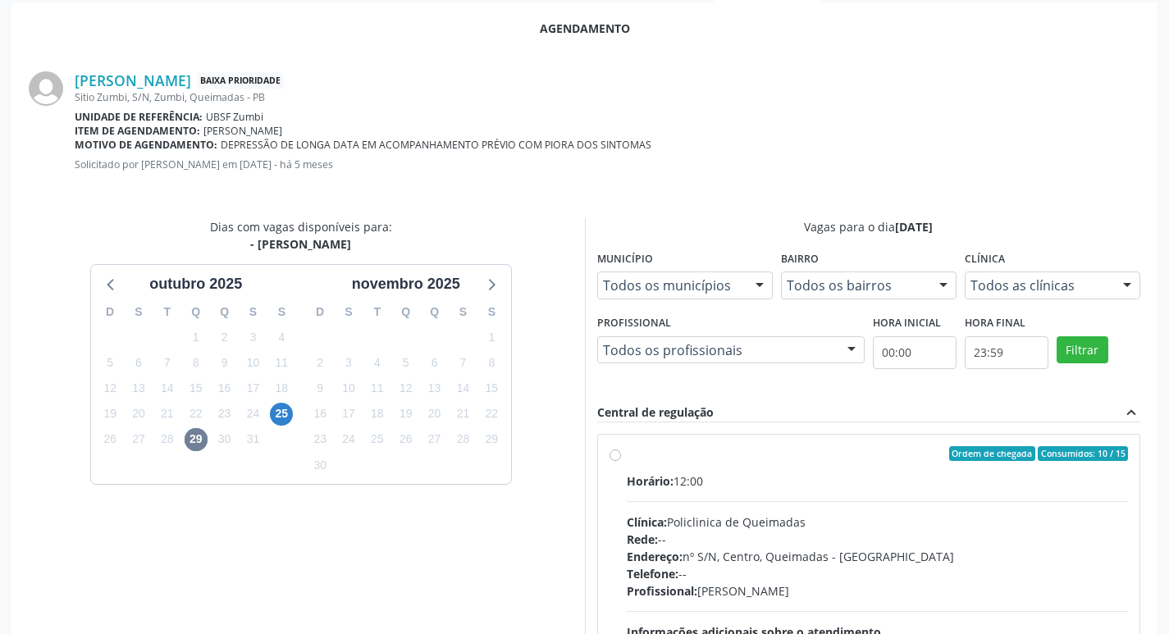
click at [899, 479] on div "Horário: 12:00" at bounding box center [878, 481] width 502 height 17
click at [621, 461] on input "Ordem de chegada Consumidos: 10 / 15 Horário: 12:00 Clínica: Policlinica de Que…" at bounding box center [615, 453] width 11 height 15
radio input "true"
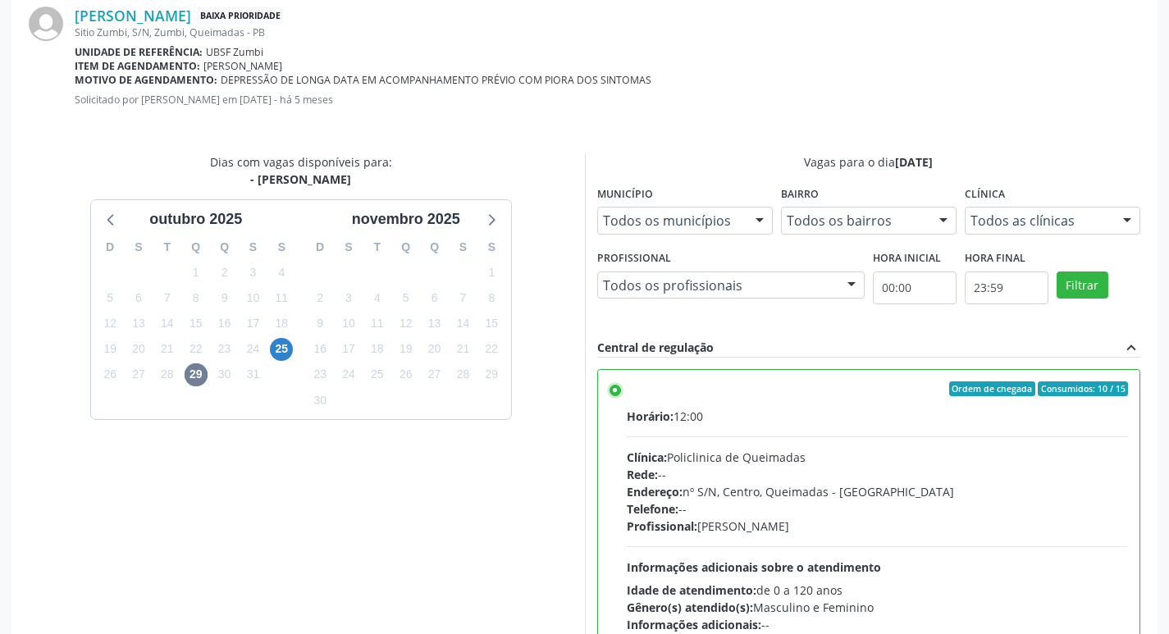
scroll to position [487, 0]
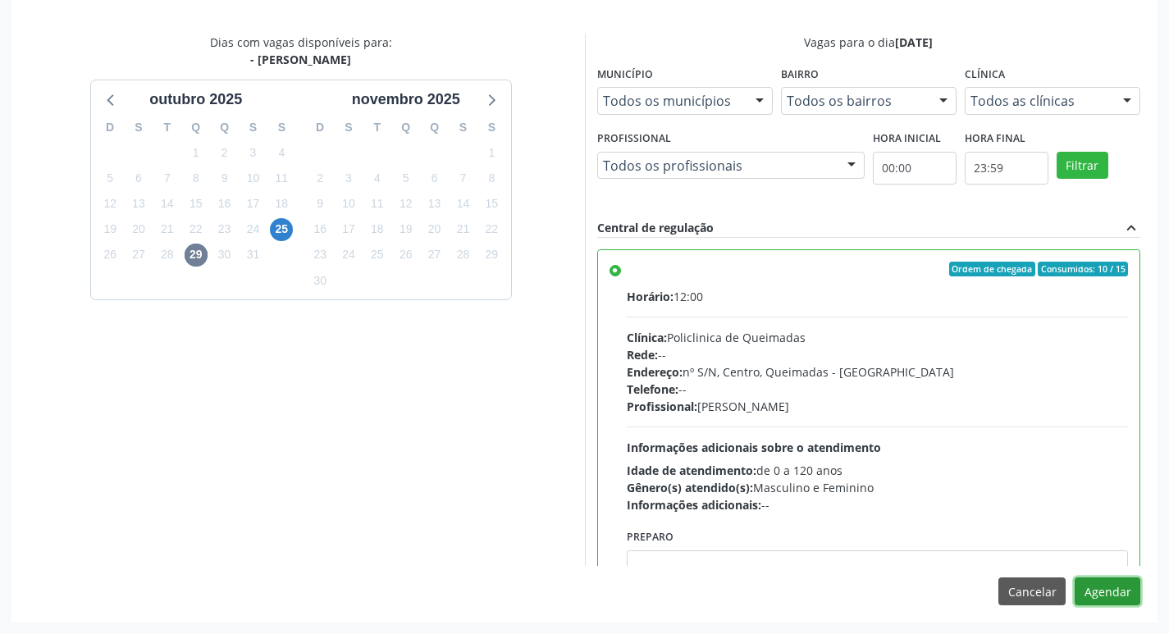
click at [1106, 591] on button "Agendar" at bounding box center [1108, 592] width 66 height 28
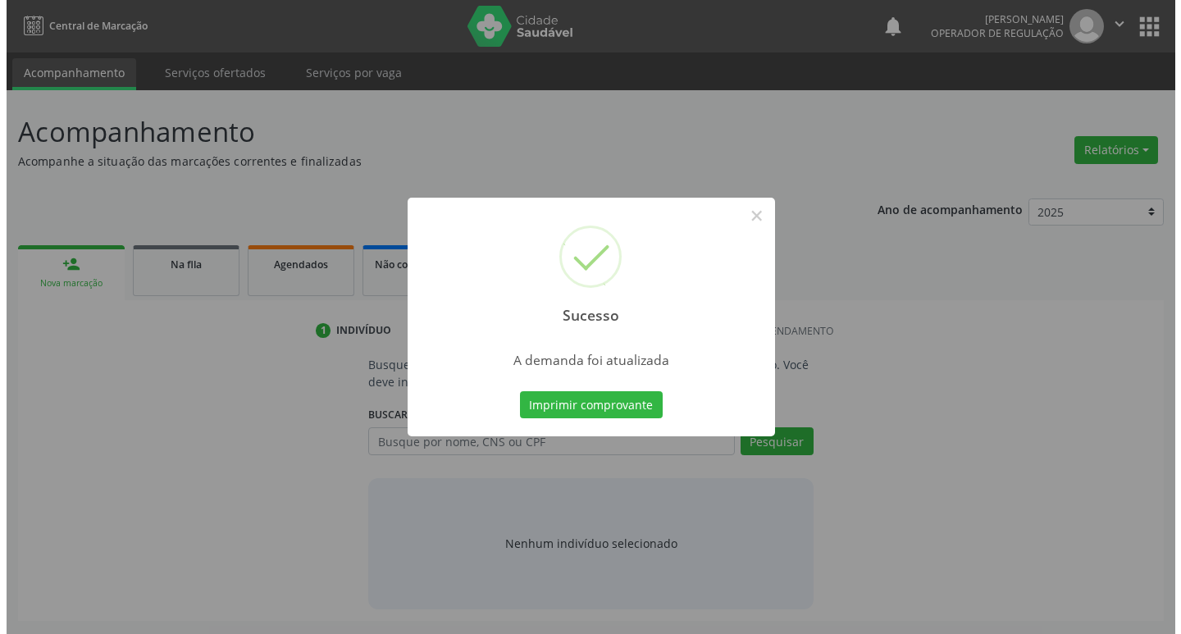
scroll to position [0, 0]
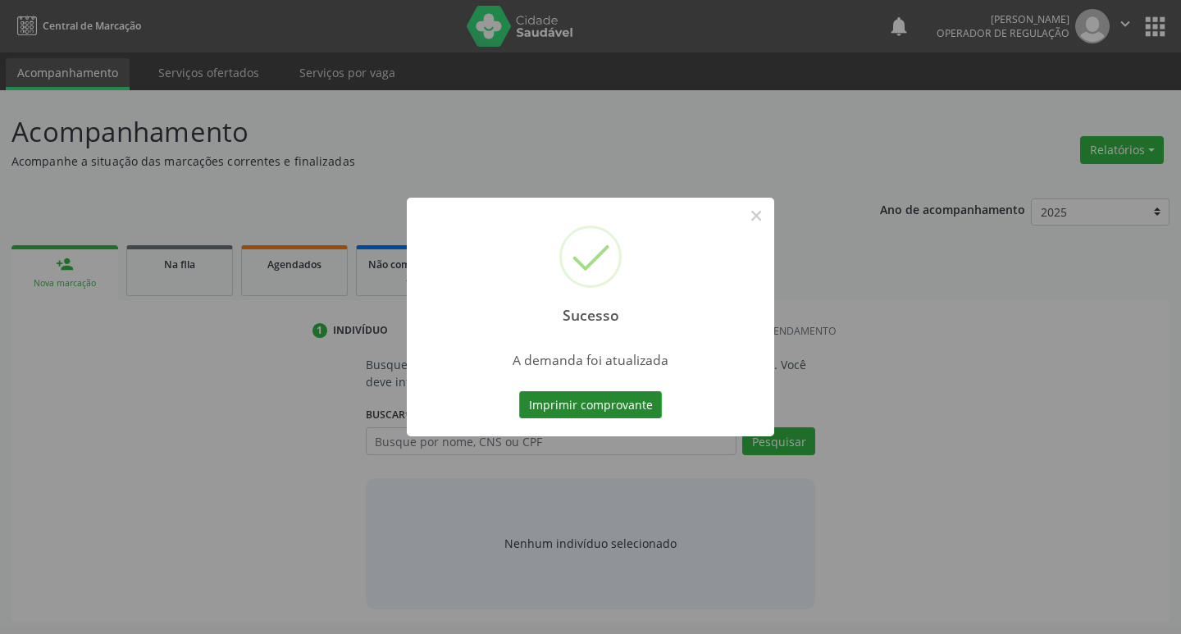
click at [566, 394] on button "Imprimir comprovante" at bounding box center [590, 405] width 143 height 28
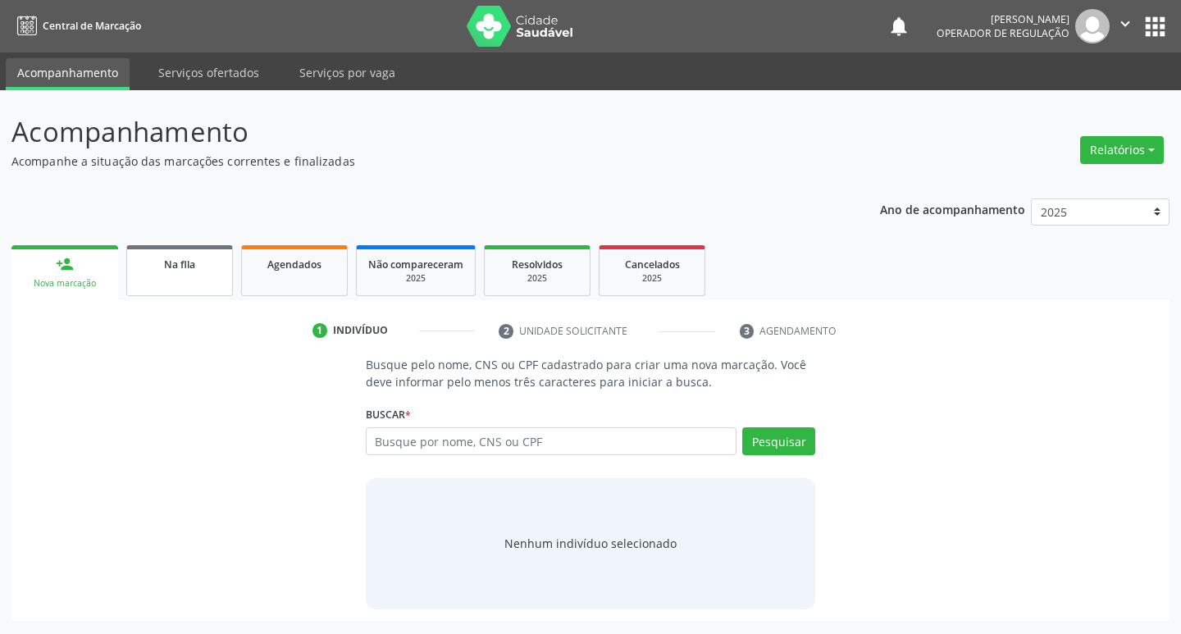
click at [176, 249] on link "Na fila" at bounding box center [179, 270] width 107 height 51
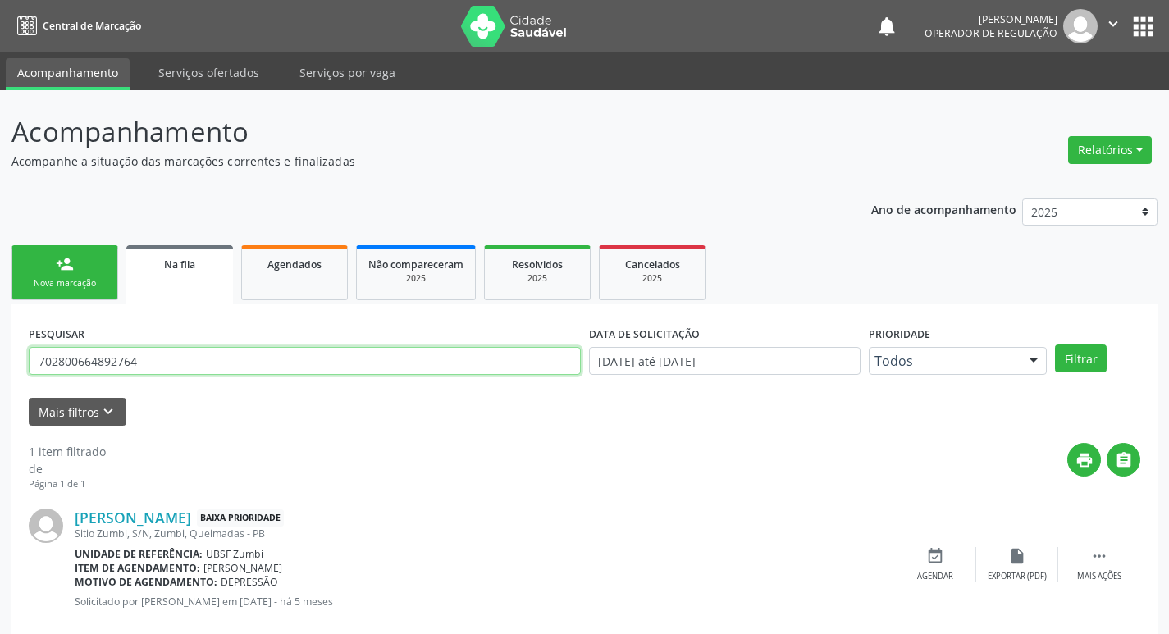
click at [261, 360] on input "702800664892764" at bounding box center [305, 361] width 552 height 28
type input "706708787151720"
click at [1055, 345] on button "Filtrar" at bounding box center [1081, 359] width 52 height 28
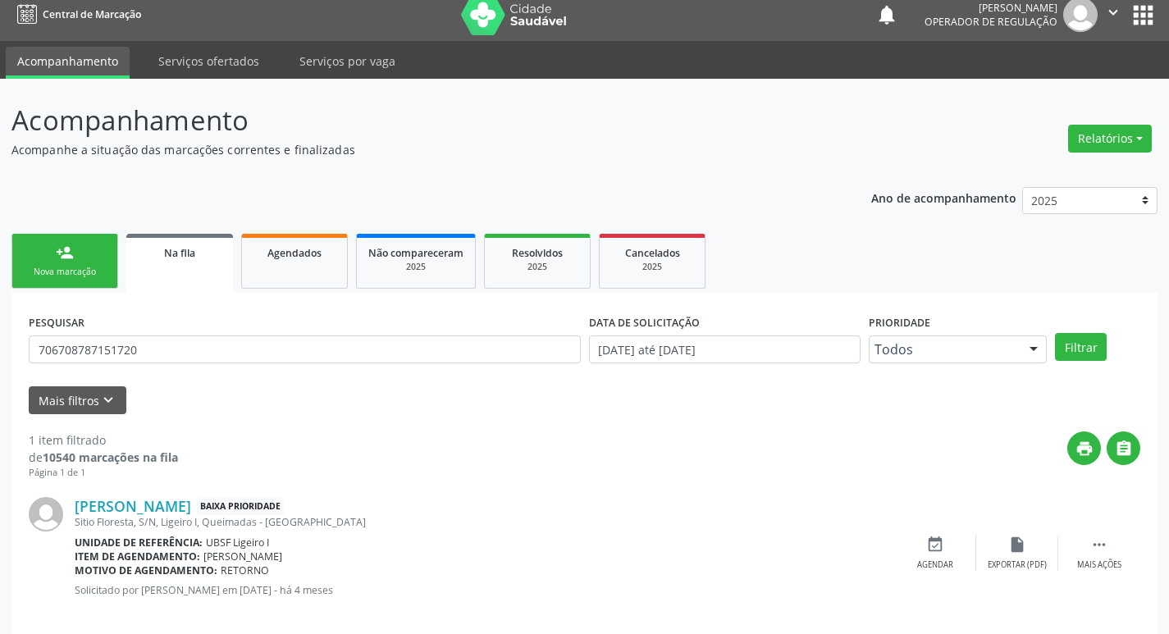
scroll to position [32, 0]
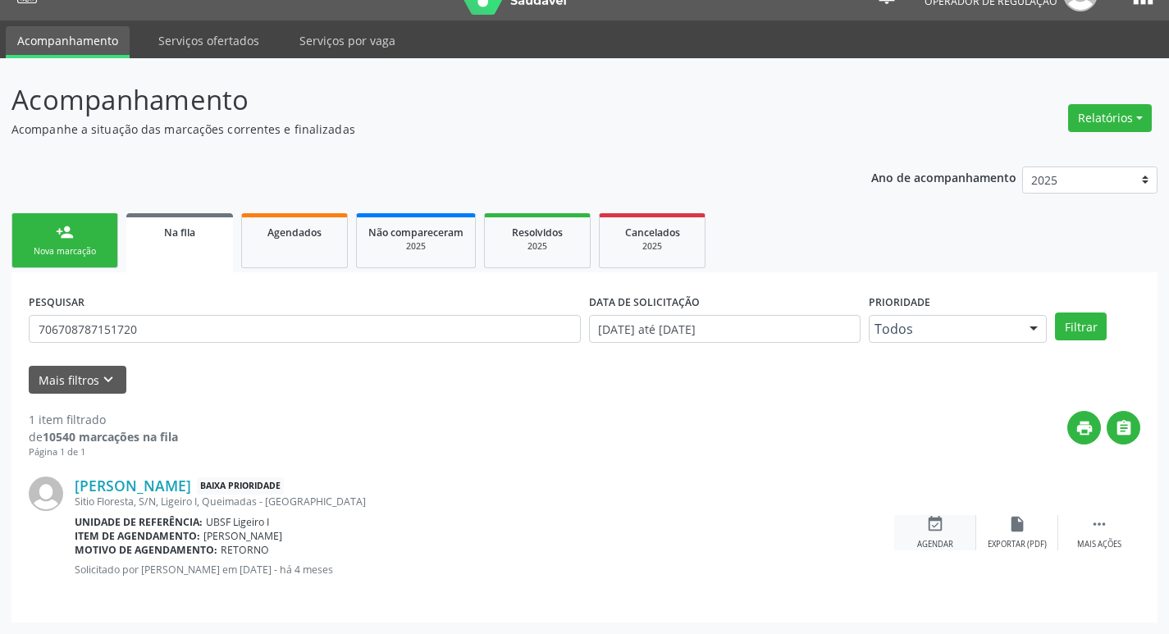
click at [955, 520] on div "event_available Agendar" at bounding box center [935, 532] width 82 height 35
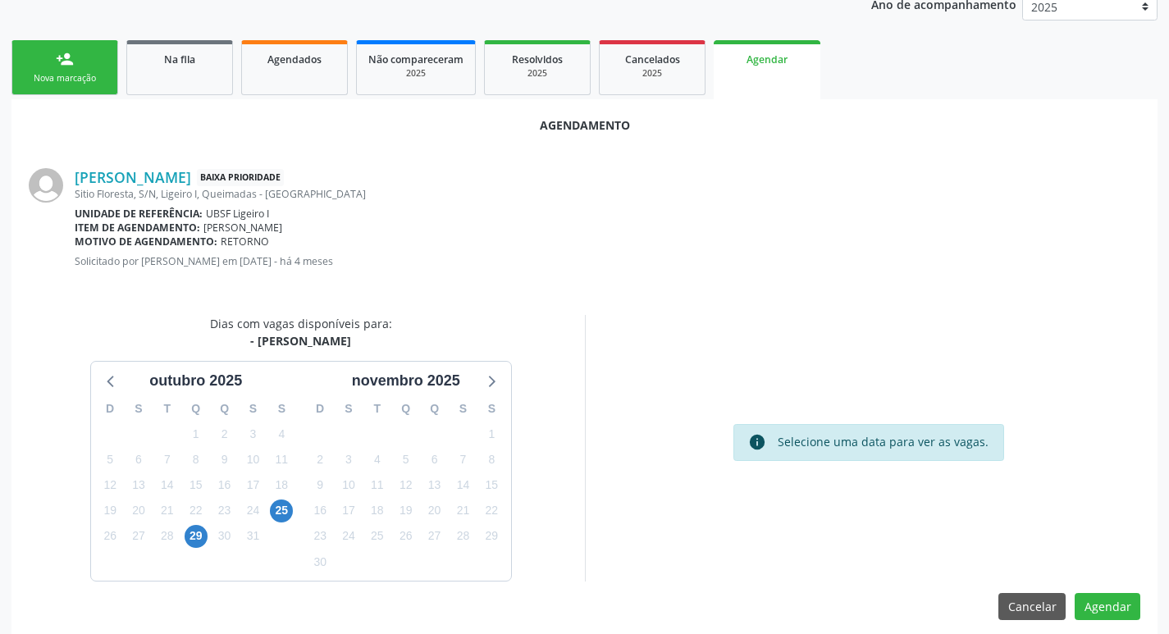
scroll to position [220, 0]
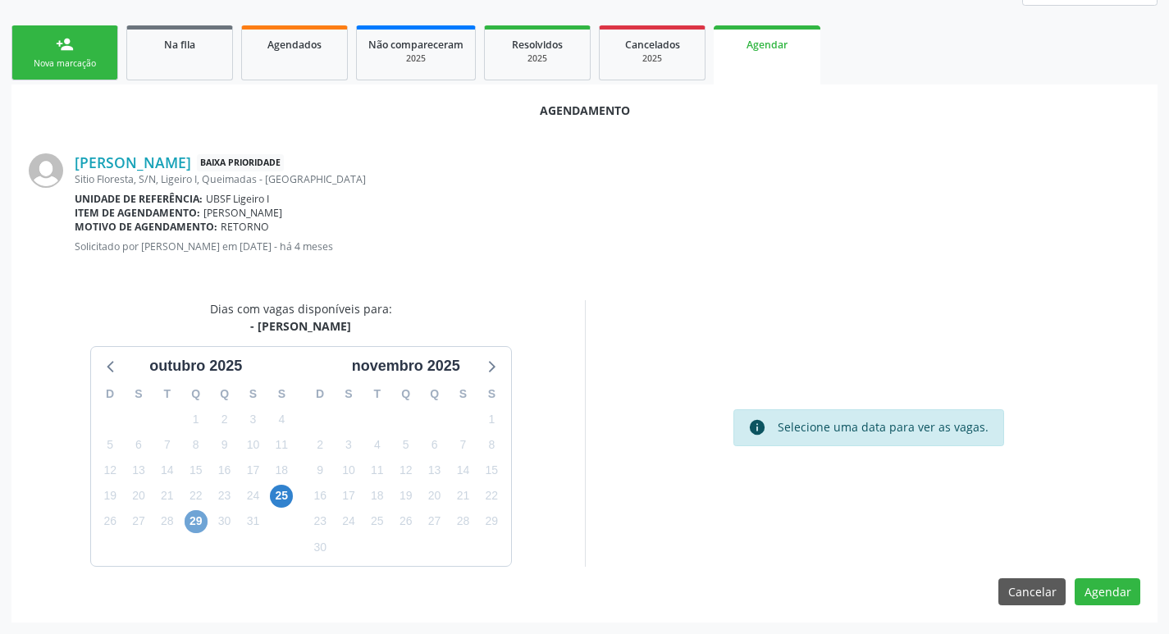
click at [203, 517] on span "29" at bounding box center [196, 521] width 23 height 23
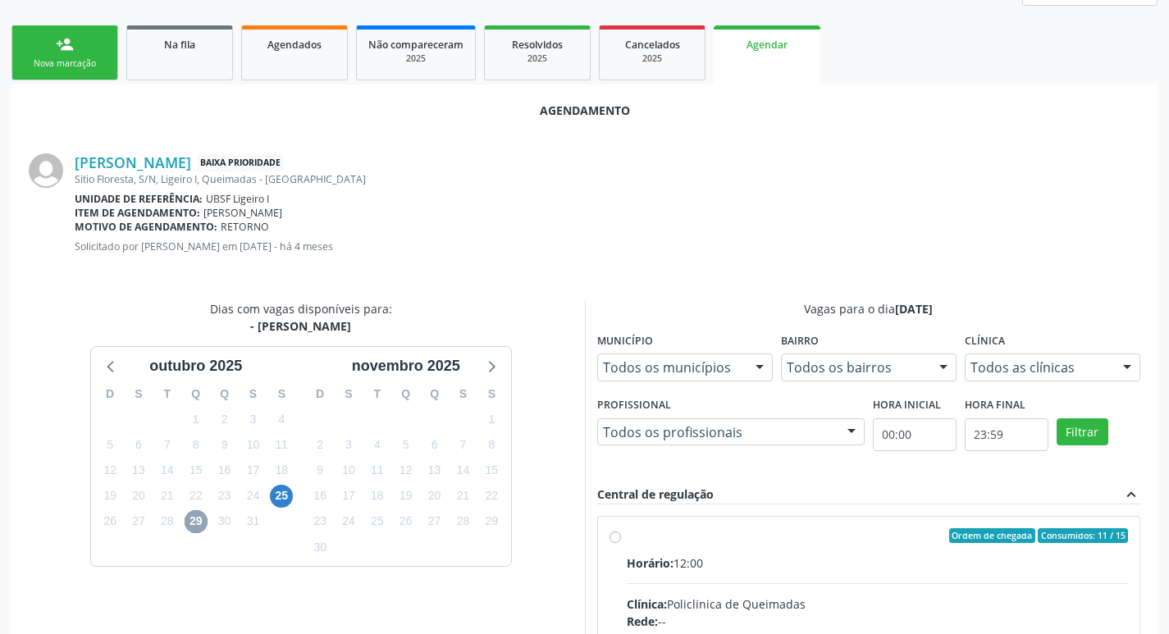
scroll to position [457, 0]
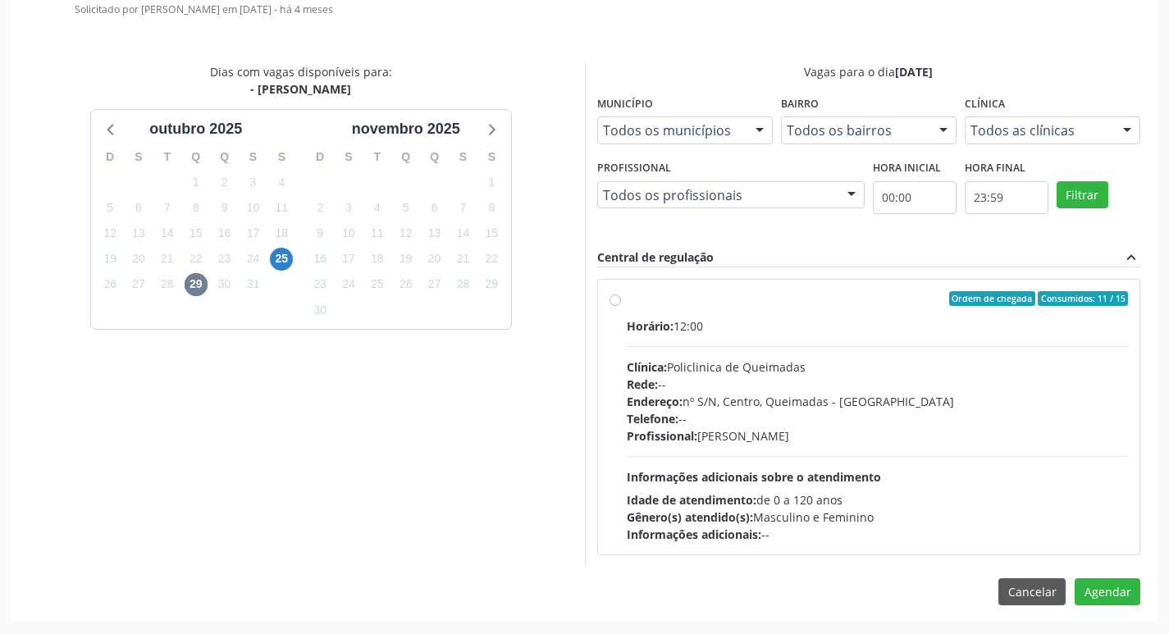
click at [875, 321] on div "Horário: 12:00" at bounding box center [878, 326] width 502 height 17
click at [621, 306] on input "Ordem de chegada Consumidos: 11 / 15 Horário: 12:00 Clínica: Policlinica de Que…" at bounding box center [615, 298] width 11 height 15
radio input "true"
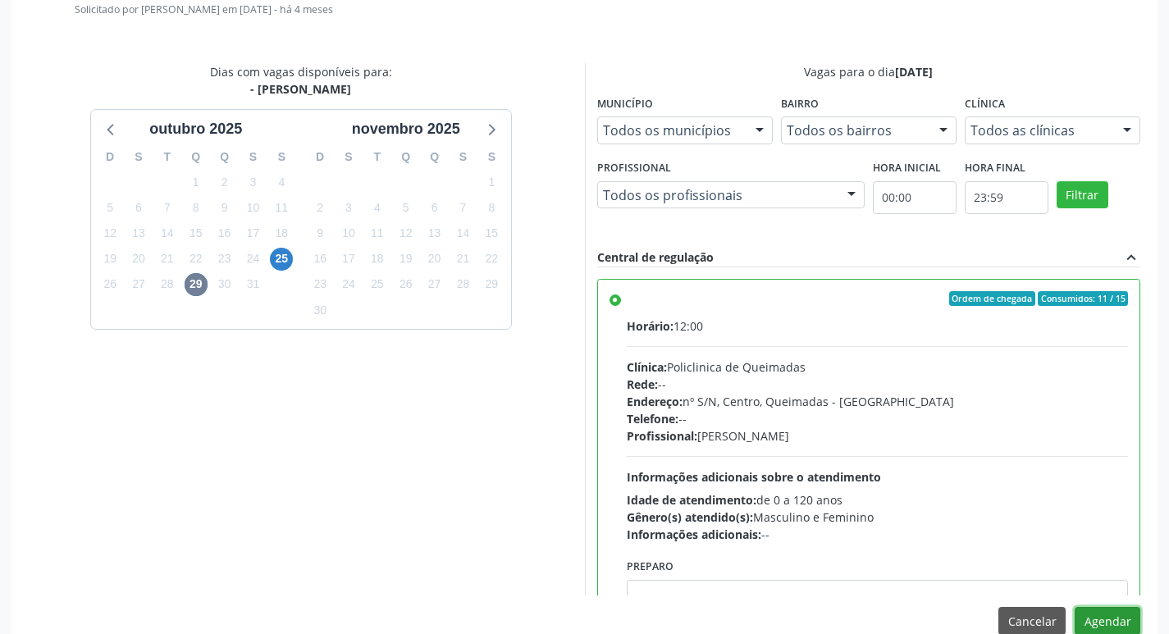
click at [1099, 619] on button "Agendar" at bounding box center [1108, 621] width 66 height 28
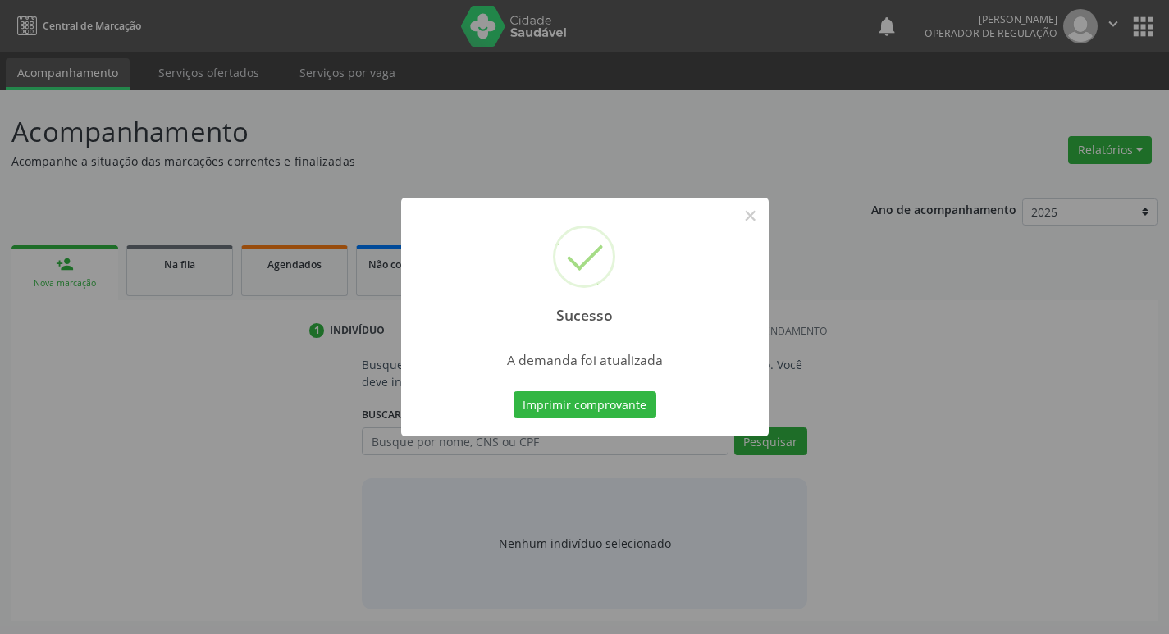
scroll to position [0, 0]
click at [635, 406] on button "Imprimir comprovante" at bounding box center [590, 405] width 143 height 28
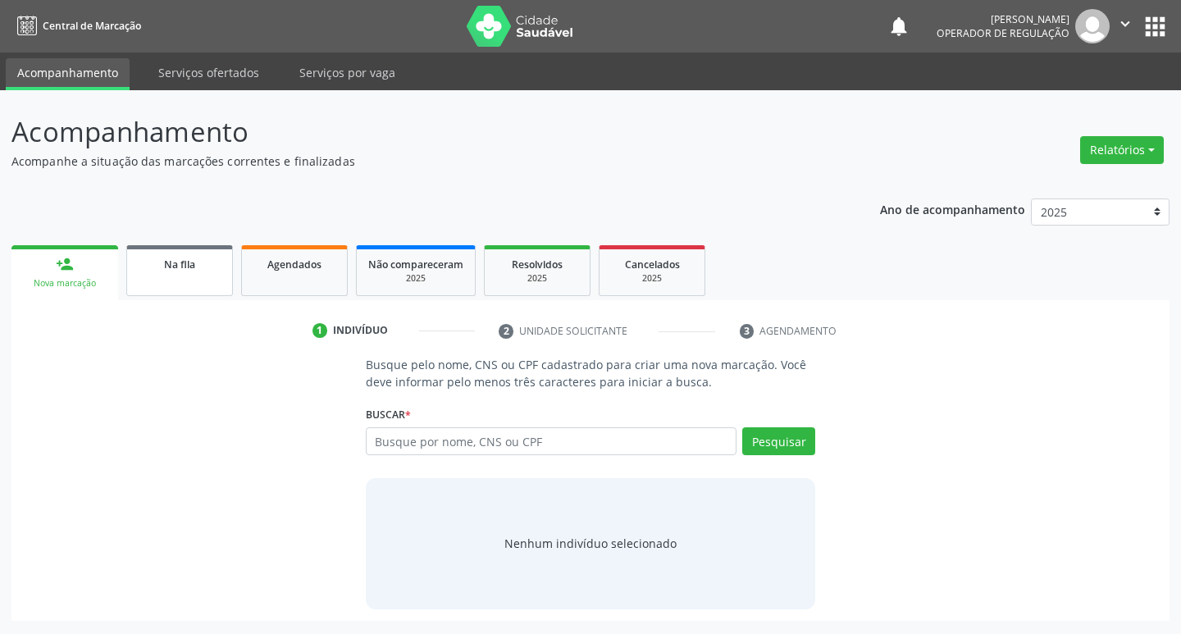
click at [181, 286] on link "Na fila" at bounding box center [179, 270] width 107 height 51
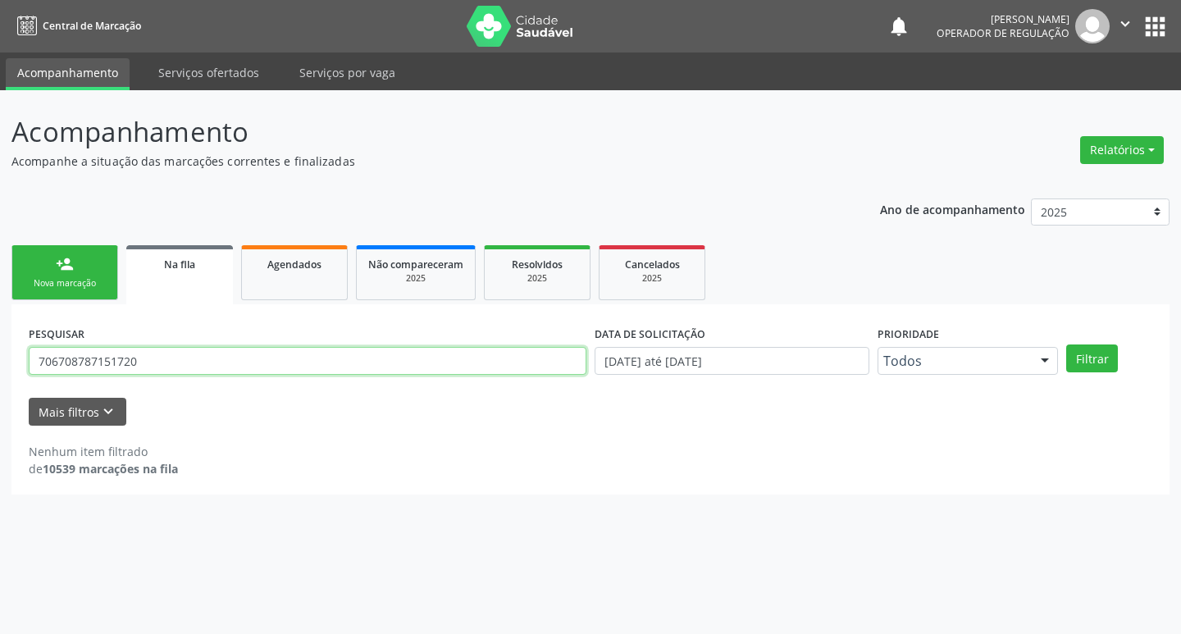
click at [181, 358] on input "706708787151720" at bounding box center [308, 361] width 558 height 28
type input "704206200766385"
click at [1067, 345] on button "Filtrar" at bounding box center [1093, 359] width 52 height 28
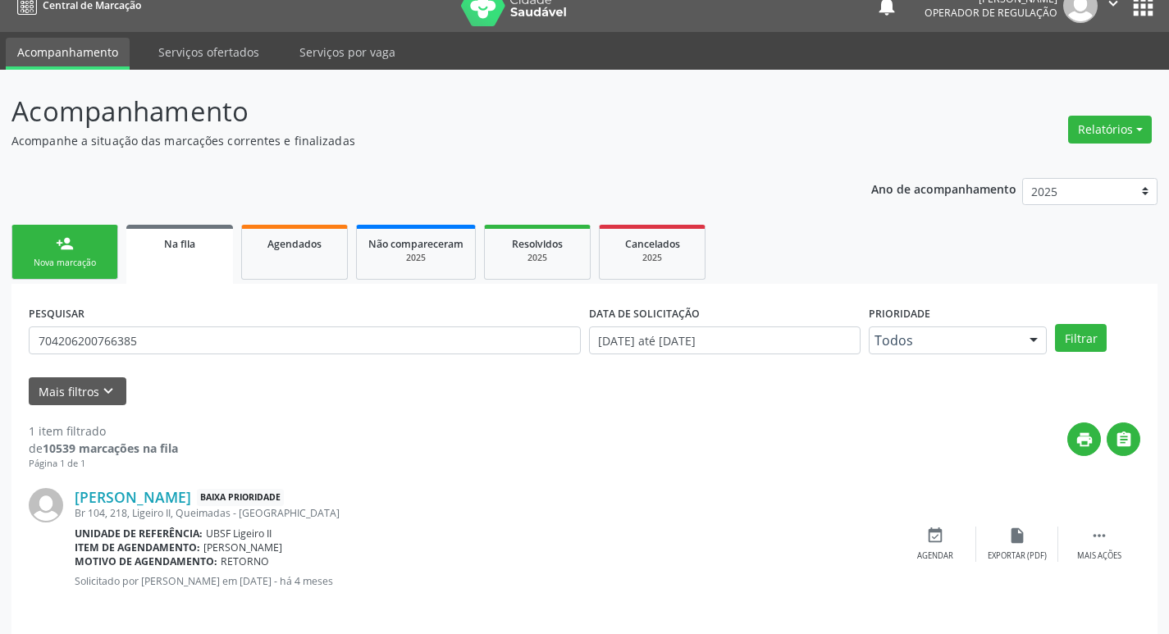
scroll to position [32, 0]
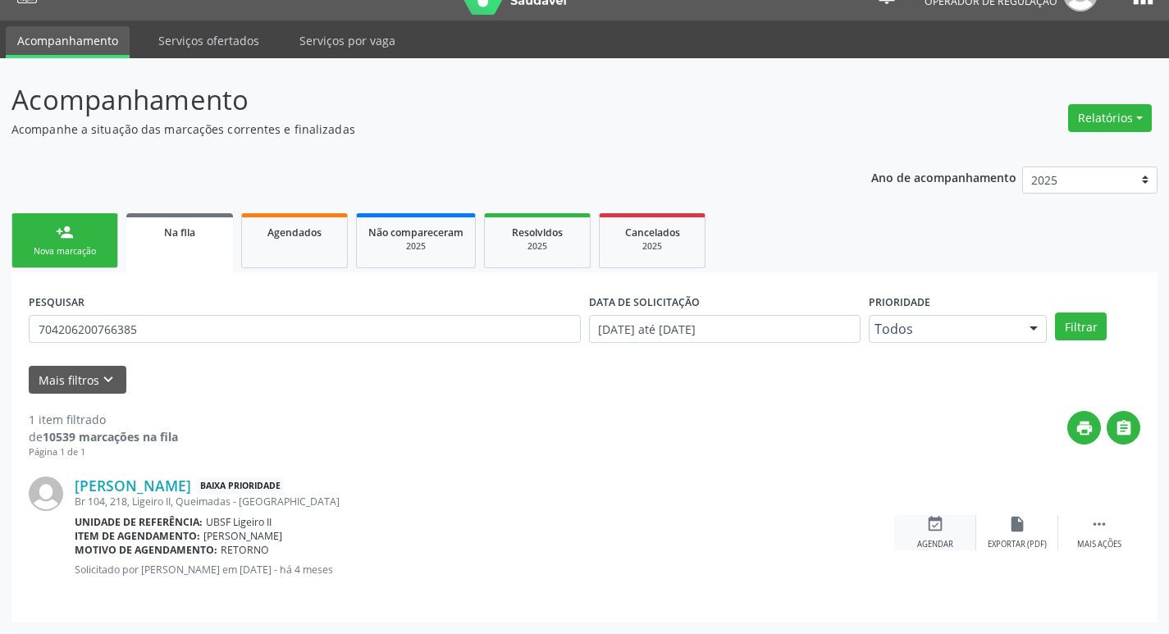
click at [939, 531] on icon "event_available" at bounding box center [935, 524] width 18 height 18
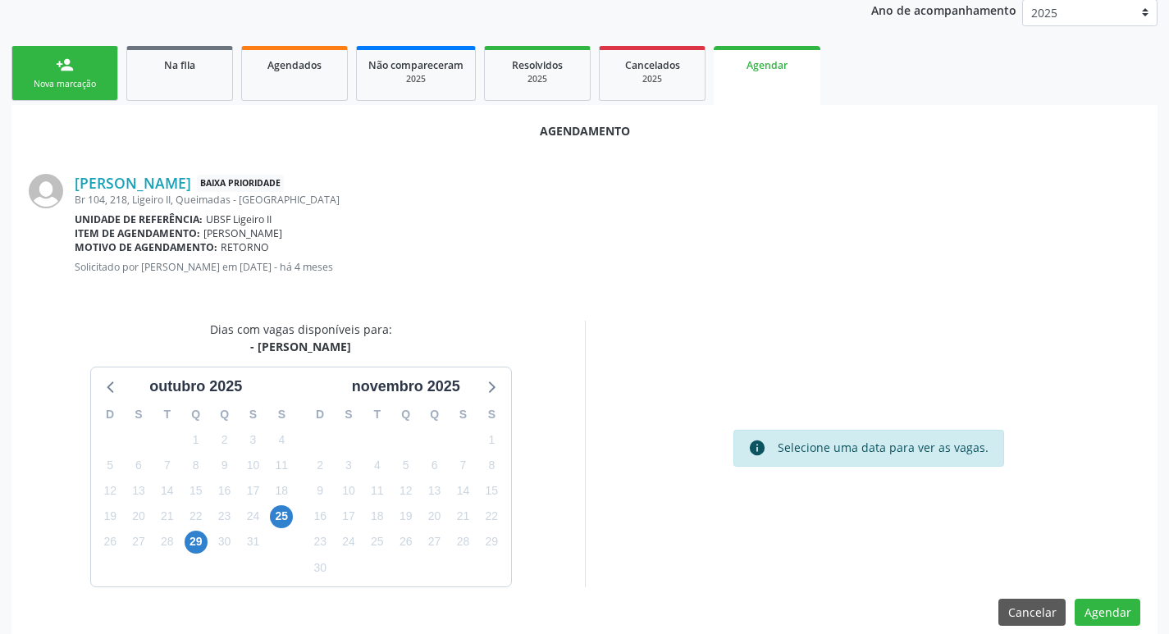
scroll to position [220, 0]
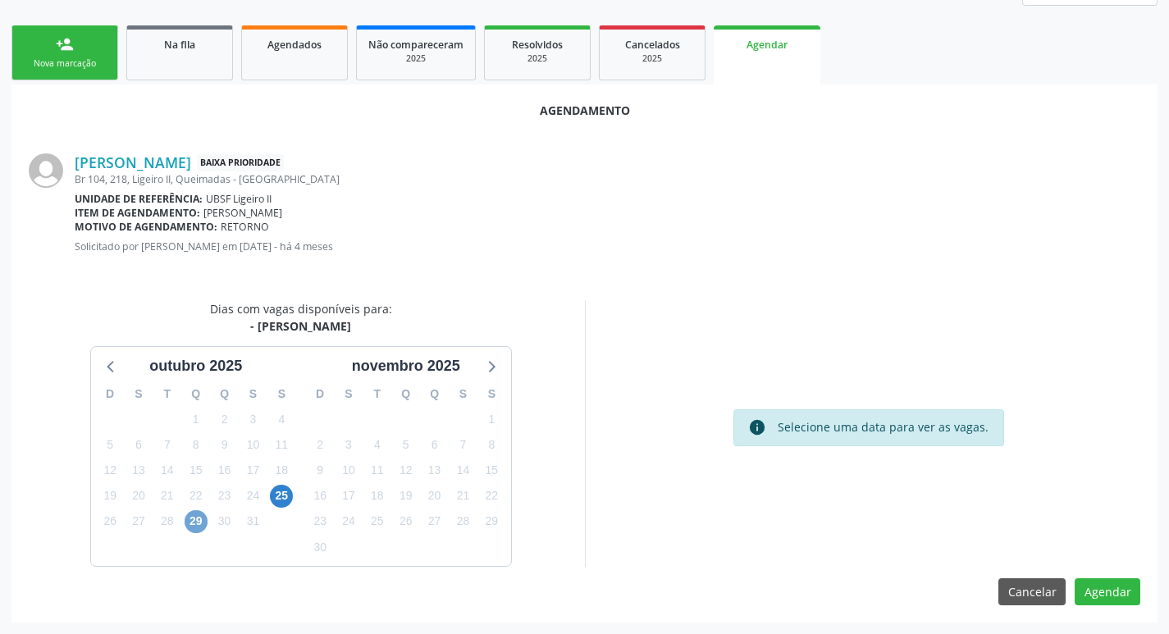
click at [199, 516] on span "29" at bounding box center [196, 521] width 23 height 23
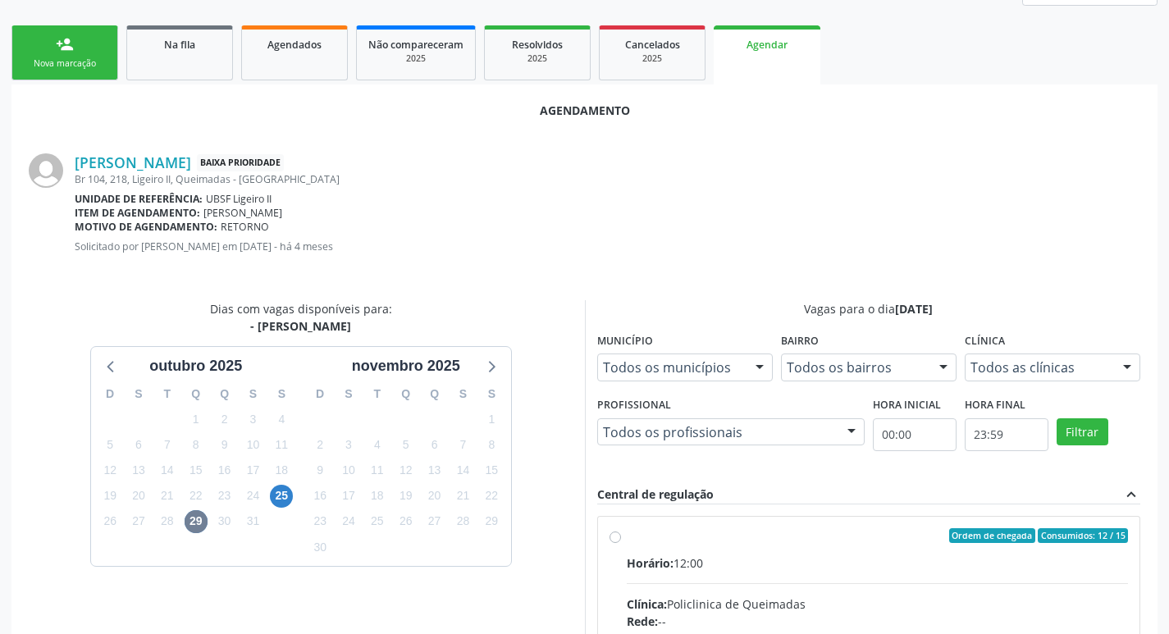
radio input "true"
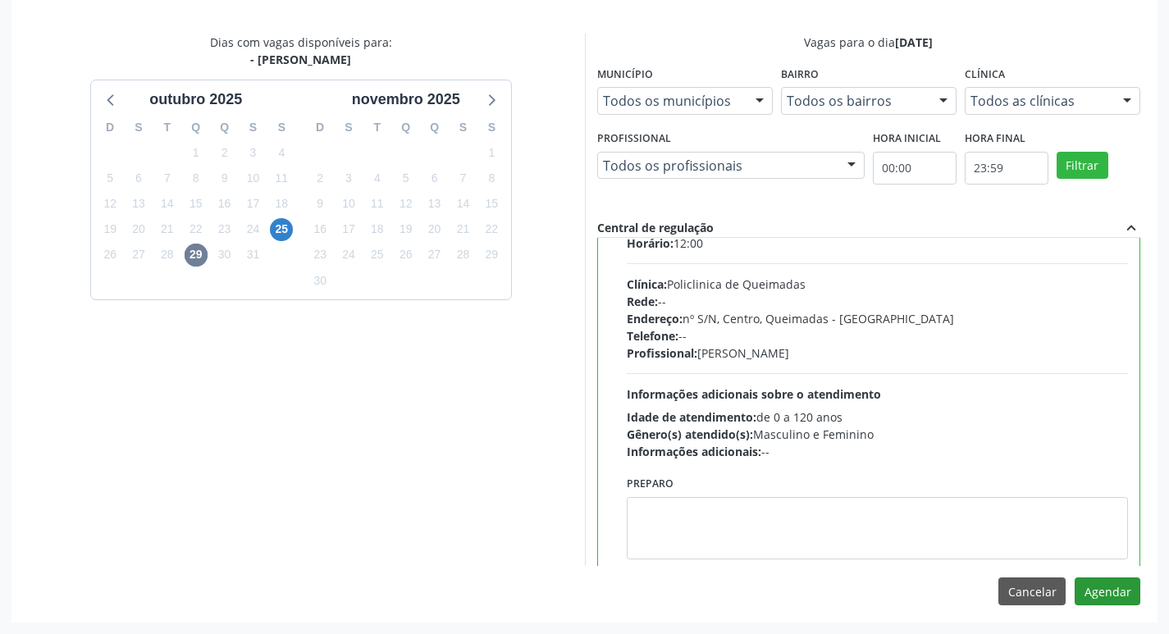
scroll to position [81, 0]
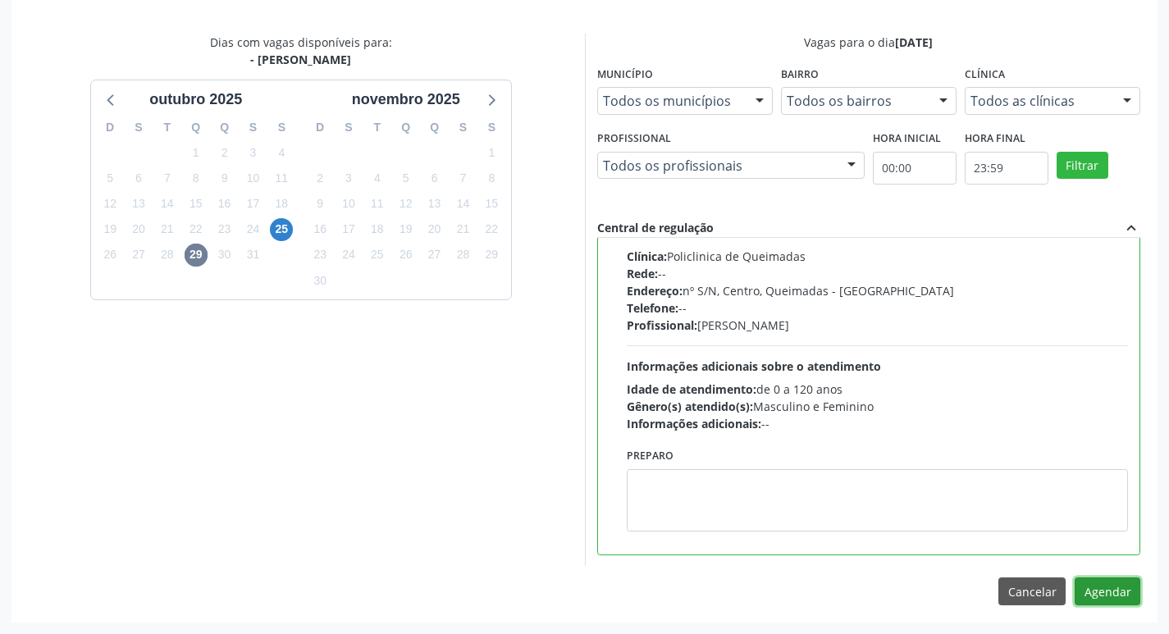
click at [1098, 596] on button "Agendar" at bounding box center [1108, 592] width 66 height 28
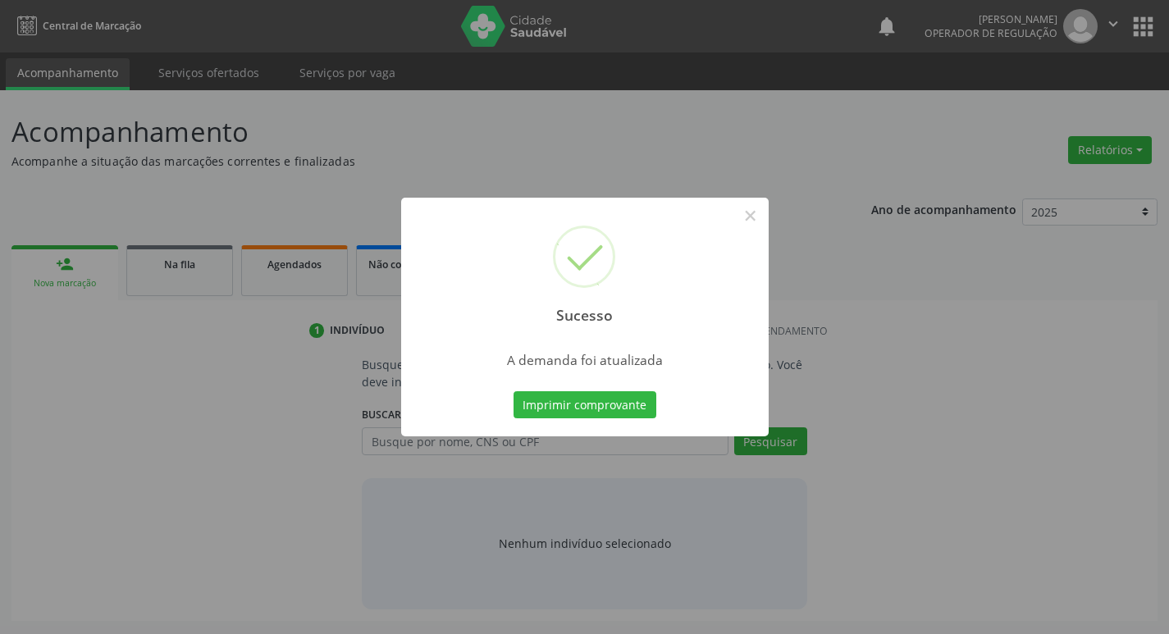
scroll to position [0, 0]
click at [606, 417] on button "Imprimir comprovante" at bounding box center [590, 405] width 143 height 28
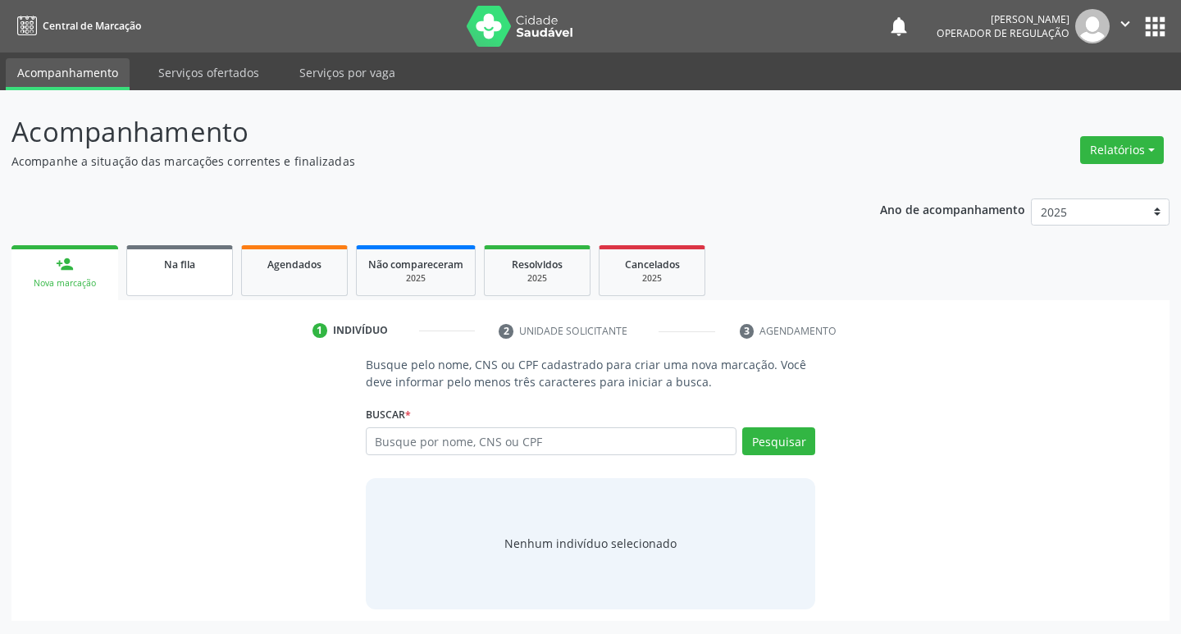
click at [168, 281] on link "Na fila" at bounding box center [179, 270] width 107 height 51
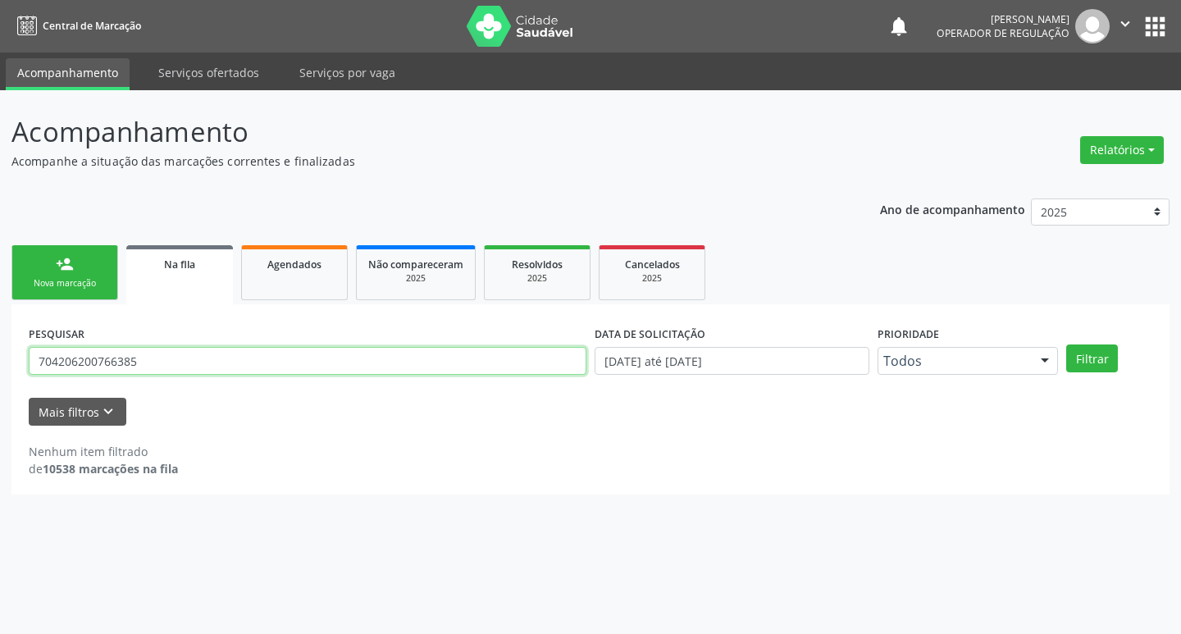
click at [249, 351] on input "704206200766385" at bounding box center [308, 361] width 558 height 28
type input "702906517489978"
click at [1067, 345] on button "Filtrar" at bounding box center [1093, 359] width 52 height 28
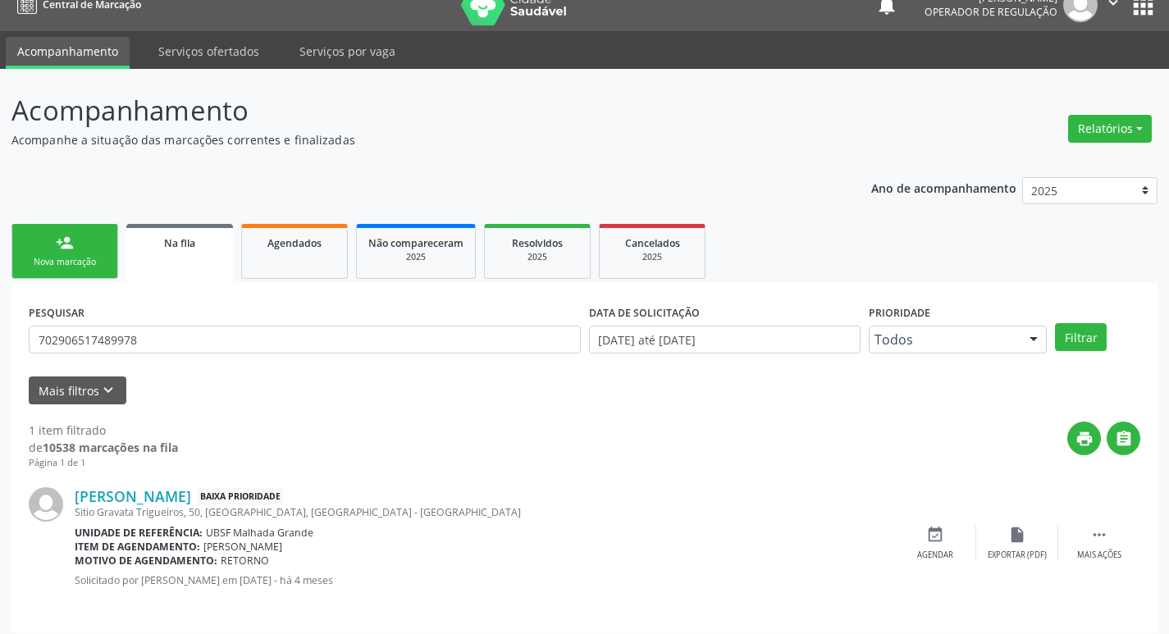
scroll to position [32, 0]
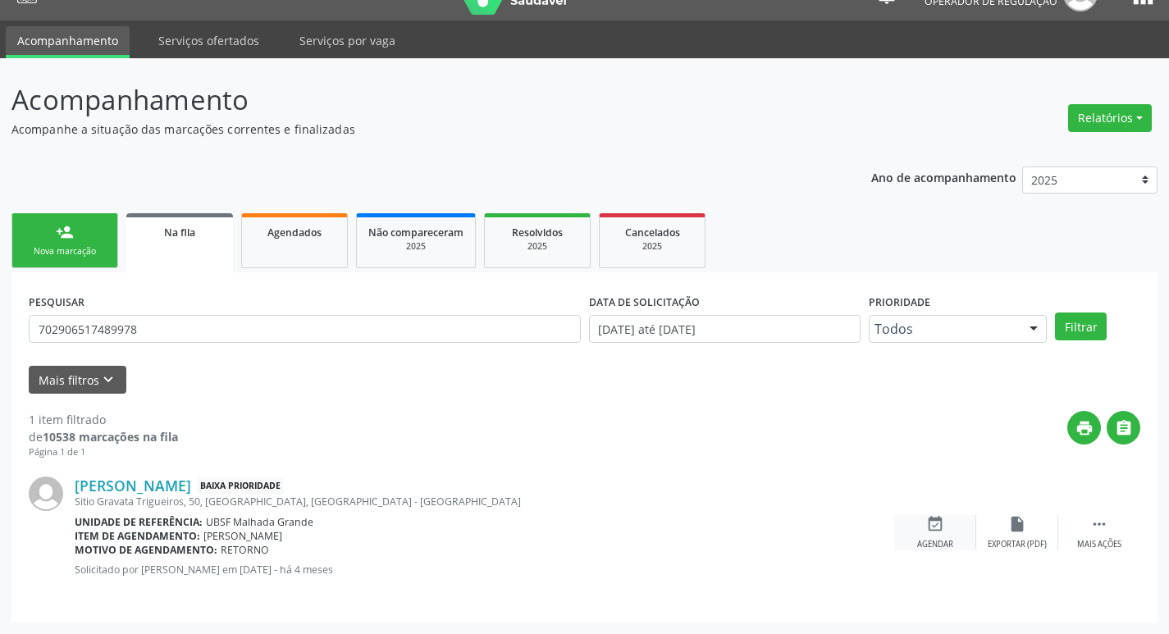
click at [932, 537] on div "event_available Agendar" at bounding box center [935, 532] width 82 height 35
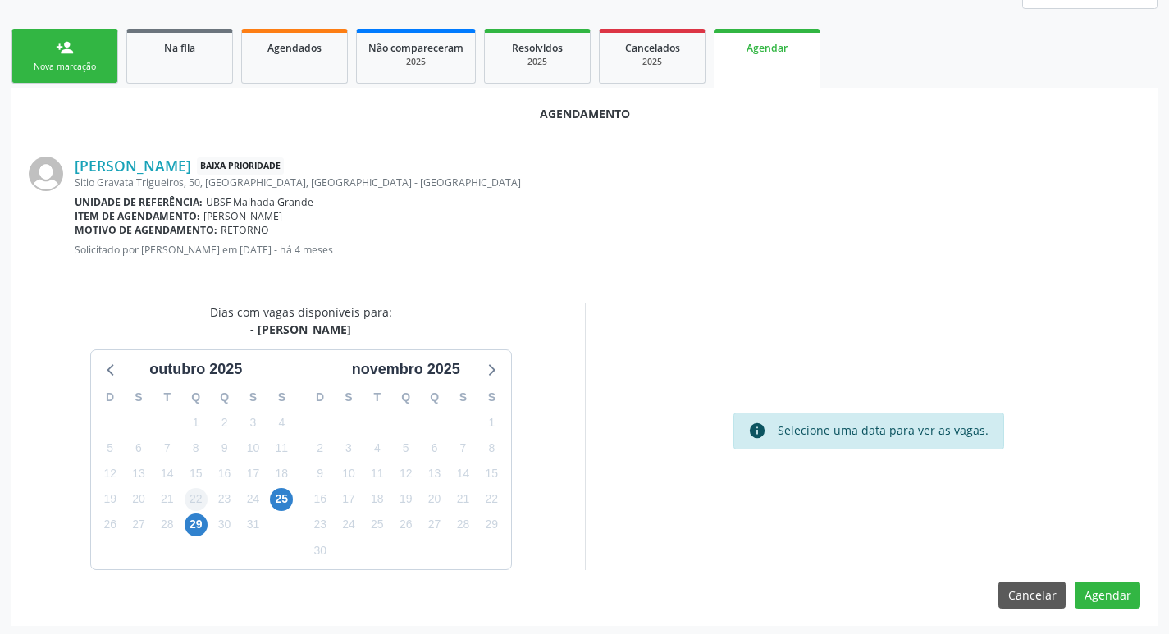
scroll to position [220, 0]
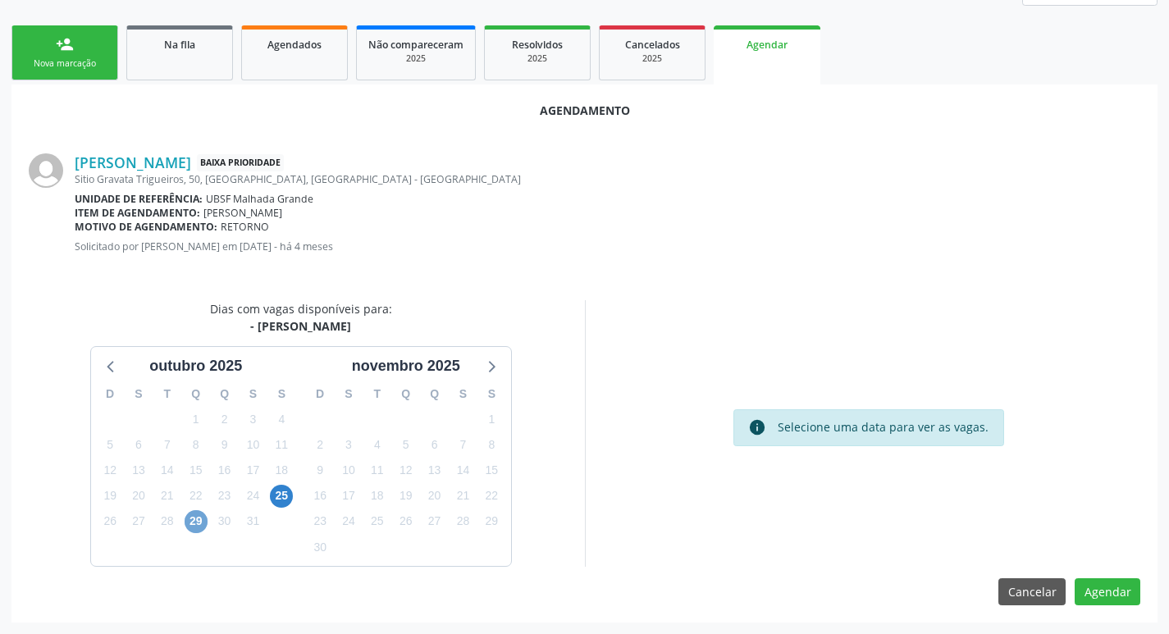
click at [194, 519] on span "29" at bounding box center [196, 521] width 23 height 23
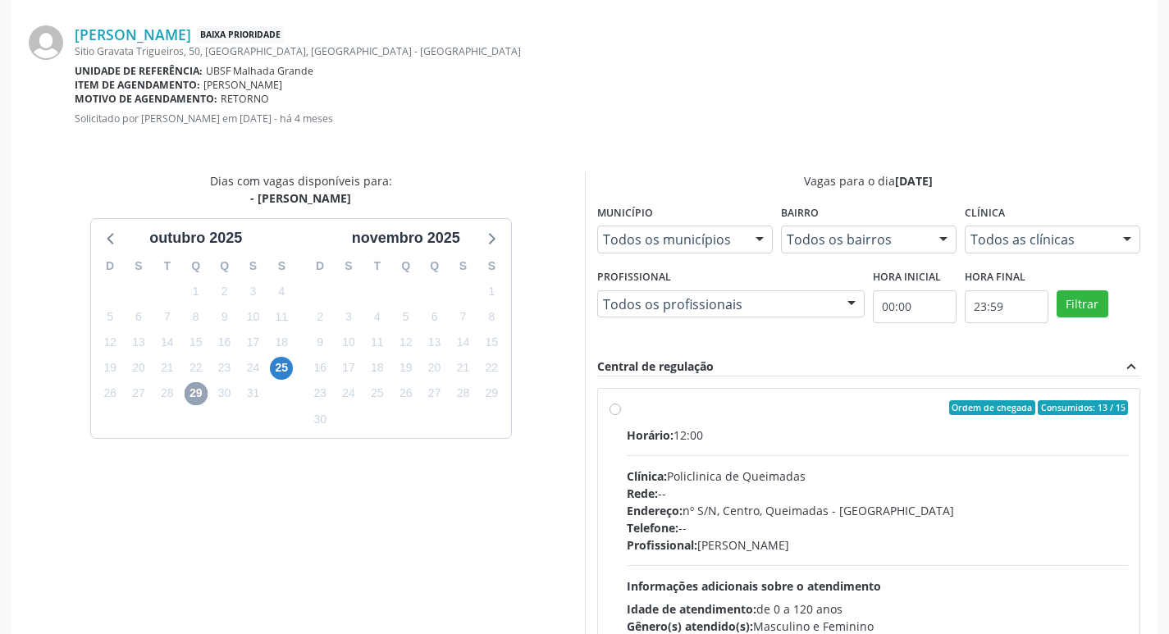
scroll to position [457, 0]
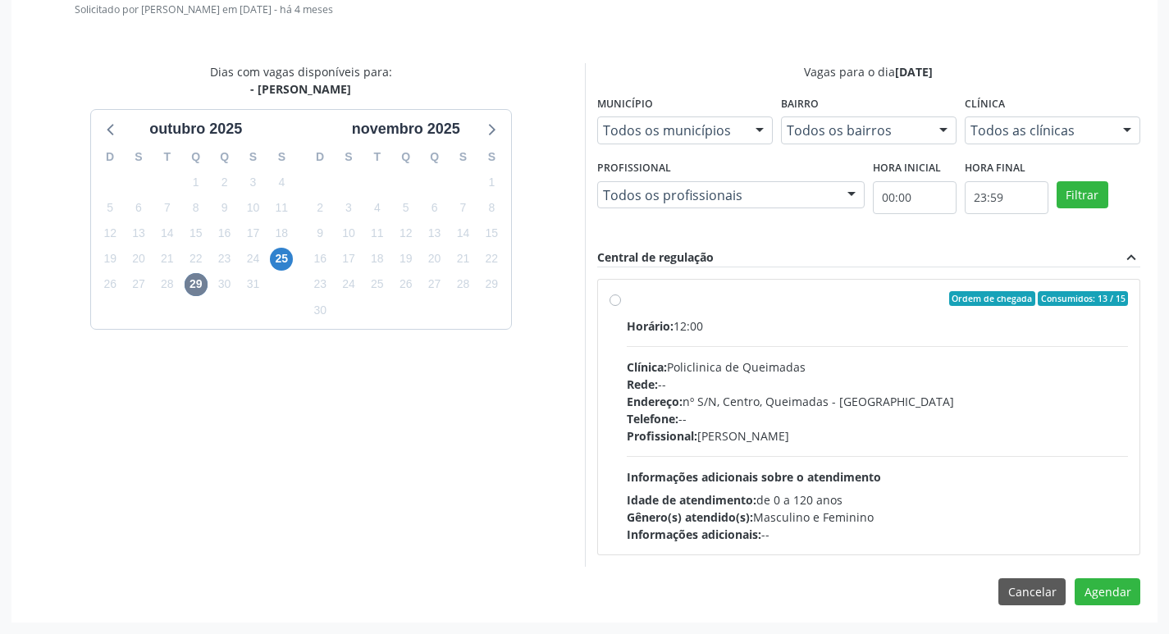
drag, startPoint x: 1028, startPoint y: 377, endPoint x: 1034, endPoint y: 392, distance: 15.8
click at [1029, 378] on div "Rede: --" at bounding box center [878, 384] width 502 height 17
click at [621, 306] on input "Ordem de chegada Consumidos: 13 / 15 Horário: 12:00 Clínica: Policlinica de Que…" at bounding box center [615, 298] width 11 height 15
radio input "true"
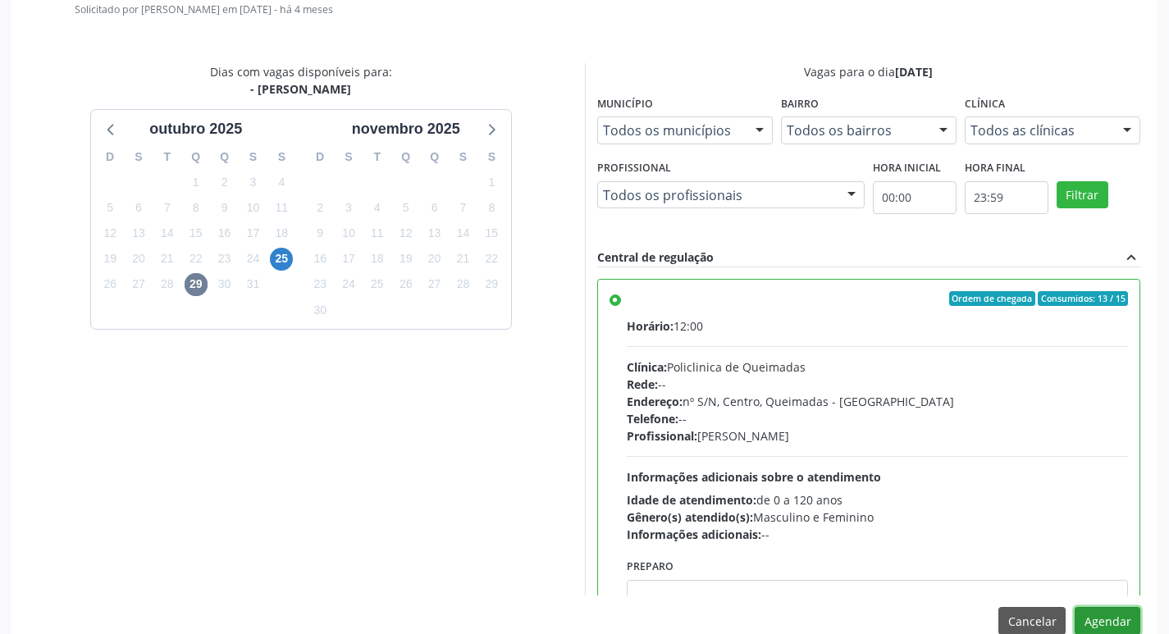
click at [1125, 607] on button "Agendar" at bounding box center [1108, 621] width 66 height 28
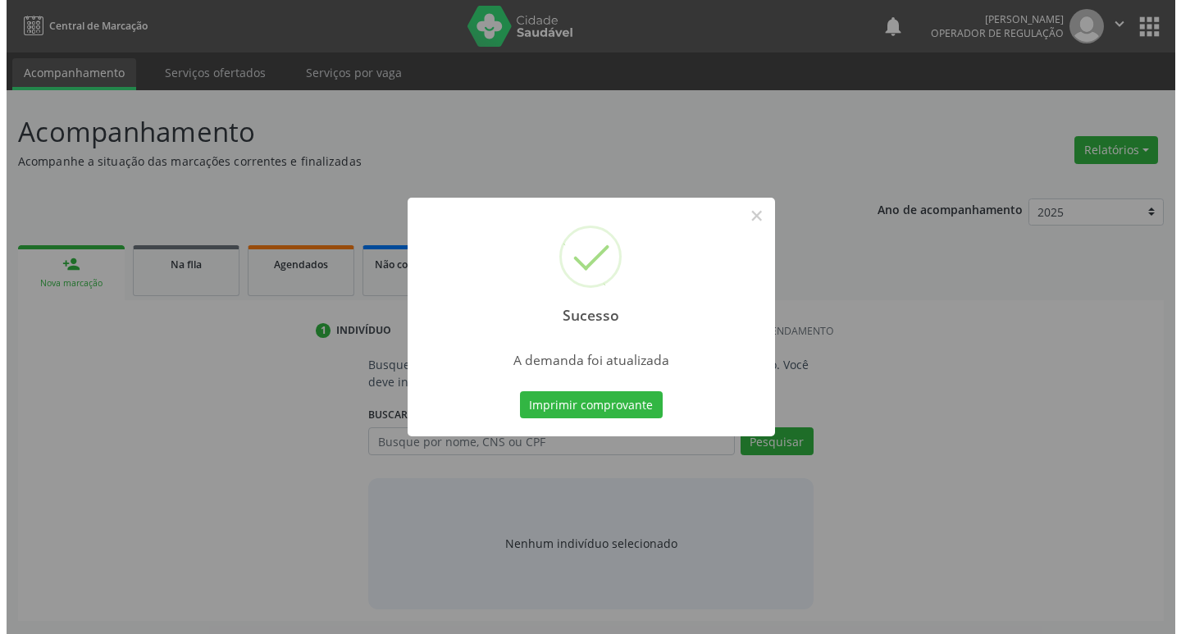
scroll to position [0, 0]
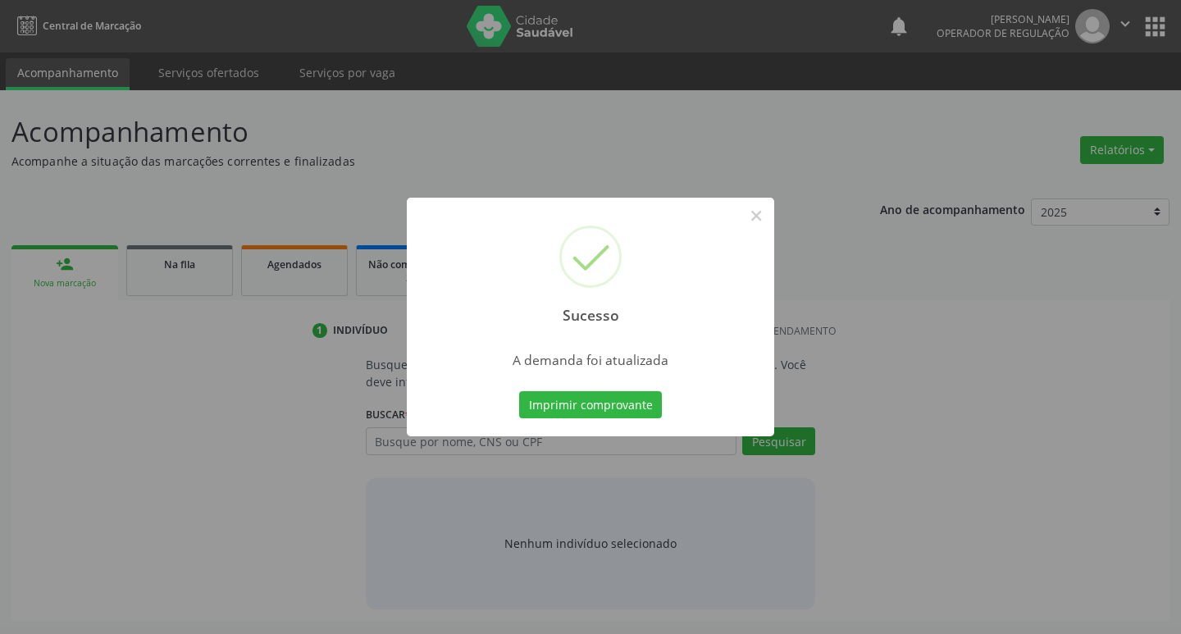
click at [546, 390] on div "Imprimir comprovante Cancel" at bounding box center [591, 405] width 150 height 34
click at [542, 395] on button "Imprimir comprovante" at bounding box center [590, 405] width 143 height 28
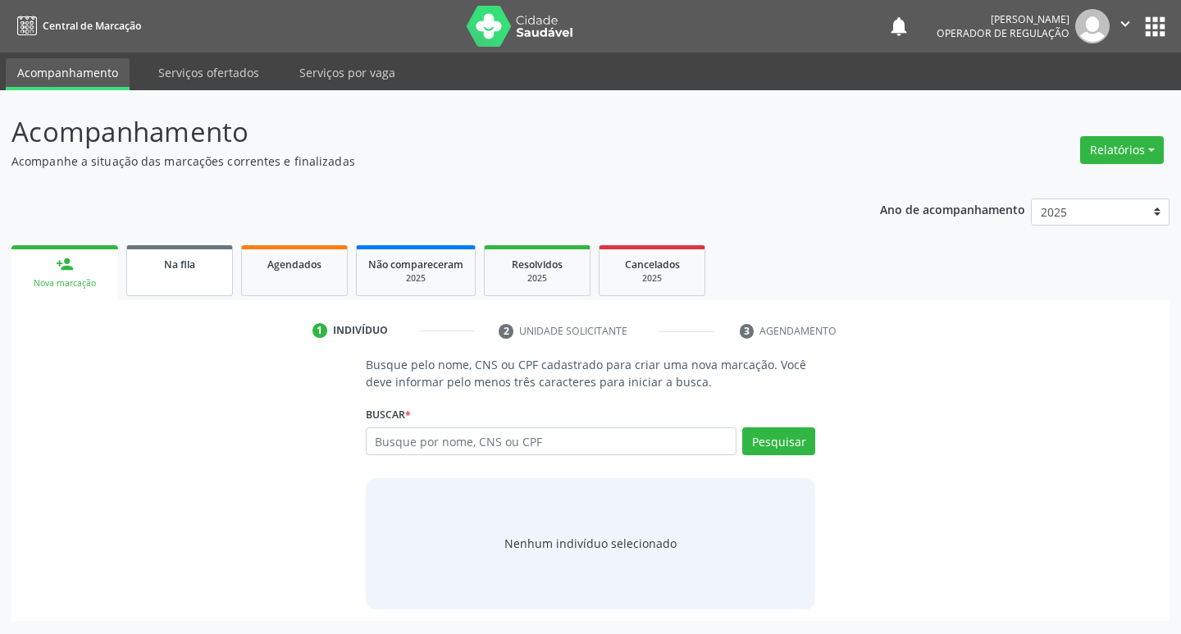
click at [183, 269] on span "Na fila" at bounding box center [179, 265] width 31 height 14
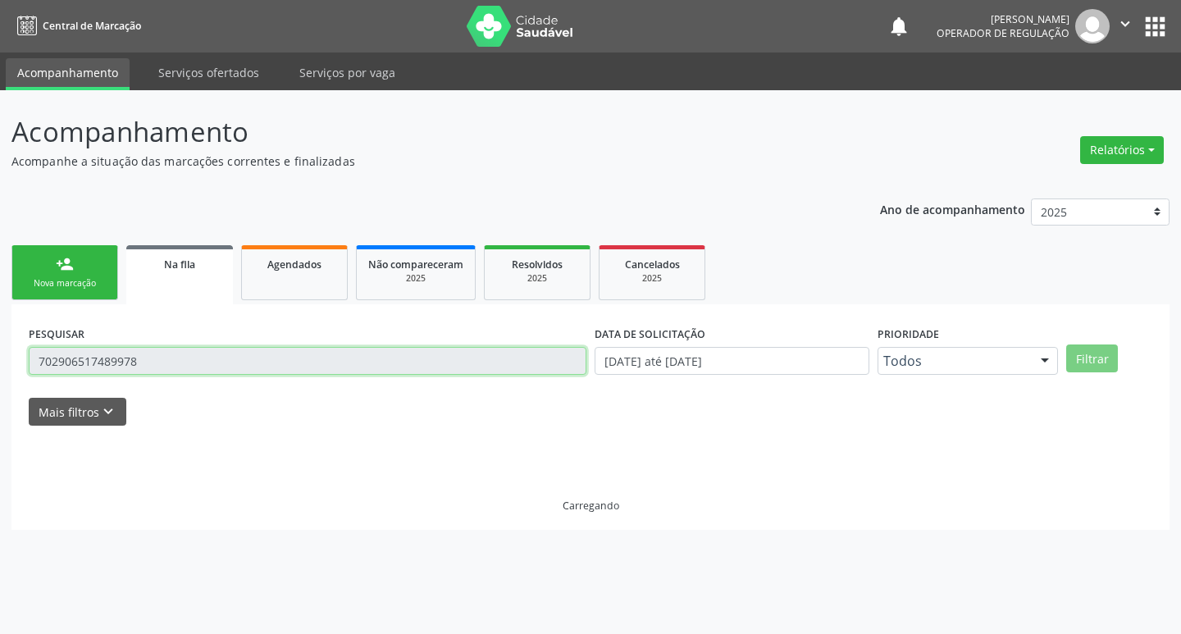
click at [344, 369] on input "702906517489978" at bounding box center [308, 361] width 558 height 28
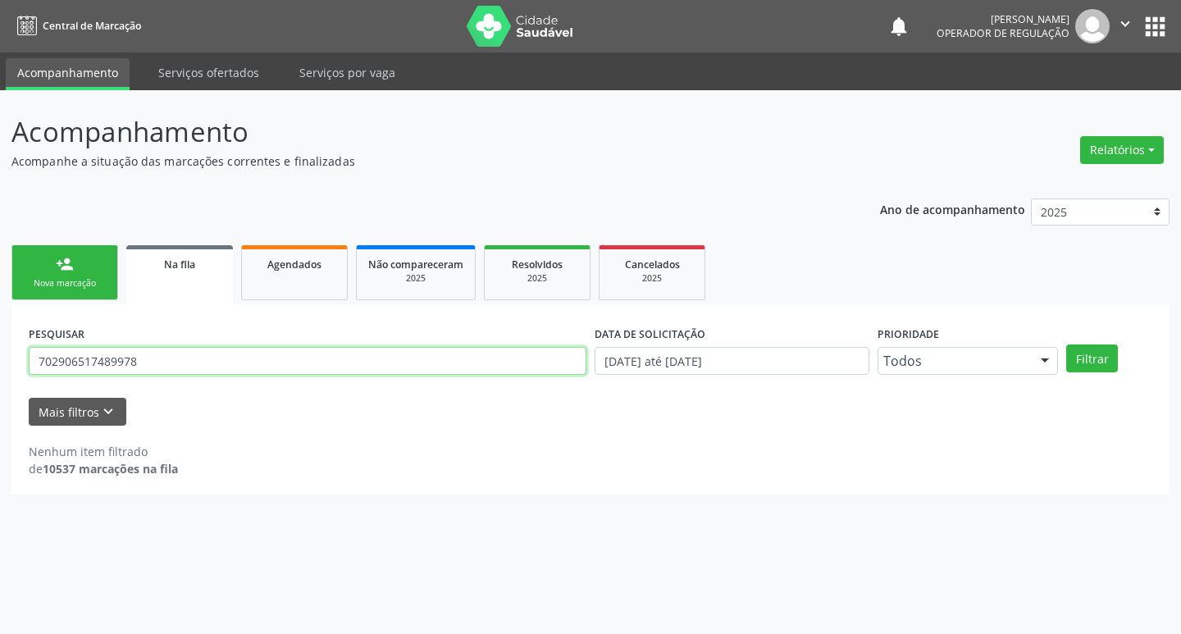
click at [344, 369] on input "702906517489978" at bounding box center [308, 361] width 558 height 28
type input "898006324214127"
click at [1067, 345] on button "Filtrar" at bounding box center [1093, 359] width 52 height 28
click at [344, 368] on input "898006324214127" at bounding box center [308, 361] width 558 height 28
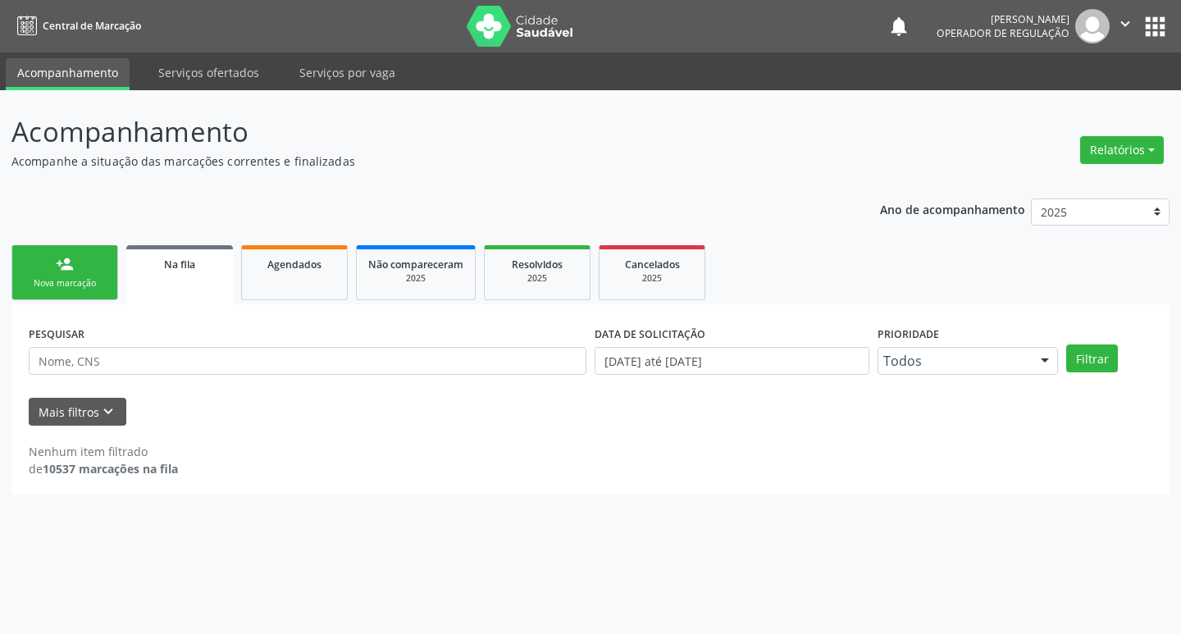
click at [94, 279] on div "Nova marcação" at bounding box center [65, 283] width 82 height 12
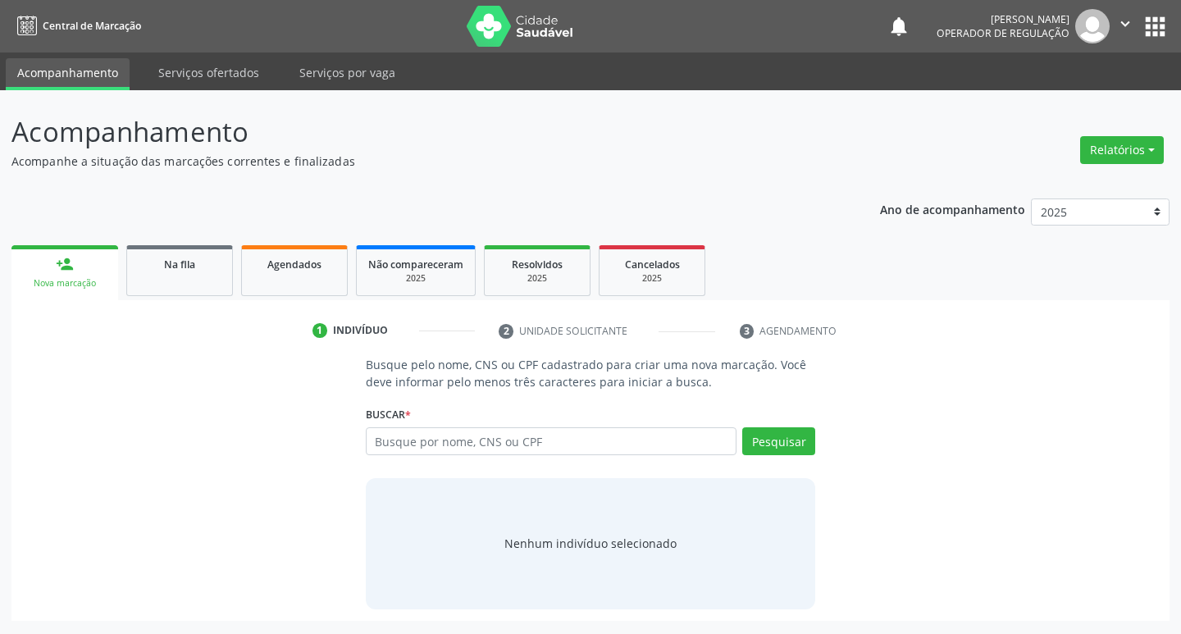
click at [1155, 12] on button "apps" at bounding box center [1155, 26] width 29 height 29
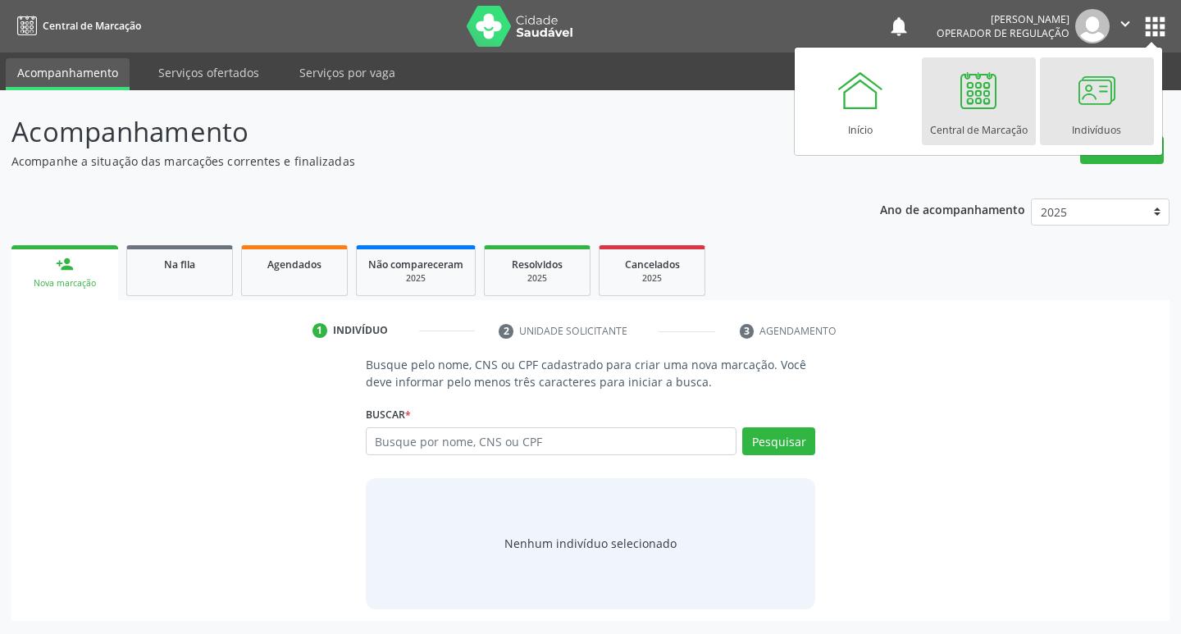
click at [1088, 89] on div at bounding box center [1096, 90] width 49 height 49
